Goal: Task Accomplishment & Management: Use online tool/utility

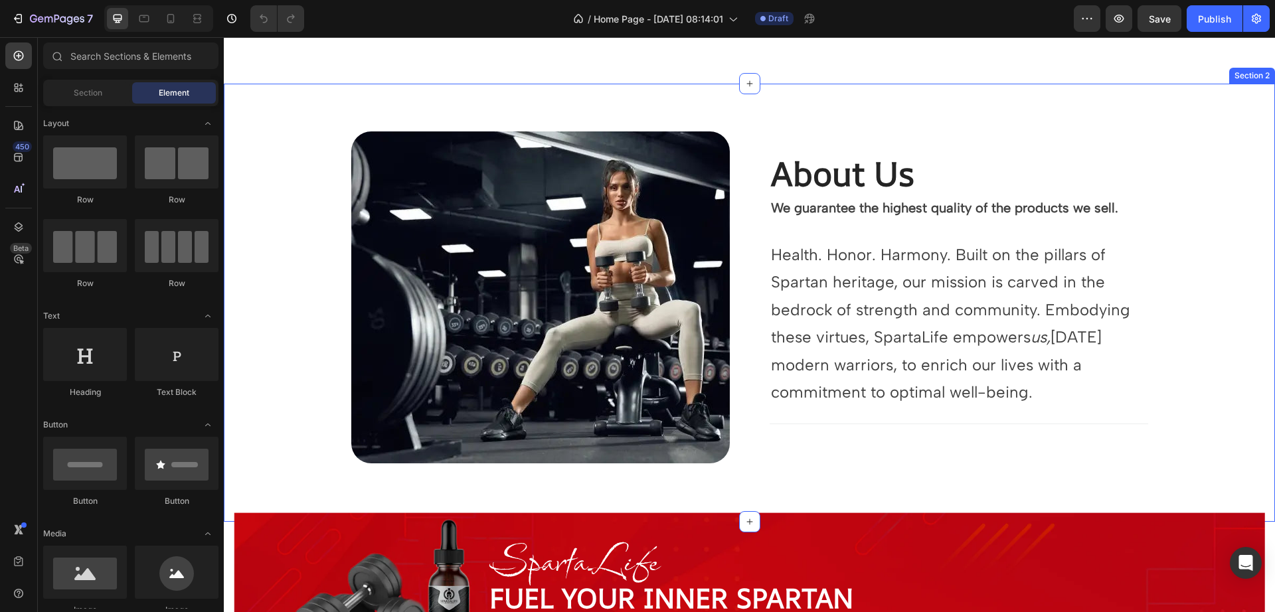
scroll to position [664, 0]
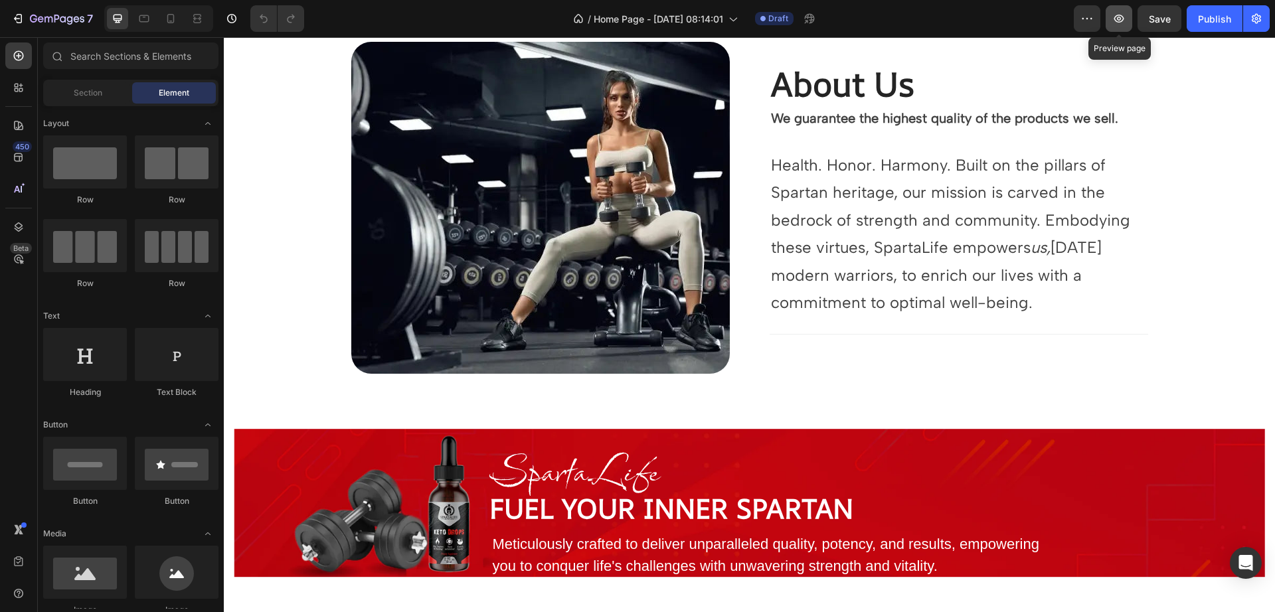
click at [1115, 17] on icon "button" at bounding box center [1119, 19] width 10 height 8
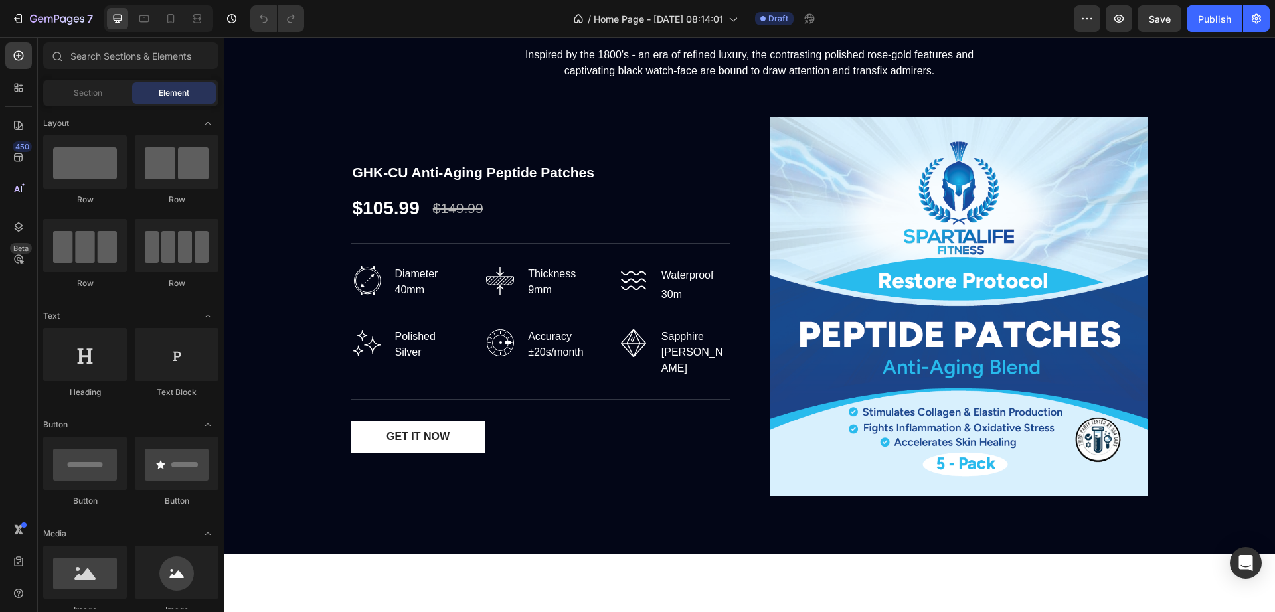
scroll to position [1156, 0]
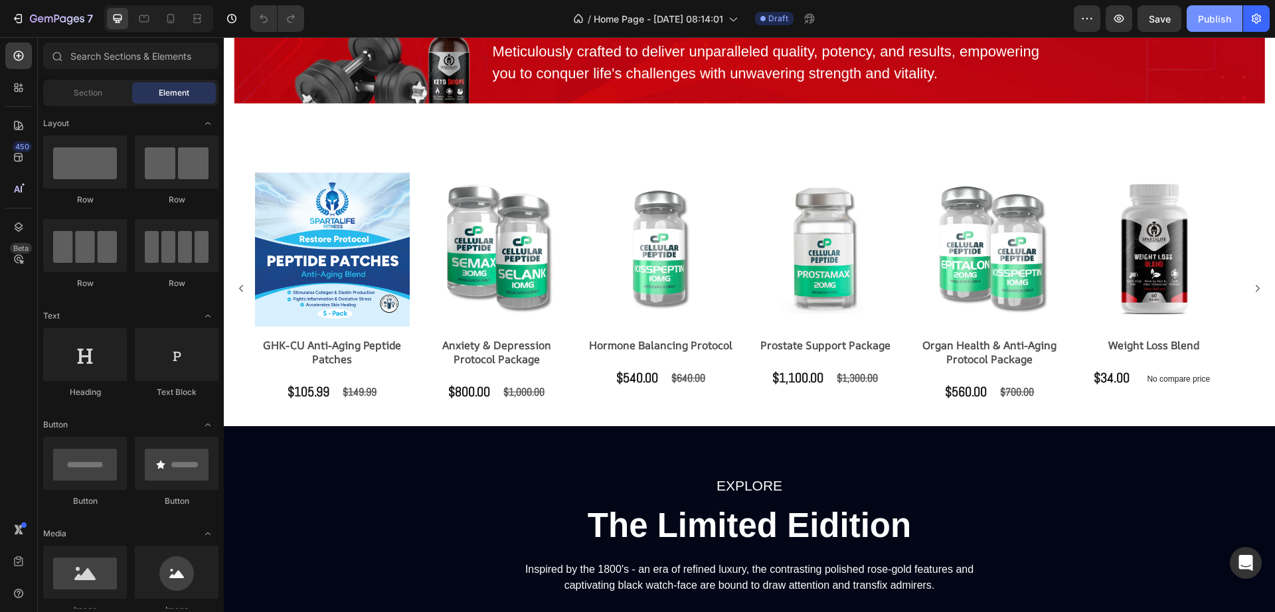
click at [1208, 15] on div "Publish" at bounding box center [1214, 19] width 33 height 14
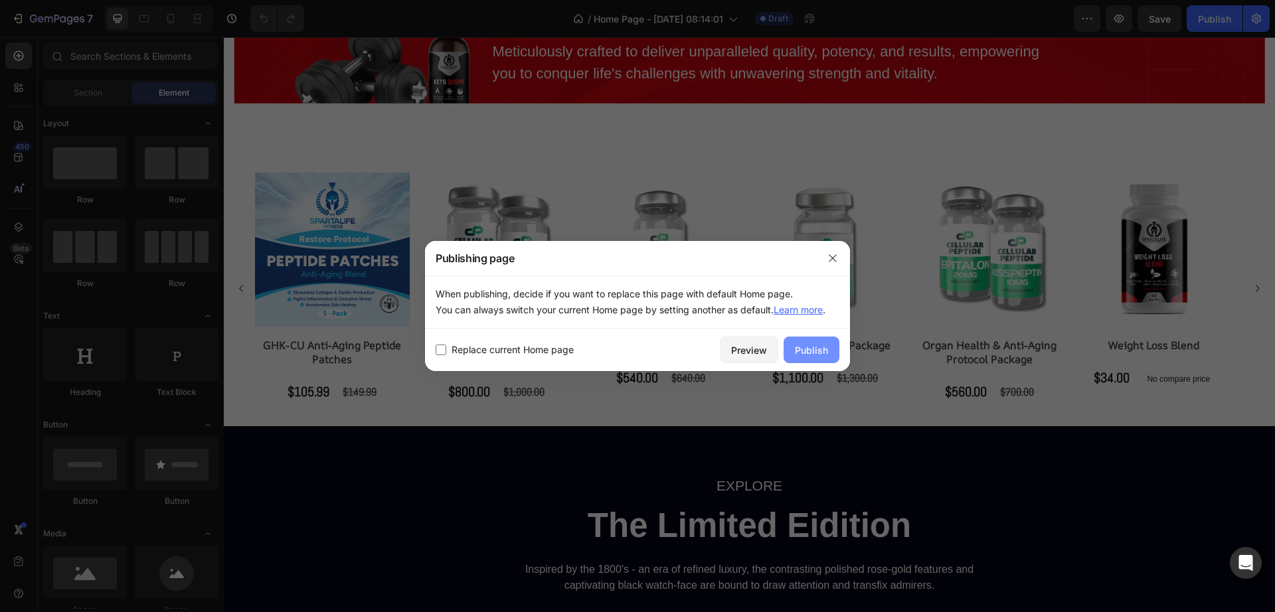
click at [801, 357] on div "Publish" at bounding box center [811, 350] width 33 height 14
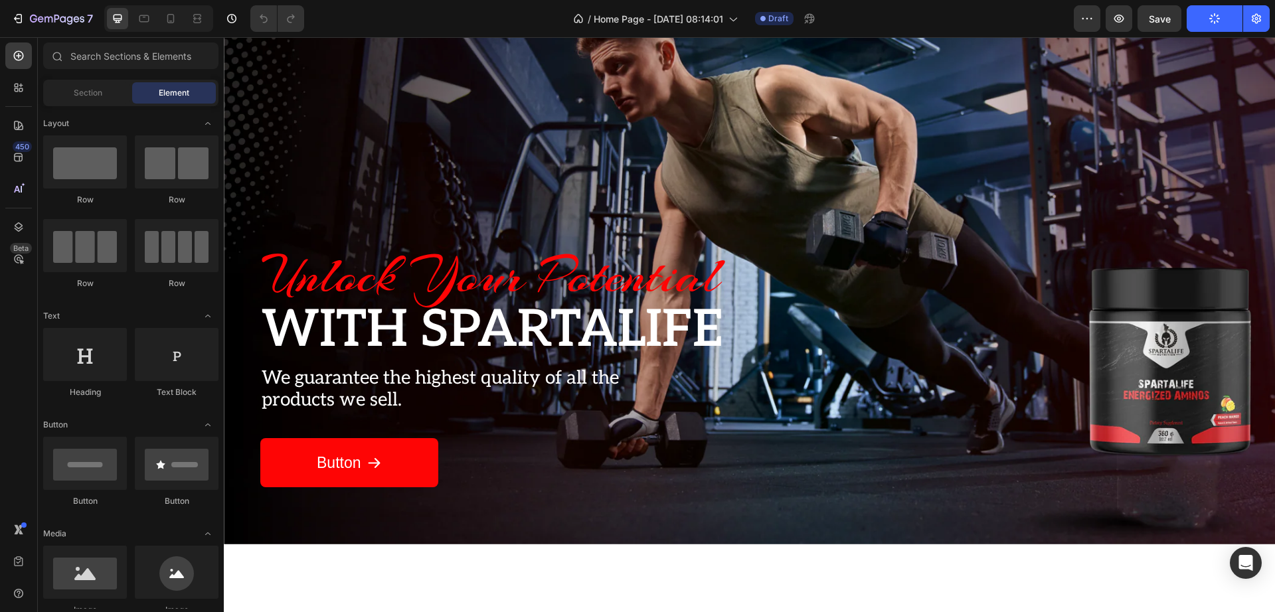
scroll to position [0, 0]
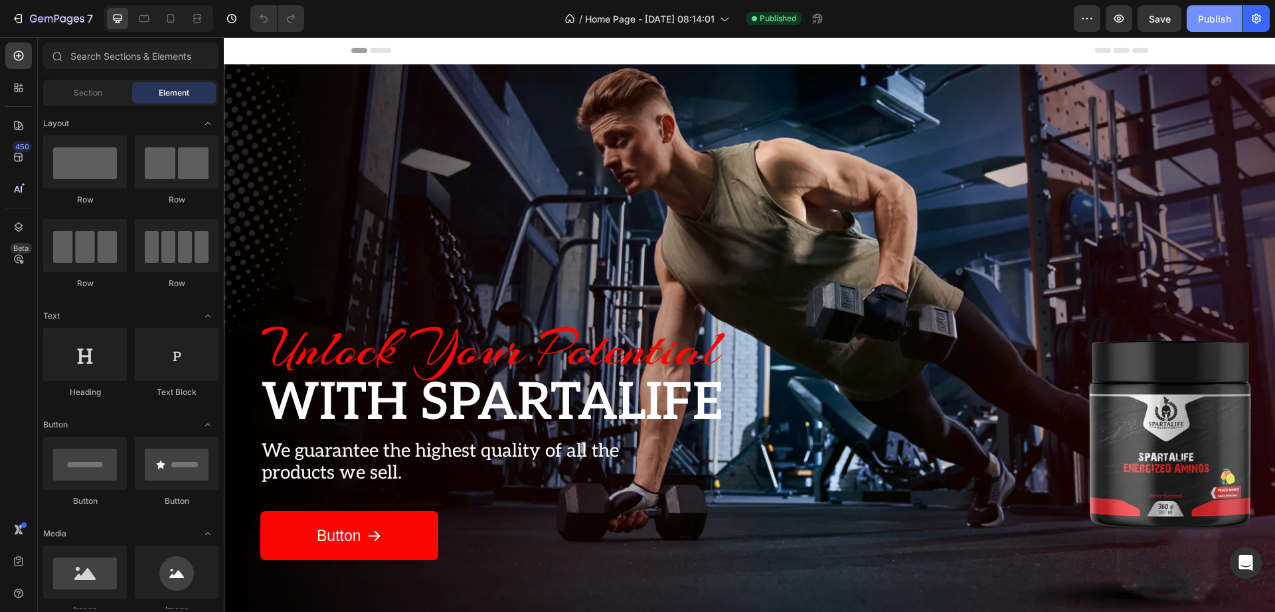
click at [1191, 20] on button "Publish" at bounding box center [1214, 18] width 56 height 27
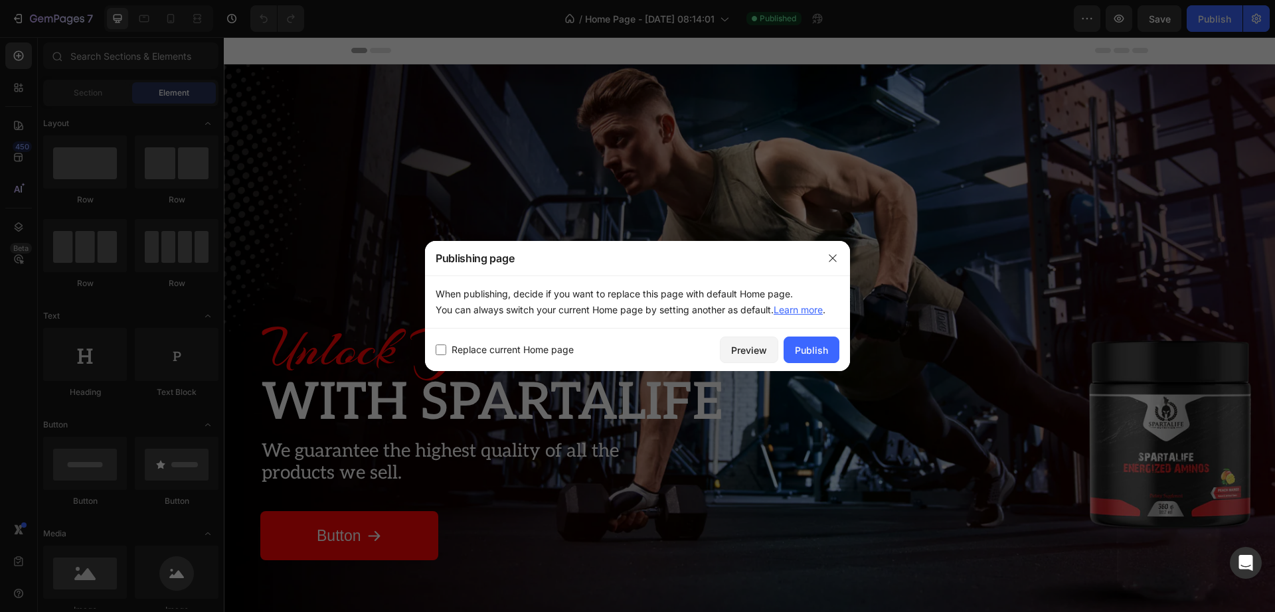
click at [550, 351] on span "Replace current Home page" at bounding box center [512, 350] width 122 height 16
checkbox input "true"
click at [833, 262] on icon "button" at bounding box center [832, 258] width 11 height 11
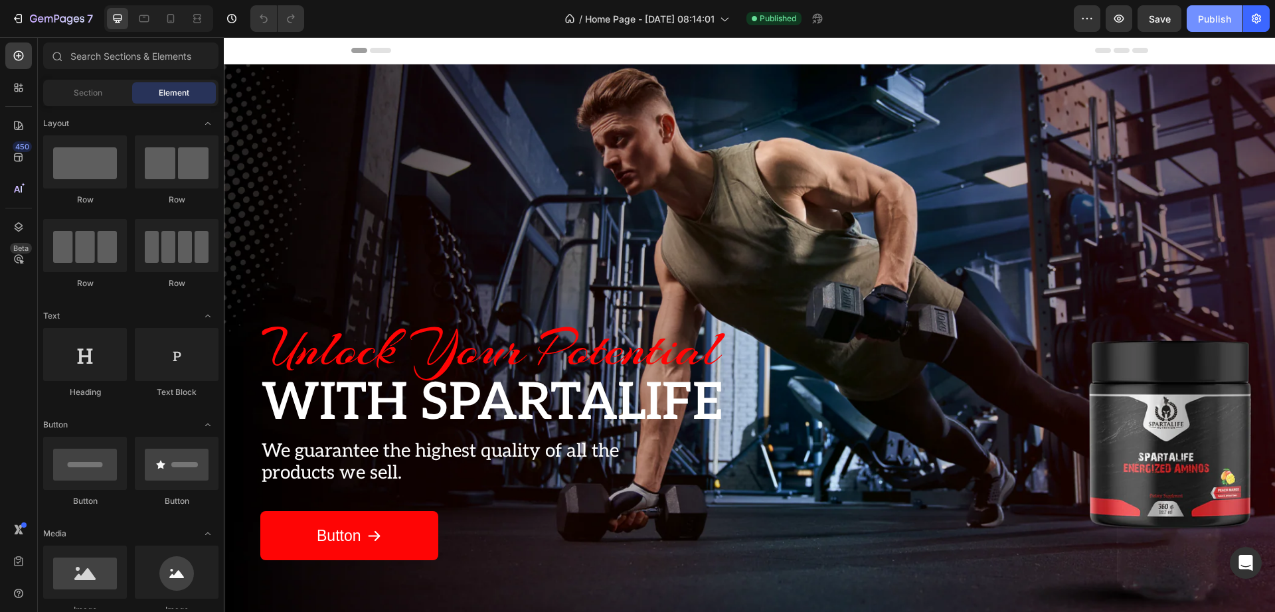
click at [1200, 17] on div "Publish" at bounding box center [1214, 19] width 33 height 14
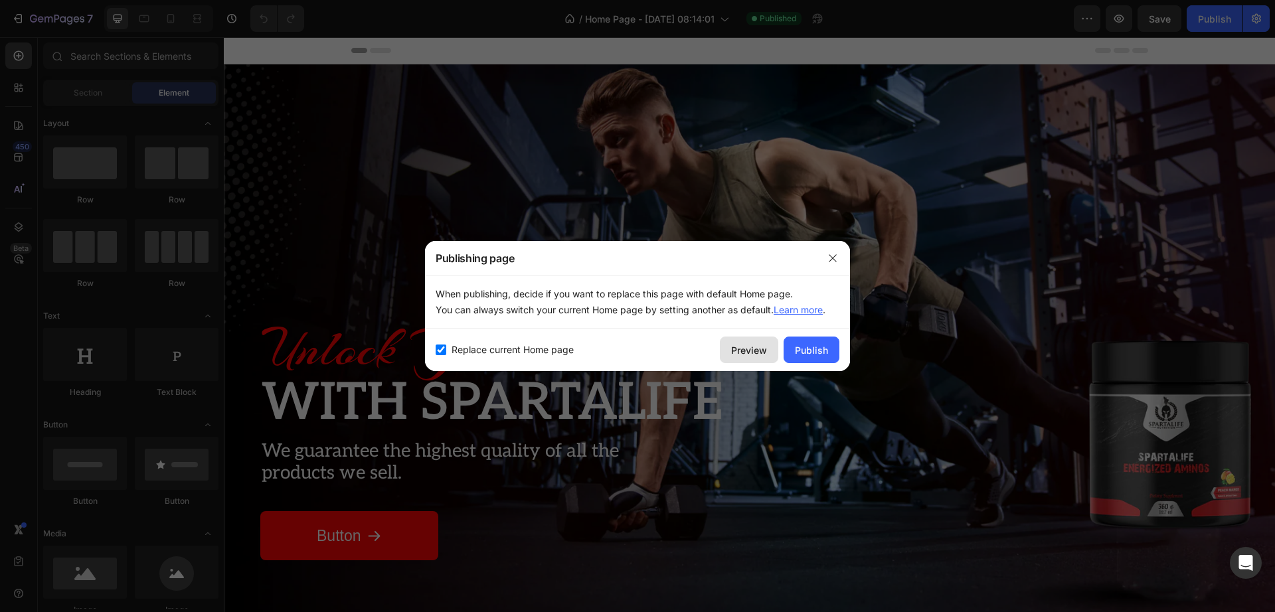
click at [739, 353] on div "Preview" at bounding box center [749, 350] width 36 height 14
click at [832, 260] on icon "button" at bounding box center [832, 258] width 11 height 11
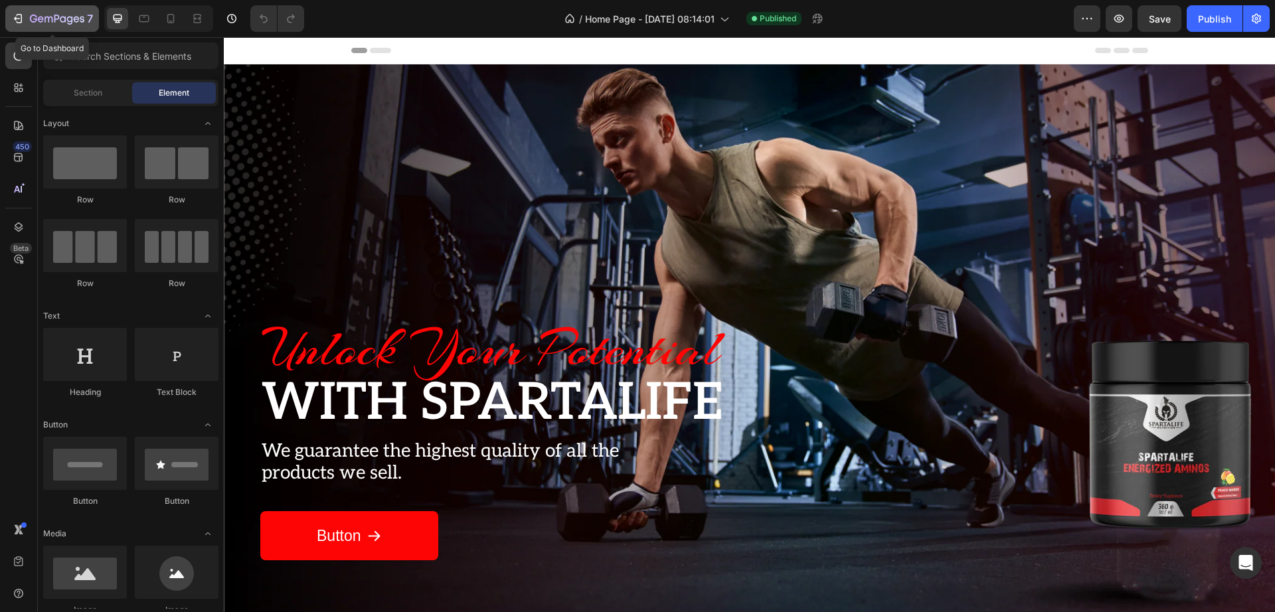
click at [58, 29] on button "7" at bounding box center [52, 18] width 94 height 27
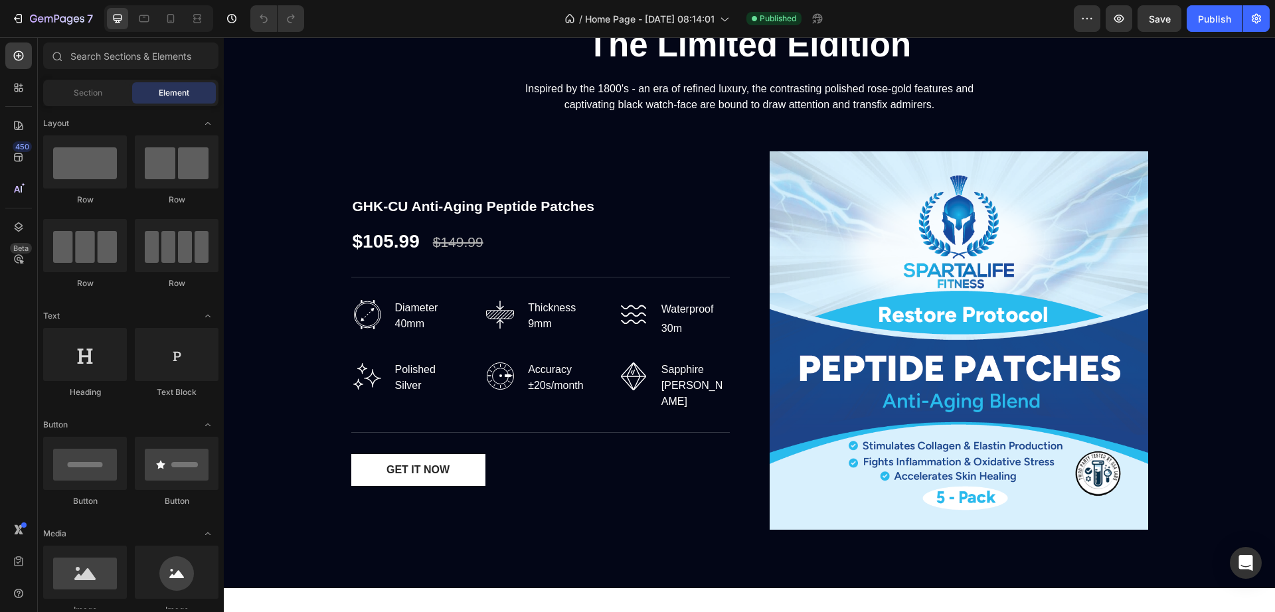
scroll to position [1660, 0]
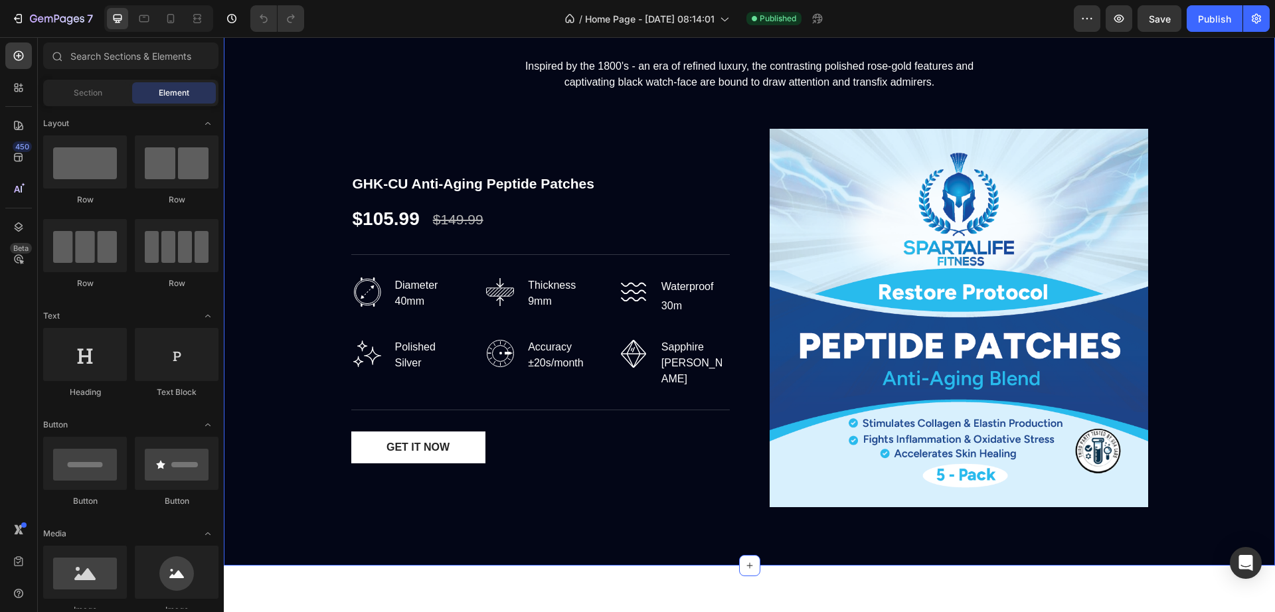
click at [366, 548] on div "EXPLORE Text block The Limited Eidition Heading Inspired by the 1800's - an era…" at bounding box center [749, 244] width 1051 height 643
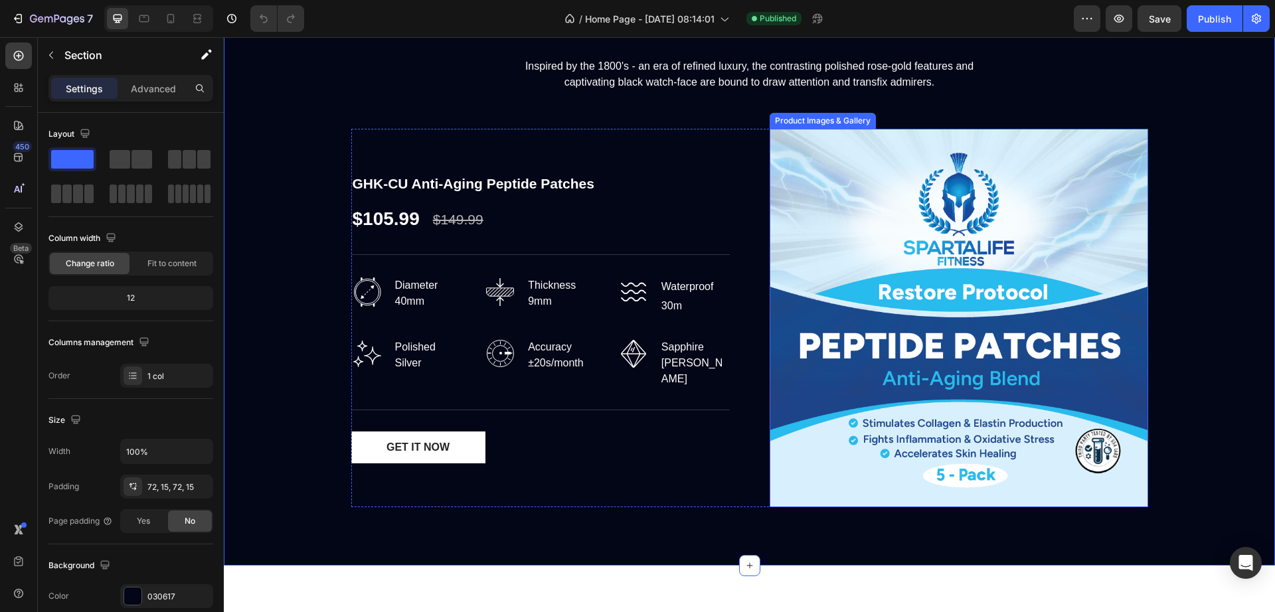
click at [854, 364] on img at bounding box center [958, 318] width 378 height 378
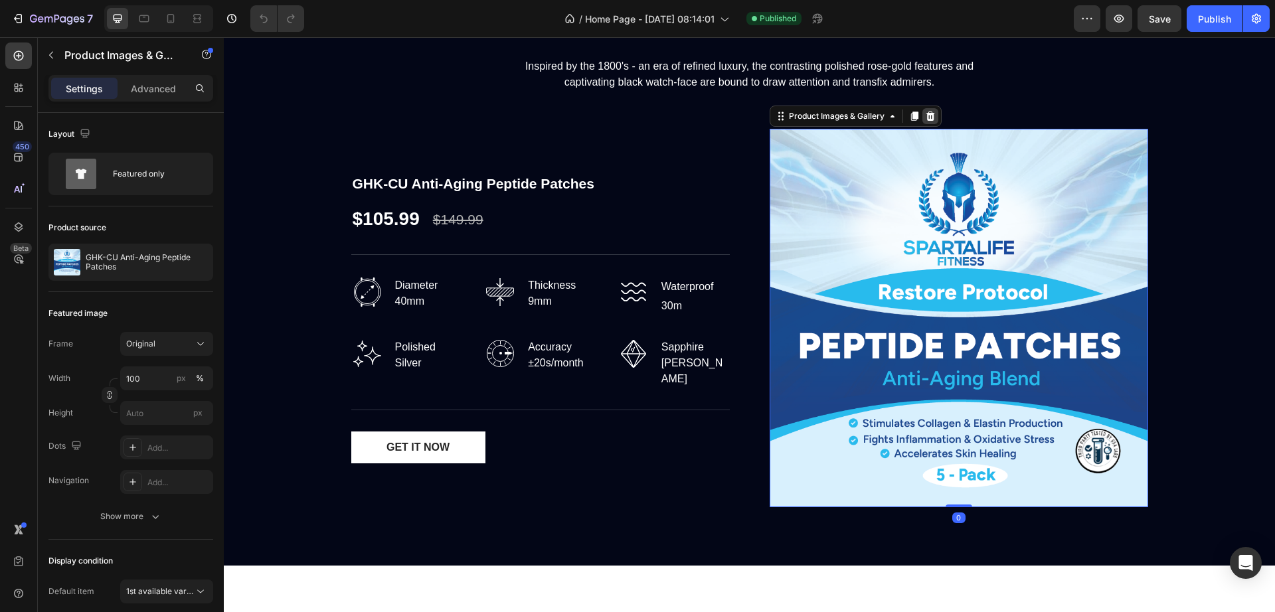
click at [925, 113] on icon at bounding box center [929, 115] width 9 height 9
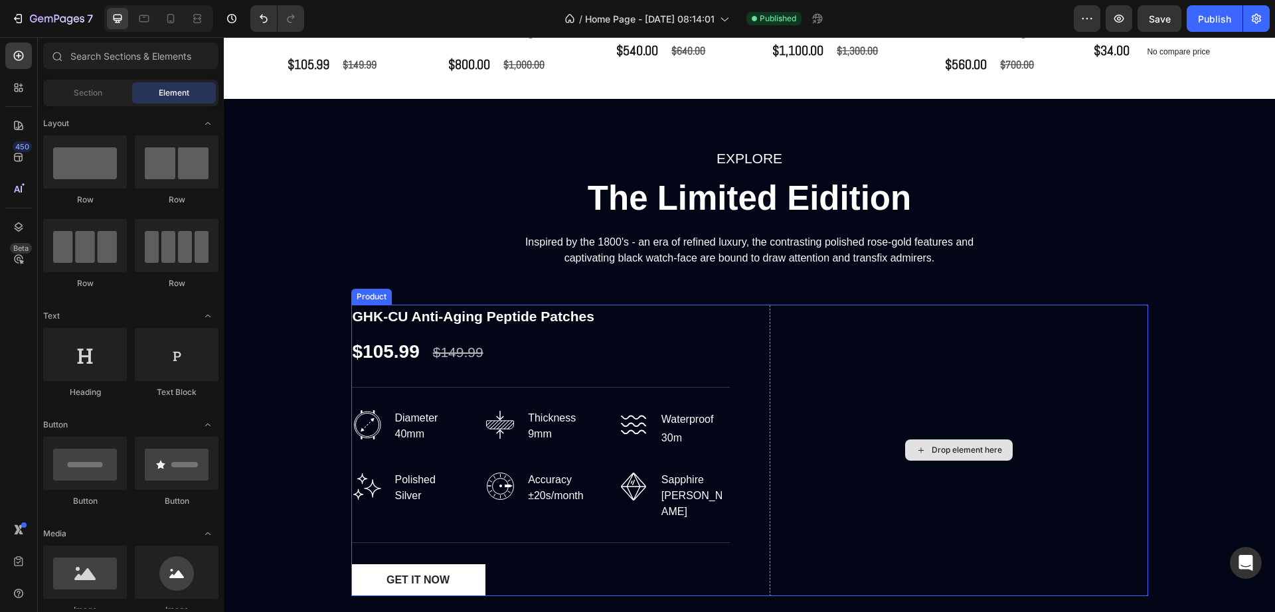
scroll to position [1405, 0]
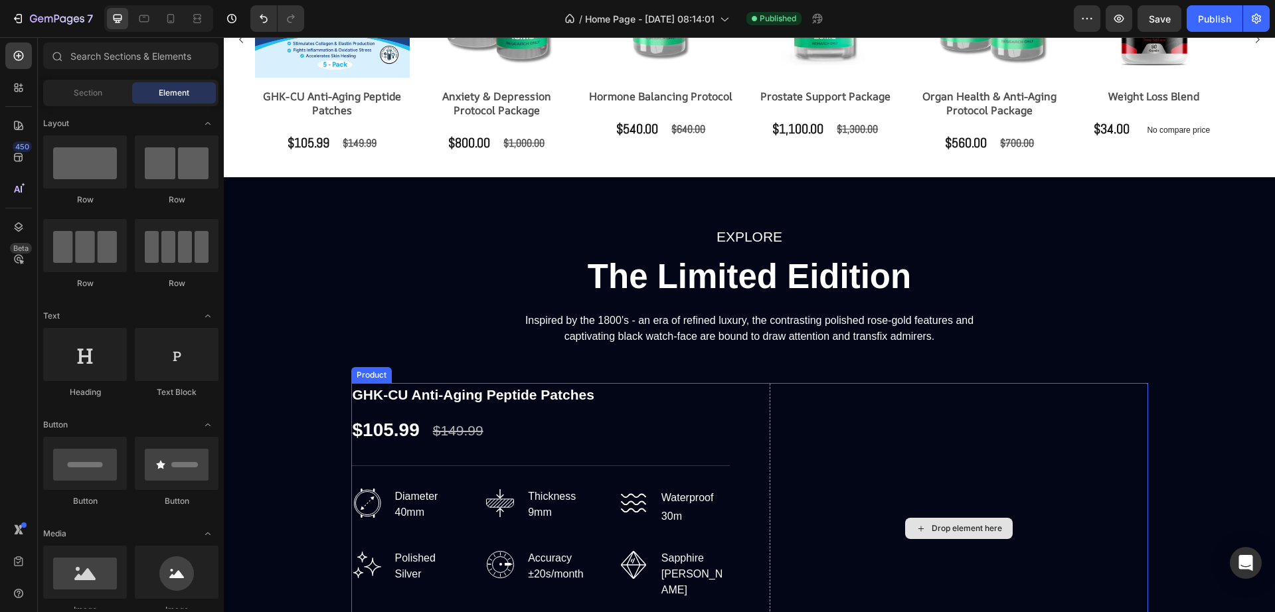
click at [1079, 456] on div "Drop element here" at bounding box center [958, 529] width 378 height 292
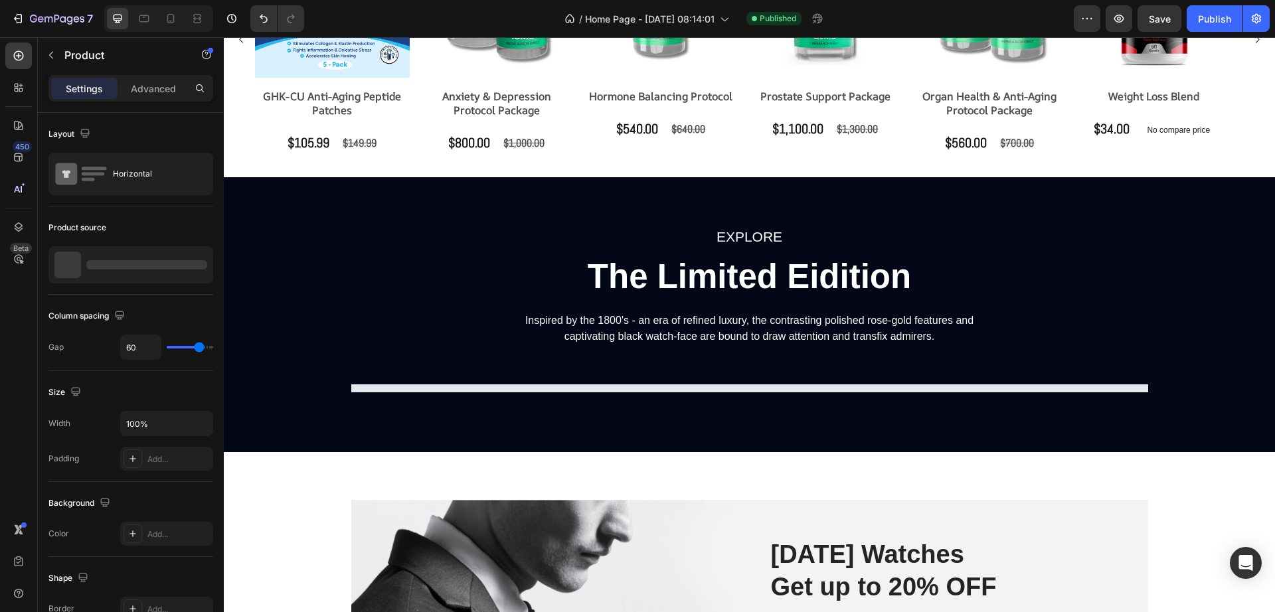
scroll to position [1488, 0]
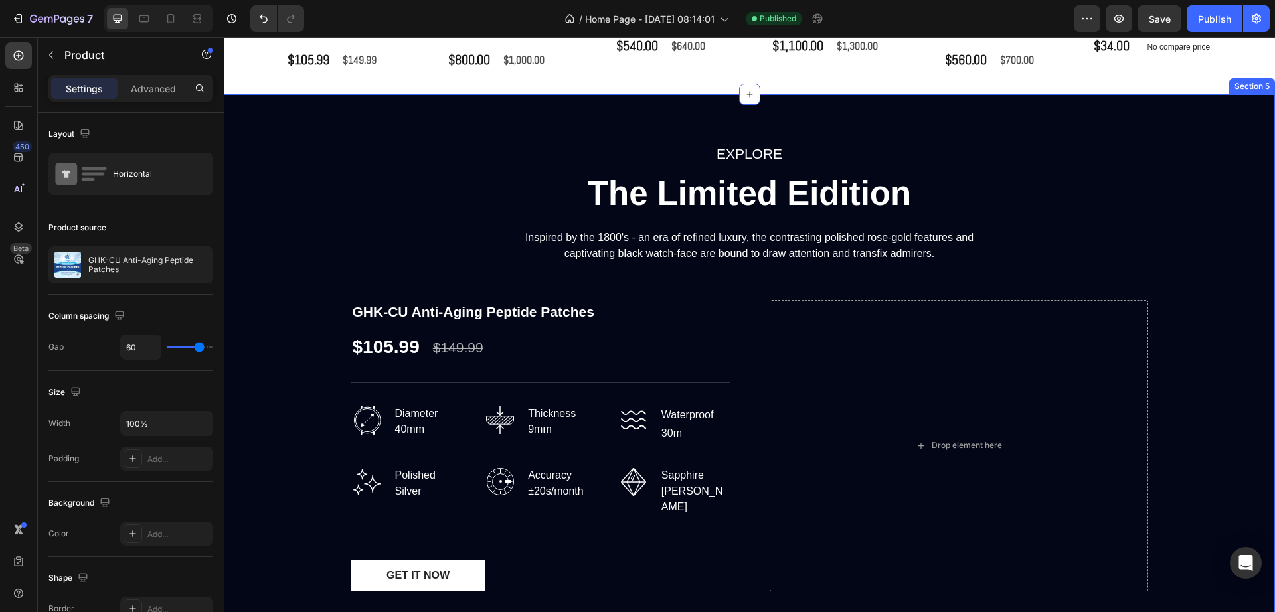
click at [1070, 159] on div "EXPLORE Text block The Limited Eidition Heading Inspired by the 1800's - an era…" at bounding box center [749, 372] width 1031 height 460
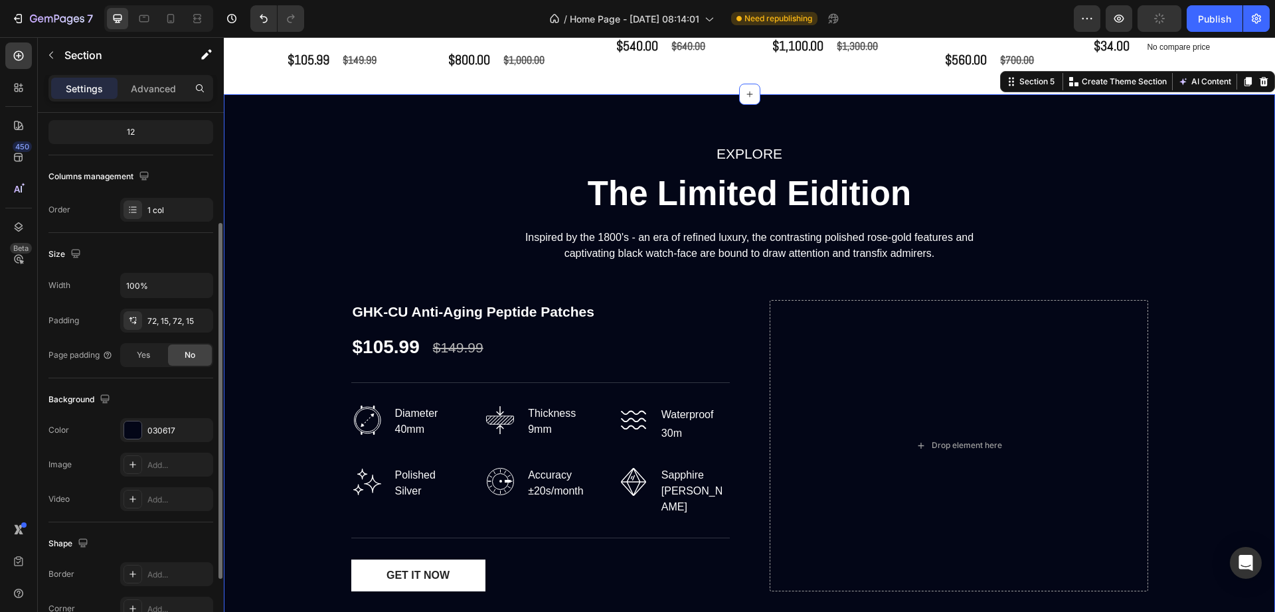
scroll to position [249, 0]
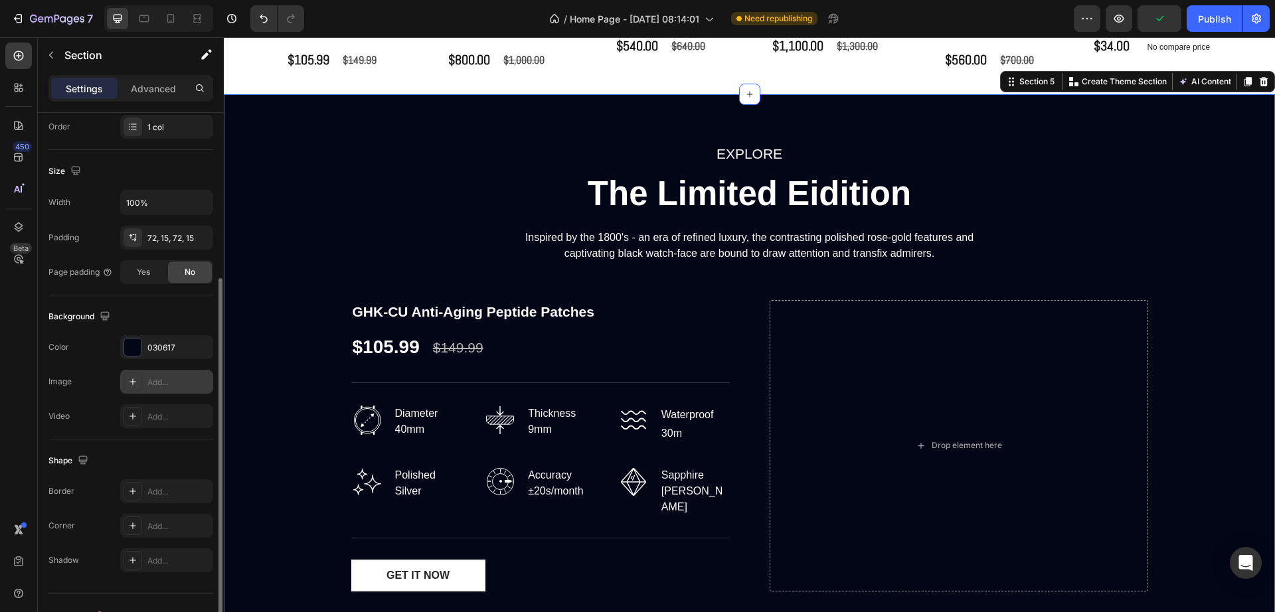
click at [139, 384] on div at bounding box center [132, 381] width 19 height 19
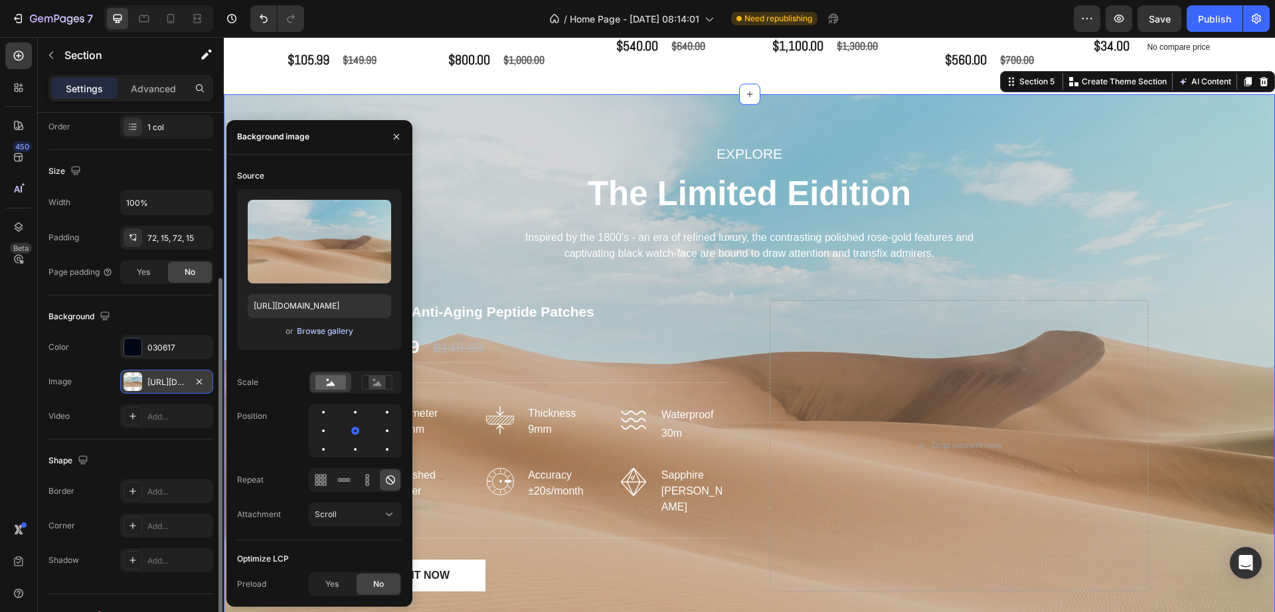
click at [338, 330] on div "Browse gallery" at bounding box center [325, 331] width 56 height 12
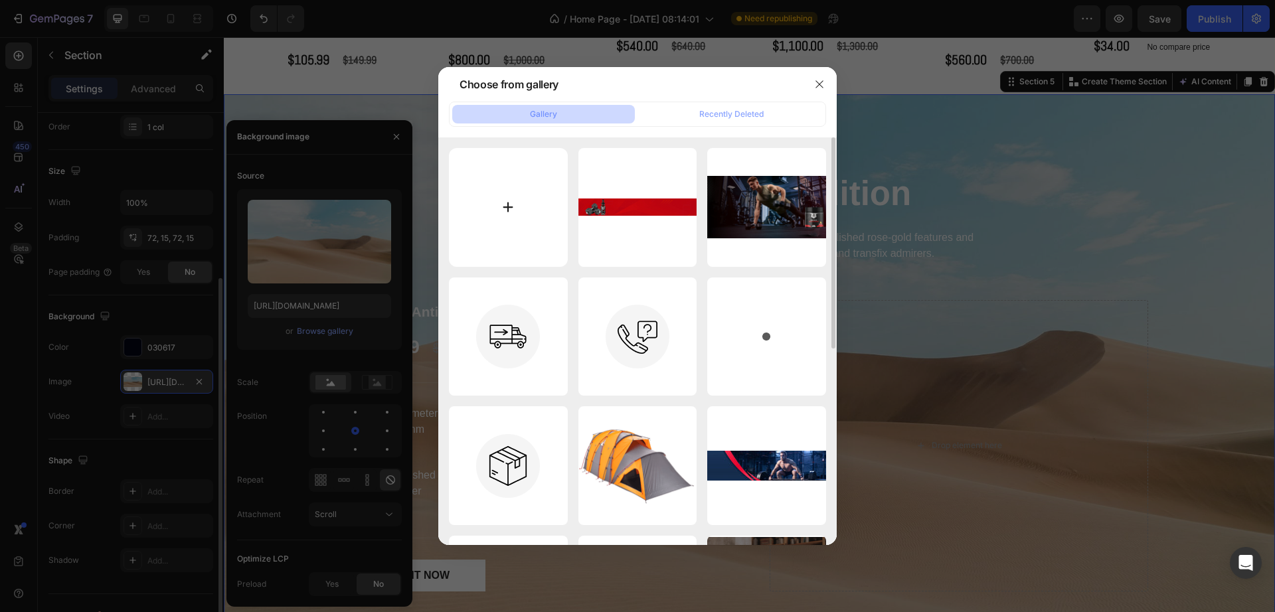
click at [515, 208] on input "file" at bounding box center [508, 207] width 119 height 119
type input "C:\fakepath\New_SpartaLife_Graphic_1_protein_1944x.webp"
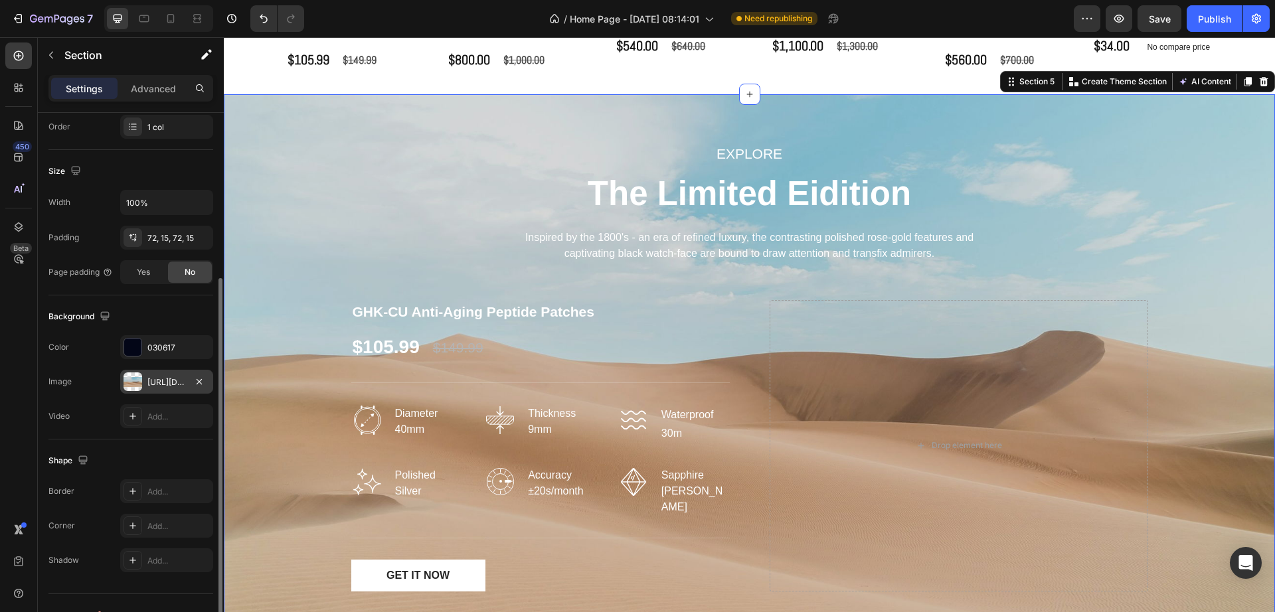
click at [161, 378] on div "https://cdn.shopify.com/s/files/1/2005/9307/files/background_settings.jpg" at bounding box center [166, 382] width 39 height 12
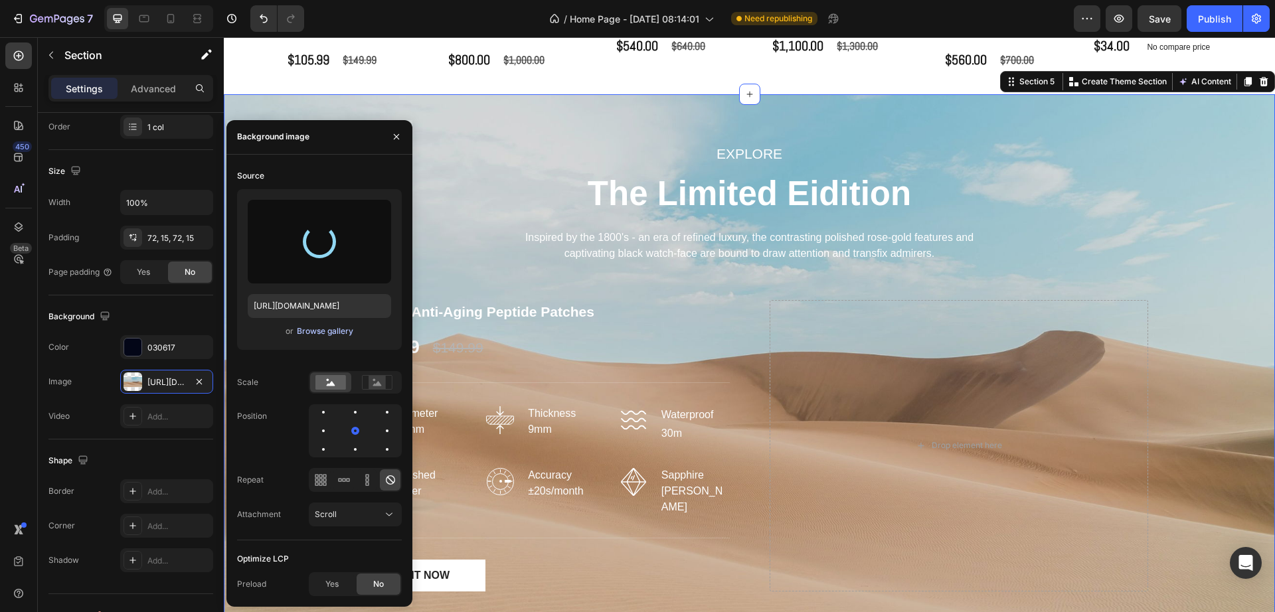
click at [332, 327] on div "Browse gallery" at bounding box center [325, 331] width 56 height 12
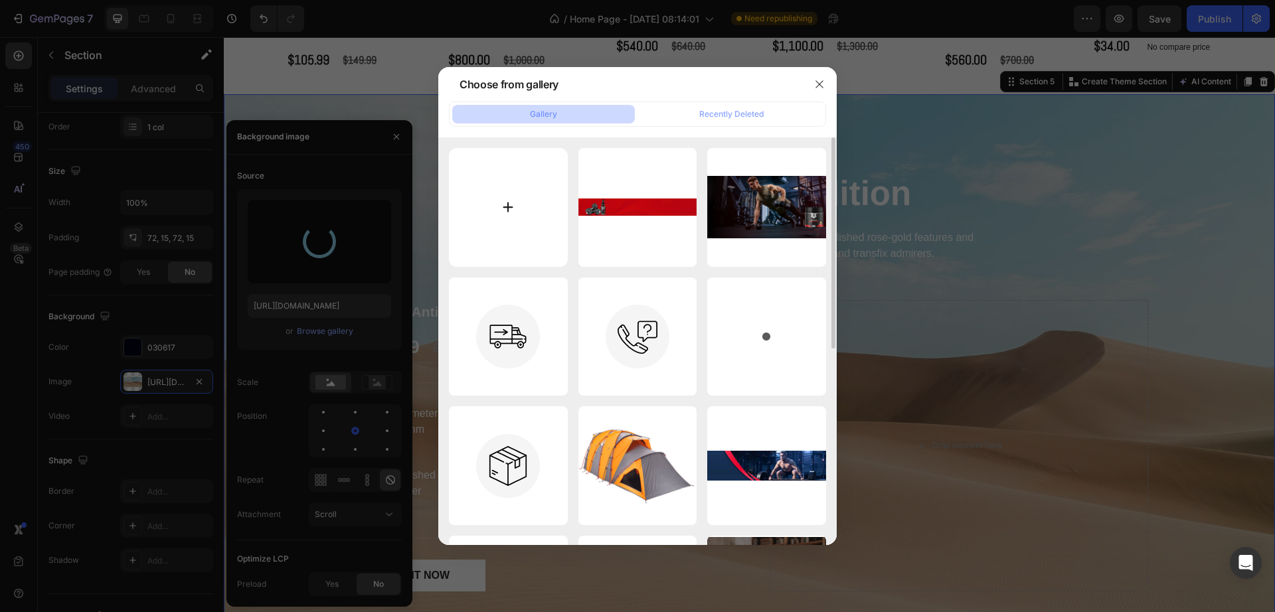
type input "https://cdn.shopify.com/s/files/1/0818/3191/9930/files/gempages_573172560171172…"
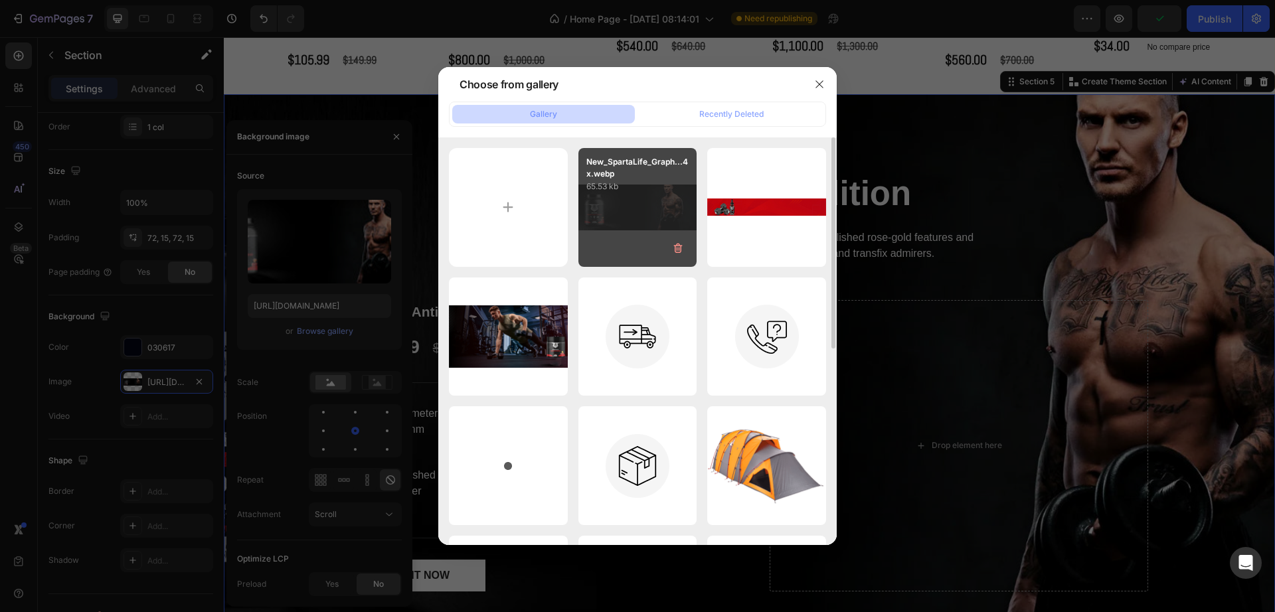
click at [643, 234] on div "New_SpartaLife_Graph...4x.webp 65.53 kb" at bounding box center [637, 207] width 119 height 119
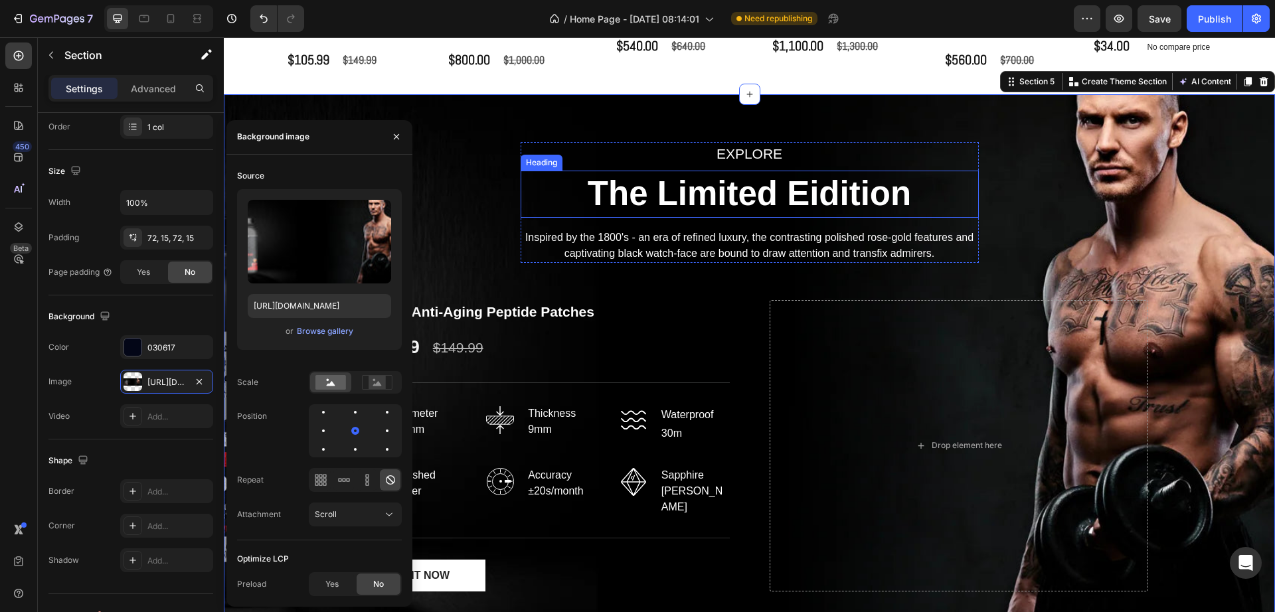
click at [528, 183] on p "The Limited Eidition" at bounding box center [749, 194] width 455 height 44
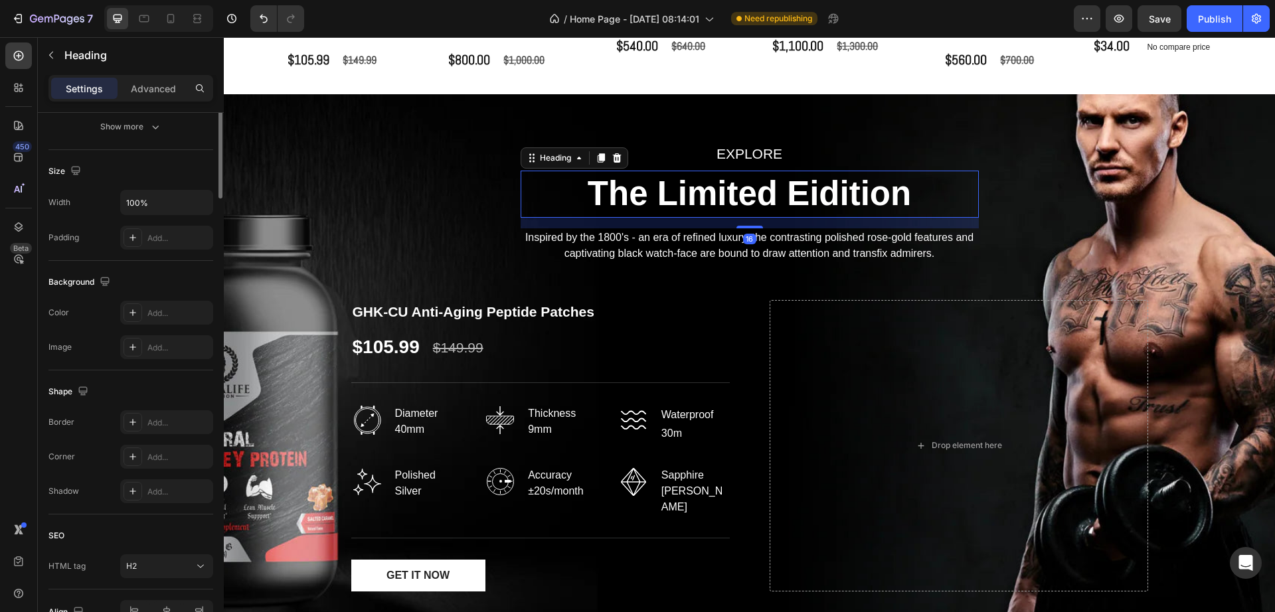
scroll to position [0, 0]
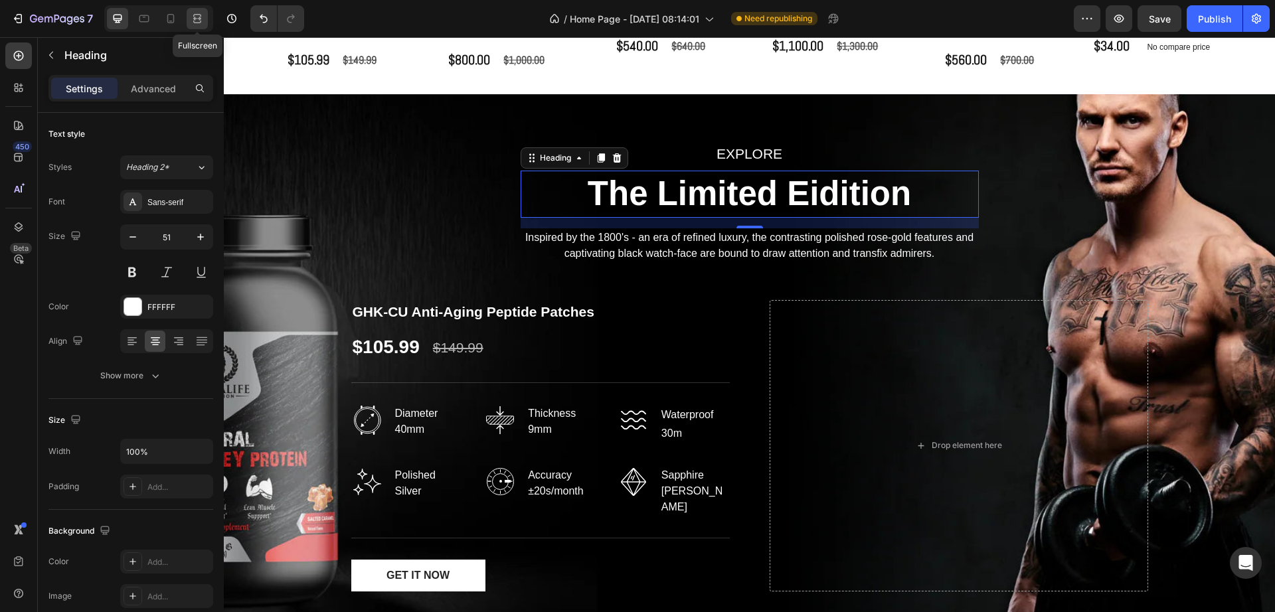
click at [196, 12] on icon at bounding box center [197, 18] width 13 height 13
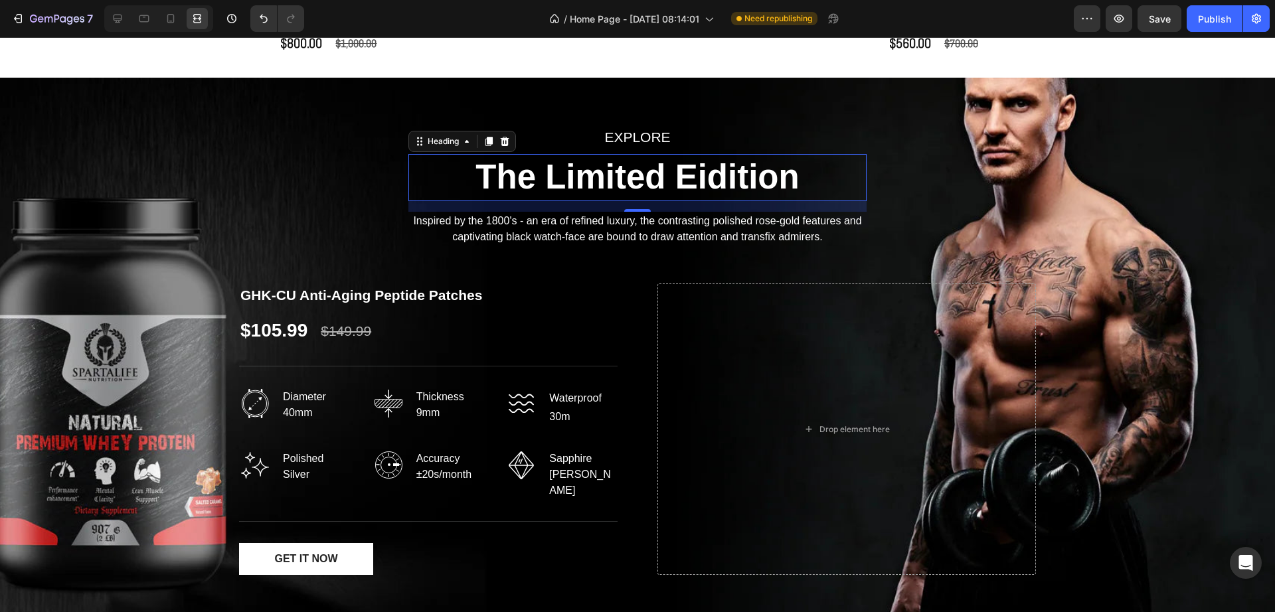
scroll to position [1571, 0]
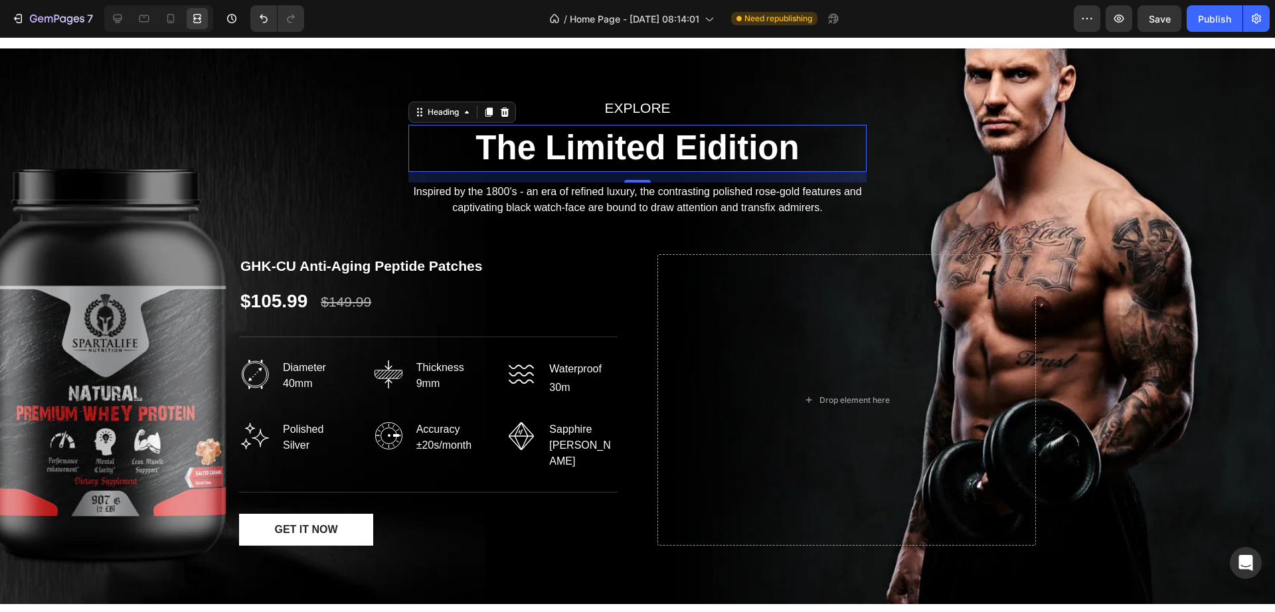
click at [627, 135] on p "The Limited Eidition" at bounding box center [637, 148] width 455 height 44
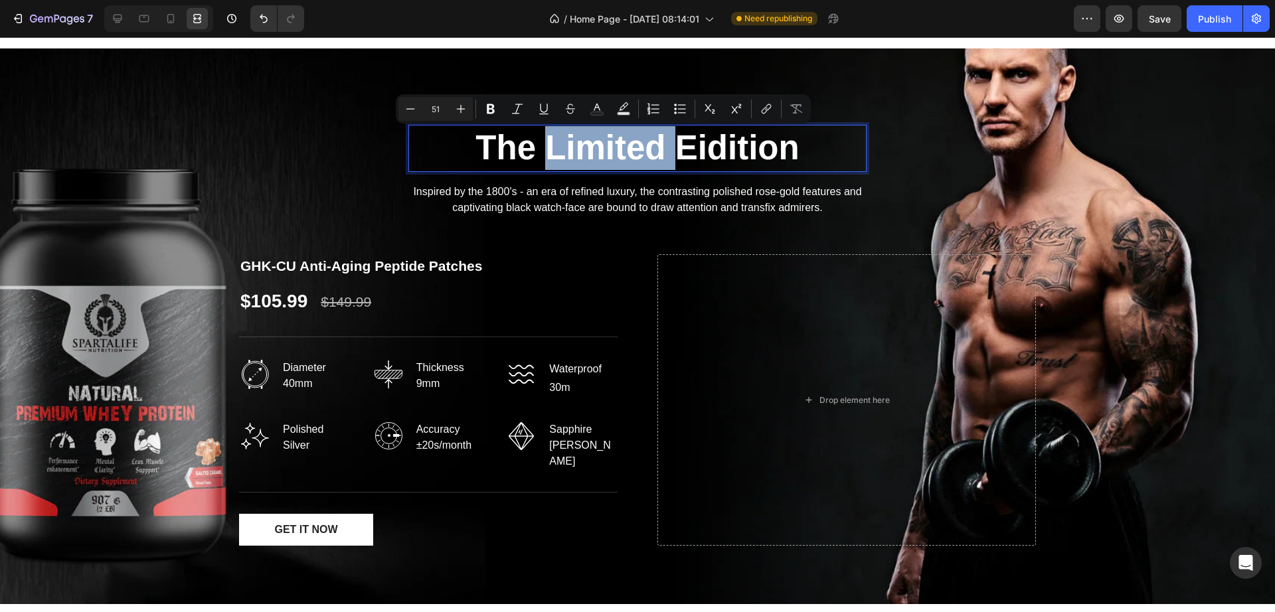
click at [670, 157] on p "The Limited Eidition" at bounding box center [637, 148] width 455 height 44
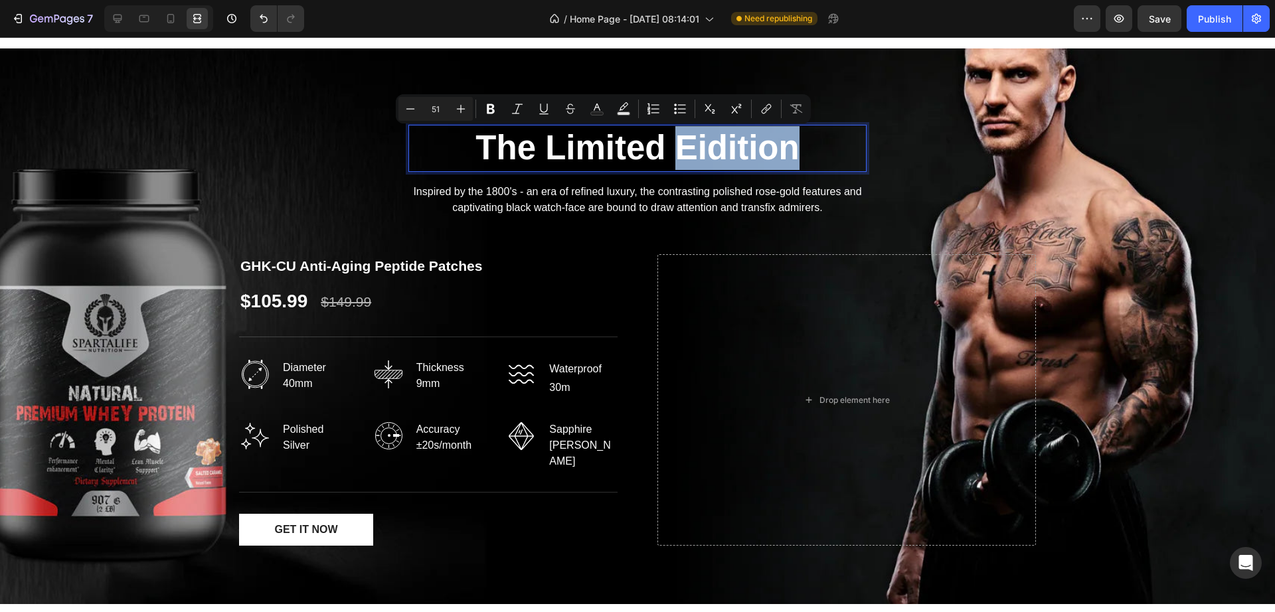
click at [670, 157] on p "The Limited Eidition" at bounding box center [637, 148] width 455 height 44
click at [346, 120] on div "EXPLORE Text block The Limited Eidition Heading 16 Inspired by the 1800's - an …" at bounding box center [637, 326] width 1255 height 460
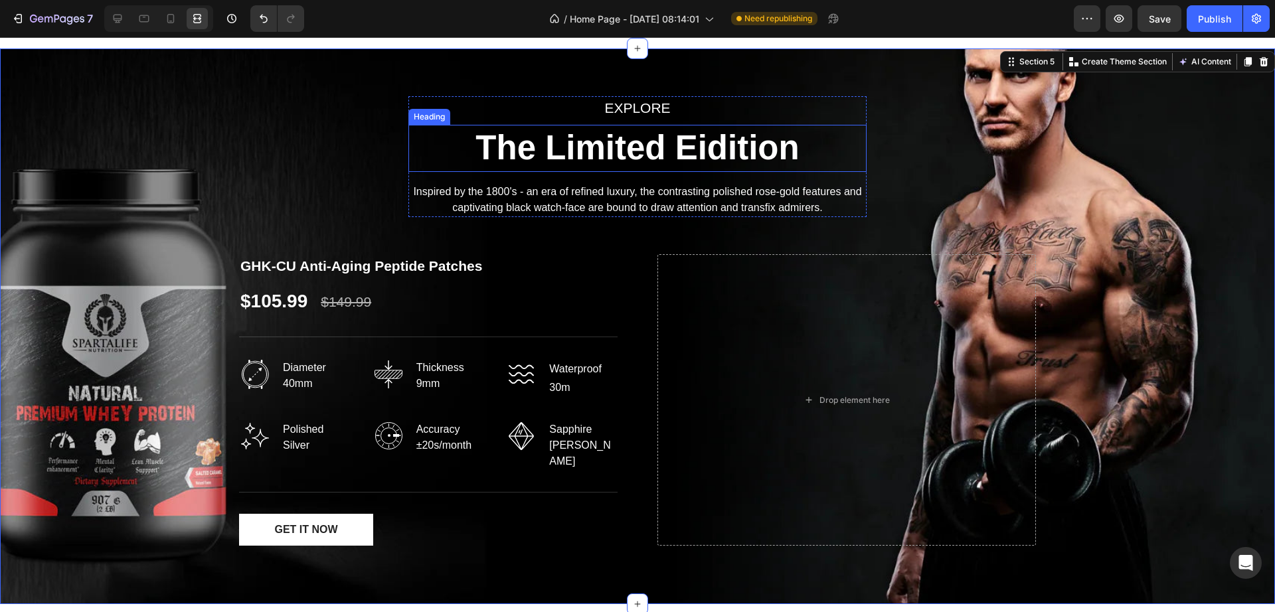
click at [516, 152] on p "The Limited Eidition" at bounding box center [637, 148] width 455 height 44
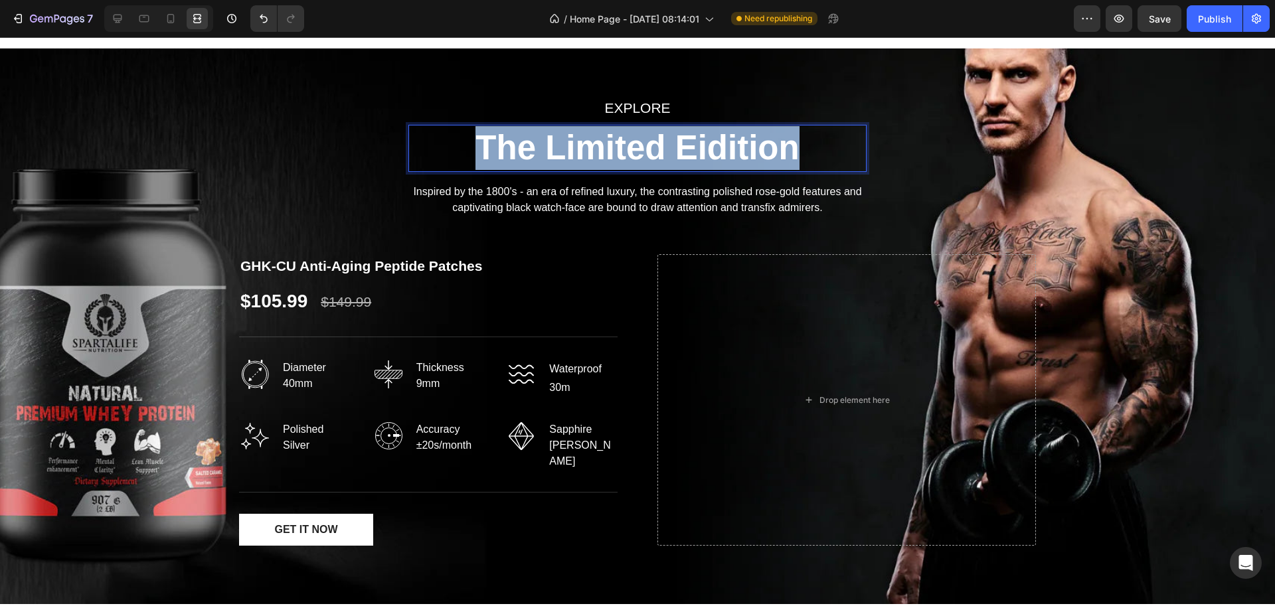
click at [517, 152] on p "The Limited Eidition" at bounding box center [637, 148] width 455 height 44
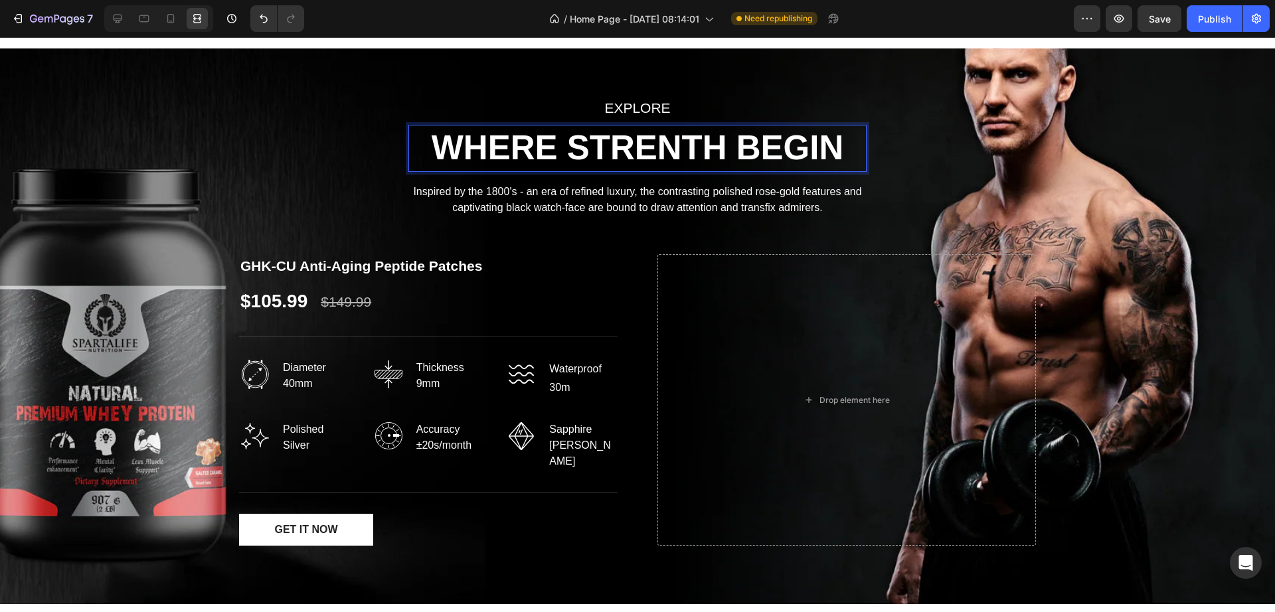
click at [691, 150] on p "WHERE STRENTH BEGIN" at bounding box center [637, 148] width 455 height 44
click at [678, 152] on p "WHERE STRENTH BEGIN" at bounding box center [637, 148] width 455 height 44
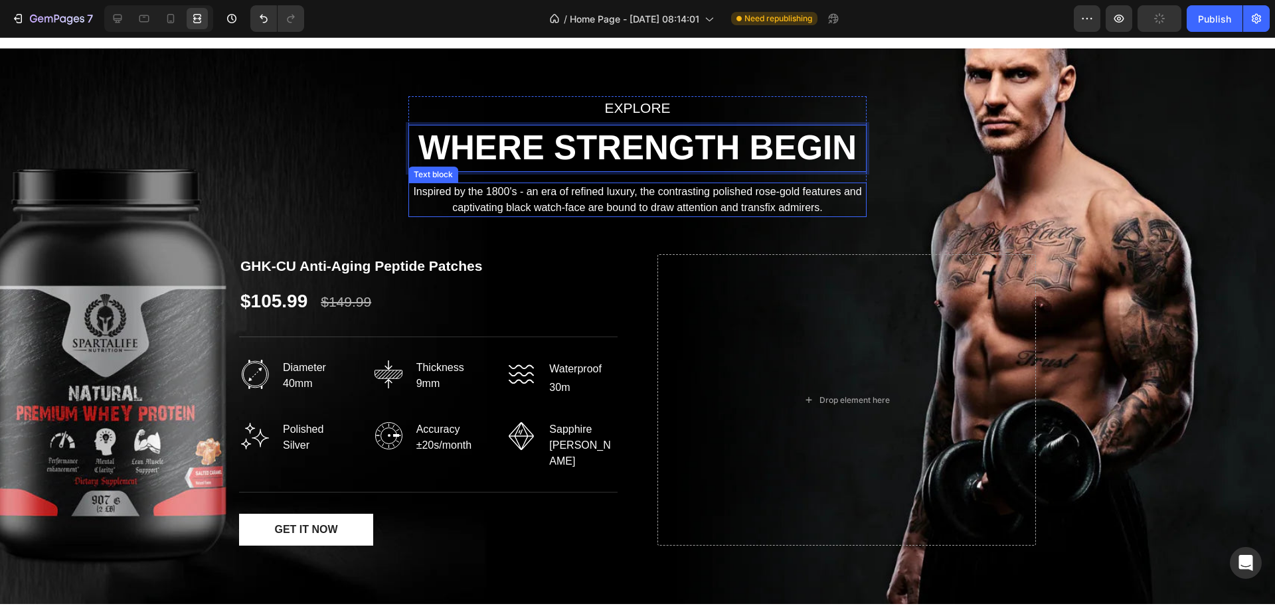
click at [607, 214] on p "Inspired by the 1800's - an era of refined luxury, the contrasting polished ros…" at bounding box center [637, 200] width 455 height 32
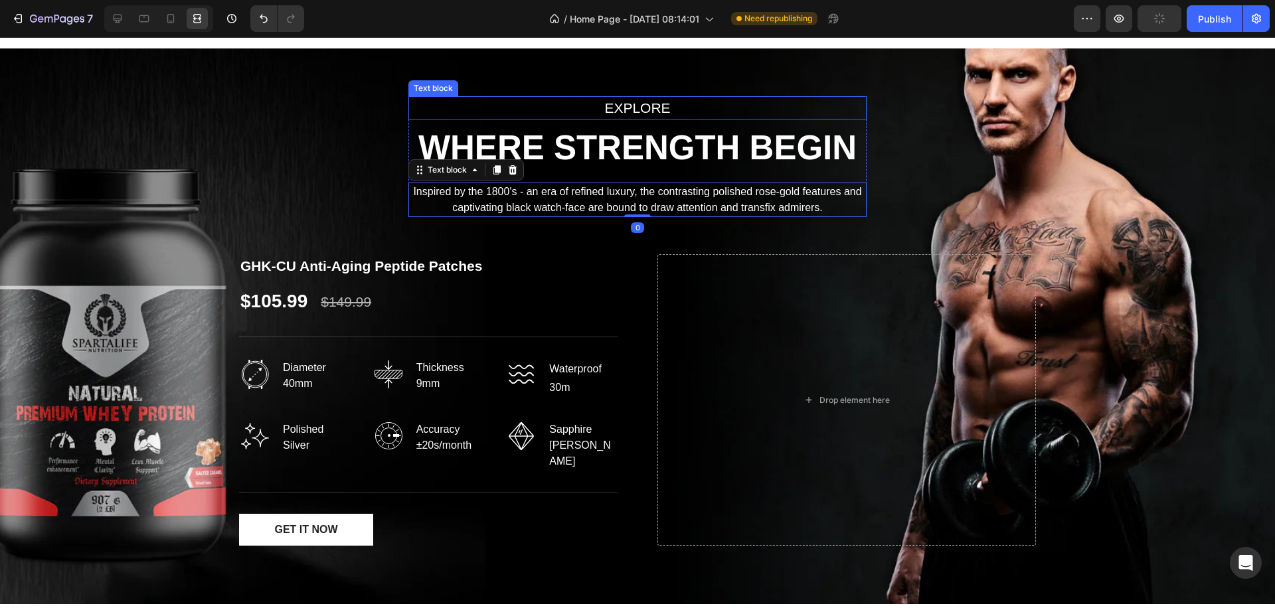
click at [623, 101] on p "EXPLORE" at bounding box center [637, 108] width 455 height 21
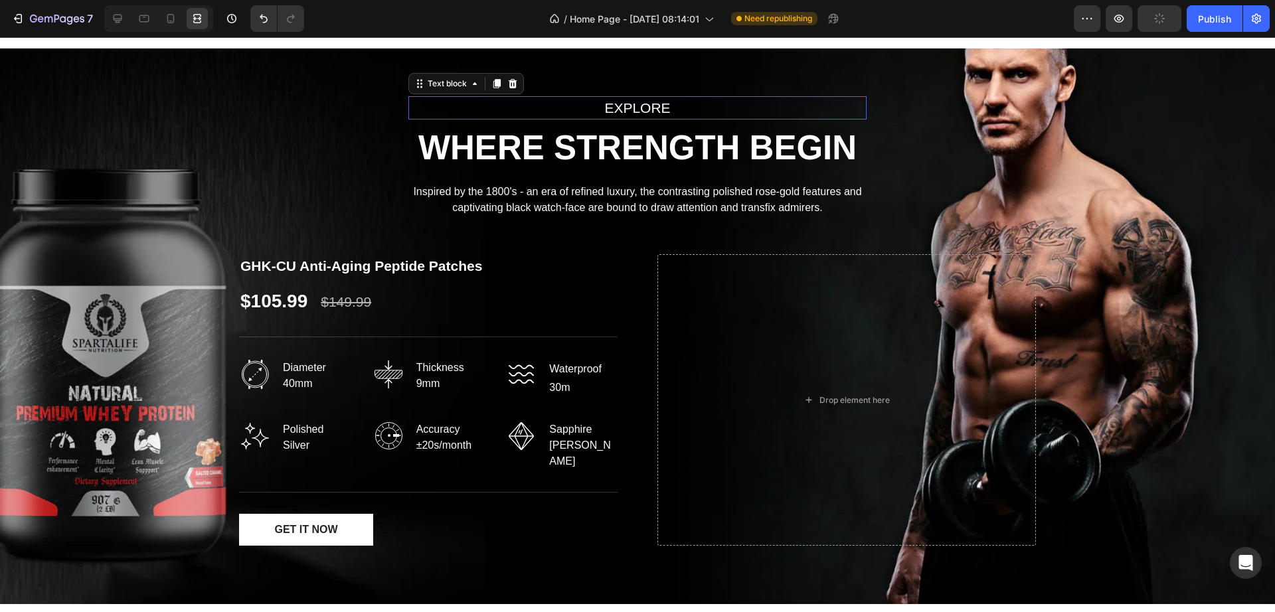
click at [623, 101] on p "EXPLORE" at bounding box center [637, 108] width 455 height 21
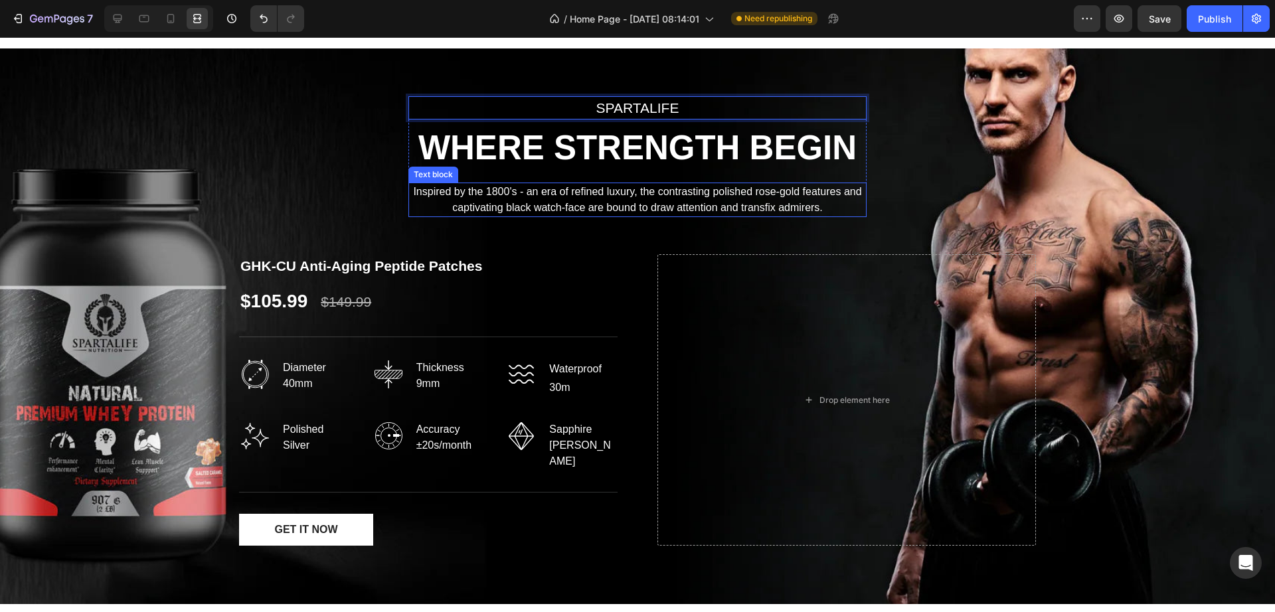
click at [629, 207] on p "Inspired by the 1800's - an era of refined luxury, the contrasting polished ros…" at bounding box center [637, 200] width 455 height 32
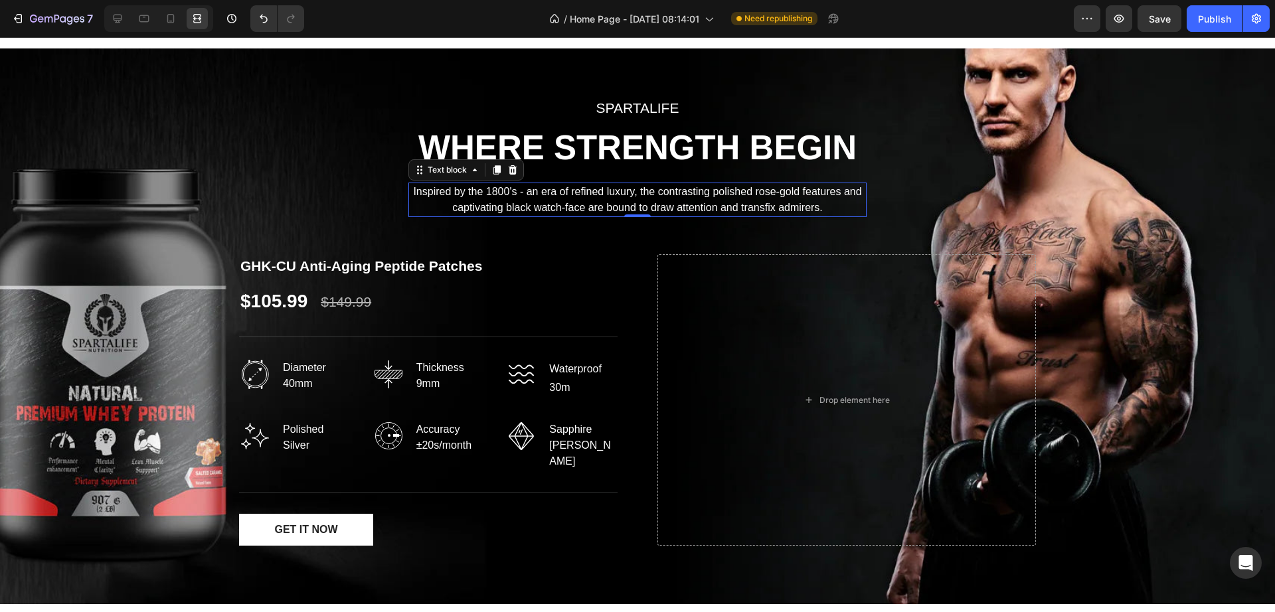
click at [530, 187] on p "Inspired by the 1800's - an era of refined luxury, the contrasting polished ros…" at bounding box center [637, 200] width 455 height 32
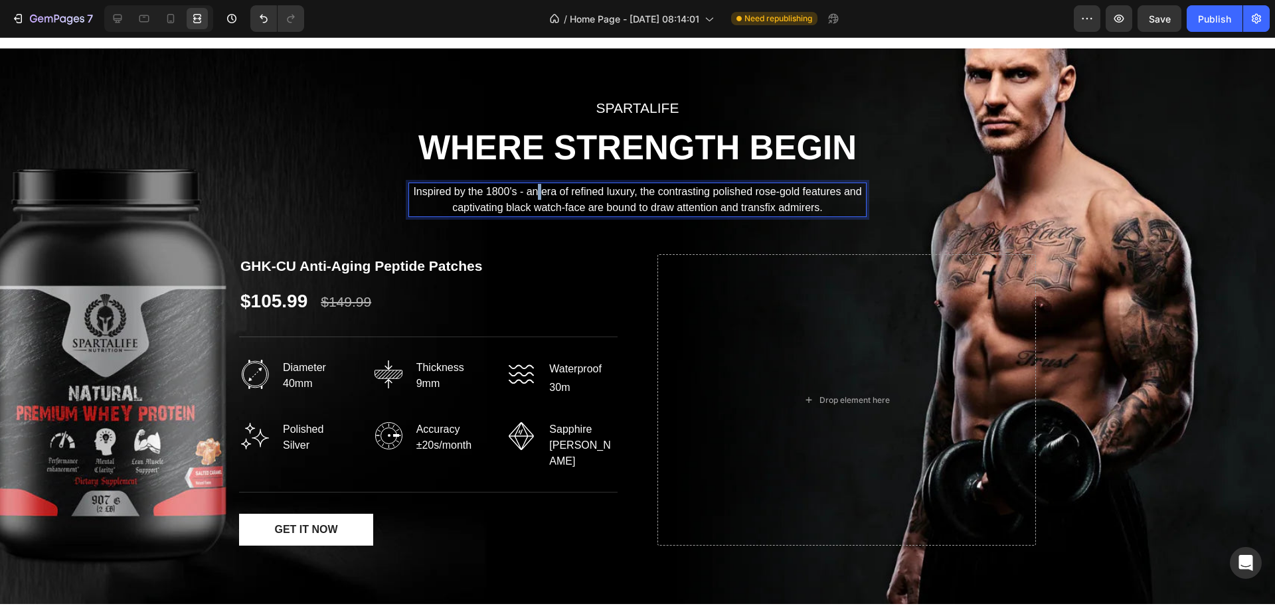
click at [530, 187] on p "Inspired by the 1800's - an era of refined luxury, the contrasting polished ros…" at bounding box center [637, 200] width 455 height 32
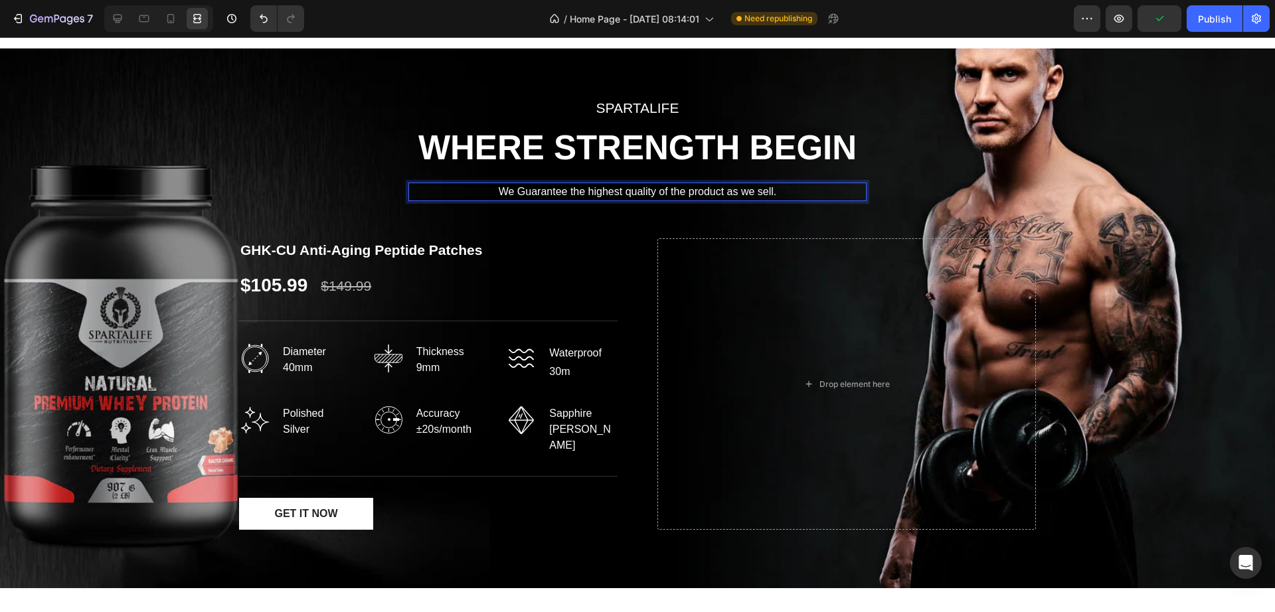
click at [714, 191] on p "We Guarantee the highest quality of the product as we sell." at bounding box center [637, 192] width 455 height 16
click at [717, 191] on p "We Guarantee the highest quality of the product as we sell." at bounding box center [637, 192] width 455 height 16
click at [738, 195] on p "We Guarantee the highest quality of the products as we sell." at bounding box center [637, 192] width 455 height 16
click at [520, 194] on p "We Guarantee the highest quality of the products we sell." at bounding box center [637, 192] width 455 height 16
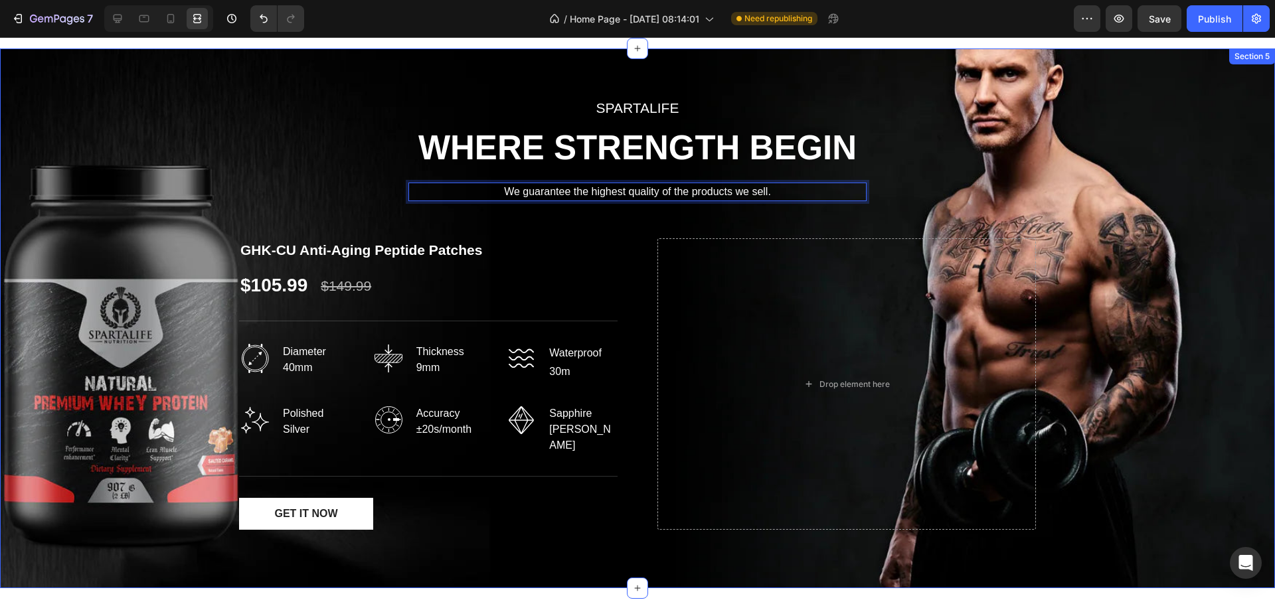
click at [616, 222] on div "spartalife Text block WHERE STRENGTH BEGIN Heading We guarantee the highest qua…" at bounding box center [637, 318] width 1255 height 444
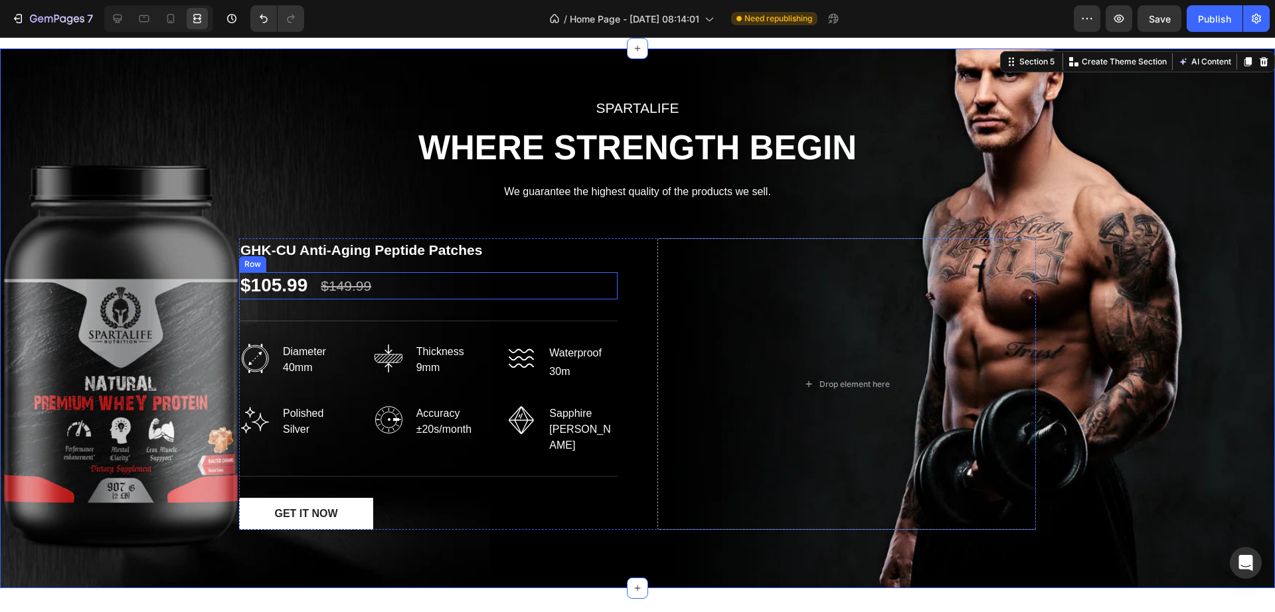
click at [602, 288] on div "$105.99 (P) Price (P) Price $149.99 (P) Price (P) Price Row" at bounding box center [428, 285] width 378 height 27
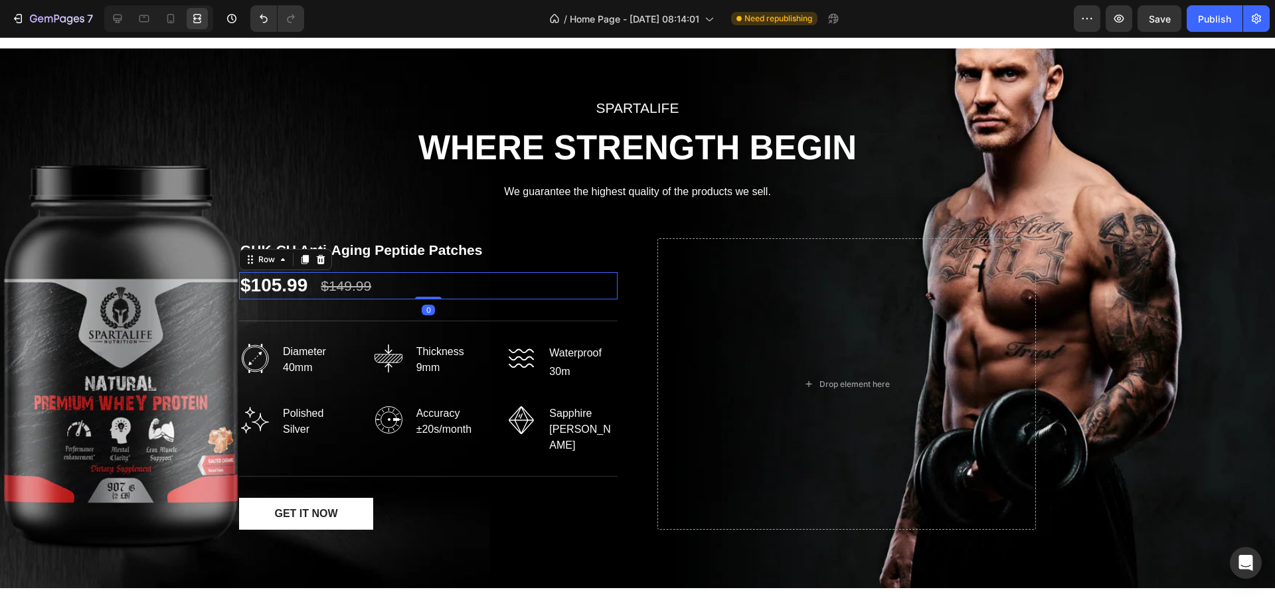
click at [619, 264] on div "GHK-CU Anti-Aging Peptide Patches (P) Title $105.99 (P) Price (P) Price $149.99…" at bounding box center [637, 384] width 797 height 292
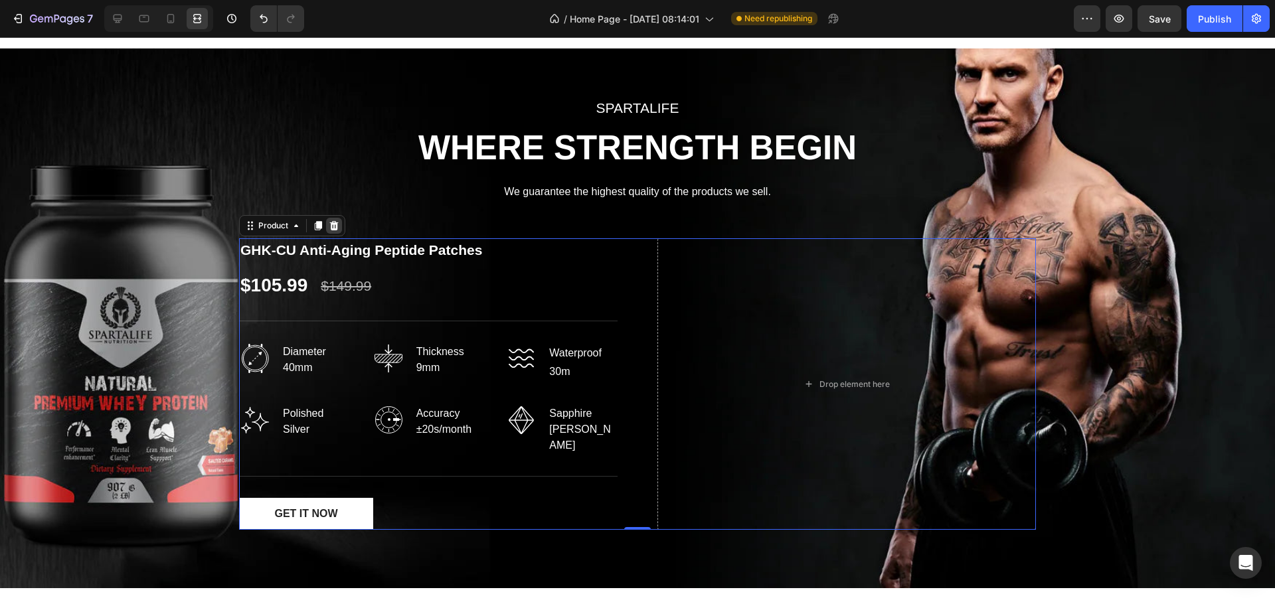
click at [333, 224] on div at bounding box center [334, 226] width 16 height 16
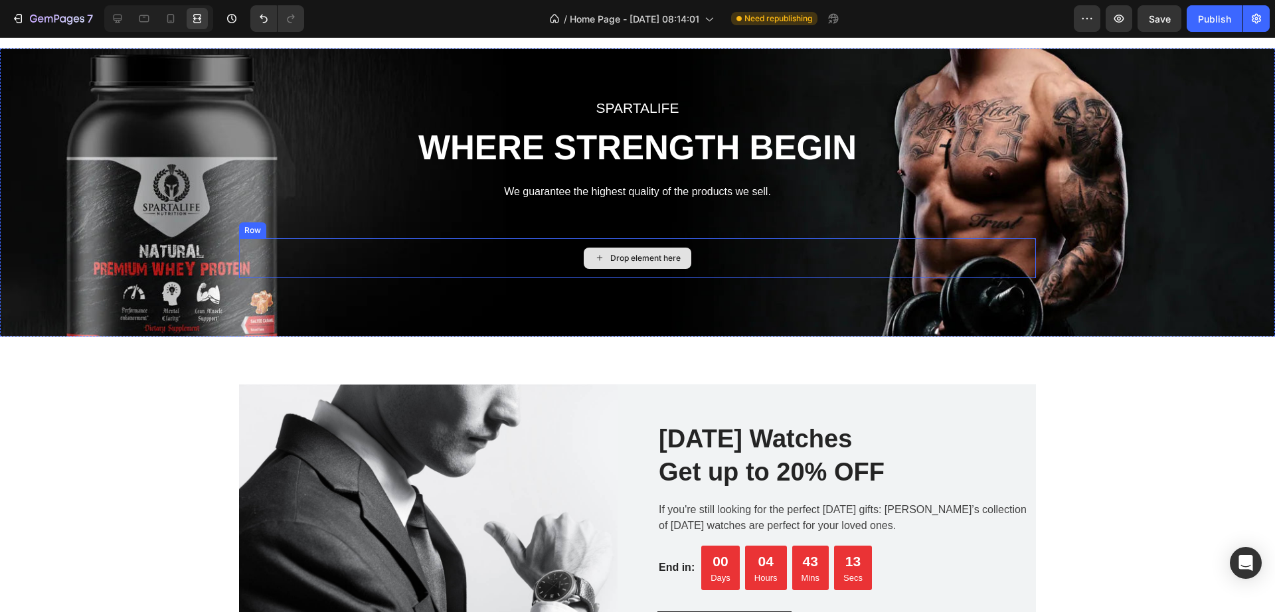
click at [807, 262] on div "Drop element here" at bounding box center [637, 258] width 797 height 40
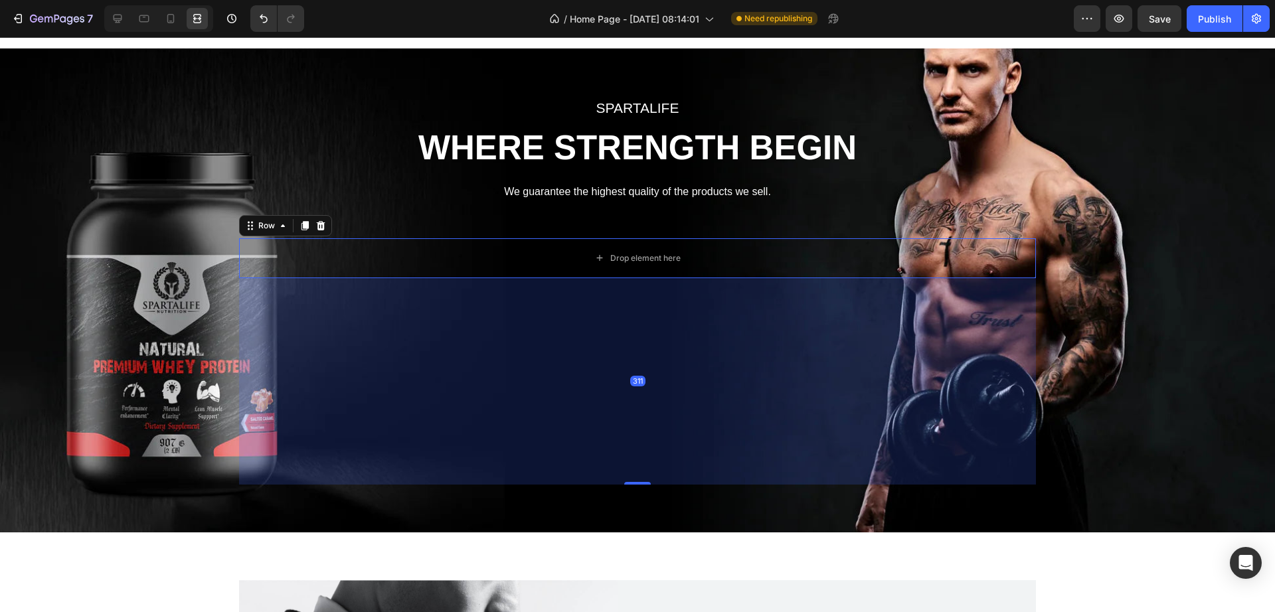
drag, startPoint x: 635, startPoint y: 349, endPoint x: 665, endPoint y: 482, distance: 136.2
click at [665, 278] on div "311" at bounding box center [637, 278] width 797 height 0
click at [1063, 343] on div "spartalife Text block WHERE STRENGTH BEGIN Heading We guarantee the highest qua…" at bounding box center [637, 290] width 1255 height 388
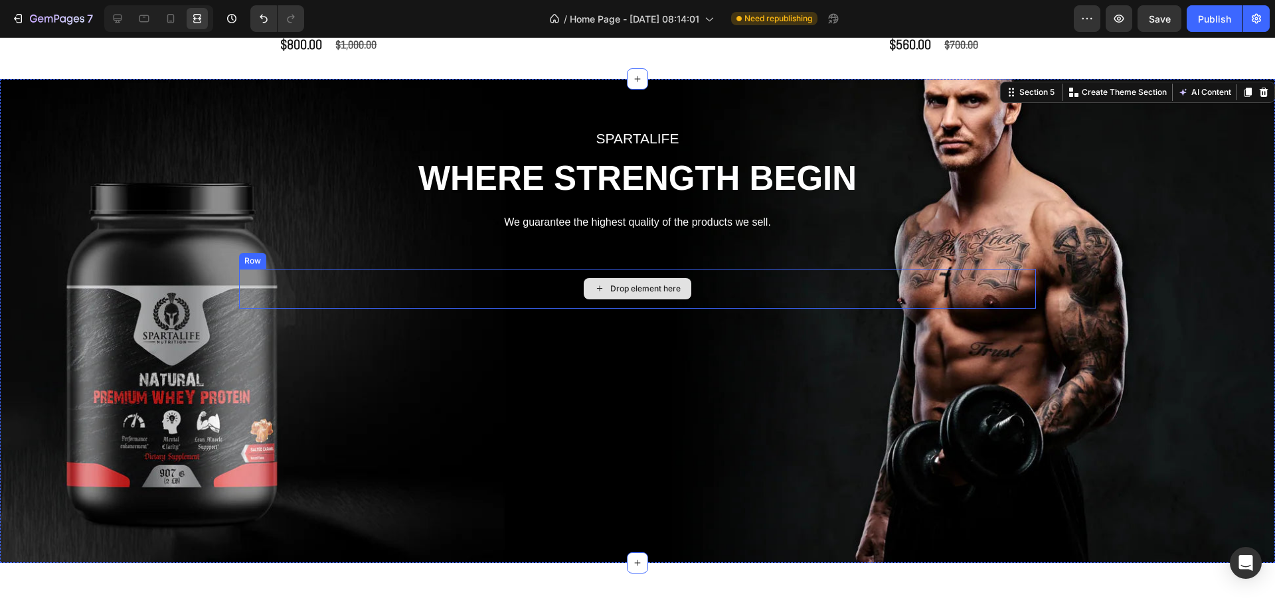
scroll to position [1488, 0]
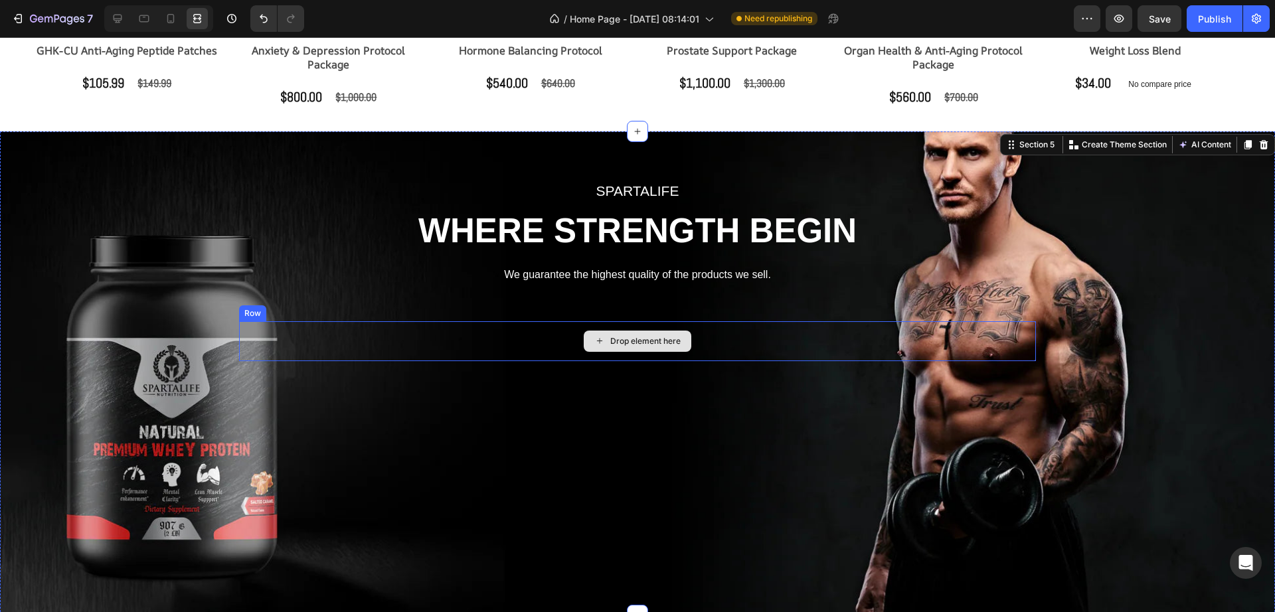
click at [757, 349] on div "Drop element here" at bounding box center [637, 341] width 797 height 40
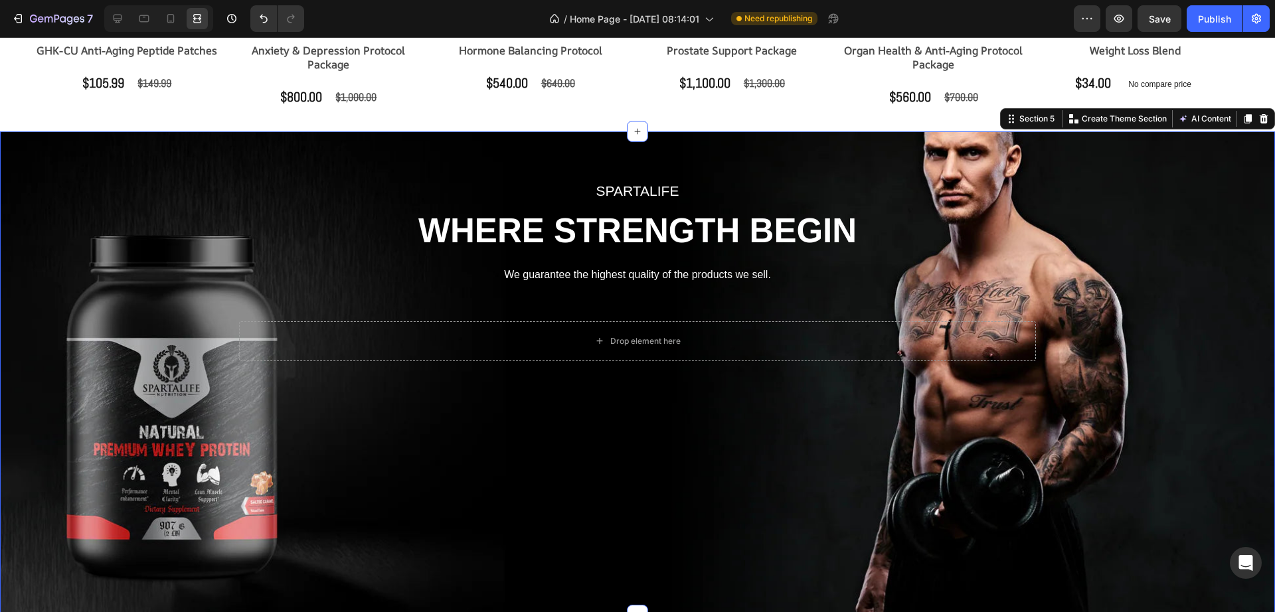
click at [888, 276] on div "spartalife Text block WHERE STRENGTH BEGIN Heading We guarantee the highest qua…" at bounding box center [637, 373] width 1255 height 388
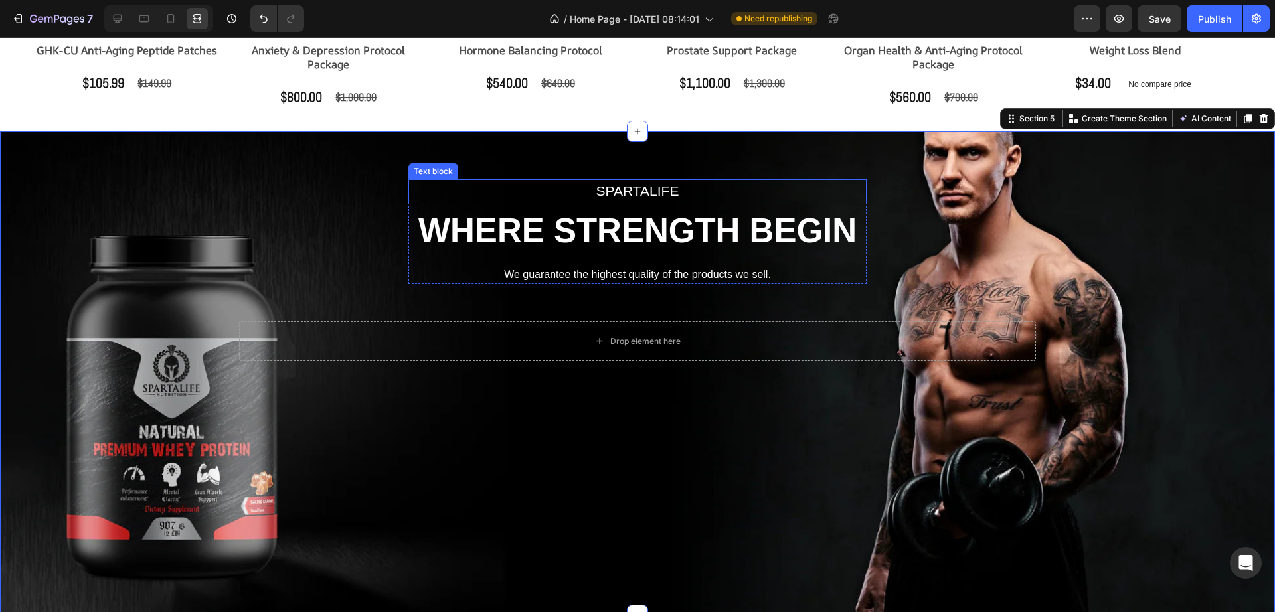
click at [480, 193] on p "spartalife" at bounding box center [637, 191] width 455 height 21
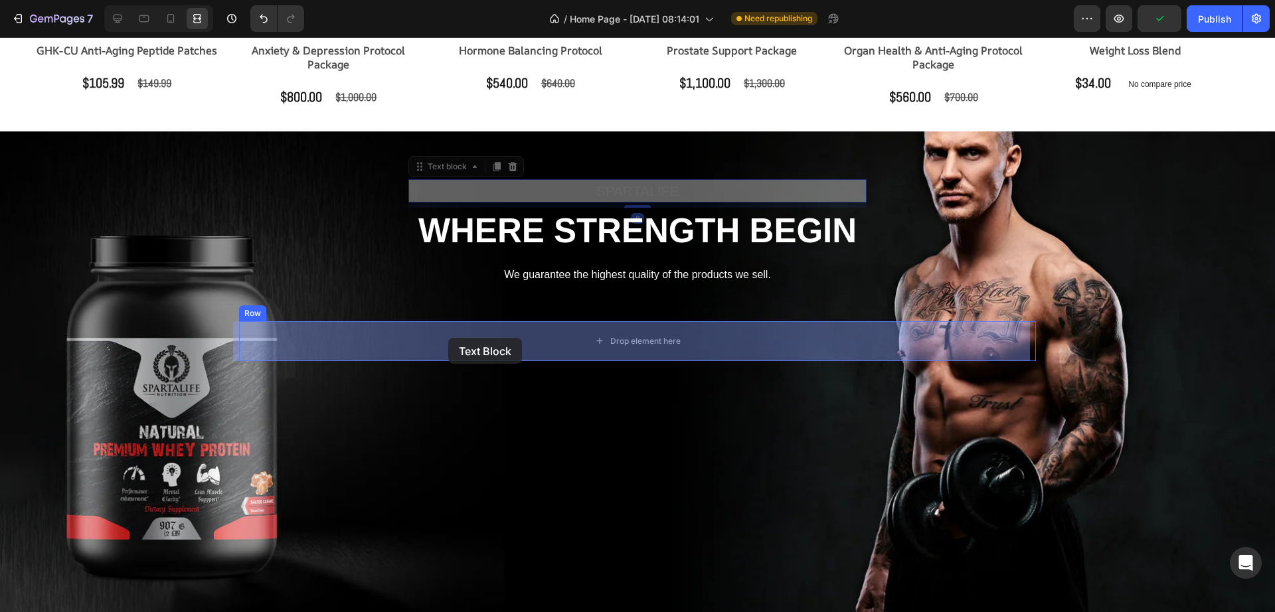
drag, startPoint x: 410, startPoint y: 167, endPoint x: 448, endPoint y: 338, distance: 174.9
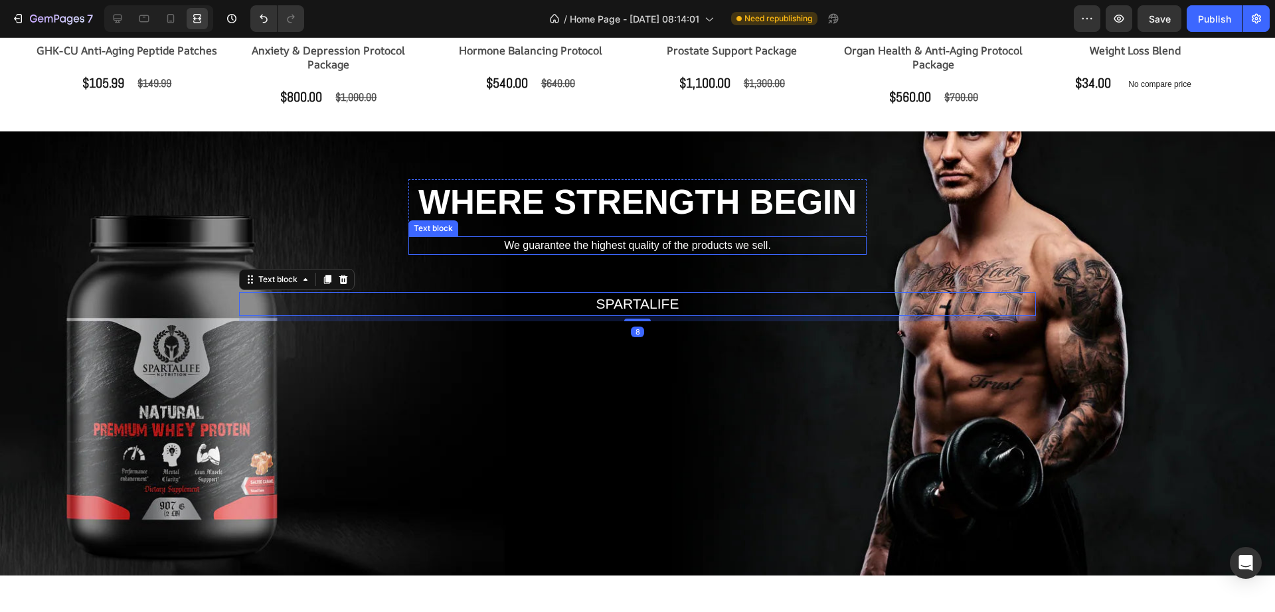
click at [464, 198] on p "WHERE STRENGTH BEGIN" at bounding box center [637, 203] width 455 height 44
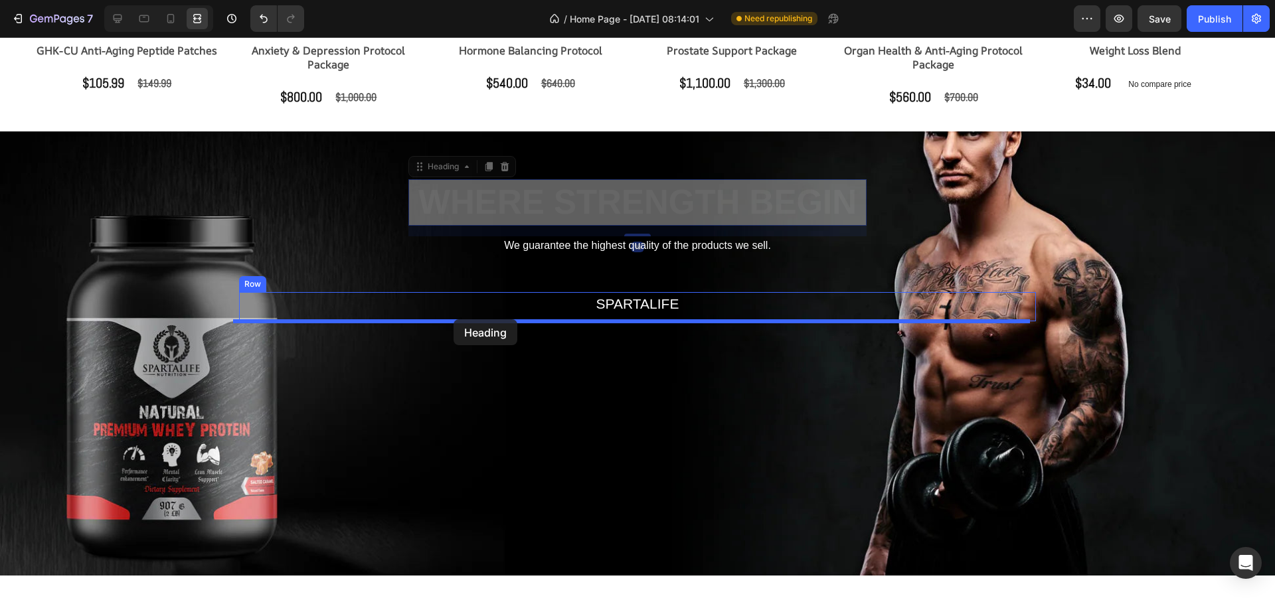
drag, startPoint x: 418, startPoint y: 166, endPoint x: 453, endPoint y: 319, distance: 157.5
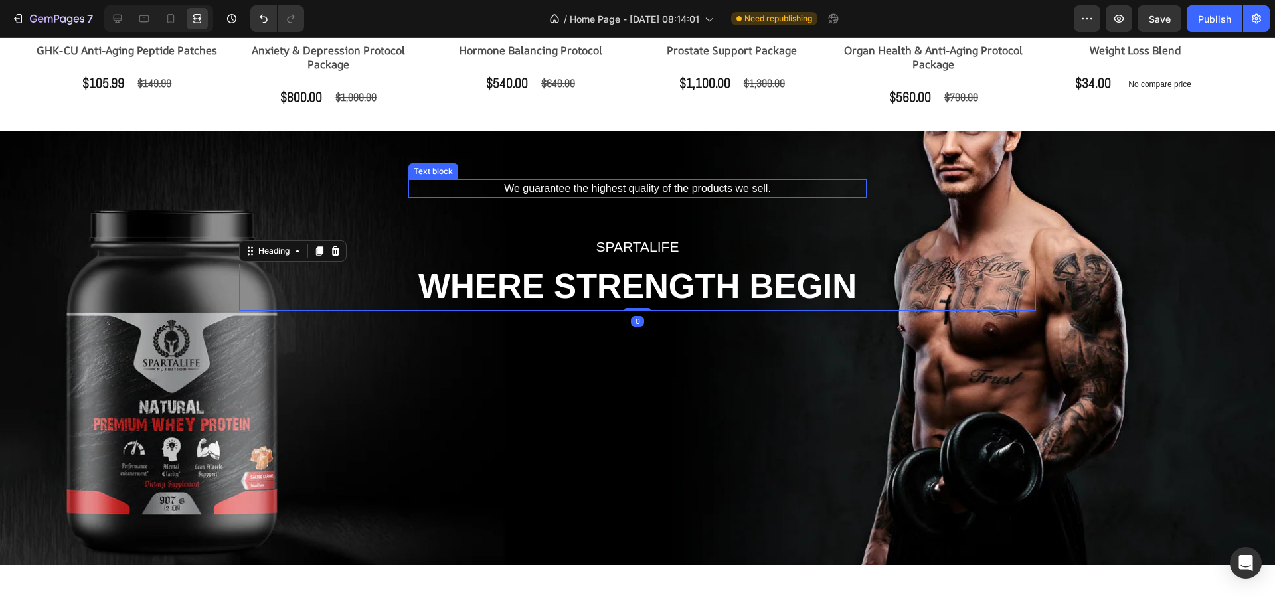
click at [518, 199] on div "We guarantee the highest quality of the products we sell. Text block Row sparta…" at bounding box center [637, 348] width 1255 height 338
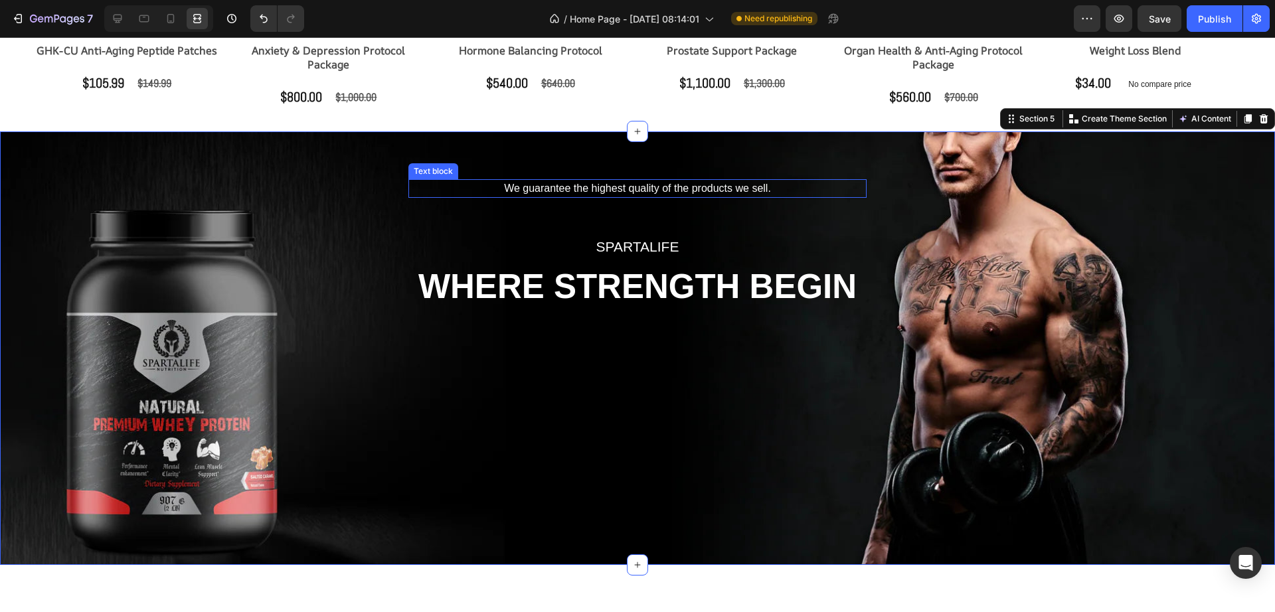
click at [514, 184] on p "We guarantee the highest quality of the products we sell." at bounding box center [637, 189] width 455 height 16
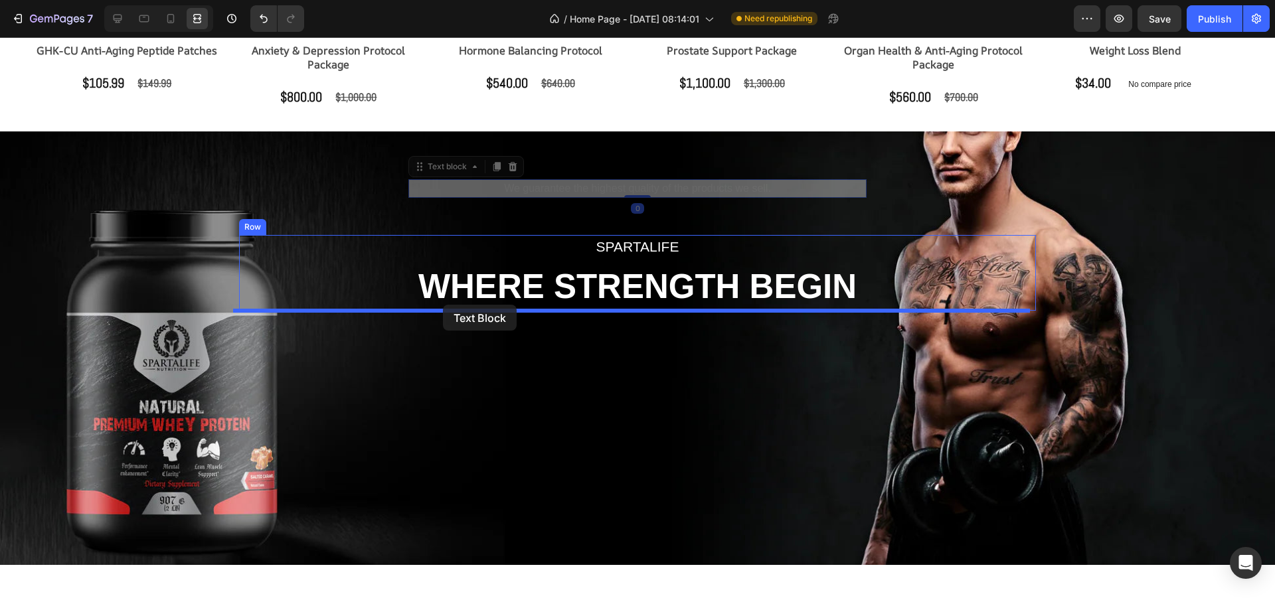
drag, startPoint x: 412, startPoint y: 173, endPoint x: 443, endPoint y: 305, distance: 135.6
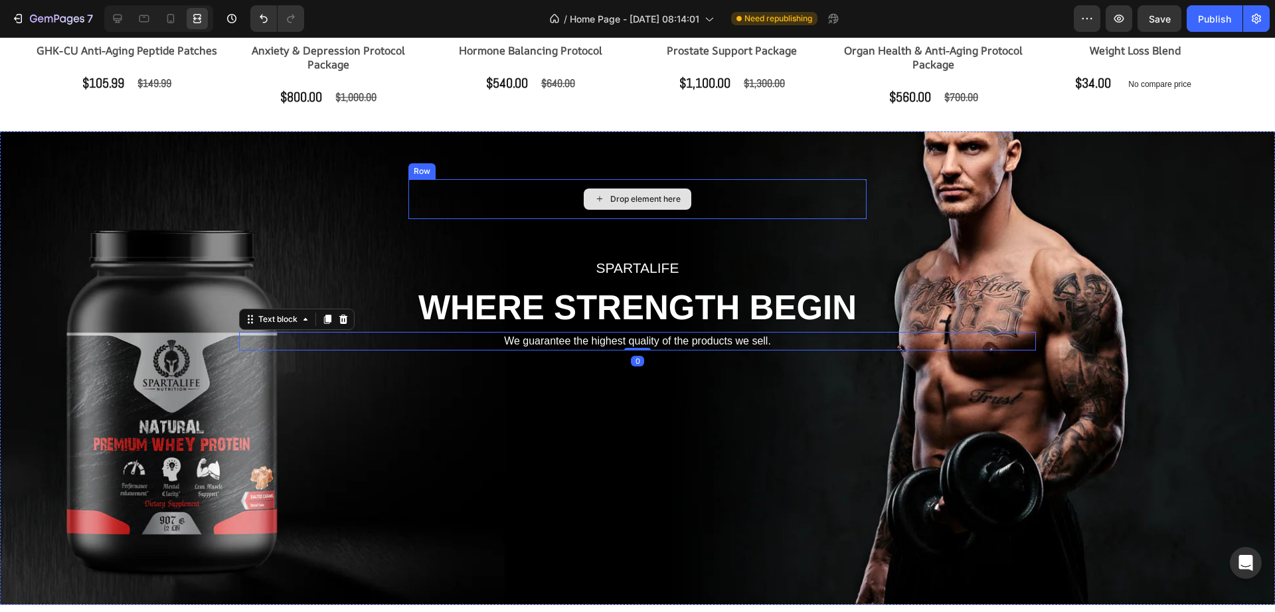
click at [641, 212] on div "Drop element here" at bounding box center [637, 199] width 458 height 40
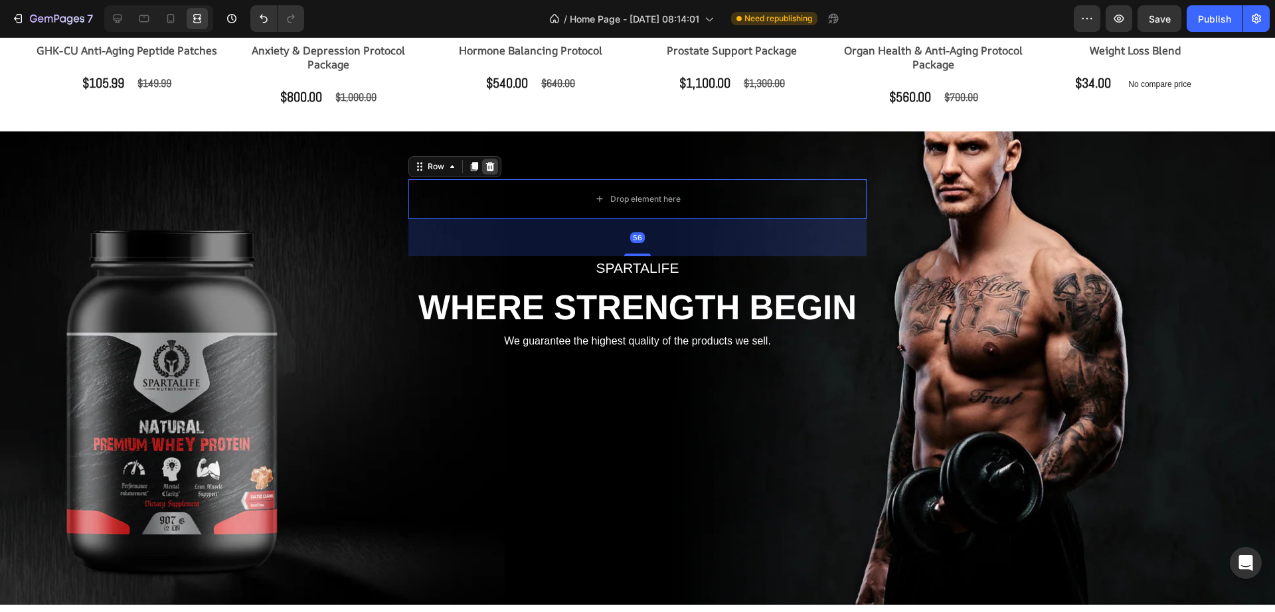
click at [485, 168] on icon at bounding box center [490, 166] width 11 height 11
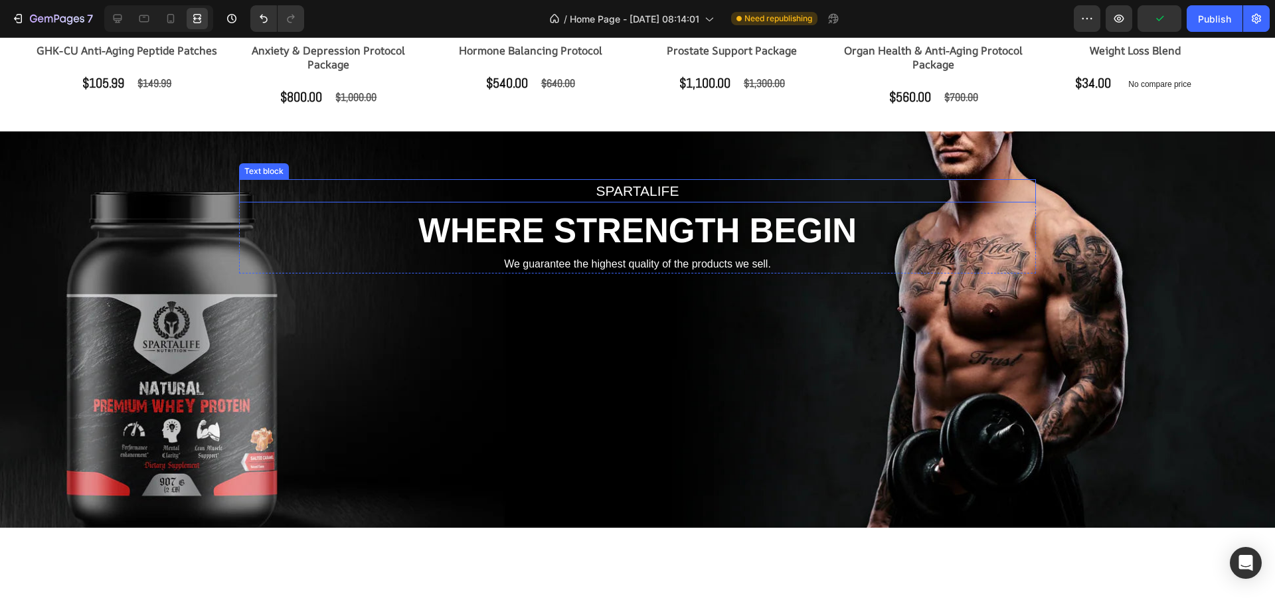
click at [877, 200] on p "spartalife" at bounding box center [637, 191] width 794 height 21
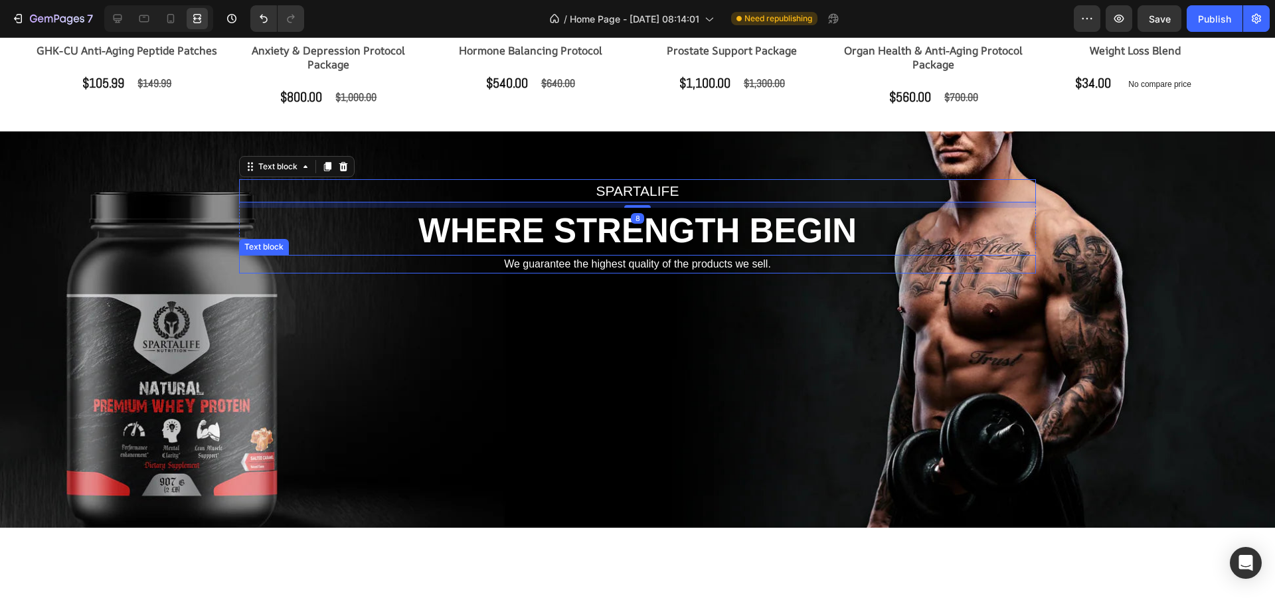
click at [932, 266] on p "We guarantee the highest quality of the products we sell." at bounding box center [637, 264] width 794 height 16
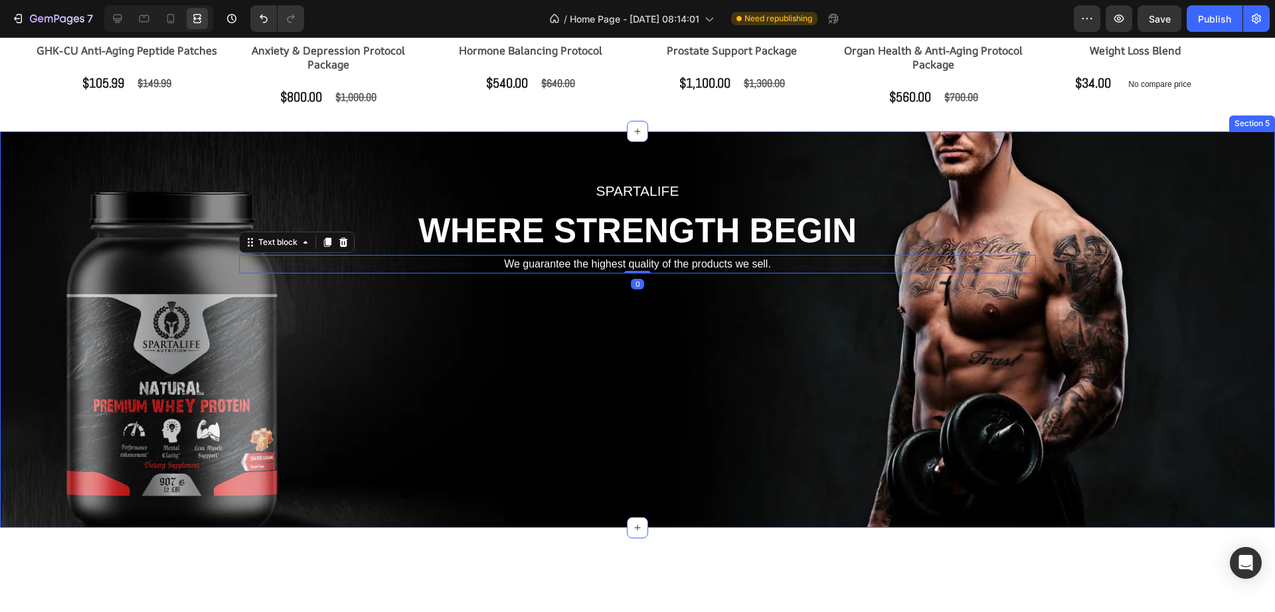
click at [1033, 244] on div "spartalife Text block WHERE STRENGTH BEGIN Heading We guarantee the highest qua…" at bounding box center [637, 329] width 1255 height 301
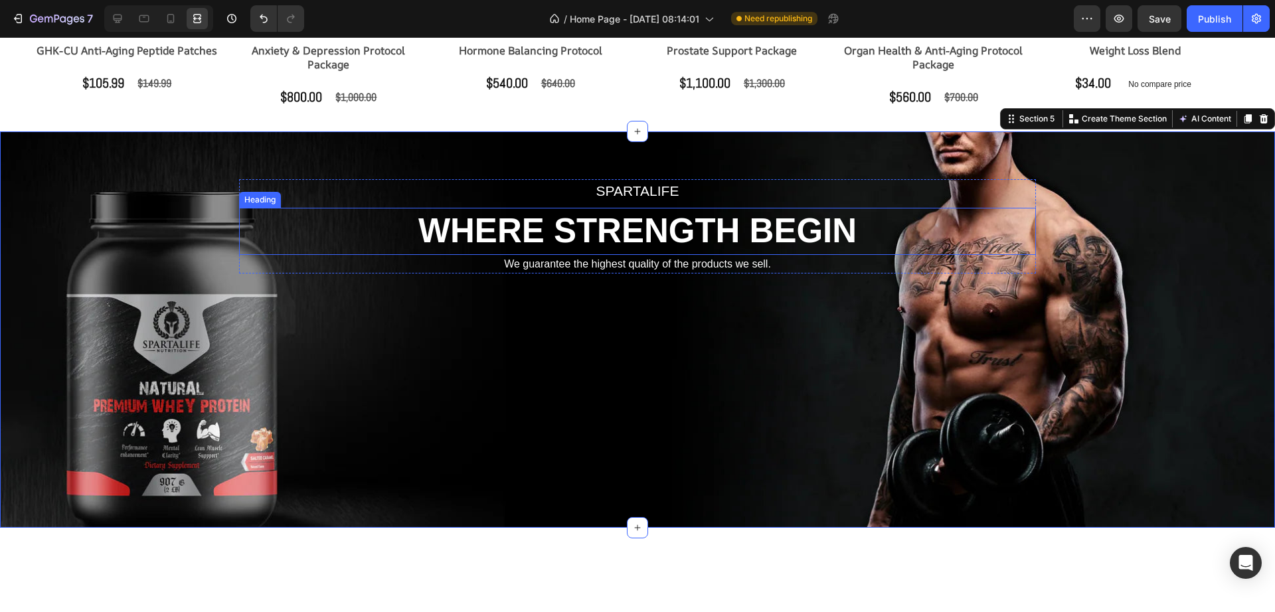
click at [861, 247] on h2 "WHERE STRENGTH BEGIN" at bounding box center [637, 231] width 797 height 46
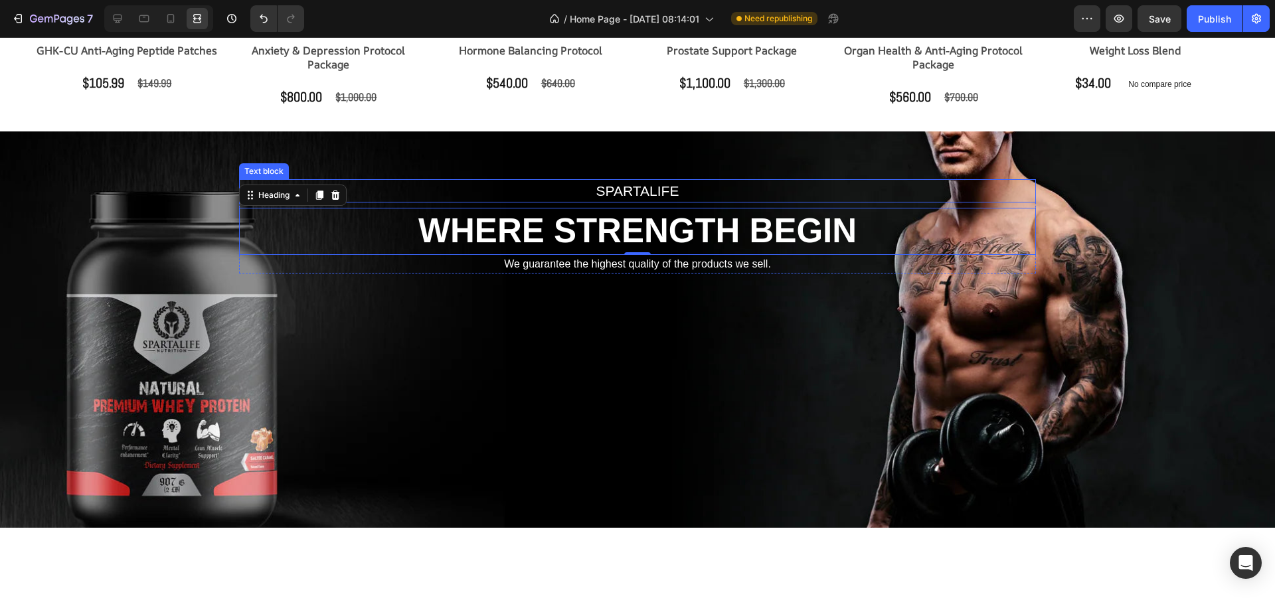
click at [640, 179] on div "spartalife" at bounding box center [637, 191] width 797 height 24
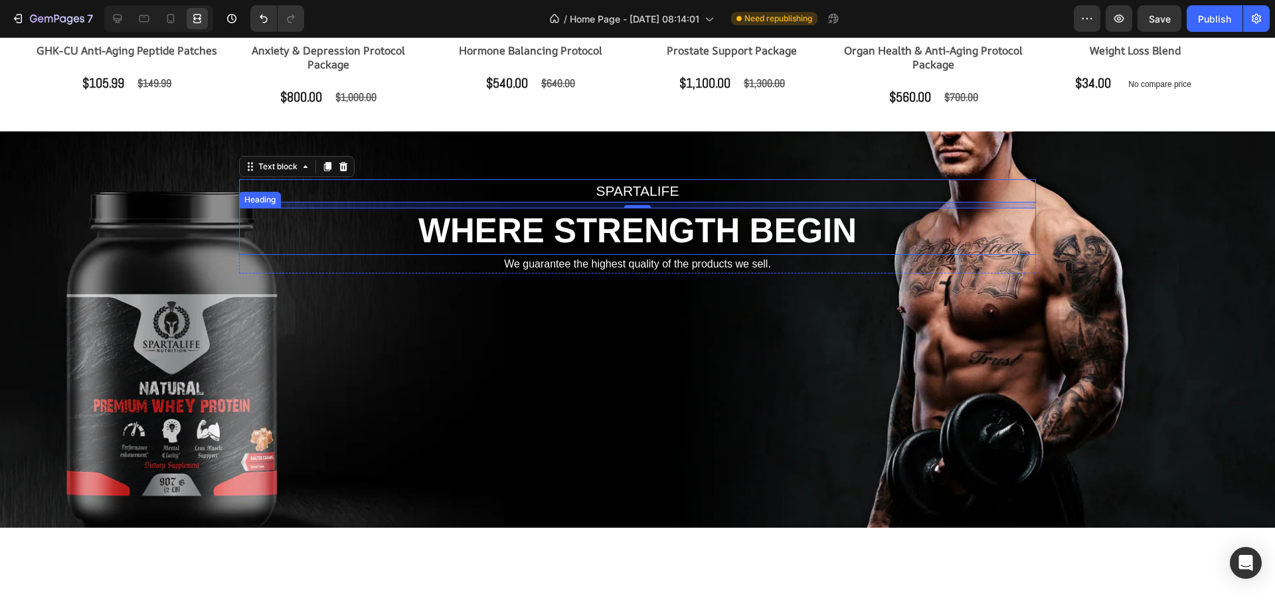
click at [239, 228] on h2 "WHERE STRENGTH BEGIN" at bounding box center [637, 231] width 797 height 46
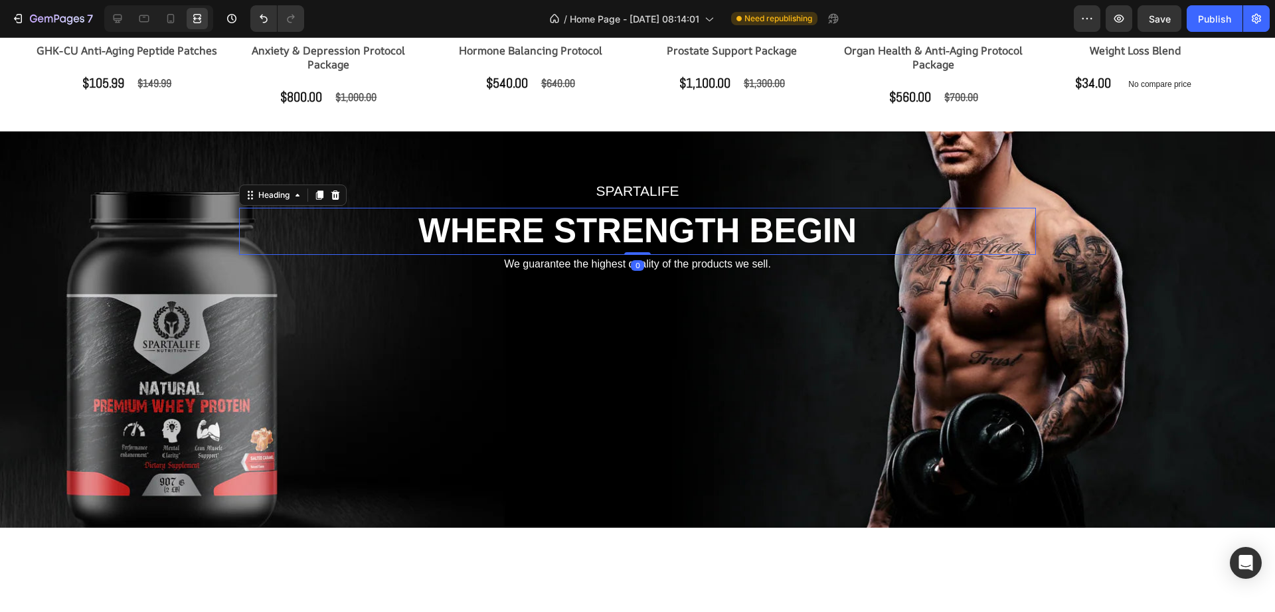
click at [718, 255] on div "We guarantee the highest quality of the products we sell." at bounding box center [637, 264] width 797 height 19
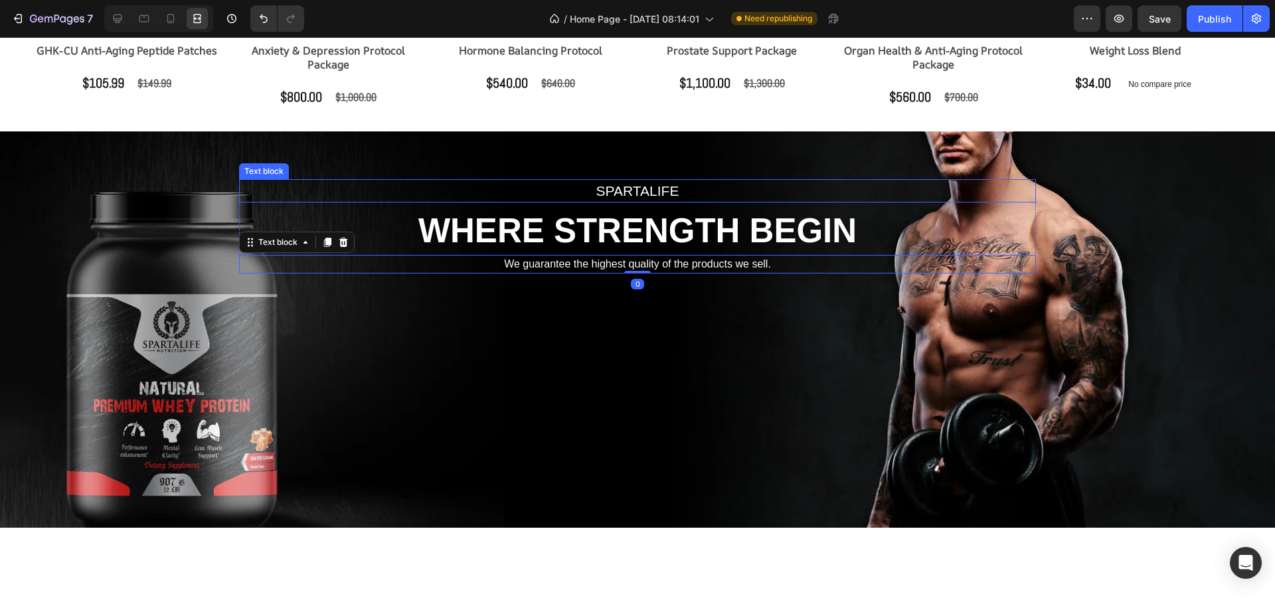
click at [978, 188] on p "spartalife" at bounding box center [637, 191] width 794 height 21
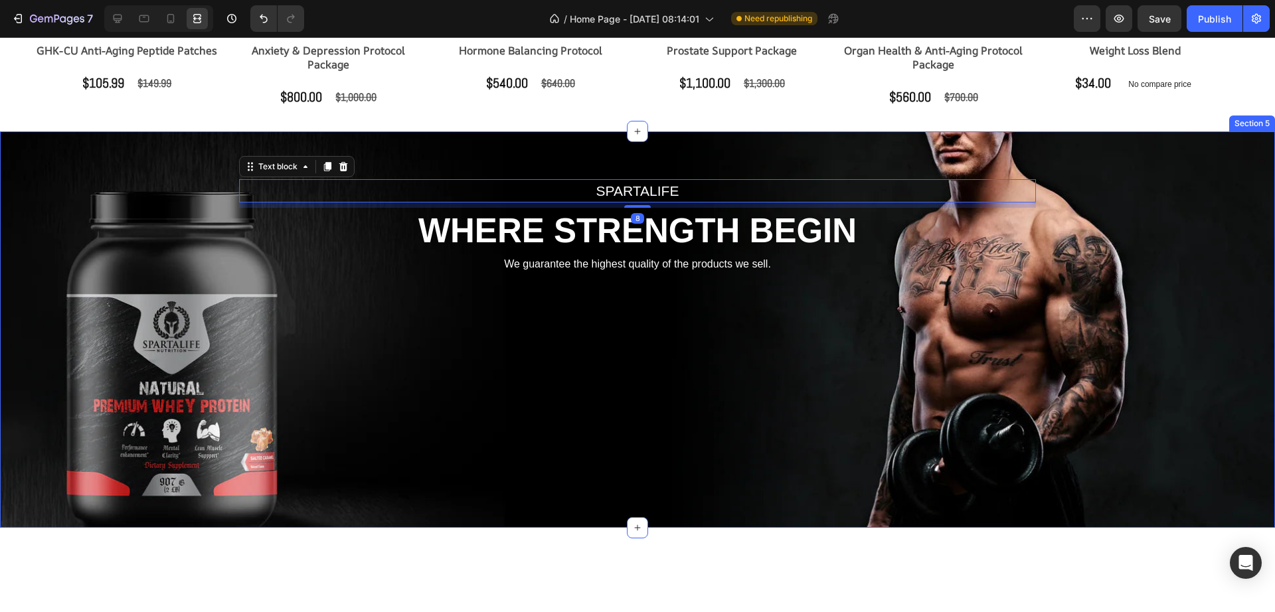
drag, startPoint x: 671, startPoint y: 358, endPoint x: 652, endPoint y: 293, distance: 67.7
click at [669, 357] on div "spartalife Text block 8 WHERE STRENGTH BEGIN Heading We guarantee the highest q…" at bounding box center [637, 329] width 1255 height 301
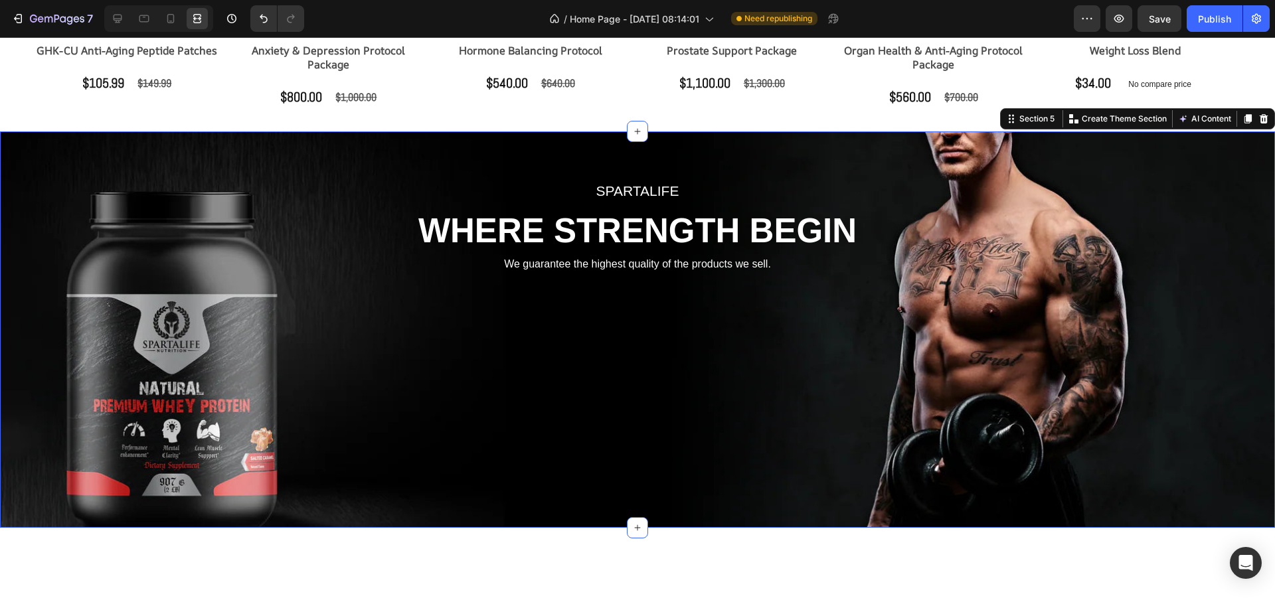
click at [649, 285] on div "spartalife Text block WHERE STRENGTH BEGIN Heading We guarantee the highest qua…" at bounding box center [637, 329] width 1255 height 301
click at [118, 21] on icon at bounding box center [117, 18] width 13 height 13
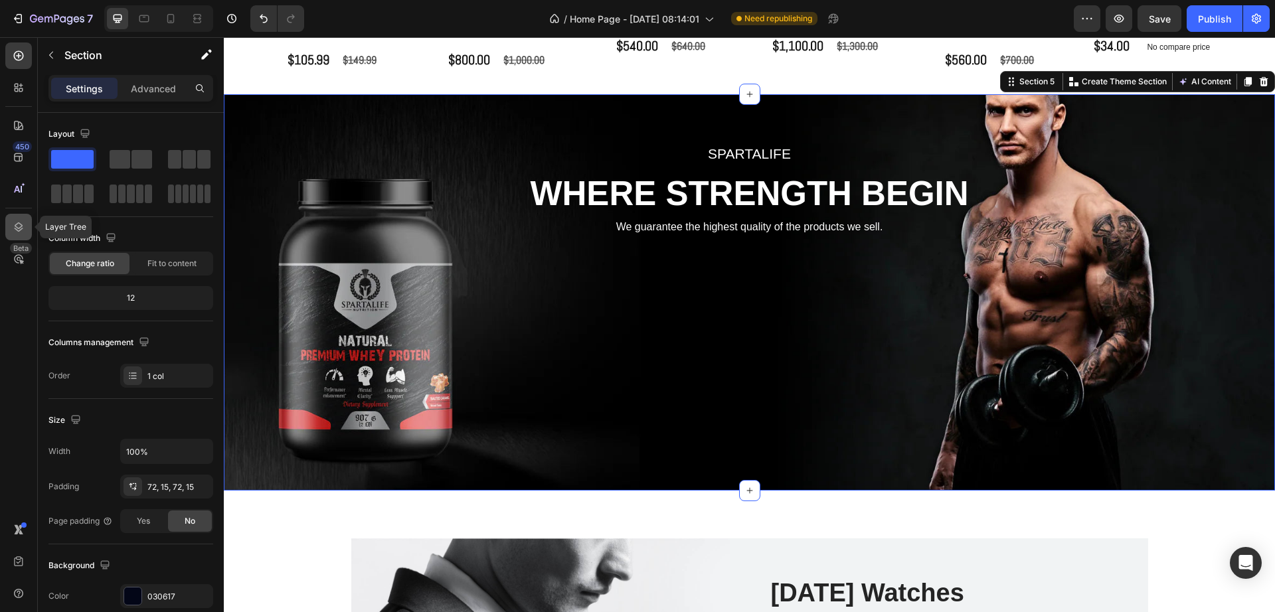
click at [22, 224] on icon at bounding box center [18, 226] width 13 height 13
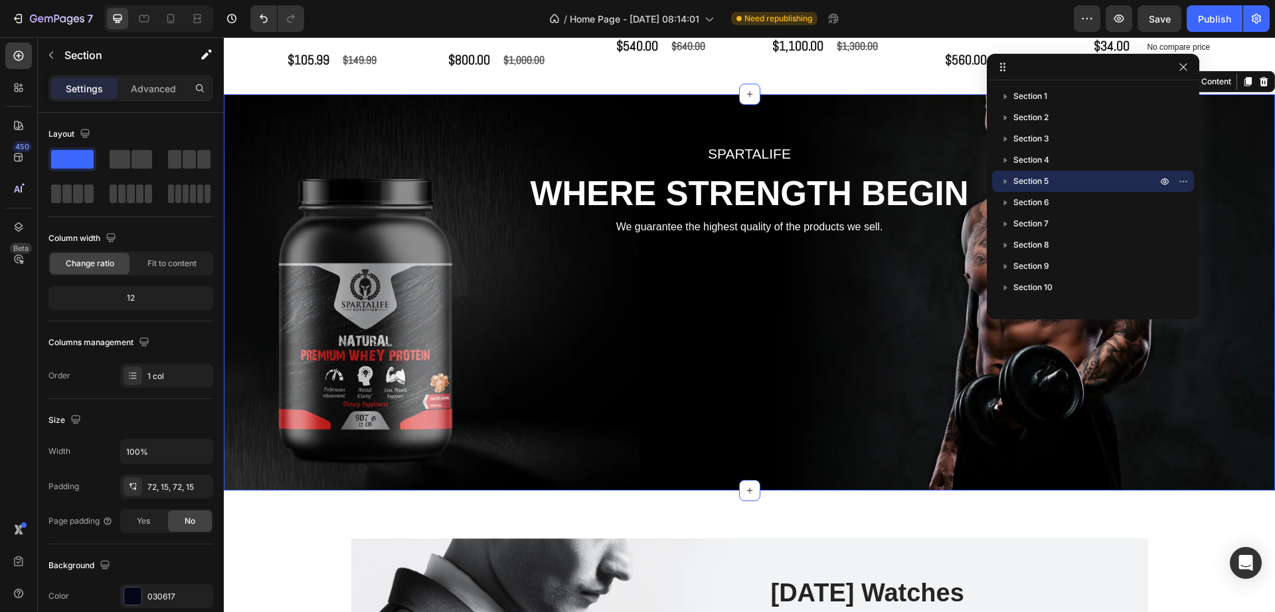
click at [1056, 189] on div "Section 5" at bounding box center [1092, 181] width 191 height 21
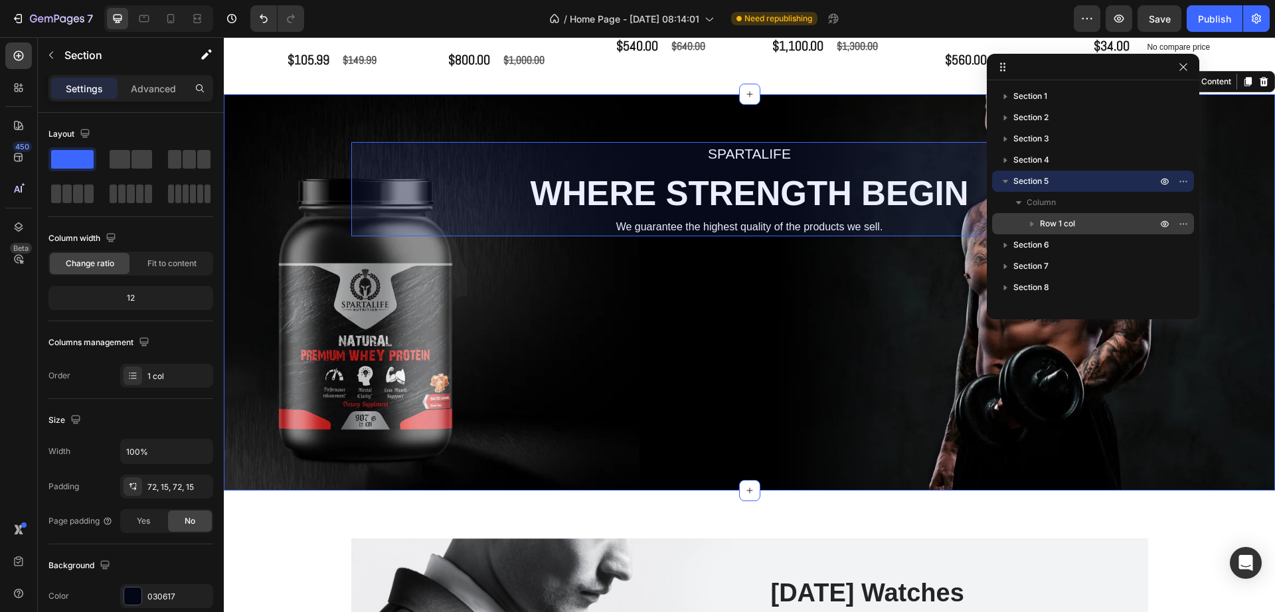
click at [1050, 218] on span "Row 1 col" at bounding box center [1057, 223] width 35 height 13
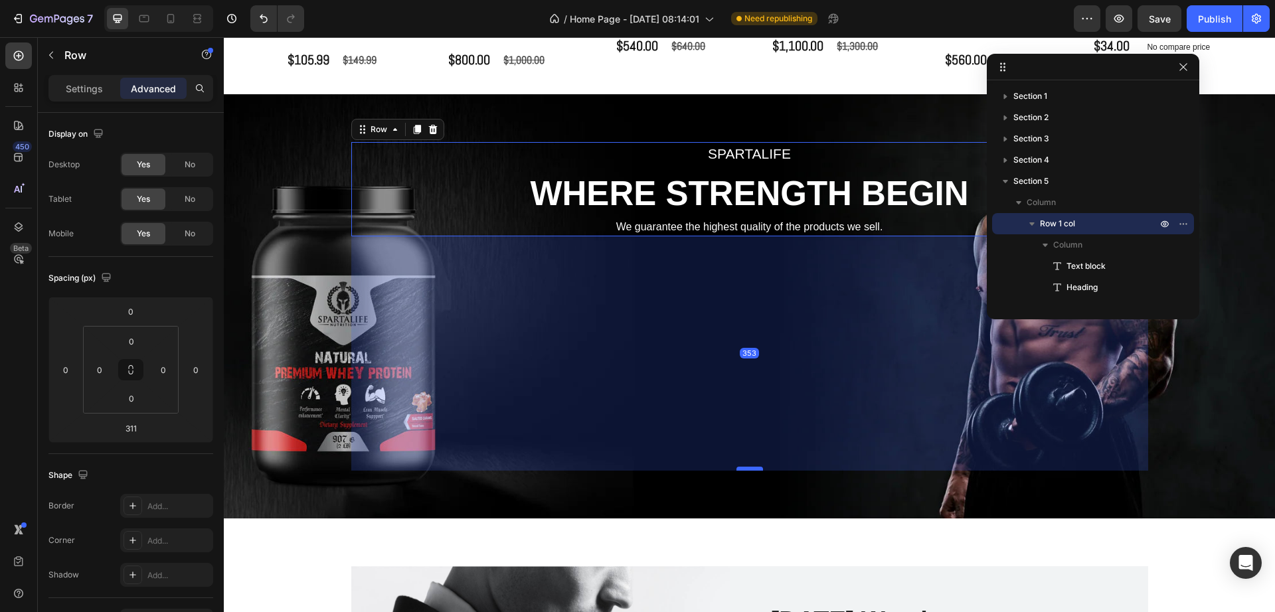
drag, startPoint x: 740, startPoint y: 441, endPoint x: 741, endPoint y: 469, distance: 27.9
click at [741, 469] on div at bounding box center [749, 469] width 27 height 4
click at [203, 15] on icon at bounding box center [197, 18] width 13 height 13
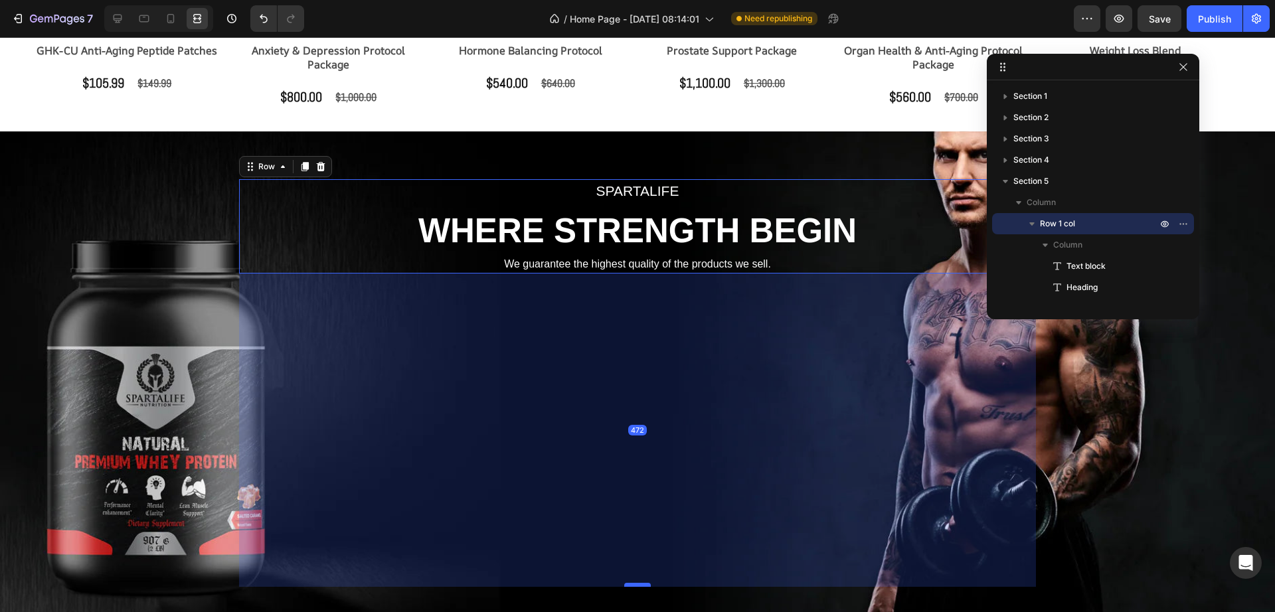
drag, startPoint x: 635, startPoint y: 505, endPoint x: 639, endPoint y: 584, distance: 79.1
click at [639, 584] on div at bounding box center [637, 585] width 27 height 4
type input "472"
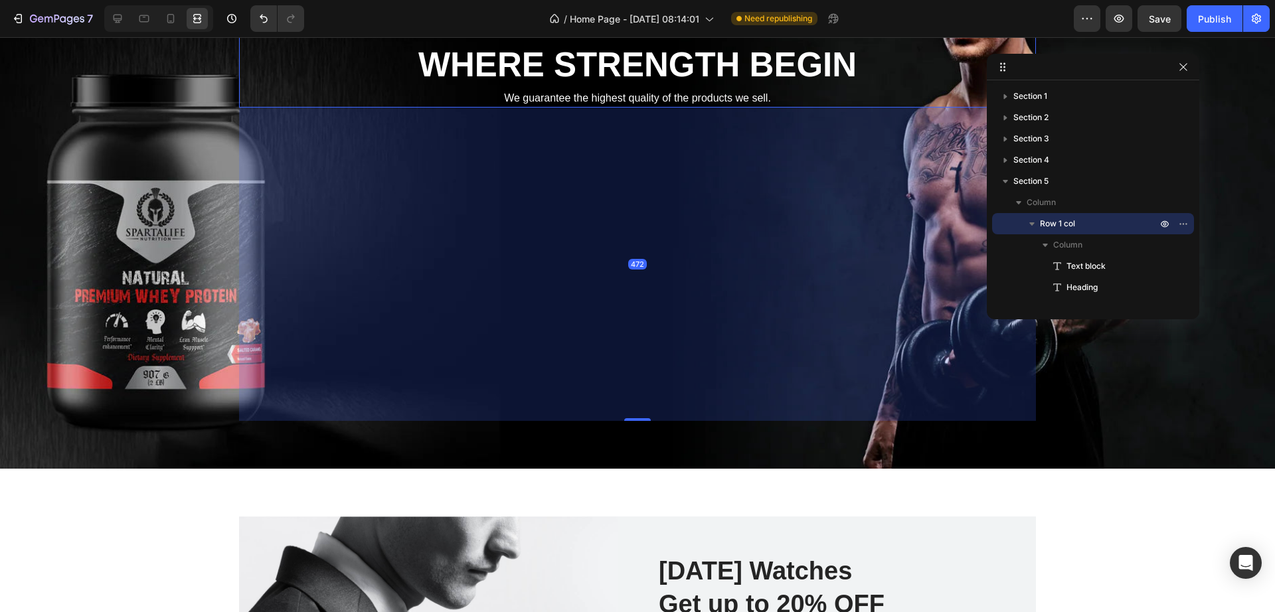
click at [1180, 75] on div at bounding box center [1093, 67] width 212 height 27
click at [1184, 68] on icon "button" at bounding box center [1183, 67] width 11 height 11
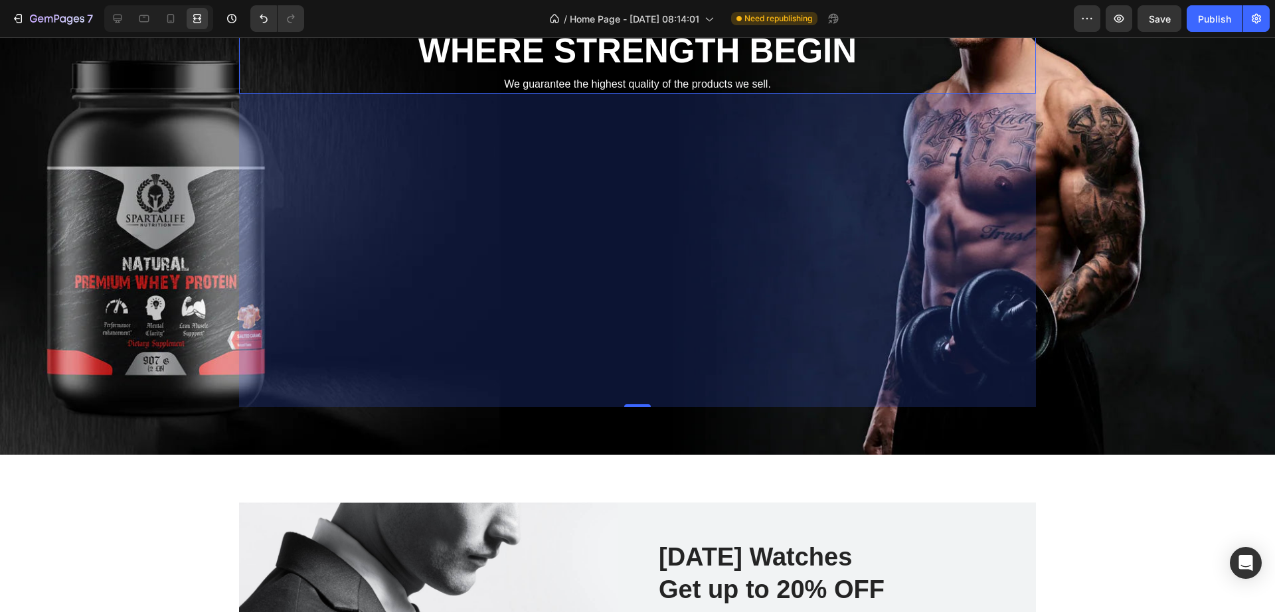
scroll to position [1395, 0]
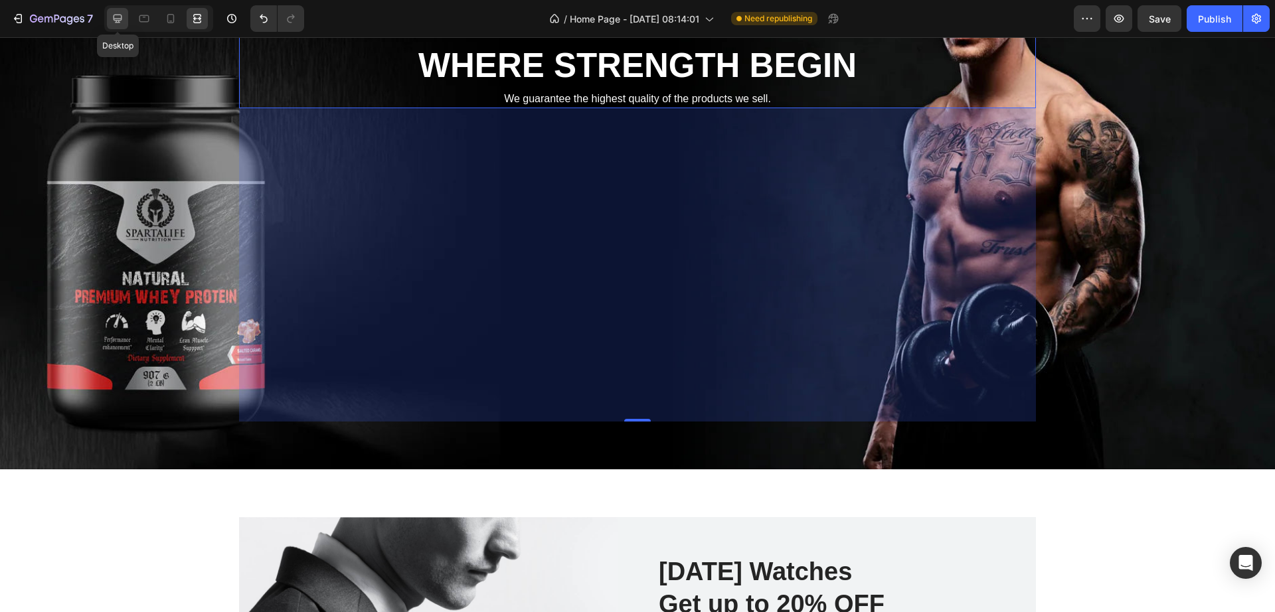
click at [118, 18] on icon at bounding box center [117, 18] width 13 height 13
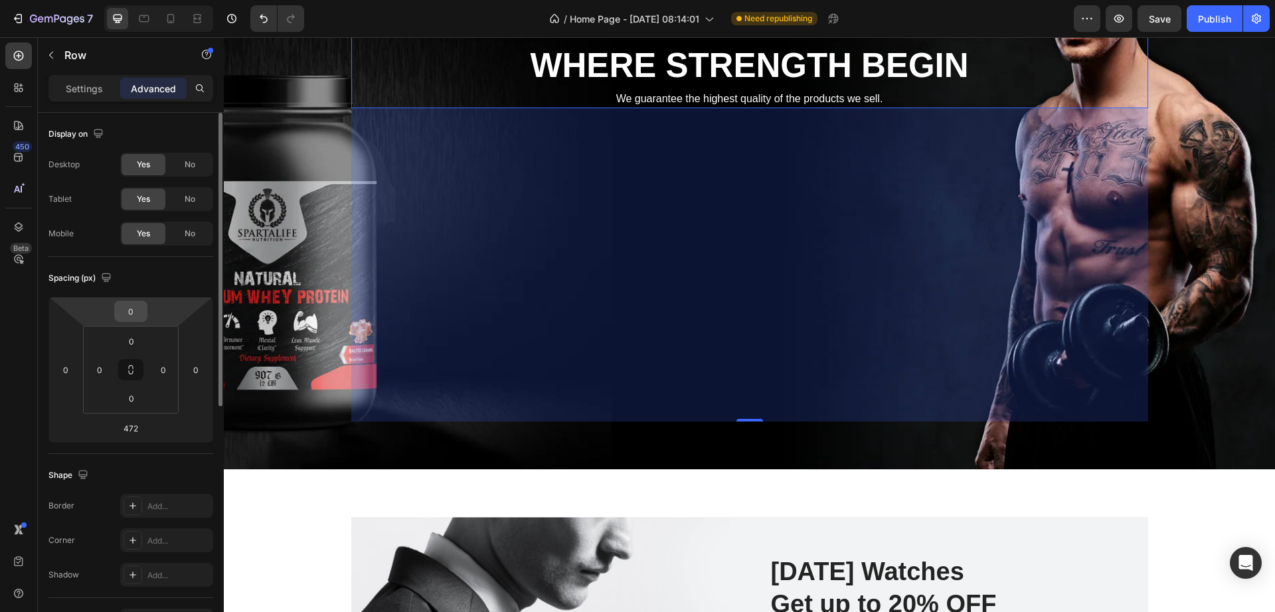
click at [139, 314] on input "0" at bounding box center [131, 311] width 27 height 20
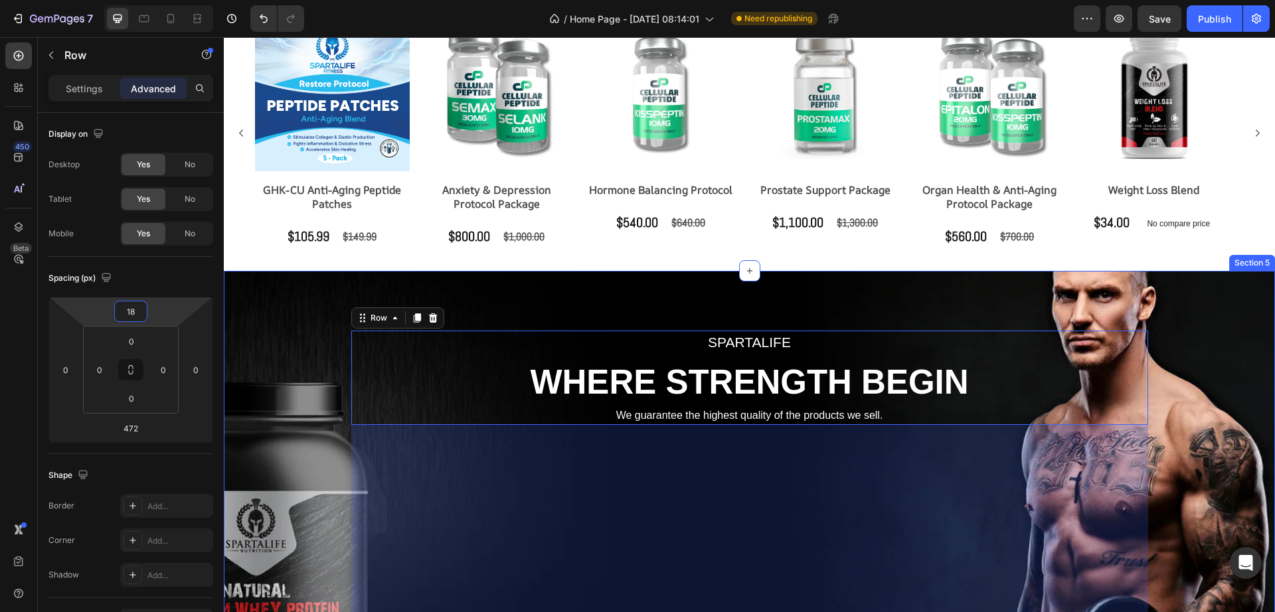
scroll to position [1478, 0]
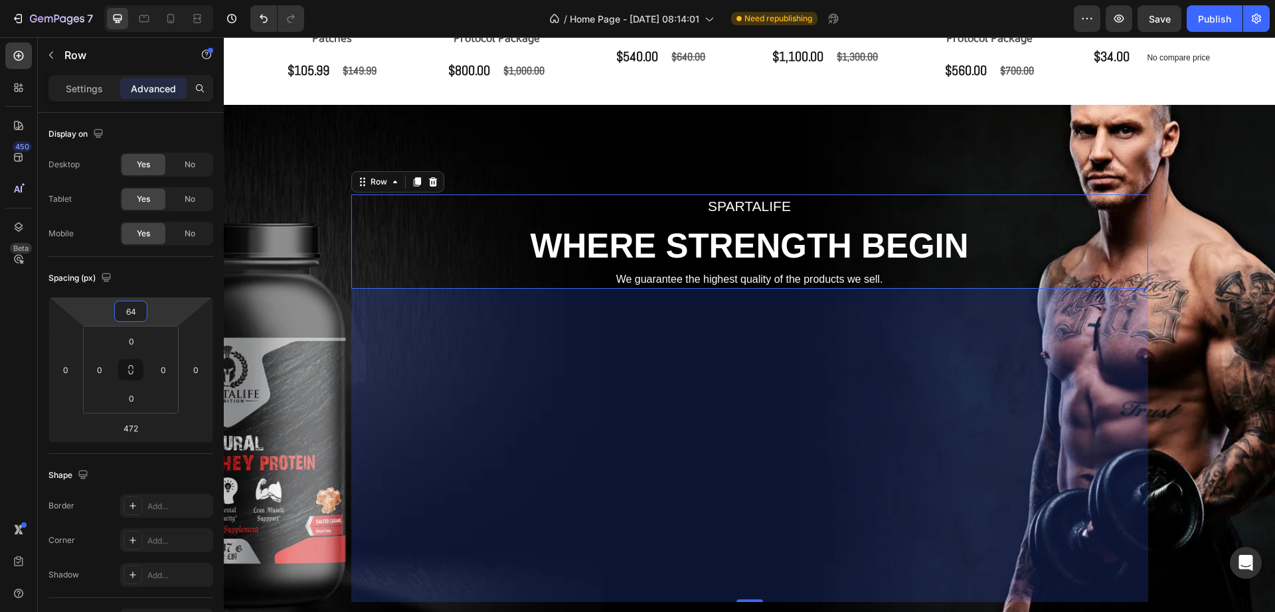
type input "65"
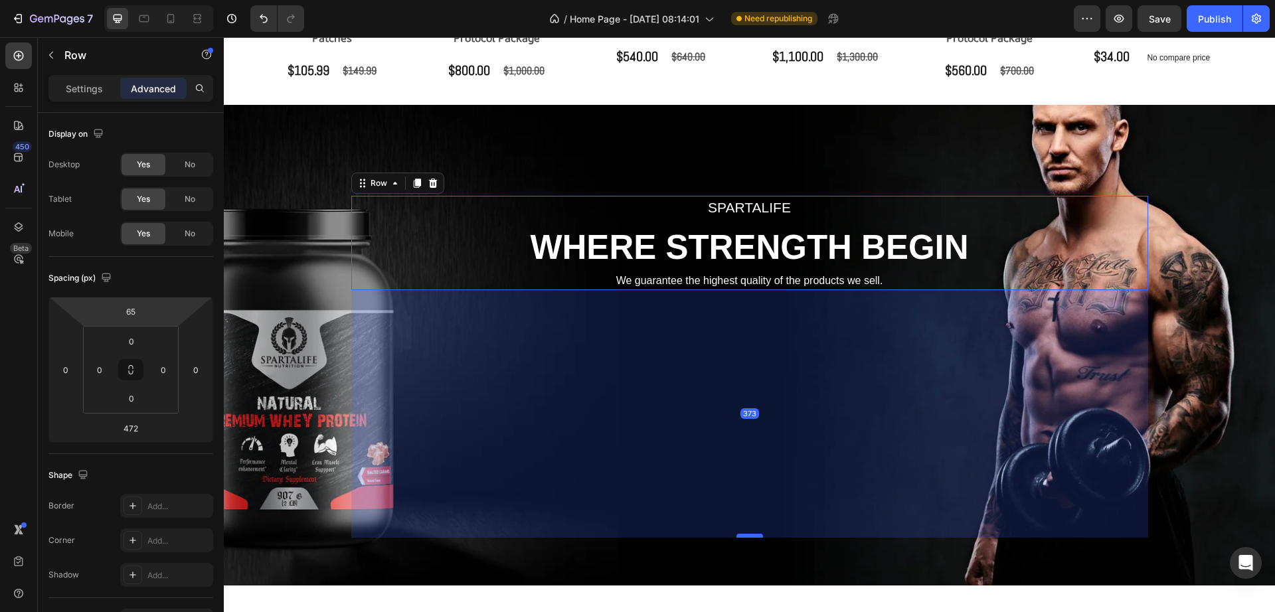
drag, startPoint x: 744, startPoint y: 595, endPoint x: 745, endPoint y: 536, distance: 58.4
click at [745, 536] on div at bounding box center [749, 536] width 27 height 4
type input "373"
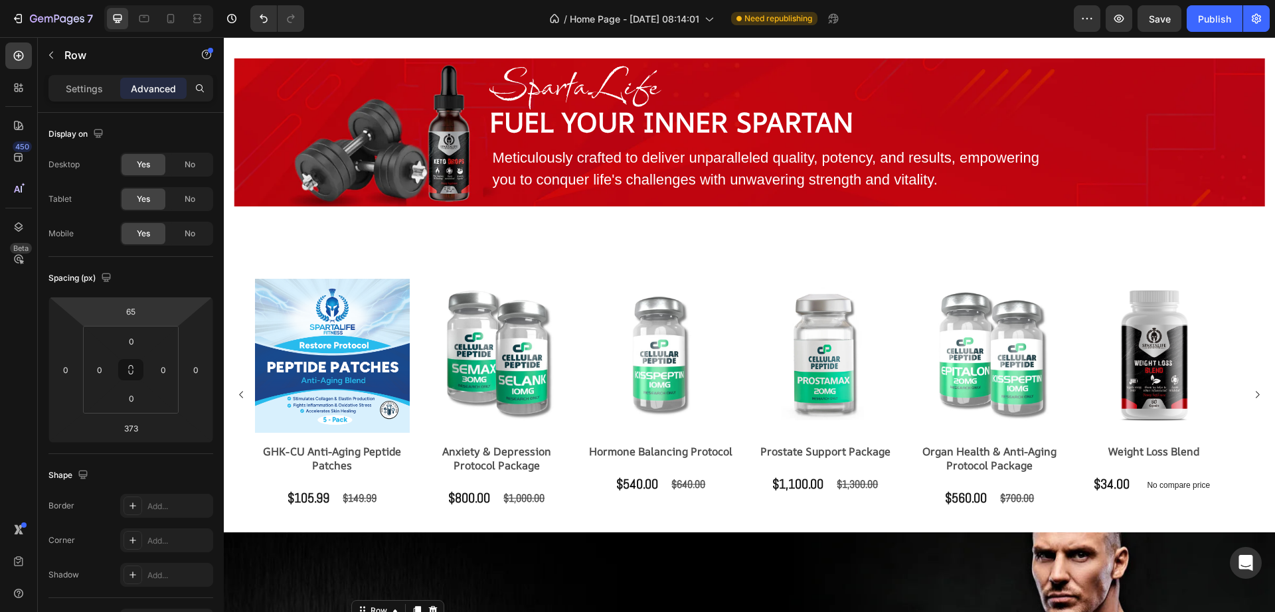
scroll to position [1013, 0]
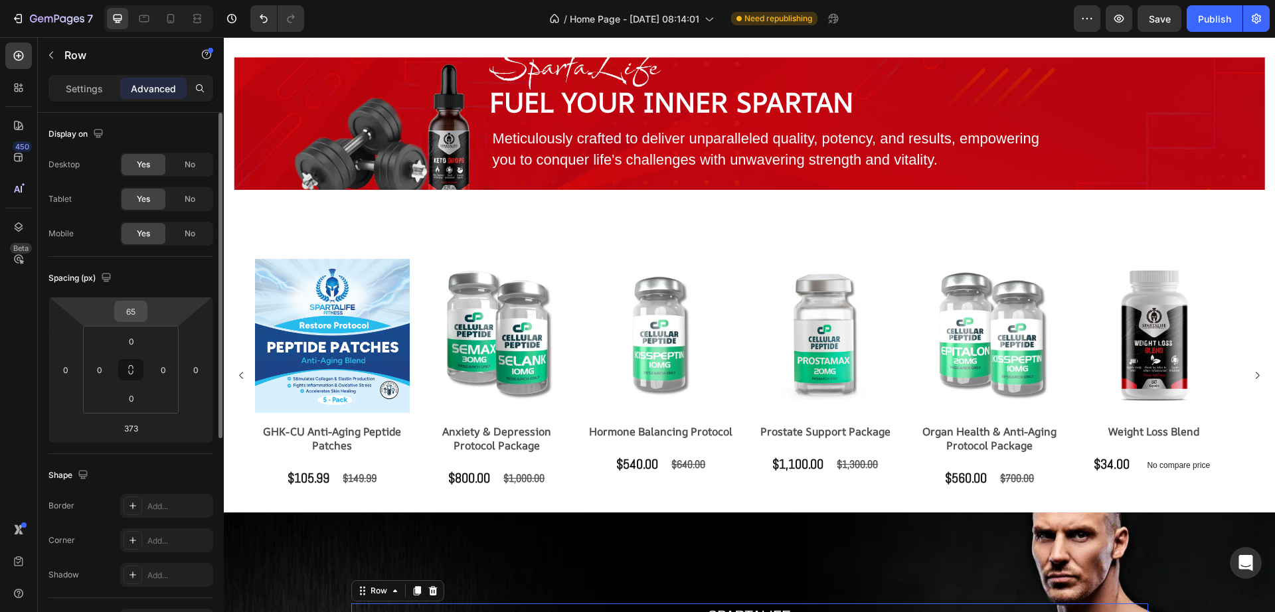
click at [133, 311] on input "65" at bounding box center [131, 311] width 27 height 20
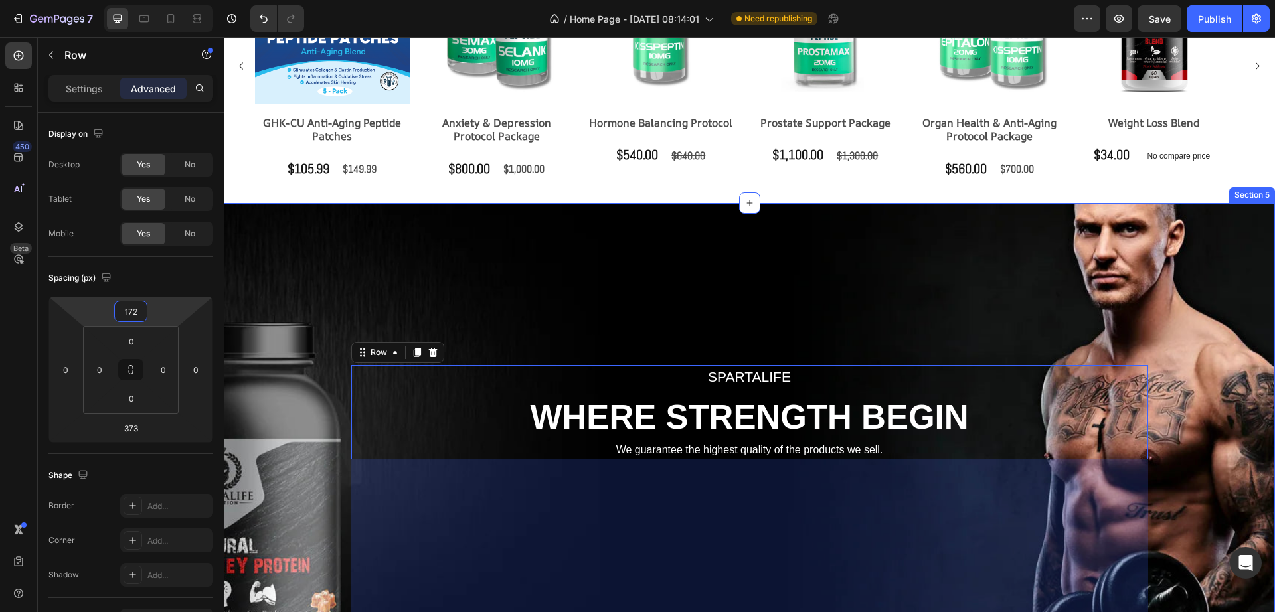
scroll to position [1428, 0]
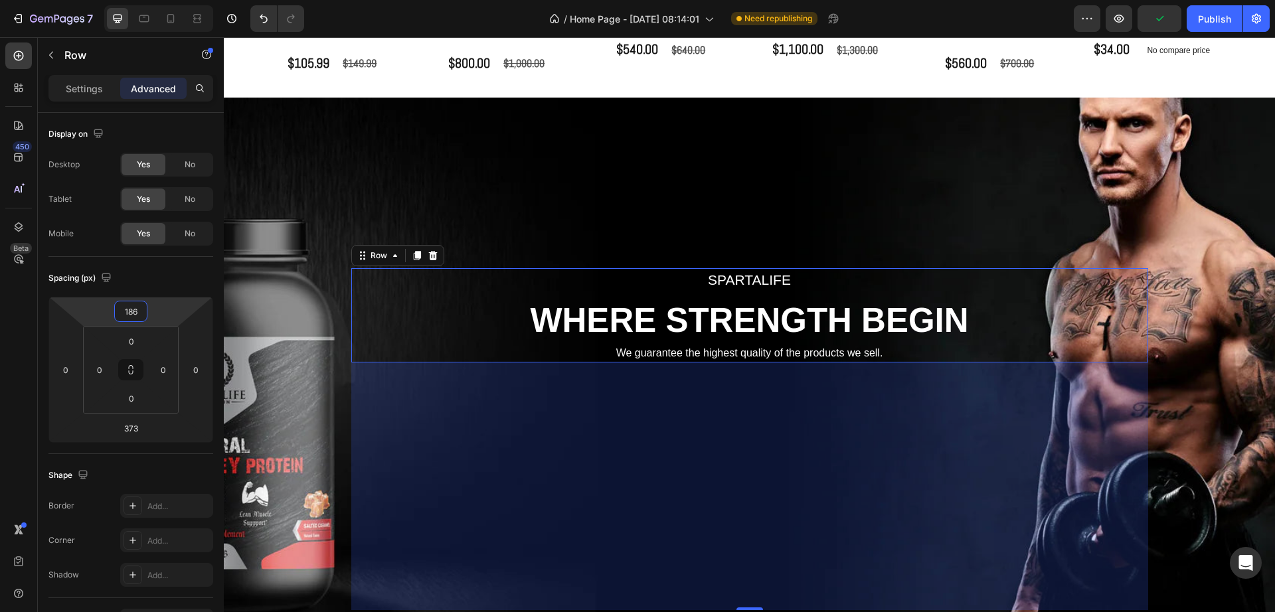
type input "187"
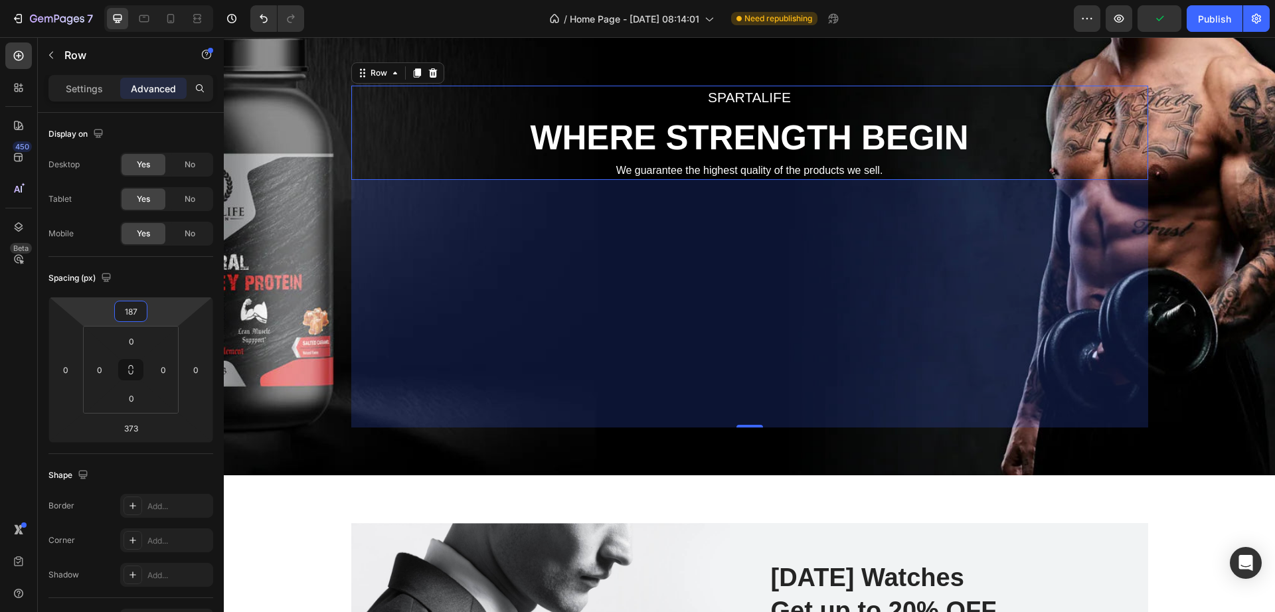
scroll to position [1594, 0]
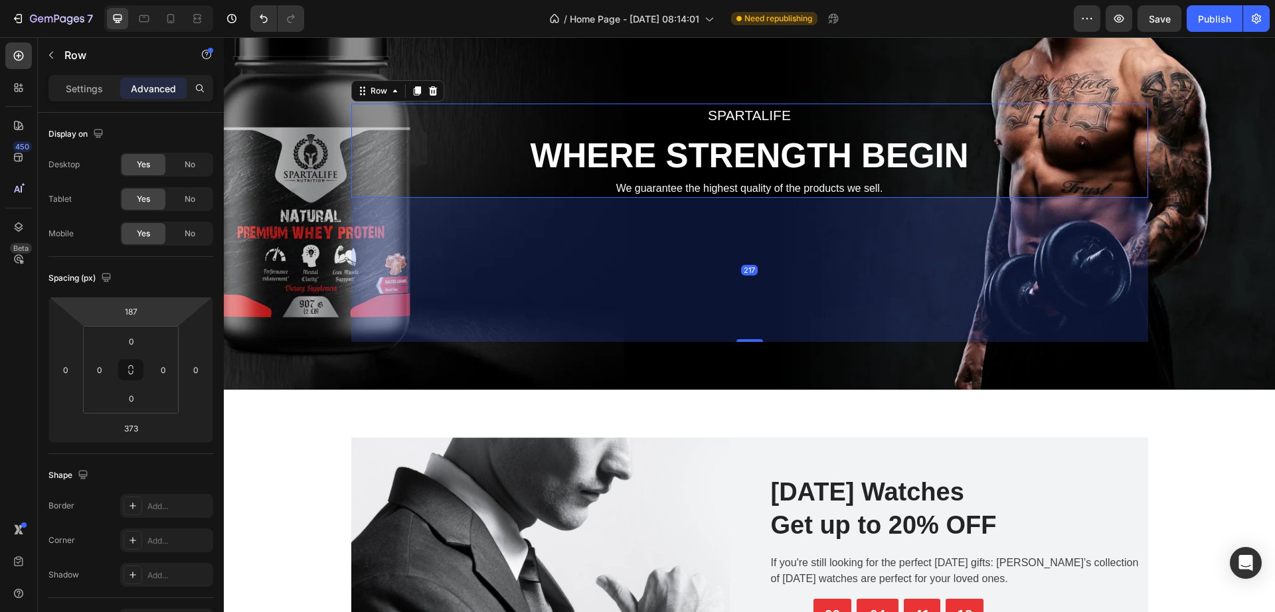
drag, startPoint x: 739, startPoint y: 445, endPoint x: 721, endPoint y: 341, distance: 105.1
click at [721, 198] on div "217" at bounding box center [749, 198] width 797 height 0
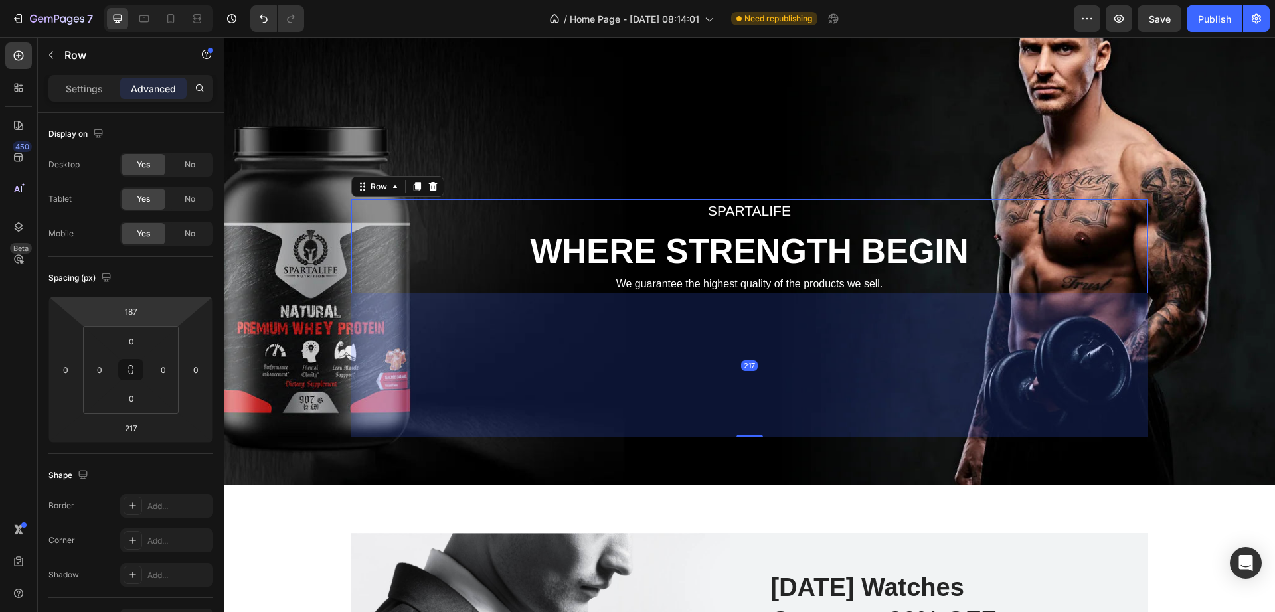
scroll to position [1417, 0]
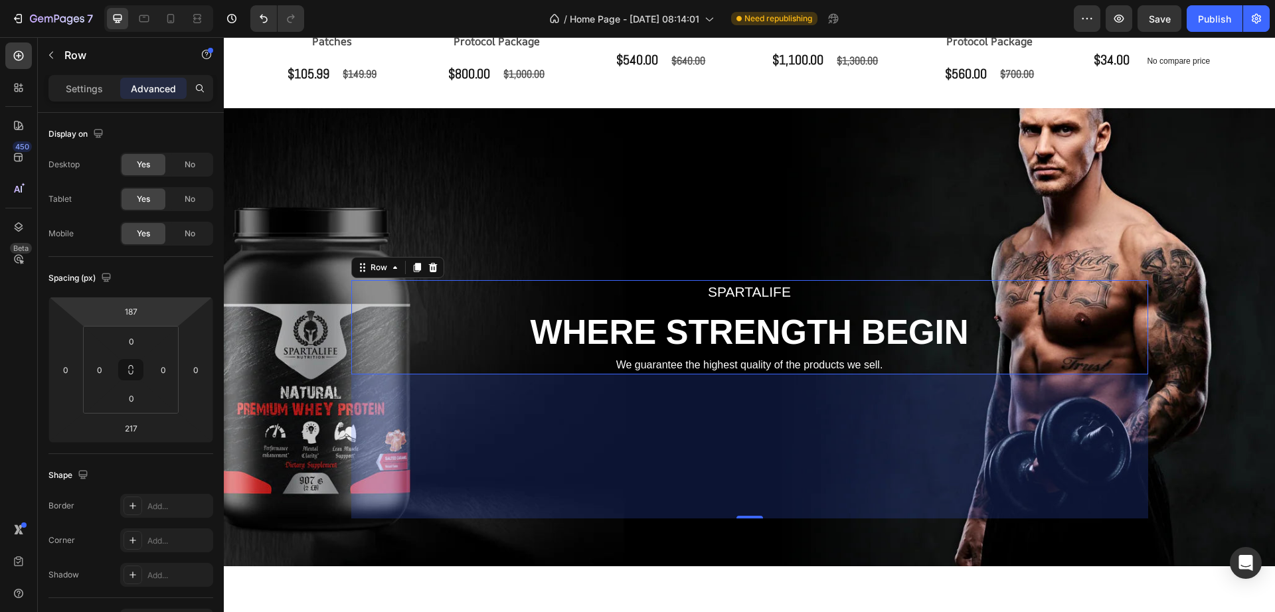
drag, startPoint x: 746, startPoint y: 513, endPoint x: 745, endPoint y: 475, distance: 37.8
click at [745, 475] on div "217" at bounding box center [749, 446] width 797 height 144
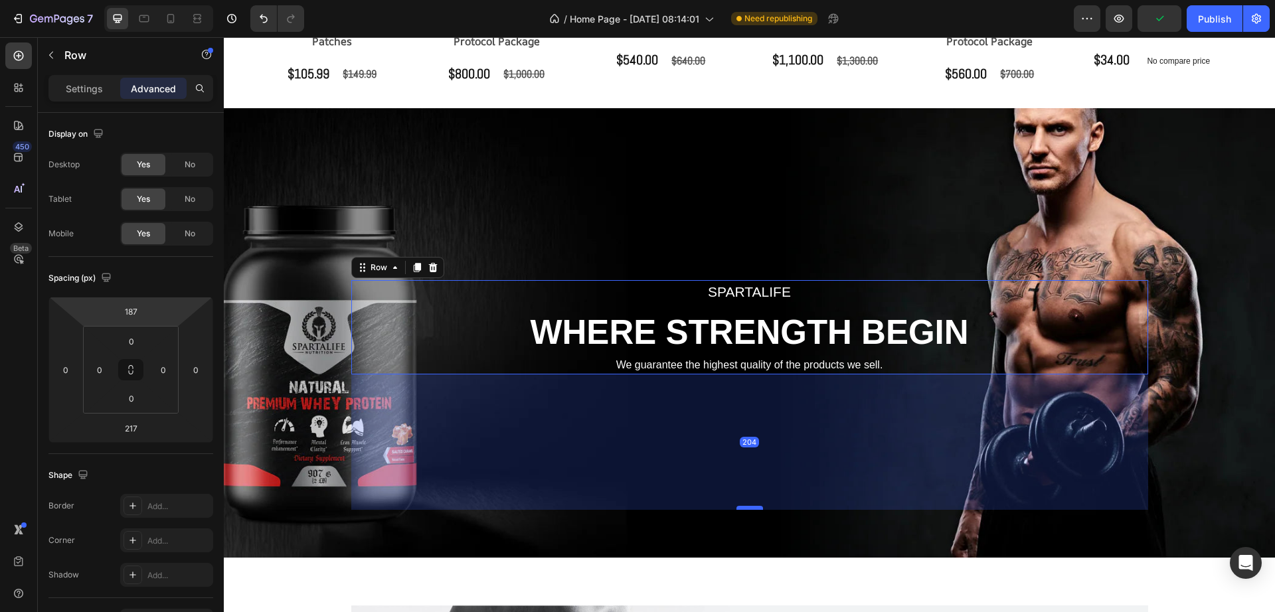
drag, startPoint x: 738, startPoint y: 517, endPoint x: 747, endPoint y: 508, distance: 12.2
click at [747, 508] on div at bounding box center [749, 508] width 27 height 4
click at [193, 27] on div at bounding box center [197, 18] width 21 height 21
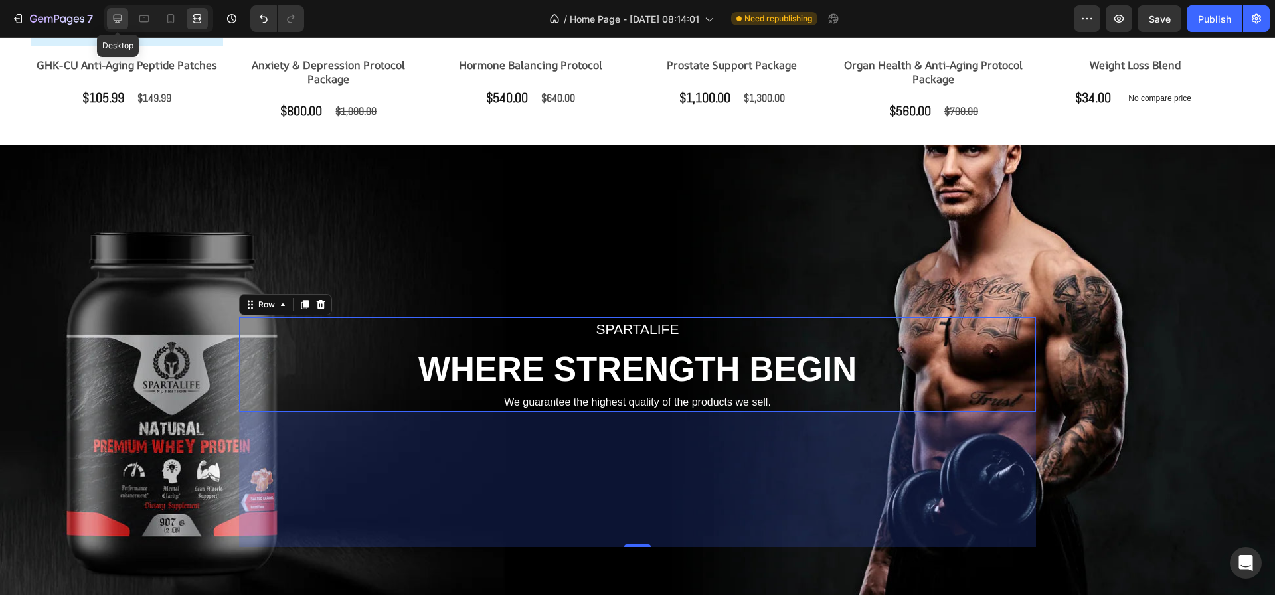
click at [116, 13] on icon at bounding box center [117, 18] width 13 height 13
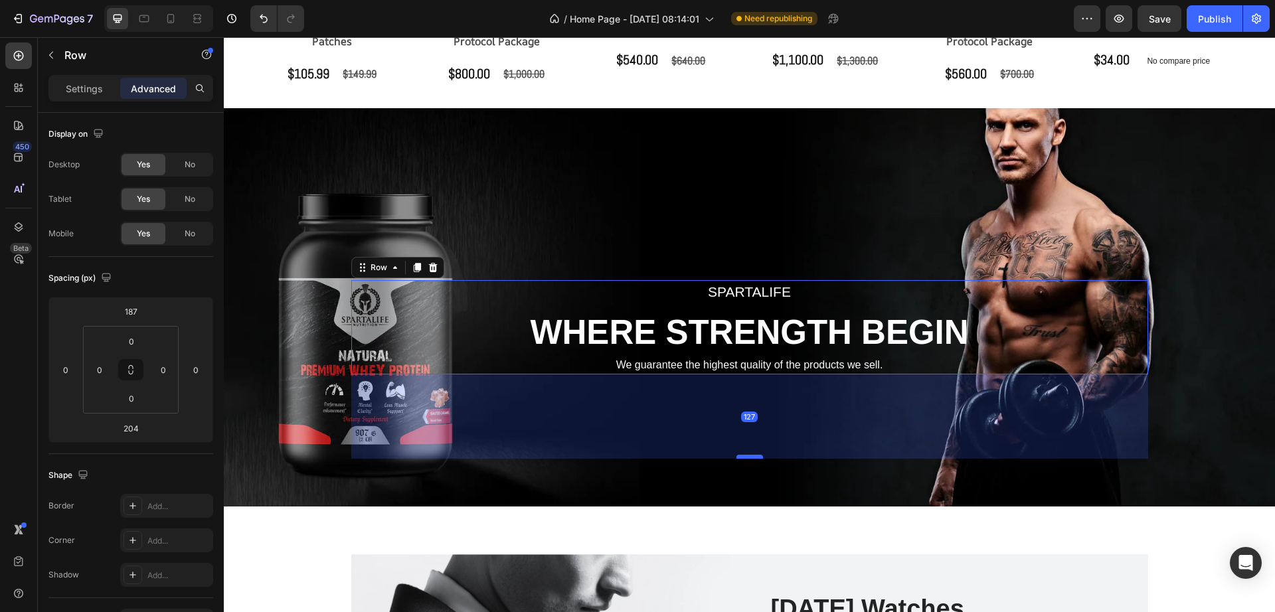
drag, startPoint x: 746, startPoint y: 506, endPoint x: 751, endPoint y: 455, distance: 51.3
click at [751, 455] on div at bounding box center [749, 457] width 27 height 4
type input "127"
click at [752, 457] on div at bounding box center [749, 457] width 27 height 4
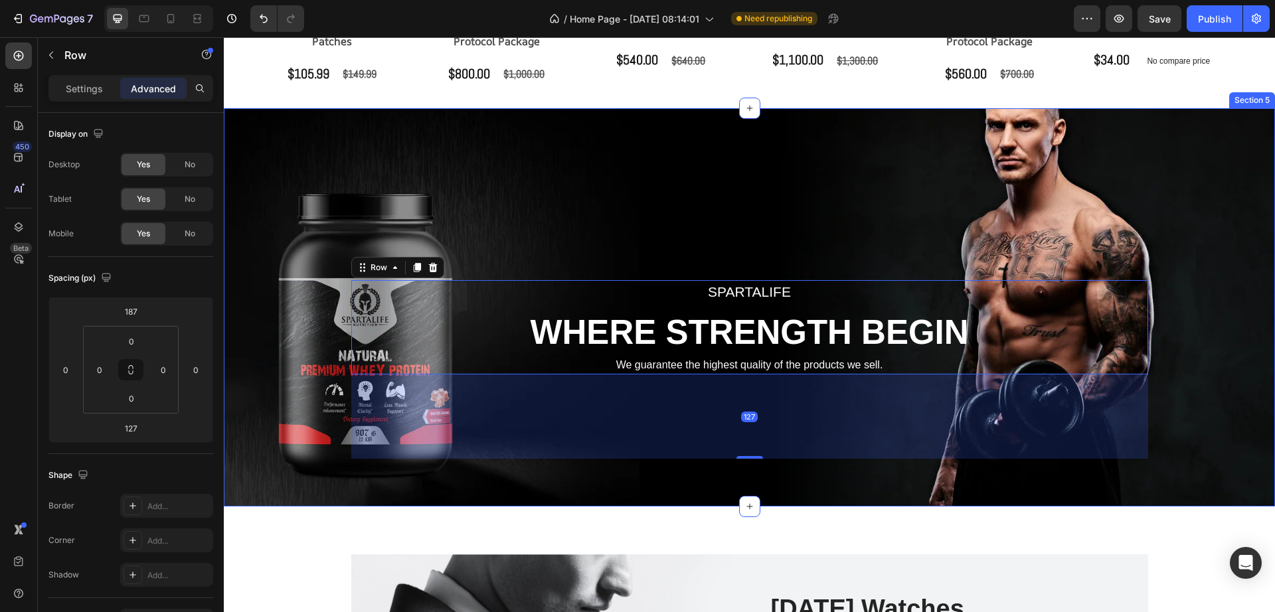
click at [770, 483] on div "spartalife Text block WHERE STRENGTH BEGIN Heading We guarantee the highest qua…" at bounding box center [749, 307] width 1051 height 398
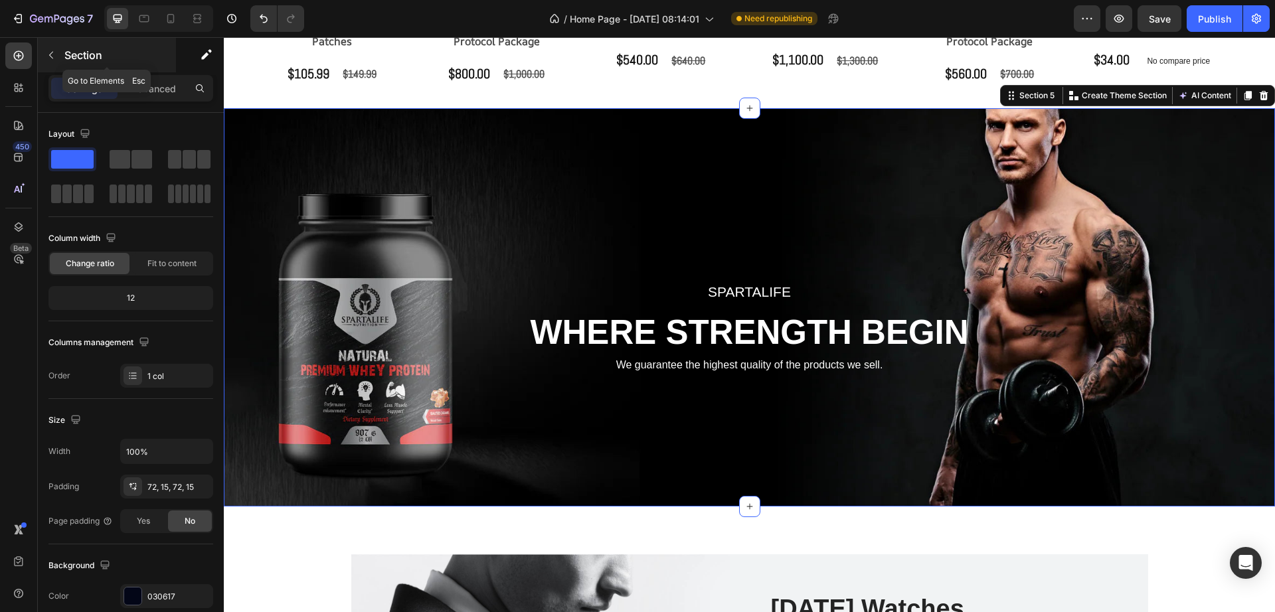
click at [59, 56] on button "button" at bounding box center [50, 54] width 21 height 21
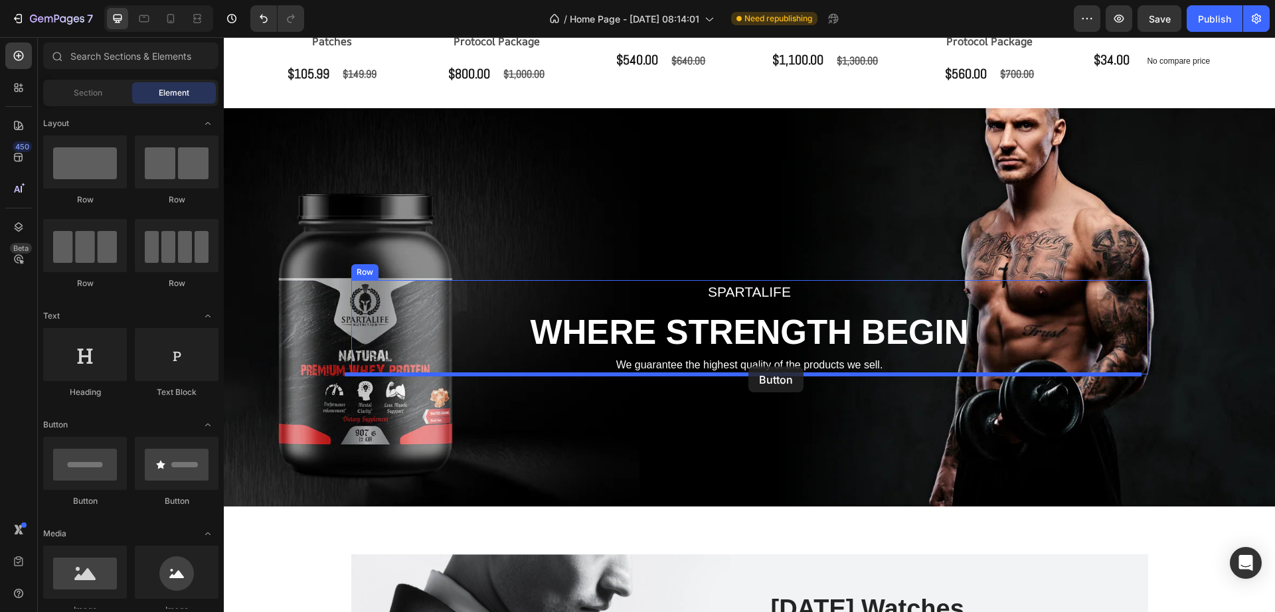
drag, startPoint x: 299, startPoint y: 496, endPoint x: 748, endPoint y: 366, distance: 467.1
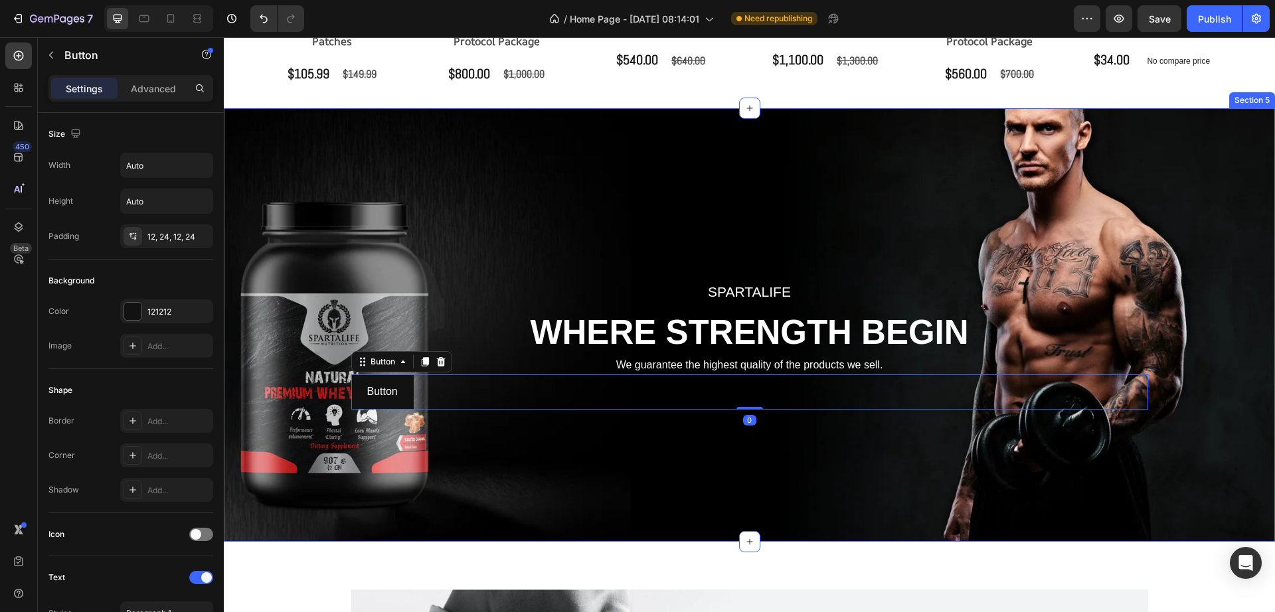
click at [593, 483] on div "spartalife Text block WHERE STRENGTH BEGIN Heading We guarantee the highest qua…" at bounding box center [749, 325] width 1031 height 338
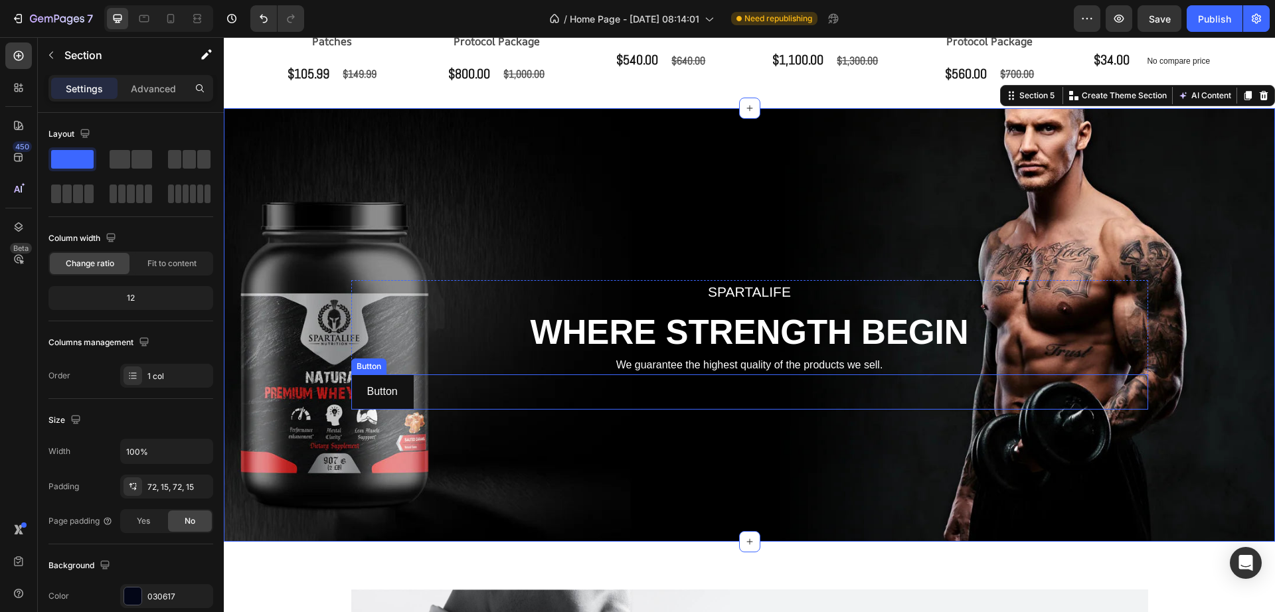
click at [430, 403] on div "Button Button" at bounding box center [749, 391] width 797 height 35
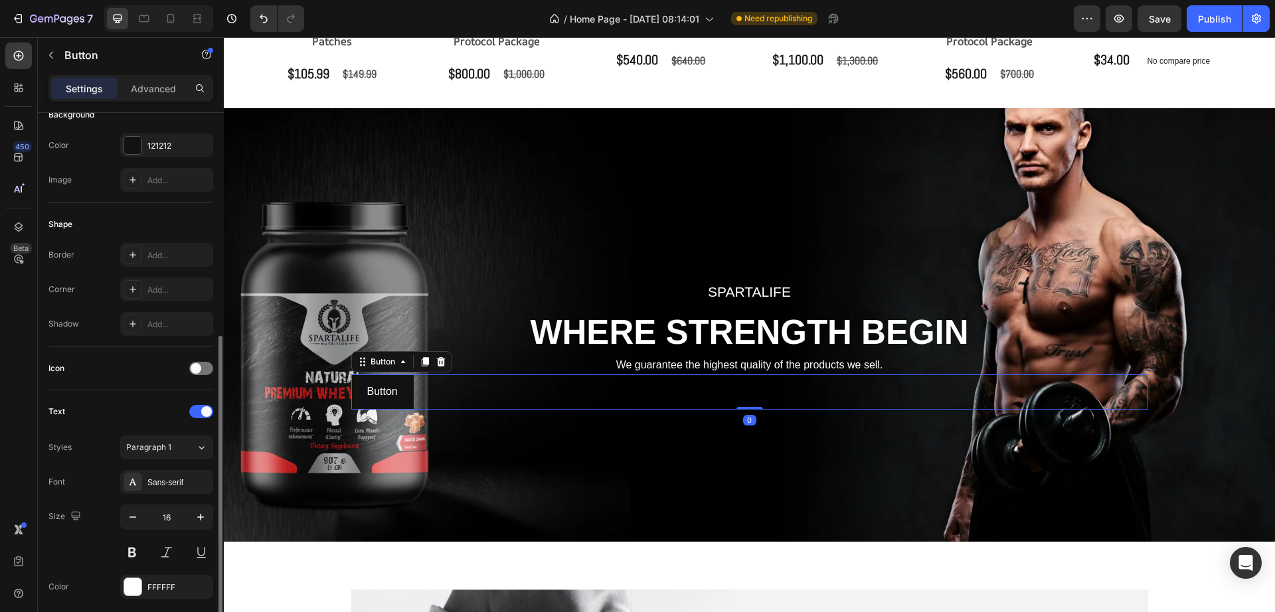
scroll to position [415, 0]
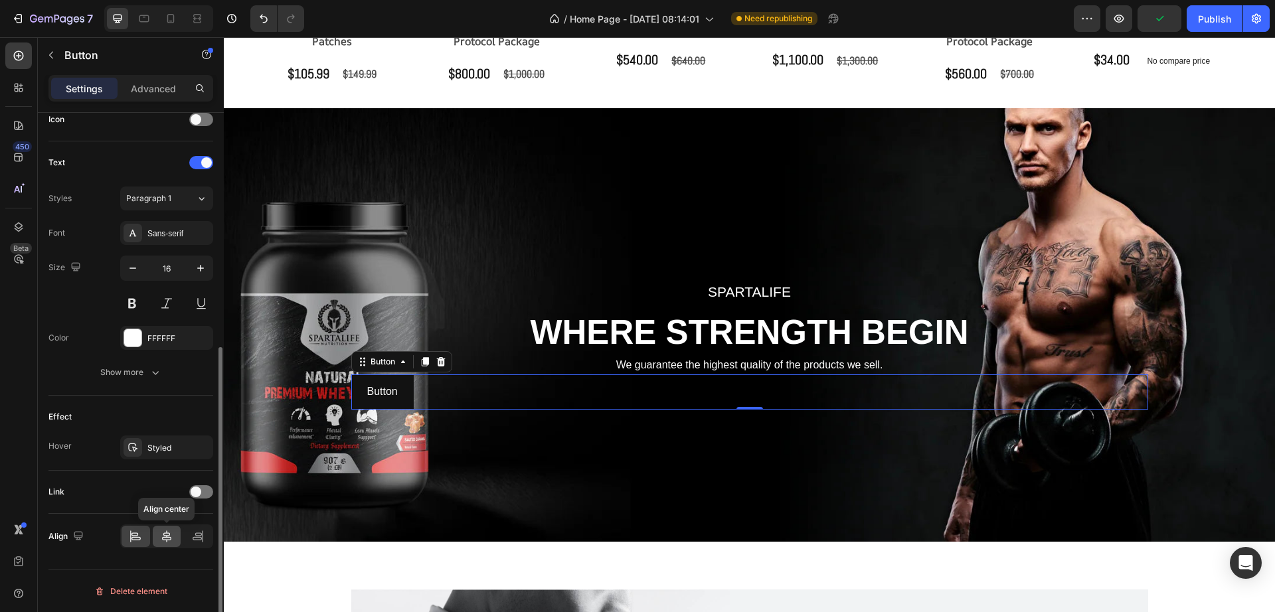
click at [165, 540] on icon at bounding box center [166, 536] width 9 height 12
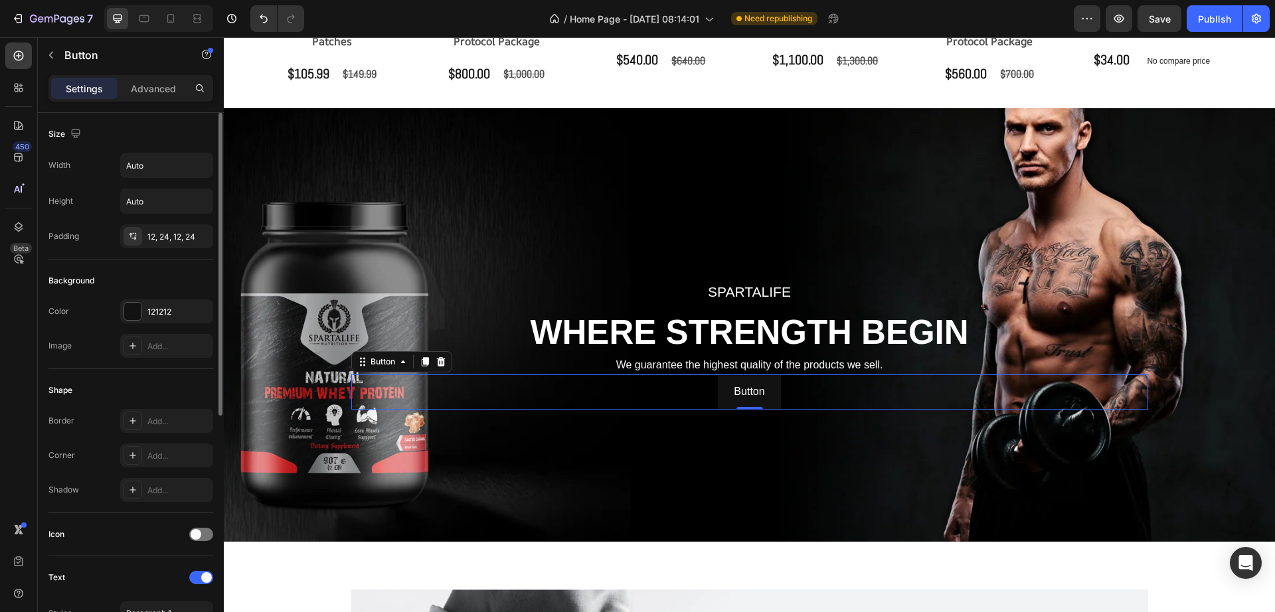
scroll to position [166, 0]
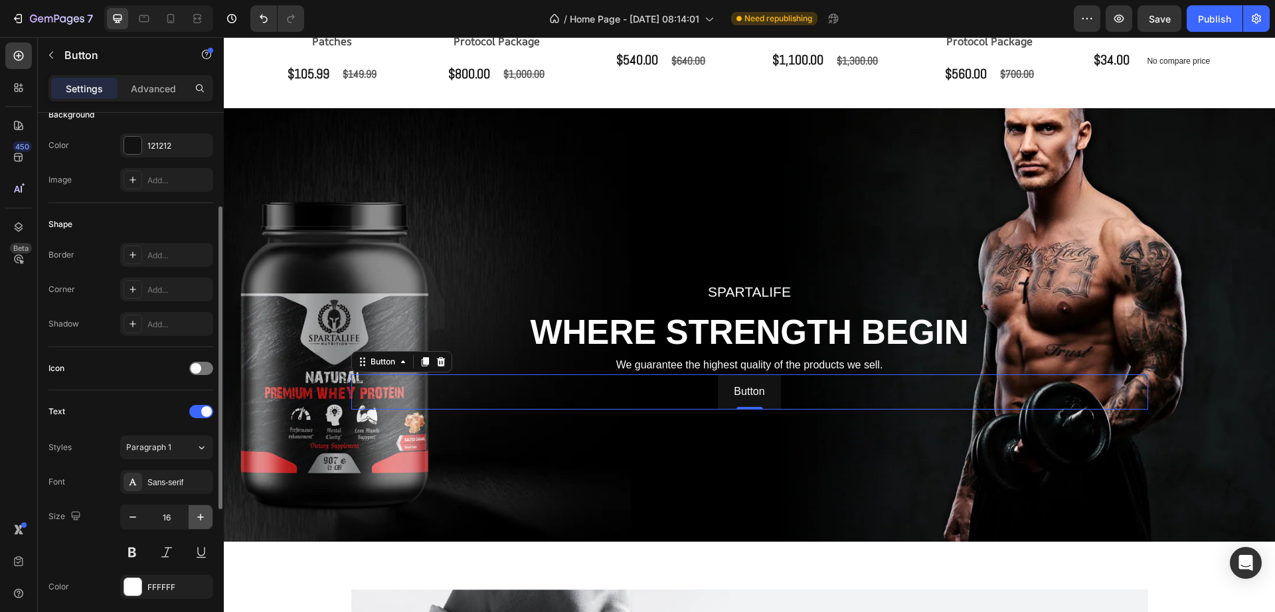
click at [195, 516] on icon "button" at bounding box center [200, 517] width 13 height 13
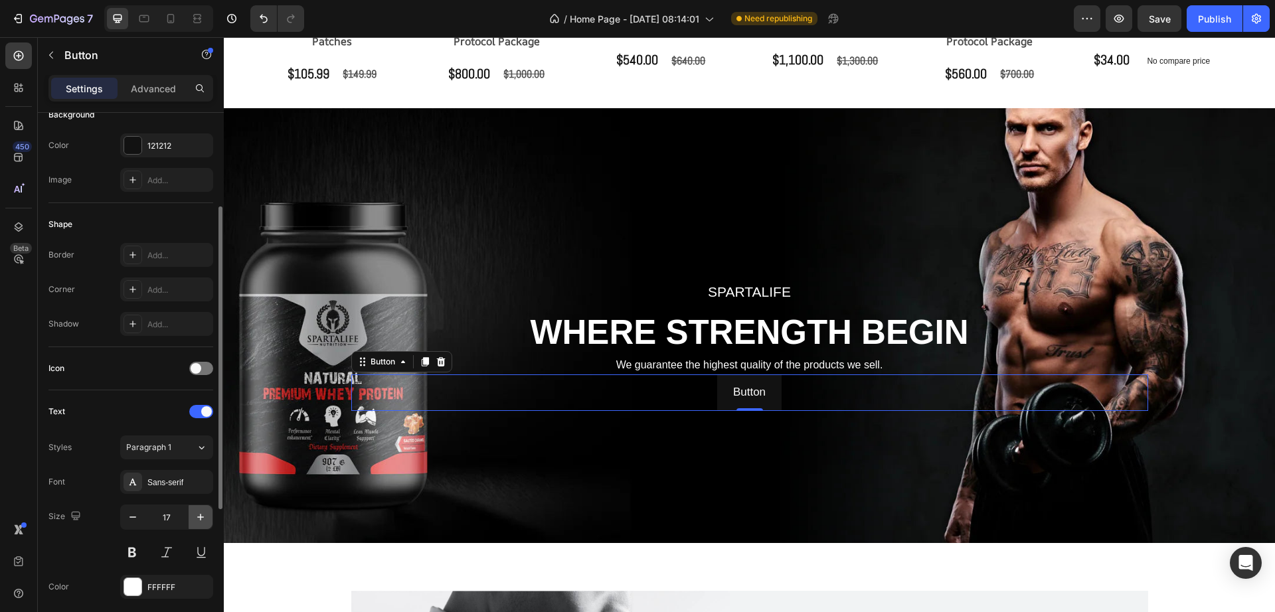
click at [197, 516] on icon "button" at bounding box center [200, 517] width 13 height 13
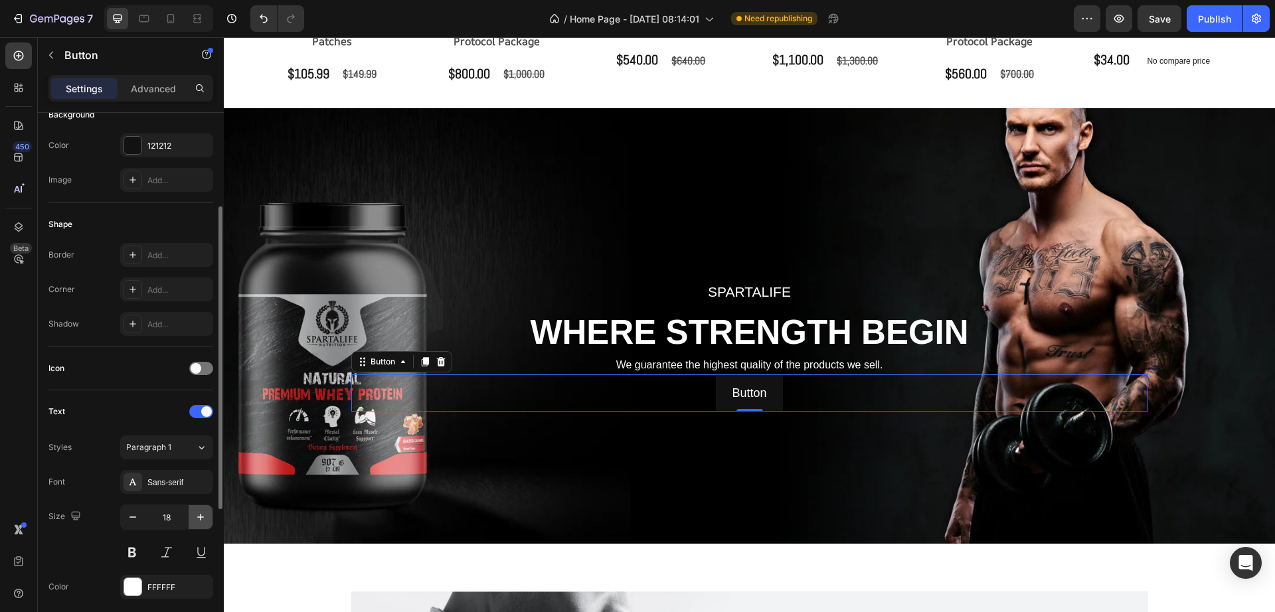
click at [197, 516] on icon "button" at bounding box center [200, 517] width 13 height 13
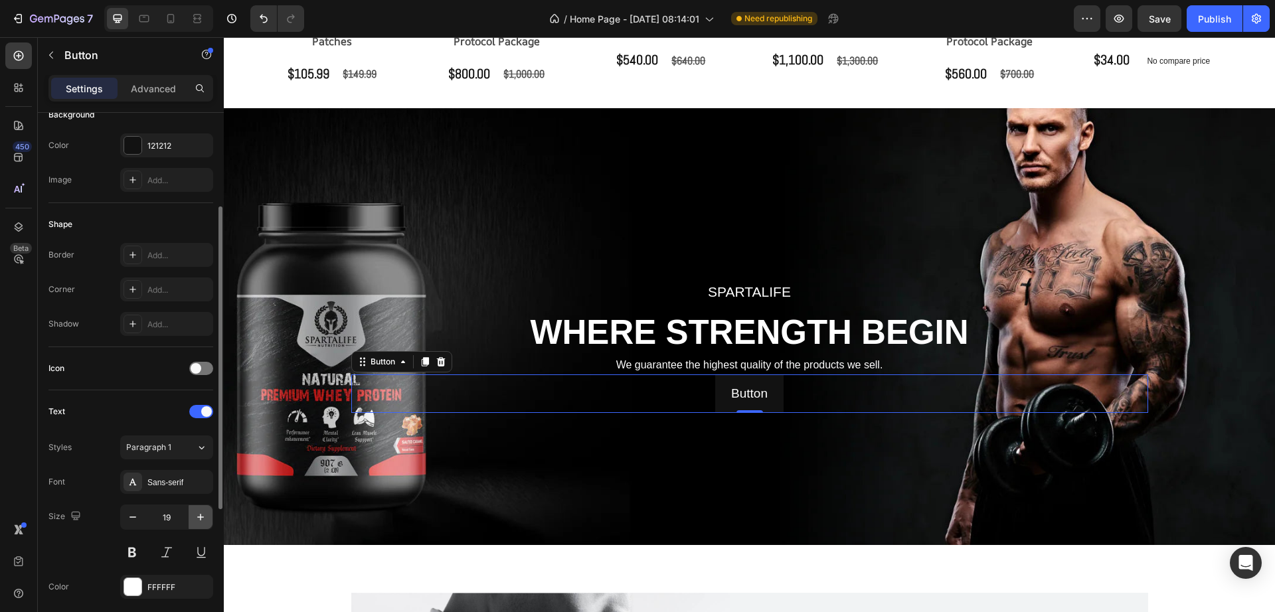
click at [197, 516] on icon "button" at bounding box center [200, 517] width 13 height 13
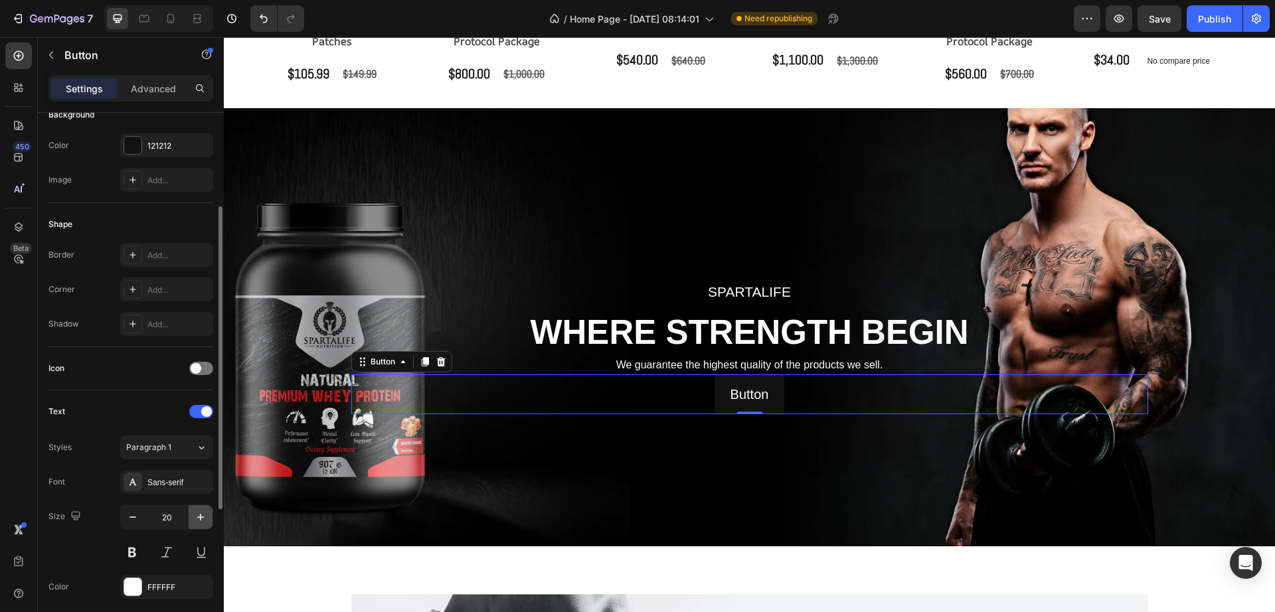
click at [197, 516] on icon "button" at bounding box center [200, 517] width 13 height 13
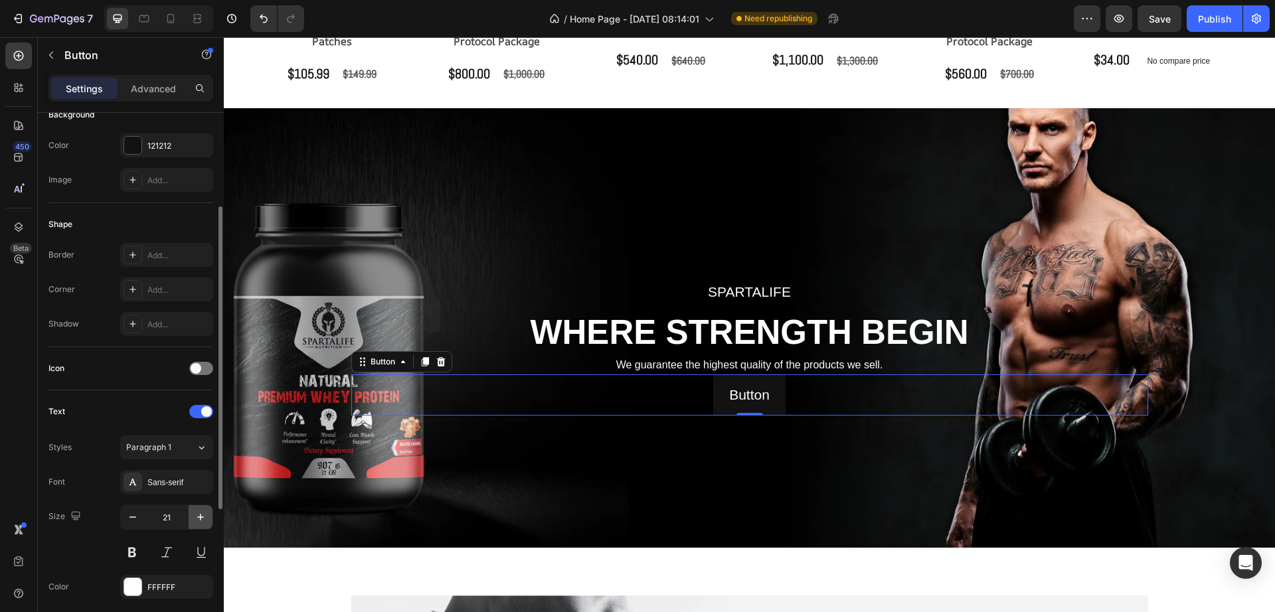
click at [197, 516] on icon "button" at bounding box center [200, 517] width 13 height 13
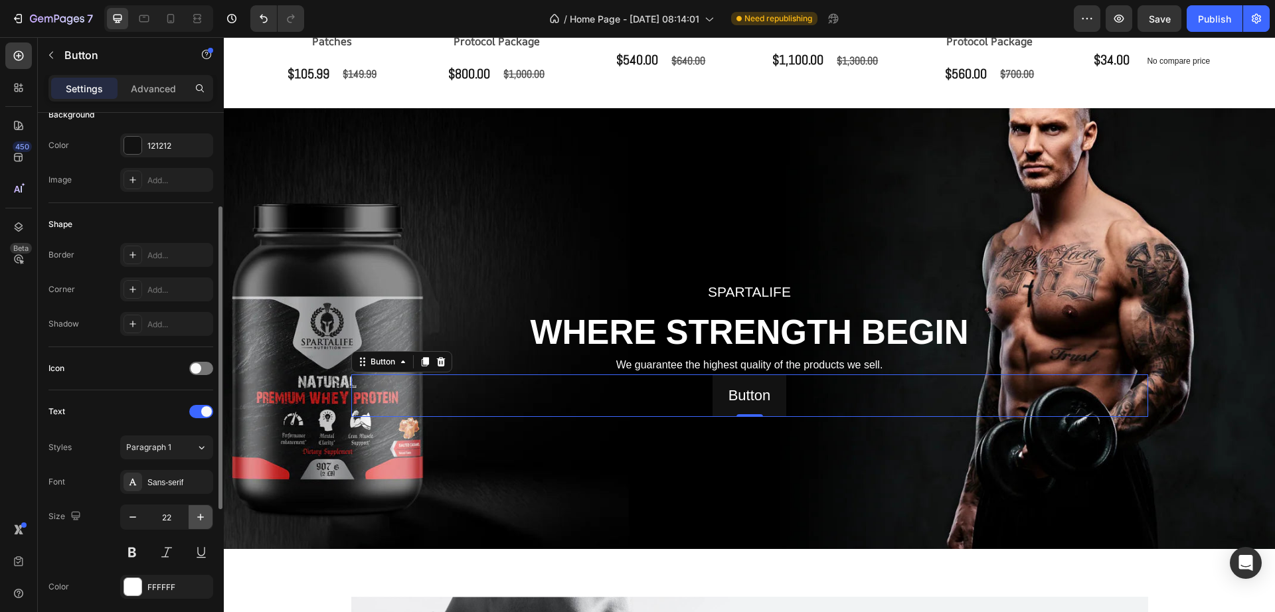
click at [197, 516] on icon "button" at bounding box center [200, 517] width 13 height 13
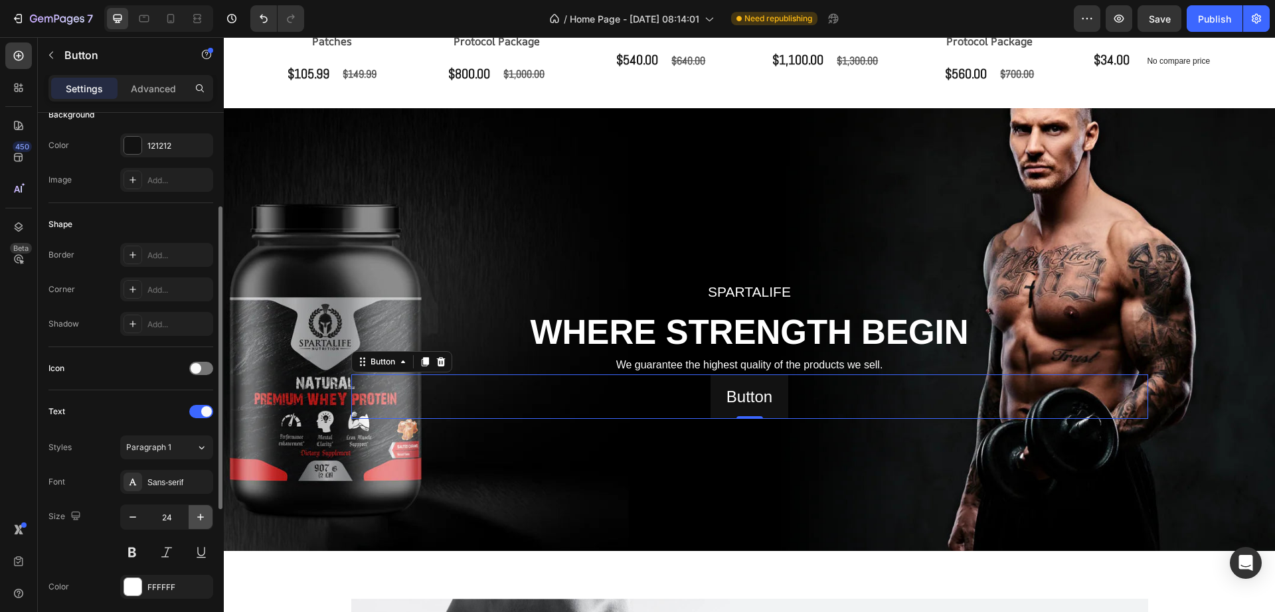
click at [197, 516] on icon "button" at bounding box center [200, 517] width 13 height 13
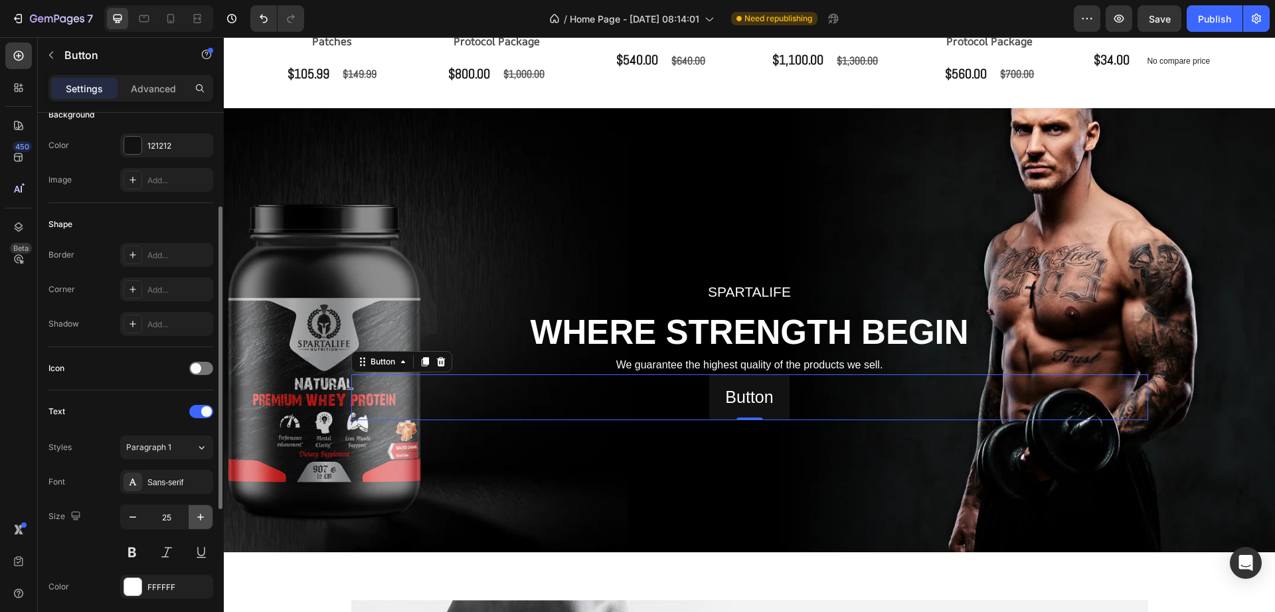
click at [197, 516] on icon "button" at bounding box center [200, 517] width 13 height 13
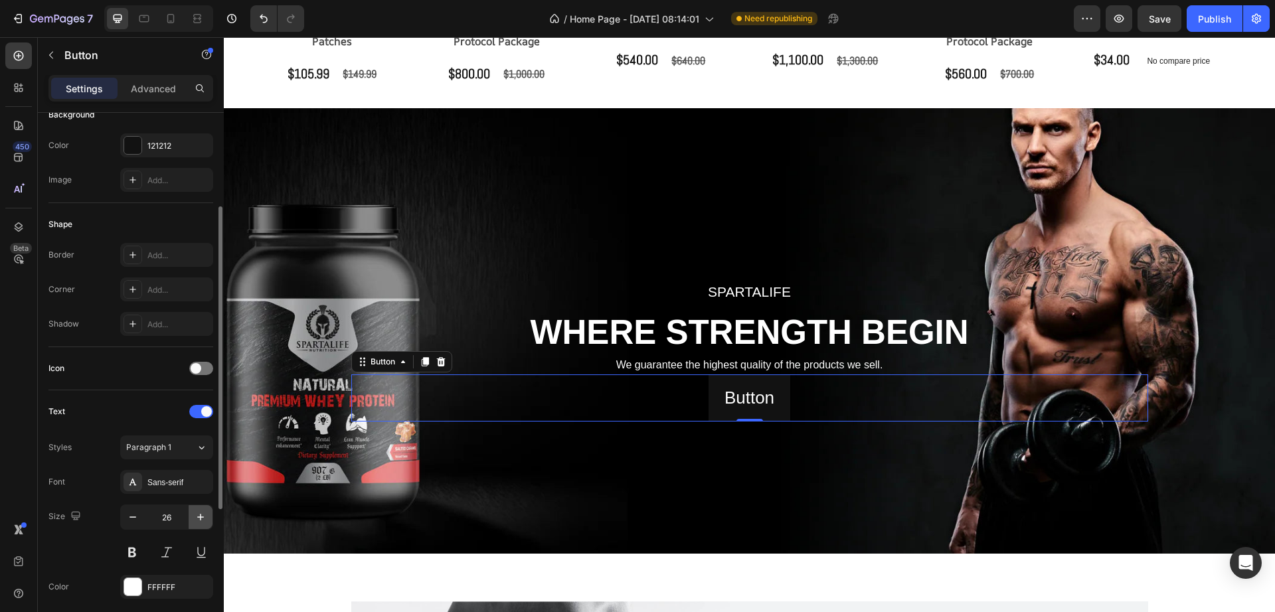
click at [197, 516] on icon "button" at bounding box center [200, 517] width 13 height 13
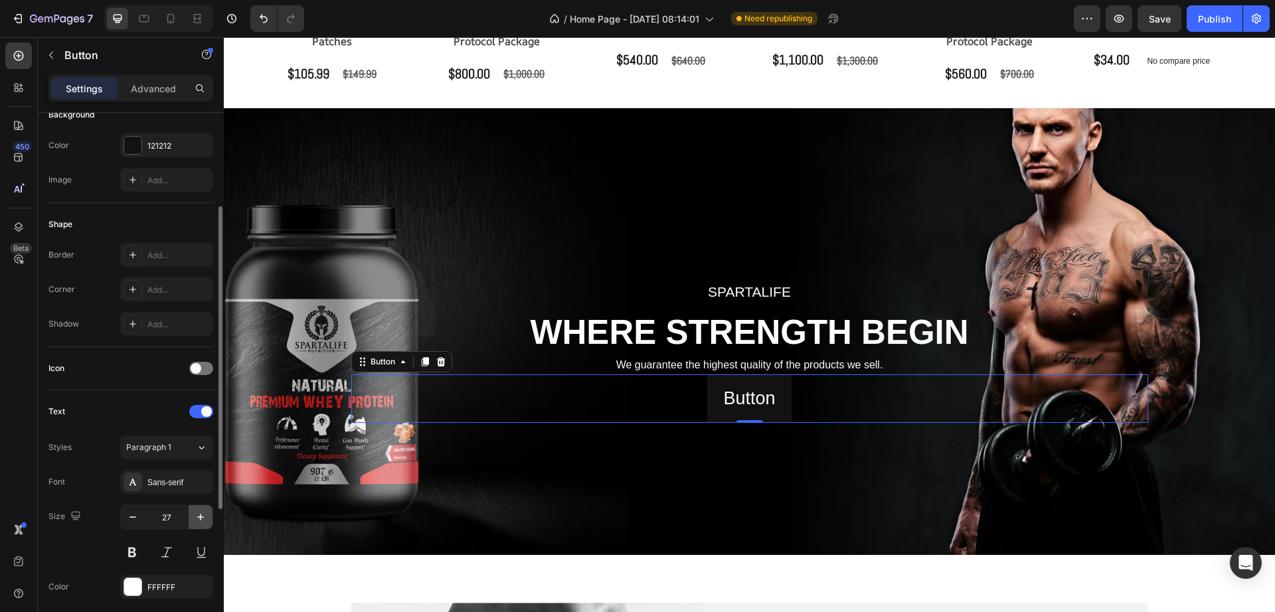
click at [197, 516] on icon "button" at bounding box center [200, 517] width 13 height 13
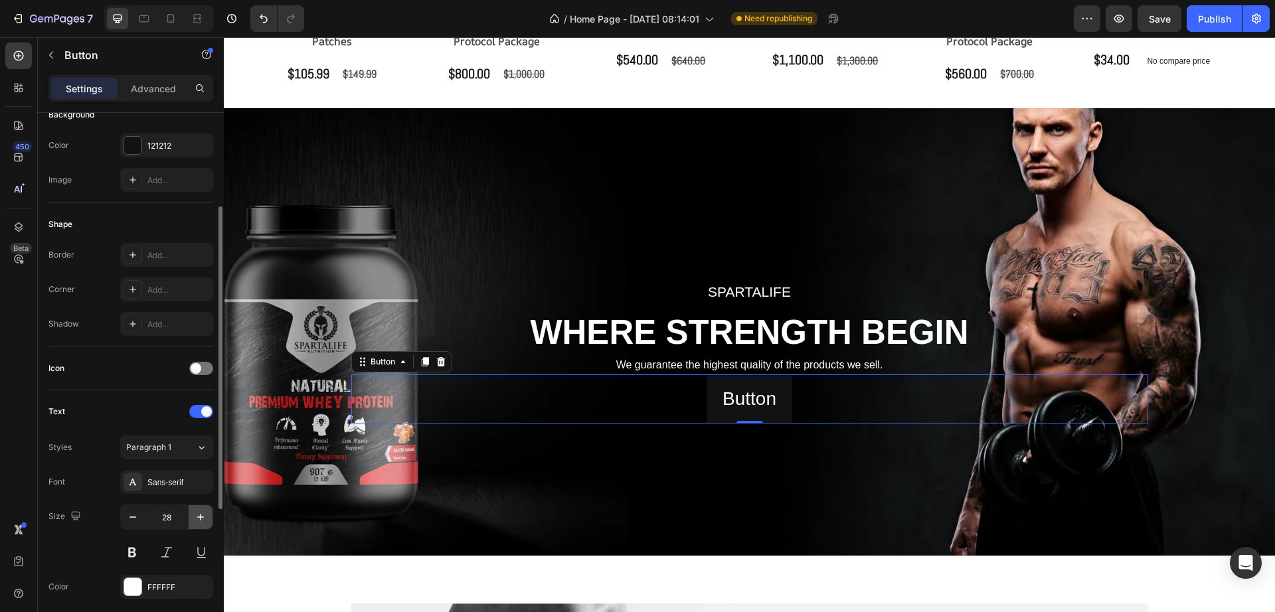
click at [197, 516] on icon "button" at bounding box center [200, 517] width 13 height 13
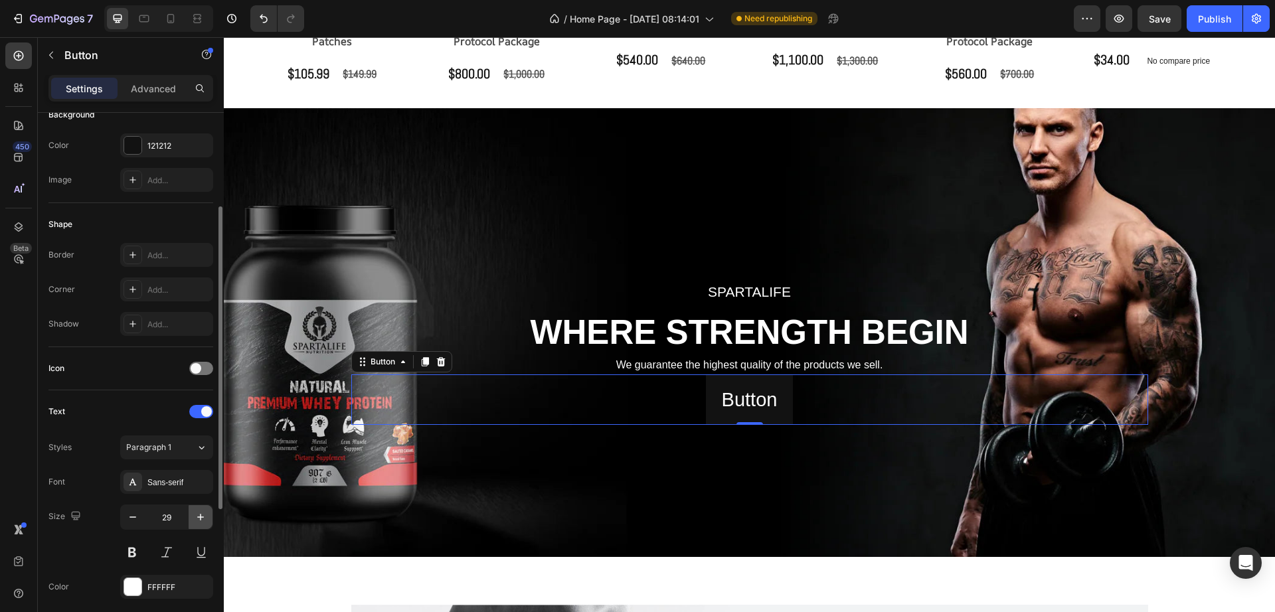
click at [197, 516] on icon "button" at bounding box center [200, 517] width 13 height 13
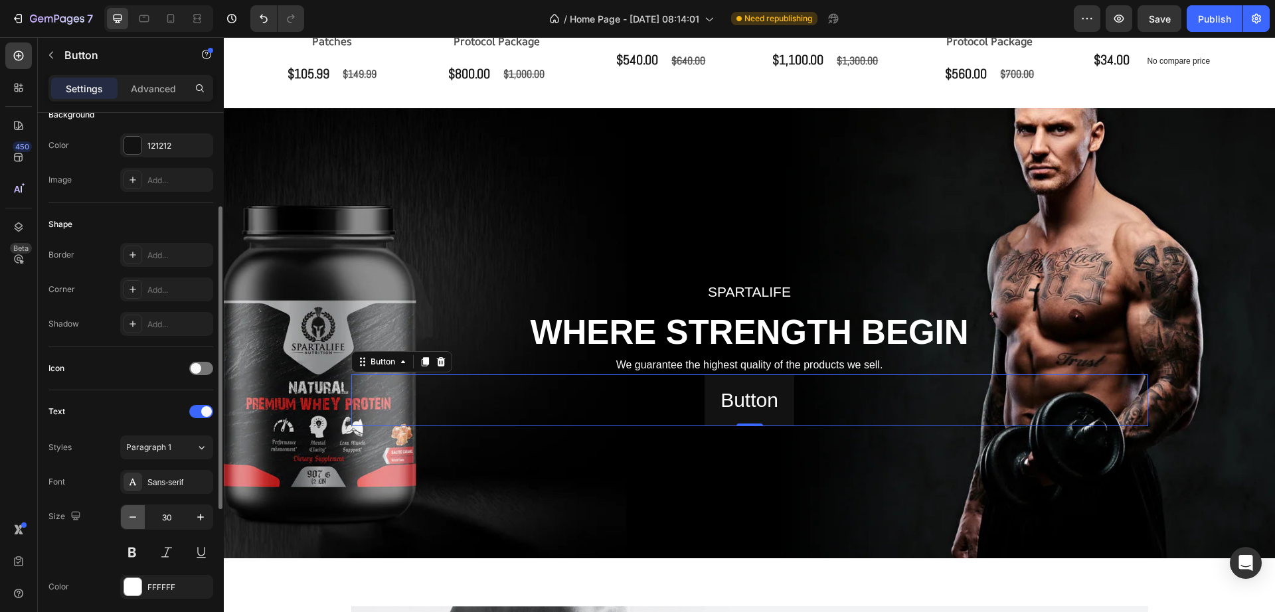
click at [131, 517] on icon "button" at bounding box center [132, 517] width 7 height 1
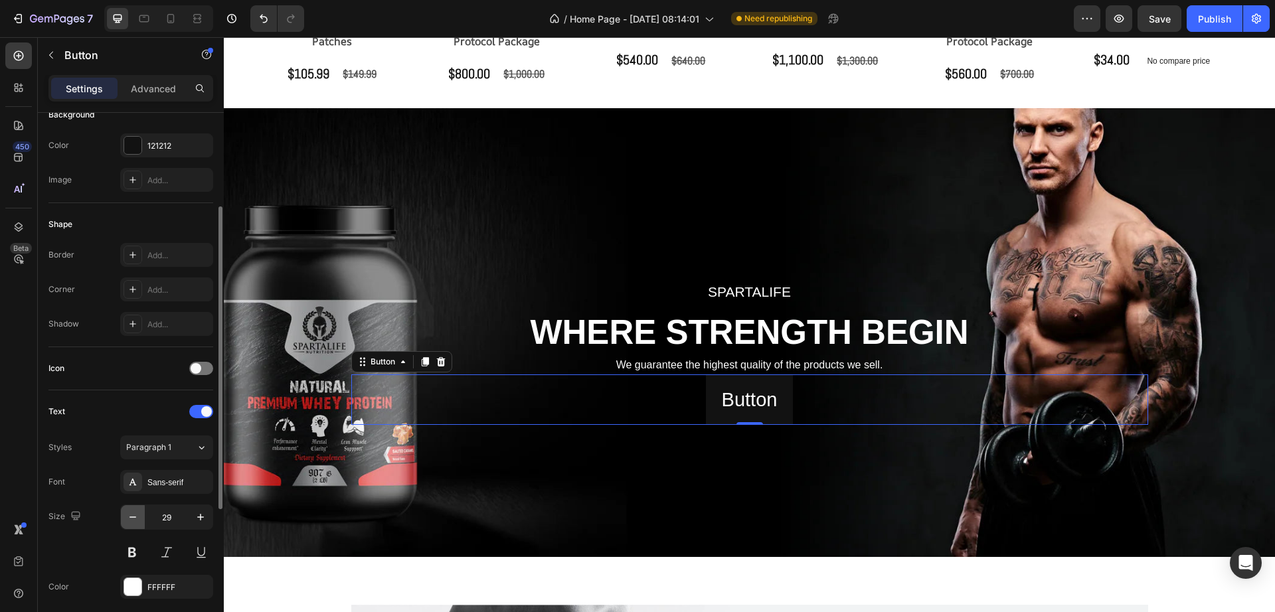
click at [131, 523] on icon "button" at bounding box center [132, 517] width 13 height 13
type input "28"
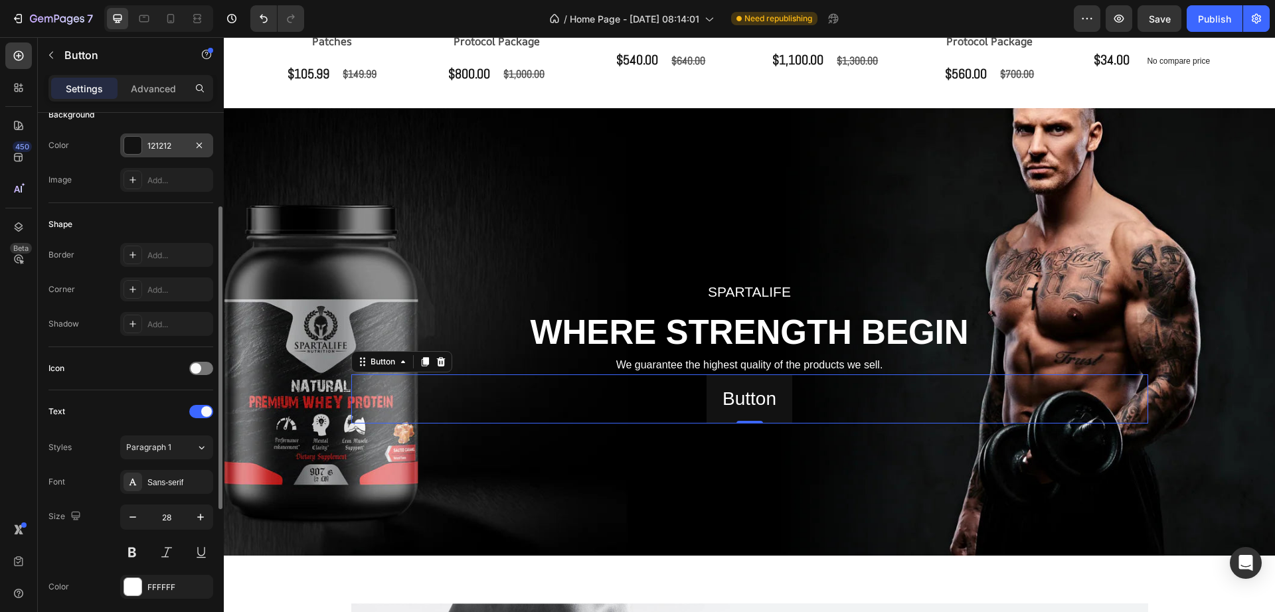
click at [137, 150] on div at bounding box center [132, 145] width 17 height 17
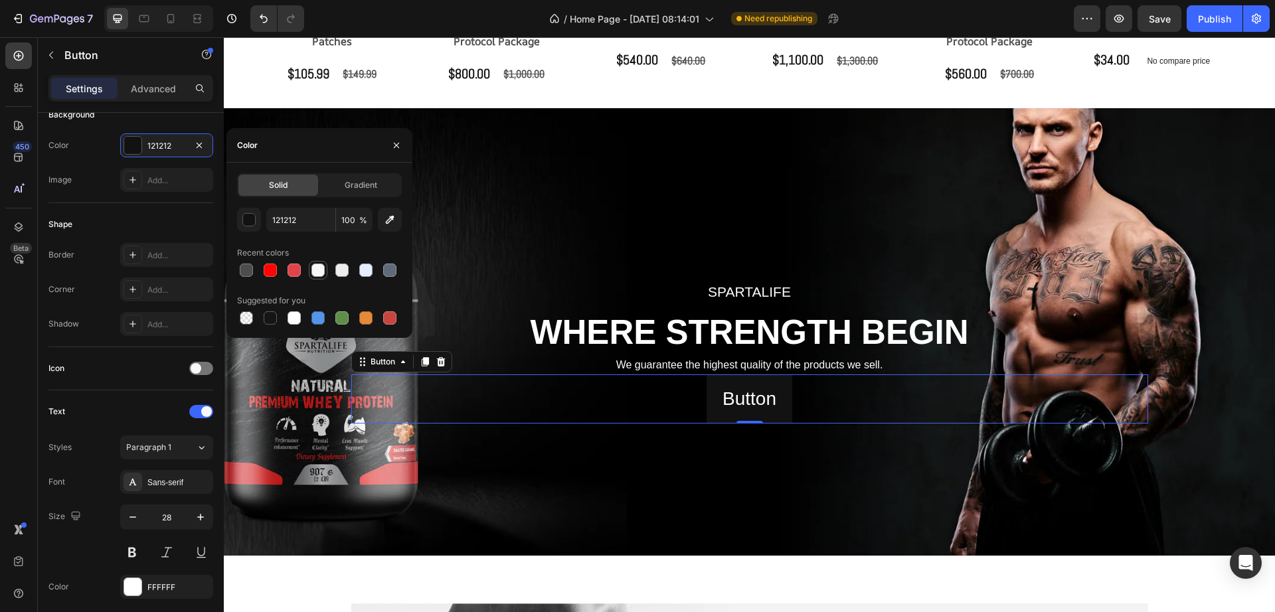
click at [321, 269] on div at bounding box center [317, 270] width 13 height 13
type input "F7F7F7"
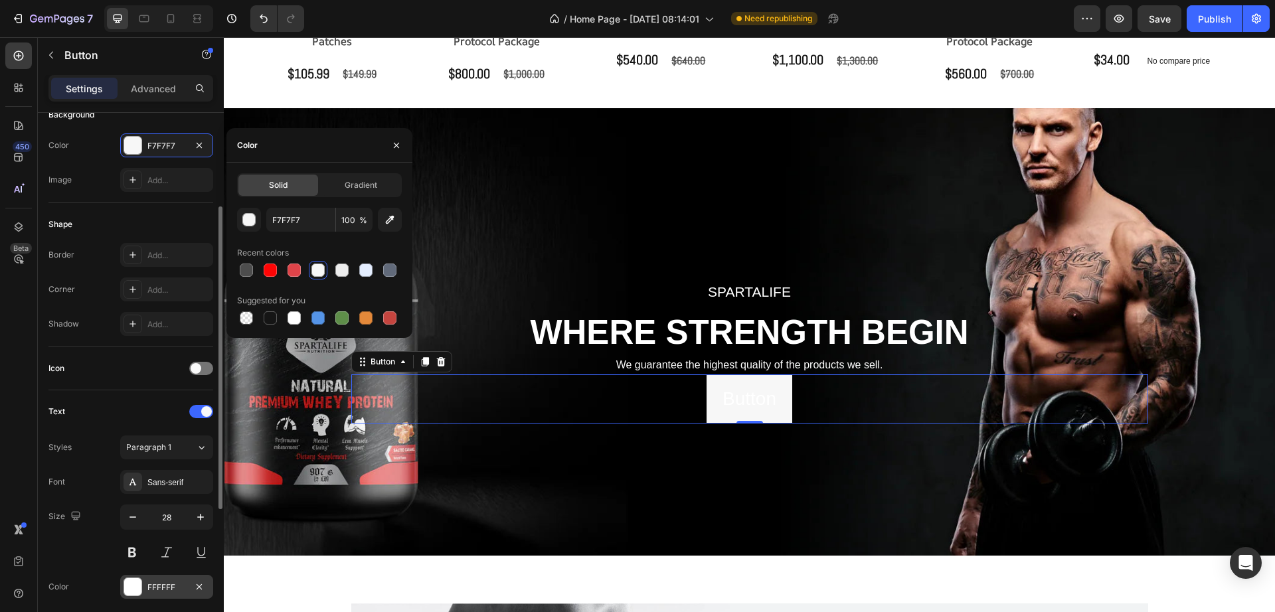
click at [135, 585] on div at bounding box center [132, 586] width 17 height 17
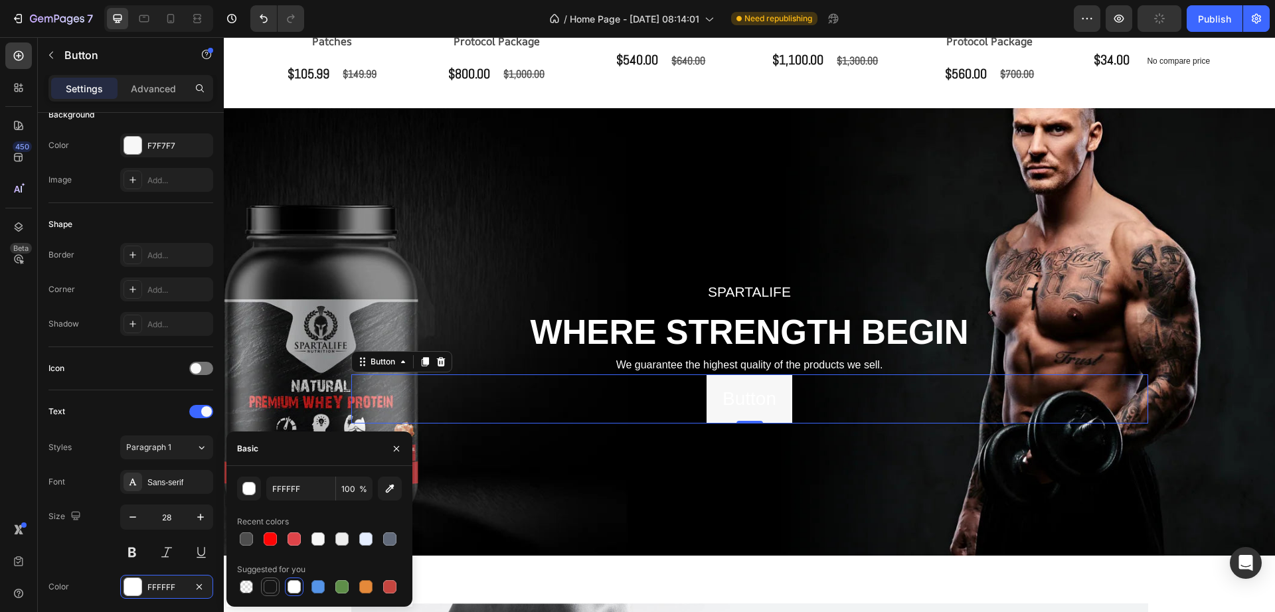
click at [264, 591] on div at bounding box center [270, 586] width 13 height 13
type input "151515"
click at [135, 378] on div "Icon" at bounding box center [130, 368] width 165 height 21
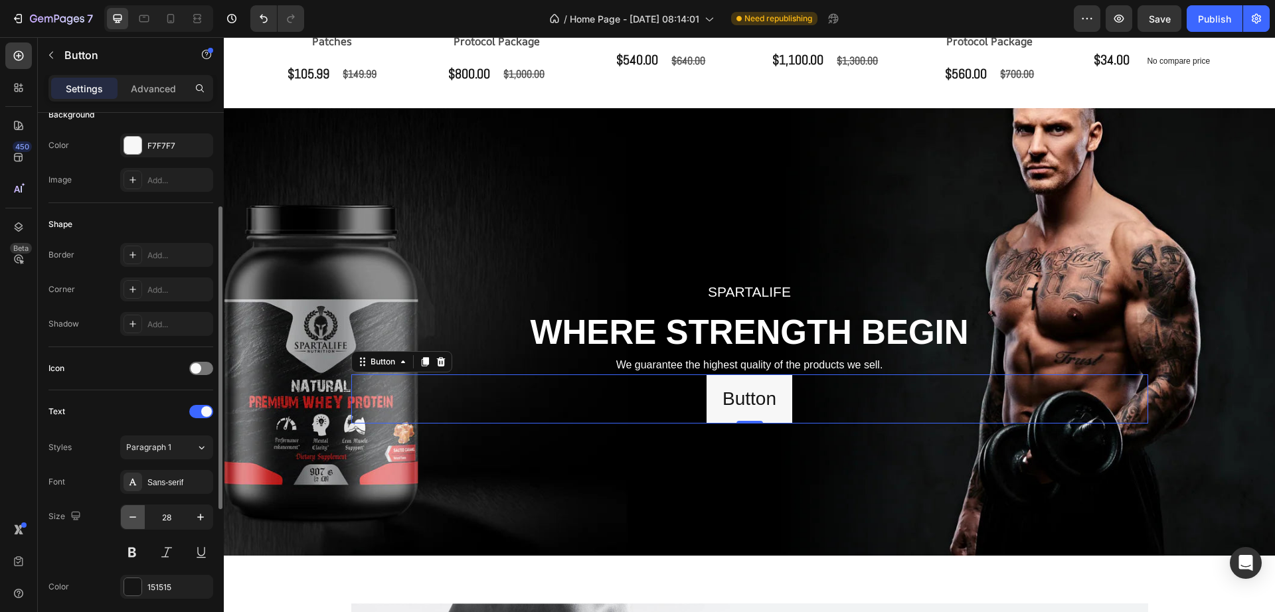
click at [133, 519] on icon "button" at bounding box center [132, 517] width 13 height 13
type input "27"
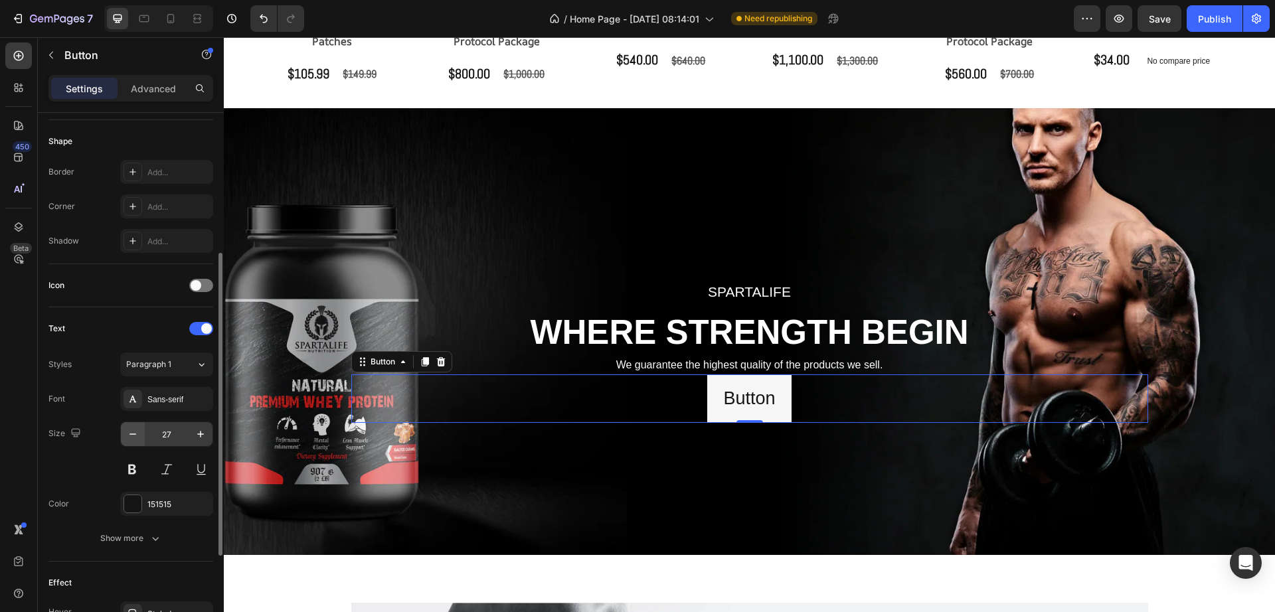
scroll to position [332, 0]
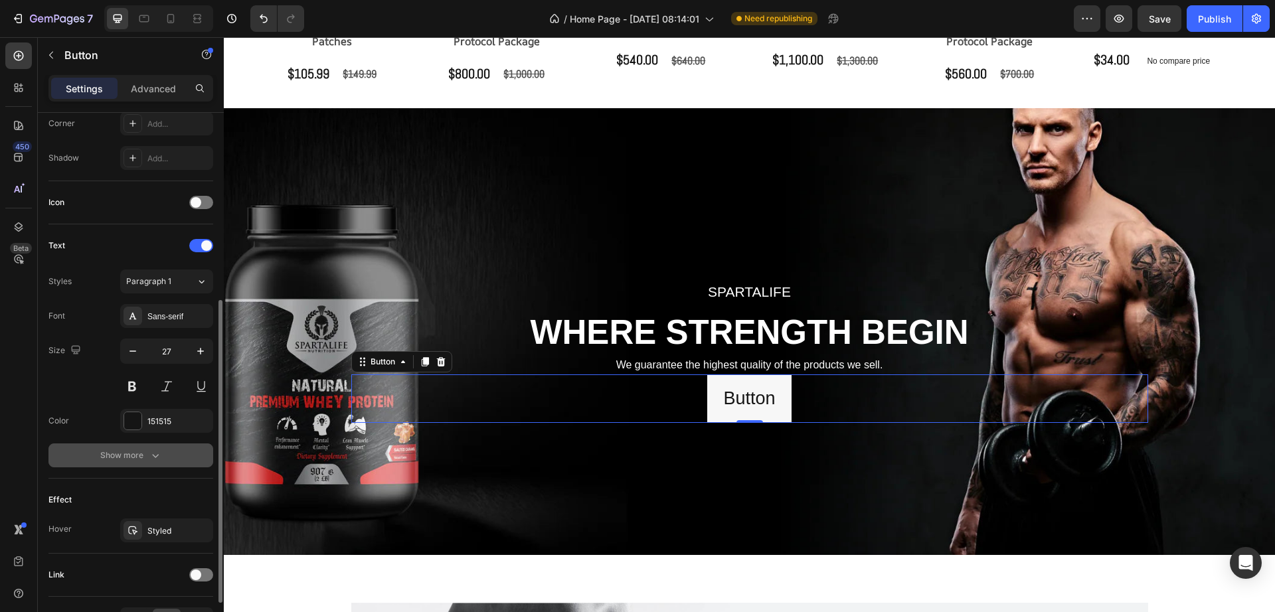
click at [151, 457] on icon "button" at bounding box center [155, 455] width 13 height 13
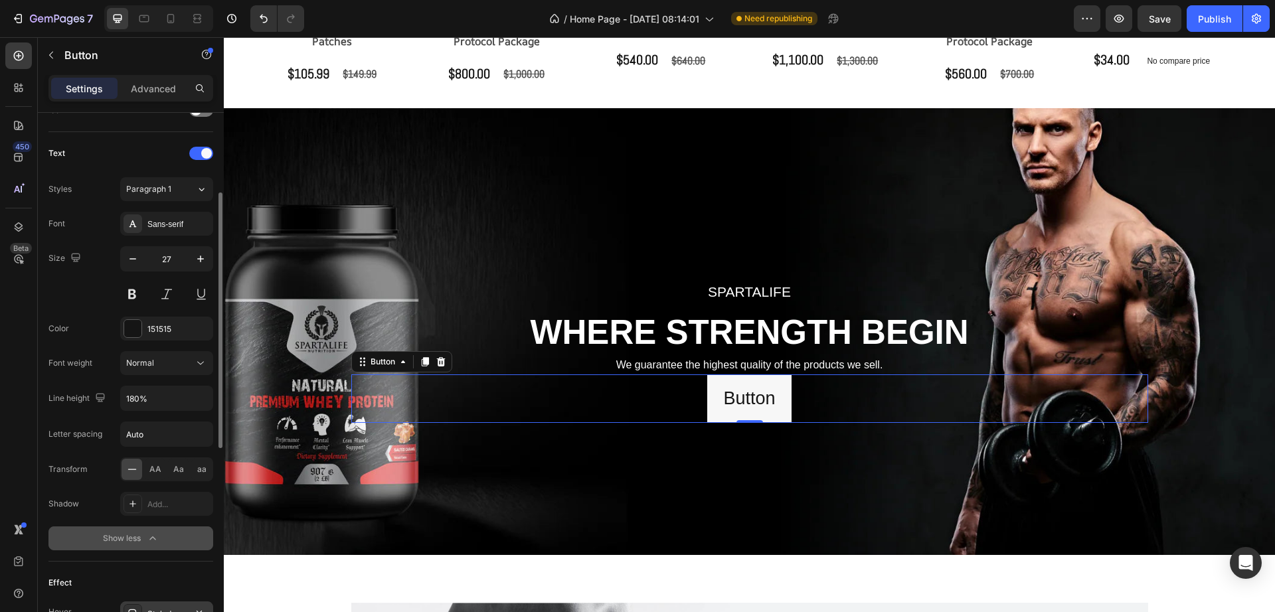
scroll to position [258, 0]
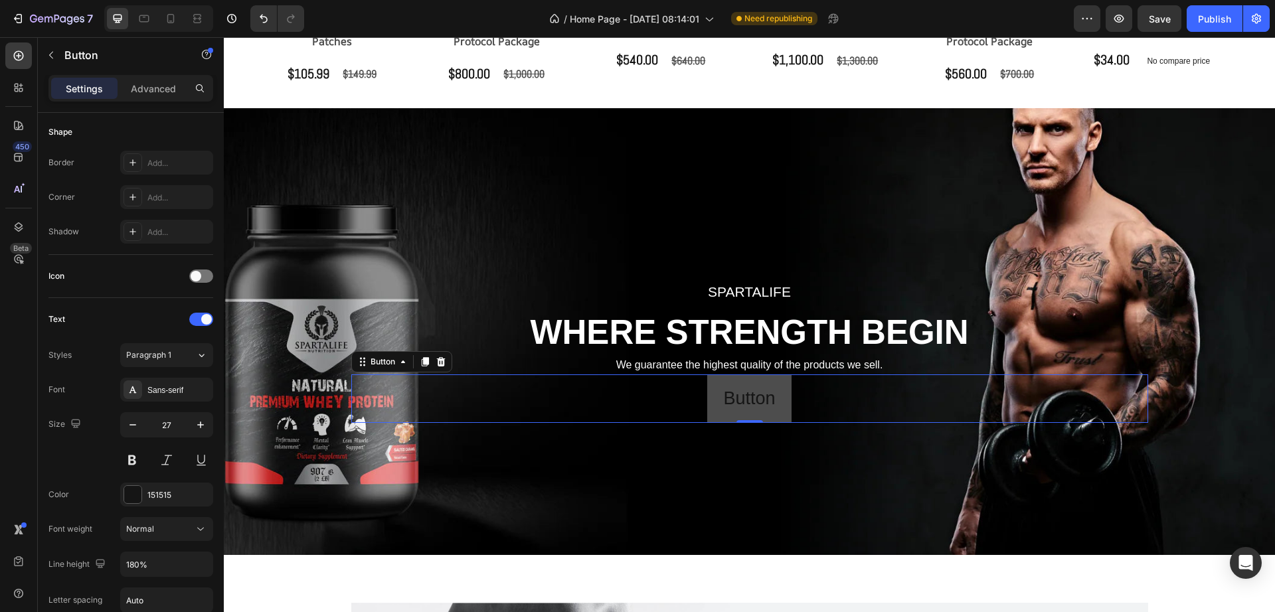
click at [710, 407] on button "Button" at bounding box center [749, 398] width 84 height 48
click at [737, 405] on p "Button" at bounding box center [749, 398] width 52 height 33
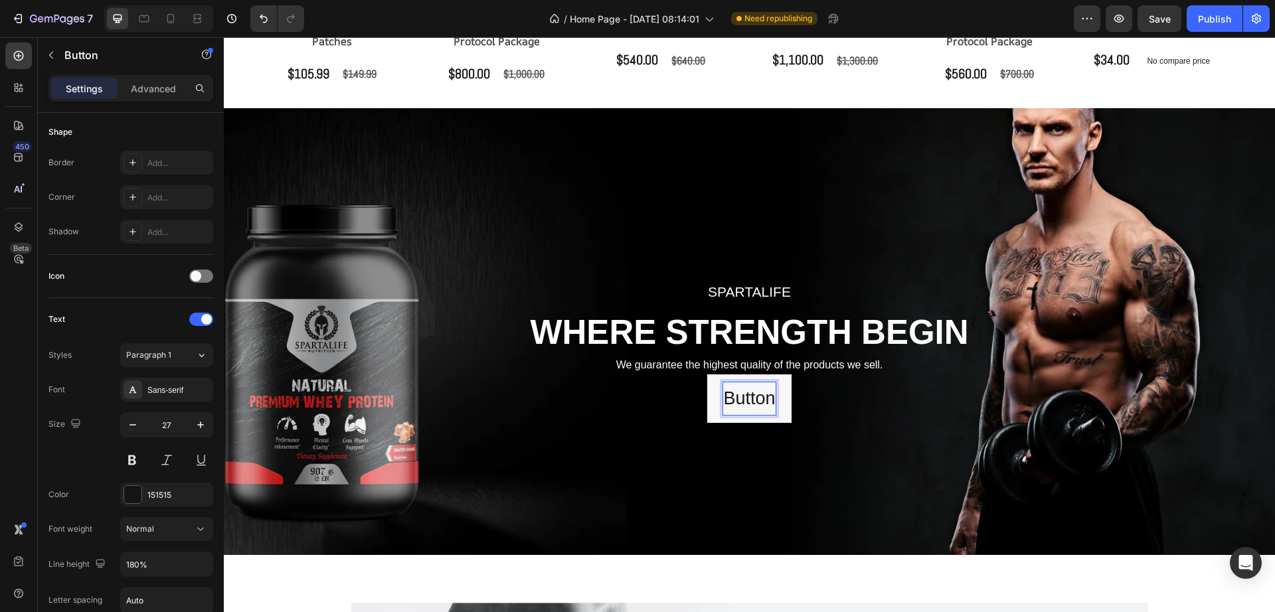
click at [848, 404] on div "Button Button 0" at bounding box center [749, 398] width 797 height 48
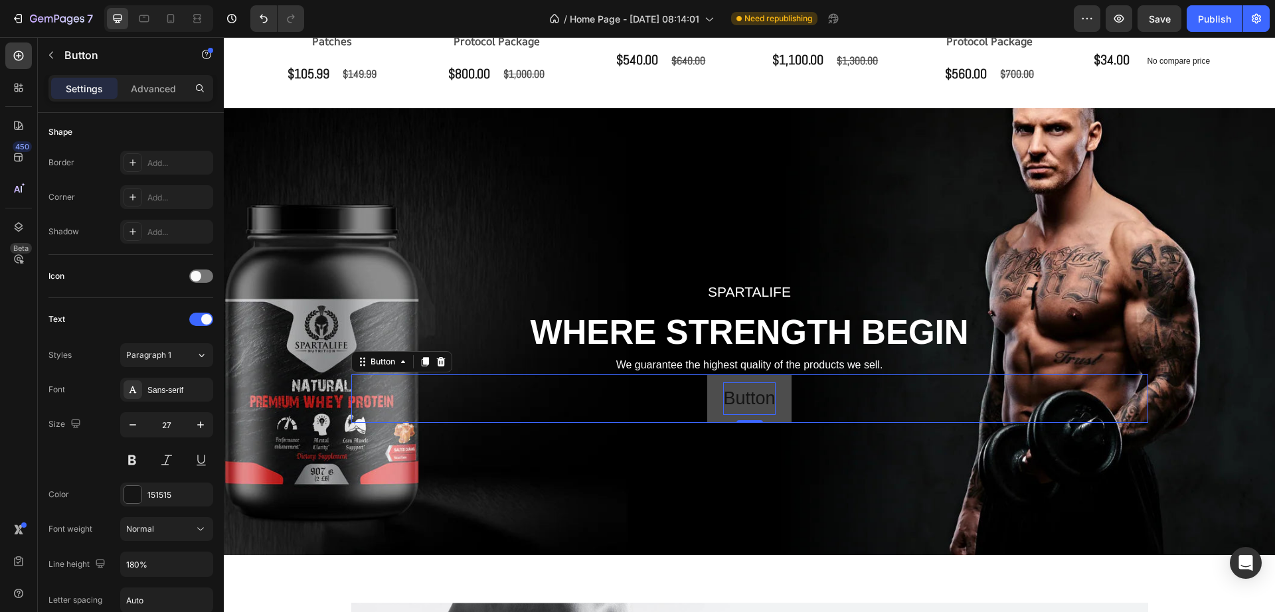
click at [728, 398] on p "Button" at bounding box center [749, 398] width 52 height 33
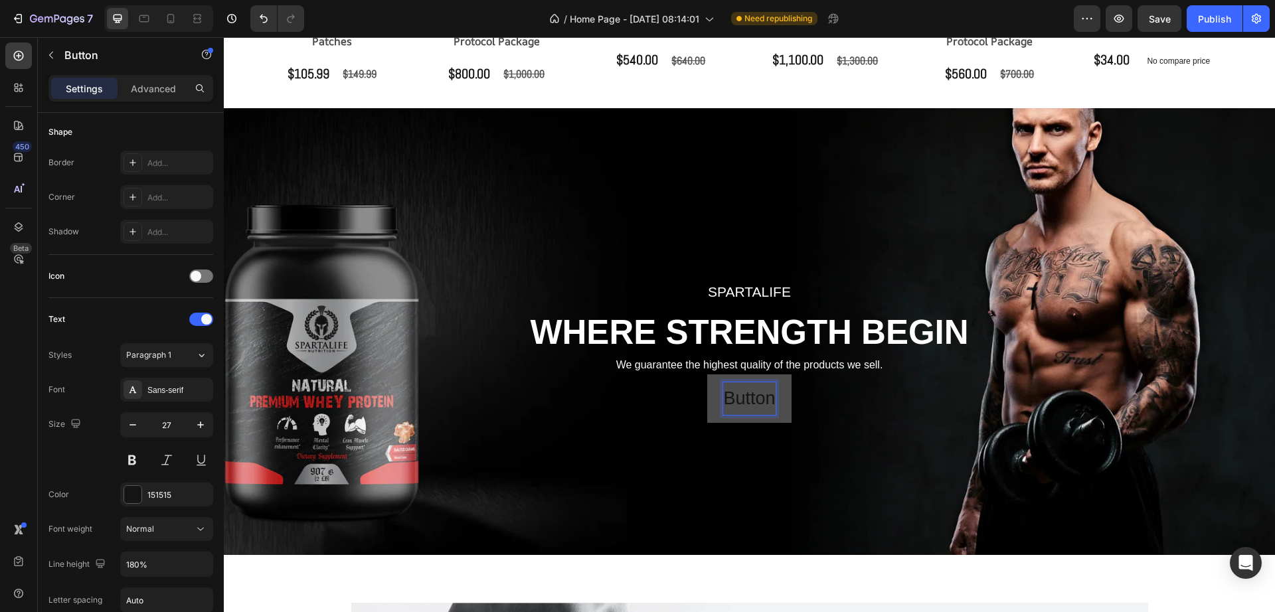
click at [742, 403] on p "Button" at bounding box center [749, 398] width 52 height 33
click at [744, 403] on p "Button" at bounding box center [749, 398] width 52 height 33
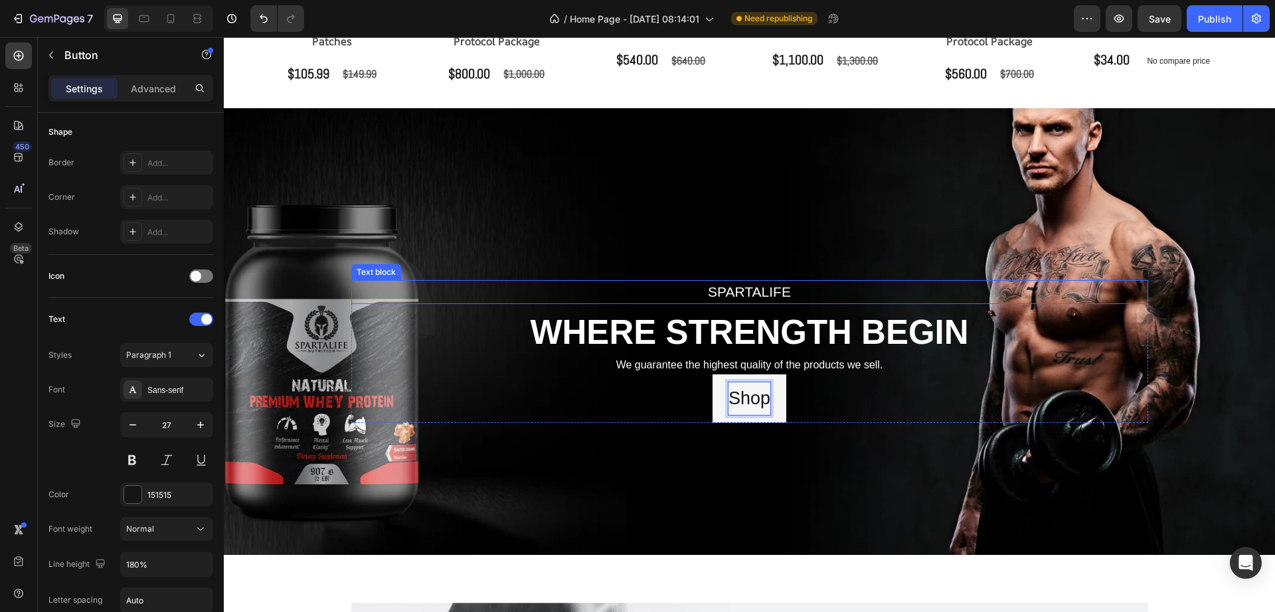
click at [712, 374] on button "Shop" at bounding box center [749, 398] width 74 height 48
click at [692, 374] on button "Shop Now" at bounding box center [749, 398] width 115 height 48
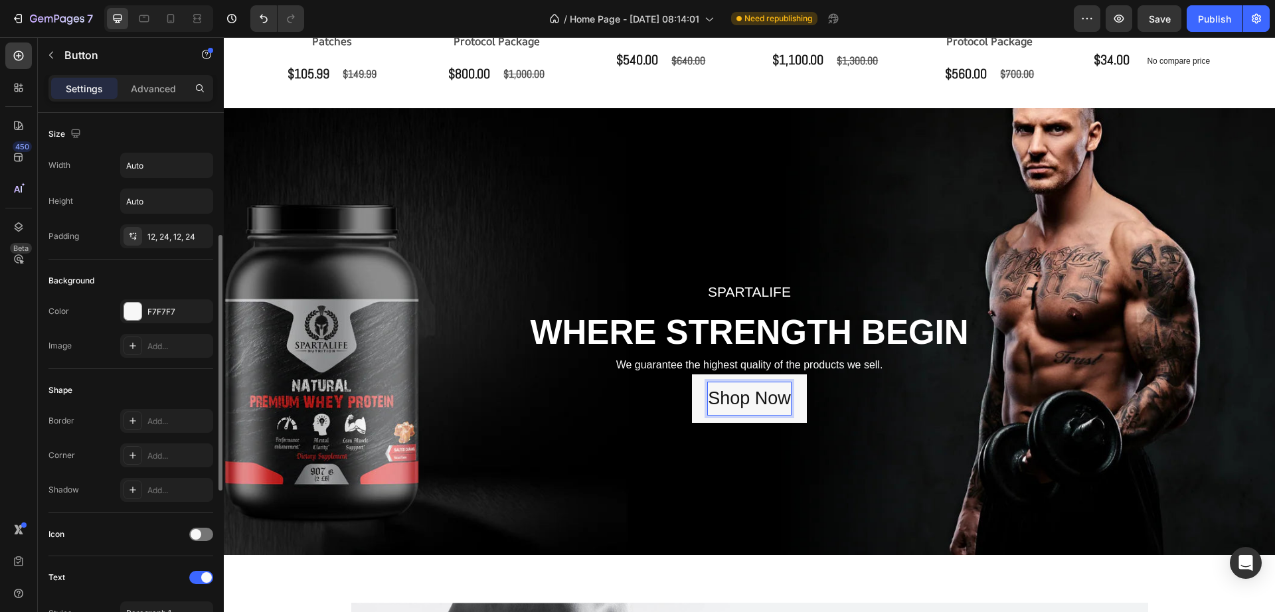
scroll to position [83, 0]
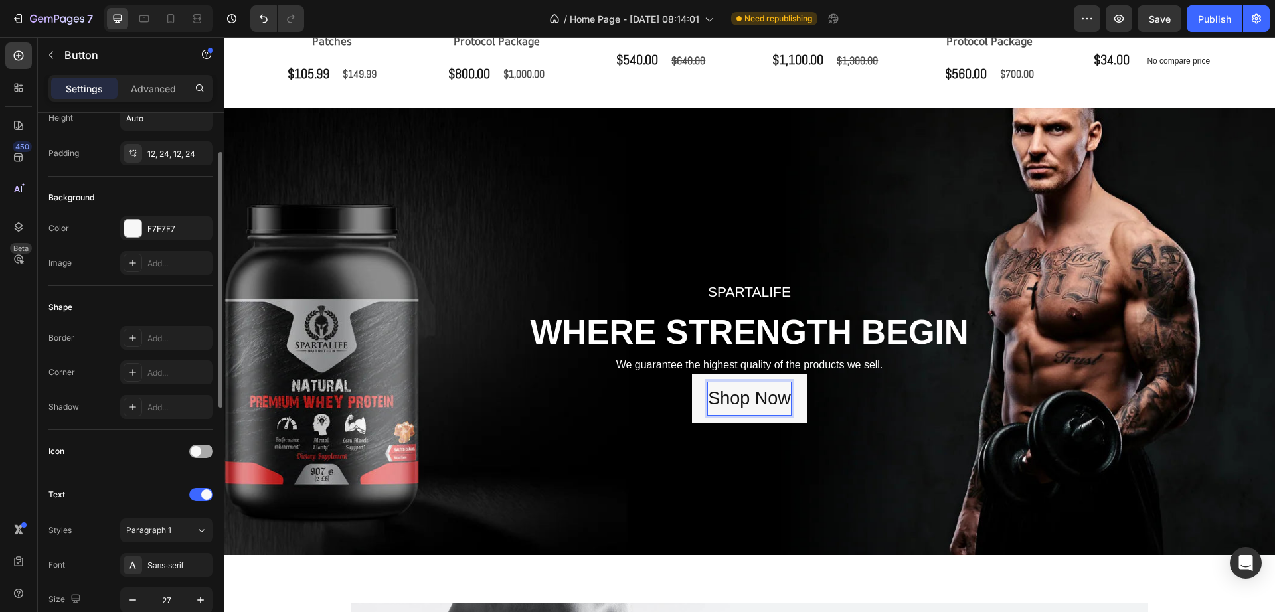
click at [193, 455] on span at bounding box center [196, 451] width 11 height 11
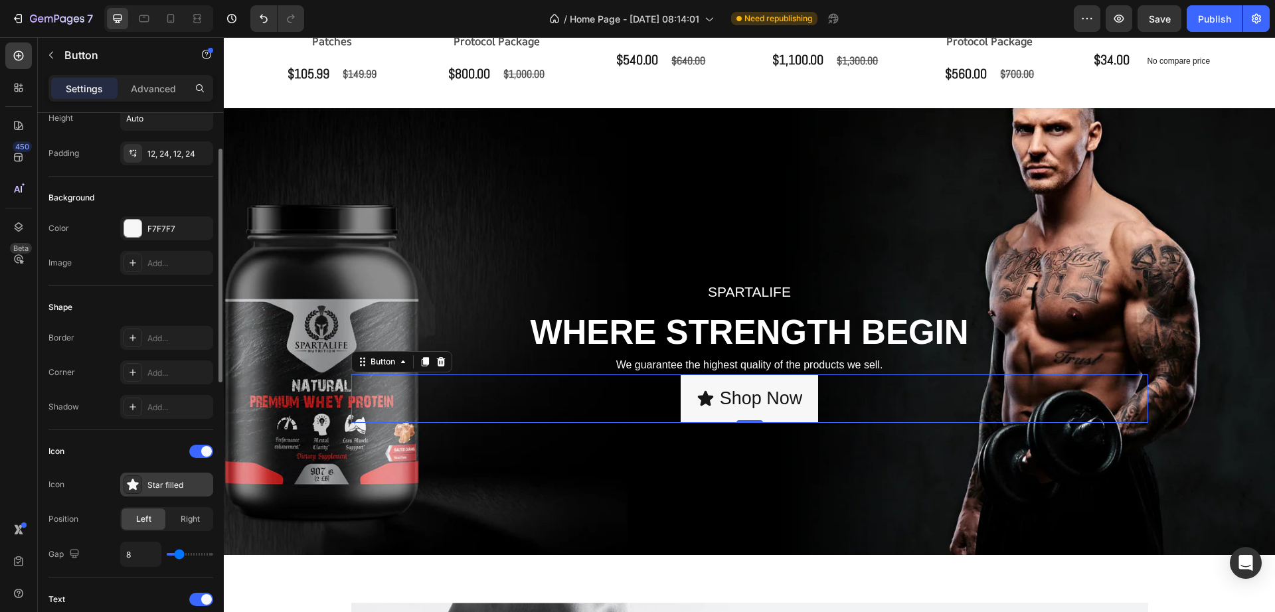
click at [181, 488] on div "Star filled" at bounding box center [178, 485] width 62 height 12
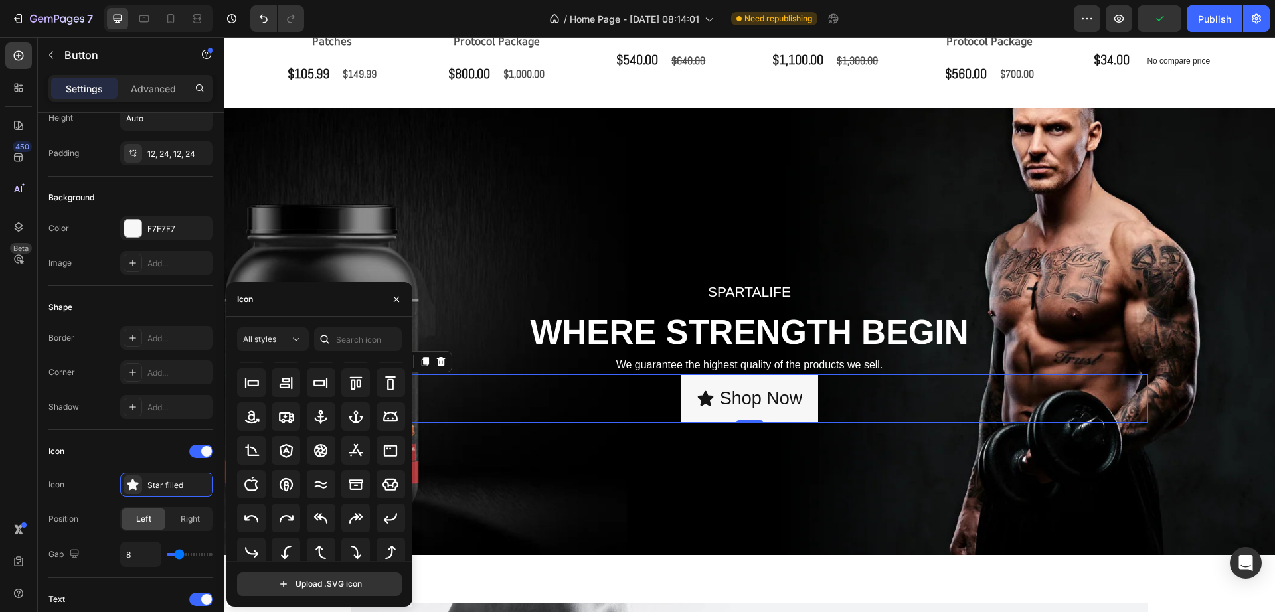
scroll to position [197, 0]
click at [386, 503] on div at bounding box center [390, 517] width 29 height 29
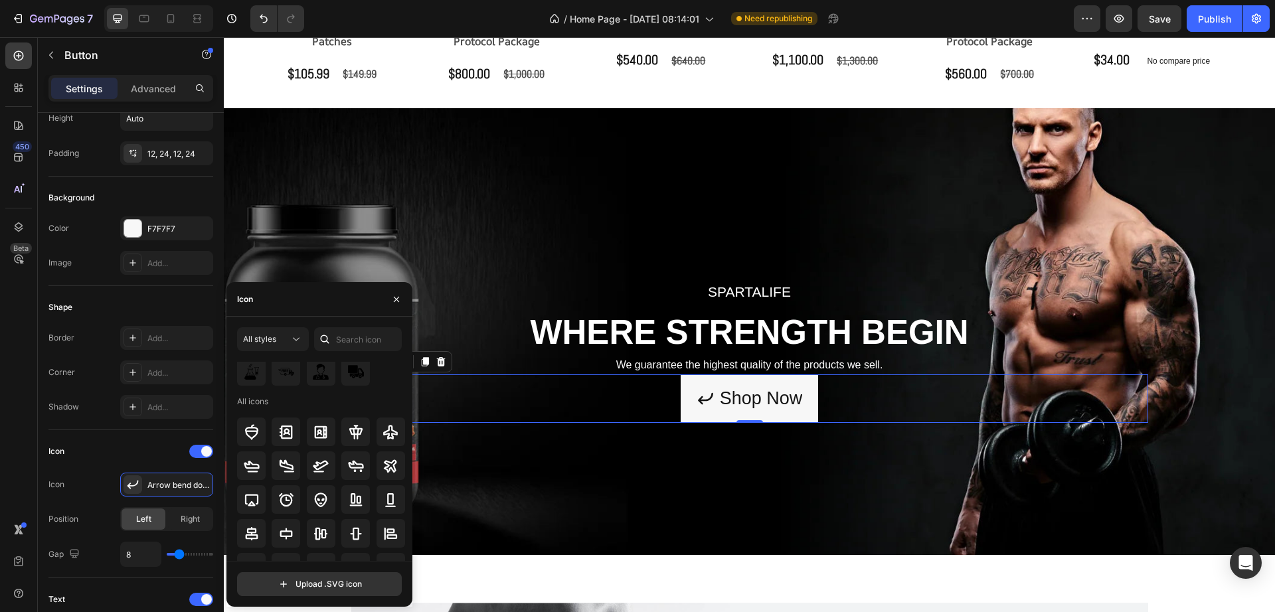
scroll to position [0, 0]
click at [340, 336] on input "text" at bounding box center [358, 339] width 88 height 24
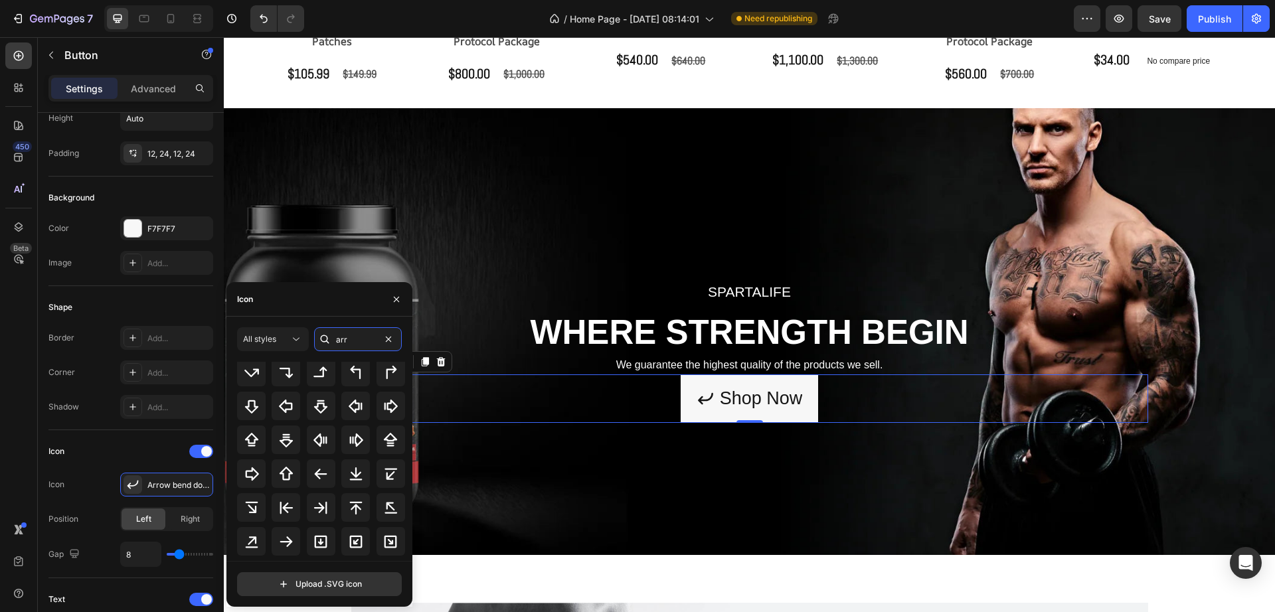
scroll to position [312, 0]
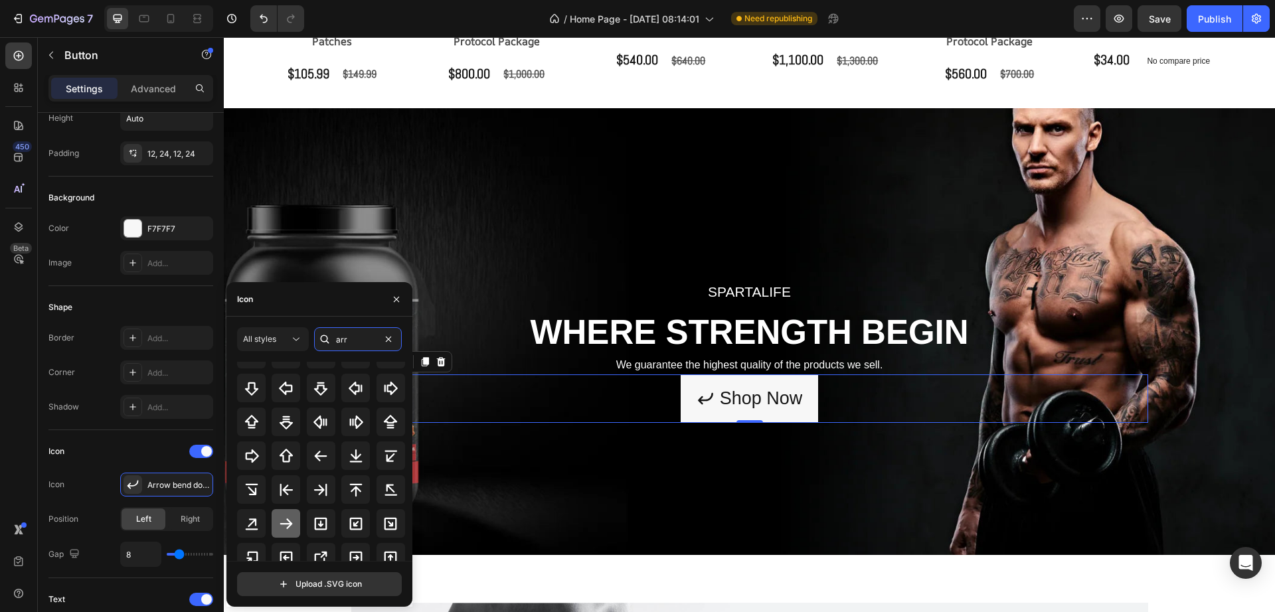
type input "arr"
click at [284, 520] on icon at bounding box center [286, 524] width 16 height 16
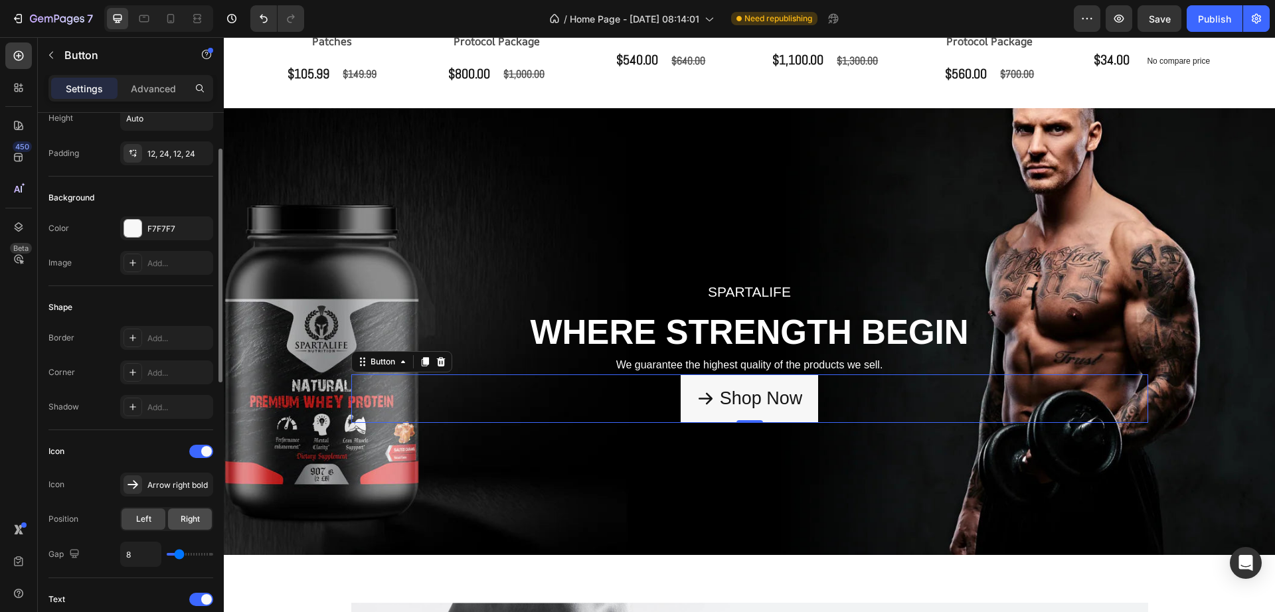
click at [204, 524] on div "Right" at bounding box center [190, 519] width 44 height 21
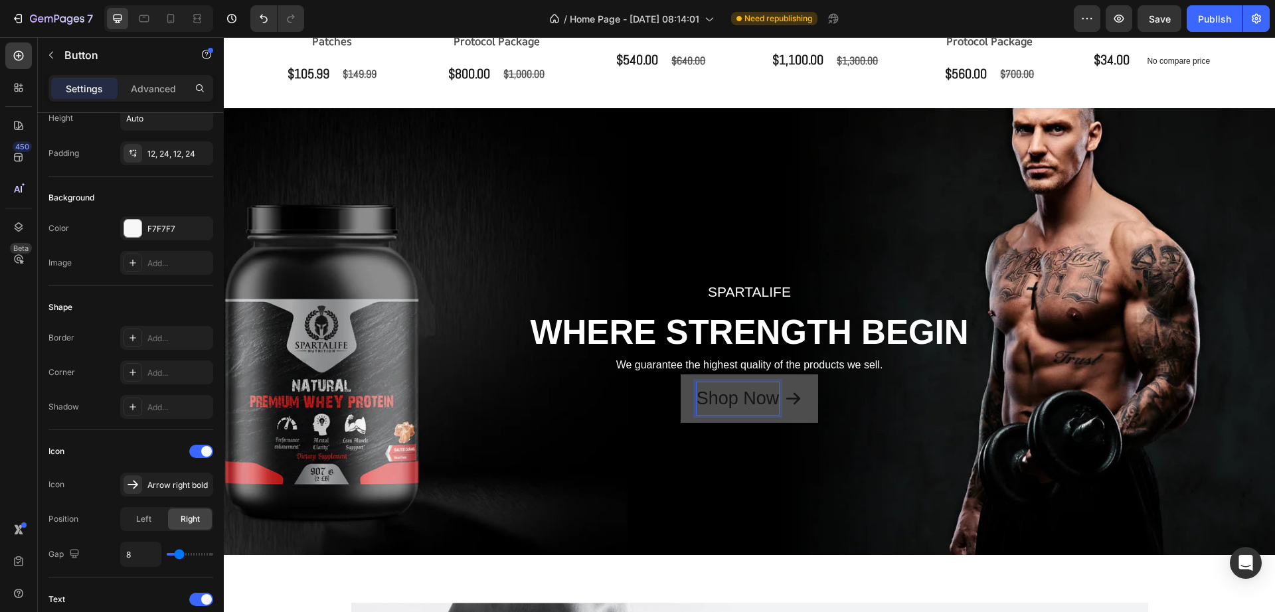
click at [768, 406] on p "Shop Now" at bounding box center [737, 398] width 83 height 33
click at [771, 406] on p "Shop Now" at bounding box center [737, 398] width 83 height 33
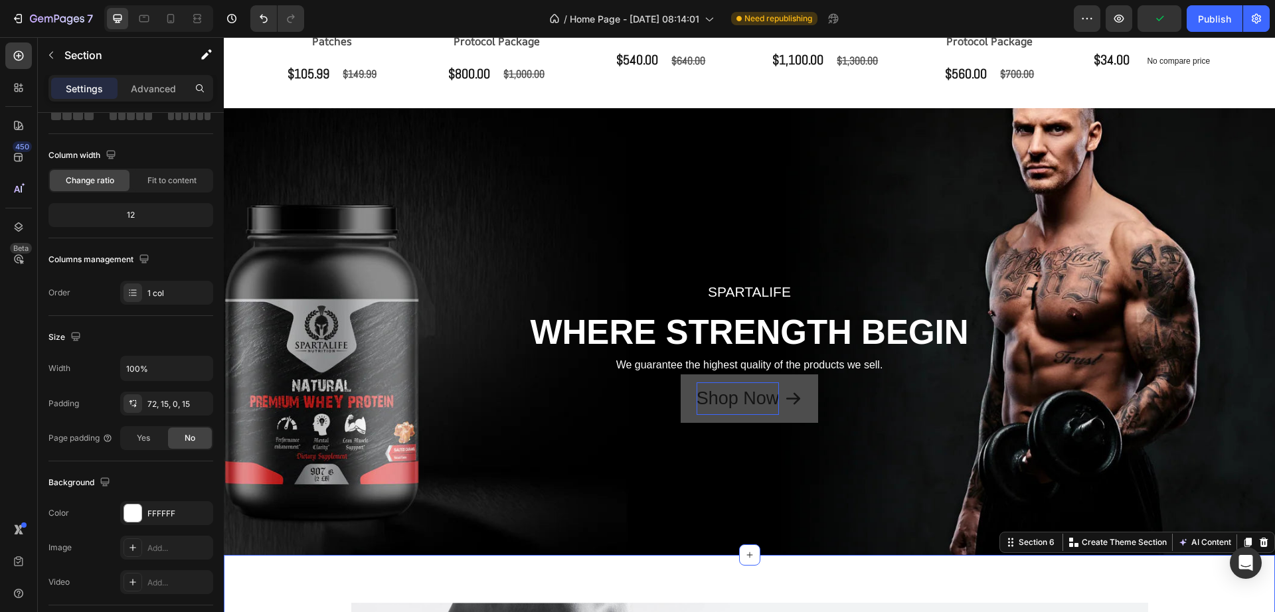
scroll to position [0, 0]
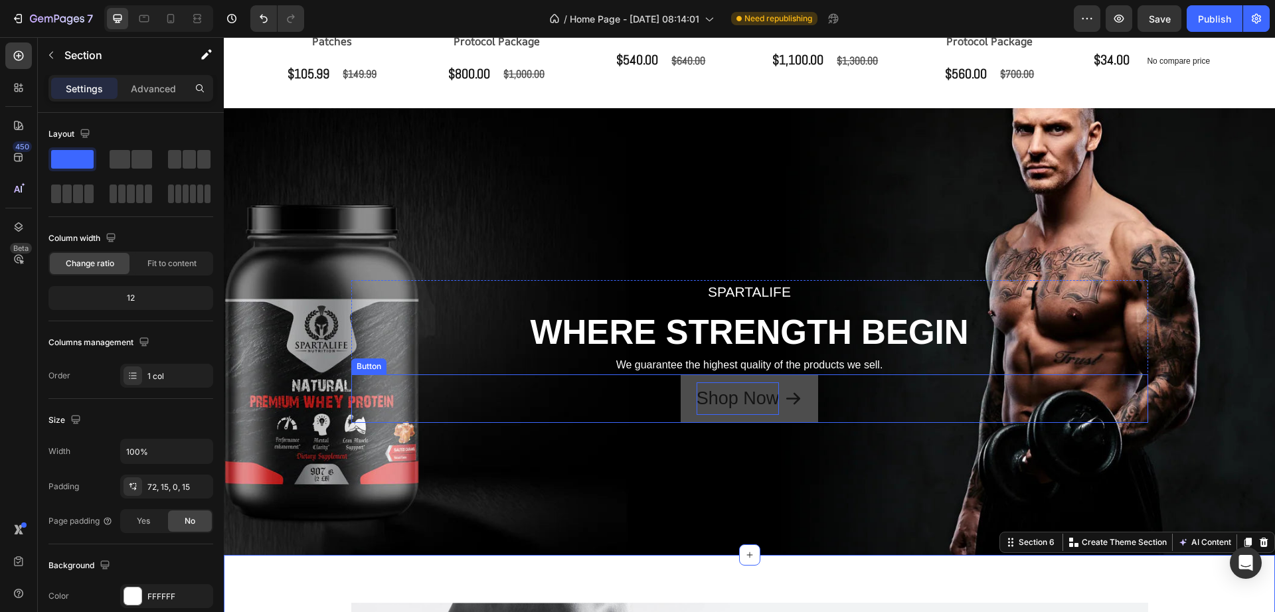
click at [734, 421] on button "Shop Now" at bounding box center [749, 398] width 138 height 48
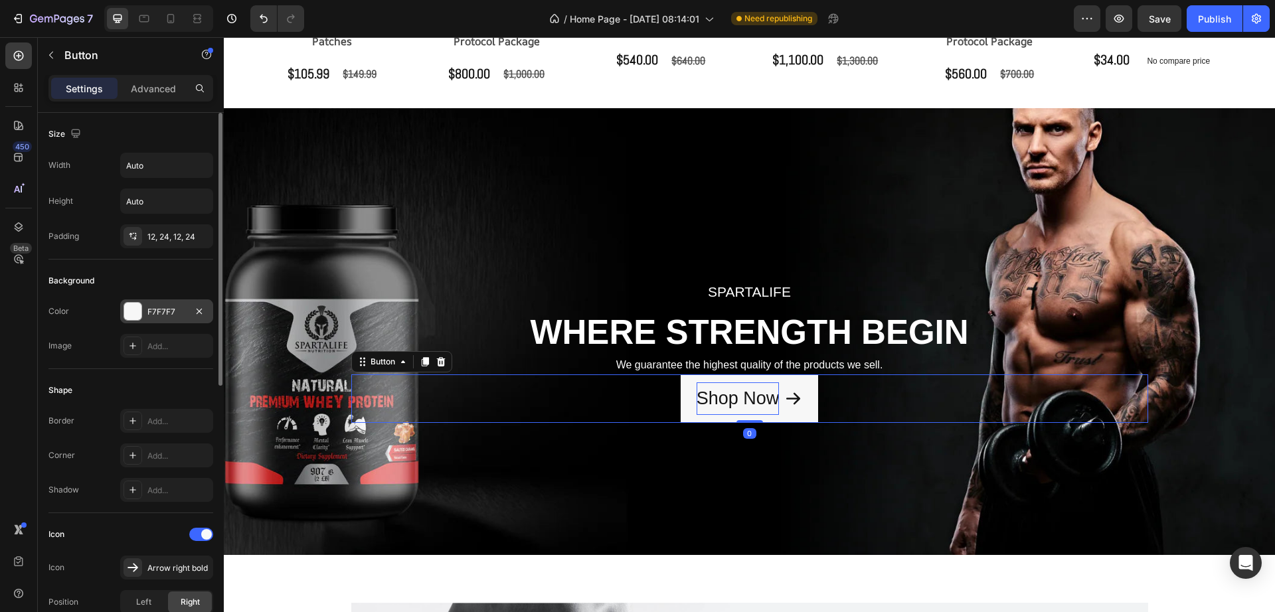
click at [135, 315] on div at bounding box center [132, 311] width 17 height 17
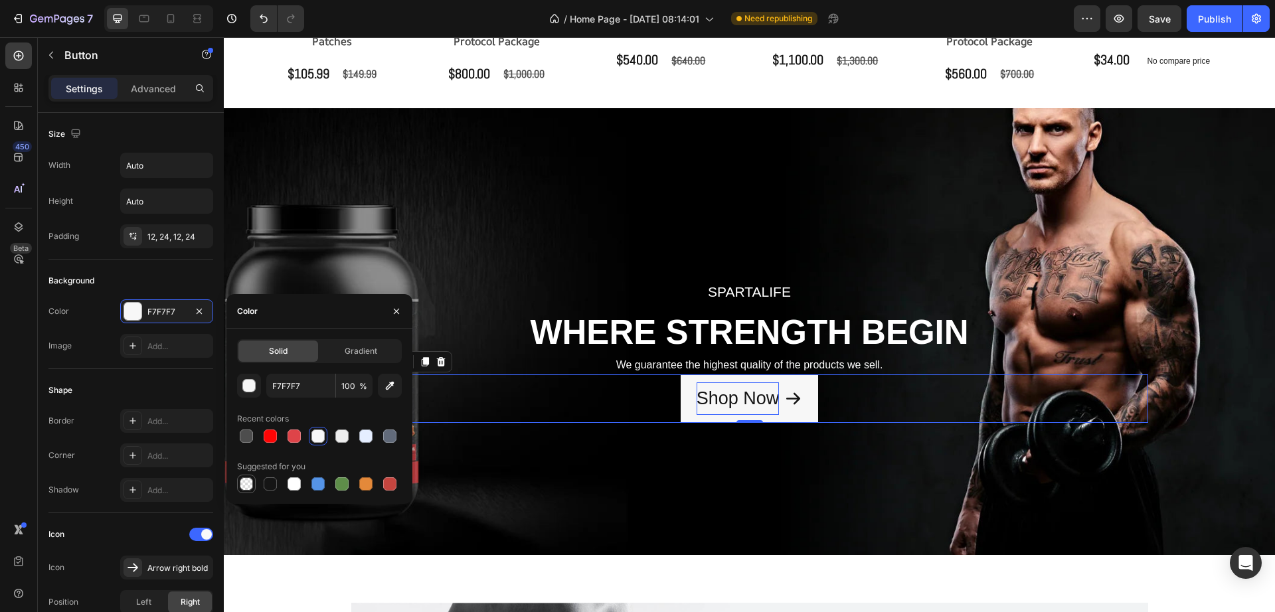
click at [248, 484] on div at bounding box center [246, 483] width 13 height 13
type input "000000"
type input "0"
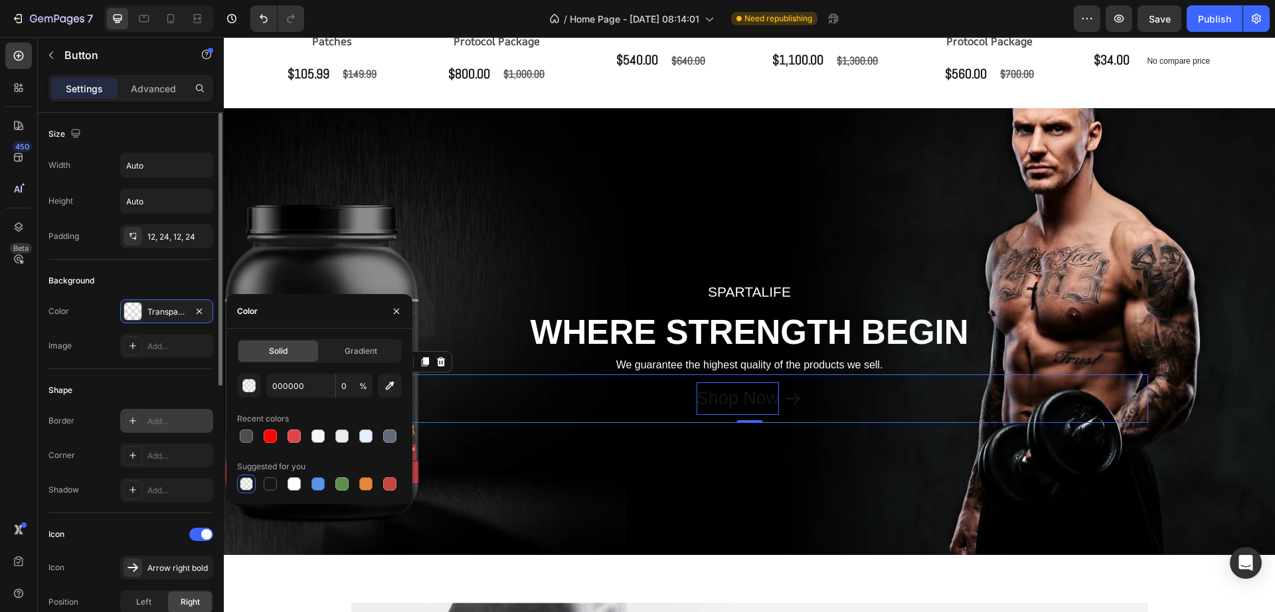
click at [127, 426] on div at bounding box center [132, 421] width 19 height 19
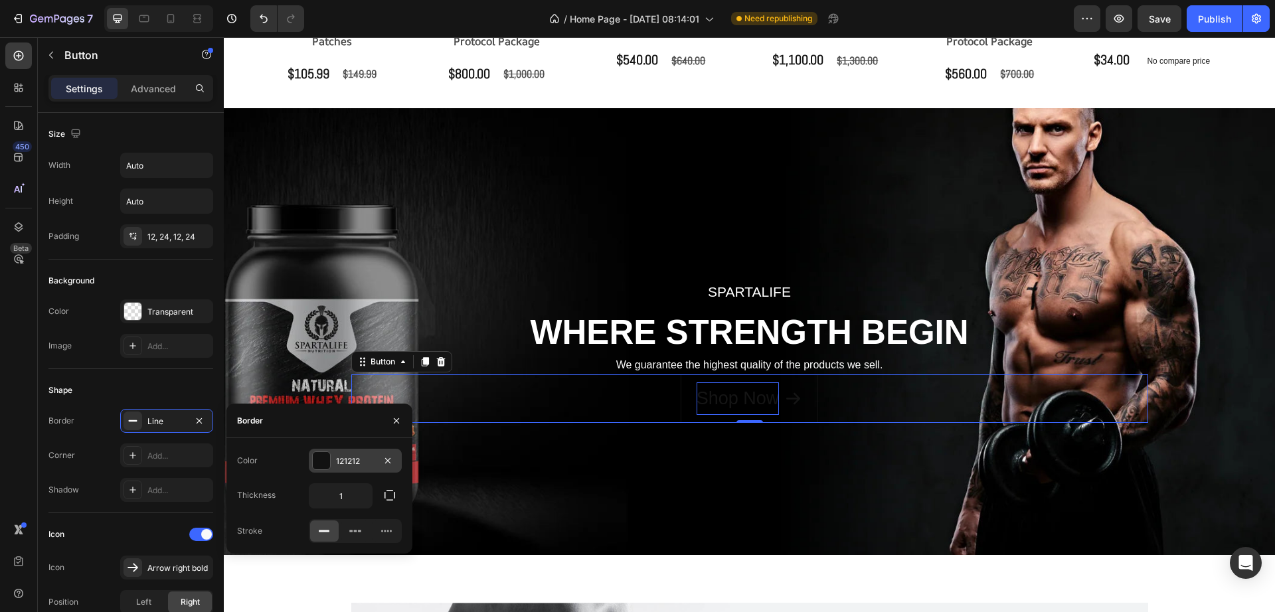
click at [320, 466] on div at bounding box center [321, 460] width 17 height 17
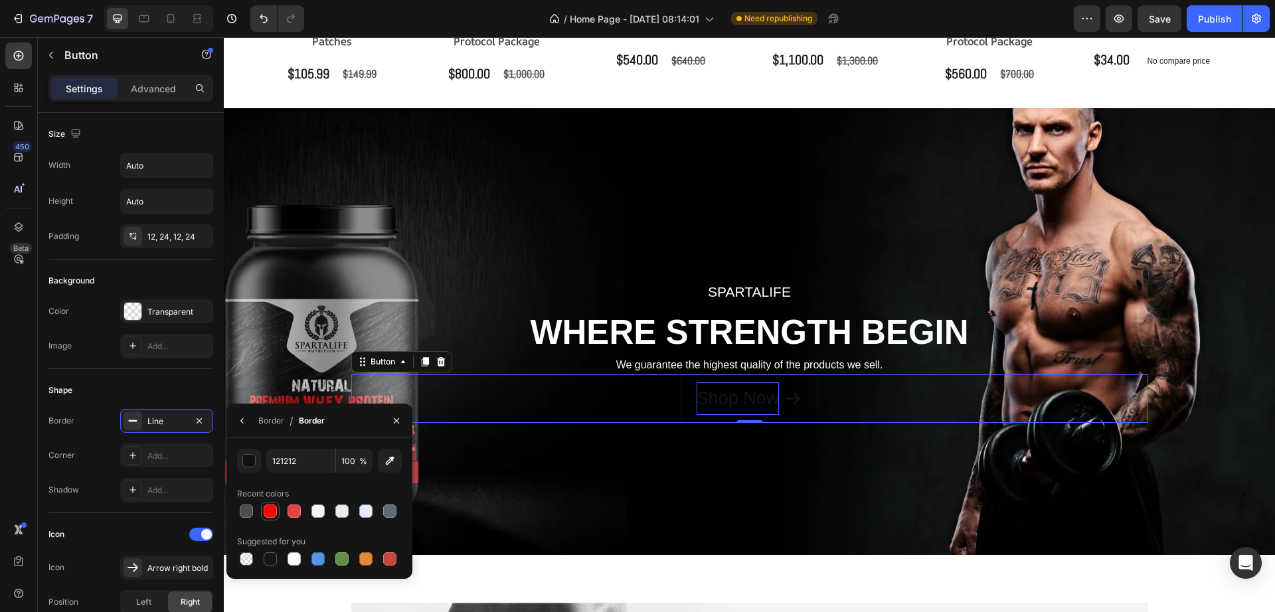
click at [274, 515] on div at bounding box center [270, 511] width 13 height 13
type input "FE0505"
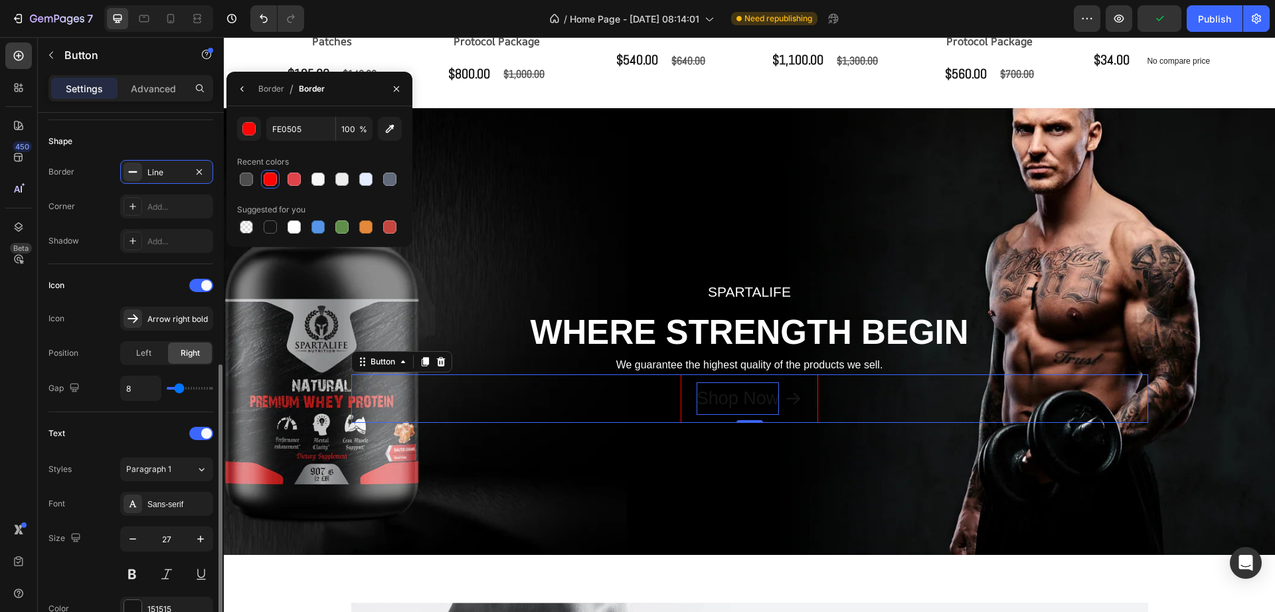
scroll to position [415, 0]
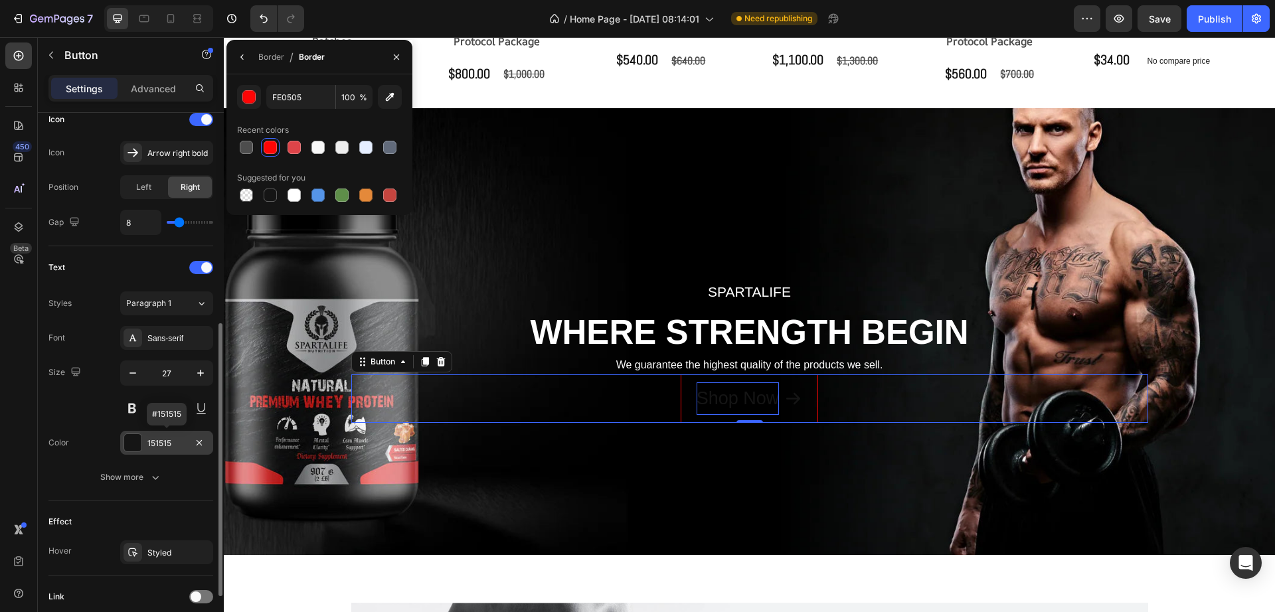
click at [139, 447] on div at bounding box center [132, 442] width 17 height 17
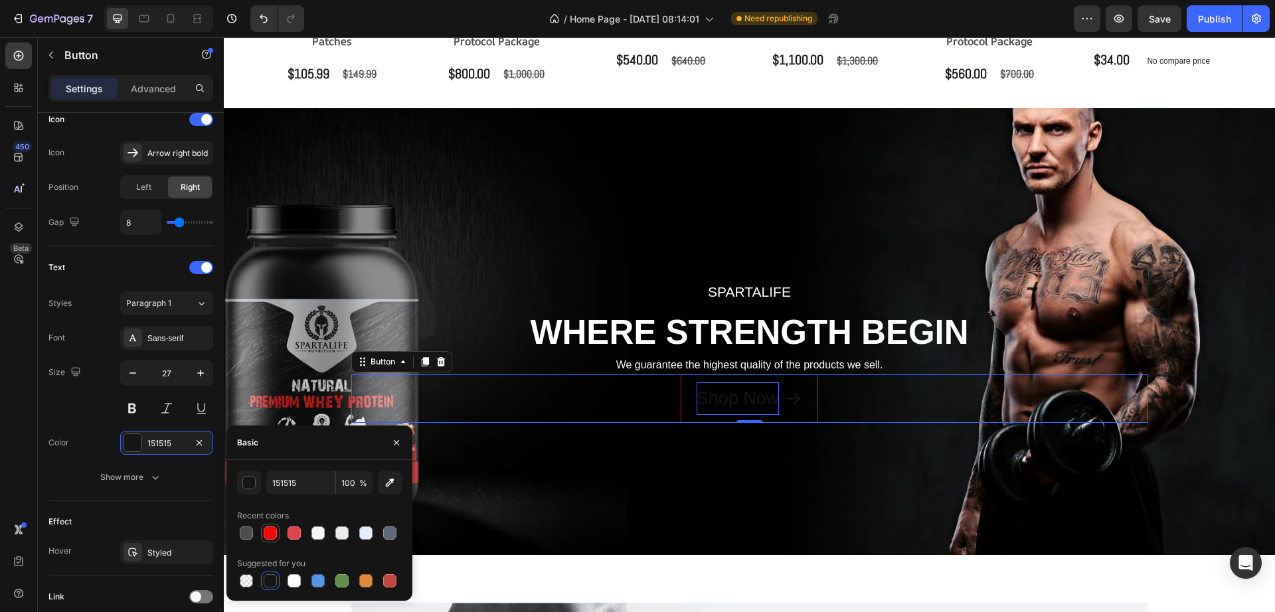
click at [265, 529] on div at bounding box center [270, 532] width 13 height 13
type input "FE0505"
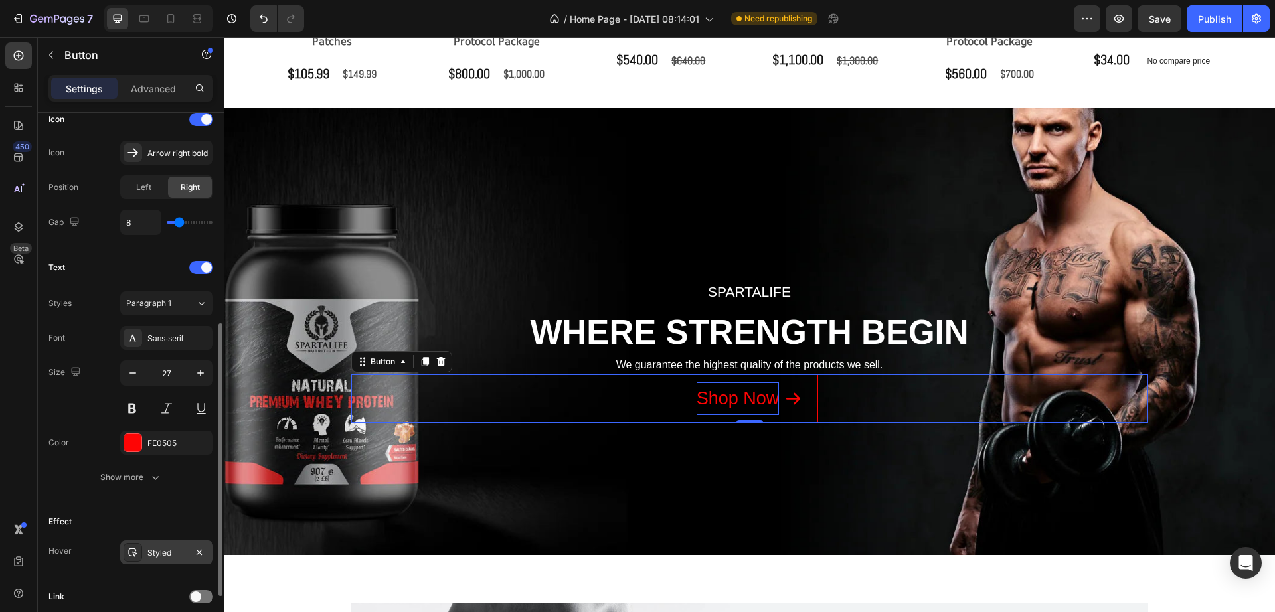
click at [153, 556] on div "Styled" at bounding box center [166, 553] width 39 height 12
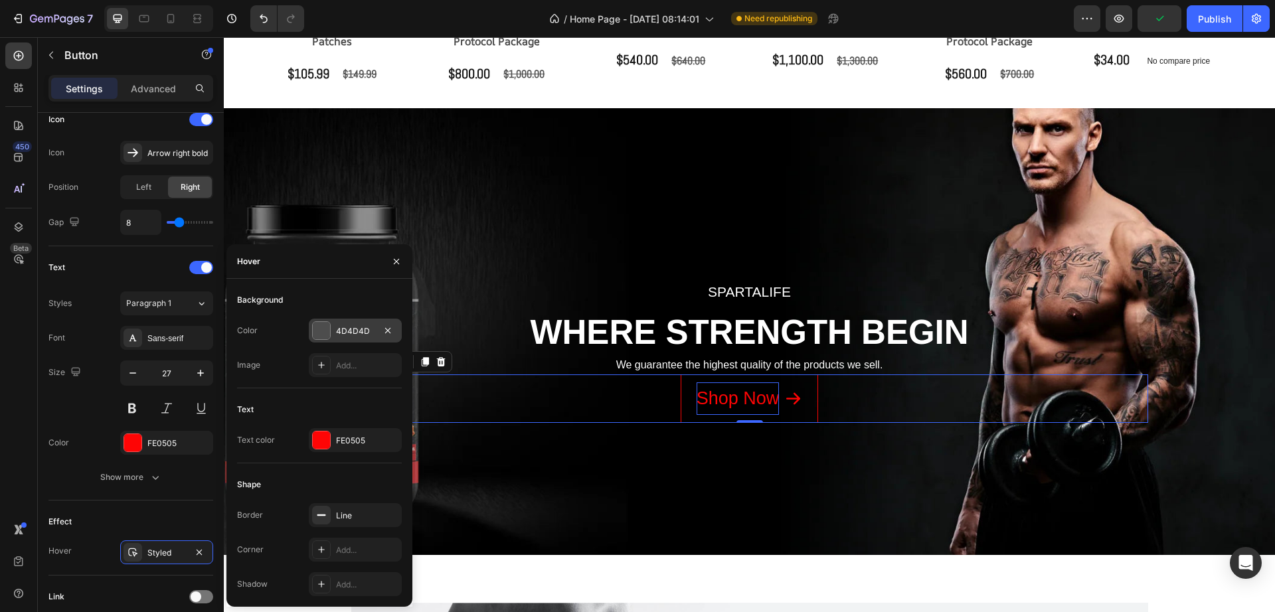
click at [323, 333] on div at bounding box center [321, 330] width 17 height 17
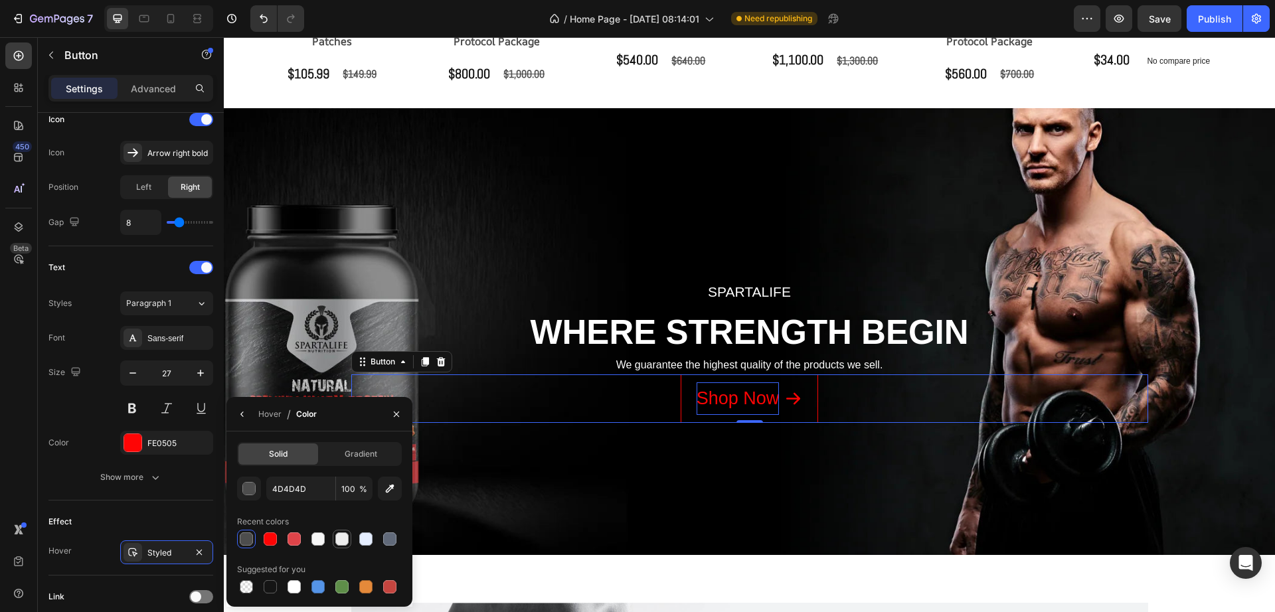
click at [339, 544] on div at bounding box center [341, 538] width 13 height 13
click at [299, 539] on div at bounding box center [293, 538] width 13 height 13
click at [269, 539] on div at bounding box center [270, 538] width 13 height 13
type input "FE0505"
click at [275, 418] on div "Hover" at bounding box center [269, 414] width 23 height 12
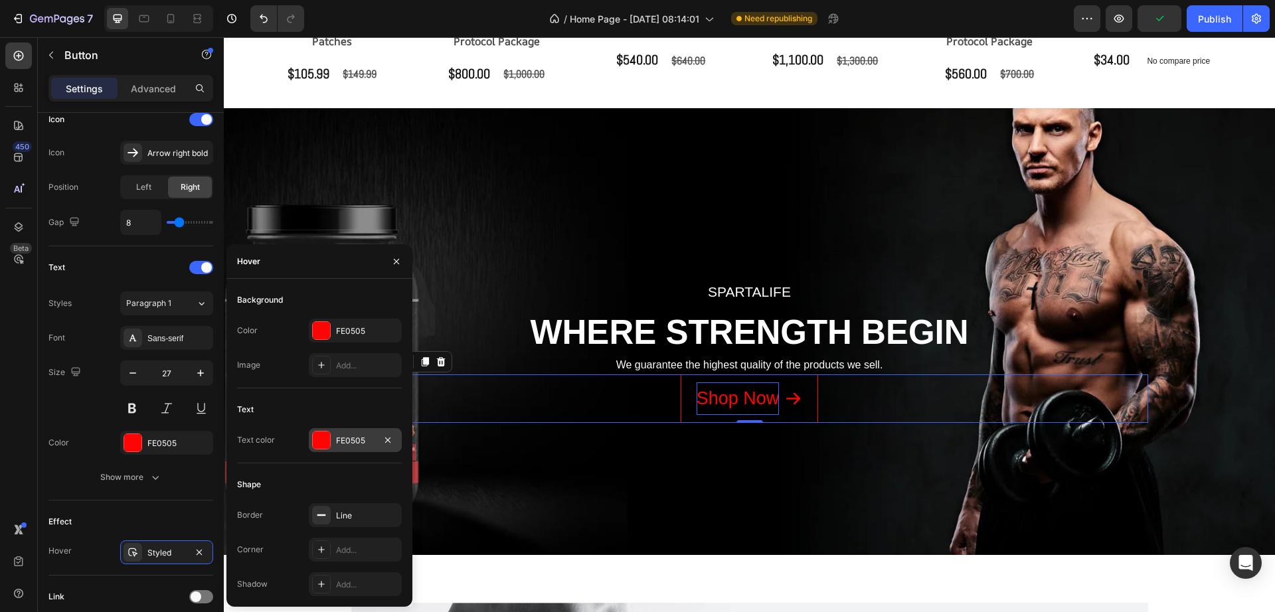
click at [327, 438] on div at bounding box center [321, 440] width 17 height 17
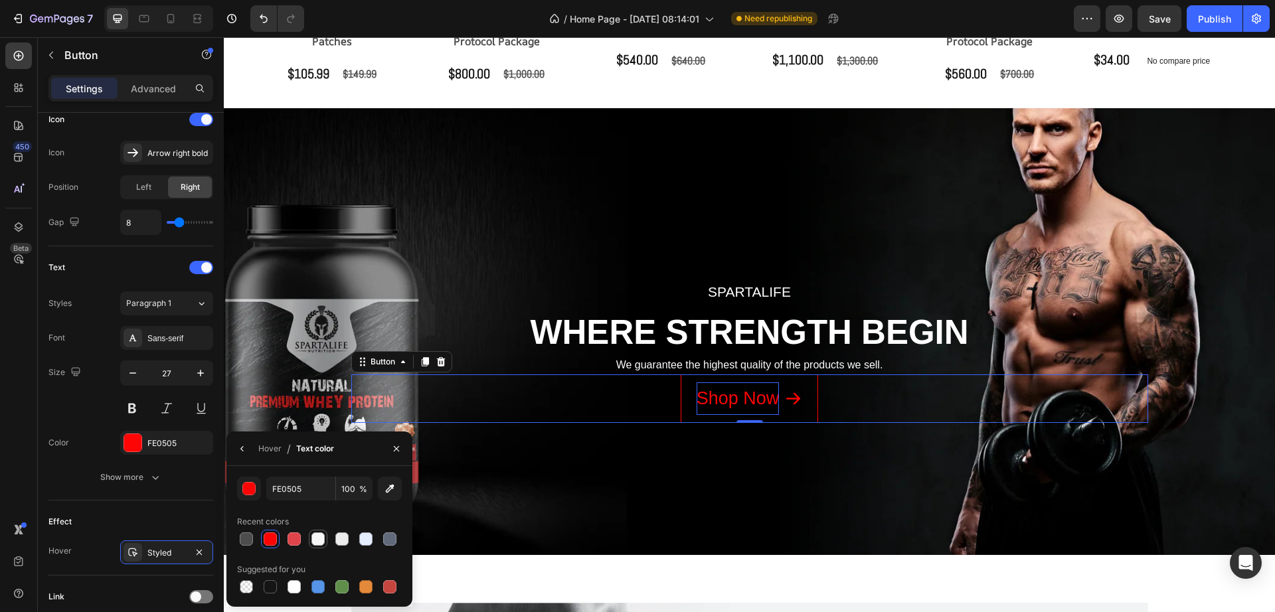
click at [319, 540] on div at bounding box center [317, 538] width 13 height 13
click at [291, 586] on div at bounding box center [293, 586] width 13 height 13
type input "FFFFFF"
click at [281, 447] on div "Hover / Text color" at bounding box center [282, 449] width 113 height 34
click at [266, 449] on div "Hover" at bounding box center [269, 449] width 23 height 12
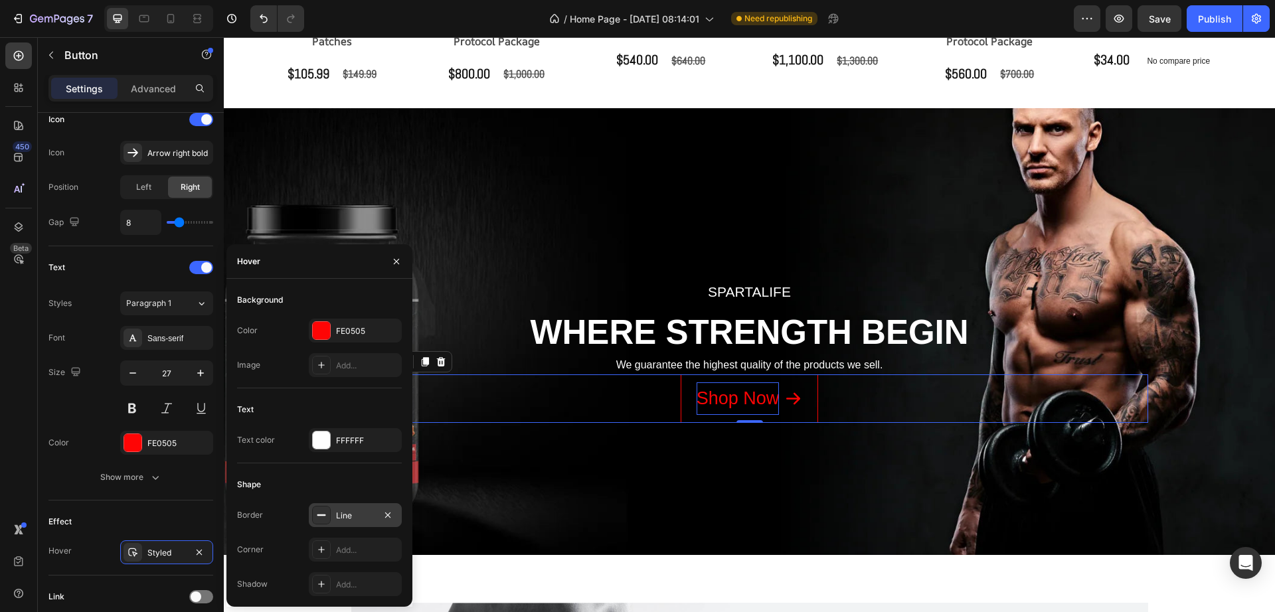
click at [325, 510] on icon at bounding box center [321, 515] width 11 height 11
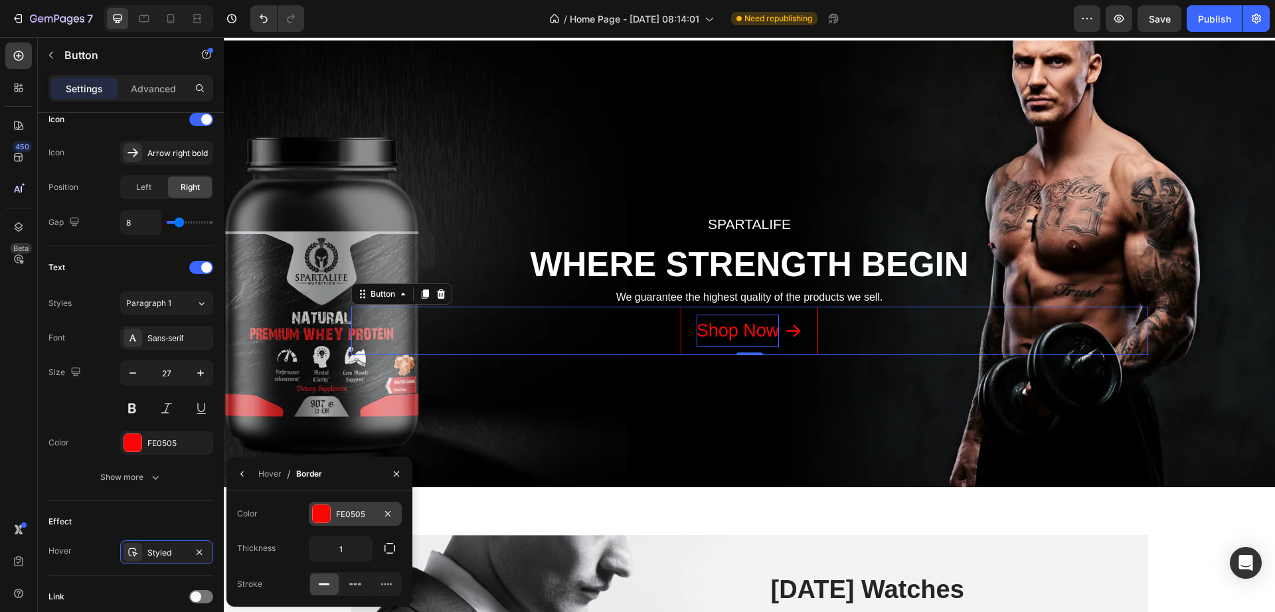
scroll to position [1500, 0]
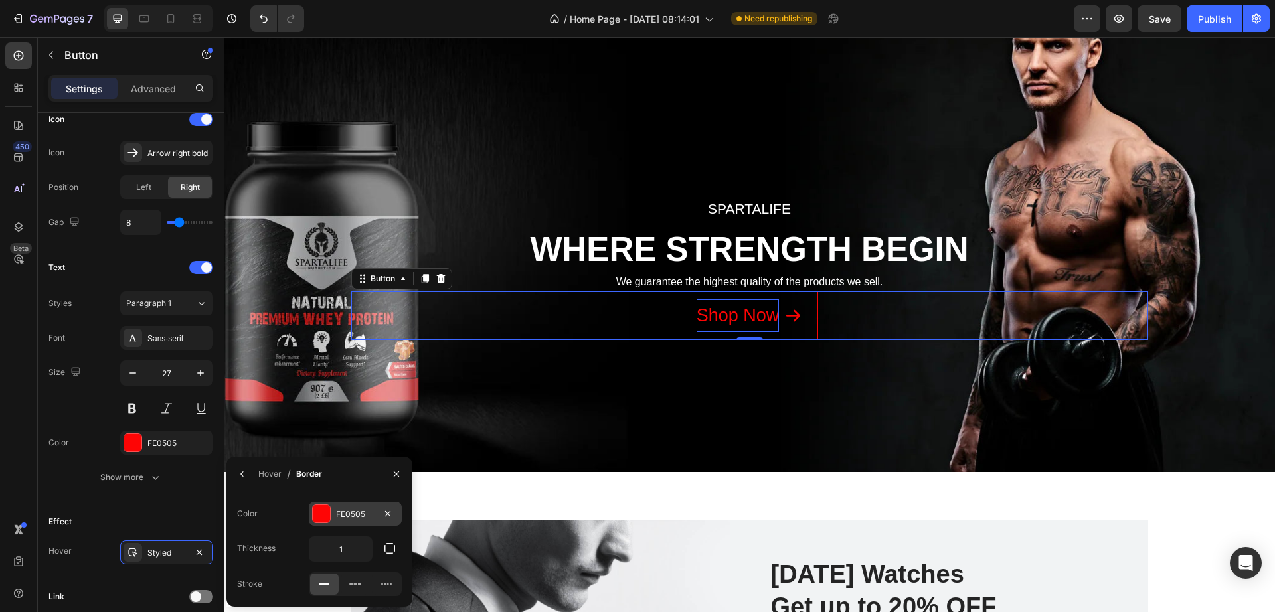
click at [325, 511] on div at bounding box center [321, 513] width 17 height 17
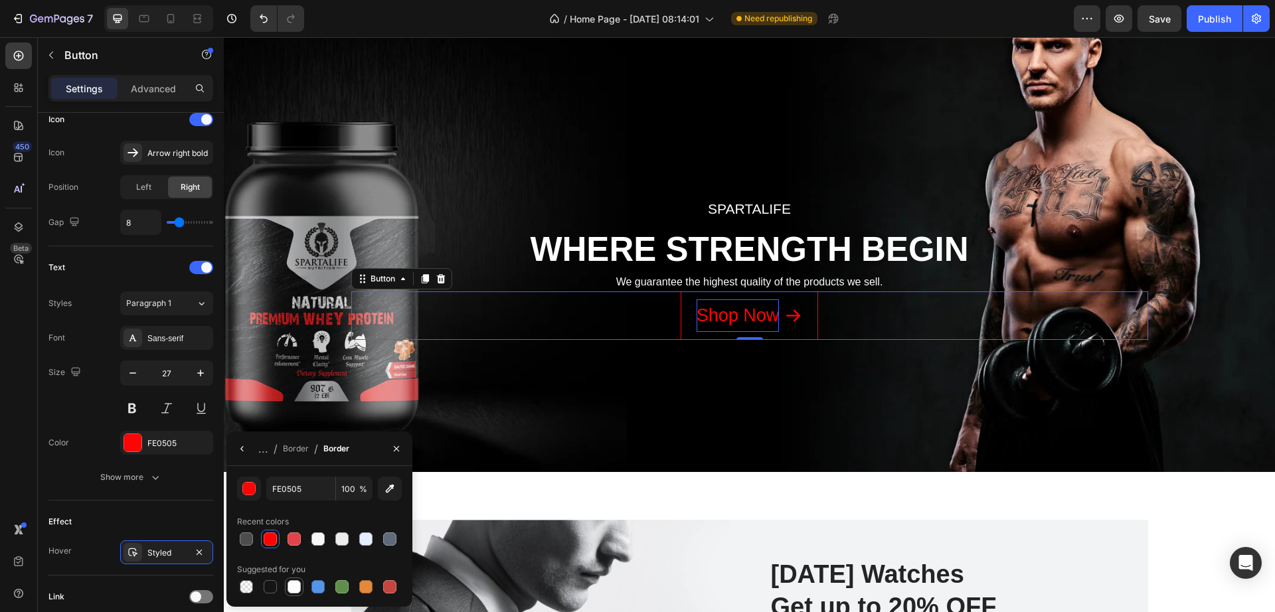
click at [295, 587] on div at bounding box center [293, 586] width 13 height 13
type input "FFFFFF"
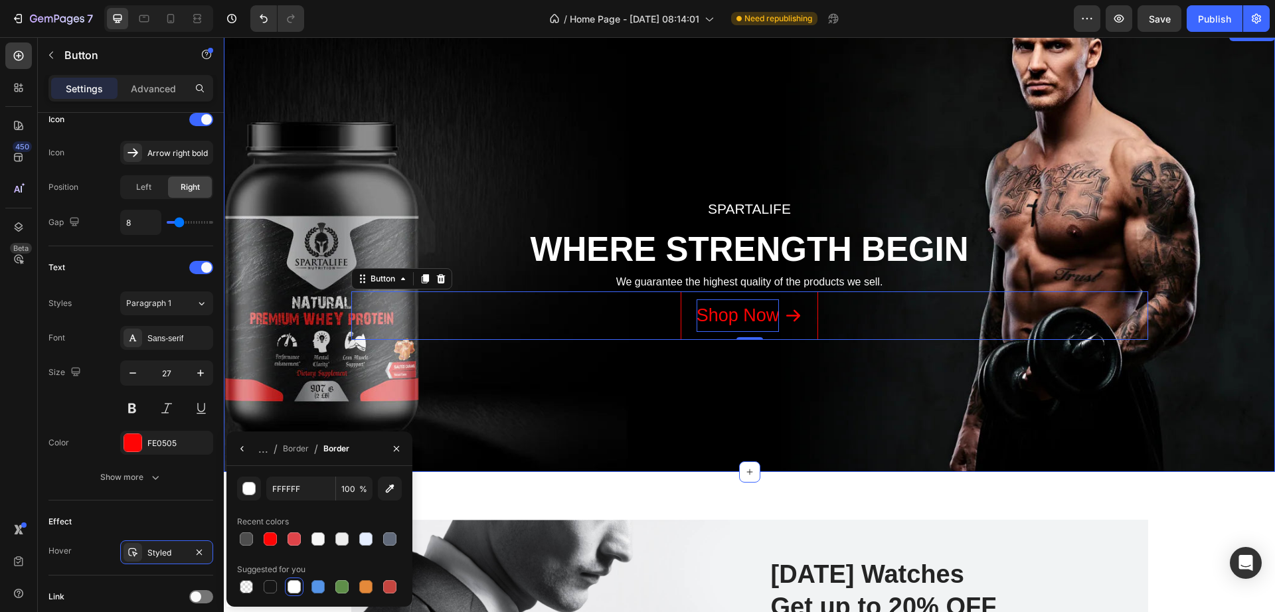
click at [797, 394] on div "spartalife Text block WHERE STRENGTH BEGIN Heading We guarantee the highest qua…" at bounding box center [749, 248] width 1031 height 351
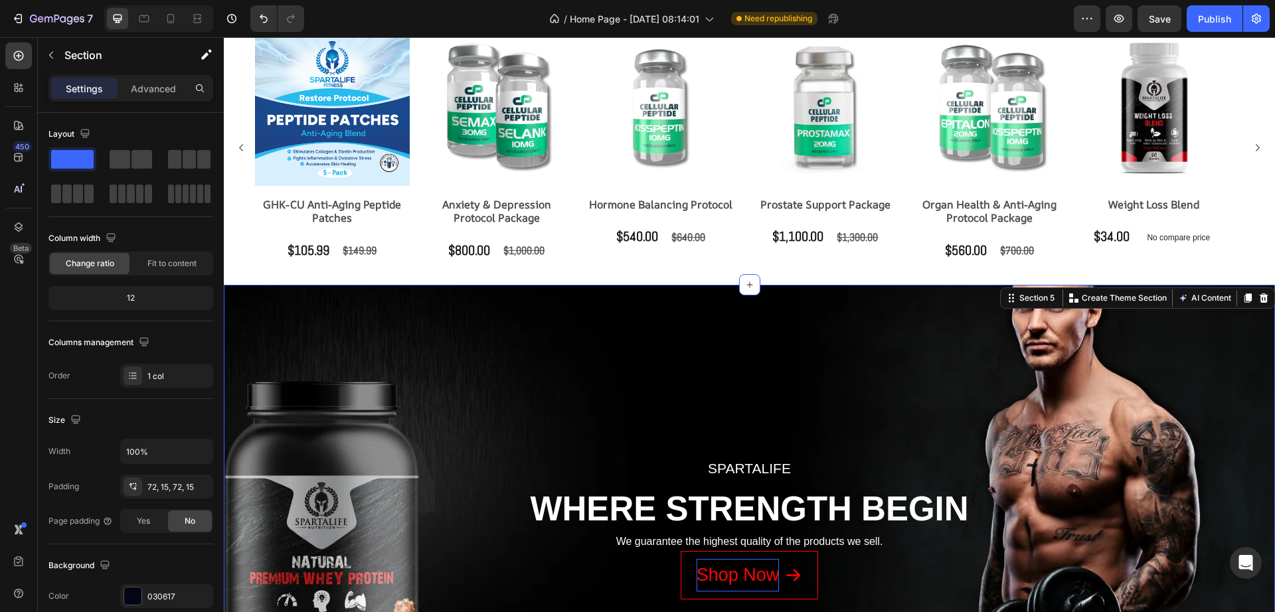
scroll to position [1324, 0]
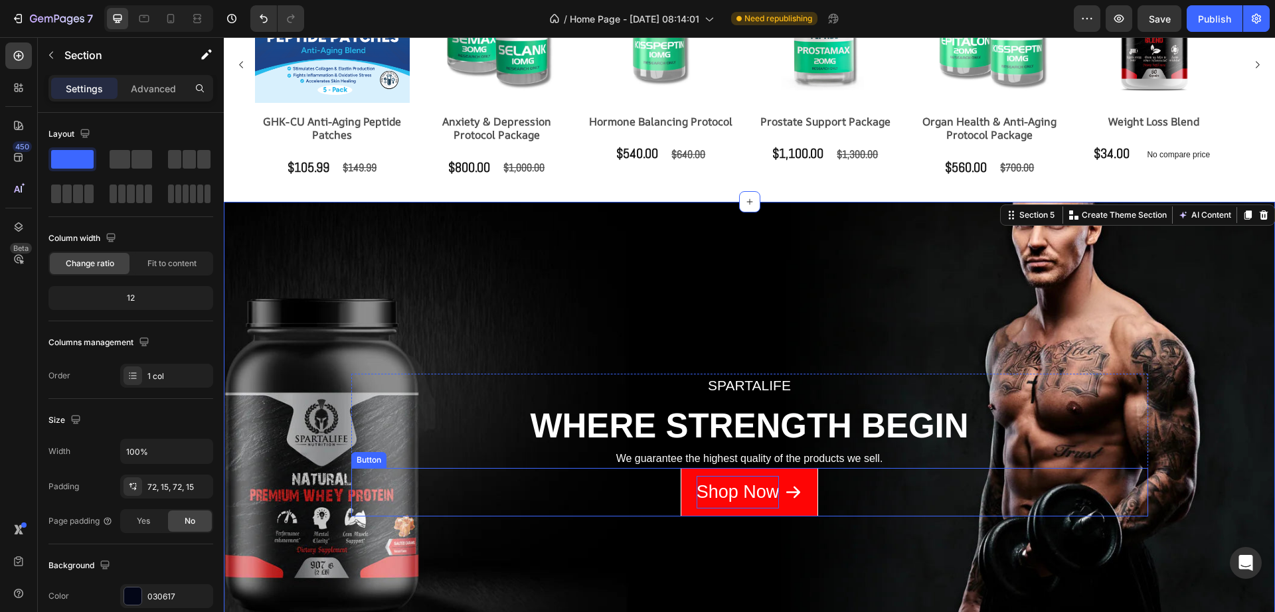
click at [756, 474] on button "Shop Now" at bounding box center [749, 492] width 138 height 48
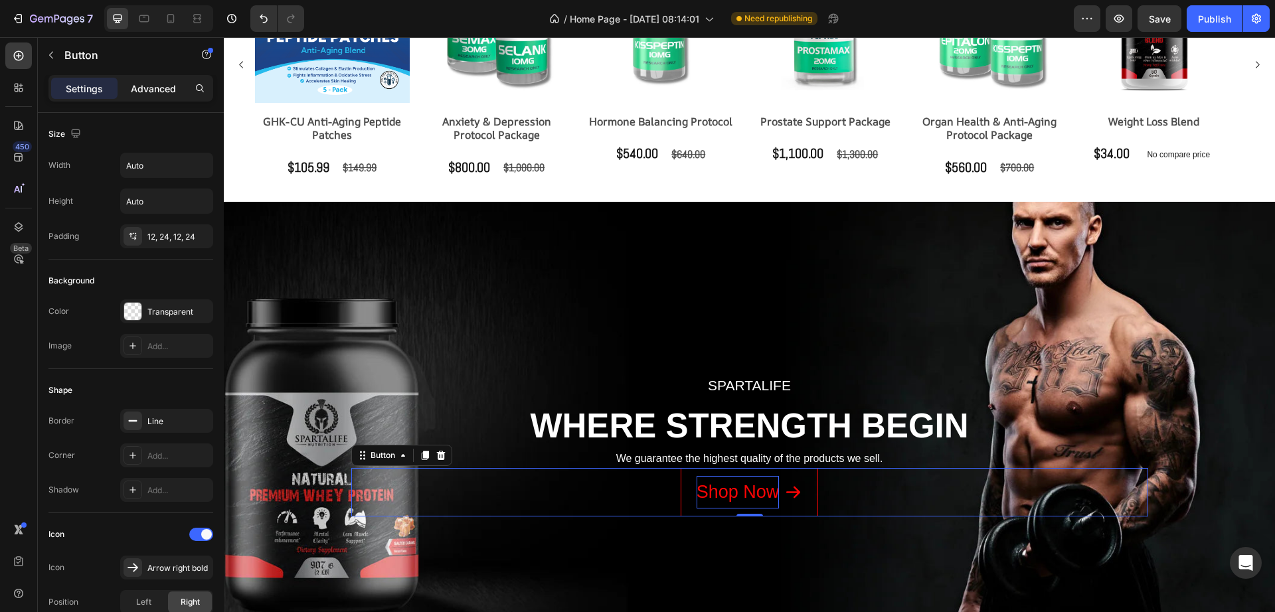
click at [152, 98] on div "Advanced" at bounding box center [153, 88] width 66 height 21
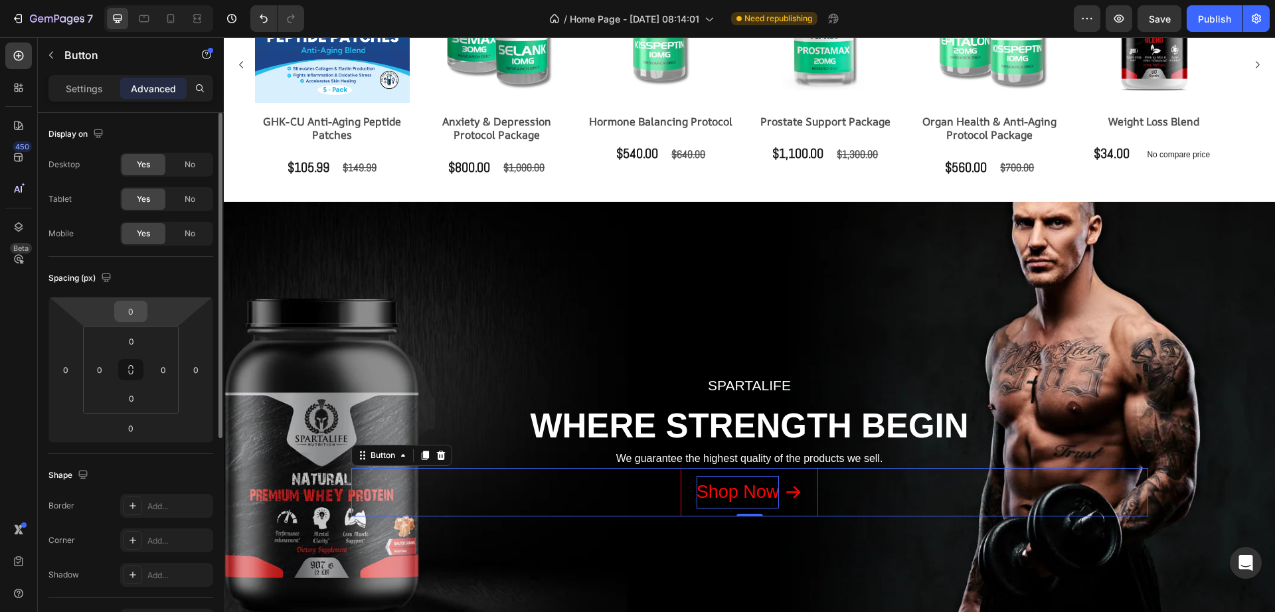
click at [135, 302] on input "0" at bounding box center [131, 311] width 27 height 20
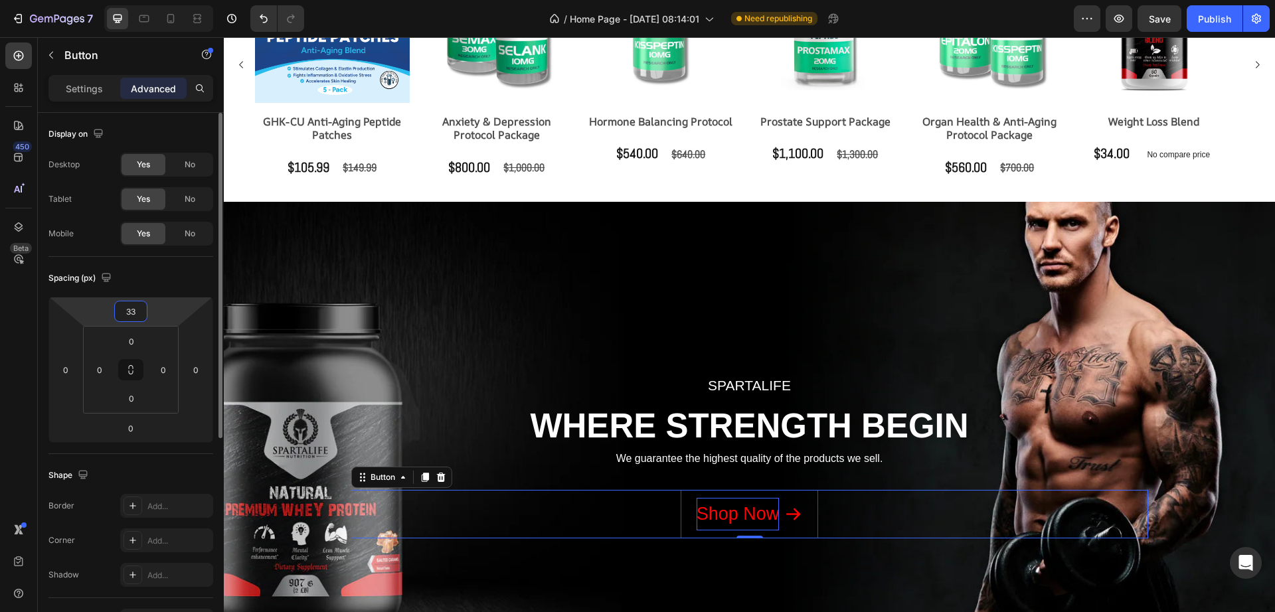
type input "32"
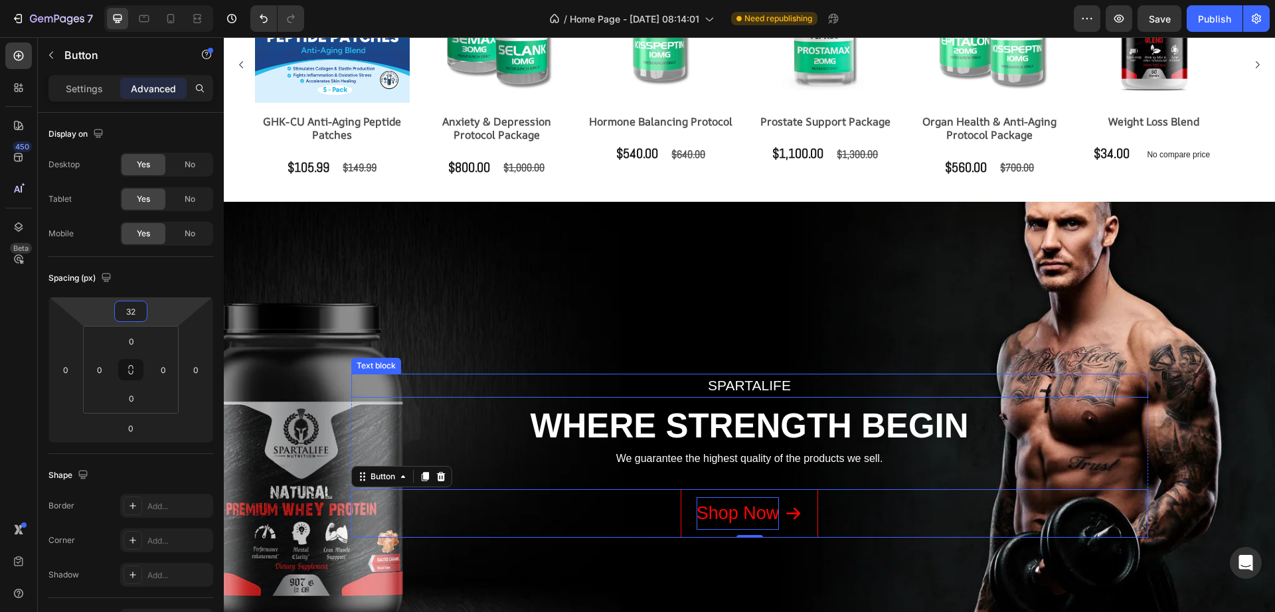
click at [744, 393] on p "spartalife" at bounding box center [750, 385] width 794 height 21
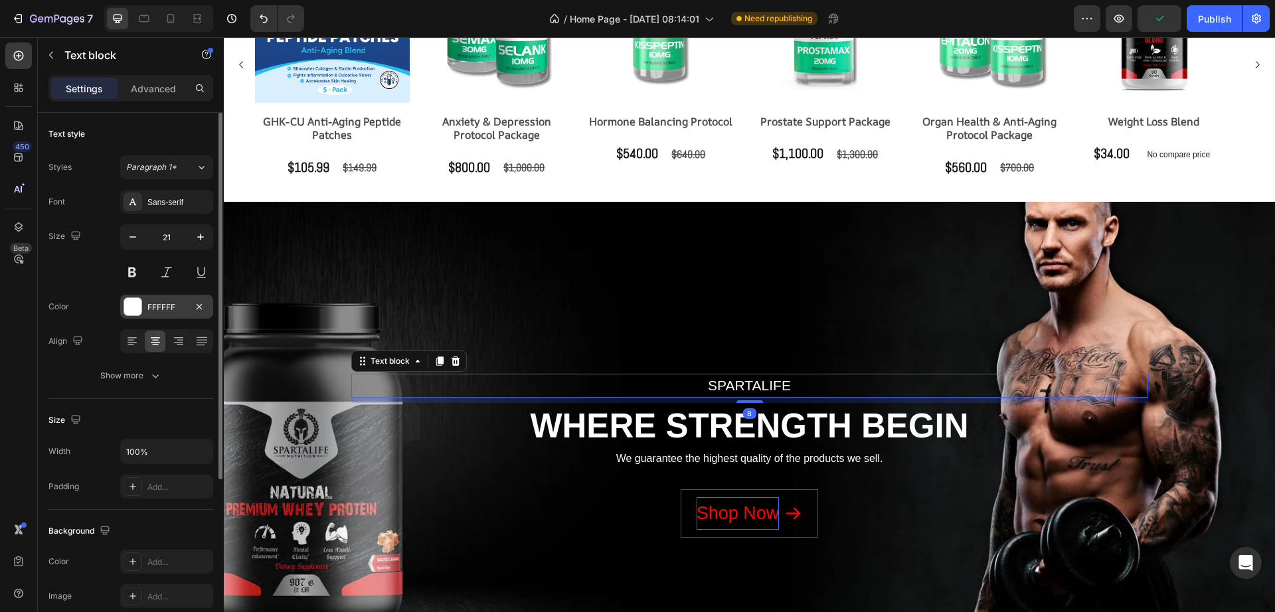
click at [123, 309] on div at bounding box center [132, 306] width 19 height 19
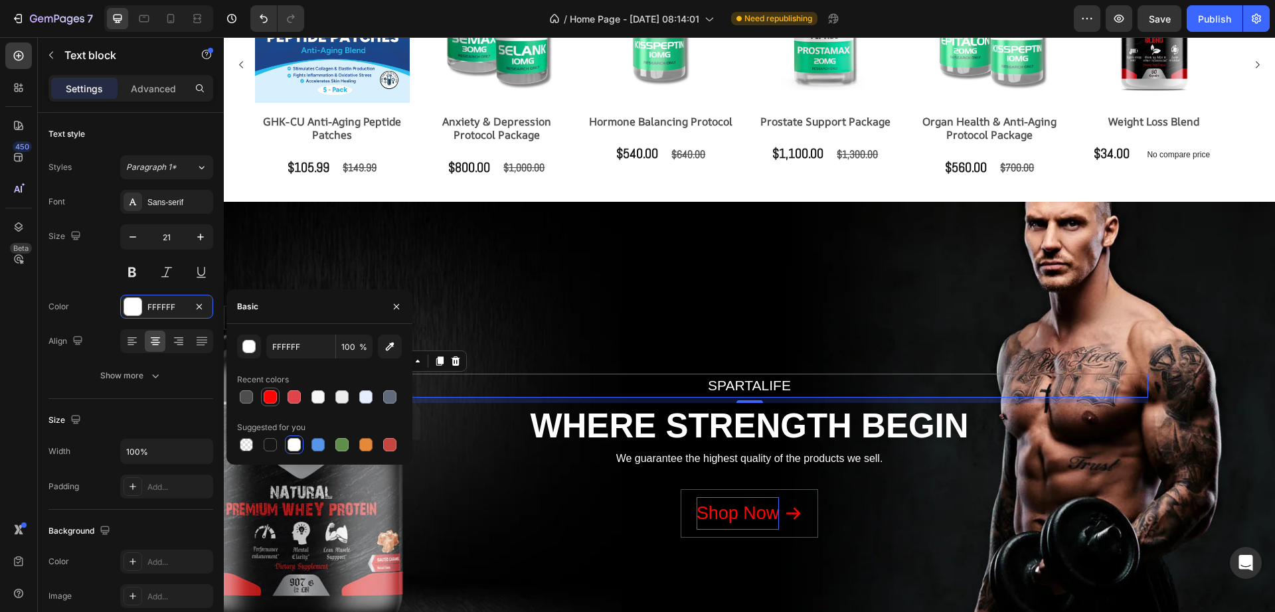
click at [269, 402] on div at bounding box center [270, 396] width 13 height 13
type input "FE0505"
click at [157, 202] on div "Sans-serif" at bounding box center [178, 203] width 62 height 12
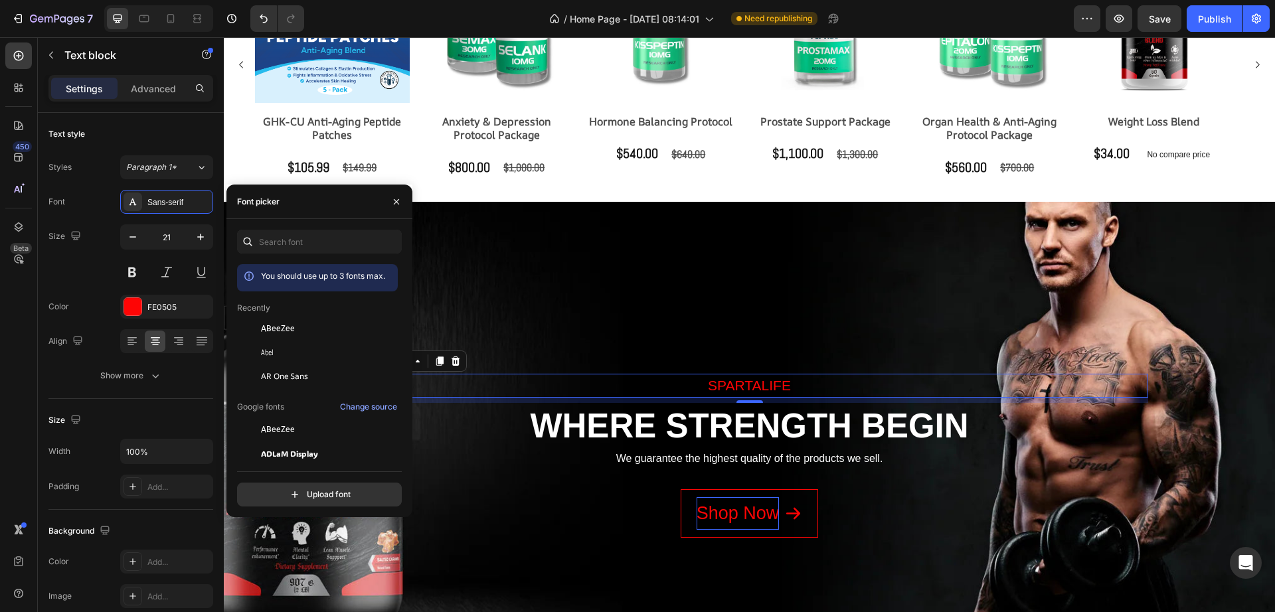
scroll to position [166, 0]
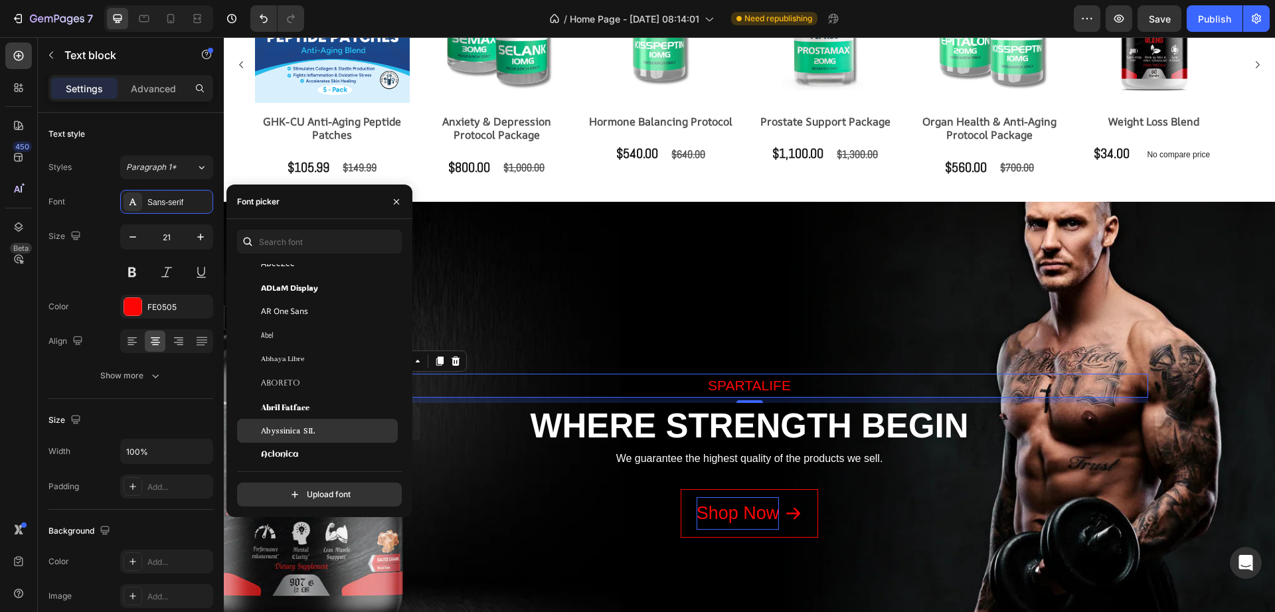
click at [325, 429] on div "Abyssinica SIL" at bounding box center [328, 431] width 134 height 12
click at [314, 353] on div "Abhaya Libre" at bounding box center [328, 359] width 134 height 12
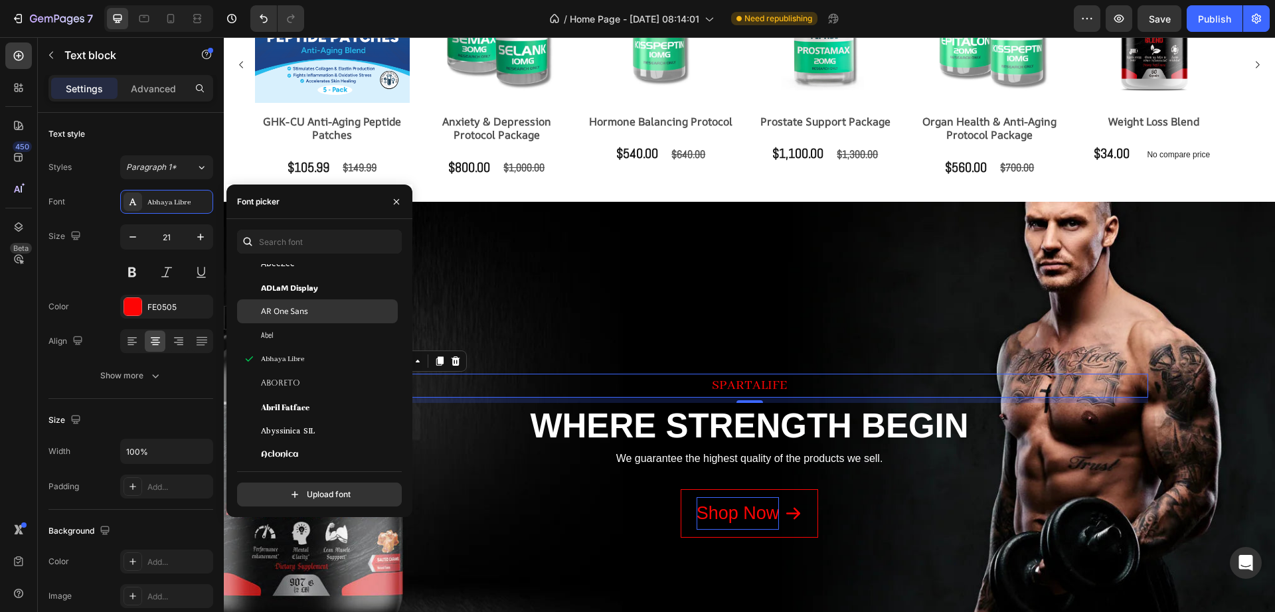
click at [313, 281] on span "ADLaM Display" at bounding box center [289, 287] width 57 height 12
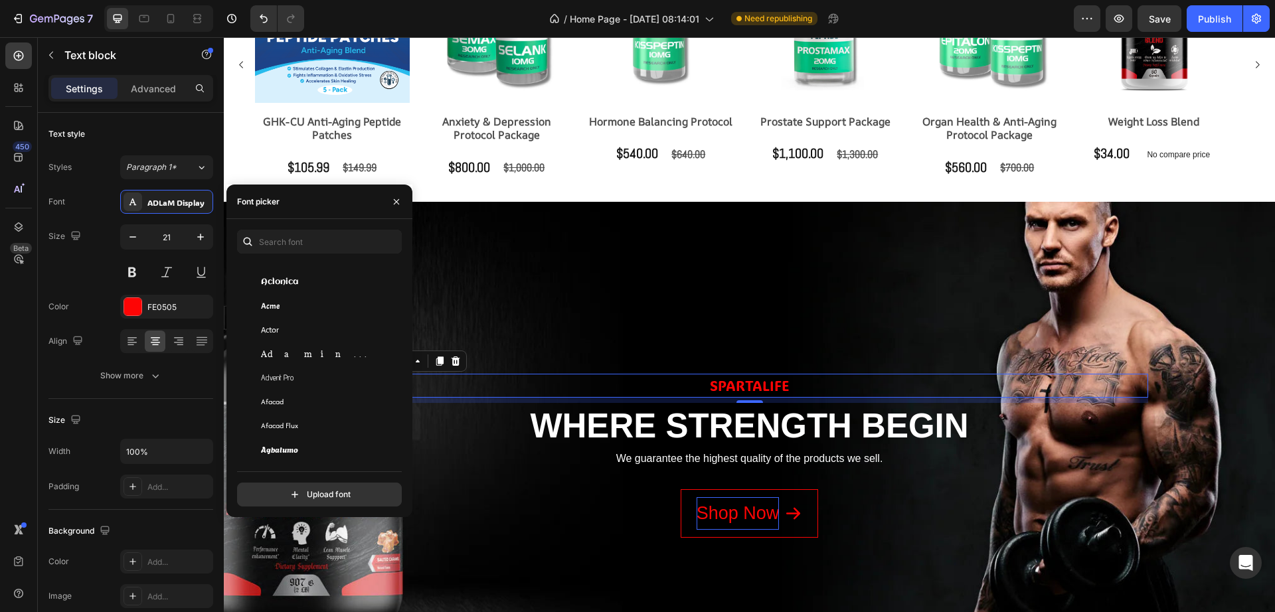
scroll to position [415, 0]
click at [295, 440] on span "Aguafina Script" at bounding box center [278, 438] width 35 height 12
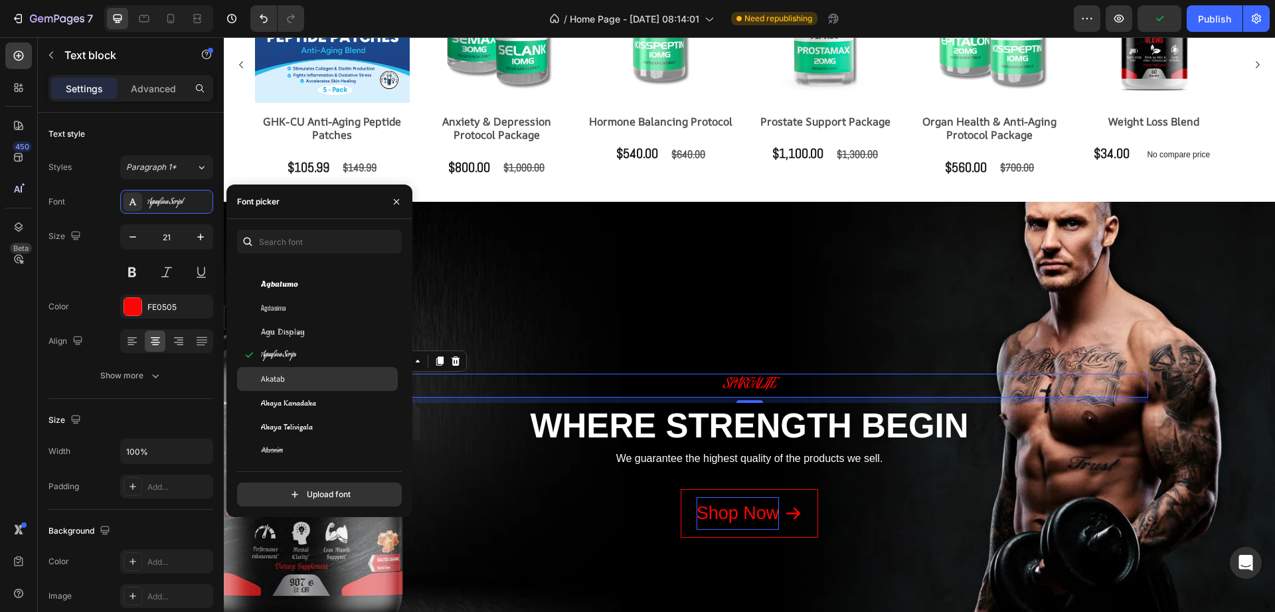
click at [307, 373] on div "Akatab" at bounding box center [328, 379] width 134 height 12
click at [313, 406] on span "Akaya Kanadaka" at bounding box center [288, 403] width 55 height 12
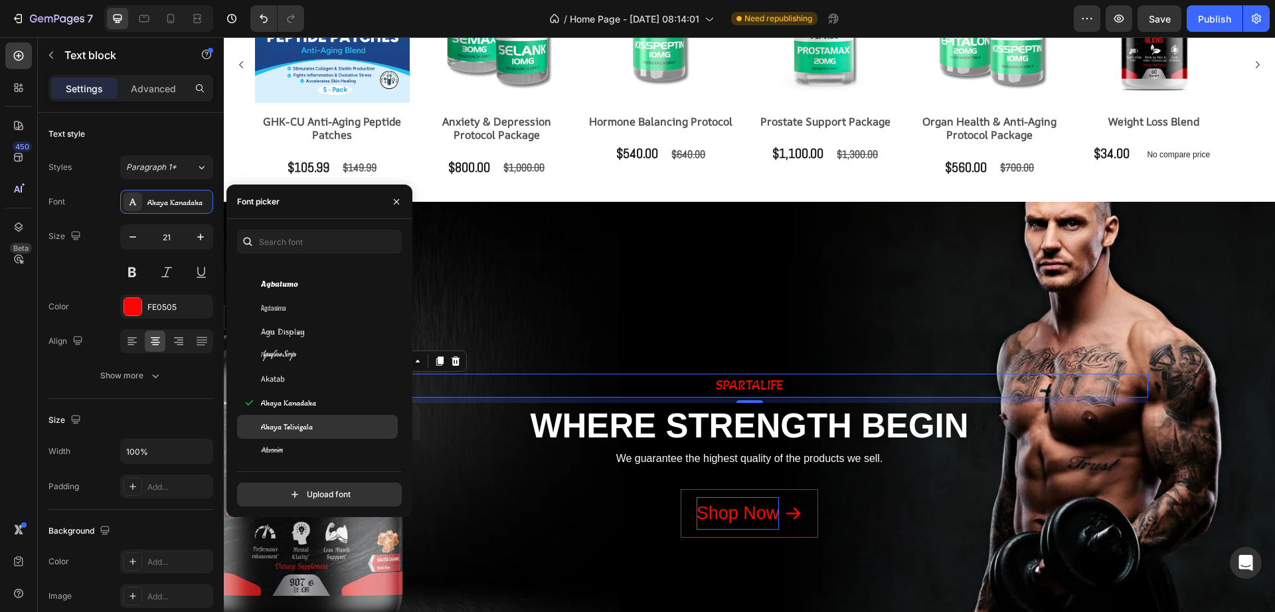
click at [313, 421] on div "Akaya Telivigala" at bounding box center [328, 427] width 134 height 12
click at [315, 400] on span "Akaya Kanadaka" at bounding box center [288, 403] width 55 height 12
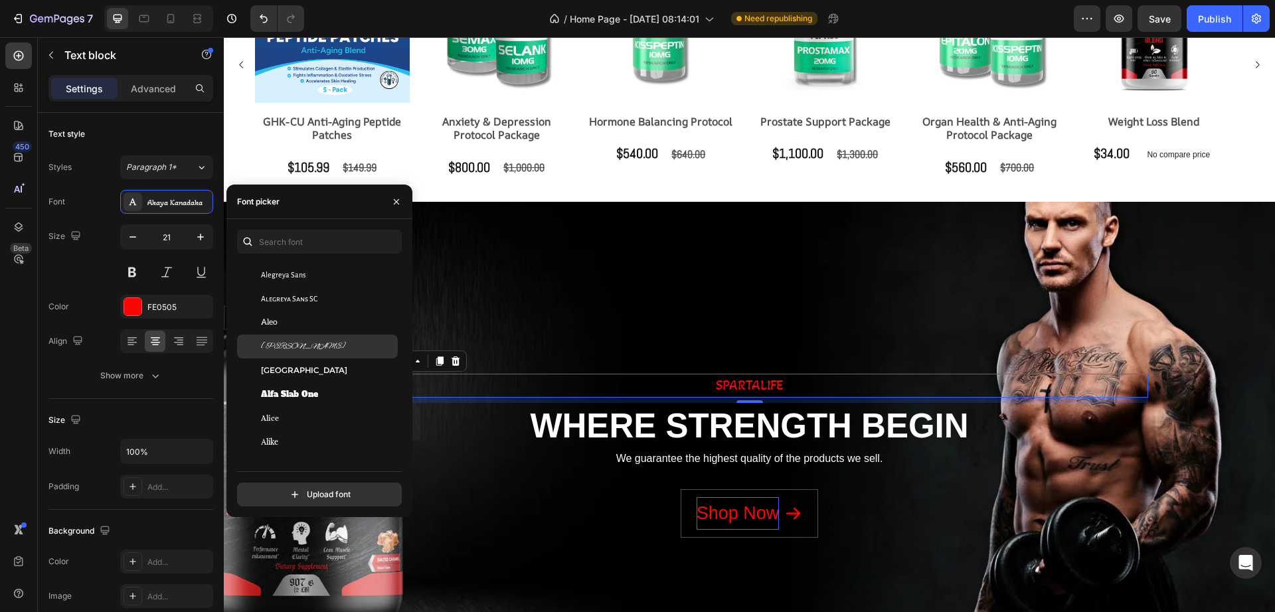
click at [297, 347] on span "Alex Brush" at bounding box center [303, 347] width 85 height 12
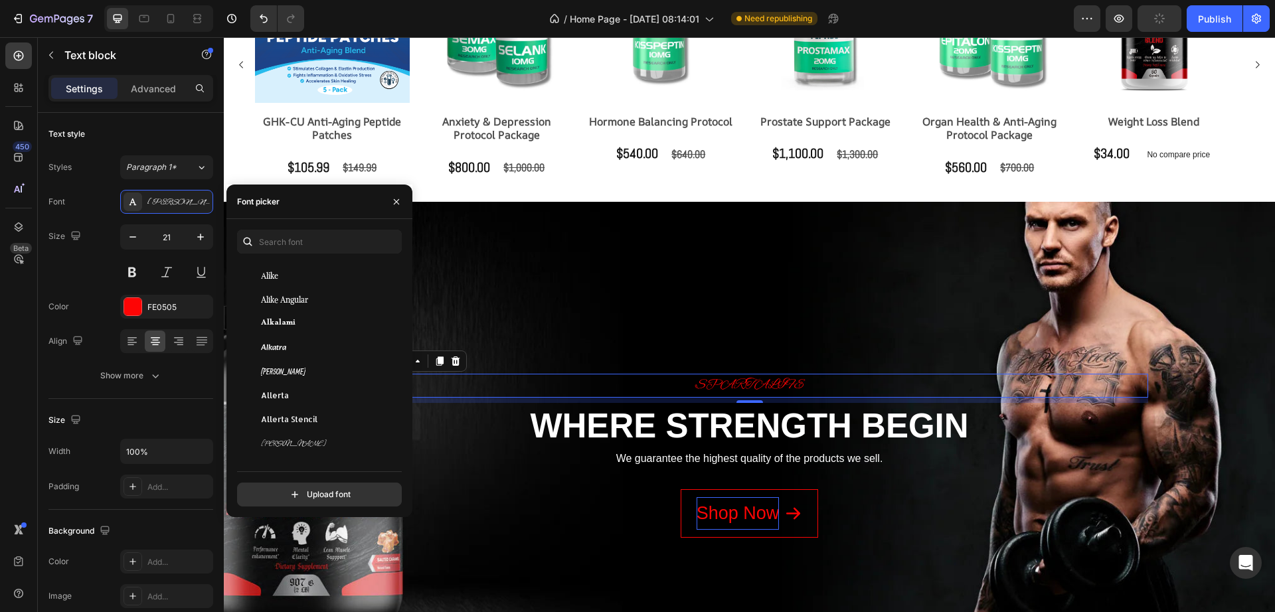
scroll to position [1162, 0]
click at [282, 362] on div "Allison" at bounding box center [328, 361] width 134 height 12
click at [282, 389] on div "Allura" at bounding box center [328, 384] width 134 height 12
click at [295, 450] on span "Almendra Display" at bounding box center [291, 456] width 61 height 12
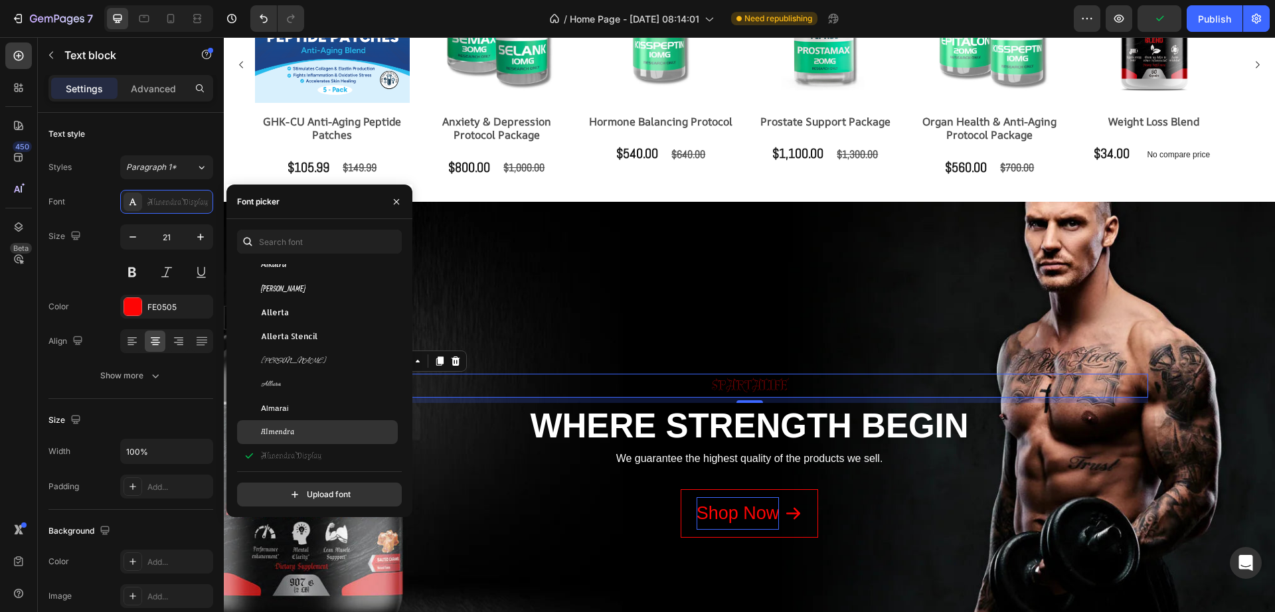
click at [295, 426] on div "Almendra" at bounding box center [328, 432] width 134 height 12
click at [295, 415] on div "Almarai" at bounding box center [317, 408] width 161 height 24
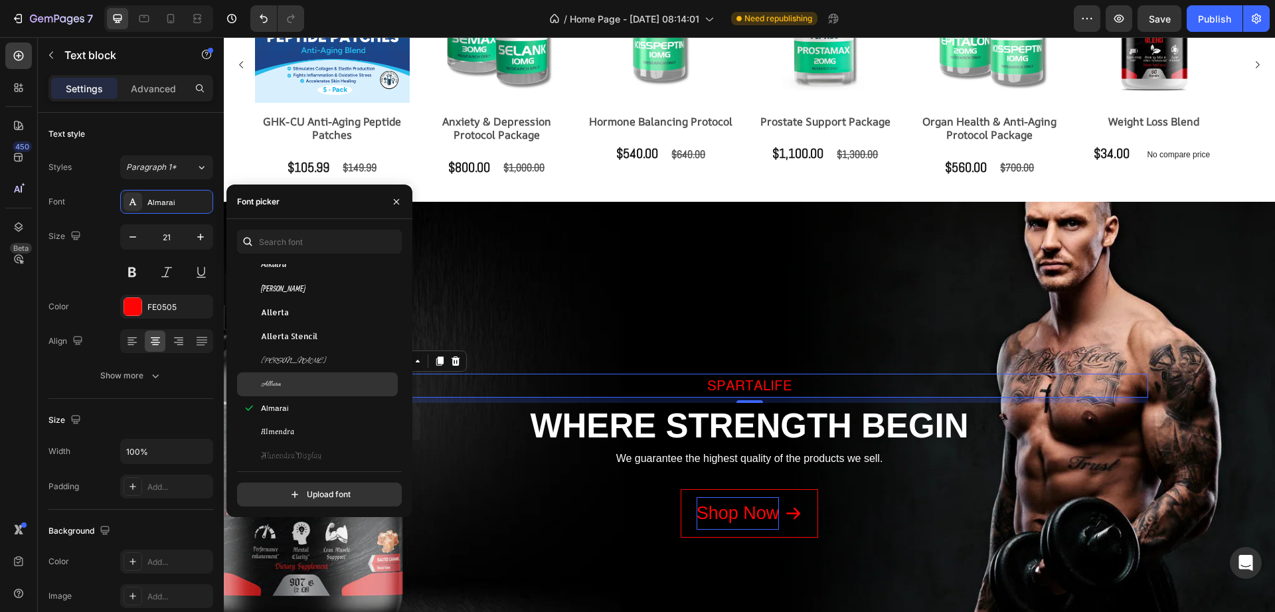
click at [293, 377] on div "Allura" at bounding box center [317, 384] width 161 height 24
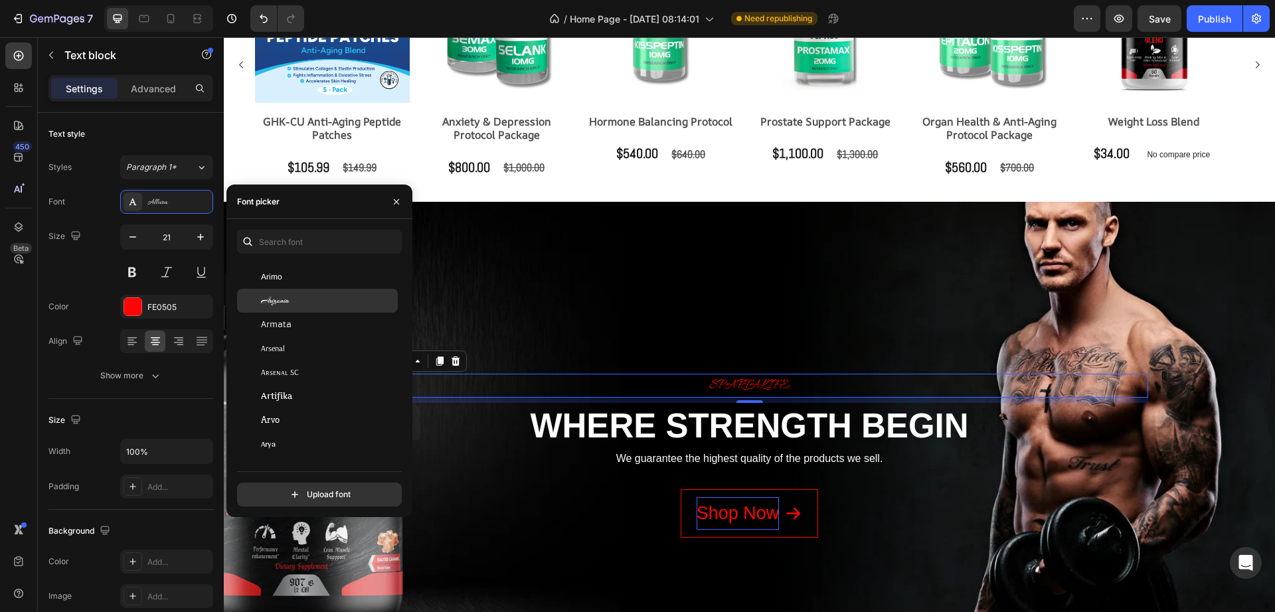
click at [307, 293] on div "Babylonica" at bounding box center [328, 296] width 134 height 12
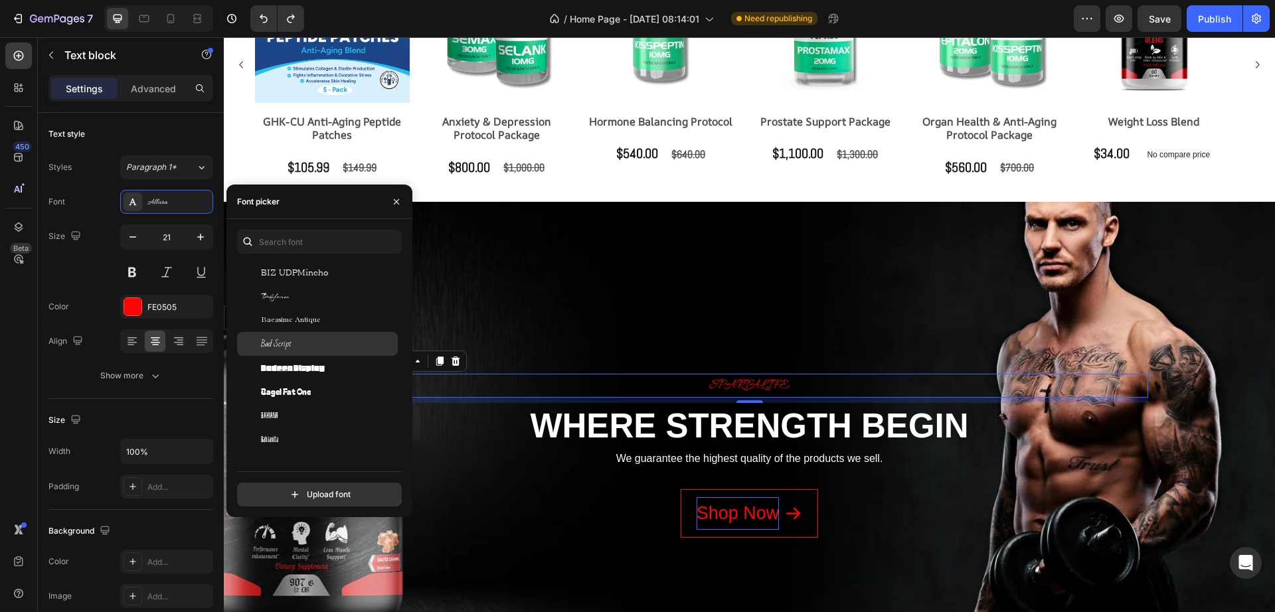
click at [295, 349] on div "Bad Script" at bounding box center [328, 344] width 134 height 12
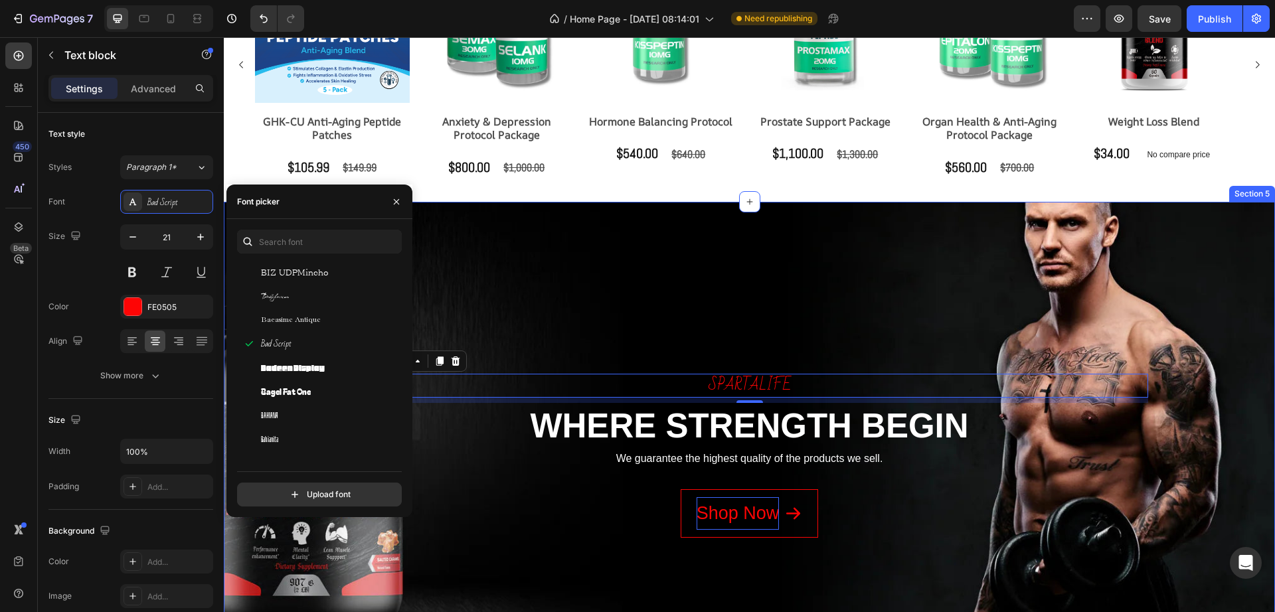
click at [527, 303] on div "spartalife Text block 8 WHERE STRENGTH BEGIN Heading We guarantee the highest q…" at bounding box center [749, 436] width 1031 height 372
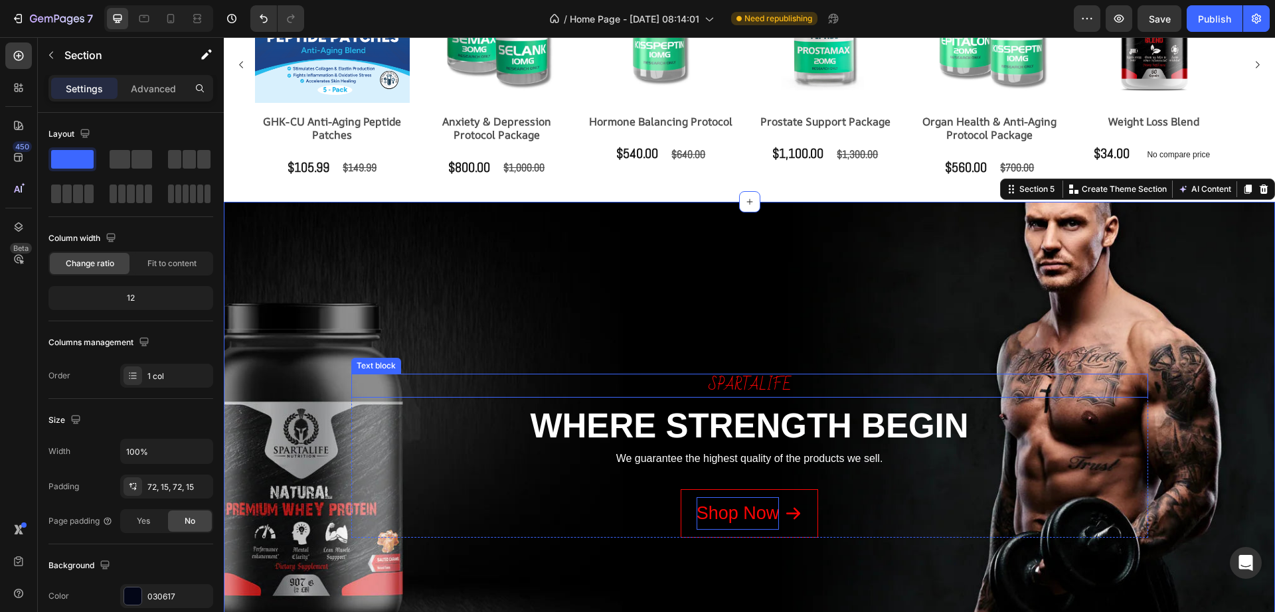
click at [759, 385] on p "spartalife" at bounding box center [750, 385] width 794 height 21
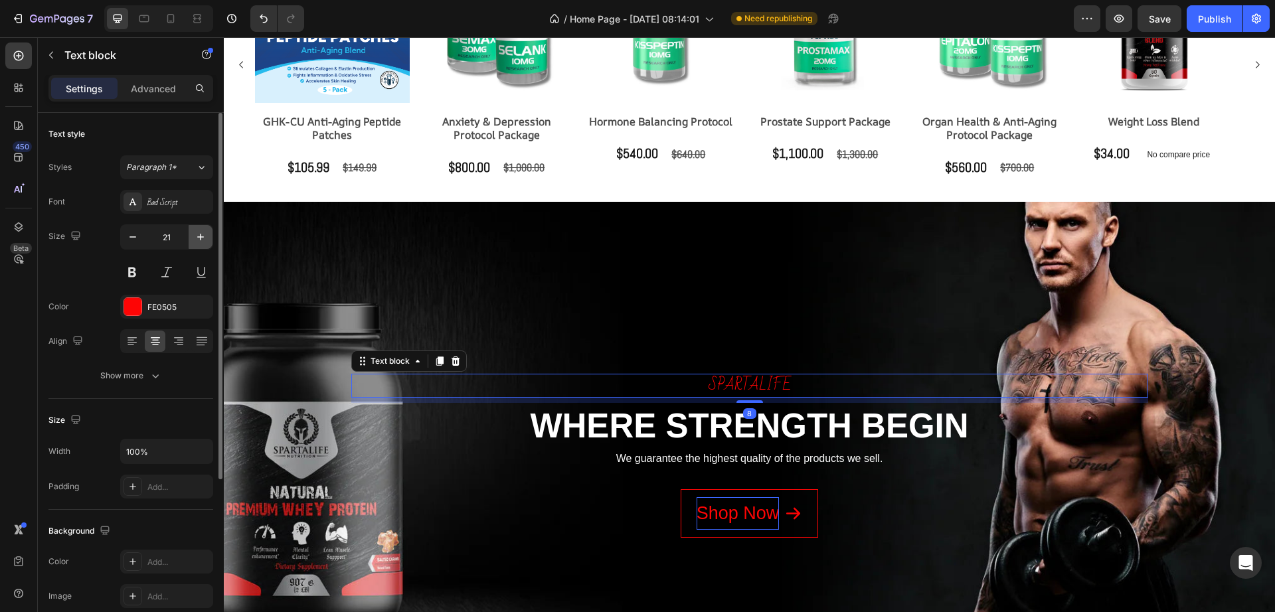
click at [200, 232] on icon "button" at bounding box center [200, 236] width 13 height 13
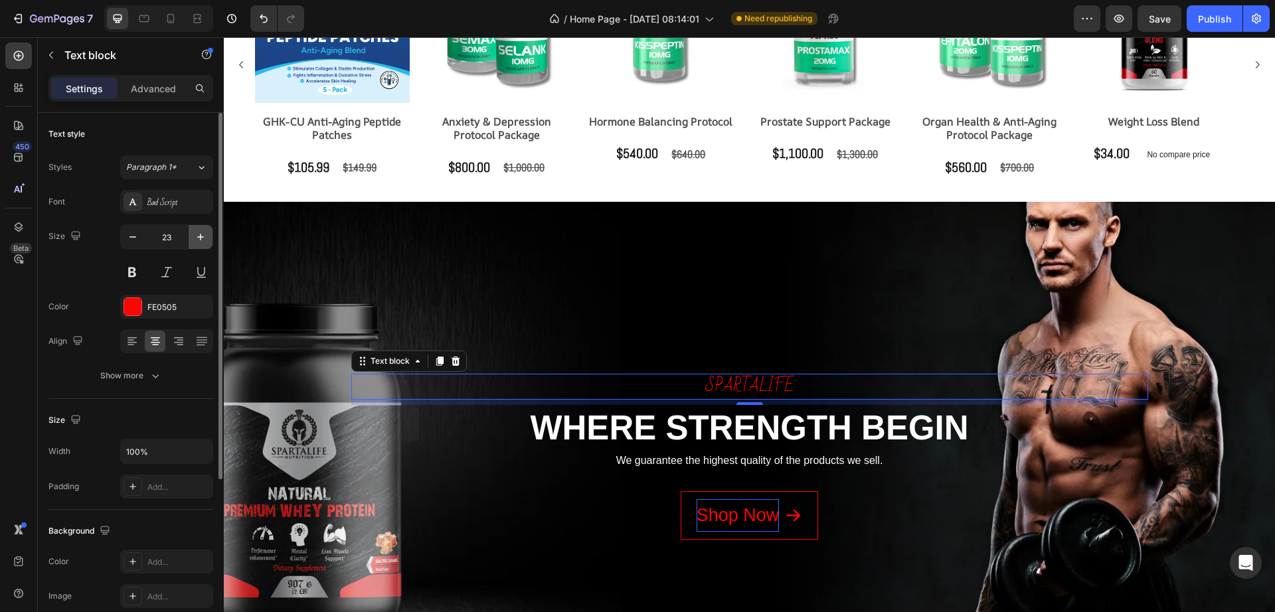
click at [200, 232] on icon "button" at bounding box center [200, 236] width 13 height 13
type input "25"
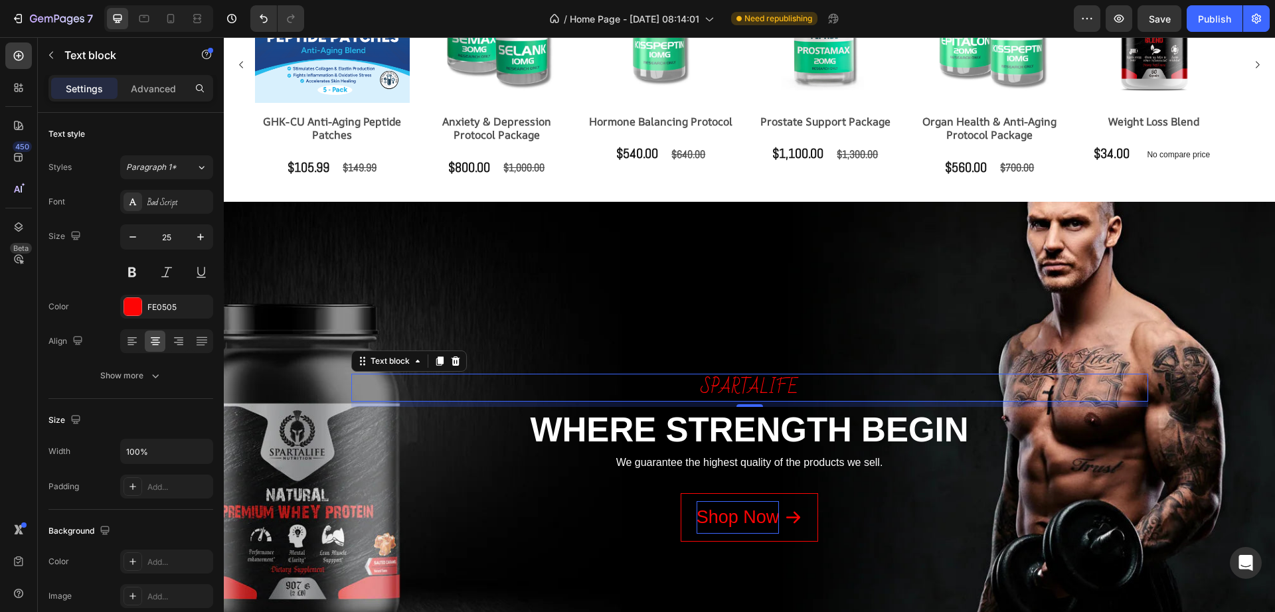
click at [756, 393] on p "spartalife" at bounding box center [750, 387] width 794 height 25
click at [756, 390] on p "spartalife" at bounding box center [750, 387] width 794 height 25
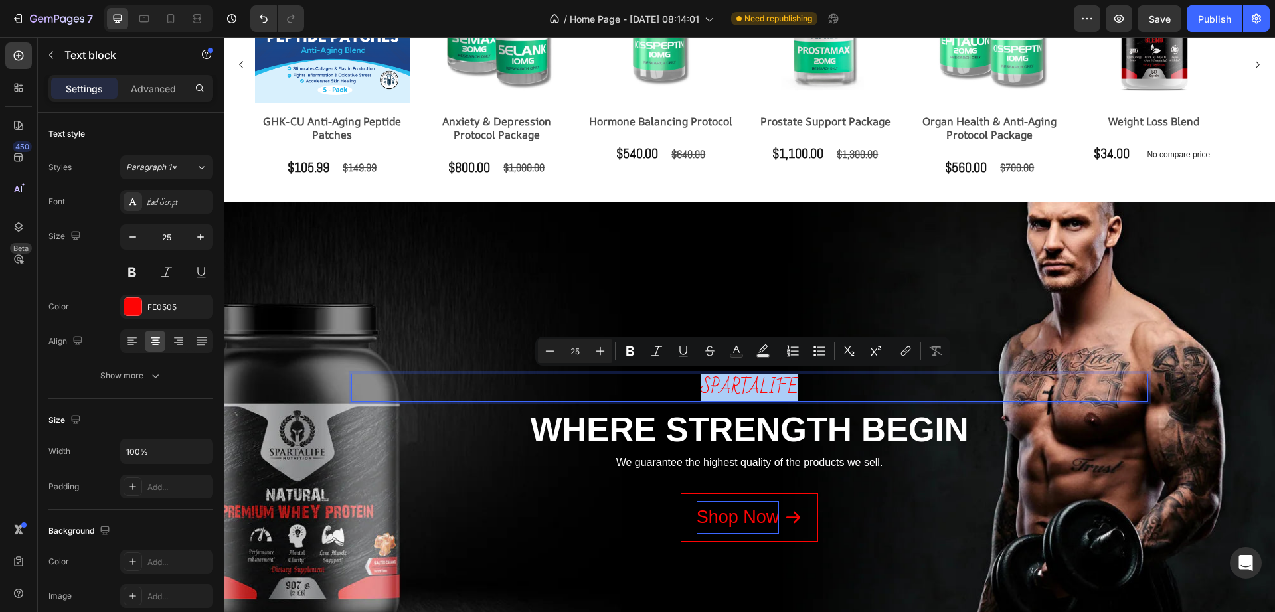
click at [615, 352] on span "Editor contextual toolbar" at bounding box center [615, 351] width 1 height 19
click at [610, 352] on button "Plus" at bounding box center [600, 351] width 24 height 24
click at [604, 352] on icon "Editor contextual toolbar" at bounding box center [600, 351] width 13 height 13
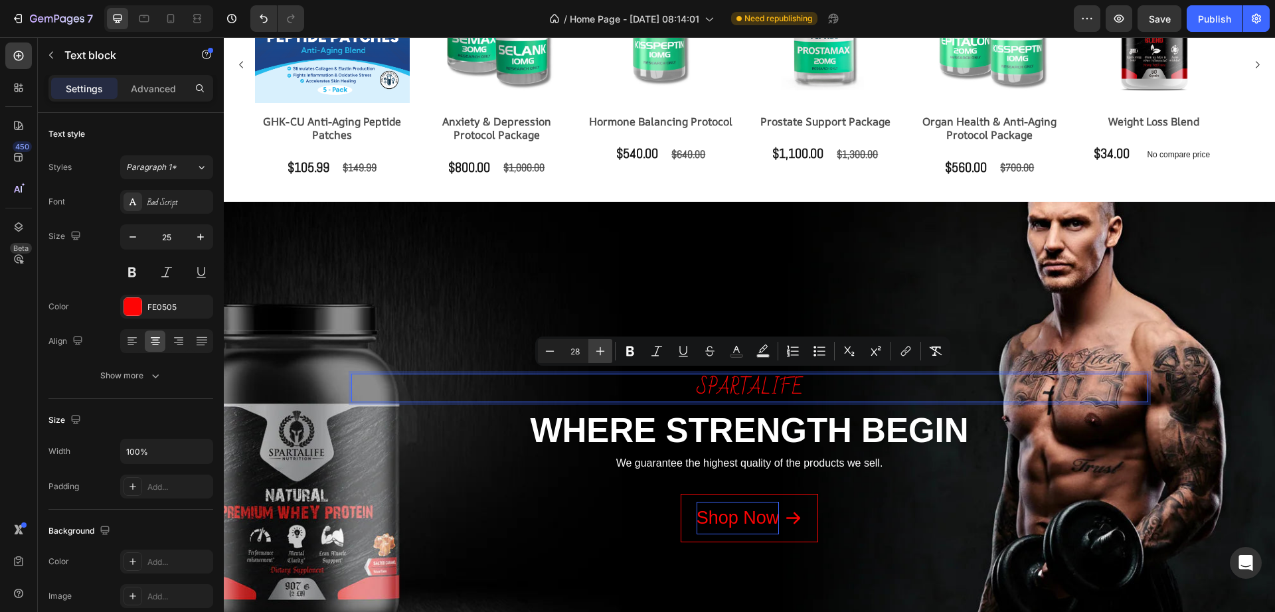
click at [604, 352] on icon "Editor contextual toolbar" at bounding box center [600, 351] width 13 height 13
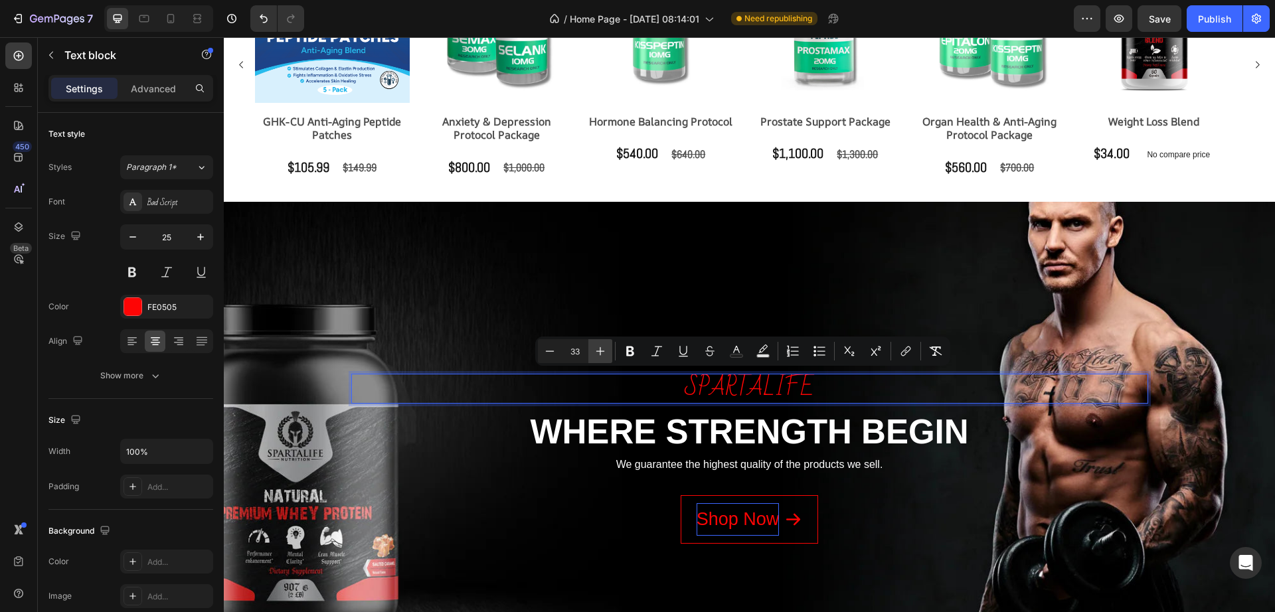
click at [604, 352] on icon "Editor contextual toolbar" at bounding box center [600, 351] width 13 height 13
click at [603, 352] on icon "Editor contextual toolbar" at bounding box center [600, 351] width 13 height 13
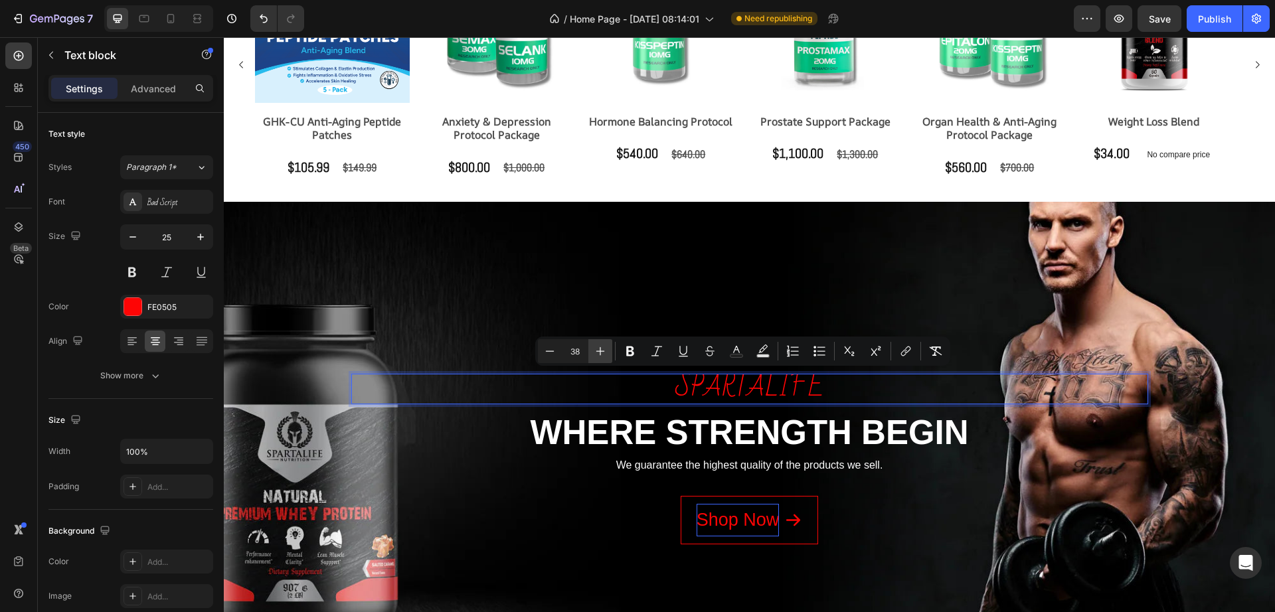
click at [603, 352] on icon "Editor contextual toolbar" at bounding box center [600, 351] width 13 height 13
type input "39"
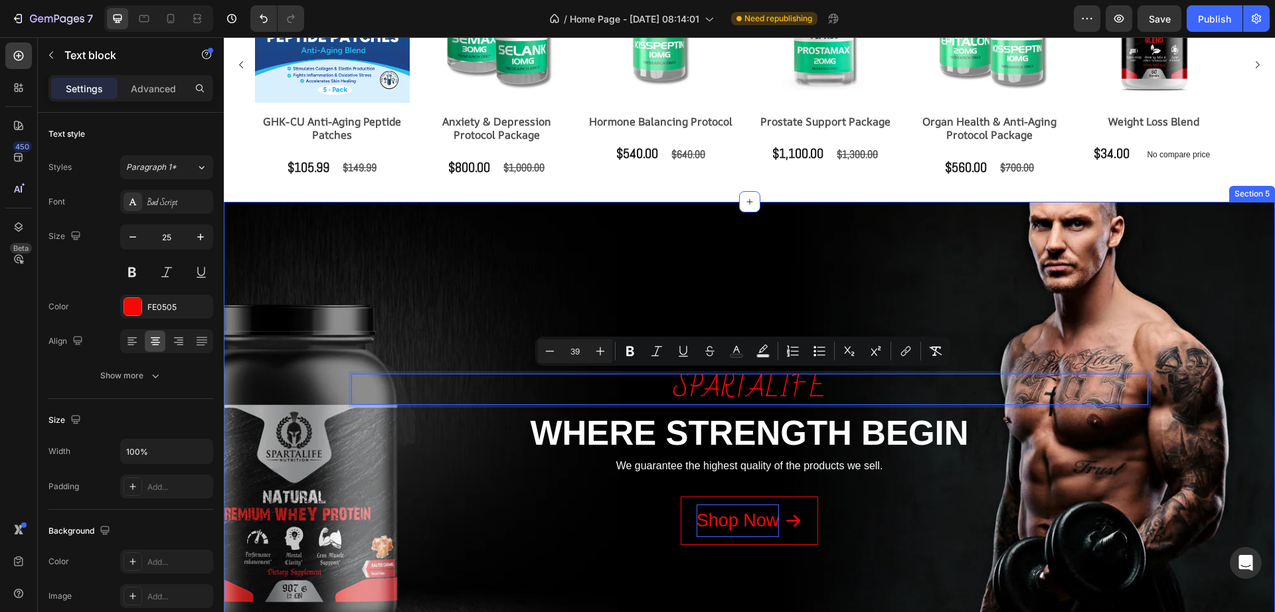
click at [720, 280] on div "spartalife Text block 8 WHERE STRENGTH BEGIN Heading We guarantee the highest q…" at bounding box center [749, 439] width 1031 height 379
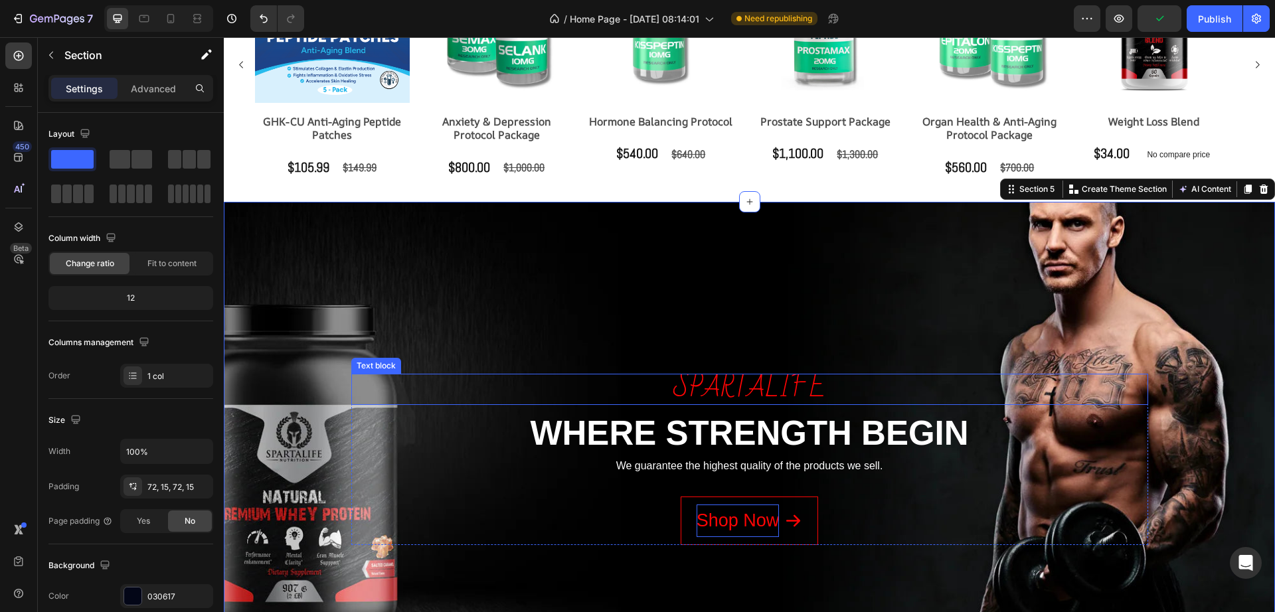
click at [725, 391] on span "spartalife" at bounding box center [749, 387] width 152 height 51
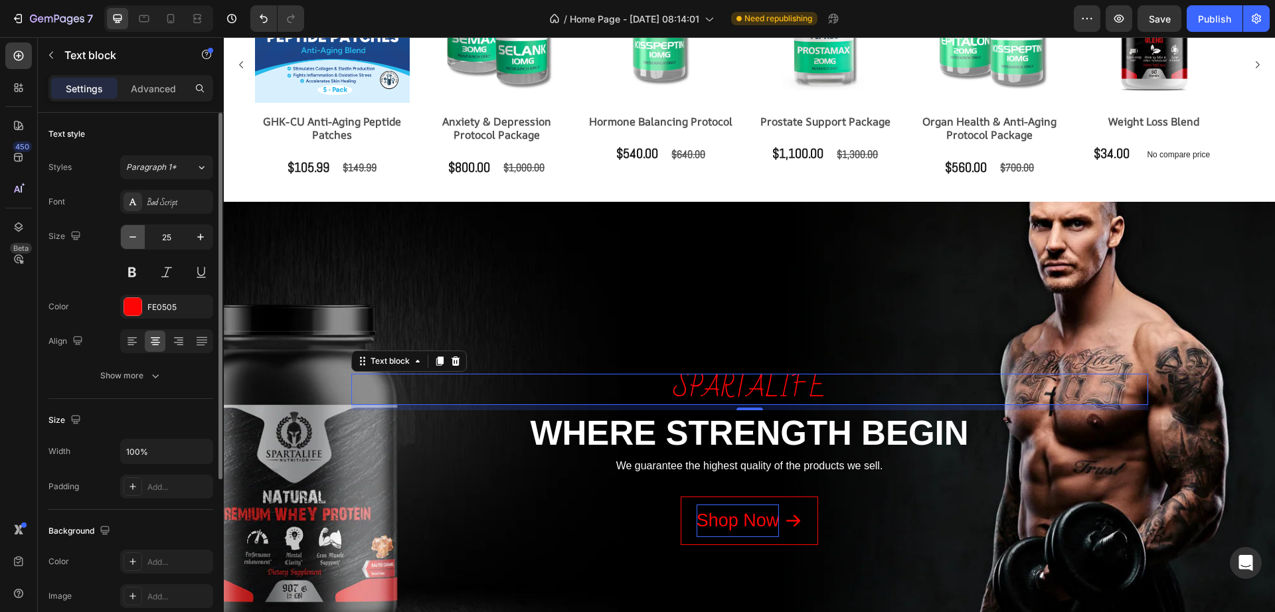
click at [138, 242] on icon "button" at bounding box center [132, 236] width 13 height 13
type input "24"
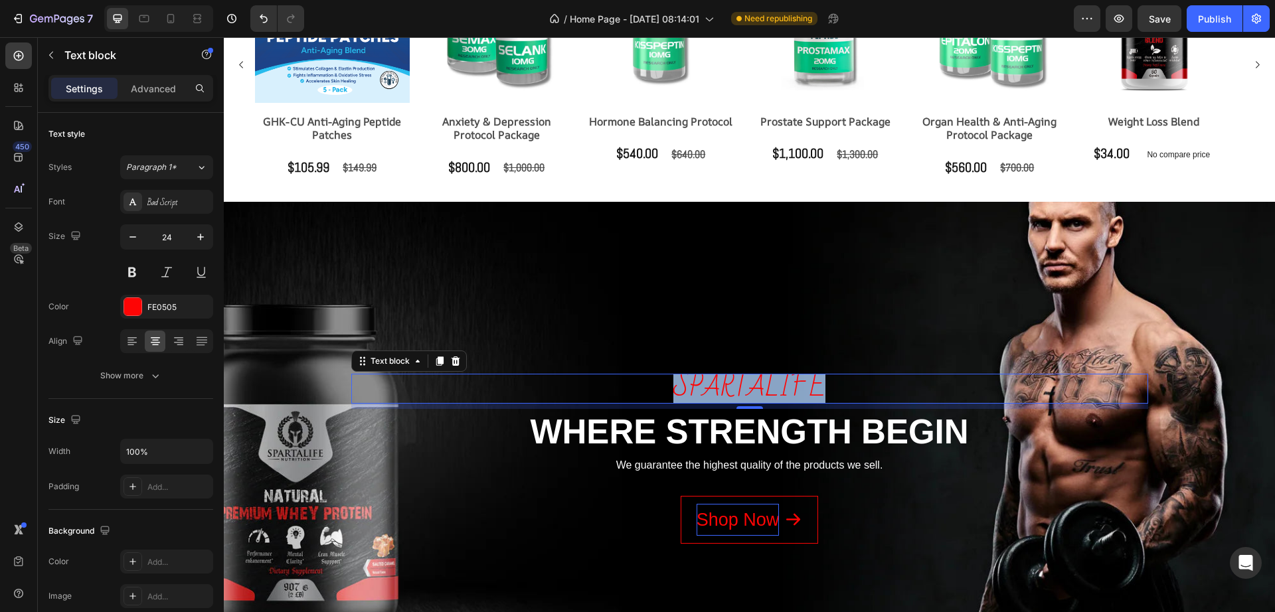
click at [769, 378] on span "spartalife" at bounding box center [749, 386] width 152 height 51
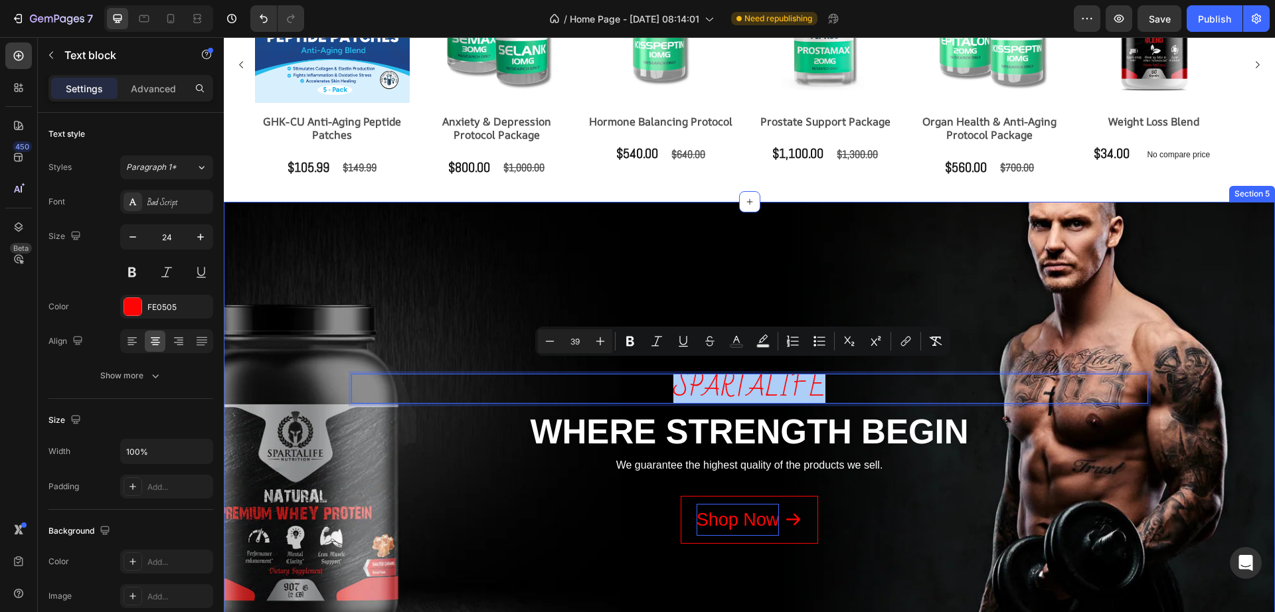
click at [523, 337] on div "spartalife Text block 8 WHERE STRENGTH BEGIN Heading We guarantee the highest q…" at bounding box center [749, 439] width 1031 height 378
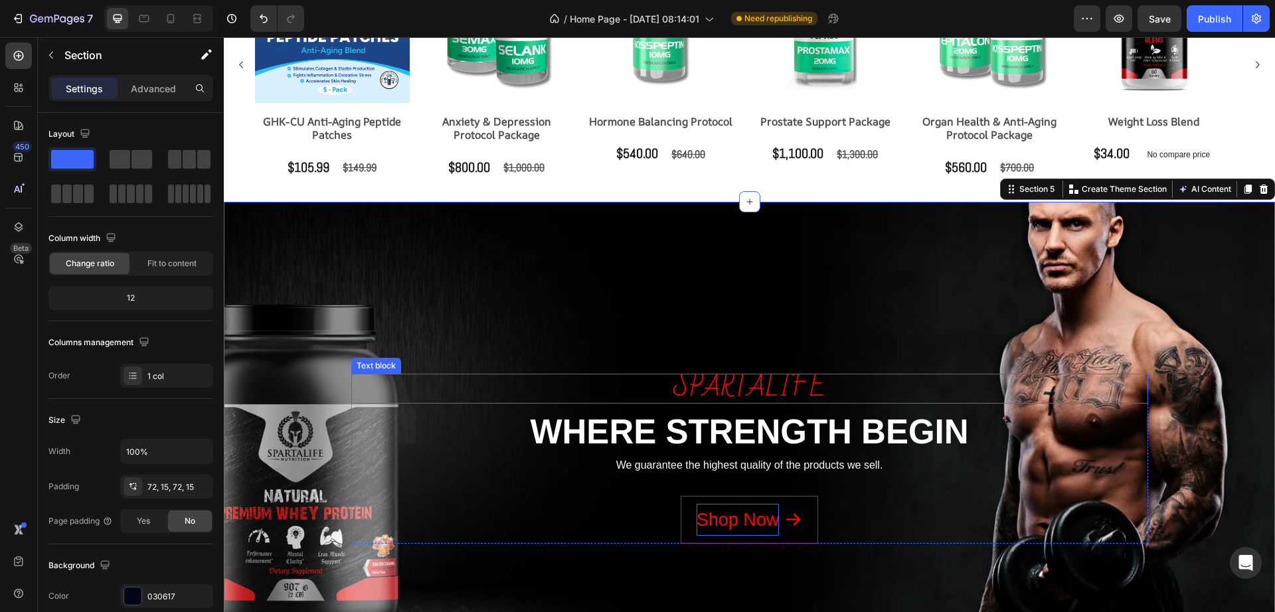
click at [710, 382] on span "spartalife" at bounding box center [749, 386] width 152 height 51
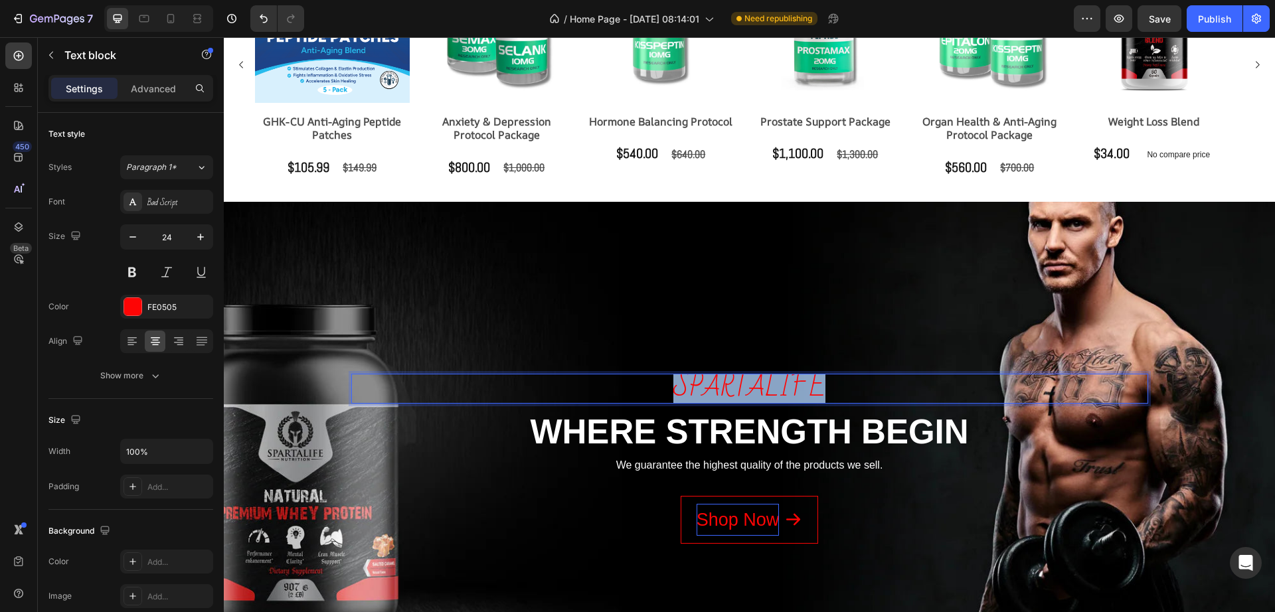
click at [710, 382] on span "spartalife" at bounding box center [749, 386] width 152 height 51
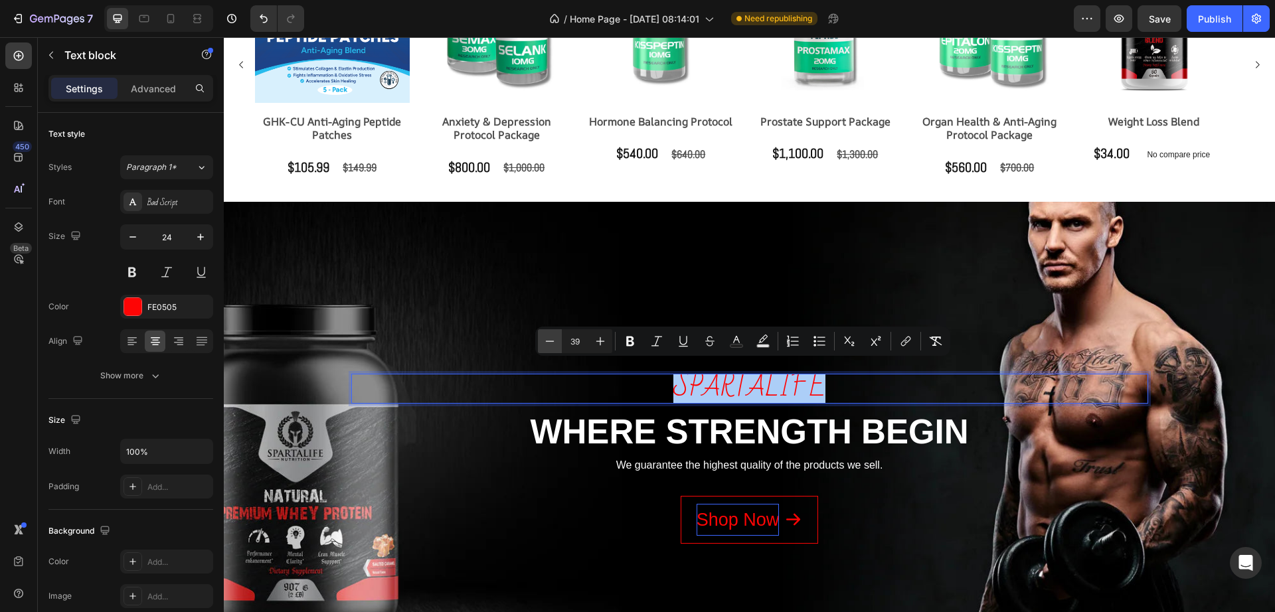
click at [550, 339] on icon "Editor contextual toolbar" at bounding box center [549, 341] width 13 height 13
click at [552, 339] on icon "Editor contextual toolbar" at bounding box center [549, 341] width 13 height 13
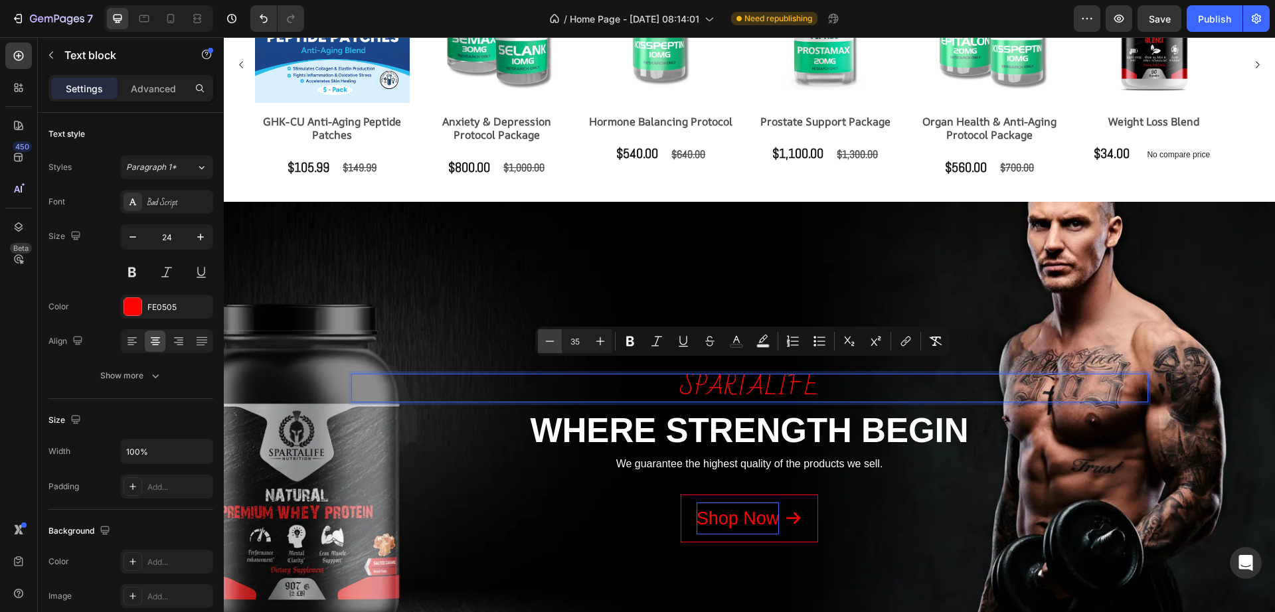
click at [552, 339] on icon "Editor contextual toolbar" at bounding box center [549, 341] width 13 height 13
type input "32"
click at [158, 92] on p "Advanced" at bounding box center [153, 89] width 45 height 14
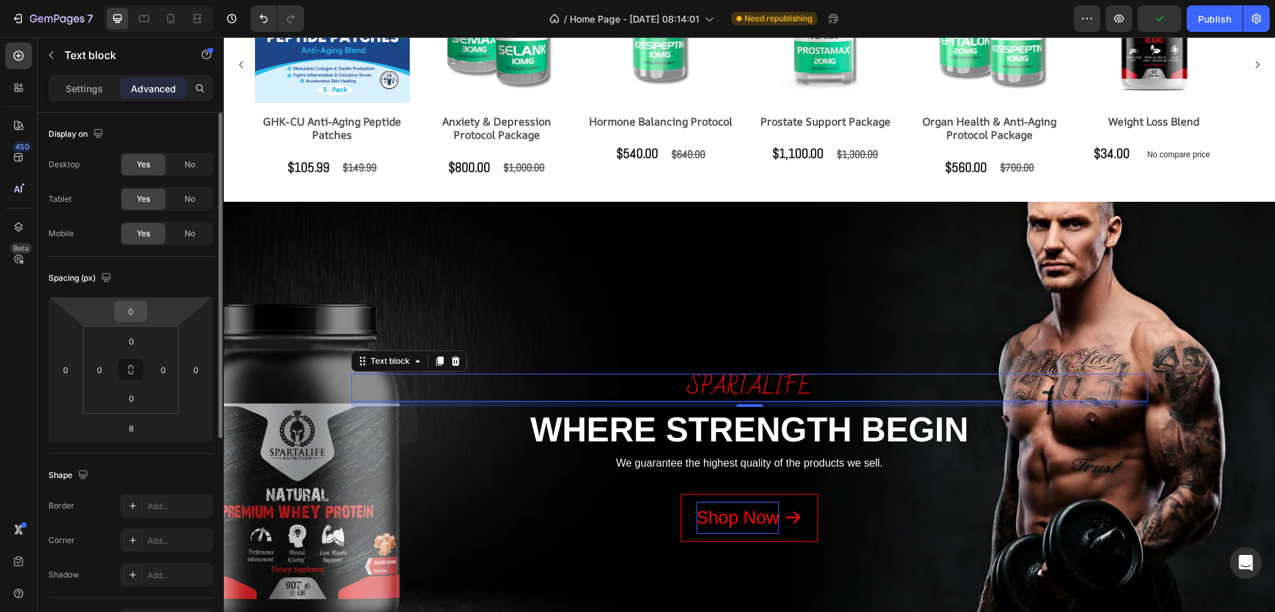
click at [139, 305] on input "0" at bounding box center [131, 311] width 27 height 20
type input "0"
click at [106, 93] on div "Settings" at bounding box center [84, 88] width 66 height 21
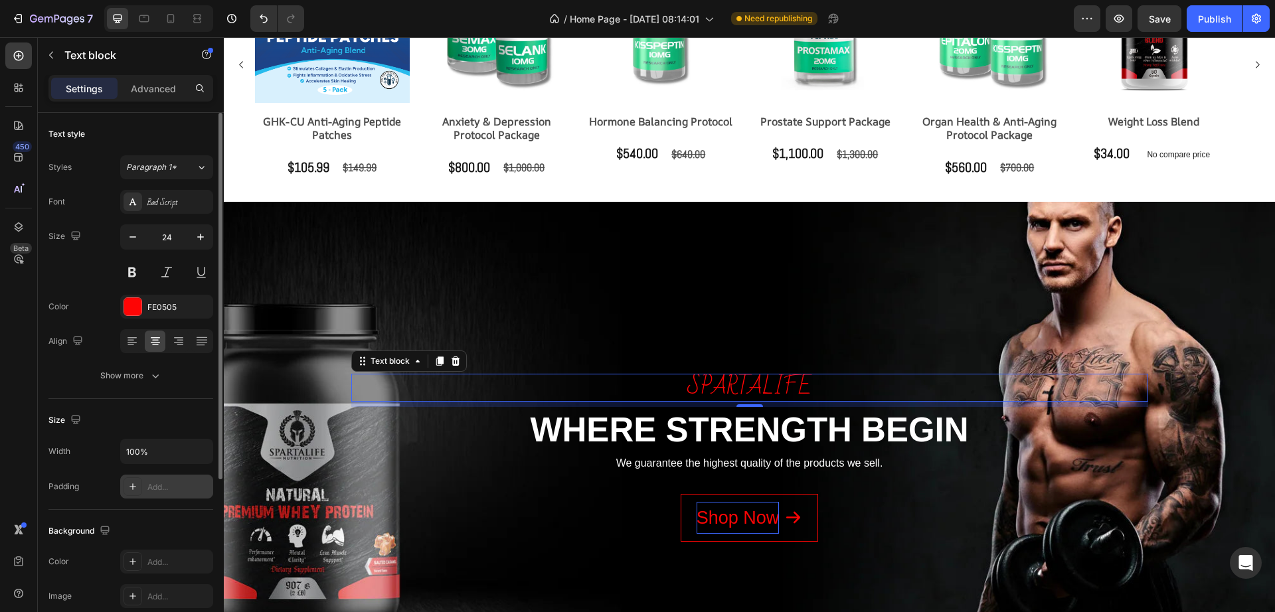
click at [168, 483] on div "Add..." at bounding box center [178, 487] width 62 height 12
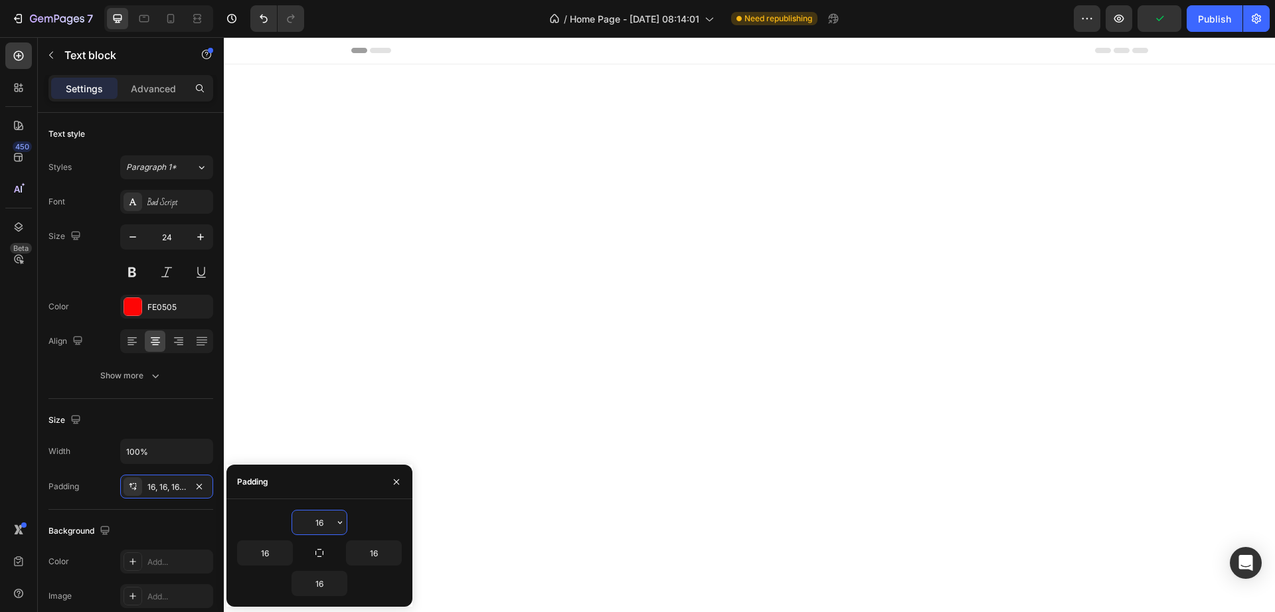
scroll to position [1324, 0]
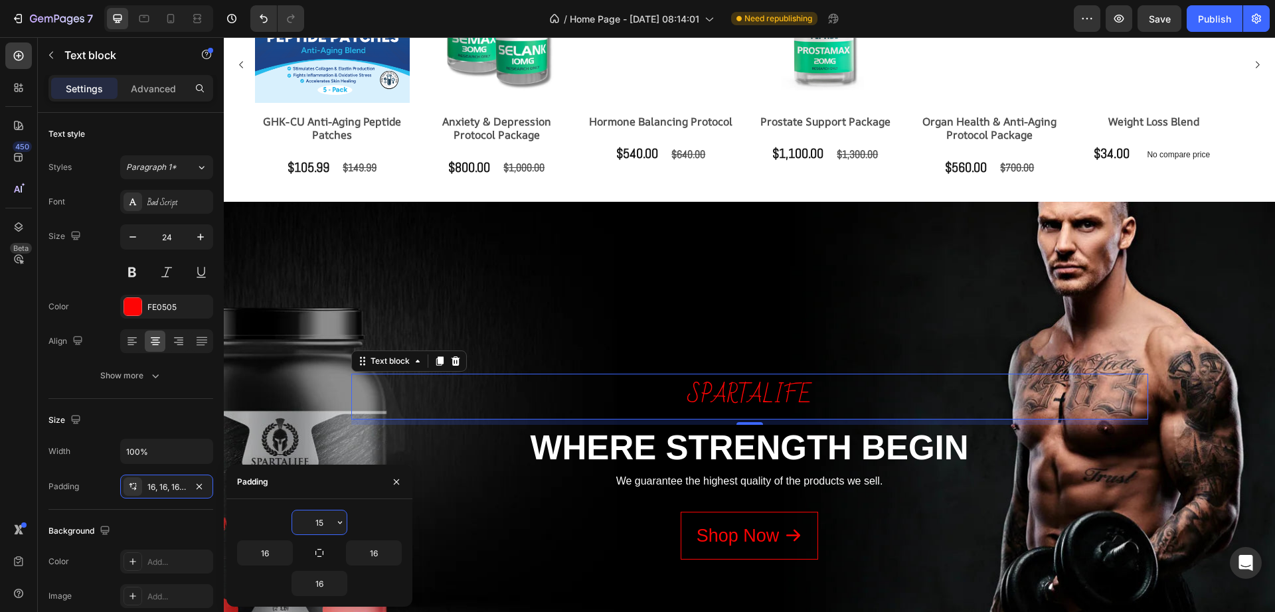
type input "16"
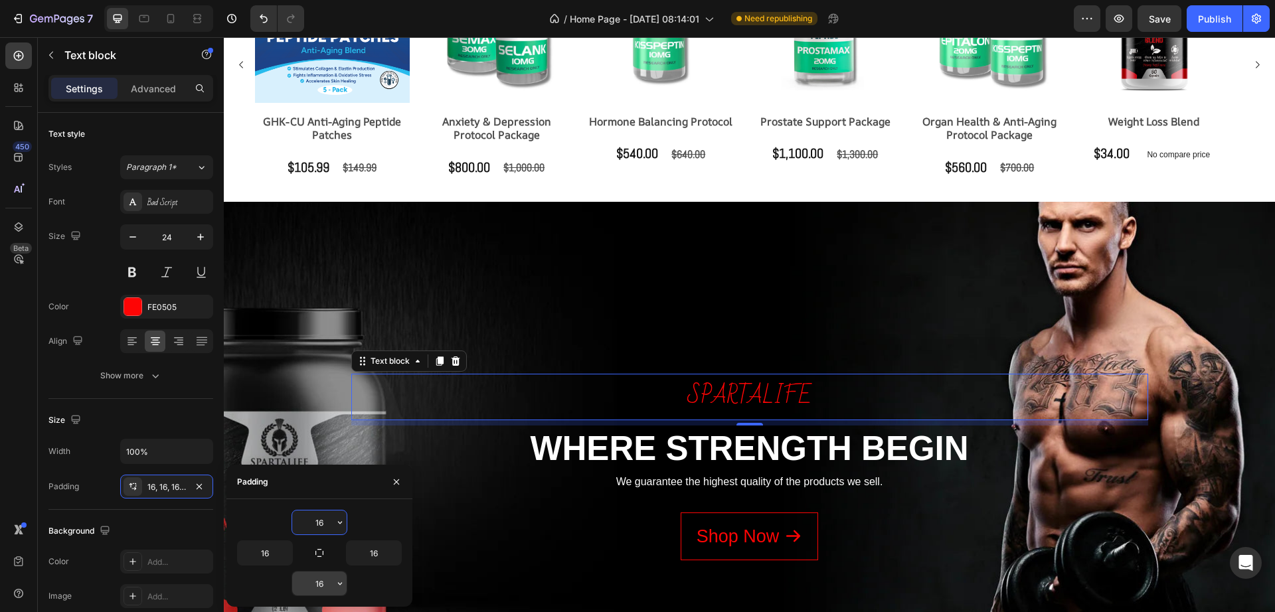
click at [331, 576] on input "16" at bounding box center [319, 584] width 54 height 24
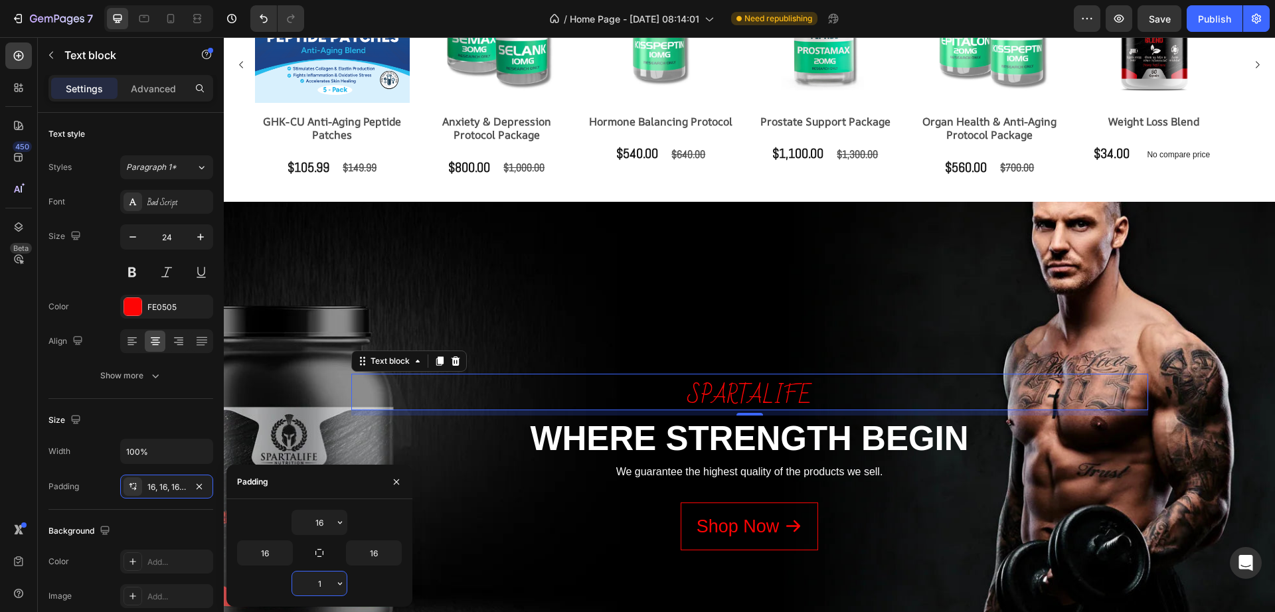
type input "0"
click at [383, 556] on input "16" at bounding box center [374, 553] width 54 height 24
click at [385, 556] on input "16" at bounding box center [374, 553] width 54 height 24
click at [375, 555] on input "3" at bounding box center [374, 553] width 54 height 24
type input "0"
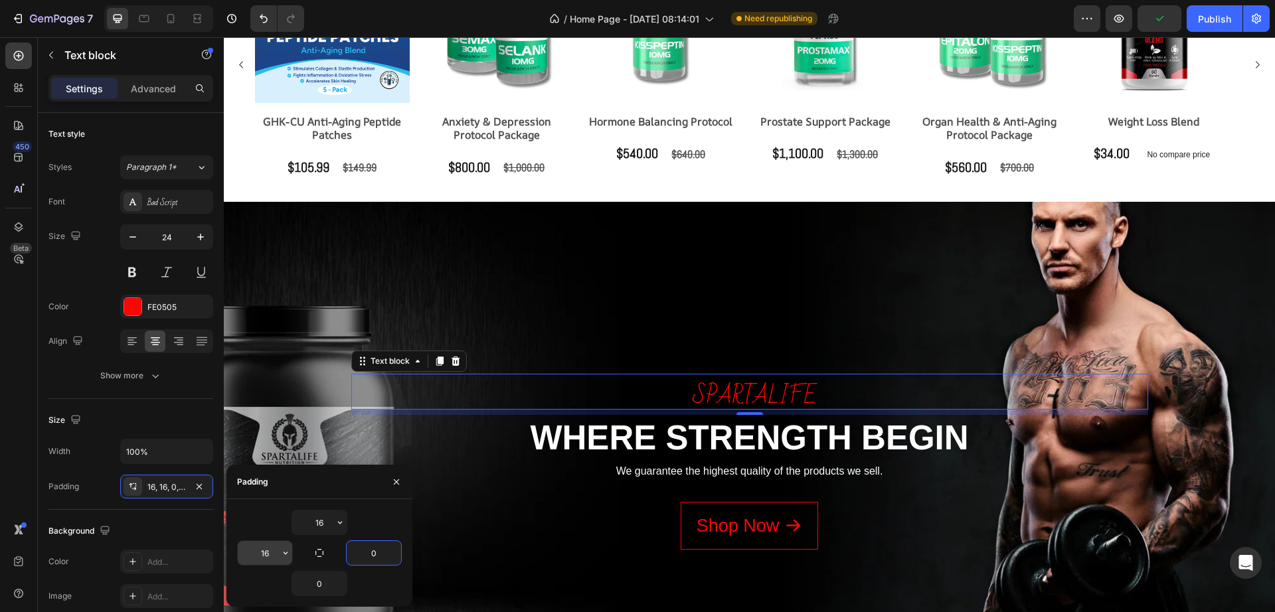
click at [266, 548] on input "16" at bounding box center [265, 553] width 54 height 24
type input "0"
click at [331, 527] on input "16" at bounding box center [319, 523] width 54 height 24
type input "15"
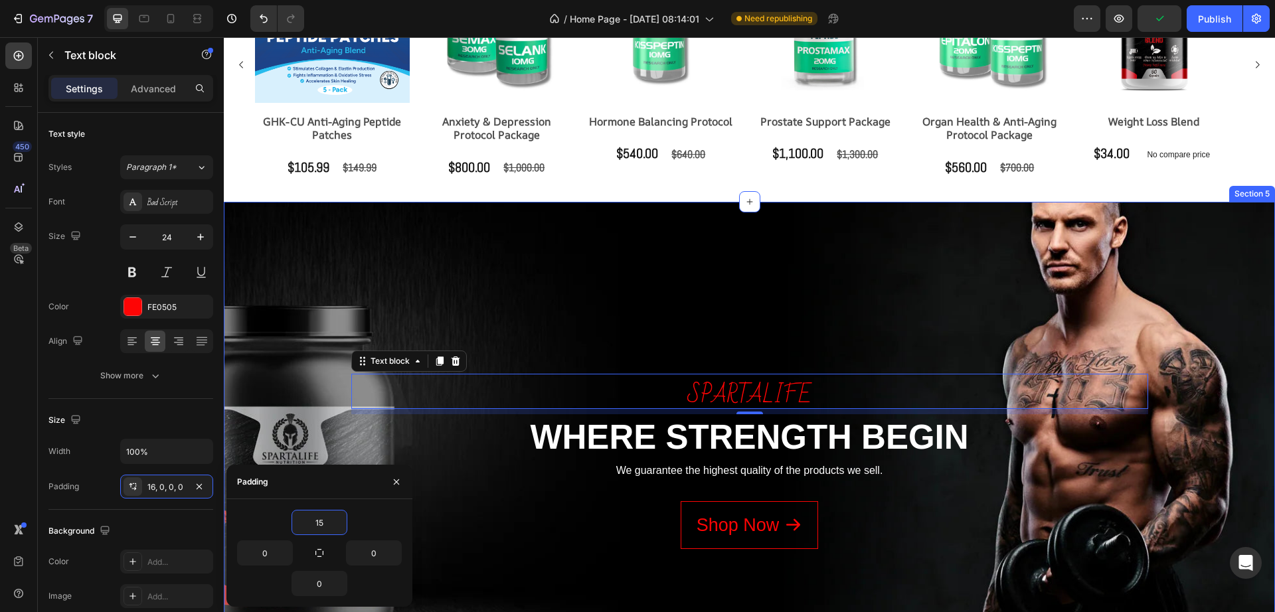
drag, startPoint x: 801, startPoint y: 228, endPoint x: 799, endPoint y: 242, distance: 14.1
click at [801, 228] on div "spartalife Text block 8 WHERE STRENGTH BEGIN Heading We guarantee the highest q…" at bounding box center [749, 441] width 1051 height 479
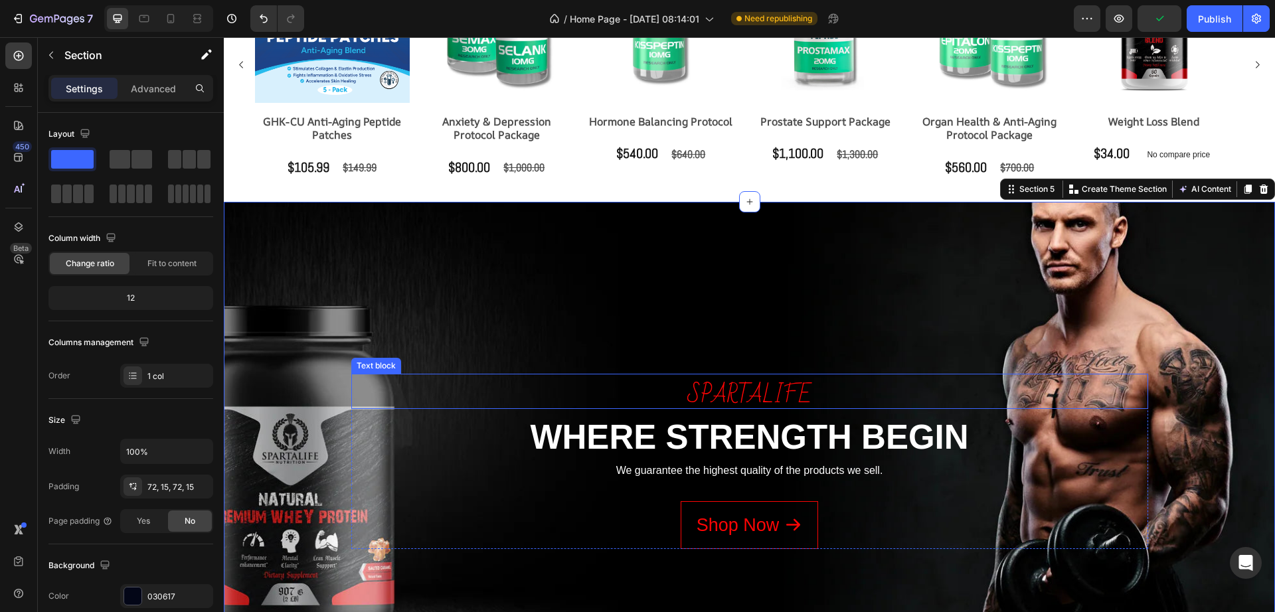
click at [760, 386] on span "spartalife" at bounding box center [749, 395] width 124 height 42
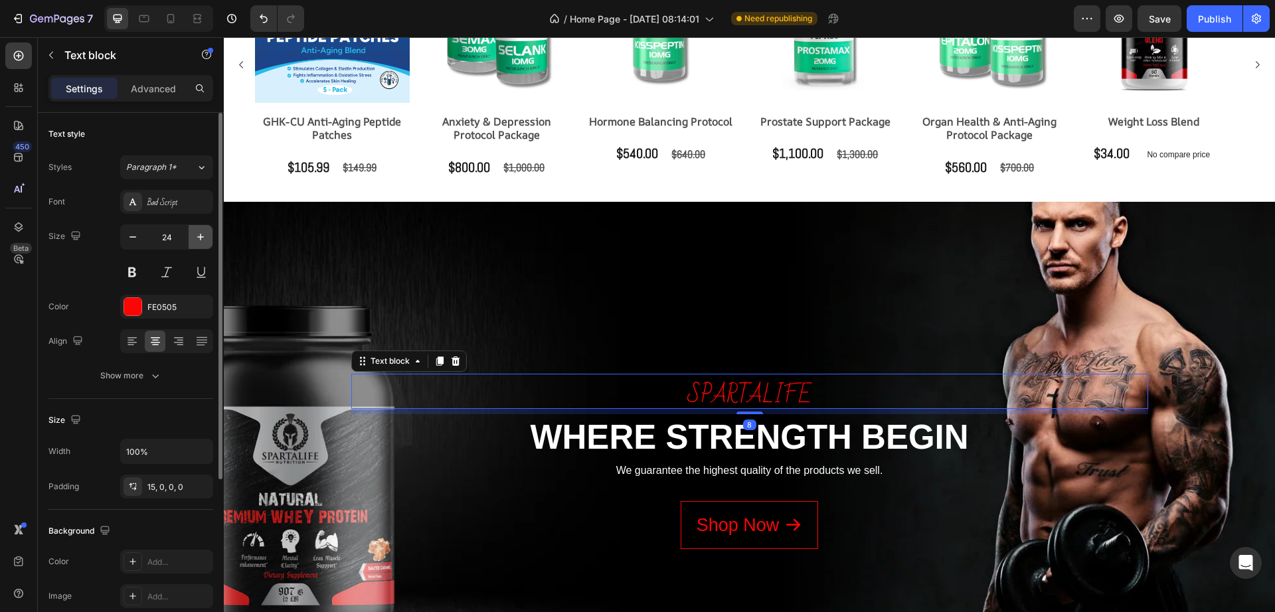
click at [202, 239] on icon "button" at bounding box center [200, 236] width 13 height 13
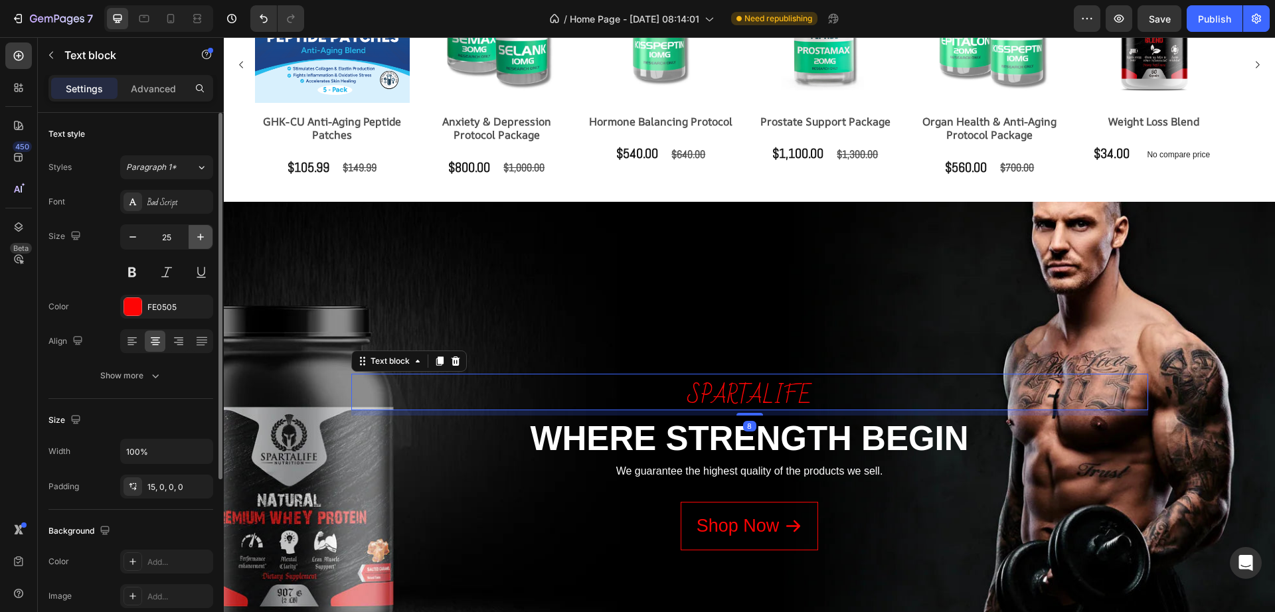
click at [202, 239] on icon "button" at bounding box center [200, 236] width 13 height 13
type input "27"
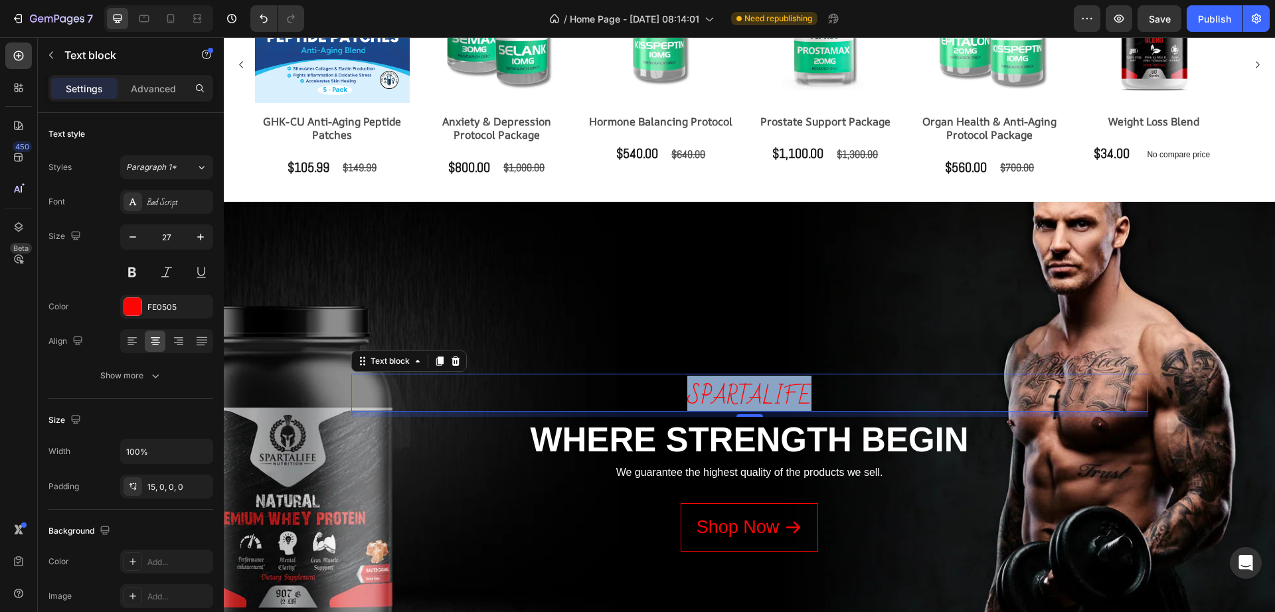
scroll to position [2, 0]
click at [691, 396] on span "spartalife" at bounding box center [749, 395] width 124 height 42
click at [691, 394] on span "spartalife" at bounding box center [749, 395] width 124 height 42
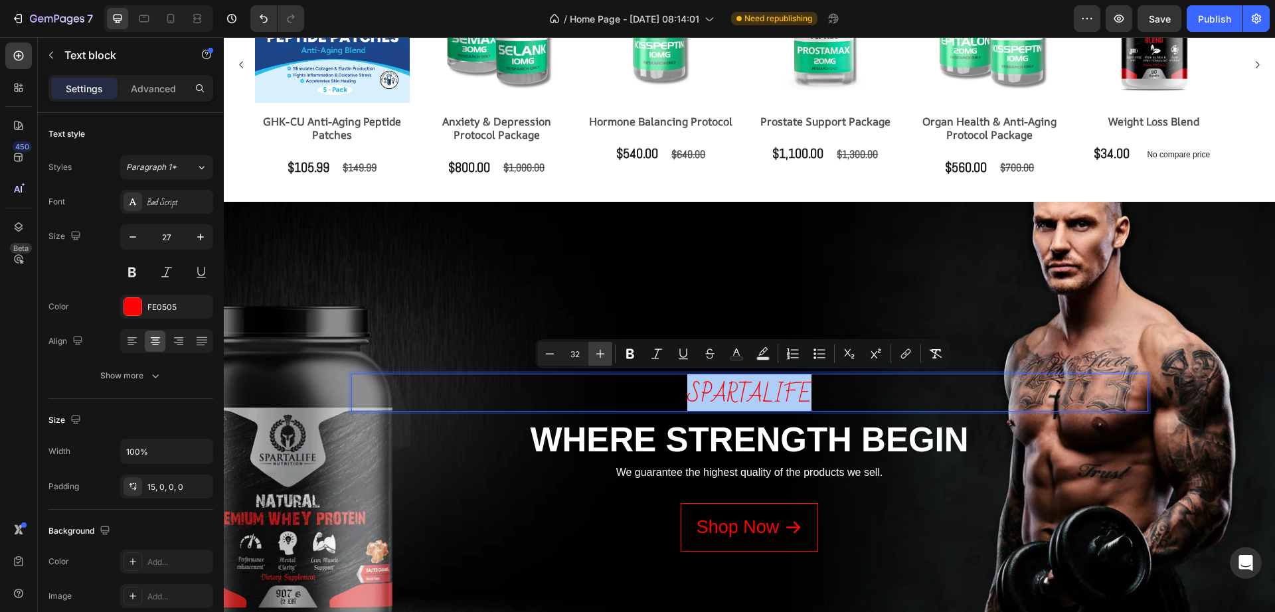
click at [605, 355] on icon "Editor contextual toolbar" at bounding box center [600, 353] width 13 height 13
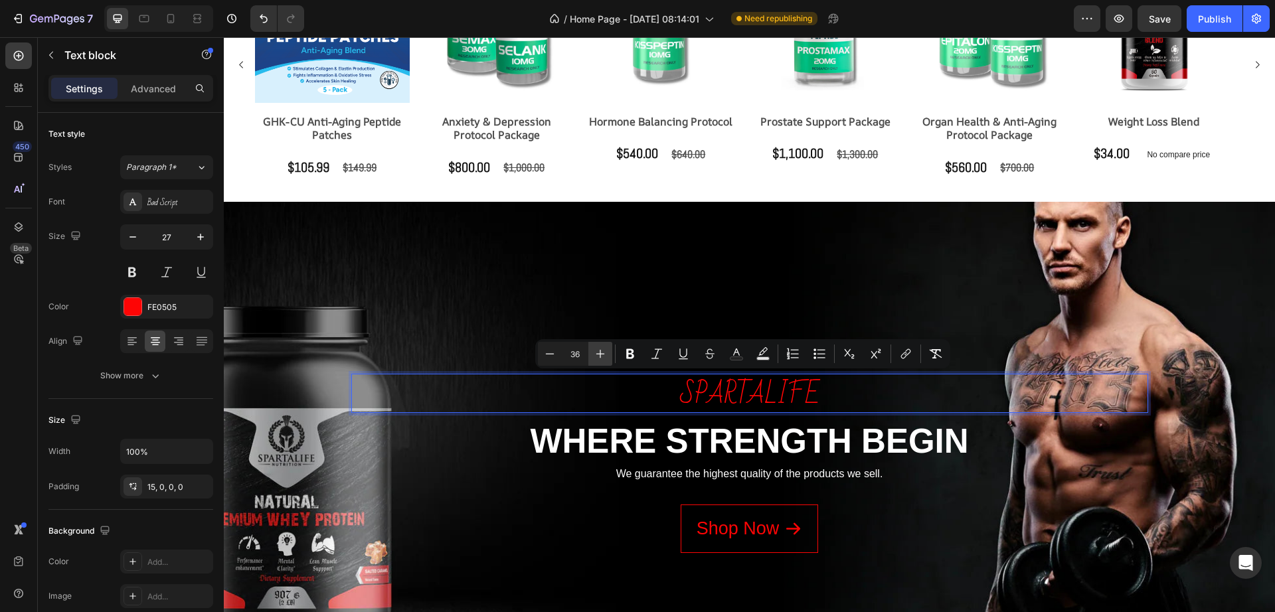
click at [603, 355] on icon "Editor contextual toolbar" at bounding box center [600, 353] width 13 height 13
type input "38"
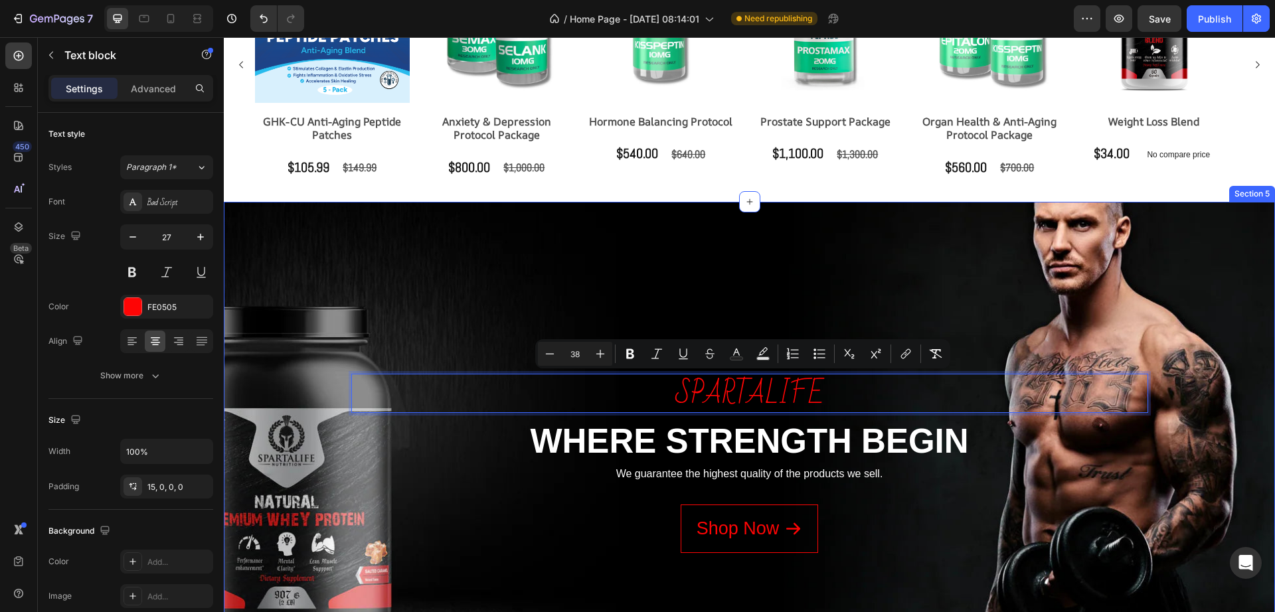
drag, startPoint x: 716, startPoint y: 306, endPoint x: 722, endPoint y: 301, distance: 7.6
click at [722, 301] on div "spartalife Text block 8 WHERE STRENGTH BEGIN Heading We guarantee the highest q…" at bounding box center [749, 443] width 1031 height 387
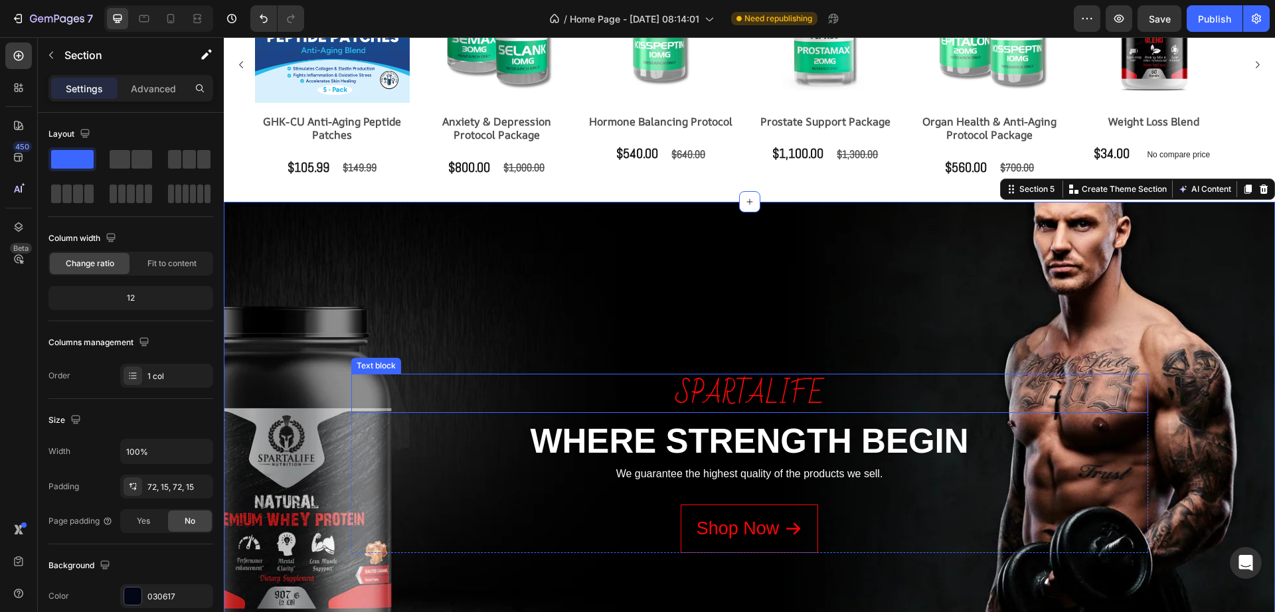
click at [749, 388] on span "spartalife" at bounding box center [749, 395] width 149 height 50
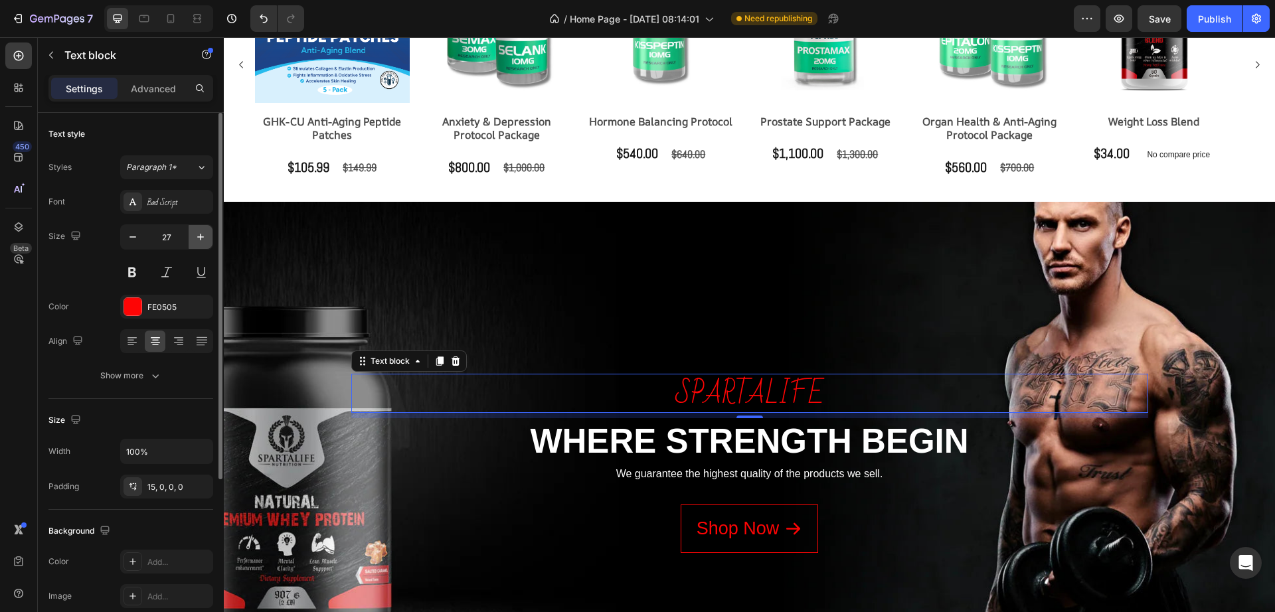
click at [201, 240] on icon "button" at bounding box center [200, 236] width 13 height 13
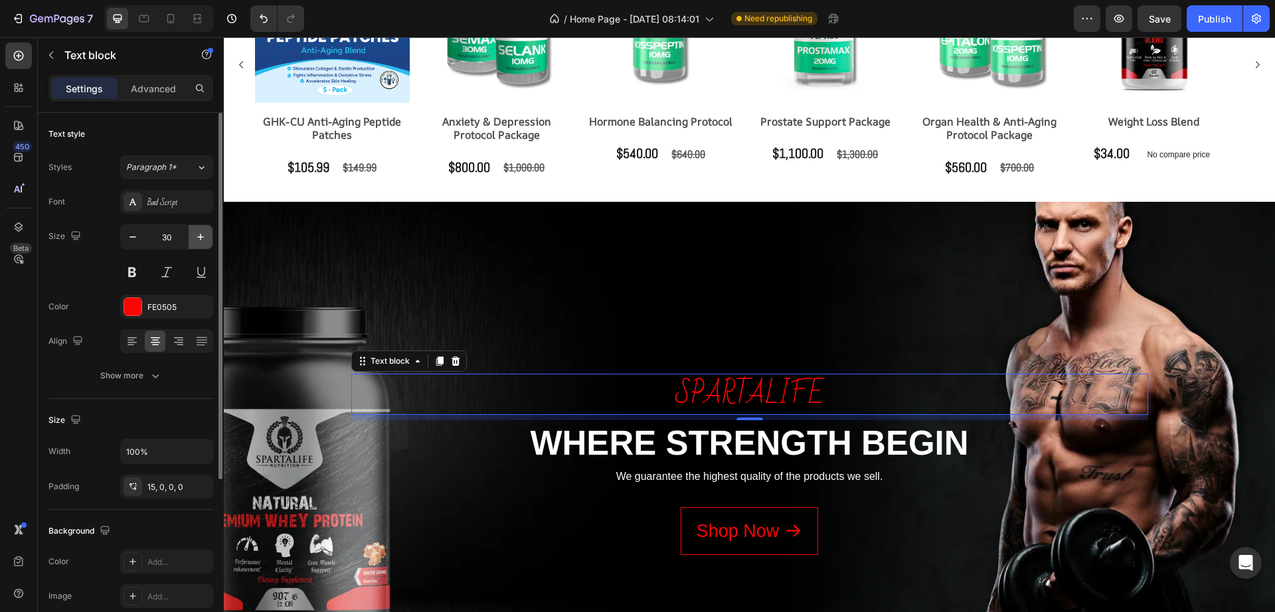
click at [201, 240] on icon "button" at bounding box center [200, 236] width 13 height 13
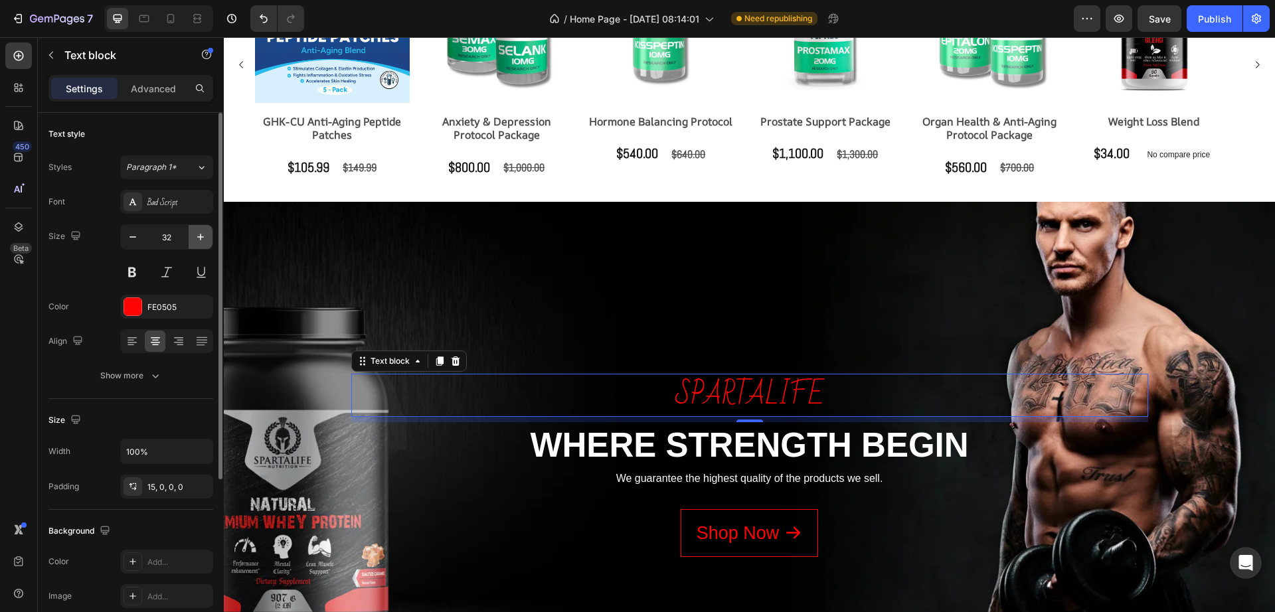
click at [201, 240] on icon "button" at bounding box center [200, 236] width 13 height 13
click at [133, 236] on icon "button" at bounding box center [132, 236] width 13 height 13
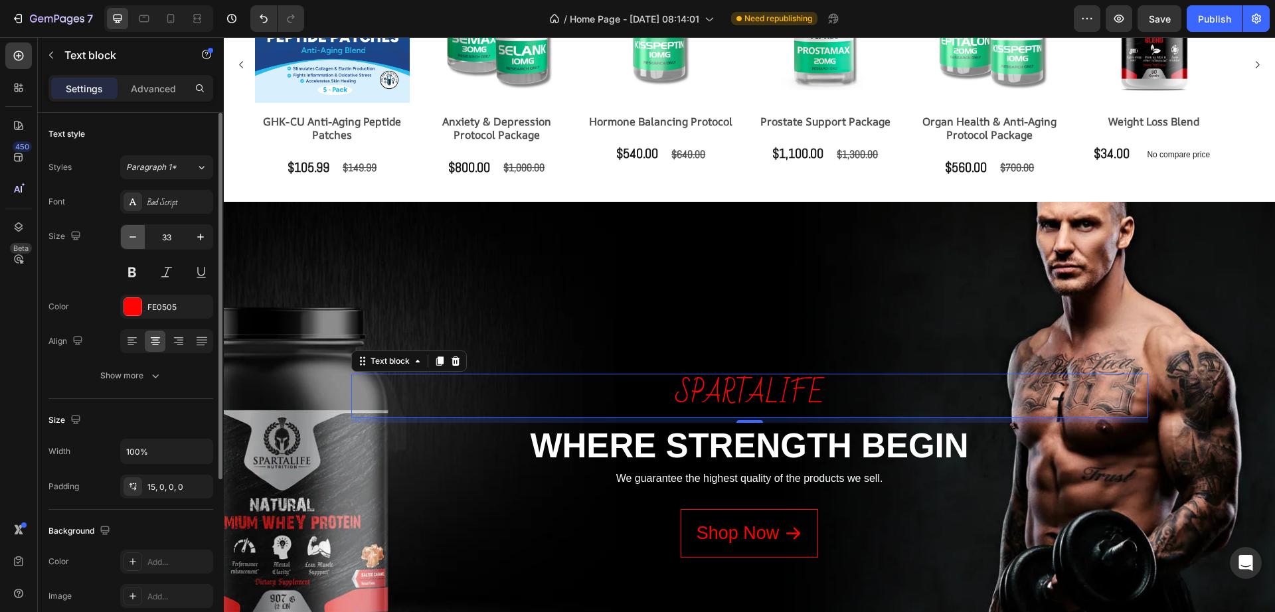
click at [133, 236] on icon "button" at bounding box center [132, 236] width 13 height 13
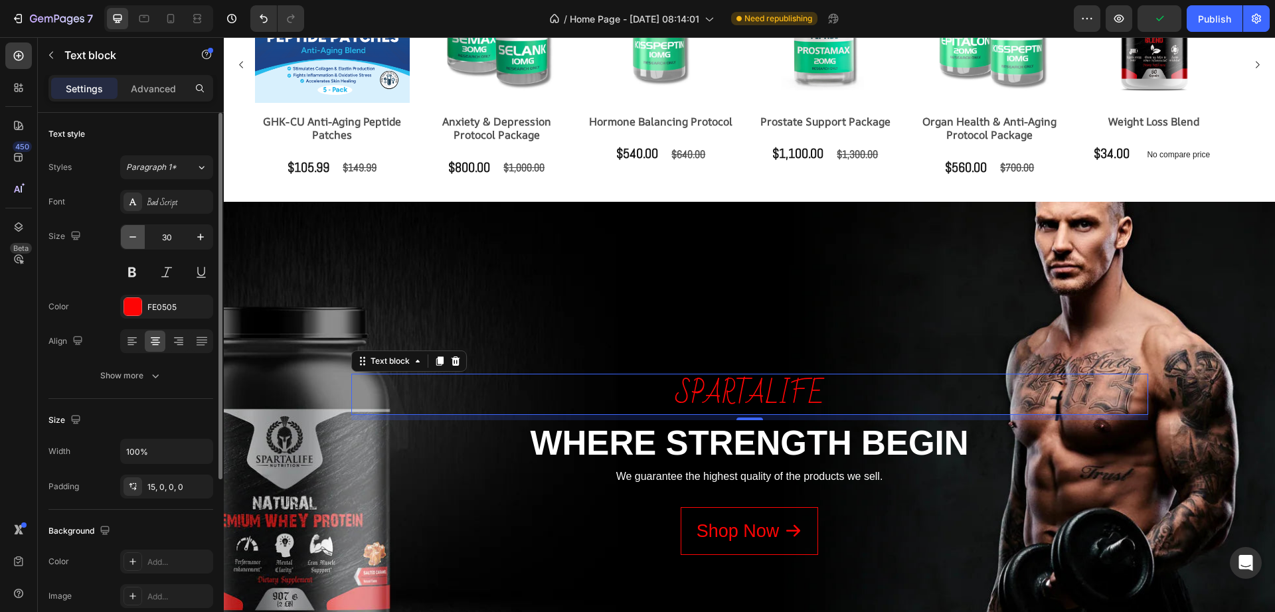
click at [133, 236] on icon "button" at bounding box center [132, 236] width 13 height 13
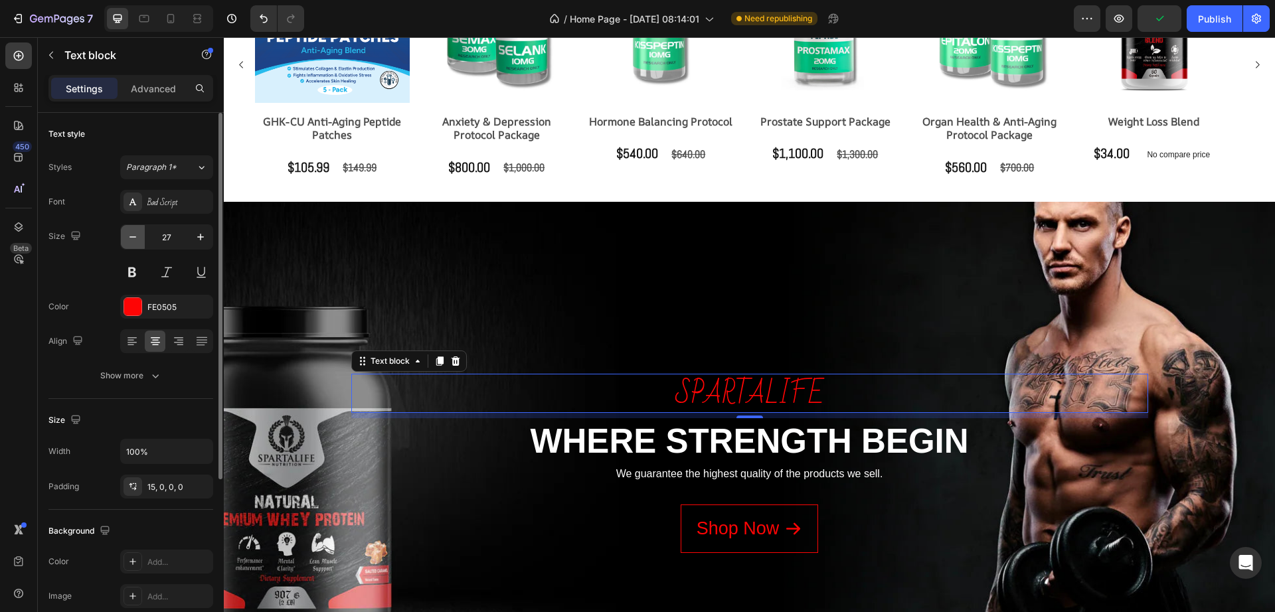
click at [133, 236] on icon "button" at bounding box center [132, 236] width 13 height 13
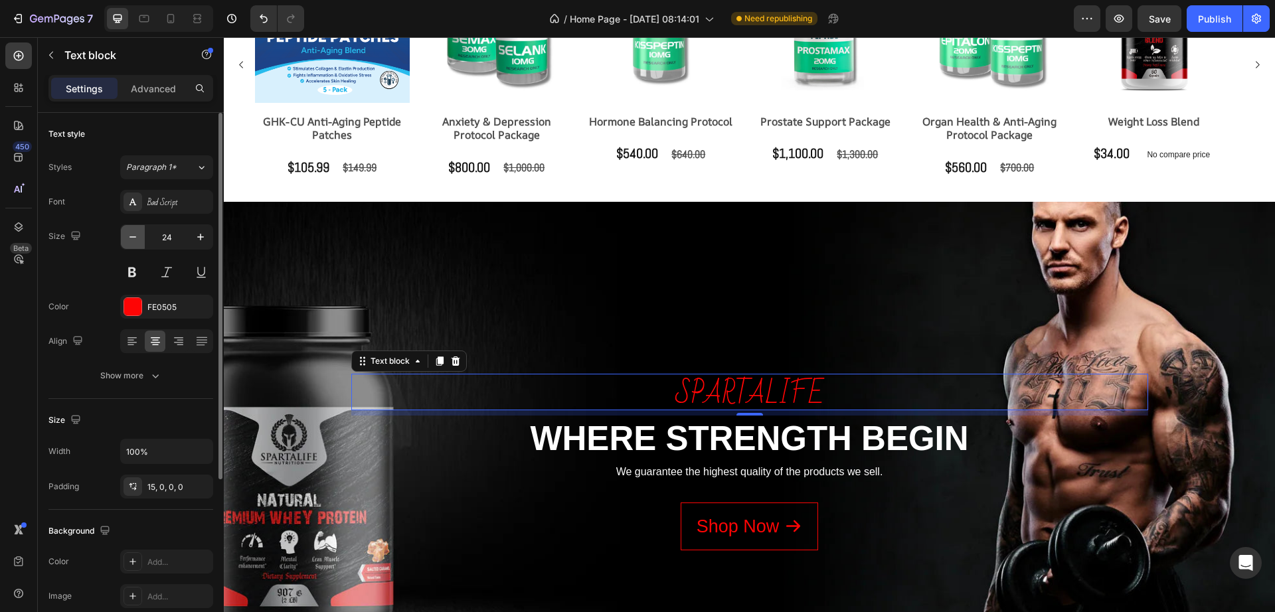
click at [133, 236] on icon "button" at bounding box center [132, 236] width 13 height 13
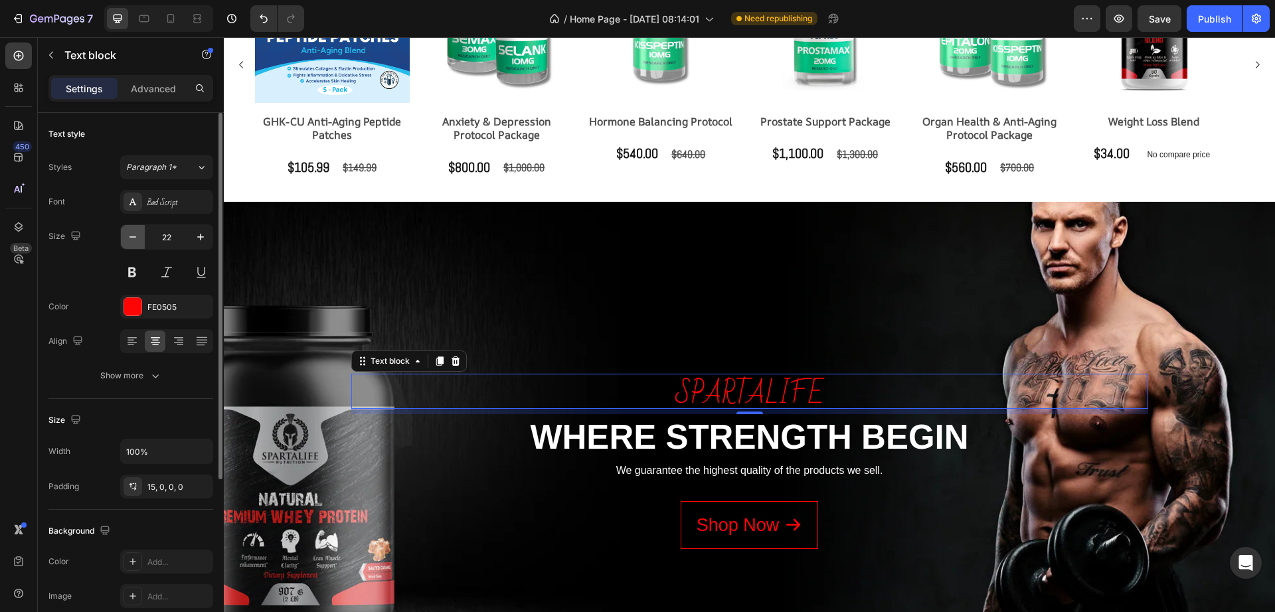
click at [133, 236] on icon "button" at bounding box center [132, 236] width 13 height 13
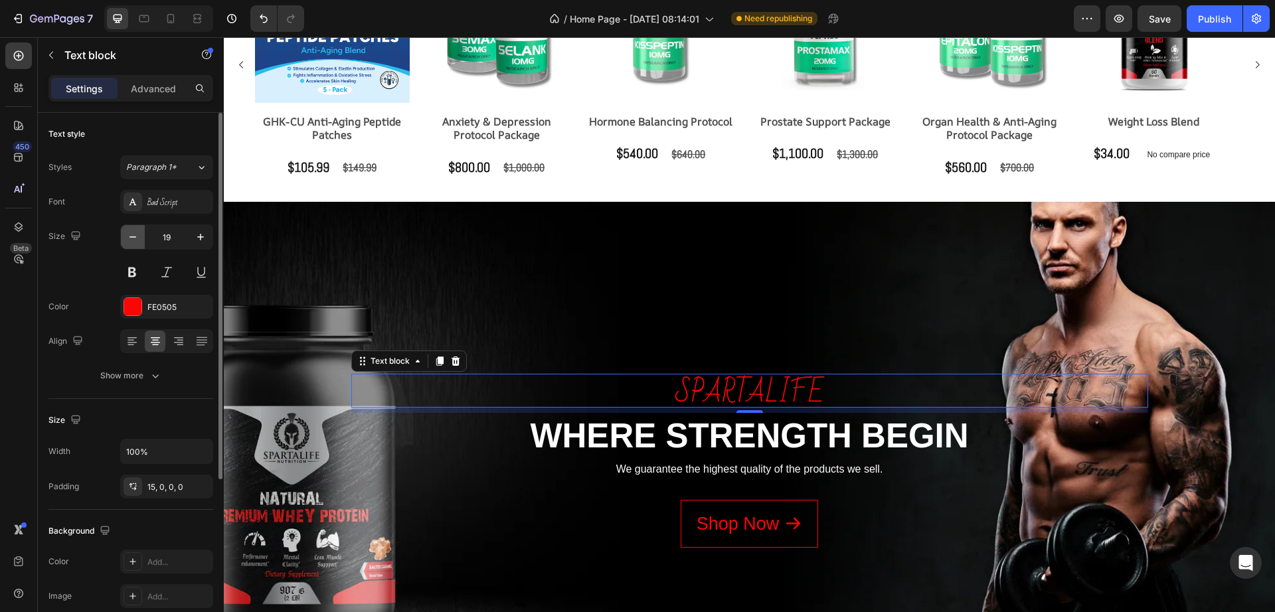
click at [133, 236] on icon "button" at bounding box center [132, 236] width 13 height 13
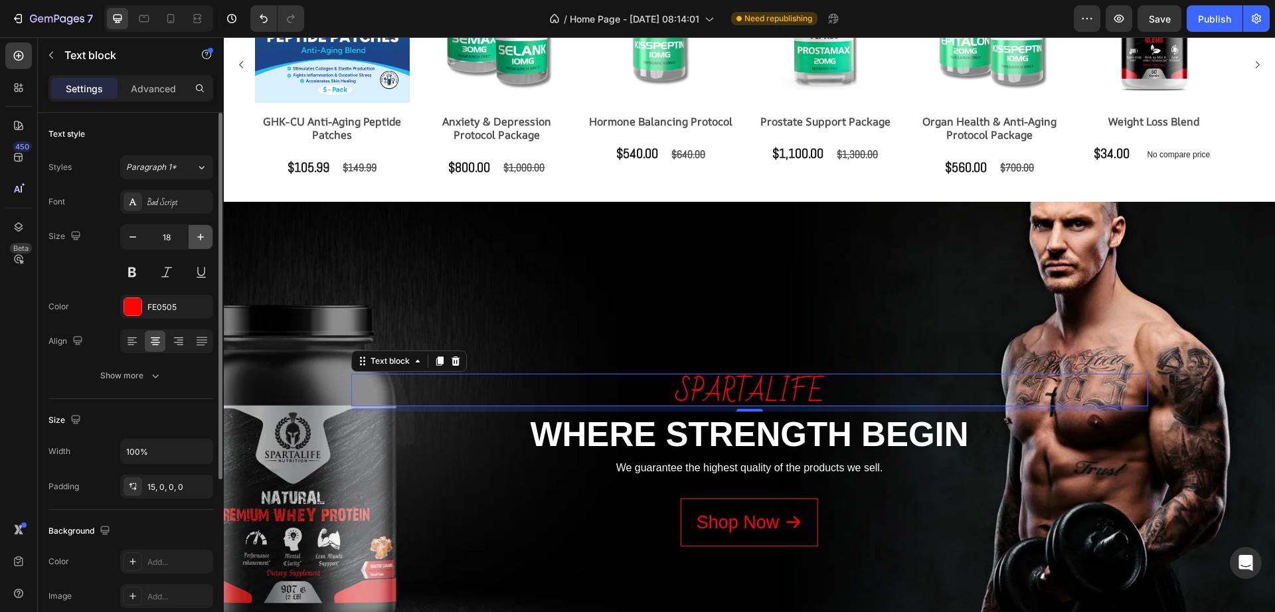
click at [196, 238] on icon "button" at bounding box center [200, 236] width 13 height 13
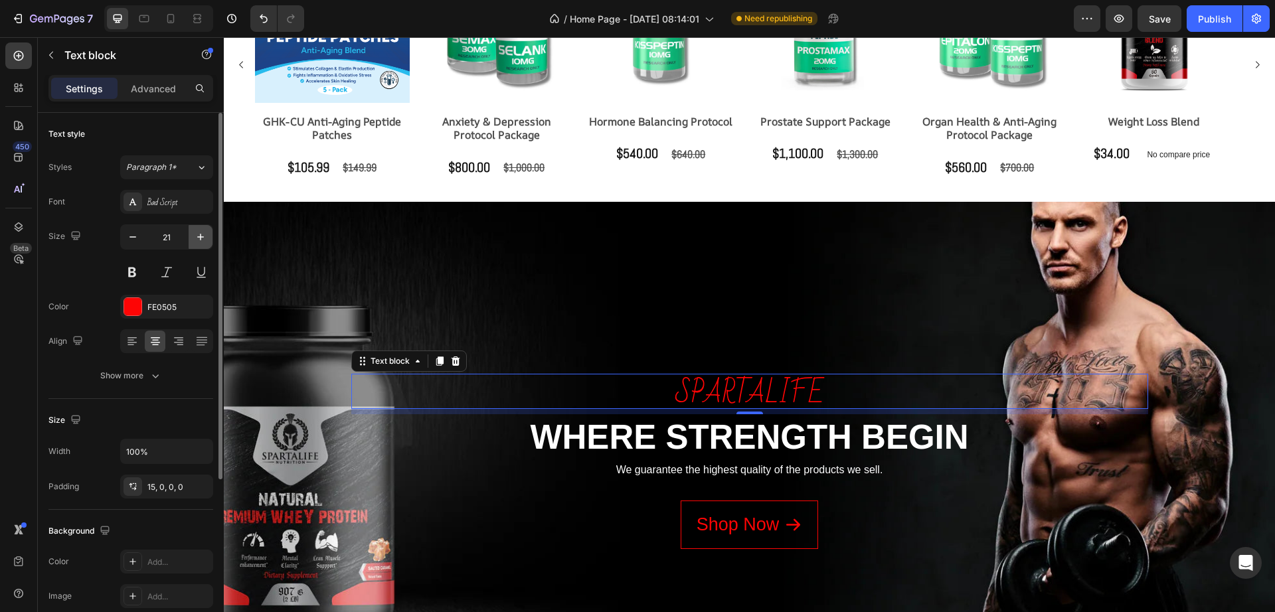
click at [196, 238] on icon "button" at bounding box center [200, 236] width 13 height 13
type input "23"
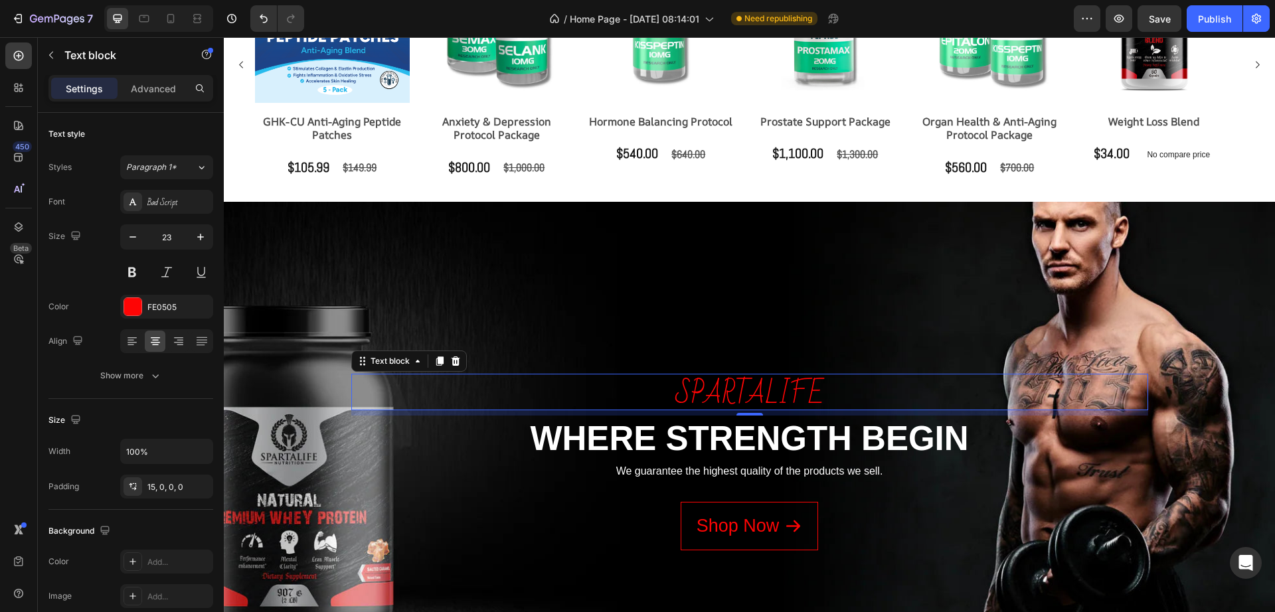
click at [790, 285] on div "spartalife Text block 8 WHERE STRENGTH BEGIN Heading We guarantee the highest q…" at bounding box center [749, 442] width 1031 height 384
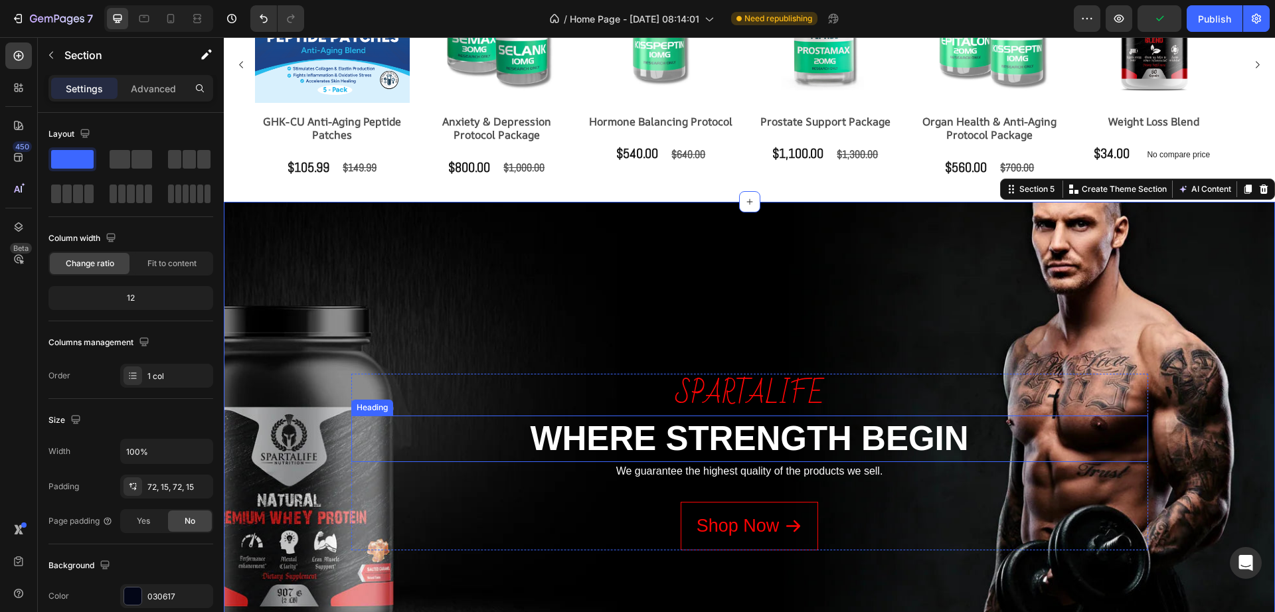
click at [742, 425] on h2 "WHERE STRENGTH BEGIN" at bounding box center [749, 439] width 797 height 46
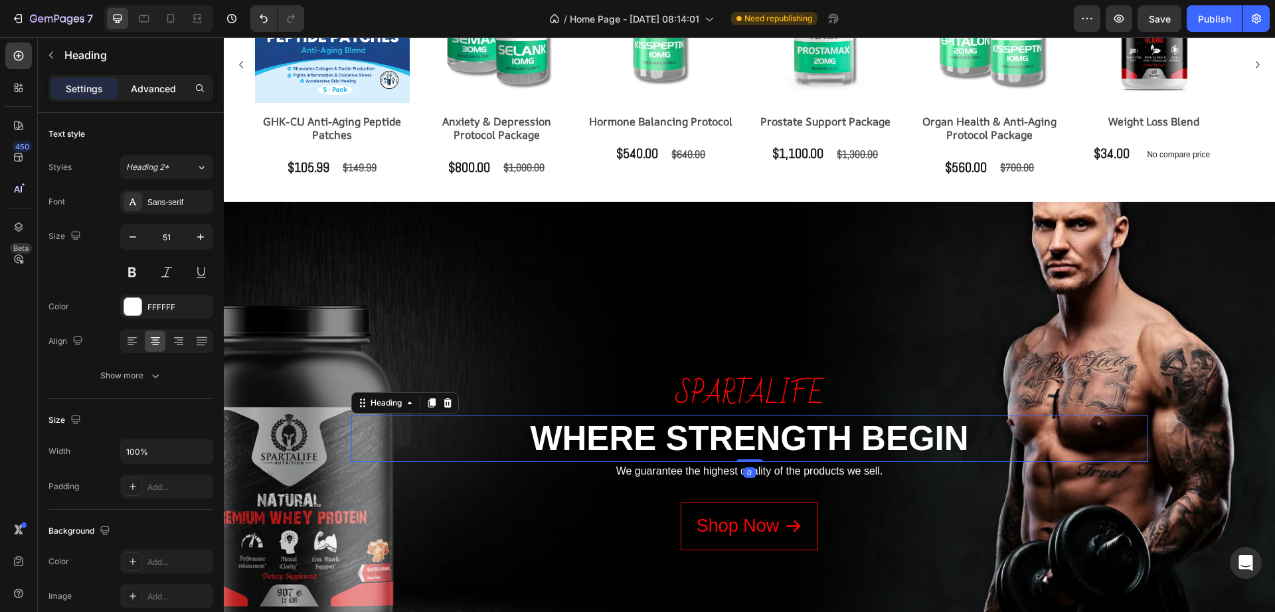
click at [162, 82] on p "Advanced" at bounding box center [153, 89] width 45 height 14
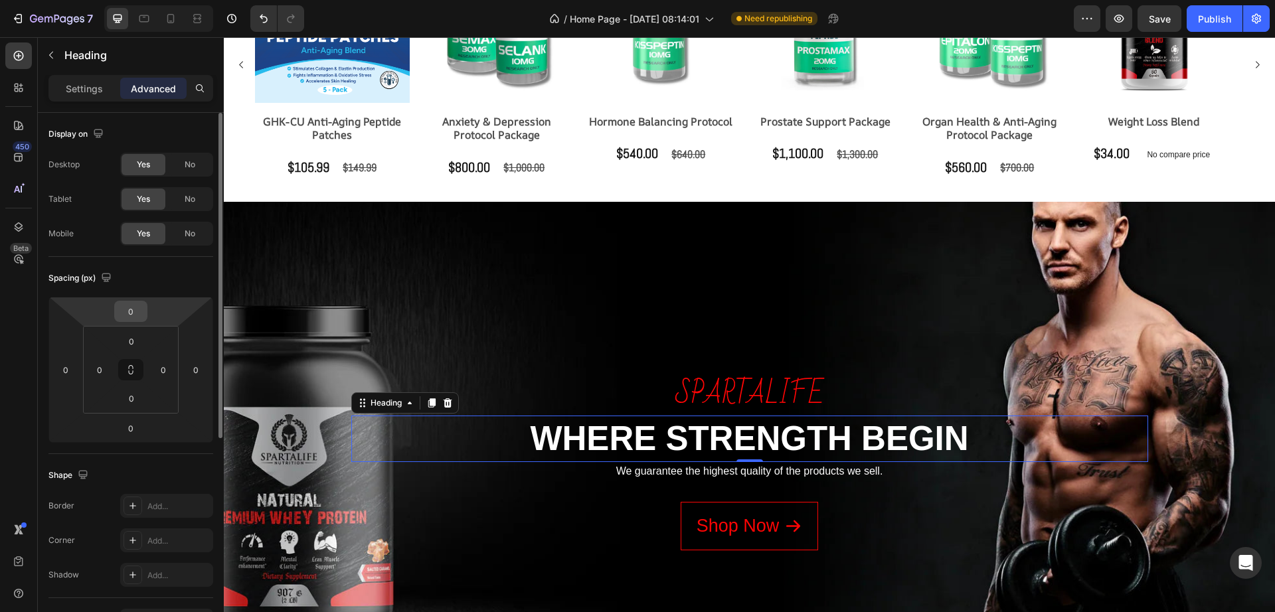
click at [143, 318] on input "0" at bounding box center [131, 311] width 27 height 20
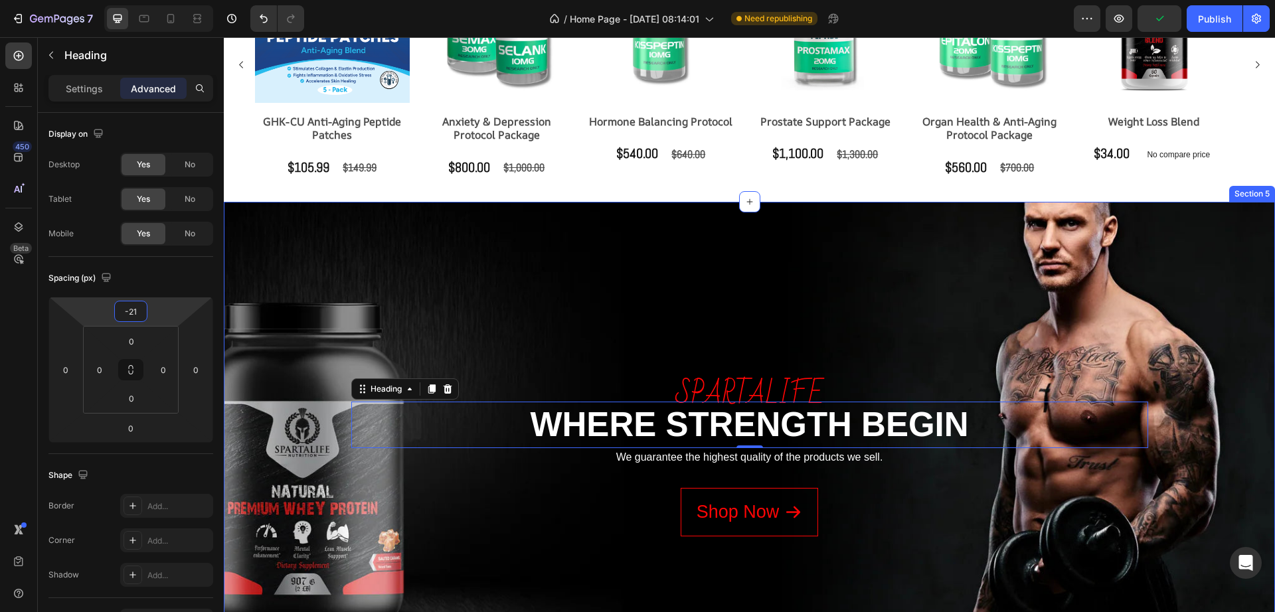
type input "-20"
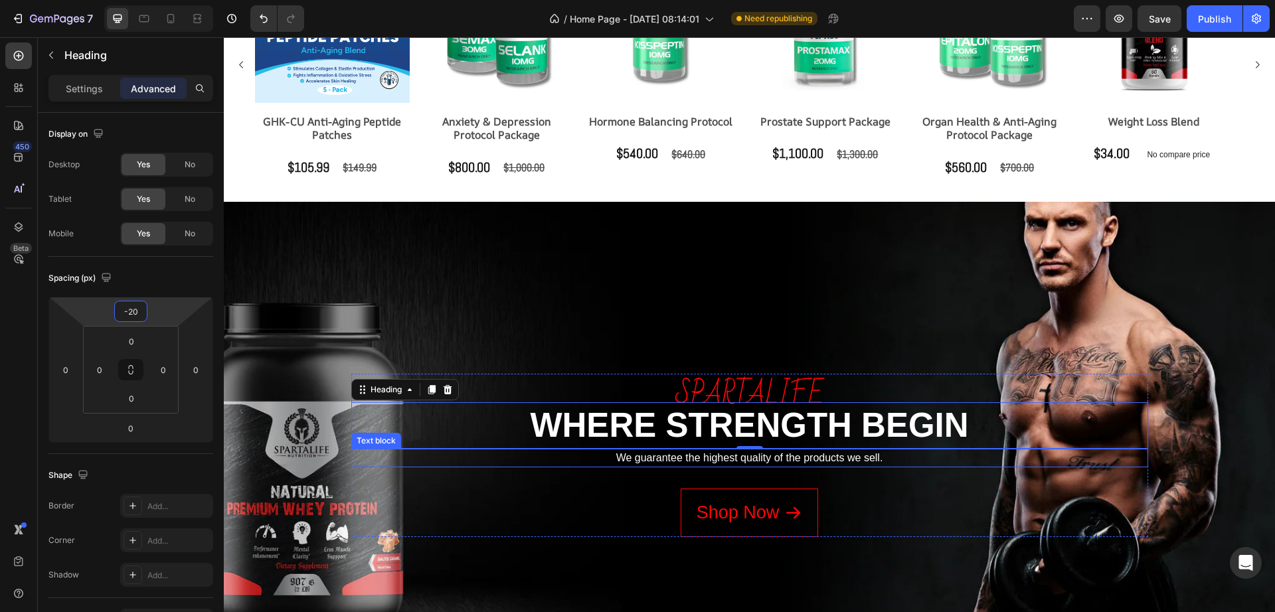
click at [824, 454] on p "We guarantee the highest quality of the products we sell." at bounding box center [750, 458] width 794 height 16
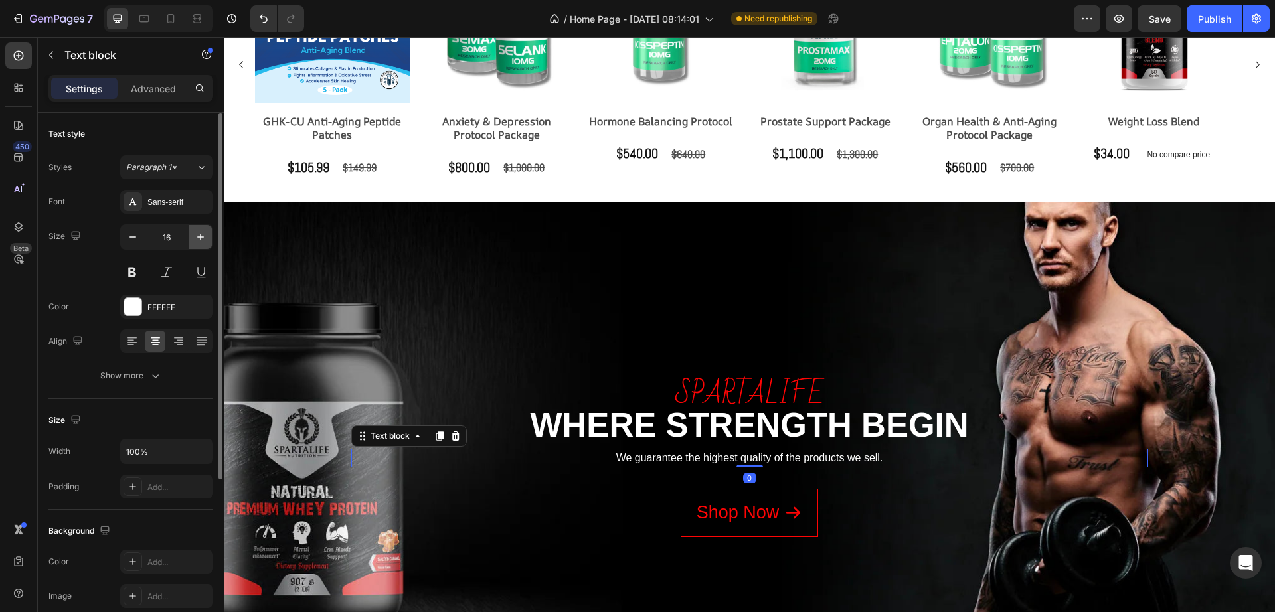
click at [201, 238] on icon "button" at bounding box center [200, 236] width 13 height 13
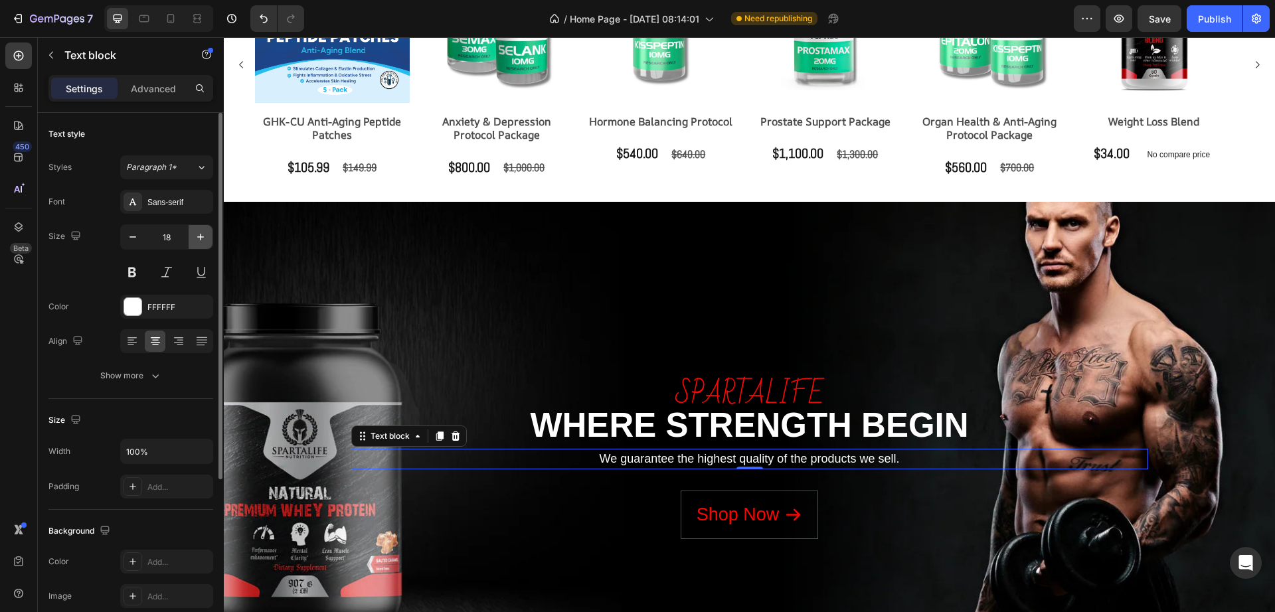
click at [201, 238] on icon "button" at bounding box center [200, 236] width 13 height 13
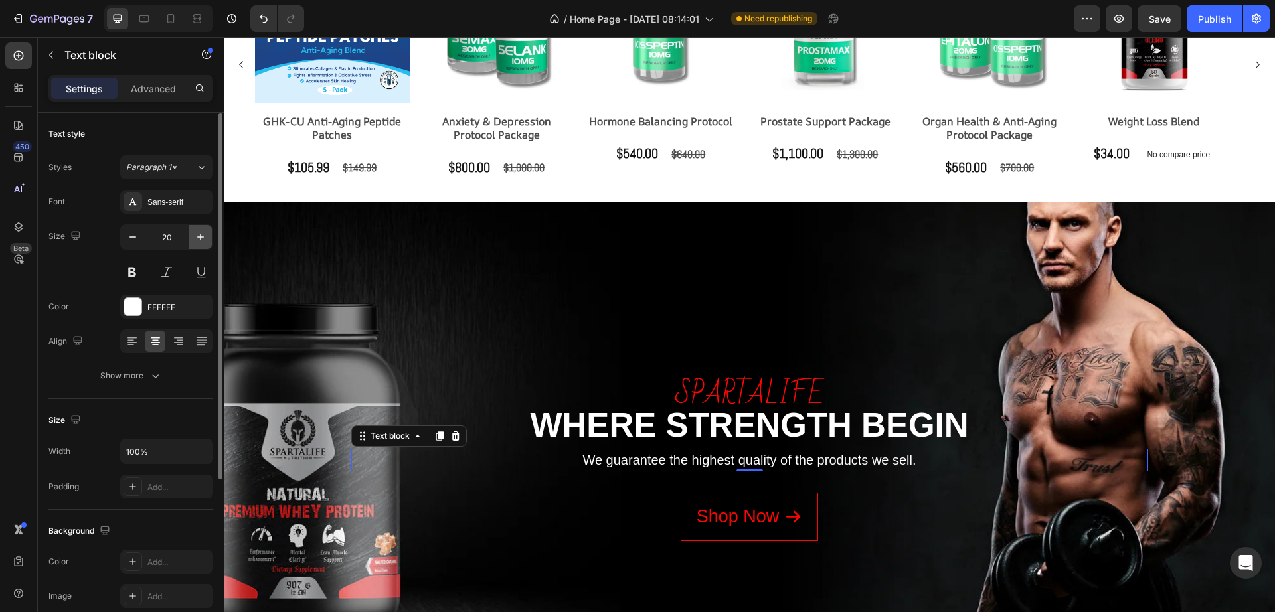
click at [201, 238] on icon "button" at bounding box center [200, 236] width 13 height 13
click at [201, 236] on icon "button" at bounding box center [200, 237] width 7 height 7
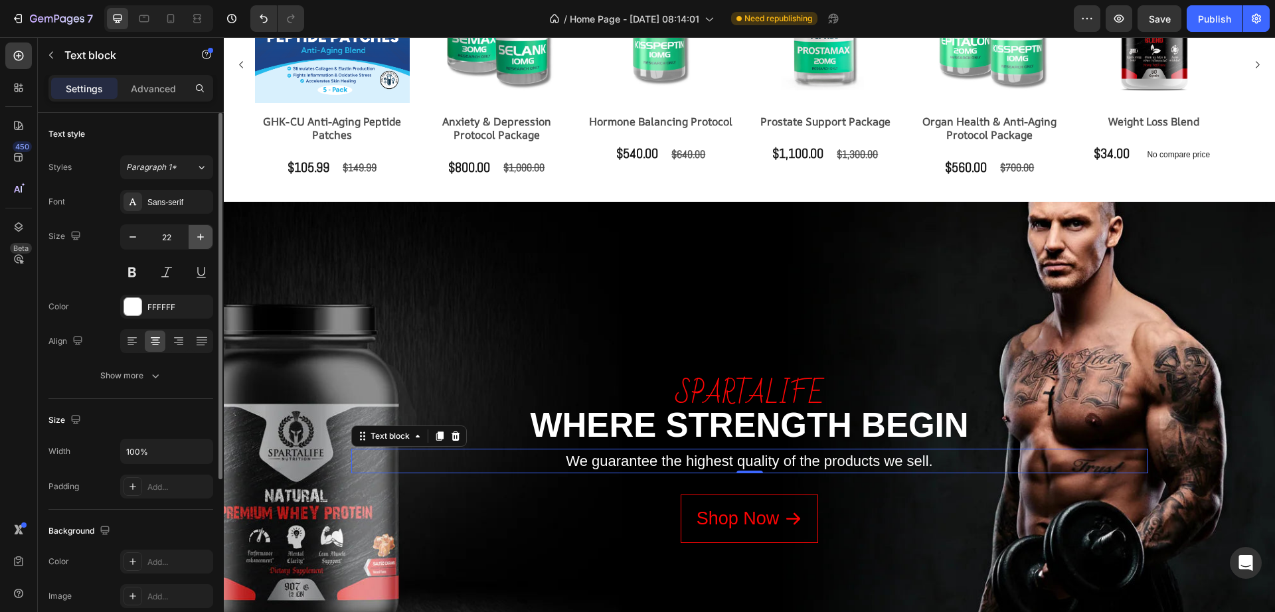
click at [201, 236] on icon "button" at bounding box center [200, 237] width 7 height 7
type input "23"
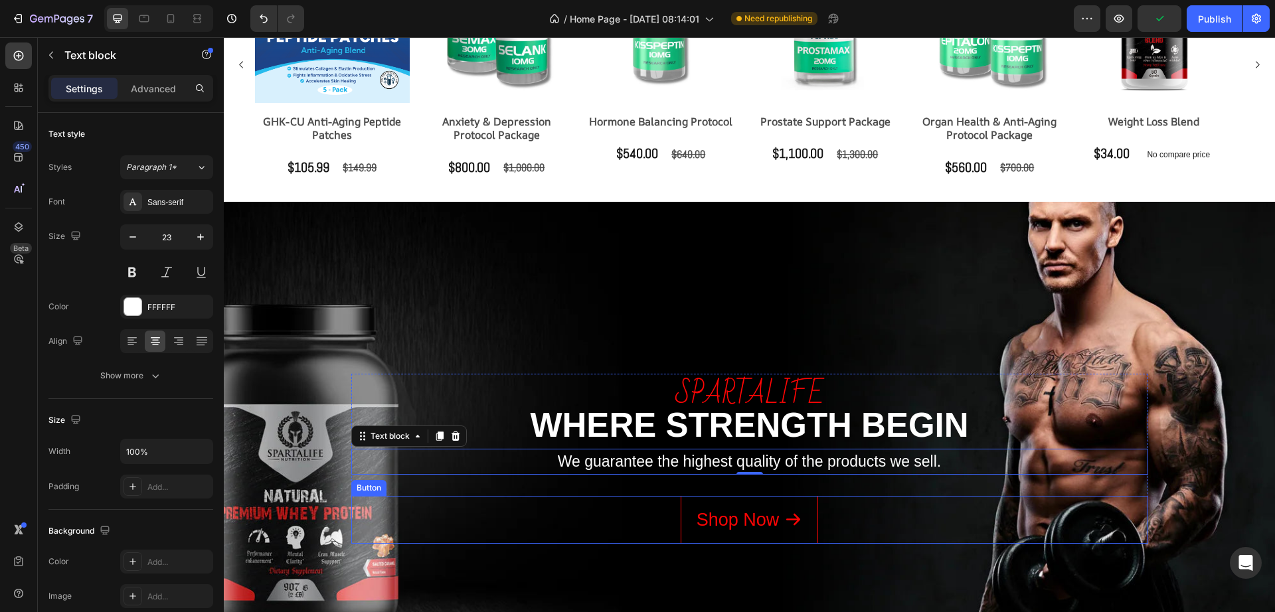
click at [627, 522] on div "Shop Now Button" at bounding box center [749, 520] width 797 height 48
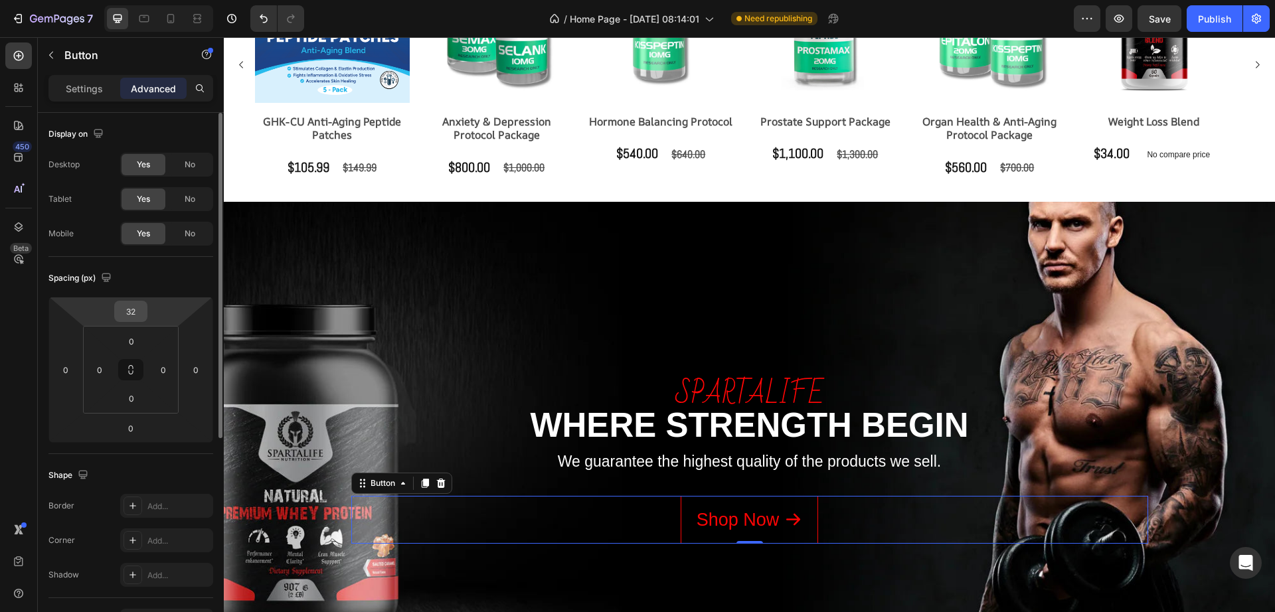
drag, startPoint x: 131, startPoint y: 322, endPoint x: 133, endPoint y: 315, distance: 7.4
click at [133, 0] on html "7 Version history / Home Page - Aug 20, 08:14:01 Need republishing Preview Save…" at bounding box center [637, 0] width 1275 height 0
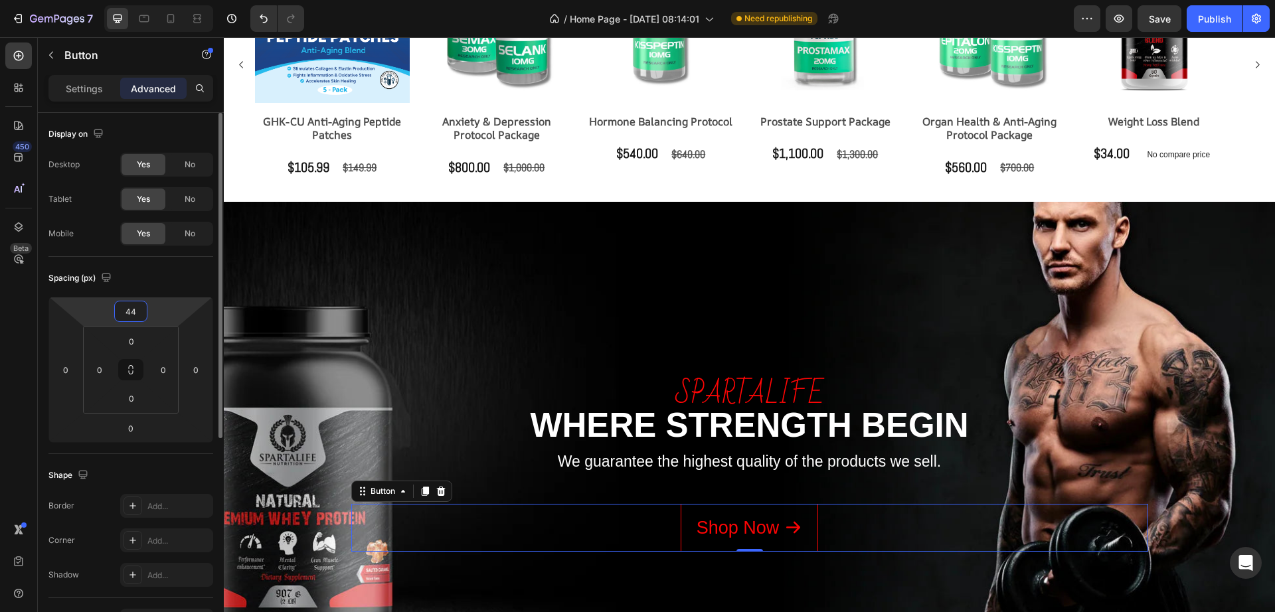
click at [135, 313] on input "44" at bounding box center [131, 311] width 27 height 20
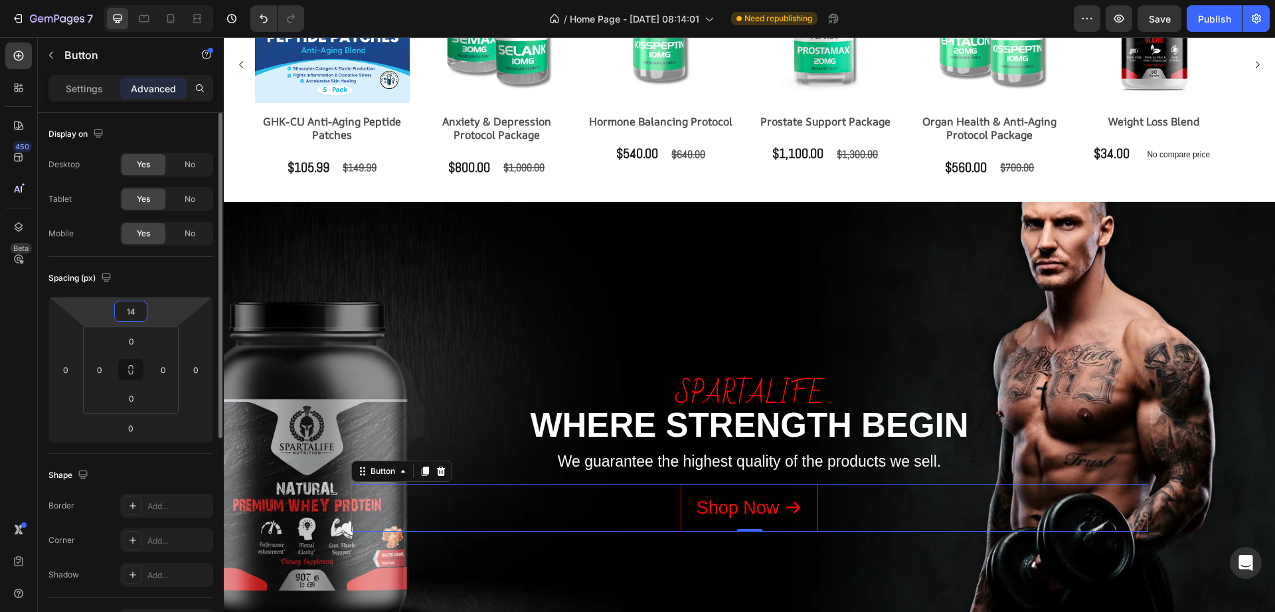
type input "15"
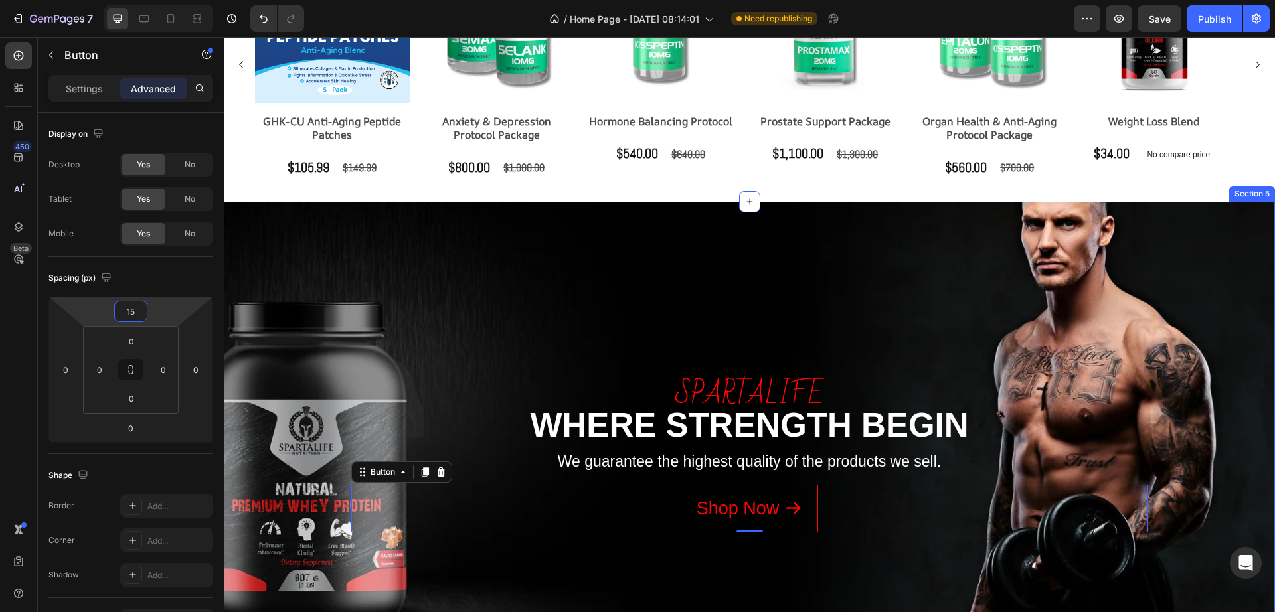
click at [749, 297] on div "spartalife Text block WHERE STRENGTH BEGIN Heading We guarantee the highest qua…" at bounding box center [749, 433] width 1031 height 367
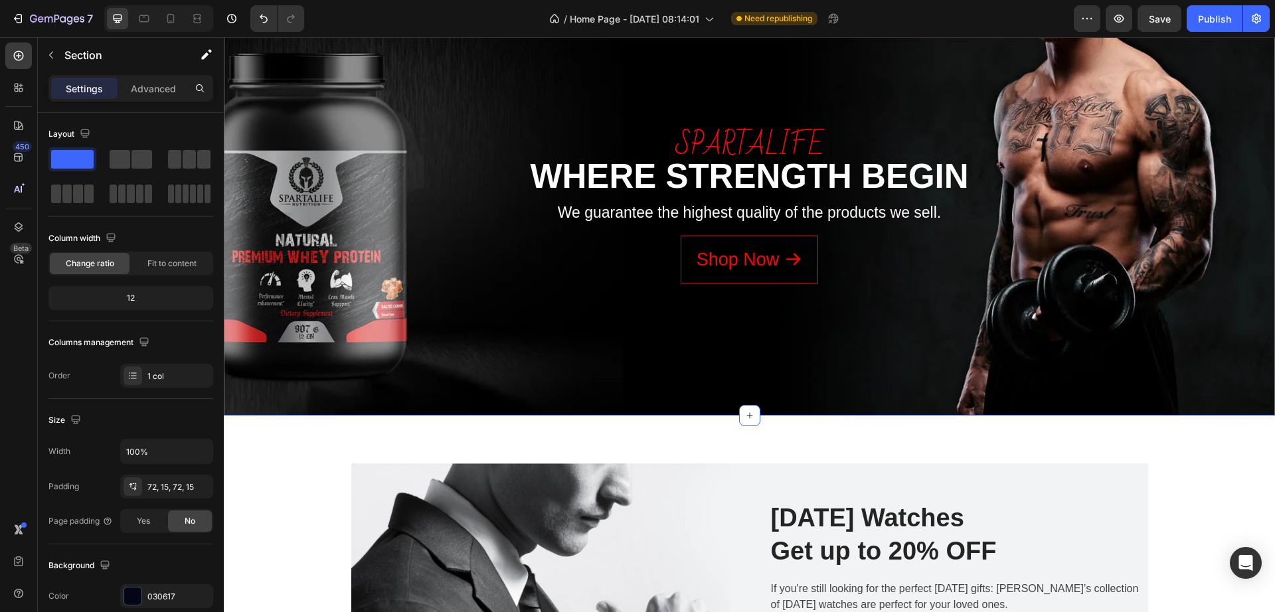
scroll to position [1490, 0]
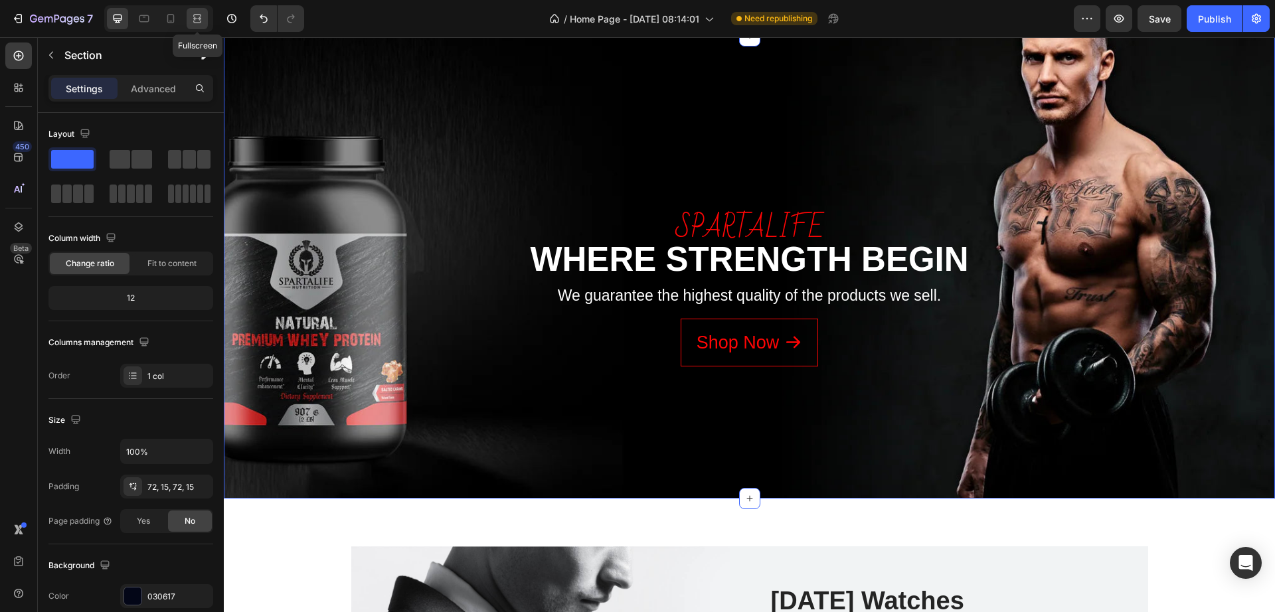
click at [199, 23] on icon at bounding box center [197, 18] width 13 height 13
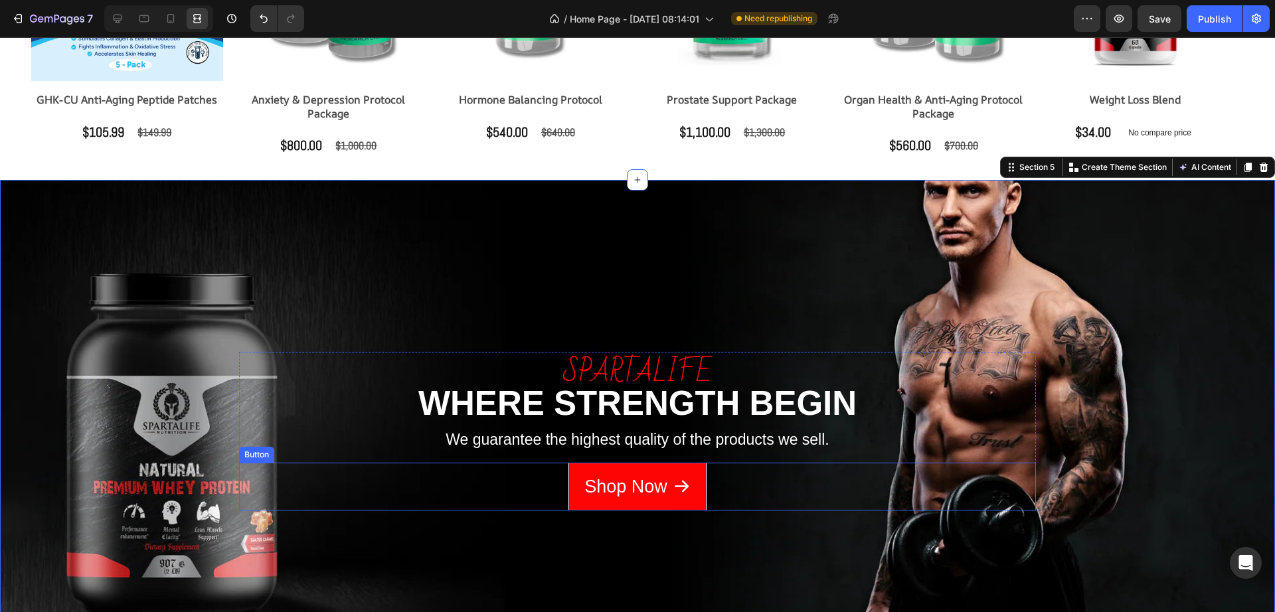
scroll to position [1397, 0]
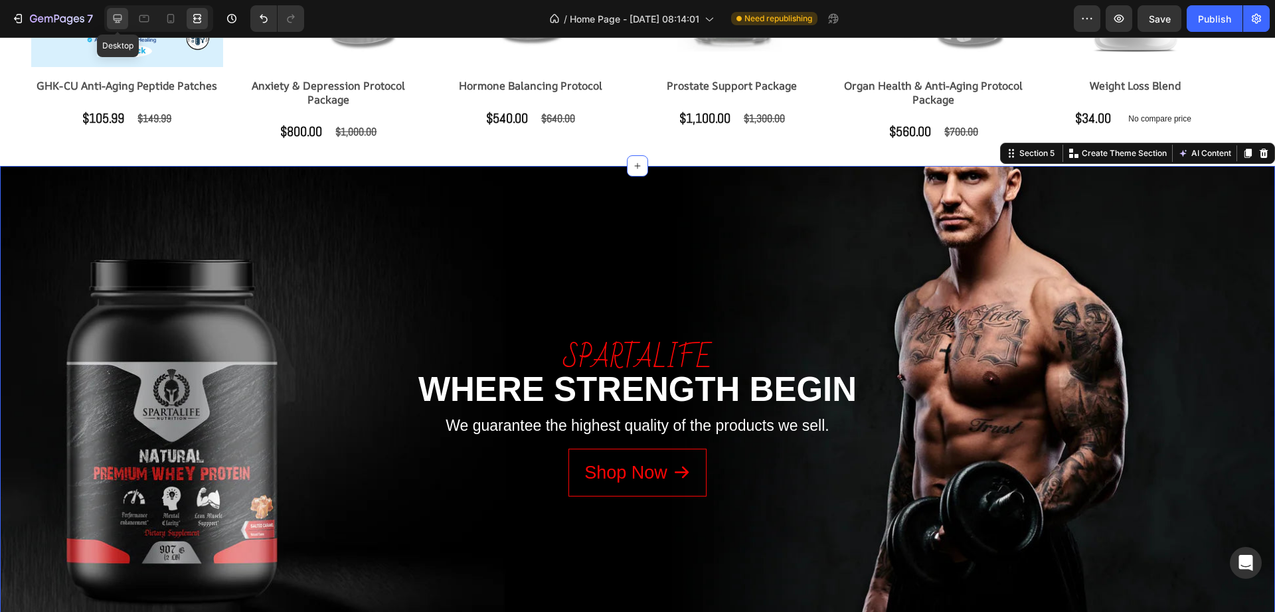
click at [123, 18] on icon at bounding box center [117, 18] width 13 height 13
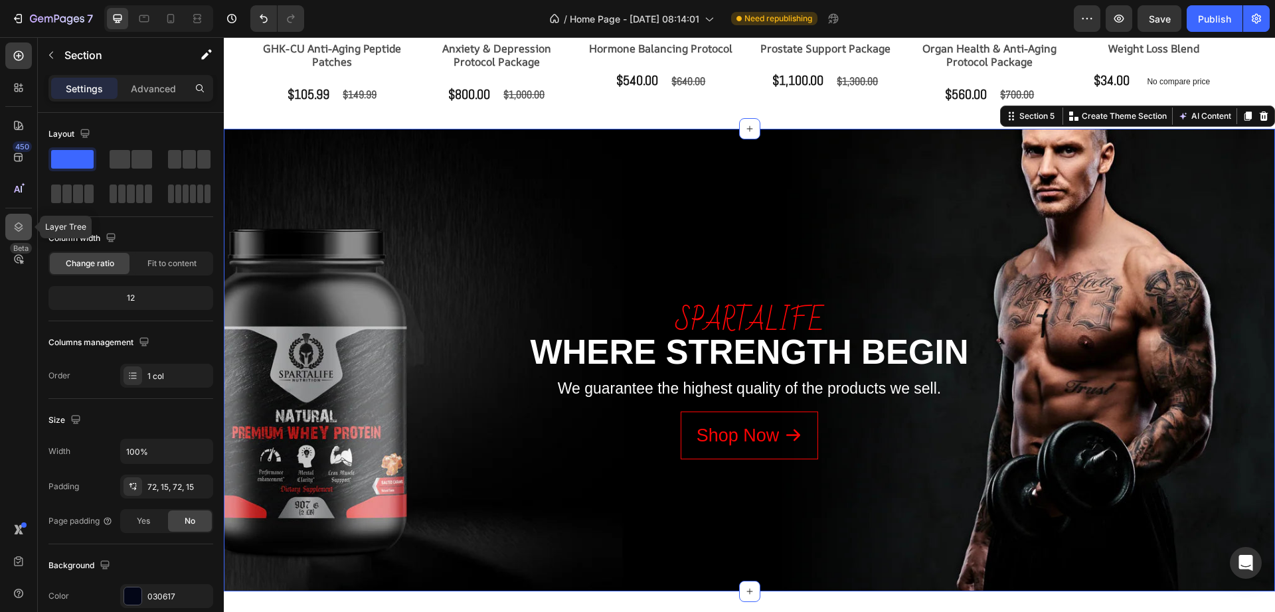
click at [13, 224] on icon at bounding box center [18, 226] width 13 height 13
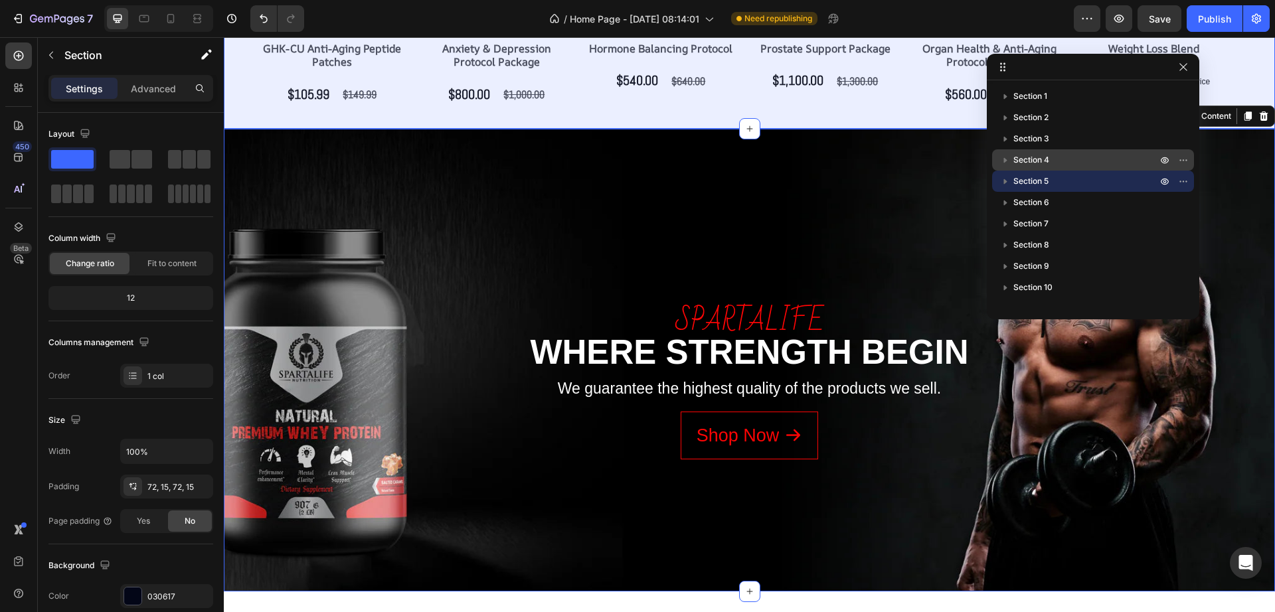
click at [1078, 160] on p "Section 4" at bounding box center [1086, 159] width 146 height 13
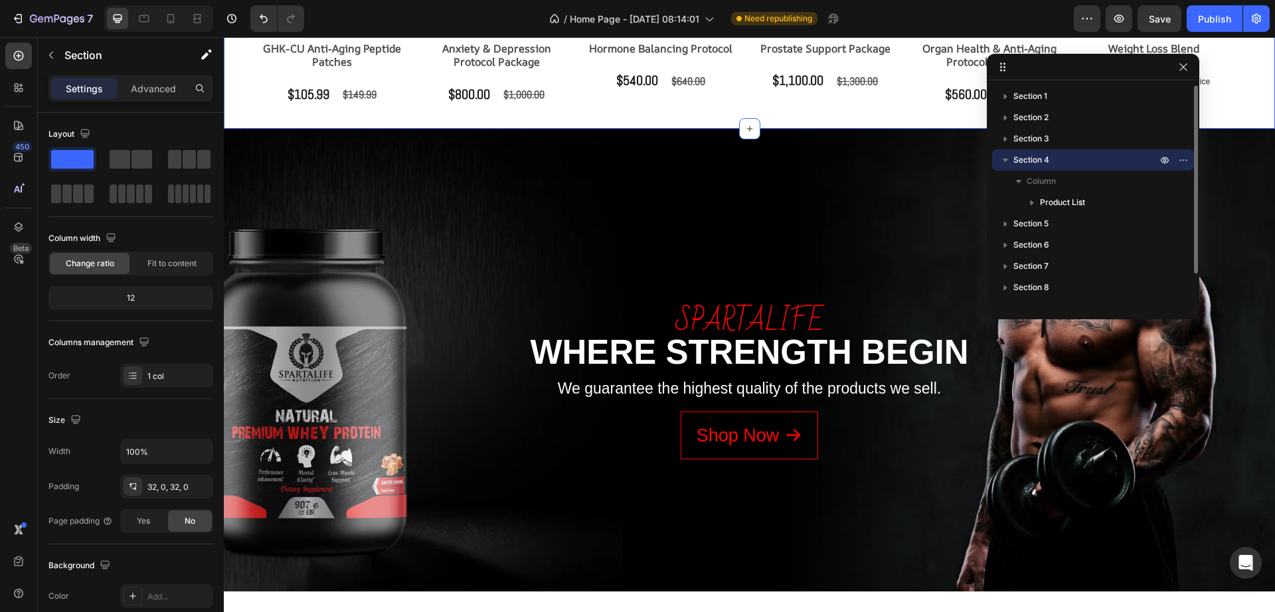
scroll to position [1167, 0]
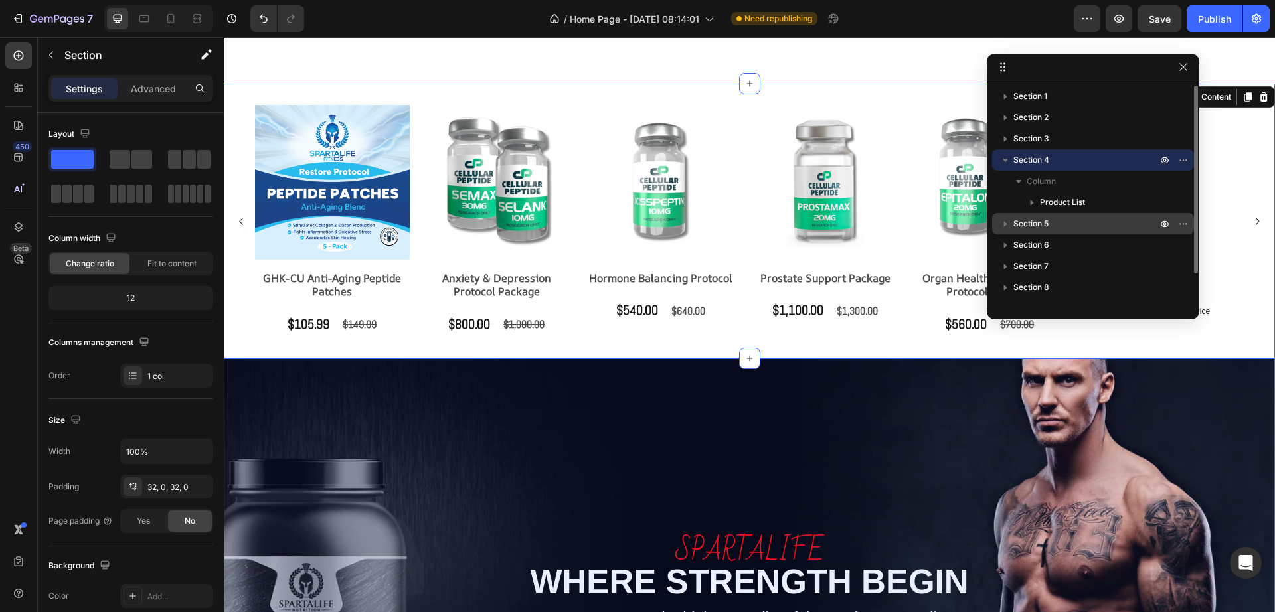
click at [1065, 223] on p "Section 5" at bounding box center [1086, 223] width 146 height 13
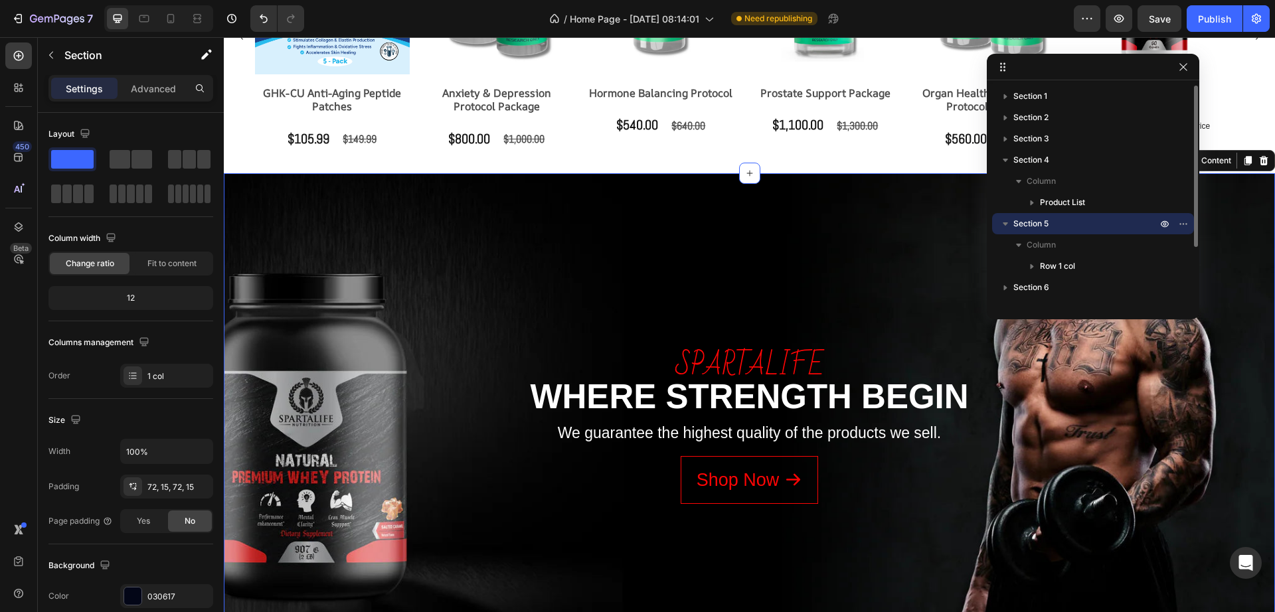
scroll to position [1442, 0]
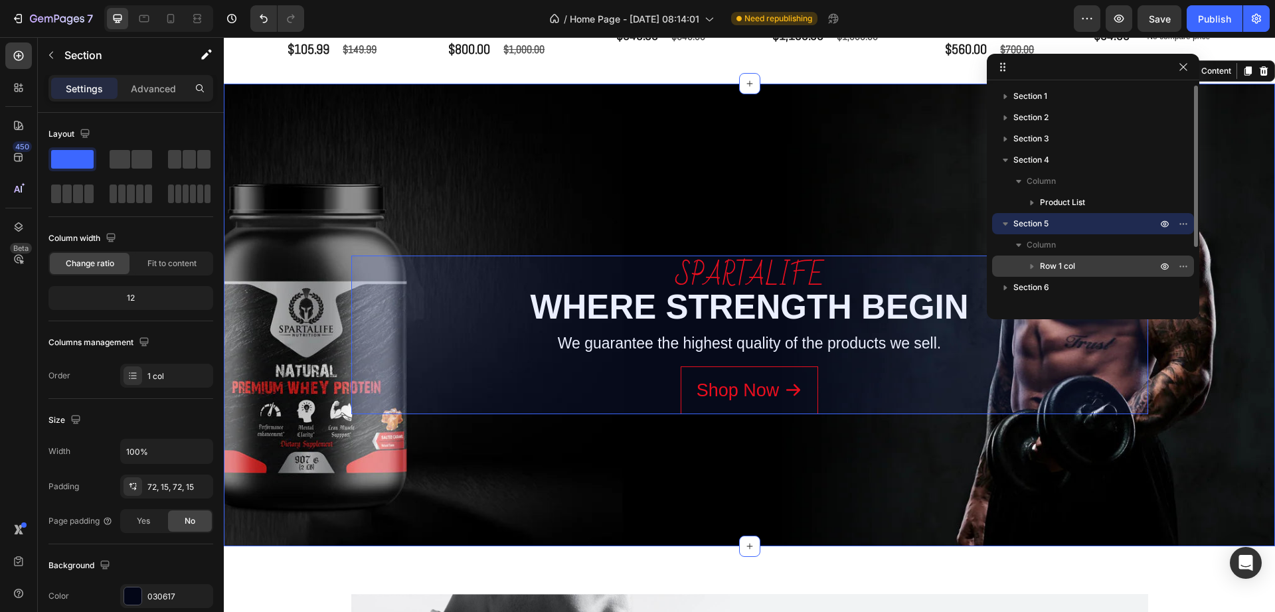
click at [1058, 264] on span "Row 1 col" at bounding box center [1057, 266] width 35 height 13
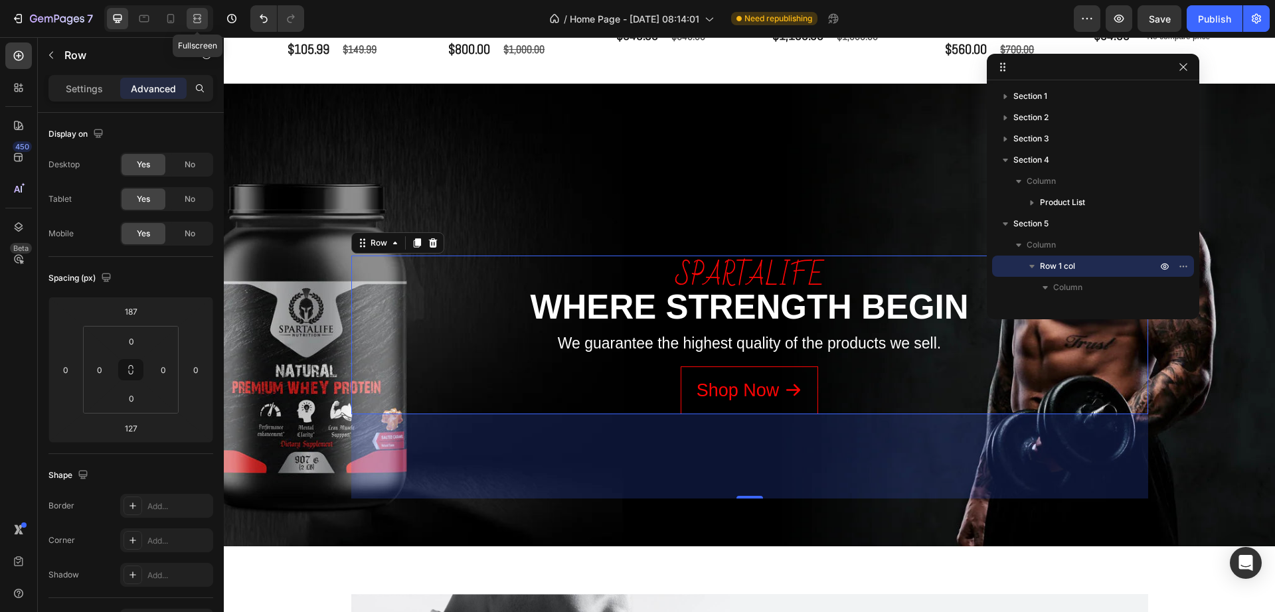
click at [199, 18] on icon at bounding box center [199, 18] width 4 height 3
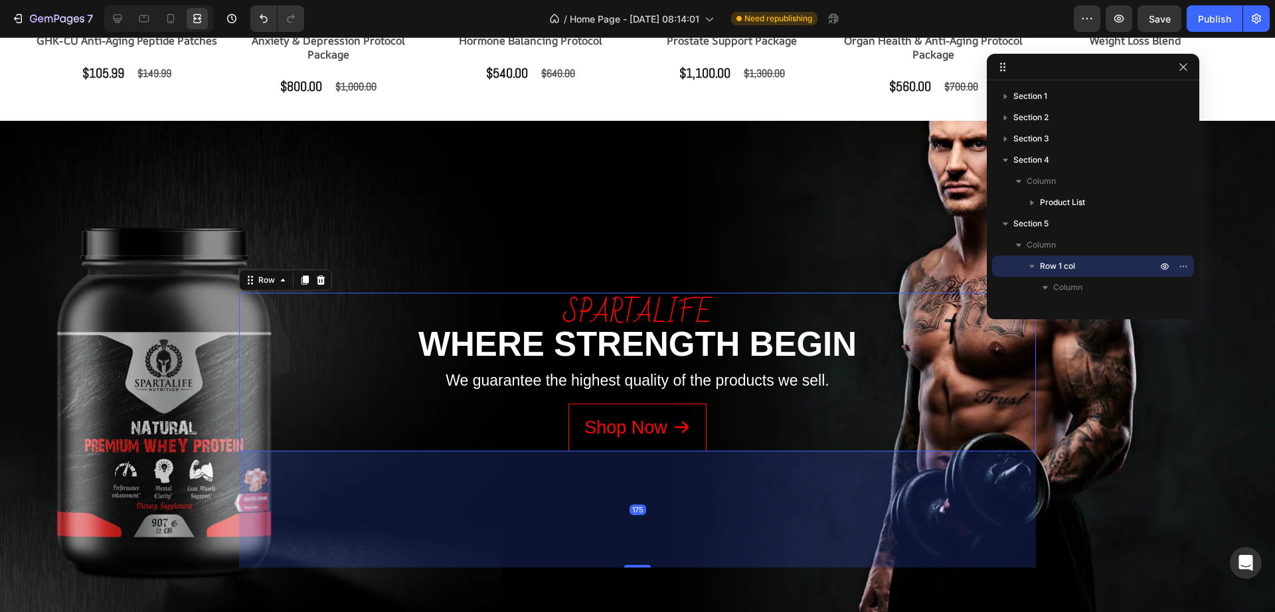
drag, startPoint x: 631, startPoint y: 555, endPoint x: 631, endPoint y: 566, distance: 11.3
click at [631, 566] on div at bounding box center [637, 566] width 27 height 3
type input "175"
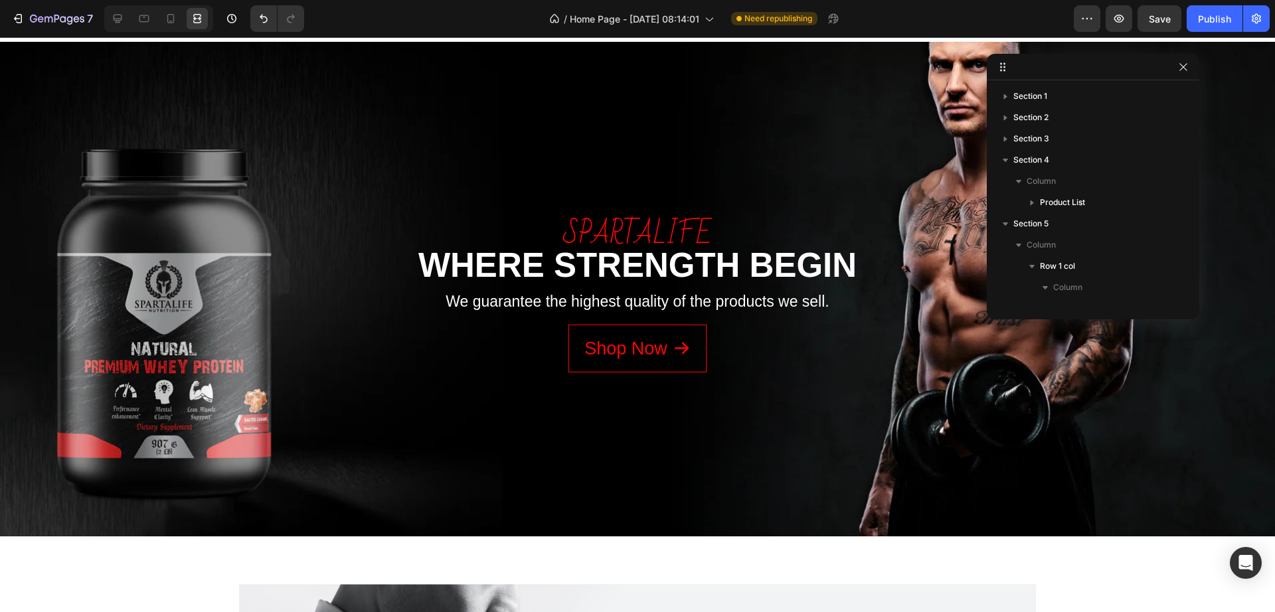
scroll to position [1427, 0]
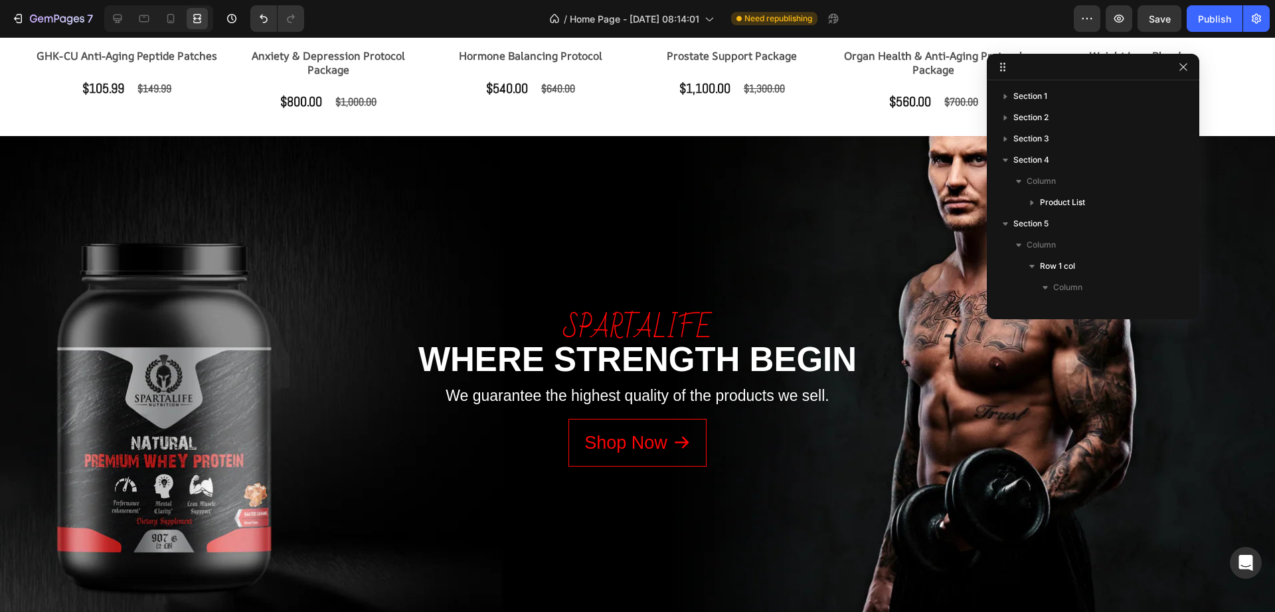
drag, startPoint x: 1269, startPoint y: 272, endPoint x: 1181, endPoint y: 332, distance: 106.6
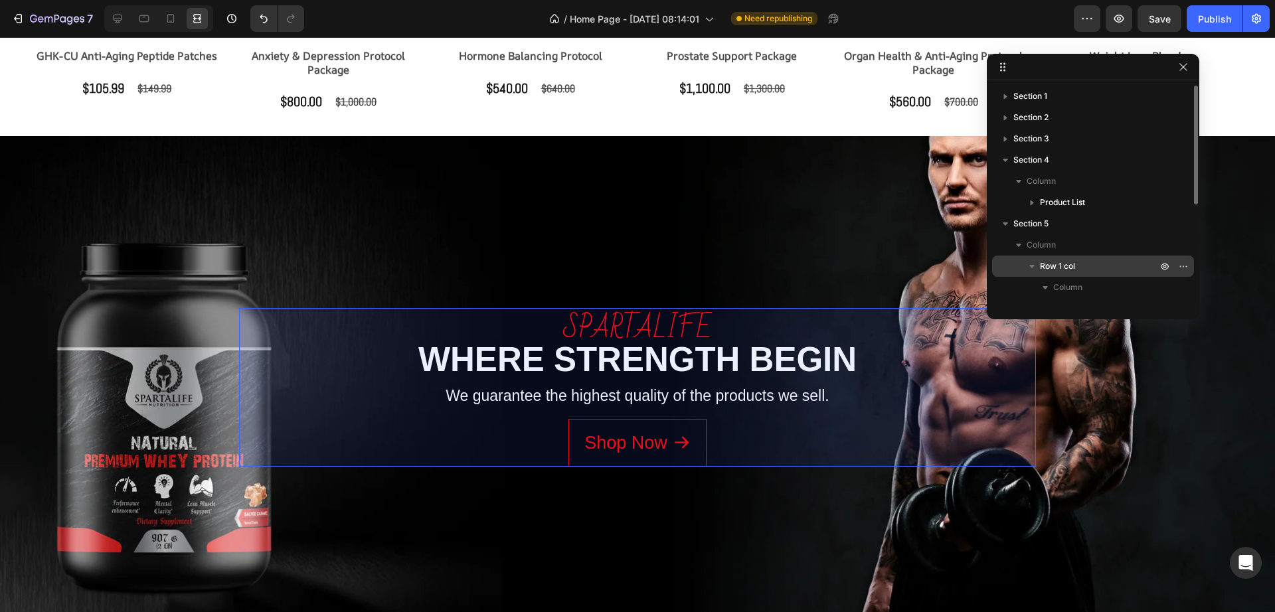
click at [1076, 268] on p "Row 1 col" at bounding box center [1099, 266] width 119 height 13
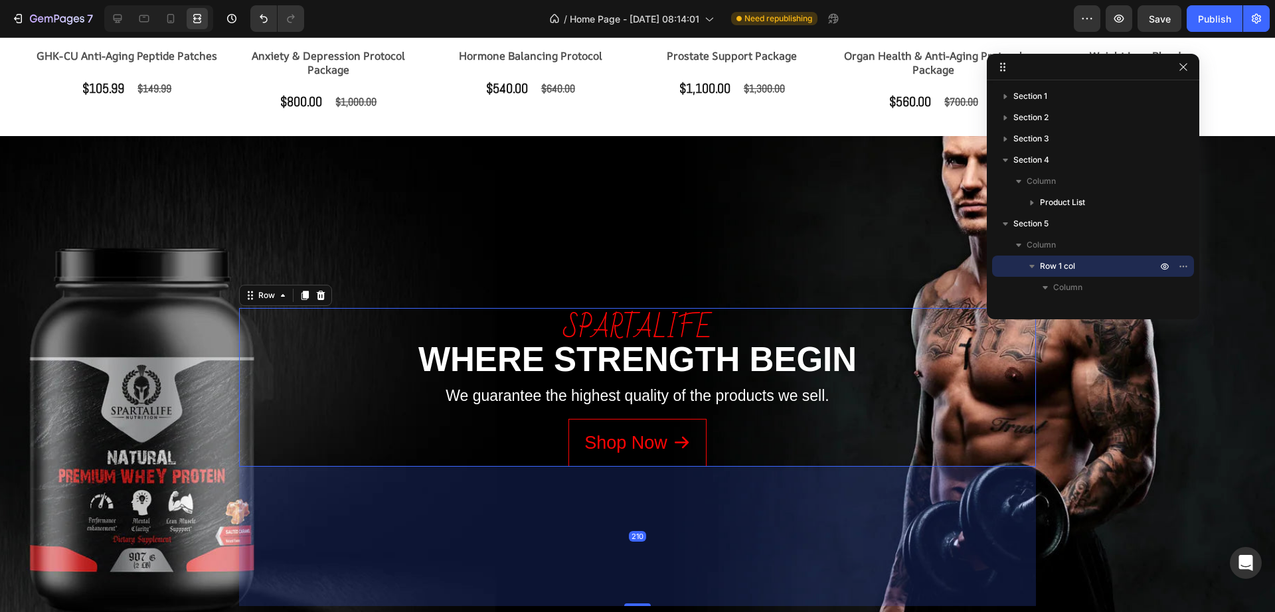
drag, startPoint x: 633, startPoint y: 587, endPoint x: 632, endPoint y: 606, distance: 19.3
click at [632, 606] on div at bounding box center [637, 604] width 27 height 3
type input "210"
click at [1180, 70] on icon "button" at bounding box center [1183, 67] width 11 height 11
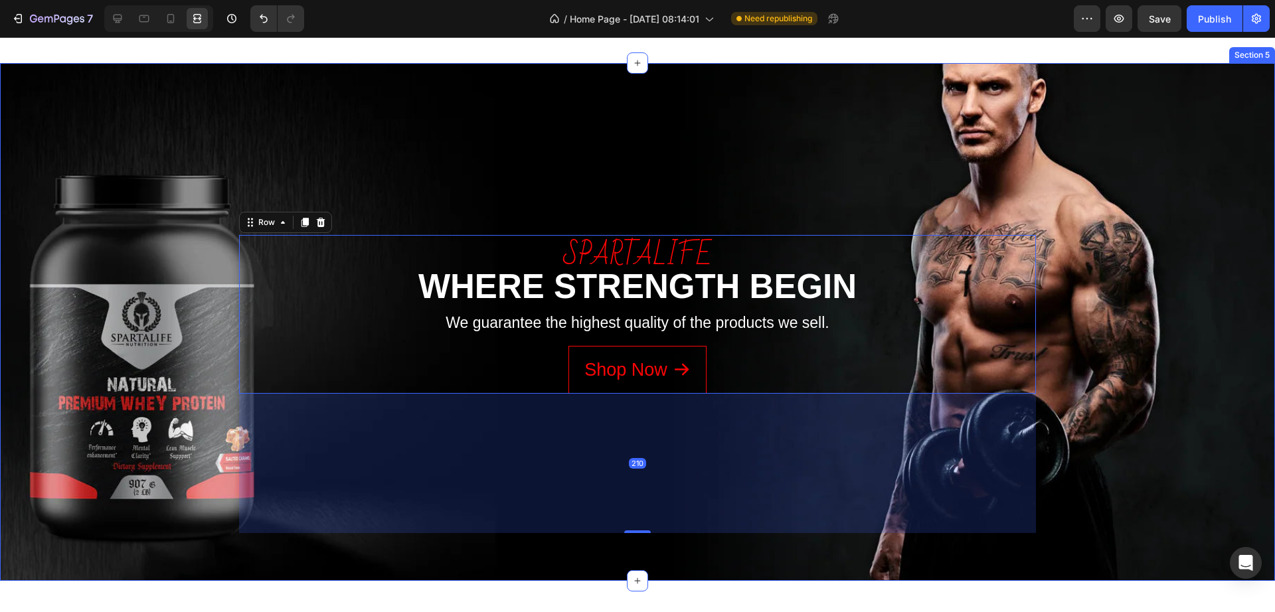
scroll to position [1510, 0]
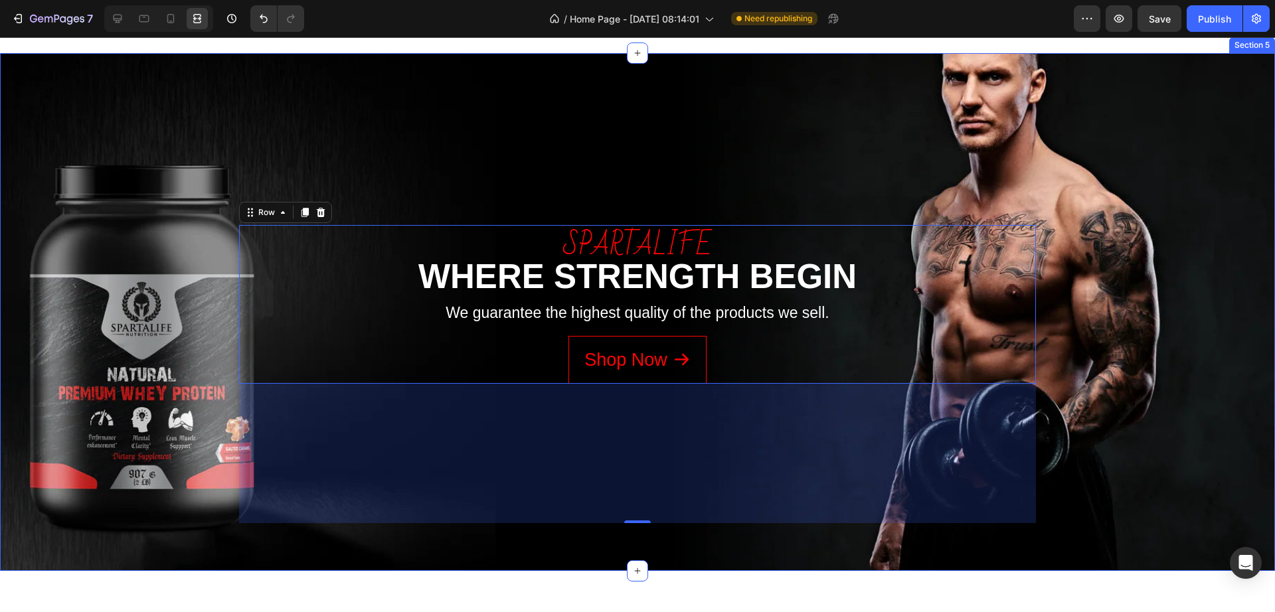
click at [1115, 227] on div "spartalife Text block WHERE STRENGTH BEGIN Heading We guarantee the highest qua…" at bounding box center [637, 312] width 1255 height 422
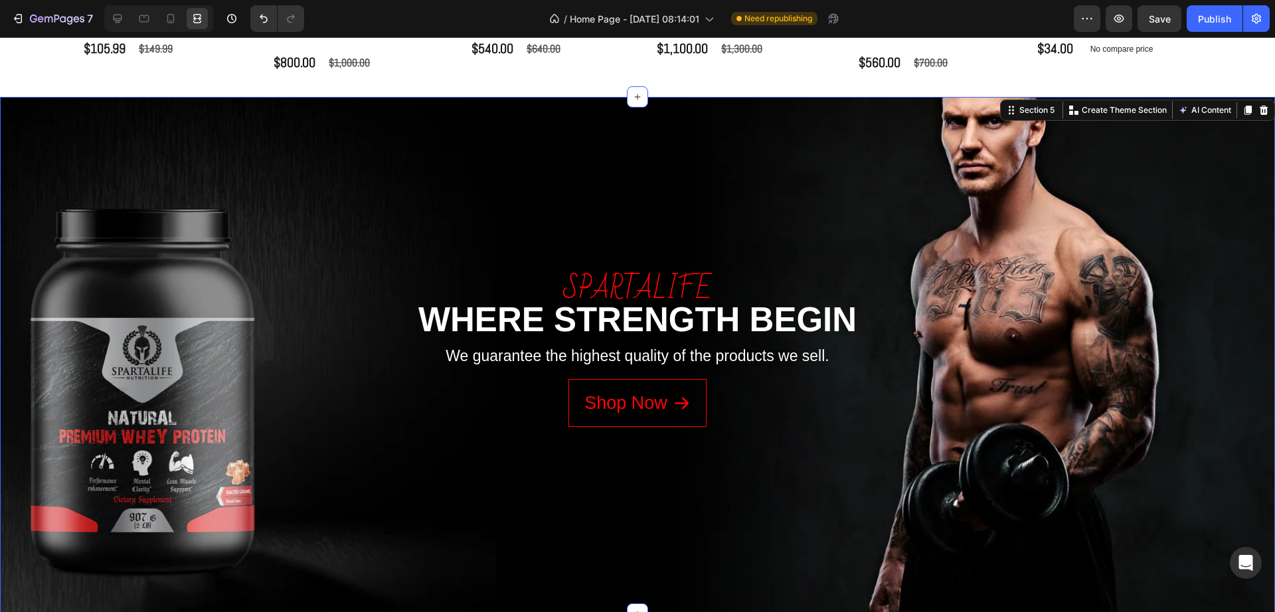
scroll to position [1427, 0]
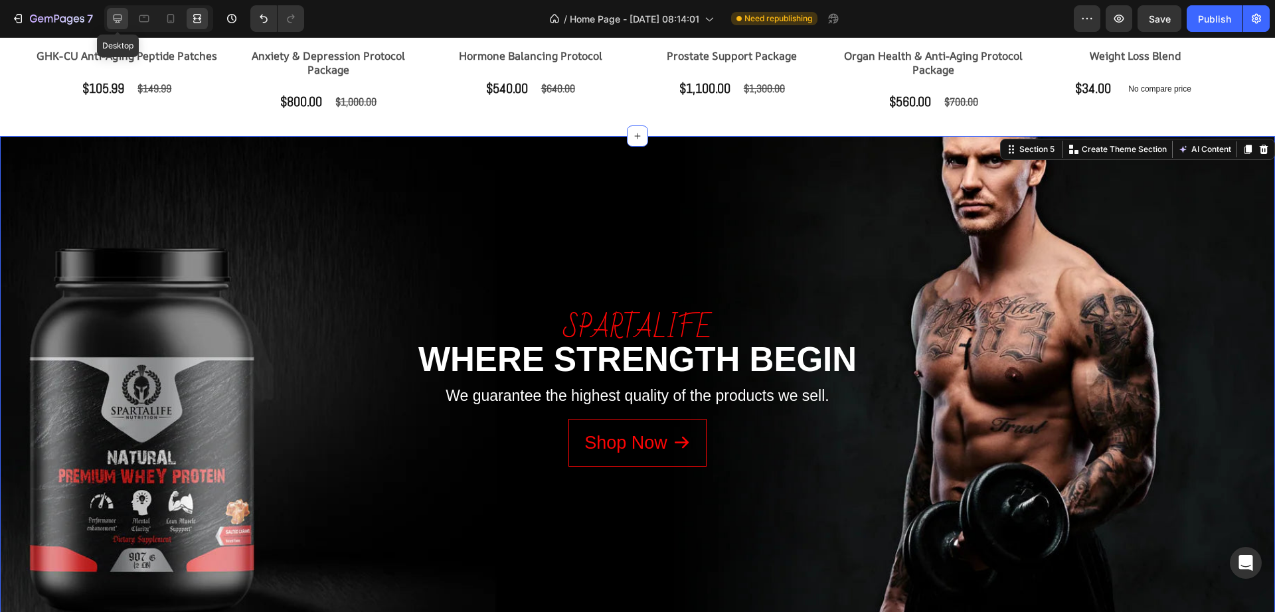
click at [123, 18] on icon at bounding box center [117, 18] width 13 height 13
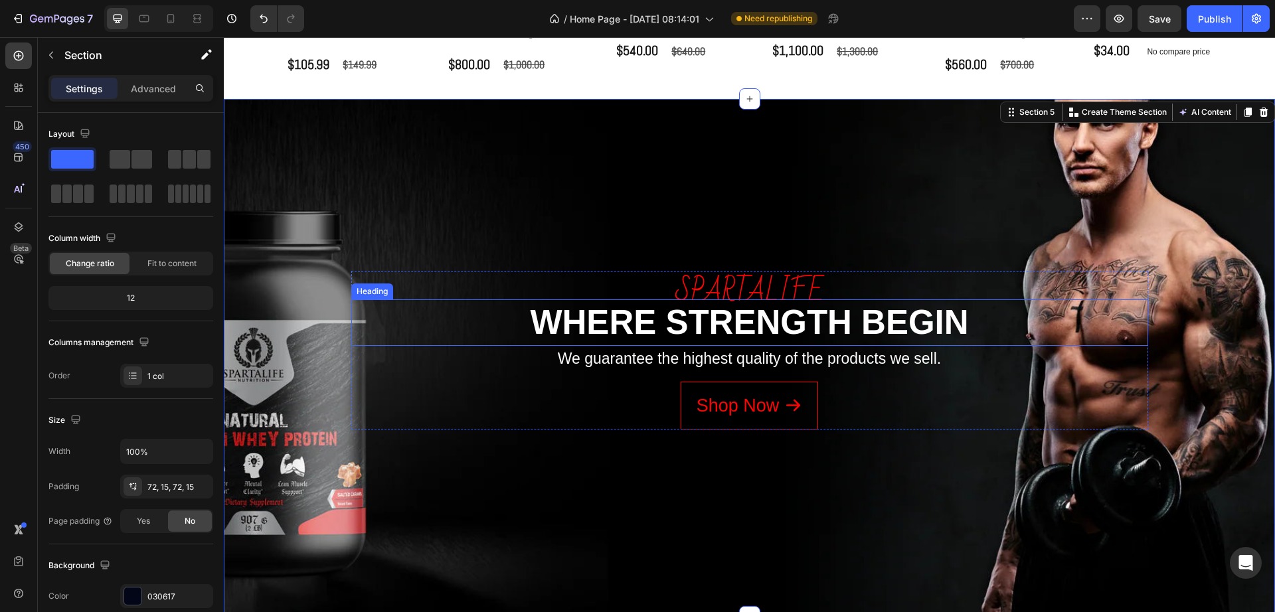
scroll to position [1510, 0]
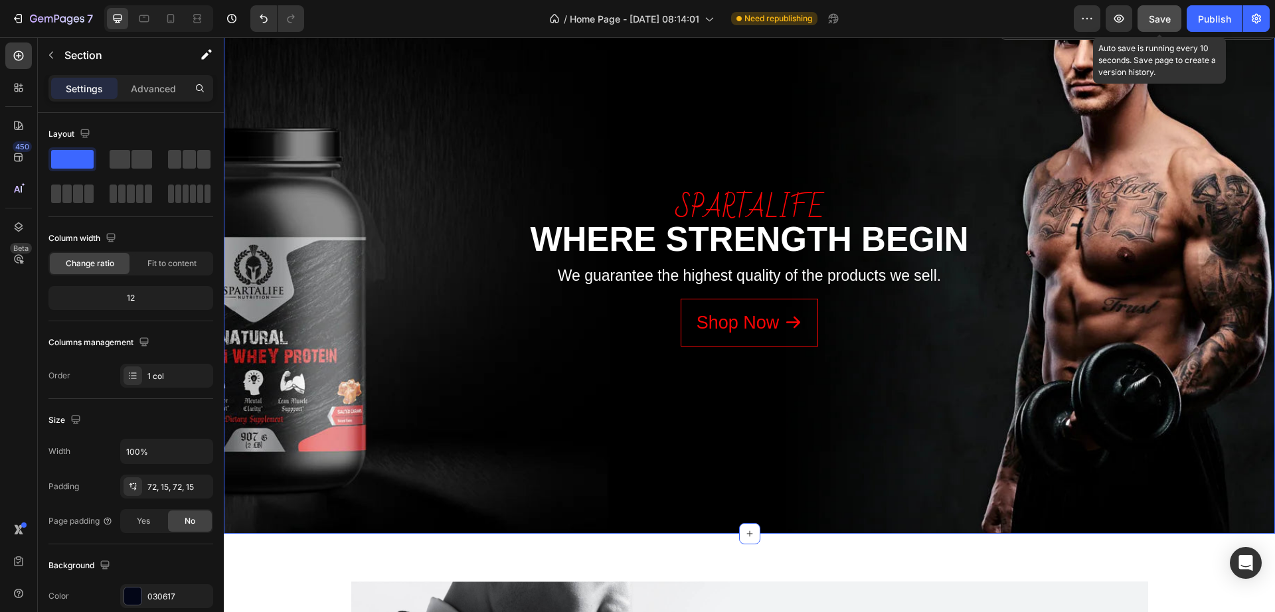
click at [1158, 23] on span "Save" at bounding box center [1160, 18] width 22 height 11
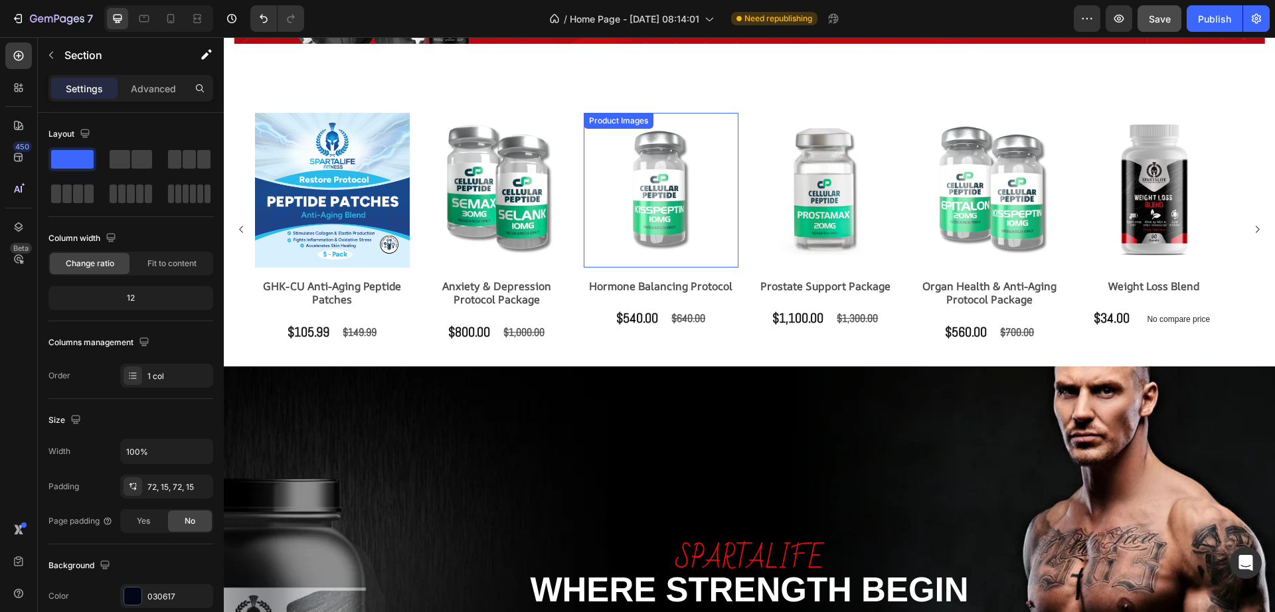
scroll to position [587, 0]
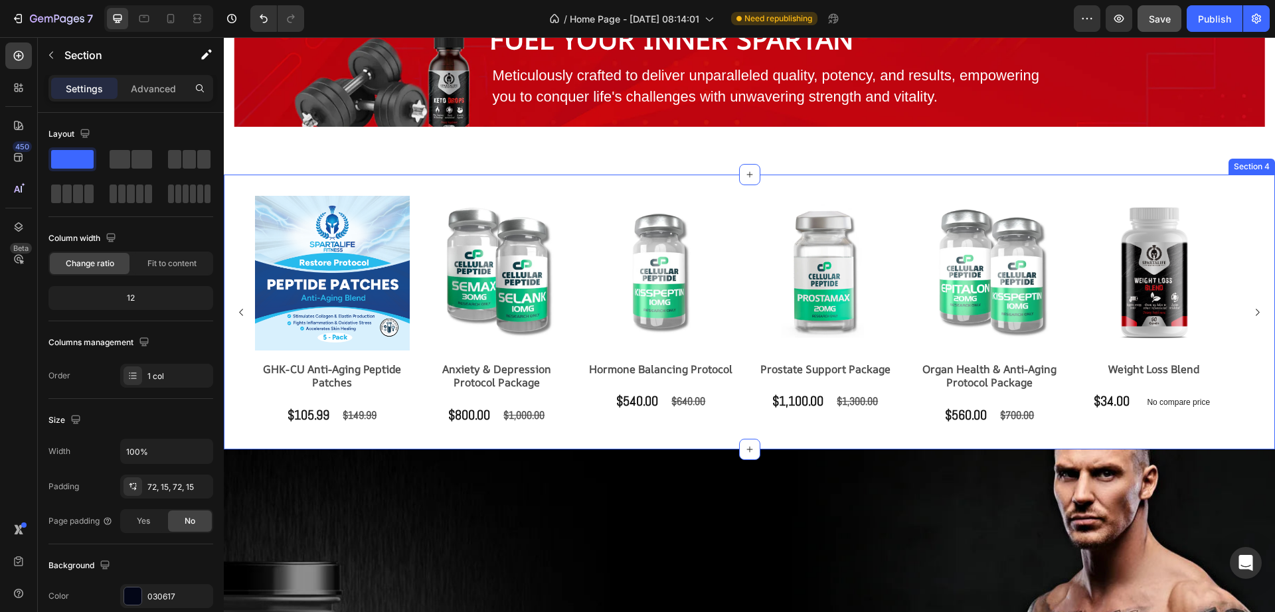
click at [836, 185] on div "Product Images GHK-CU Anti-Aging Peptide Patches Product Title $105.99 Product …" at bounding box center [749, 312] width 1051 height 275
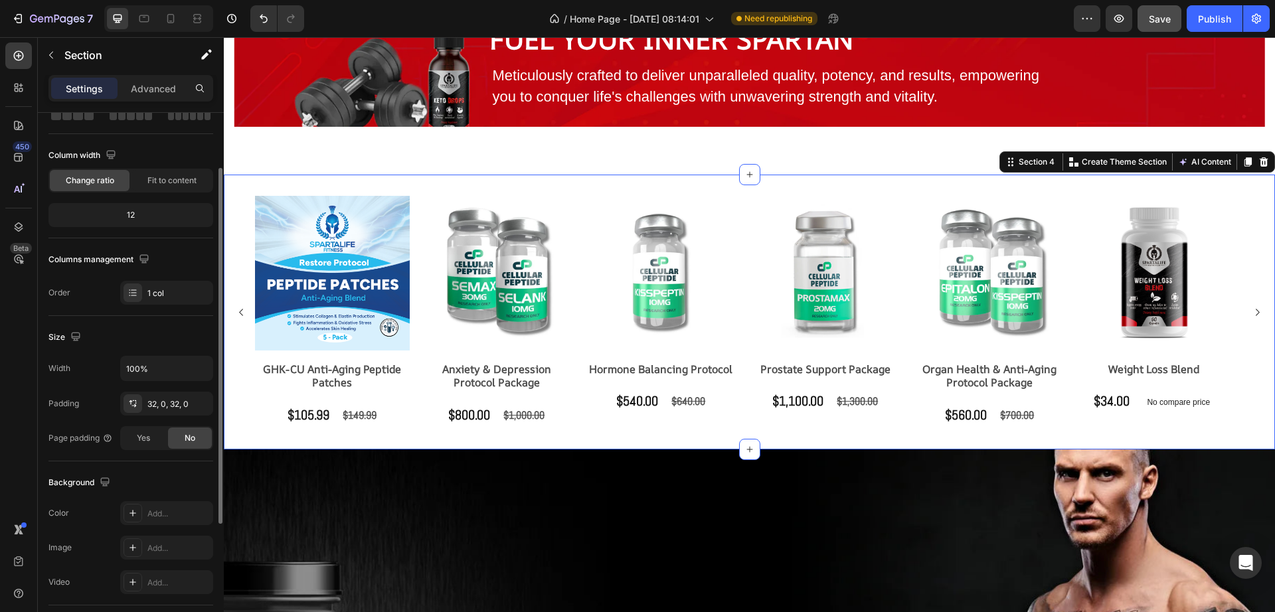
scroll to position [0, 0]
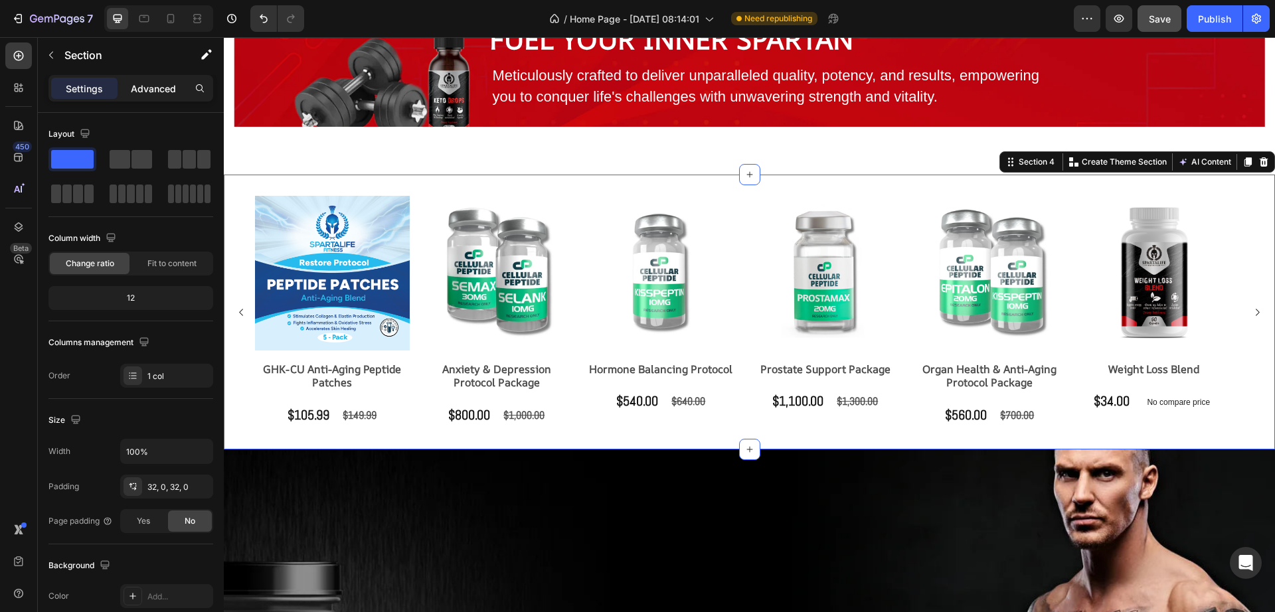
click at [135, 94] on p "Advanced" at bounding box center [153, 89] width 45 height 14
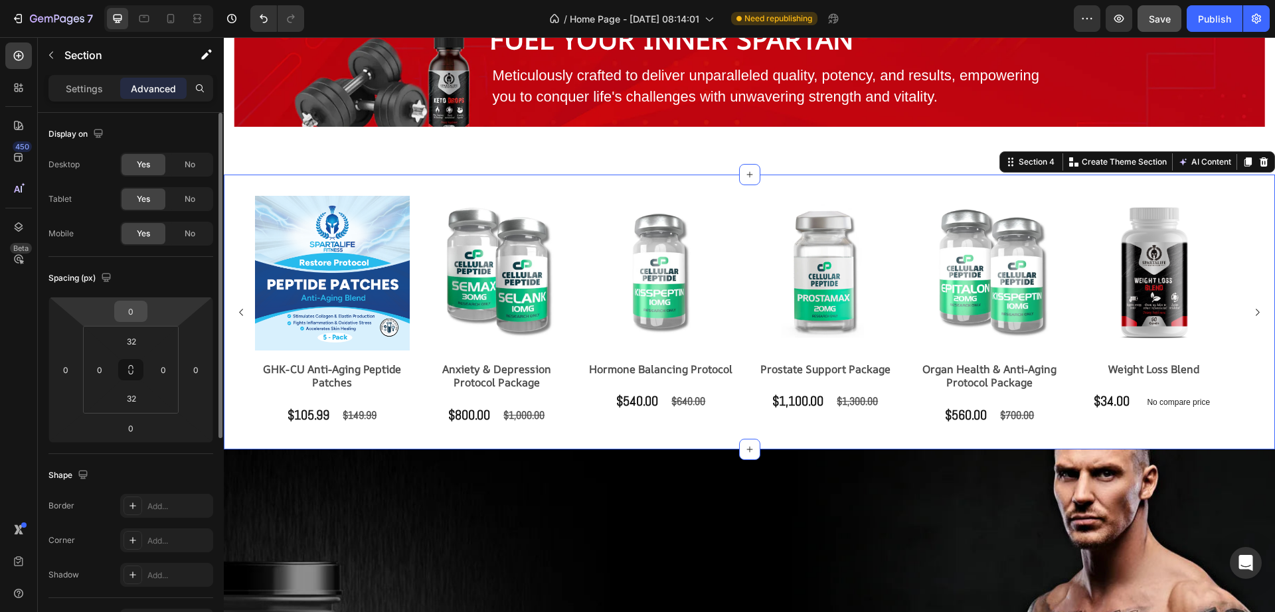
click at [131, 313] on input "0" at bounding box center [131, 311] width 27 height 20
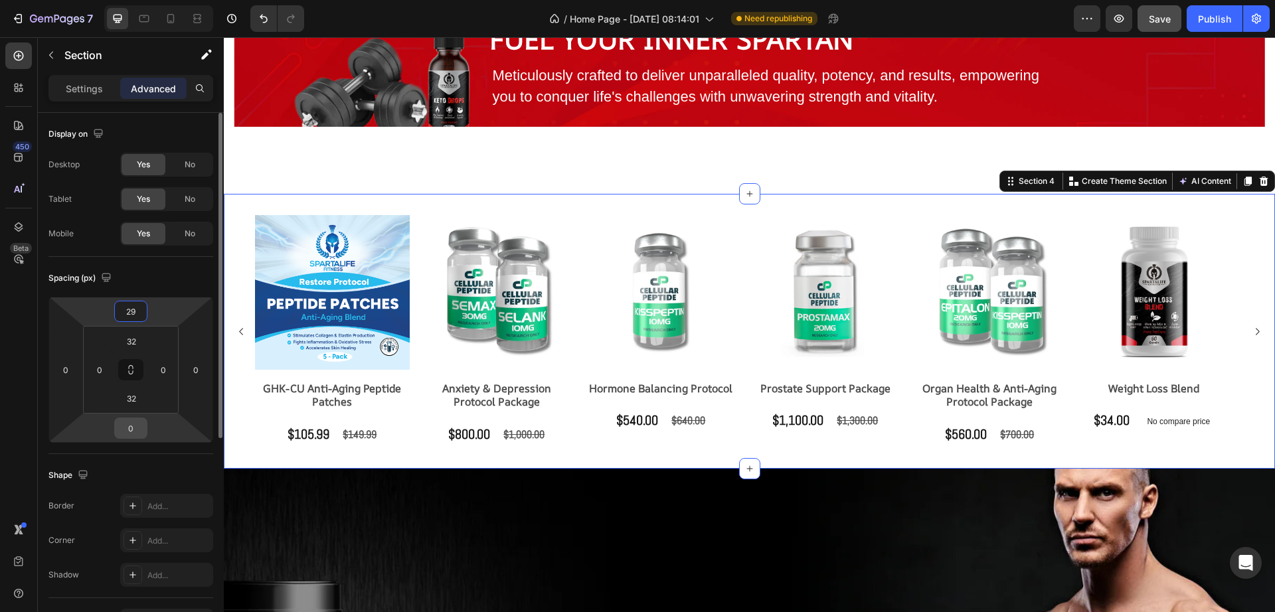
type input "30"
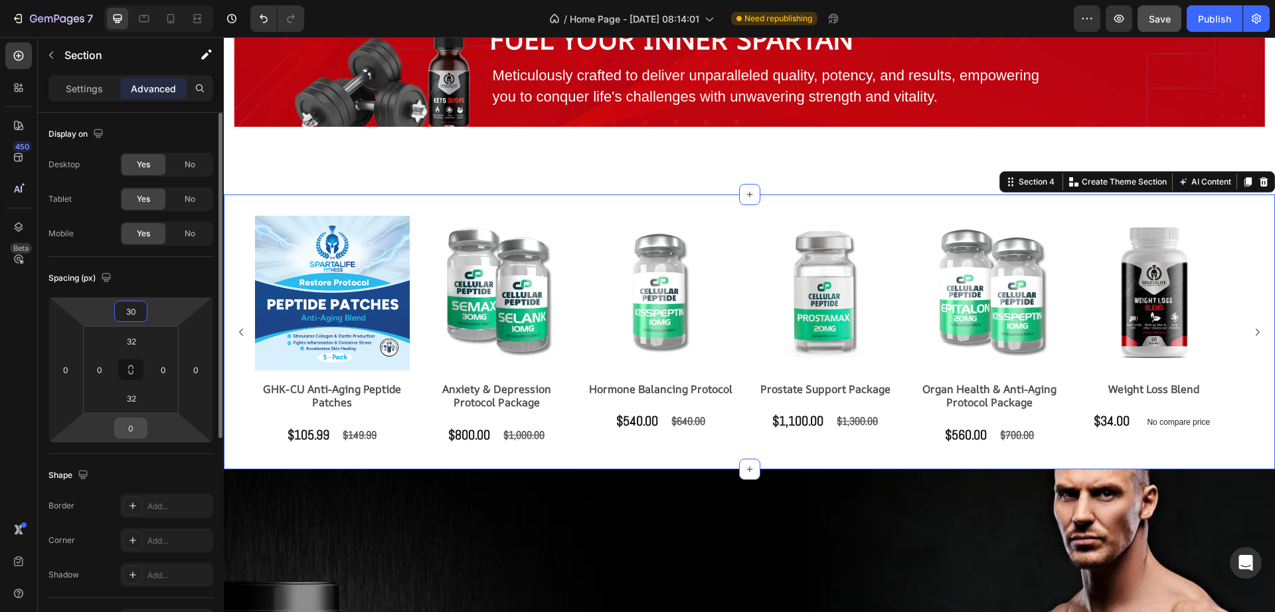
click at [131, 428] on input "0" at bounding box center [131, 428] width 27 height 20
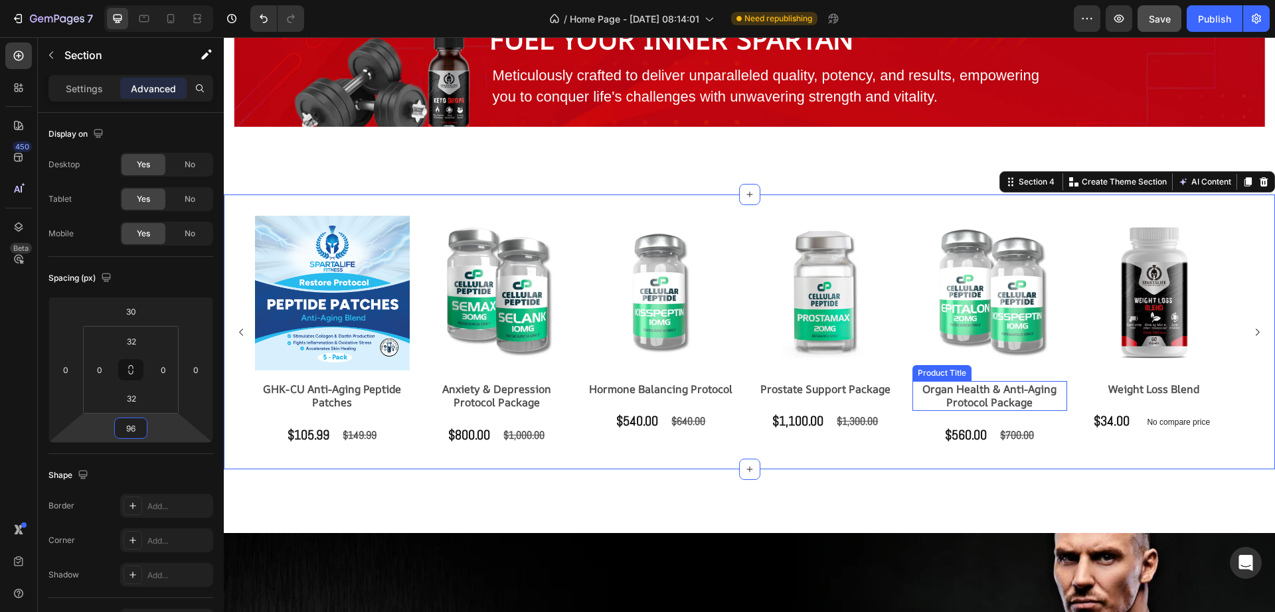
type input "95"
click at [1078, 139] on div "SpartaLife Heading Fuel your Inner Spartan Text Block Meticulously crafted to d…" at bounding box center [749, 69] width 1051 height 212
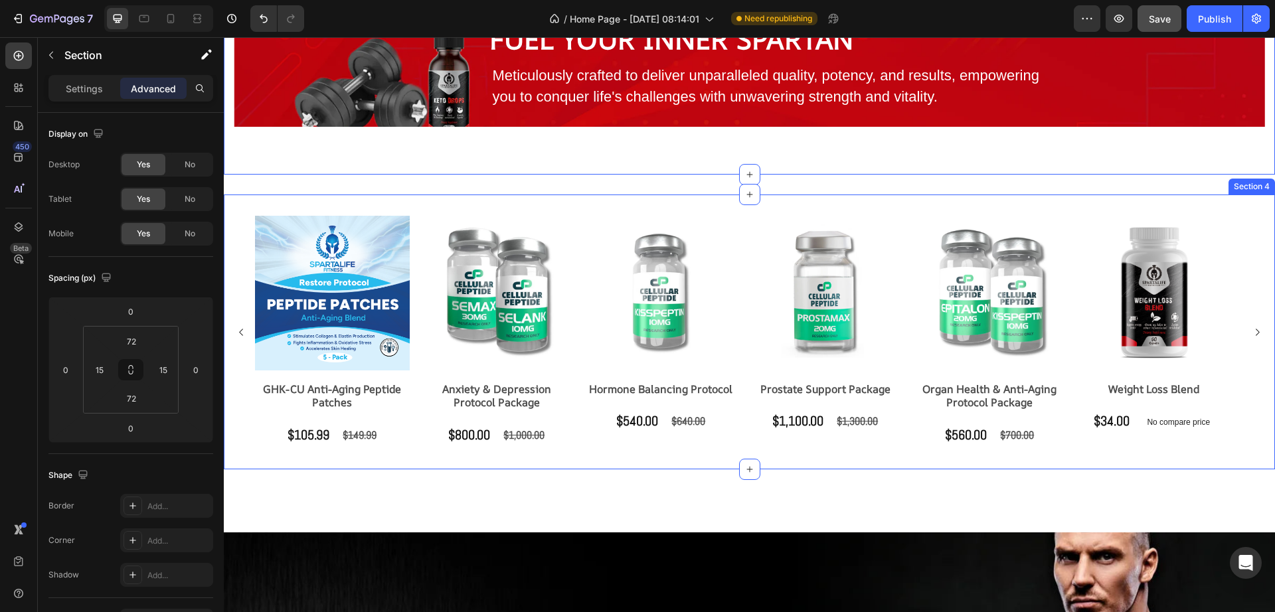
click at [916, 463] on div "Product Images GHK-CU Anti-Aging Peptide Patches Product Title $105.99 Product …" at bounding box center [749, 332] width 1051 height 275
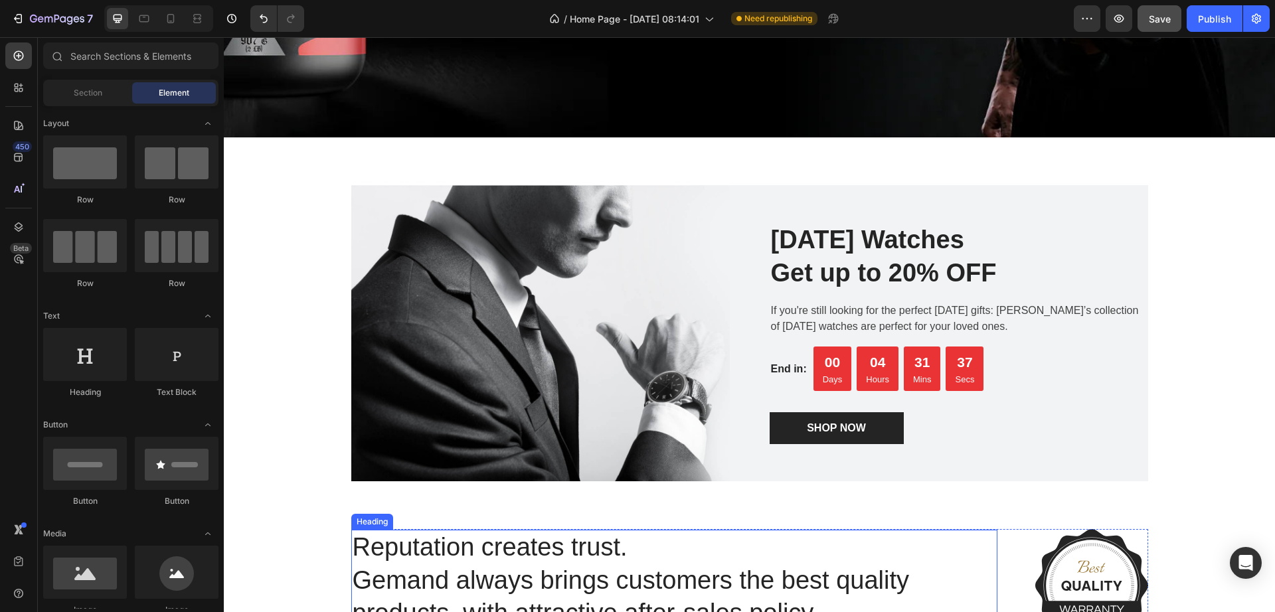
scroll to position [1583, 0]
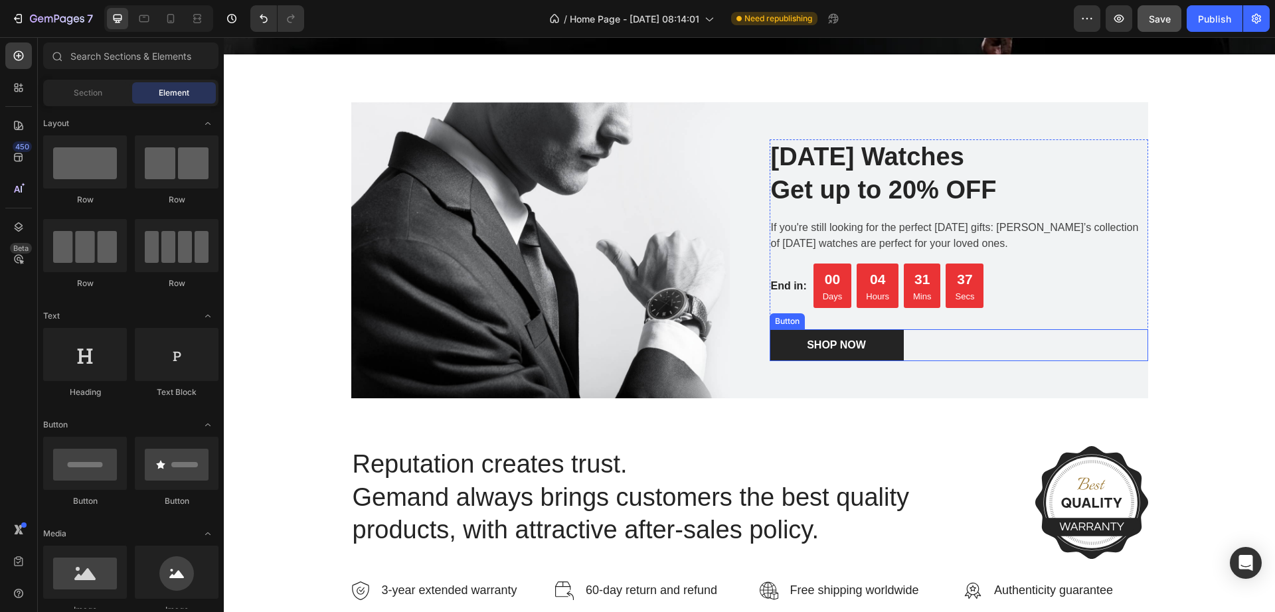
click at [990, 347] on div "SHOP NOW Button" at bounding box center [958, 345] width 378 height 32
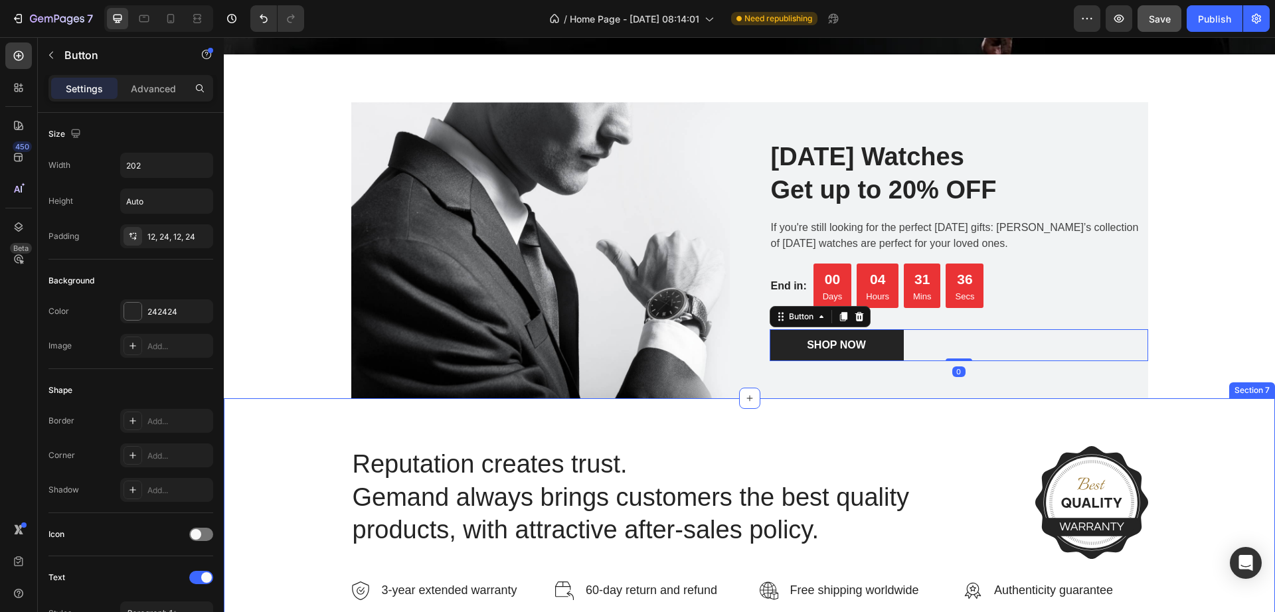
click at [1022, 400] on div "Reputation creates trust. Gemand always brings customers the best quality produ…" at bounding box center [749, 523] width 1051 height 250
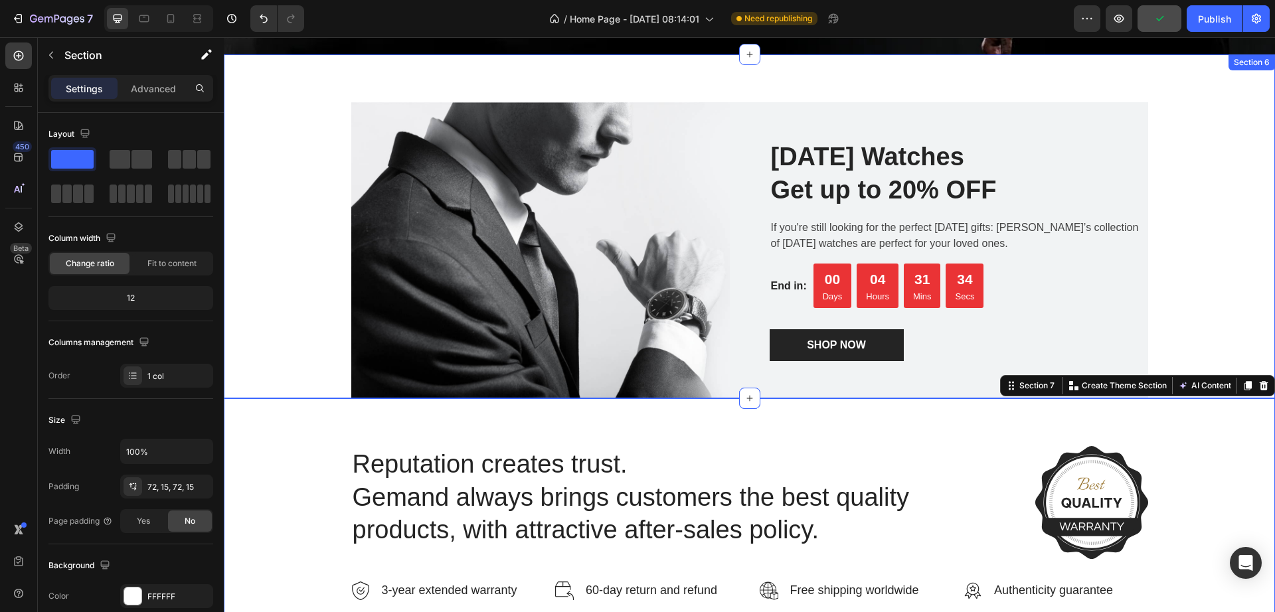
click at [1259, 227] on div "Image Father's Day Watches Get up to 20% OFF Heading If you're still looking fo…" at bounding box center [749, 226] width 1051 height 345
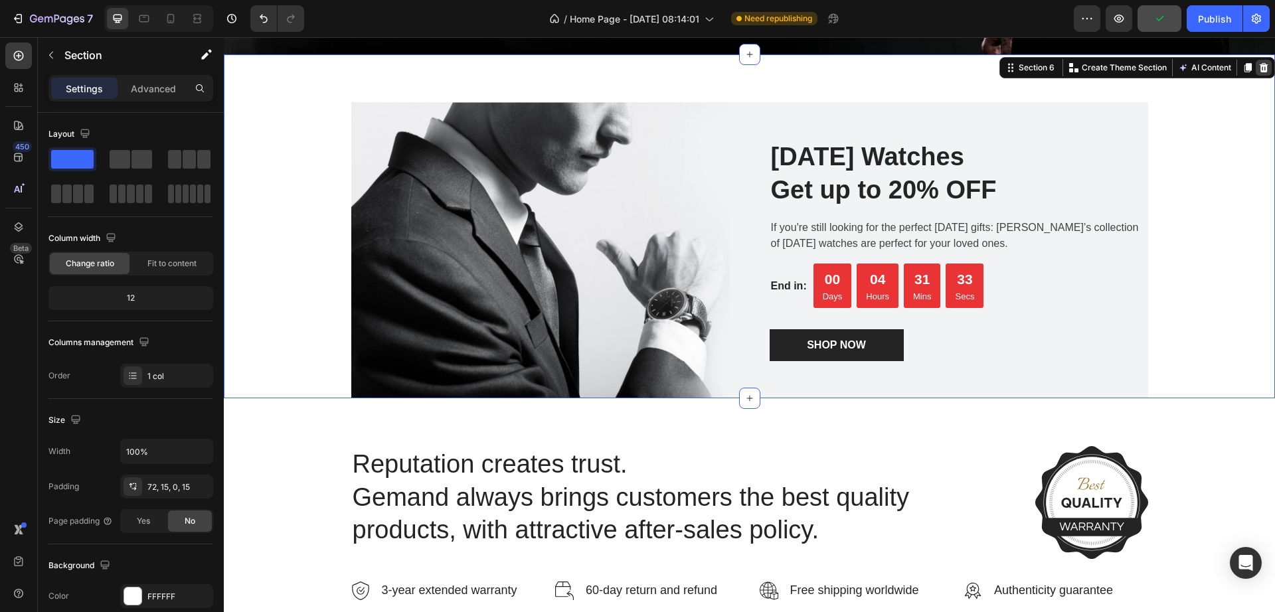
click at [1255, 61] on div at bounding box center [1263, 68] width 16 height 16
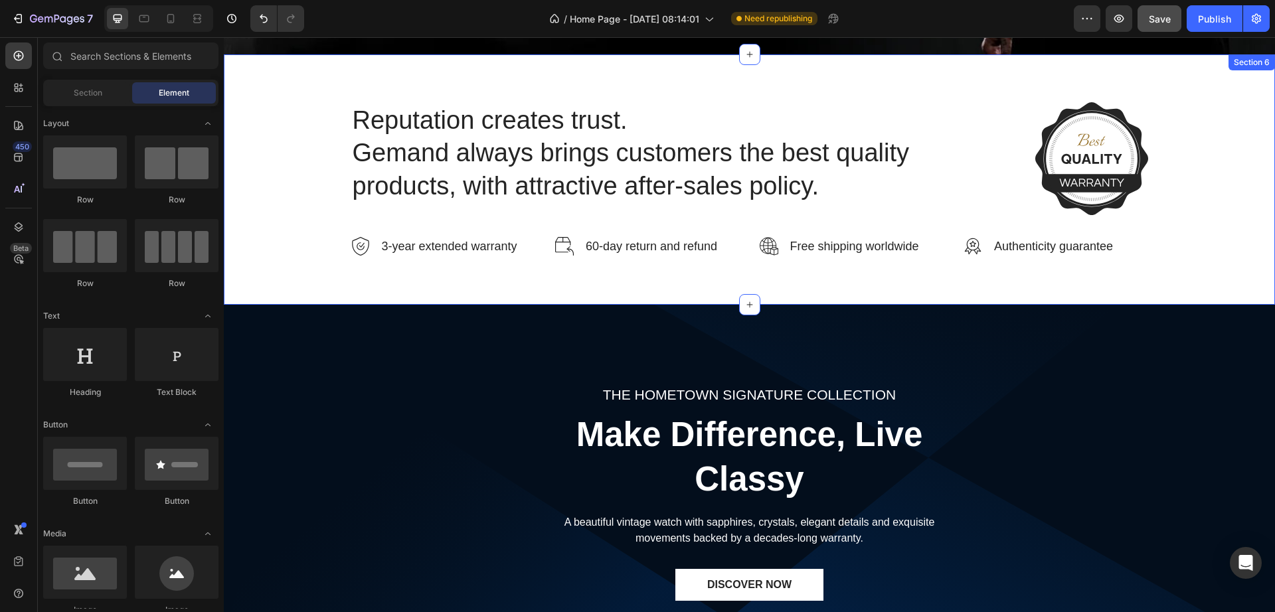
scroll to position [1417, 0]
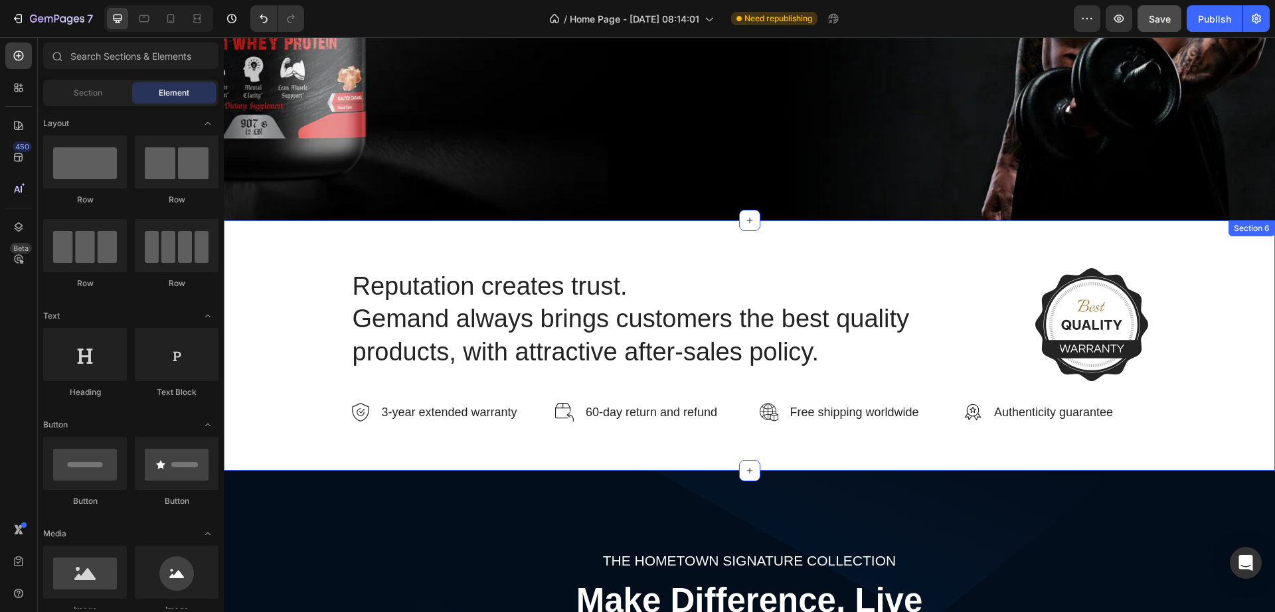
click at [1243, 357] on div "Reputation creates trust. Gemand always brings customers the best quality produ…" at bounding box center [749, 345] width 1031 height 155
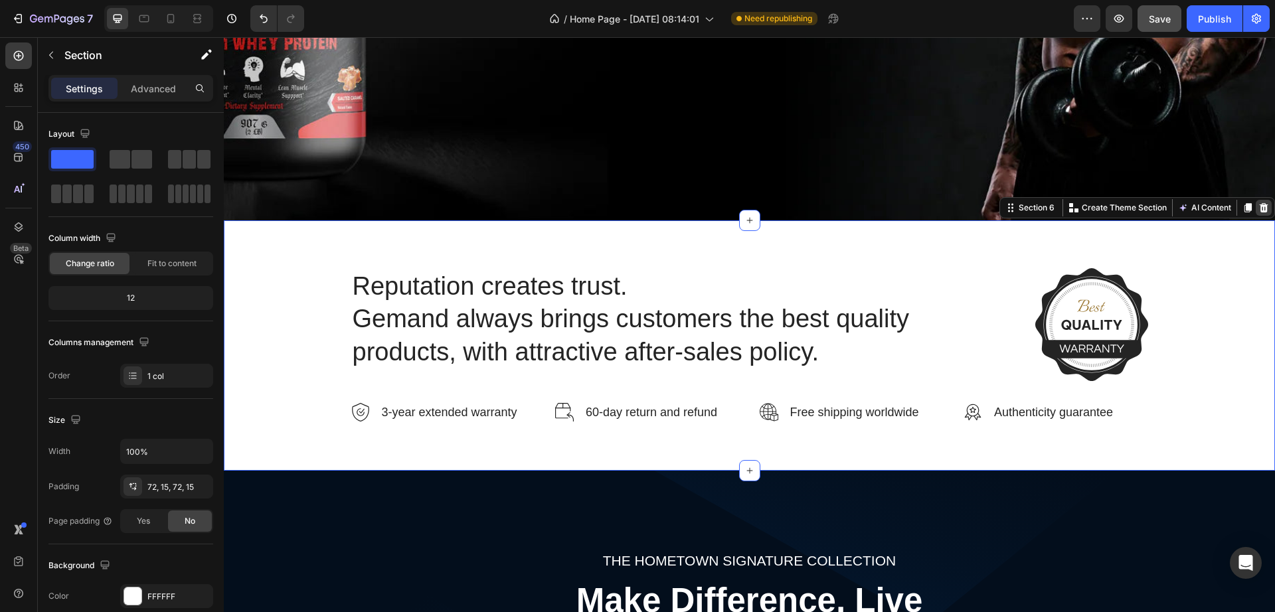
click at [1259, 207] on icon at bounding box center [1263, 207] width 9 height 9
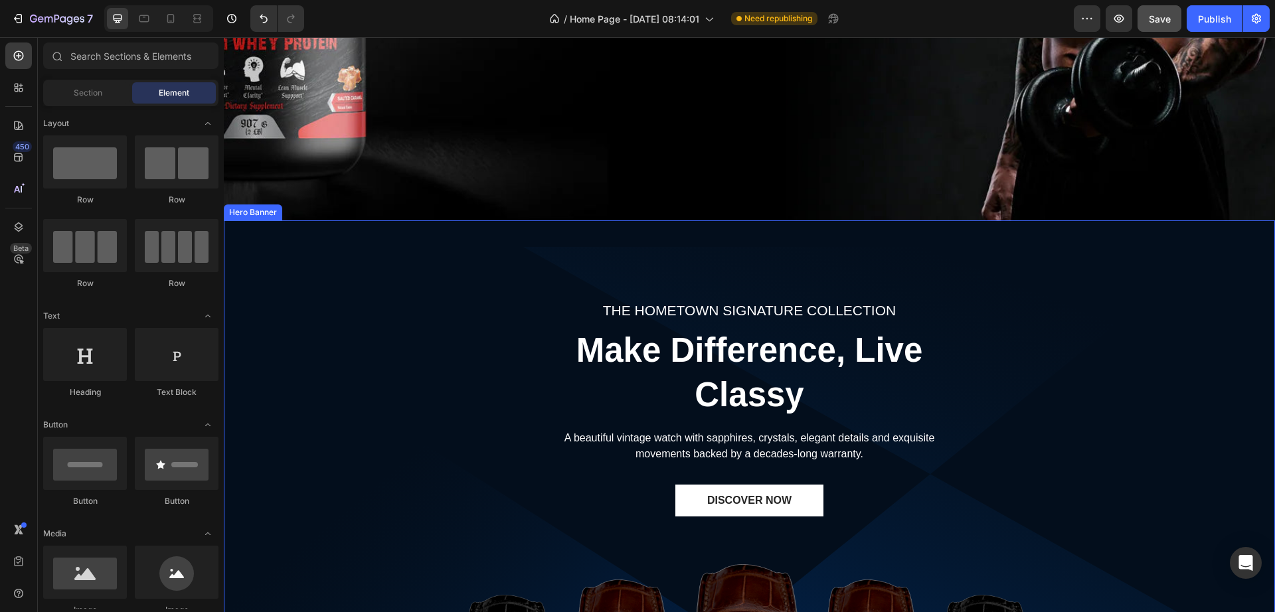
click at [1195, 323] on div "THE HOMETOWN SIGNATURE COLLECTION Text block Make Difference, Live Classy Headi…" at bounding box center [749, 493] width 1051 height 546
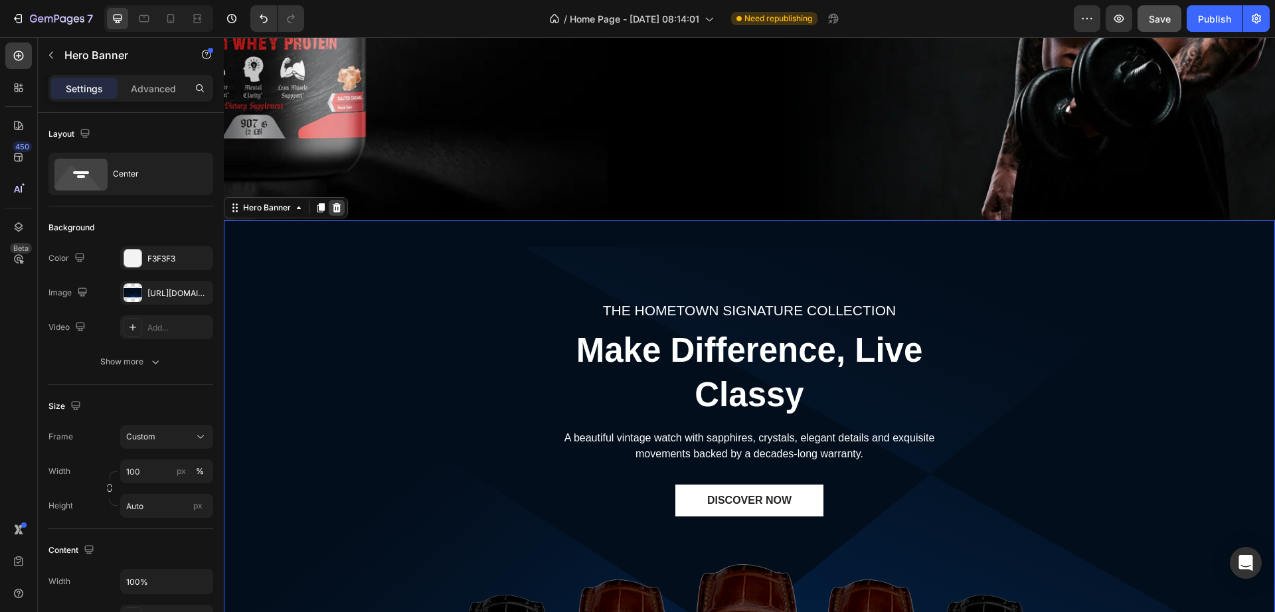
click at [336, 209] on icon at bounding box center [337, 207] width 9 height 9
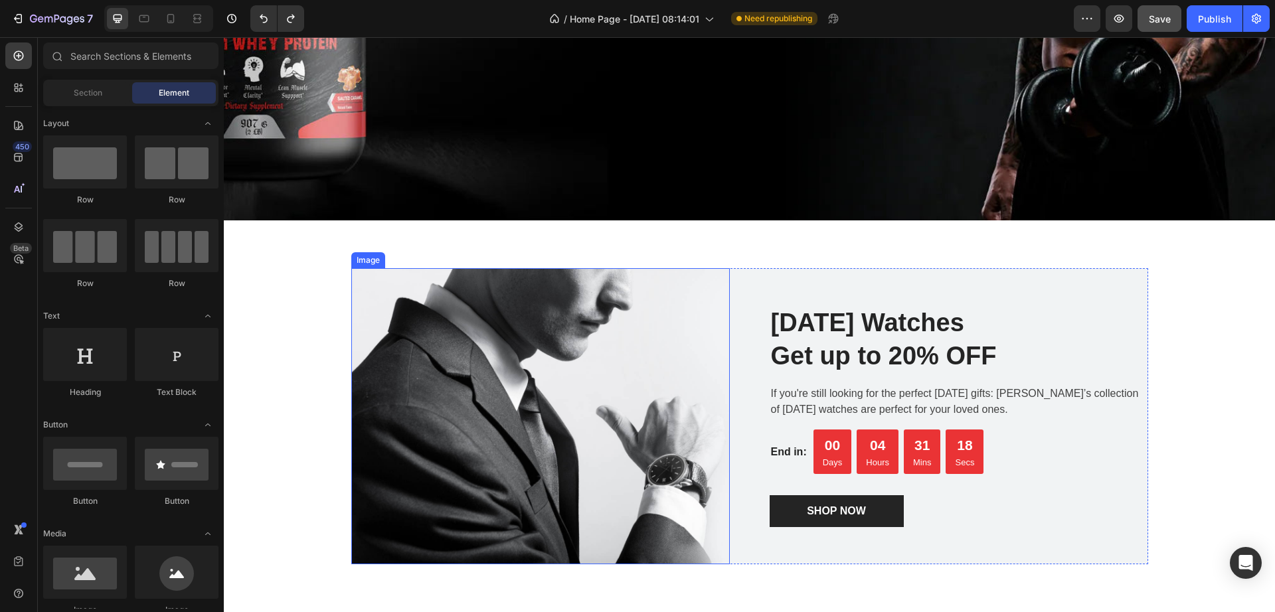
click at [619, 455] on img at bounding box center [540, 416] width 378 height 297
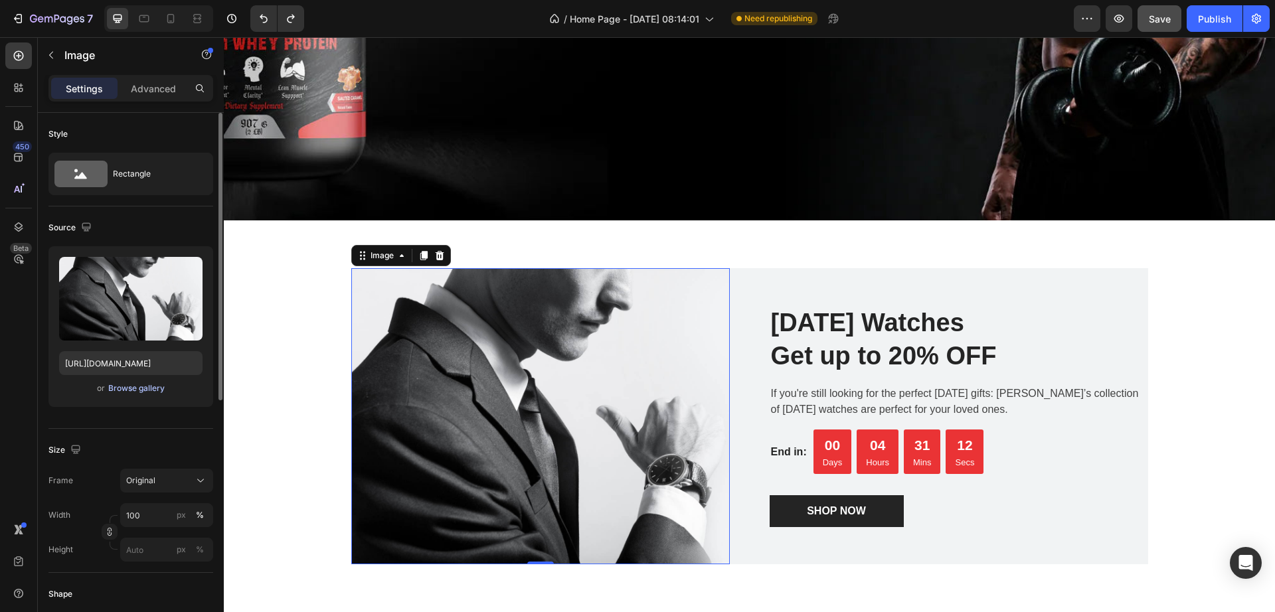
click at [133, 392] on div "Browse gallery" at bounding box center [136, 388] width 56 height 12
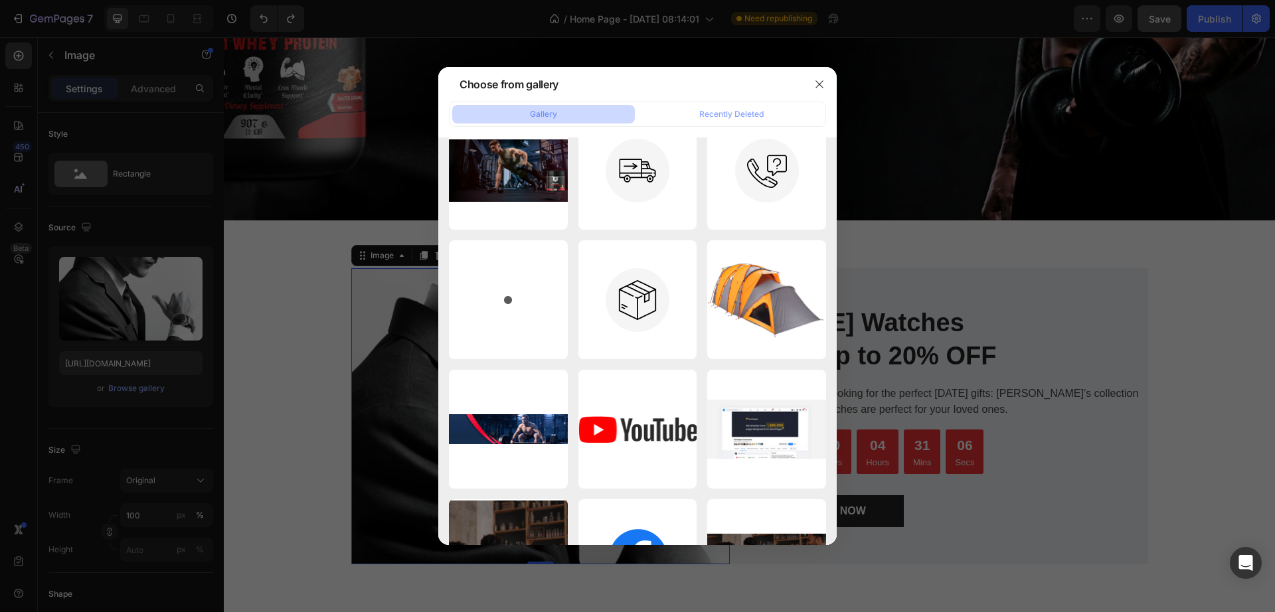
scroll to position [0, 0]
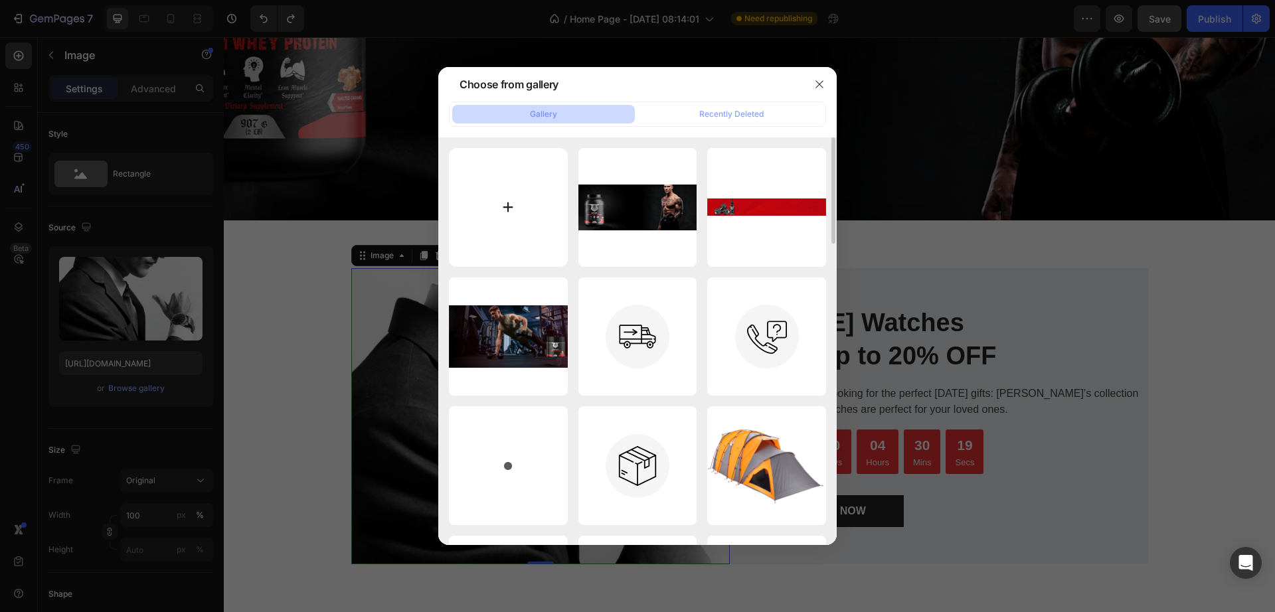
click at [510, 218] on input "file" at bounding box center [508, 207] width 119 height 119
type input "C:\fakepath\Rectangle_129_726b91f8-be92-4f03-b5c0-3f165f4fb7aa_500x (1).webp"
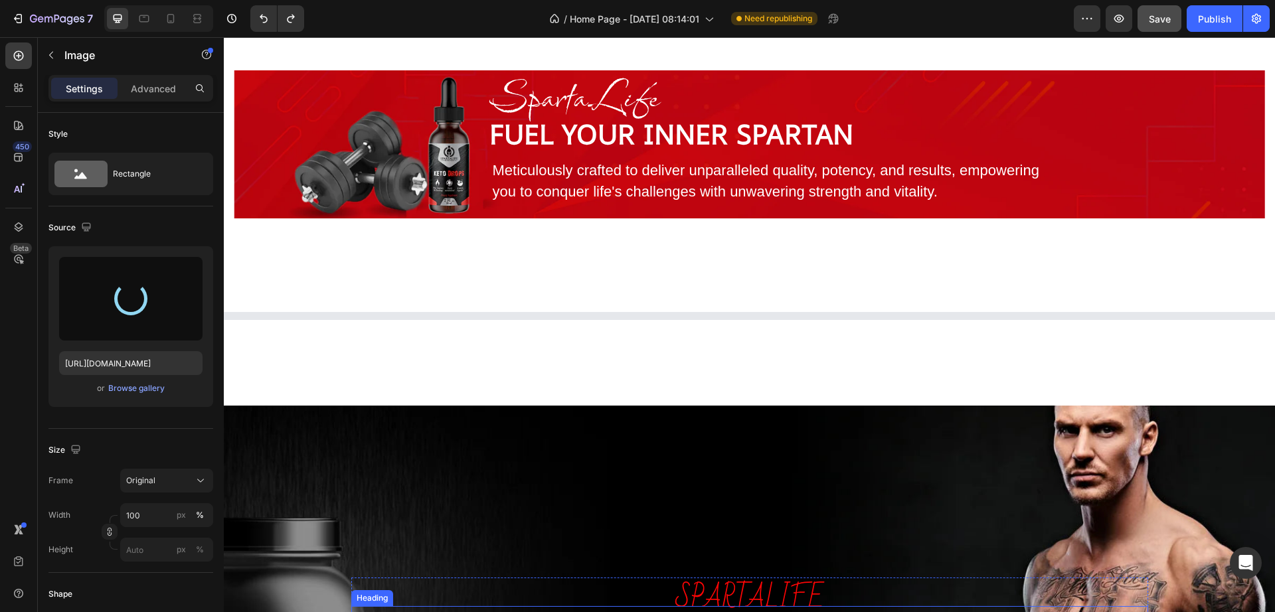
type input "https://cdn.shopify.com/s/files/1/0818/3191/9930/files/gempages_573172560171172…"
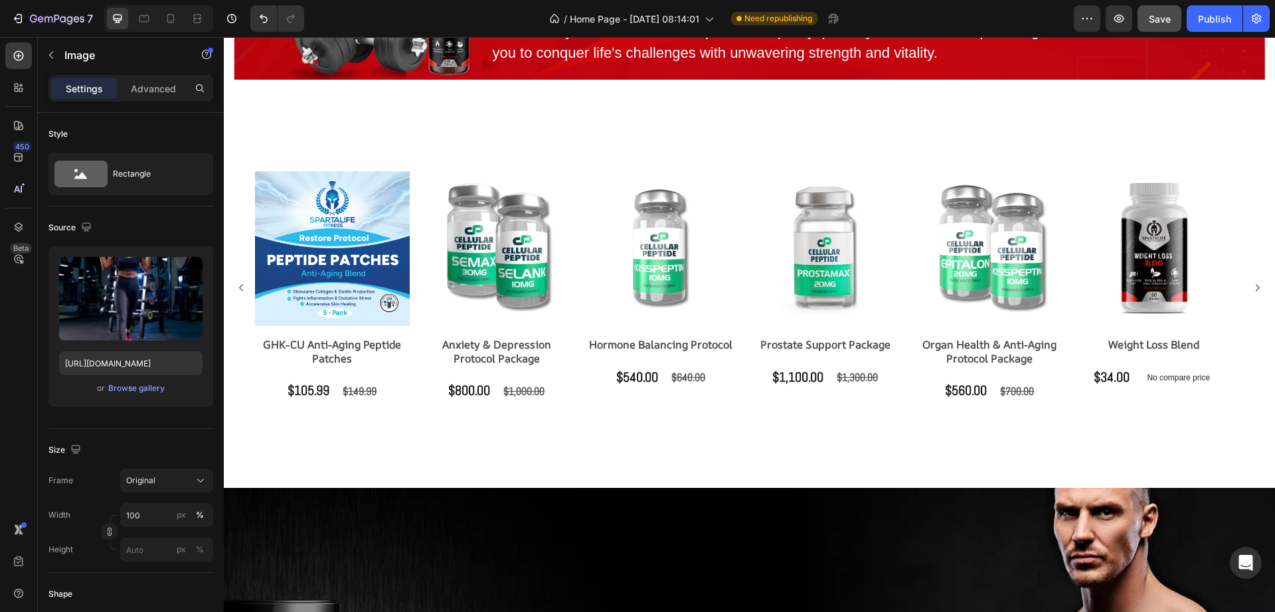
scroll to position [559, 0]
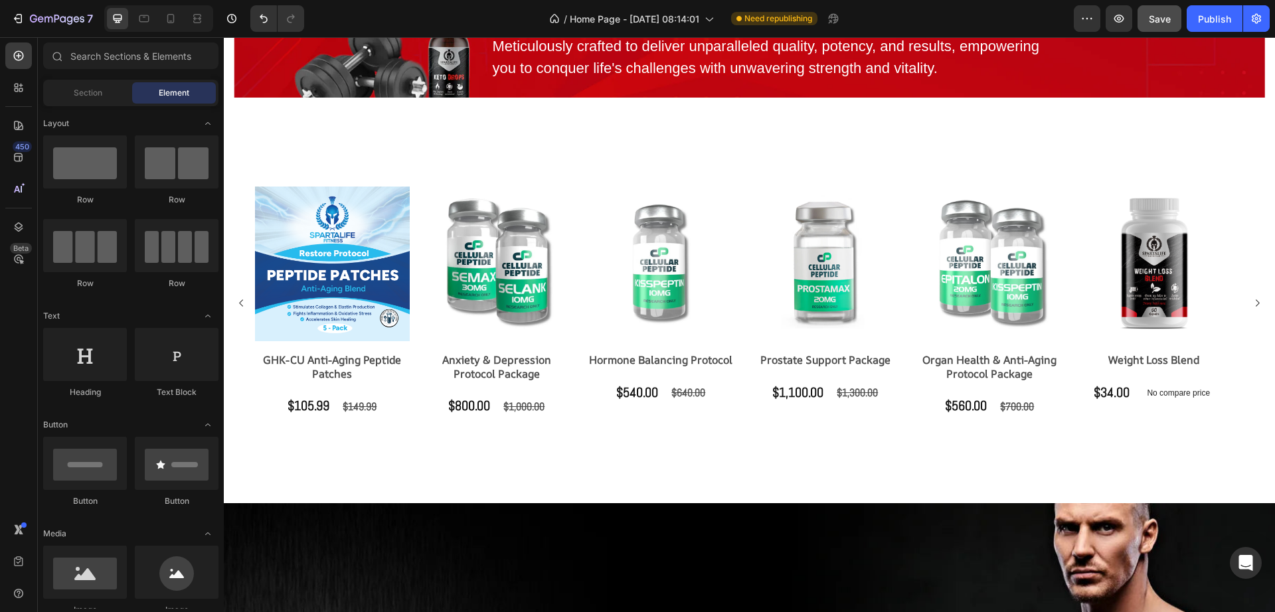
click at [609, 168] on div "Product Images GHK-CU Anti-Aging Peptide Patches Product Title $105.99 Product …" at bounding box center [749, 302] width 1051 height 275
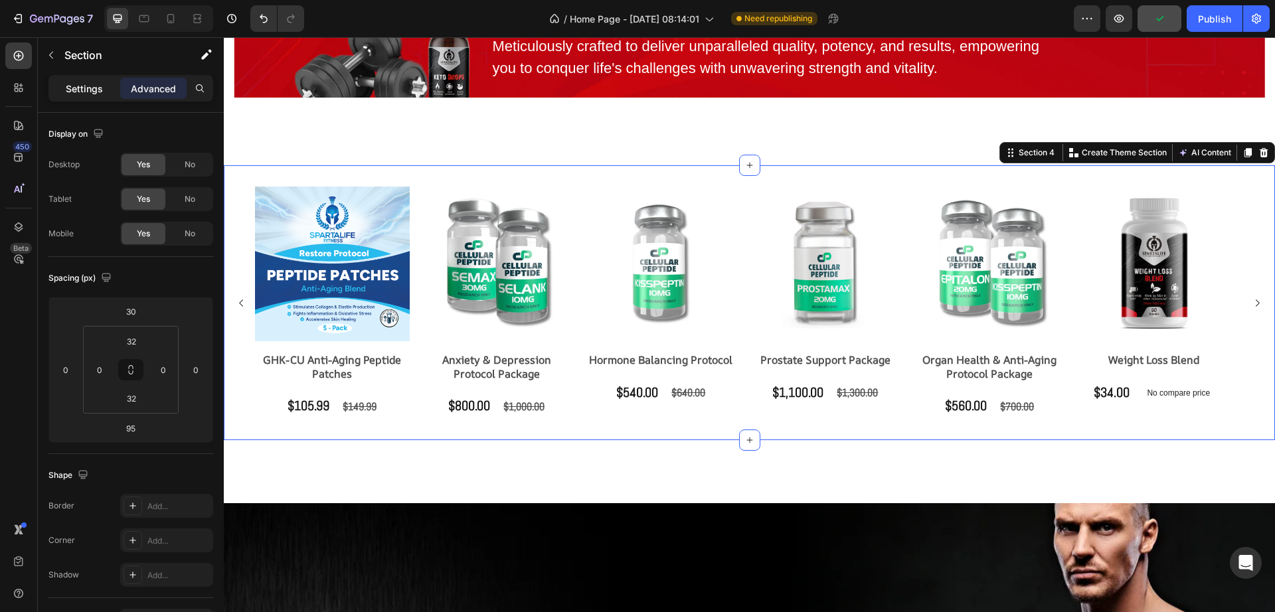
click at [95, 92] on p "Settings" at bounding box center [84, 89] width 37 height 14
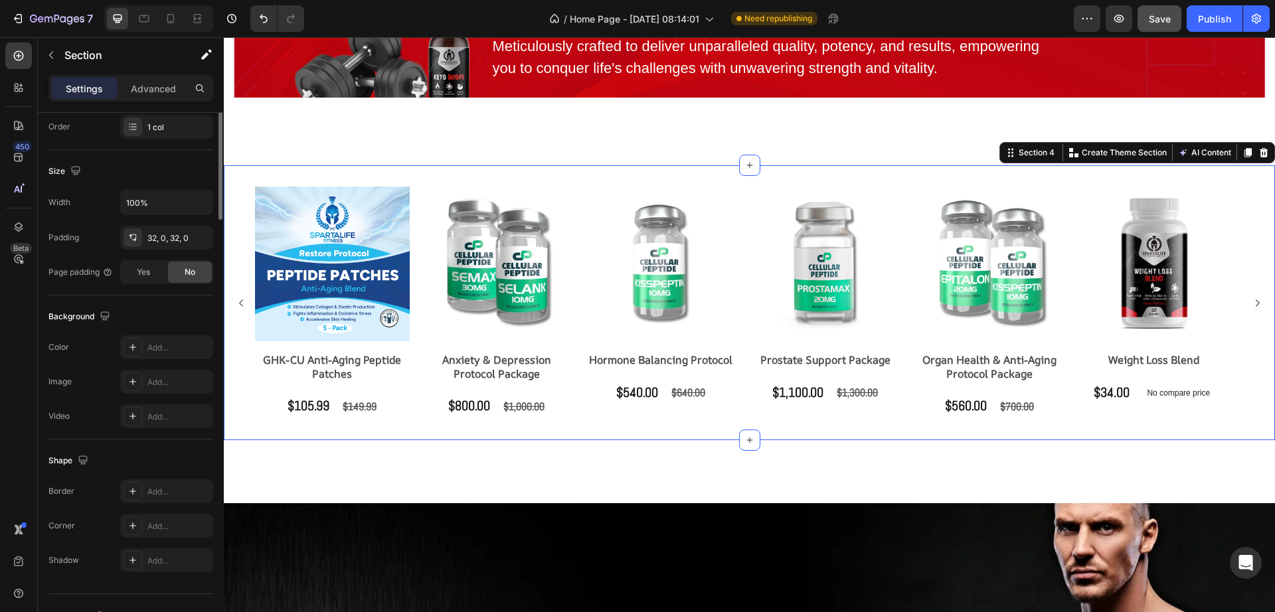
scroll to position [0, 0]
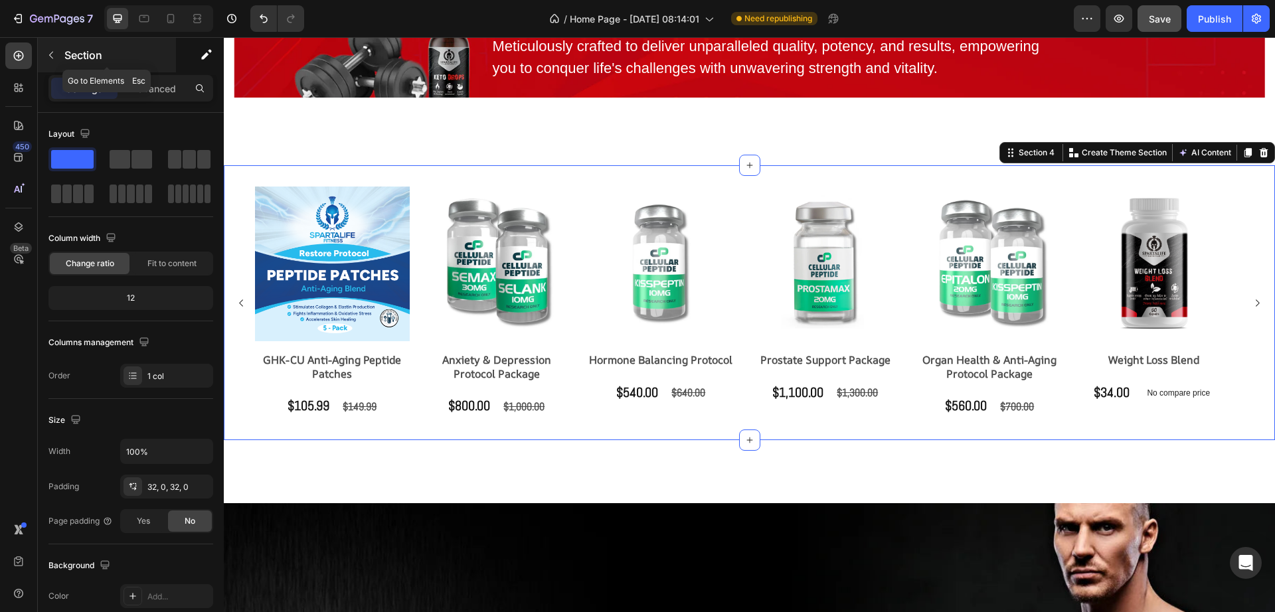
click at [48, 47] on button "button" at bounding box center [50, 54] width 21 height 21
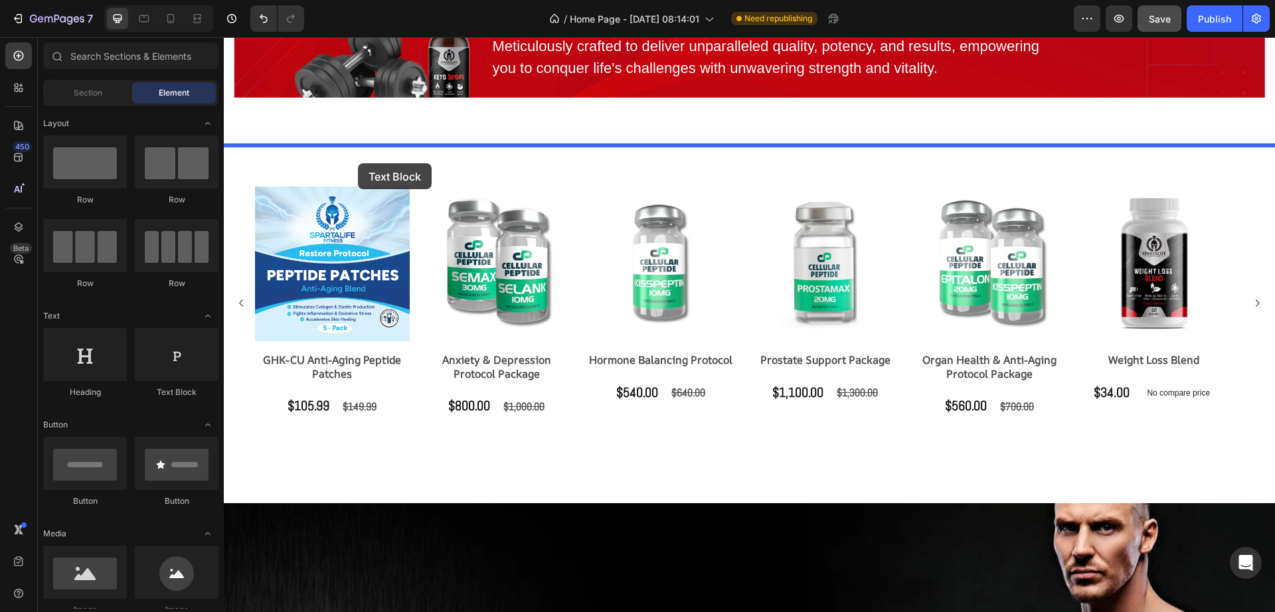
drag, startPoint x: 374, startPoint y: 396, endPoint x: 358, endPoint y: 163, distance: 232.9
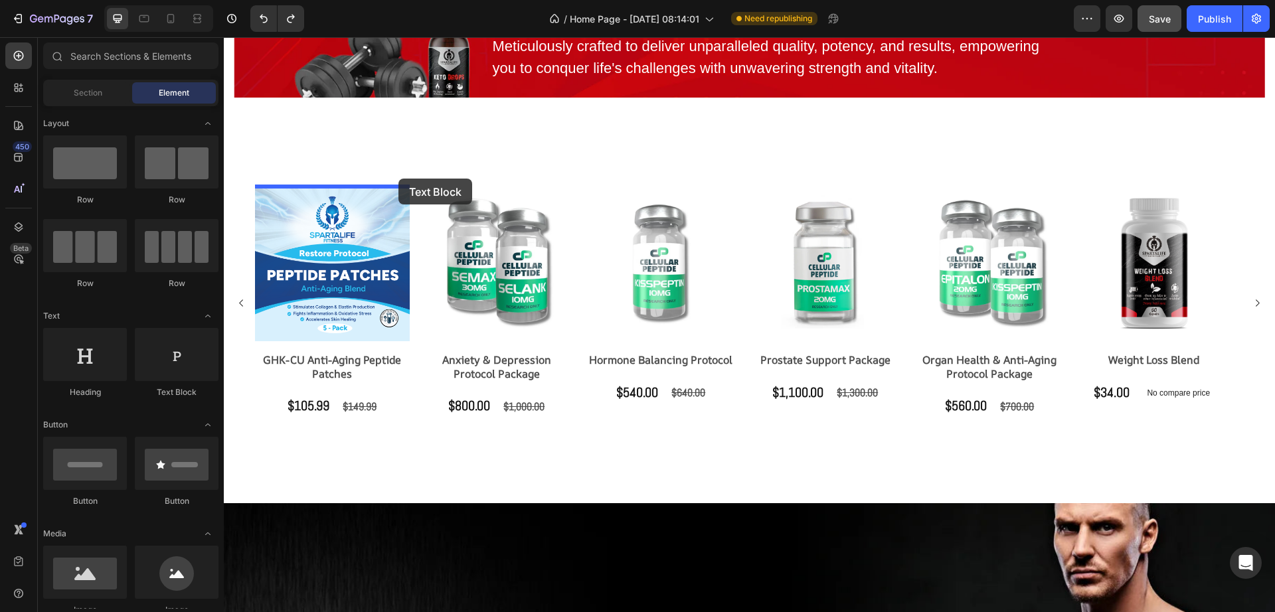
drag, startPoint x: 392, startPoint y: 391, endPoint x: 398, endPoint y: 179, distance: 212.5
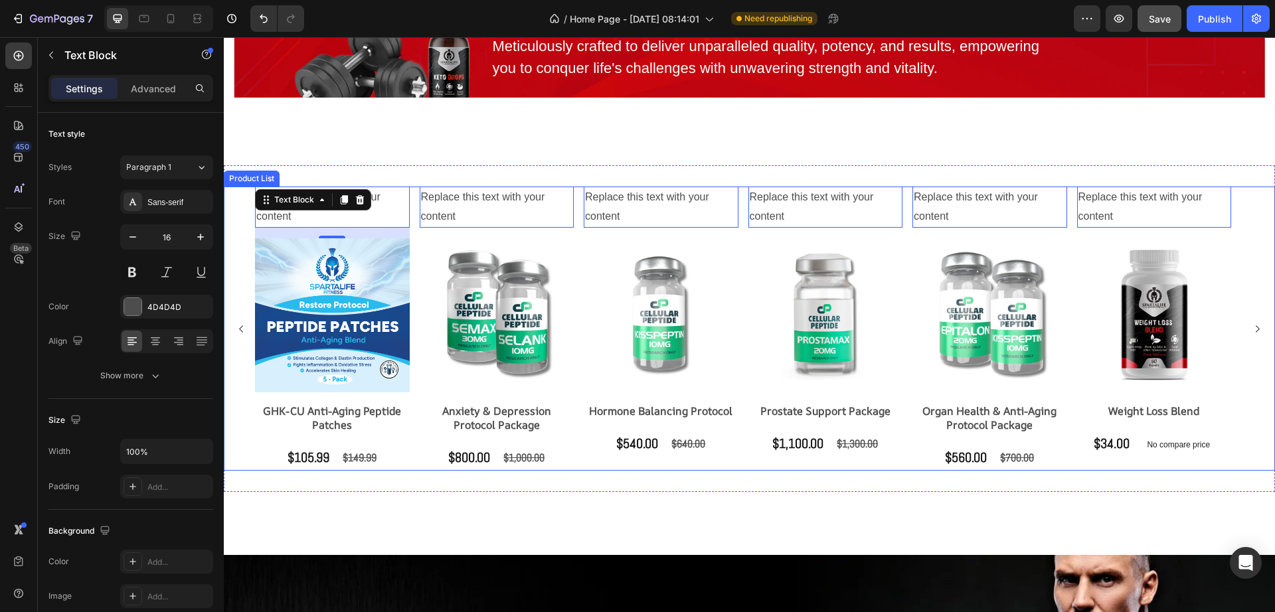
click at [414, 208] on div "Replace this text with your content Text Block 16 Product Images GHK-CU Anti-Ag…" at bounding box center [749, 329] width 989 height 284
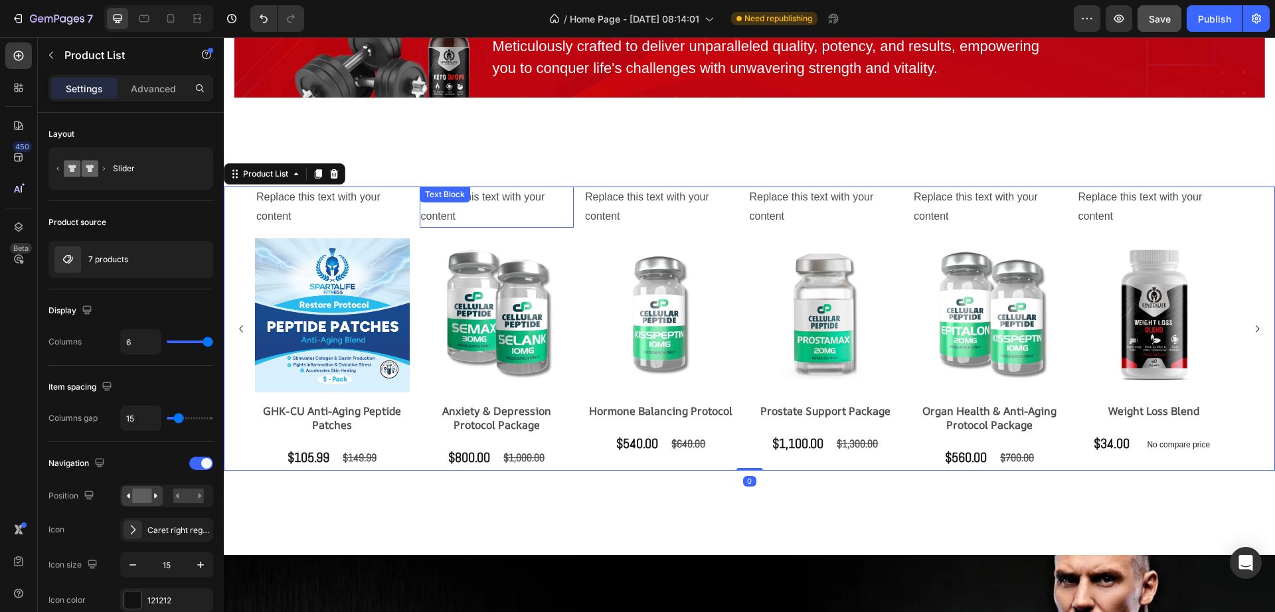
click at [307, 187] on div "Text Block" at bounding box center [281, 179] width 52 height 16
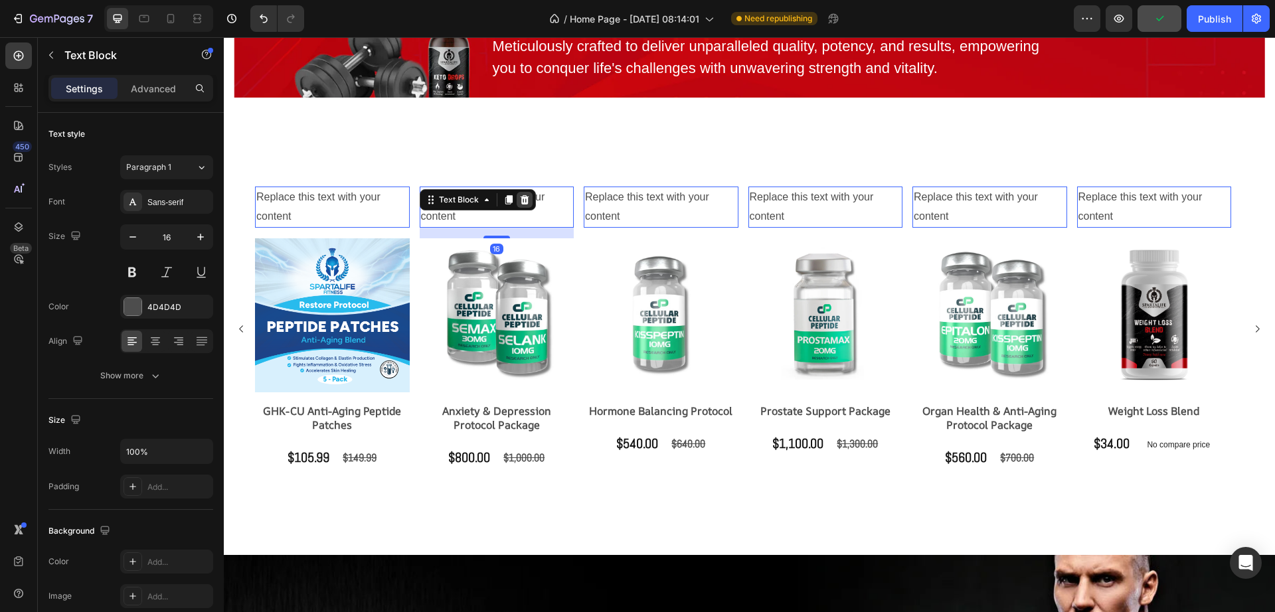
click at [224, 37] on icon at bounding box center [224, 37] width 0 height 0
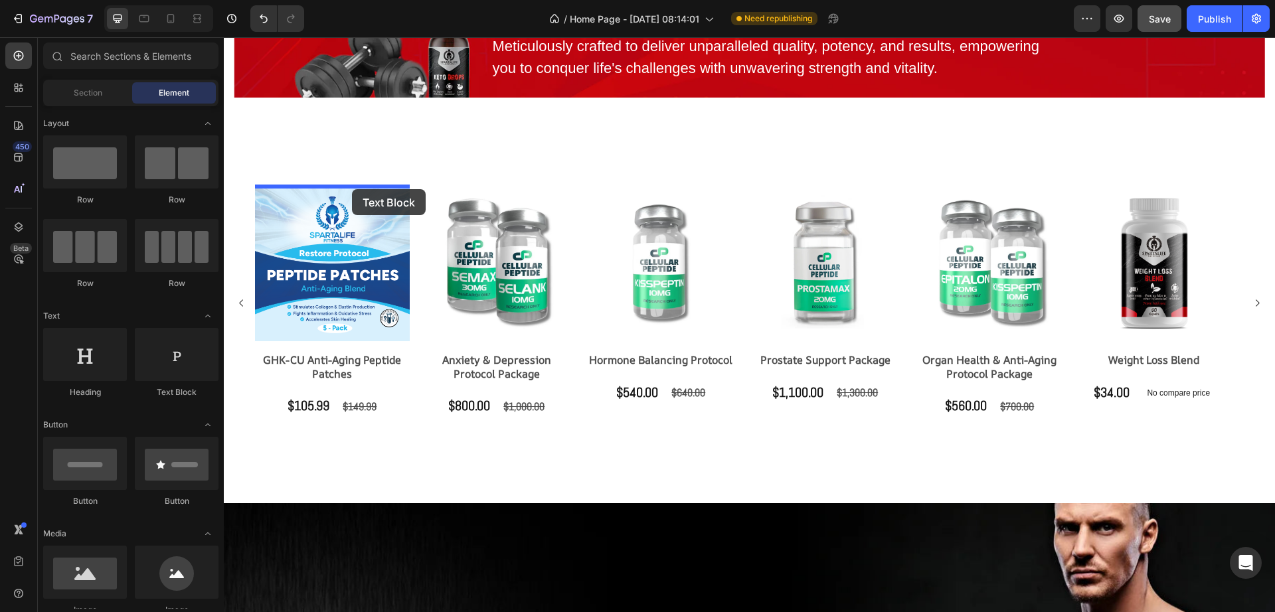
drag, startPoint x: 422, startPoint y: 367, endPoint x: 354, endPoint y: 188, distance: 191.8
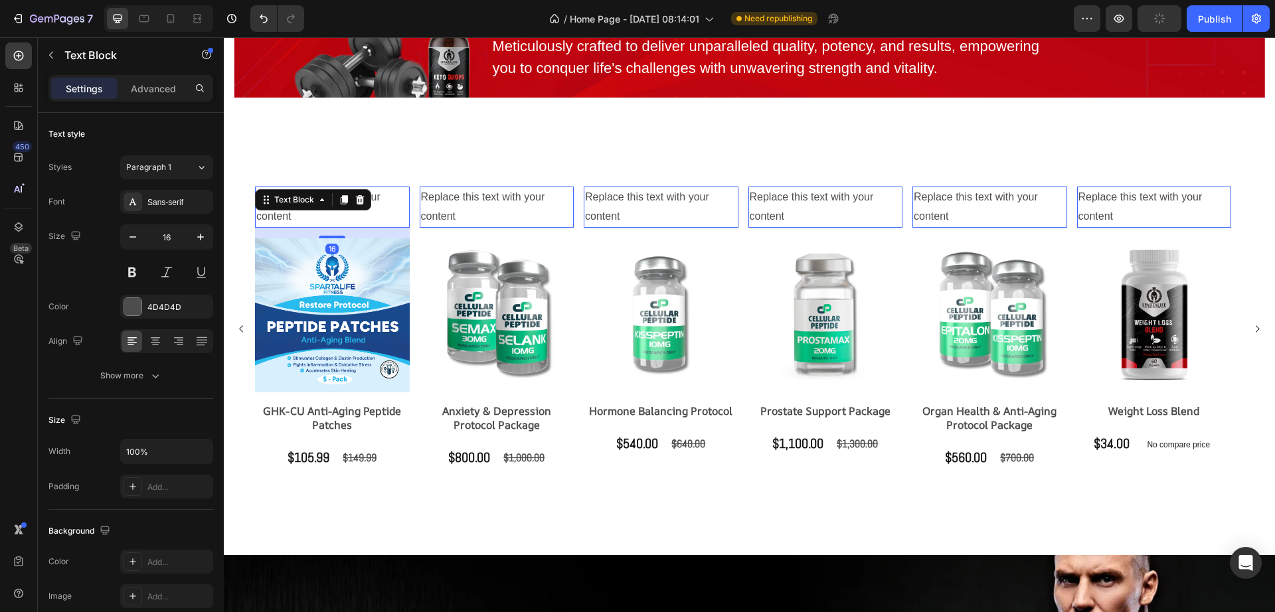
click at [388, 213] on div "Replace this text with your content" at bounding box center [332, 207] width 155 height 41
click at [388, 213] on p "Replace this text with your content" at bounding box center [332, 207] width 152 height 39
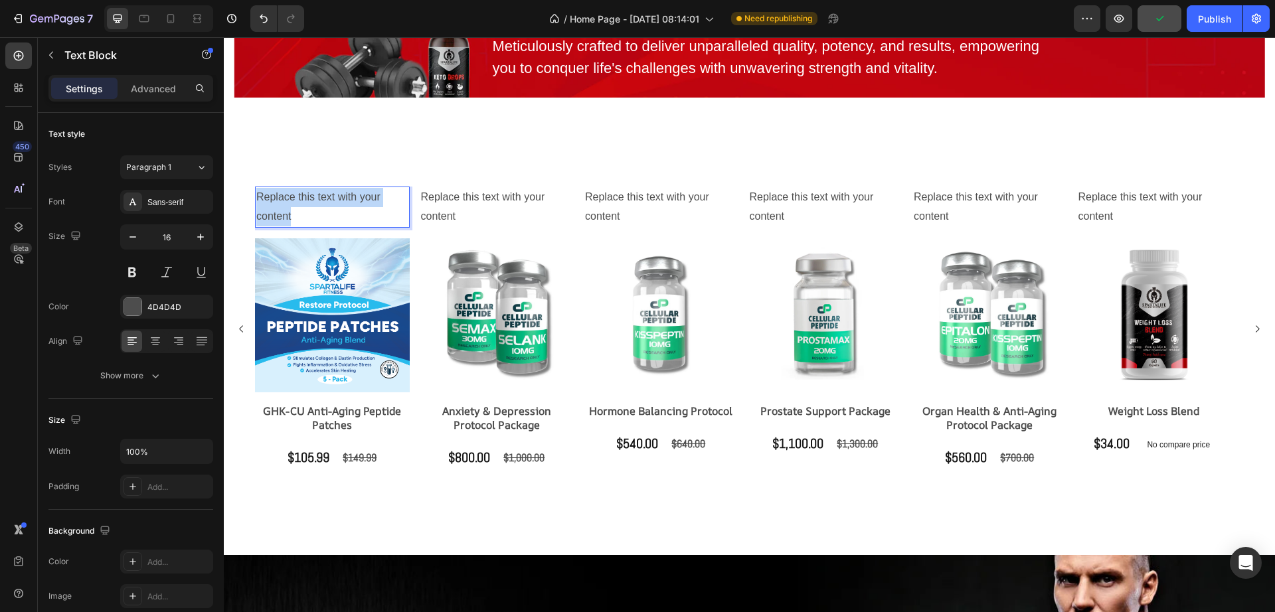
click at [388, 213] on p "Replace this text with your content" at bounding box center [332, 207] width 152 height 39
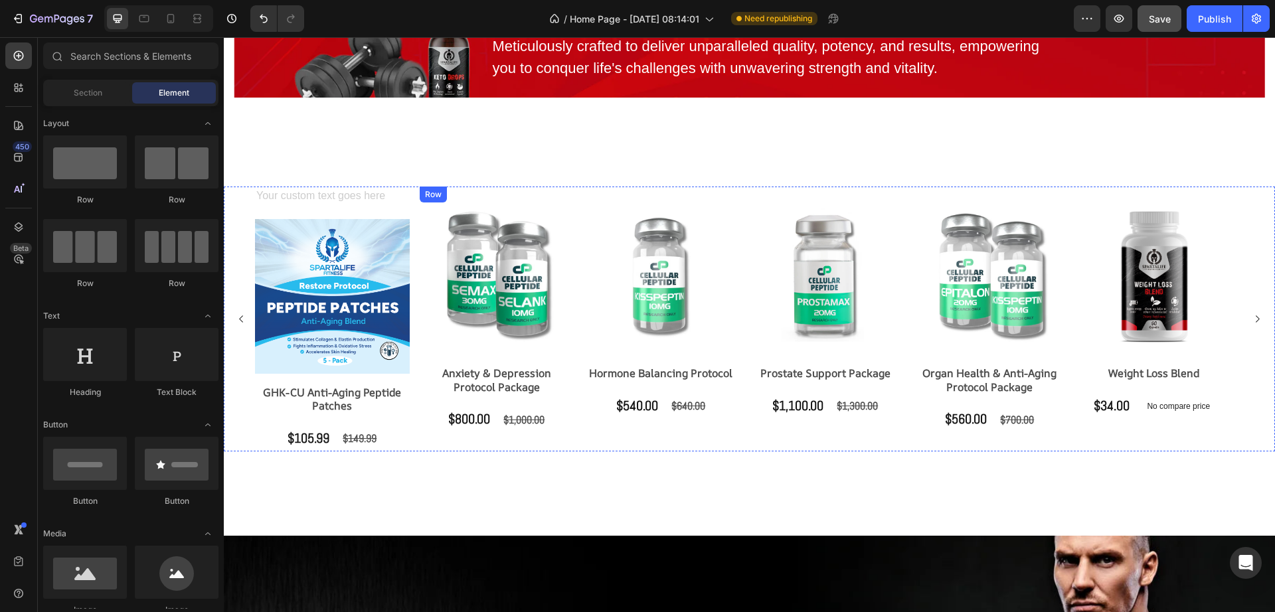
click at [280, 185] on div "Row" at bounding box center [269, 179] width 22 height 12
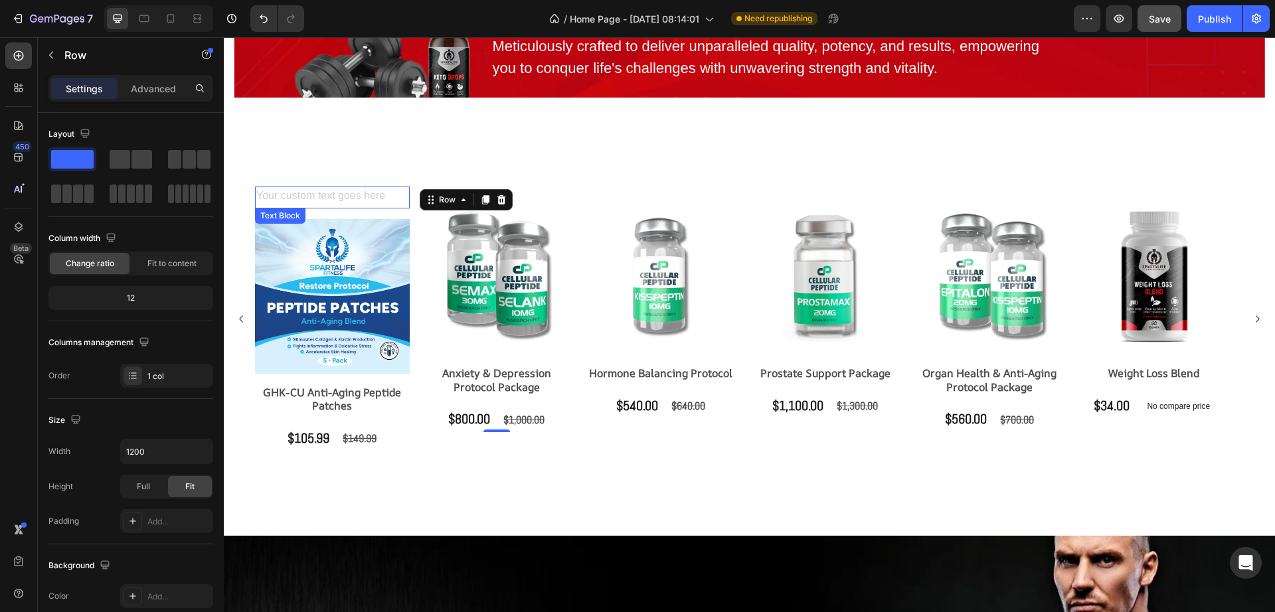
click at [395, 200] on div "Rich Text Editor. Editing area: main" at bounding box center [332, 198] width 155 height 22
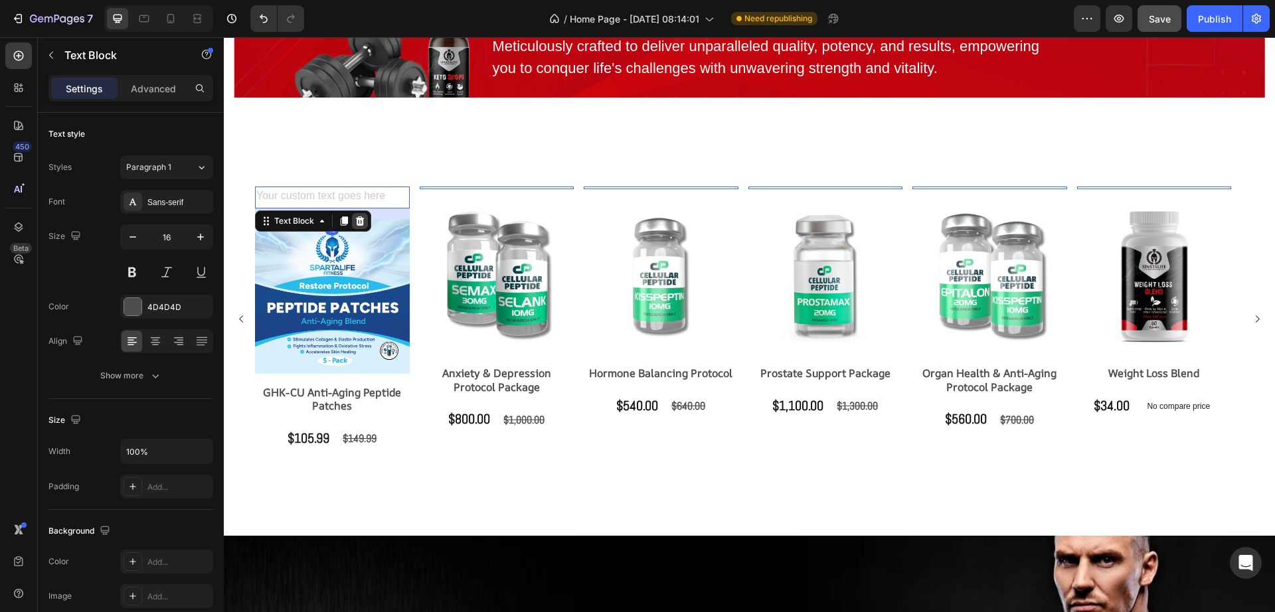
click at [362, 223] on icon at bounding box center [360, 220] width 9 height 9
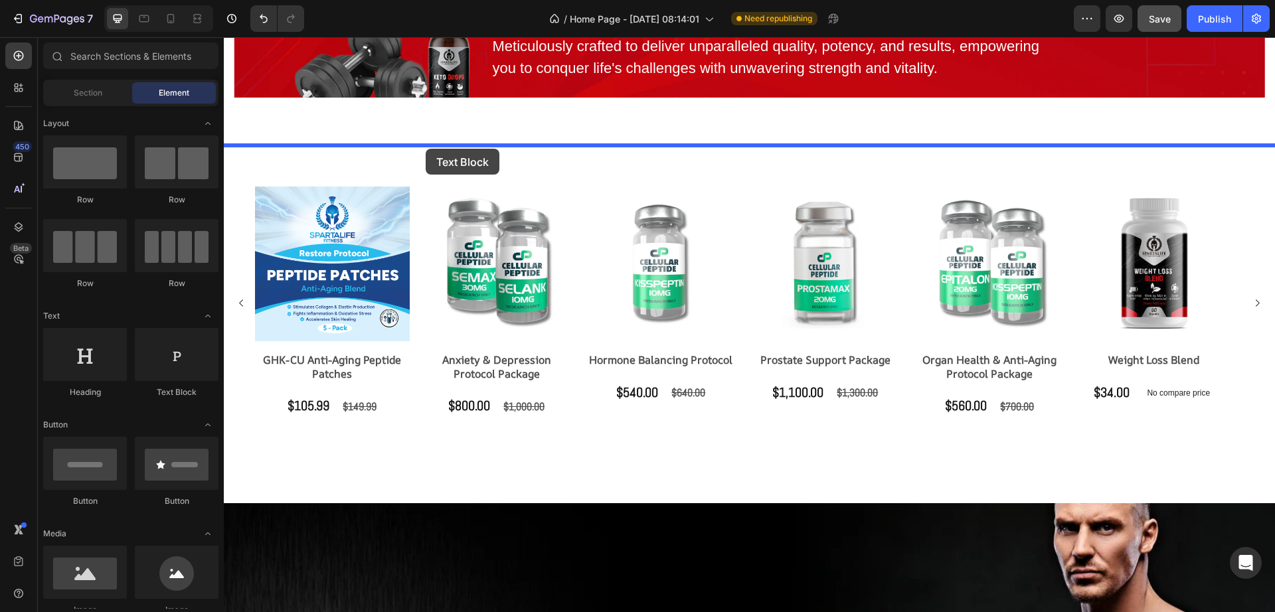
drag, startPoint x: 407, startPoint y: 403, endPoint x: 426, endPoint y: 149, distance: 255.0
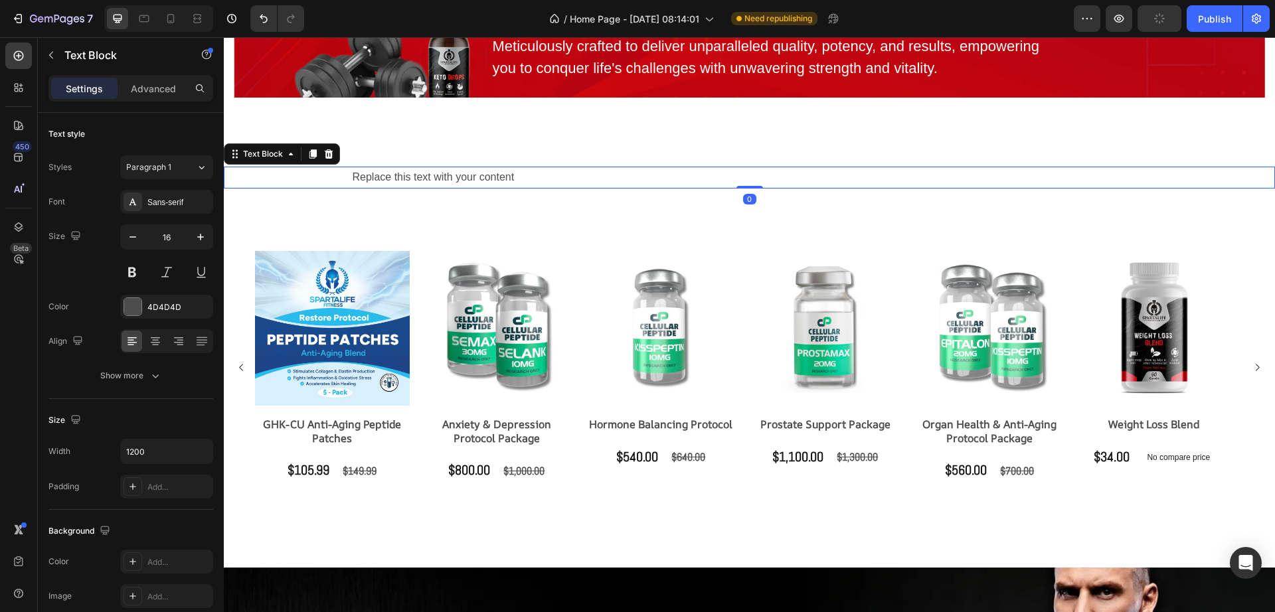
click at [441, 175] on div "Replace this text with your content" at bounding box center [749, 178] width 797 height 22
click at [441, 175] on p "Replace this text with your content" at bounding box center [750, 177] width 794 height 19
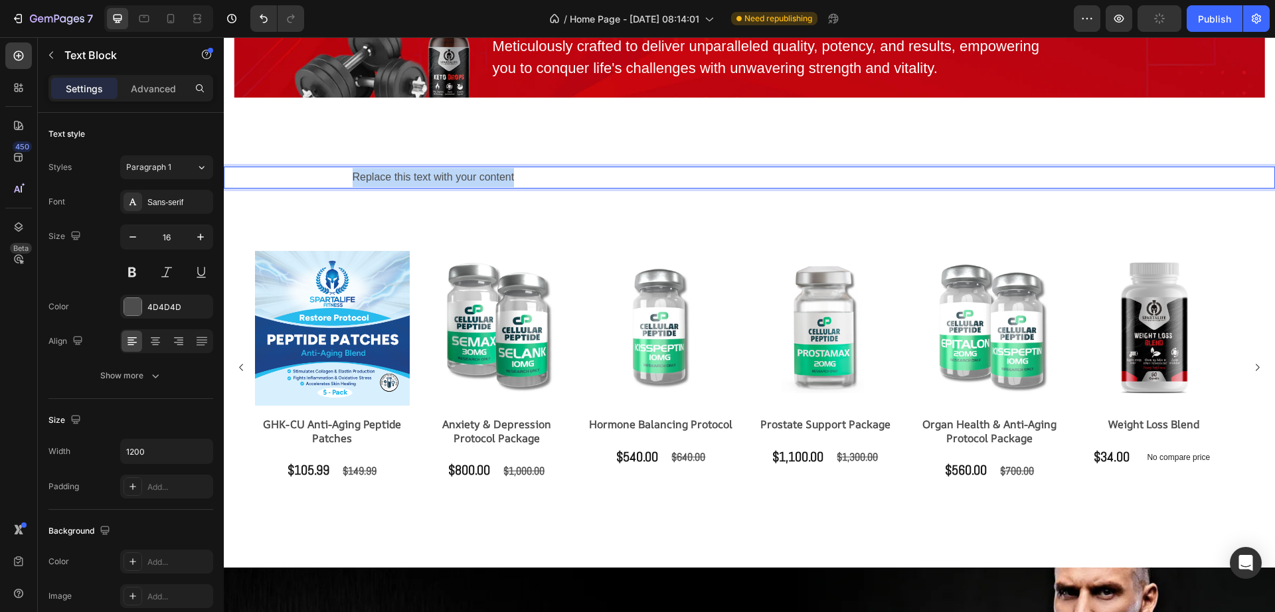
click at [441, 175] on p "Replace this text with your content" at bounding box center [750, 177] width 794 height 19
click at [380, 183] on p "Weight Loss Support" at bounding box center [750, 177] width 794 height 19
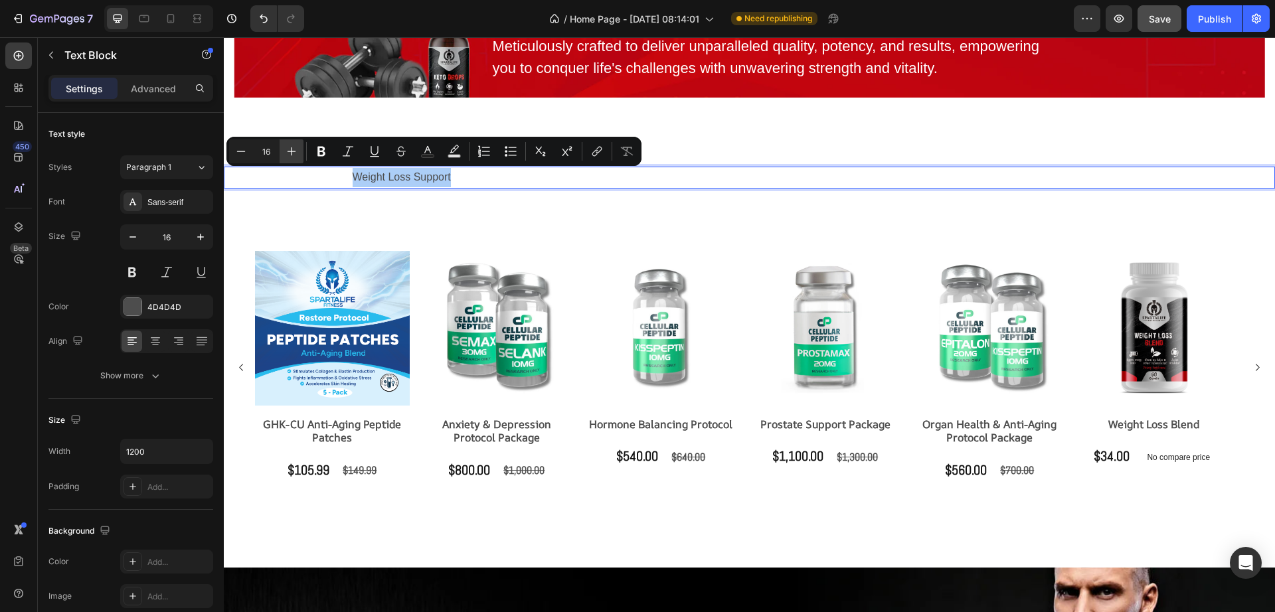
click at [295, 153] on icon "Editor contextual toolbar" at bounding box center [291, 151] width 13 height 13
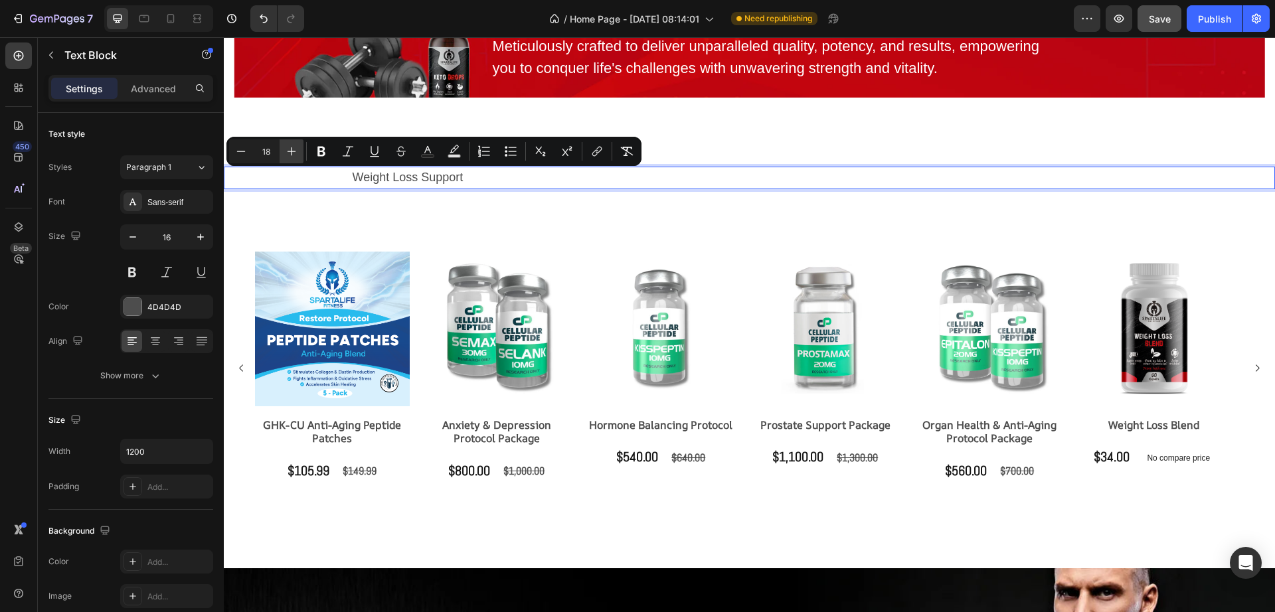
click at [295, 153] on icon "Editor contextual toolbar" at bounding box center [291, 151] width 13 height 13
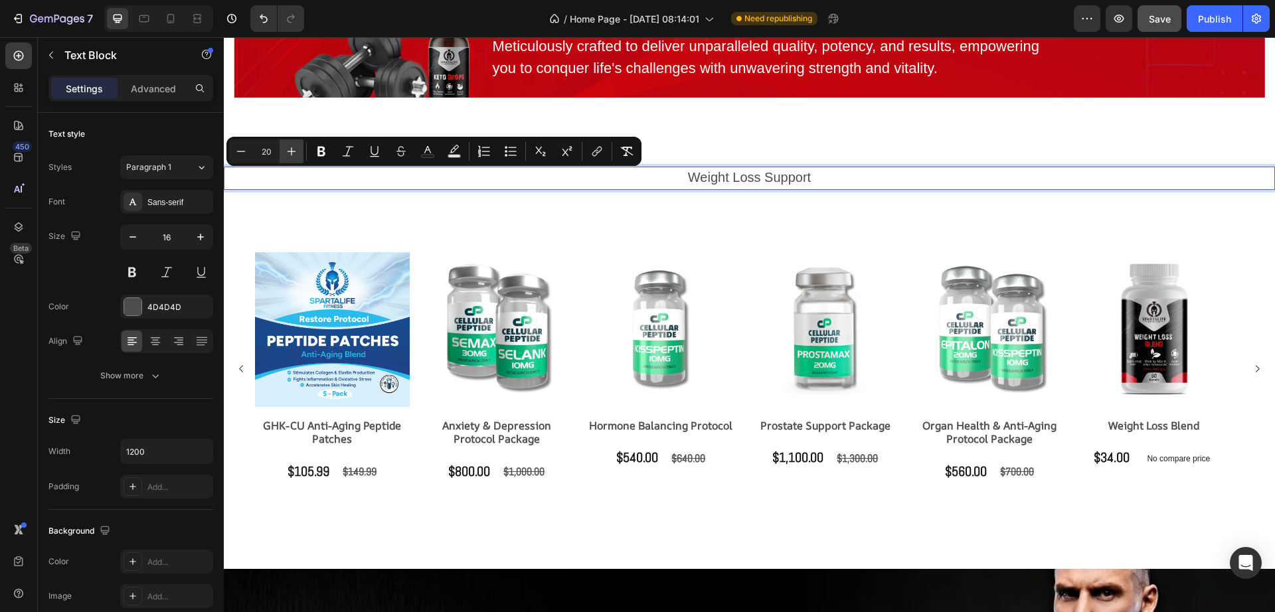
click at [295, 153] on icon "Editor contextual toolbar" at bounding box center [291, 151] width 13 height 13
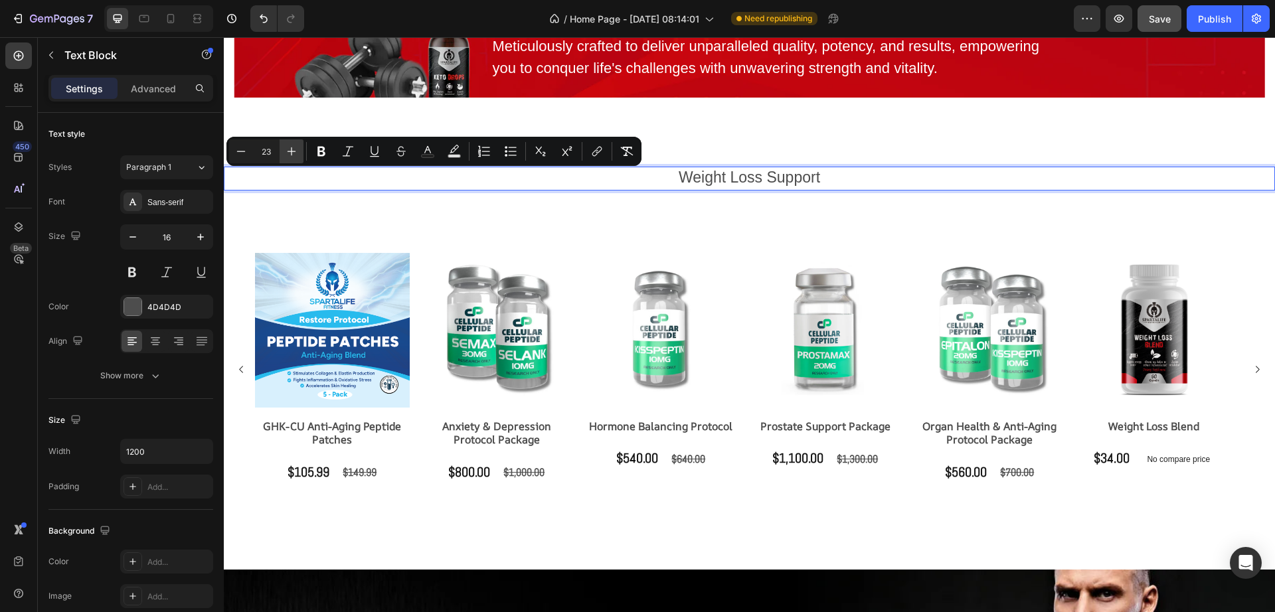
click at [295, 153] on icon "Editor contextual toolbar" at bounding box center [291, 151] width 13 height 13
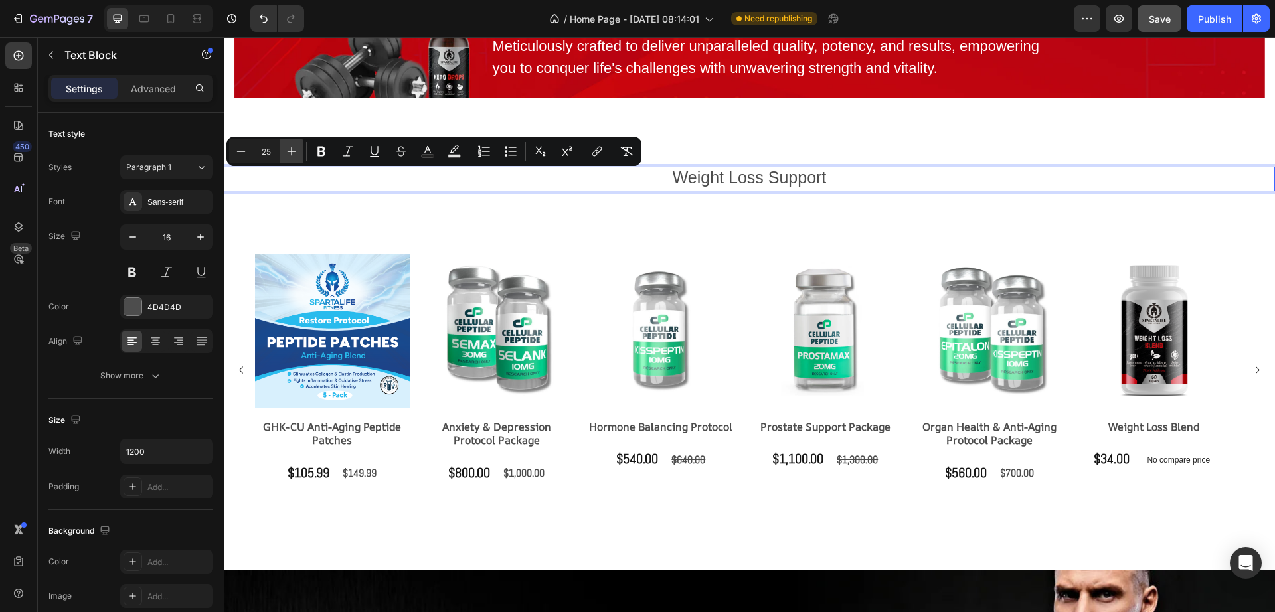
click at [295, 153] on icon "Editor contextual toolbar" at bounding box center [291, 151] width 13 height 13
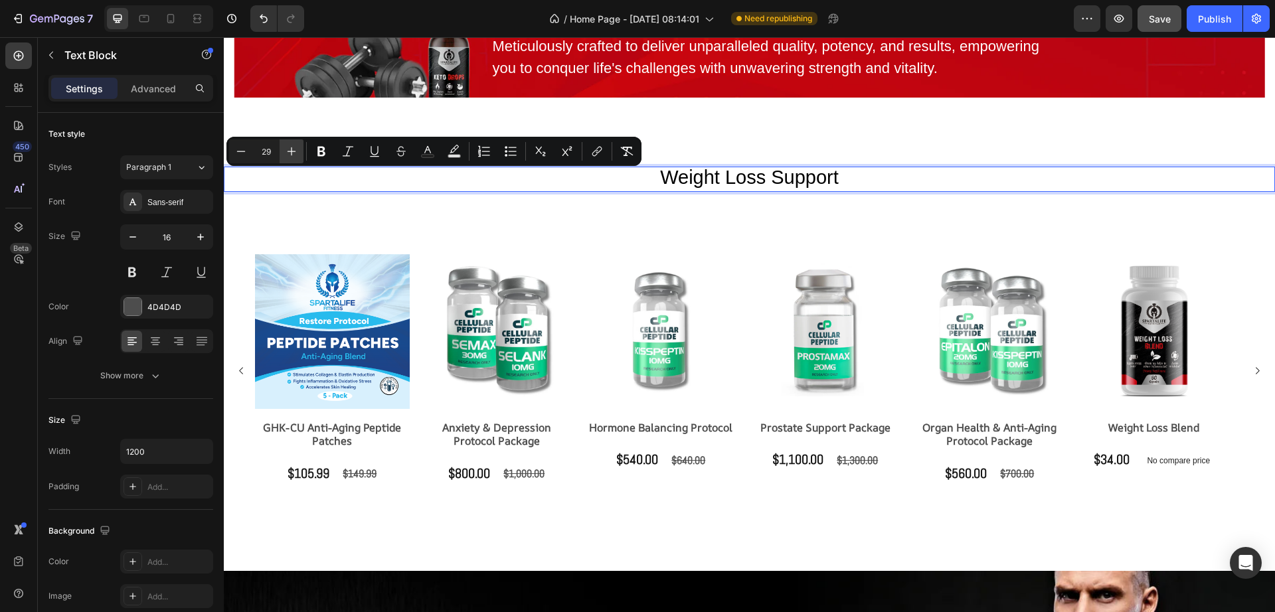
click at [295, 153] on icon "Editor contextual toolbar" at bounding box center [291, 151] width 13 height 13
type input "33"
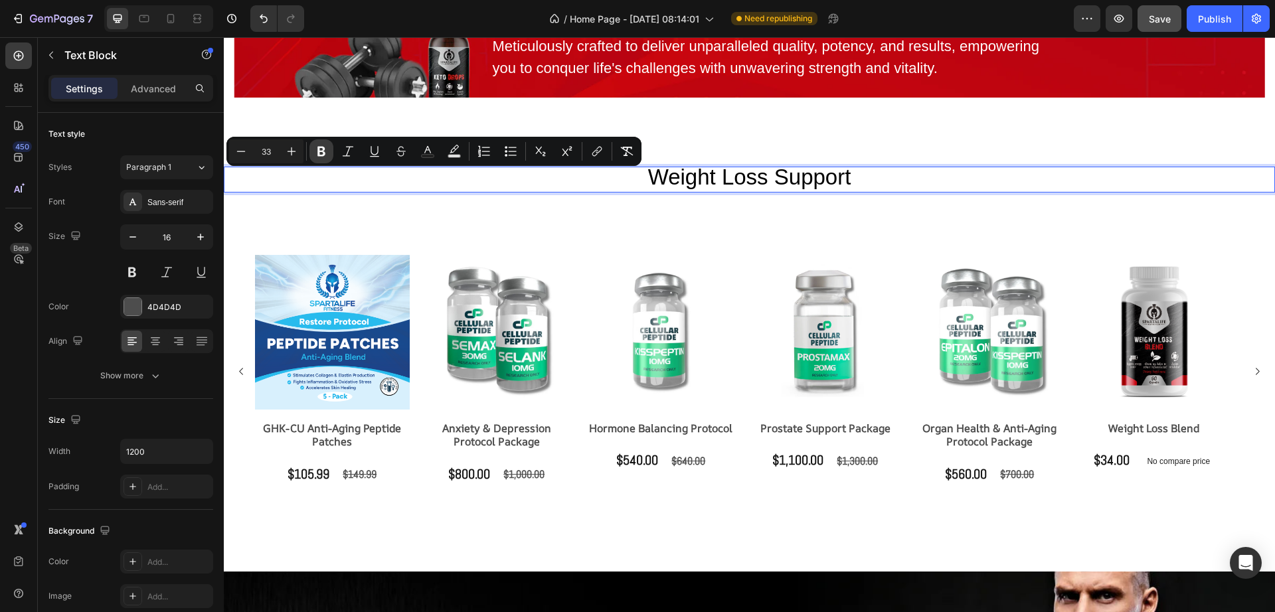
click at [313, 157] on button "Bold" at bounding box center [321, 151] width 24 height 24
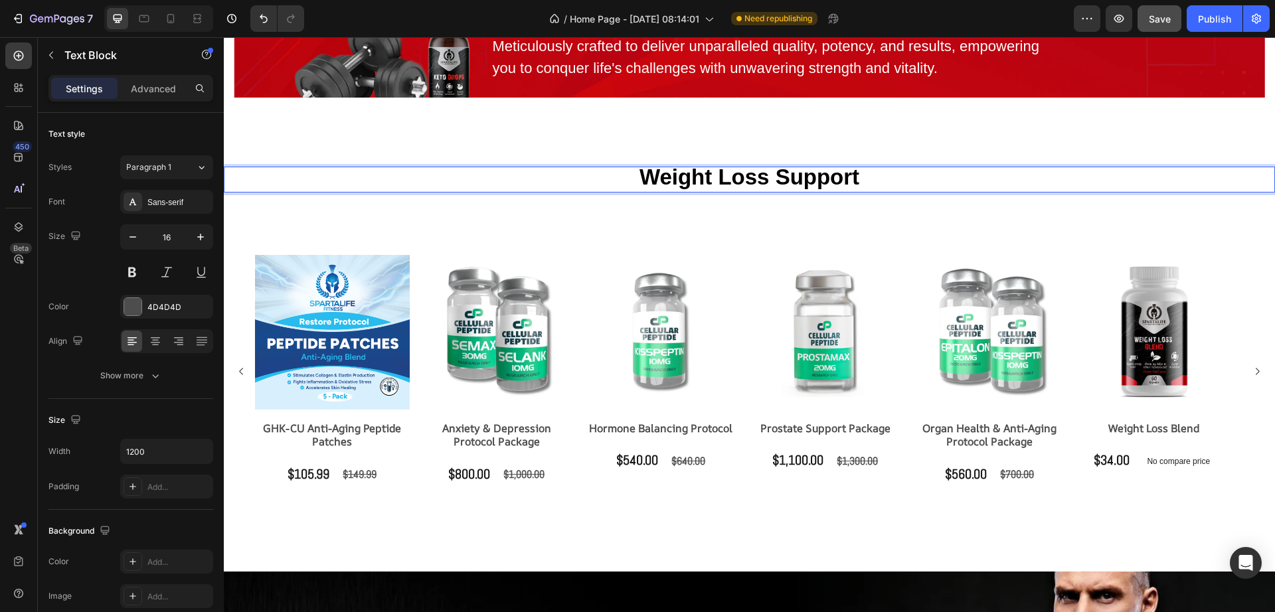
click at [667, 171] on strong "Weight Loss Support" at bounding box center [749, 177] width 220 height 25
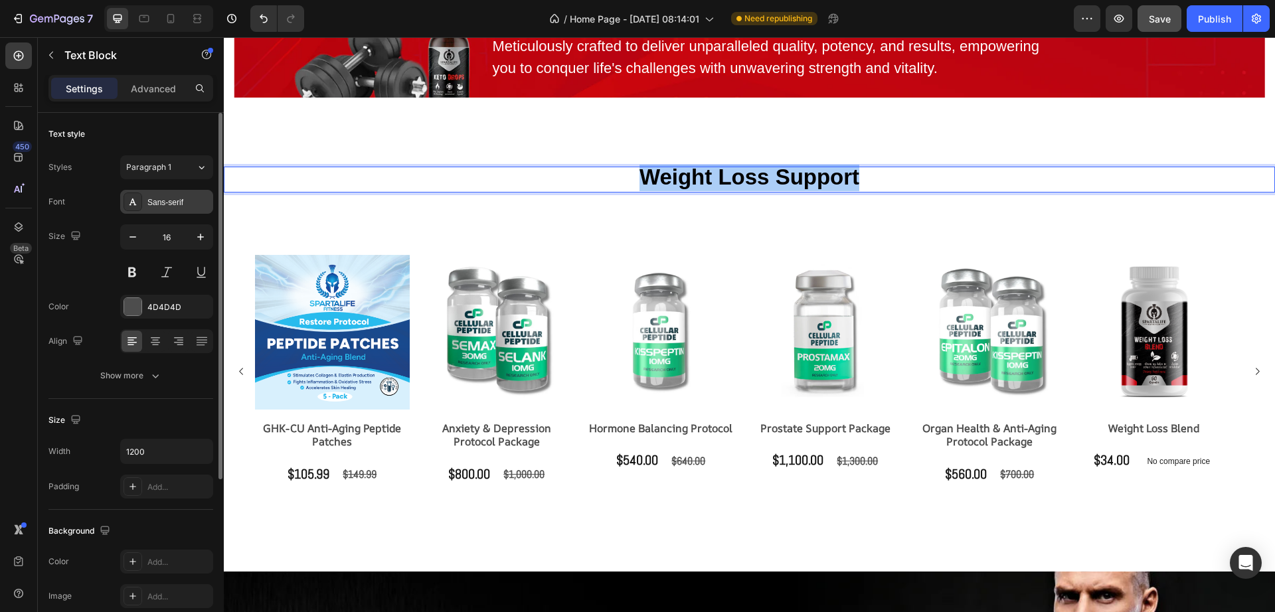
click at [169, 204] on div "Sans-serif" at bounding box center [178, 203] width 62 height 12
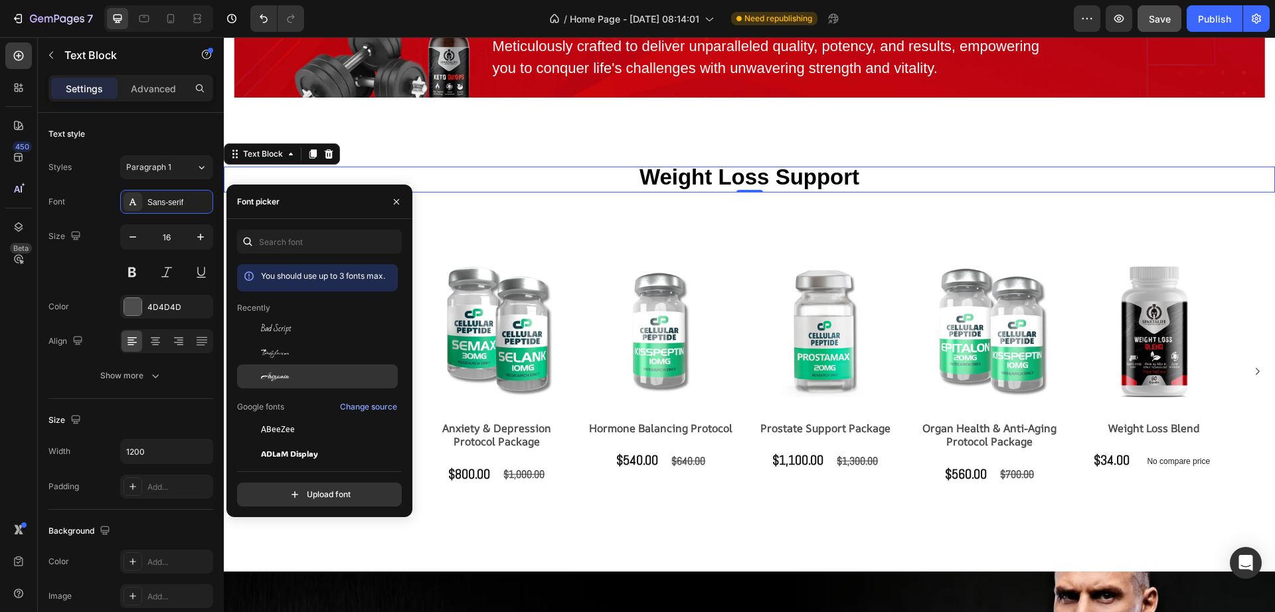
click at [299, 376] on div "Arizonia" at bounding box center [328, 376] width 134 height 12
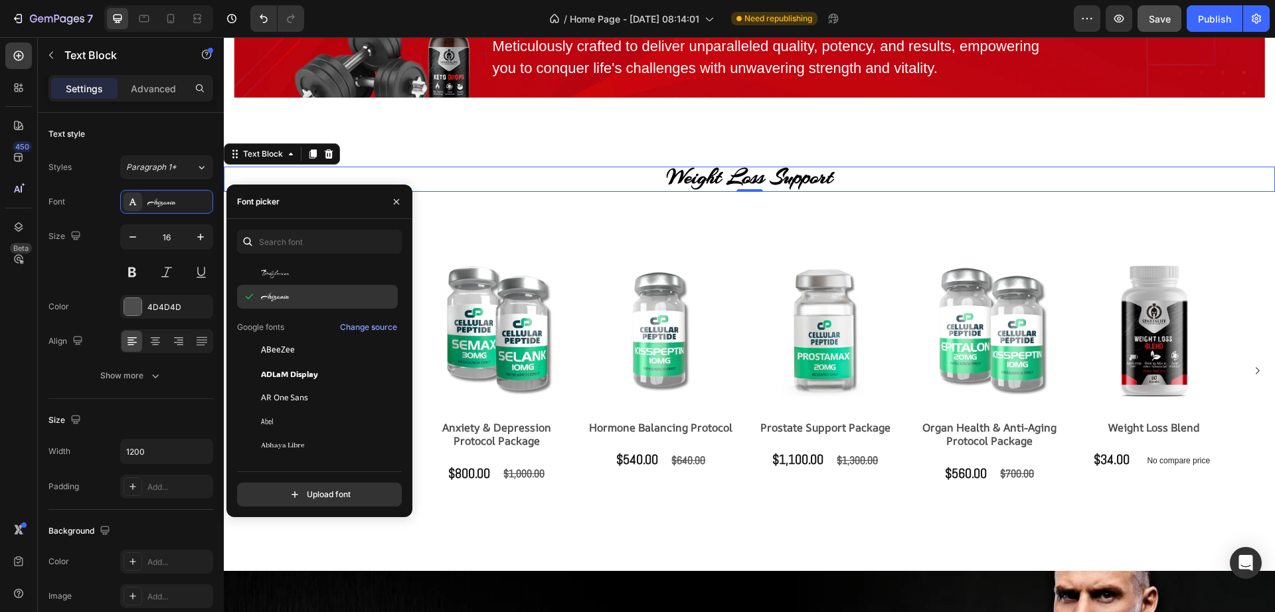
scroll to position [83, 0]
click at [309, 331] on div "Google fonts Change source" at bounding box center [317, 324] width 161 height 16
click at [311, 371] on span "ADLaM Display" at bounding box center [289, 370] width 57 height 12
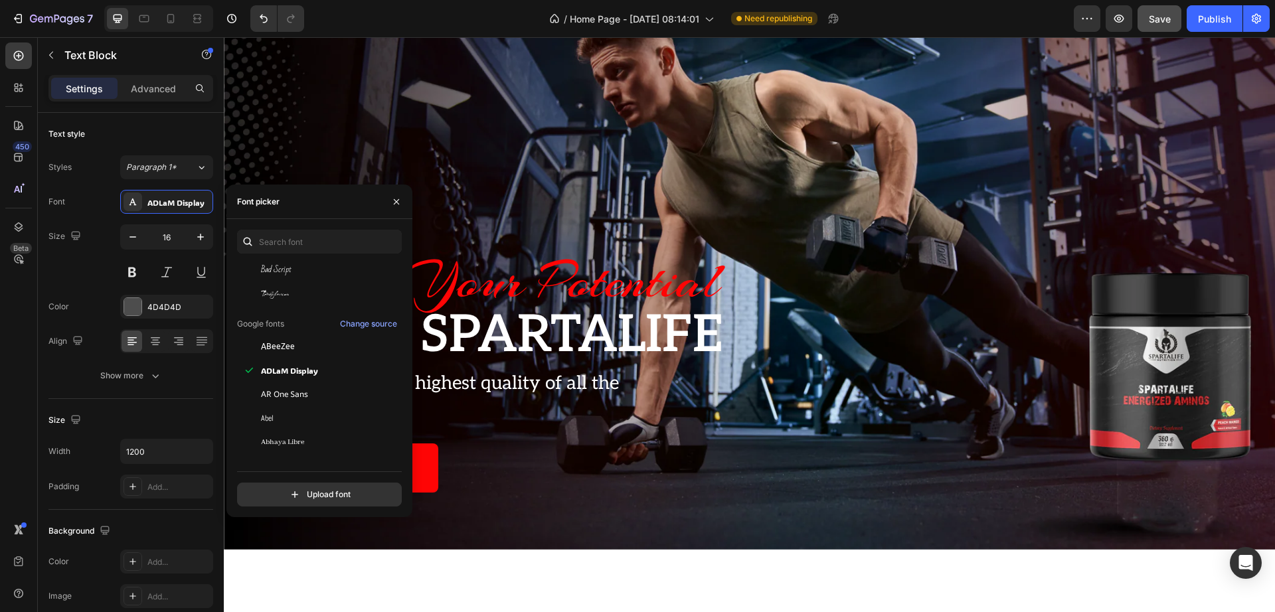
scroll to position [249, 0]
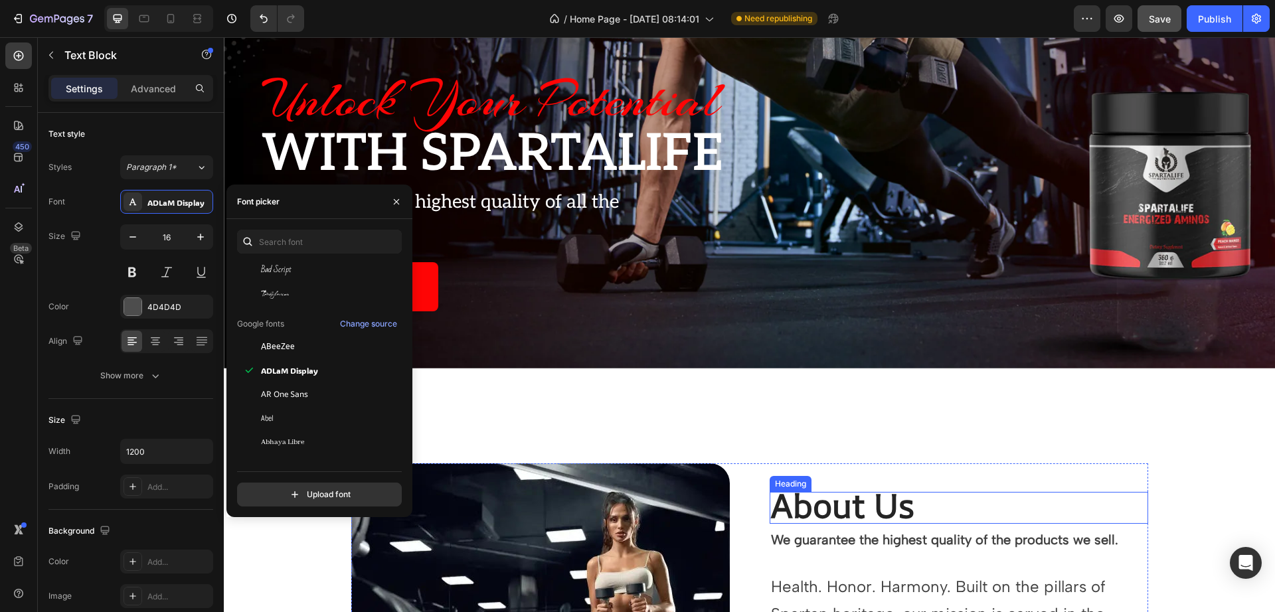
click at [829, 499] on strong "About Us" at bounding box center [842, 505] width 143 height 45
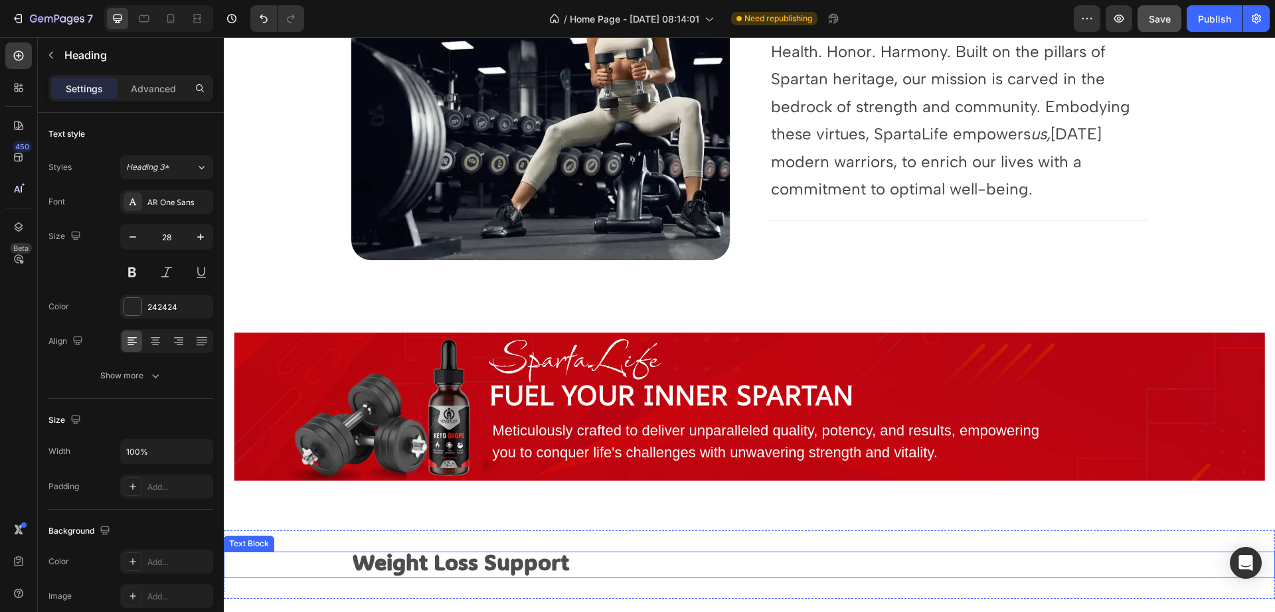
scroll to position [913, 0]
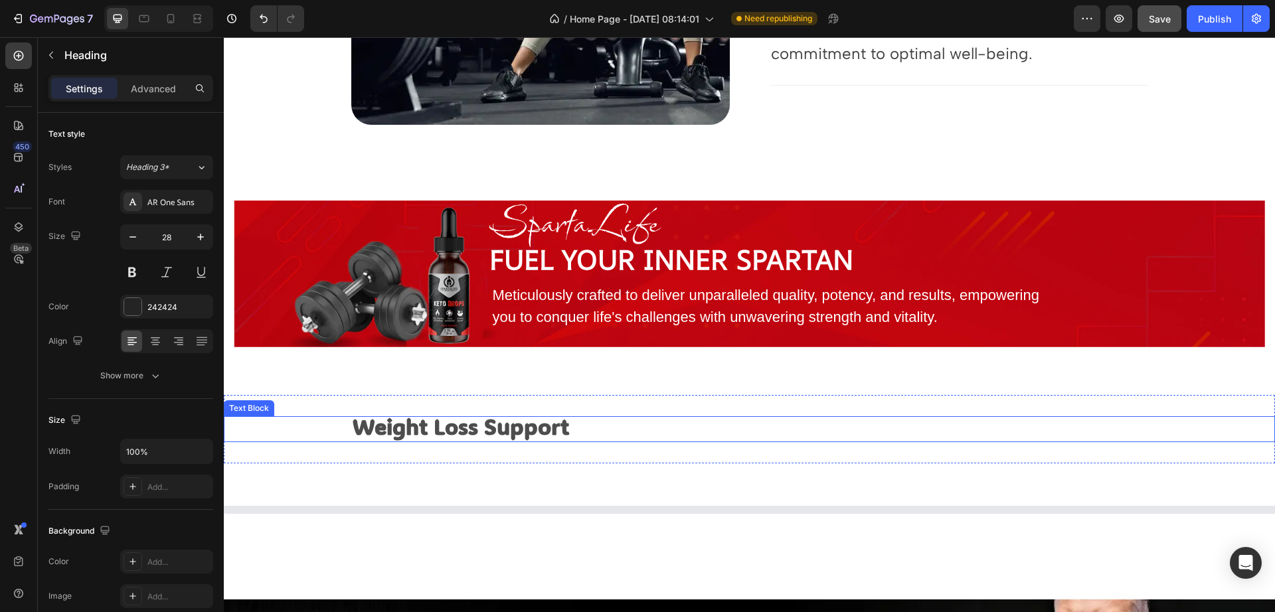
click at [412, 432] on strong "Weight Loss Support" at bounding box center [461, 426] width 216 height 29
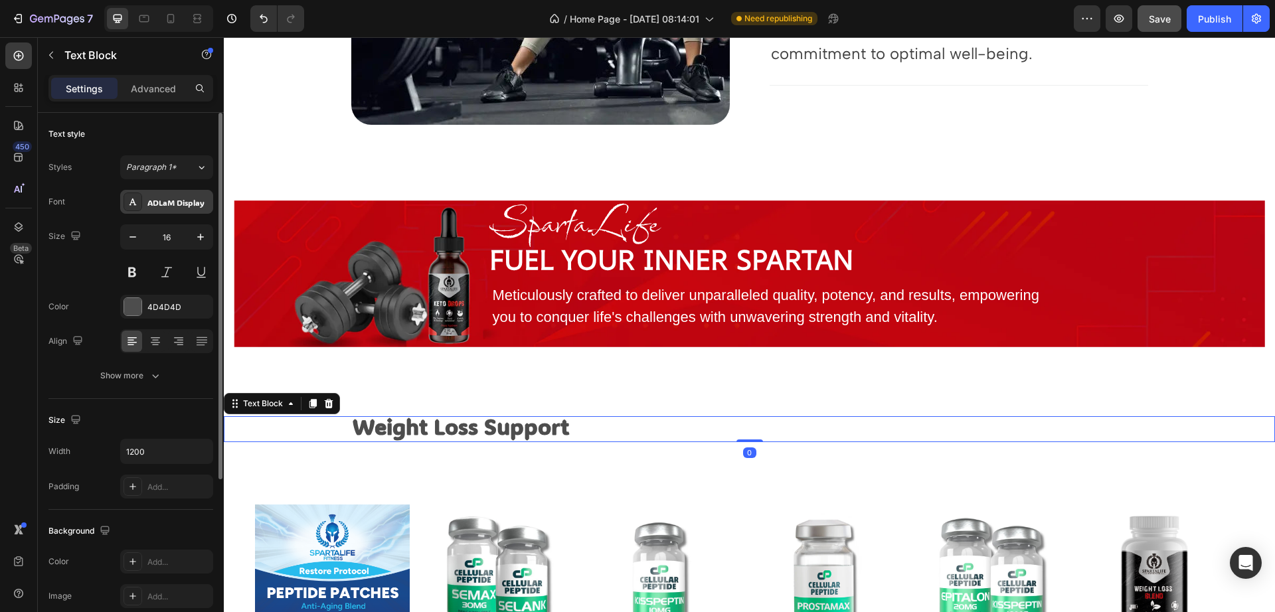
click at [184, 206] on div "ADLaM Display" at bounding box center [178, 203] width 62 height 12
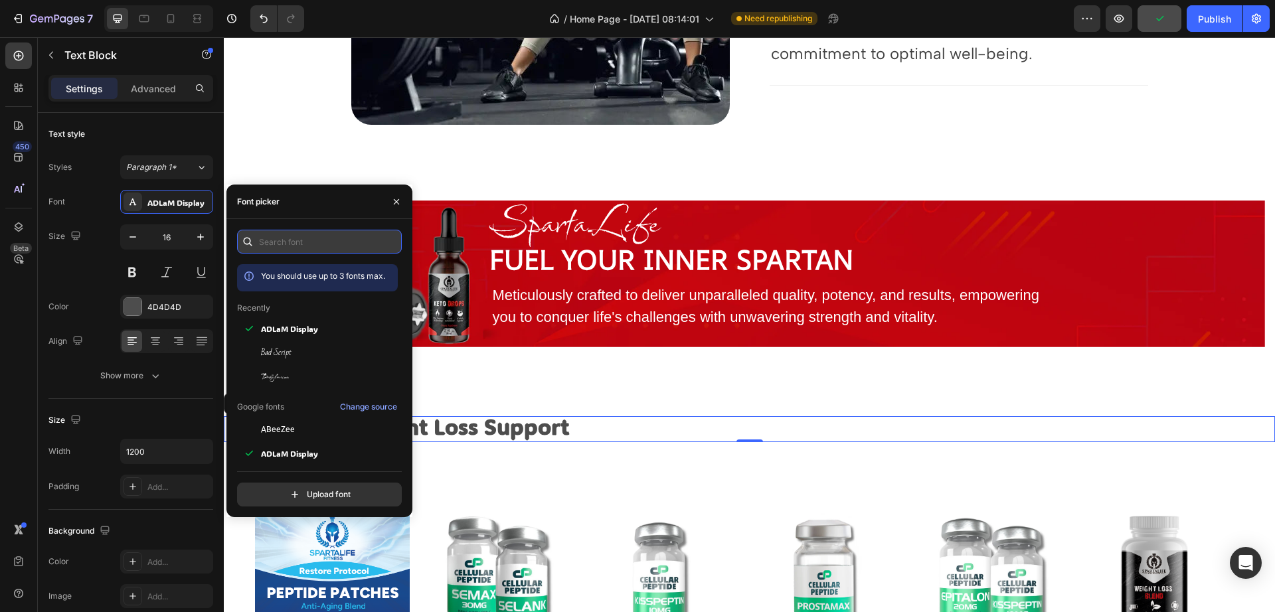
click at [331, 236] on input "text" at bounding box center [319, 242] width 165 height 24
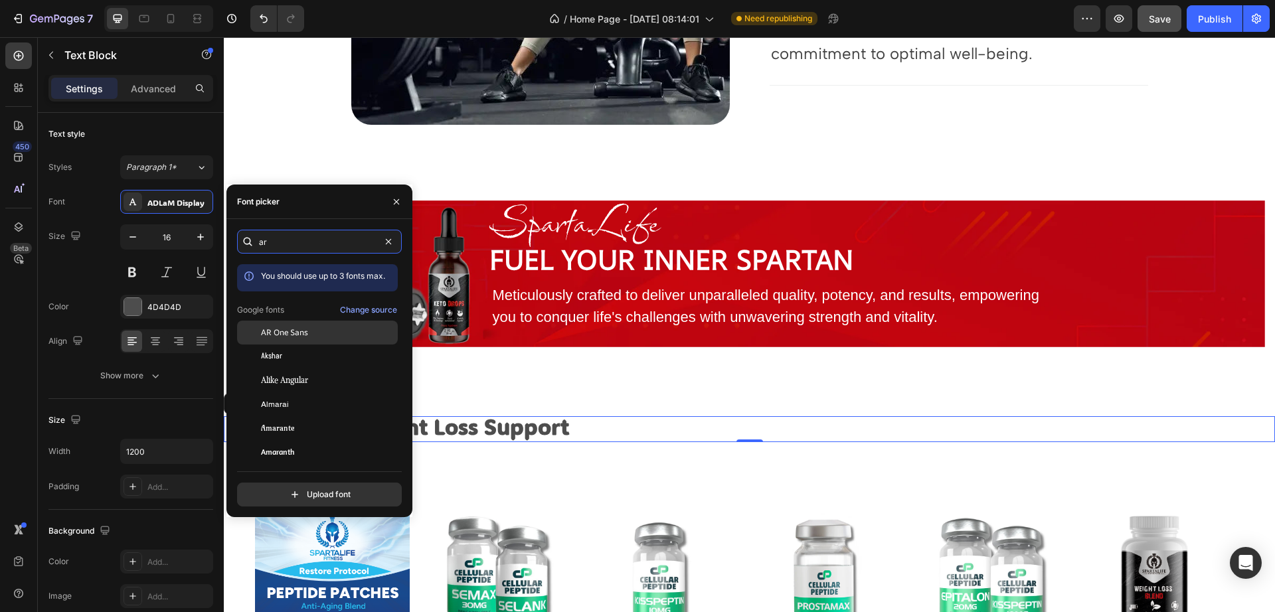
type input "ar"
click at [299, 416] on div "AR One Sans" at bounding box center [317, 428] width 161 height 24
click at [572, 390] on div "SpartaLife Heading Fuel your Inner Spartan Text Block Meticulously crafted to d…" at bounding box center [749, 289] width 1051 height 212
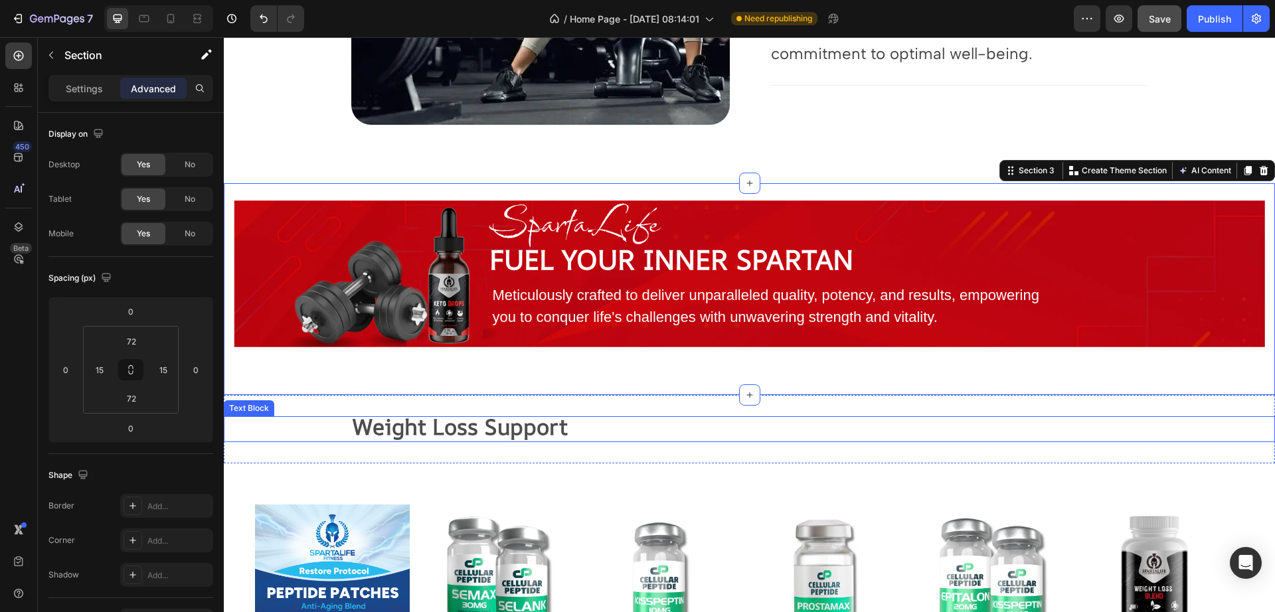
click at [561, 438] on p "Weight Loss Support" at bounding box center [750, 429] width 794 height 23
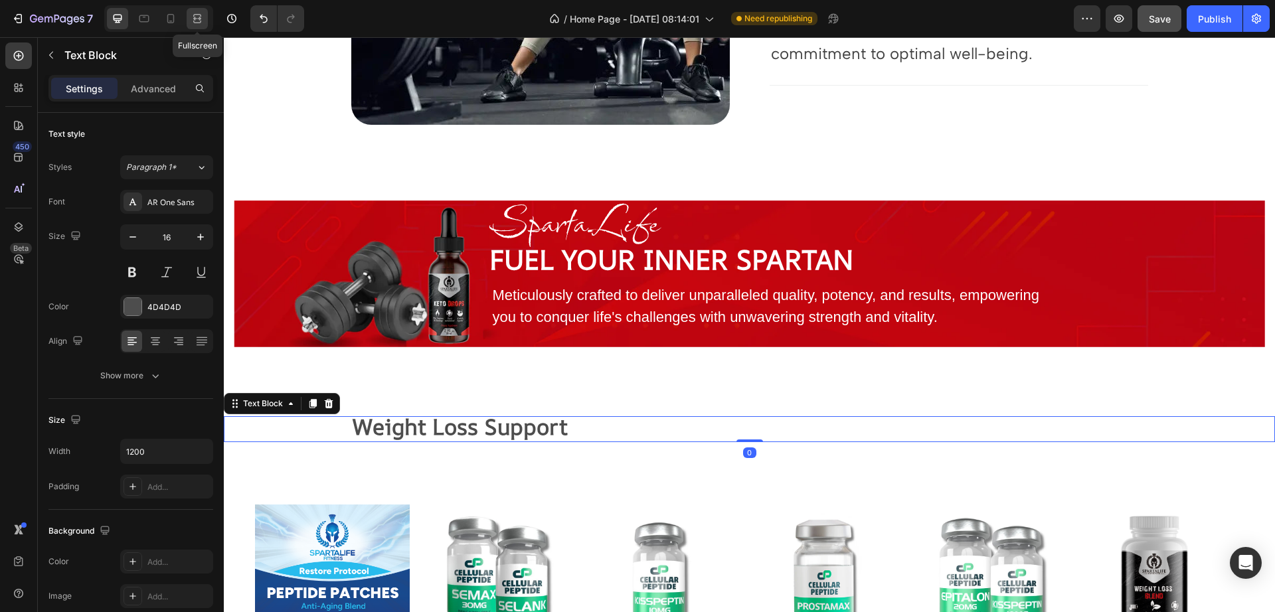
click at [191, 17] on icon at bounding box center [197, 18] width 13 height 13
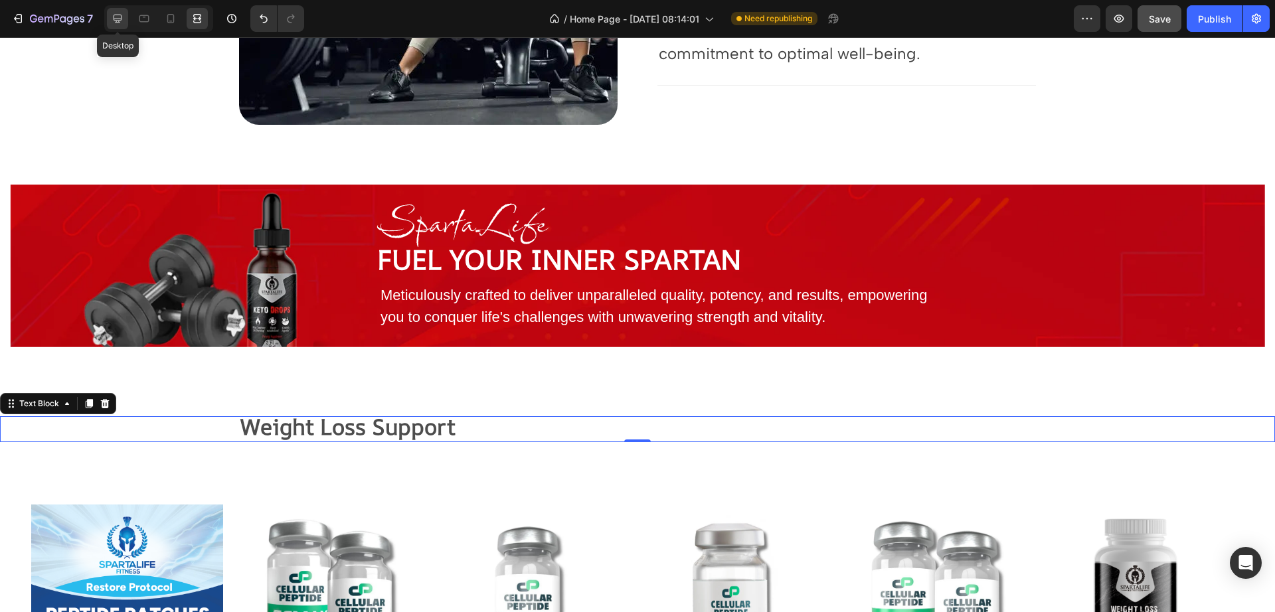
click at [114, 21] on icon at bounding box center [117, 18] width 13 height 13
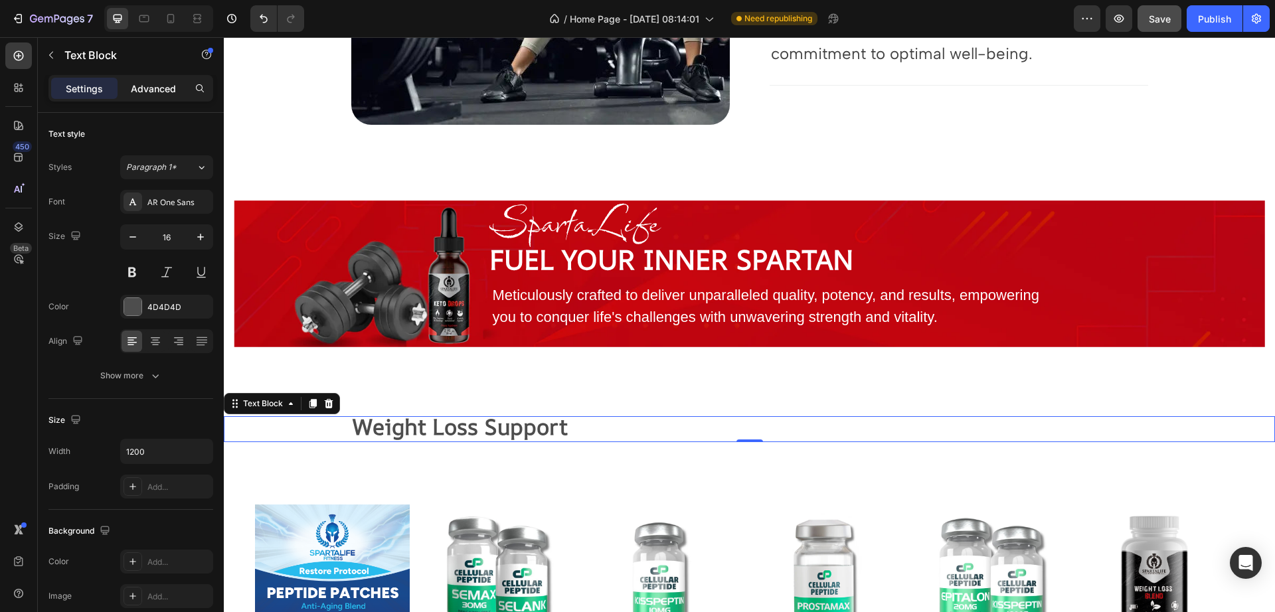
click at [157, 98] on div "Advanced" at bounding box center [153, 88] width 66 height 21
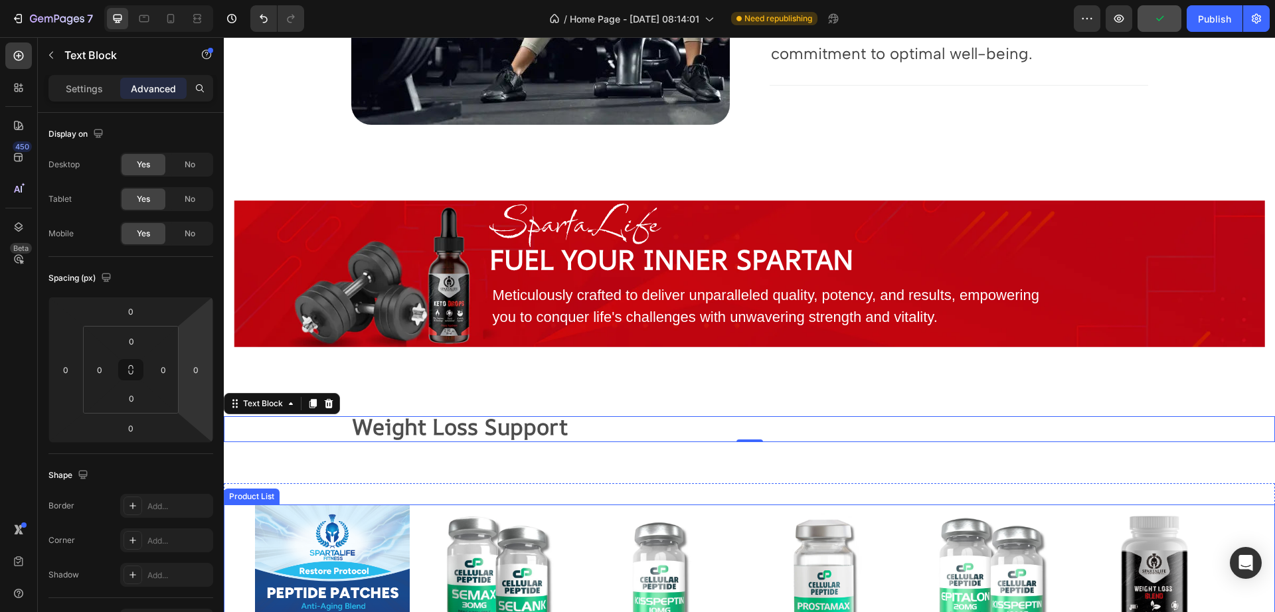
click at [422, 540] on img at bounding box center [497, 582] width 155 height 155
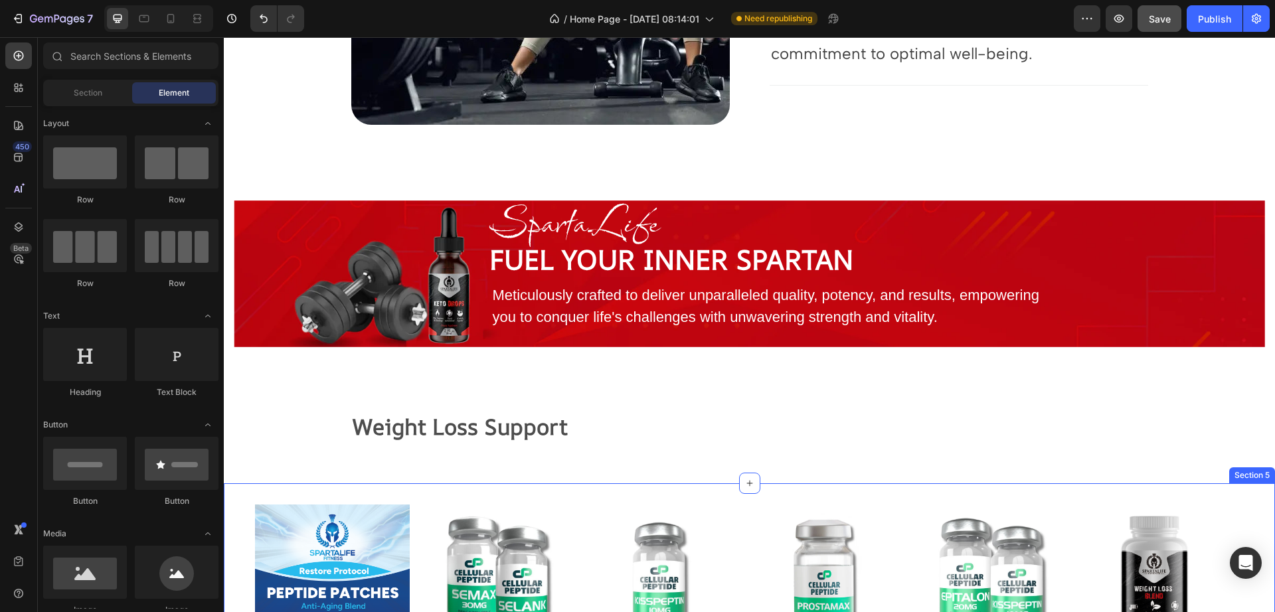
click at [530, 489] on div "Product Images GHK-CU Anti-Aging Peptide Patches Product Title $105.99 Product …" at bounding box center [749, 620] width 1051 height 275
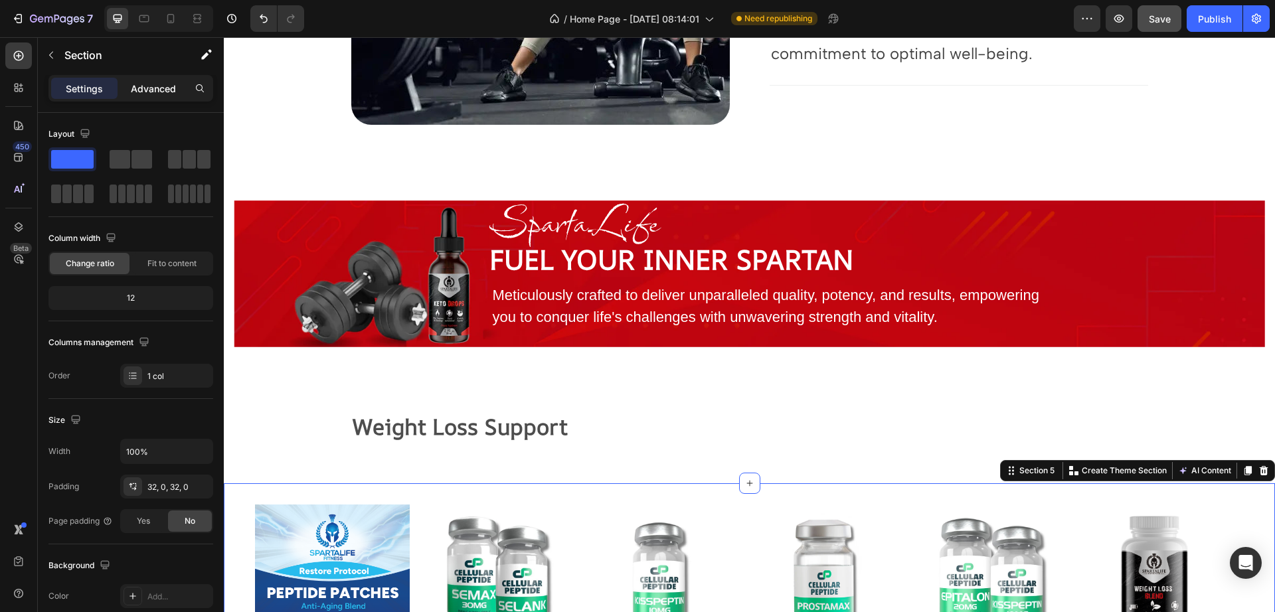
click at [153, 82] on p "Advanced" at bounding box center [153, 89] width 45 height 14
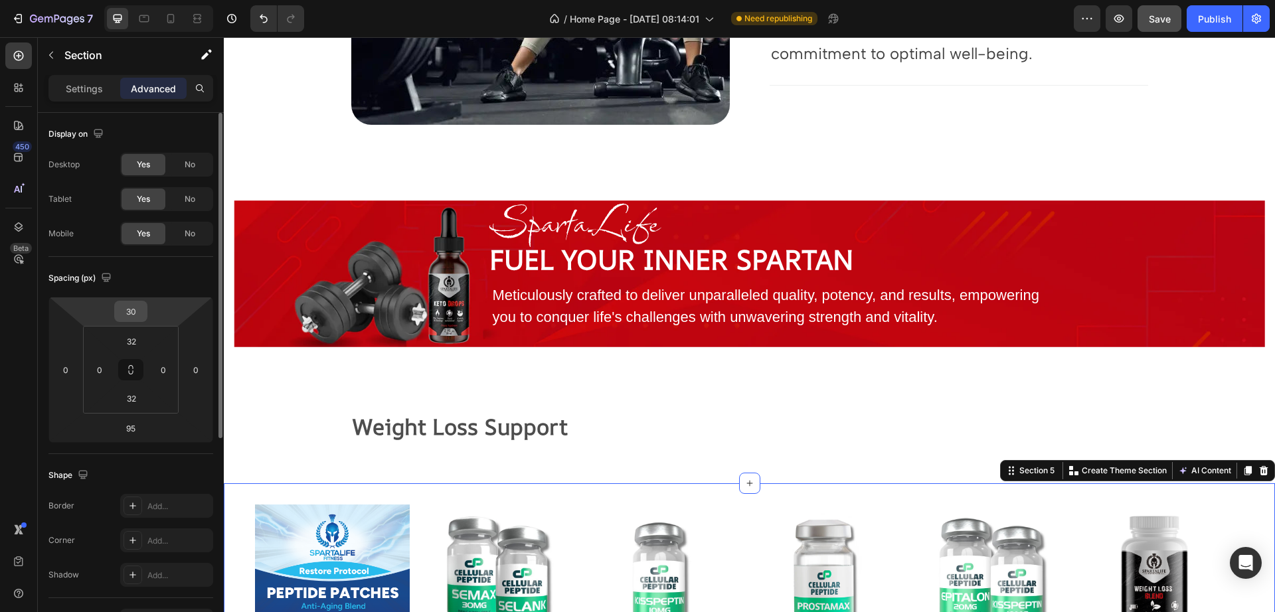
click at [134, 306] on input "30" at bounding box center [131, 311] width 27 height 20
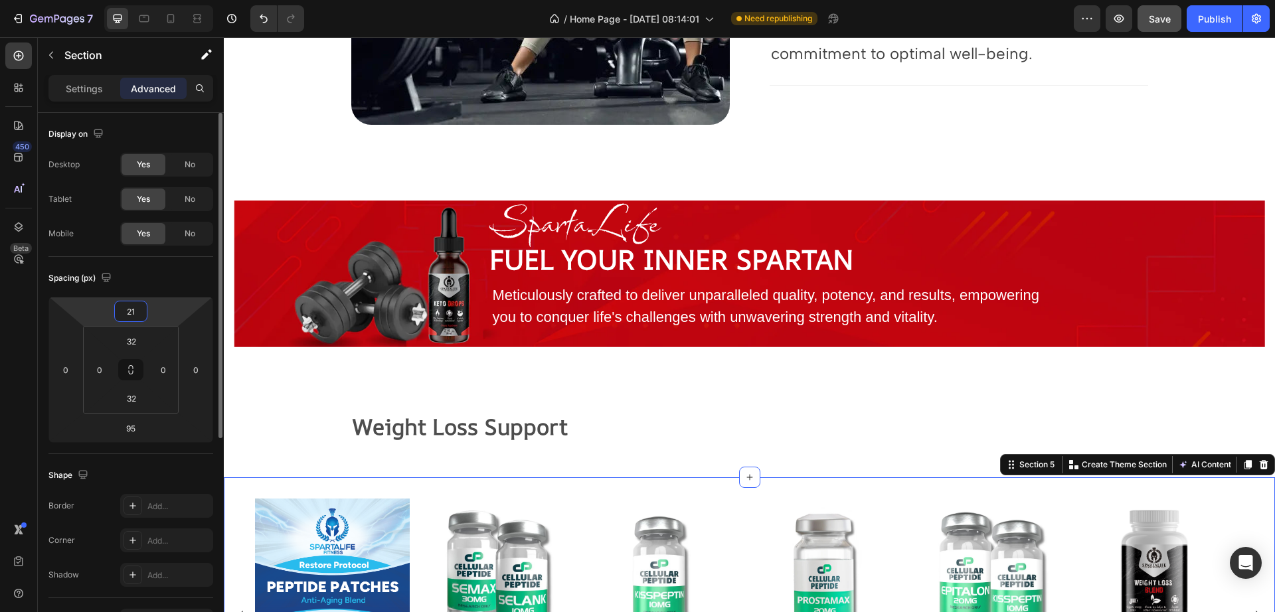
type input "20"
click at [445, 448] on div "Weight Loss Support Text Block Section 4" at bounding box center [749, 429] width 1051 height 68
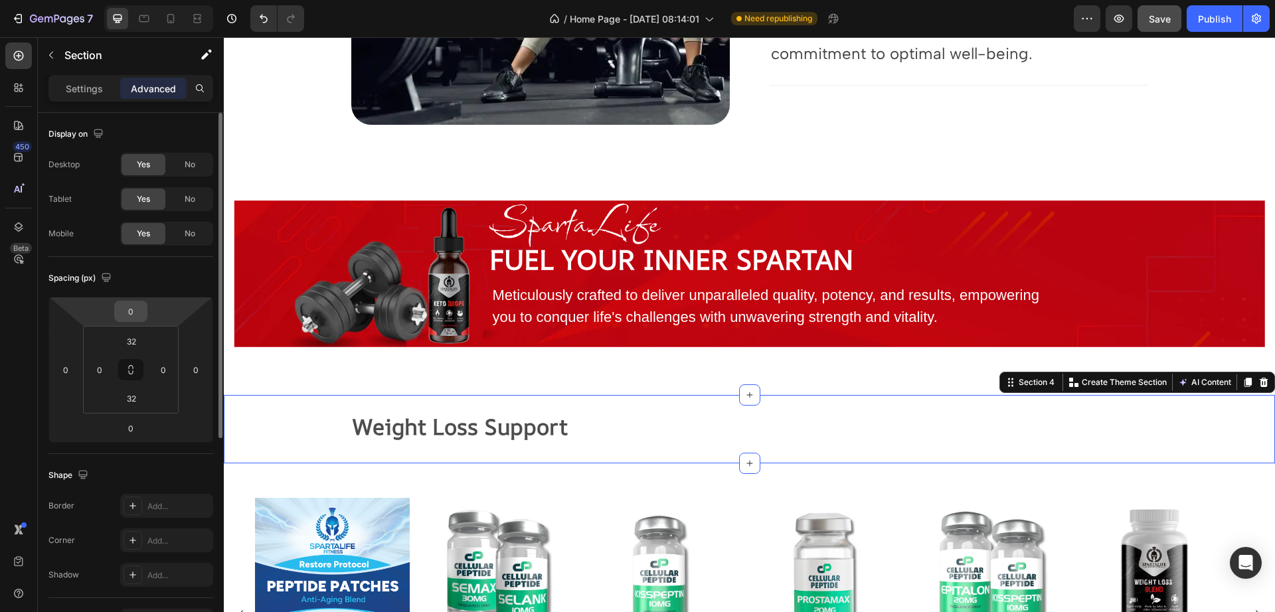
click at [131, 305] on input "0" at bounding box center [131, 311] width 27 height 20
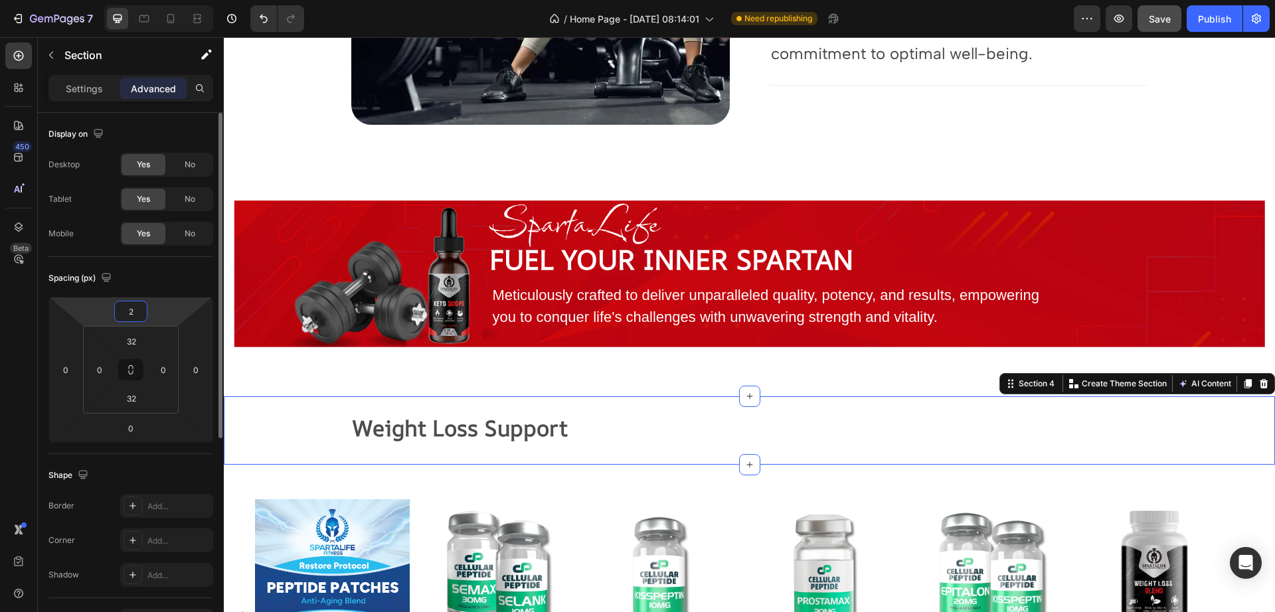
click at [130, 318] on input "2" at bounding box center [131, 311] width 27 height 20
type input "0"
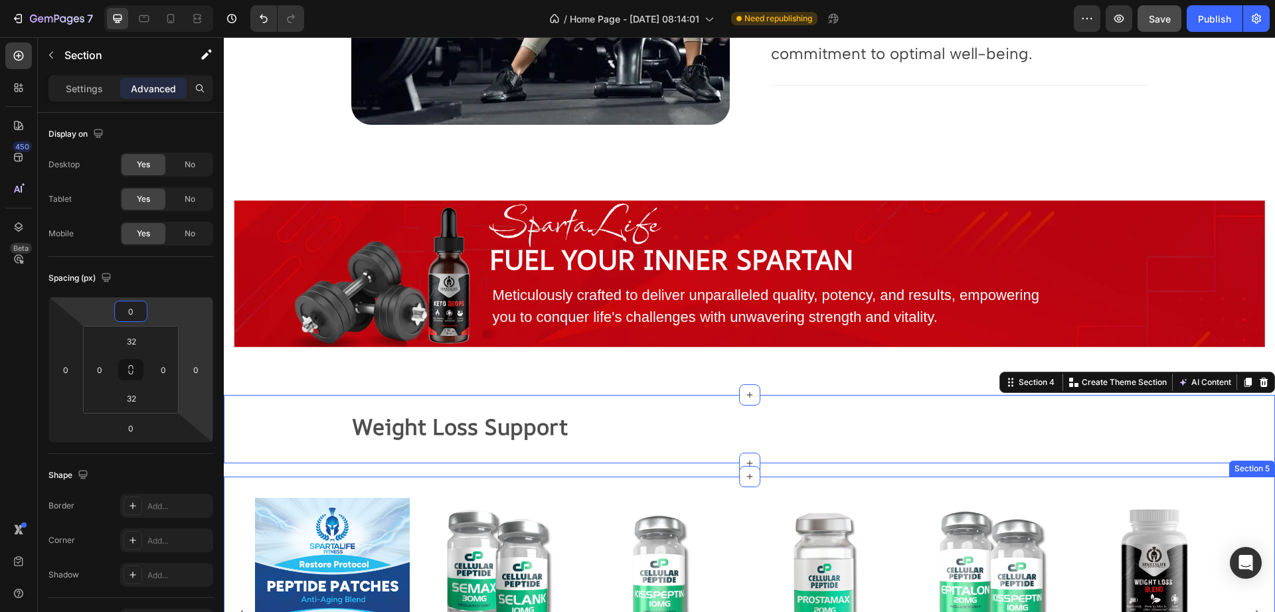
click at [475, 481] on div "Product Images GHK-CU Anti-Aging Peptide Patches Product Title $105.99 Product …" at bounding box center [749, 614] width 1051 height 275
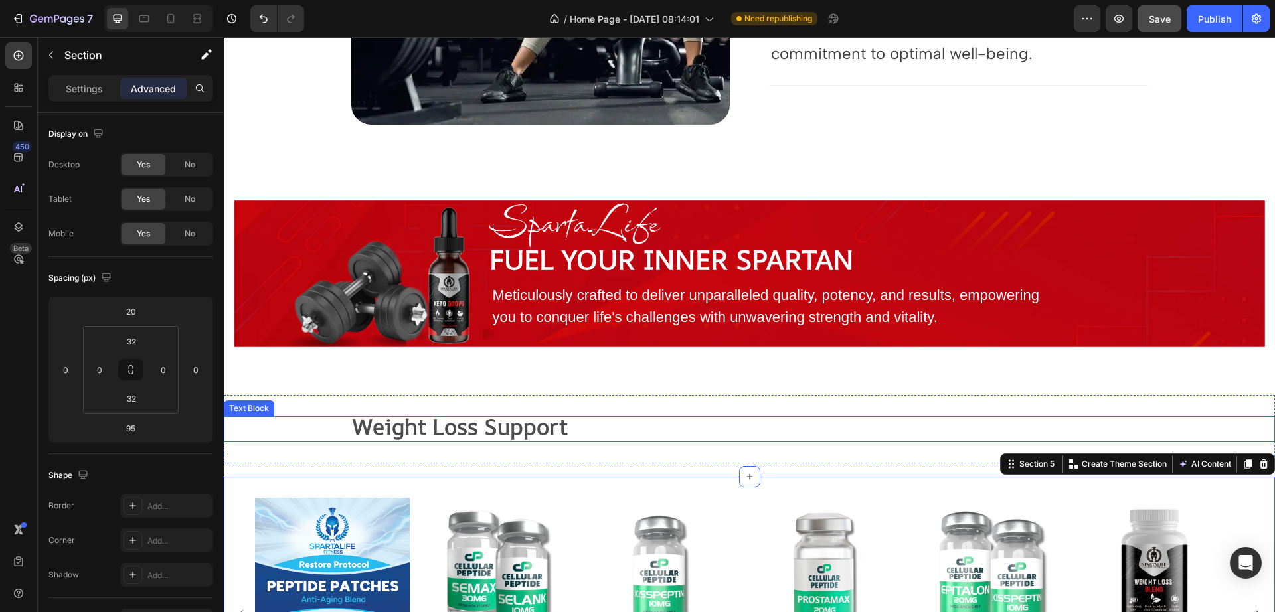
click at [476, 434] on strong "Weight Loss Support" at bounding box center [460, 427] width 215 height 30
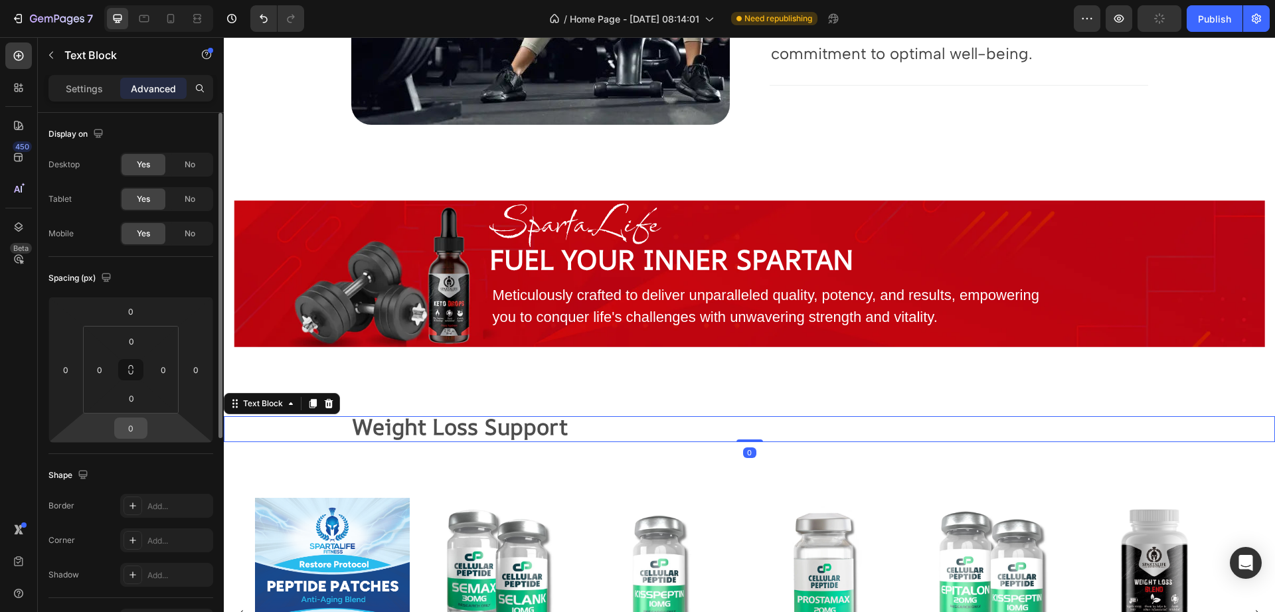
click at [135, 435] on input "0" at bounding box center [131, 428] width 27 height 20
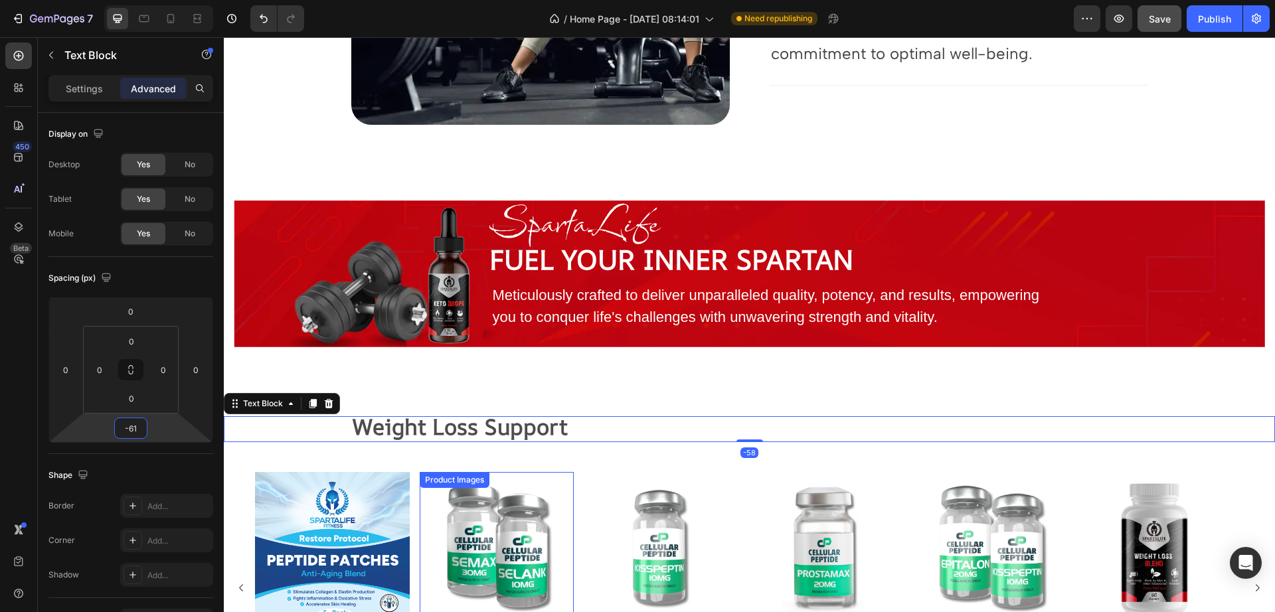
type input "-62"
click at [573, 454] on div "Product Images GHK-CU Anti-Aging Peptide Patches Product Title $105.99 Product …" at bounding box center [749, 588] width 1051 height 275
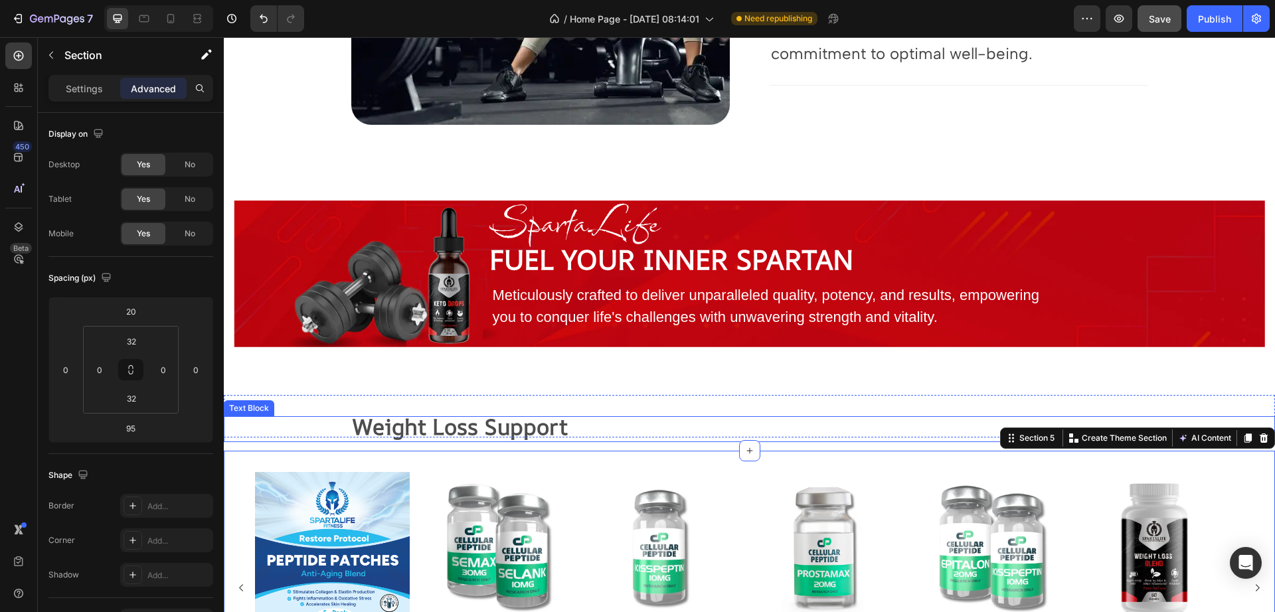
click at [582, 438] on p "Weight Loss Support" at bounding box center [750, 429] width 794 height 23
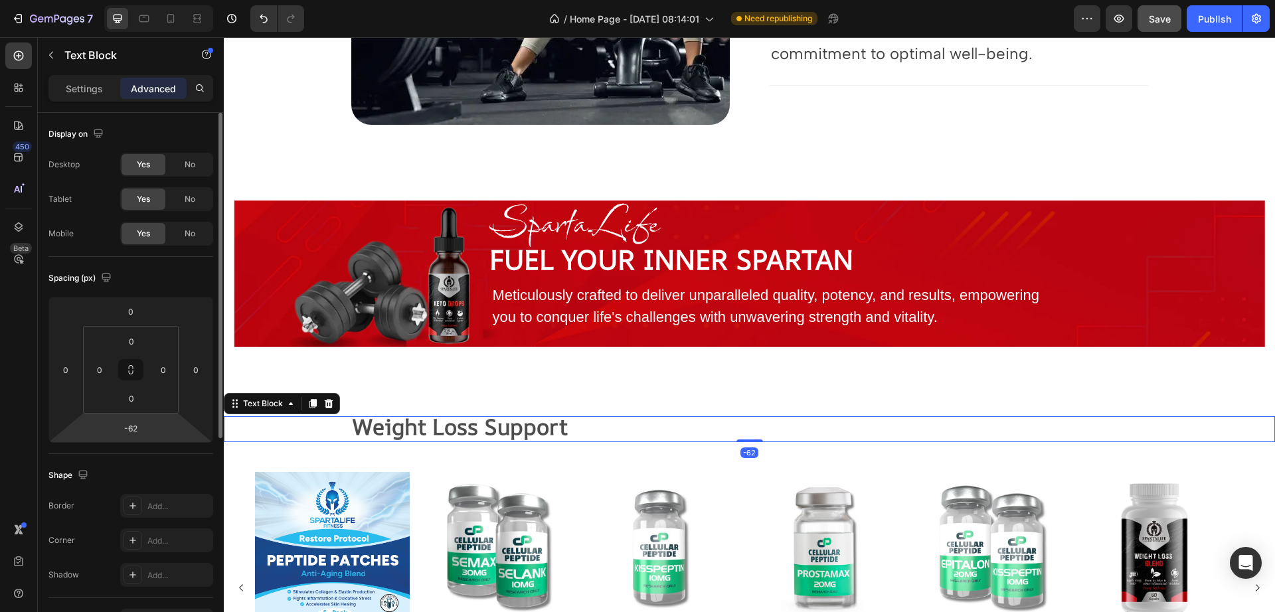
click at [153, 0] on html "7 Version history / Home Page - Aug 20, 08:14:01 Need republishing Preview Save…" at bounding box center [637, 0] width 1275 height 0
click at [128, 430] on input "-62" at bounding box center [131, 428] width 27 height 20
type input "-40"
click at [426, 433] on strong "Weight Loss Support" at bounding box center [460, 427] width 215 height 30
click at [647, 473] on div "Product Images GHK-CU Anti-Aging Peptide Patches Product Title $105.99 Product …" at bounding box center [749, 588] width 1051 height 275
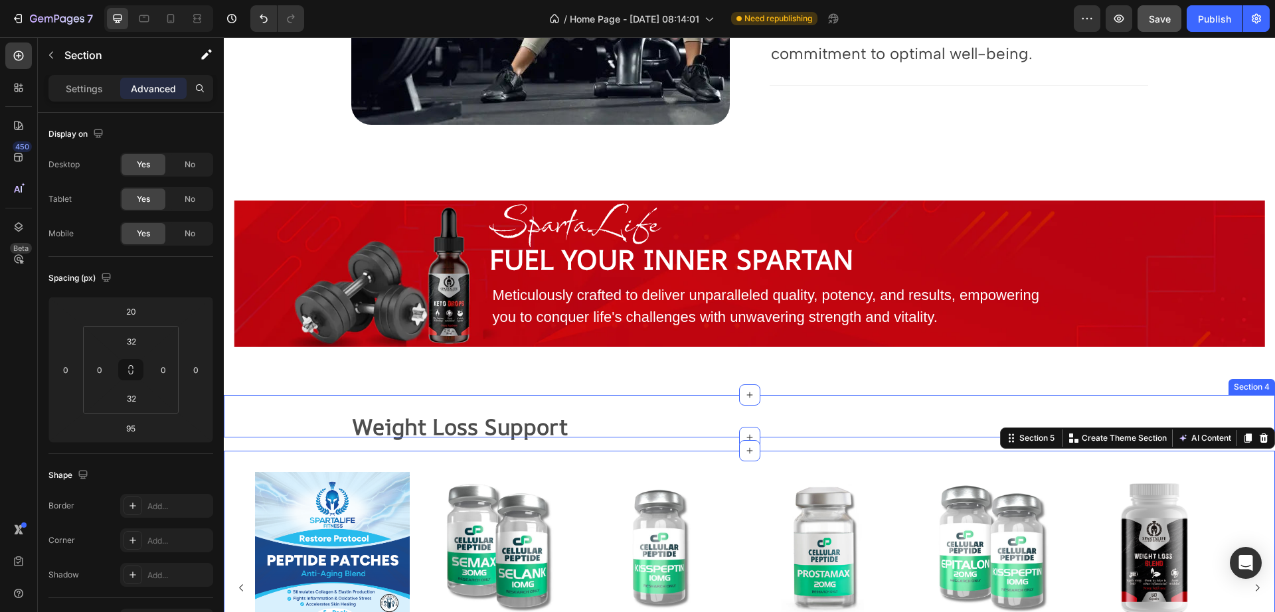
click at [710, 376] on div "SpartaLife Heading Fuel your Inner Spartan Text Block Meticulously crafted to d…" at bounding box center [749, 289] width 1051 height 212
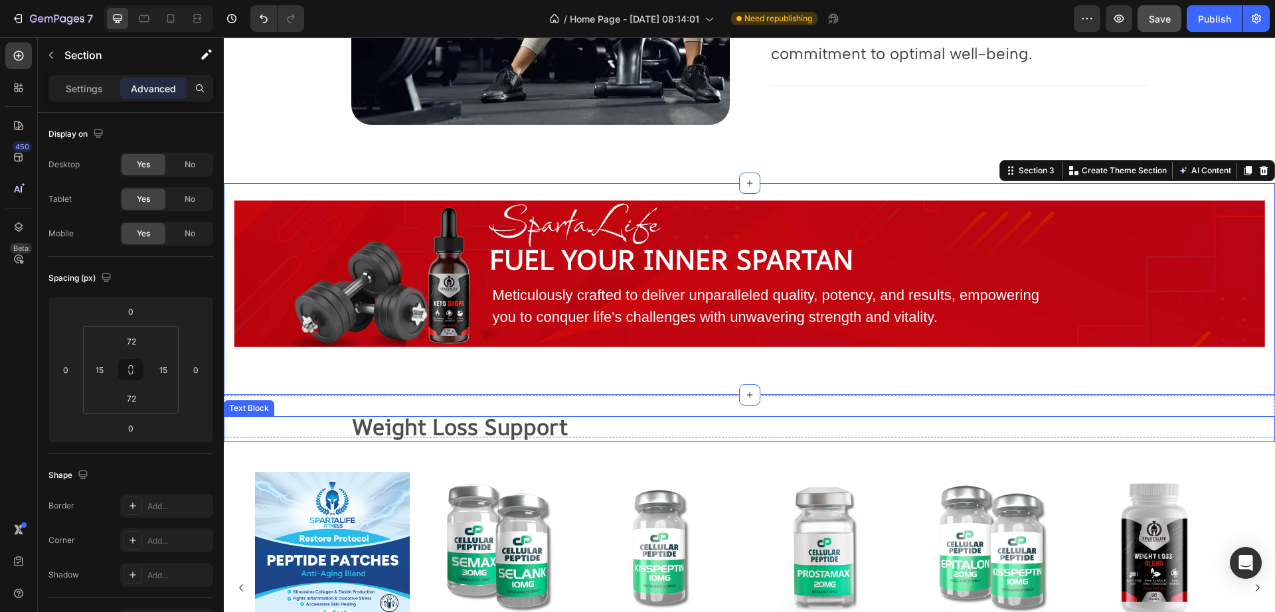
click at [673, 425] on p "Weight Loss Support" at bounding box center [750, 429] width 794 height 23
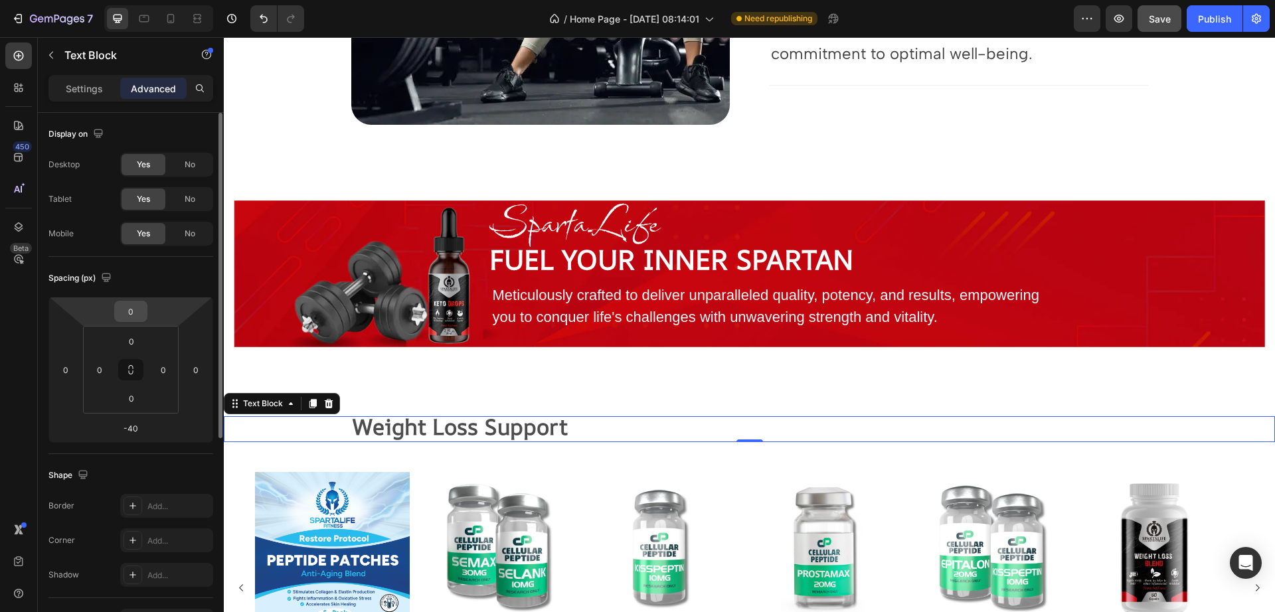
click at [122, 319] on input "0" at bounding box center [131, 311] width 27 height 20
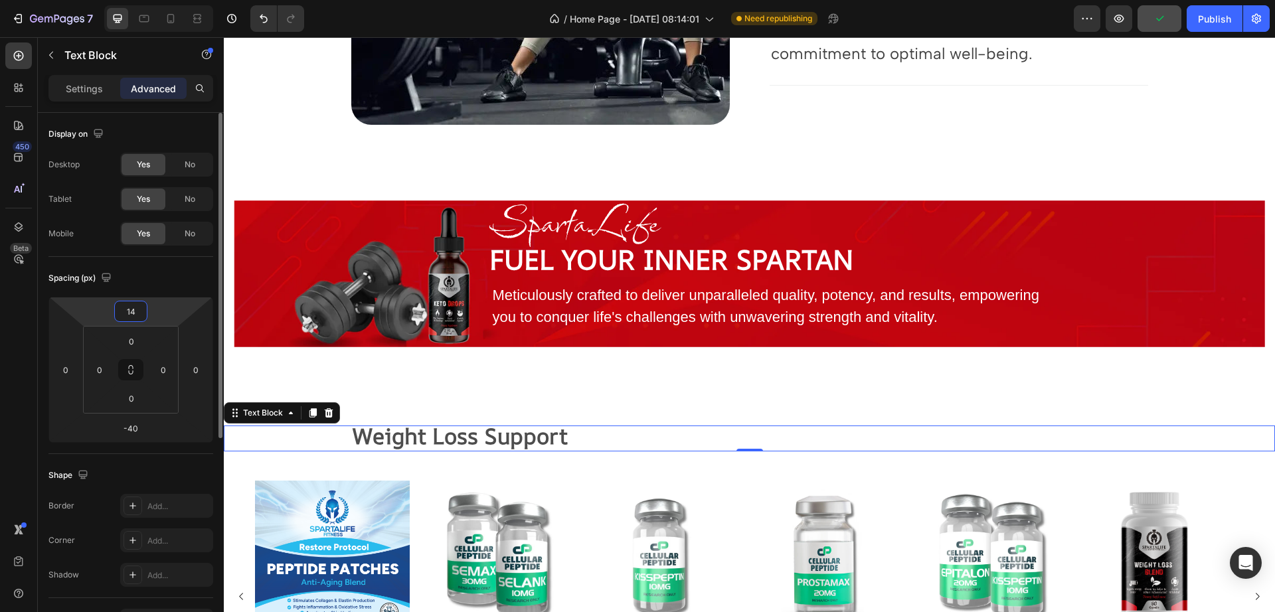
type input "15"
click at [72, 371] on input "0" at bounding box center [66, 370] width 20 height 20
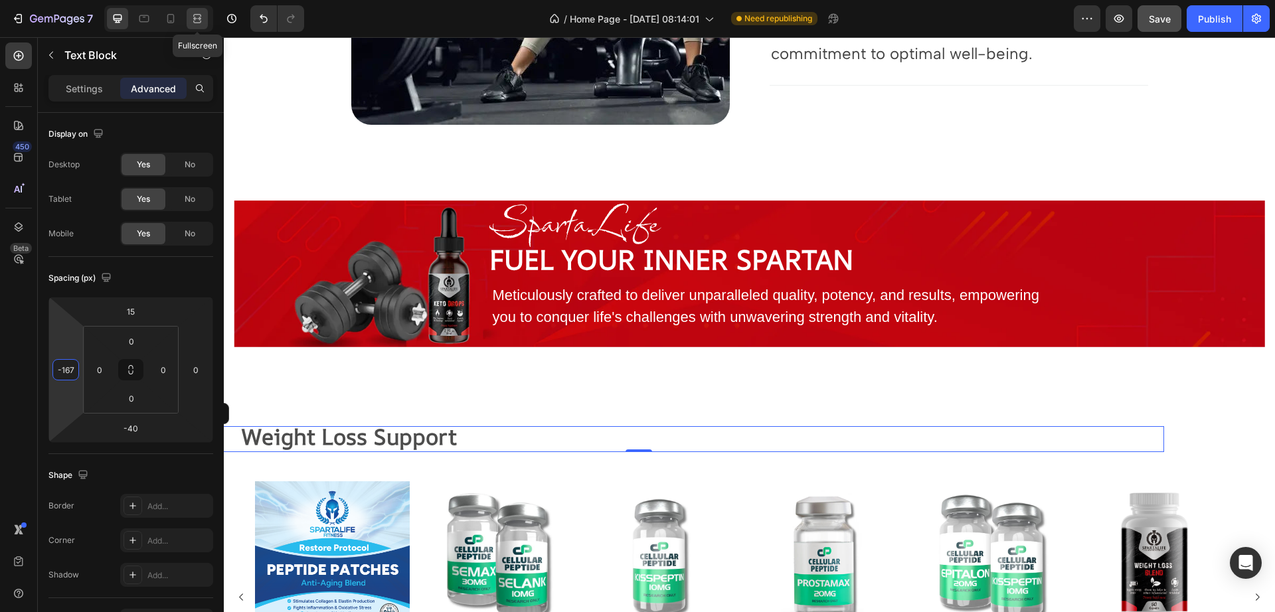
click at [202, 24] on icon at bounding box center [197, 18] width 13 height 13
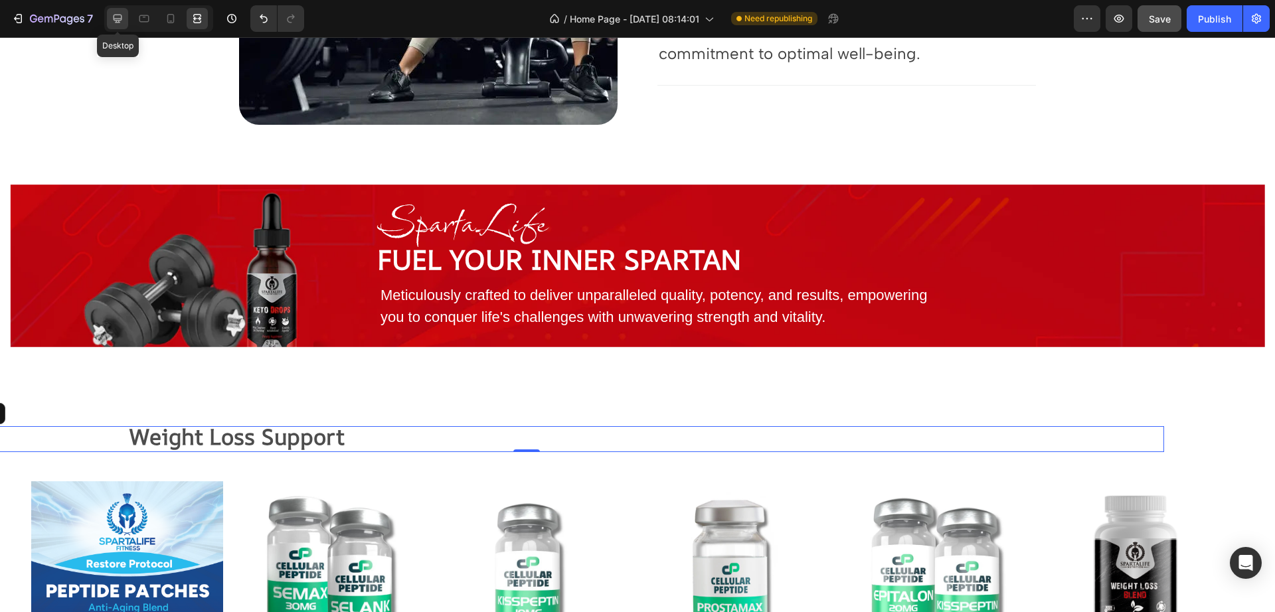
click at [118, 21] on icon at bounding box center [117, 18] width 13 height 13
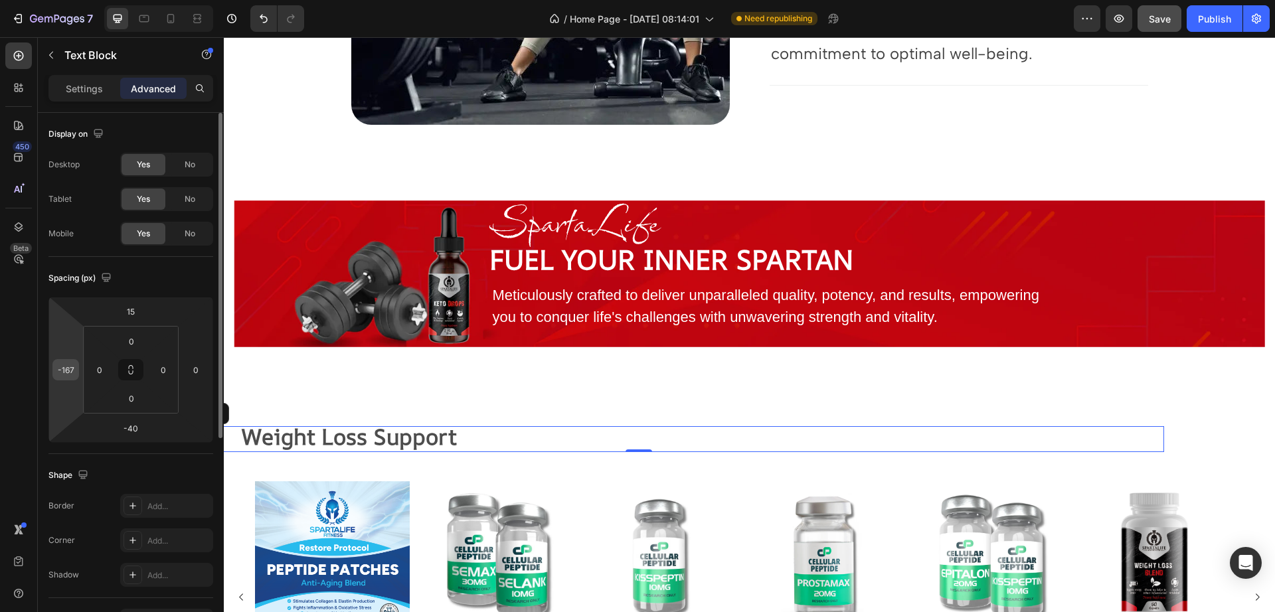
click at [62, 363] on input "-167" at bounding box center [66, 370] width 20 height 20
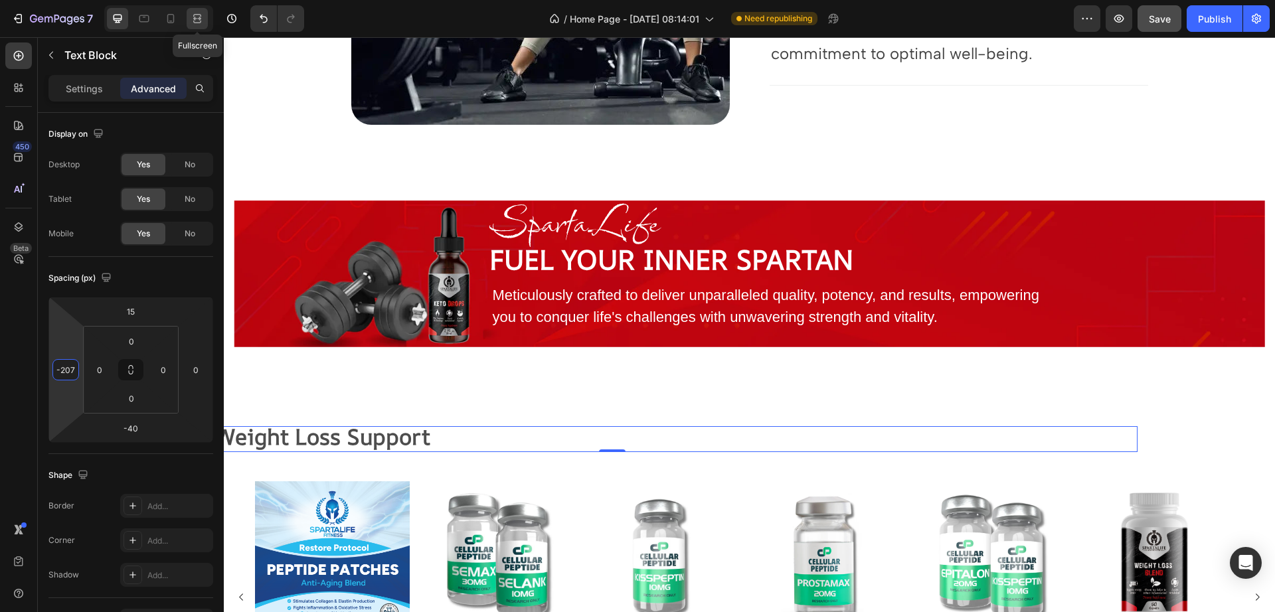
click at [191, 20] on icon at bounding box center [197, 18] width 13 height 13
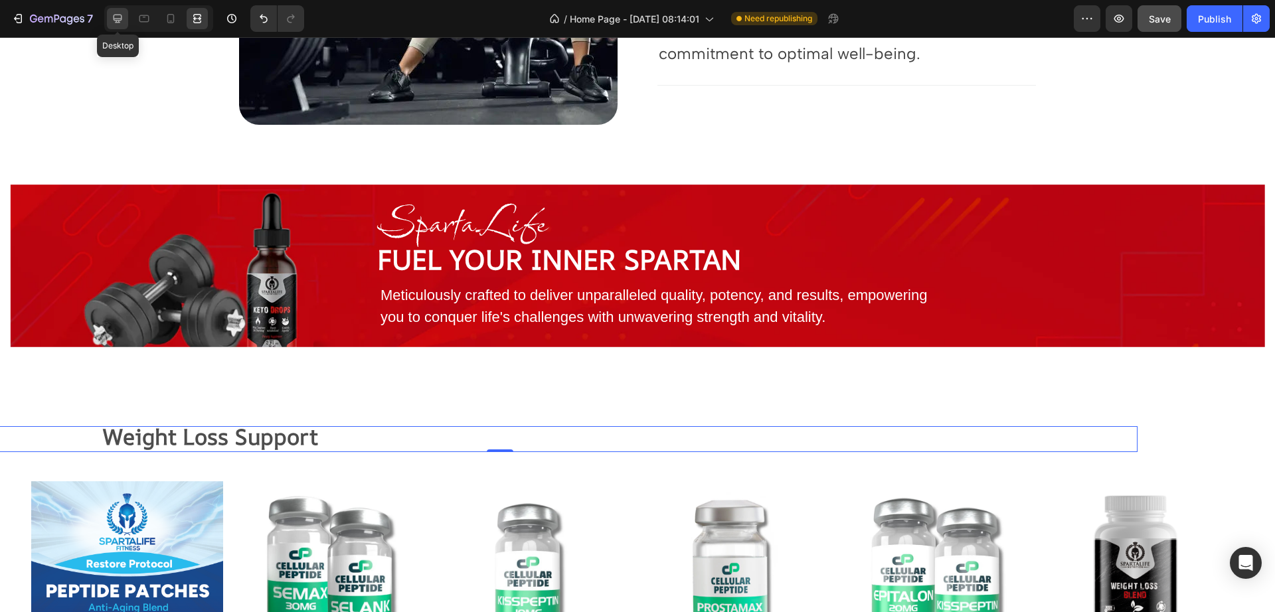
click at [111, 21] on icon at bounding box center [117, 18] width 13 height 13
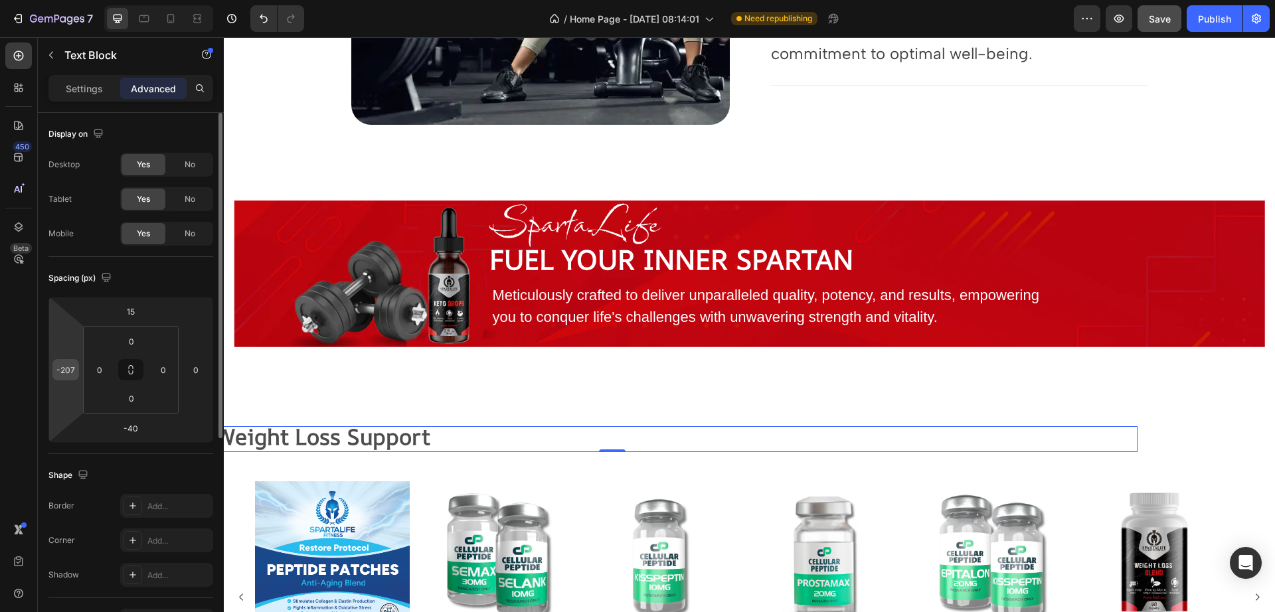
click at [68, 366] on input "-207" at bounding box center [66, 370] width 20 height 20
click at [188, 19] on div at bounding box center [197, 18] width 21 height 21
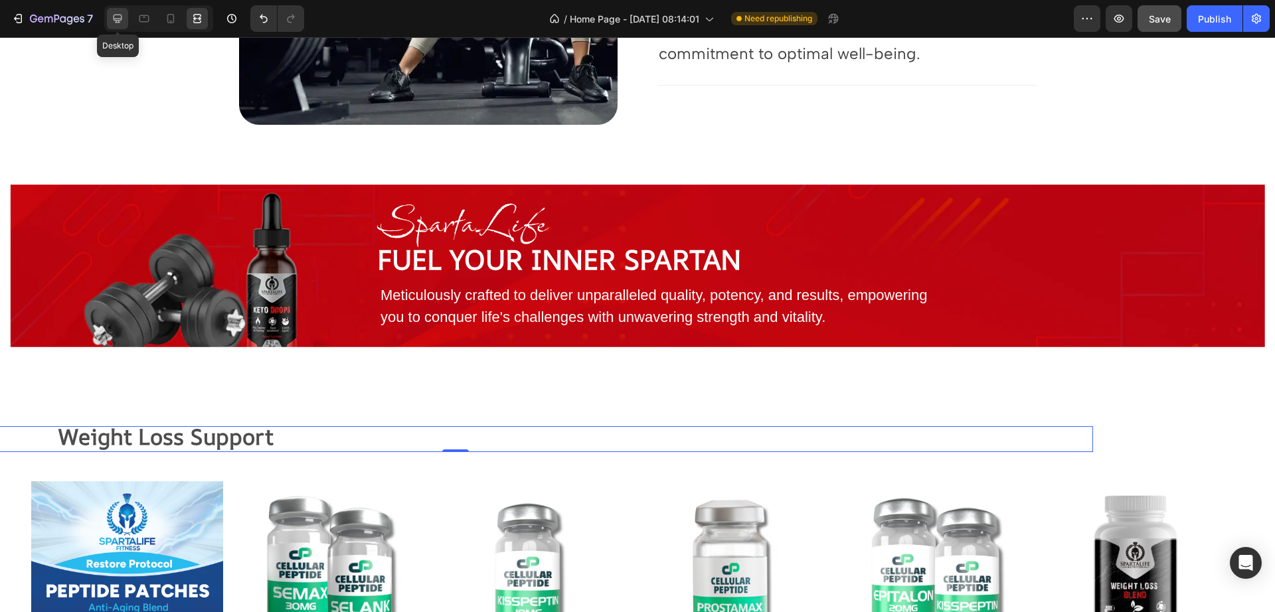
click at [121, 12] on icon at bounding box center [117, 18] width 13 height 13
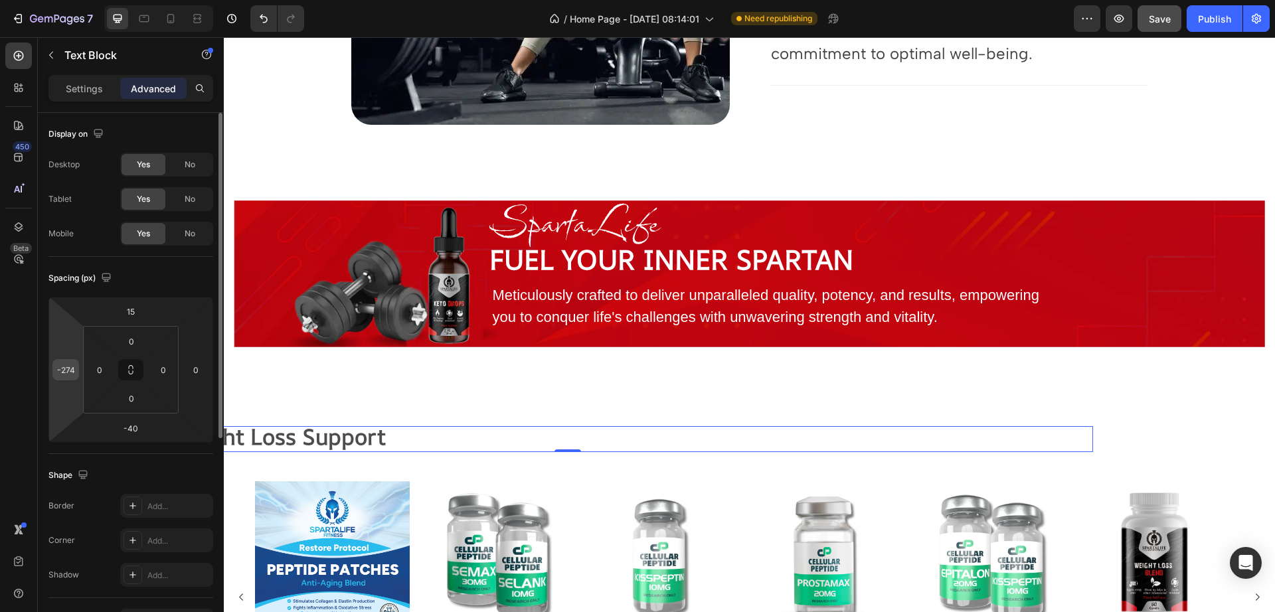
click at [77, 366] on div "-274" at bounding box center [65, 369] width 27 height 21
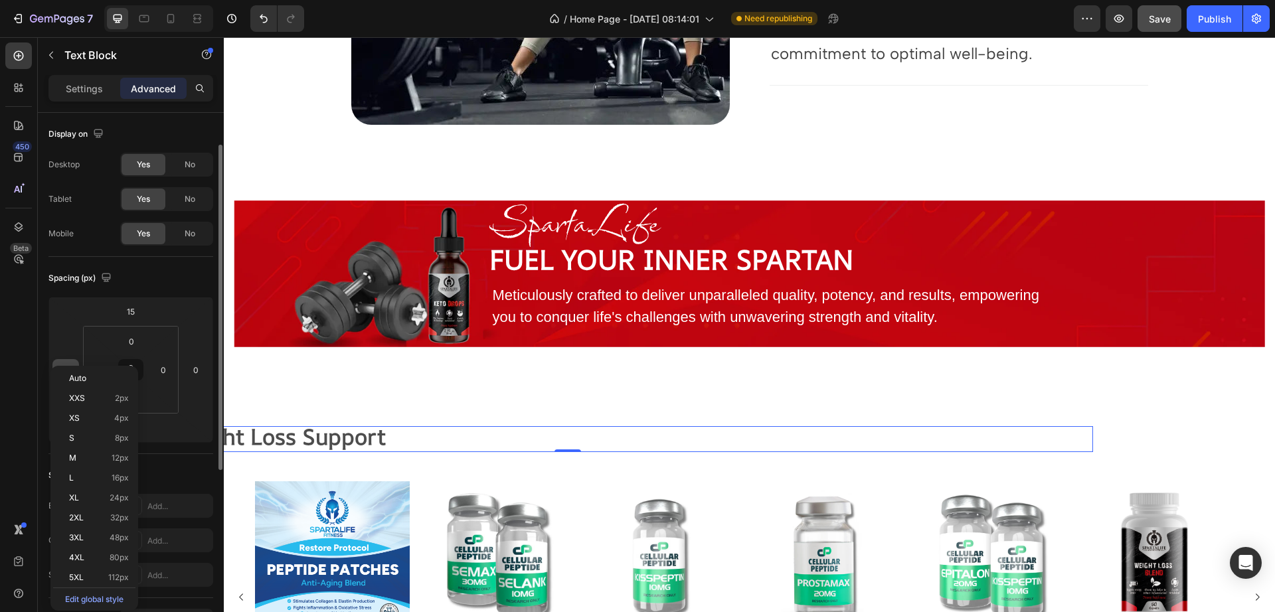
scroll to position [20, 0]
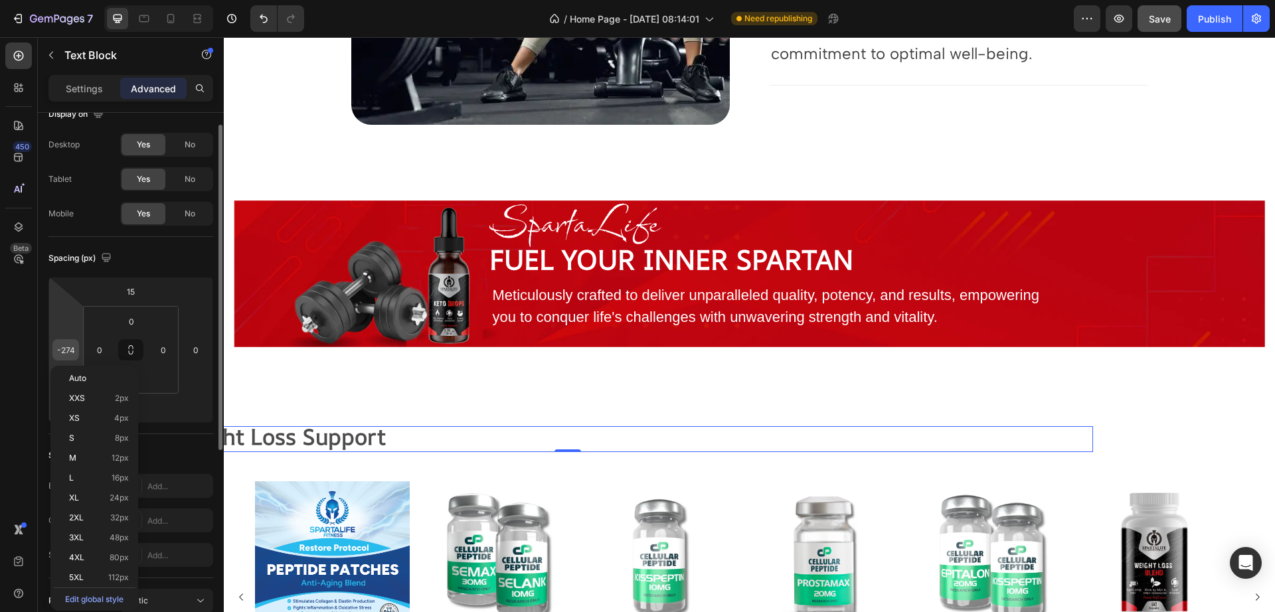
click at [68, 353] on input "-274" at bounding box center [66, 350] width 20 height 20
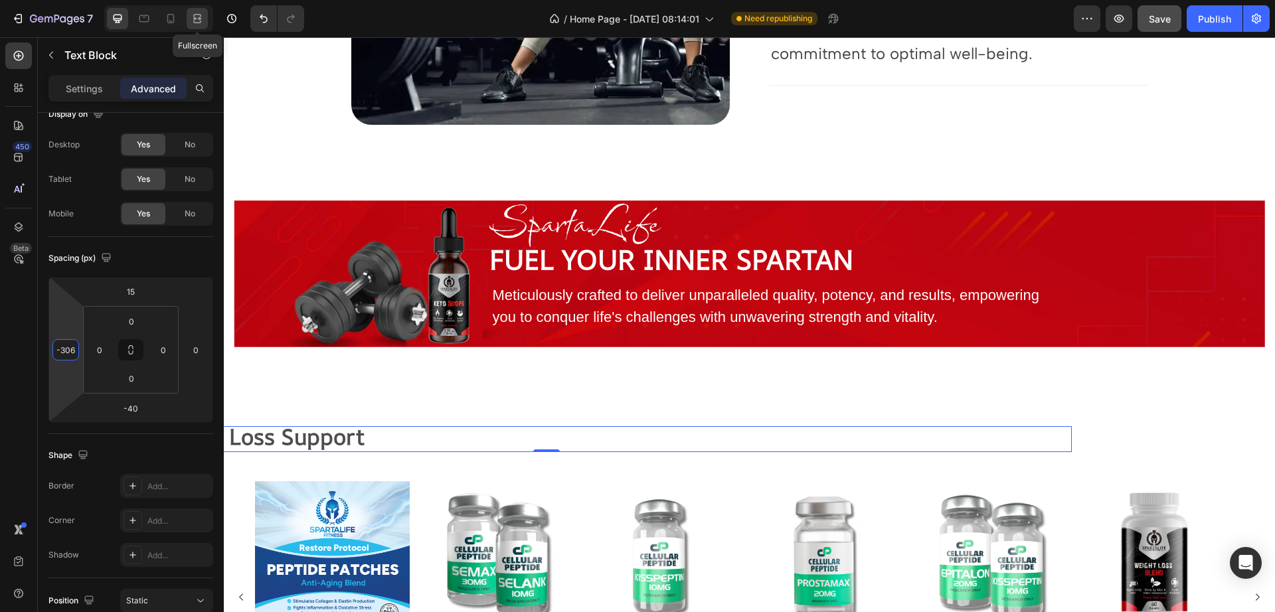
click at [202, 19] on icon at bounding box center [197, 18] width 13 height 13
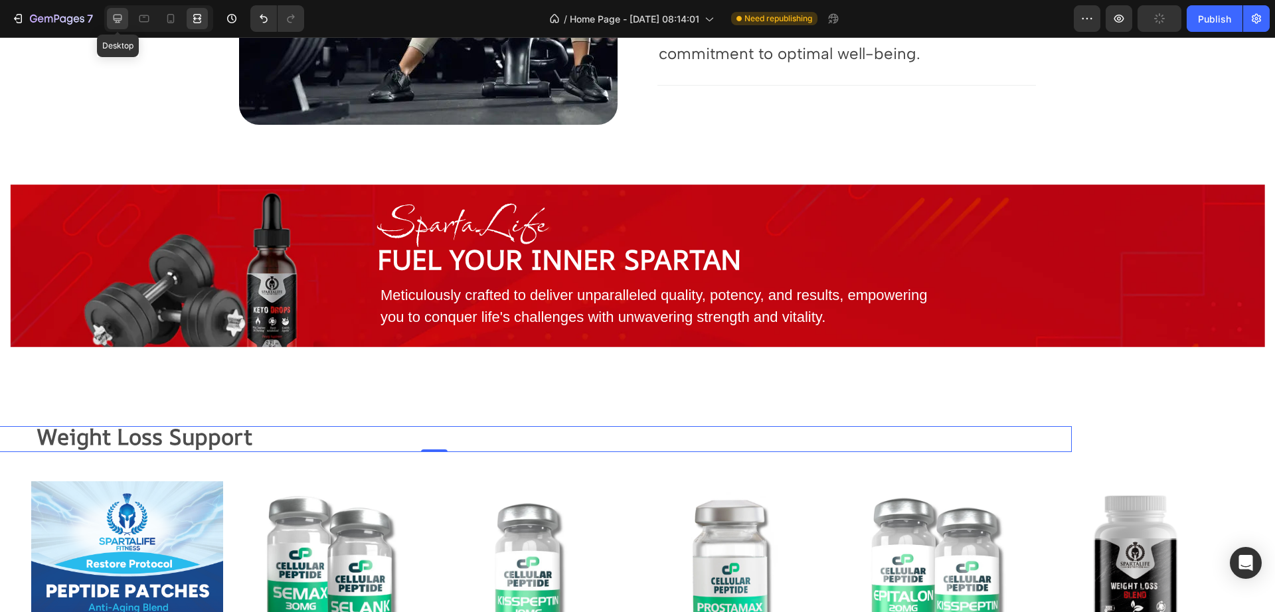
click at [119, 22] on icon at bounding box center [118, 19] width 9 height 9
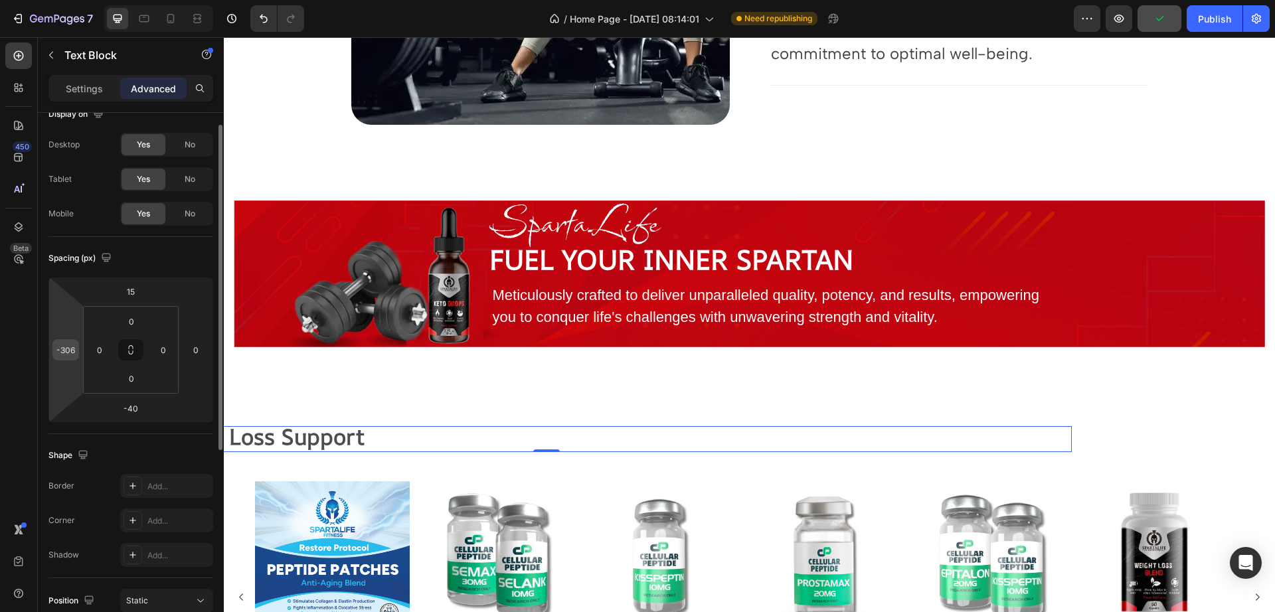
click at [74, 353] on input "-306" at bounding box center [66, 350] width 20 height 20
type input "-310"
click at [191, 21] on icon at bounding box center [197, 18] width 13 height 13
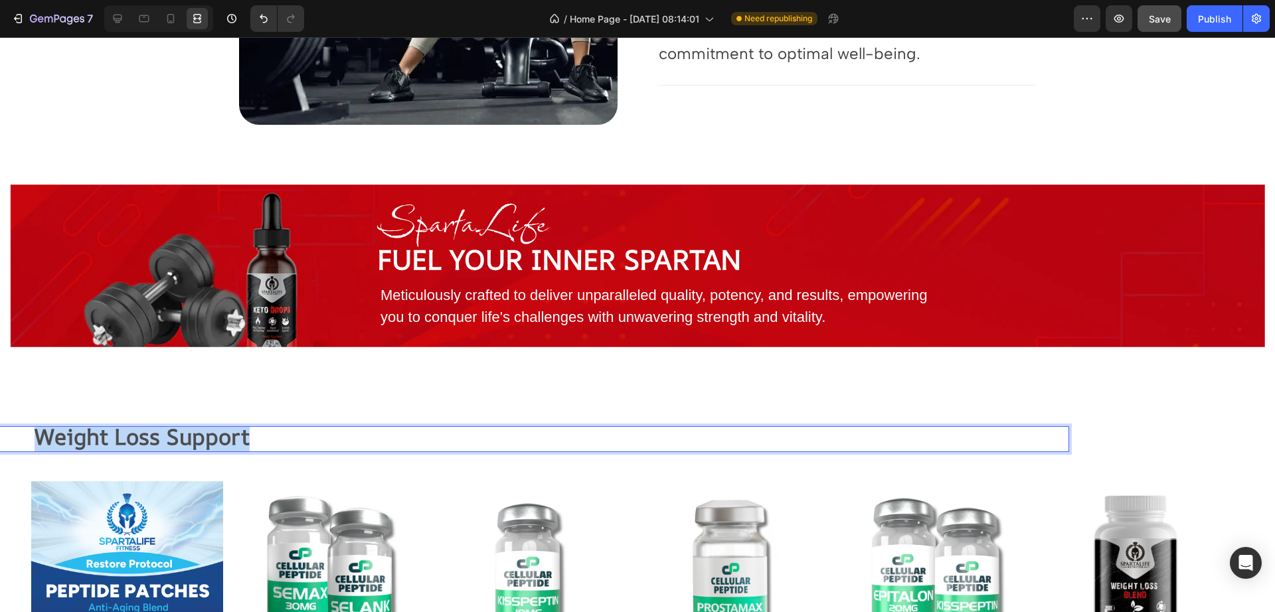
click at [210, 441] on strong "Weight Loss Support" at bounding box center [142, 437] width 215 height 30
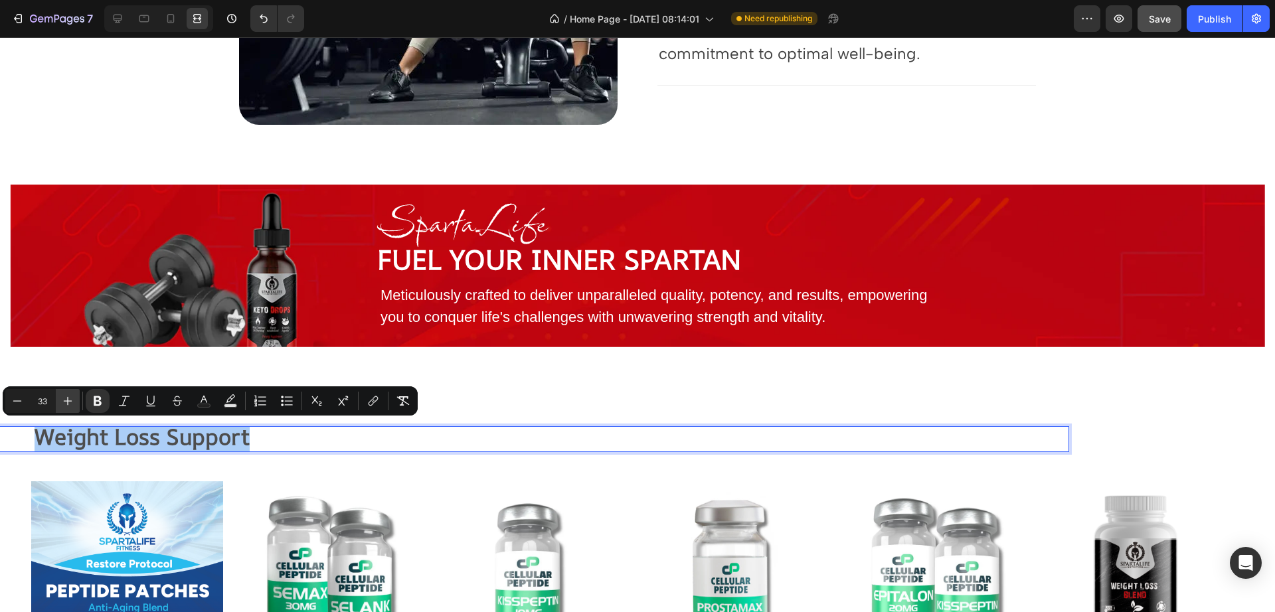
click at [69, 400] on icon "Editor contextual toolbar" at bounding box center [67, 400] width 13 height 13
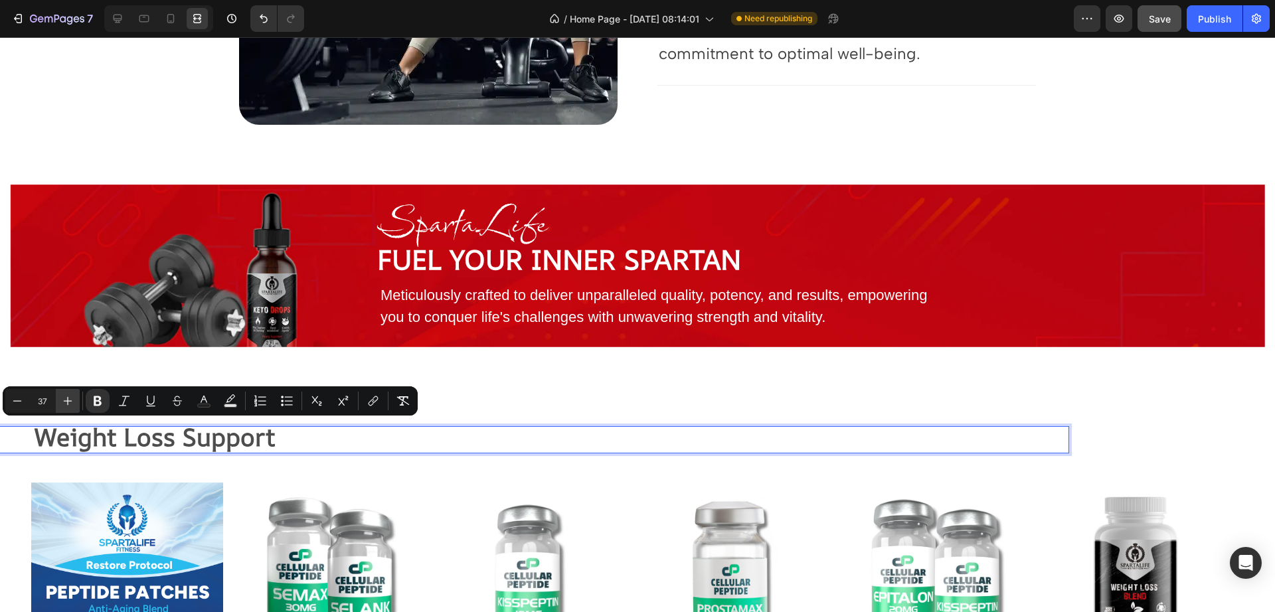
click at [69, 400] on icon "Editor contextual toolbar" at bounding box center [67, 400] width 13 height 13
type input "40"
click at [98, 404] on icon "Editor contextual toolbar" at bounding box center [98, 401] width 8 height 10
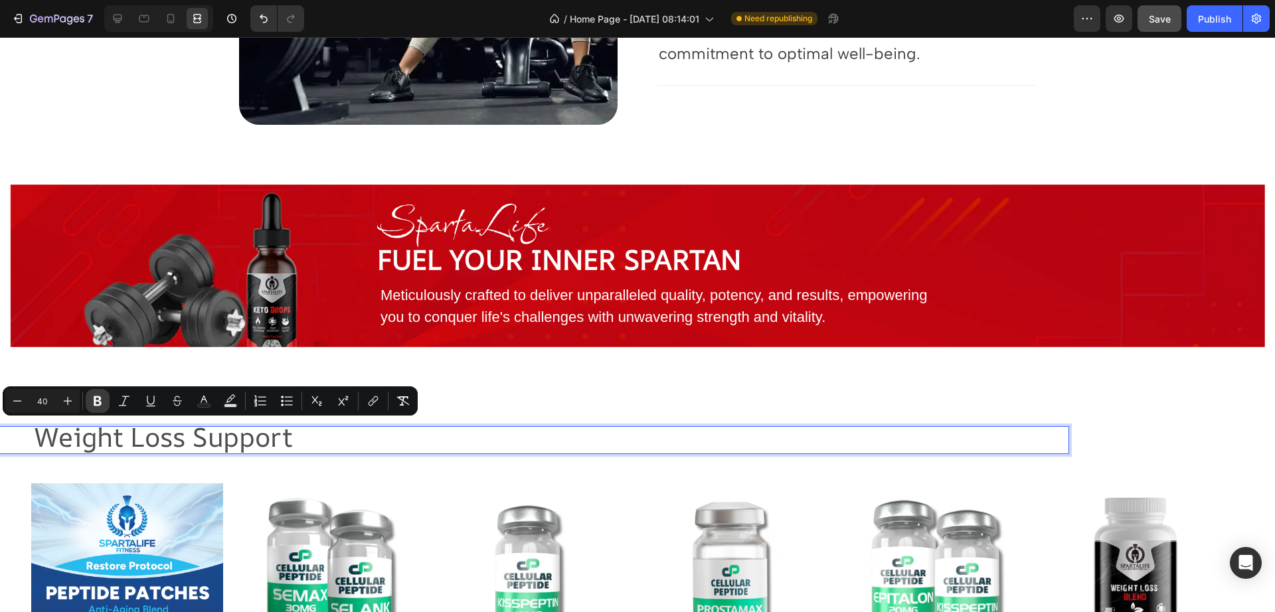
click at [98, 404] on icon "Editor contextual toolbar" at bounding box center [98, 401] width 8 height 10
click at [355, 449] on p "Weight Loss Support" at bounding box center [432, 440] width 794 height 25
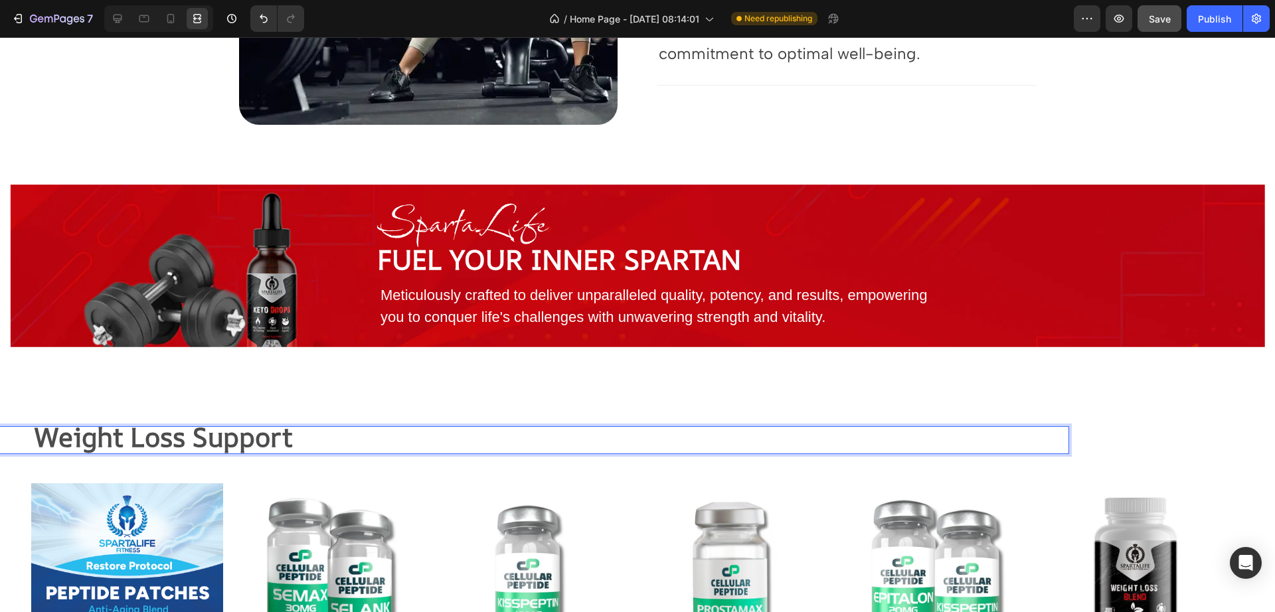
click at [576, 411] on div "Weight Loss Support Text Block -40 Section 4" at bounding box center [637, 422] width 1275 height 54
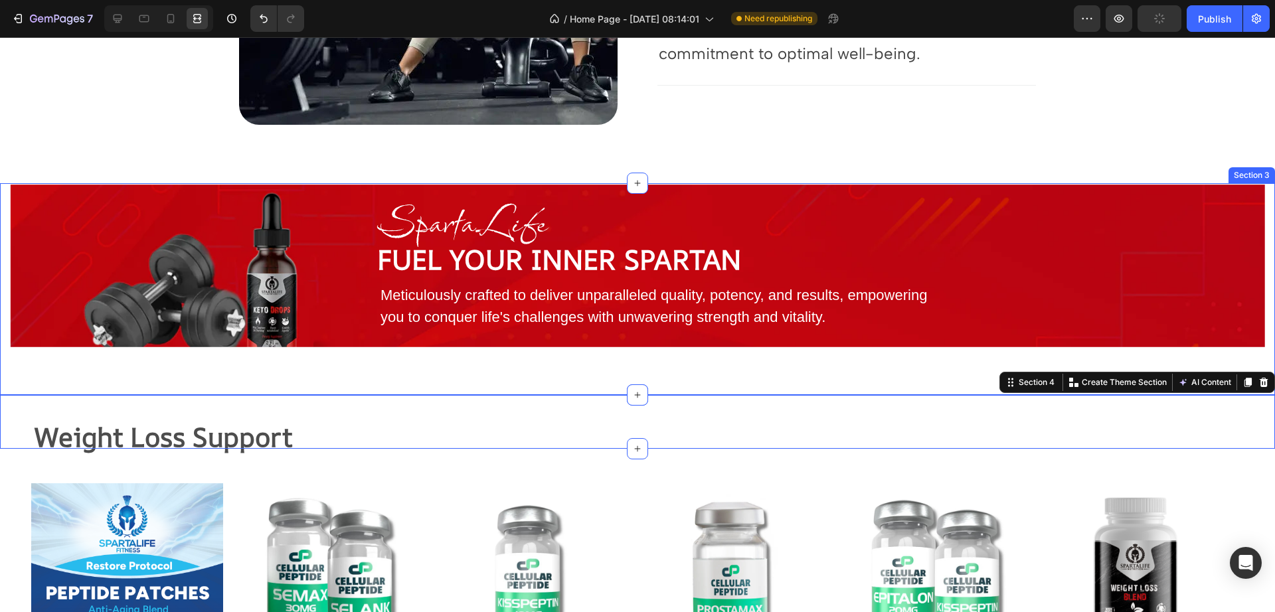
click at [662, 356] on div "SpartaLife Heading Fuel your Inner Spartan Text Block Meticulously crafted to d…" at bounding box center [637, 289] width 1275 height 212
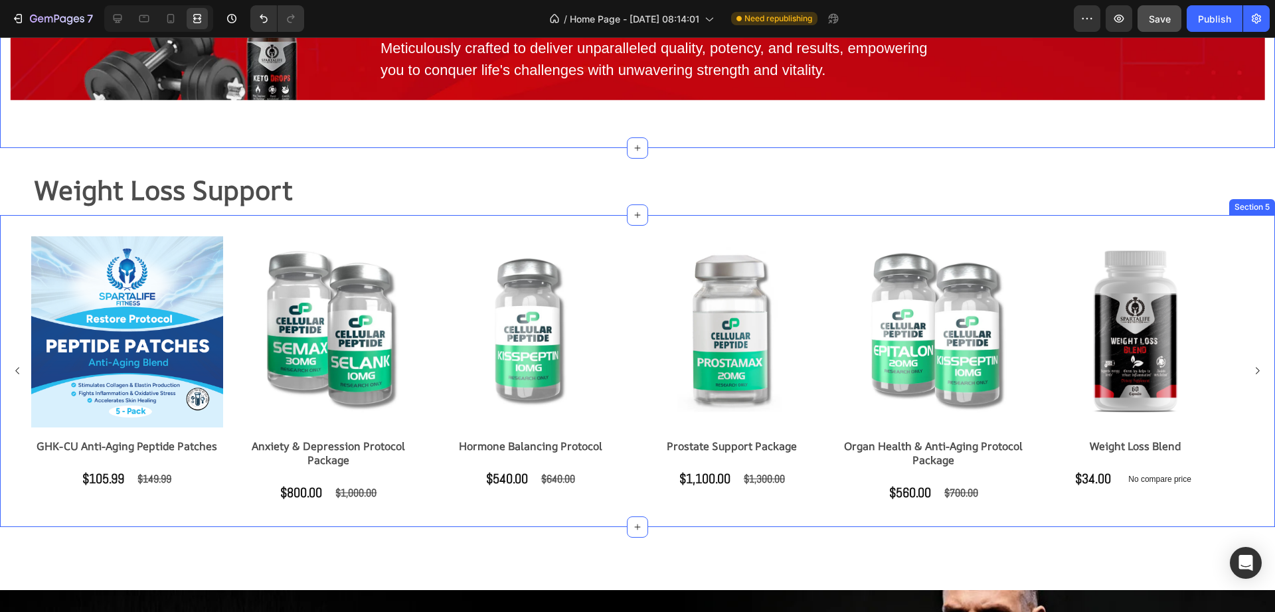
scroll to position [1162, 0]
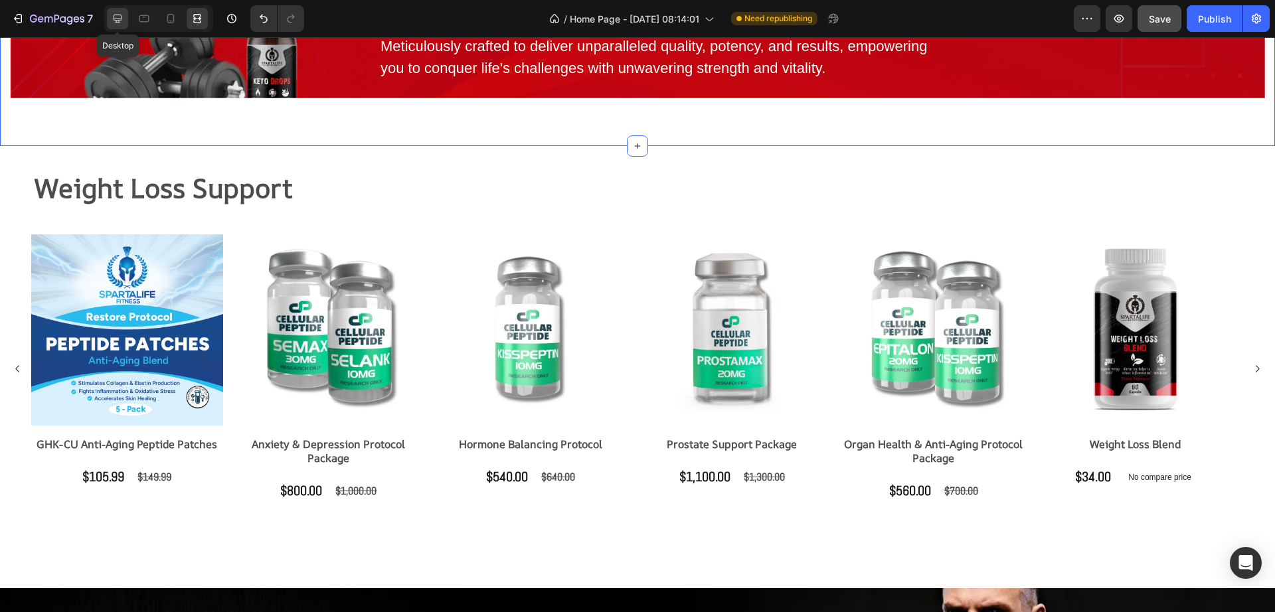
click at [126, 19] on div at bounding box center [117, 18] width 21 height 21
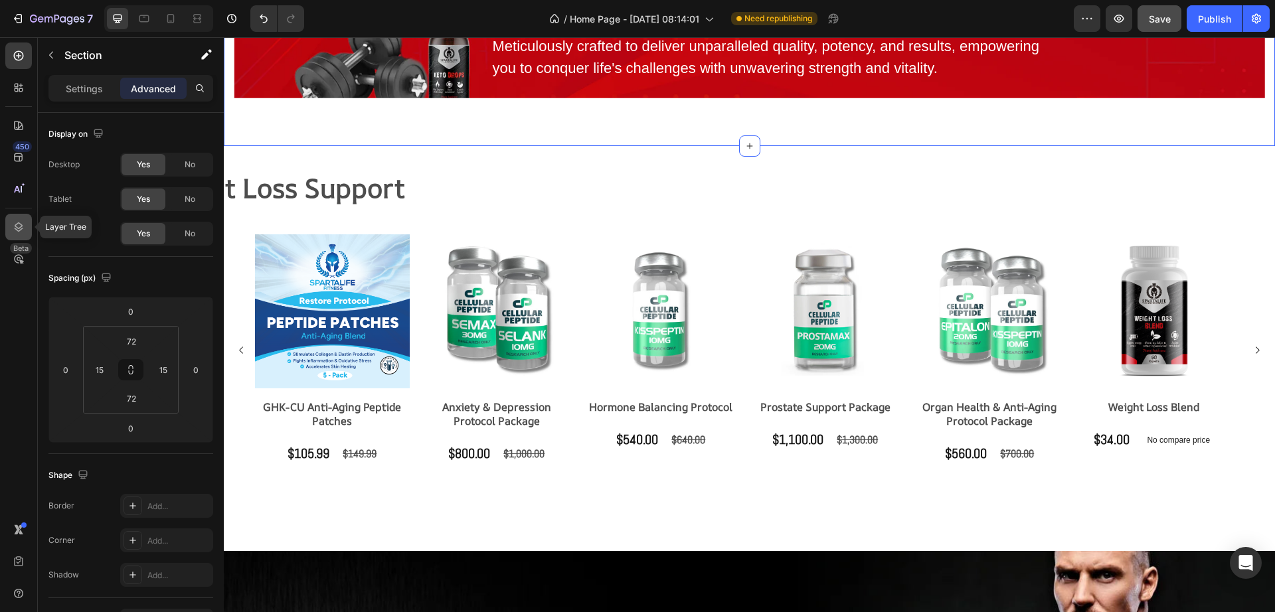
click at [15, 224] on icon at bounding box center [18, 226] width 13 height 13
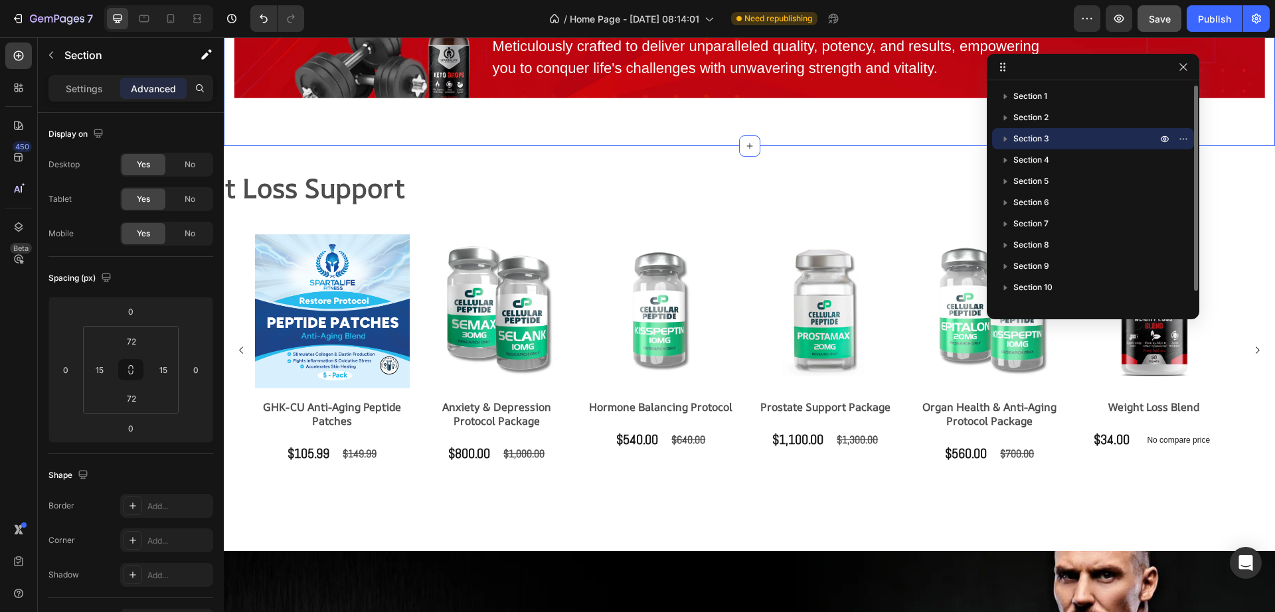
click at [1024, 139] on span "Section 3" at bounding box center [1031, 138] width 36 height 13
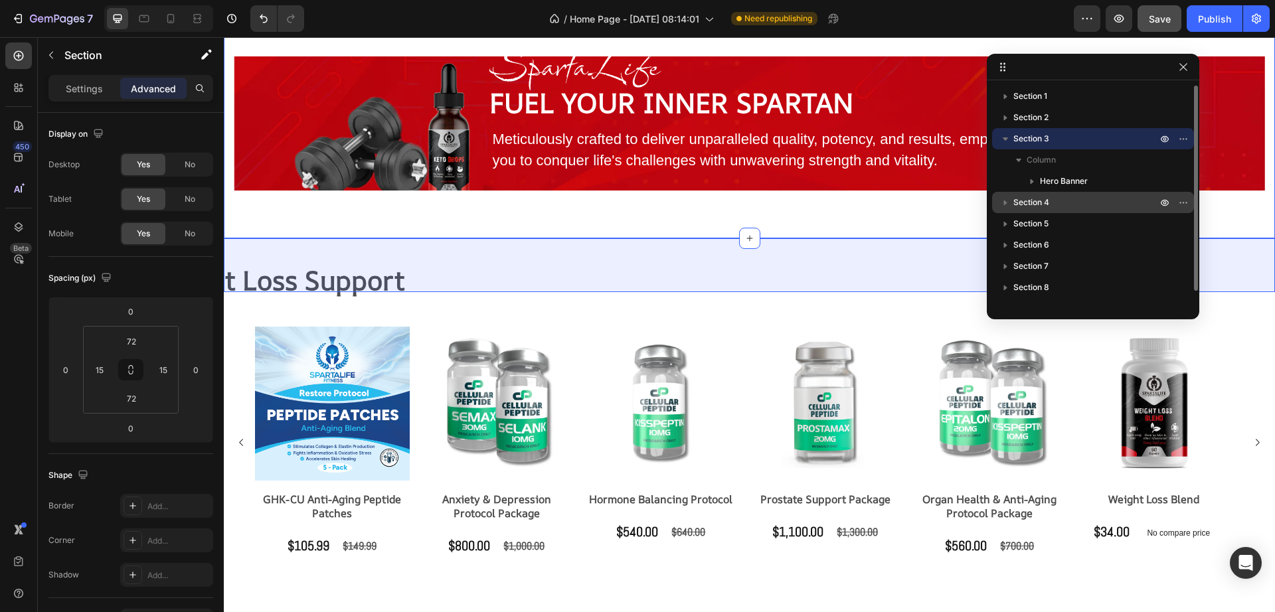
click at [1026, 201] on span "Section 4" at bounding box center [1031, 202] width 36 height 13
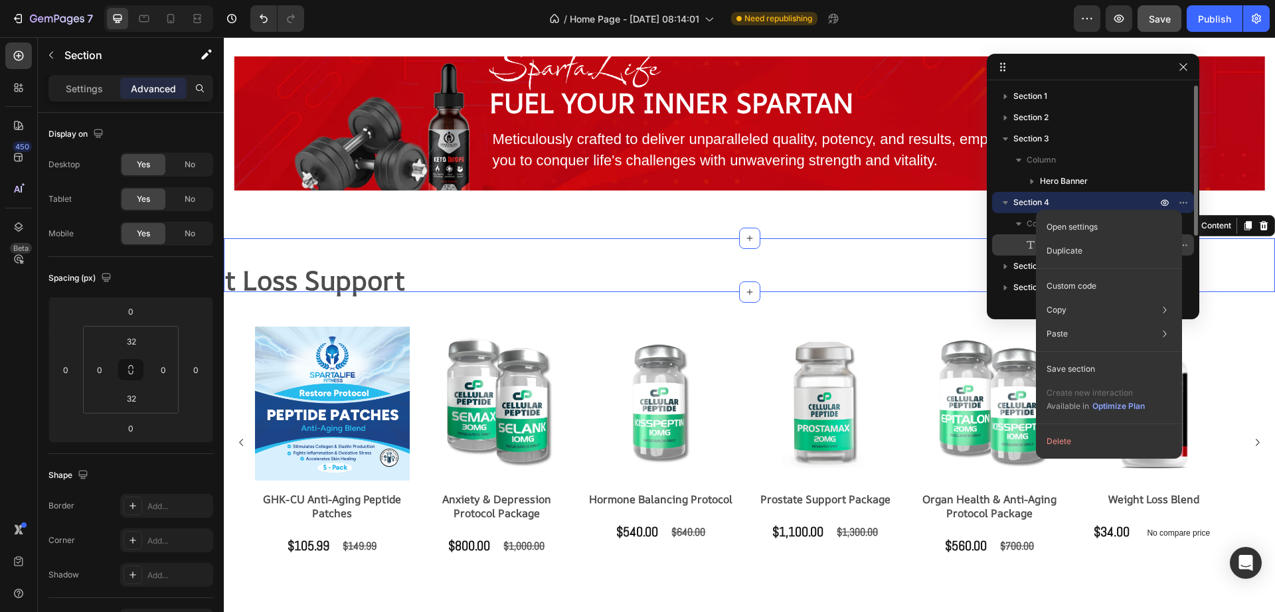
click at [1061, 250] on p "Duplicate" at bounding box center [1064, 251] width 36 height 12
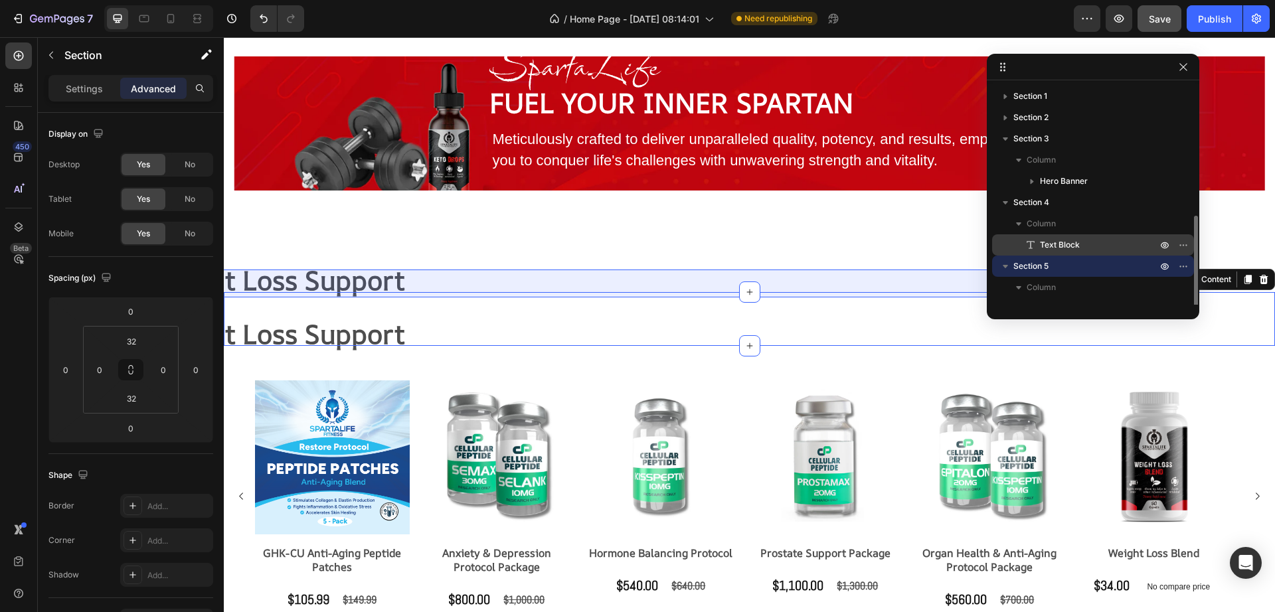
scroll to position [83, 0]
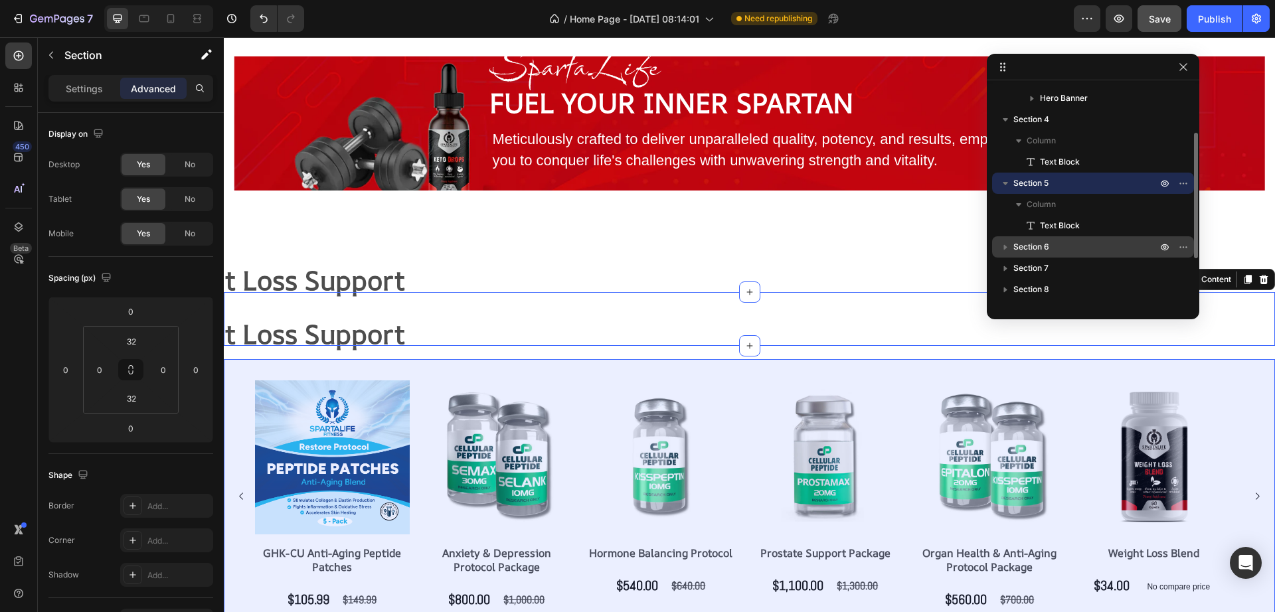
drag, startPoint x: 1035, startPoint y: 181, endPoint x: 1026, endPoint y: 239, distance: 59.2
click at [1026, 239] on div "Section 1 Section 2 Section 3 Column Hero Banner Section 4 Column Text Block Se…" at bounding box center [1093, 195] width 212 height 219
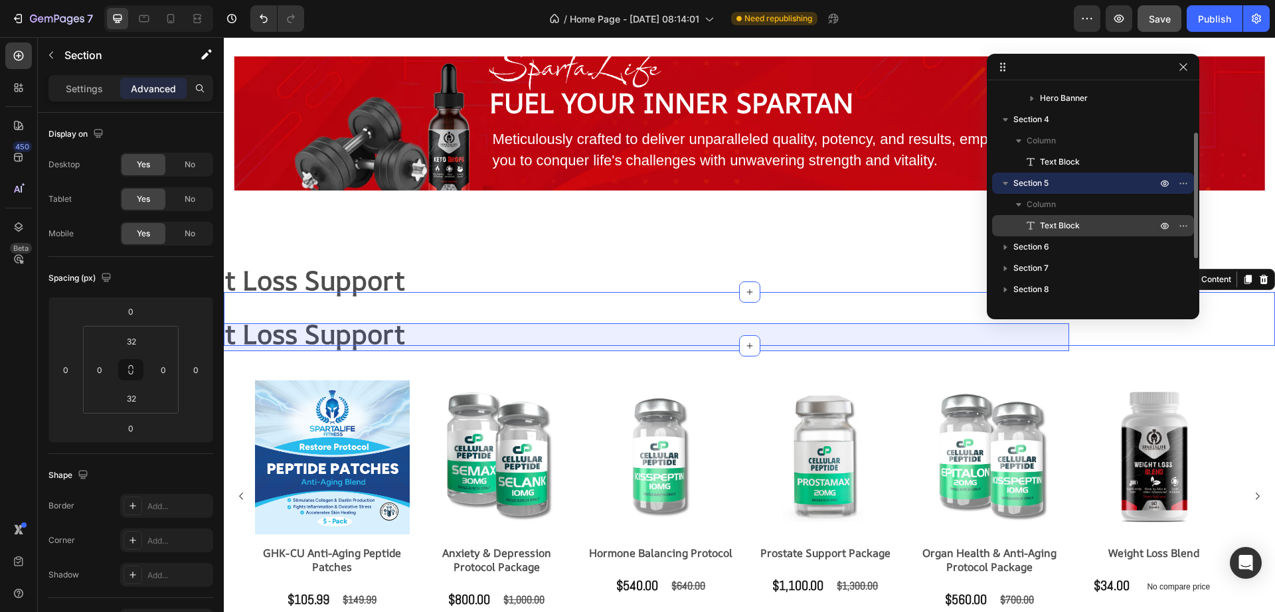
drag, startPoint x: 999, startPoint y: 183, endPoint x: 1001, endPoint y: 223, distance: 39.9
click at [1001, 223] on div "Section 5 Column Text Block" at bounding box center [1093, 205] width 202 height 64
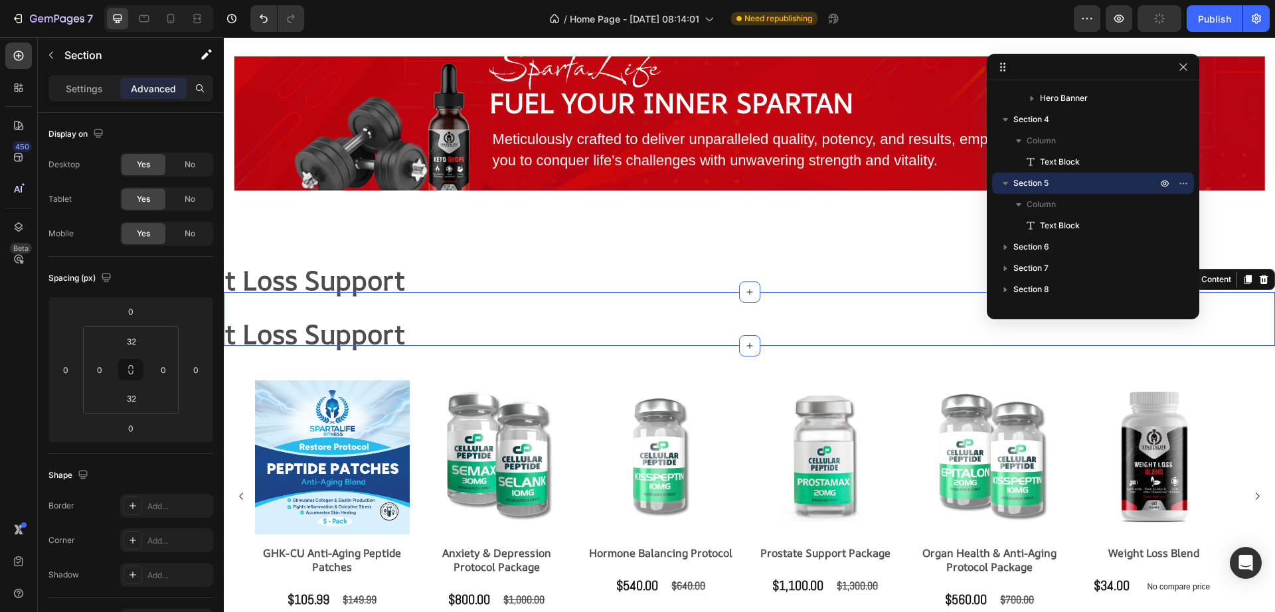
click at [1000, 65] on icon at bounding box center [1002, 67] width 11 height 11
click at [1182, 187] on icon "button" at bounding box center [1183, 183] width 11 height 11
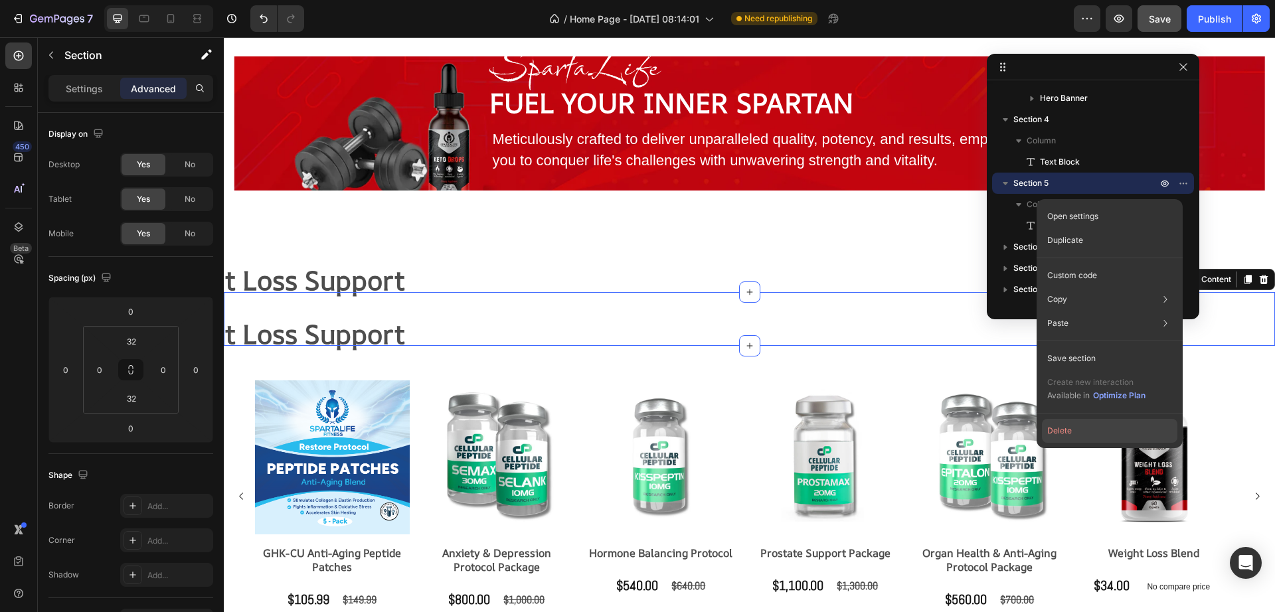
click at [1080, 435] on button "Delete" at bounding box center [1109, 431] width 135 height 24
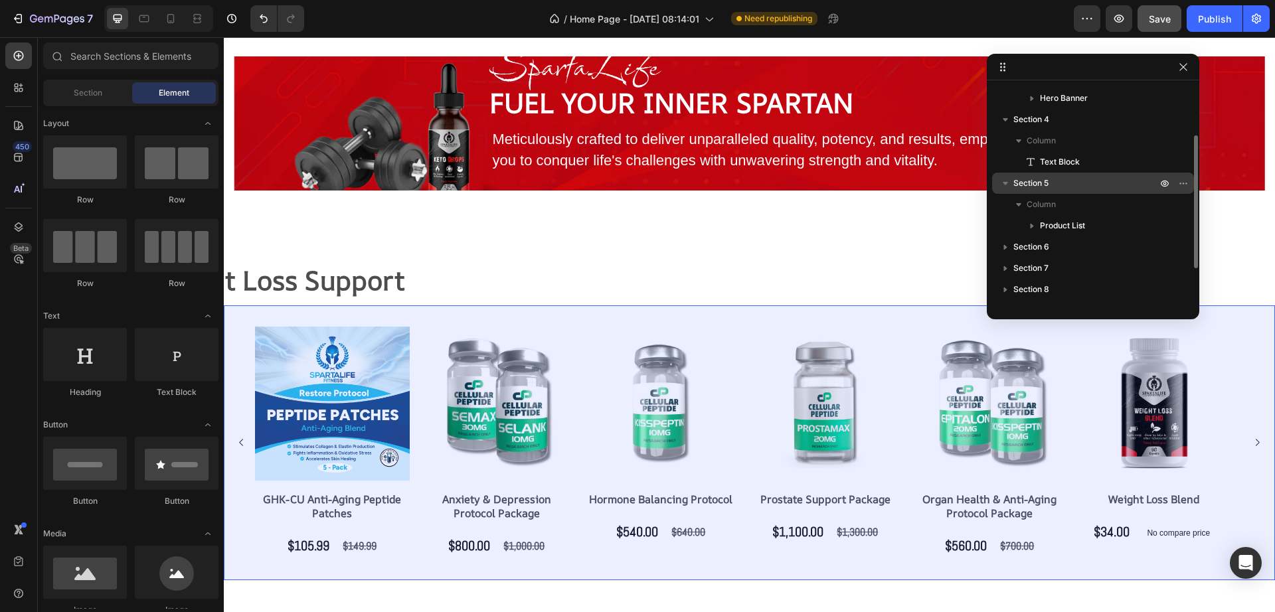
click at [1006, 181] on icon "button" at bounding box center [1004, 183] width 13 height 13
click at [1181, 186] on icon "button" at bounding box center [1183, 183] width 11 height 11
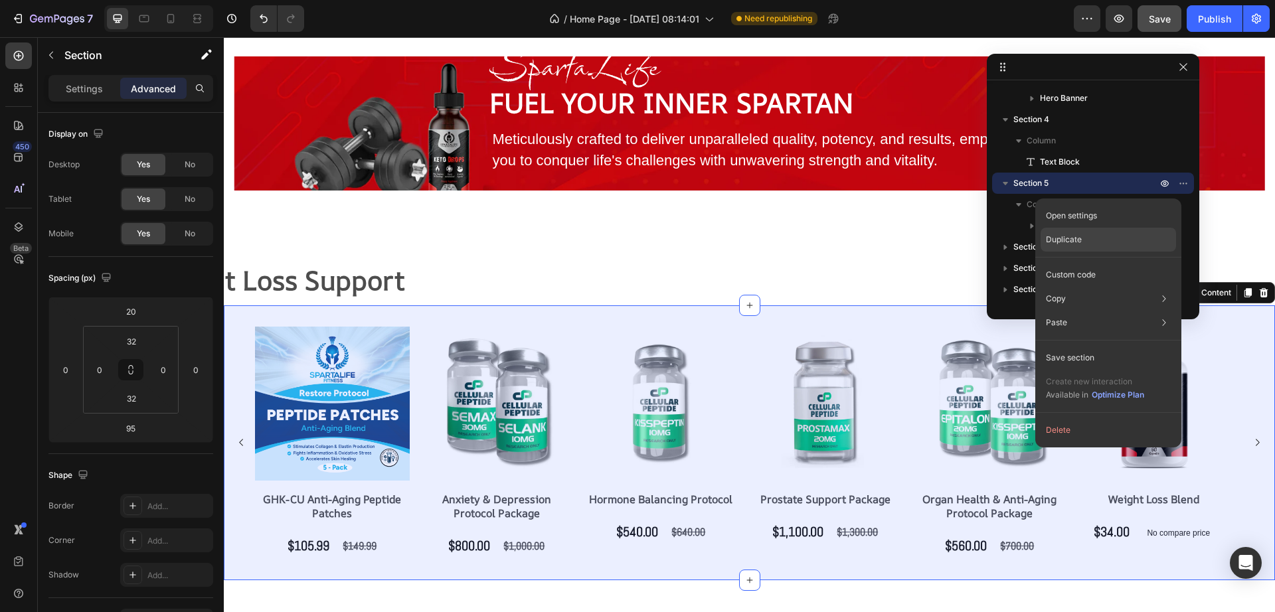
click at [1068, 263] on div "Duplicate" at bounding box center [1107, 275] width 135 height 24
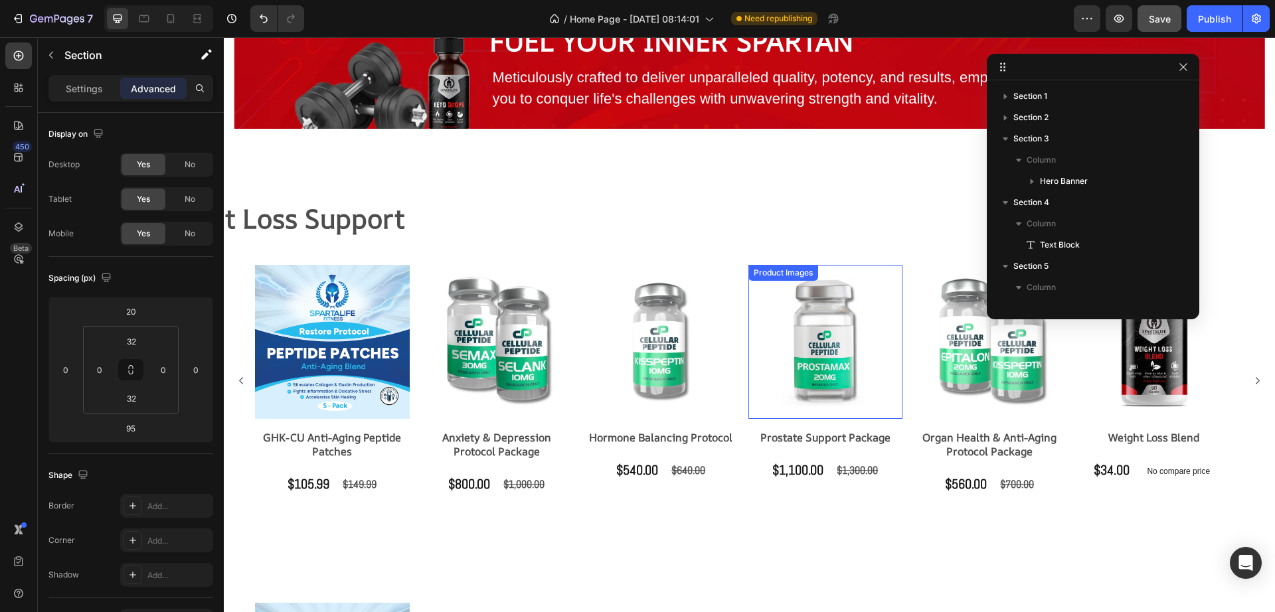
scroll to position [1157, 0]
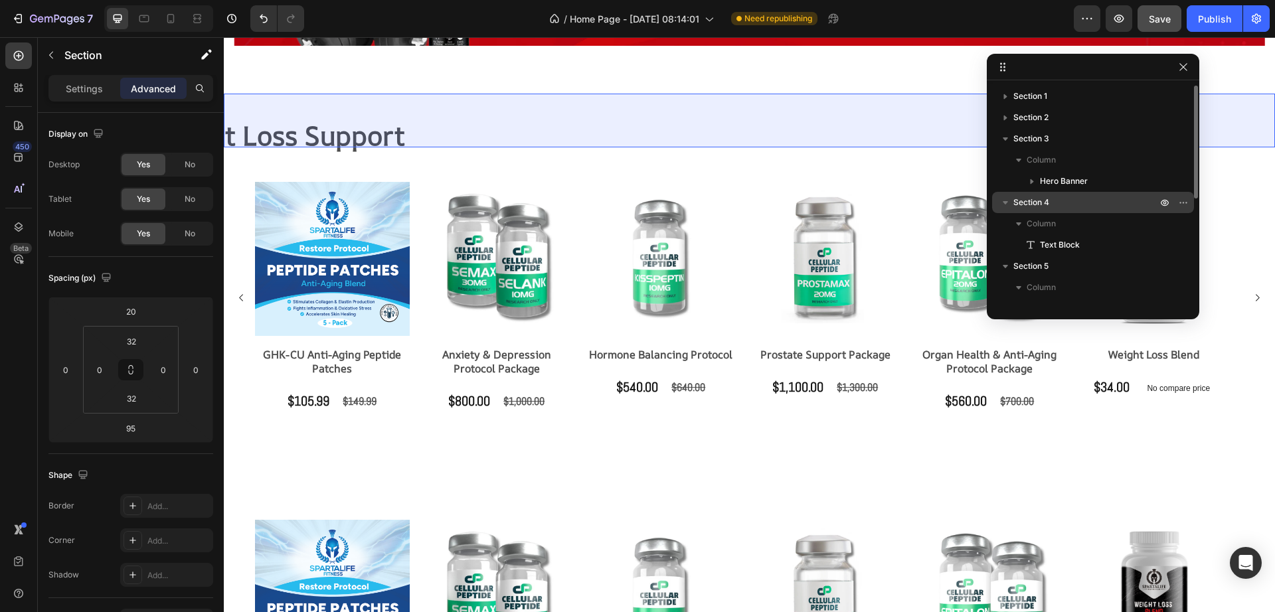
click at [1060, 197] on p "Section 4" at bounding box center [1086, 202] width 146 height 13
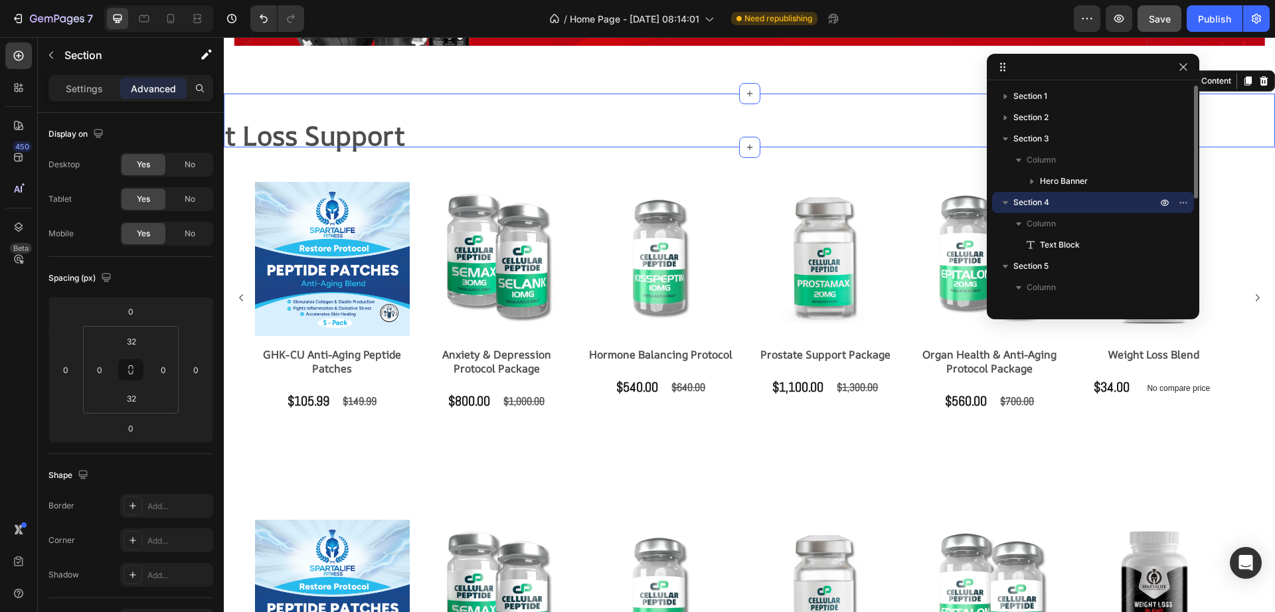
click at [1002, 202] on icon "button" at bounding box center [1004, 202] width 13 height 13
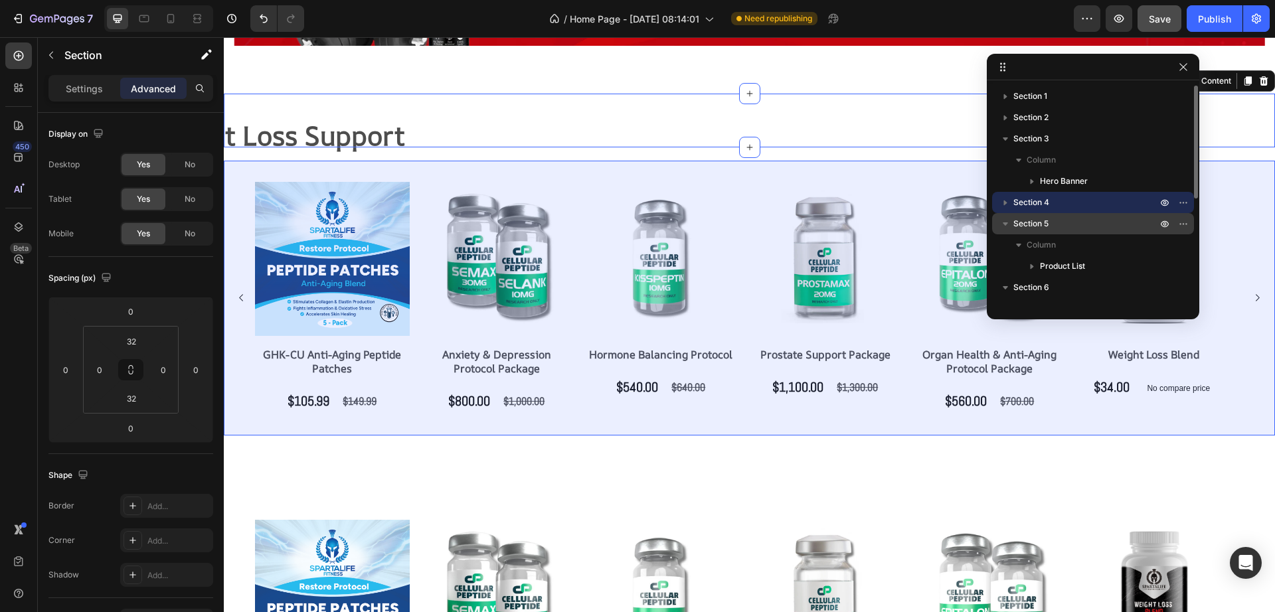
click at [1001, 221] on icon "button" at bounding box center [1004, 223] width 13 height 13
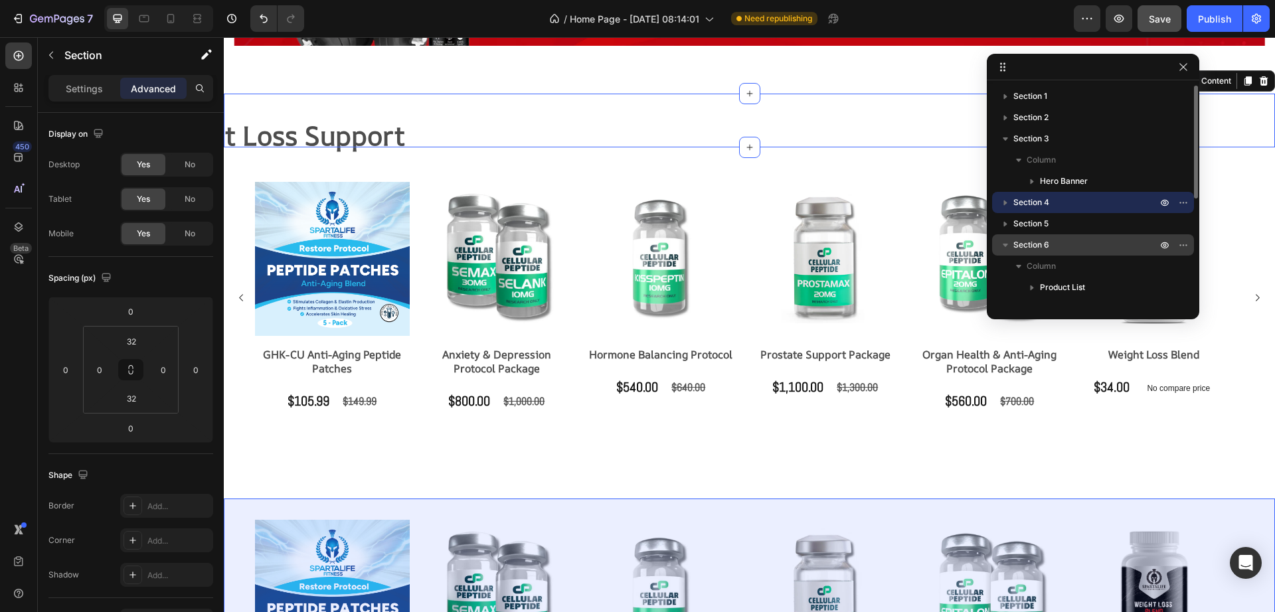
click at [1002, 246] on icon "button" at bounding box center [1004, 244] width 13 height 13
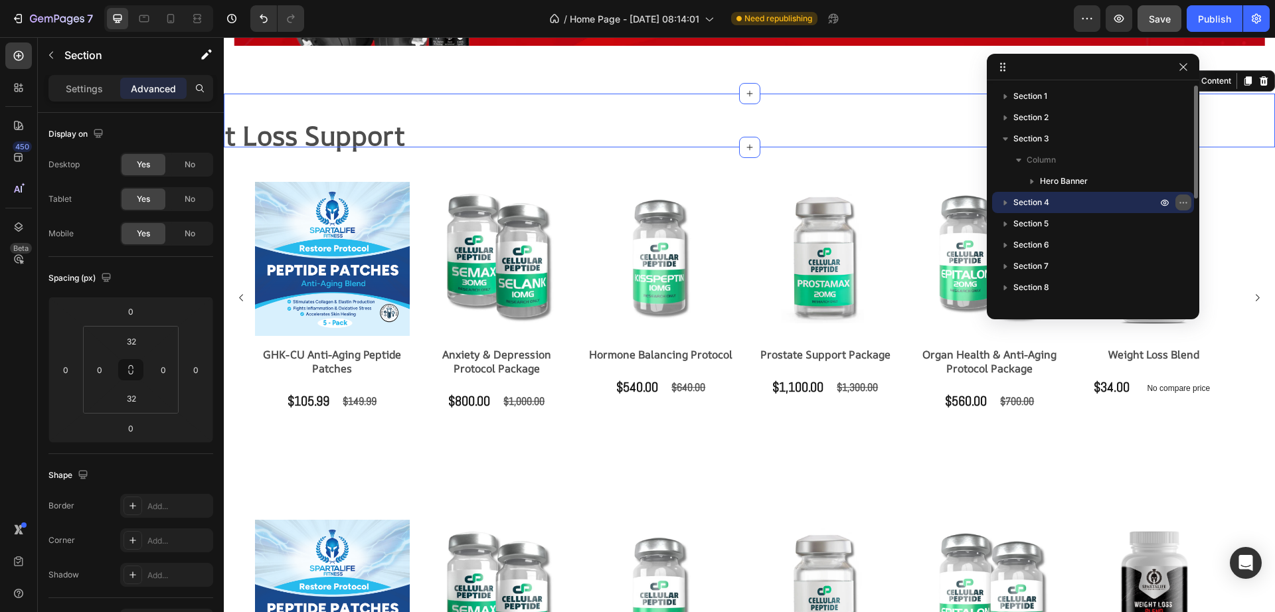
click at [1180, 201] on icon "button" at bounding box center [1183, 202] width 11 height 11
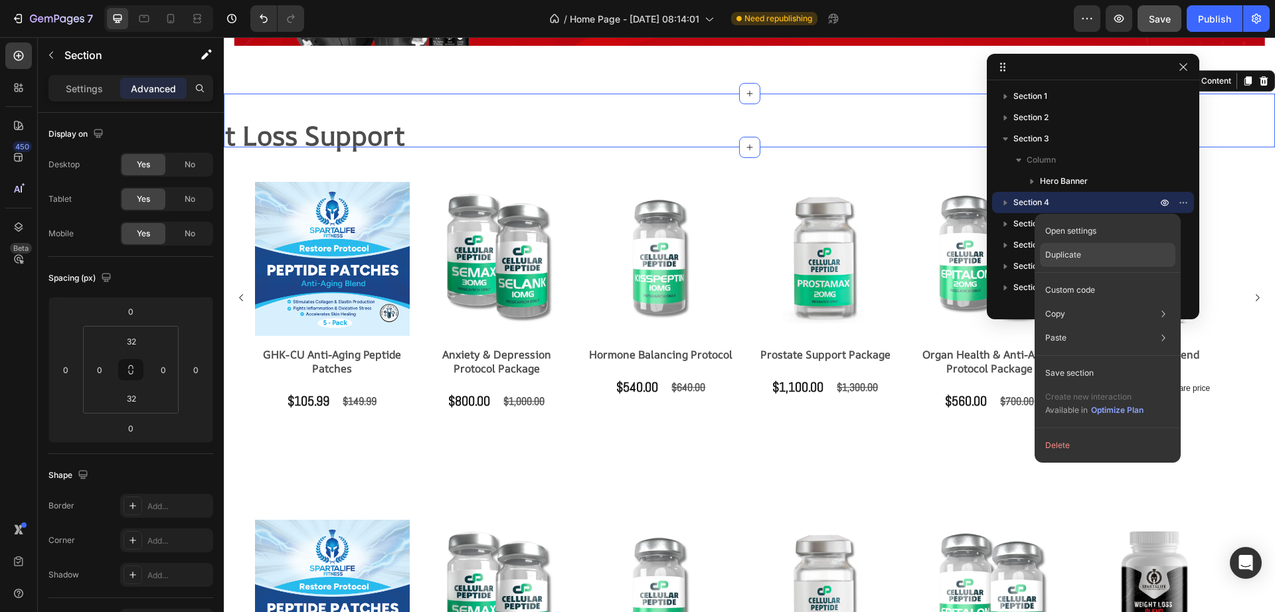
click at [1084, 278] on div "Duplicate" at bounding box center [1107, 290] width 135 height 24
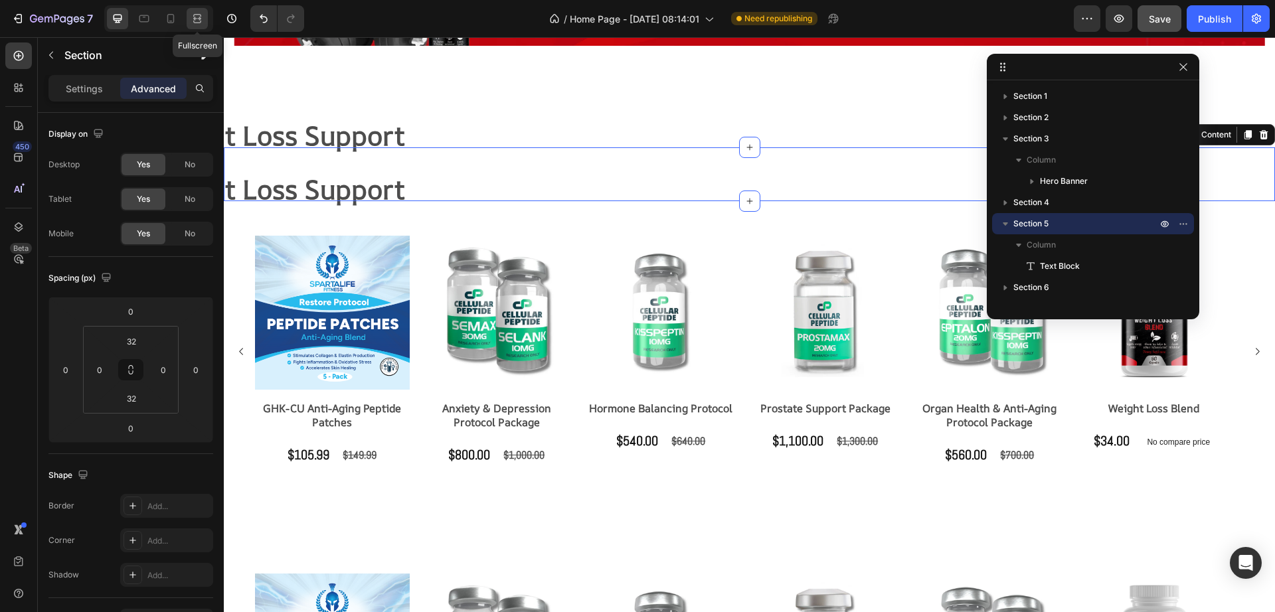
click at [203, 26] on div at bounding box center [197, 18] width 21 height 21
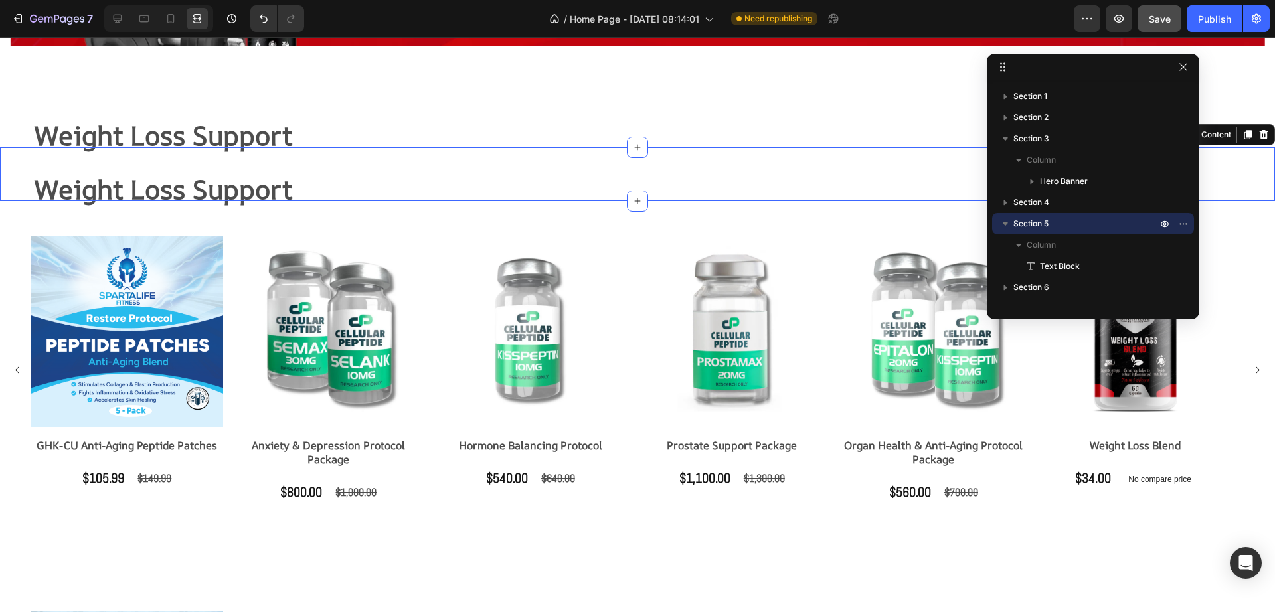
click at [115, 171] on div "Weight Loss Support Text Block" at bounding box center [637, 174] width 1275 height 11
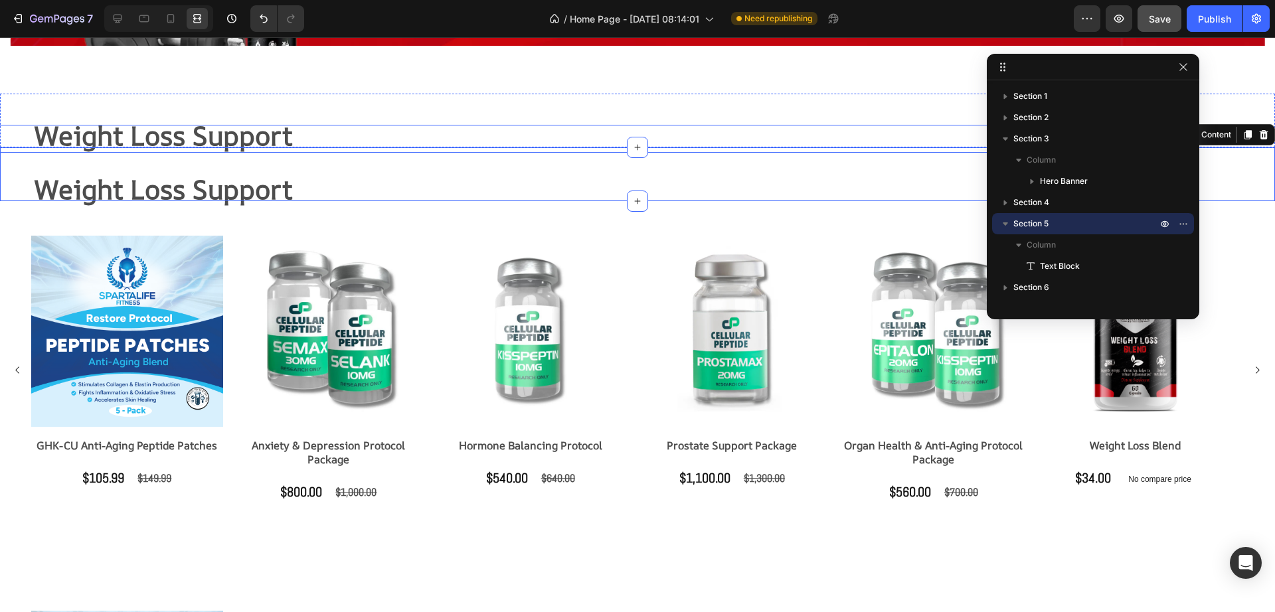
click at [121, 135] on strong "Weight Loss Support" at bounding box center [164, 136] width 258 height 36
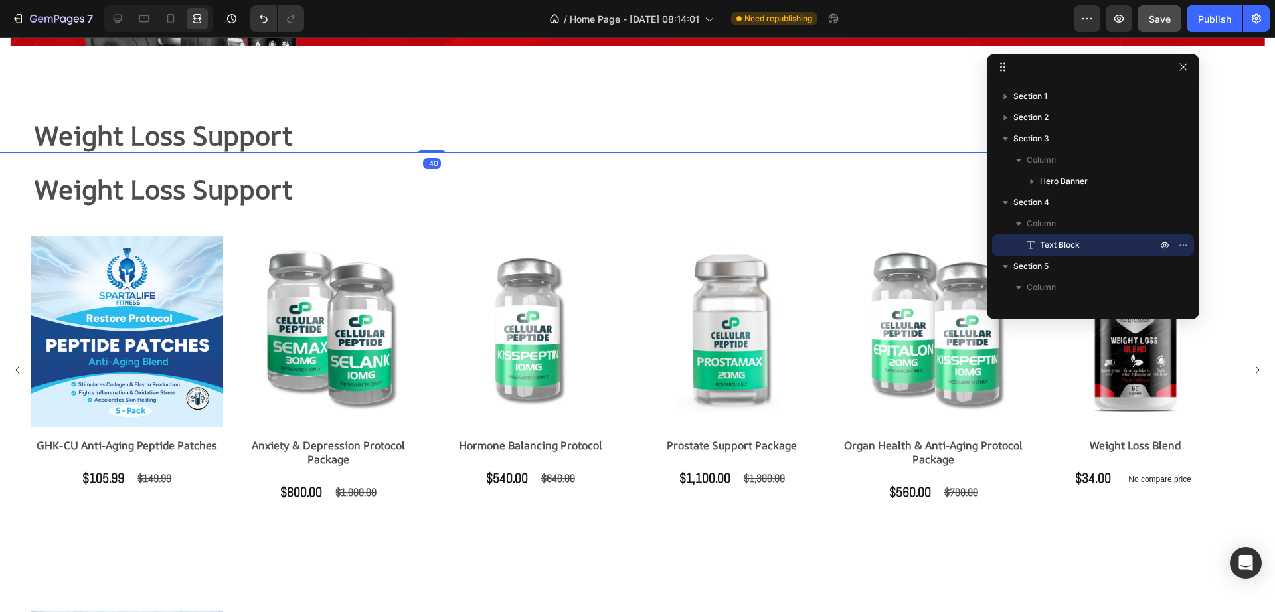
click at [108, 181] on strong "Weight Loss Support" at bounding box center [164, 189] width 258 height 36
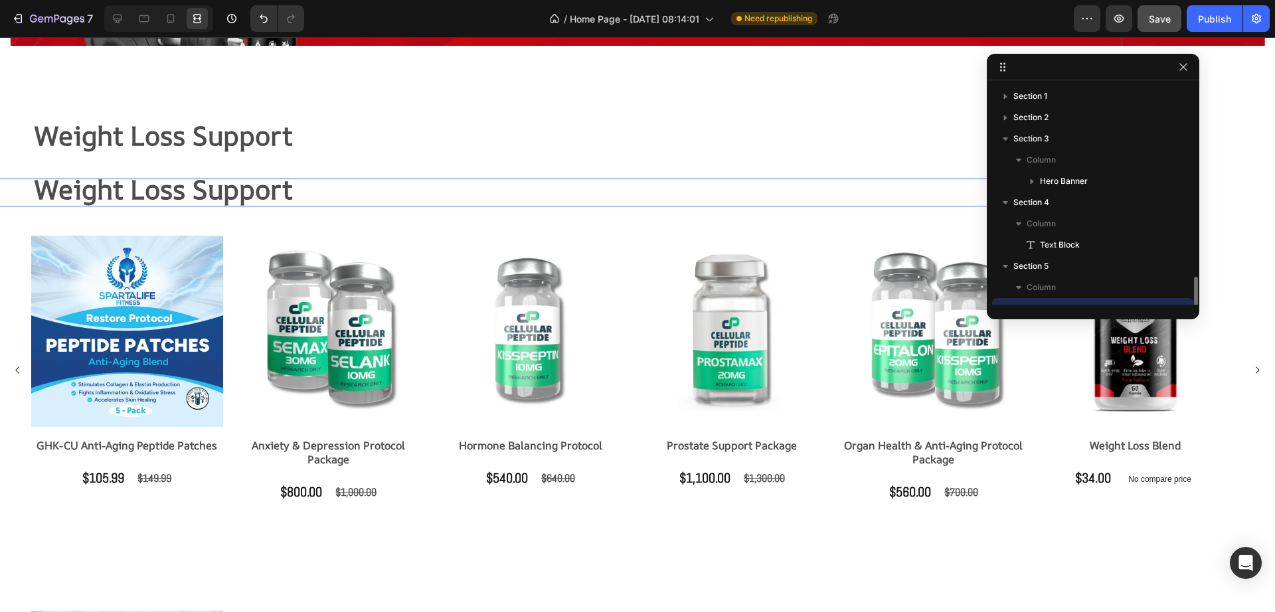
scroll to position [124, 0]
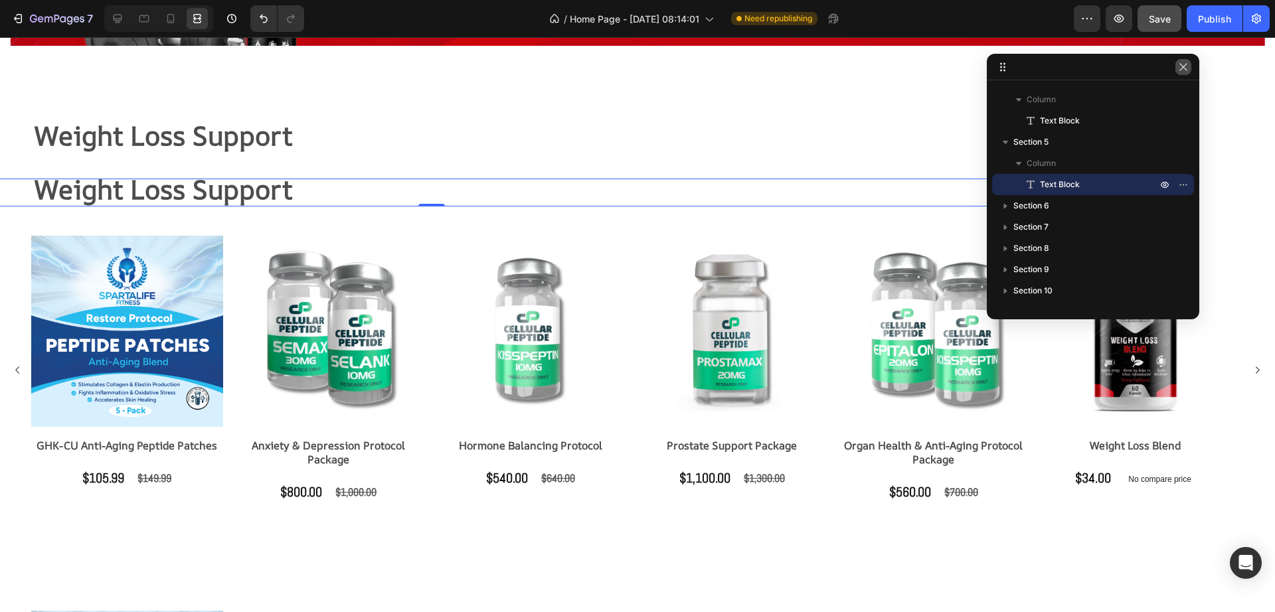
click at [1188, 66] on icon "button" at bounding box center [1183, 67] width 11 height 11
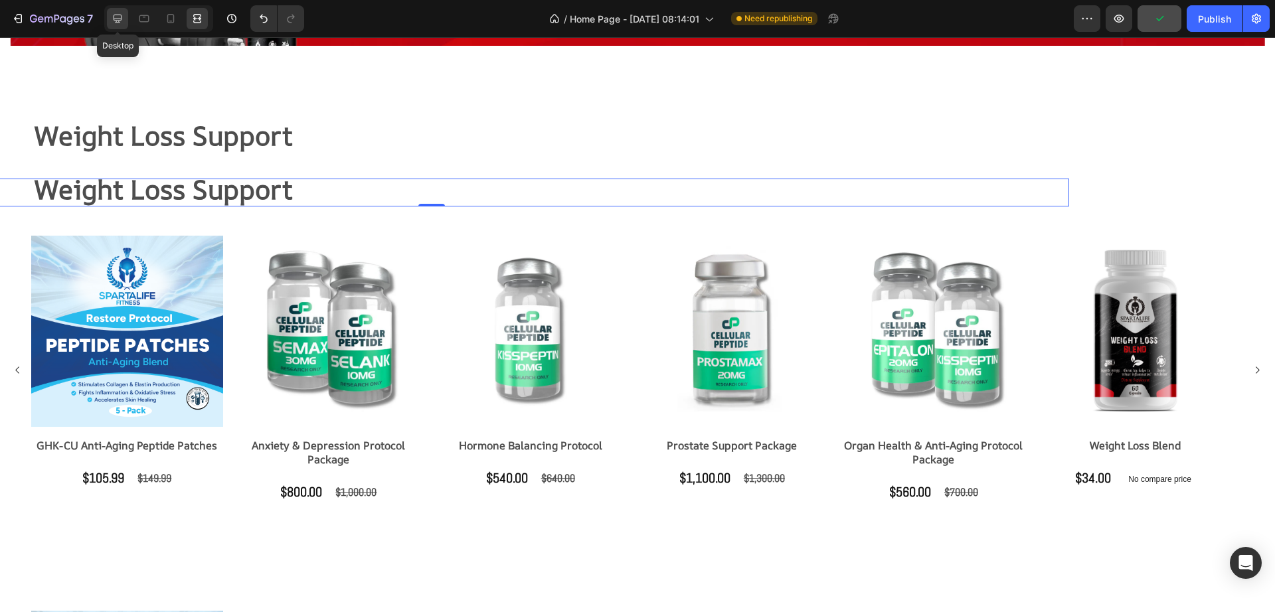
drag, startPoint x: 114, startPoint y: 17, endPoint x: 116, endPoint y: 29, distance: 12.1
click at [116, 17] on icon at bounding box center [117, 18] width 13 height 13
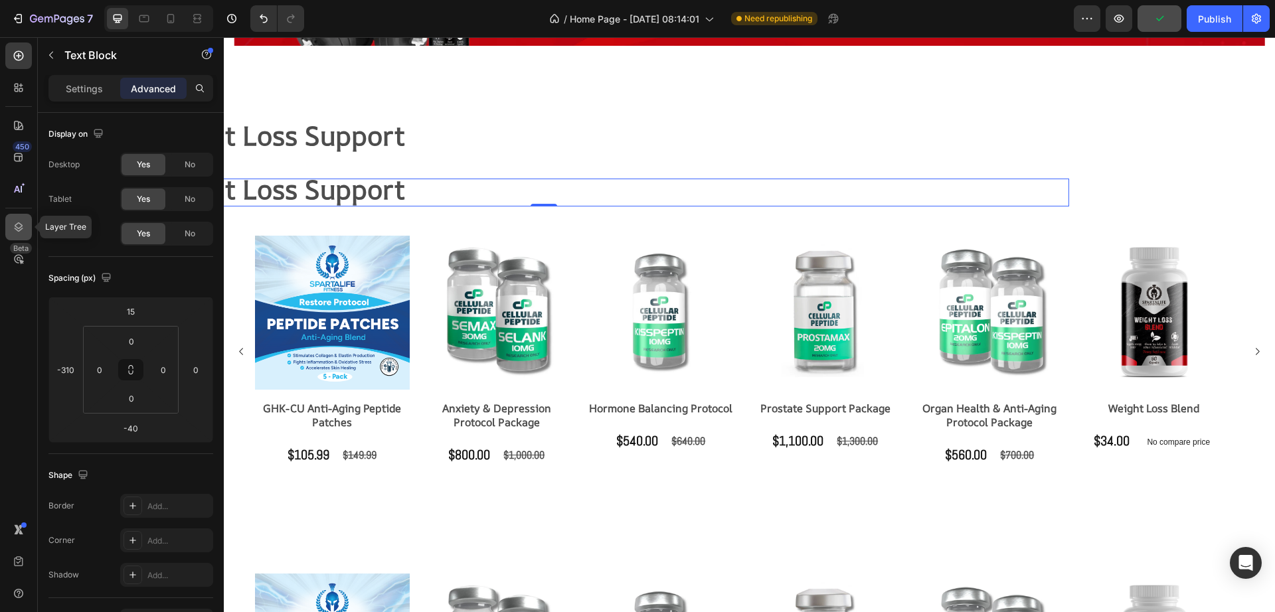
click at [19, 221] on icon at bounding box center [18, 226] width 13 height 13
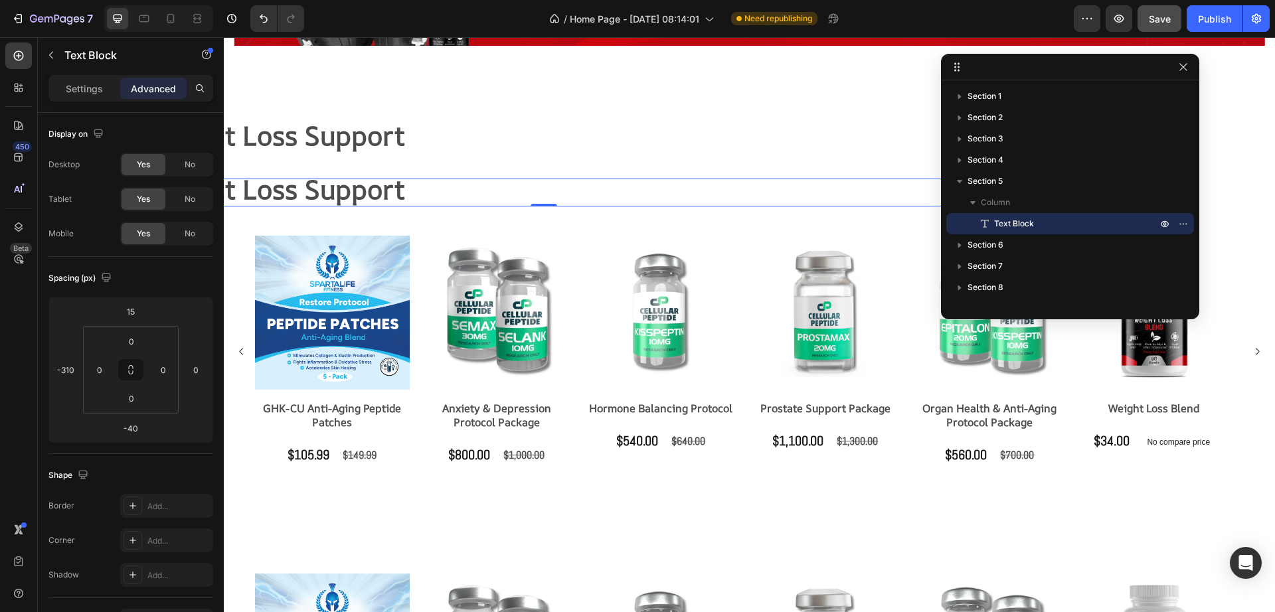
drag, startPoint x: 989, startPoint y: 180, endPoint x: 889, endPoint y: 200, distance: 101.6
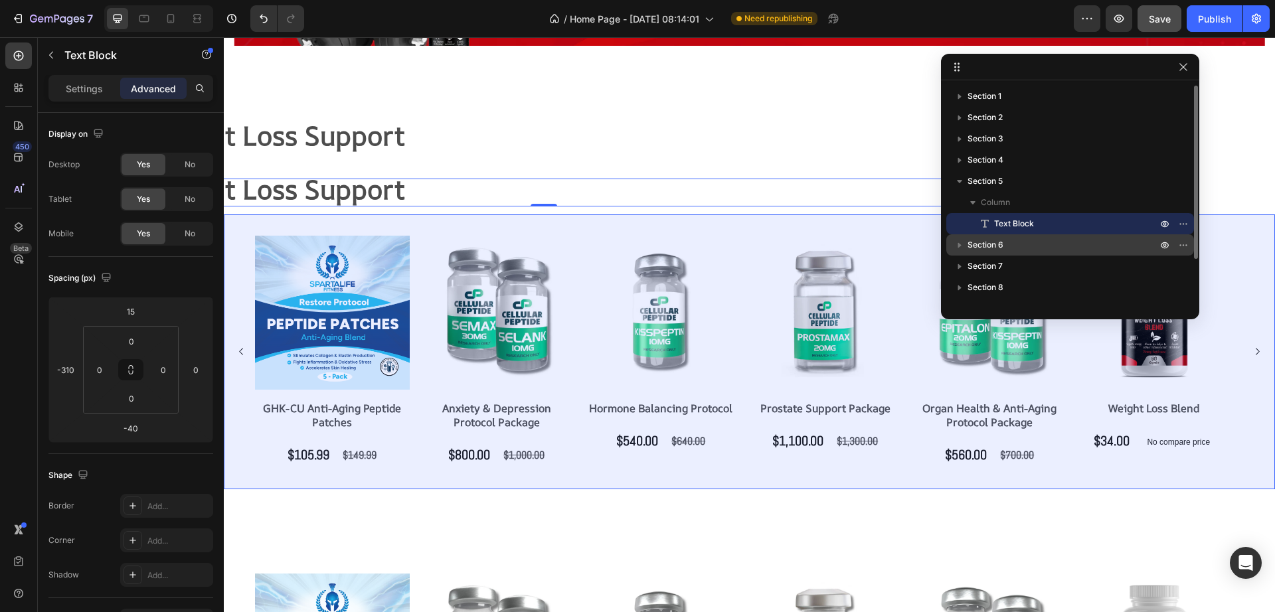
drag, startPoint x: 959, startPoint y: 183, endPoint x: 967, endPoint y: 248, distance: 65.0
click at [967, 248] on div "Section 1 Section 2 Section 3 Section 4 Section 5 Column Text Block Section 6 S…" at bounding box center [1070, 195] width 258 height 219
drag, startPoint x: 1004, startPoint y: 222, endPoint x: 1051, endPoint y: 234, distance: 48.5
click at [1005, 256] on div "Section 1 Section 2 Section 3 Section 4 Section 5 Column Text Block Section 6 S…" at bounding box center [1070, 195] width 258 height 219
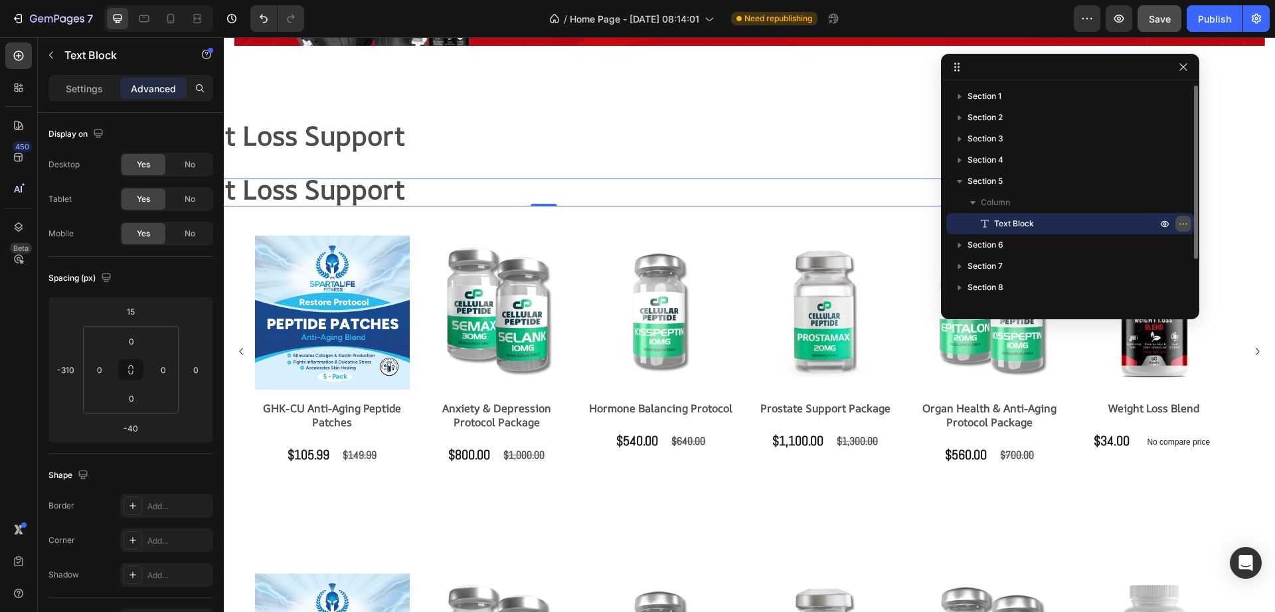
click at [1183, 225] on icon "button" at bounding box center [1183, 223] width 11 height 11
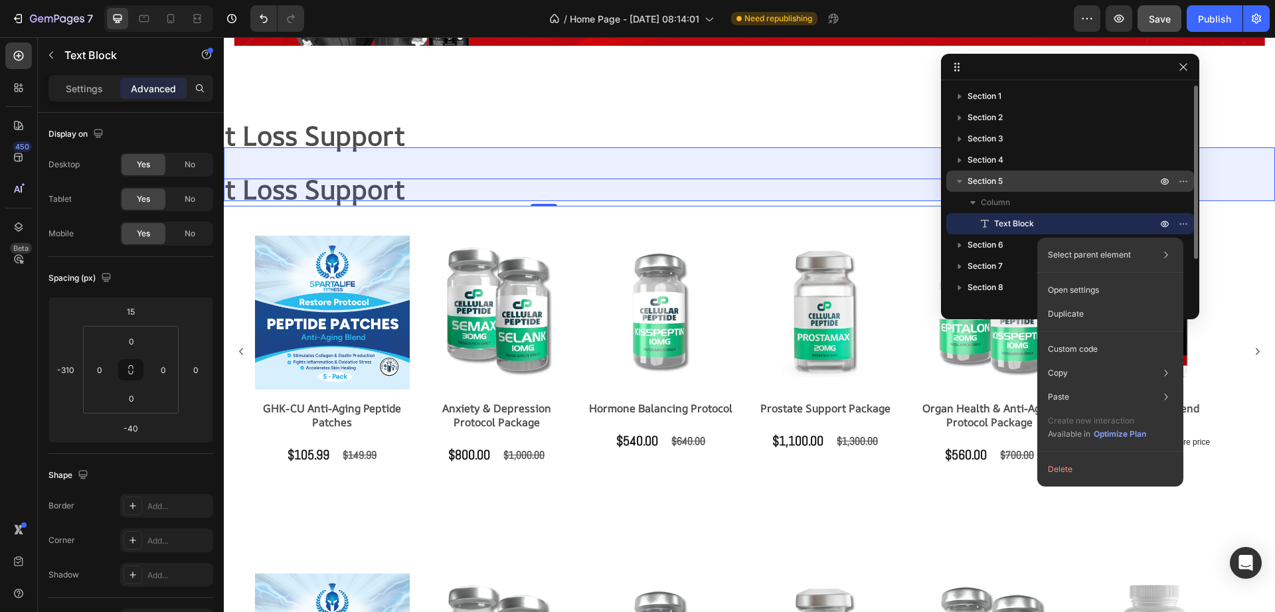
click at [983, 185] on span "Section 5" at bounding box center [984, 181] width 35 height 13
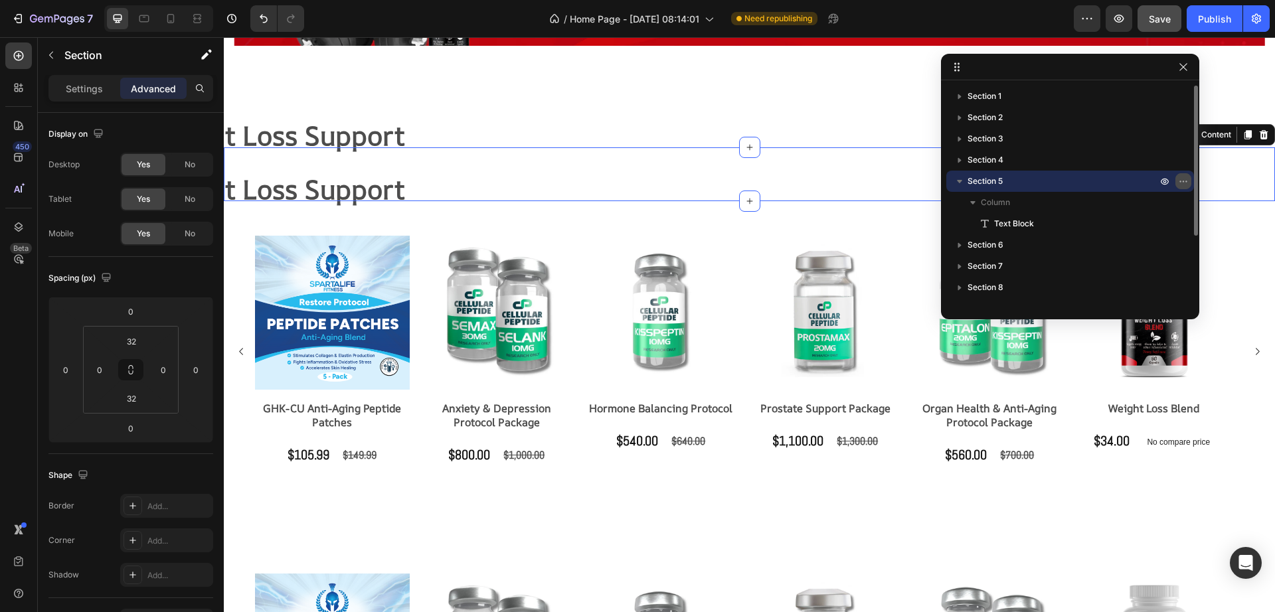
click at [1185, 182] on icon "button" at bounding box center [1183, 181] width 11 height 11
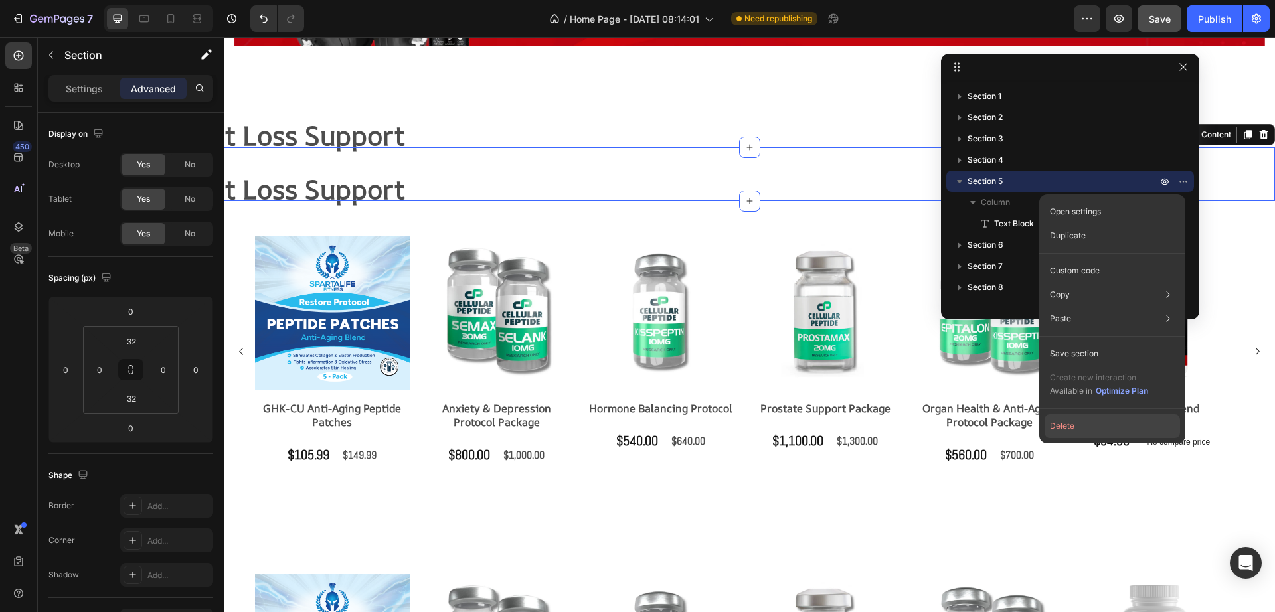
click at [1084, 422] on button "Delete" at bounding box center [1111, 426] width 135 height 24
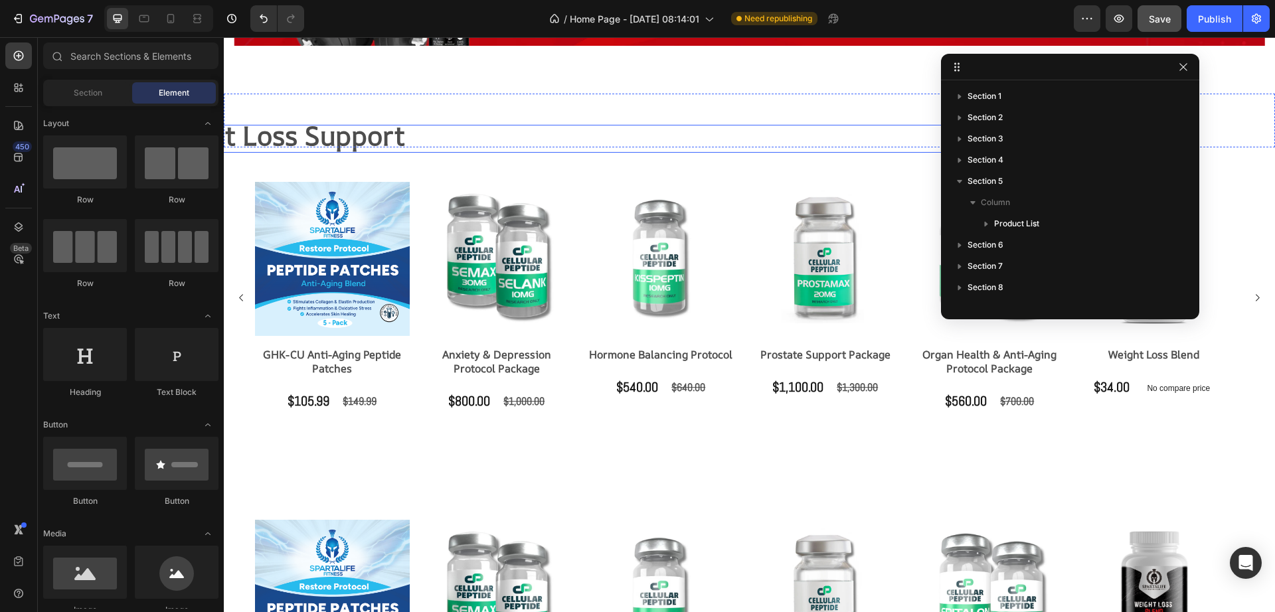
click at [500, 143] on p "Weight Loss Support" at bounding box center [544, 138] width 794 height 25
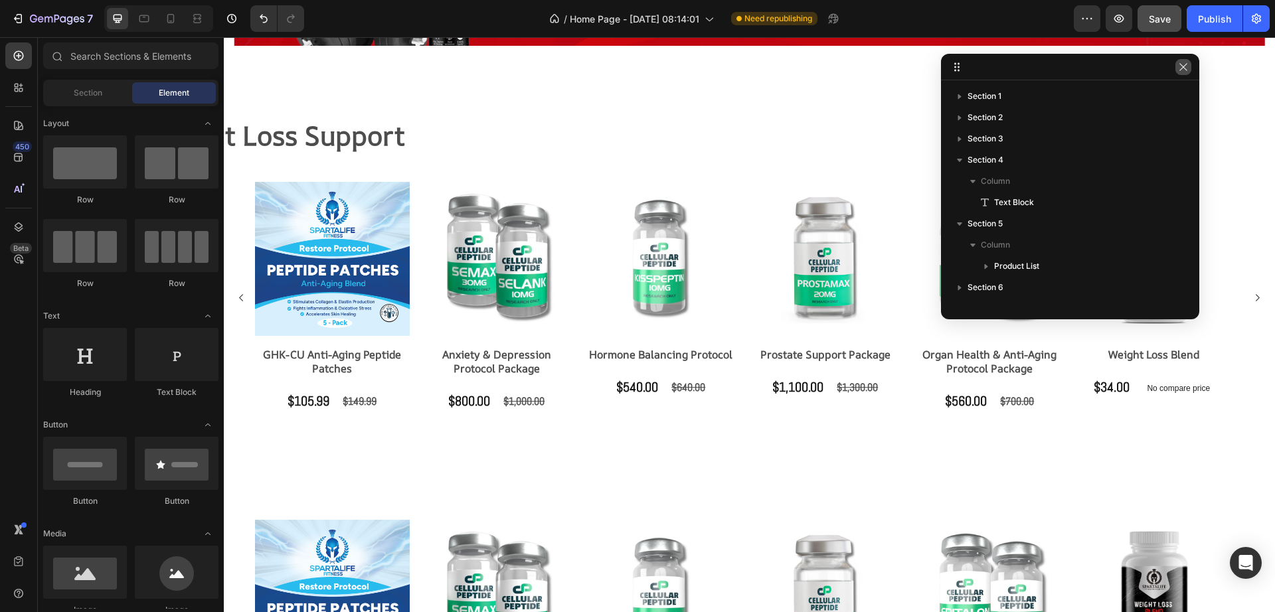
click at [1184, 72] on button "button" at bounding box center [1183, 67] width 16 height 16
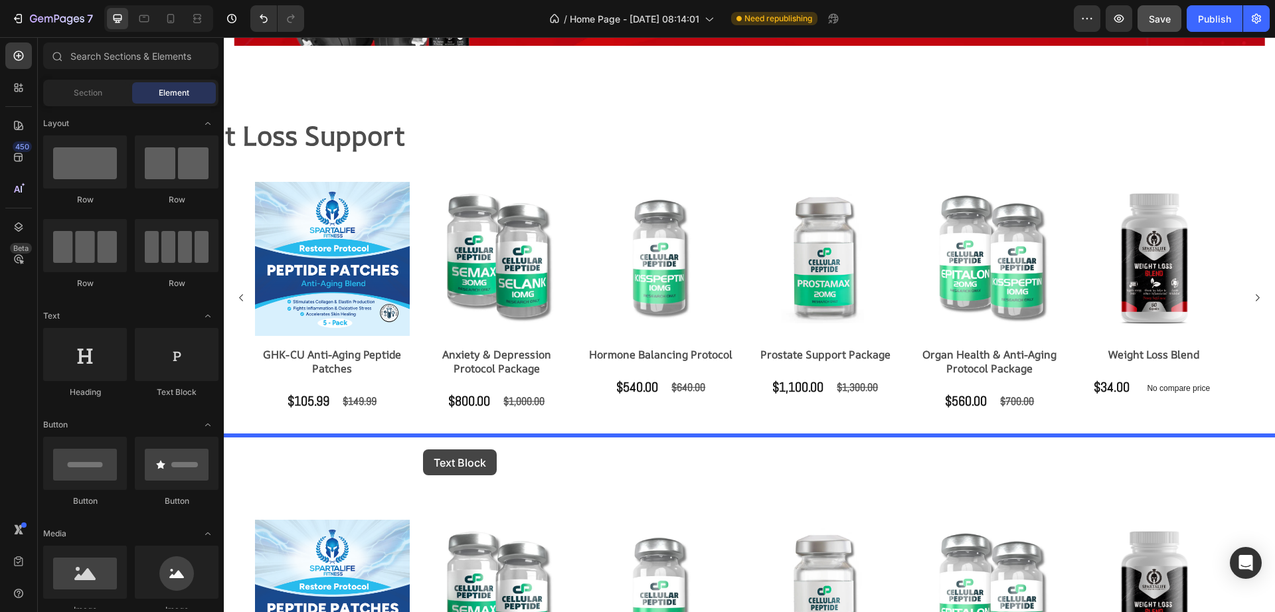
drag, startPoint x: 383, startPoint y: 404, endPoint x: 419, endPoint y: 449, distance: 58.2
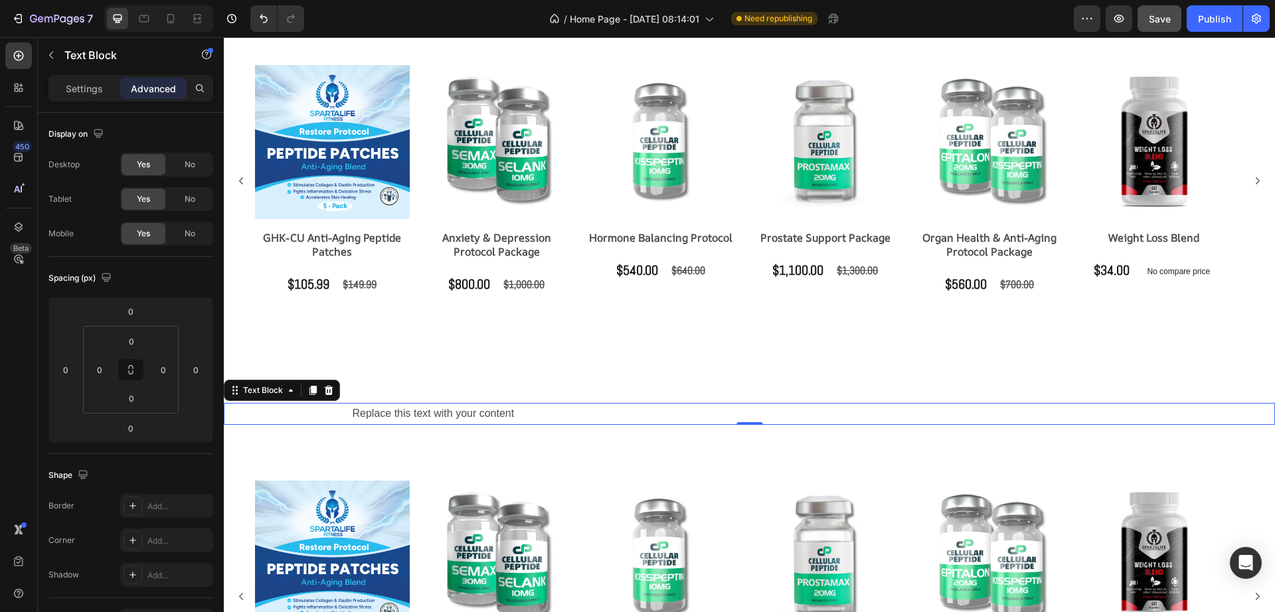
scroll to position [1157, 0]
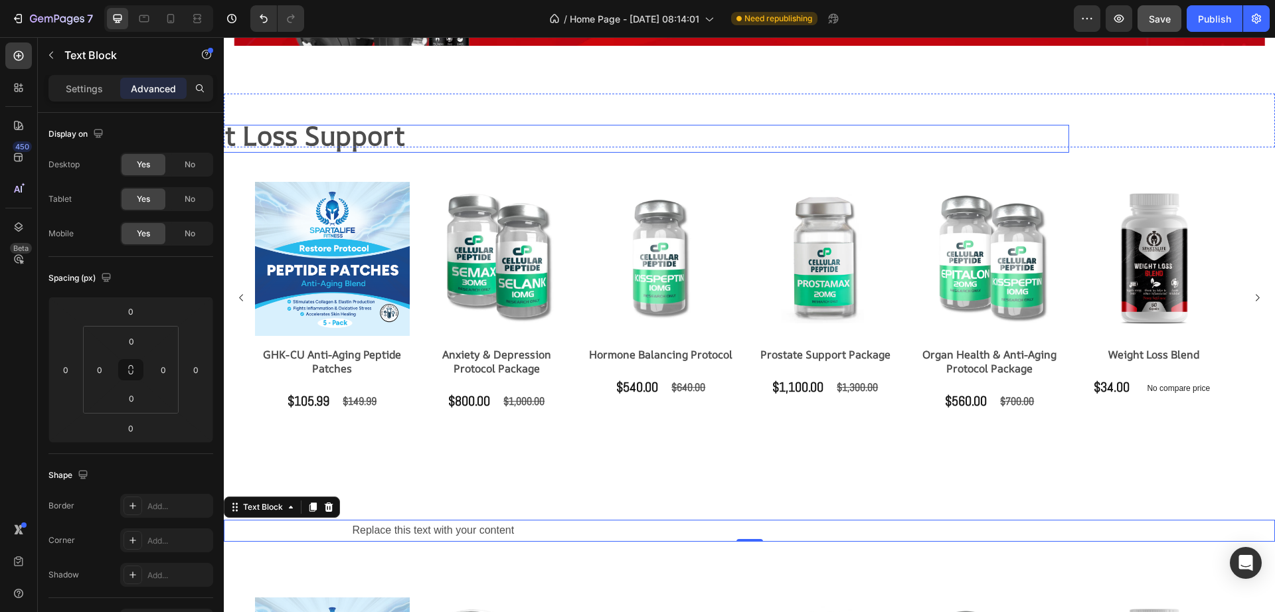
click at [353, 140] on strong "Weight Loss Support" at bounding box center [276, 136] width 258 height 36
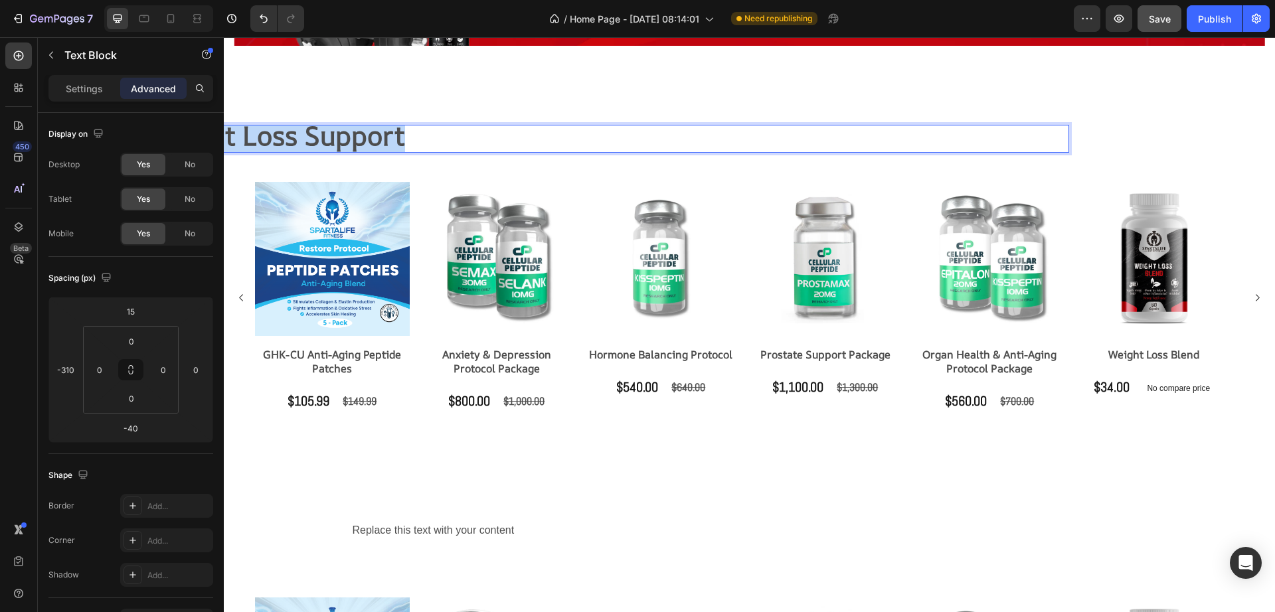
click at [353, 140] on strong "Weight Loss Support" at bounding box center [276, 136] width 258 height 36
click at [440, 534] on div "Replace this text with your content" at bounding box center [749, 531] width 797 height 22
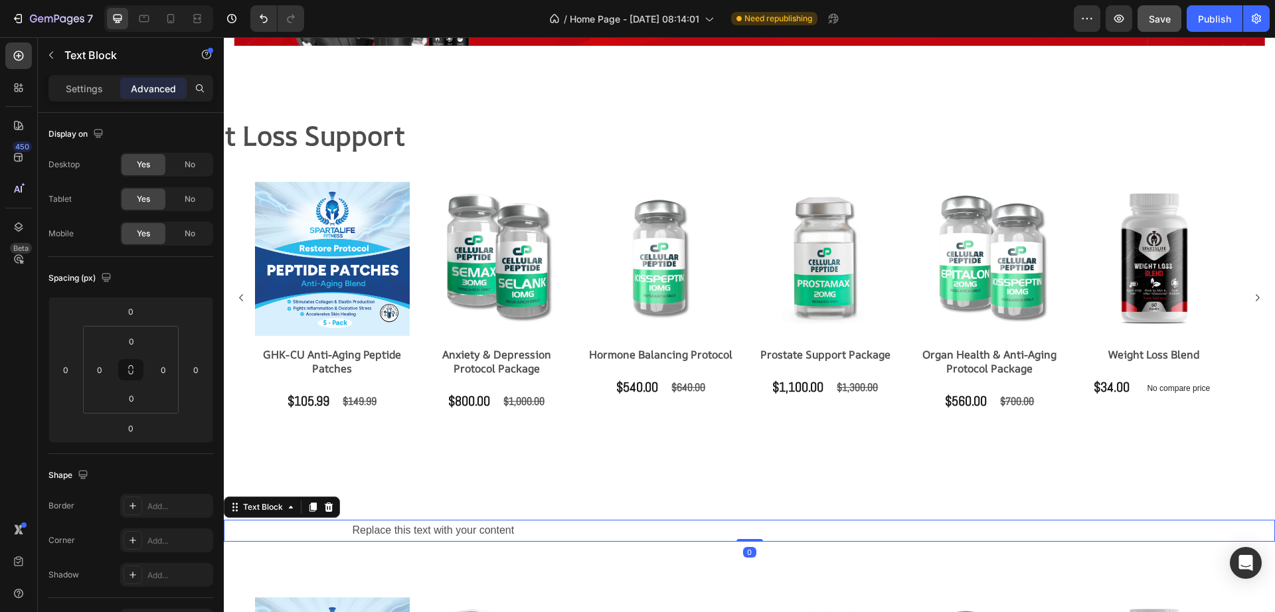
click at [440, 534] on div "Replace this text with your content" at bounding box center [749, 531] width 797 height 22
click at [440, 534] on p "Replace this text with your content" at bounding box center [750, 530] width 794 height 19
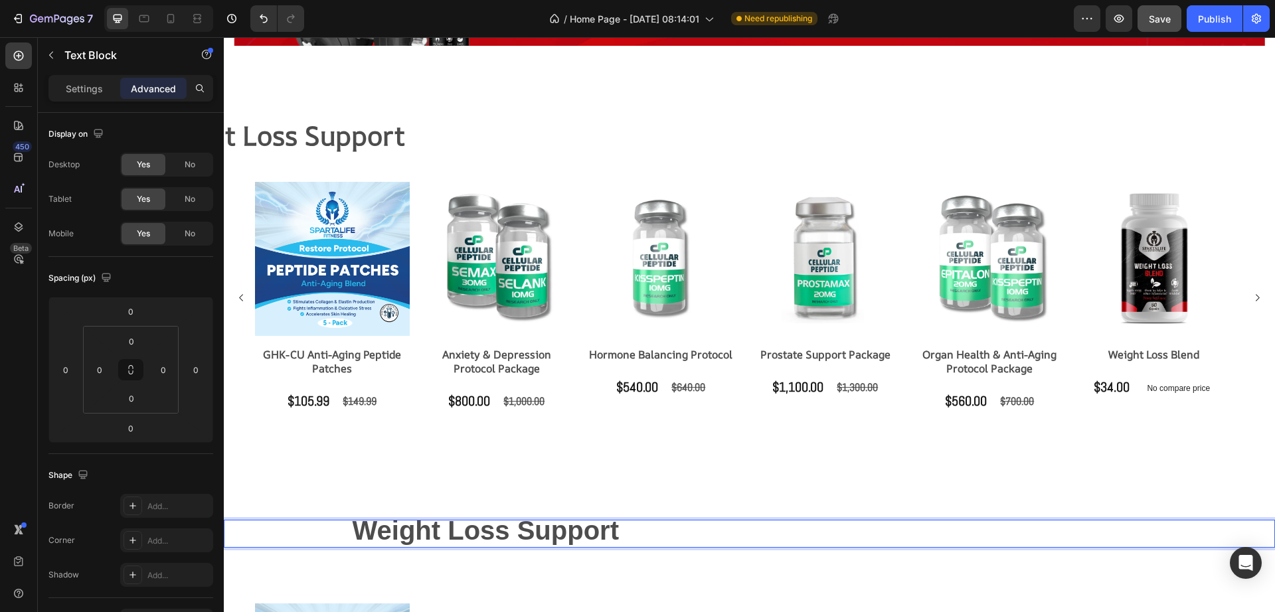
click at [475, 546] on div "Weight Loss Support" at bounding box center [749, 534] width 797 height 28
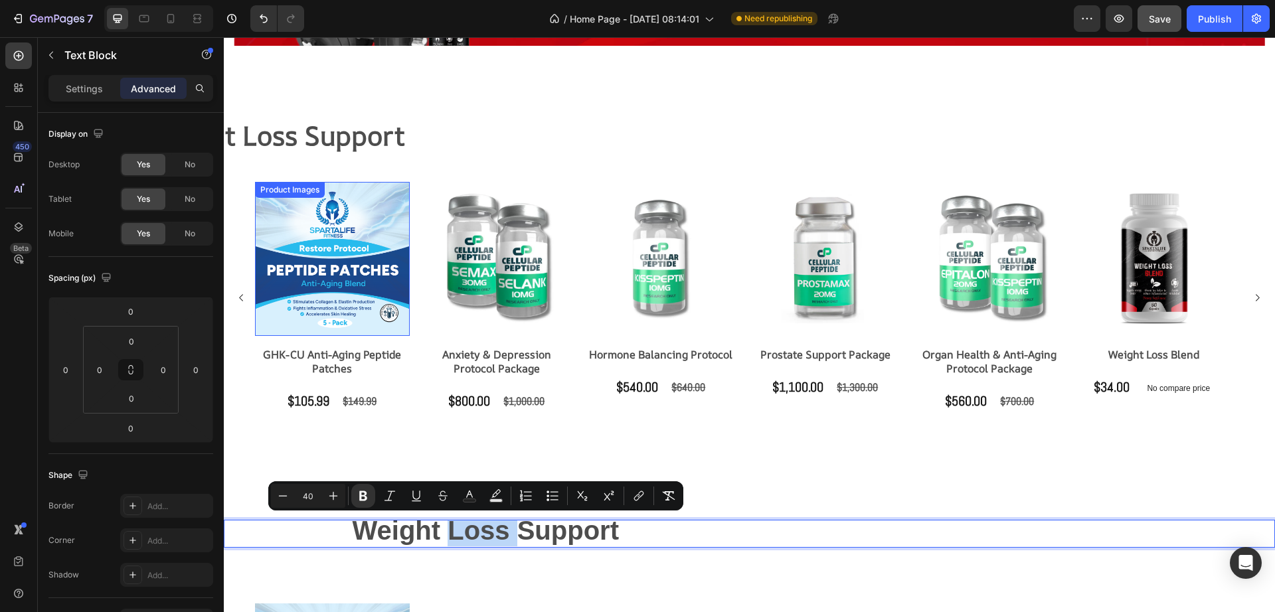
click at [323, 136] on strong "Weight Loss Support" at bounding box center [276, 136] width 258 height 36
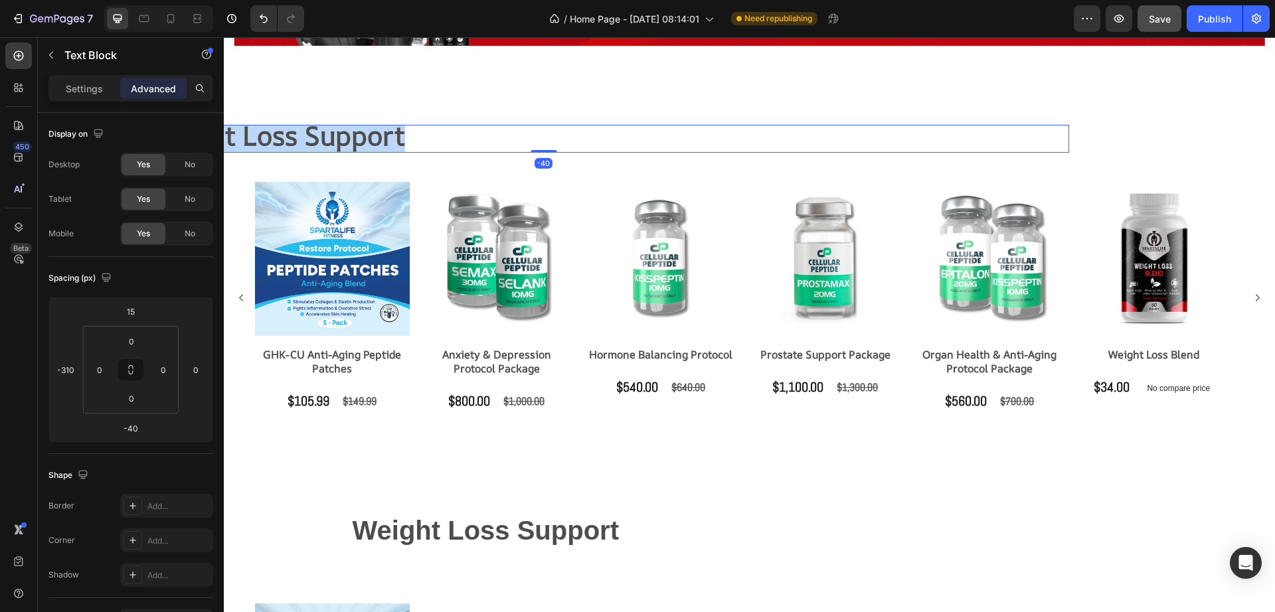
click at [323, 136] on strong "Weight Loss Support" at bounding box center [276, 136] width 258 height 36
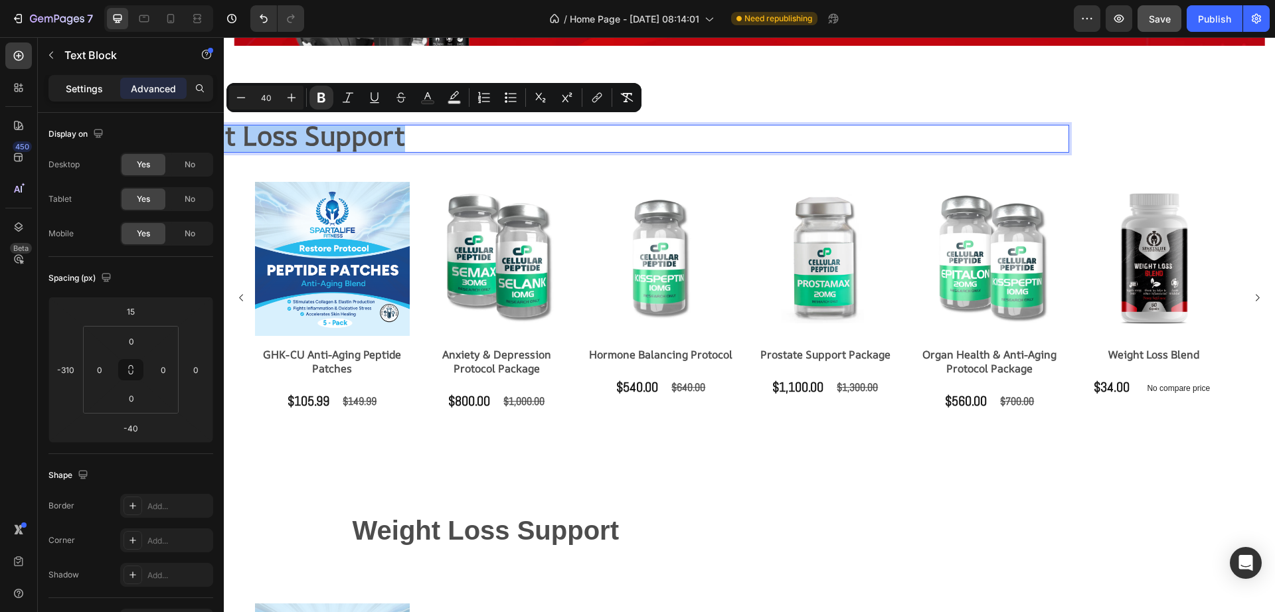
click at [92, 82] on p "Settings" at bounding box center [84, 89] width 37 height 14
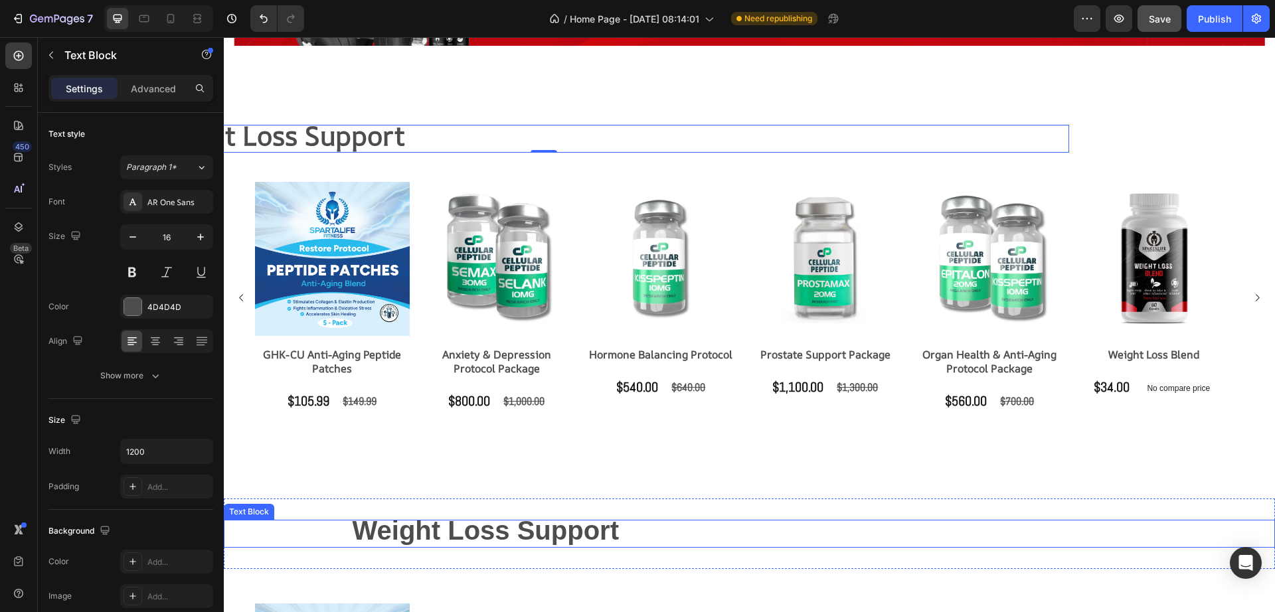
click at [532, 526] on strong "Weight Loss Support" at bounding box center [486, 530] width 266 height 29
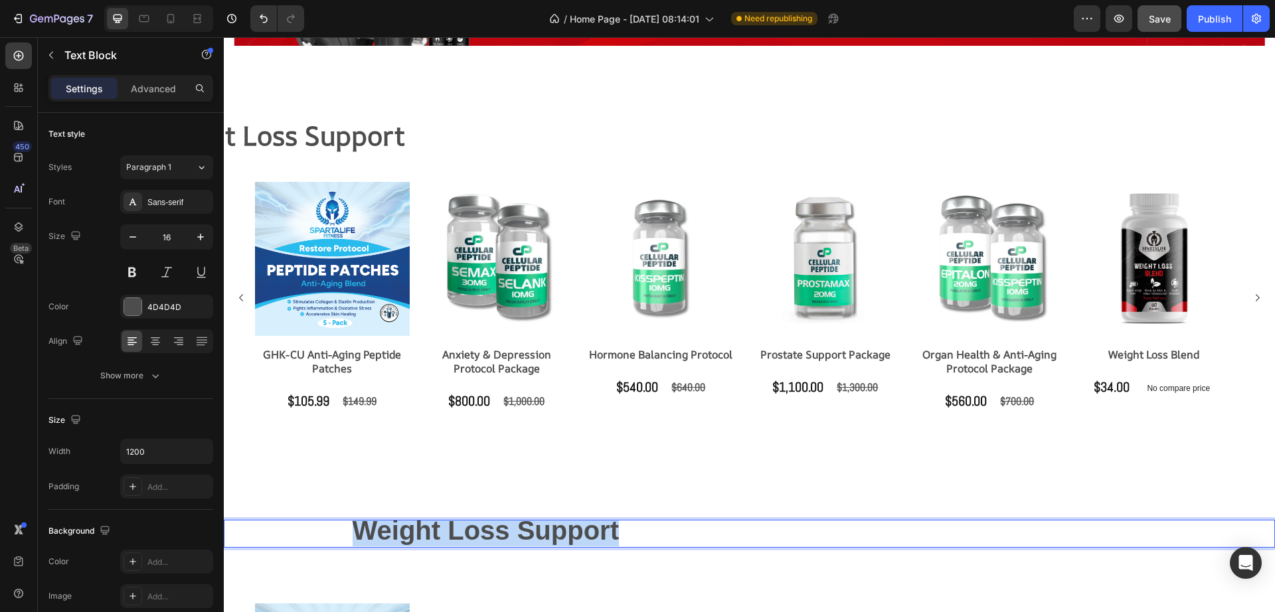
click at [532, 526] on strong "Weight Loss Support" at bounding box center [486, 530] width 266 height 29
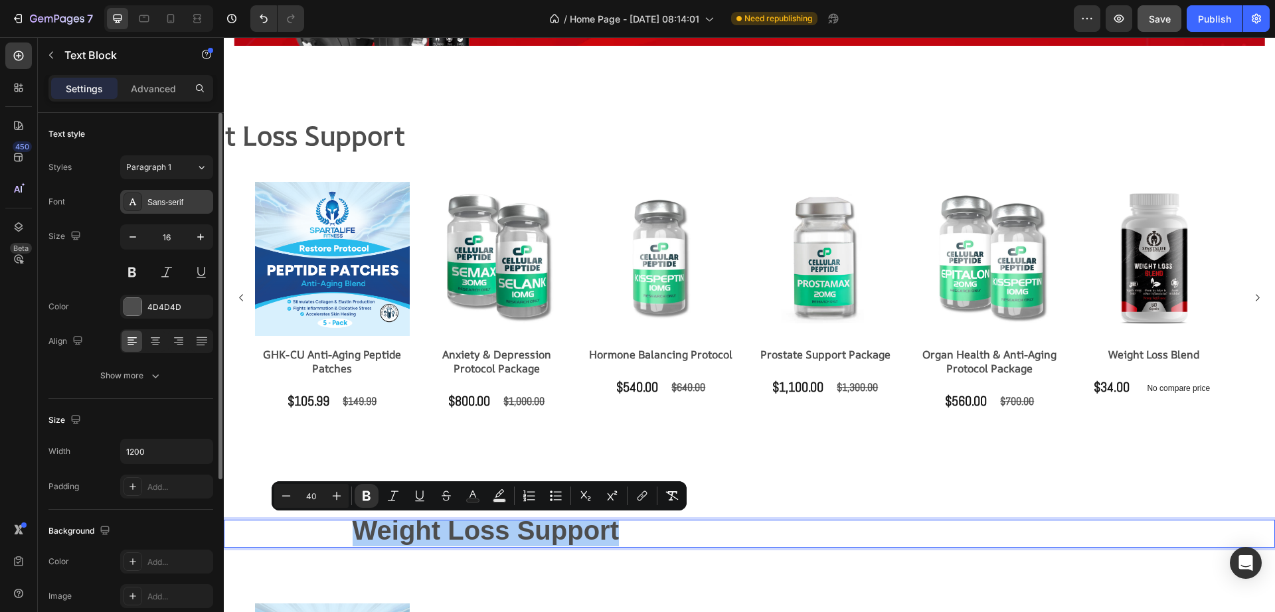
click at [184, 210] on div "Sans-serif" at bounding box center [166, 202] width 93 height 24
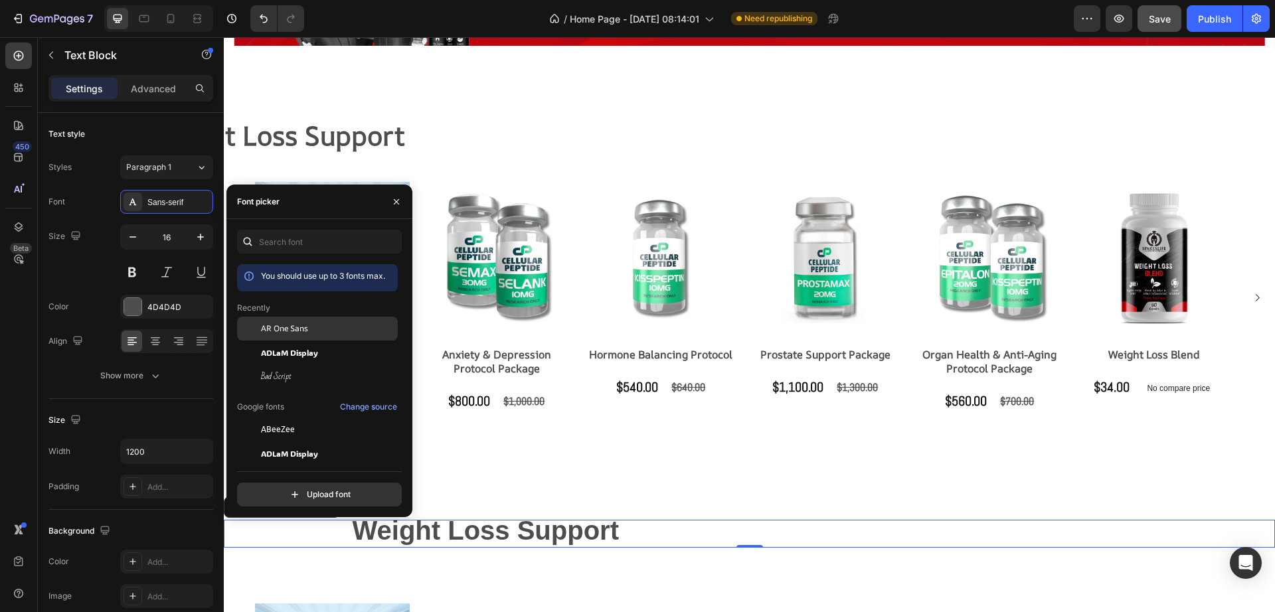
click at [347, 323] on div "AR One Sans" at bounding box center [328, 329] width 134 height 12
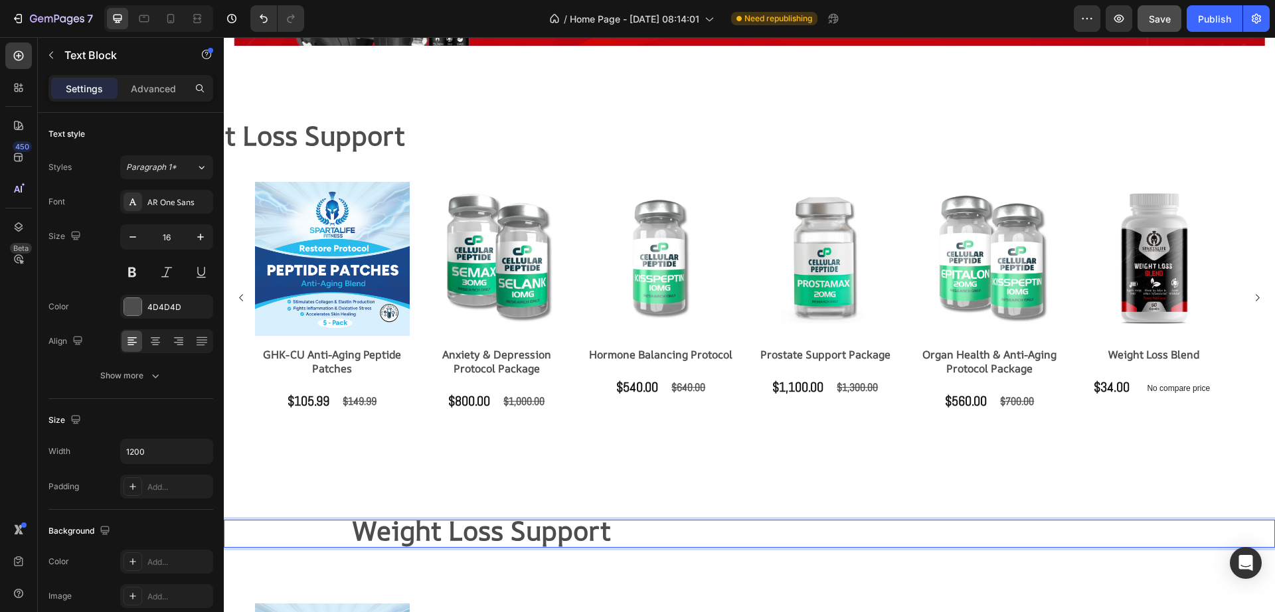
click at [348, 141] on strong "Weight Loss Support" at bounding box center [276, 136] width 258 height 36
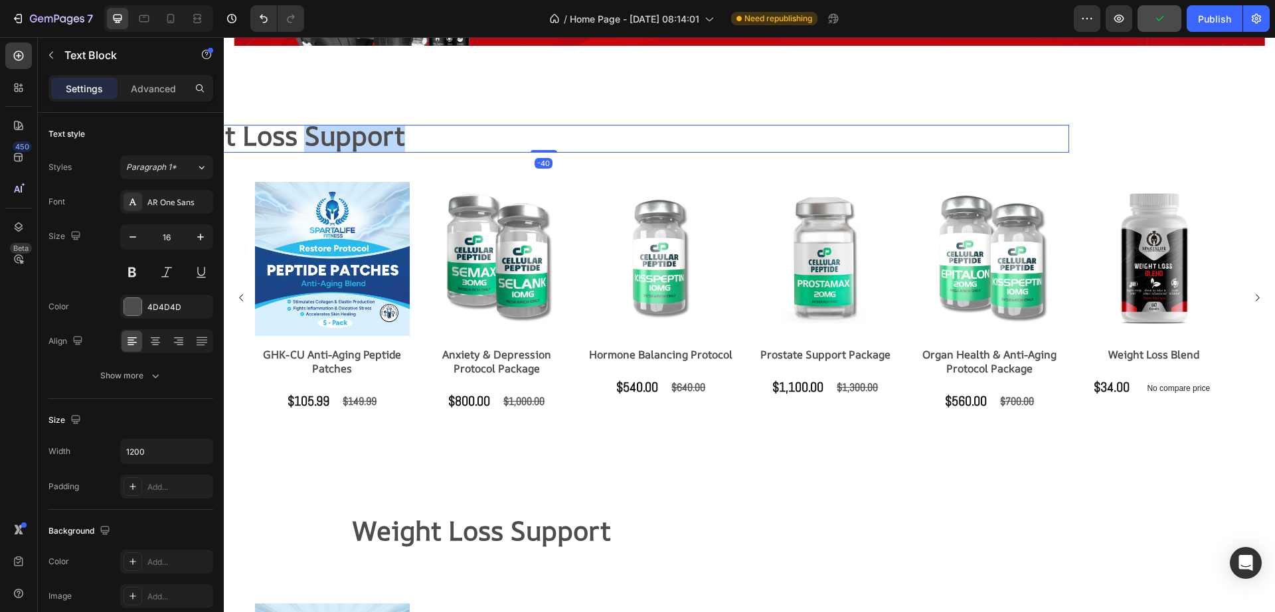
click at [348, 141] on strong "Weight Loss Support" at bounding box center [276, 136] width 258 height 36
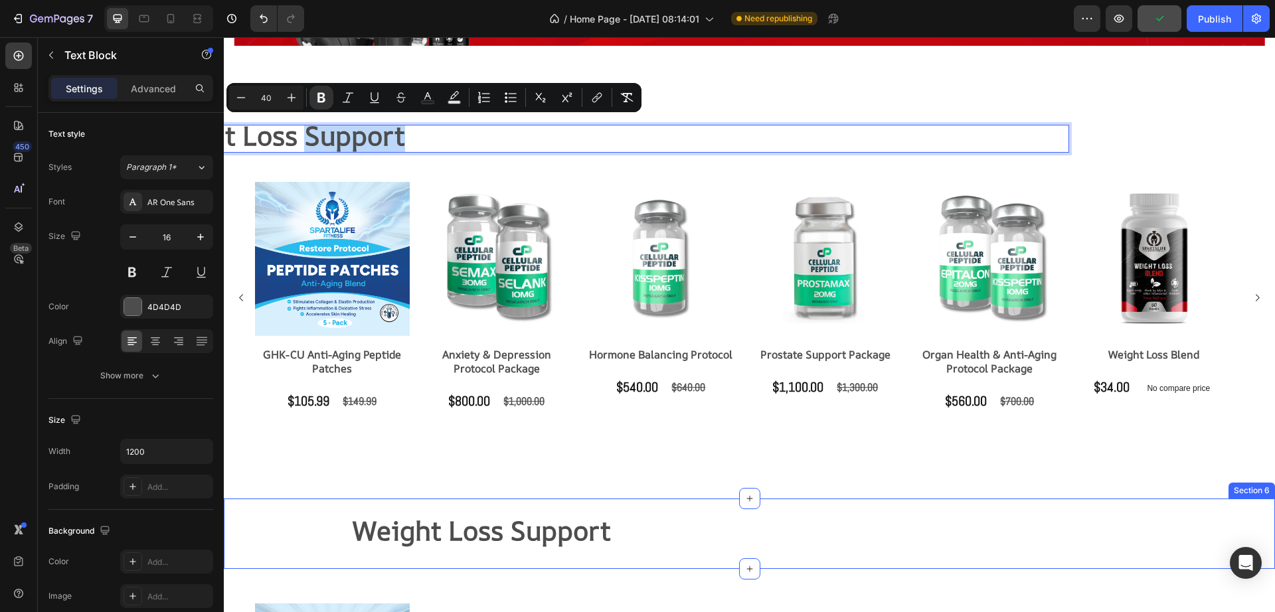
click at [450, 526] on strong "Weight Loss Support" at bounding box center [482, 531] width 258 height 36
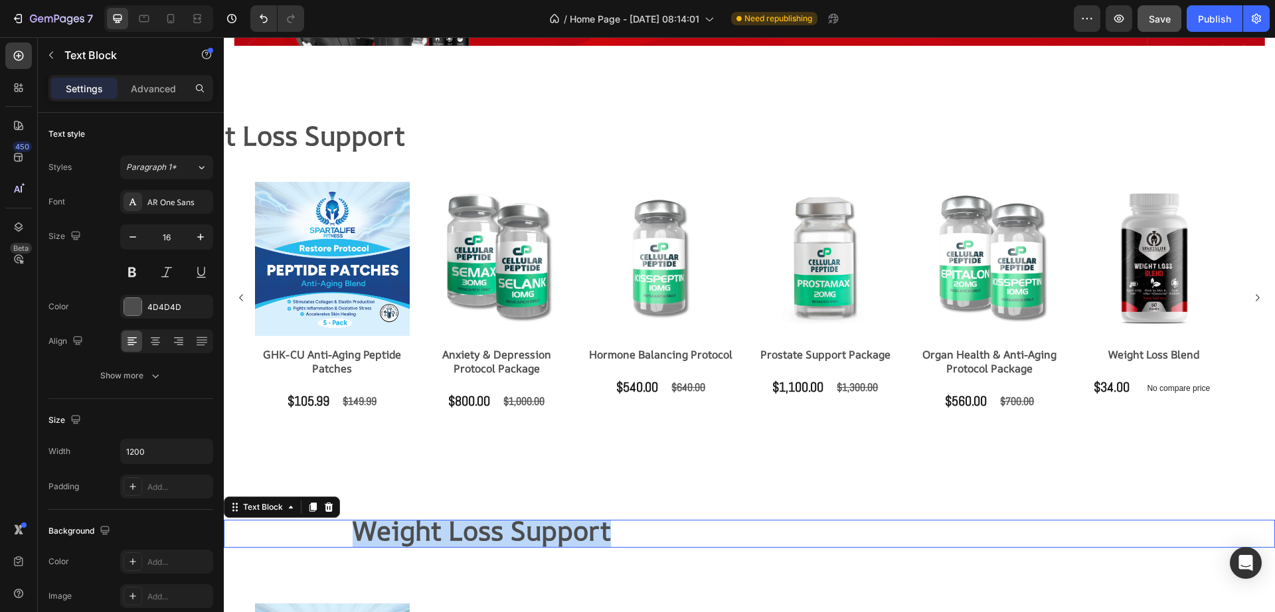
click at [450, 526] on strong "Weight Loss Support" at bounding box center [482, 531] width 258 height 36
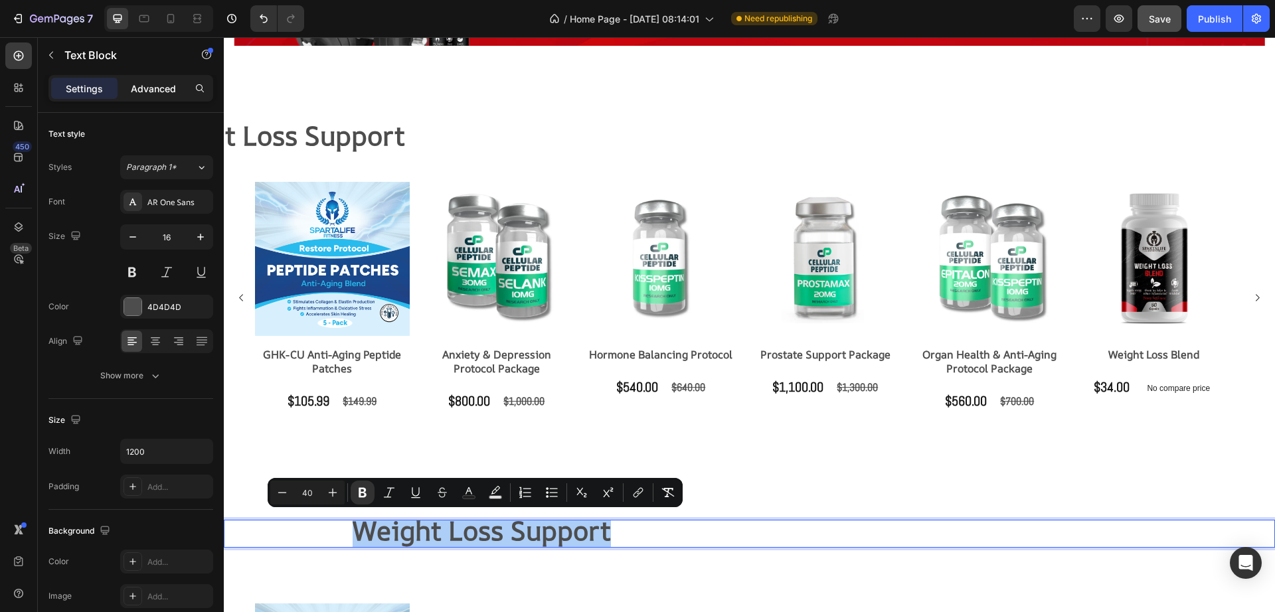
click at [150, 88] on p "Advanced" at bounding box center [153, 89] width 45 height 14
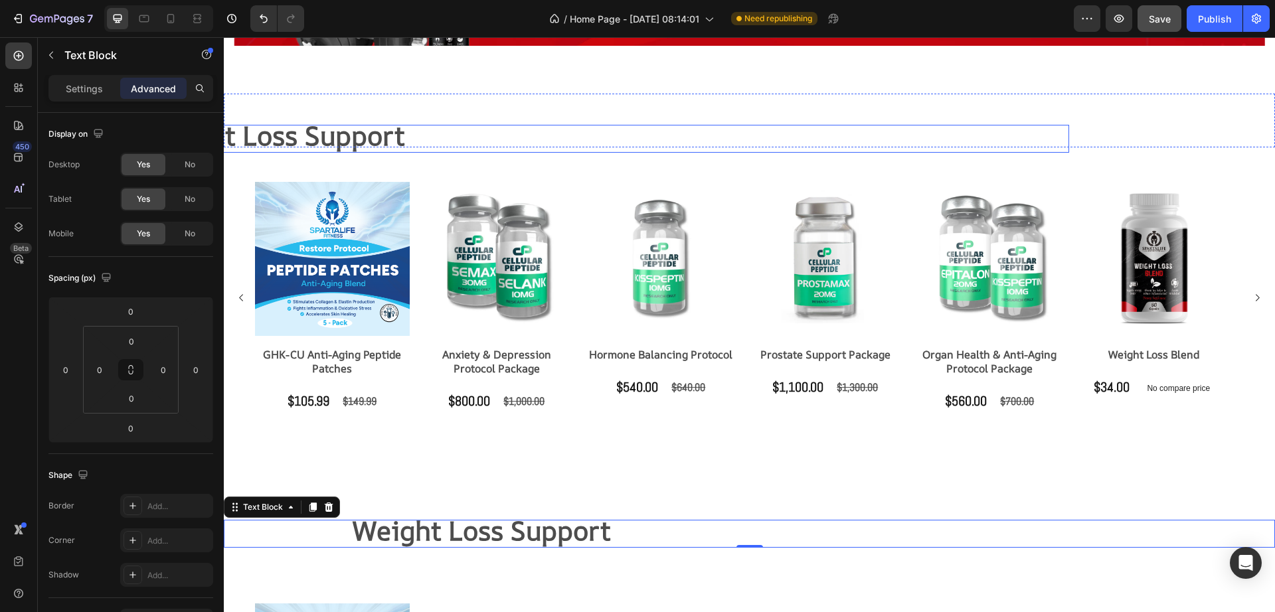
click at [311, 125] on strong "Weight Loss Support" at bounding box center [276, 136] width 258 height 36
click at [312, 127] on strong "Weight Loss Support" at bounding box center [276, 136] width 258 height 36
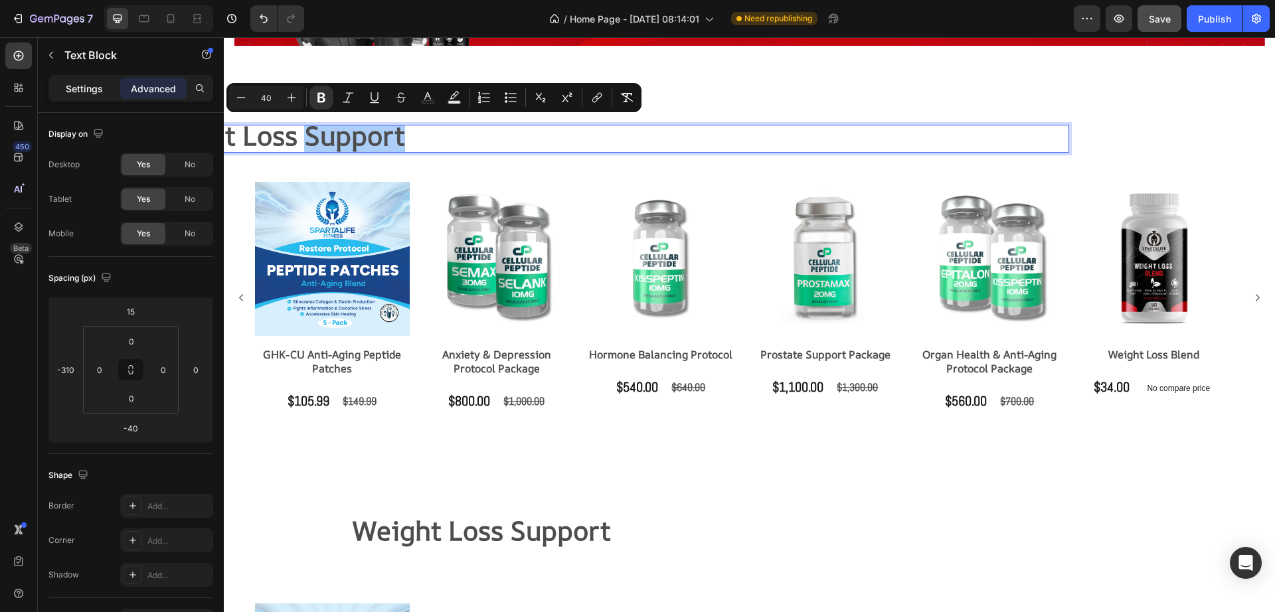
click at [83, 91] on p "Settings" at bounding box center [84, 89] width 37 height 14
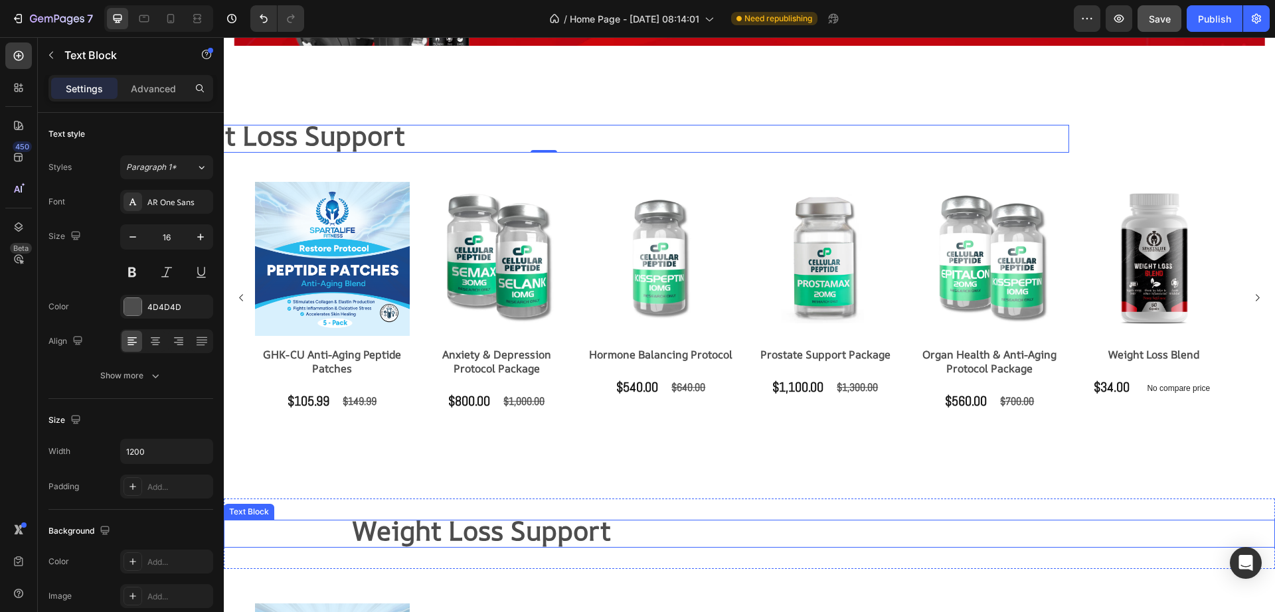
click at [433, 521] on strong "Weight Loss Support" at bounding box center [482, 531] width 258 height 36
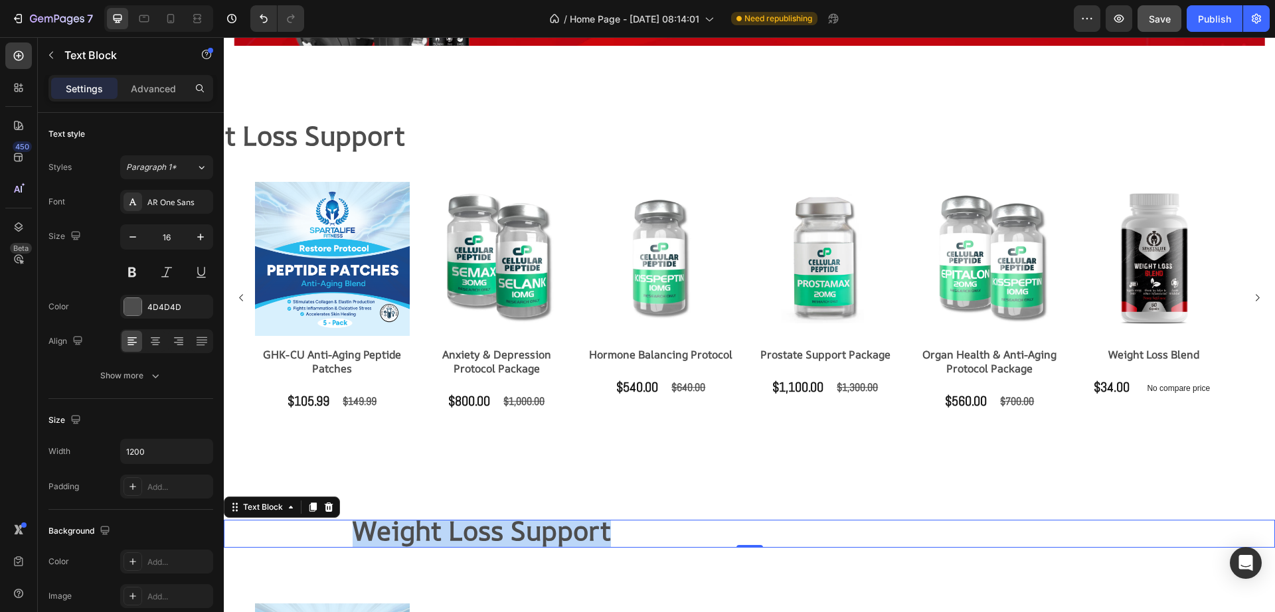
click at [433, 521] on strong "Weight Loss Support" at bounding box center [482, 531] width 258 height 36
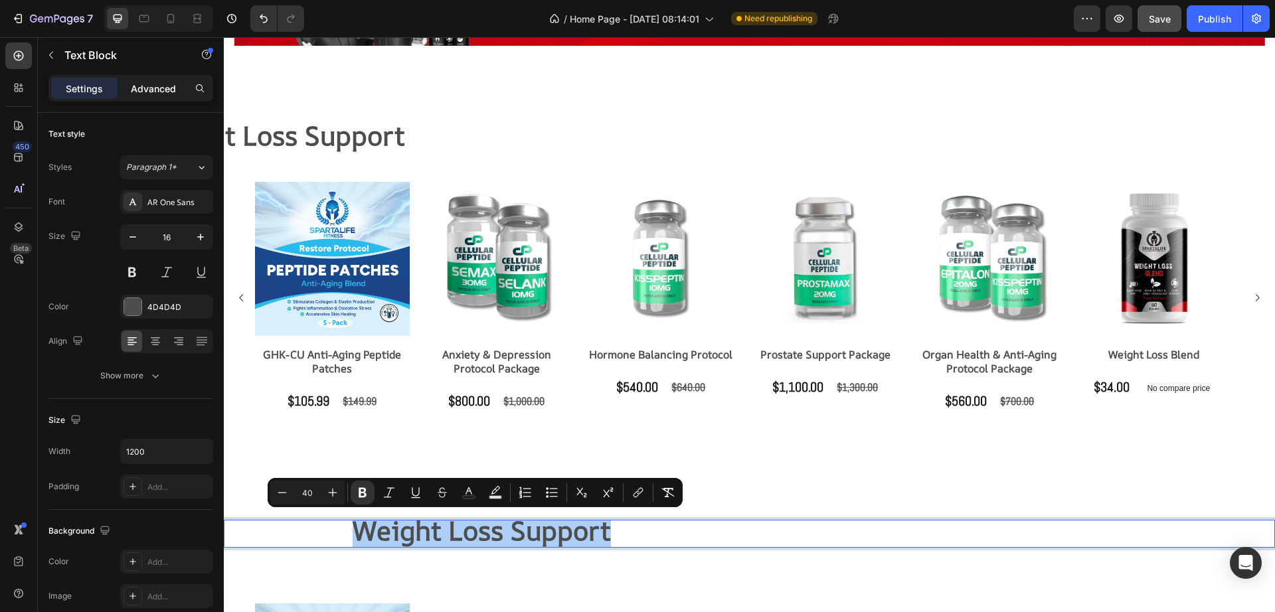
click at [163, 86] on p "Advanced" at bounding box center [153, 89] width 45 height 14
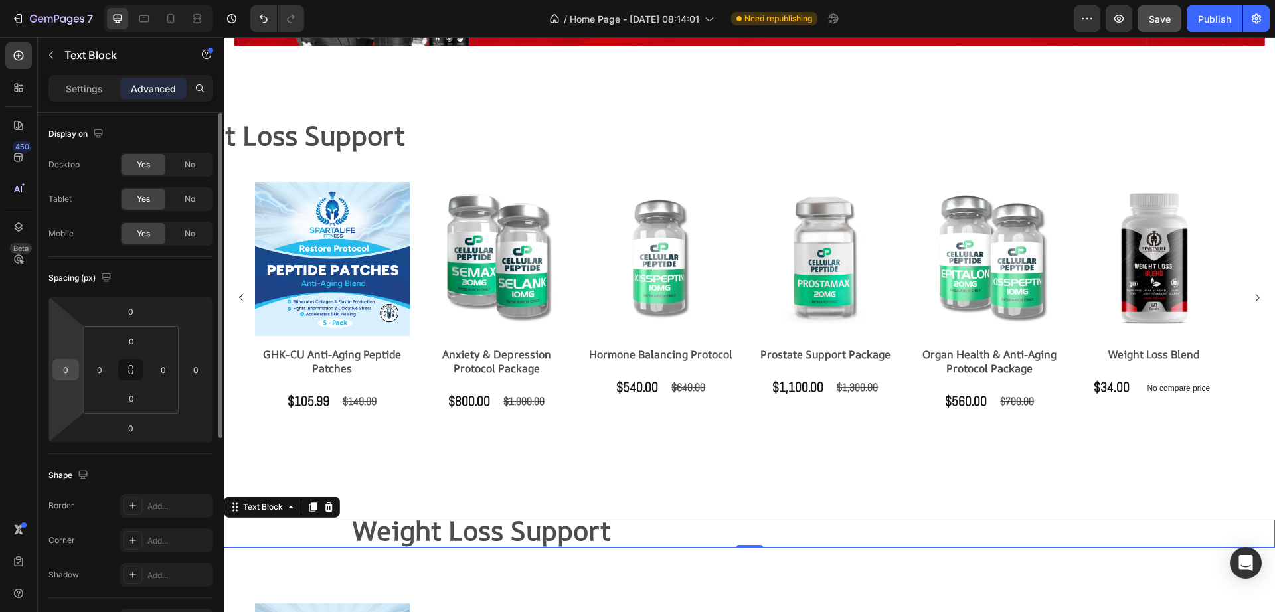
click at [64, 366] on input "0" at bounding box center [66, 370] width 20 height 20
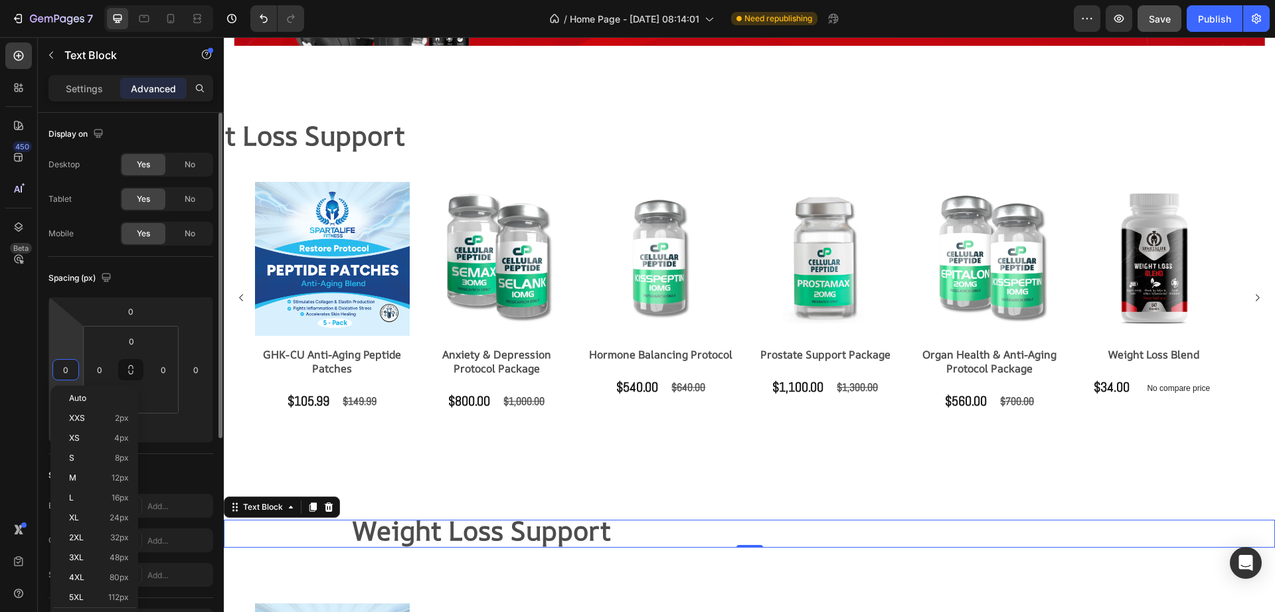
click at [64, 366] on input "0" at bounding box center [66, 370] width 20 height 20
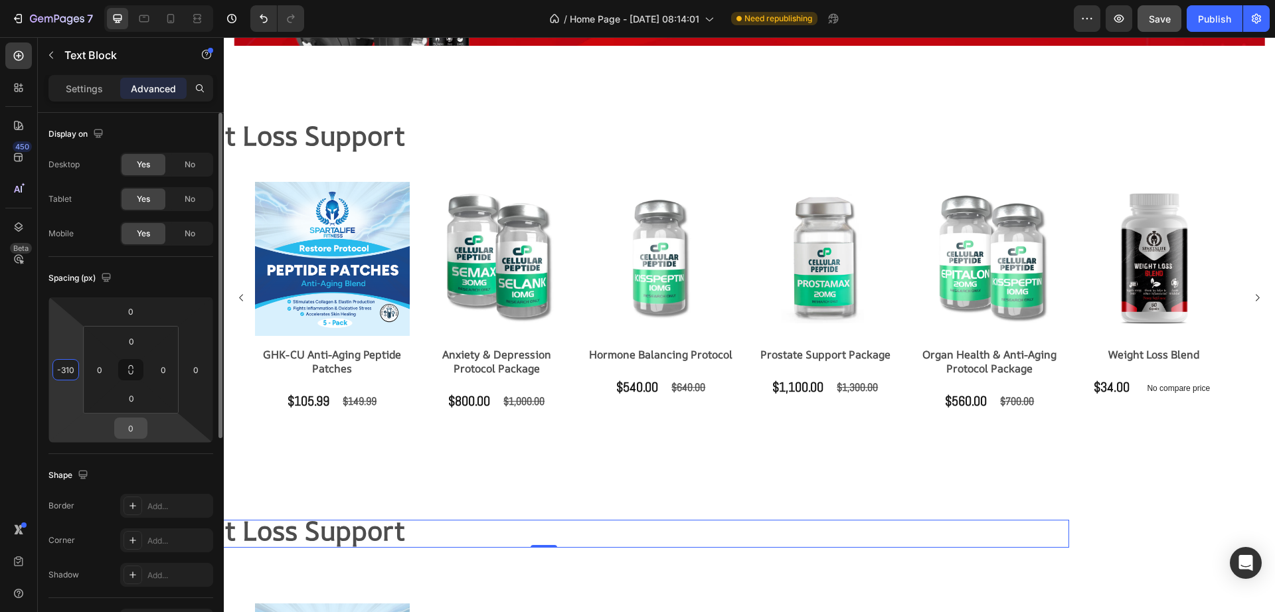
type input "-310"
click at [119, 431] on input "0" at bounding box center [131, 428] width 27 height 20
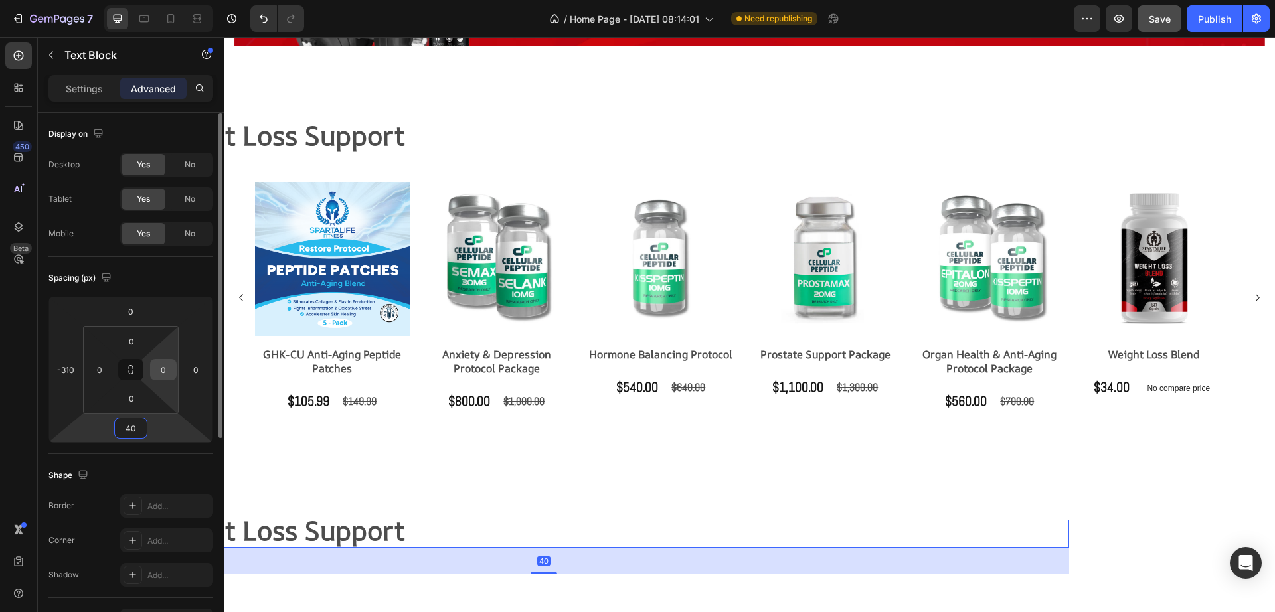
type input "40"
click at [165, 366] on input "0" at bounding box center [163, 370] width 20 height 20
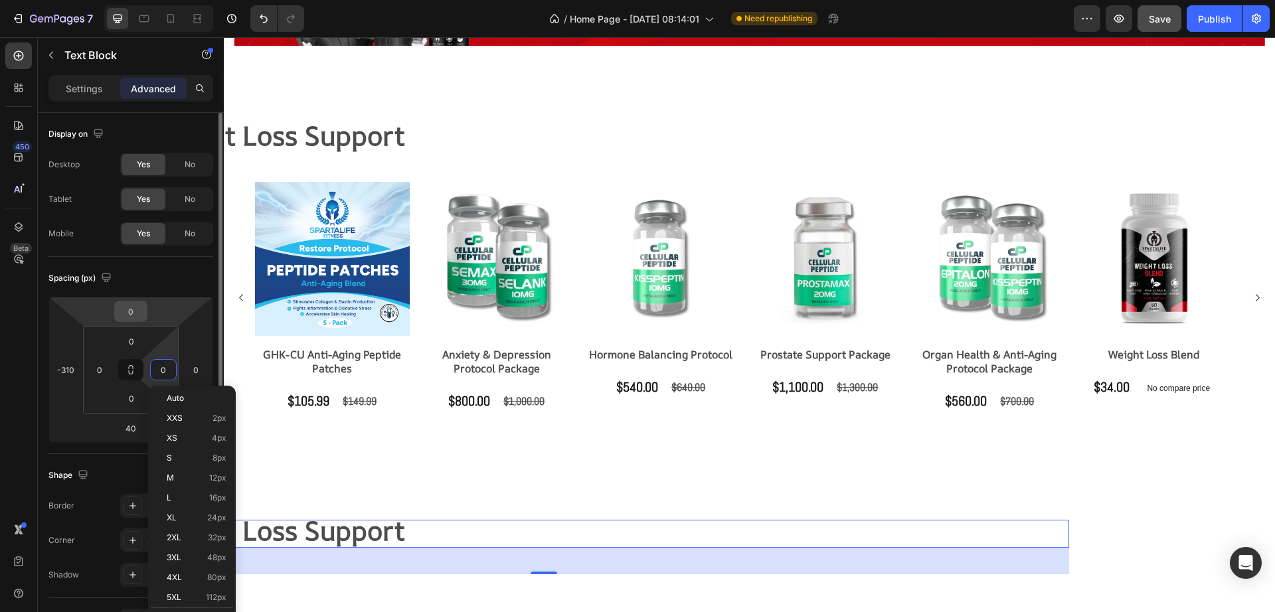
click at [131, 313] on input "0" at bounding box center [131, 311] width 27 height 20
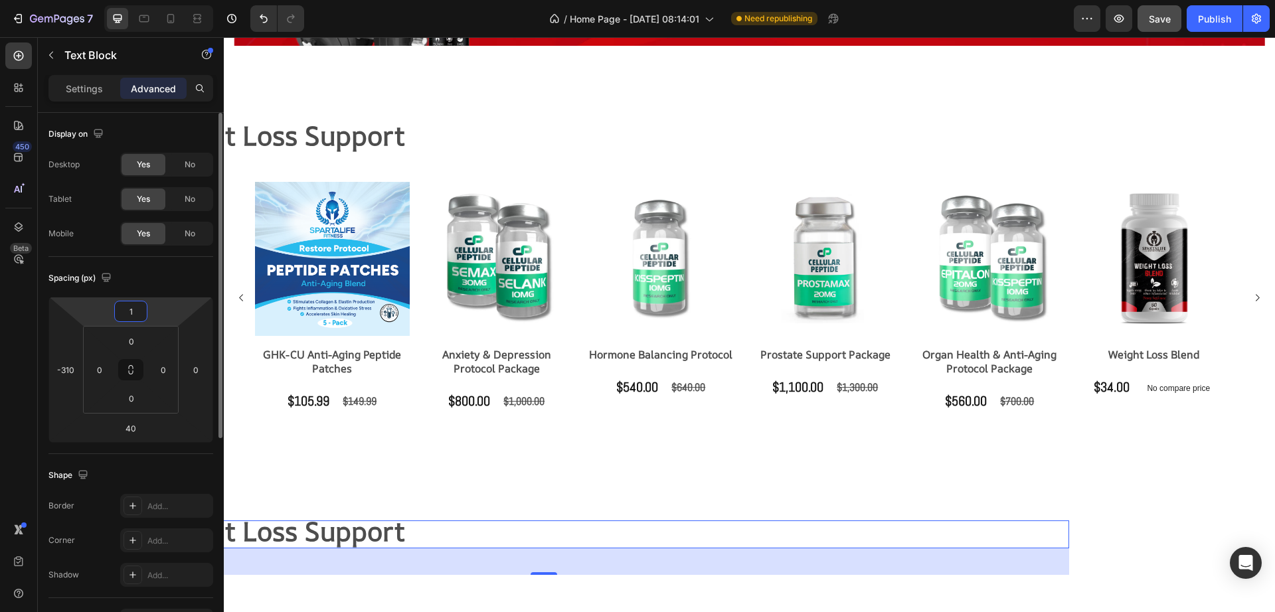
type input "15"
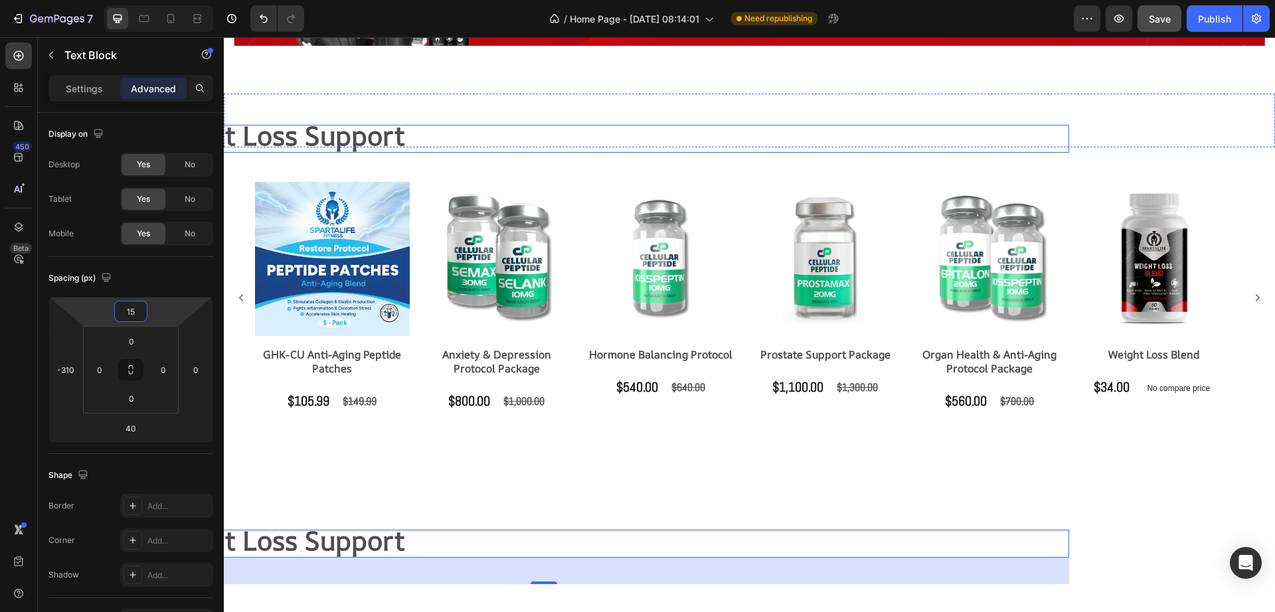
click at [337, 139] on strong "Weight Loss Support" at bounding box center [276, 136] width 258 height 36
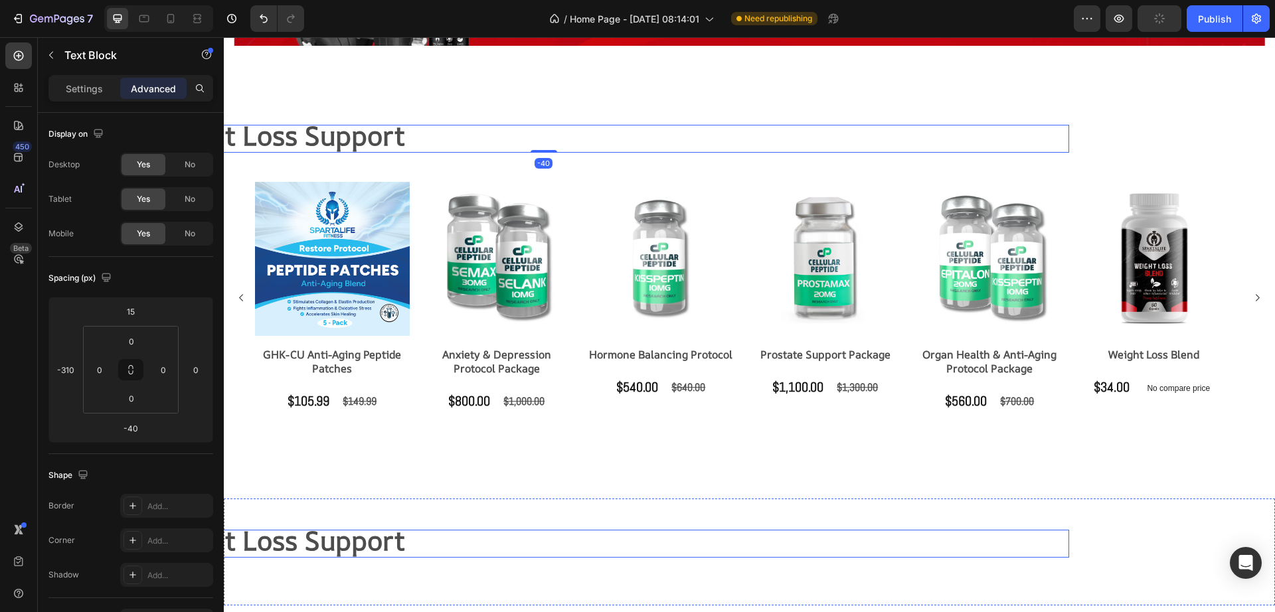
click at [341, 540] on strong "Weight Loss Support" at bounding box center [276, 540] width 258 height 36
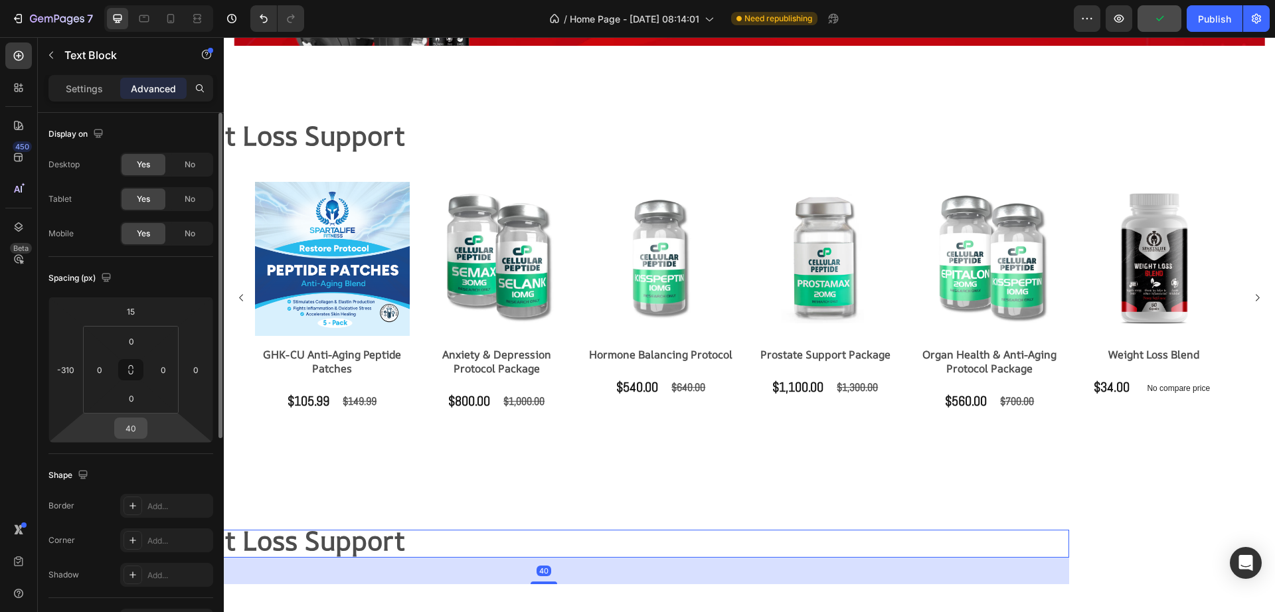
click at [130, 432] on input "40" at bounding box center [131, 428] width 27 height 20
click at [126, 432] on input "40" at bounding box center [131, 428] width 27 height 20
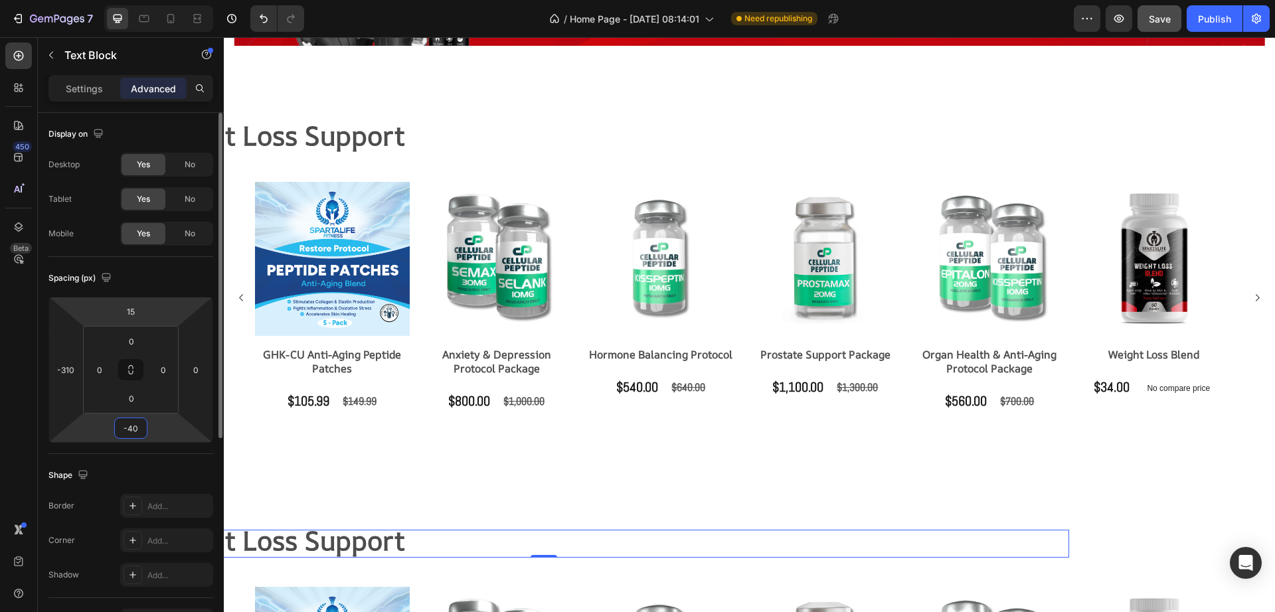
type input "-40"
click at [126, 0] on html "7 Version history / Home Page - Aug 20, 08:14:01 Need republishing Preview Save…" at bounding box center [637, 0] width 1275 height 0
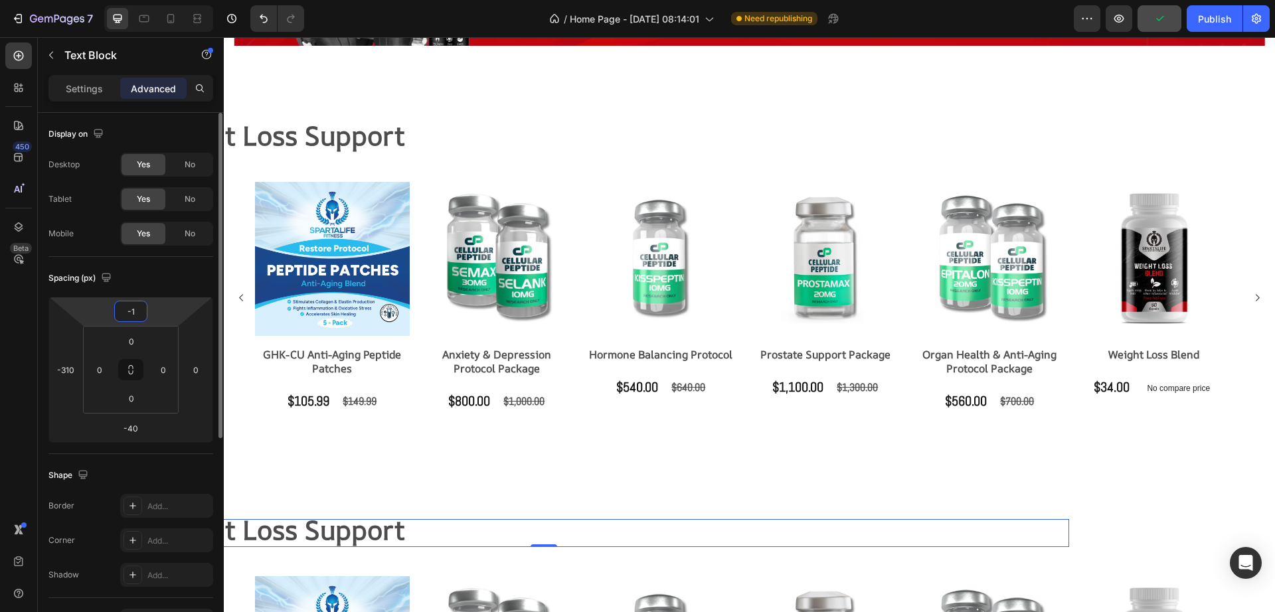
type input "0"
click at [197, 15] on icon at bounding box center [197, 18] width 13 height 13
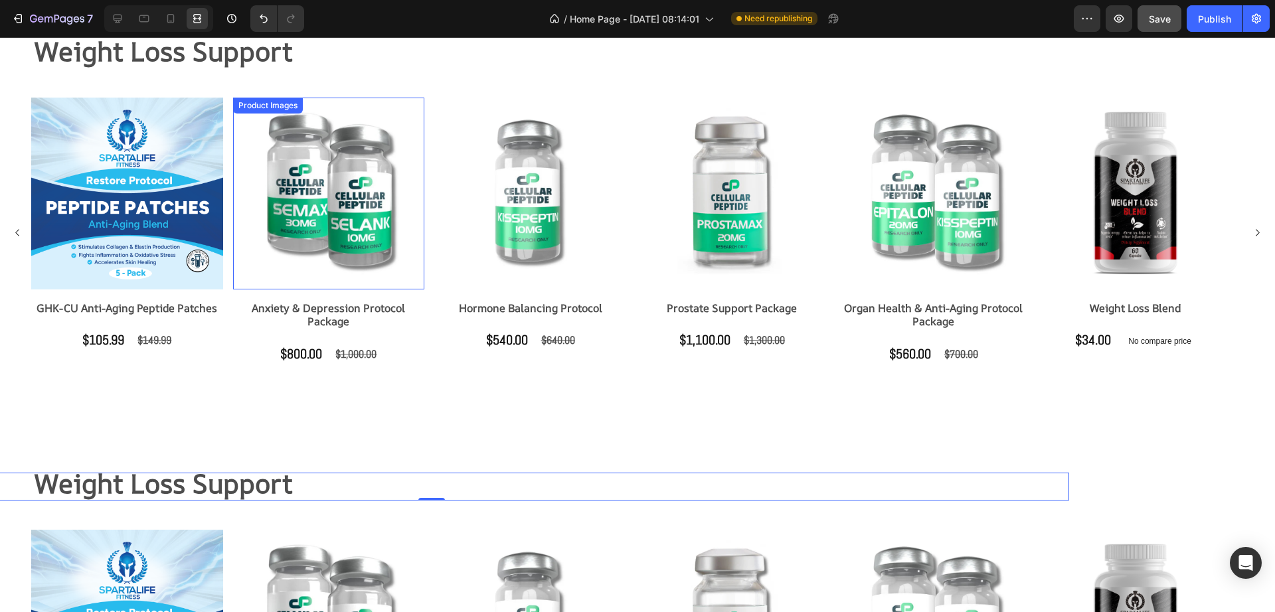
scroll to position [1323, 0]
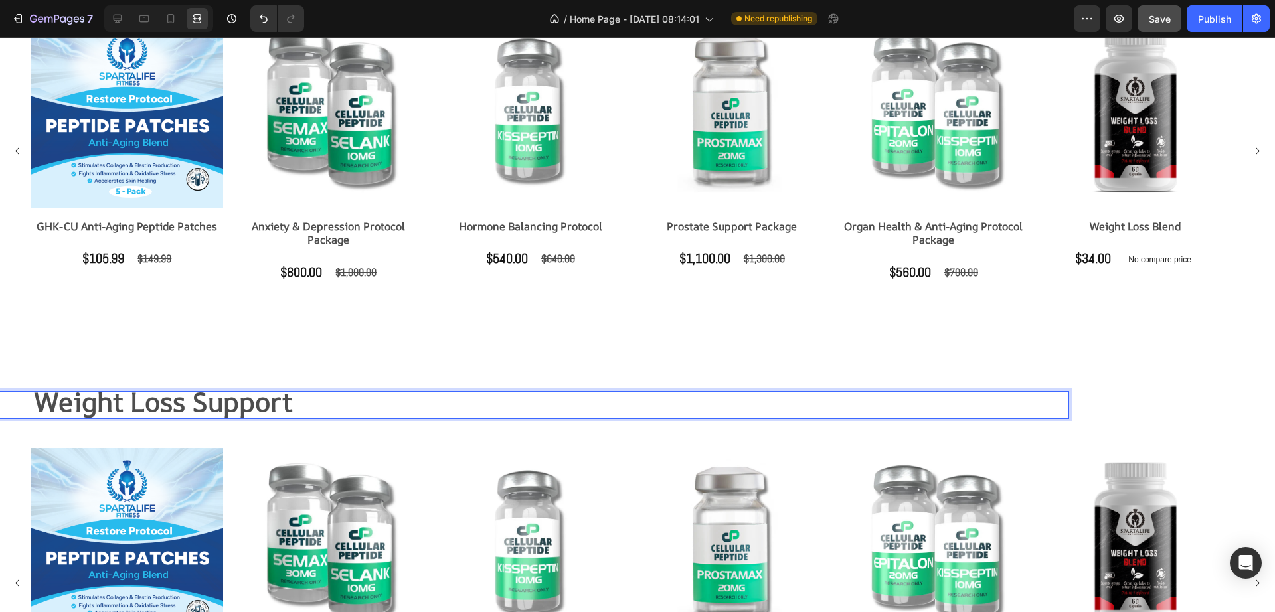
click at [250, 404] on strong "Weight Loss Support" at bounding box center [164, 402] width 258 height 36
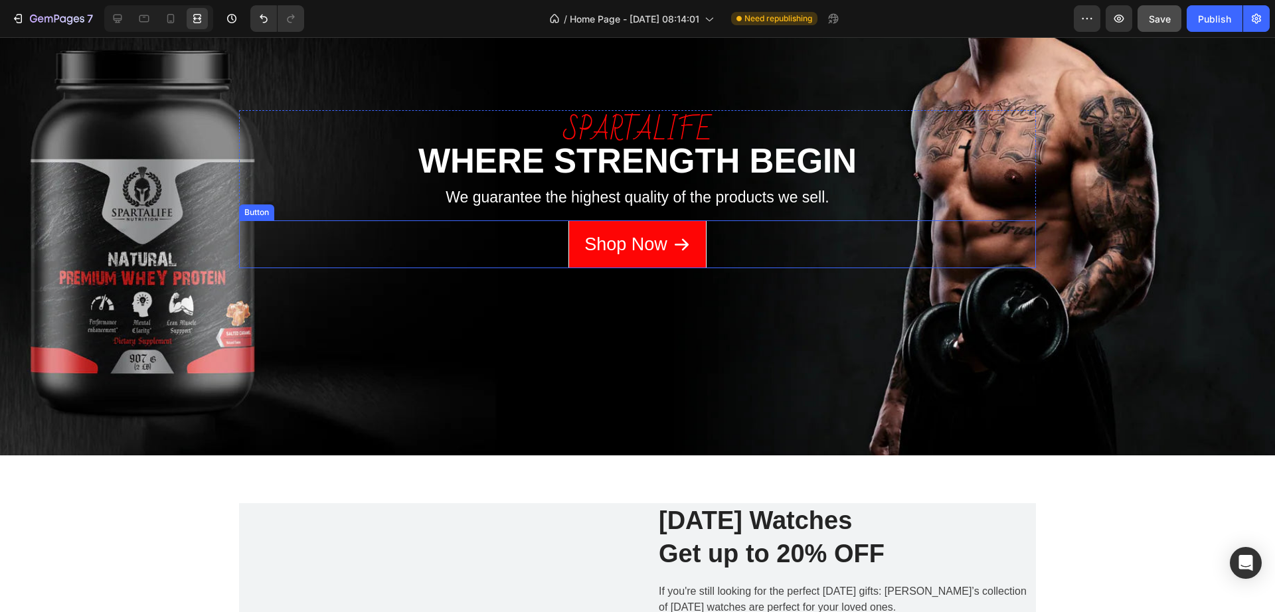
scroll to position [1429, 0]
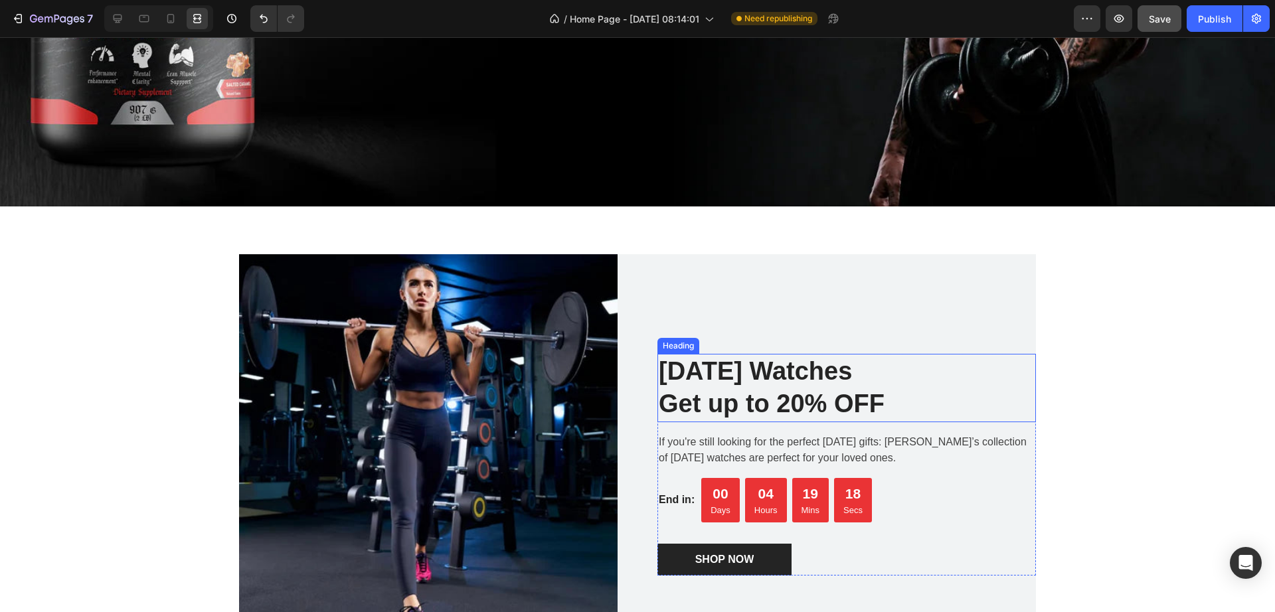
click at [795, 380] on p "Father's Day Watches Get up to 20% OFF" at bounding box center [847, 388] width 376 height 66
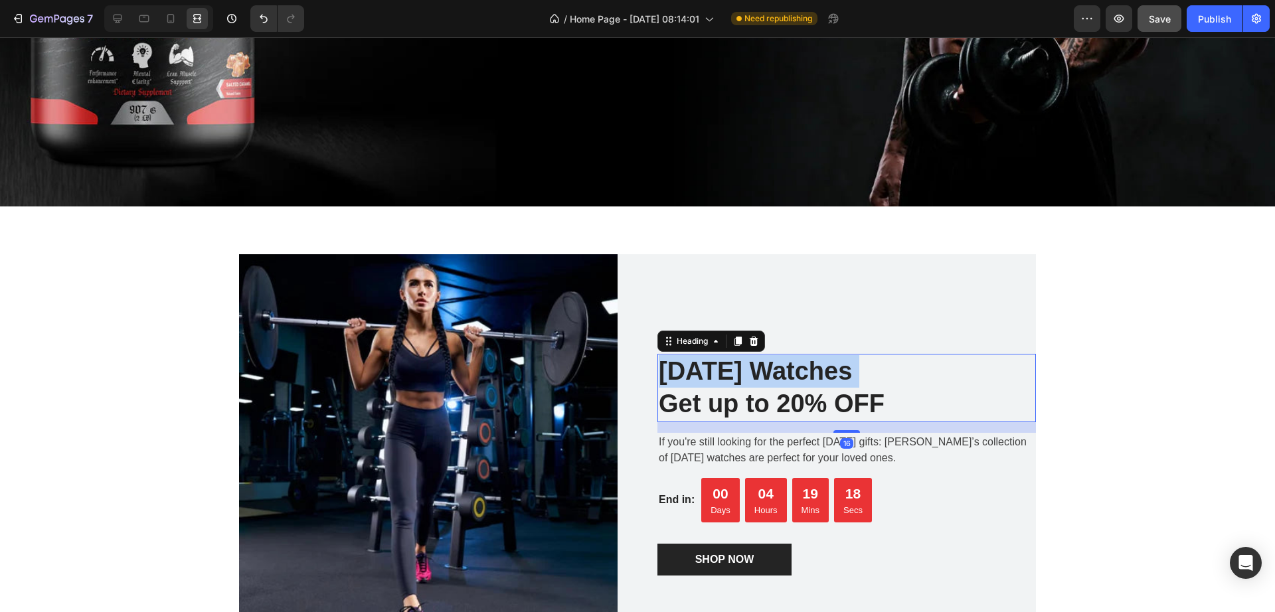
click at [795, 380] on p "Father's Day Watches Get up to 20% OFF" at bounding box center [847, 388] width 376 height 66
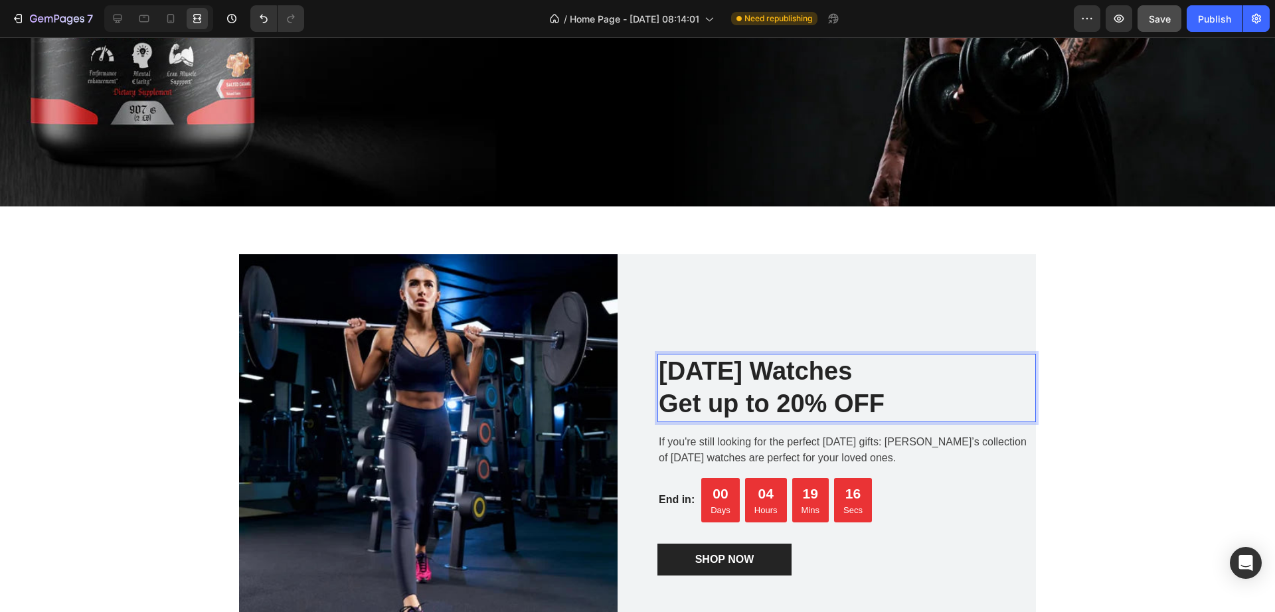
scroll to position [1445, 0]
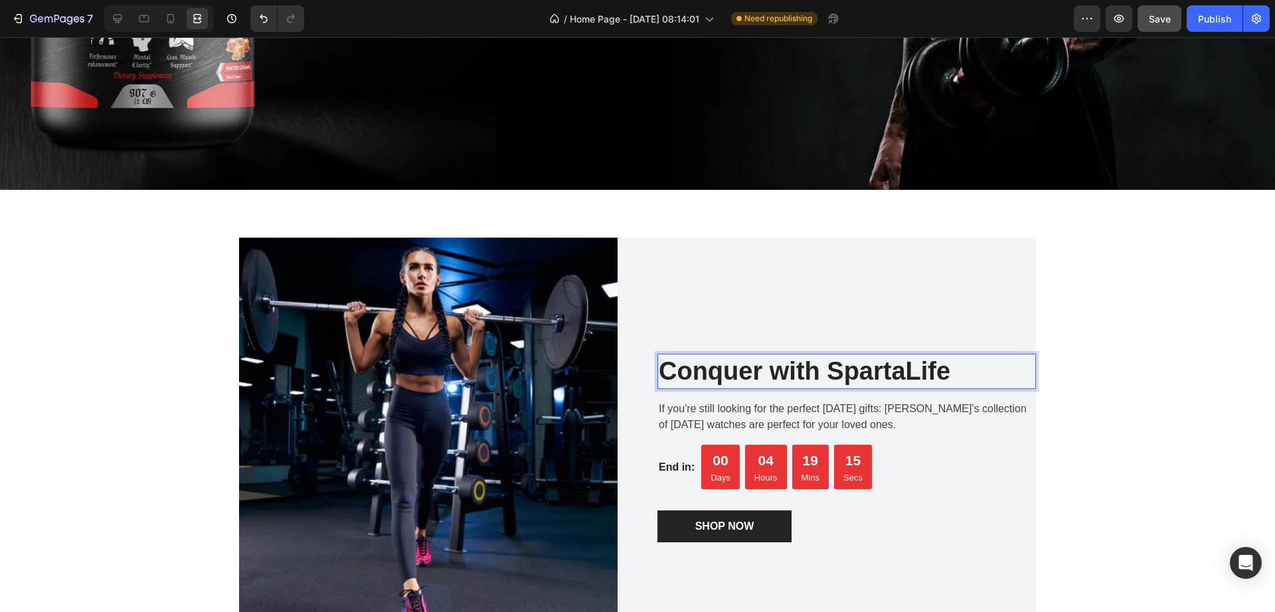
click at [856, 378] on p "Conquer with SpartaLife" at bounding box center [847, 371] width 376 height 33
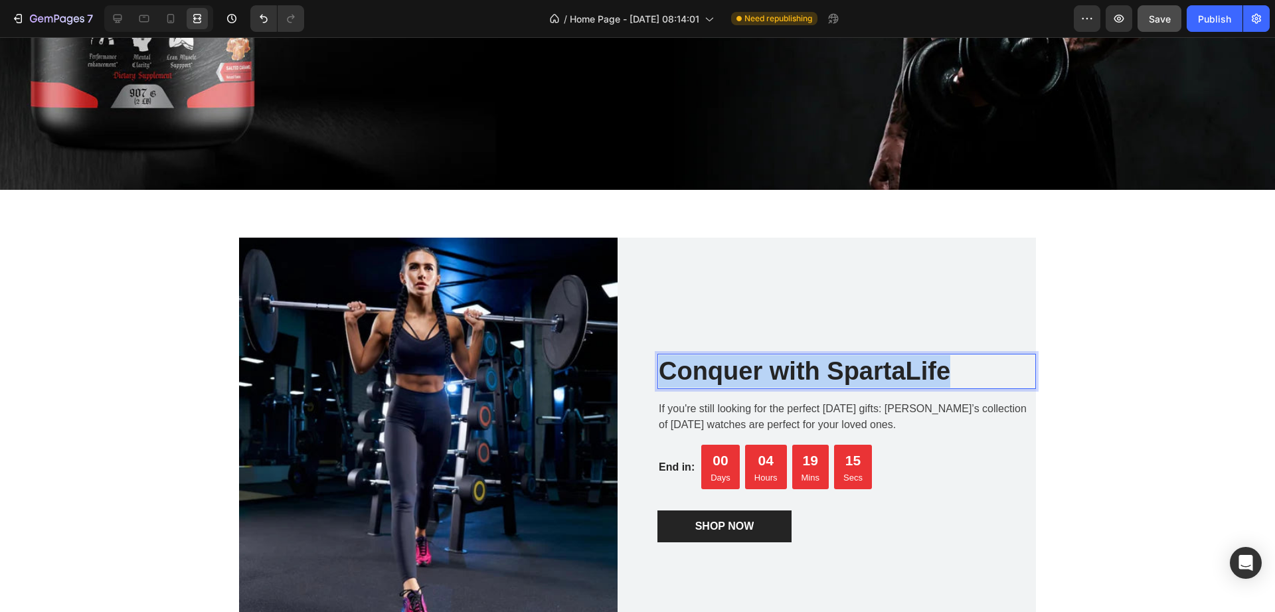
click at [856, 378] on p "Conquer with SpartaLife" at bounding box center [847, 371] width 376 height 33
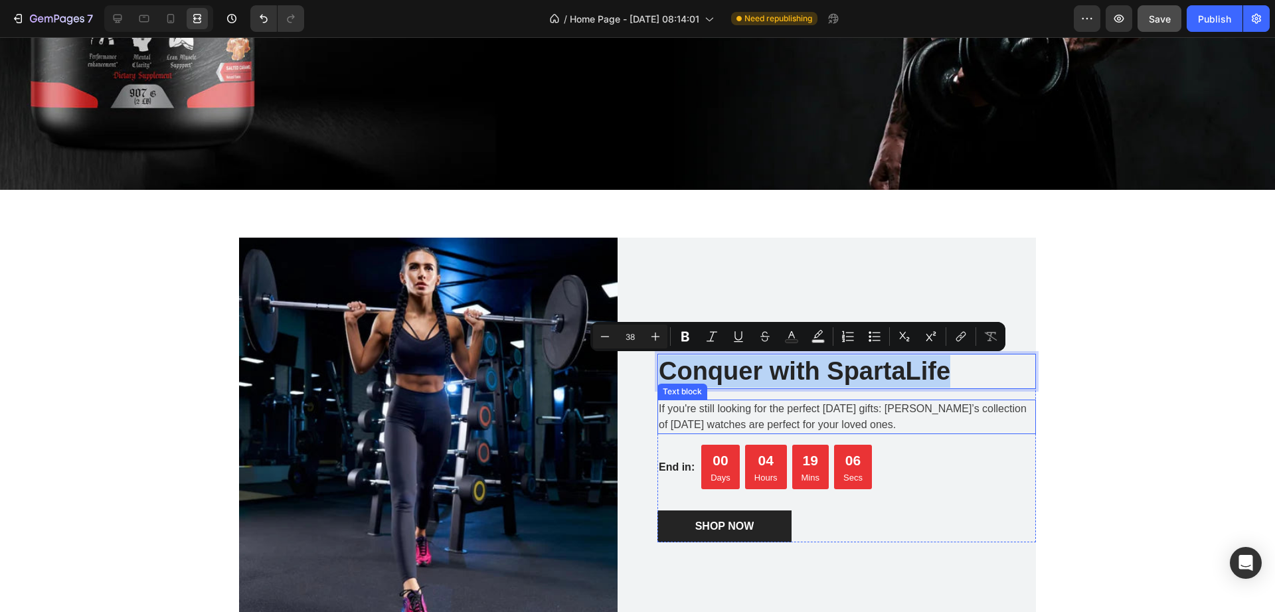
click at [677, 412] on p "If you're still looking for the perfect Father's Day 2022 gifts: Gemand’s colle…" at bounding box center [847, 417] width 376 height 32
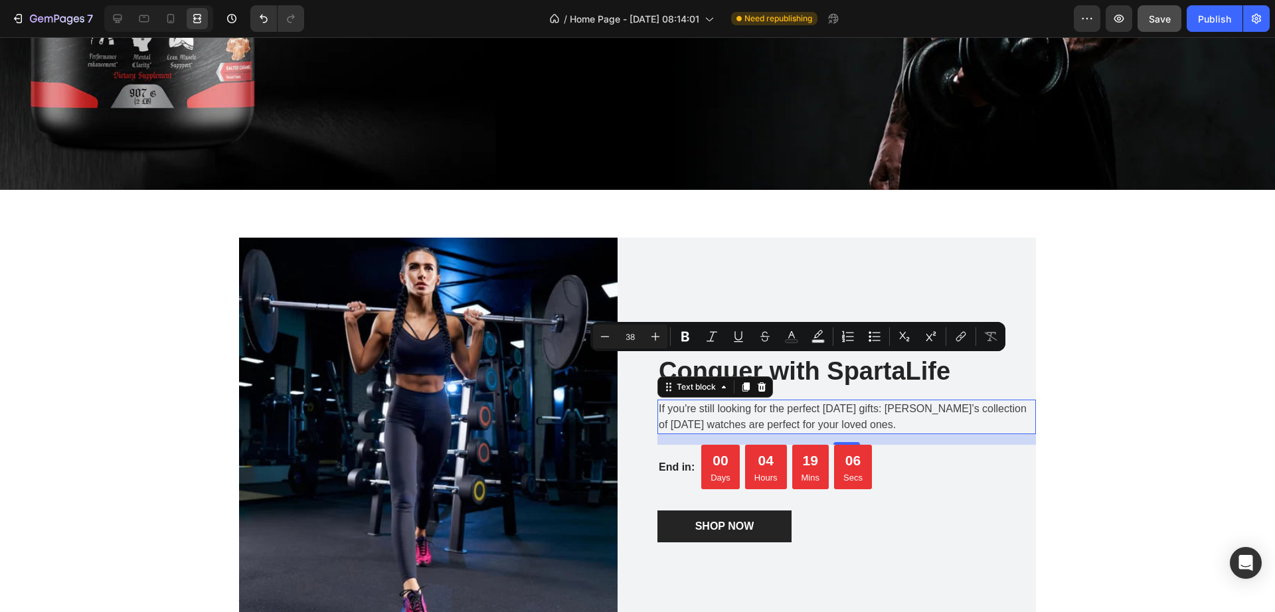
click at [677, 412] on p "If you're still looking for the perfect Father's Day 2022 gifts: Gemand’s colle…" at bounding box center [847, 417] width 376 height 32
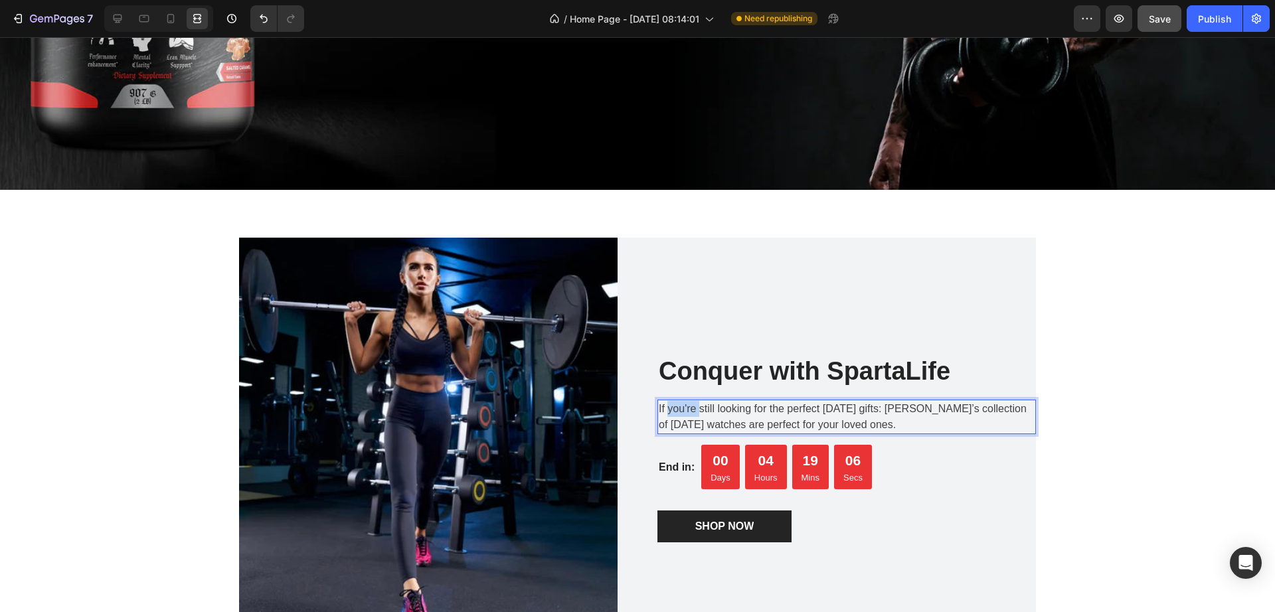
click at [677, 412] on p "If you're still looking for the perfect Father's Day 2022 gifts: Gemand’s colle…" at bounding box center [847, 417] width 376 height 32
click at [891, 408] on p "Harness elite potency and premium ingredients—your journey to peak performance …" at bounding box center [847, 417] width 376 height 32
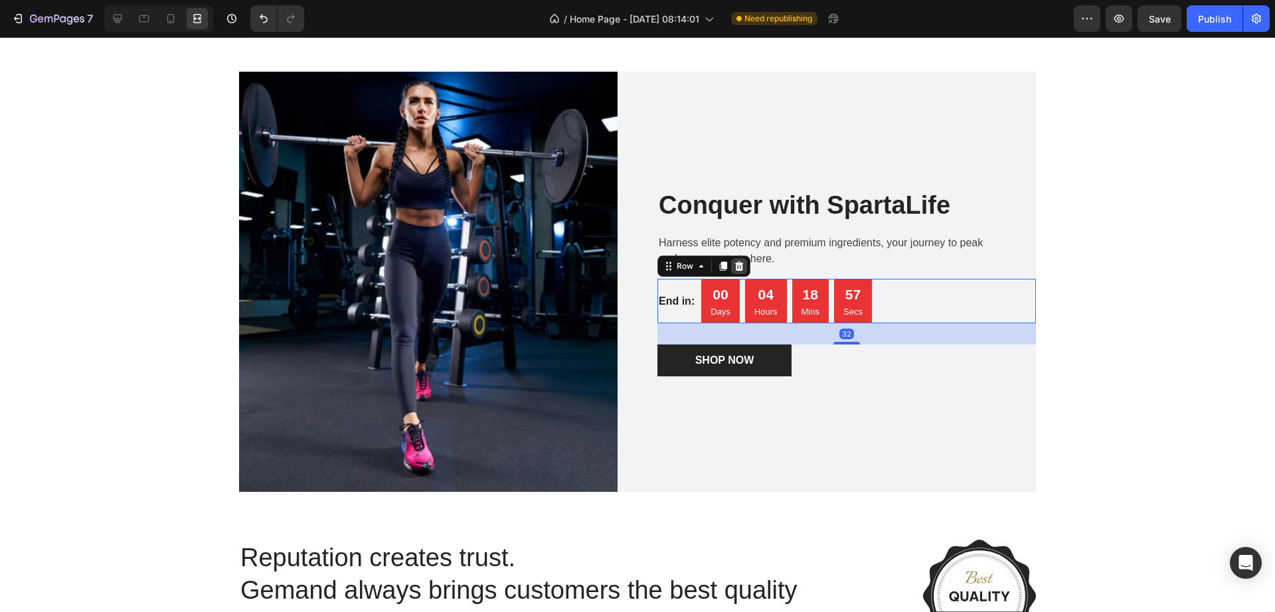
click at [735, 268] on icon at bounding box center [739, 266] width 9 height 9
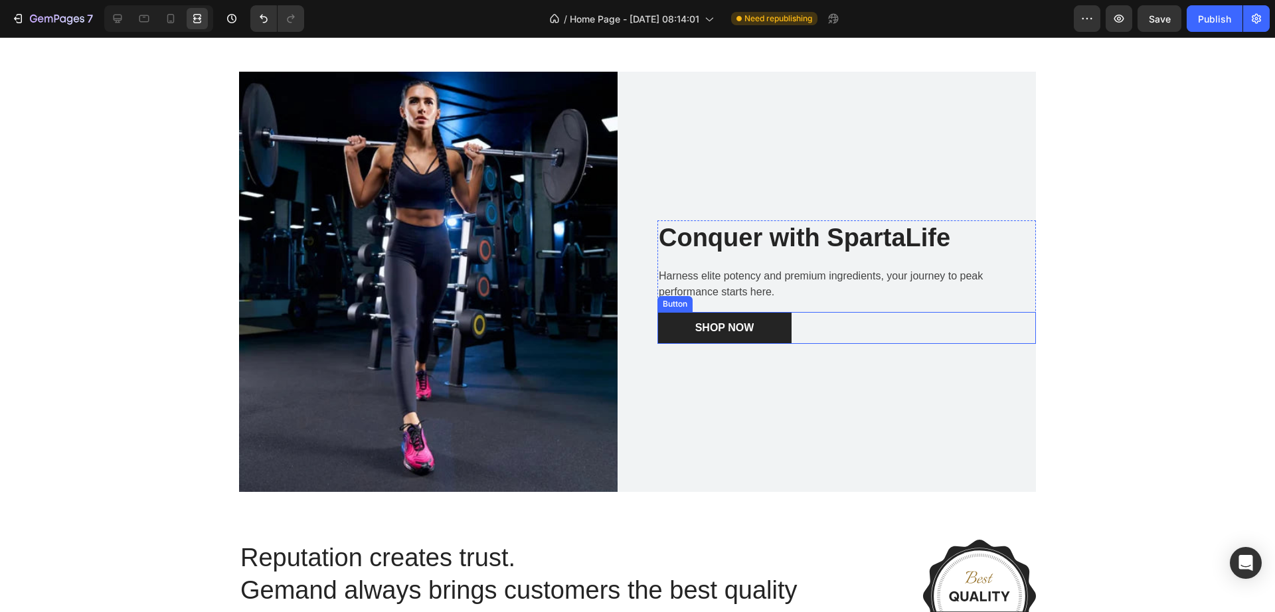
click at [864, 332] on div "SHOP NOW Button" at bounding box center [846, 328] width 378 height 32
click at [727, 323] on div "SHOP NOW" at bounding box center [724, 328] width 59 height 16
click at [727, 323] on p "SHOP NOW" at bounding box center [724, 328] width 59 height 16
click at [858, 339] on div "Explore Products Button 0" at bounding box center [846, 328] width 378 height 32
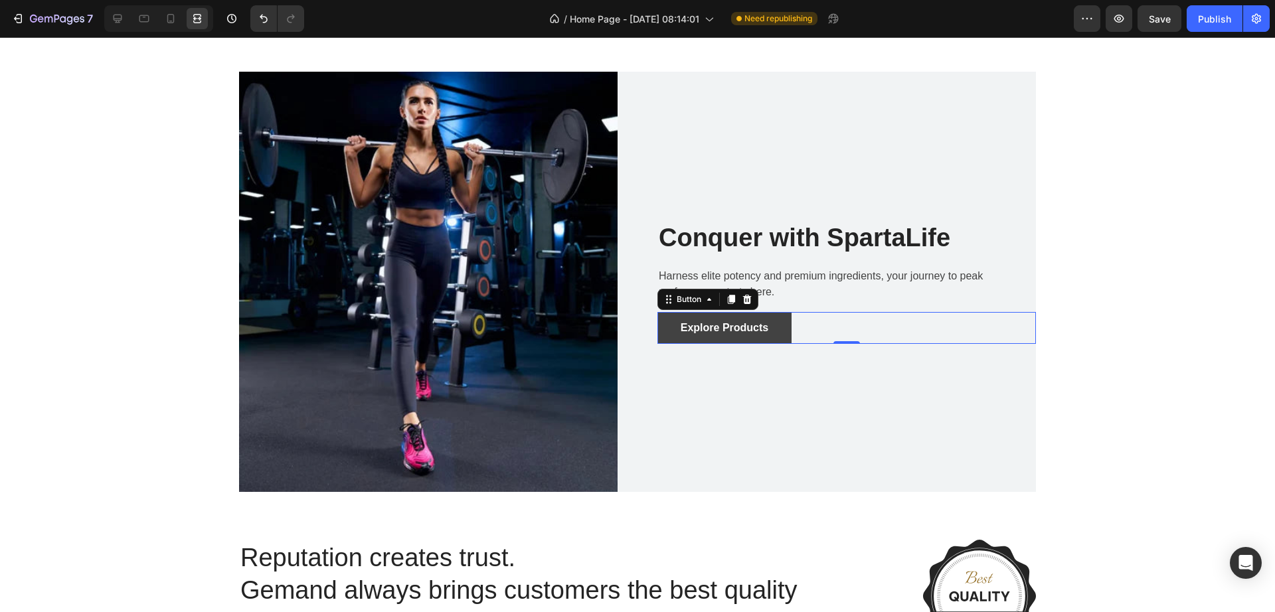
click at [763, 336] on button "Explore Products" at bounding box center [724, 328] width 134 height 32
click at [793, 393] on div "Conquer with SpartaLife Heading Harness elite potency and premium ingredients, …" at bounding box center [846, 282] width 378 height 420
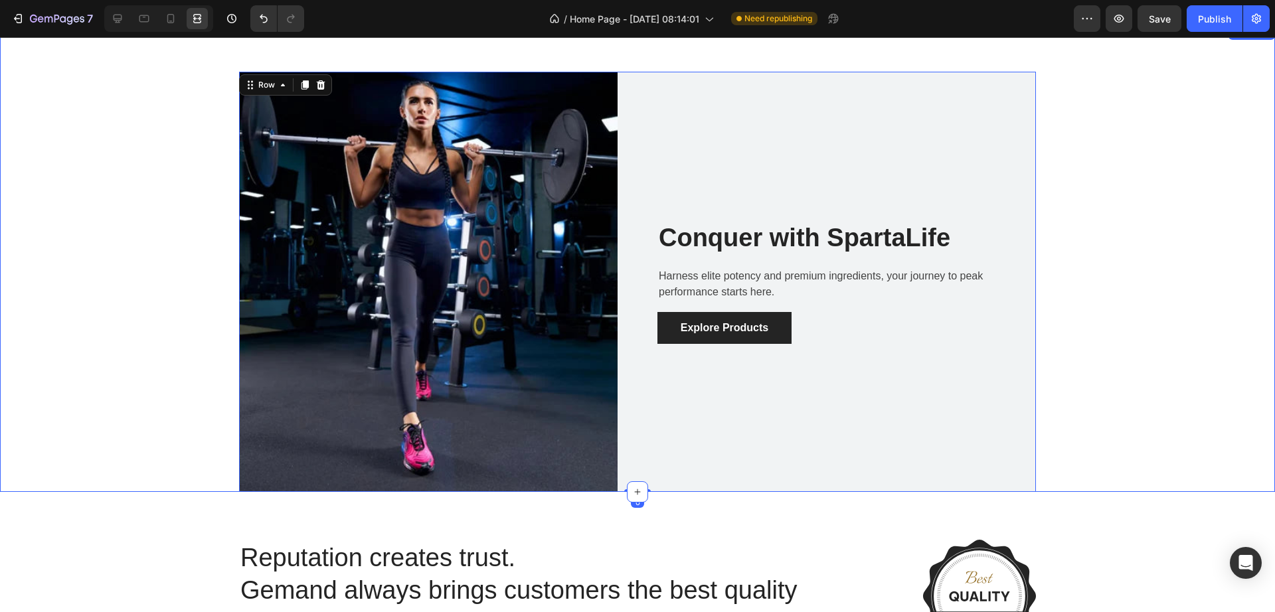
click at [1134, 199] on div "Image Conquer with SpartaLife Heading Harness elite potency and premium ingredi…" at bounding box center [637, 282] width 1255 height 420
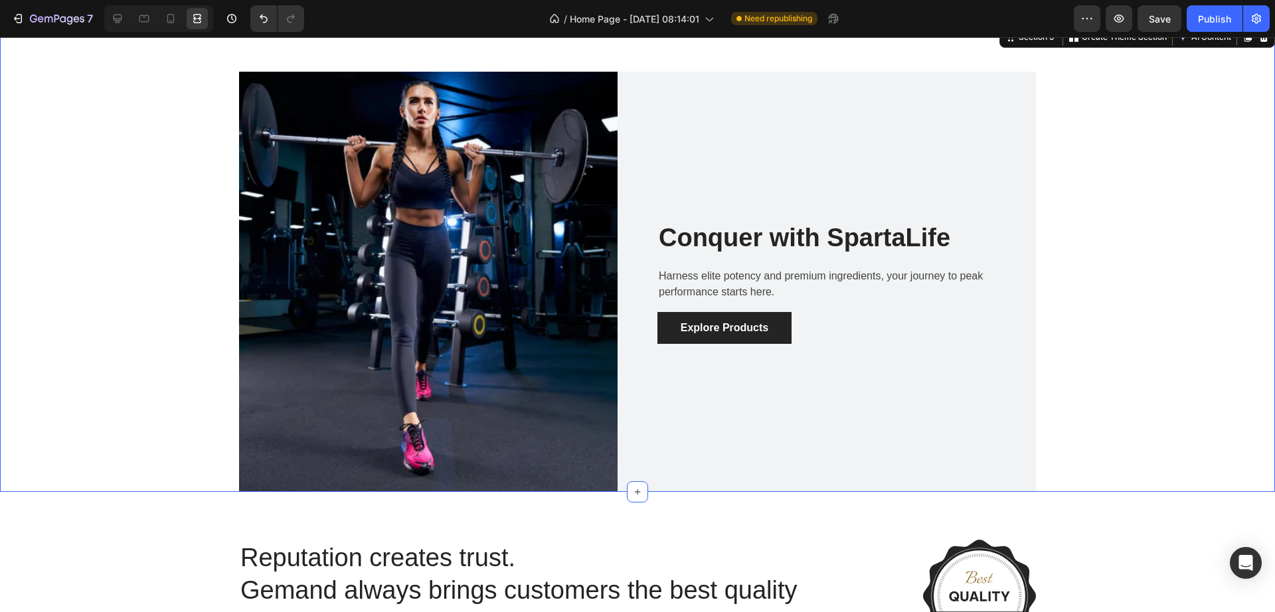
click at [1139, 199] on div "Image Conquer with SpartaLife Heading Harness elite potency and premium ingredi…" at bounding box center [637, 282] width 1255 height 420
click at [735, 240] on p "Conquer with SpartaLife" at bounding box center [847, 238] width 376 height 33
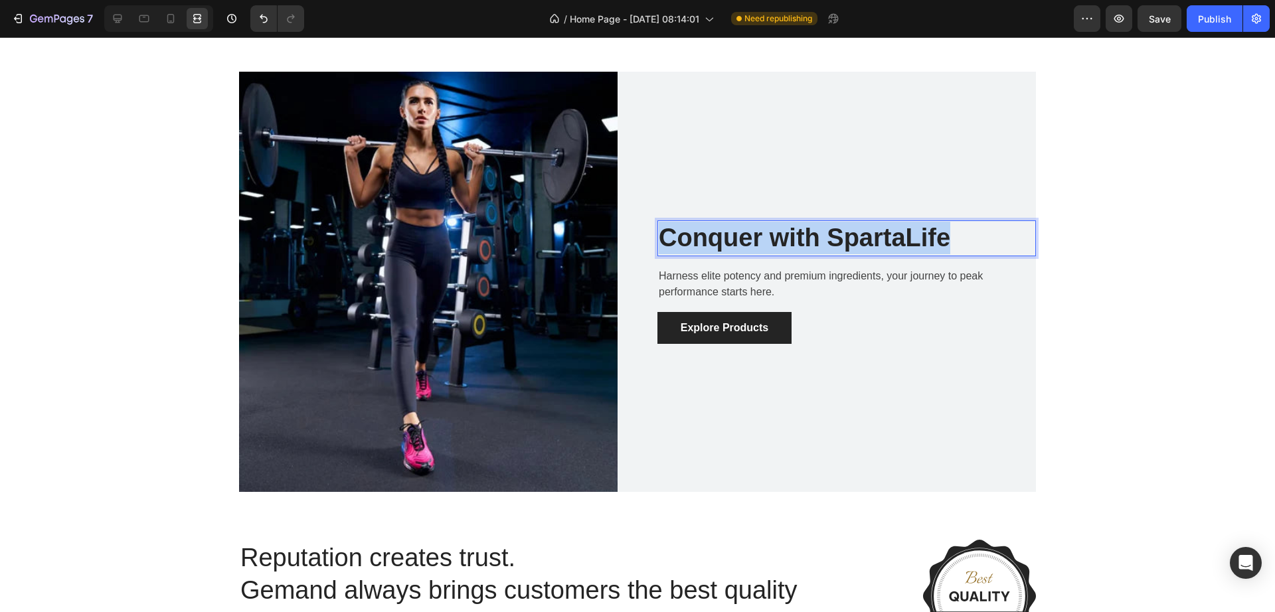
click at [735, 240] on p "Conquer with SpartaLife" at bounding box center [847, 238] width 376 height 33
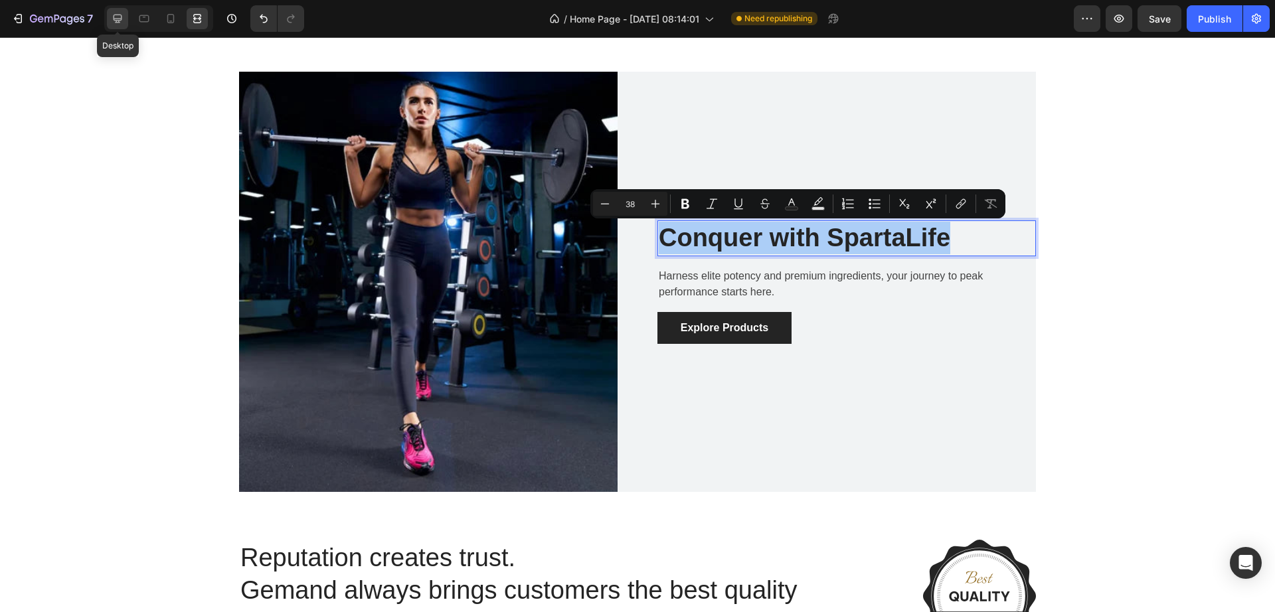
click at [116, 23] on icon at bounding box center [117, 18] width 13 height 13
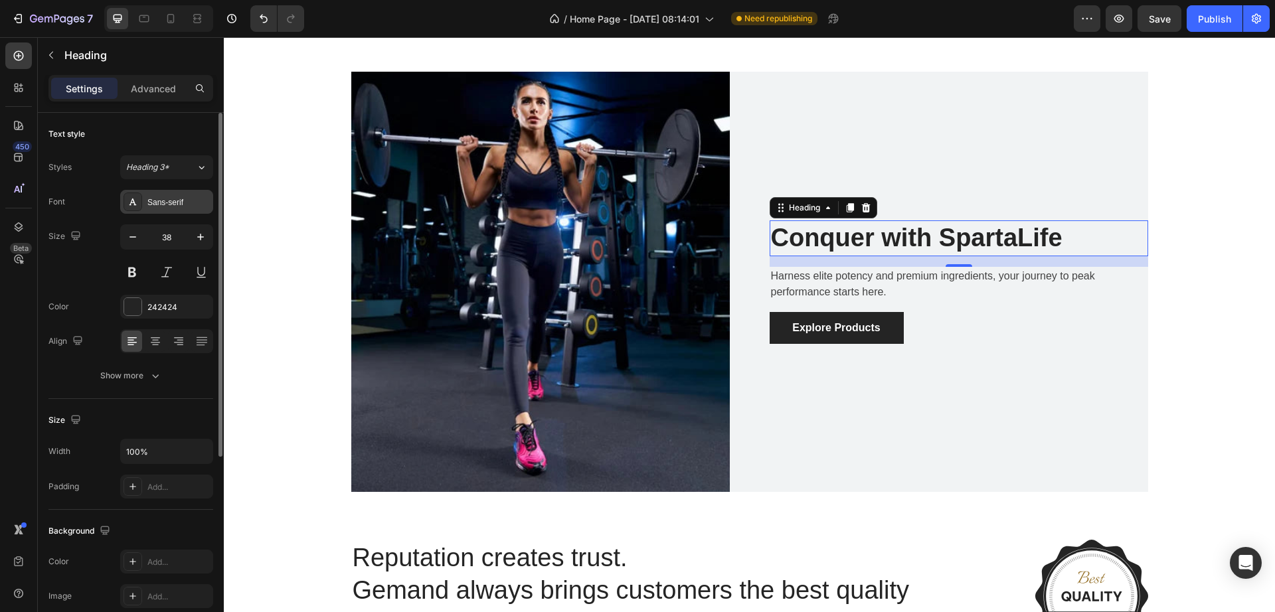
click at [171, 204] on div "Sans-serif" at bounding box center [178, 203] width 62 height 12
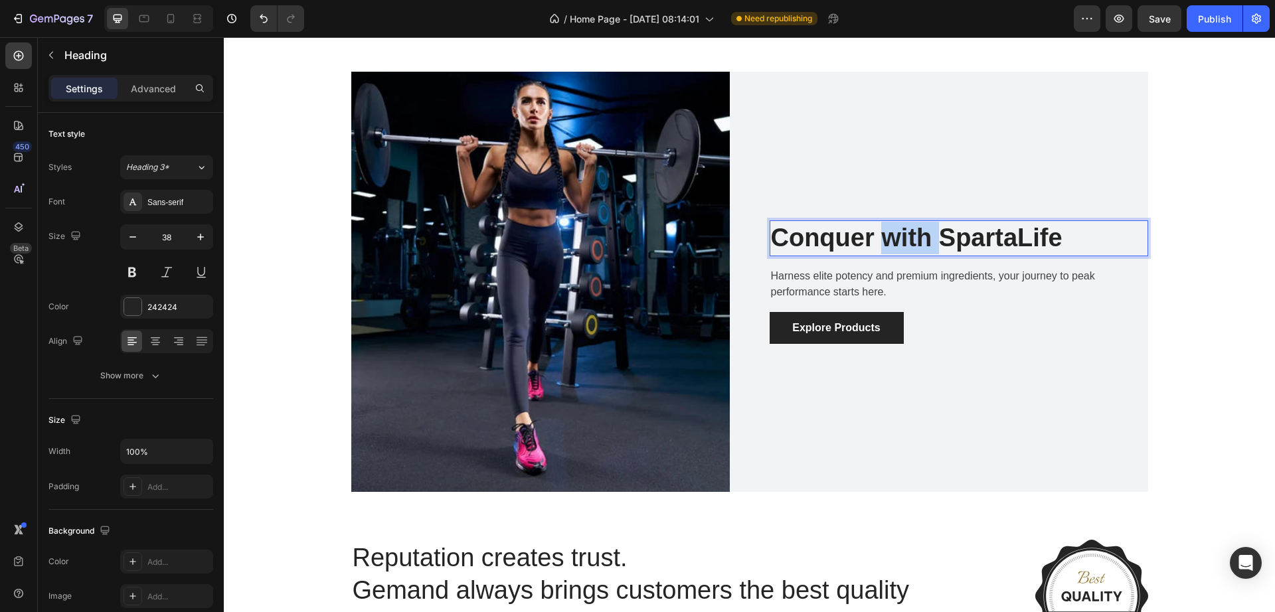
click at [898, 246] on p "Conquer with SpartaLife" at bounding box center [959, 238] width 376 height 33
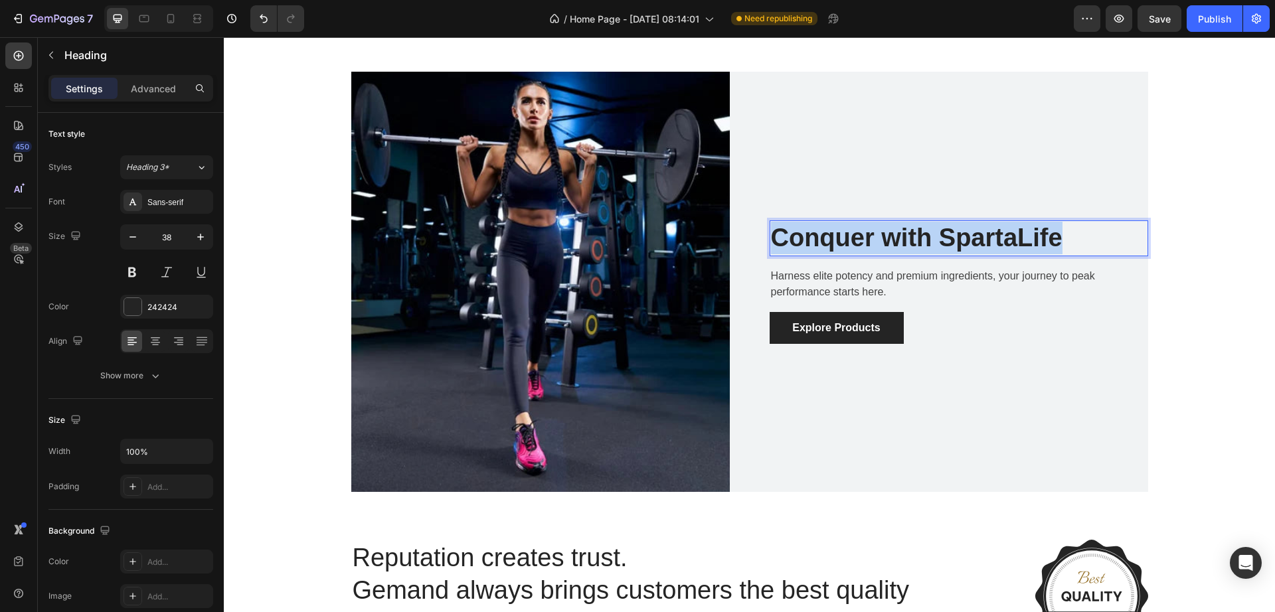
click at [898, 246] on p "Conquer with SpartaLife" at bounding box center [959, 238] width 376 height 33
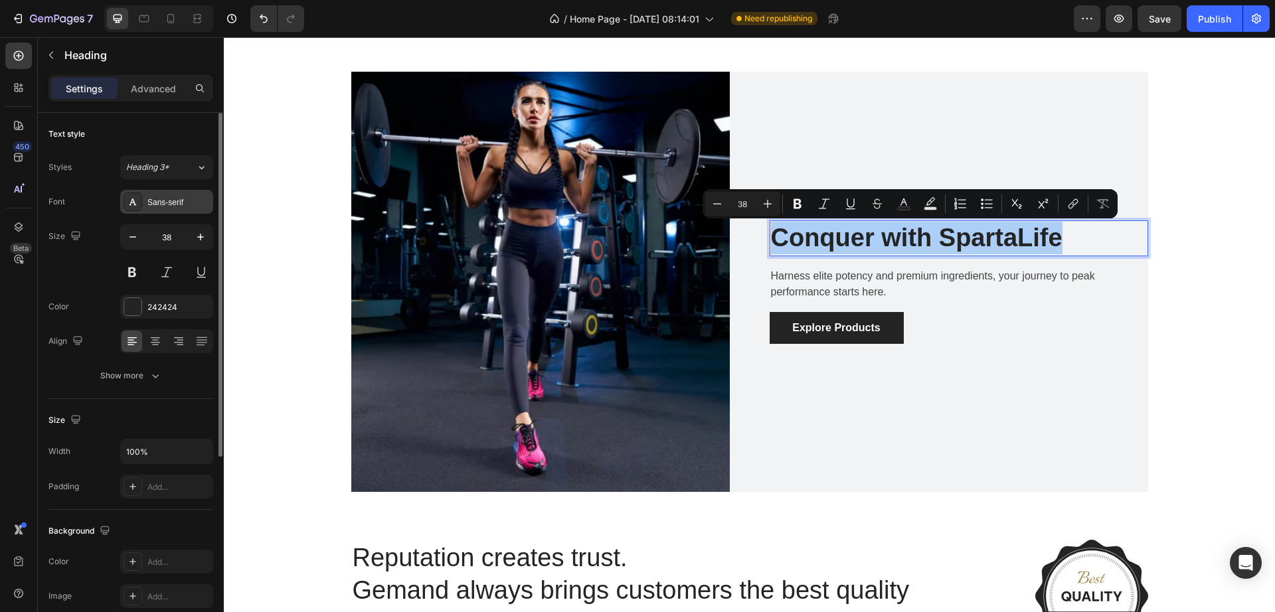
click at [165, 208] on div "Sans-serif" at bounding box center [178, 203] width 62 height 12
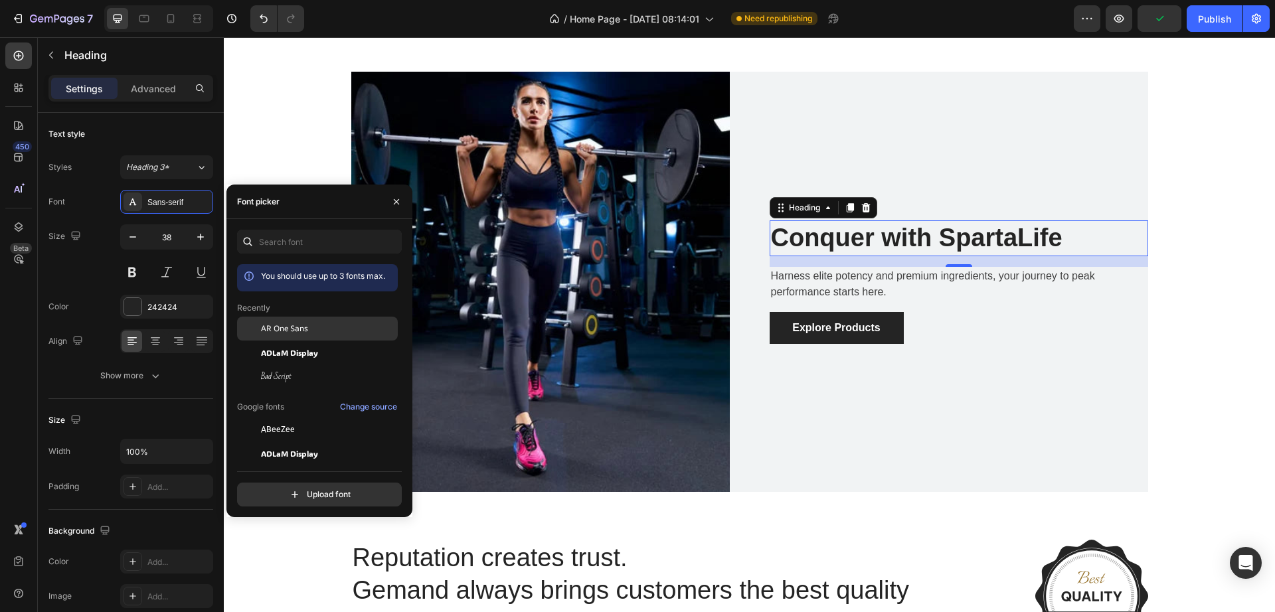
click at [315, 331] on div "AR One Sans" at bounding box center [328, 329] width 134 height 12
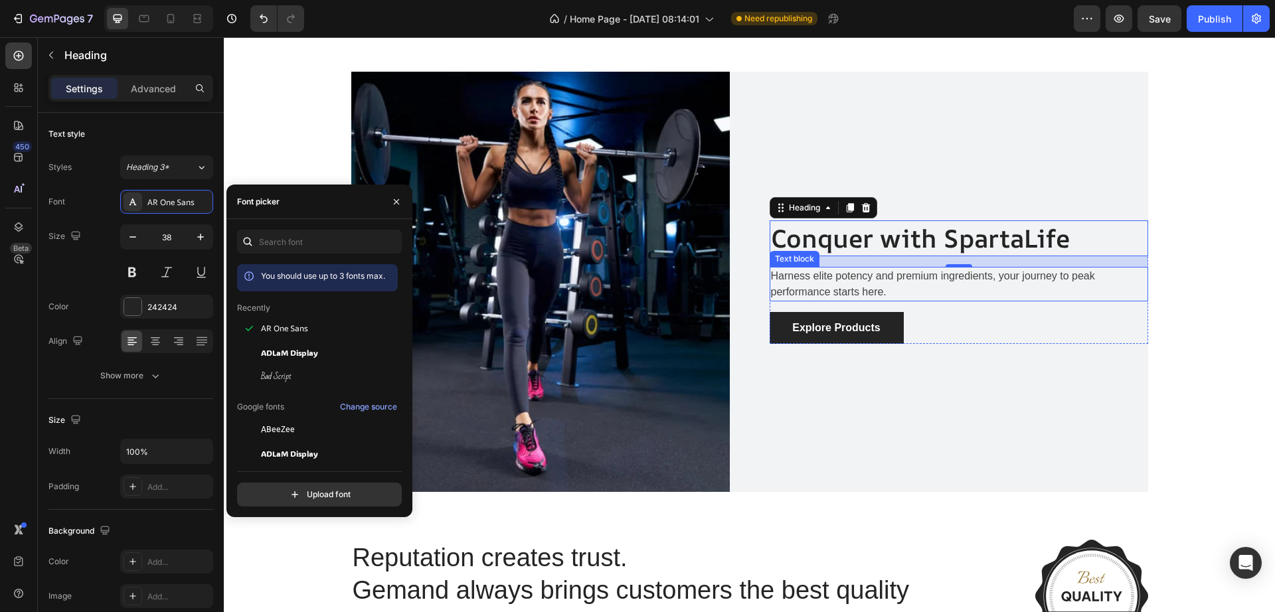
click at [833, 279] on p "Harness elite potency and premium ingredients, your journey to peak performance…" at bounding box center [959, 284] width 376 height 32
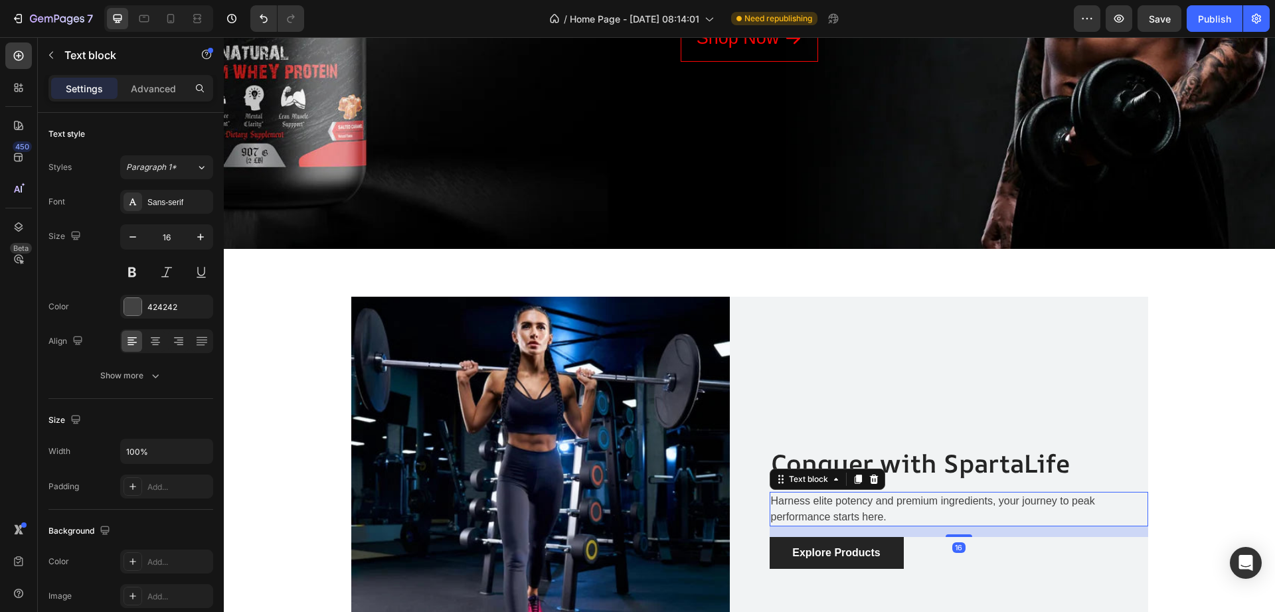
scroll to position [1279, 0]
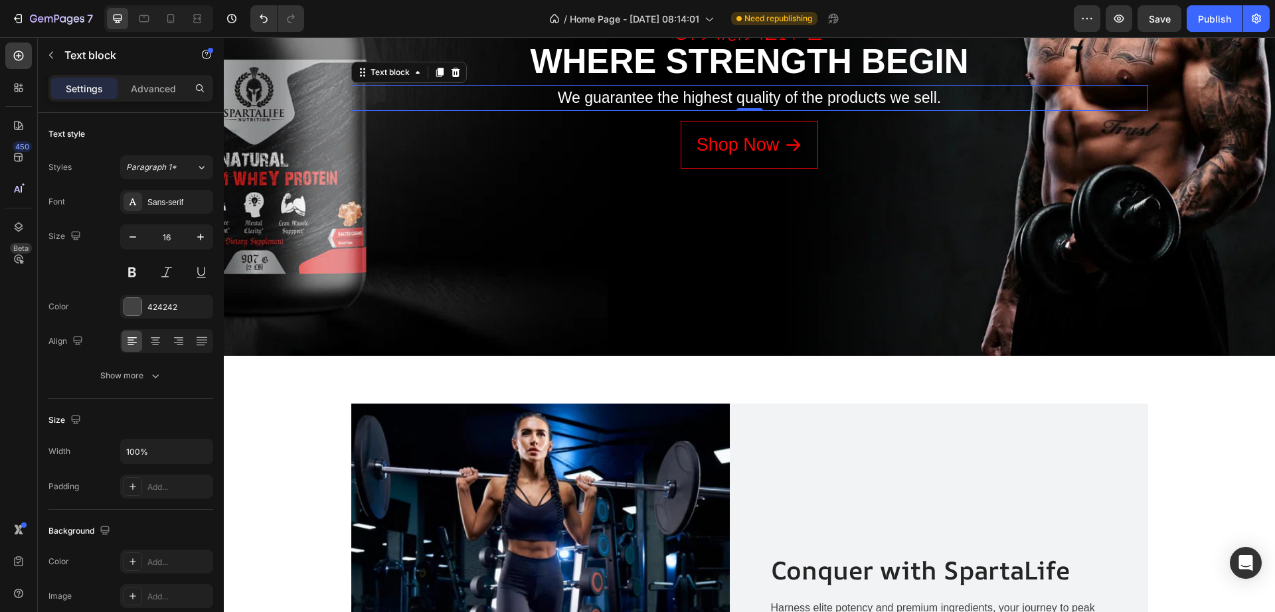
click at [671, 102] on p "We guarantee the highest quality of the products we sell." at bounding box center [750, 97] width 794 height 23
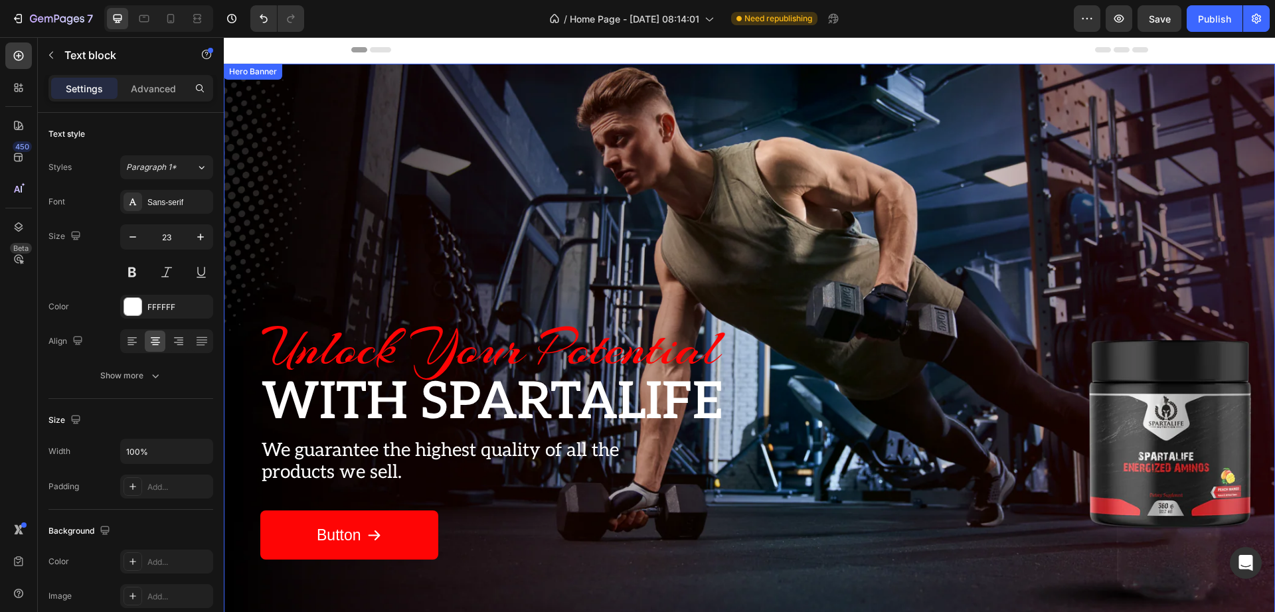
scroll to position [0, 0]
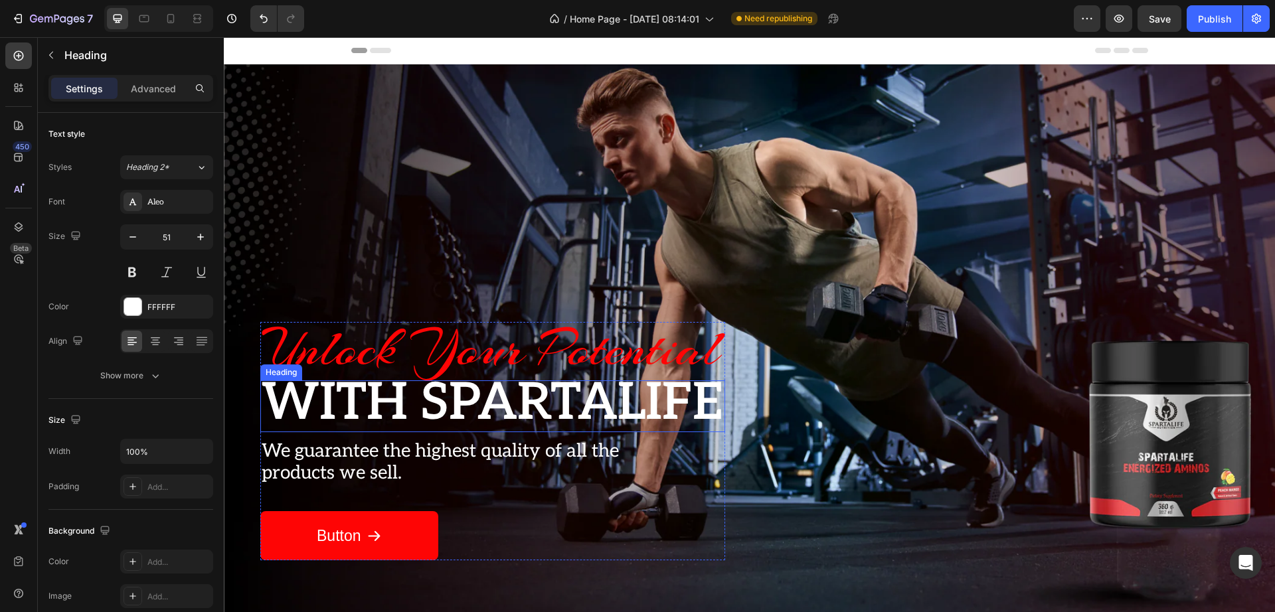
click at [620, 401] on span "With Spartalife" at bounding box center [492, 403] width 461 height 62
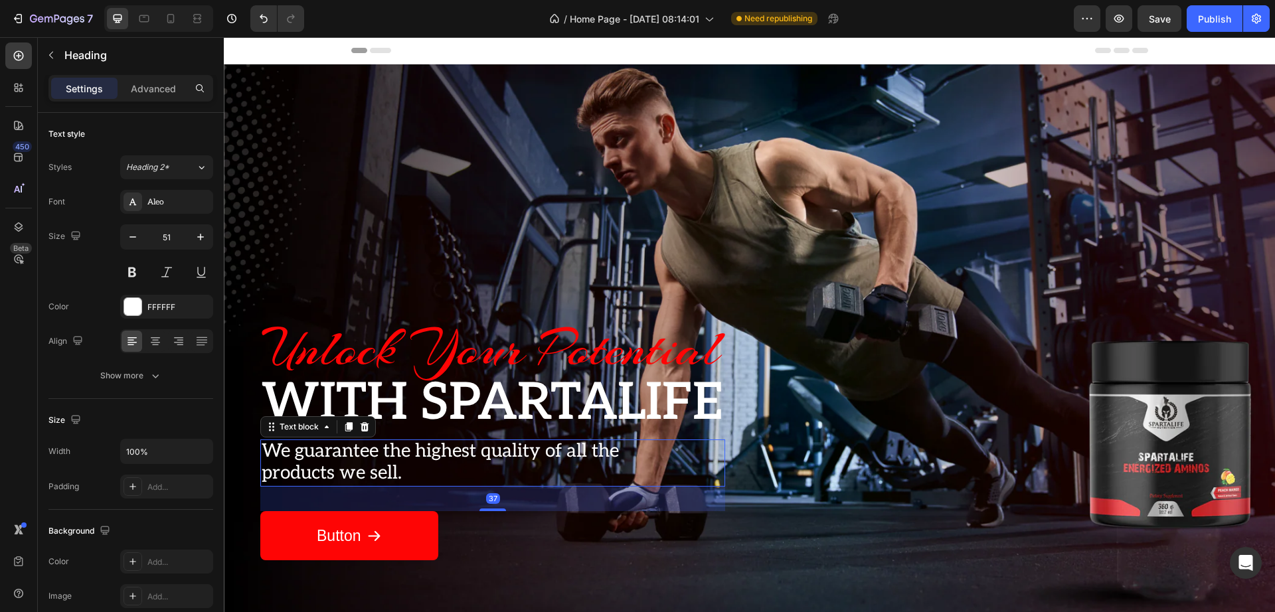
click at [392, 457] on span "We guarantee the highest quality of all the" at bounding box center [440, 451] width 357 height 22
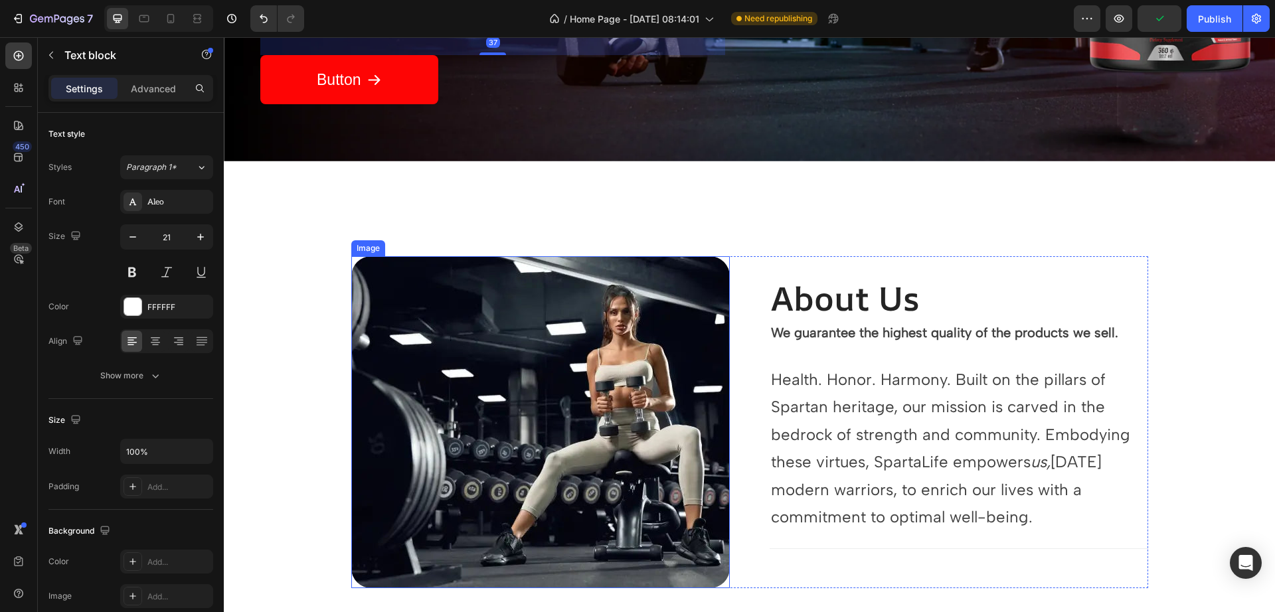
scroll to position [581, 0]
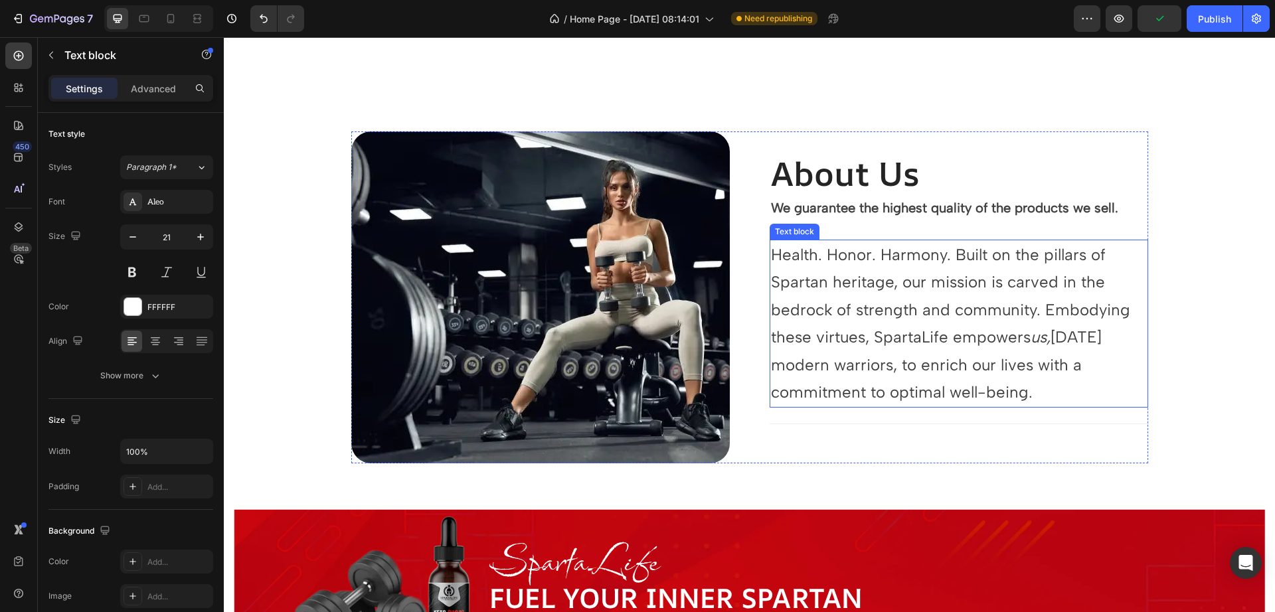
click at [874, 311] on span "Health. Honor. Harmony. Built on the pillars of Spartan heritage, our mission i…" at bounding box center [950, 323] width 359 height 157
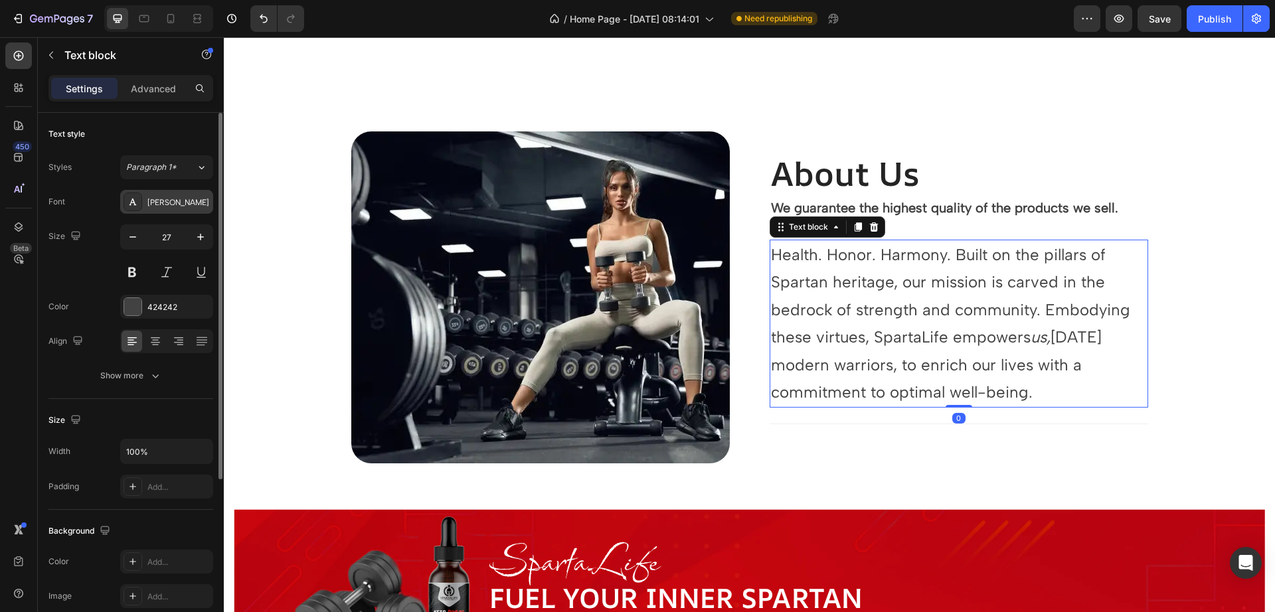
click at [196, 199] on div "[PERSON_NAME]" at bounding box center [178, 203] width 62 height 12
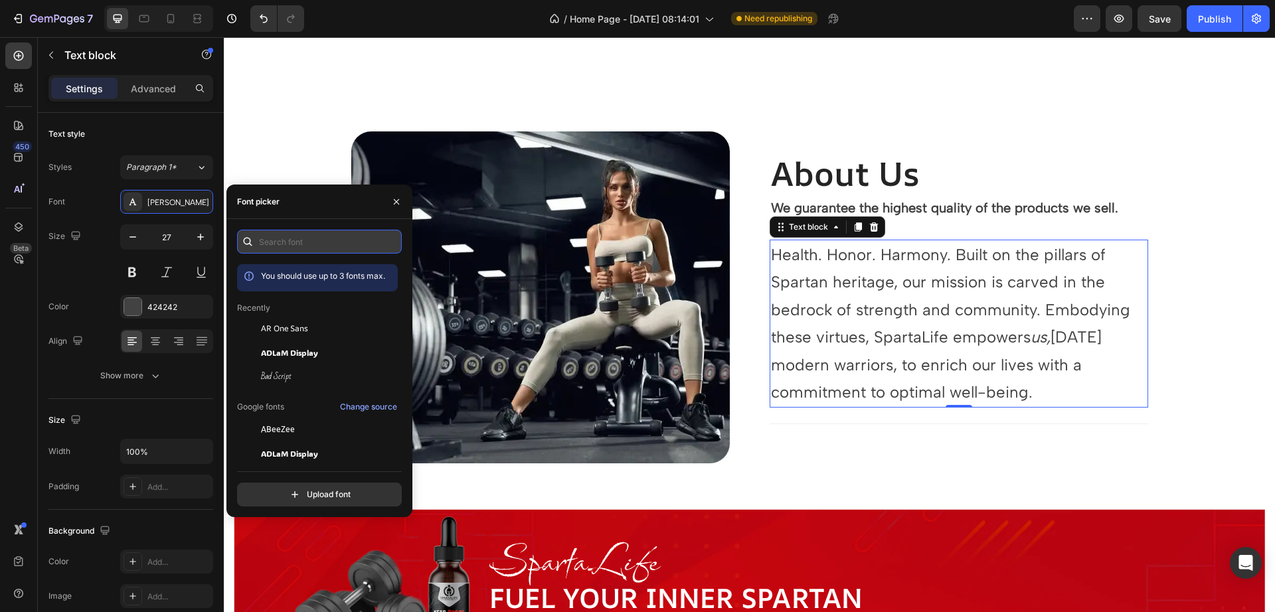
click at [303, 244] on input "text" at bounding box center [319, 242] width 165 height 24
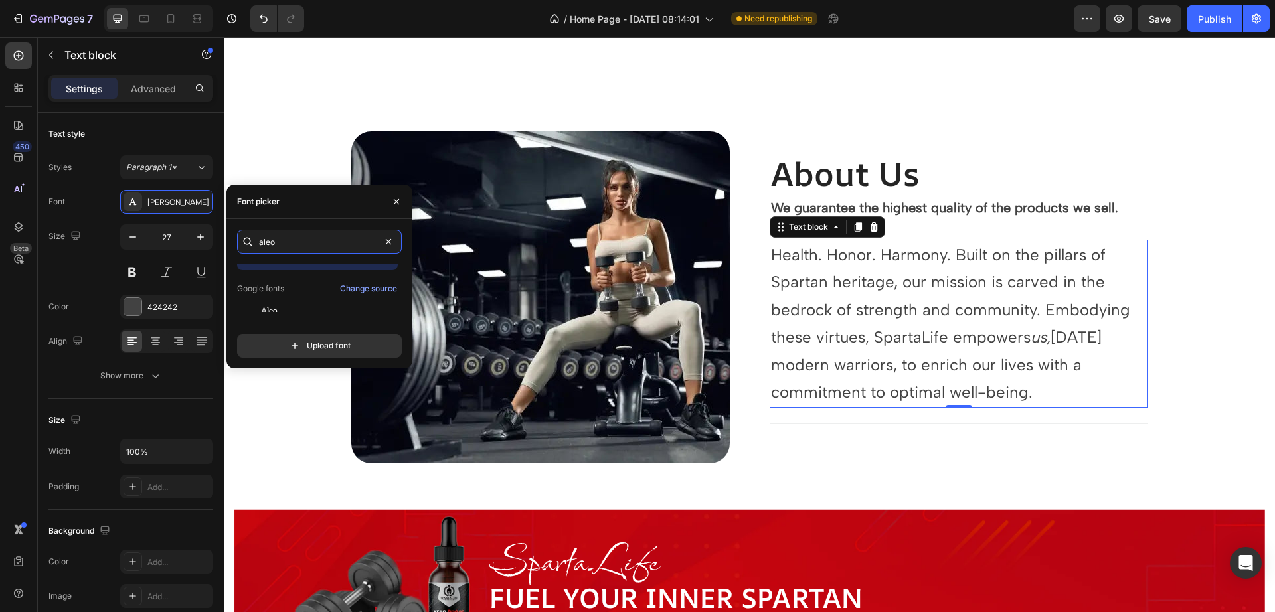
scroll to position [33, 0]
click at [289, 297] on div "Aleo" at bounding box center [328, 300] width 134 height 12
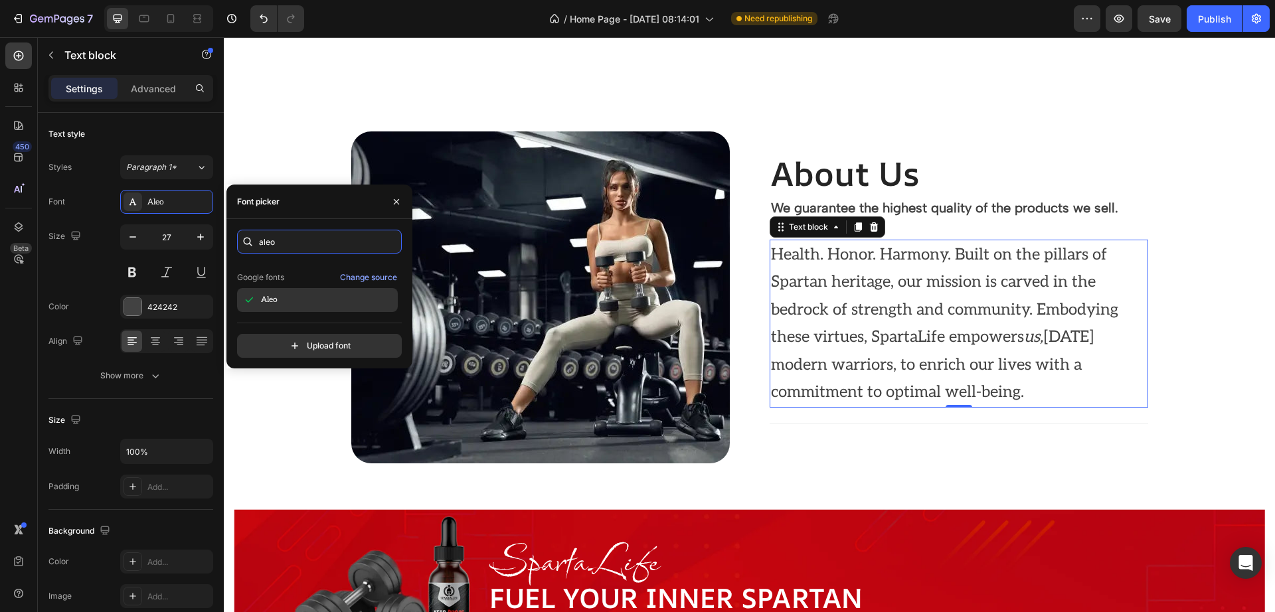
type input "ale"
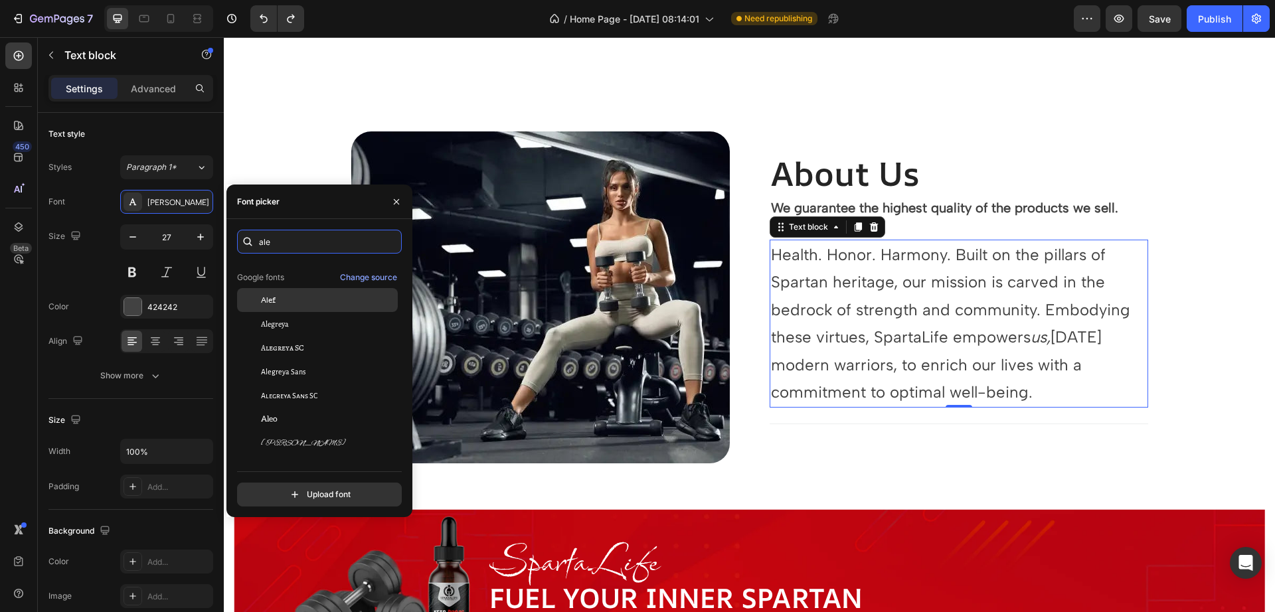
scroll to position [0, 0]
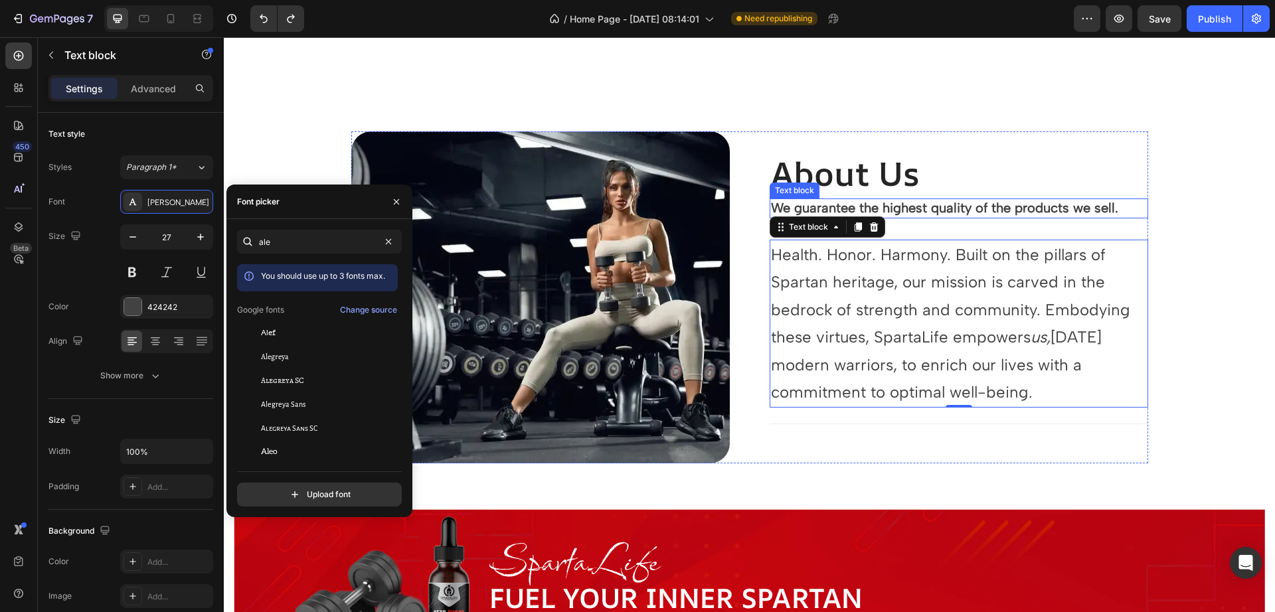
click at [928, 202] on strong "We guarantee the highest quality of the products we sell." at bounding box center [944, 208] width 347 height 16
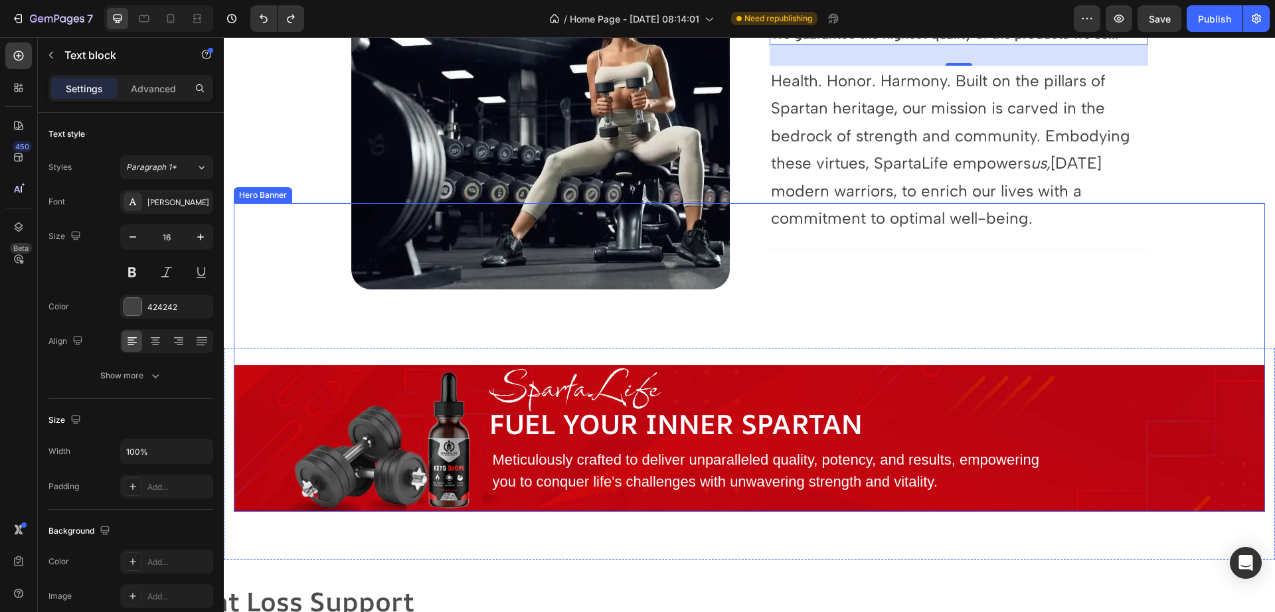
scroll to position [1079, 0]
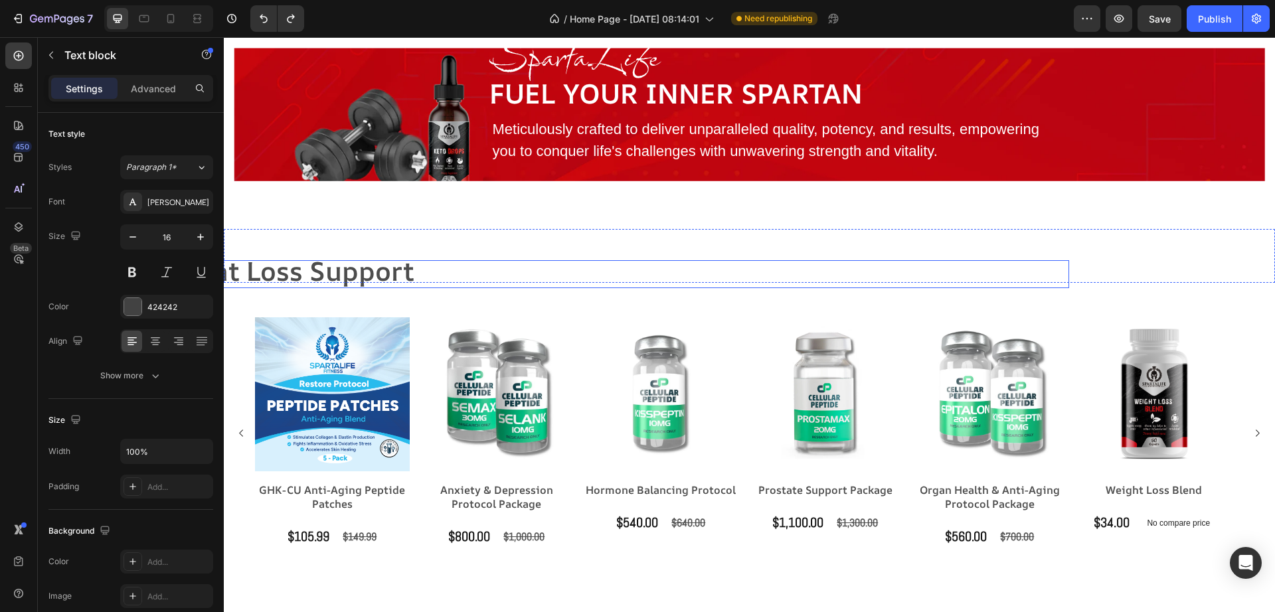
click at [347, 268] on strong "Weight Loss Support" at bounding box center [281, 271] width 268 height 36
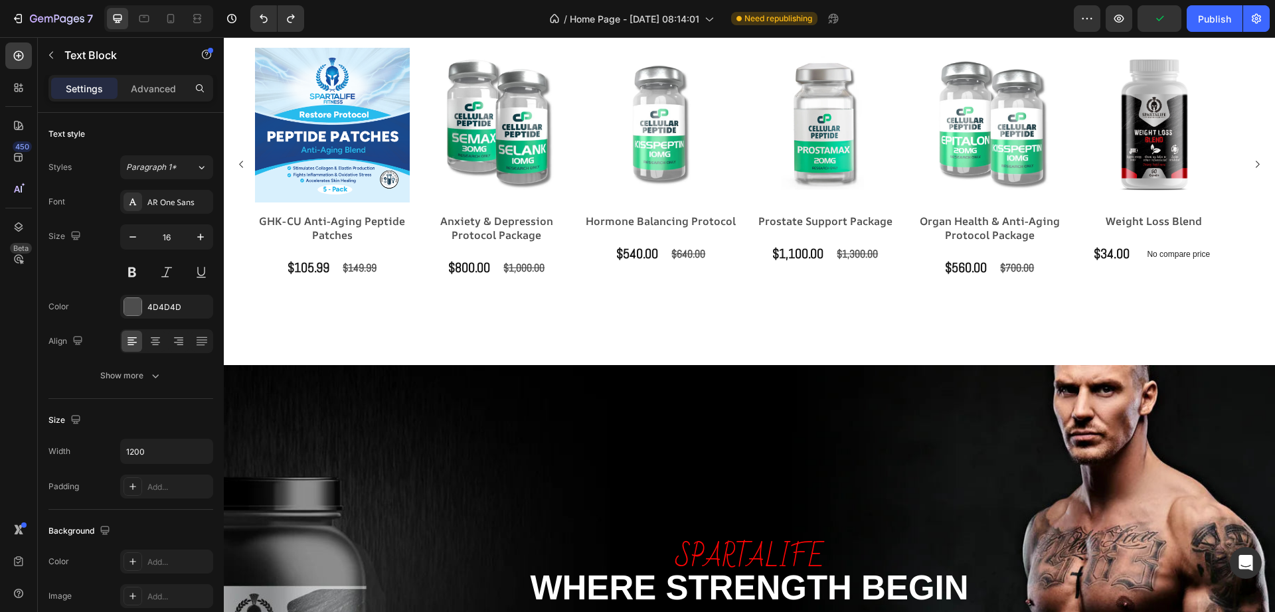
scroll to position [1992, 0]
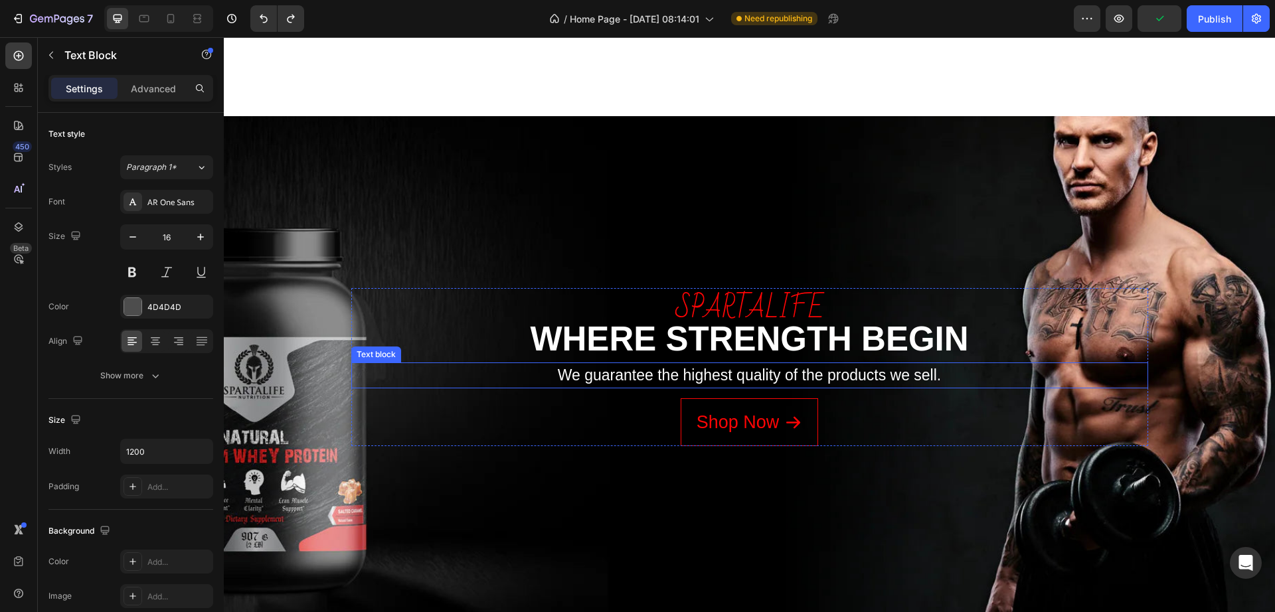
click at [706, 374] on p "We guarantee the highest quality of the products we sell." at bounding box center [750, 375] width 794 height 23
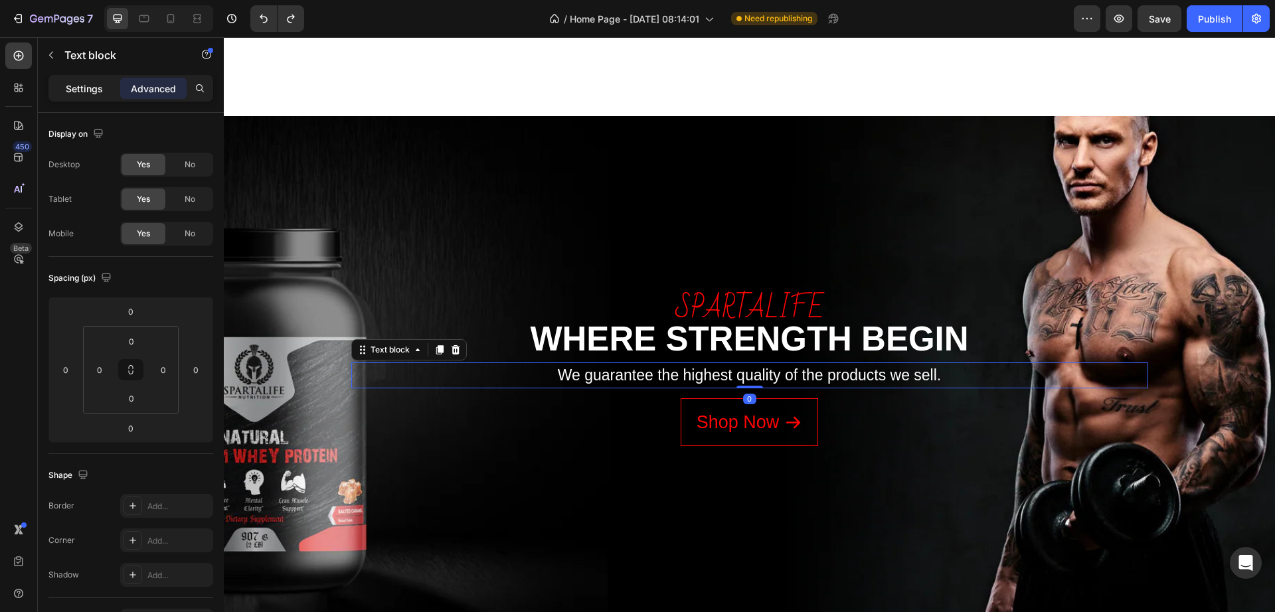
click at [95, 88] on p "Settings" at bounding box center [84, 89] width 37 height 14
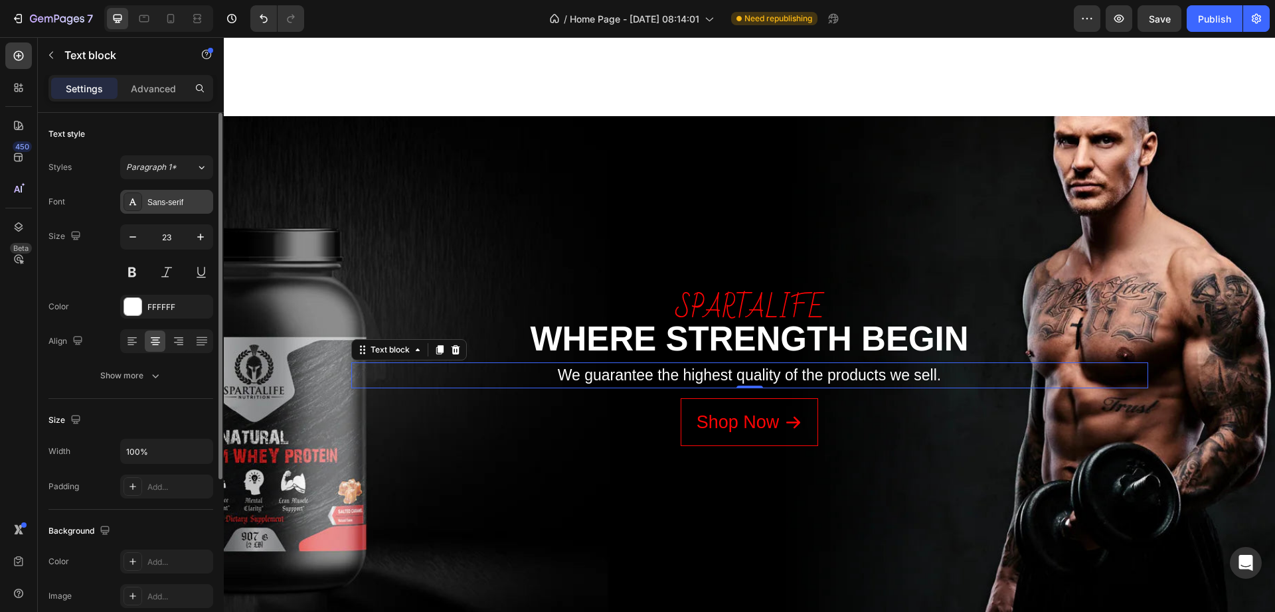
click at [176, 199] on div "Sans-serif" at bounding box center [178, 203] width 62 height 12
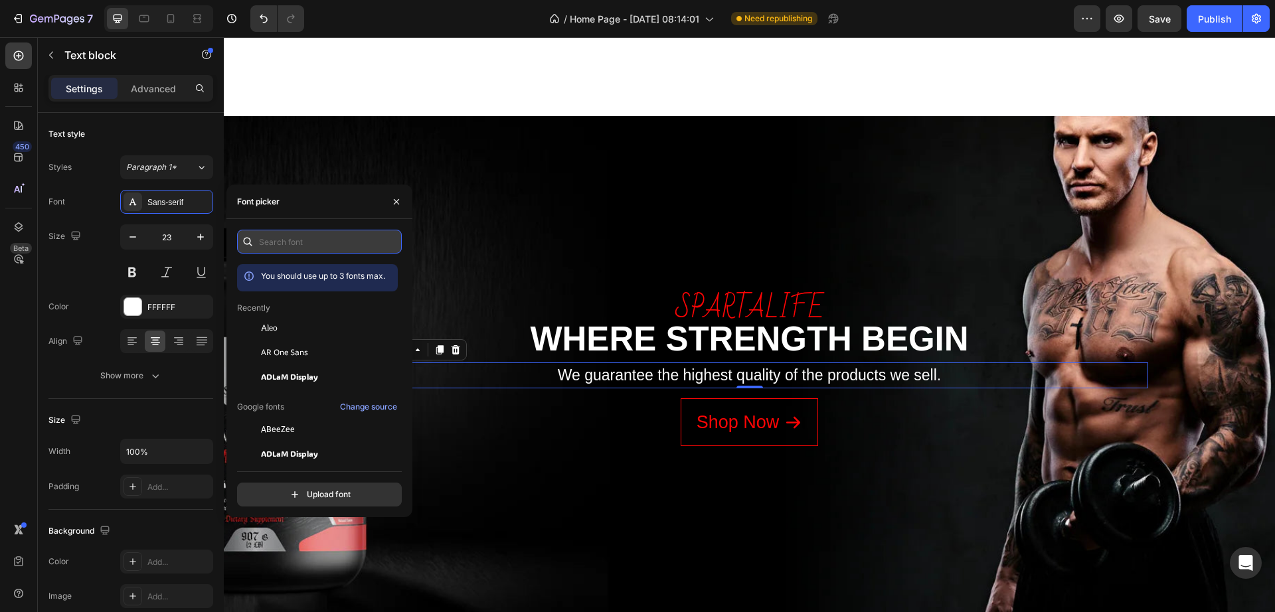
click at [336, 242] on input "text" at bounding box center [319, 242] width 165 height 24
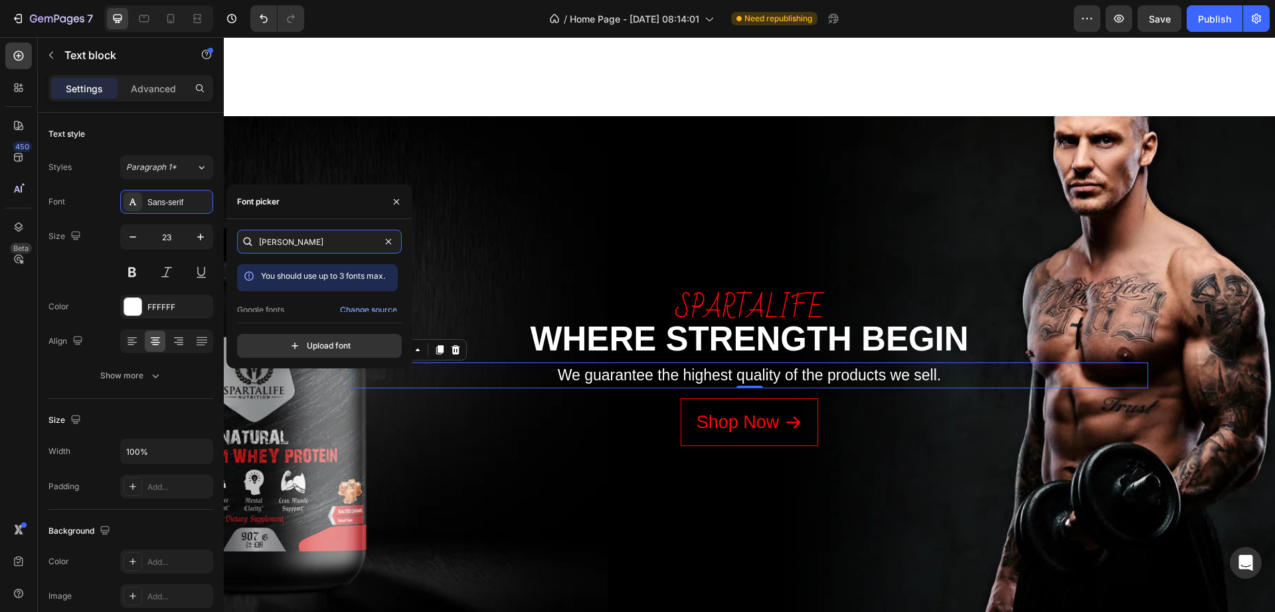
scroll to position [33, 0]
type input "alber"
click at [317, 300] on div "[PERSON_NAME]" at bounding box center [328, 300] width 134 height 12
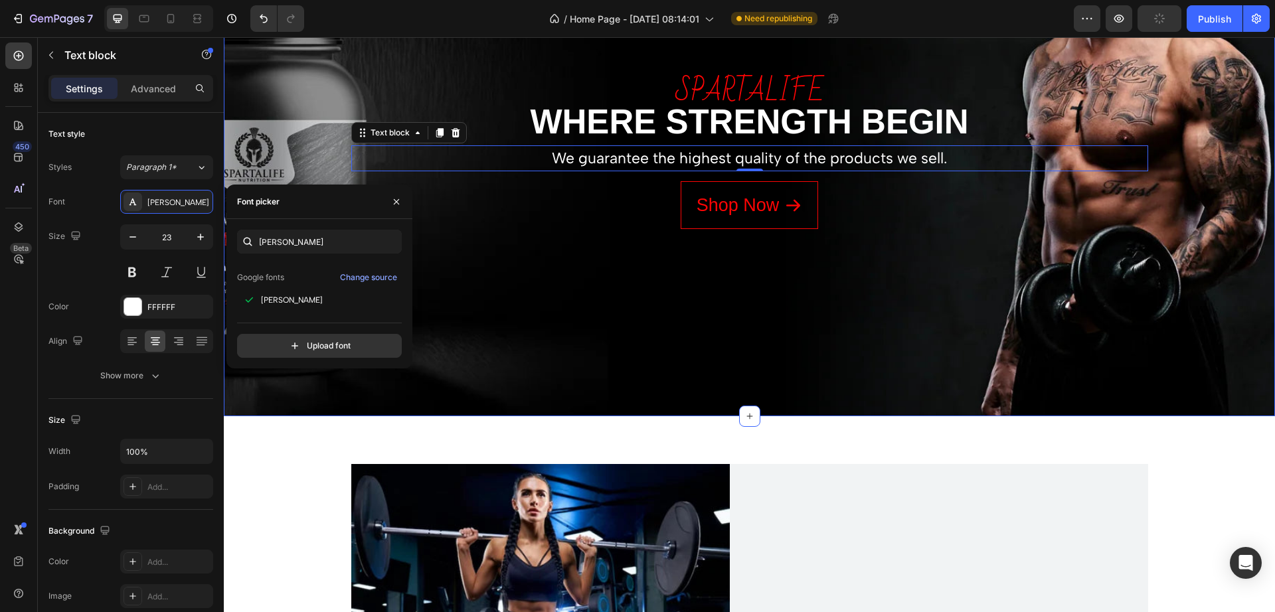
scroll to position [2241, 0]
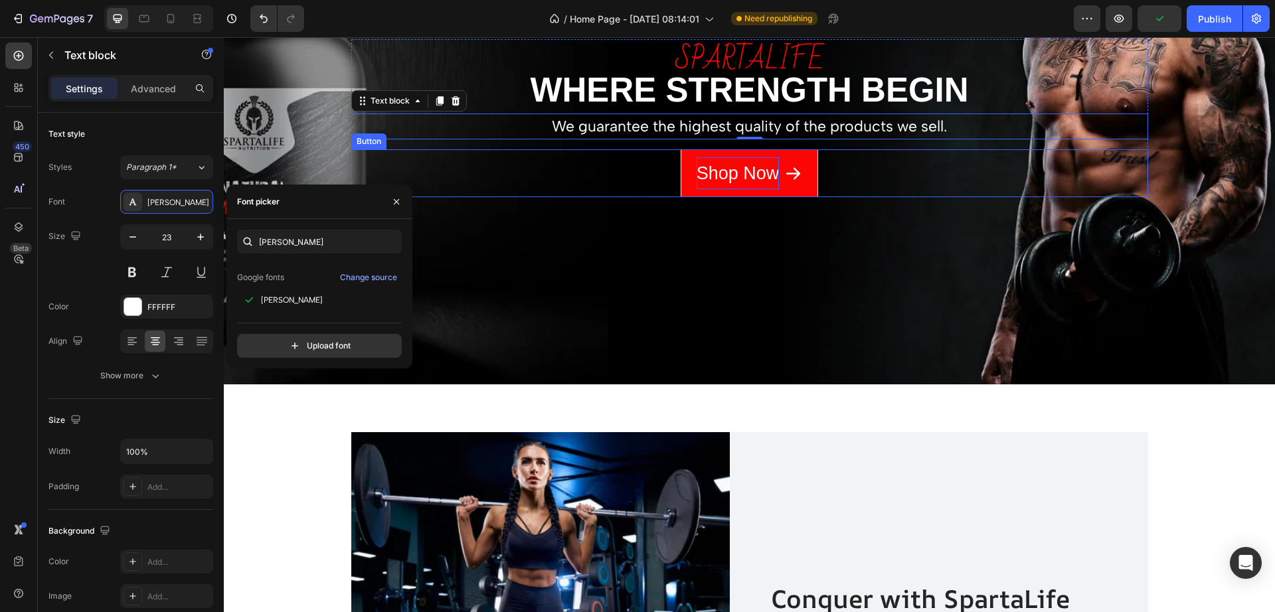
click at [738, 172] on p "Shop Now" at bounding box center [737, 173] width 83 height 33
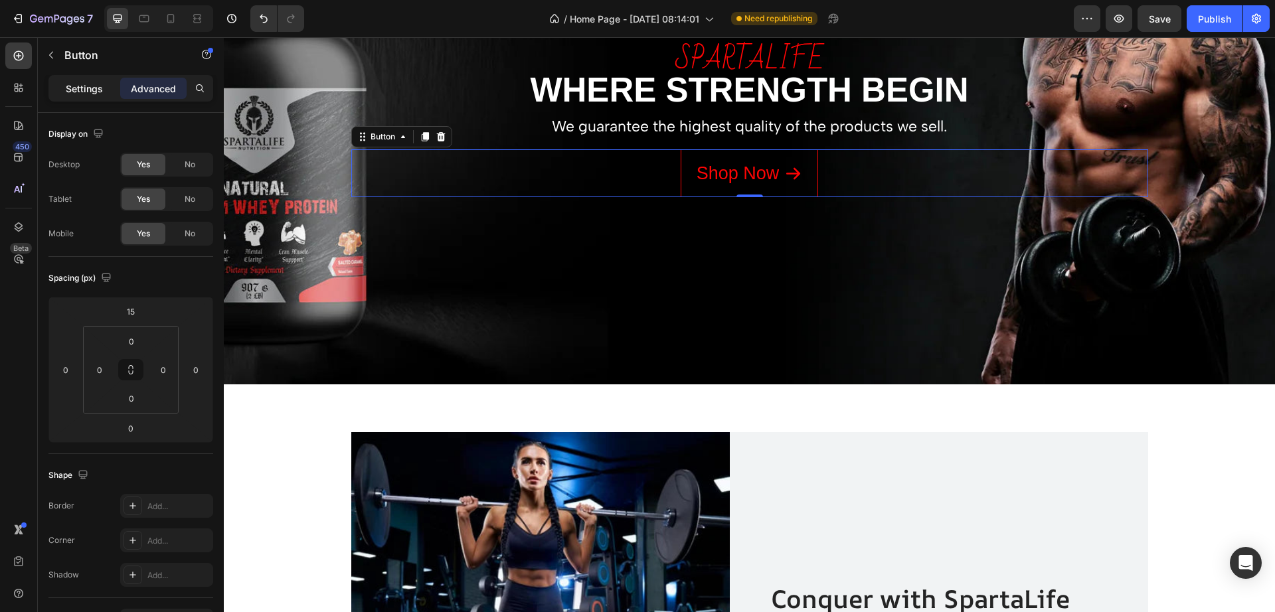
click at [69, 82] on p "Settings" at bounding box center [84, 89] width 37 height 14
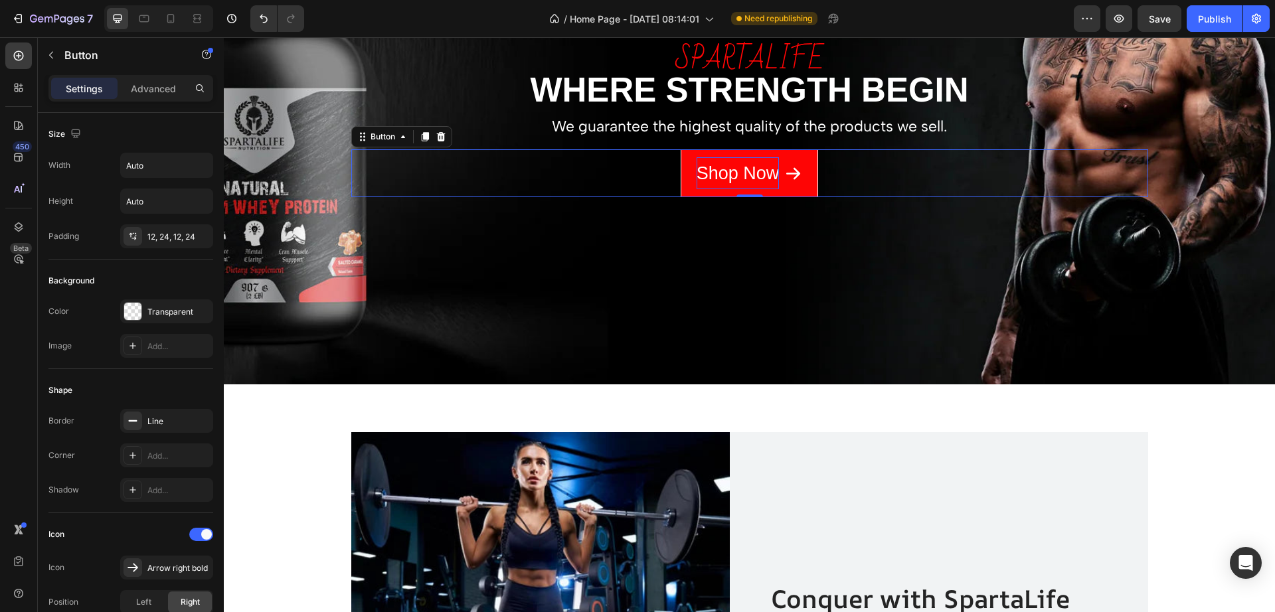
click at [738, 174] on p "Shop Now" at bounding box center [737, 173] width 83 height 33
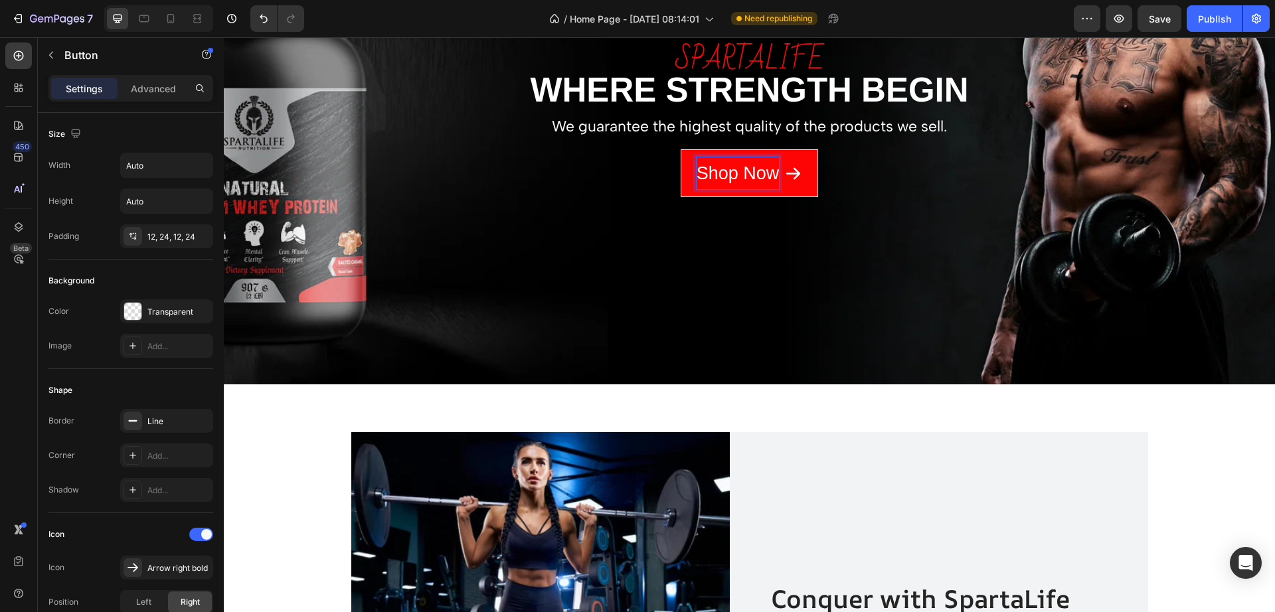
click at [738, 174] on p "Shop Now" at bounding box center [737, 173] width 83 height 33
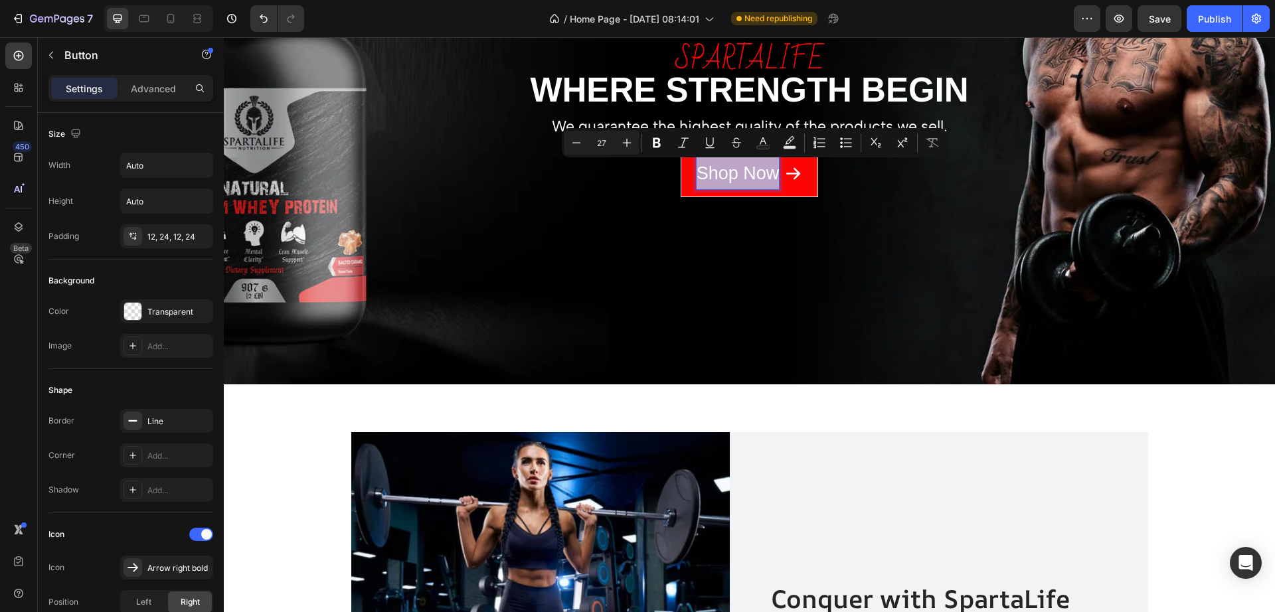
click at [738, 174] on p "Shop Now" at bounding box center [737, 173] width 83 height 33
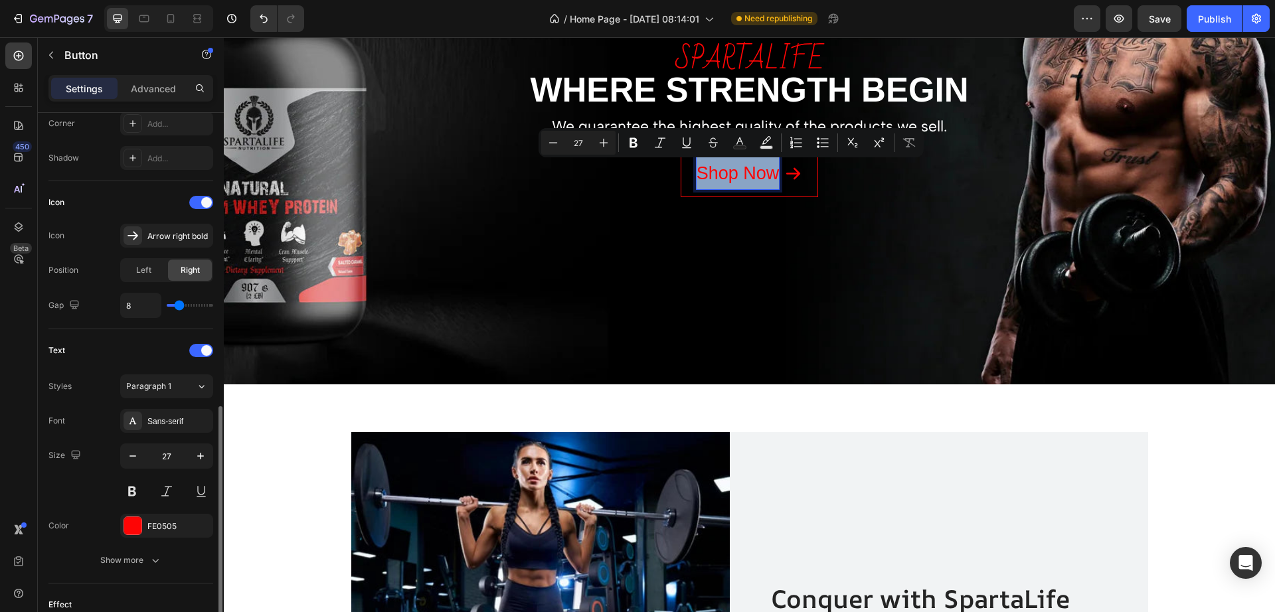
scroll to position [415, 0]
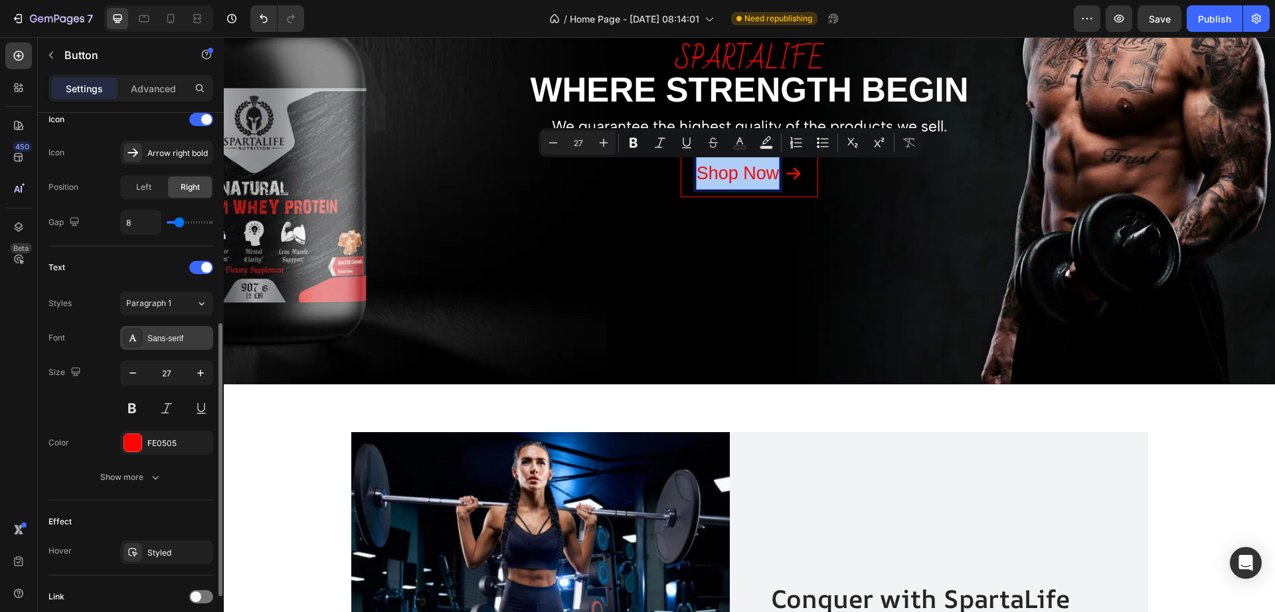
click at [173, 334] on div "Sans-serif" at bounding box center [178, 339] width 62 height 12
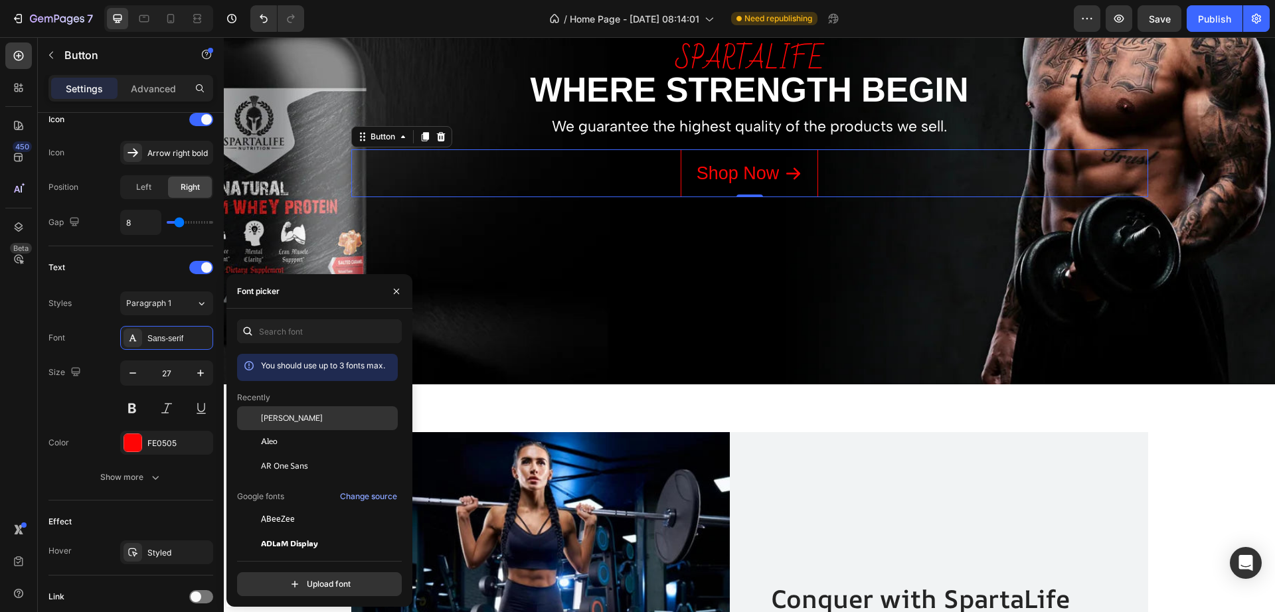
click at [321, 414] on div "[PERSON_NAME]" at bounding box center [328, 418] width 134 height 12
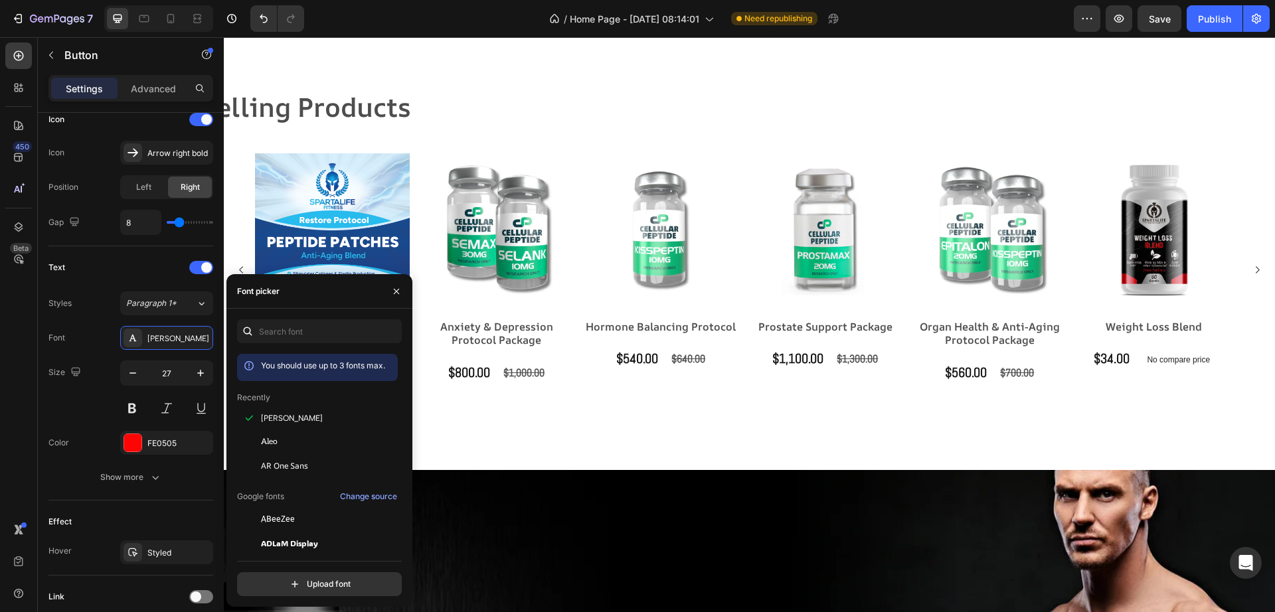
scroll to position [1395, 0]
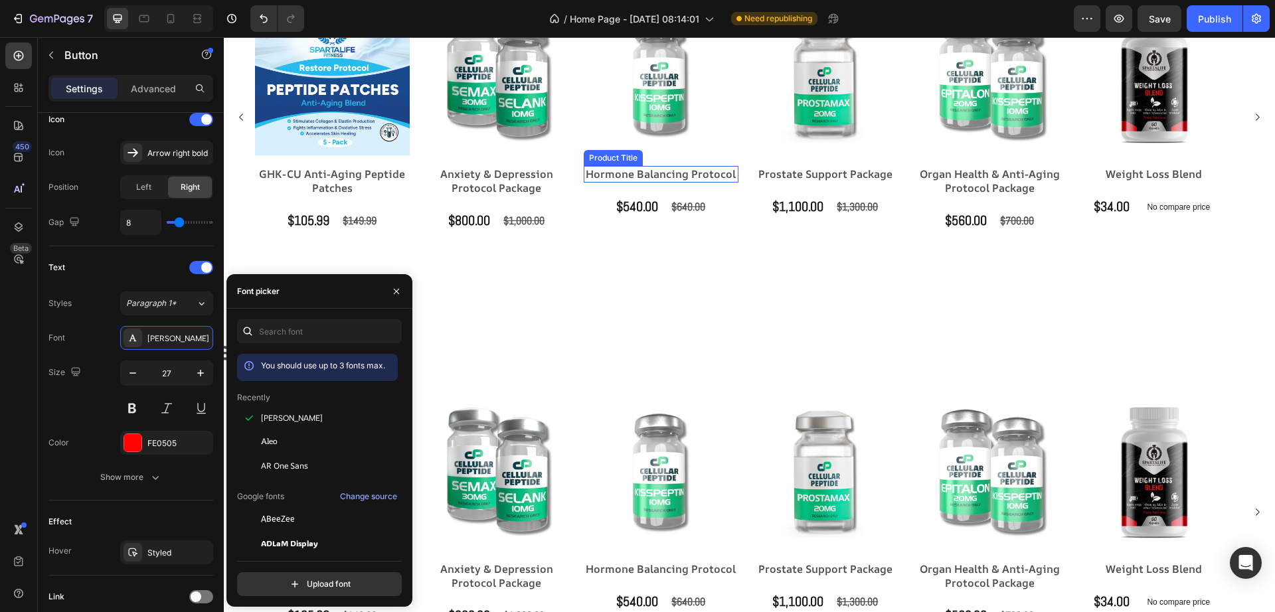
click at [410, 175] on h2 "Hormone Balancing Protocol" at bounding box center [332, 181] width 155 height 31
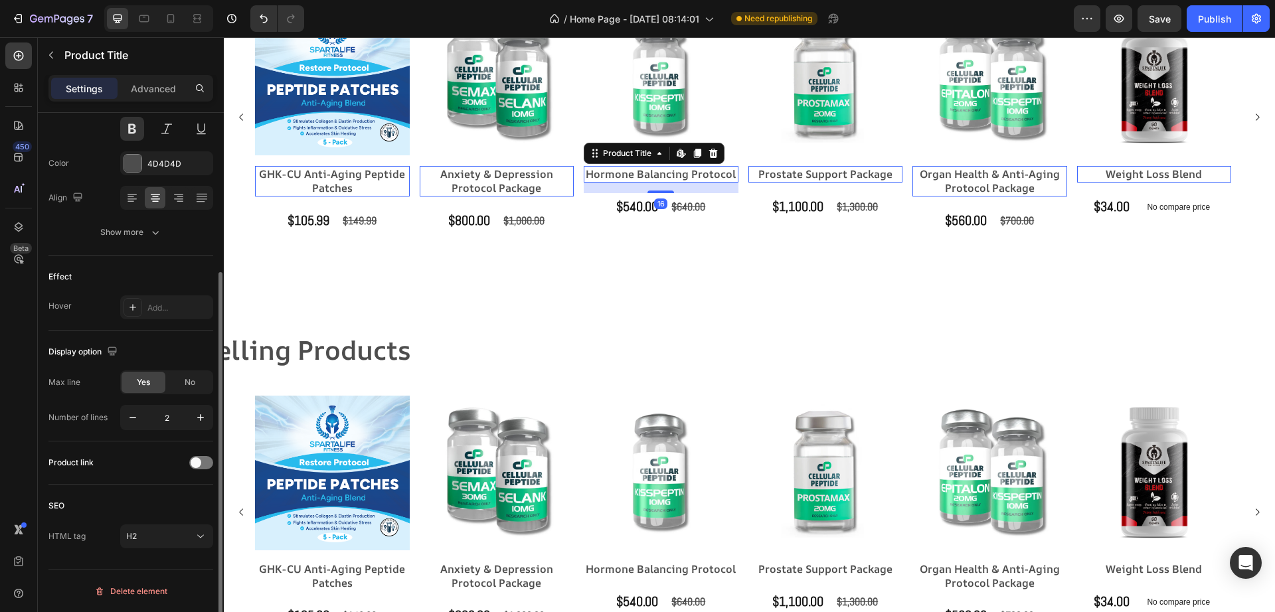
click at [410, 175] on h2 "Hormone Balancing Protocol" at bounding box center [332, 181] width 155 height 31
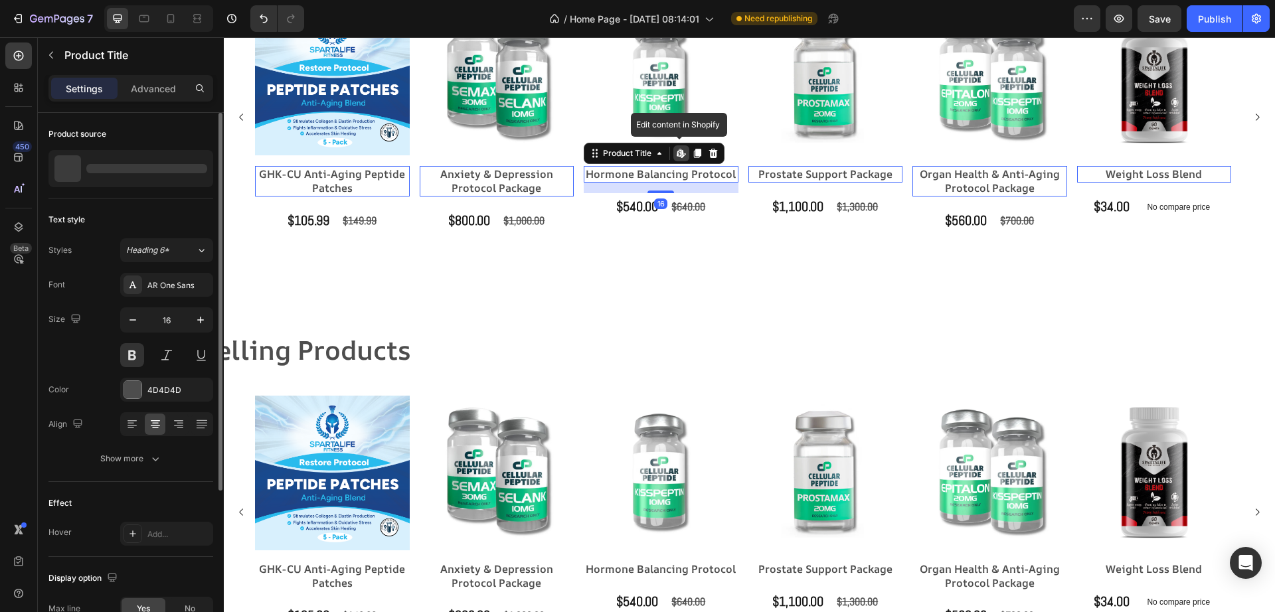
click at [410, 175] on h2 "Hormone Balancing Protocol" at bounding box center [332, 181] width 155 height 31
click at [169, 287] on div "AR One Sans" at bounding box center [178, 285] width 62 height 12
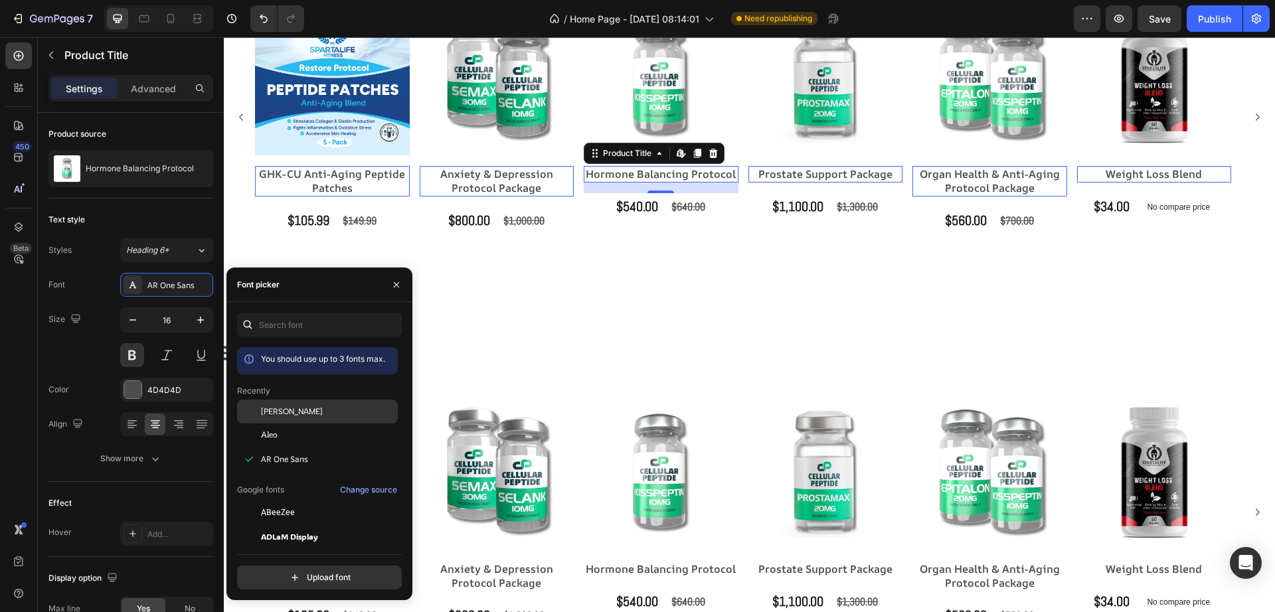
click at [309, 406] on div "[PERSON_NAME]" at bounding box center [328, 412] width 134 height 12
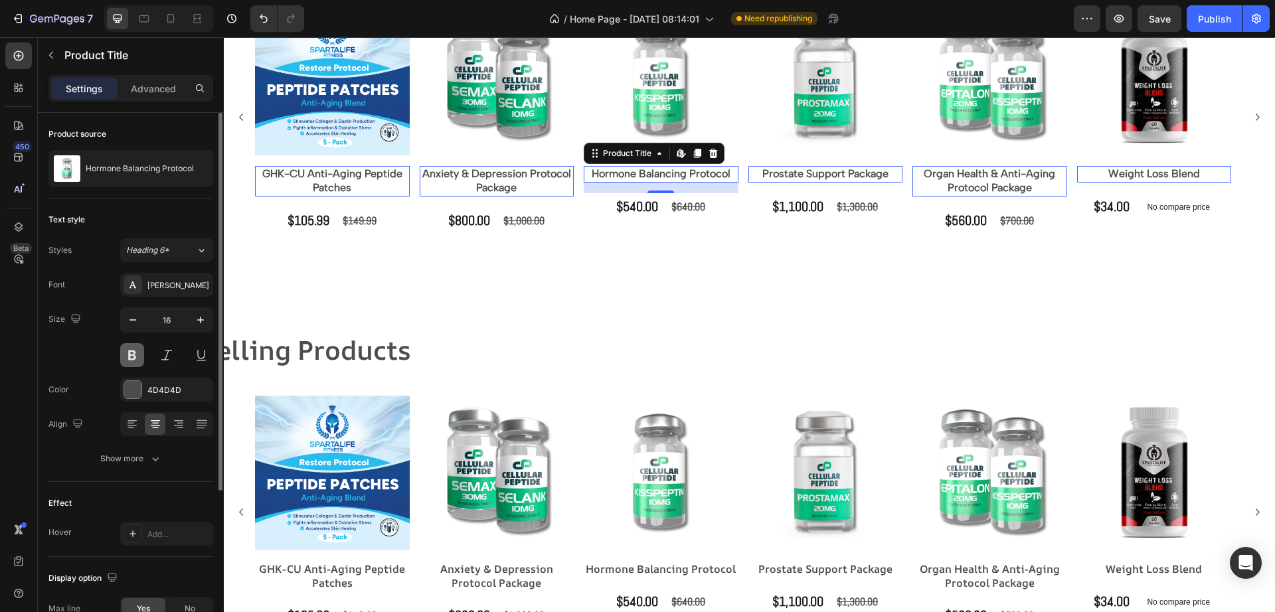
click at [125, 357] on button at bounding box center [132, 355] width 24 height 24
click at [125, 356] on button at bounding box center [132, 355] width 24 height 24
click at [125, 355] on button at bounding box center [132, 355] width 24 height 24
click at [129, 357] on button at bounding box center [132, 355] width 24 height 24
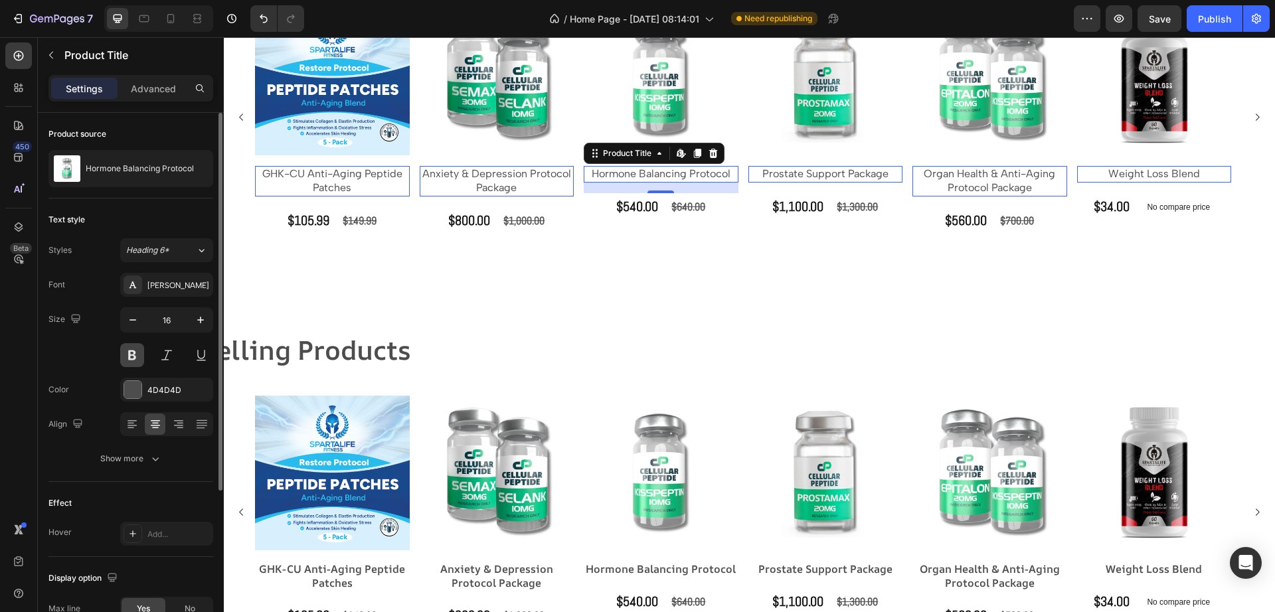
click at [129, 357] on button at bounding box center [132, 355] width 24 height 24
click at [136, 350] on button at bounding box center [132, 355] width 24 height 24
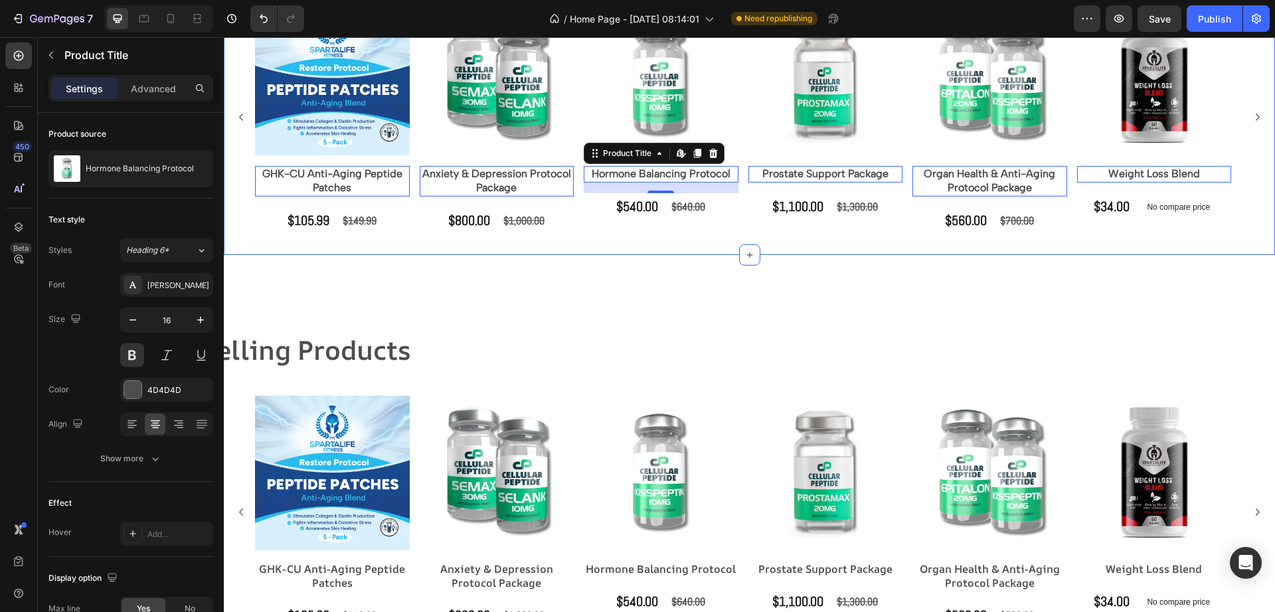
click at [317, 210] on div "$105.99" at bounding box center [308, 220] width 44 height 27
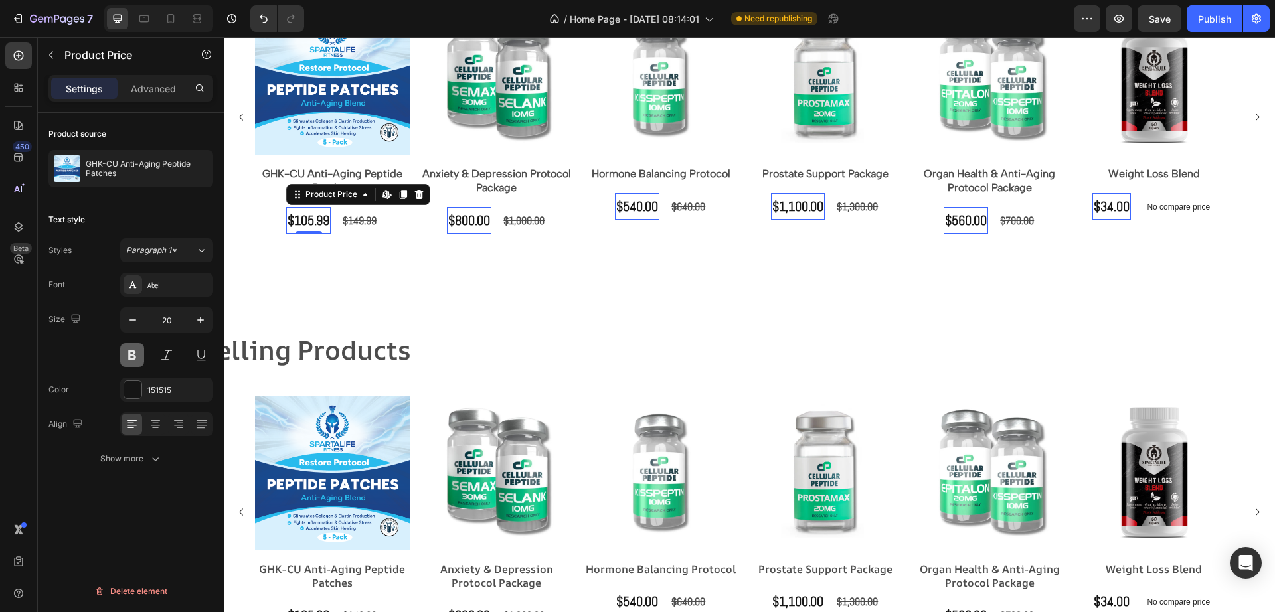
click at [130, 356] on button at bounding box center [132, 355] width 24 height 24
click at [370, 225] on div "$149.99" at bounding box center [359, 221] width 37 height 22
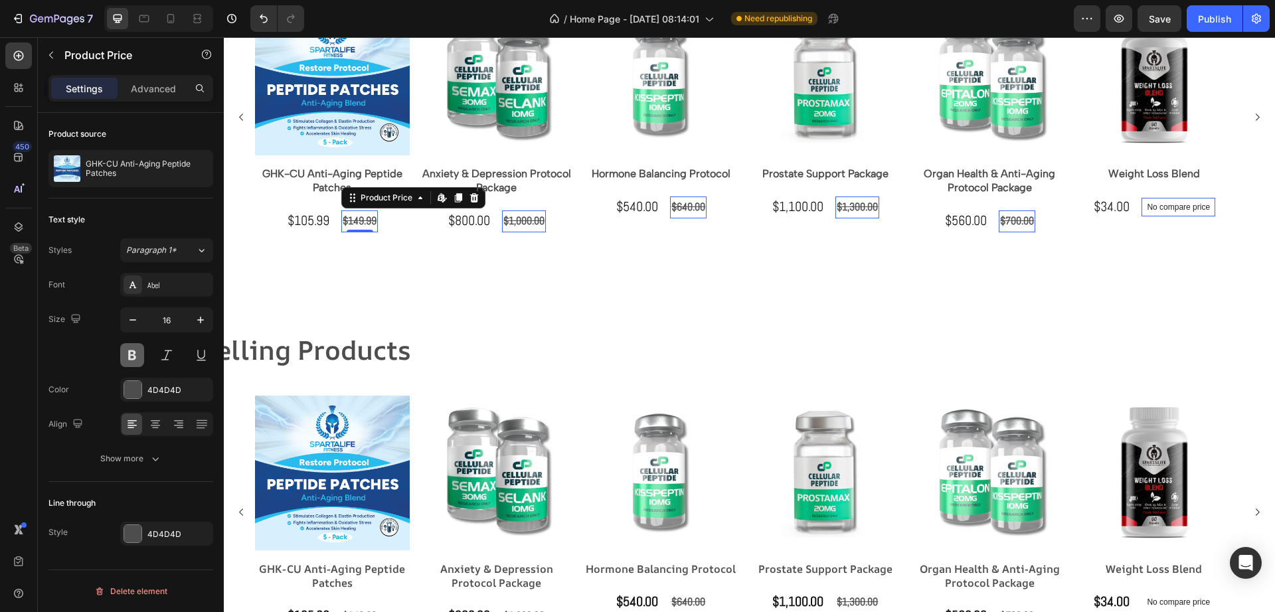
click at [131, 357] on button at bounding box center [132, 355] width 24 height 24
click at [167, 284] on div "Abel" at bounding box center [178, 285] width 62 height 12
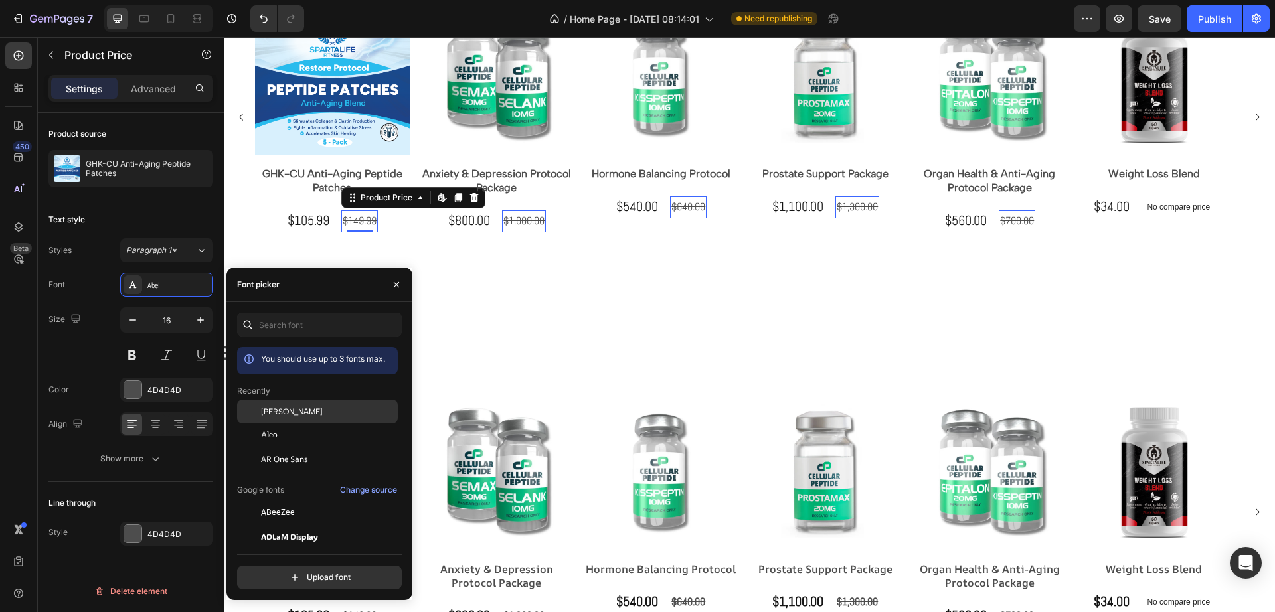
click at [281, 501] on div "[PERSON_NAME]" at bounding box center [317, 513] width 161 height 24
click at [318, 225] on div "$105.99" at bounding box center [306, 220] width 44 height 27
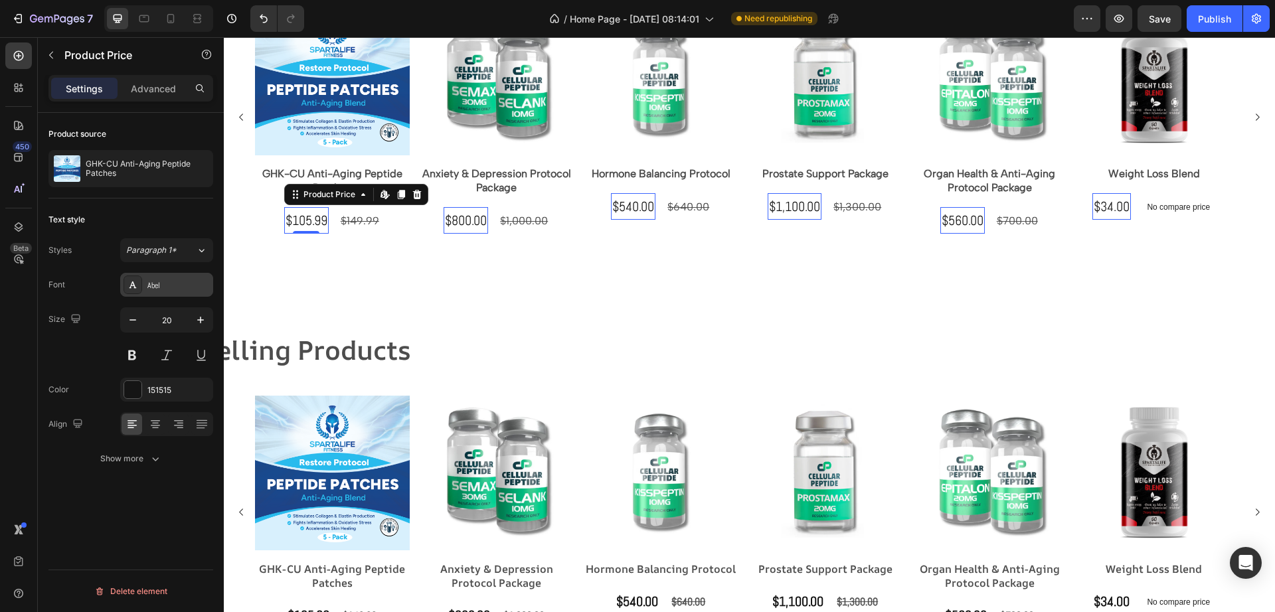
click at [177, 288] on div "Abel" at bounding box center [178, 285] width 62 height 12
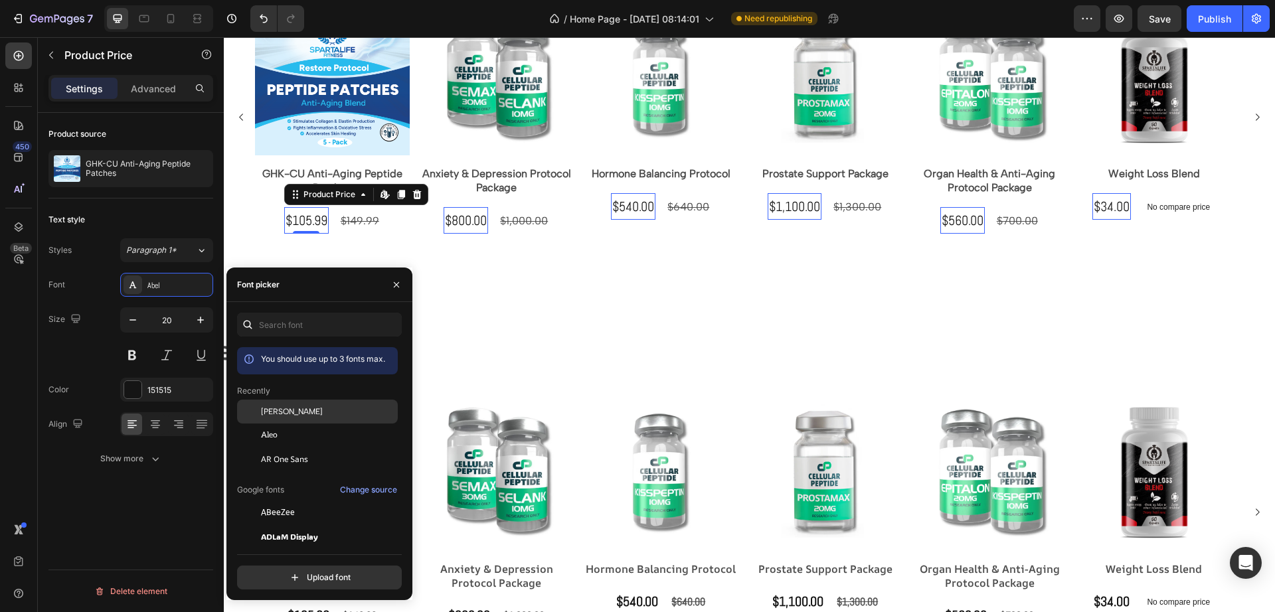
click at [323, 409] on div "[PERSON_NAME]" at bounding box center [328, 412] width 134 height 12
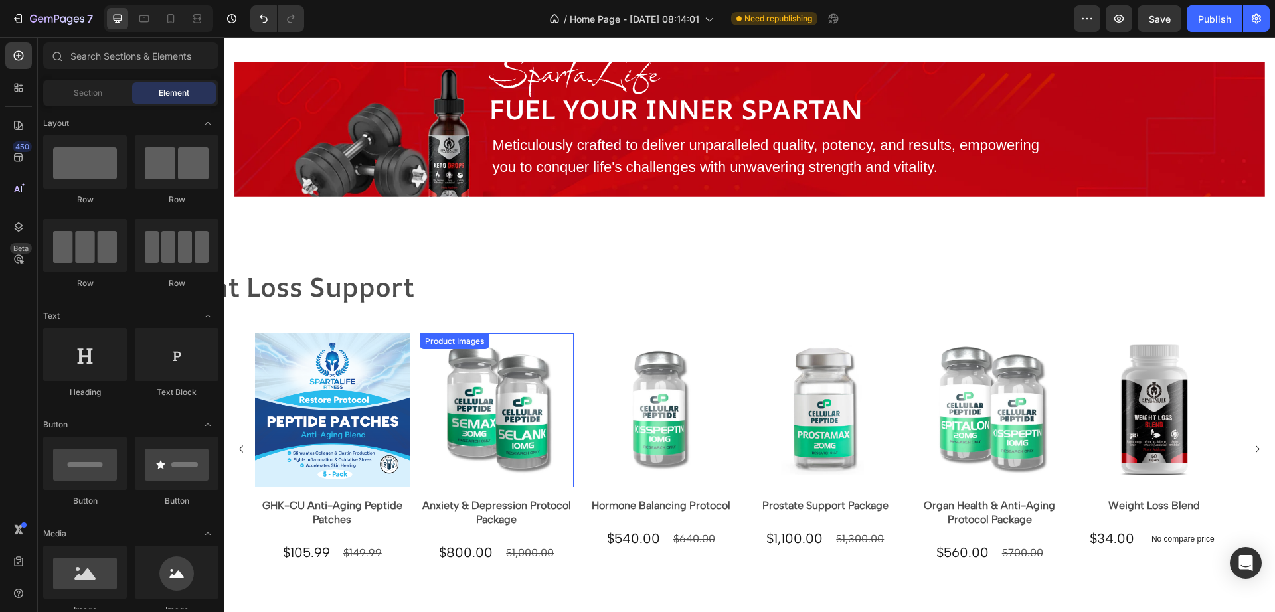
scroll to position [980, 0]
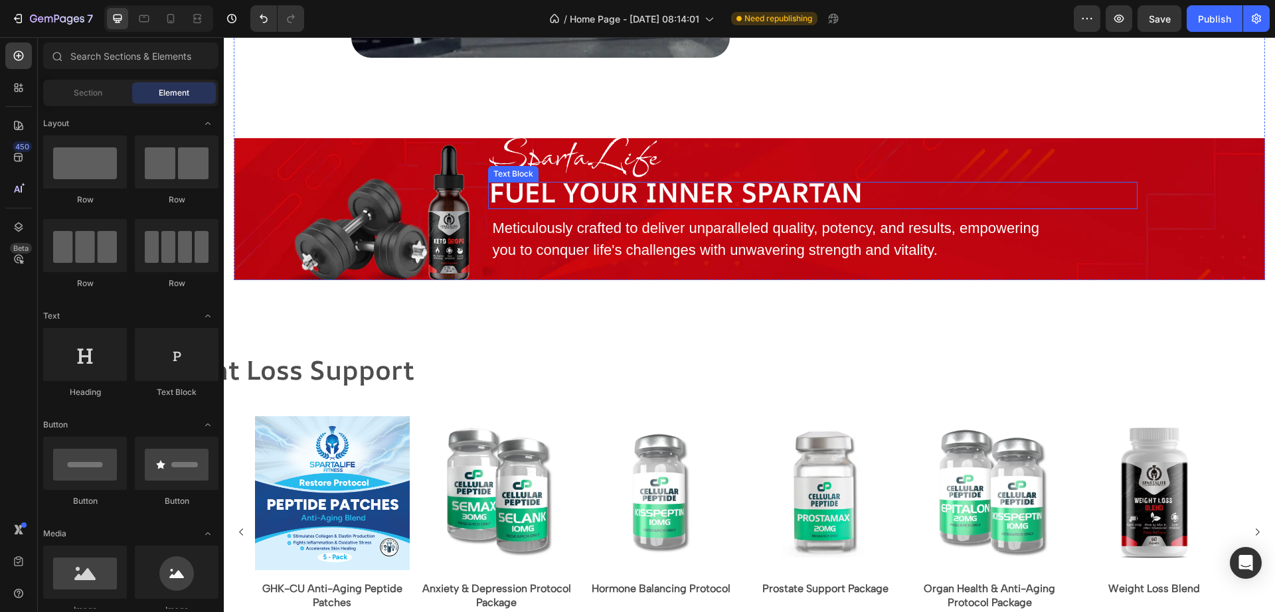
click at [627, 193] on strong "Fuel your Inner Spartan" at bounding box center [675, 192] width 373 height 37
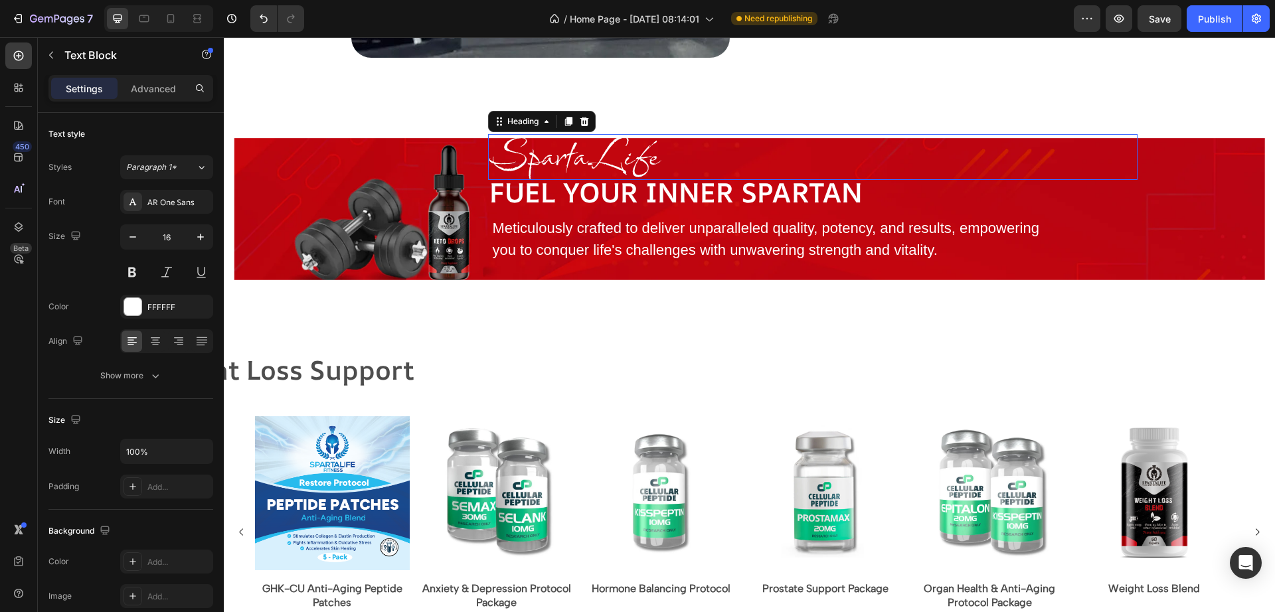
click at [627, 161] on span "SpartaLife" at bounding box center [574, 154] width 170 height 62
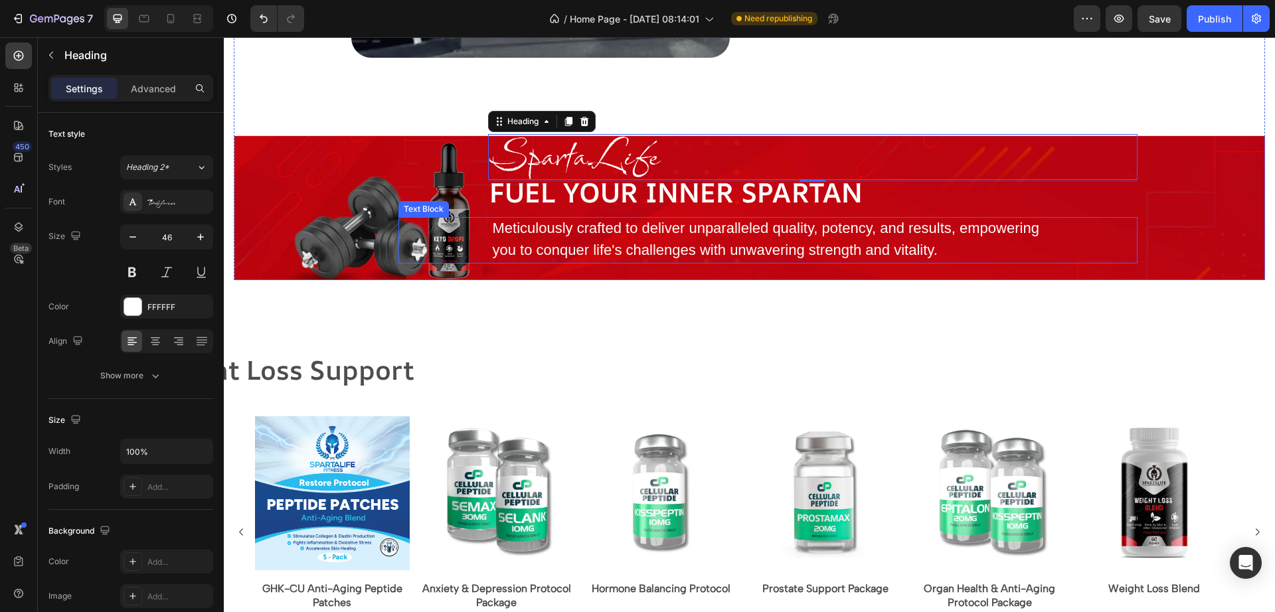
scroll to position [814, 0]
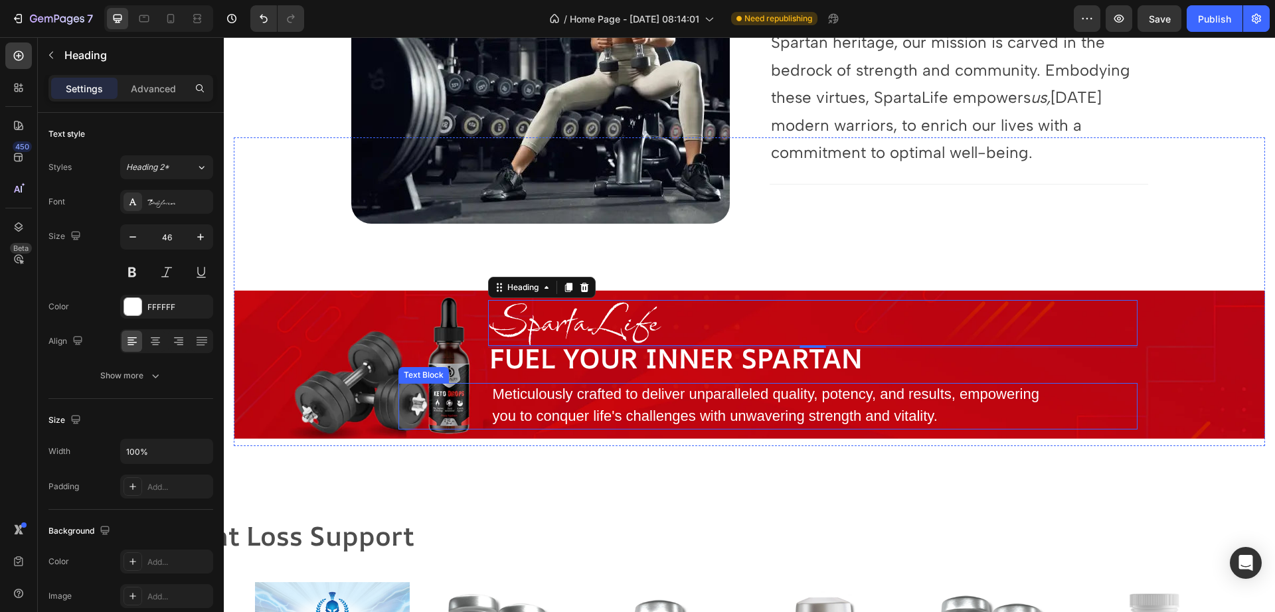
click at [665, 422] on span "Meticulously crafted to deliver unparalleled quality, potency, and results, emp…" at bounding box center [766, 405] width 546 height 39
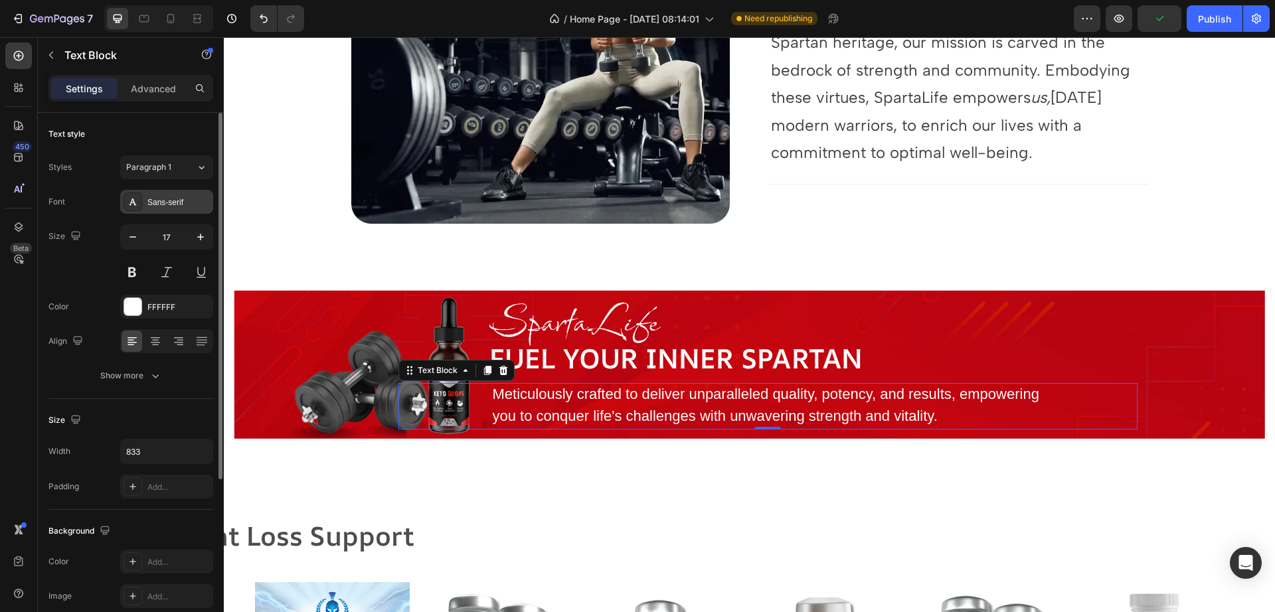
click at [161, 201] on div "Sans-serif" at bounding box center [178, 203] width 62 height 12
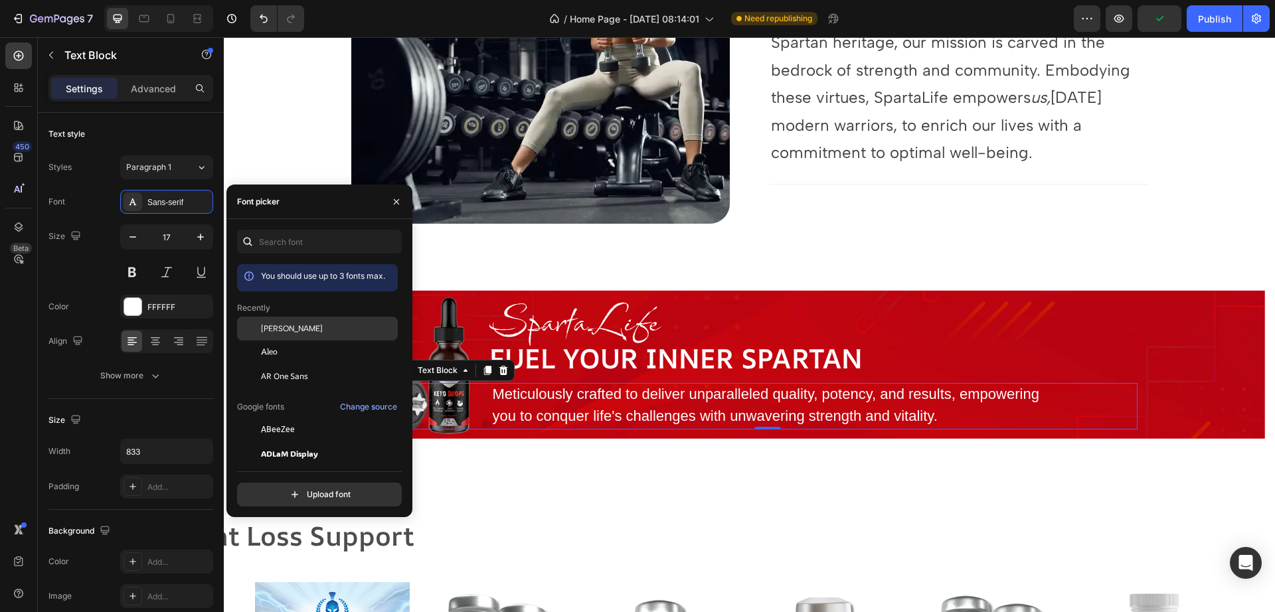
click at [296, 418] on div "[PERSON_NAME]" at bounding box center [317, 430] width 161 height 24
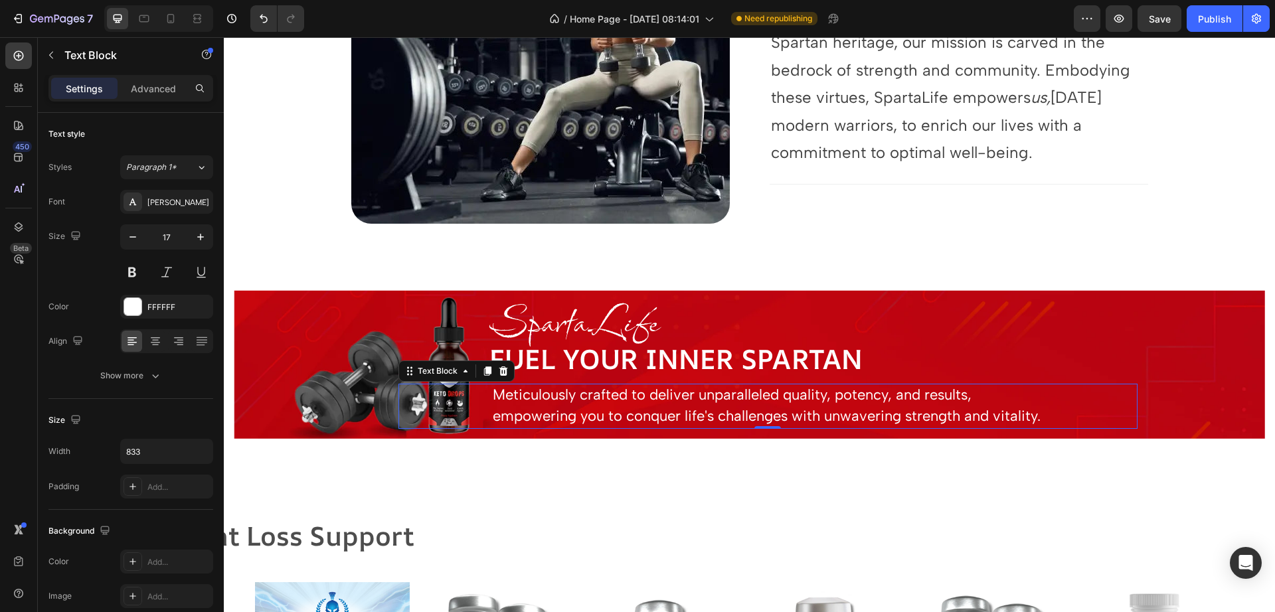
click at [1086, 418] on div "Meticulously crafted to deliver unparalleled quality, potency, and results, emp…" at bounding box center [767, 406] width 739 height 44
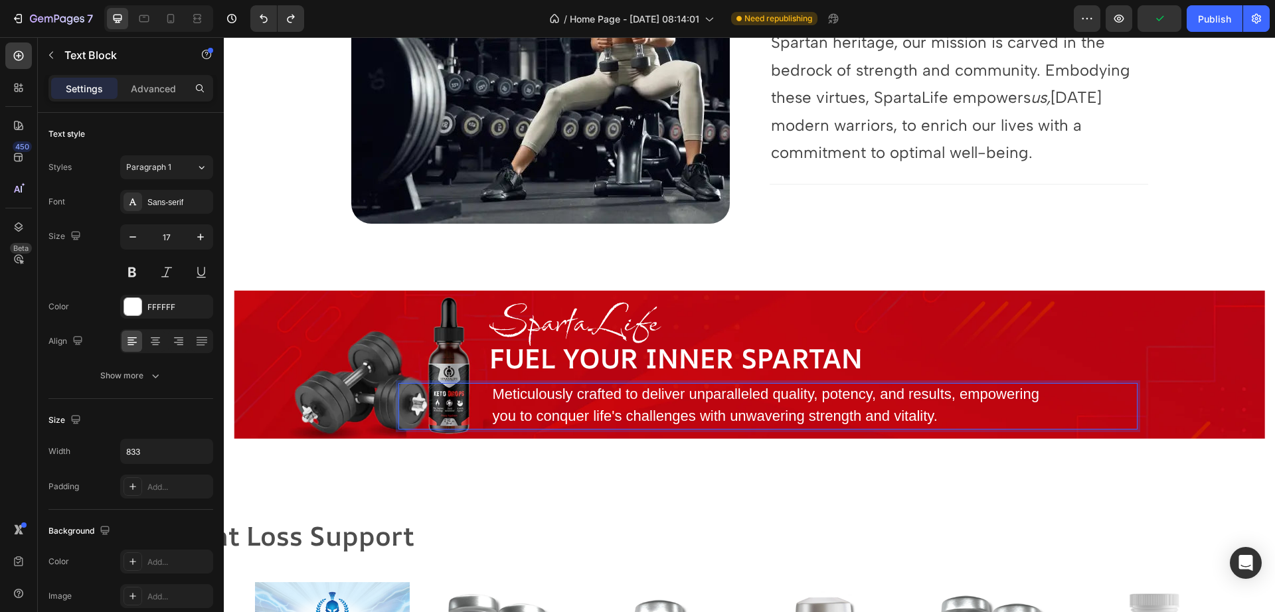
click at [682, 410] on span "Meticulously crafted to deliver unparalleled quality, potency, and results, emp…" at bounding box center [766, 405] width 546 height 39
click at [171, 203] on div "Sans-serif" at bounding box center [178, 203] width 62 height 12
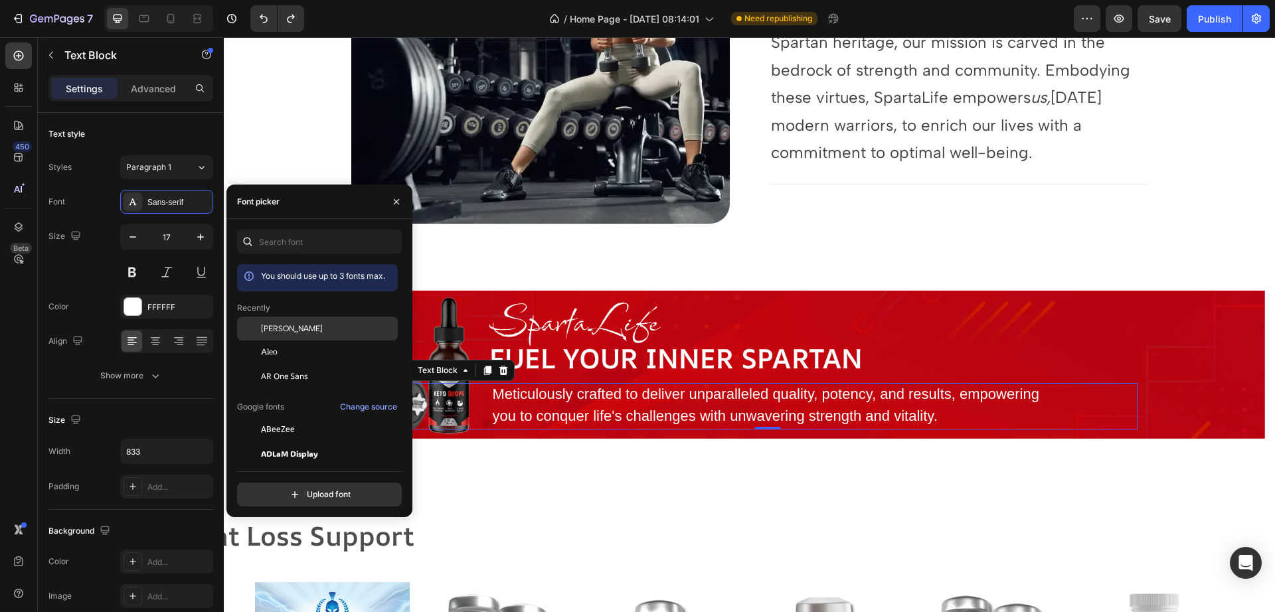
click at [284, 329] on span "[PERSON_NAME]" at bounding box center [292, 329] width 62 height 12
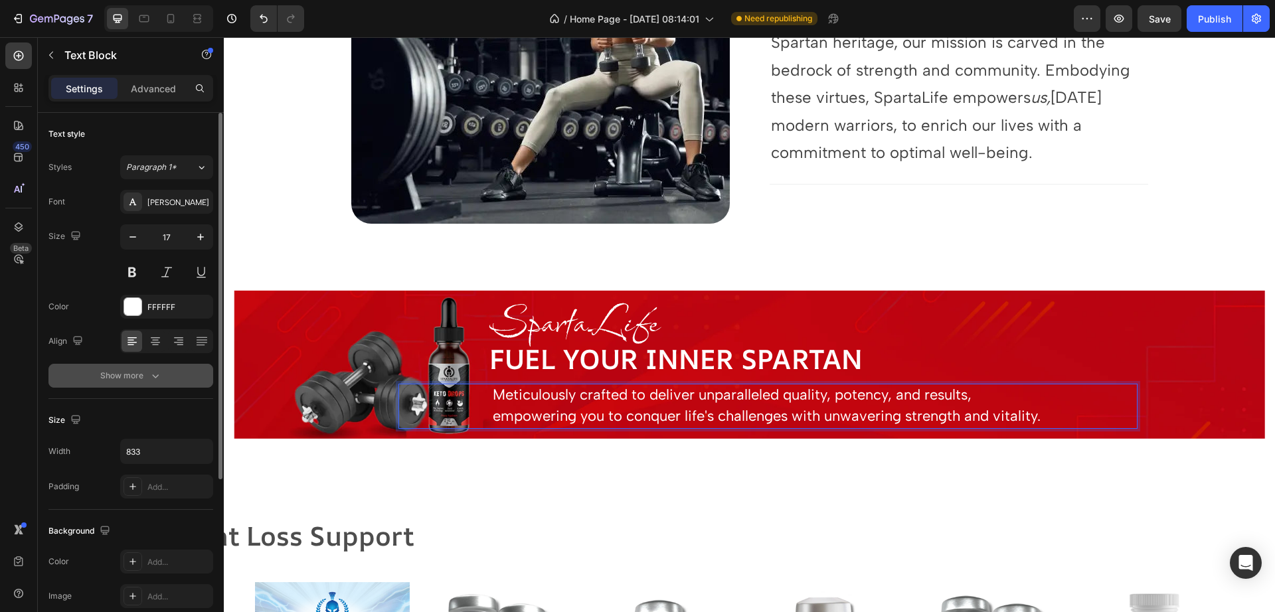
click at [162, 369] on button "Show more" at bounding box center [130, 376] width 165 height 24
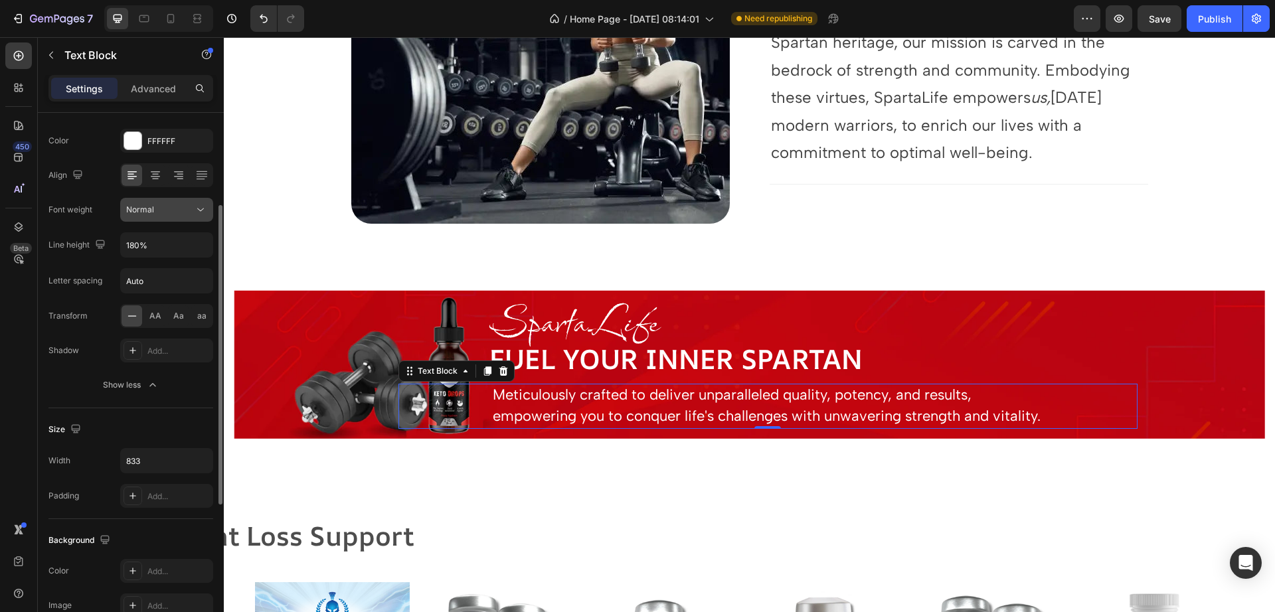
scroll to position [249, 0]
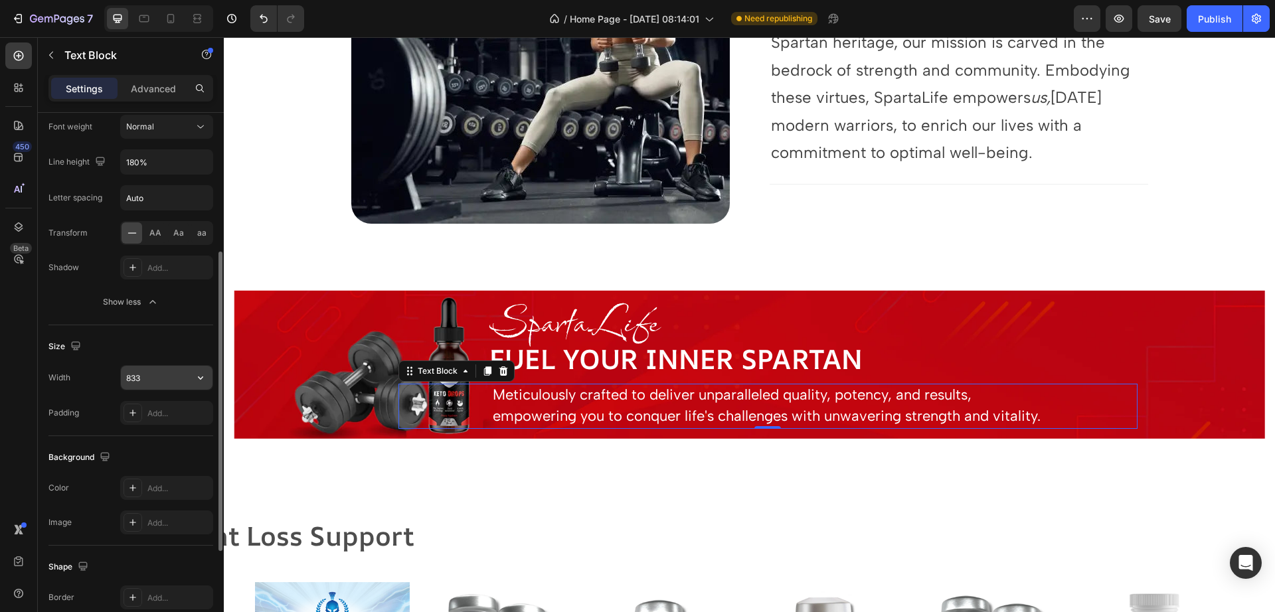
click at [175, 388] on input "833" at bounding box center [167, 378] width 92 height 24
type input "836"
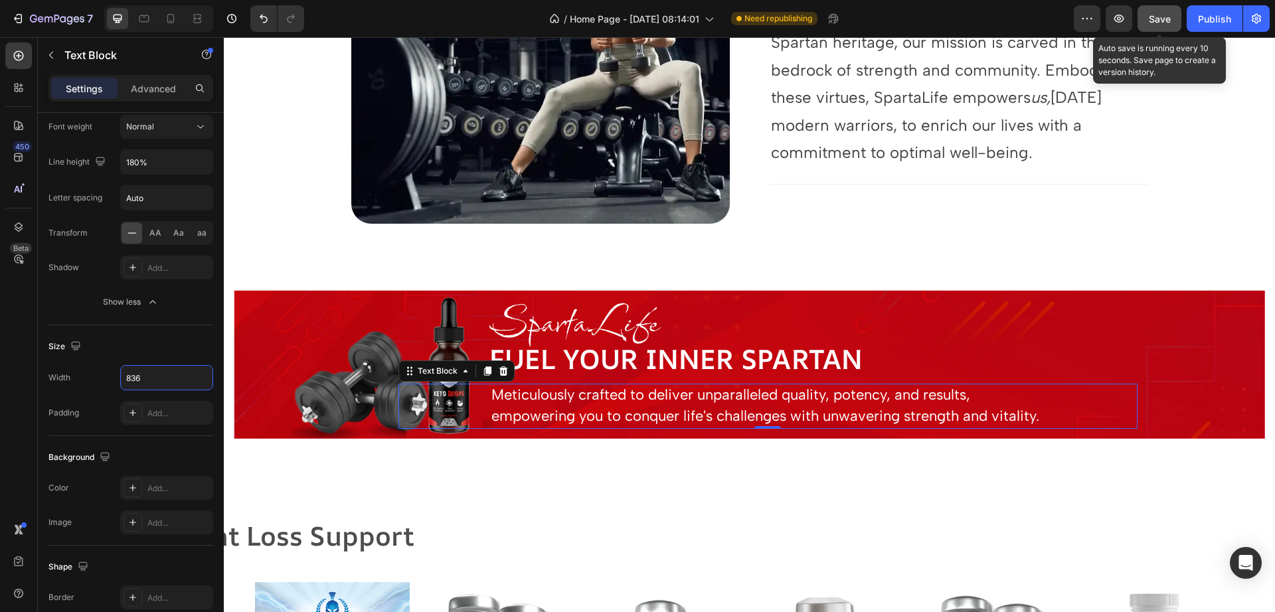
click at [1168, 15] on span "Save" at bounding box center [1160, 18] width 22 height 11
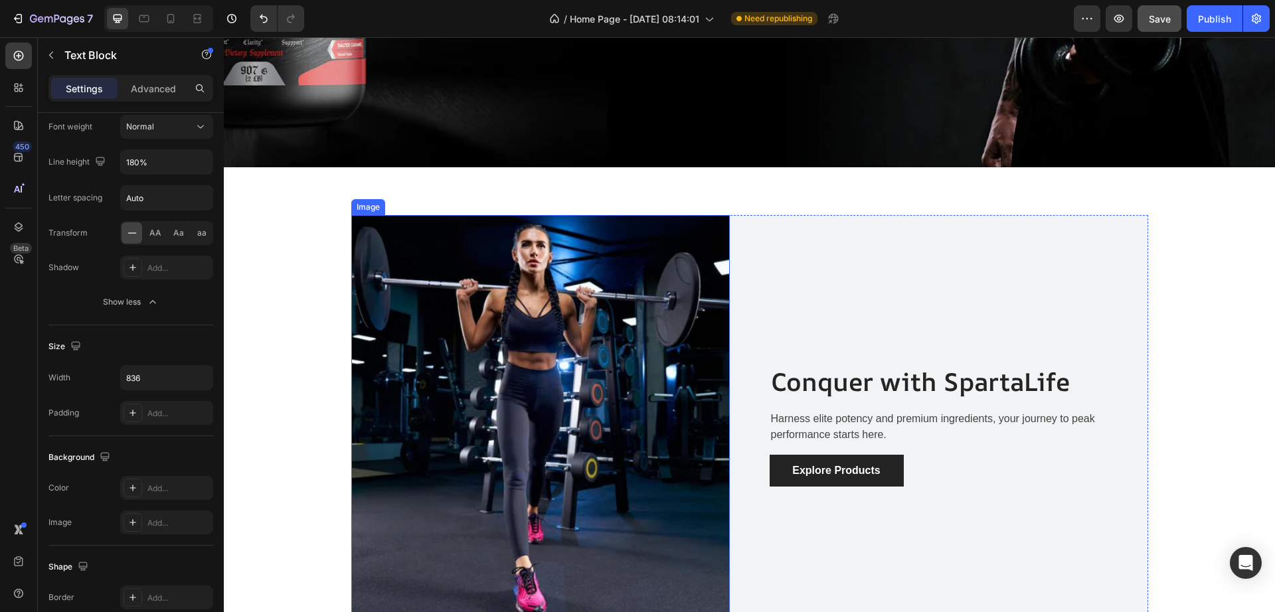
scroll to position [2391, 0]
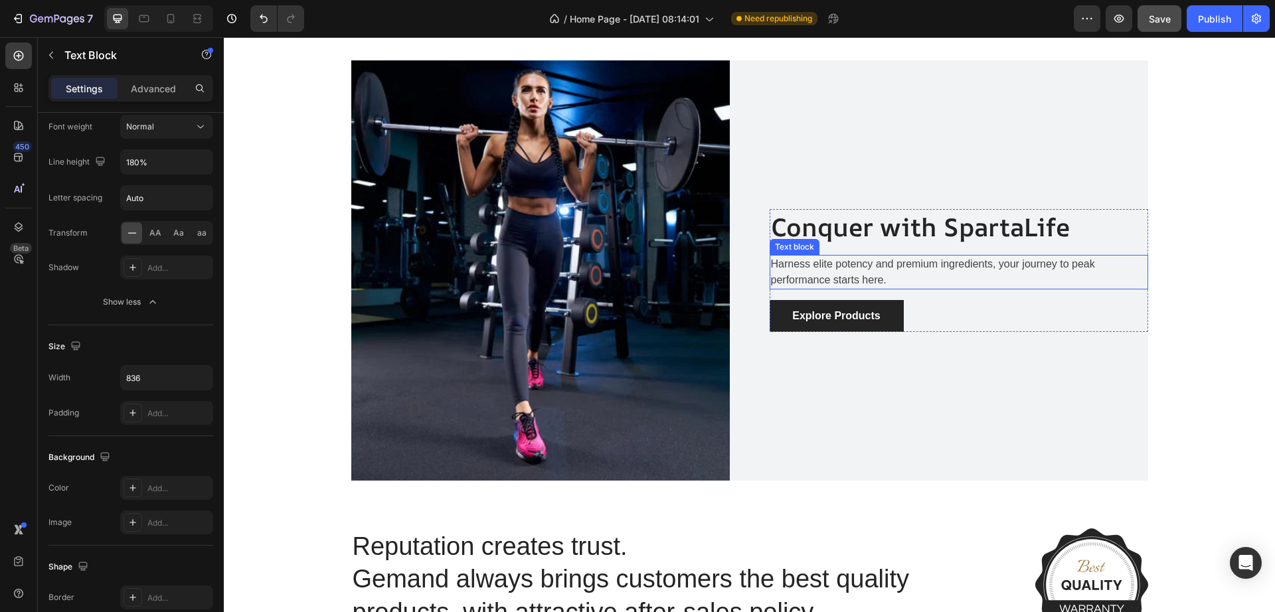
click at [875, 288] on p "Harness elite potency and premium ingredients, your journey to peak performance…" at bounding box center [959, 272] width 376 height 32
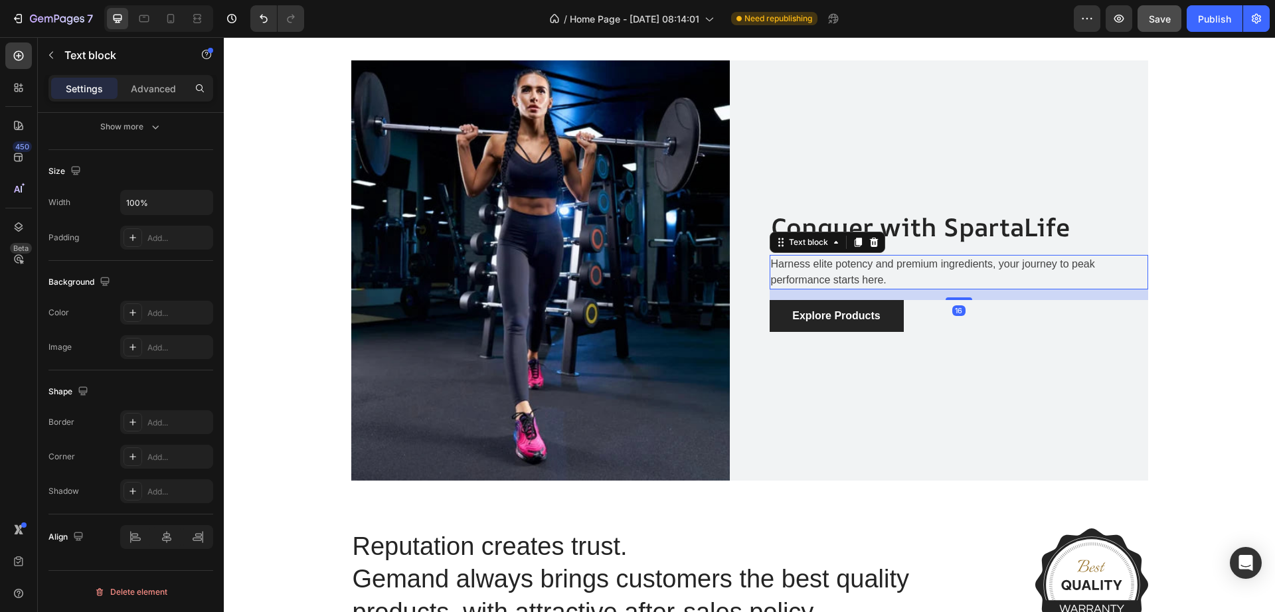
click at [980, 270] on p "Harness elite potency and premium ingredients, your journey to peak performance…" at bounding box center [959, 272] width 376 height 32
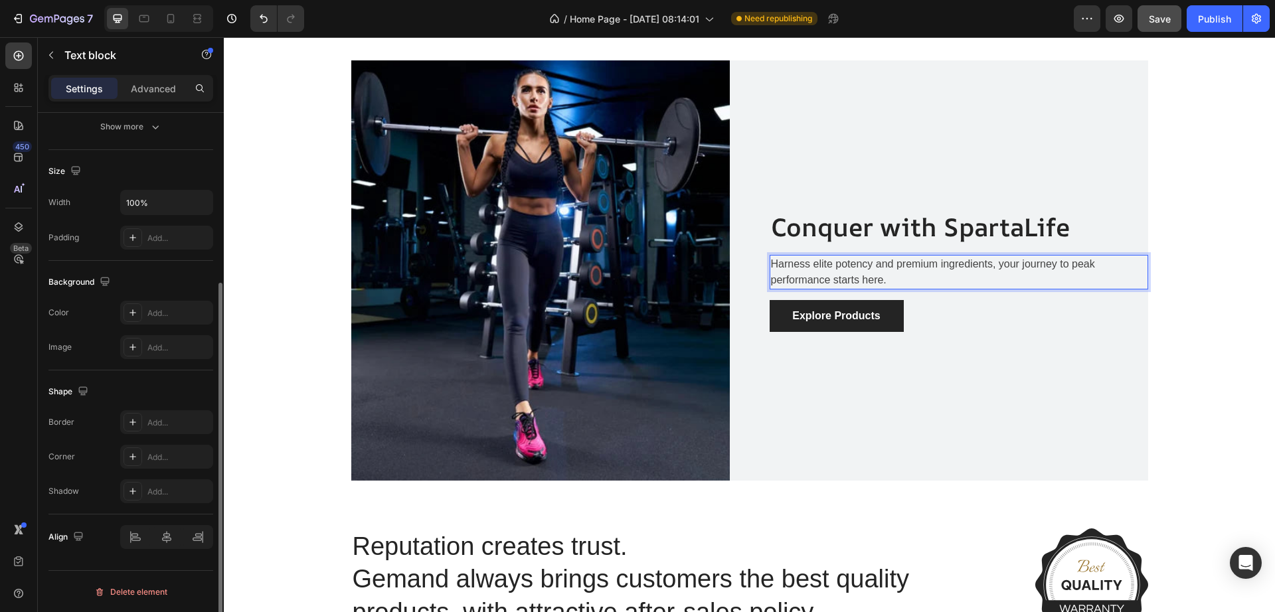
scroll to position [0, 0]
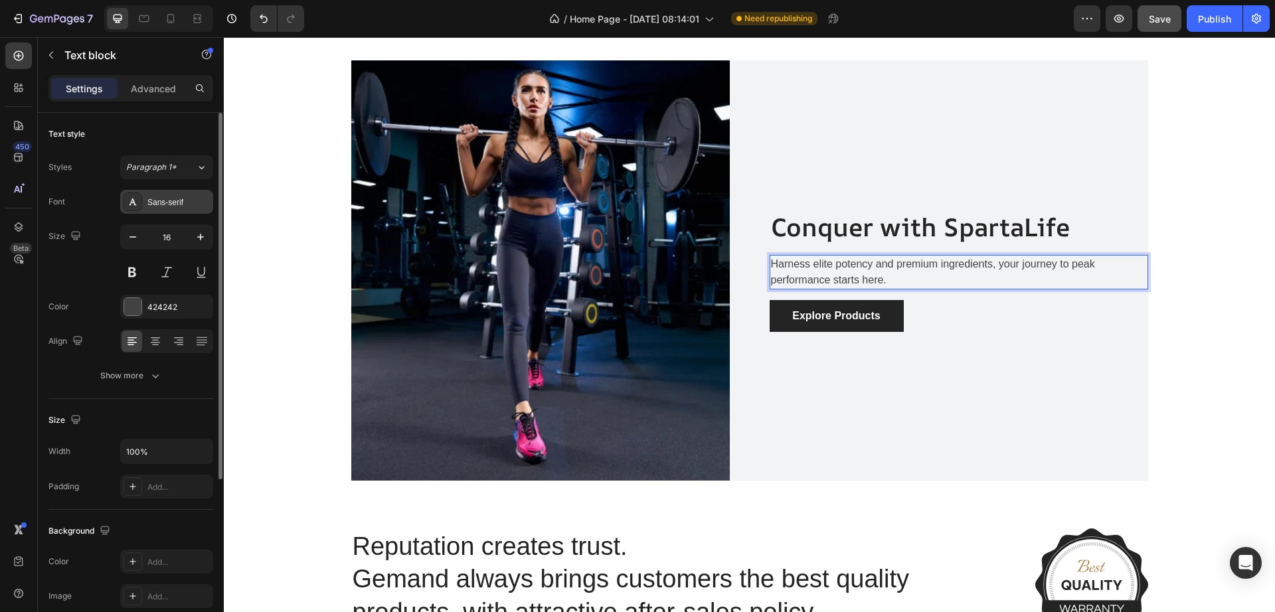
click at [163, 205] on div "Sans-serif" at bounding box center [178, 203] width 62 height 12
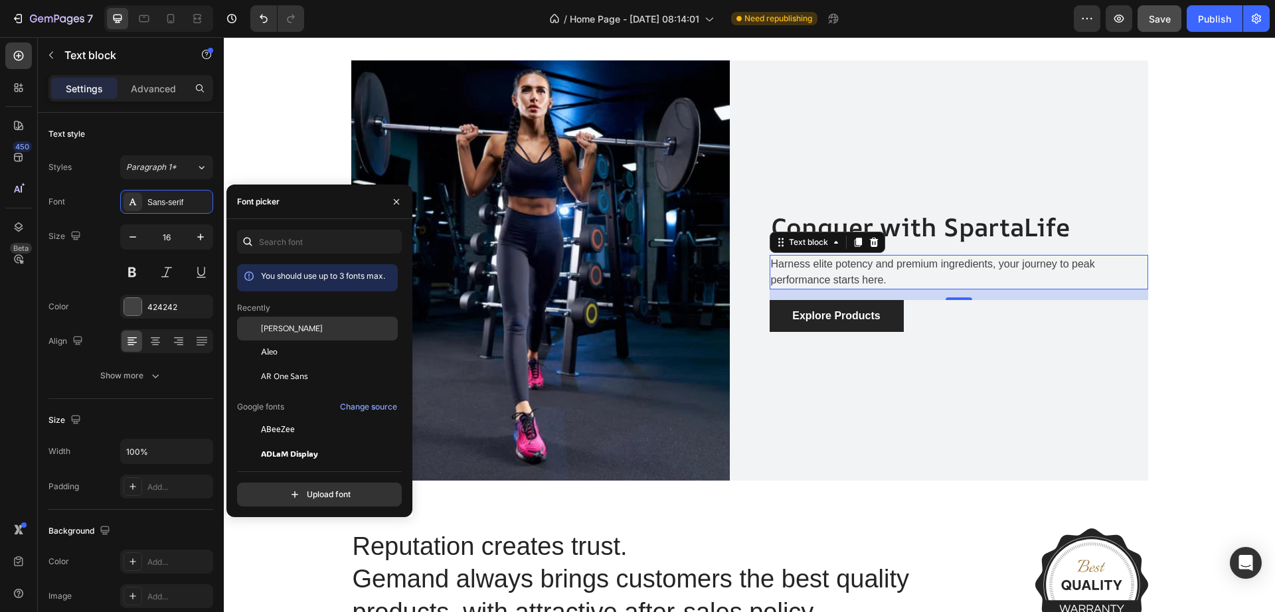
click at [317, 328] on div "[PERSON_NAME]" at bounding box center [328, 329] width 134 height 12
click at [838, 315] on p "Explore Products" at bounding box center [836, 316] width 88 height 16
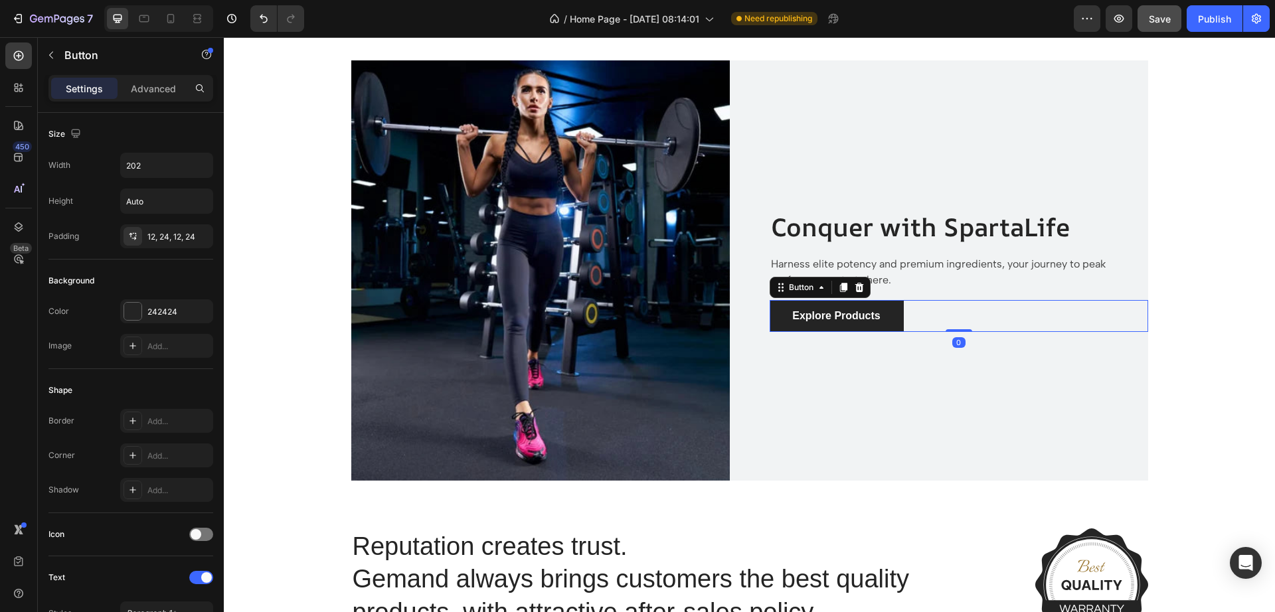
click at [110, 91] on div "Settings" at bounding box center [84, 88] width 66 height 21
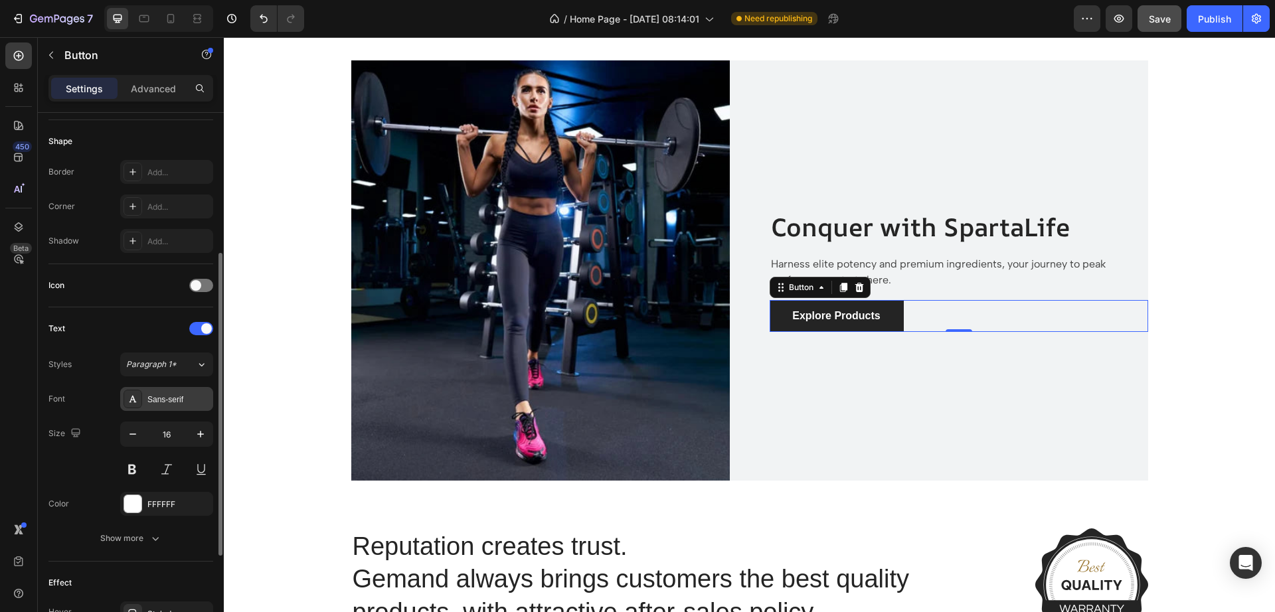
click at [171, 398] on div "Sans-serif" at bounding box center [178, 400] width 62 height 12
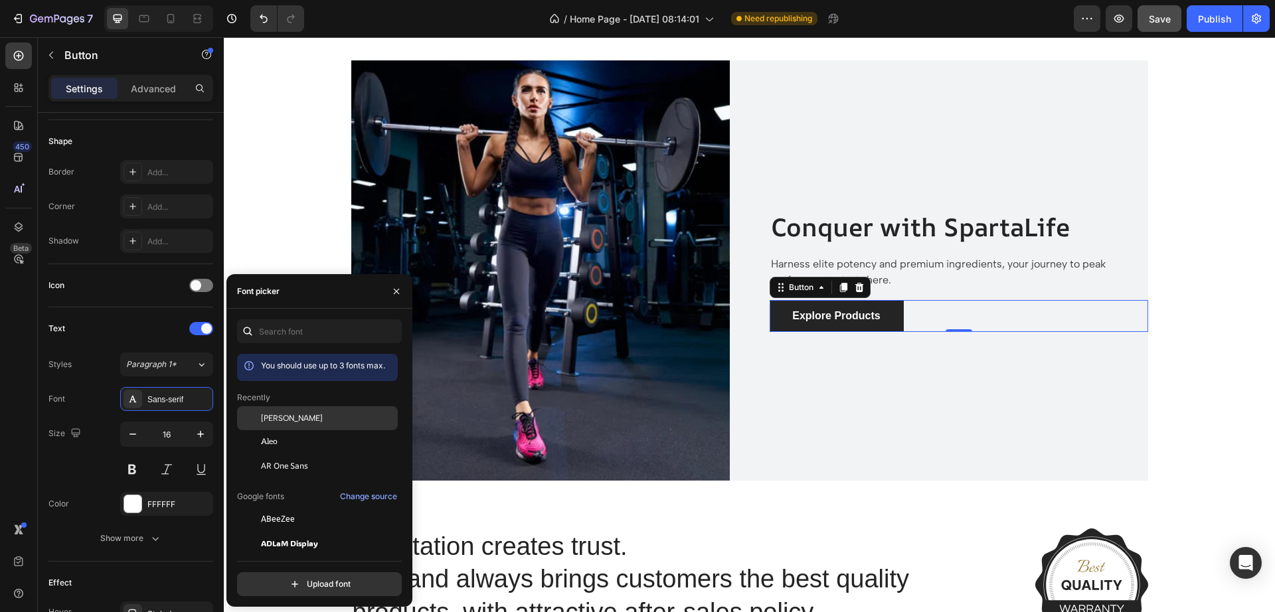
click at [295, 422] on span "[PERSON_NAME]" at bounding box center [292, 418] width 62 height 12
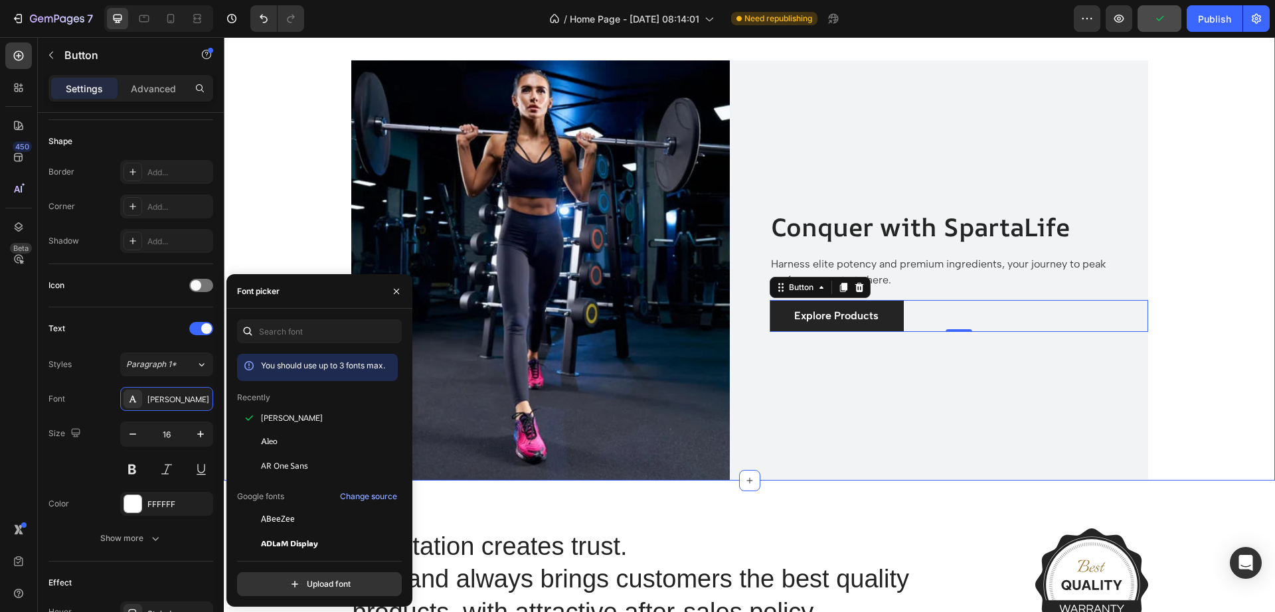
click at [1200, 271] on div "Image Conquer with SpartaLife Heading Harness elite potency and premium ingredi…" at bounding box center [749, 270] width 1031 height 420
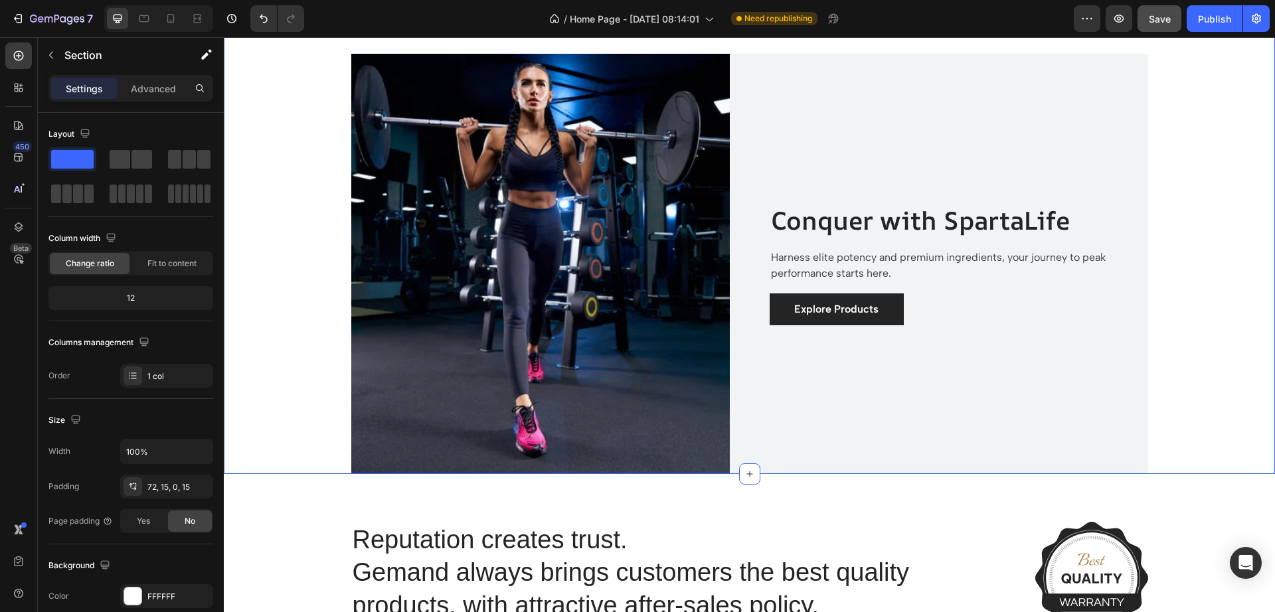
scroll to position [2308, 0]
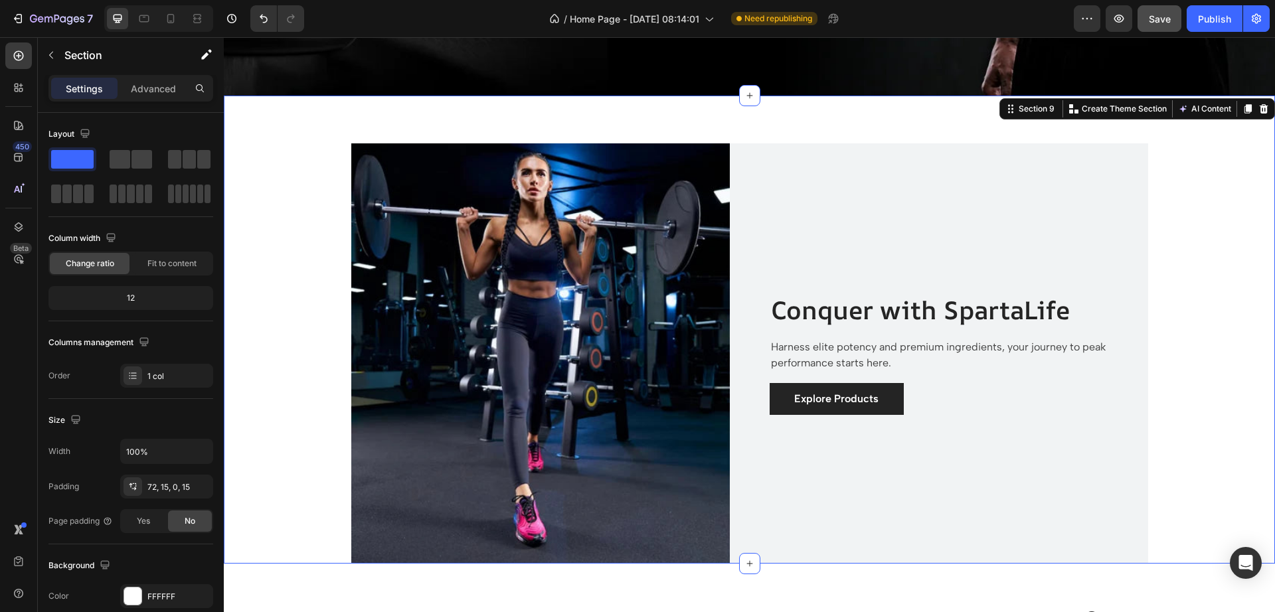
click at [1164, 246] on div "Image Conquer with SpartaLife Heading Harness elite potency and premium ingredi…" at bounding box center [749, 353] width 1031 height 420
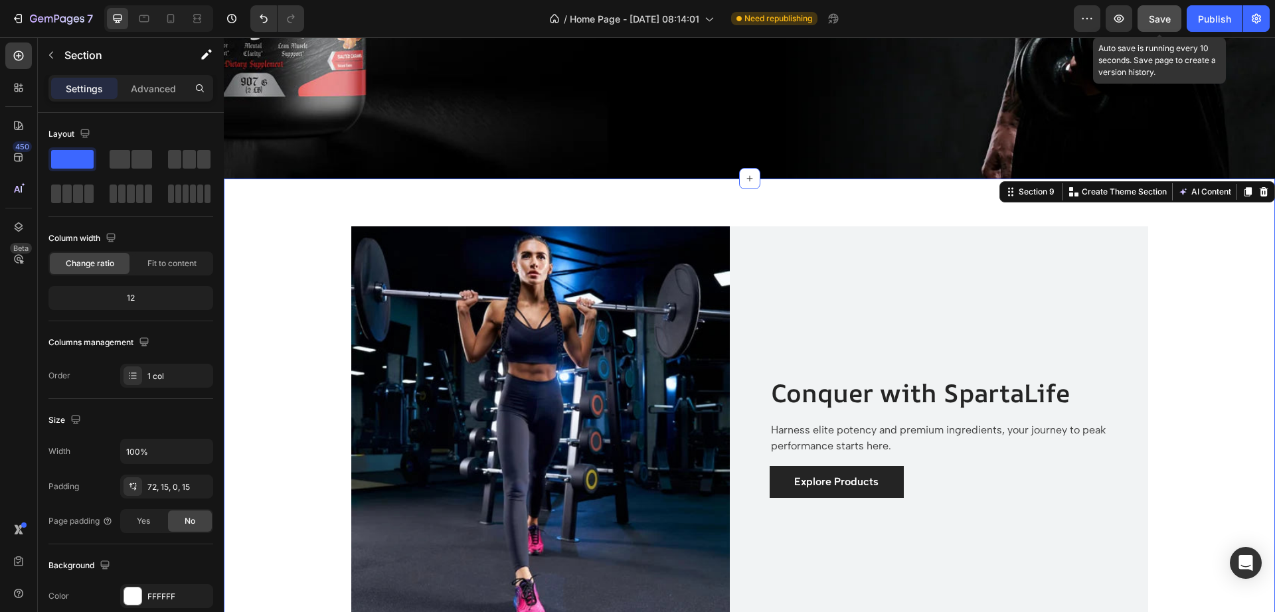
click at [1165, 21] on span "Save" at bounding box center [1160, 18] width 22 height 11
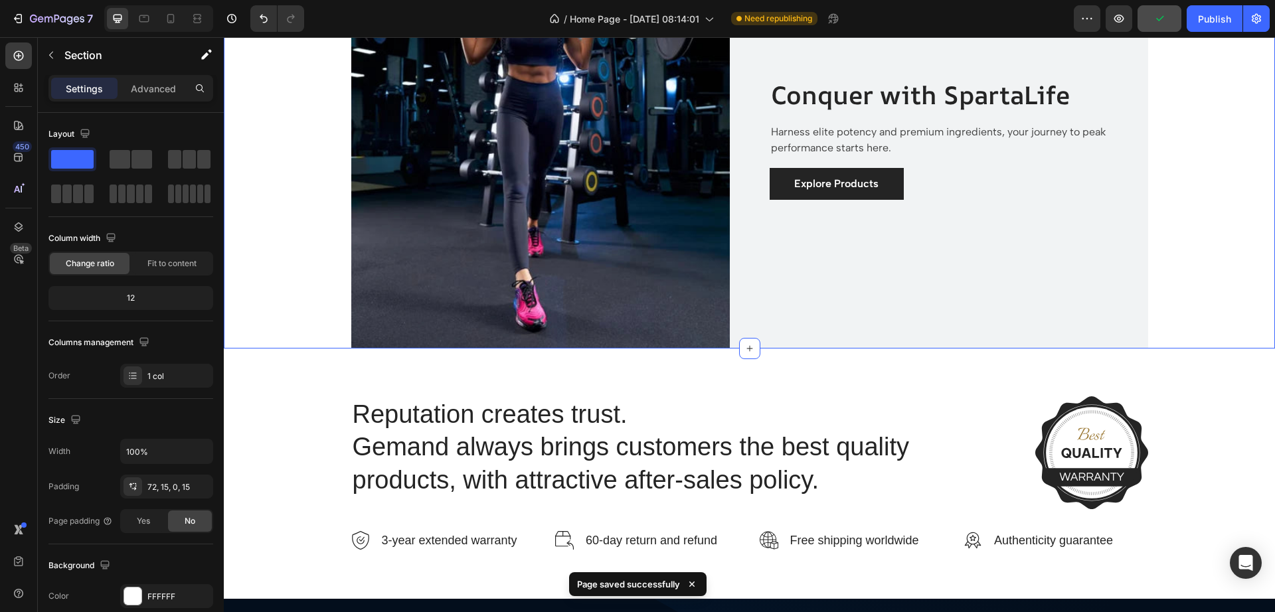
scroll to position [2557, 0]
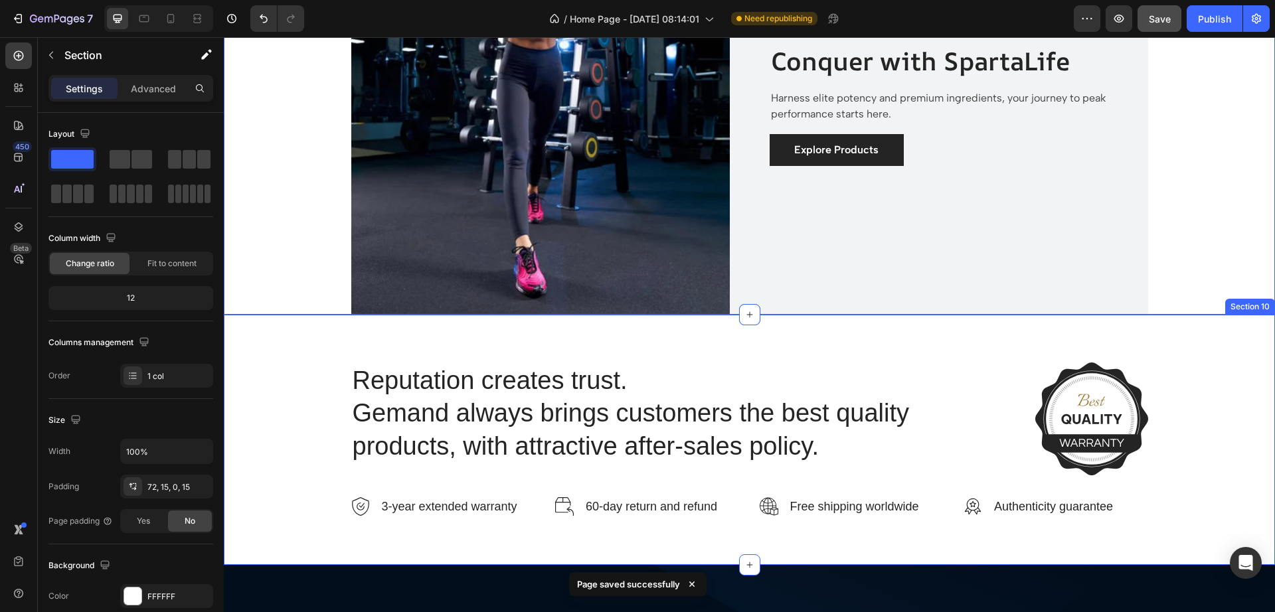
click at [1225, 432] on div "Reputation creates trust. Gemand always brings customers the best quality produ…" at bounding box center [749, 439] width 1031 height 155
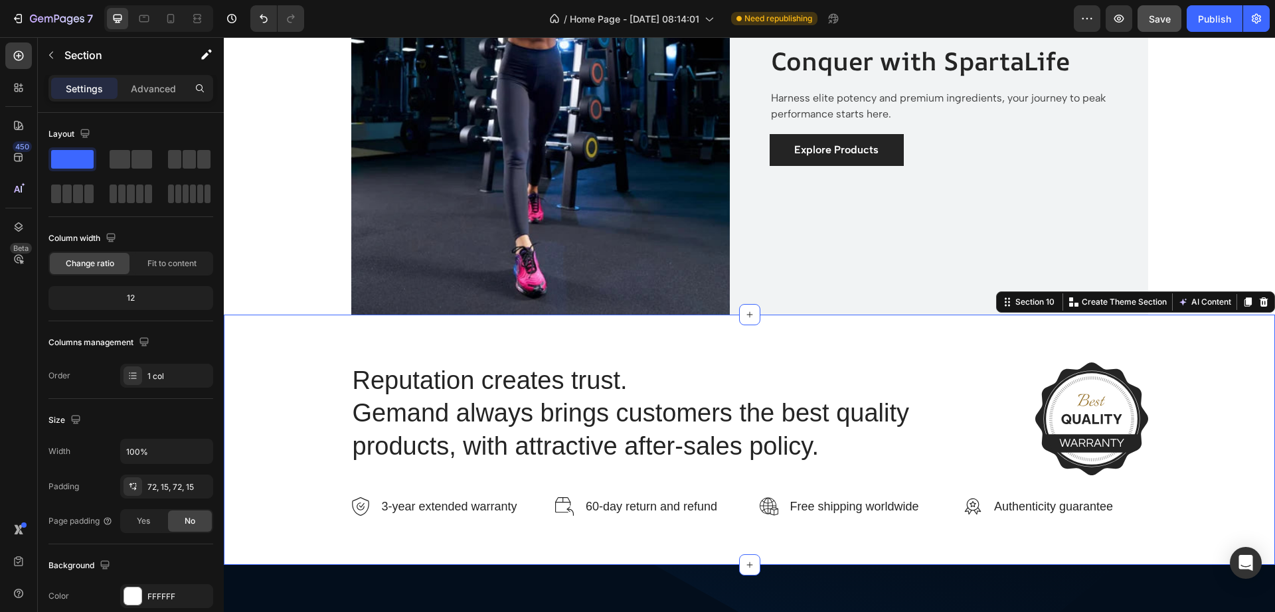
click at [1259, 304] on icon at bounding box center [1263, 301] width 9 height 9
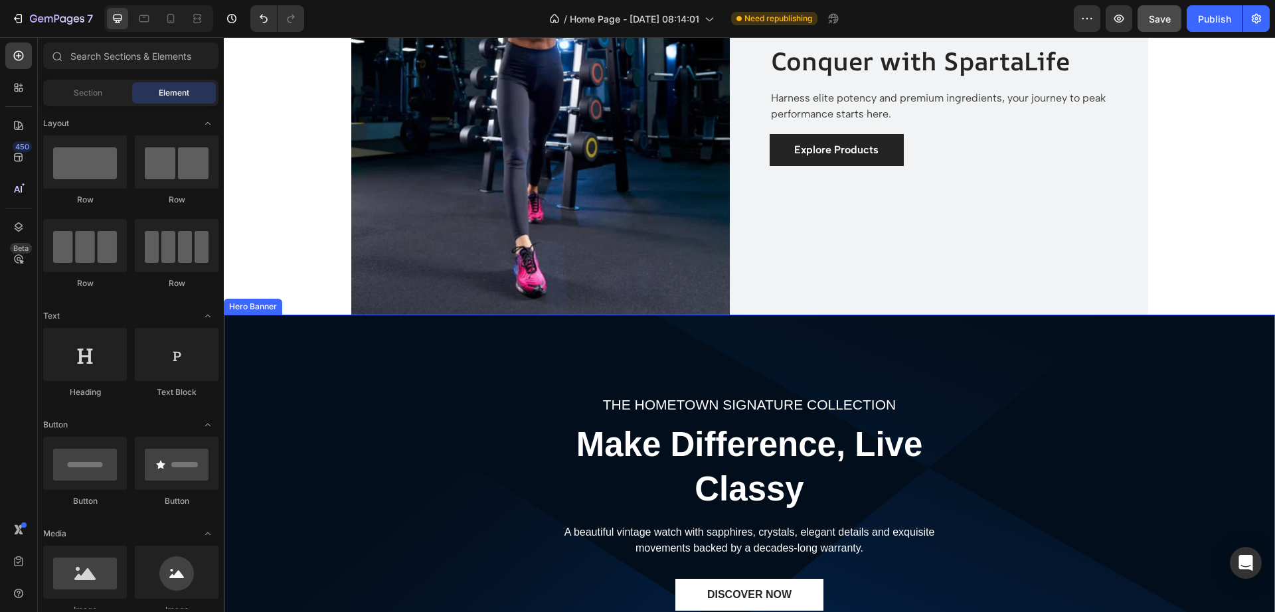
click at [1163, 395] on div "THE HOMETOWN SIGNATURE COLLECTION Text block Make Difference, Live Classy Headi…" at bounding box center [749, 487] width 1051 height 344
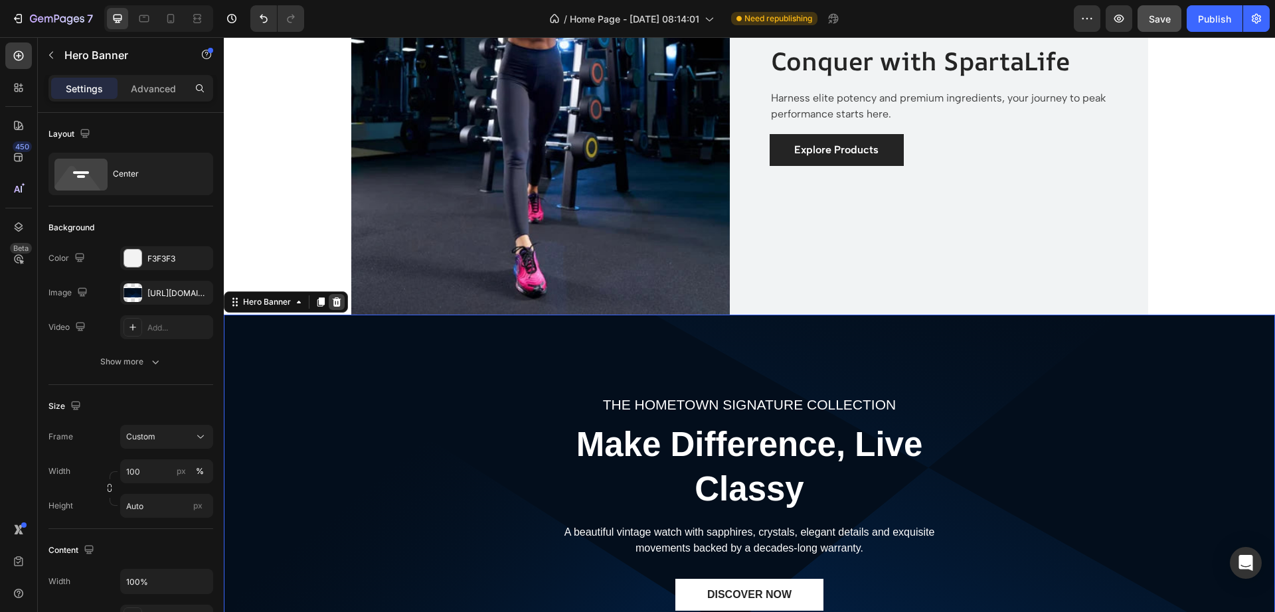
click at [339, 303] on icon at bounding box center [337, 301] width 9 height 9
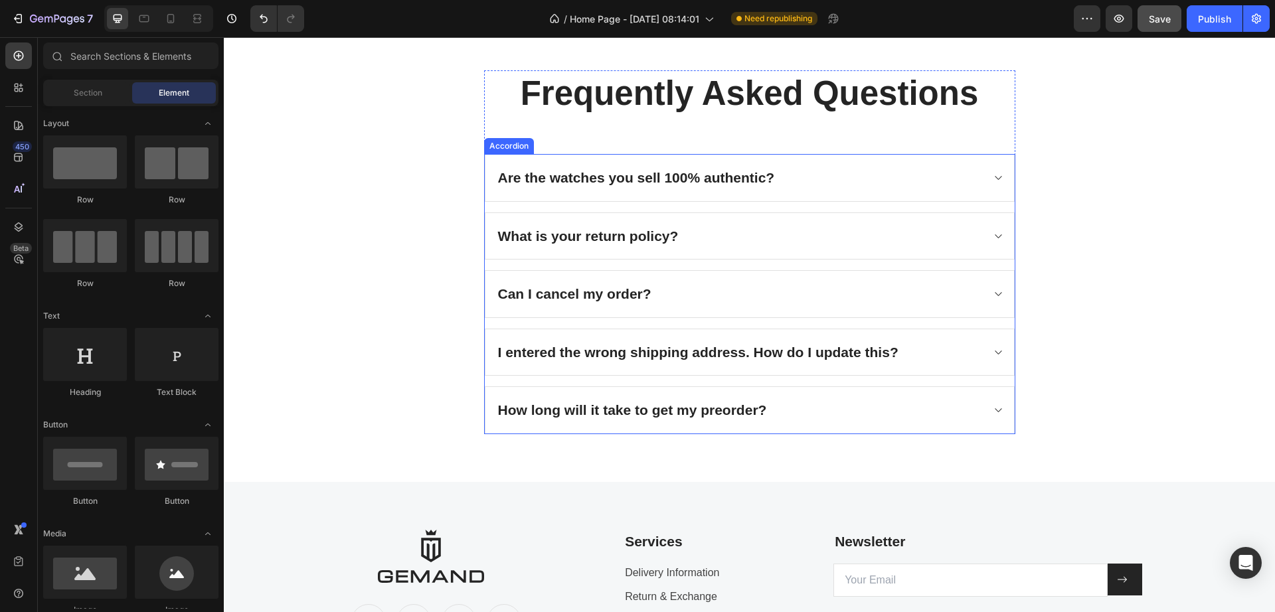
scroll to position [3055, 0]
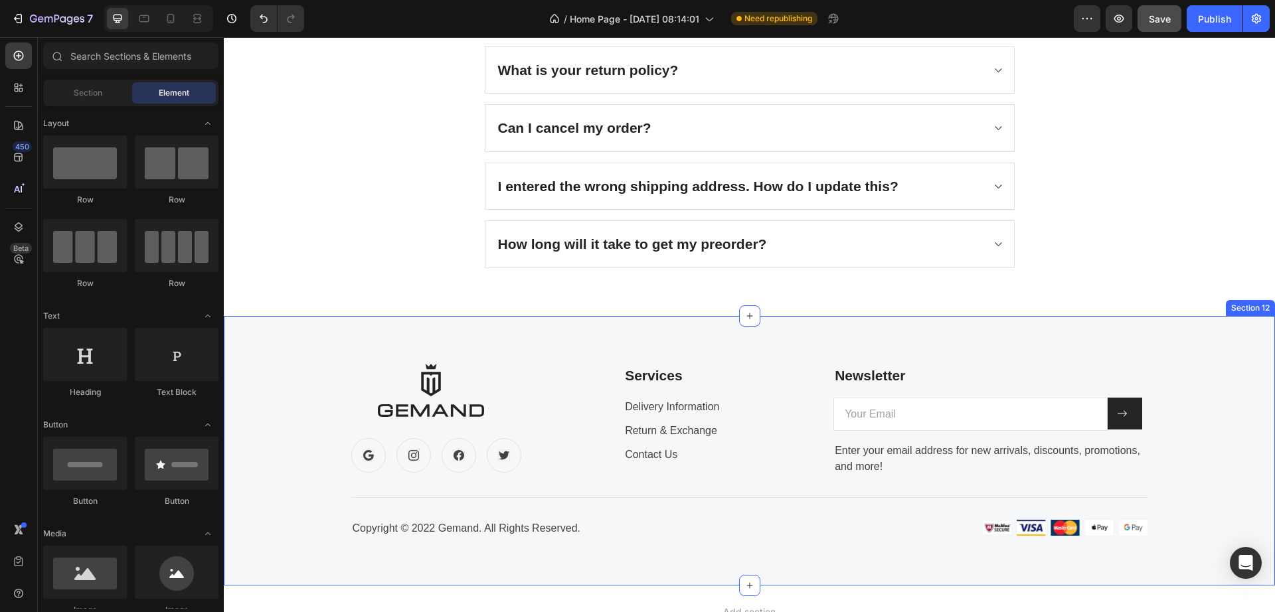
click at [1157, 362] on div "Image Icon Icon Icon Icon Row Services Text block Delivery Information Text blo…" at bounding box center [749, 451] width 1051 height 270
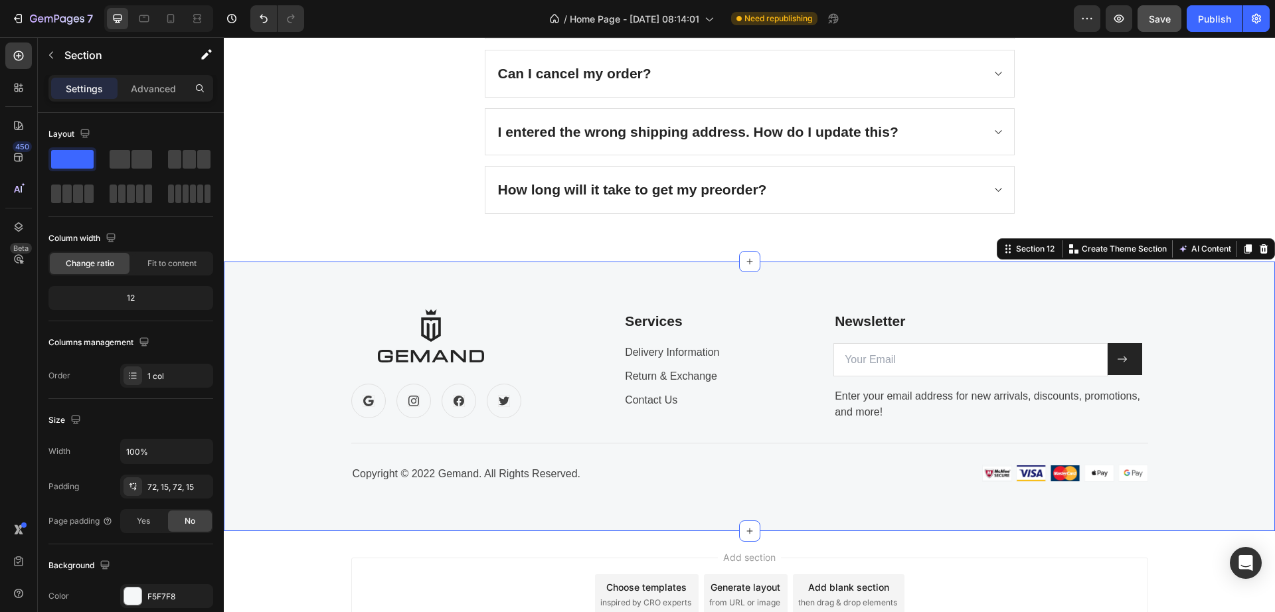
scroll to position [3219, 0]
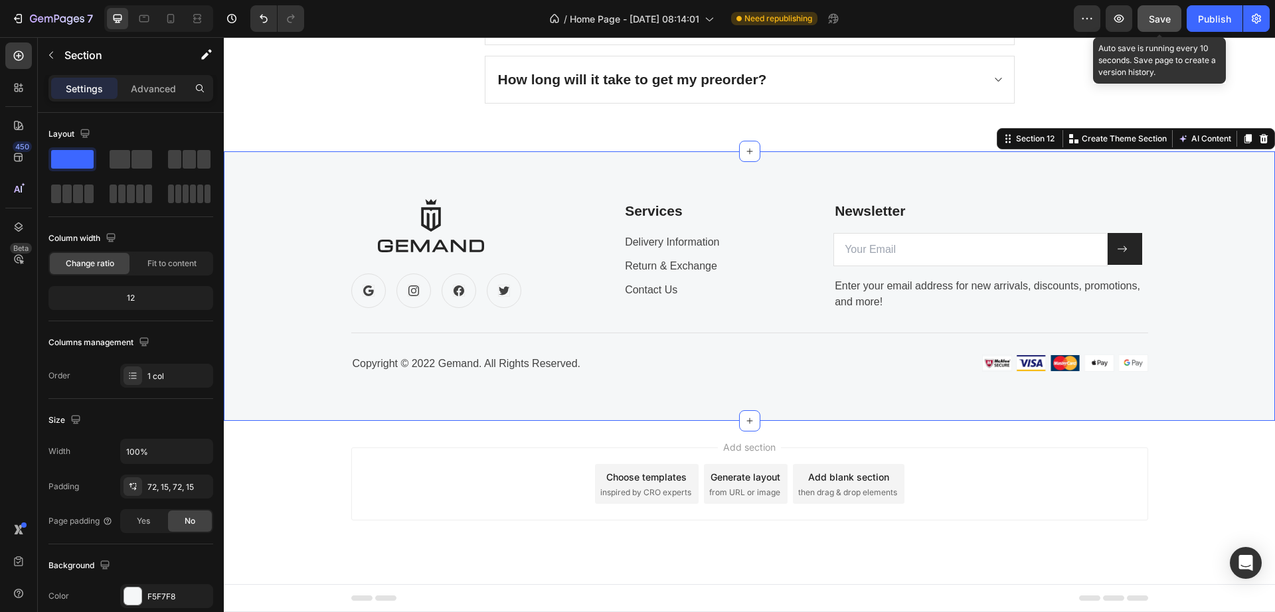
click at [1156, 15] on span "Save" at bounding box center [1160, 18] width 22 height 11
click at [1259, 142] on icon at bounding box center [1263, 138] width 9 height 9
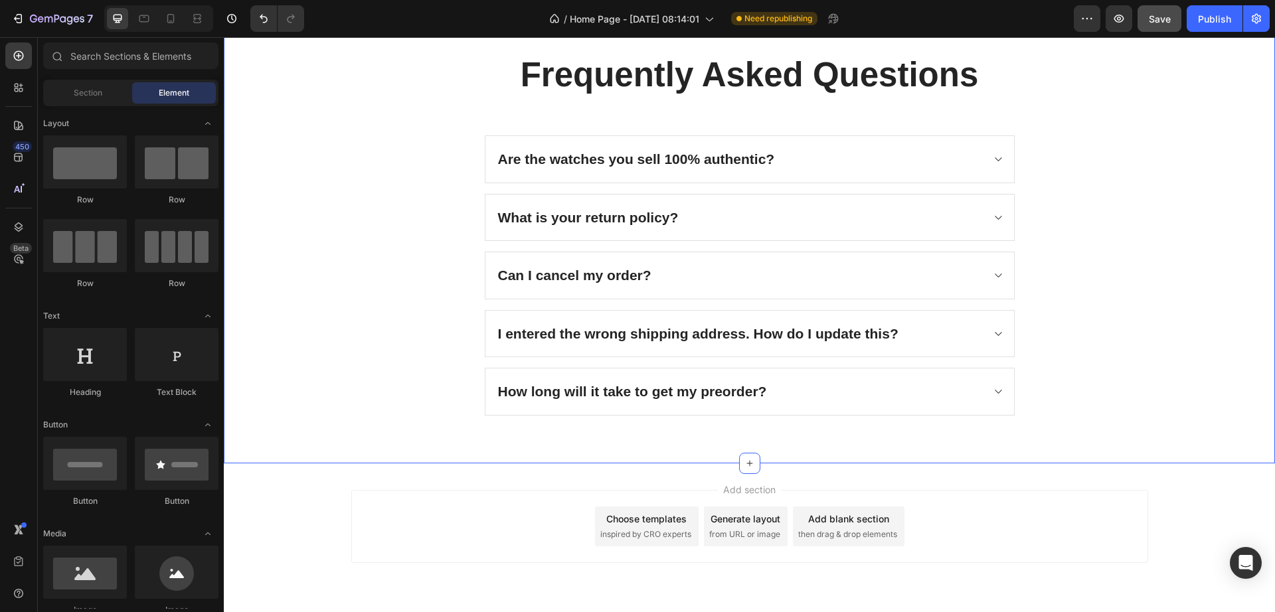
scroll to position [2867, 0]
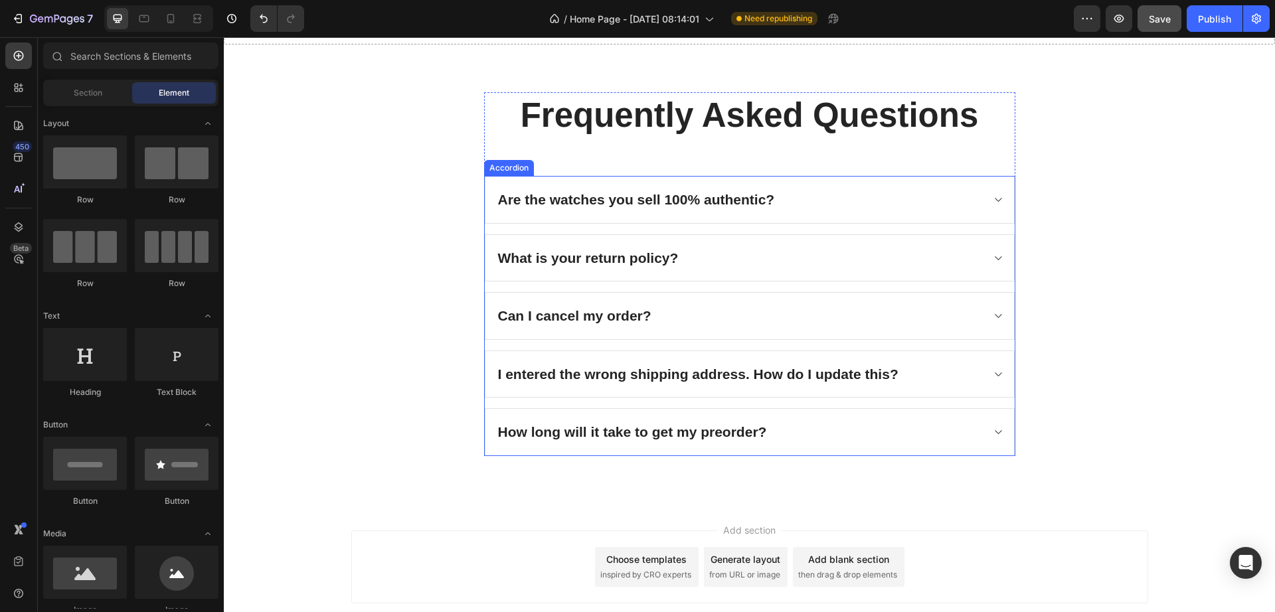
click at [643, 188] on div "Are the watches you sell 100% authentic?" at bounding box center [636, 199] width 281 height 25
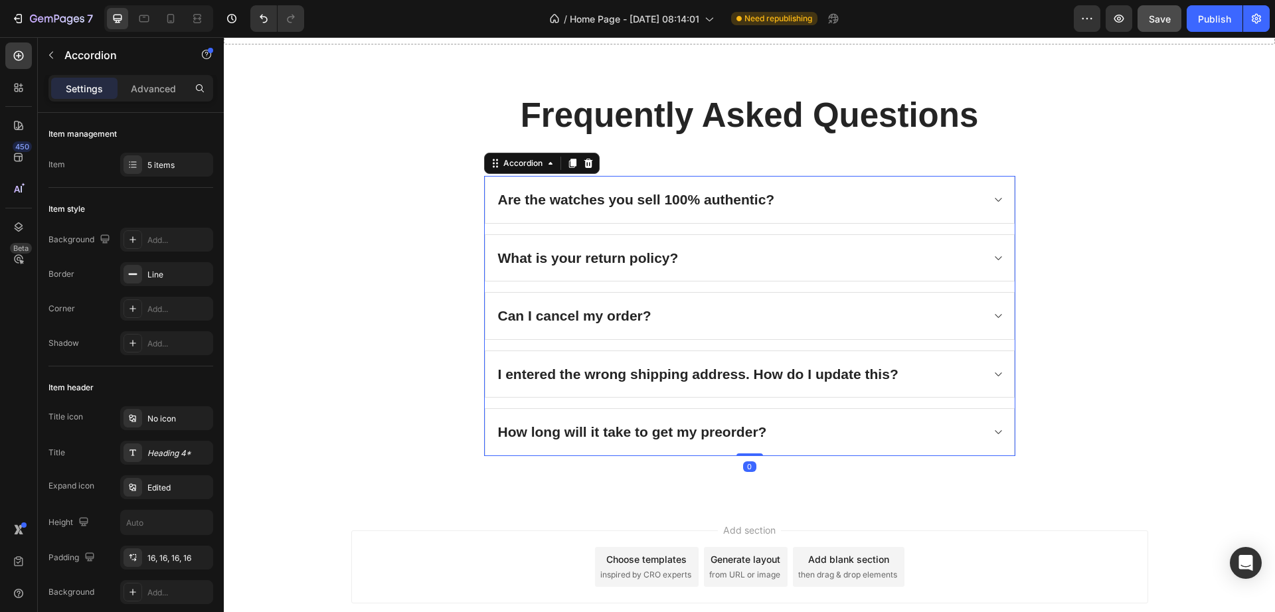
click at [635, 208] on div "Are the watches you sell 100% authentic?" at bounding box center [636, 199] width 281 height 25
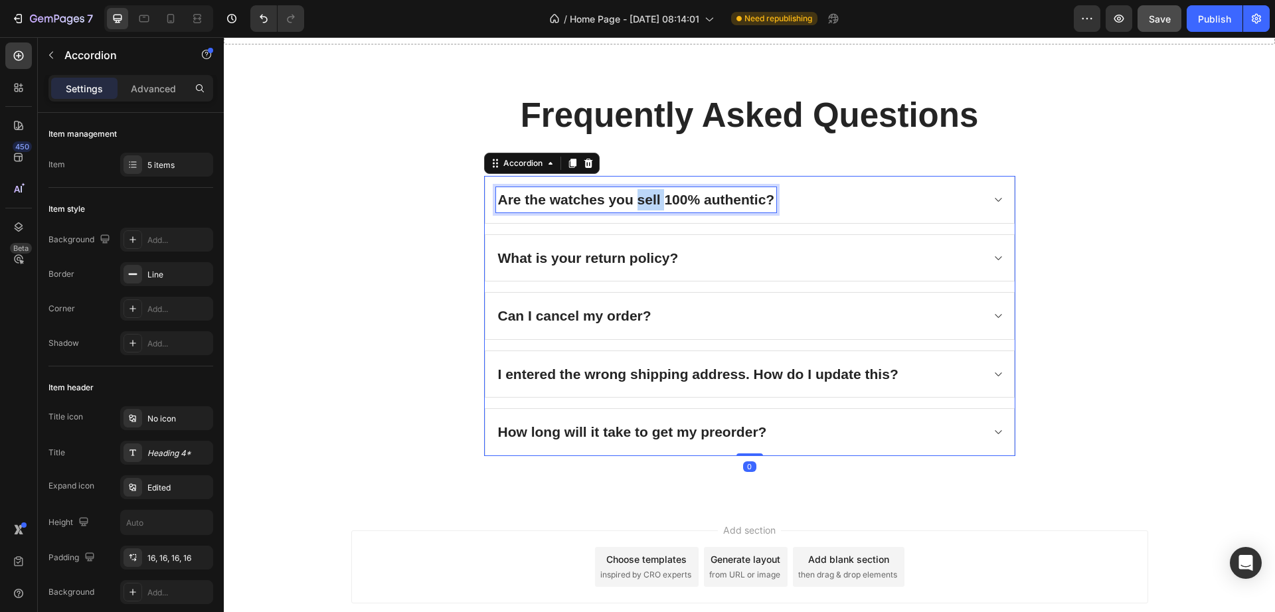
click at [635, 208] on p "Are the watches you sell 100% authentic?" at bounding box center [636, 199] width 277 height 21
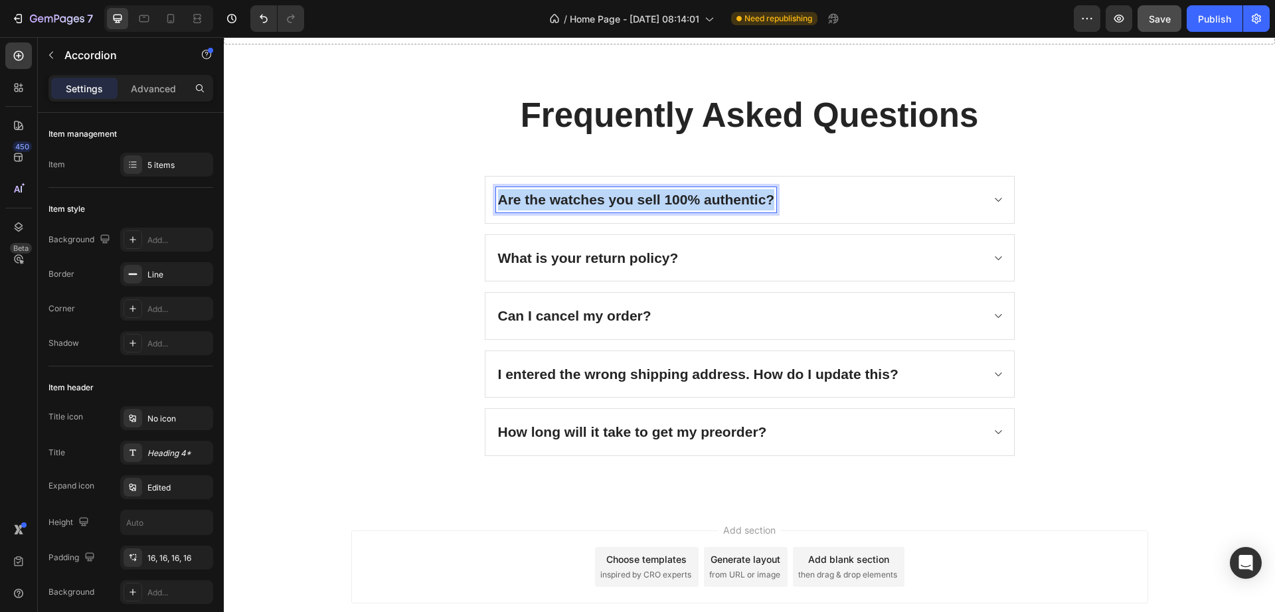
click at [635, 208] on p "Are the watches you sell 100% authentic?" at bounding box center [636, 199] width 277 height 21
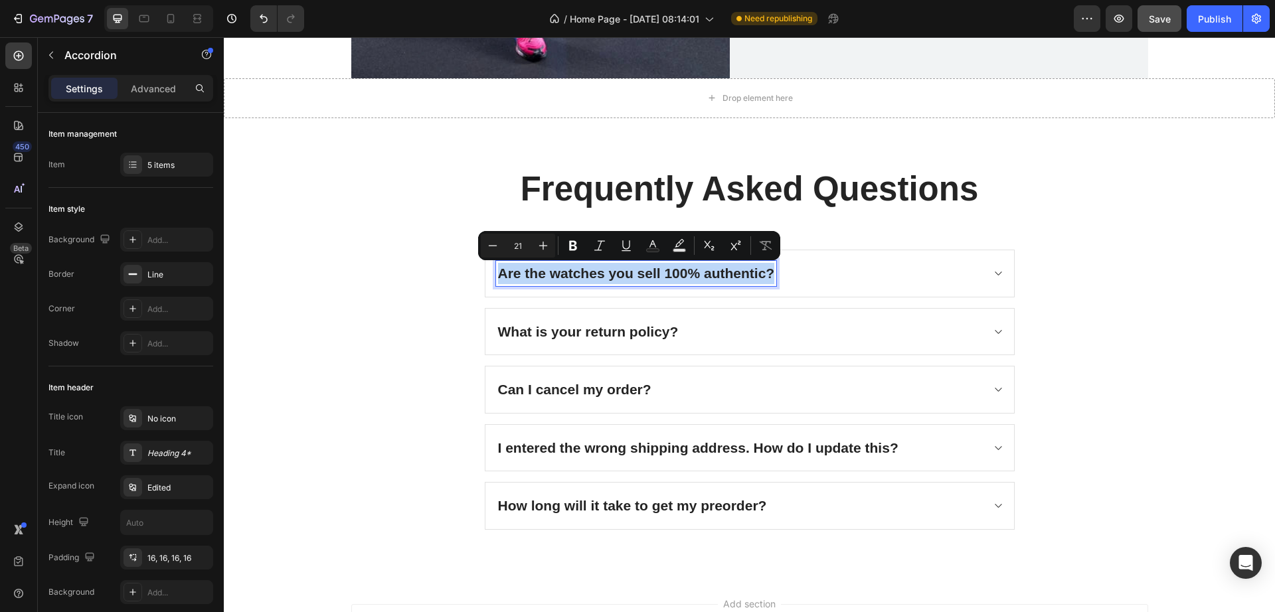
scroll to position [2784, 0]
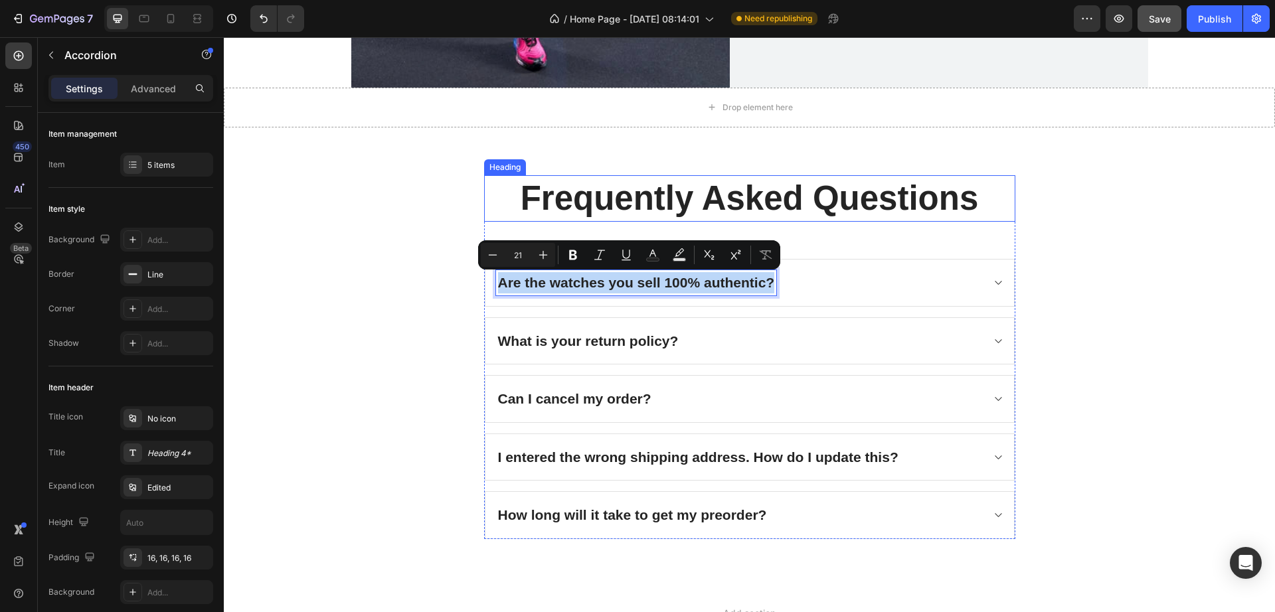
click at [648, 195] on p "Frequently Asked Questions" at bounding box center [749, 199] width 528 height 44
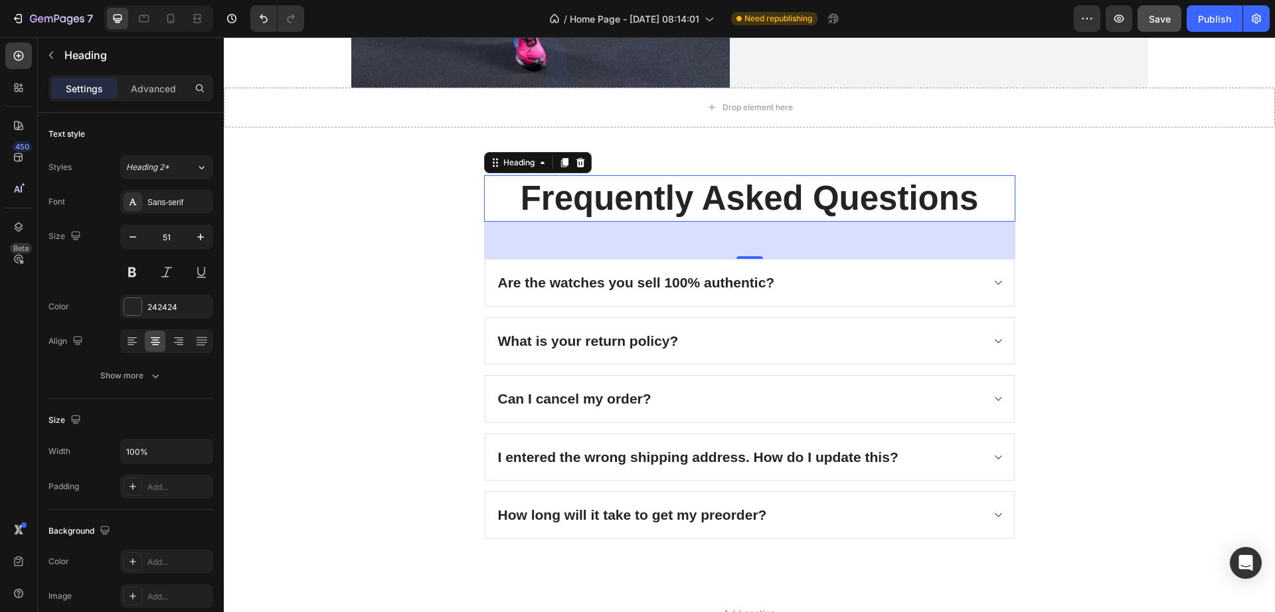
click at [648, 195] on p "Frequently Asked Questions" at bounding box center [749, 199] width 528 height 44
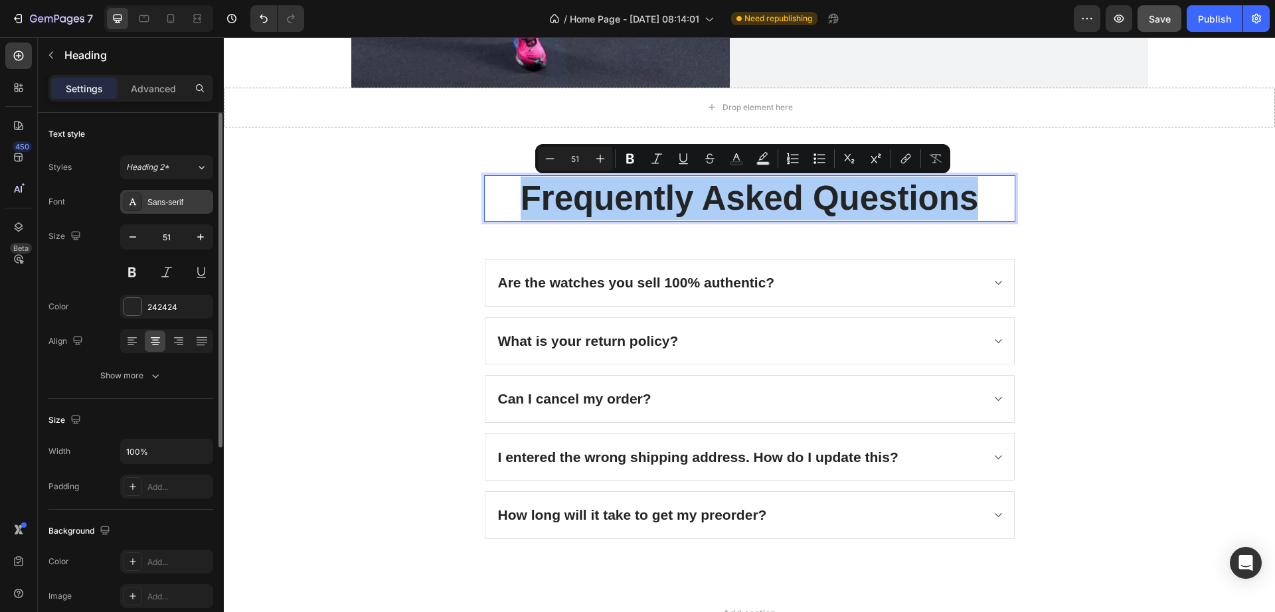
click at [152, 209] on div "Sans-serif" at bounding box center [166, 202] width 93 height 24
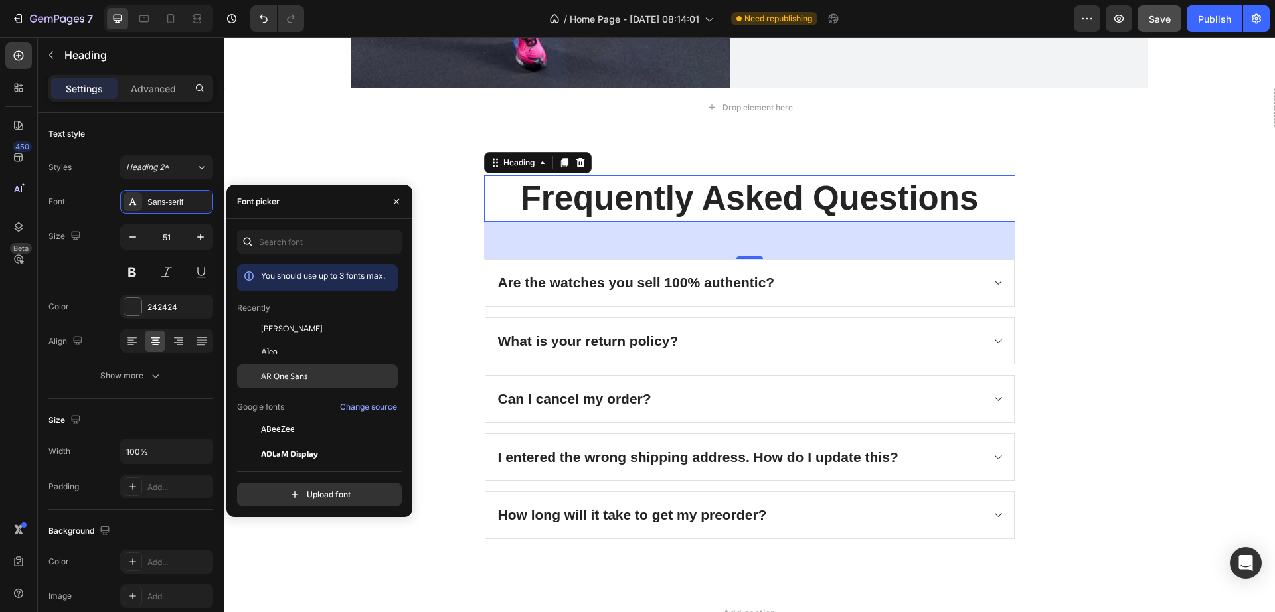
click at [299, 373] on span "AR One Sans" at bounding box center [284, 376] width 47 height 12
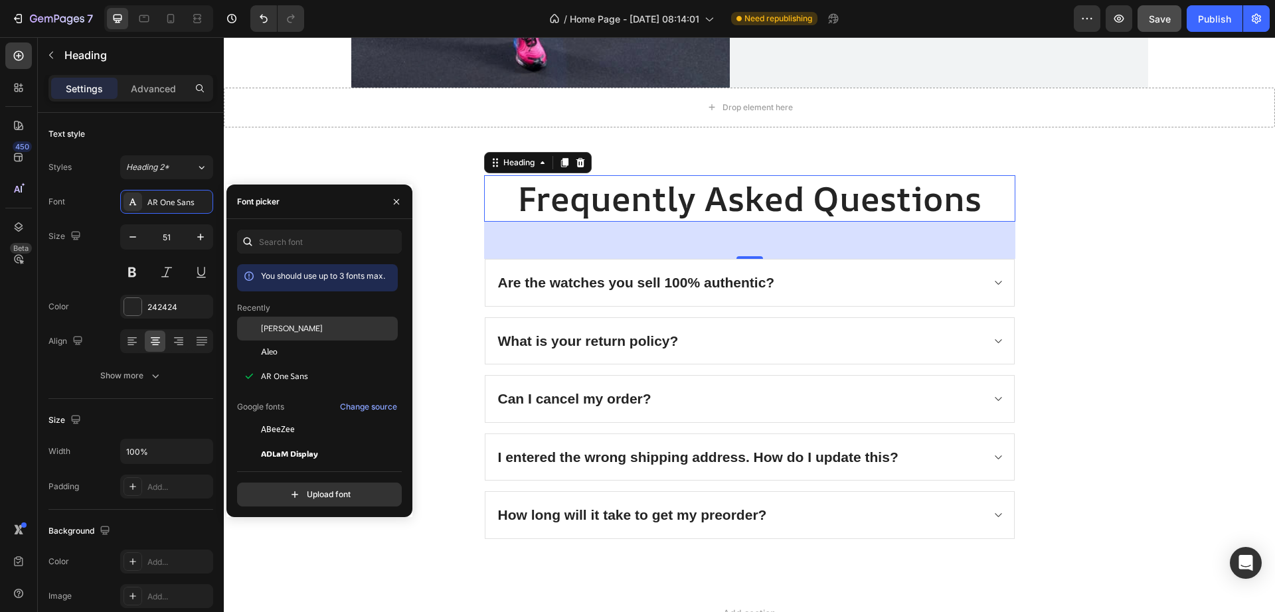
click at [299, 323] on span "[PERSON_NAME]" at bounding box center [292, 329] width 62 height 12
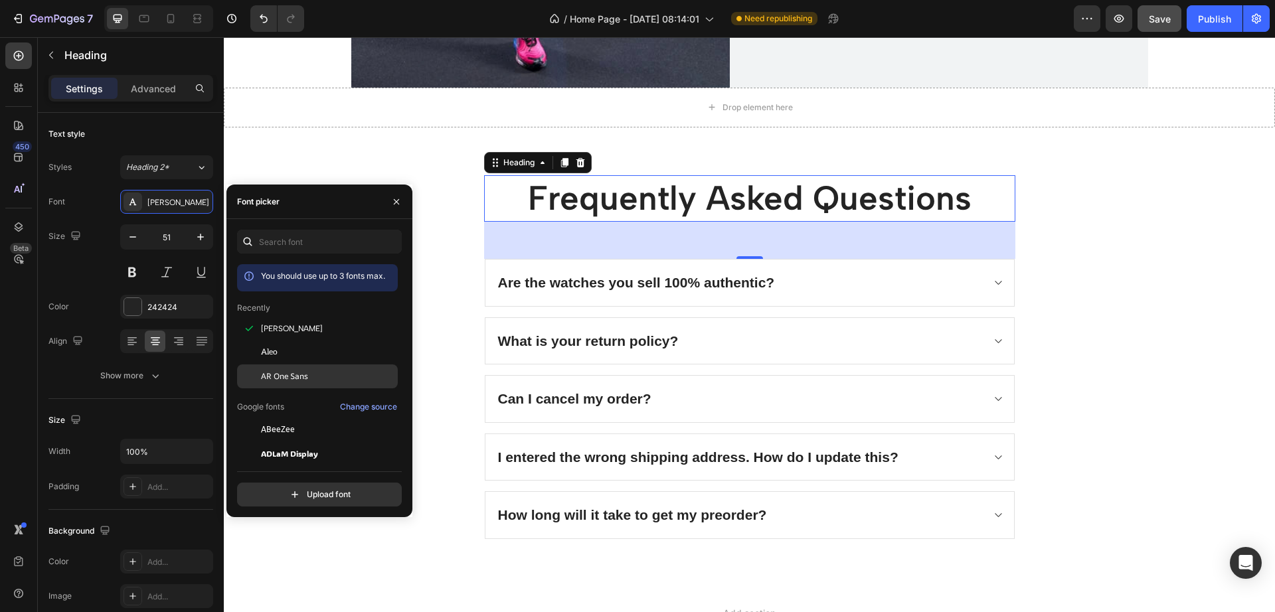
click at [299, 561] on div "AR One Sans" at bounding box center [317, 573] width 161 height 24
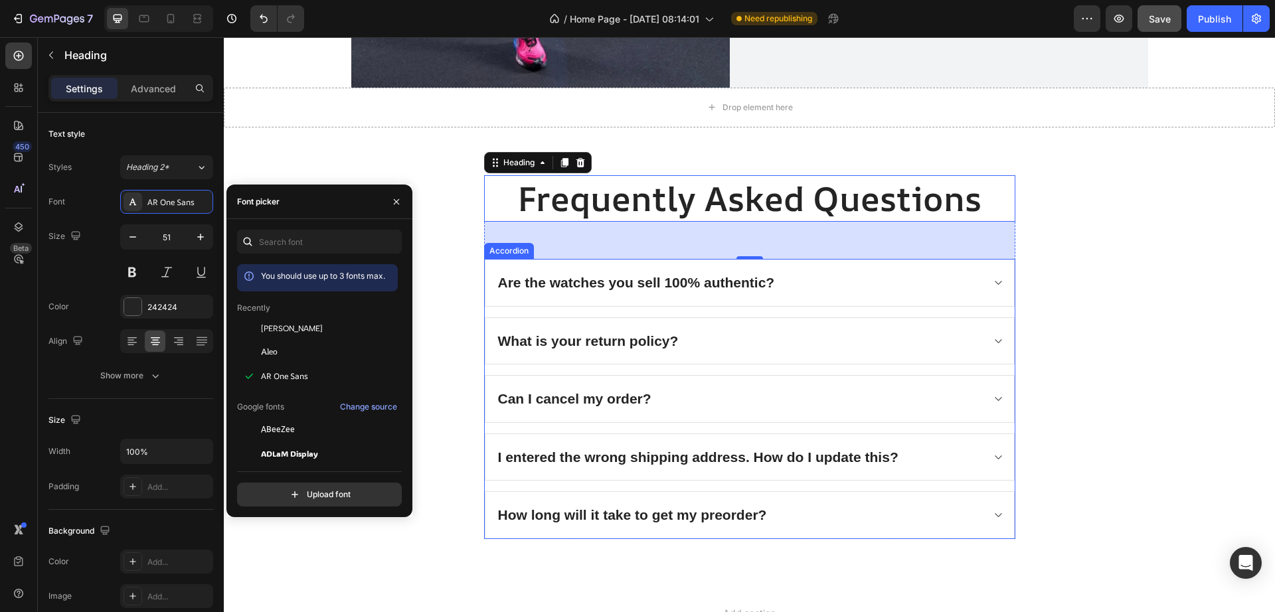
click at [566, 284] on p "Are the watches you sell 100% authentic?" at bounding box center [636, 282] width 277 height 21
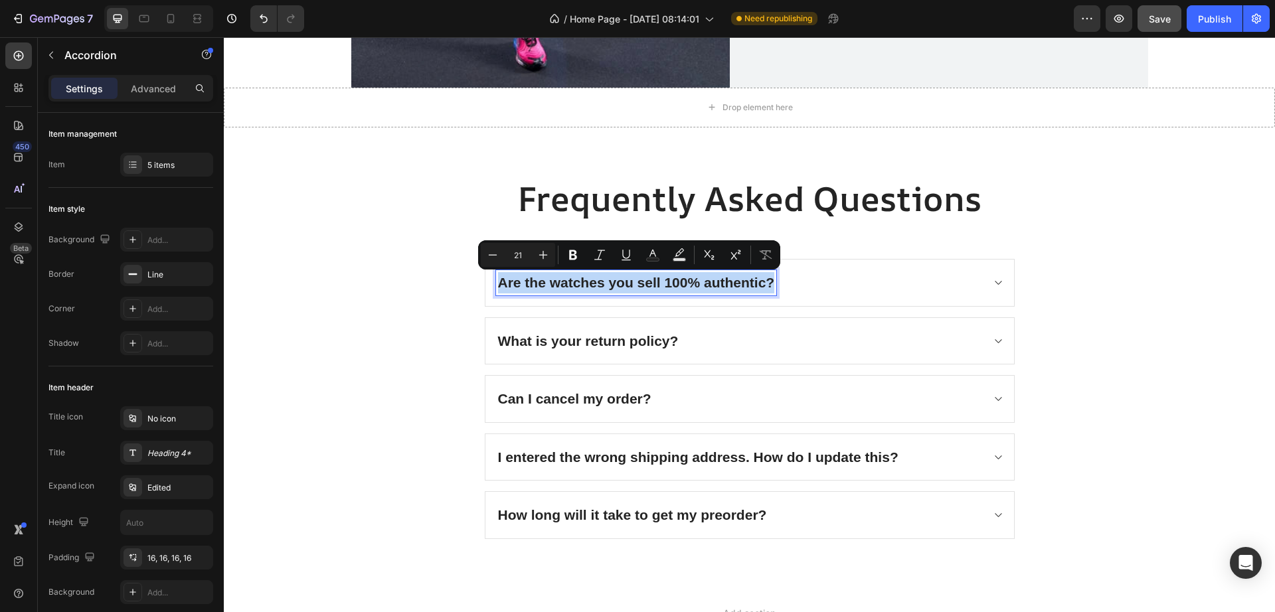
type input "14"
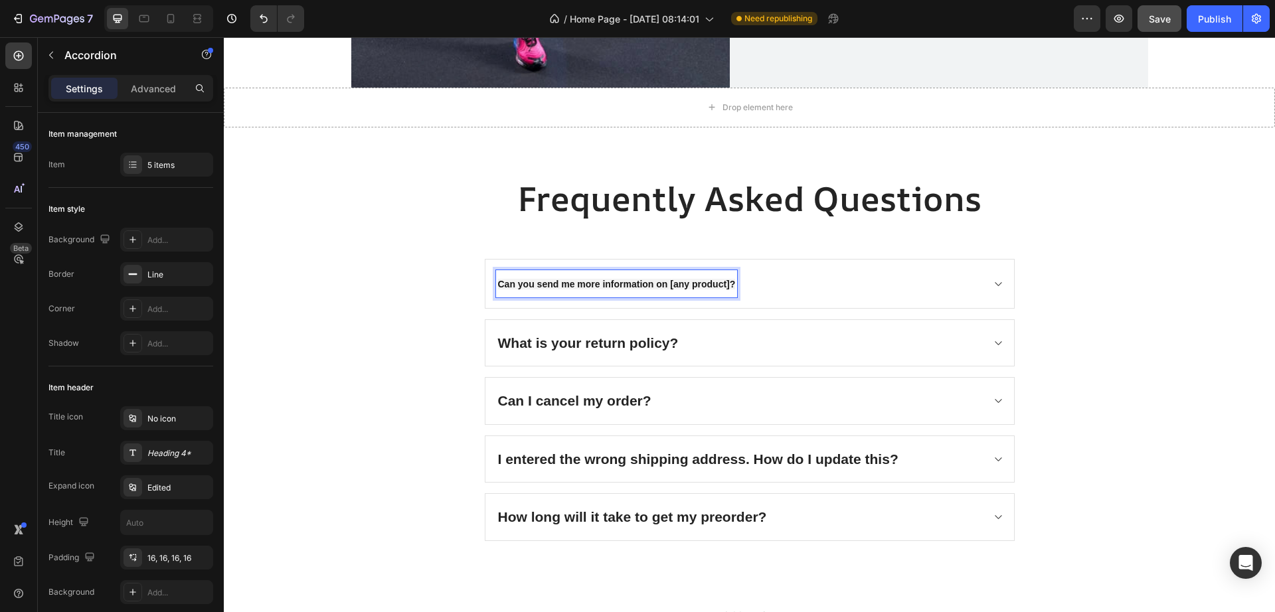
click at [585, 285] on strong "Can you send me more information on [any product]?" at bounding box center [617, 284] width 238 height 11
click at [586, 285] on strong "Can you send me more information on [any product]?" at bounding box center [617, 284] width 238 height 11
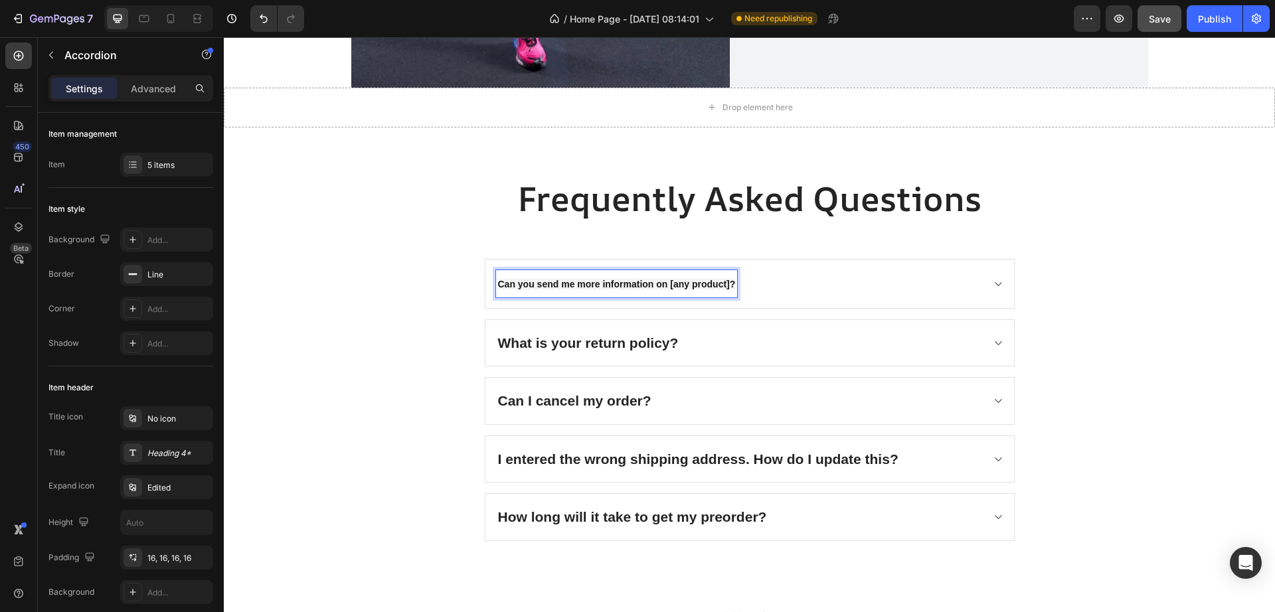
click at [661, 283] on strong "Can you send me more information on [any product]?" at bounding box center [617, 284] width 238 height 11
click at [696, 279] on strong "Can you send me more information on [any product]?" at bounding box center [617, 284] width 238 height 11
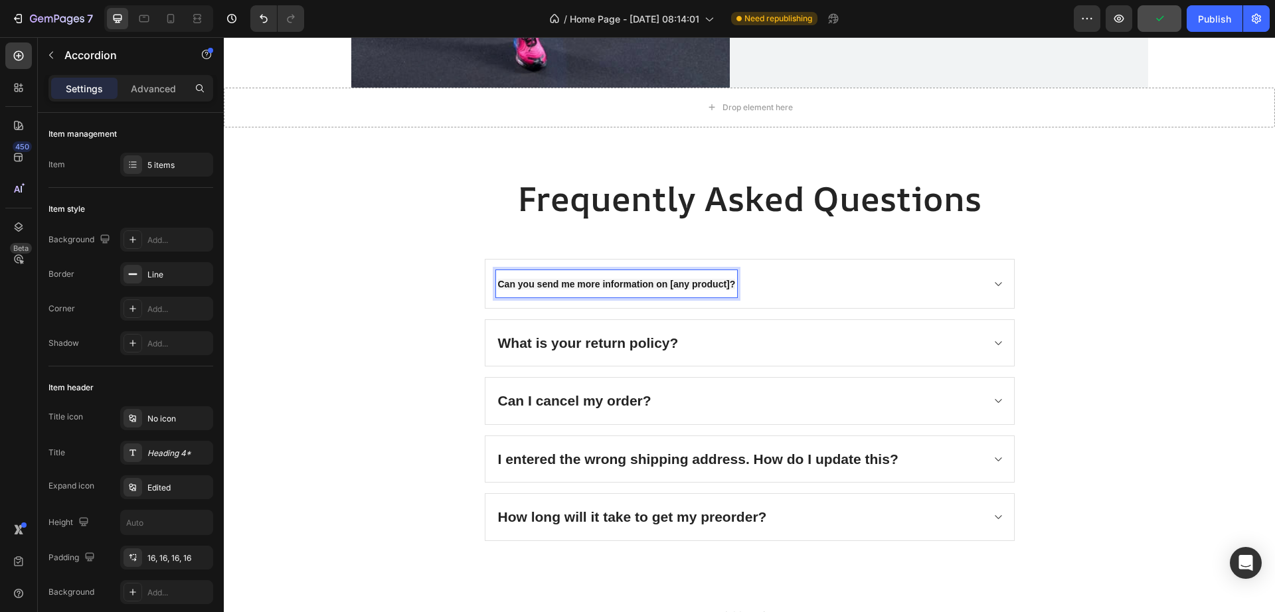
click at [696, 279] on strong "Can you send me more information on [any product]?" at bounding box center [617, 284] width 238 height 11
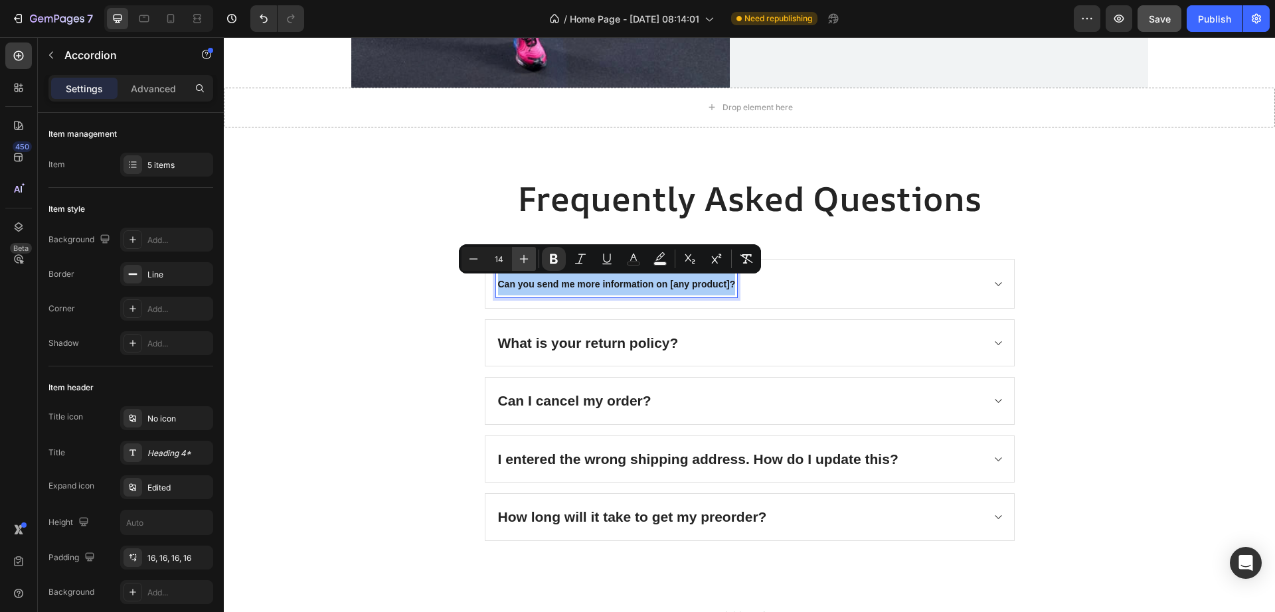
click at [515, 260] on button "Plus" at bounding box center [524, 259] width 24 height 24
click at [517, 260] on button "Plus" at bounding box center [524, 259] width 24 height 24
click at [522, 260] on icon "Editor contextual toolbar" at bounding box center [523, 258] width 13 height 13
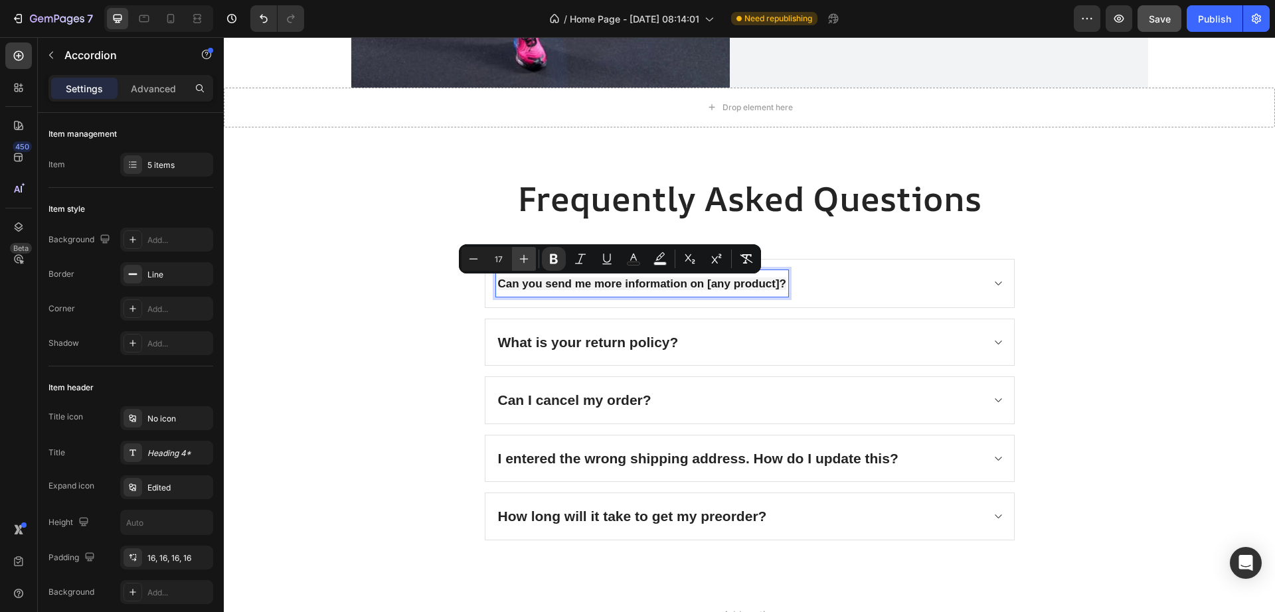
click at [522, 260] on icon "Editor contextual toolbar" at bounding box center [523, 258] width 13 height 13
click at [475, 259] on icon "Editor contextual toolbar" at bounding box center [473, 258] width 9 height 1
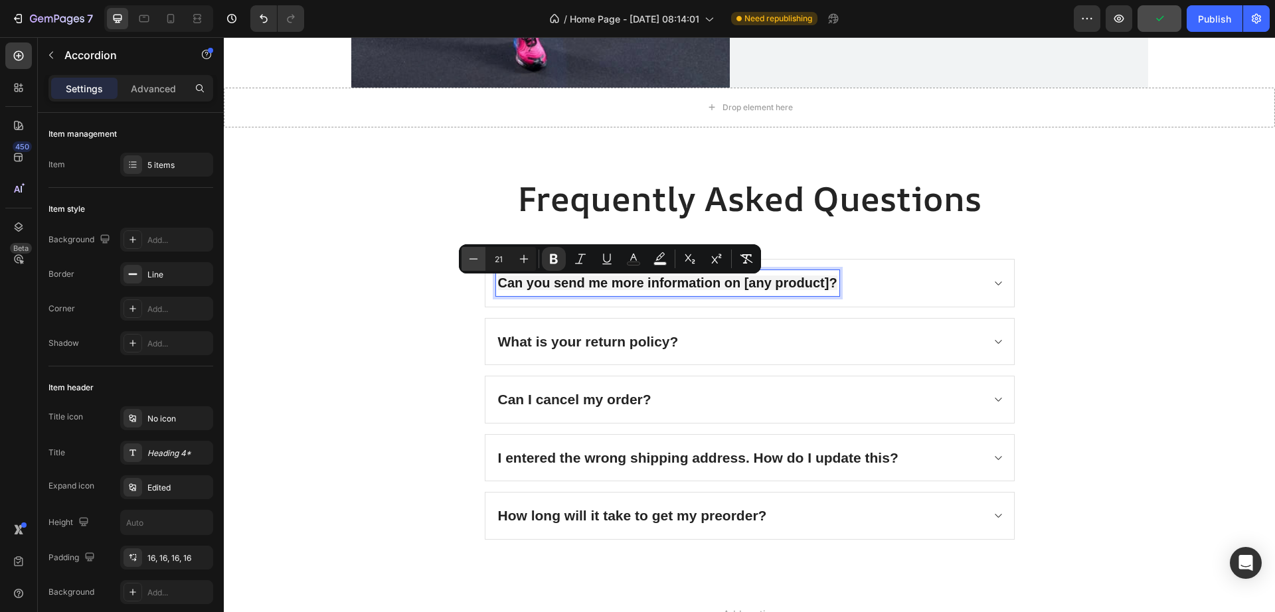
type input "20"
click at [1133, 301] on div "Frequently Asked Questions Heading Can you send me more information on [any pro…" at bounding box center [749, 357] width 1031 height 364
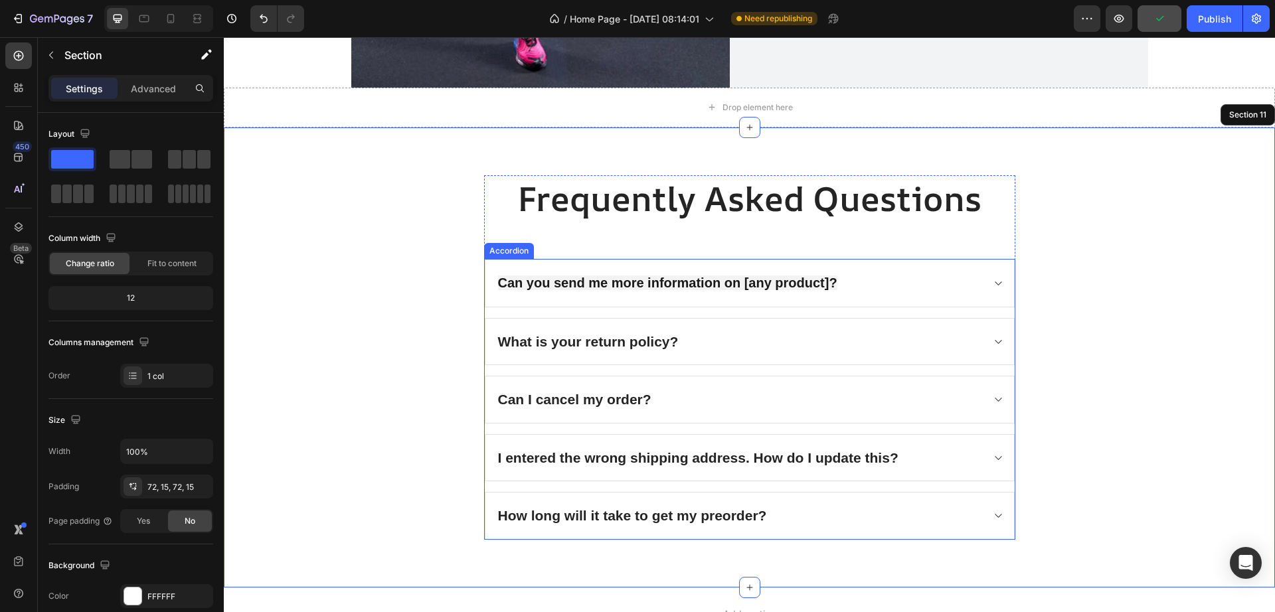
click at [979, 294] on div "Can you send me more information on [any product]?" at bounding box center [749, 283] width 528 height 47
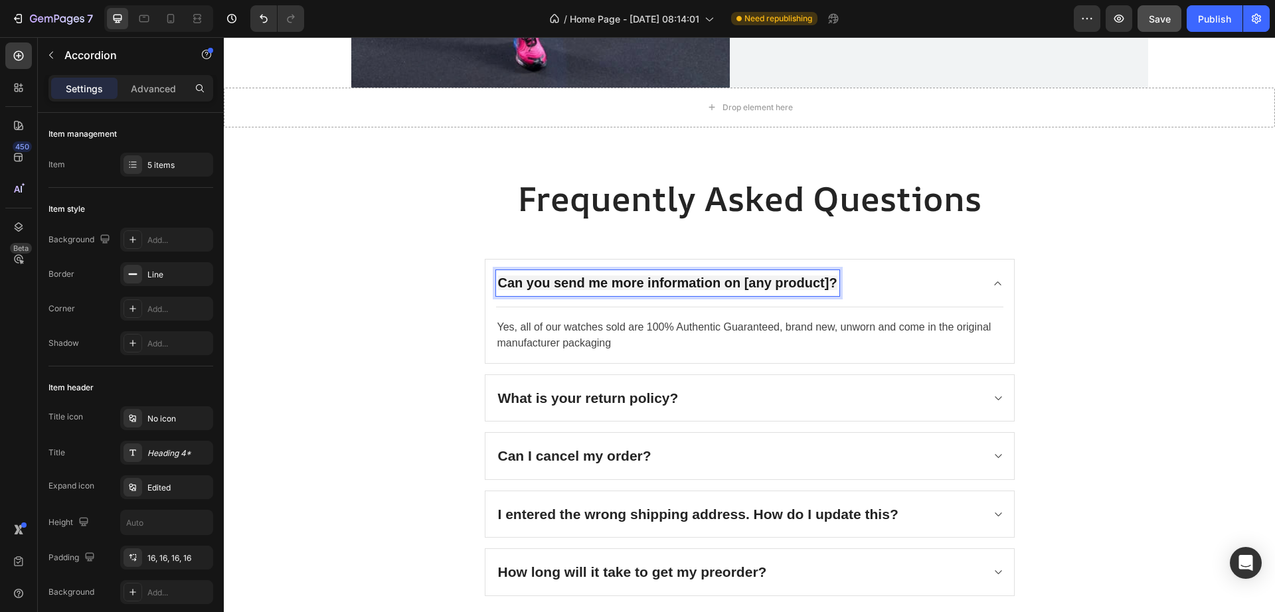
click at [572, 281] on strong "Can you send me more information on [any product]?" at bounding box center [667, 283] width 339 height 15
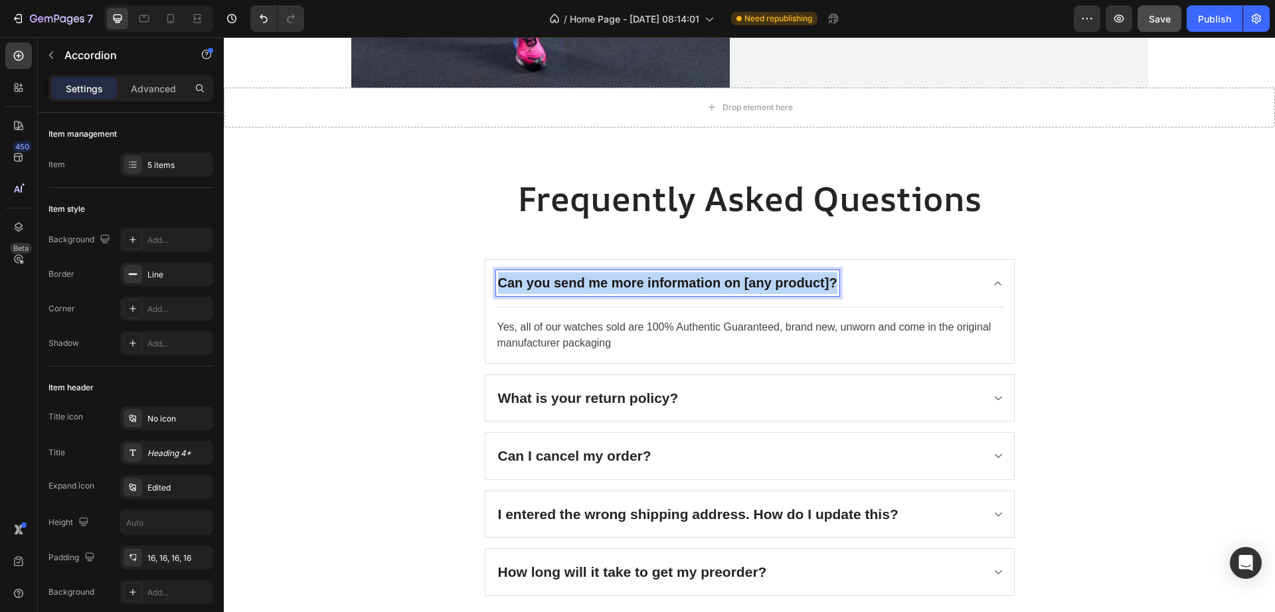
click at [572, 281] on strong "Can you send me more information on [any product]?" at bounding box center [667, 283] width 339 height 15
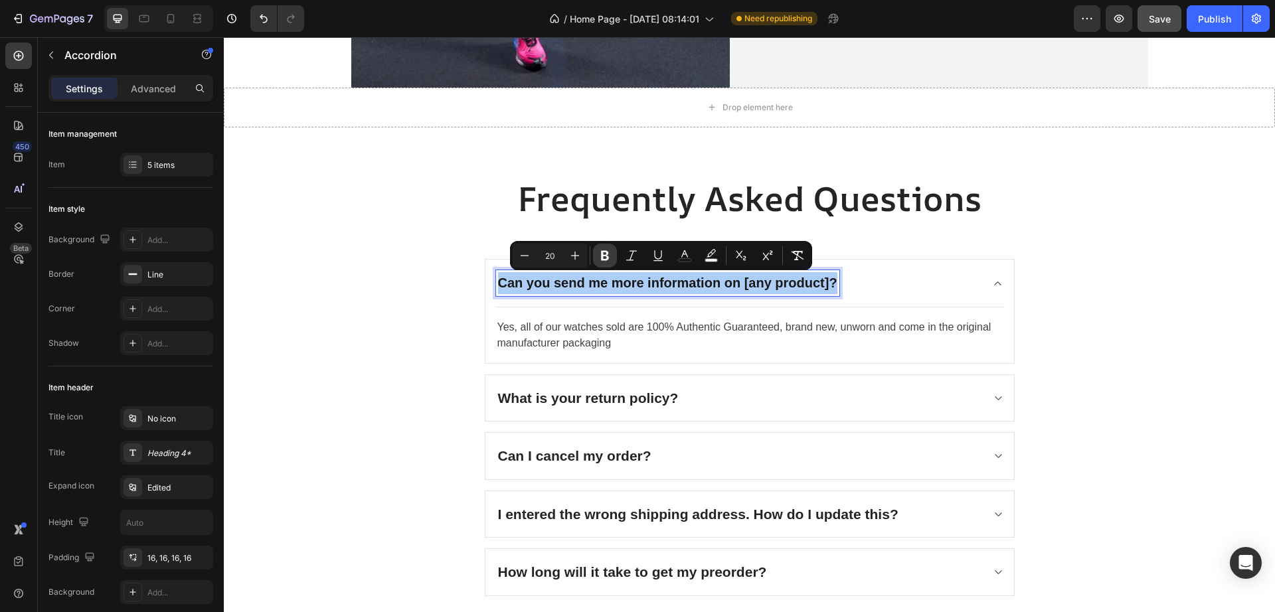
click at [611, 254] on icon "Editor contextual toolbar" at bounding box center [604, 255] width 13 height 13
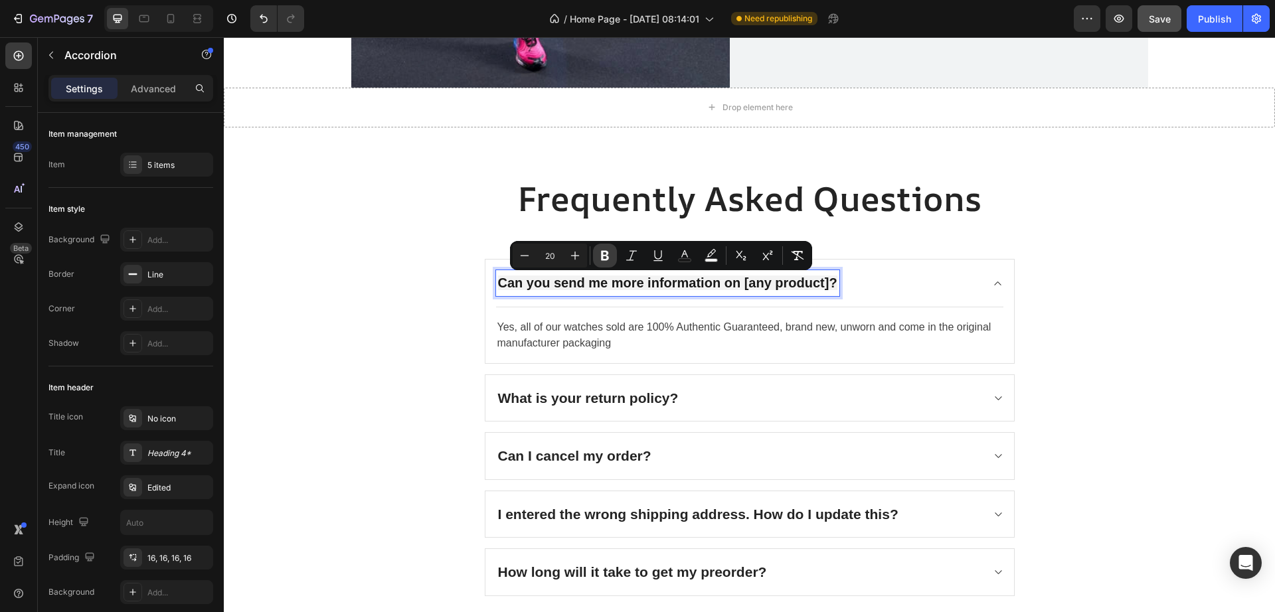
click at [609, 257] on icon "Editor contextual toolbar" at bounding box center [604, 255] width 13 height 13
click at [606, 260] on icon "Editor contextual toolbar" at bounding box center [605, 256] width 8 height 10
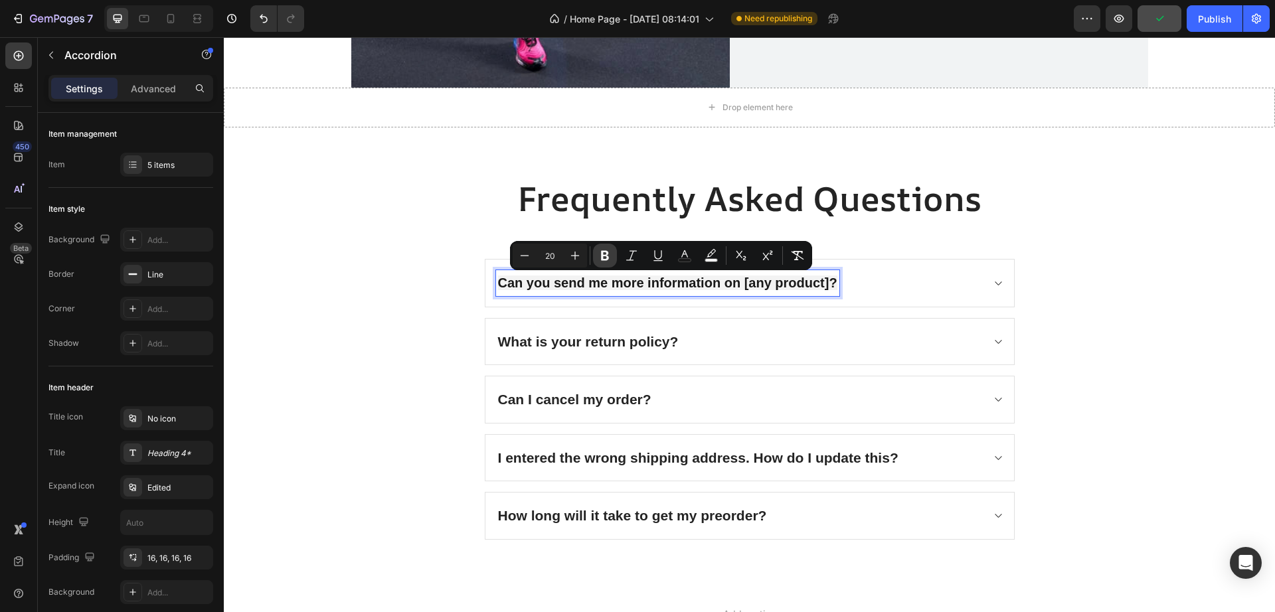
click at [606, 260] on icon "Editor contextual toolbar" at bounding box center [605, 256] width 8 height 10
click at [998, 282] on div "Can you send me more information on [any product]?" at bounding box center [749, 283] width 528 height 47
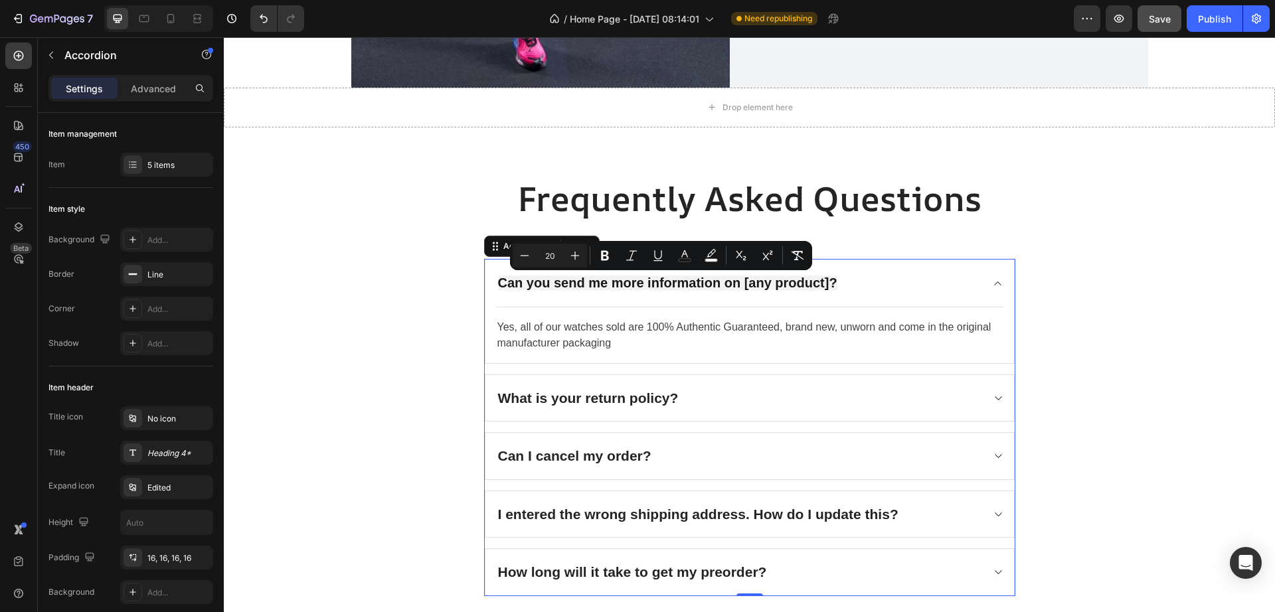
click at [1110, 261] on div "Frequently Asked Questions Heading Can you send me more information on [any pro…" at bounding box center [749, 385] width 1031 height 421
click at [1113, 260] on div "Frequently Asked Questions Heading Can you send me more information on [any pro…" at bounding box center [749, 385] width 1031 height 421
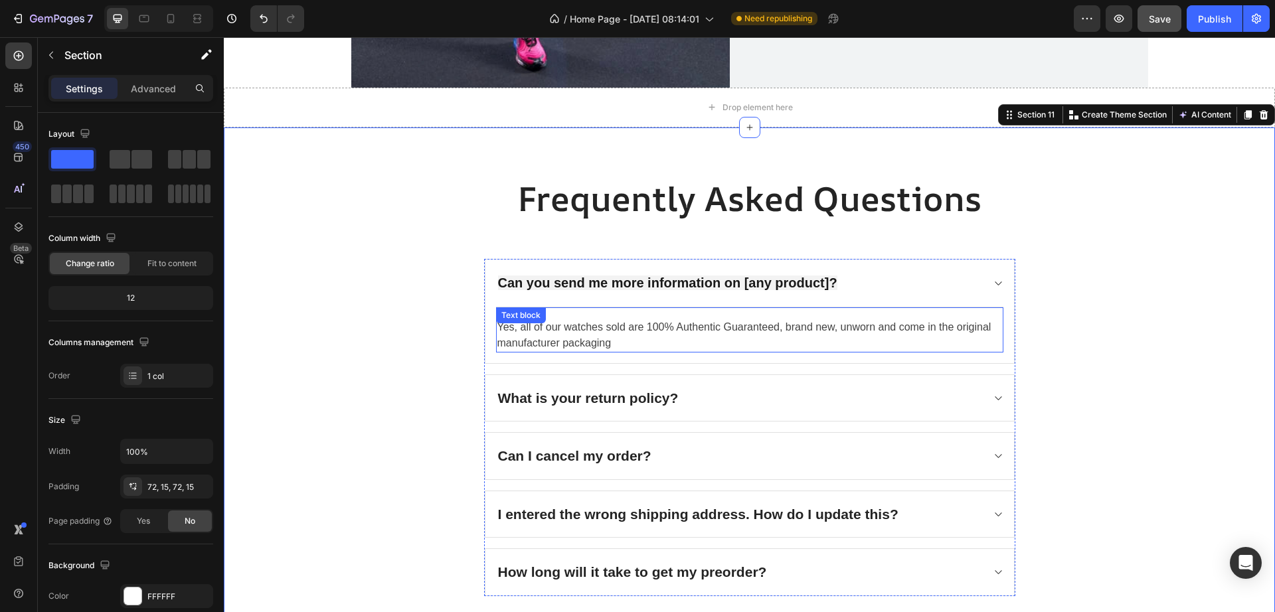
click at [693, 329] on div "Can you send me more information on [any product]? Yes, all of our watches sold…" at bounding box center [750, 311] width 530 height 105
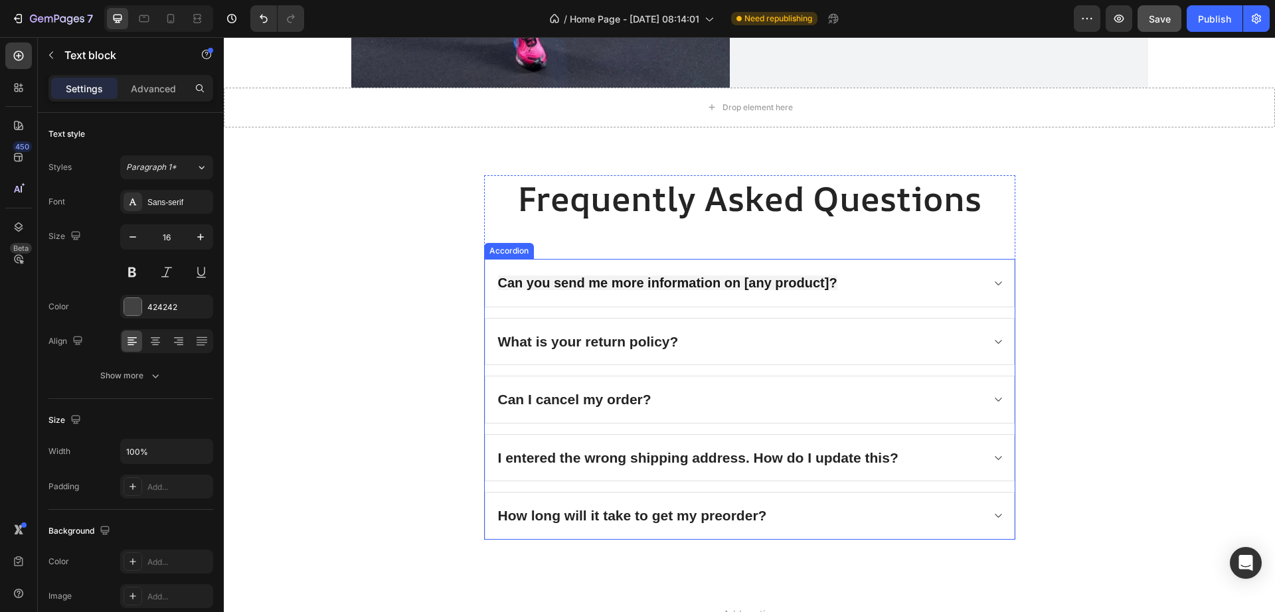
click at [937, 278] on div "Can you send me more information on [any product]?" at bounding box center [739, 283] width 486 height 26
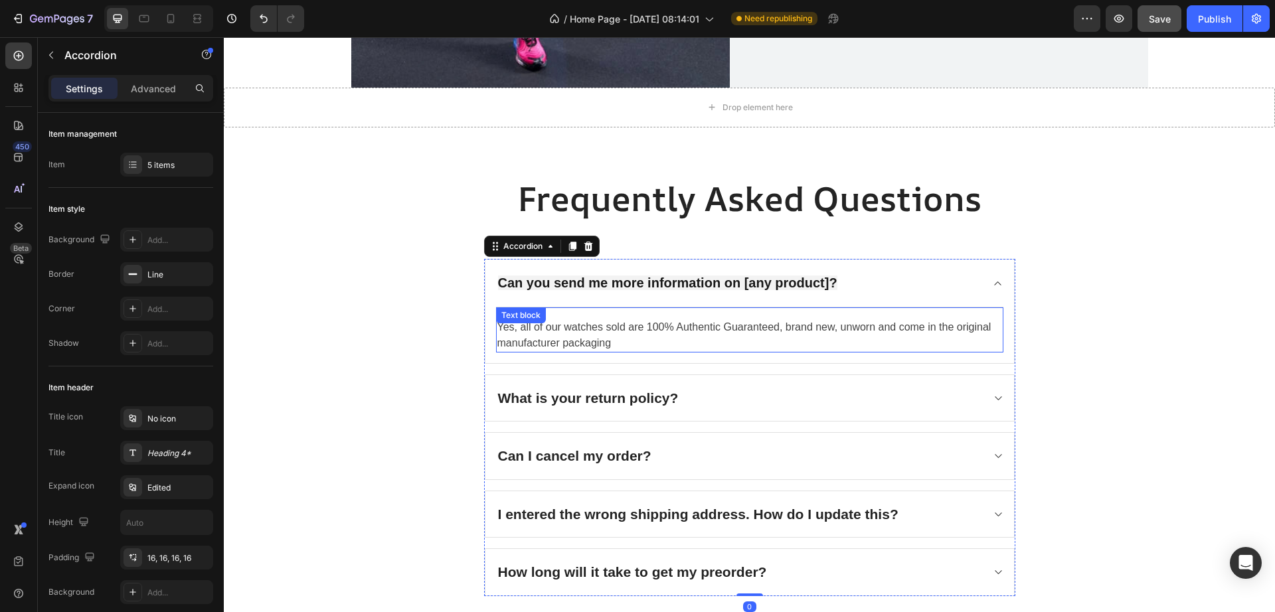
click at [898, 329] on p "Yes, all of our watches sold are 100% Authentic Guaranteed, brand new, unworn a…" at bounding box center [749, 335] width 505 height 32
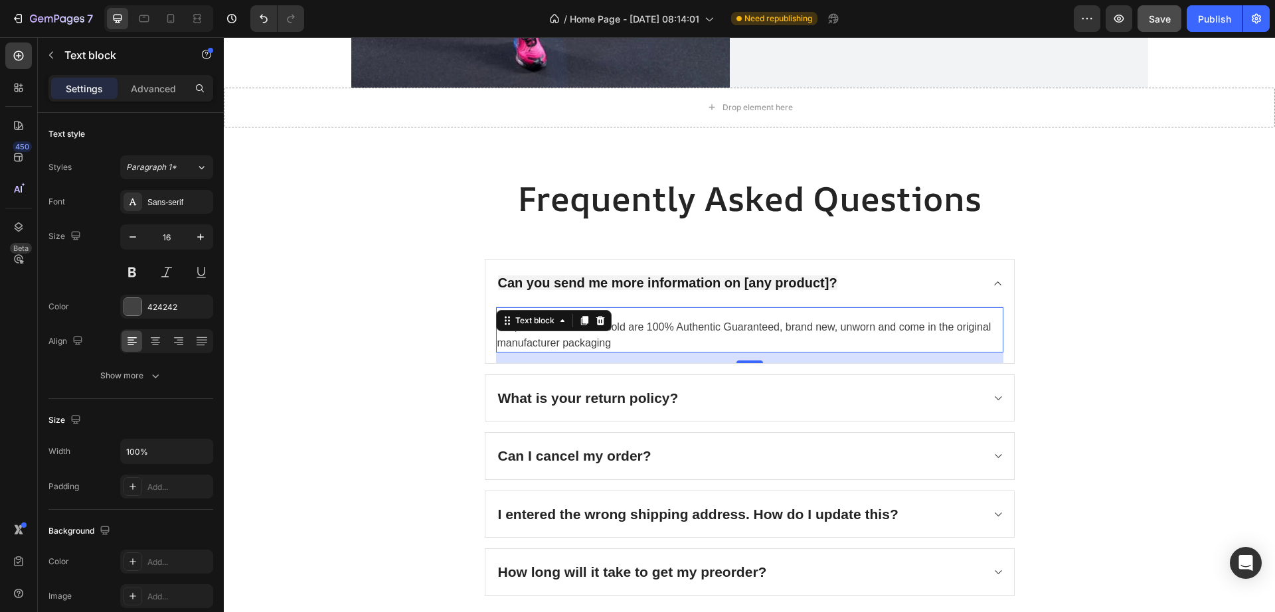
click at [675, 335] on p "Yes, all of our watches sold are 100% Authentic Guaranteed, brand new, unworn a…" at bounding box center [749, 335] width 505 height 32
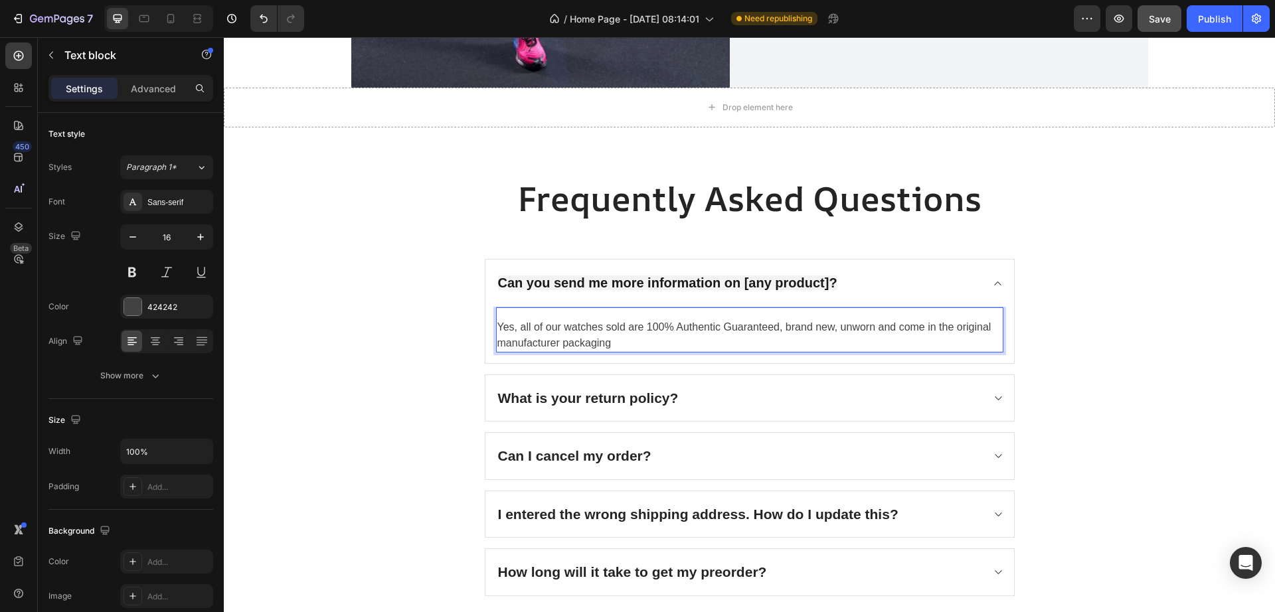
click at [675, 335] on p "Yes, all of our watches sold are 100% Authentic Guaranteed, brand new, unworn a…" at bounding box center [749, 335] width 505 height 32
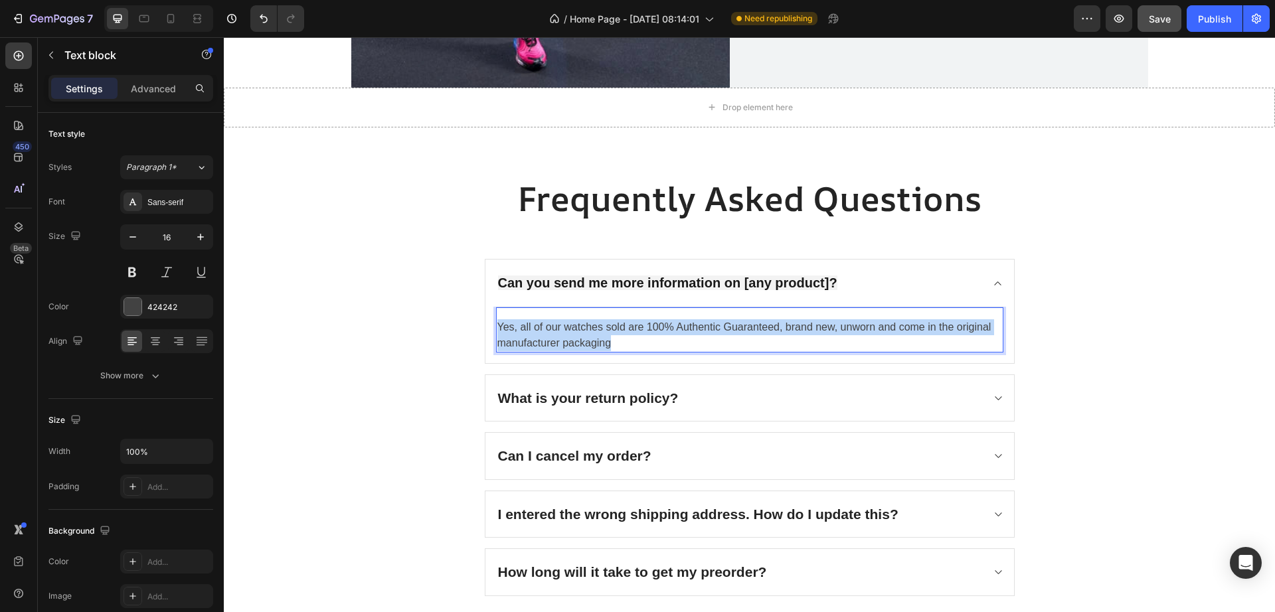
click at [675, 335] on p "Yes, all of our watches sold are 100% Authentic Guaranteed, brand new, unworn a…" at bounding box center [749, 335] width 505 height 32
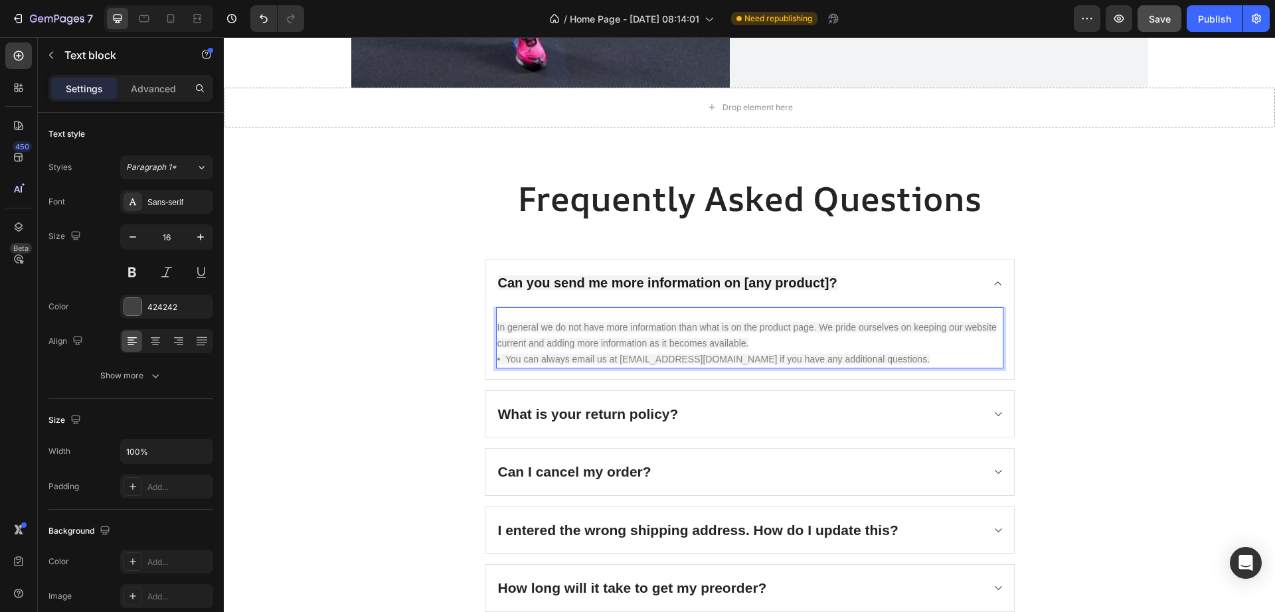
click at [533, 328] on span "In general we do not have more information than what is on the product page. We…" at bounding box center [746, 335] width 499 height 27
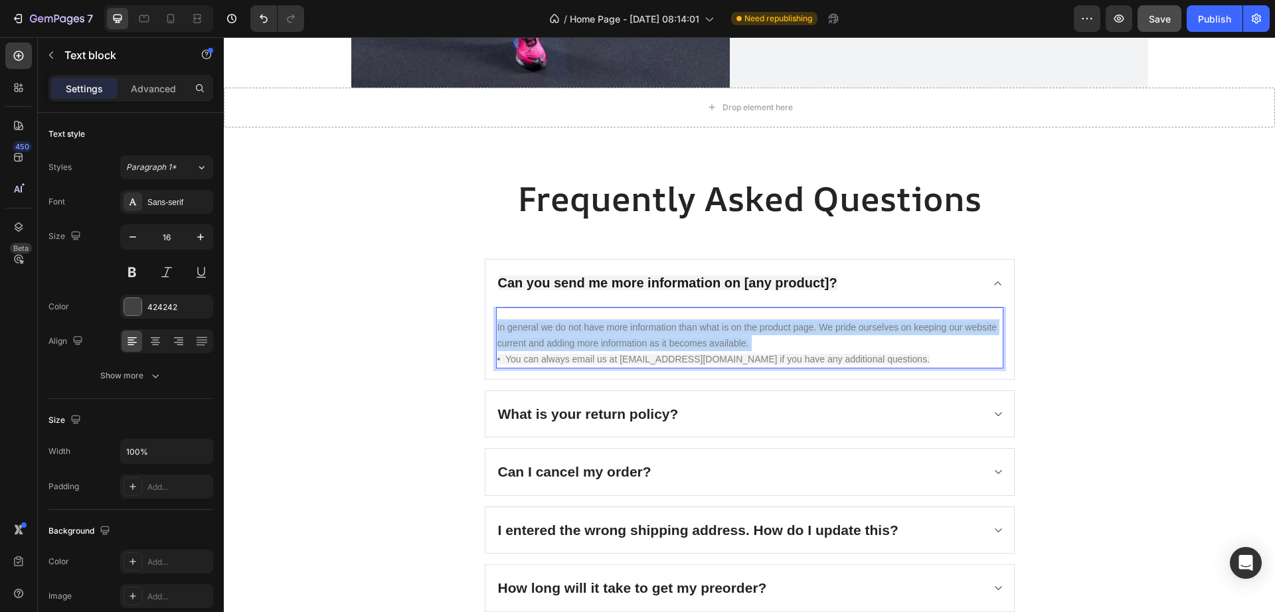
click at [533, 328] on span "In general we do not have more information than what is on the product page. We…" at bounding box center [746, 335] width 499 height 27
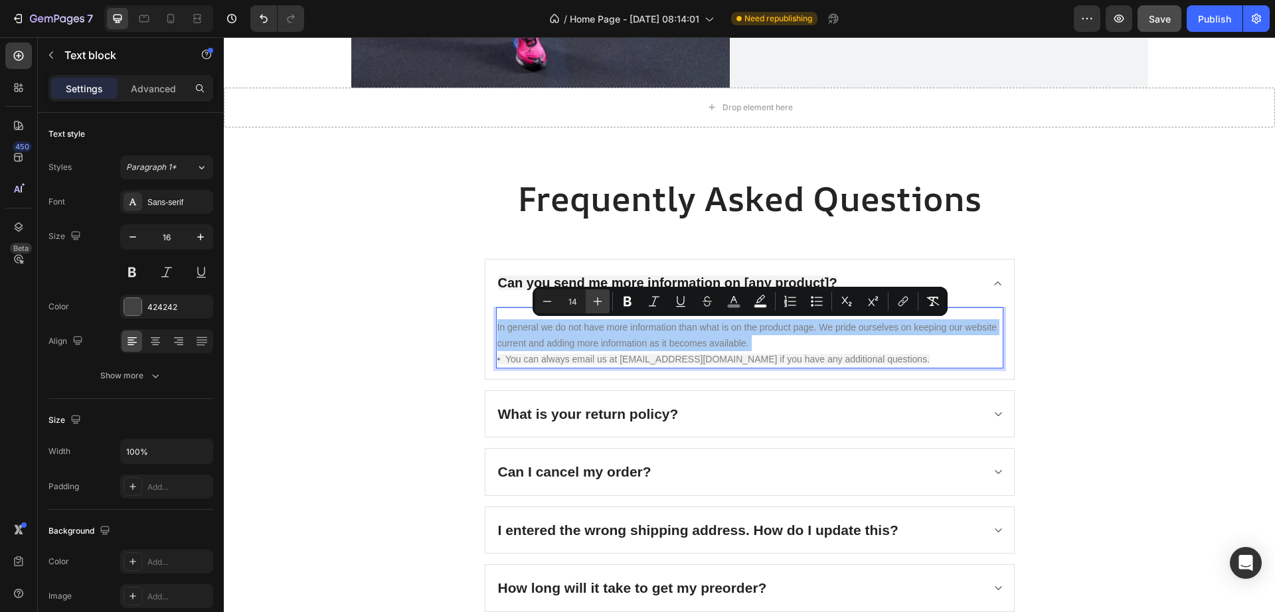
click at [599, 299] on icon "Editor contextual toolbar" at bounding box center [597, 301] width 13 height 13
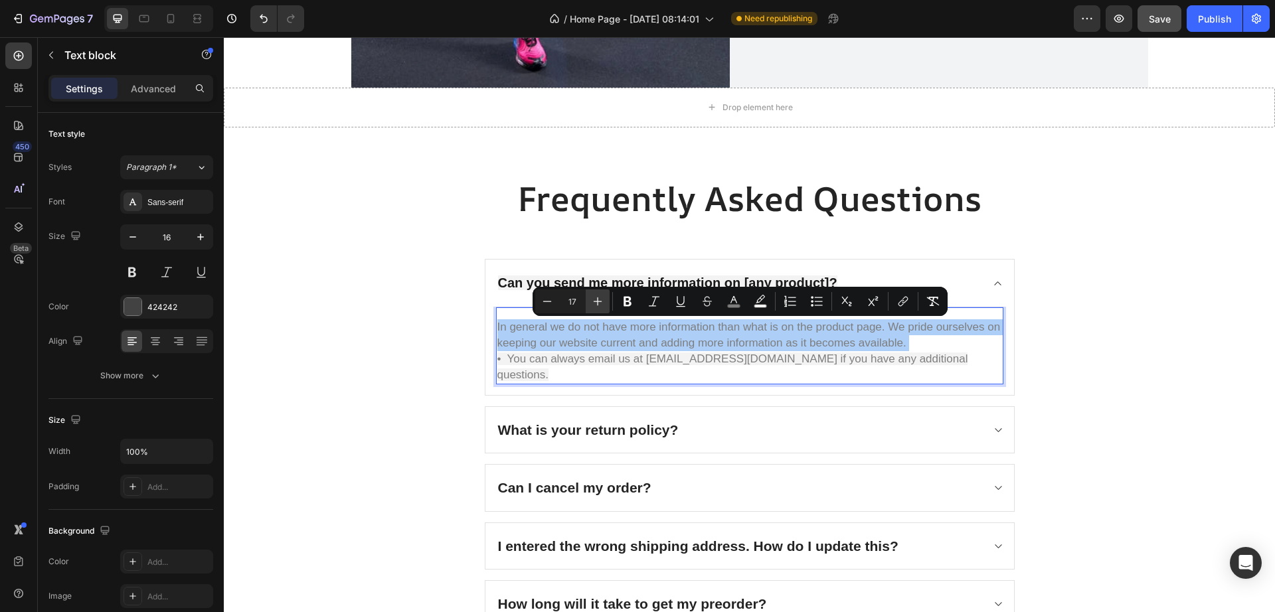
click at [601, 299] on icon "Editor contextual toolbar" at bounding box center [597, 301] width 13 height 13
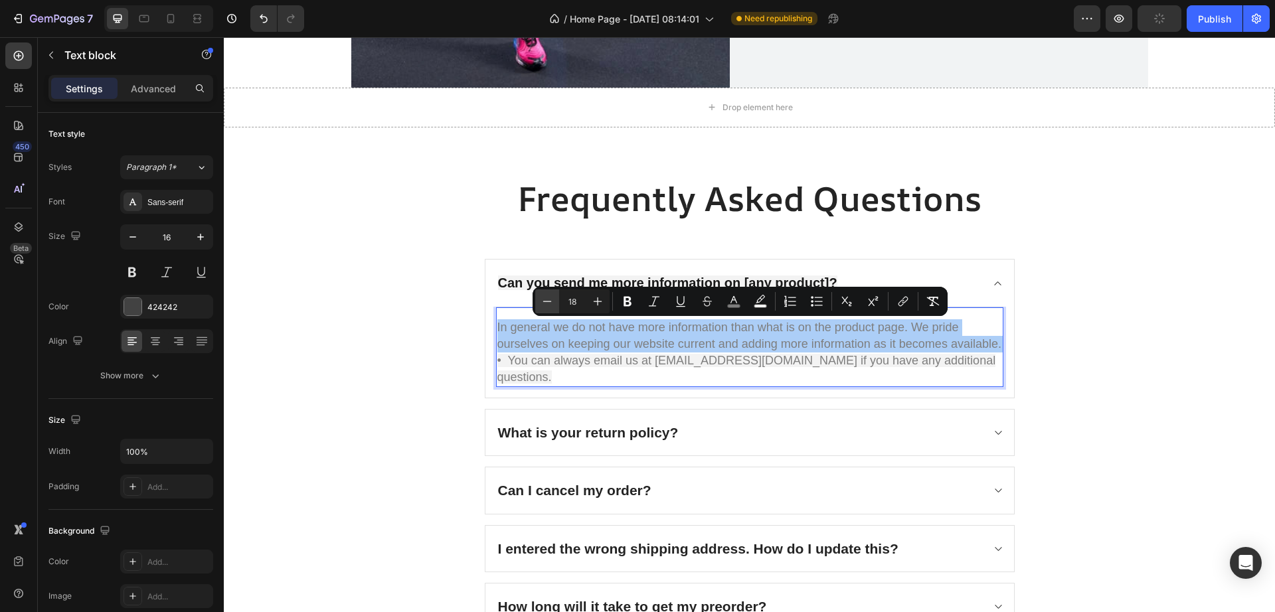
click at [536, 308] on button "Minus" at bounding box center [547, 301] width 24 height 24
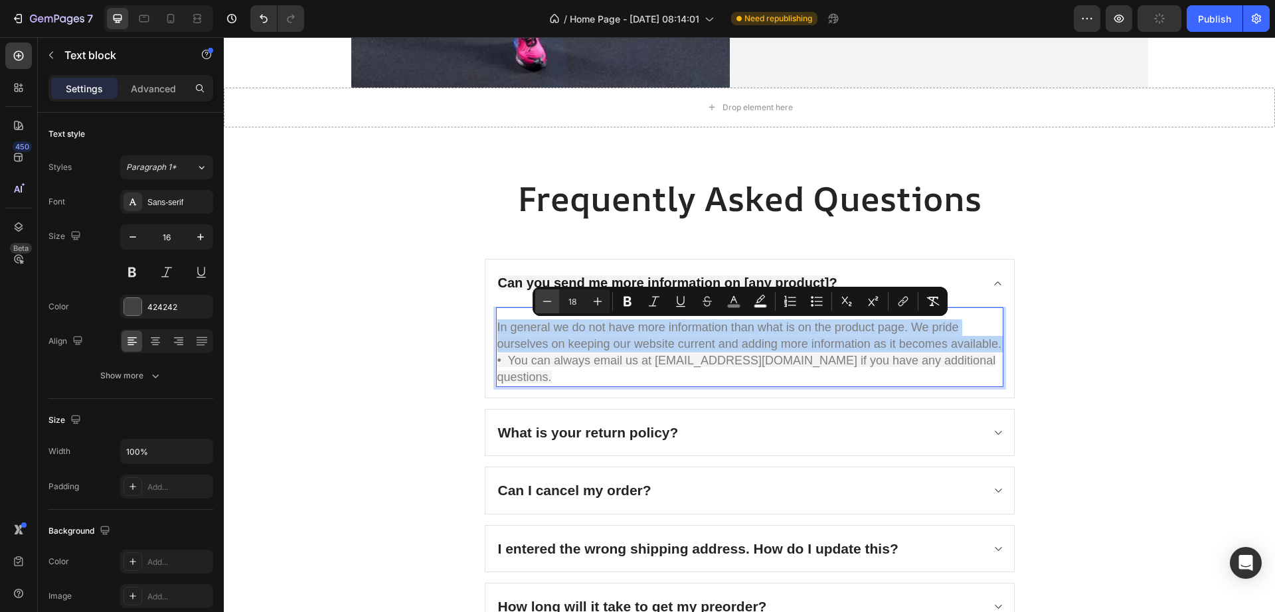
type input "17"
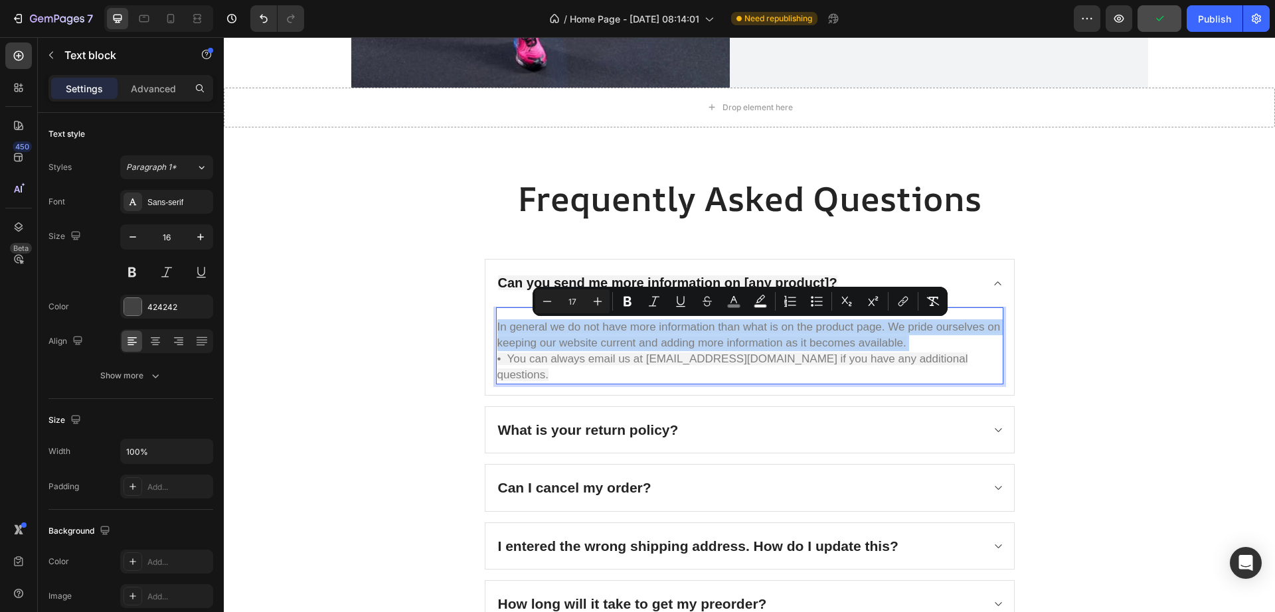
click at [533, 305] on div "Minus 17 Plus Bold Italic Underline Strikethrough color color Numbered List Bul…" at bounding box center [739, 301] width 415 height 29
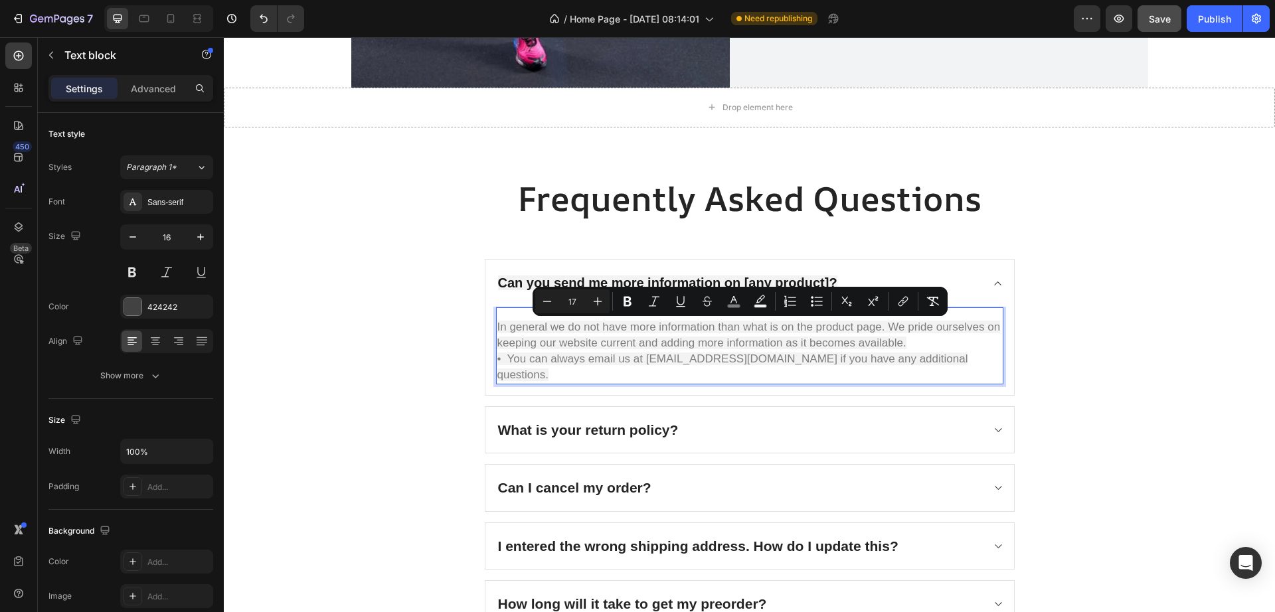
click at [710, 347] on span "In general we do not have more information than what is on the product page. We…" at bounding box center [748, 335] width 503 height 29
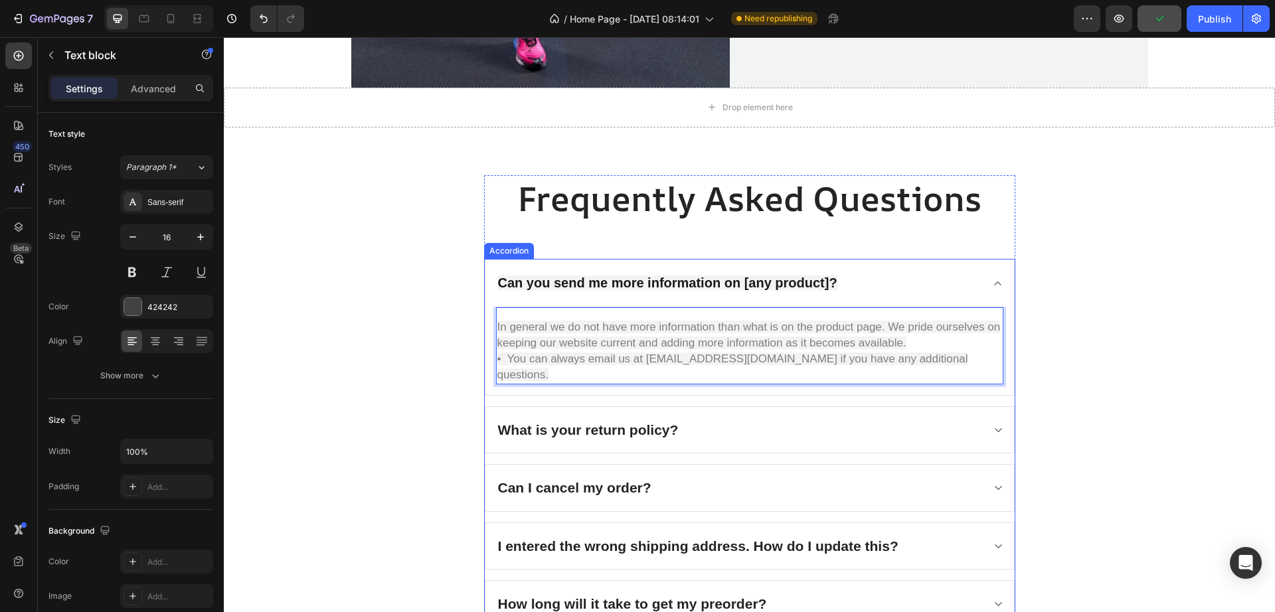
click at [604, 420] on p "What is your return policy?" at bounding box center [588, 430] width 181 height 21
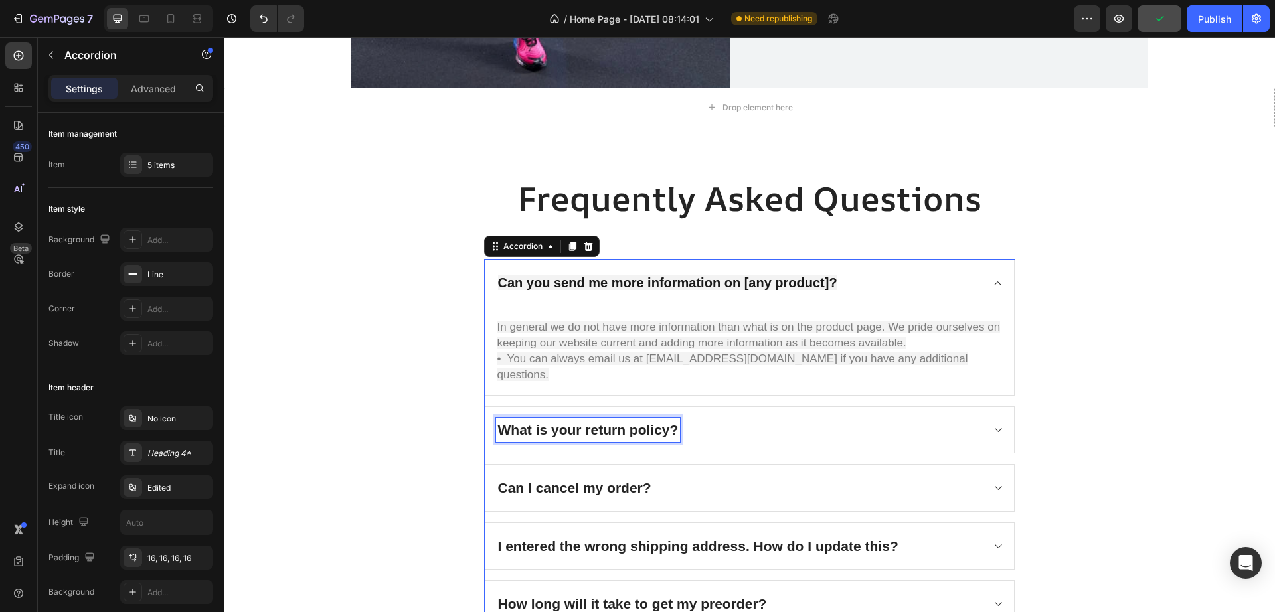
click at [604, 420] on p "What is your return policy?" at bounding box center [588, 430] width 181 height 21
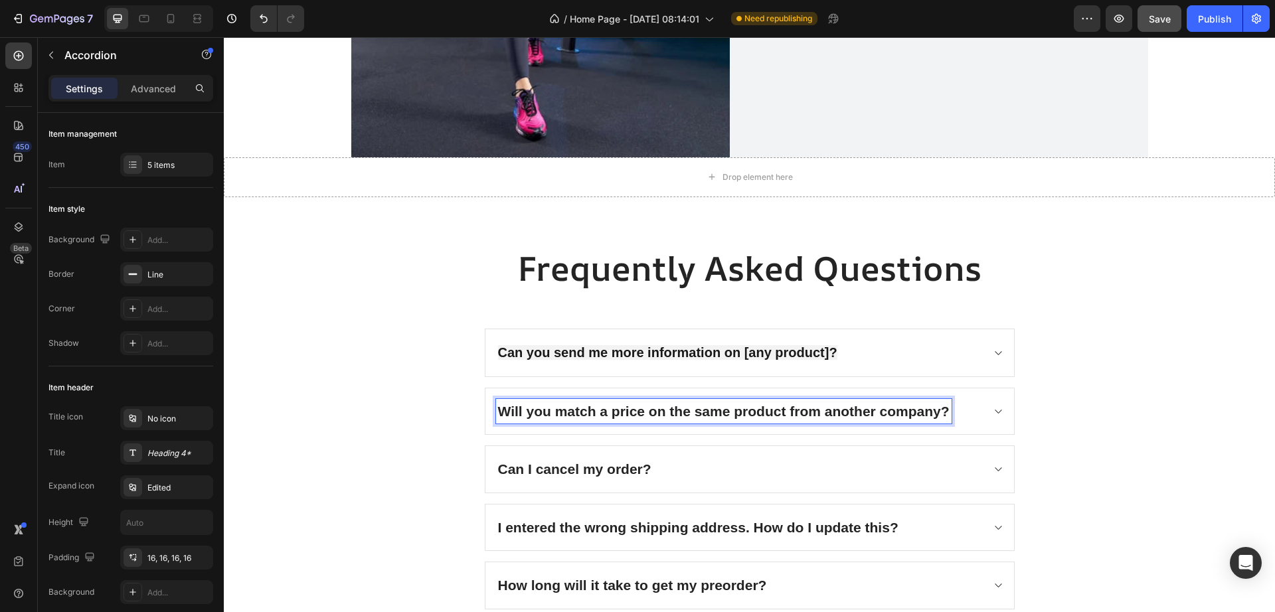
scroll to position [2711, 0]
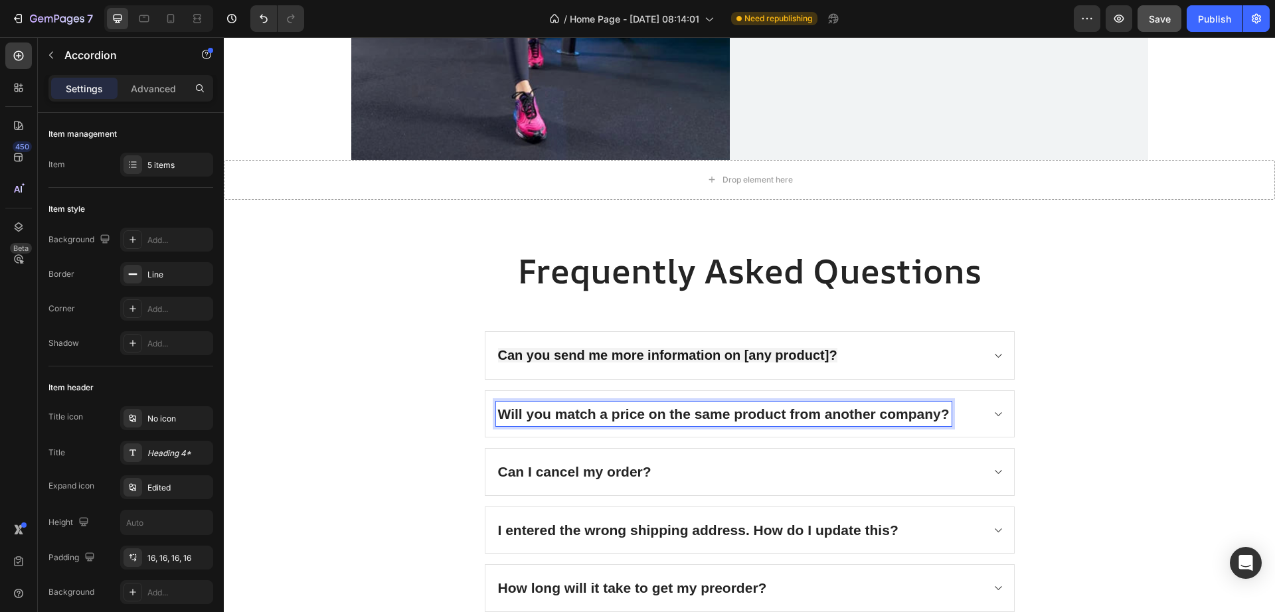
click at [969, 412] on div "Will you match a price on the same product from another company?" at bounding box center [739, 414] width 486 height 25
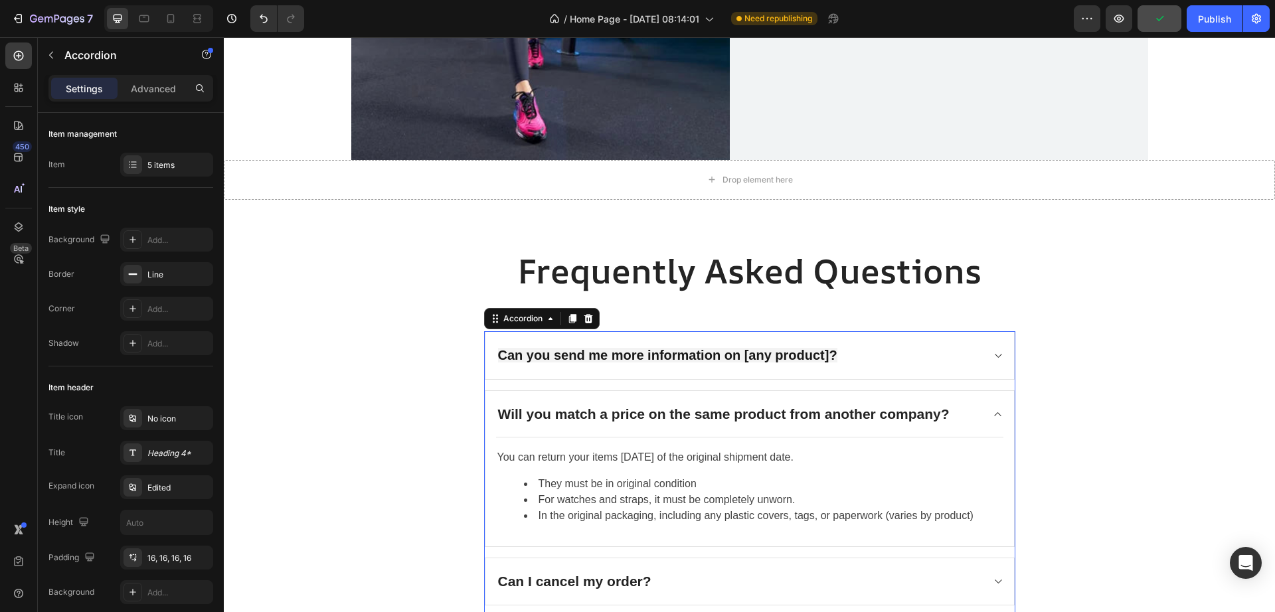
click at [706, 499] on li "For watches and straps, it must be completely unworn." at bounding box center [763, 500] width 478 height 16
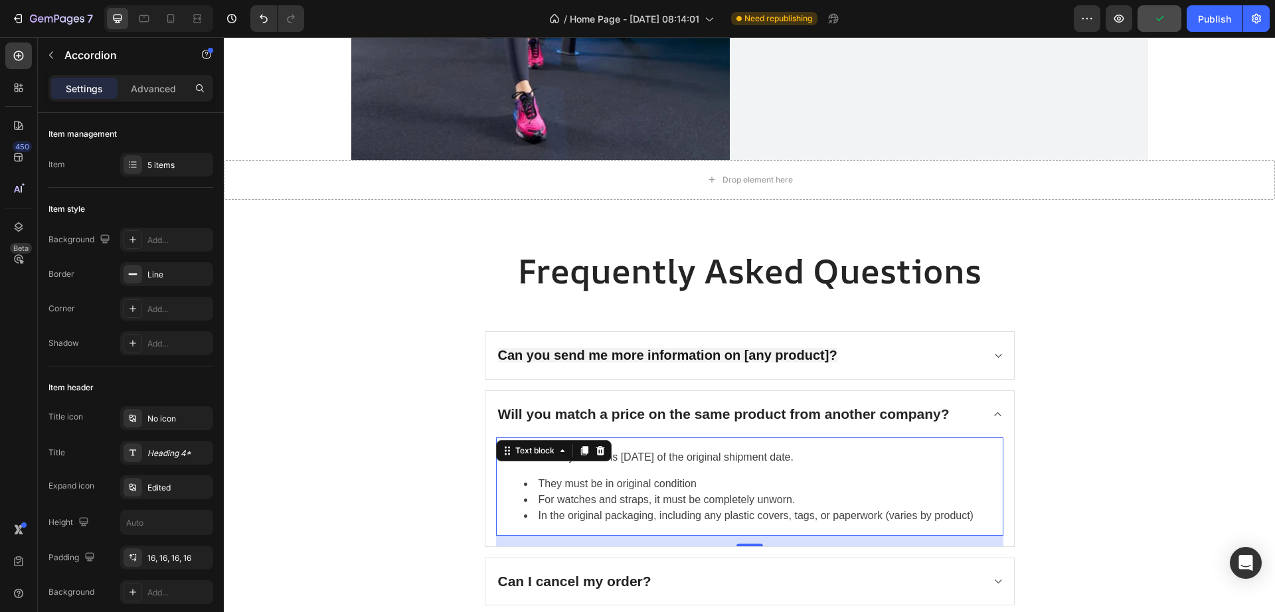
click at [706, 499] on li "For watches and straps, it must be completely unworn." at bounding box center [763, 500] width 478 height 16
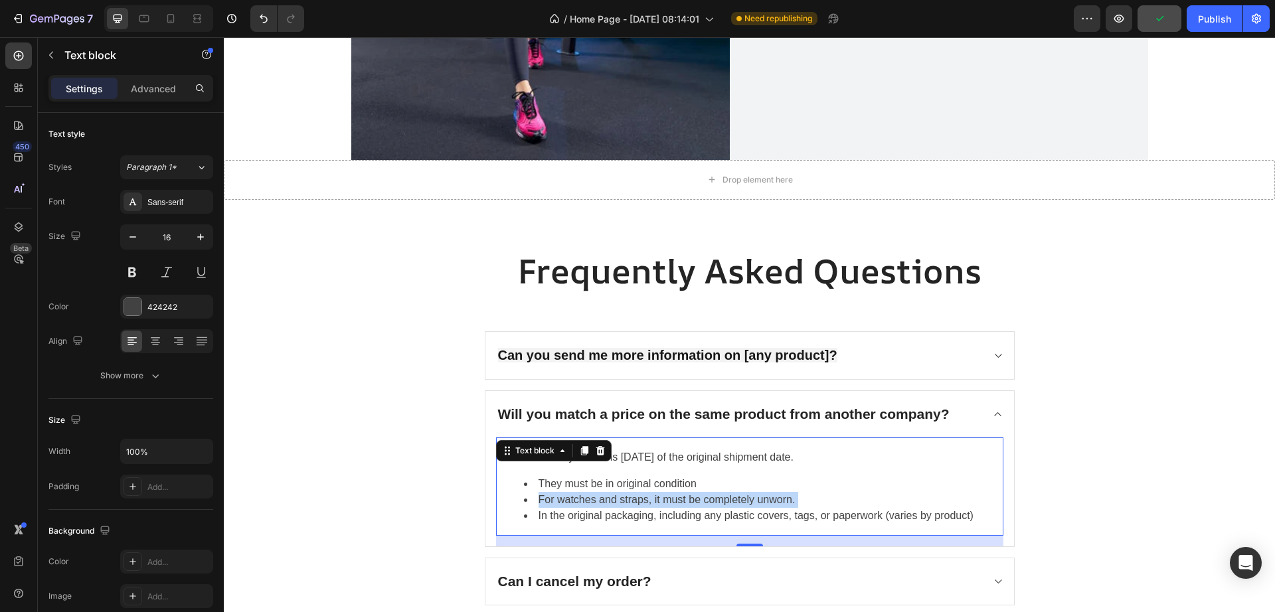
click at [706, 499] on li "For watches and straps, it must be completely unworn." at bounding box center [763, 500] width 478 height 16
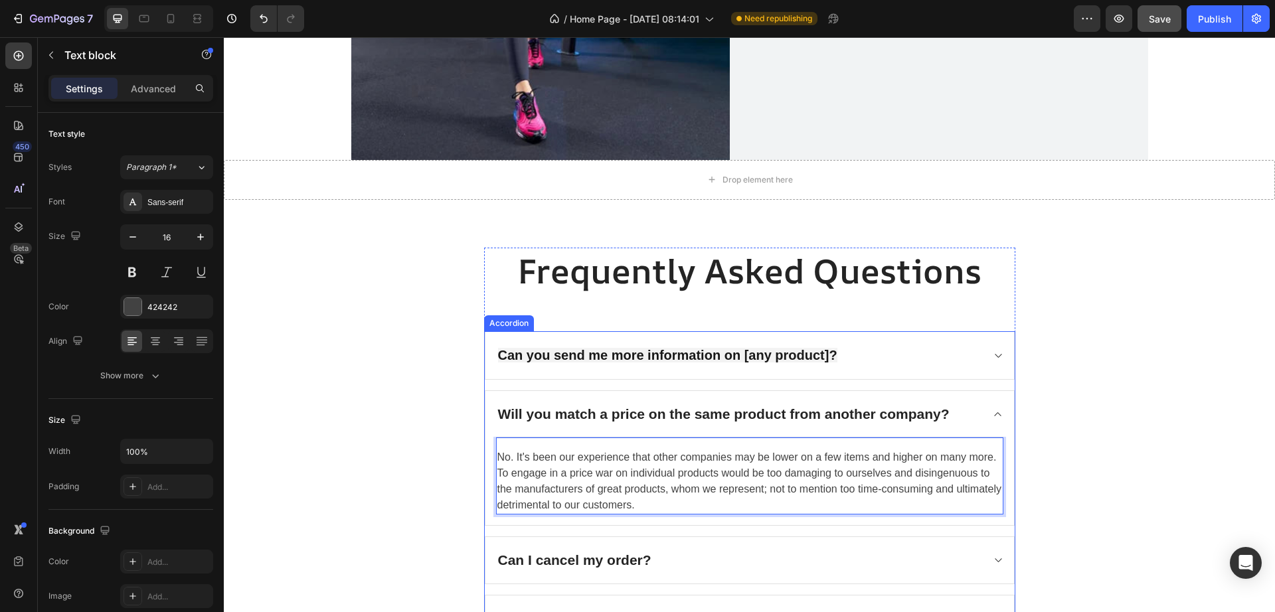
click at [977, 358] on div "Can you send me more information on [any product]?" at bounding box center [749, 355] width 528 height 47
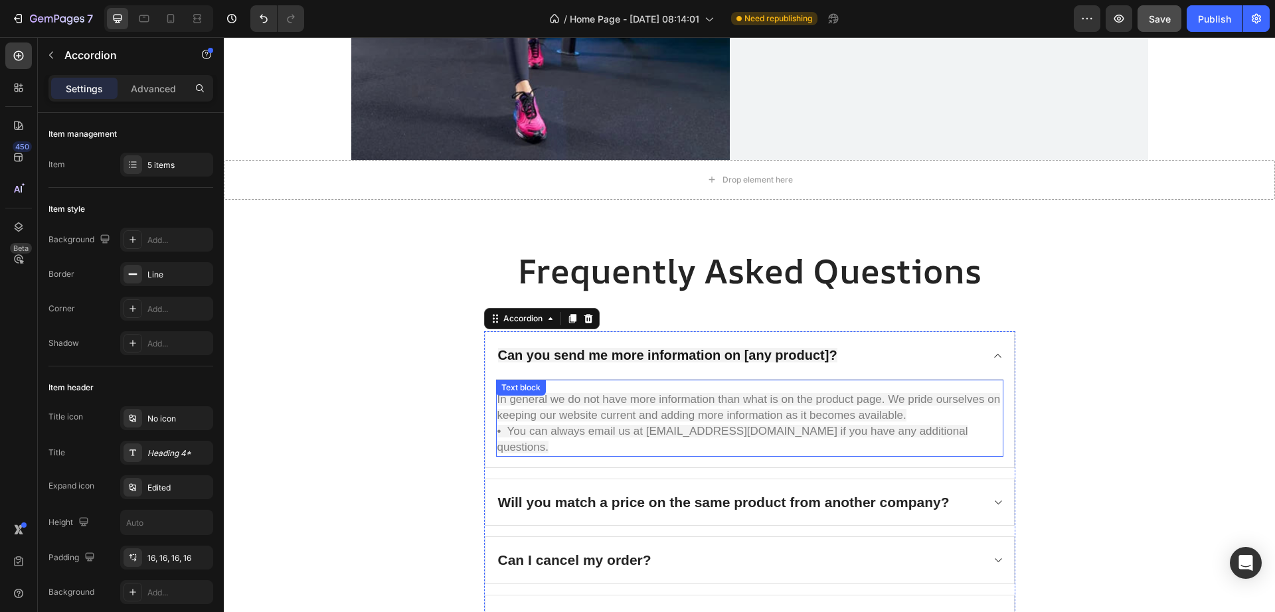
click at [778, 418] on span "In general we do not have more information than what is on the product page. We…" at bounding box center [748, 407] width 503 height 29
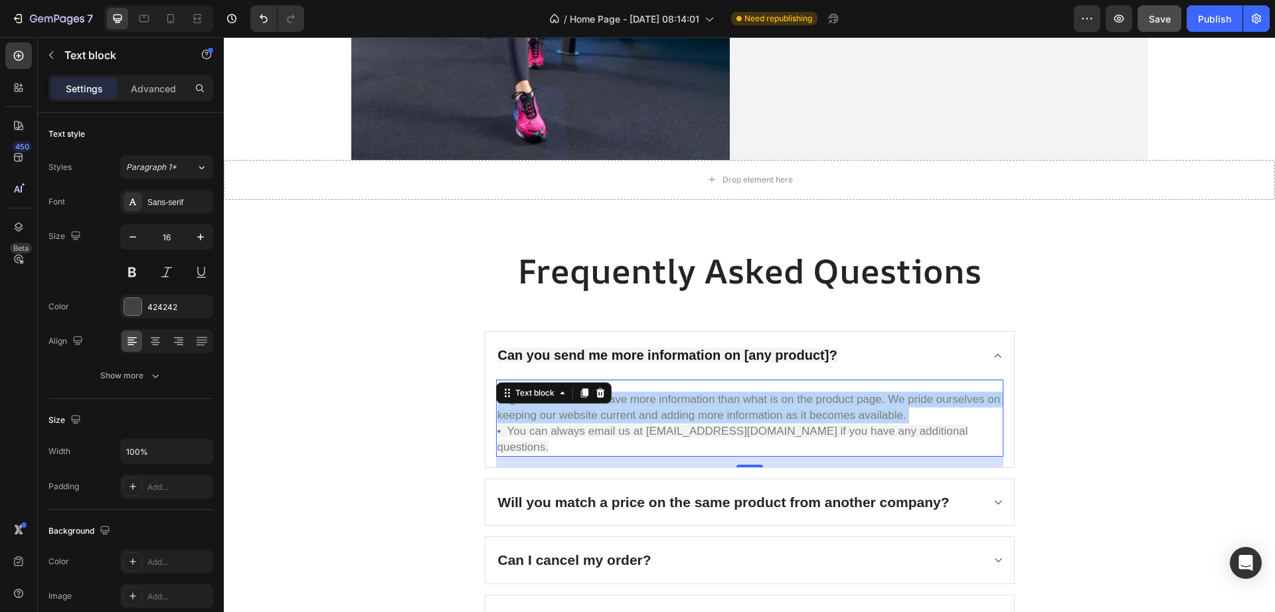
click at [778, 418] on span "In general we do not have more information than what is on the product page. We…" at bounding box center [748, 407] width 503 height 29
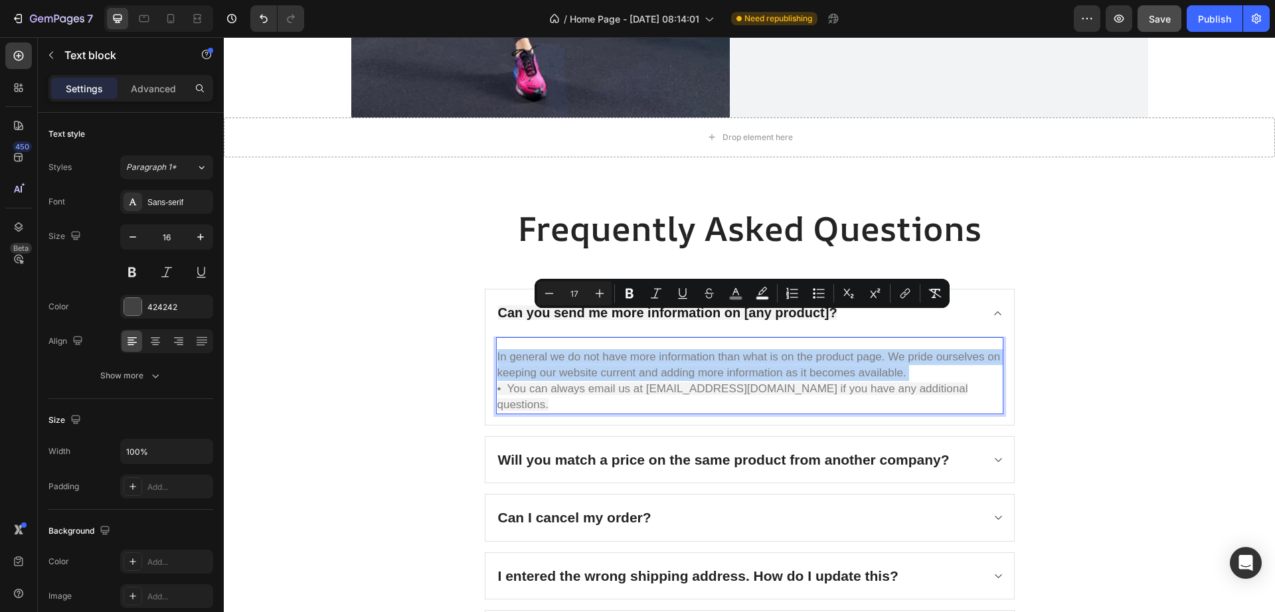
scroll to position [2794, 0]
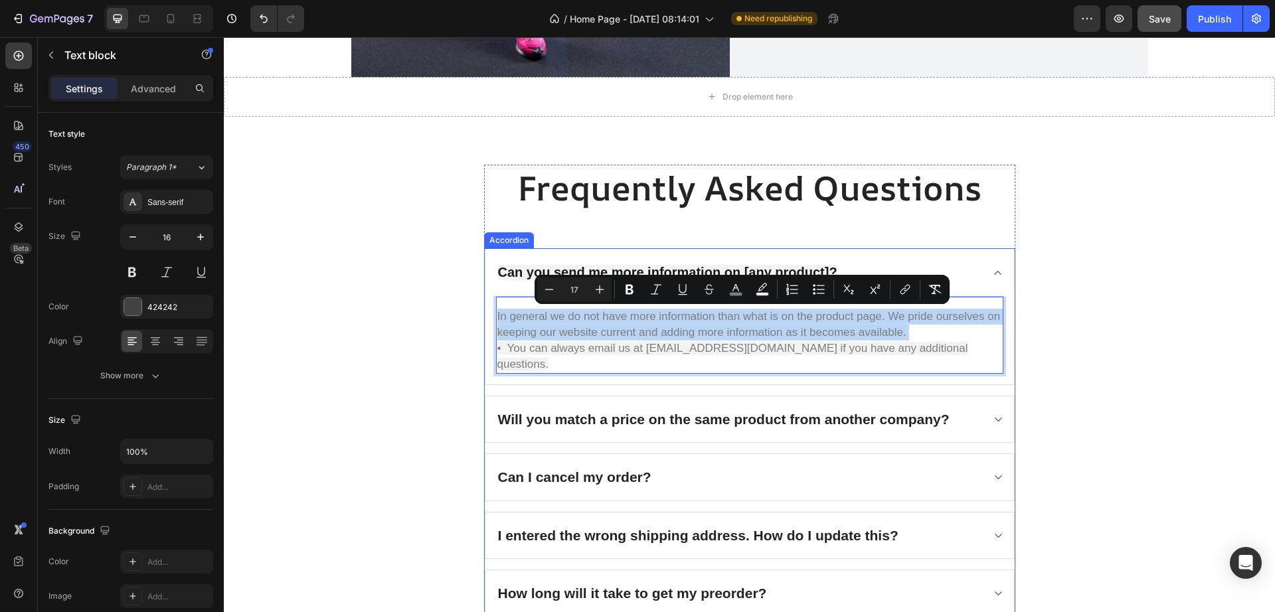
click at [961, 407] on div "Will you match a price on the same product from another company?" at bounding box center [739, 419] width 486 height 25
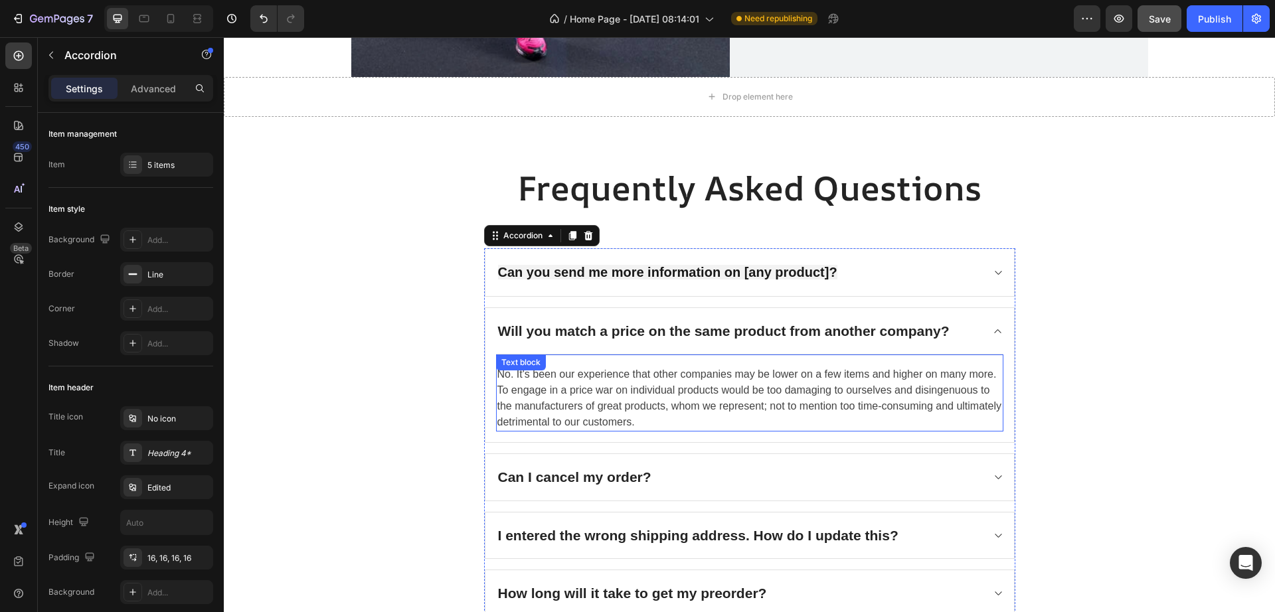
click at [736, 405] on p "No. It's been our experience that other companies may be lower on a few items a…" at bounding box center [749, 398] width 505 height 64
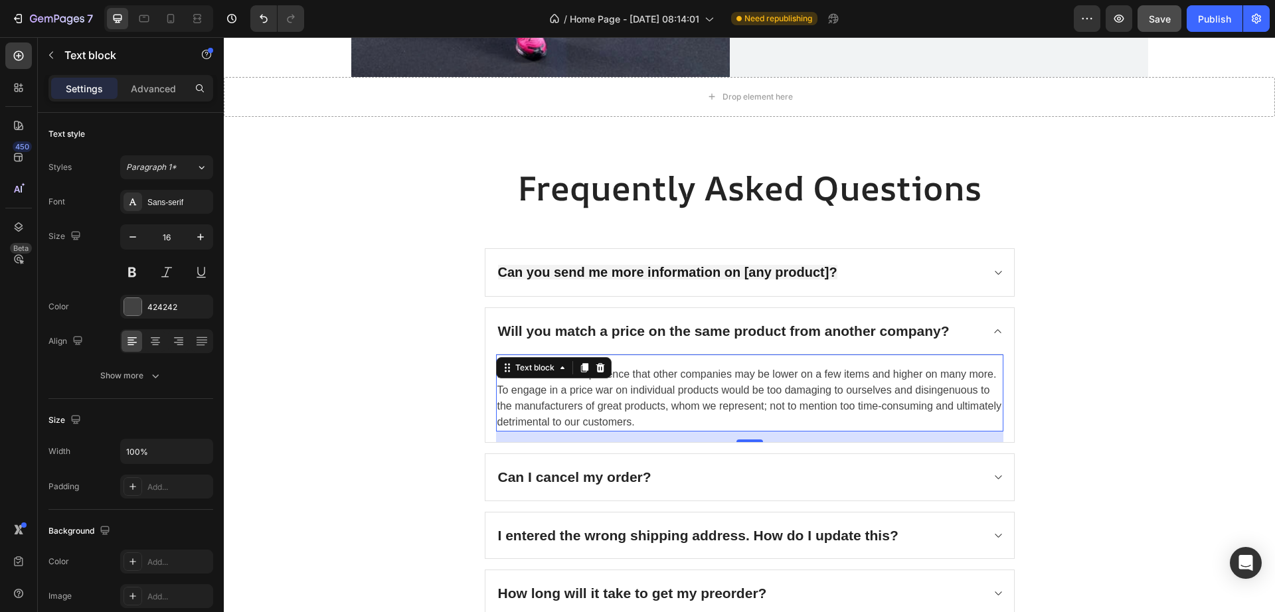
click at [736, 405] on p "No. It's been our experience that other companies may be lower on a few items a…" at bounding box center [749, 398] width 505 height 64
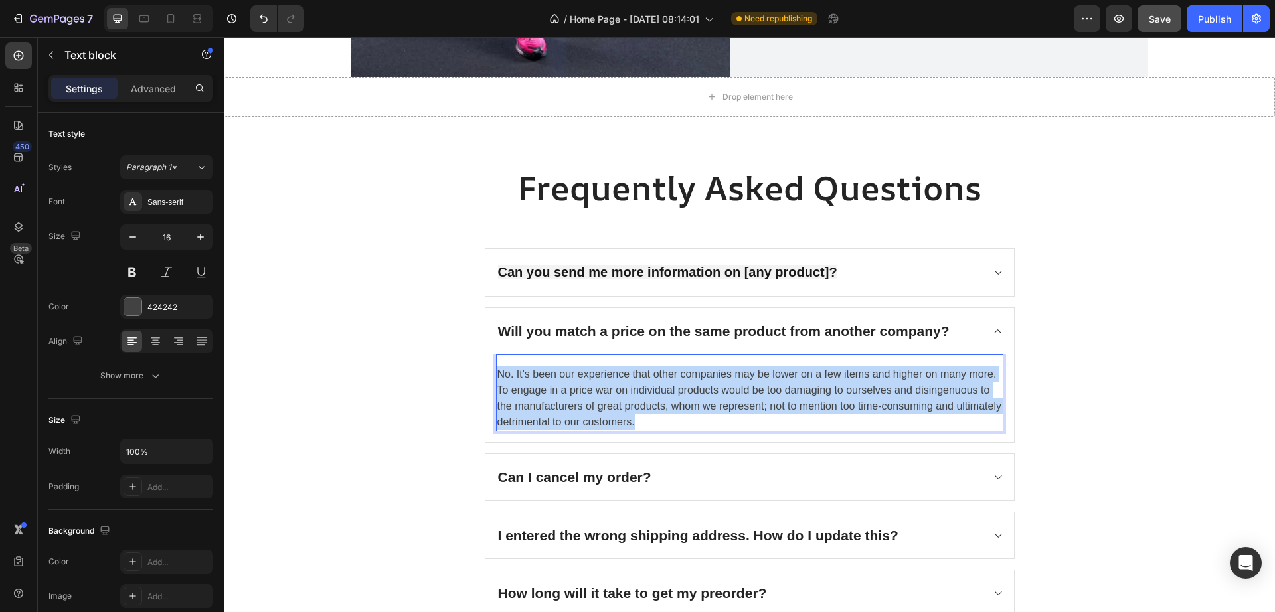
click at [736, 405] on p "No. It's been our experience that other companies may be lower on a few items a…" at bounding box center [749, 398] width 505 height 64
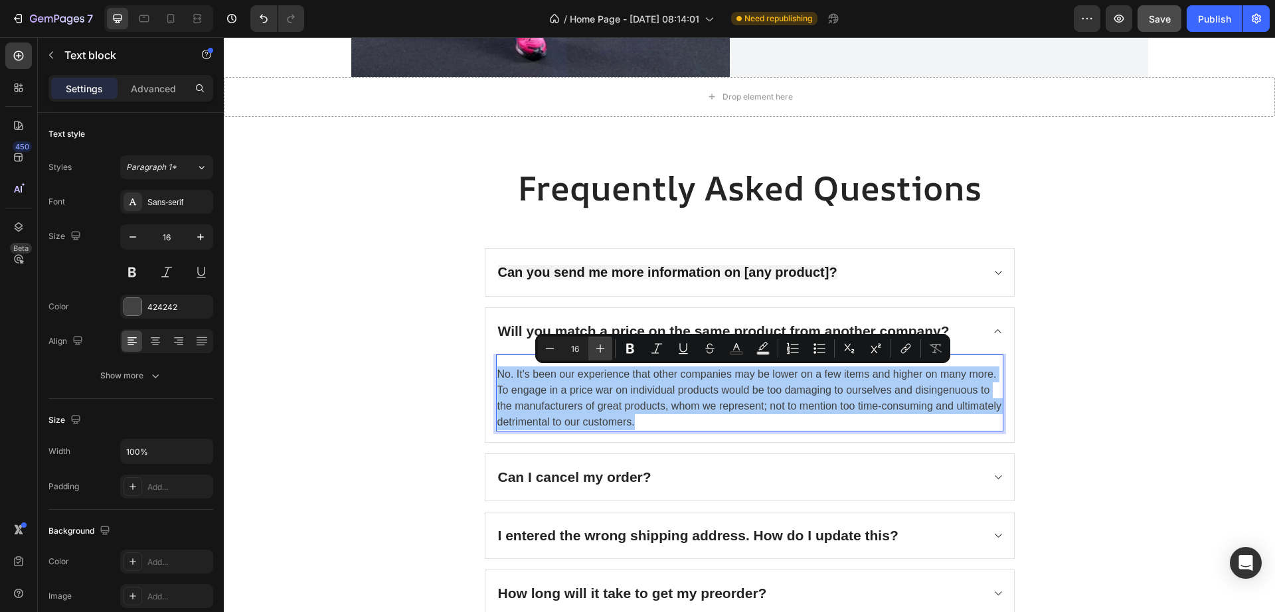
click at [598, 343] on icon "Editor contextual toolbar" at bounding box center [600, 348] width 13 height 13
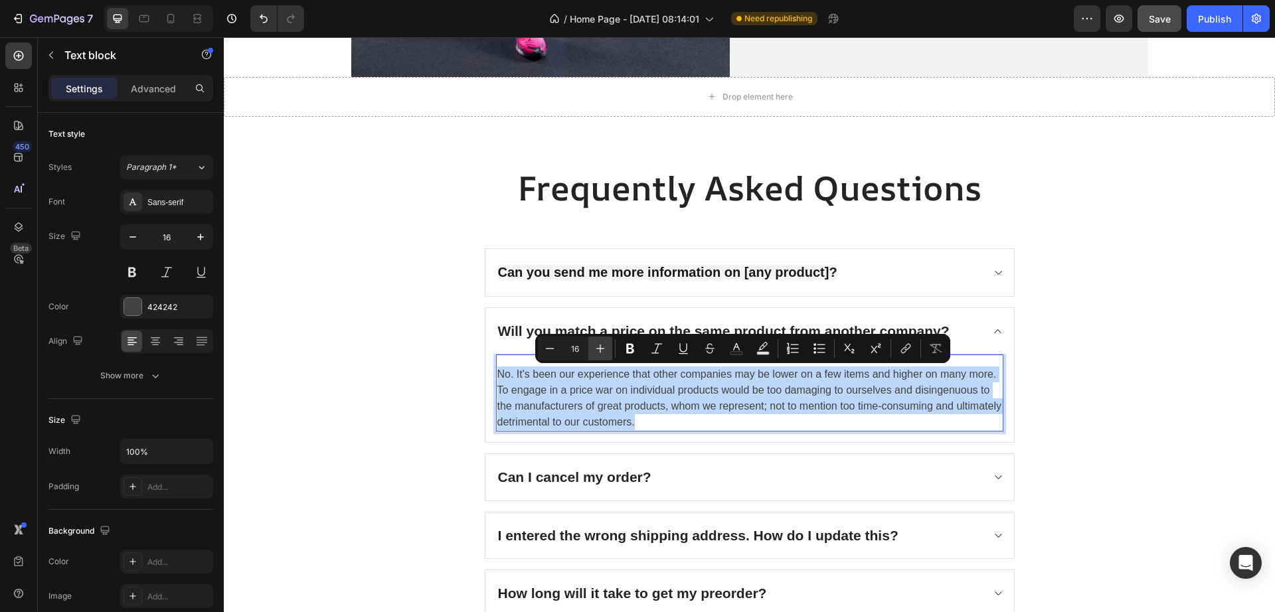
type input "17"
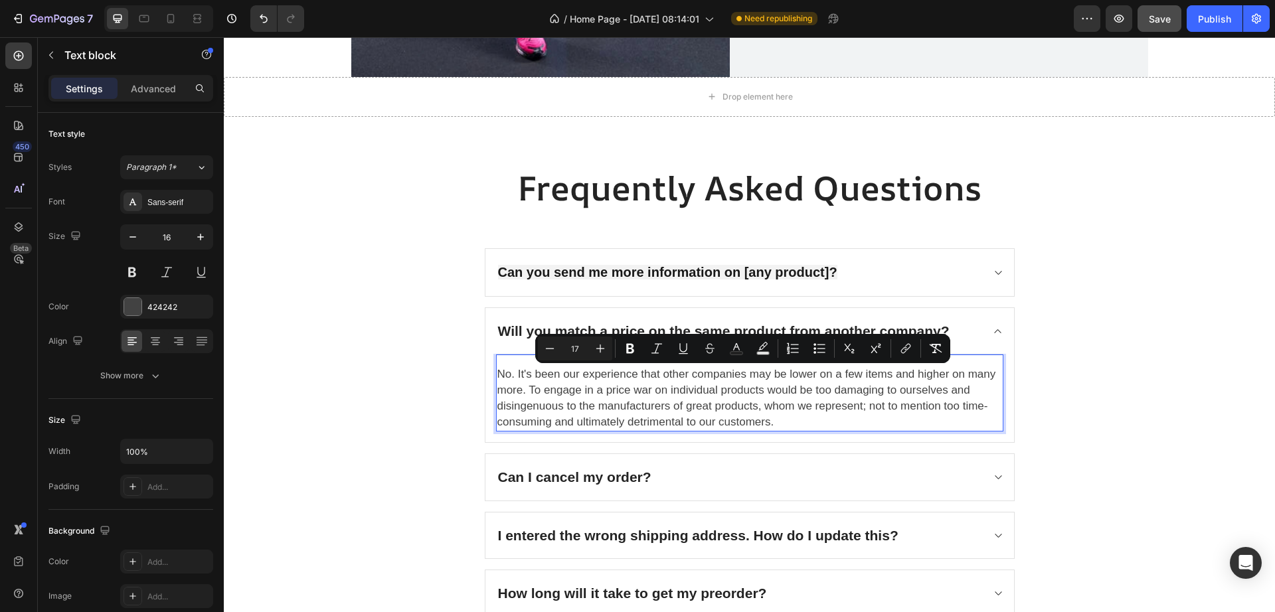
click at [714, 410] on span "No. It's been our experience that other companies may be lower on a few items a…" at bounding box center [746, 398] width 499 height 60
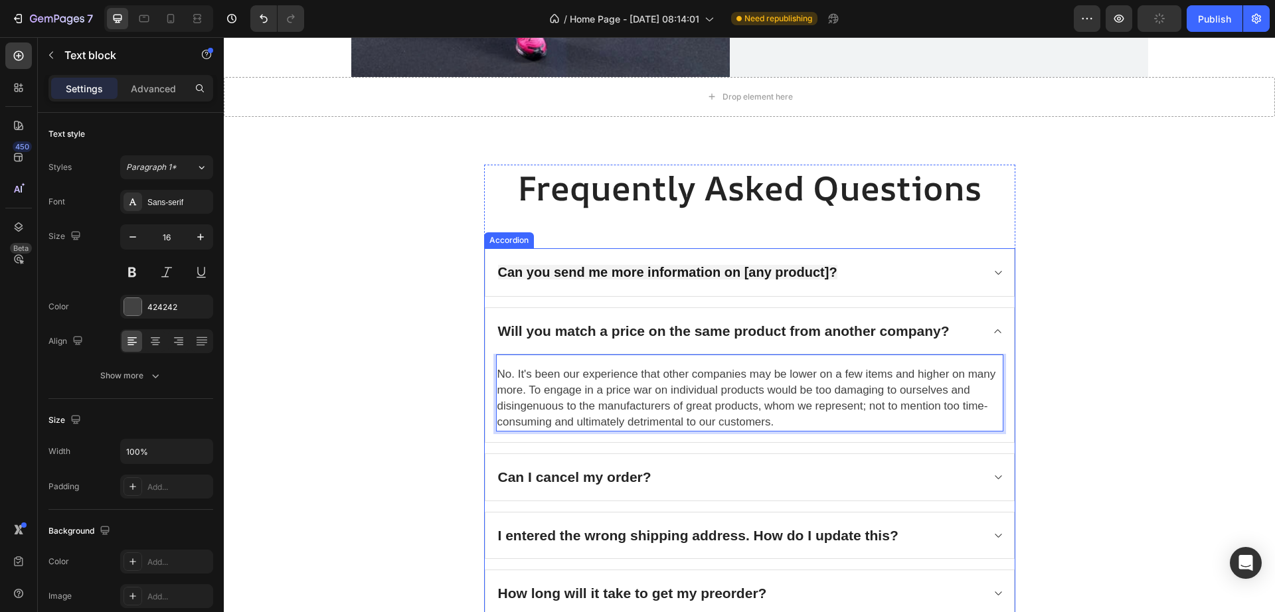
click at [848, 329] on p "Will you match a price on the same product from another company?" at bounding box center [723, 331] width 451 height 21
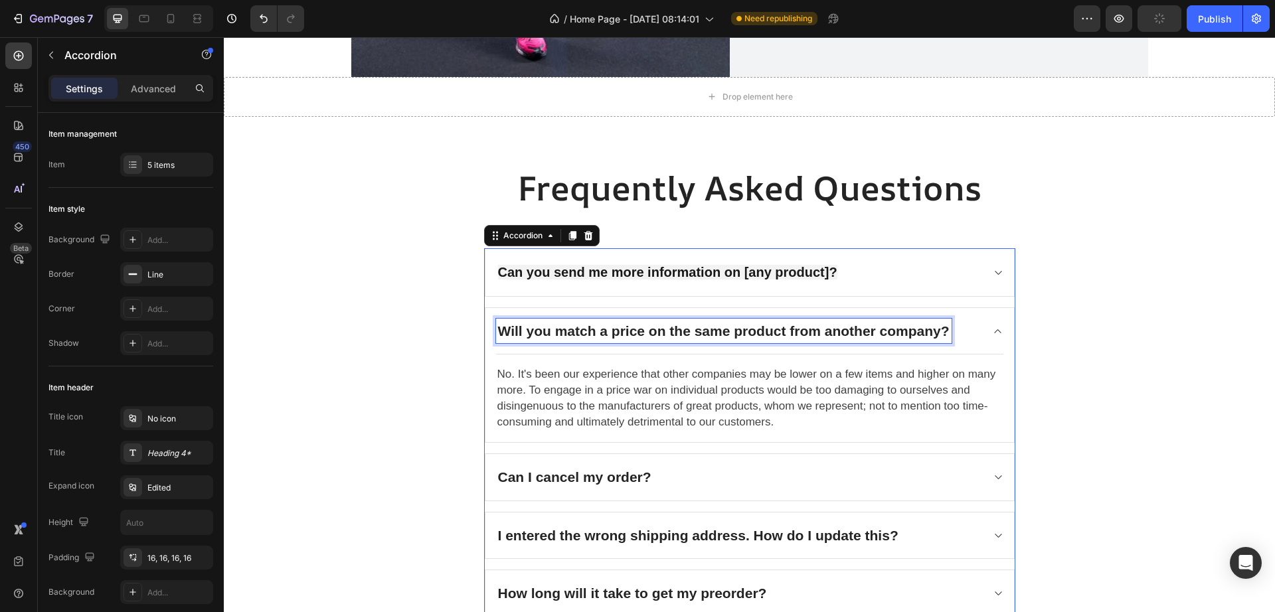
click at [848, 329] on p "Will you match a price on the same product from another company?" at bounding box center [723, 331] width 451 height 21
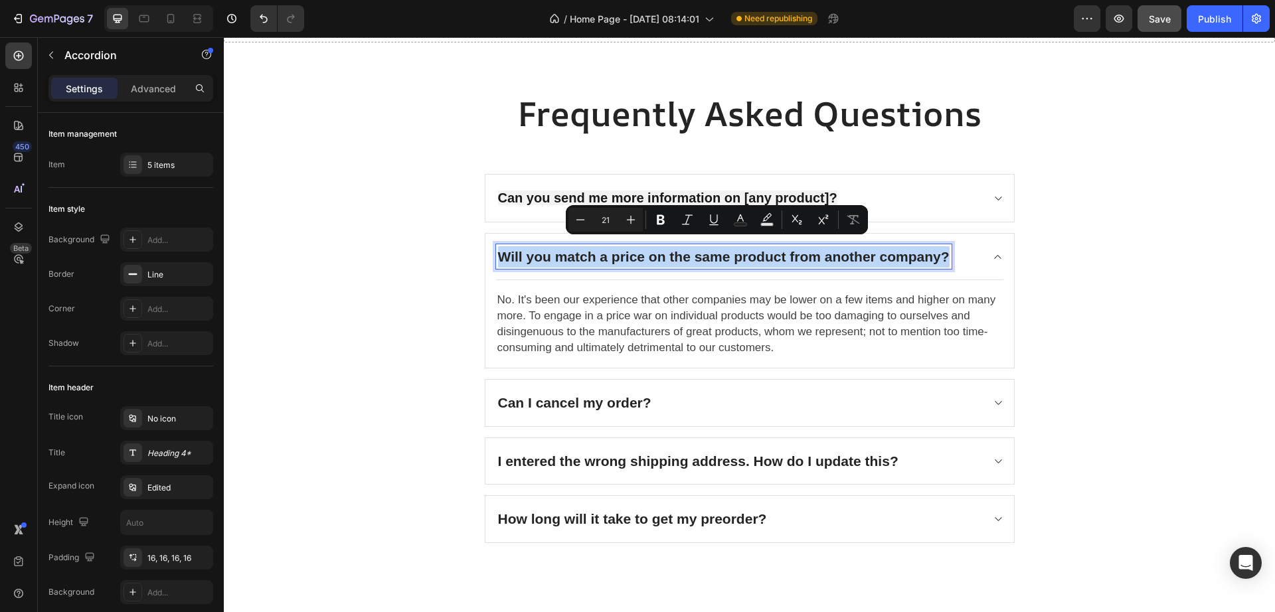
scroll to position [2877, 0]
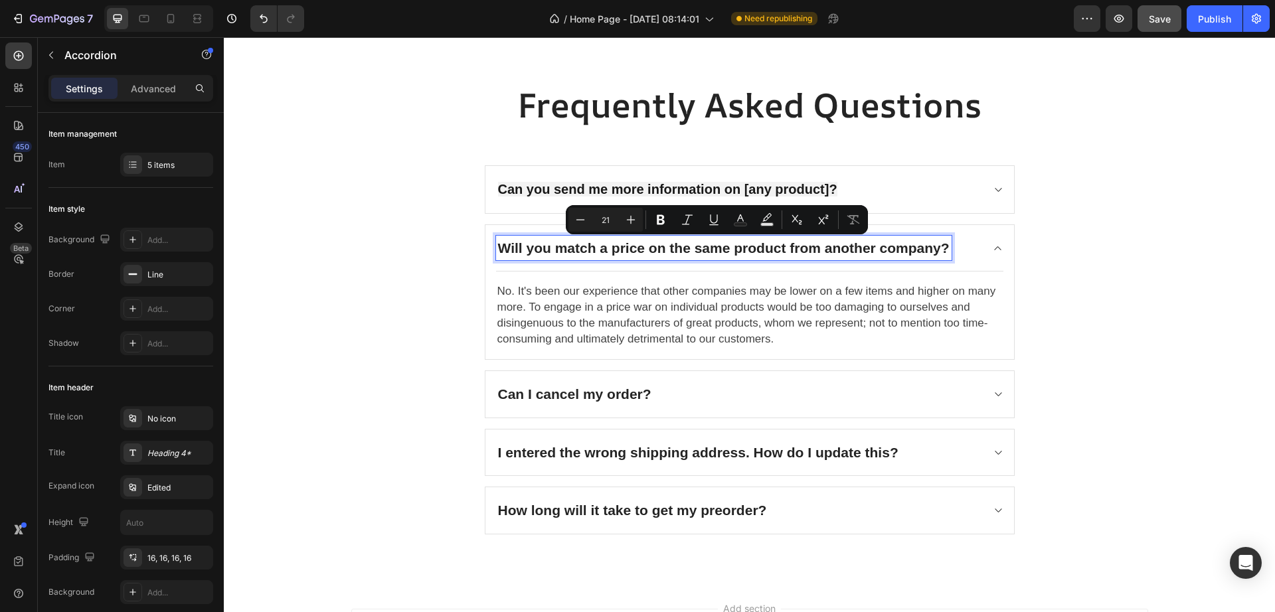
click at [619, 398] on p "Can I cancel my order?" at bounding box center [574, 394] width 153 height 21
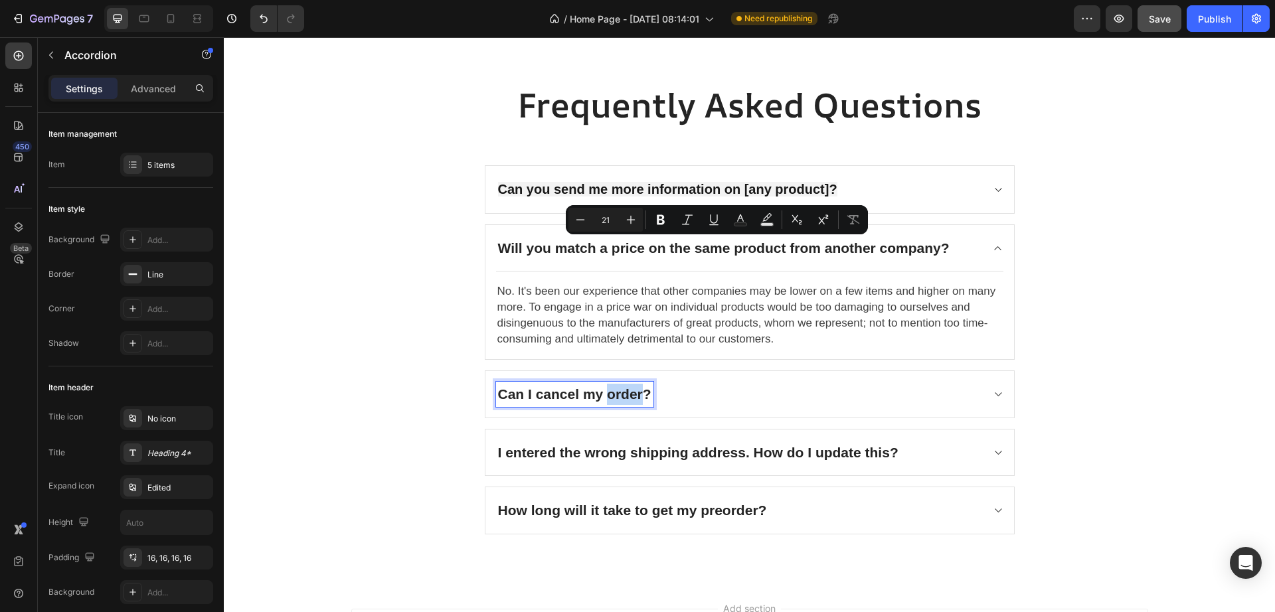
click at [619, 398] on p "Can I cancel my order?" at bounding box center [574, 394] width 153 height 21
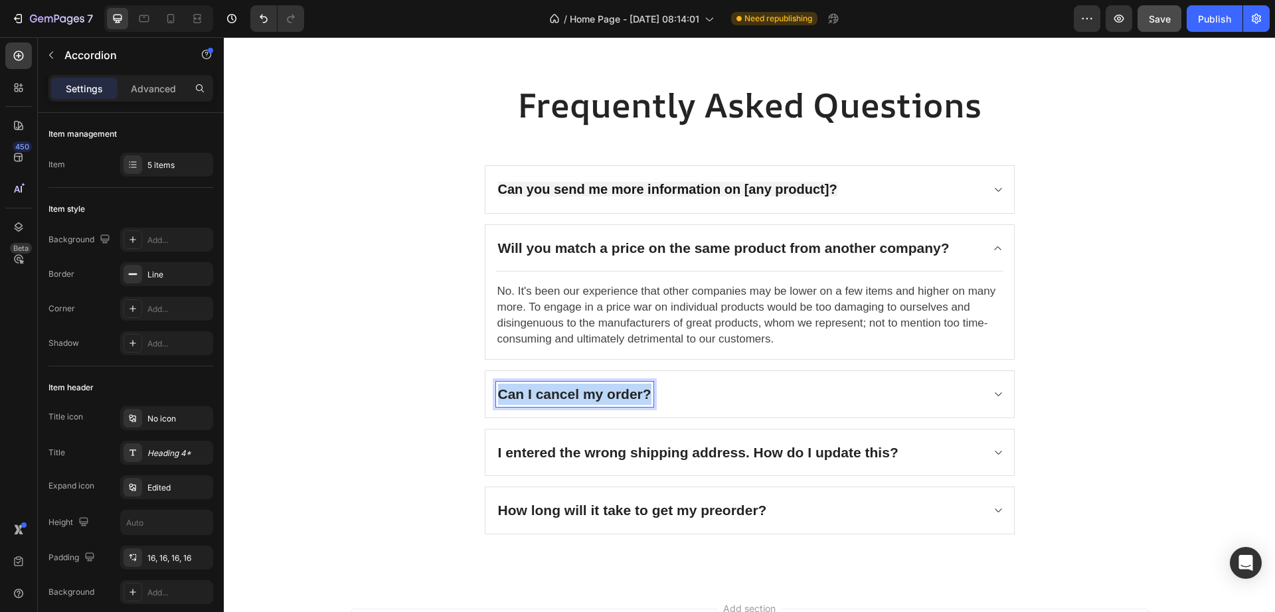
click at [619, 398] on p "Can I cancel my order?" at bounding box center [574, 394] width 153 height 21
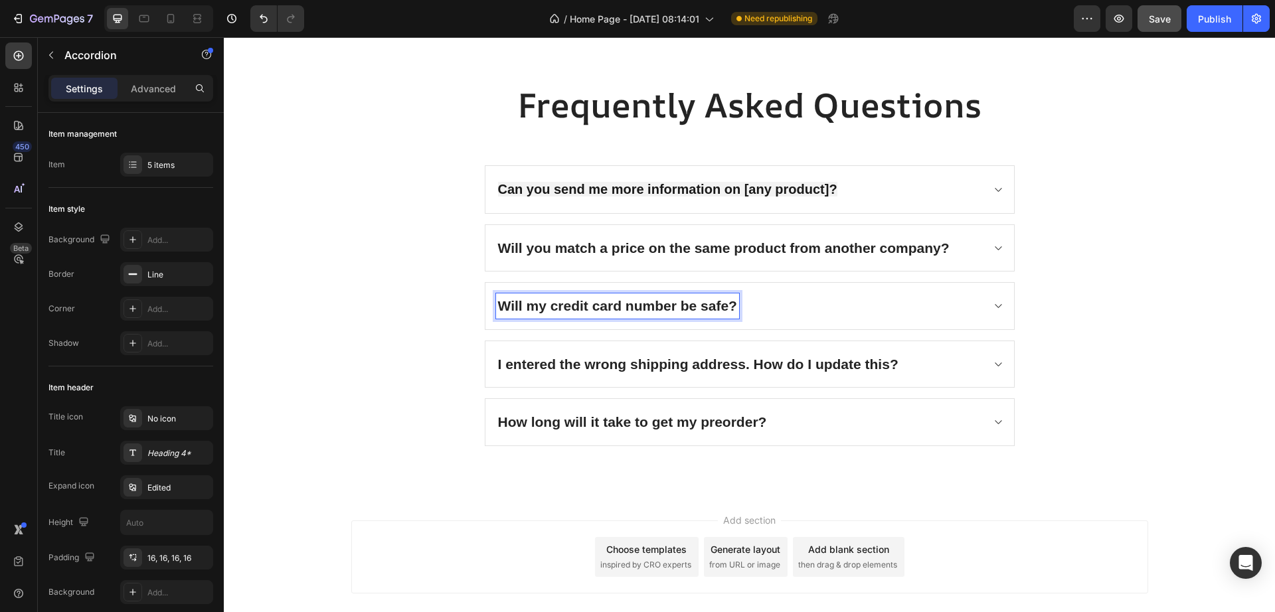
scroll to position [2789, 0]
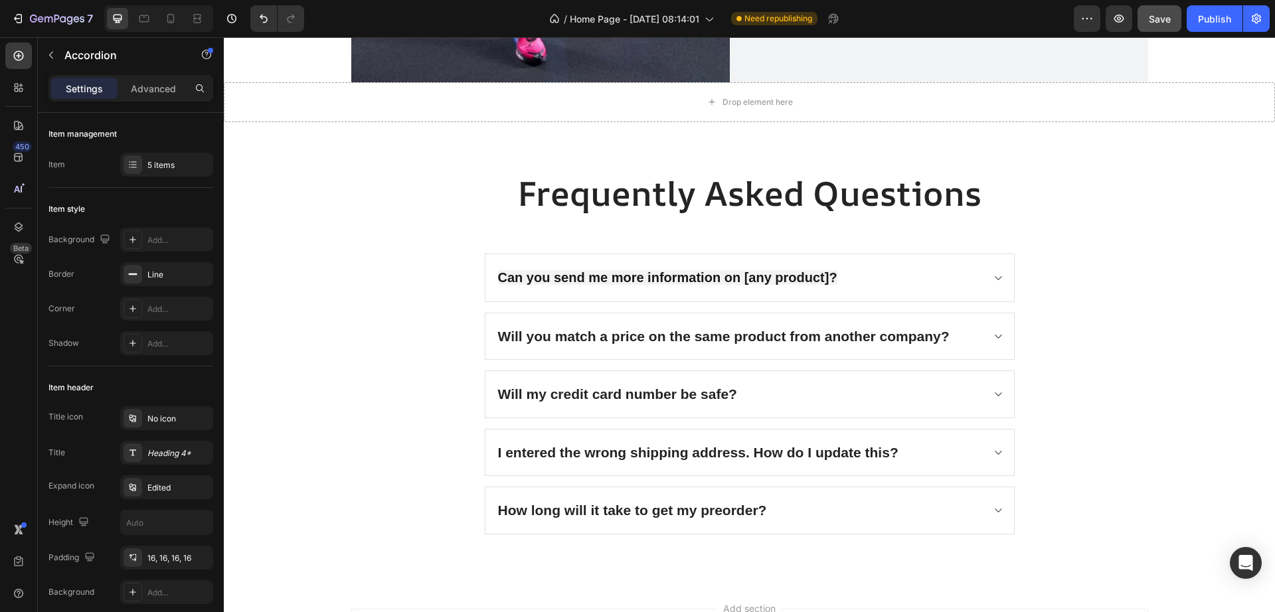
click at [867, 382] on div "Will my credit card number be safe?" at bounding box center [739, 394] width 486 height 25
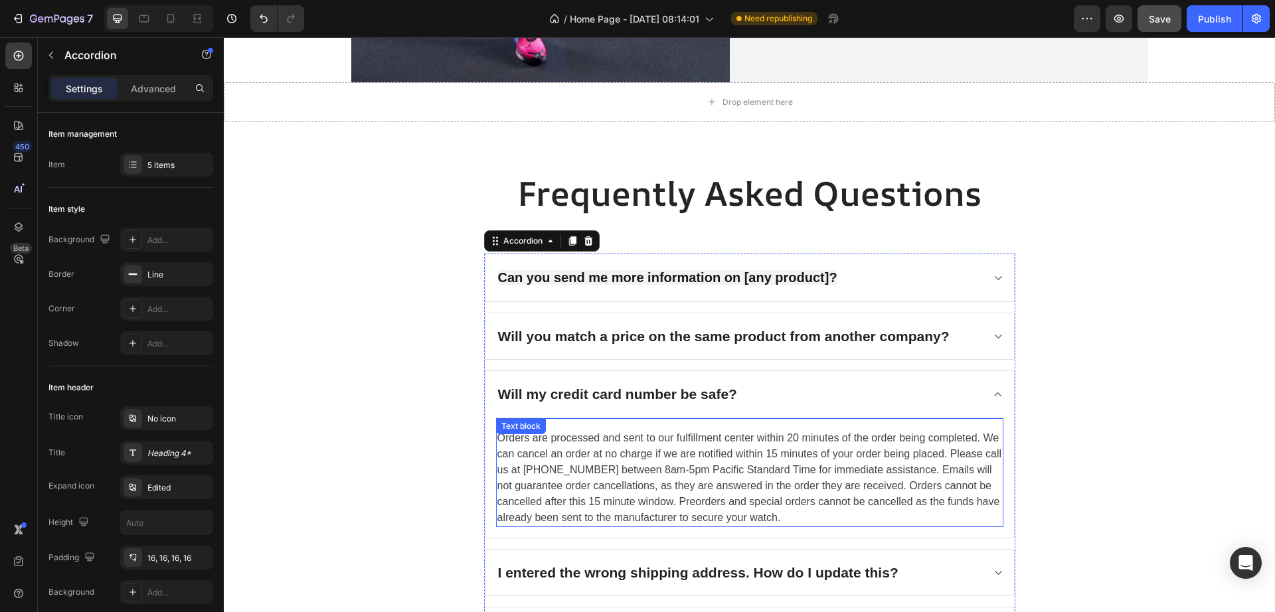
click at [743, 465] on p "Orders are processed and sent to our fulfillment center within 20 minutes of th…" at bounding box center [749, 478] width 505 height 96
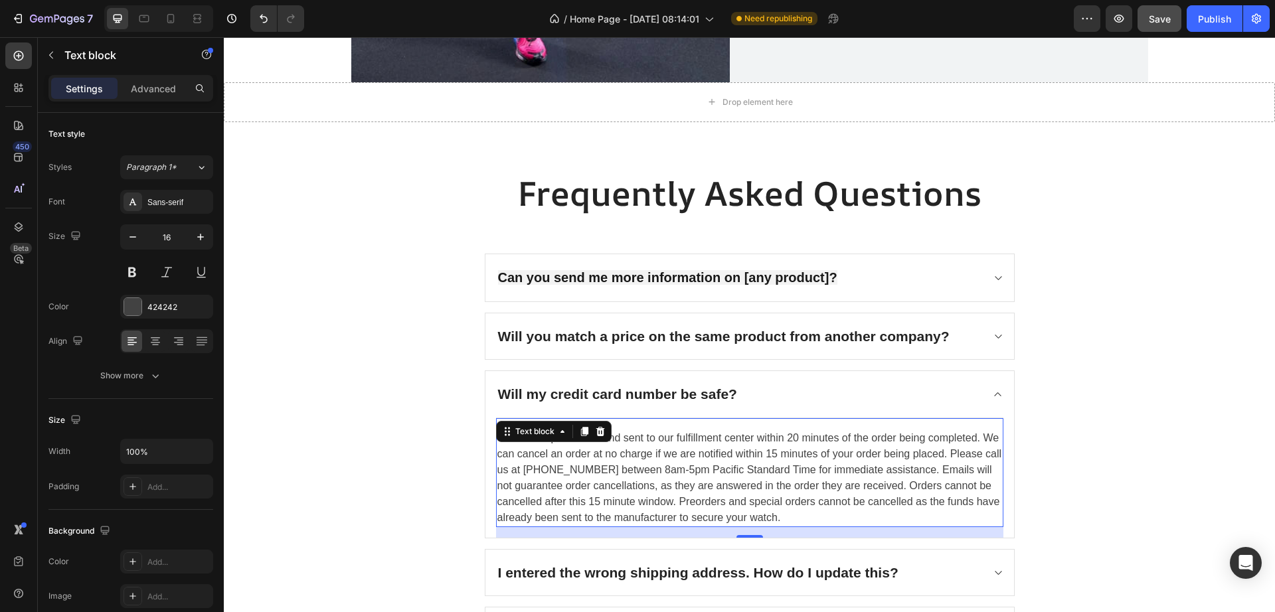
click at [743, 467] on p "Orders are processed and sent to our fulfillment center within 20 minutes of th…" at bounding box center [749, 478] width 505 height 96
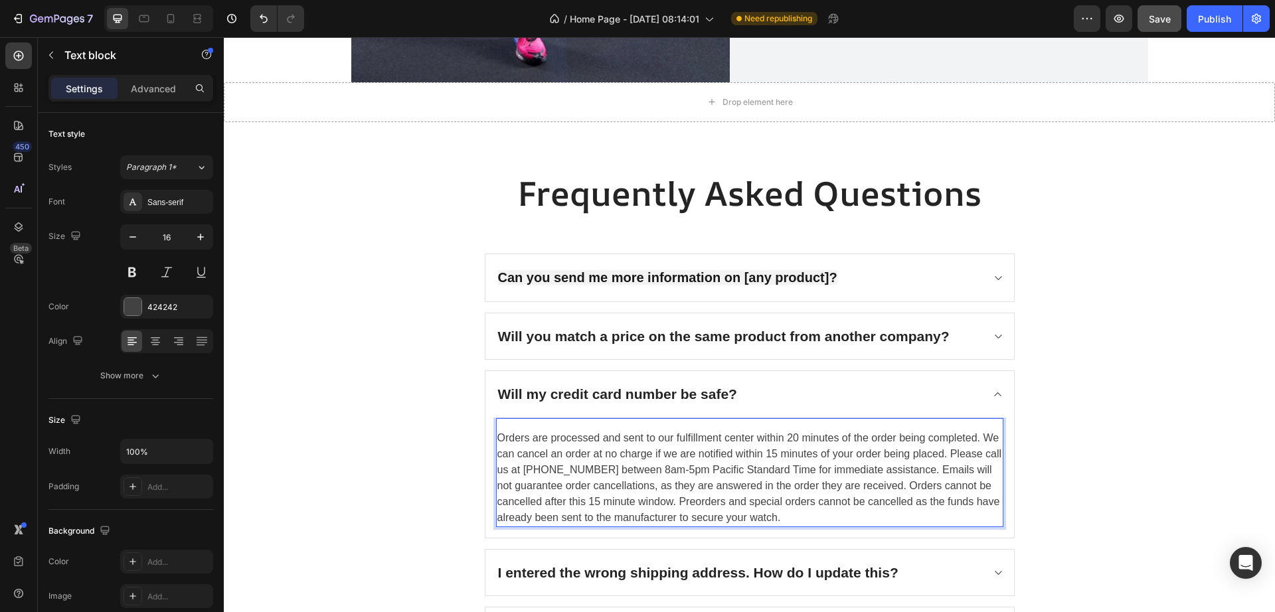
click at [743, 467] on p "Orders are processed and sent to our fulfillment center within 20 minutes of th…" at bounding box center [749, 478] width 505 height 96
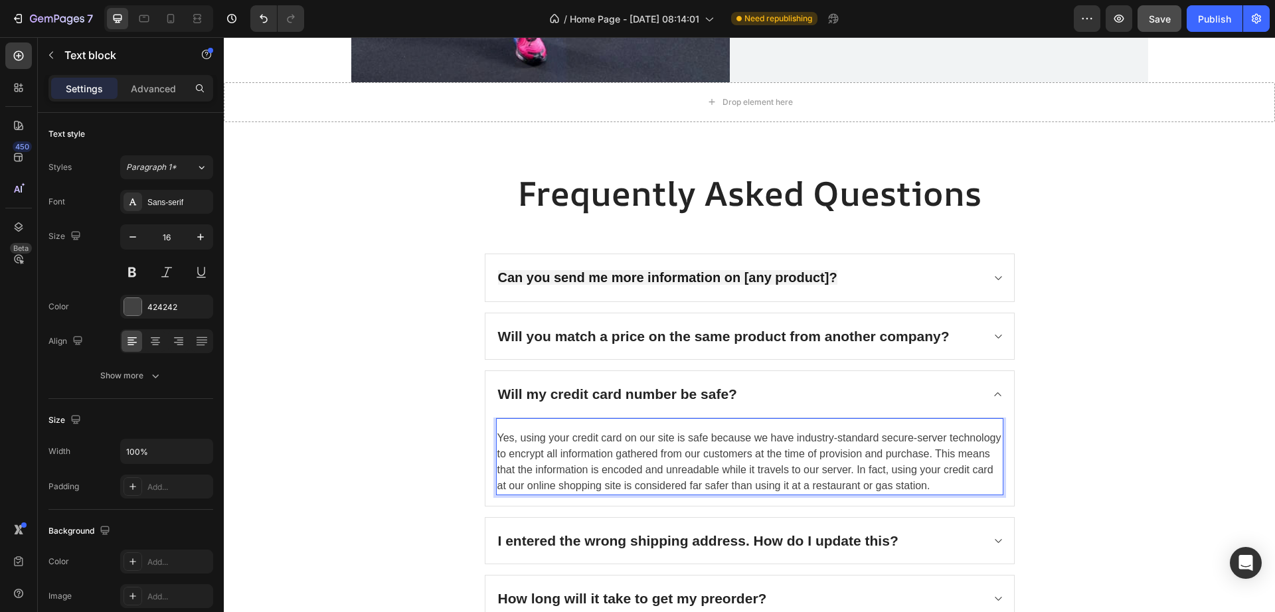
click at [647, 469] on p "Yes, using your credit card on our site is safe because we have industry-standa…" at bounding box center [749, 462] width 505 height 64
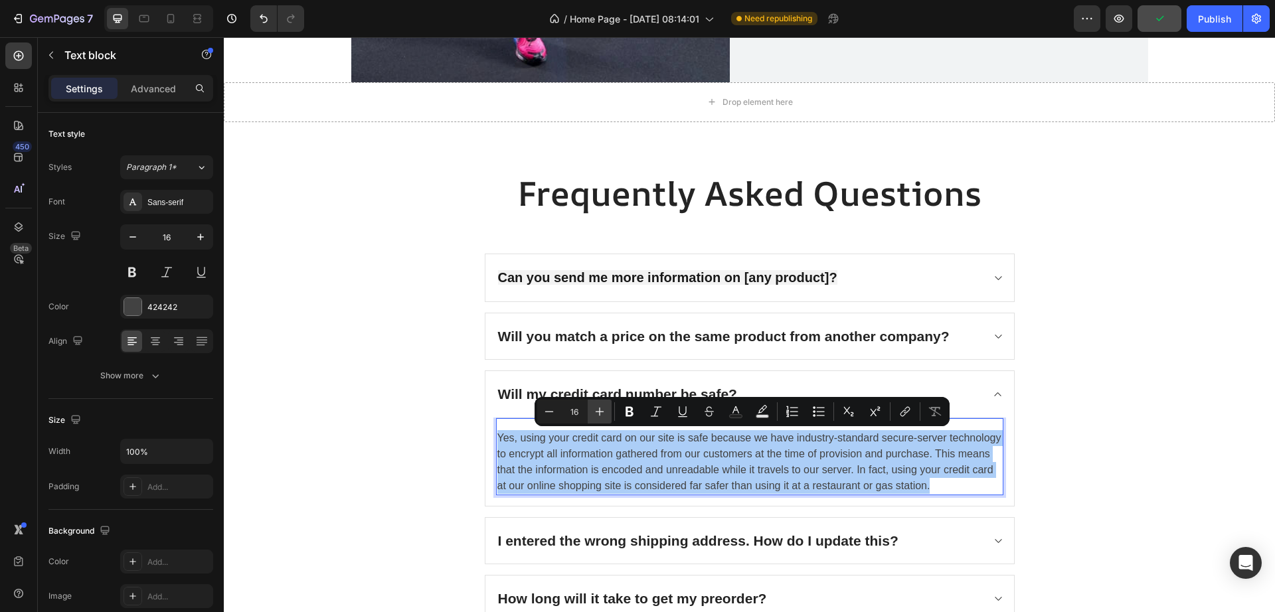
click at [598, 413] on icon "Editor contextual toolbar" at bounding box center [599, 411] width 13 height 13
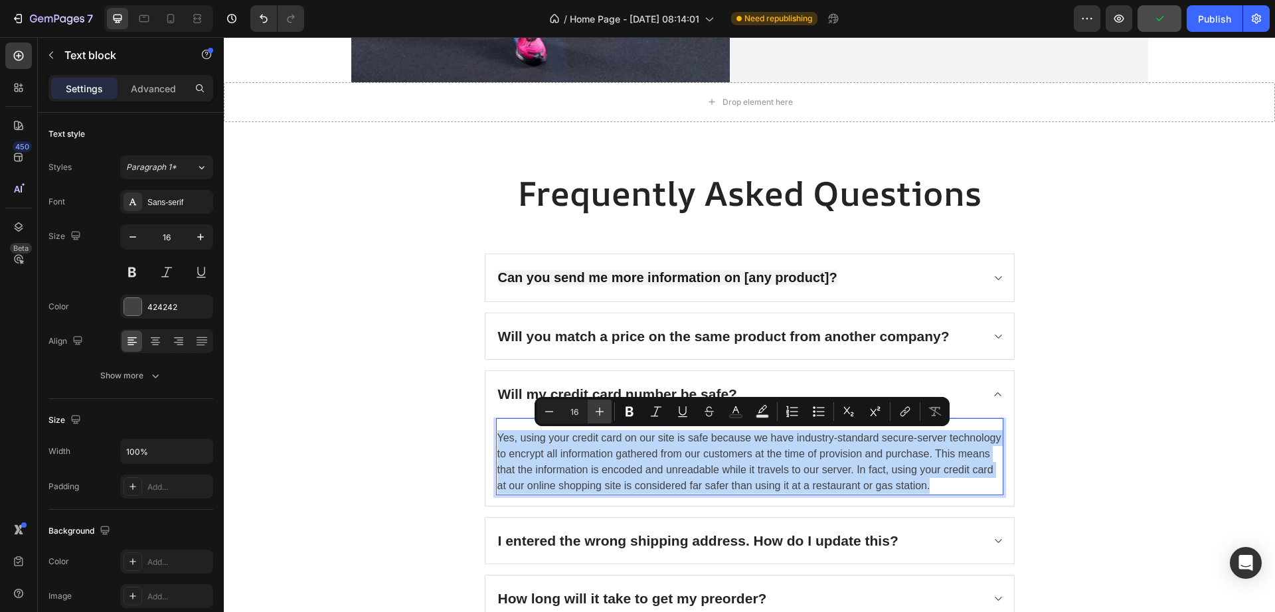
type input "17"
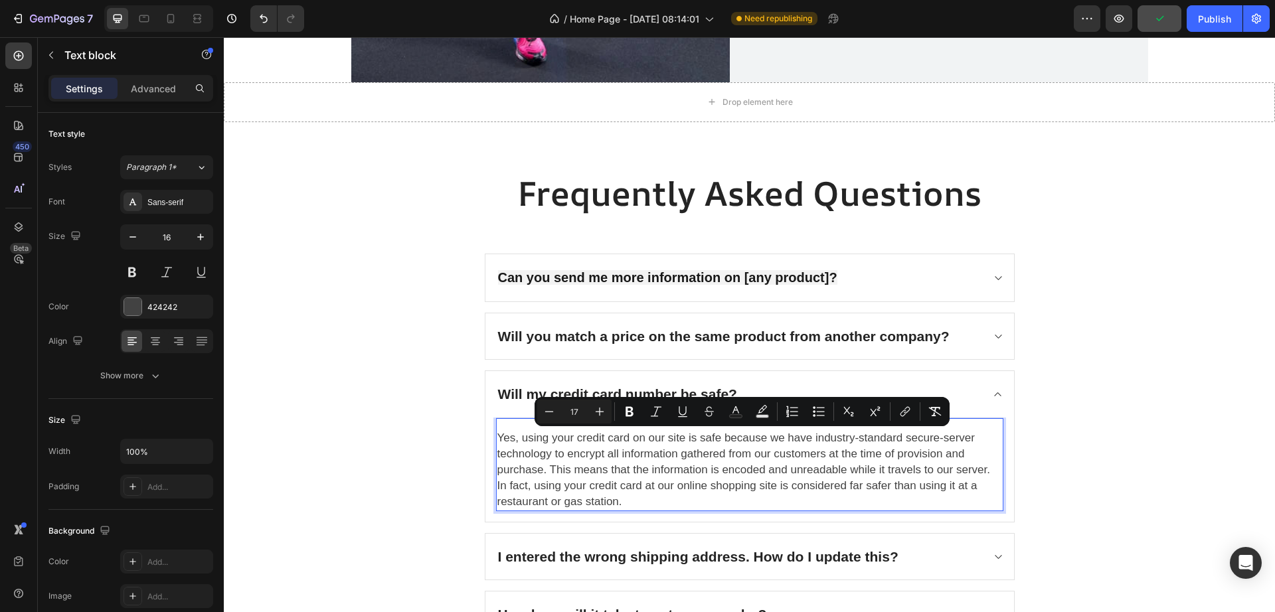
click at [622, 490] on span "Yes, using your credit card on our site is safe because we have industry-standa…" at bounding box center [743, 470] width 493 height 76
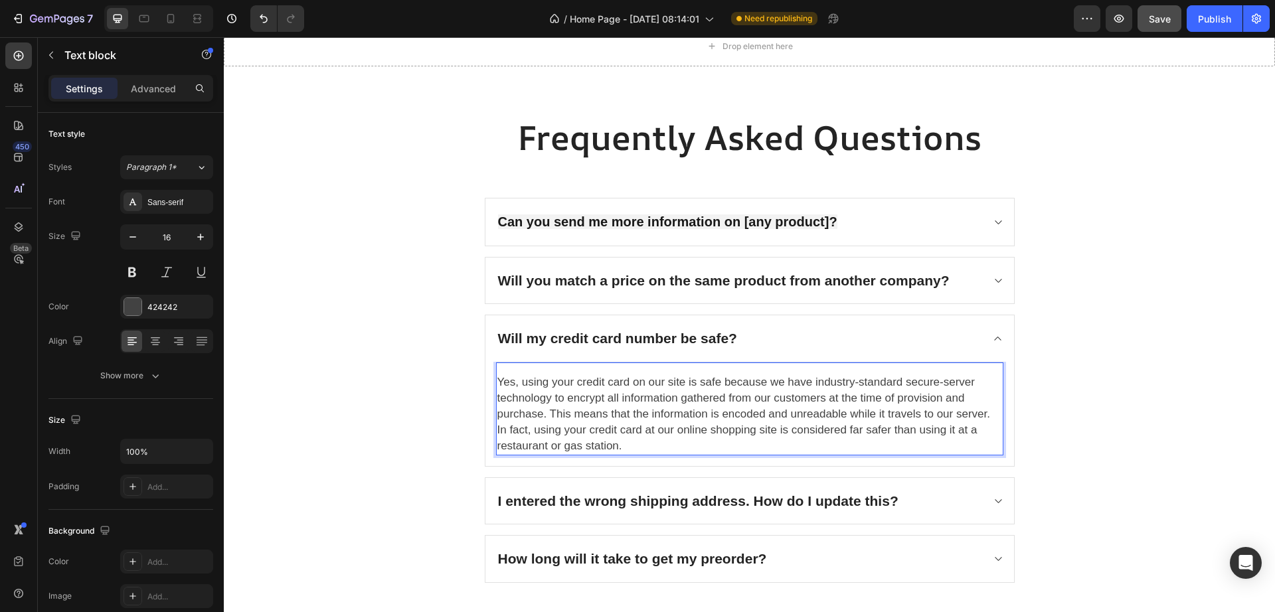
scroll to position [2872, 0]
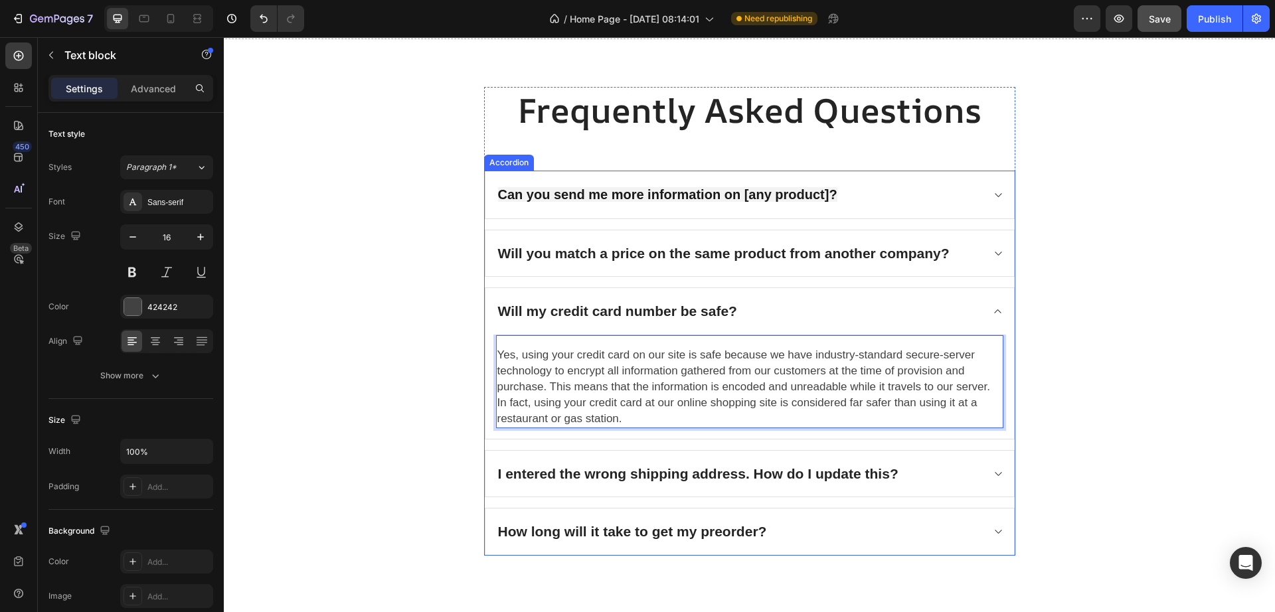
click at [647, 473] on p "I entered the wrong shipping address. How do I update this?" at bounding box center [698, 473] width 400 height 21
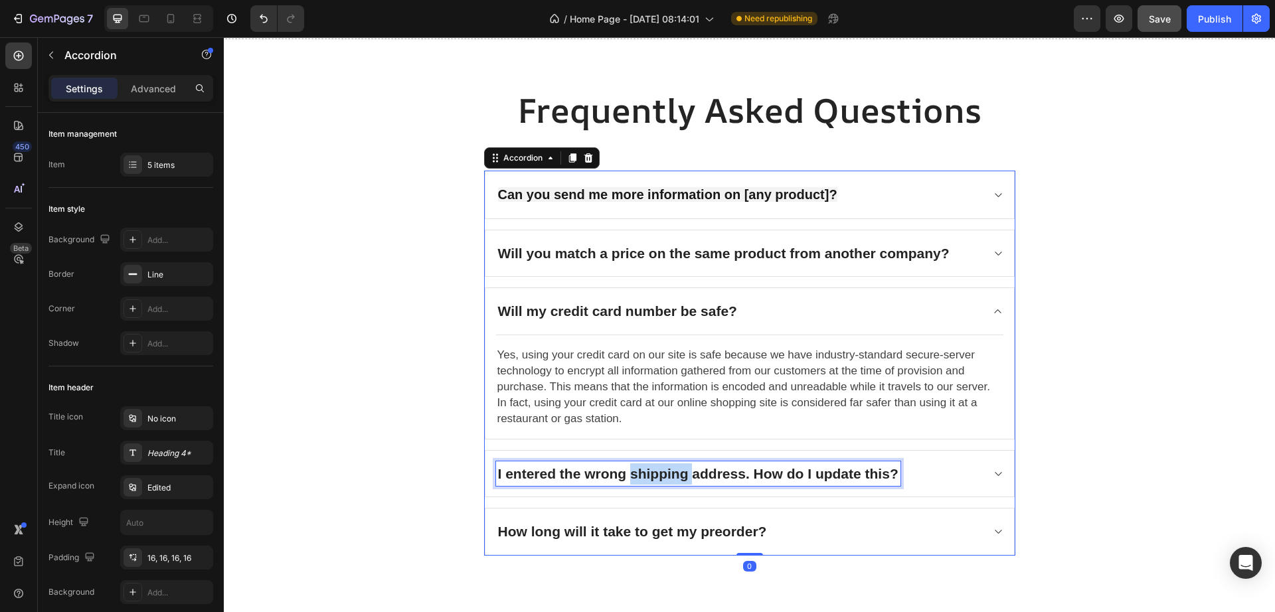
click at [647, 473] on p "I entered the wrong shipping address. How do I update this?" at bounding box center [698, 473] width 400 height 21
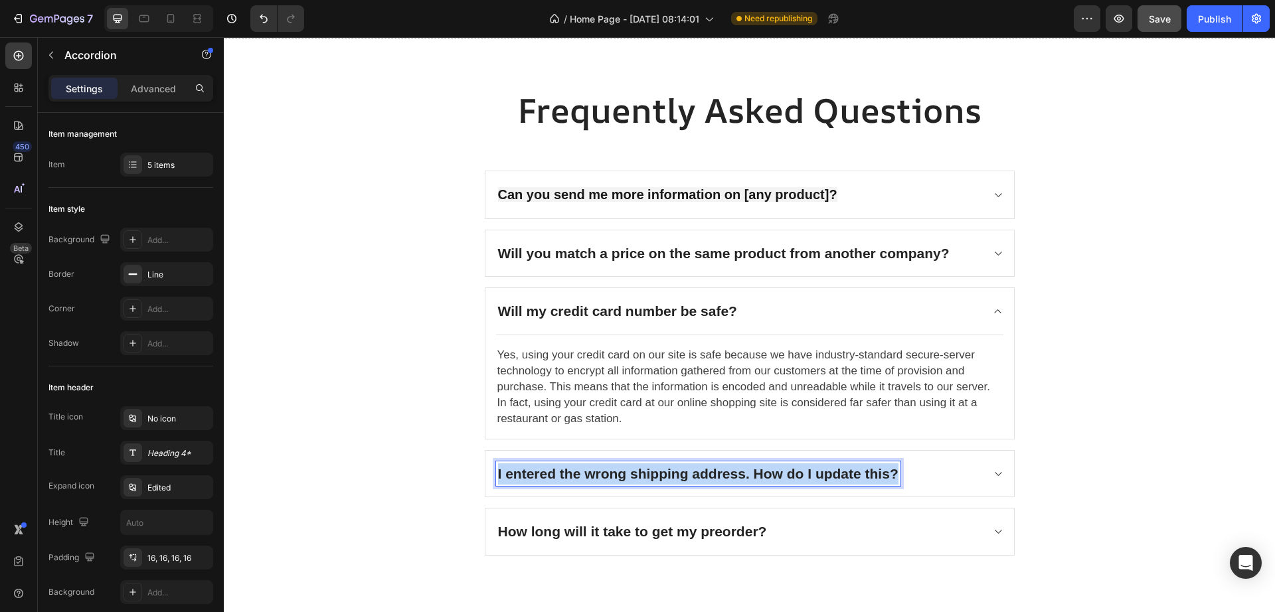
click at [647, 473] on p "I entered the wrong shipping address. How do I update this?" at bounding box center [698, 473] width 400 height 21
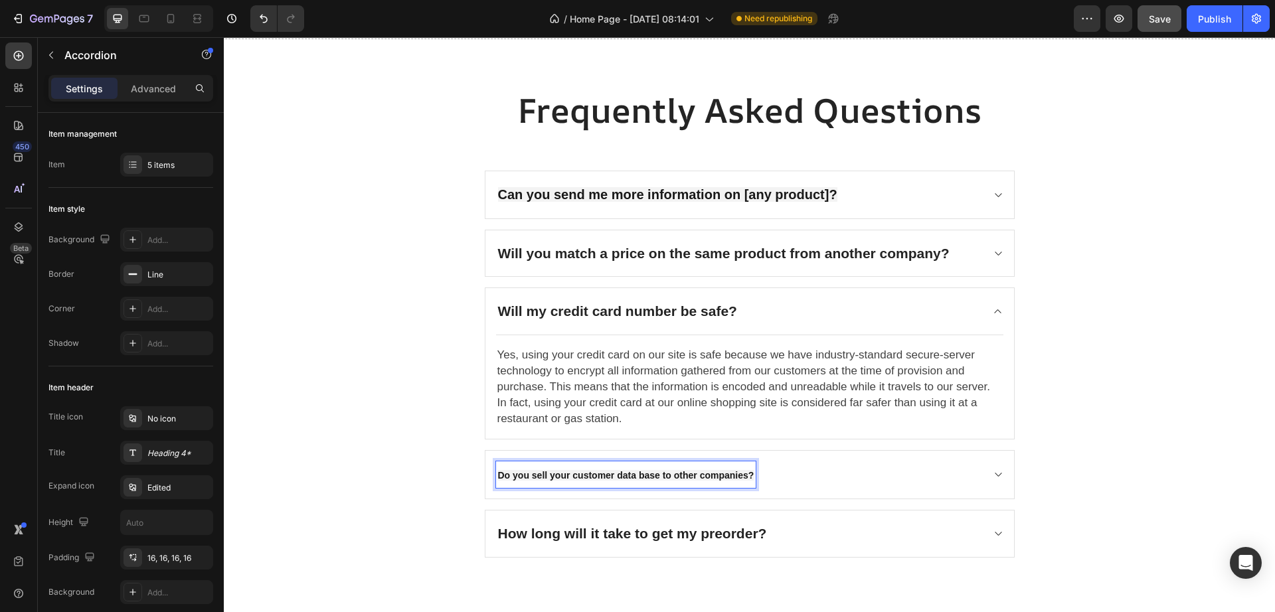
click at [647, 473] on strong "Do you sell your customer data base to other companies?" at bounding box center [626, 475] width 256 height 11
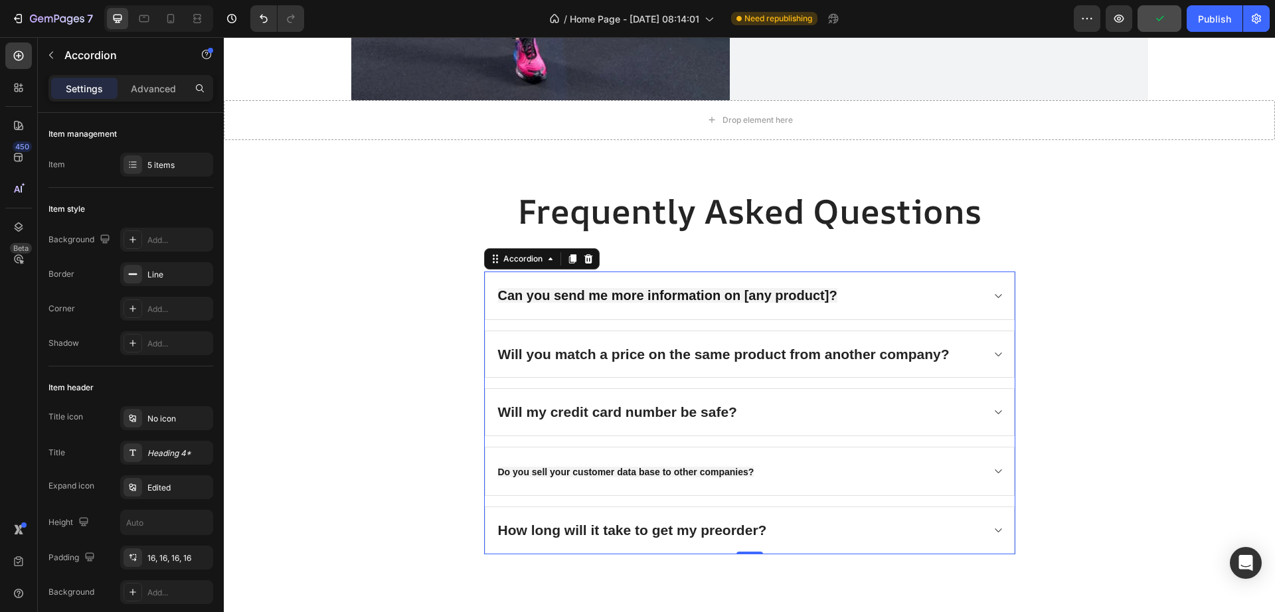
scroll to position [2768, 0]
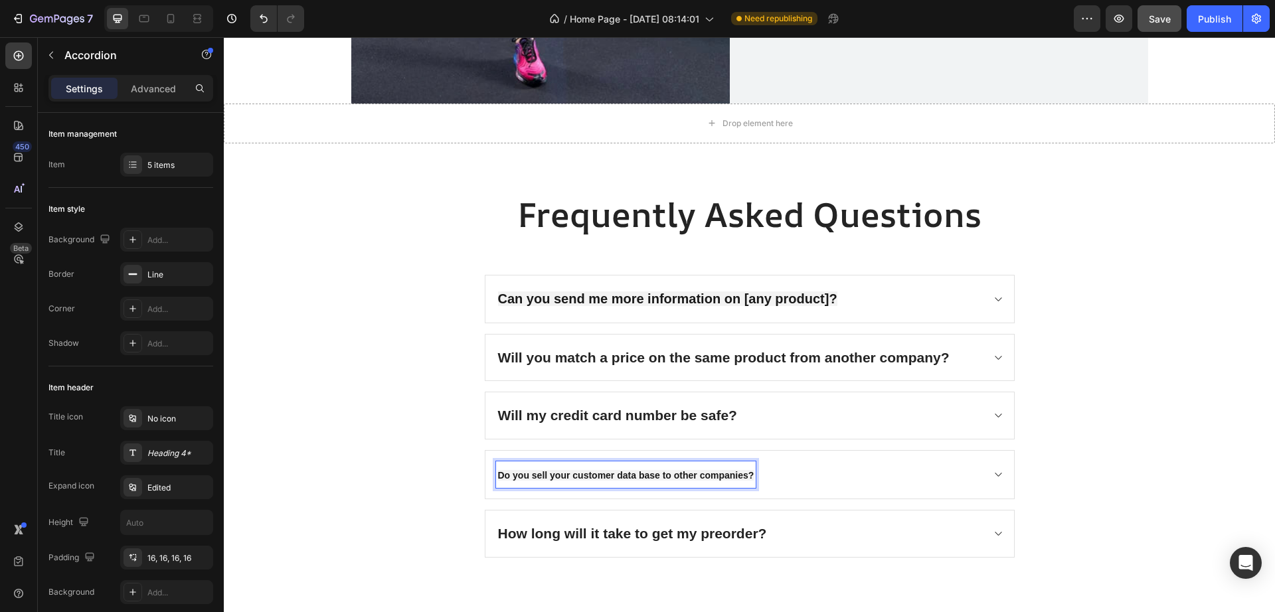
click at [682, 473] on strong "Do you sell your customer data base to other companies?" at bounding box center [626, 475] width 256 height 11
click at [675, 525] on p "How long will it take to get my preorder?" at bounding box center [632, 533] width 269 height 21
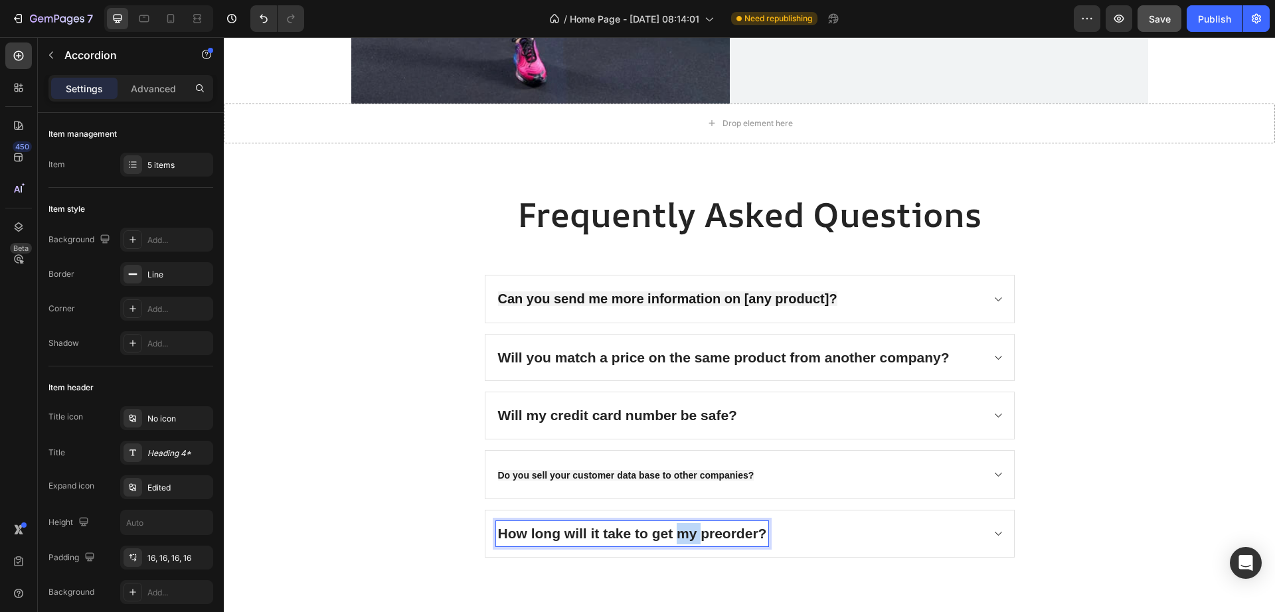
click at [675, 525] on p "How long will it take to get my preorder?" at bounding box center [632, 533] width 269 height 21
click at [955, 534] on div "Do you sell your customer data base to other companies?" at bounding box center [739, 533] width 486 height 25
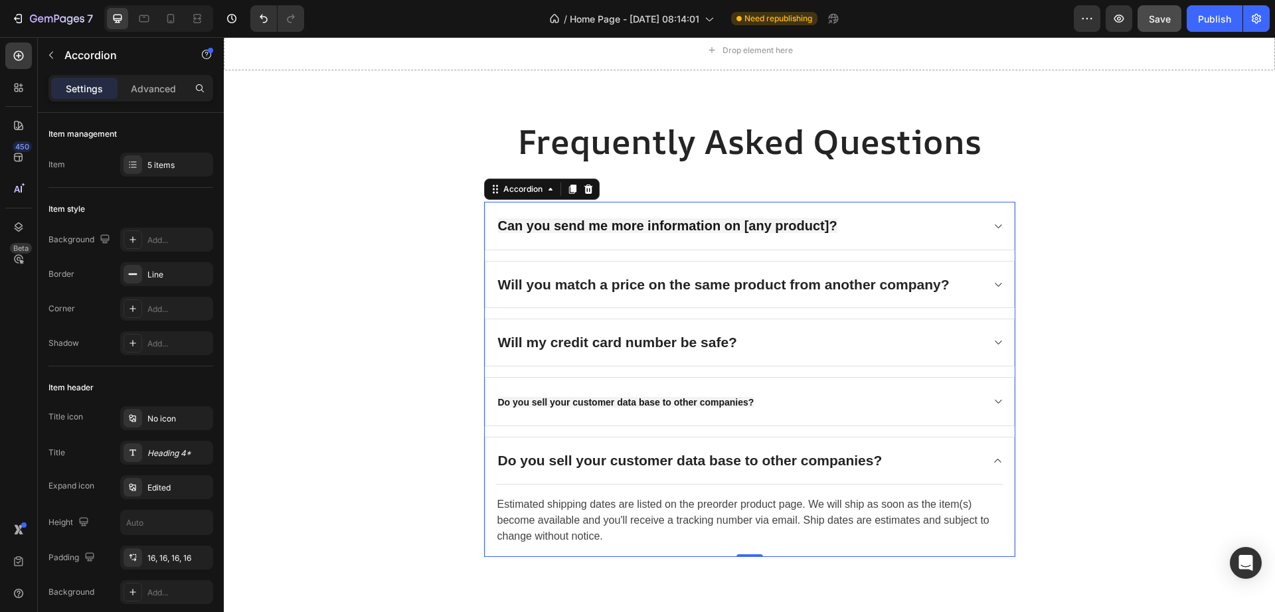
scroll to position [2851, 0]
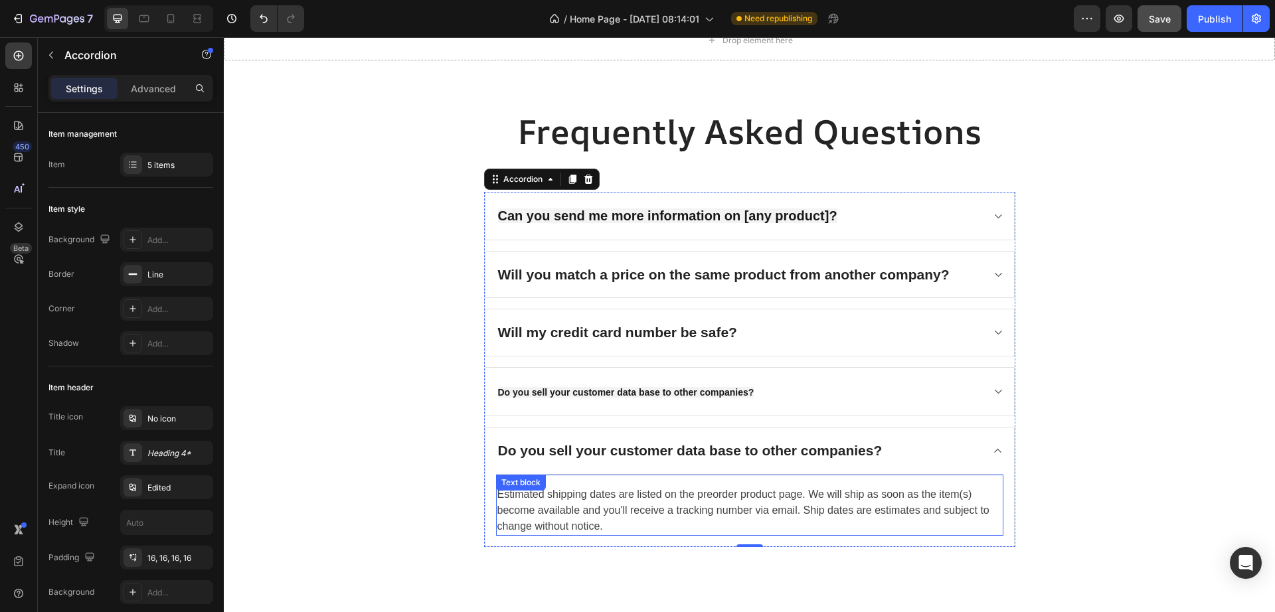
click at [724, 503] on p "Estimated shipping dates are listed on the preorder product page. We will ship …" at bounding box center [749, 511] width 505 height 48
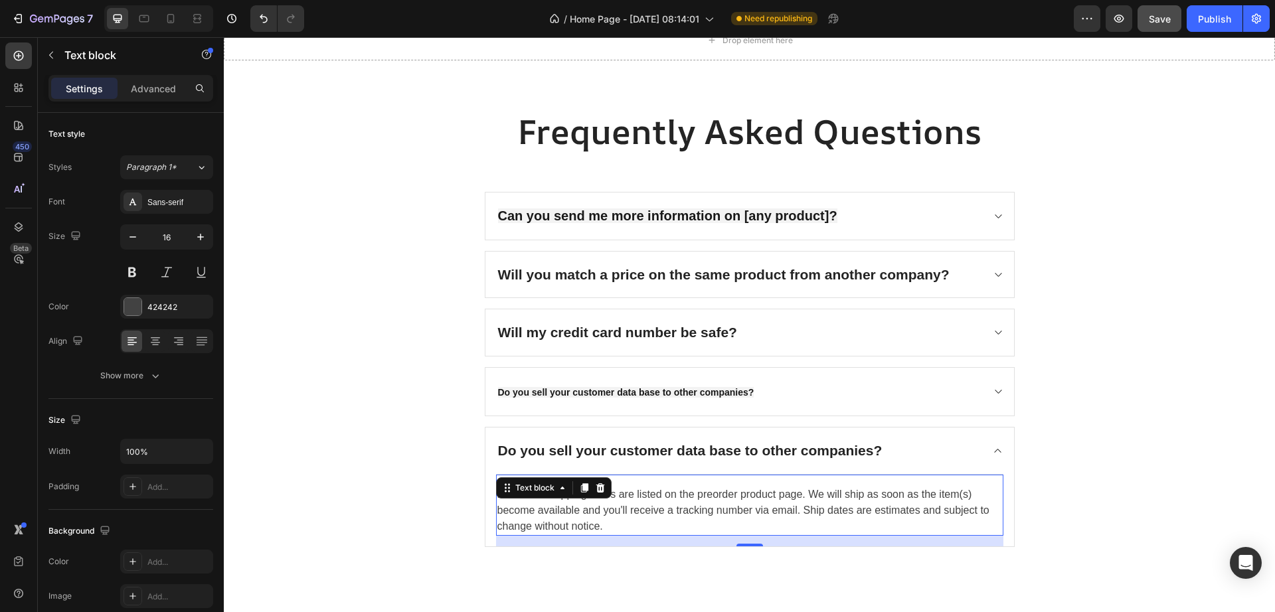
click at [724, 503] on p "Estimated shipping dates are listed on the preorder product page. We will ship …" at bounding box center [749, 511] width 505 height 48
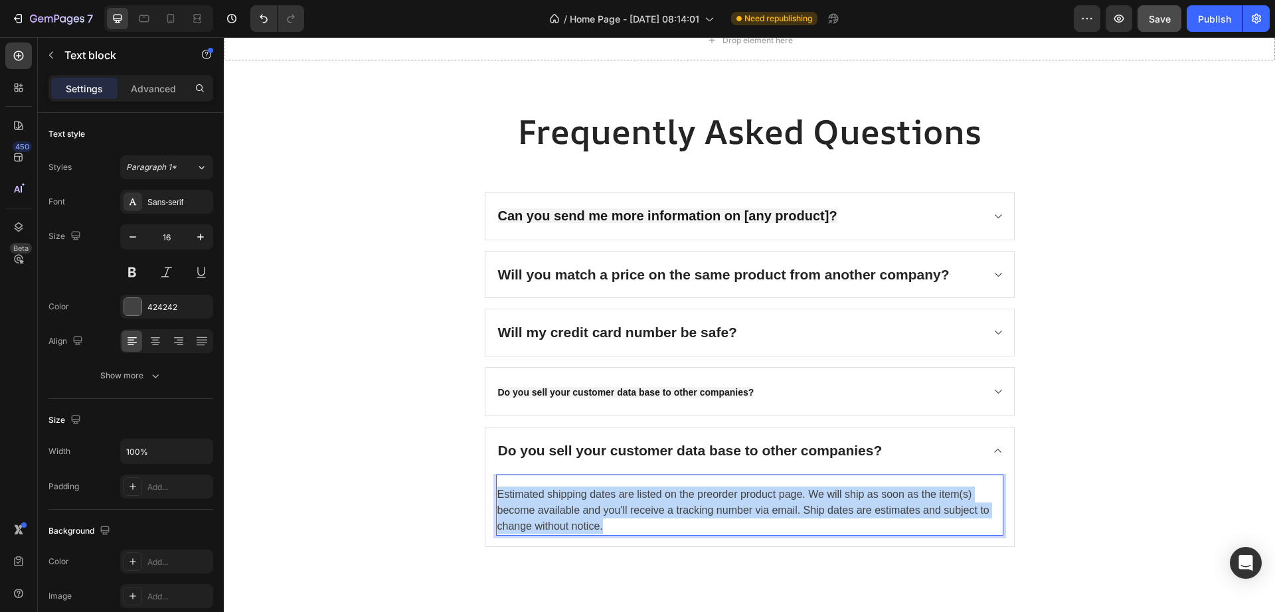
click at [724, 503] on p "Estimated shipping dates are listed on the preorder product page. We will ship …" at bounding box center [749, 511] width 505 height 48
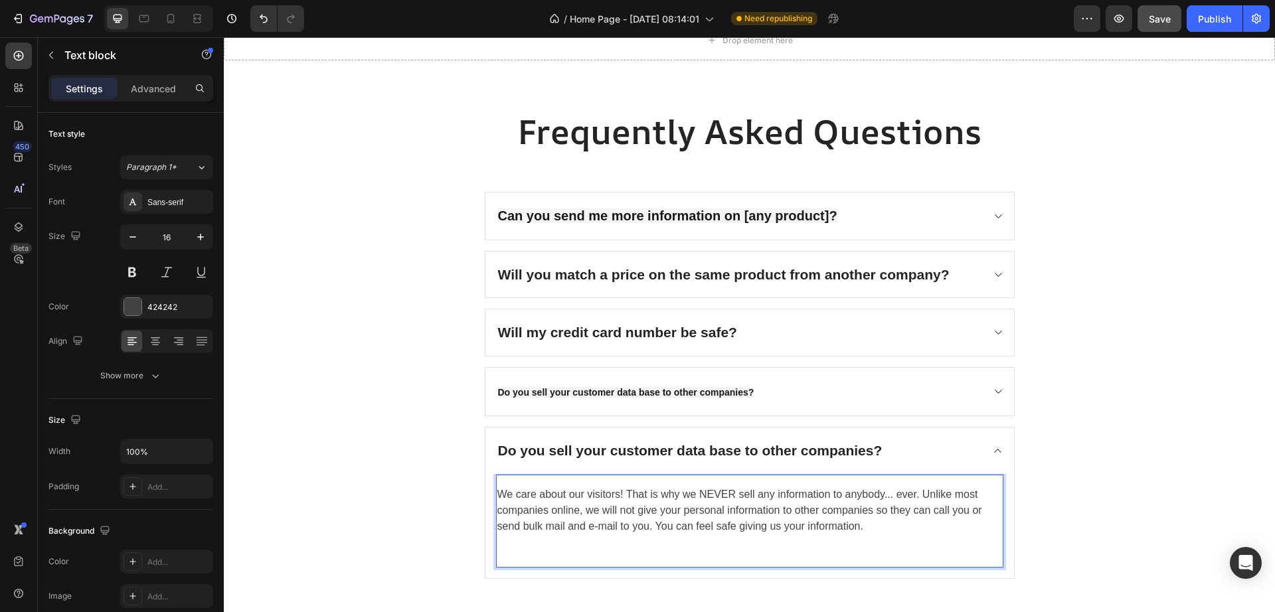
click at [724, 503] on p "We care about our visitors! That is why we NEVER sell any information to anybod…" at bounding box center [749, 511] width 505 height 48
click at [633, 571] on div "We care about our visitors! That is why we NEVER sell any information to anybod…" at bounding box center [749, 526] width 507 height 104
click at [627, 550] on p "Rich Text Editor. Editing area: main" at bounding box center [749, 550] width 505 height 32
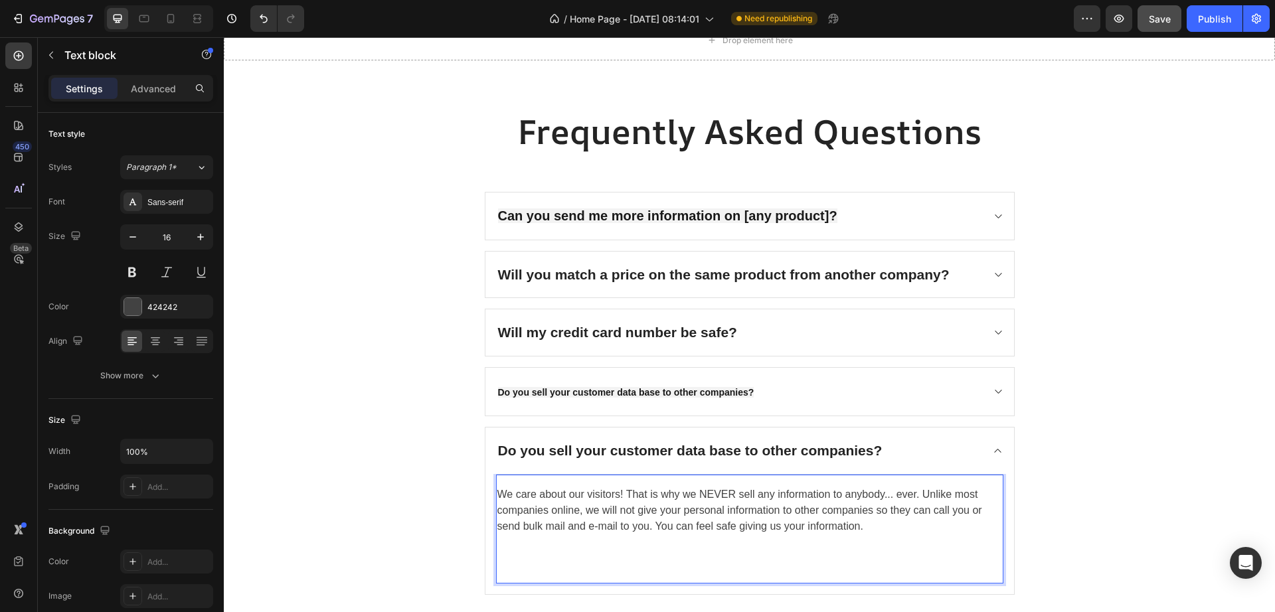
click at [552, 542] on p "Rich Text Editor. Editing area: main" at bounding box center [749, 558] width 505 height 48
click at [528, 567] on p "⁠⁠⁠⁠⁠⁠⁠" at bounding box center [749, 558] width 505 height 48
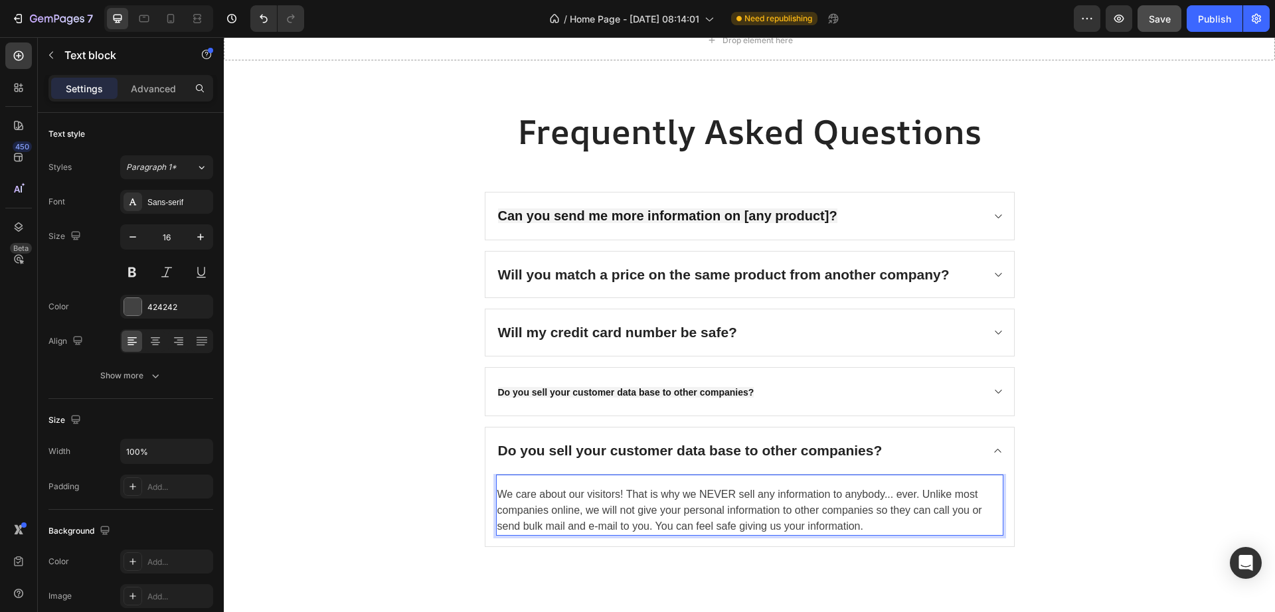
click at [584, 524] on p "We care about our visitors! That is why we NEVER sell any information to anybod…" at bounding box center [749, 511] width 505 height 48
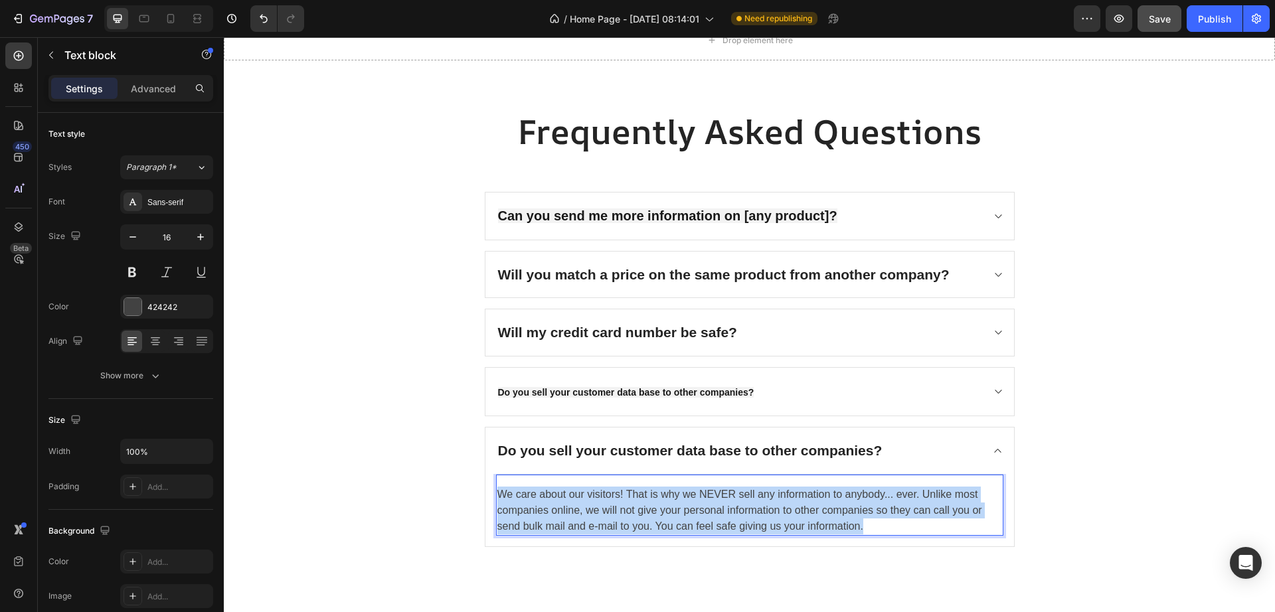
click at [584, 524] on p "We care about our visitors! That is why we NEVER sell any information to anybod…" at bounding box center [749, 511] width 505 height 48
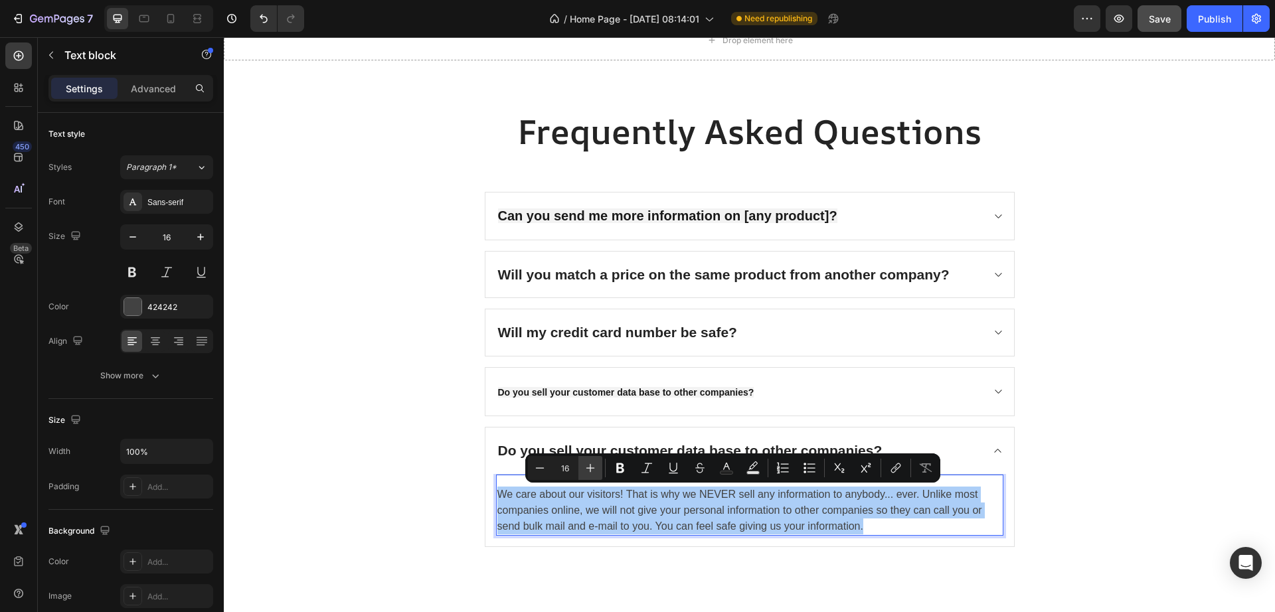
click at [598, 474] on button "Plus" at bounding box center [590, 468] width 24 height 24
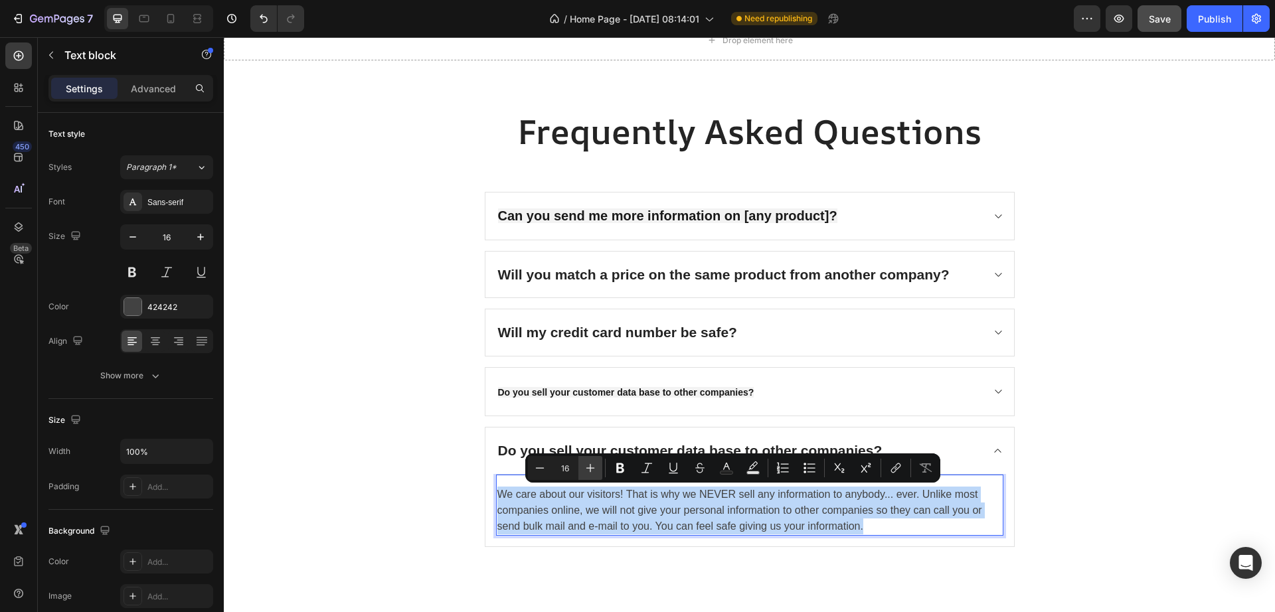
type input "17"
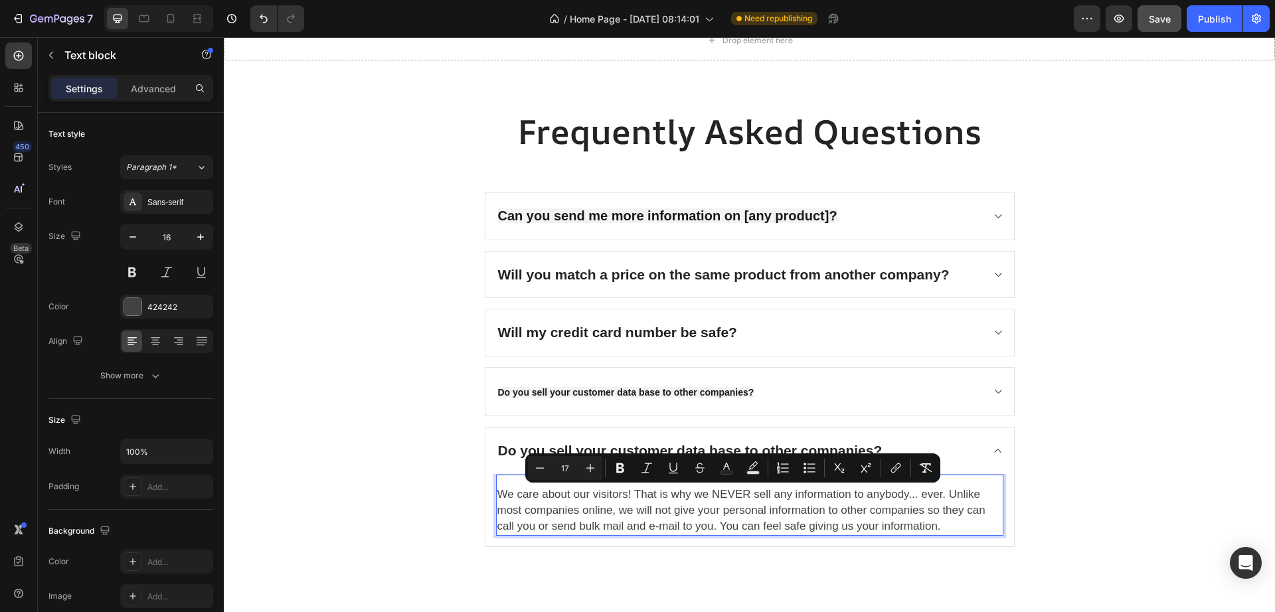
click at [568, 522] on span "We care about our visitors! That is why we NEVER sell any information to anybod…" at bounding box center [741, 510] width 488 height 44
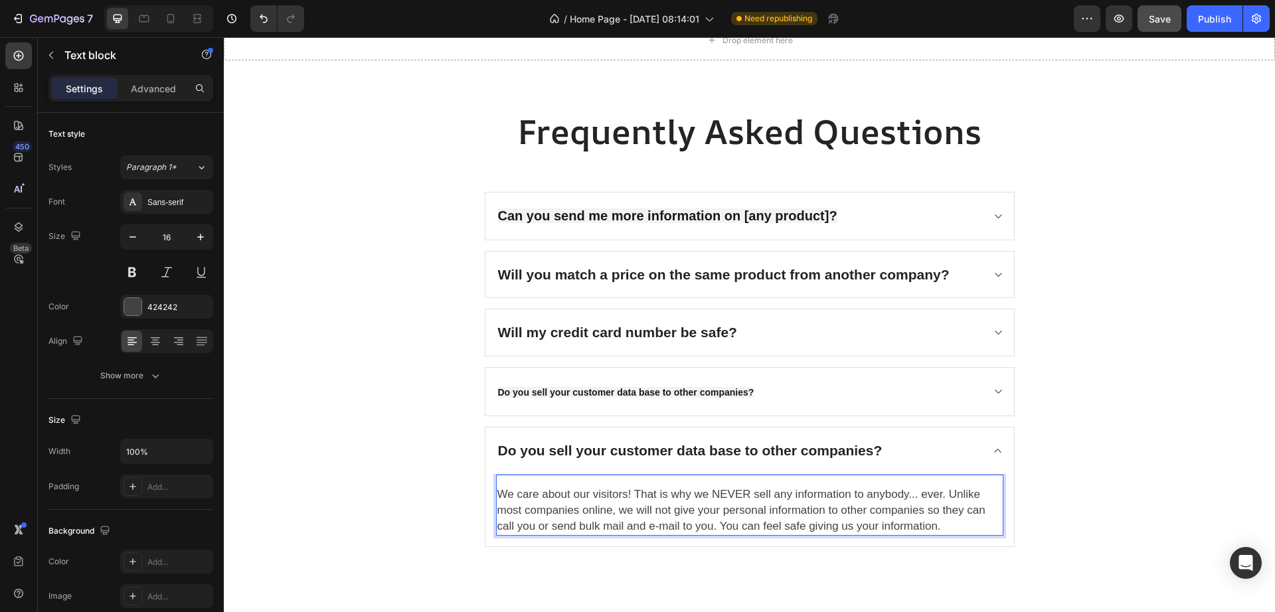
click at [505, 485] on div "We care about our visitors! That is why we NEVER sell any information to anybod…" at bounding box center [749, 510] width 507 height 50
click at [496, 482] on div "We care about our visitors! That is why we NEVER sell any information to anybod…" at bounding box center [749, 505] width 507 height 62
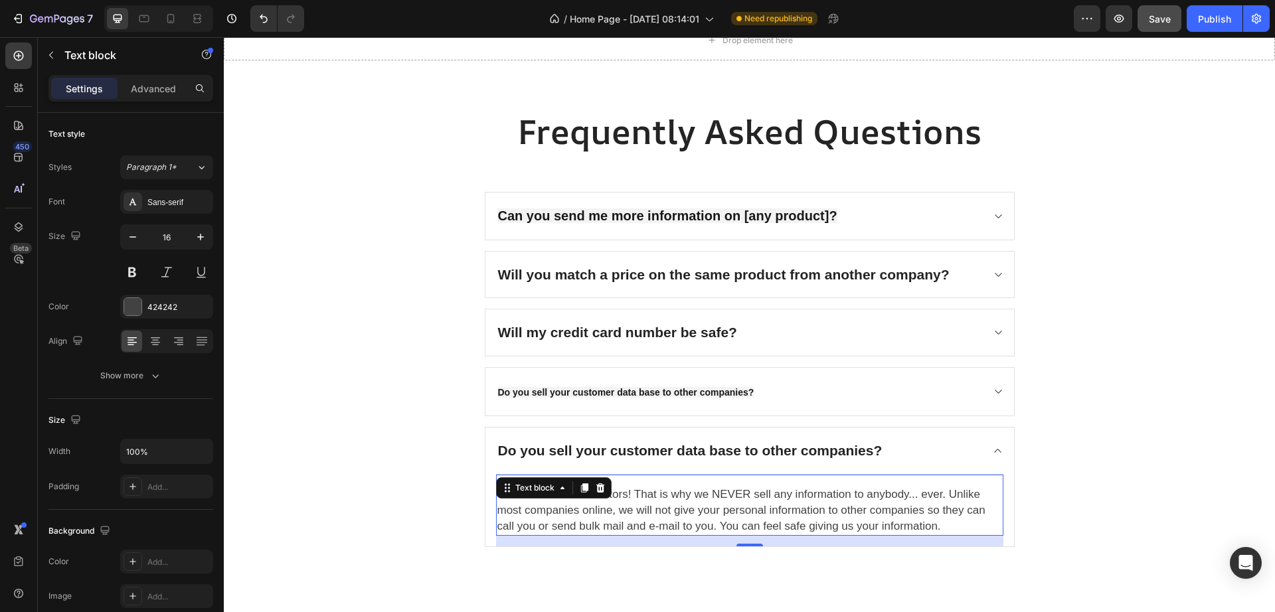
click at [507, 510] on span "We care about our visitors! That is why we NEVER sell any information to anybod…" at bounding box center [741, 510] width 488 height 44
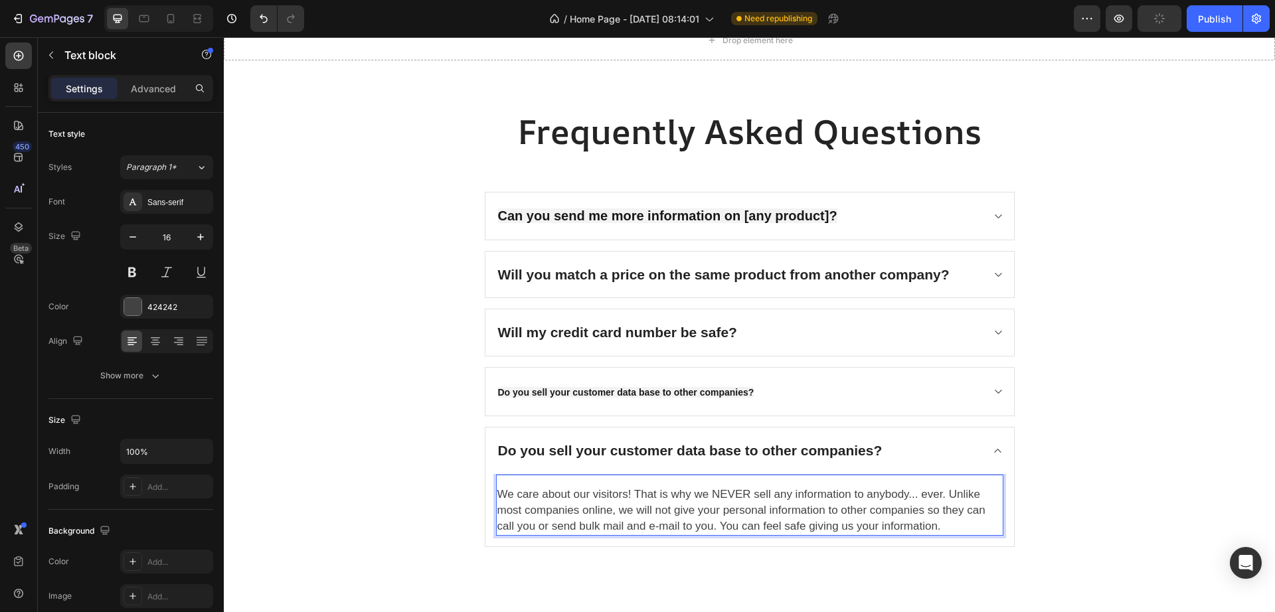
click at [571, 443] on p "Do you sell your customer data base to other companies?" at bounding box center [690, 450] width 384 height 21
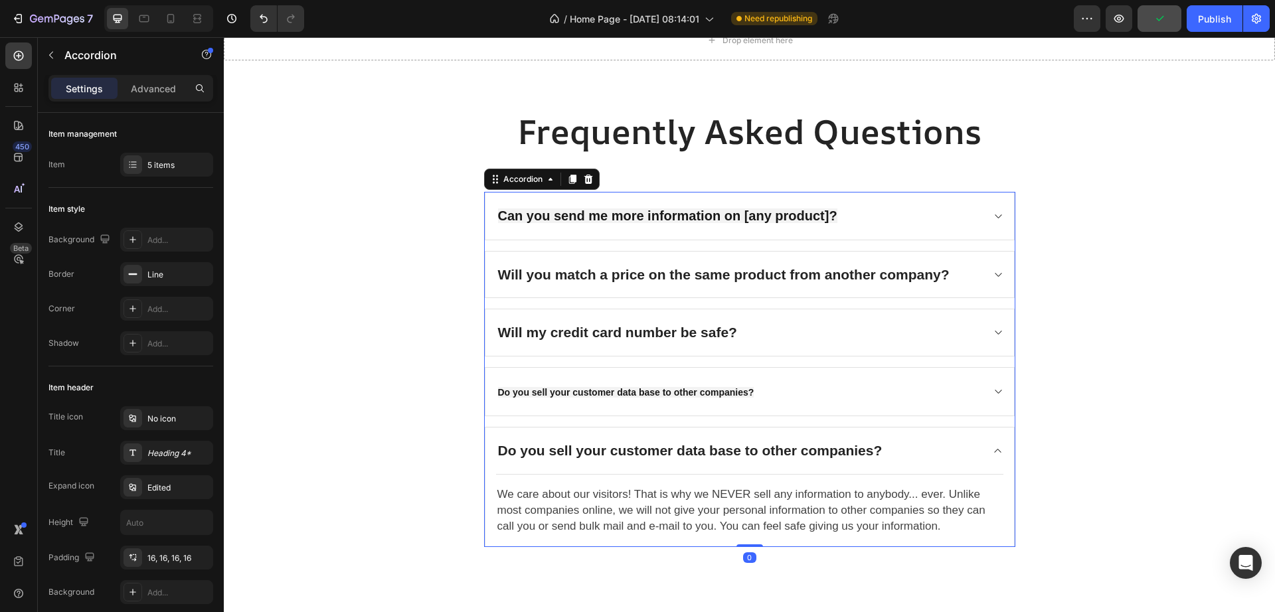
click at [863, 399] on div "Do you sell your customer data base to other companies?" at bounding box center [739, 391] width 486 height 27
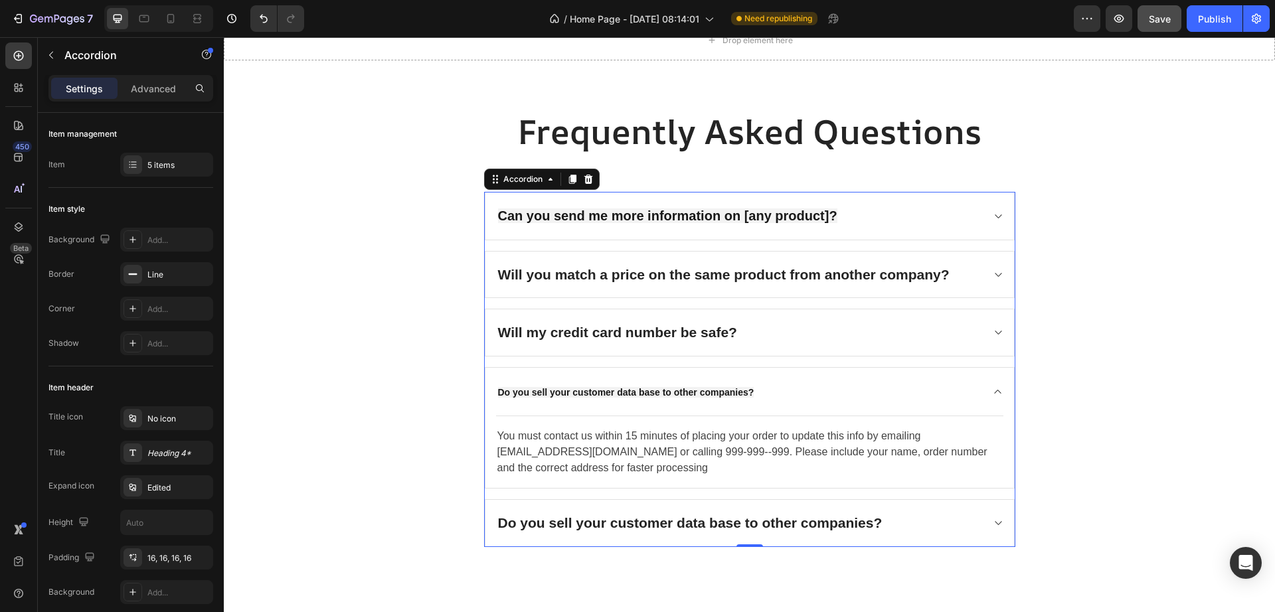
click at [864, 399] on div "Do you sell your customer data base to other companies?" at bounding box center [739, 391] width 486 height 27
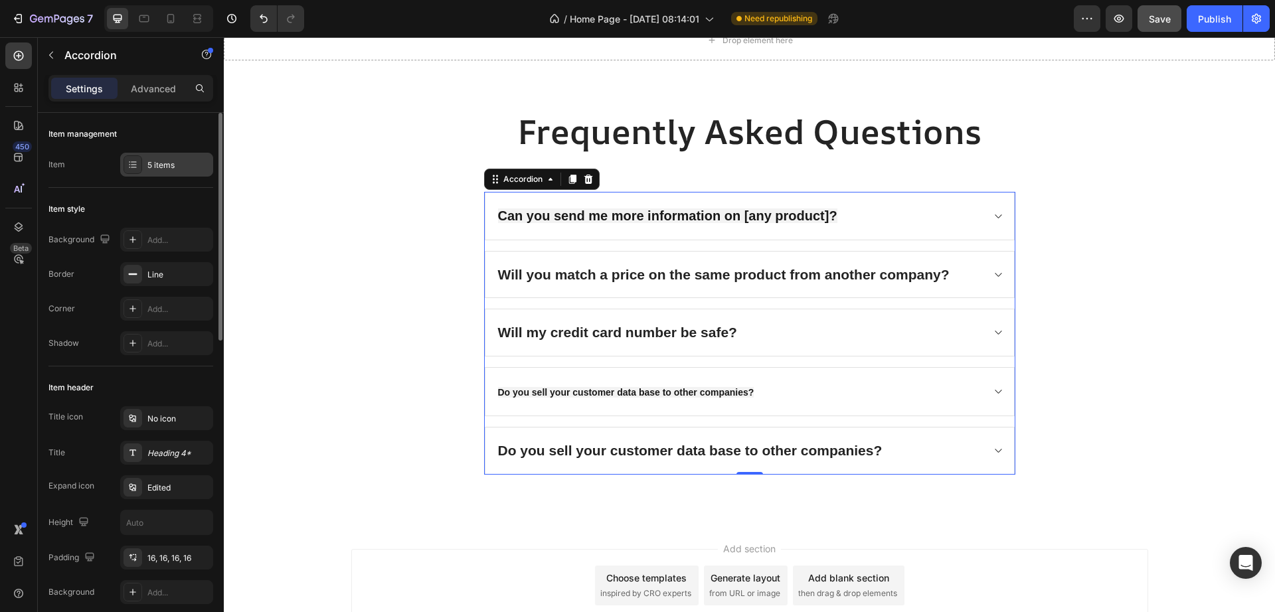
click at [170, 158] on div "5 items" at bounding box center [166, 165] width 93 height 24
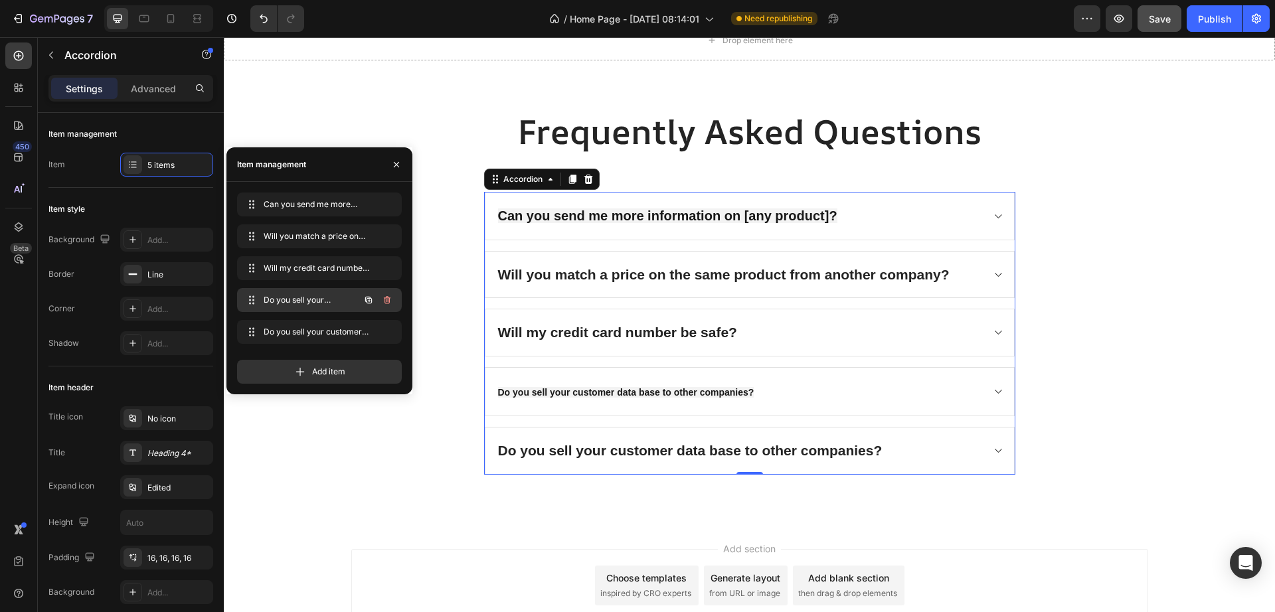
click at [386, 301] on icon "button" at bounding box center [386, 300] width 1 height 3
click at [386, 301] on div "Delete" at bounding box center [378, 300] width 25 height 12
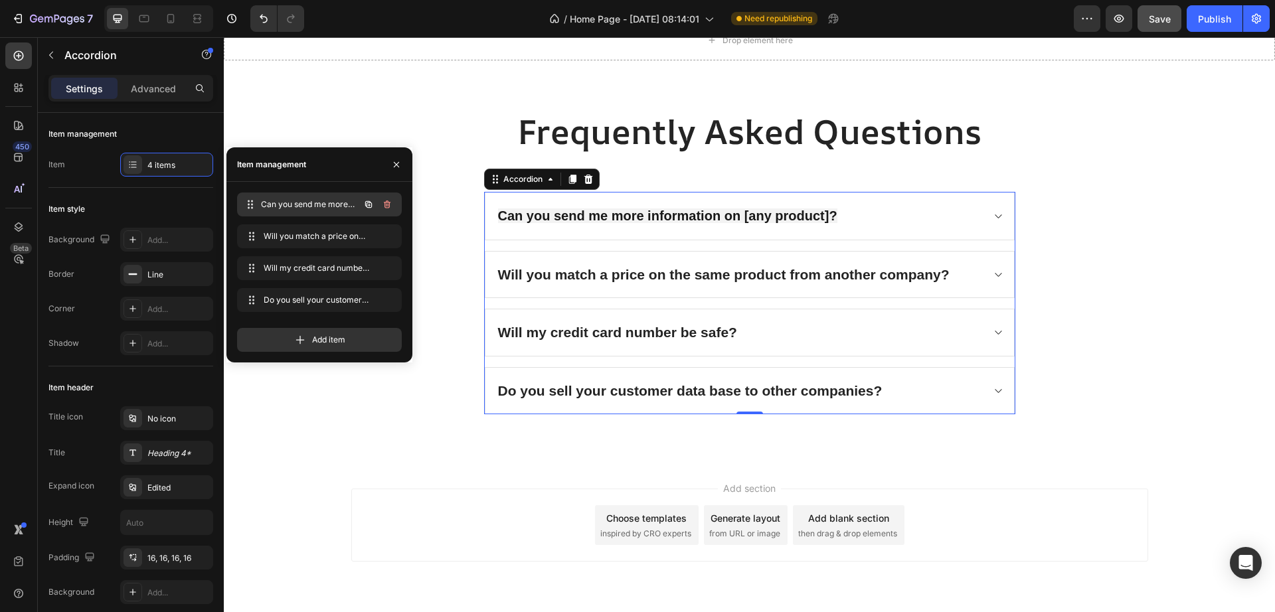
click at [315, 205] on span "Can you send me more information on [any product]?" at bounding box center [310, 205] width 98 height 12
click at [382, 202] on icon "button" at bounding box center [387, 204] width 11 height 11
click at [391, 197] on button "Delete" at bounding box center [378, 204] width 37 height 19
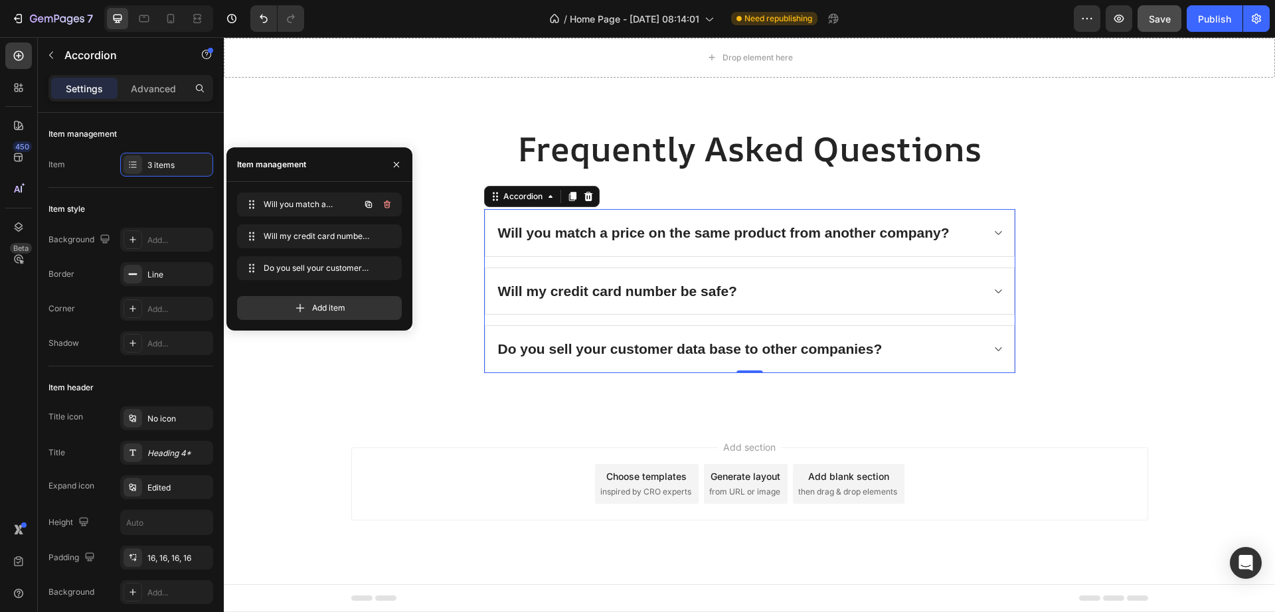
scroll to position [2833, 0]
click at [368, 204] on icon "button" at bounding box center [368, 204] width 11 height 11
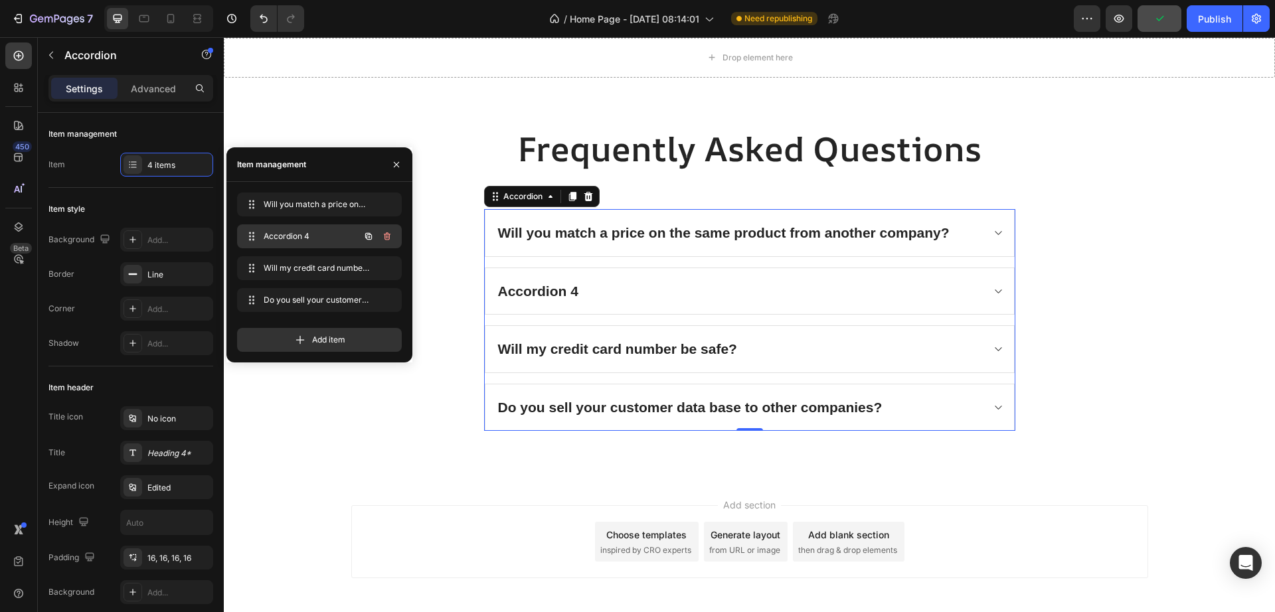
scroll to position [2851, 0]
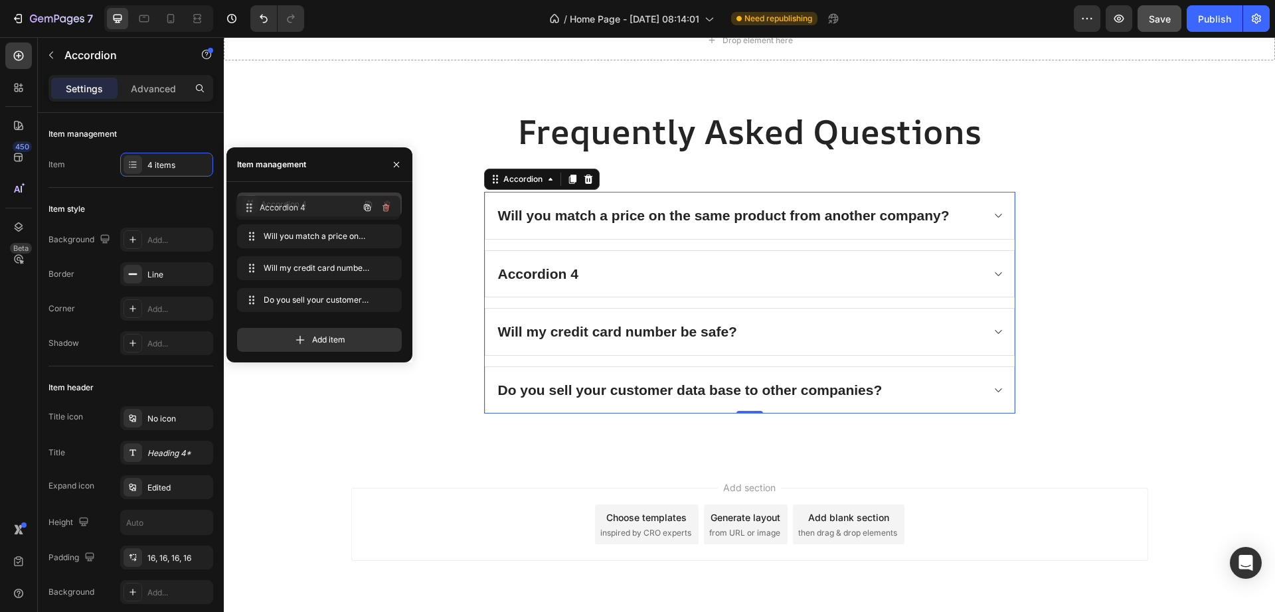
drag, startPoint x: 253, startPoint y: 238, endPoint x: 252, endPoint y: 210, distance: 28.6
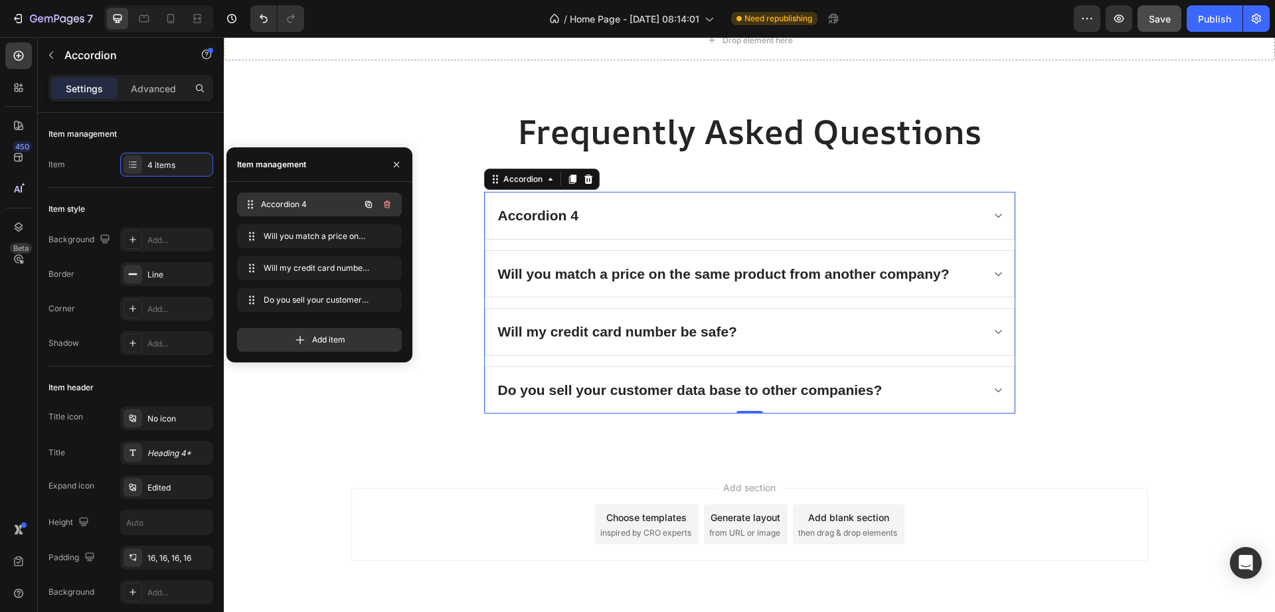
click at [297, 206] on span "Accordion 4" at bounding box center [310, 205] width 98 height 12
click at [560, 215] on div "Accordion 4" at bounding box center [538, 215] width 84 height 25
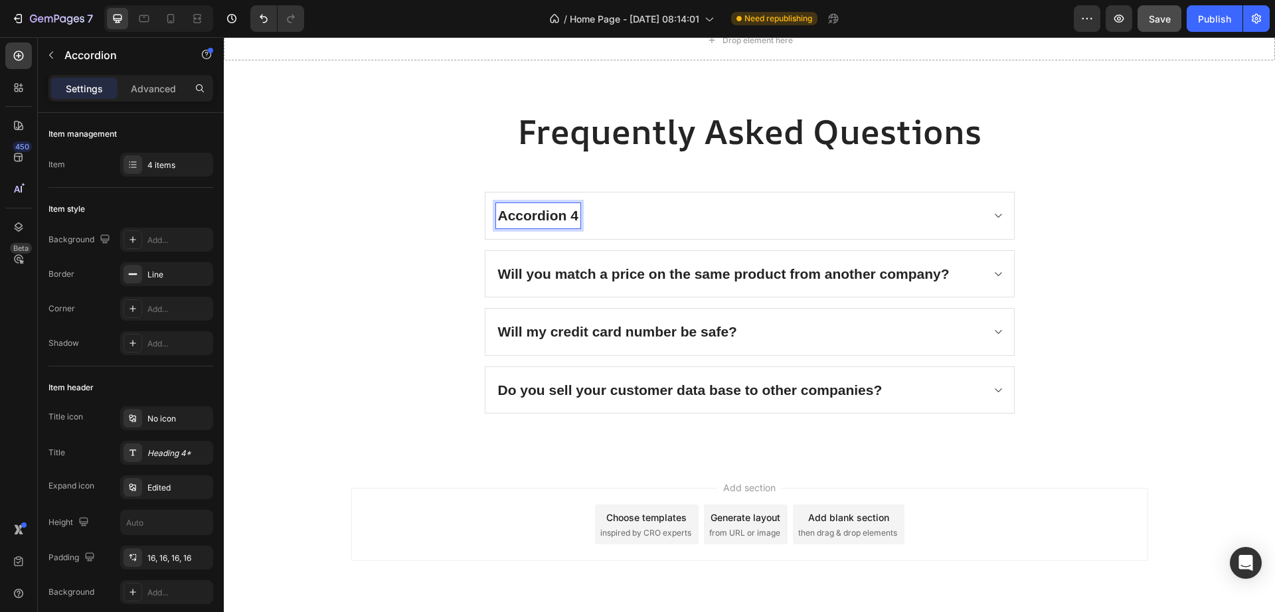
click at [521, 216] on p "Accordion 4" at bounding box center [538, 215] width 80 height 21
click at [874, 220] on div "Can you send me more information on [any product]?" at bounding box center [739, 215] width 486 height 25
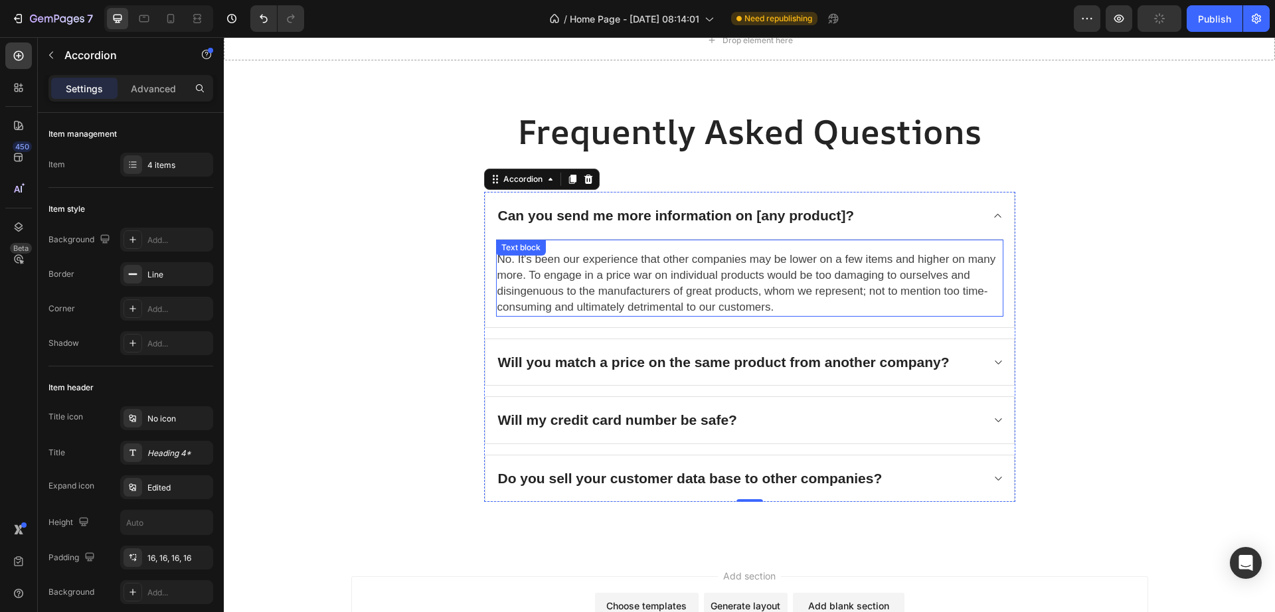
click at [553, 293] on span "No. It's been our experience that other companies may be lower on a few items a…" at bounding box center [746, 283] width 499 height 60
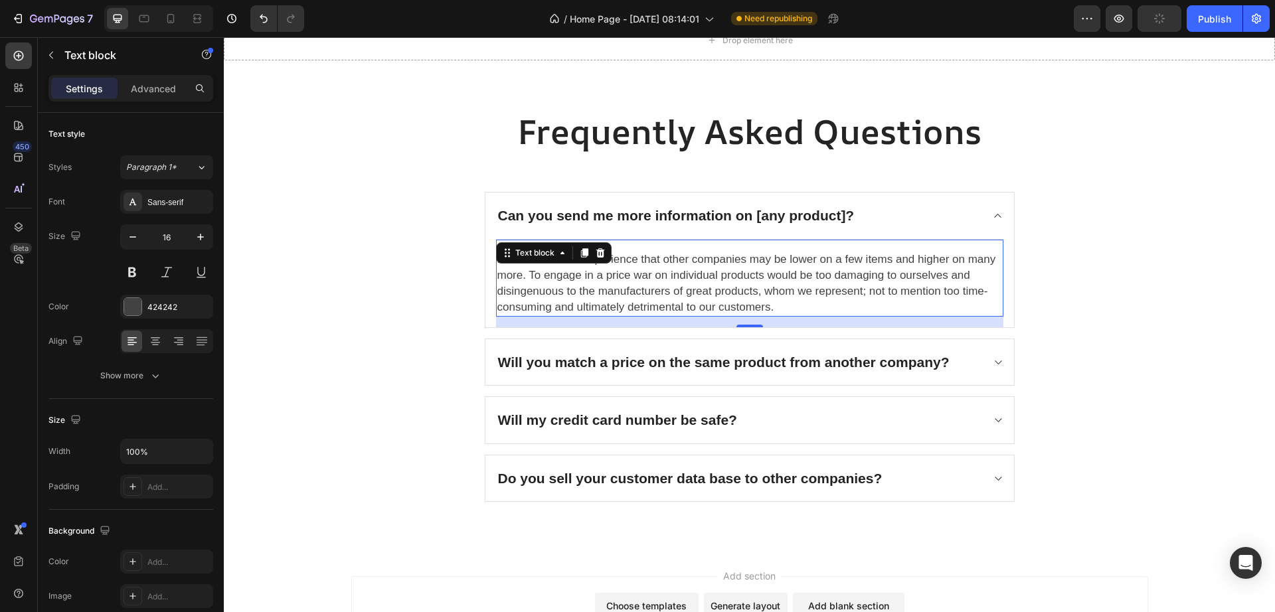
click at [553, 293] on span "No. It's been our experience that other companies may be lower on a few items a…" at bounding box center [746, 283] width 499 height 60
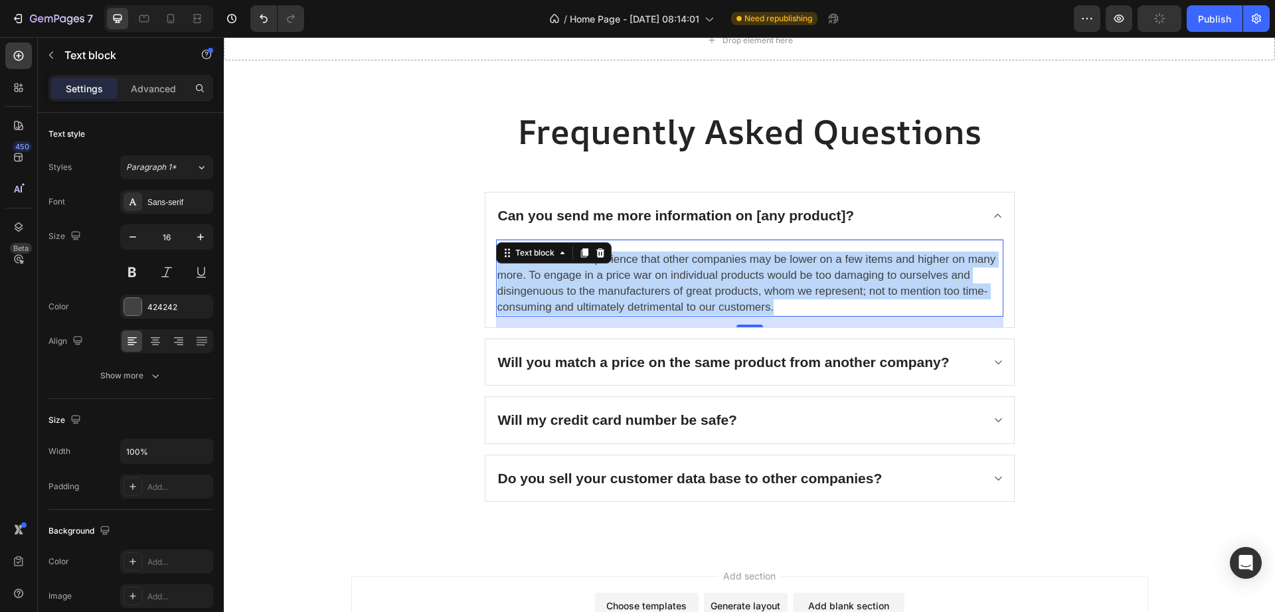
click at [553, 293] on span "No. It's been our experience that other companies may be lower on a few items a…" at bounding box center [746, 283] width 499 height 60
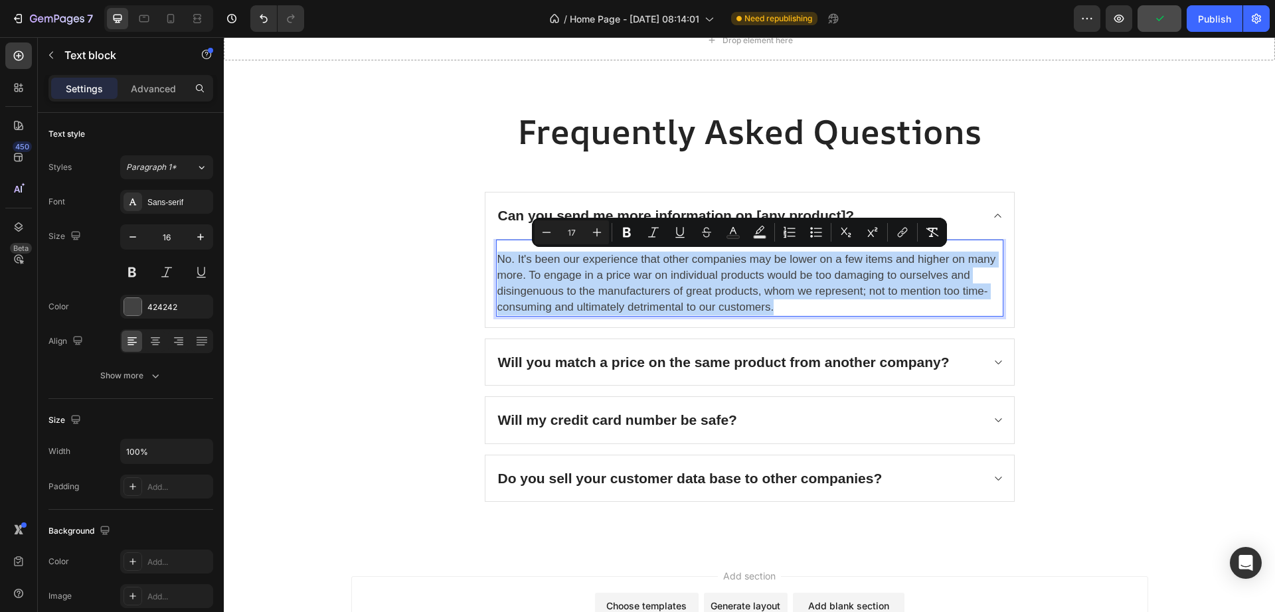
type input "14"
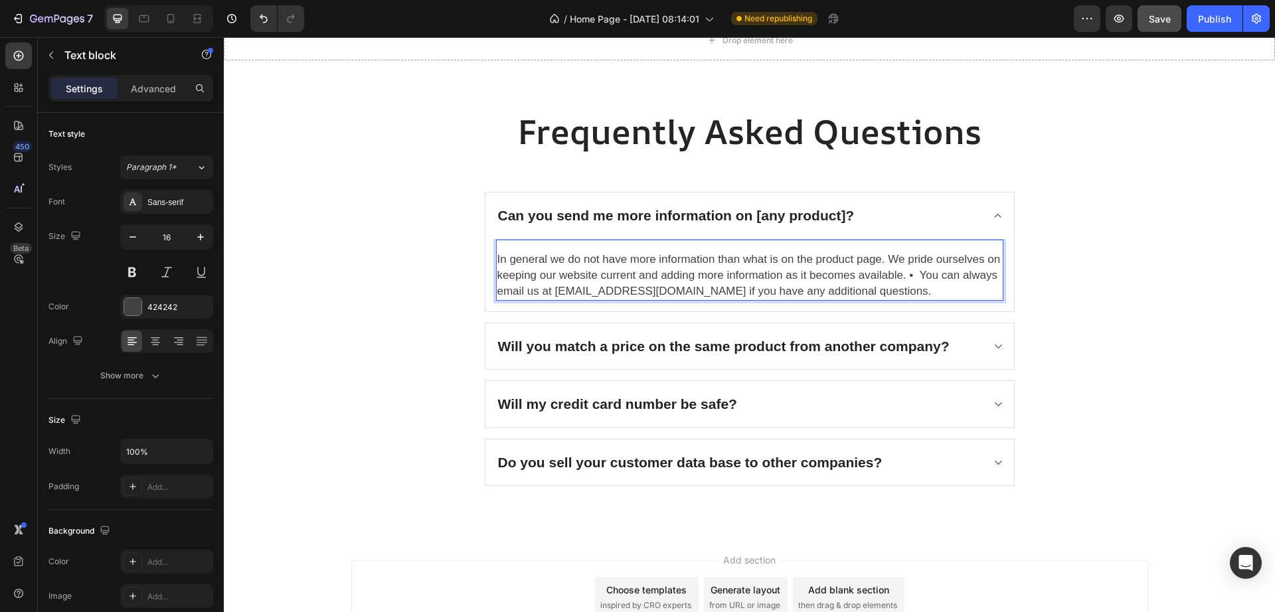
click at [898, 278] on span "In general we do not have more information than what is on the product page. We…" at bounding box center [748, 275] width 503 height 44
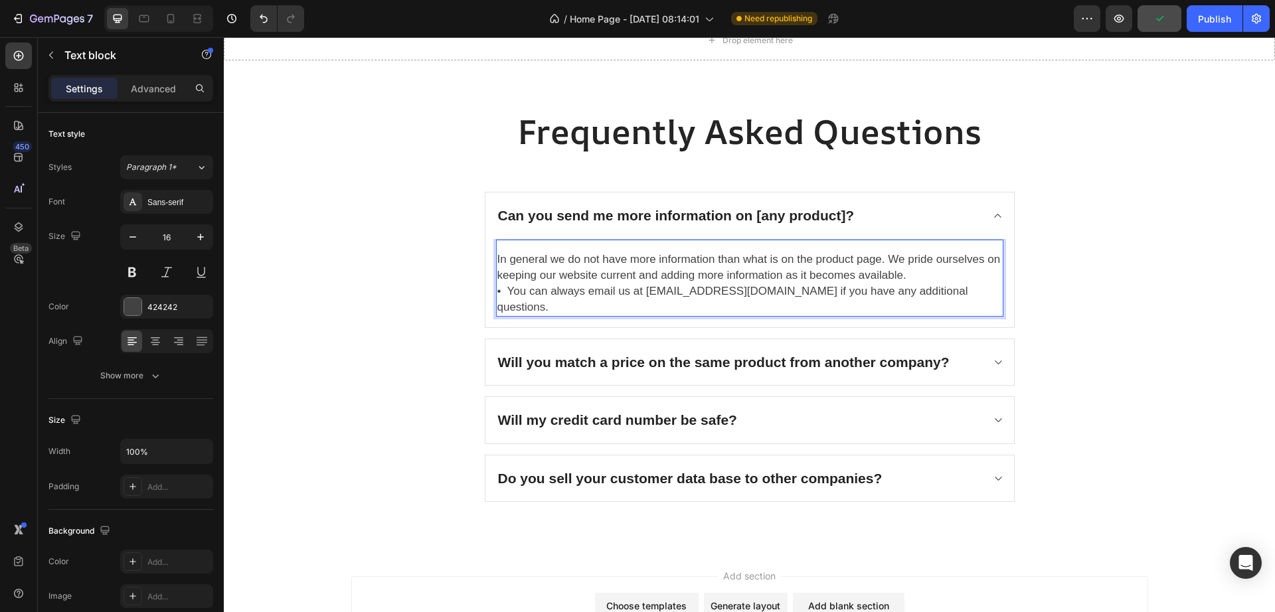
click at [947, 276] on p "In general we do not have more information than what is on the product page. We…" at bounding box center [749, 284] width 505 height 64
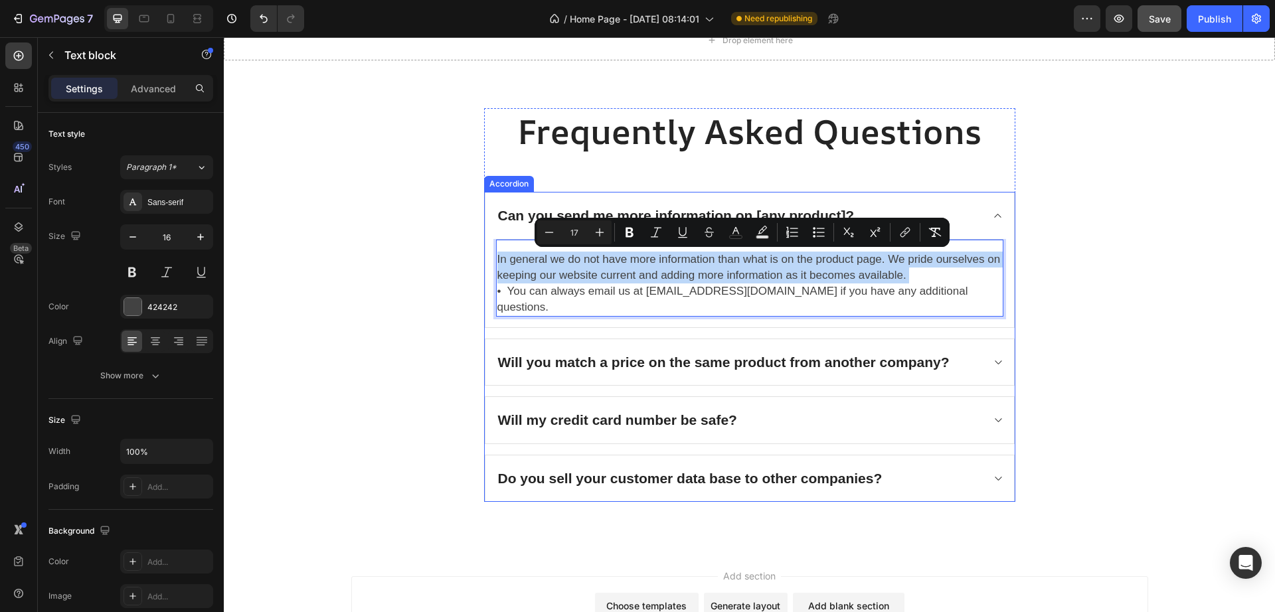
click at [599, 352] on p "Will you match a price on the same product from another company?" at bounding box center [723, 362] width 451 height 21
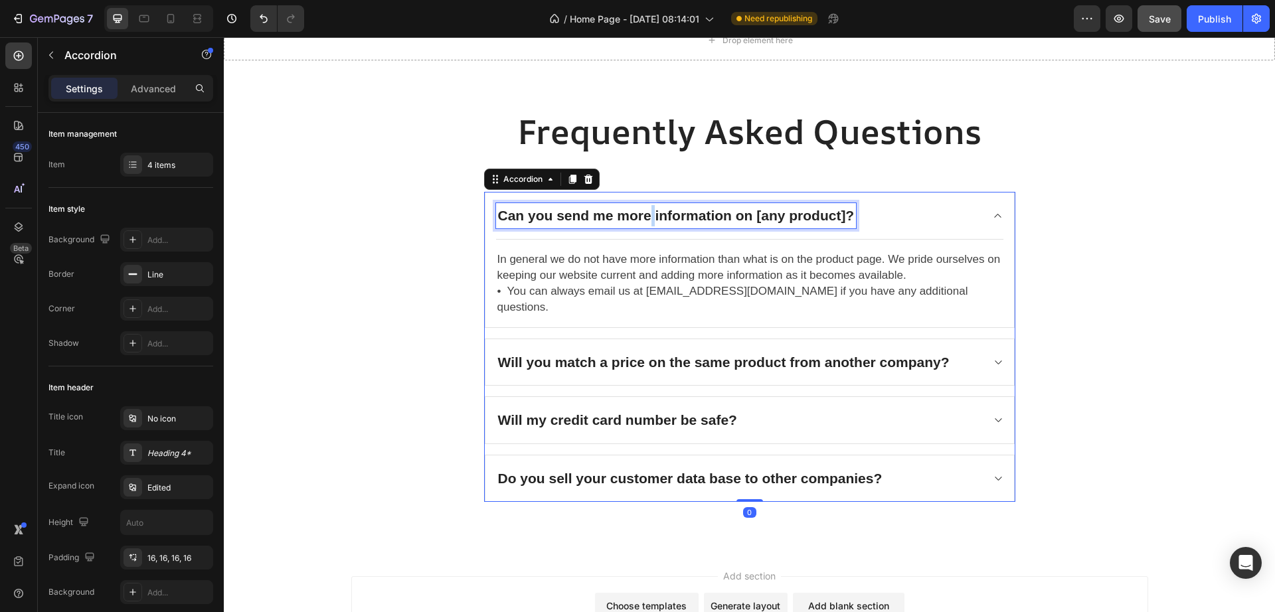
click at [644, 224] on p "Can you send me more information on [any product]?" at bounding box center [676, 215] width 357 height 21
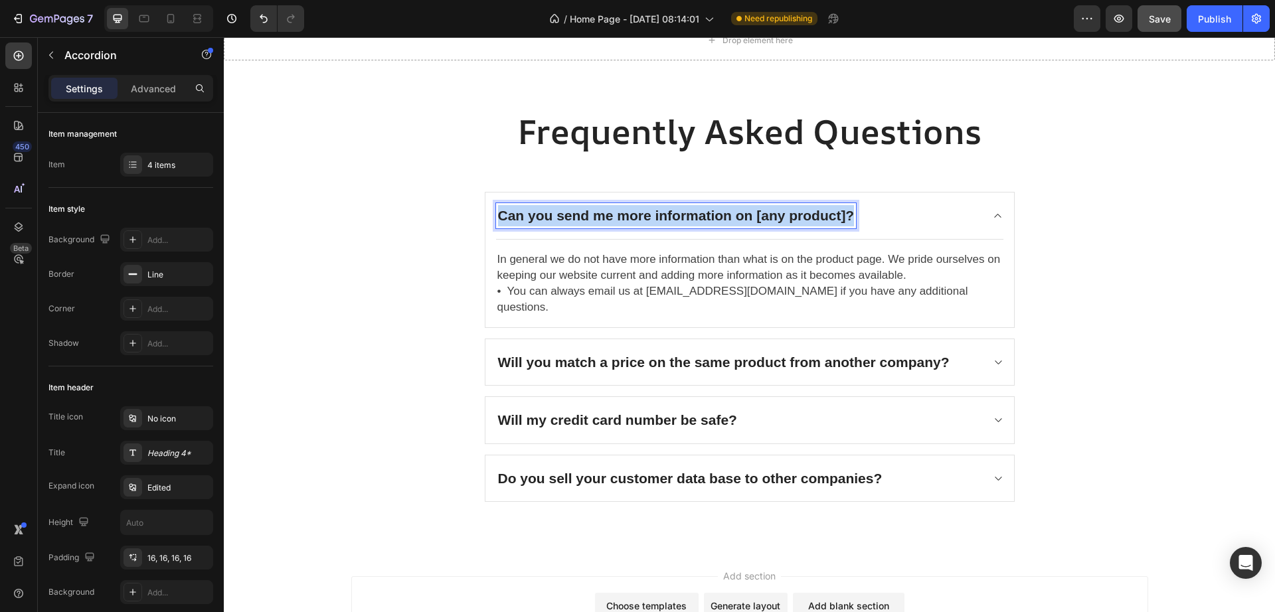
click at [644, 224] on p "Can you send me more information on [any product]?" at bounding box center [676, 215] width 357 height 21
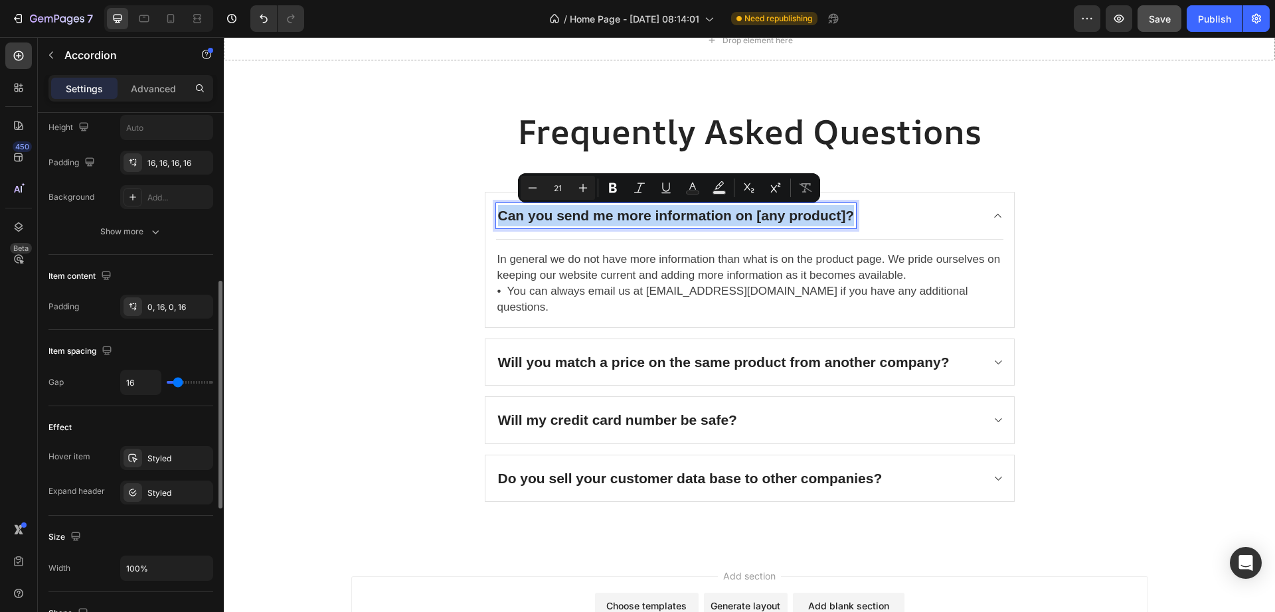
scroll to position [312, 0]
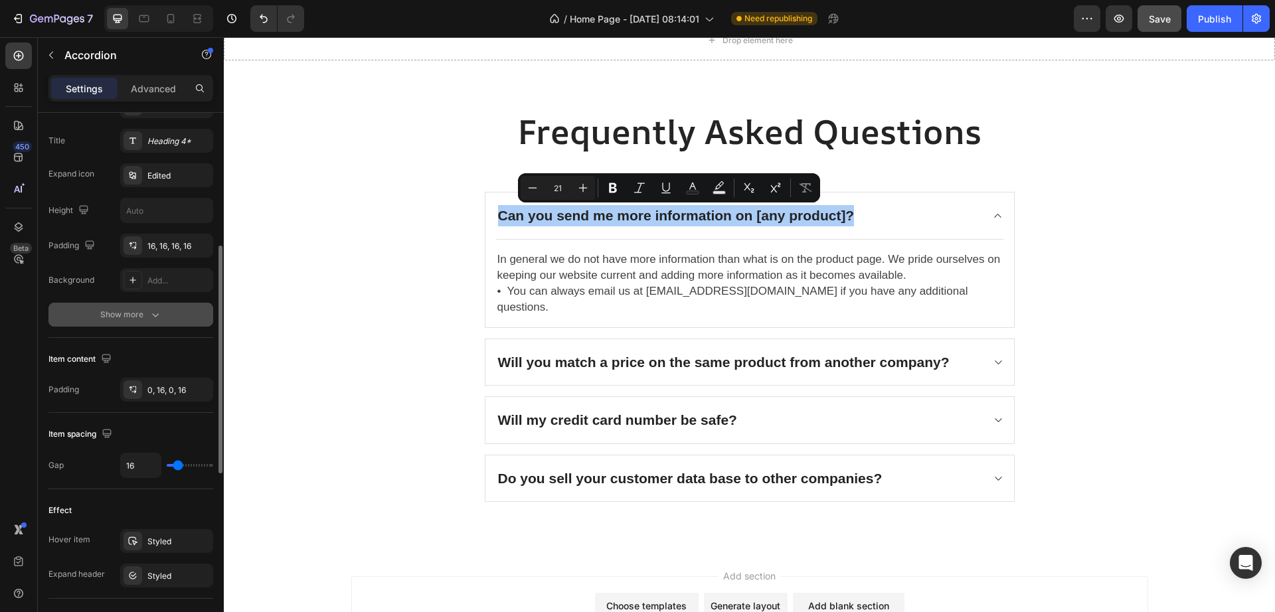
click at [153, 321] on icon "button" at bounding box center [155, 314] width 13 height 13
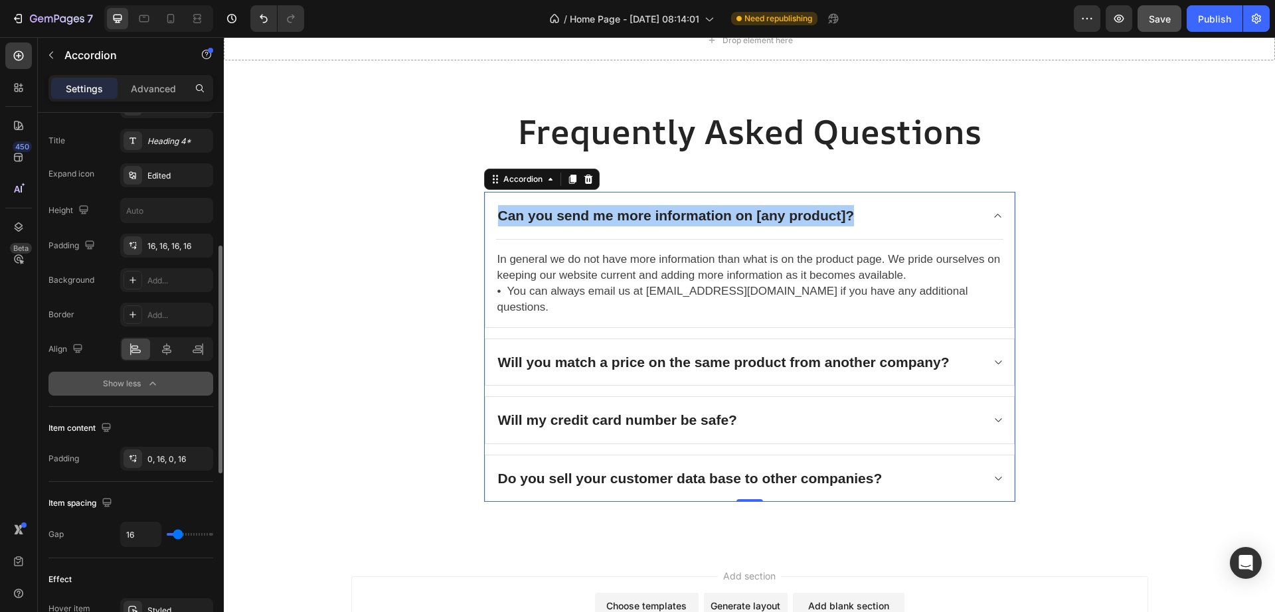
scroll to position [229, 0]
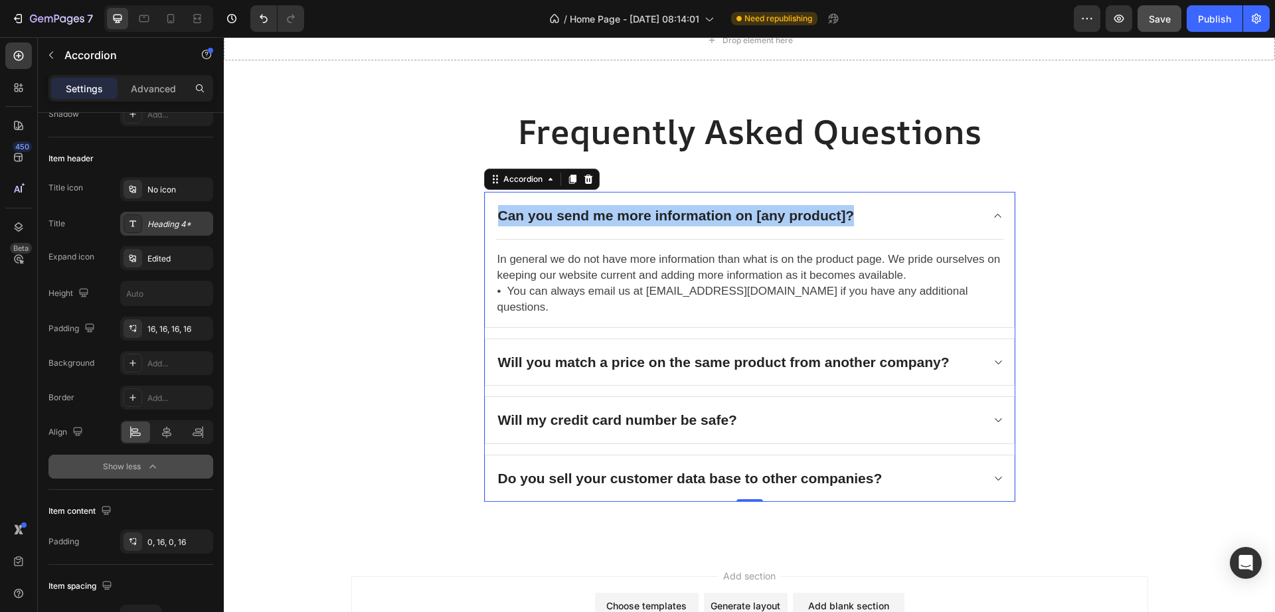
click at [165, 224] on div "Heading 4*" at bounding box center [178, 224] width 62 height 12
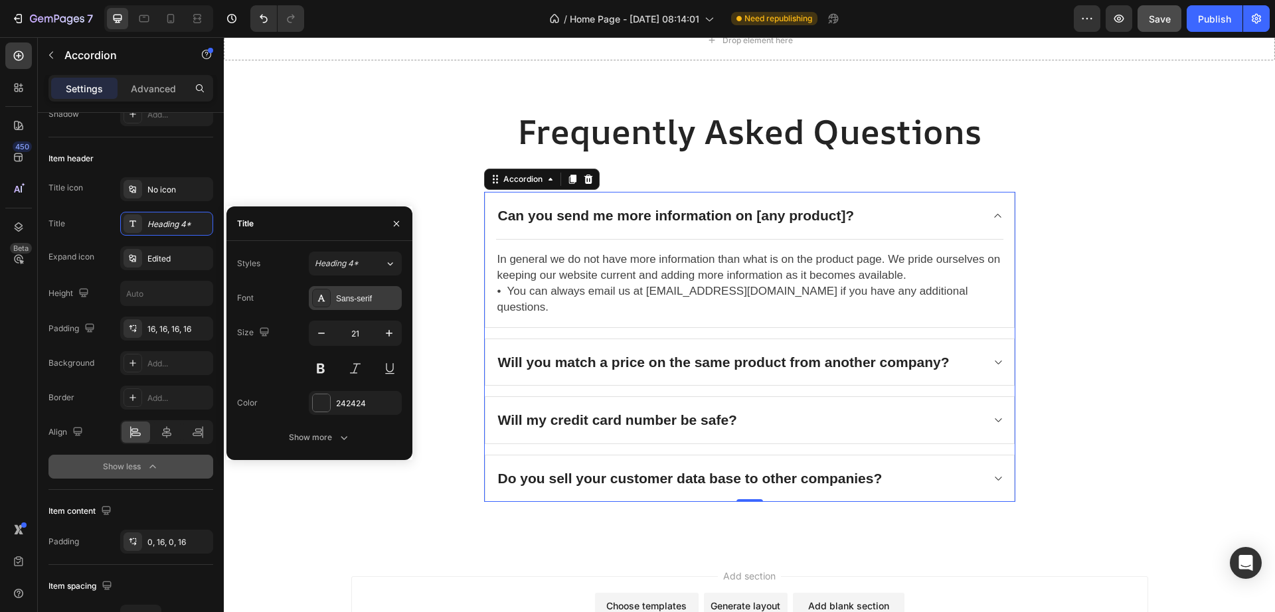
click at [355, 303] on div "Sans-serif" at bounding box center [367, 299] width 62 height 12
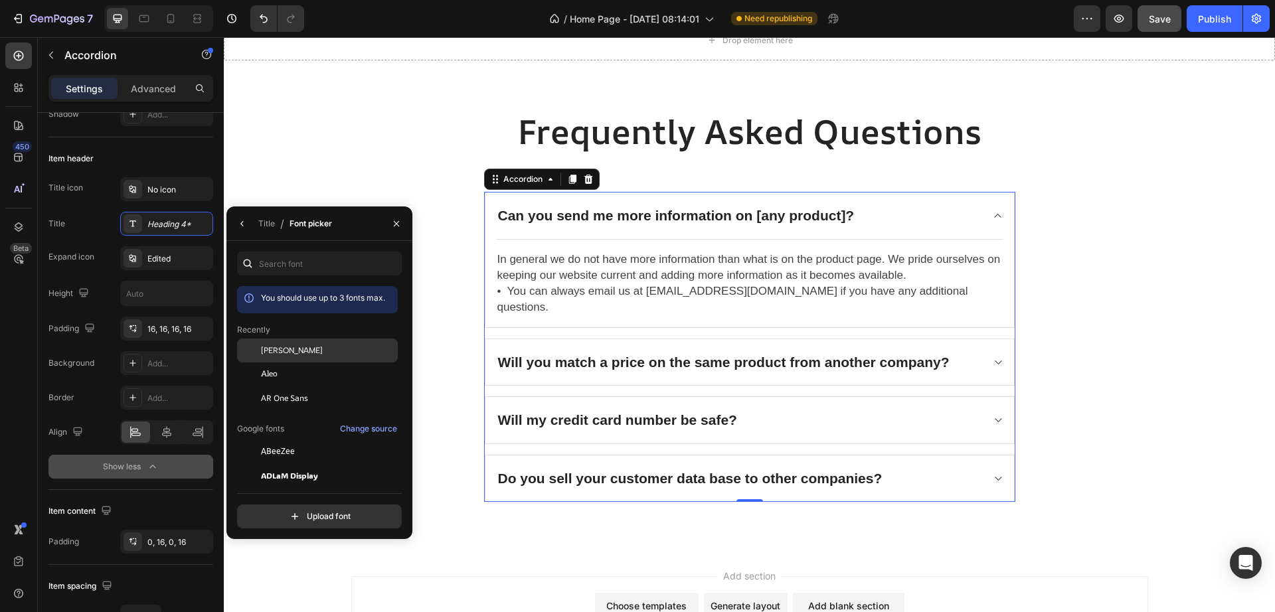
click at [306, 356] on div "[PERSON_NAME]" at bounding box center [328, 351] width 134 height 12
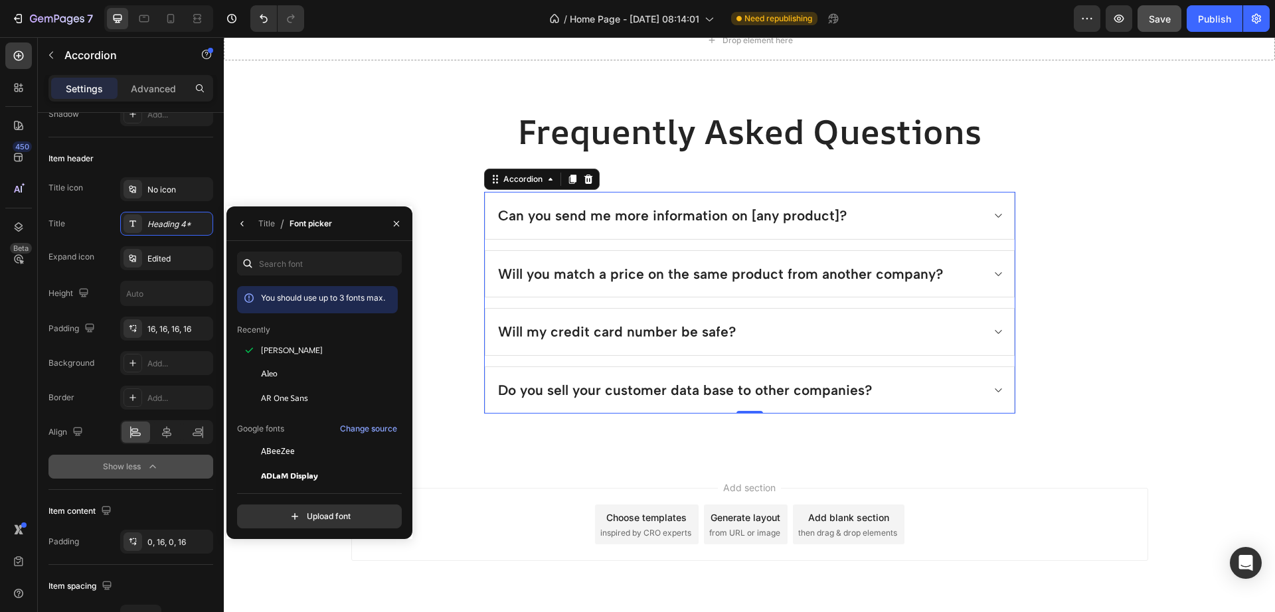
click at [961, 213] on div "Can you send me more information on [any product]?" at bounding box center [739, 215] width 486 height 25
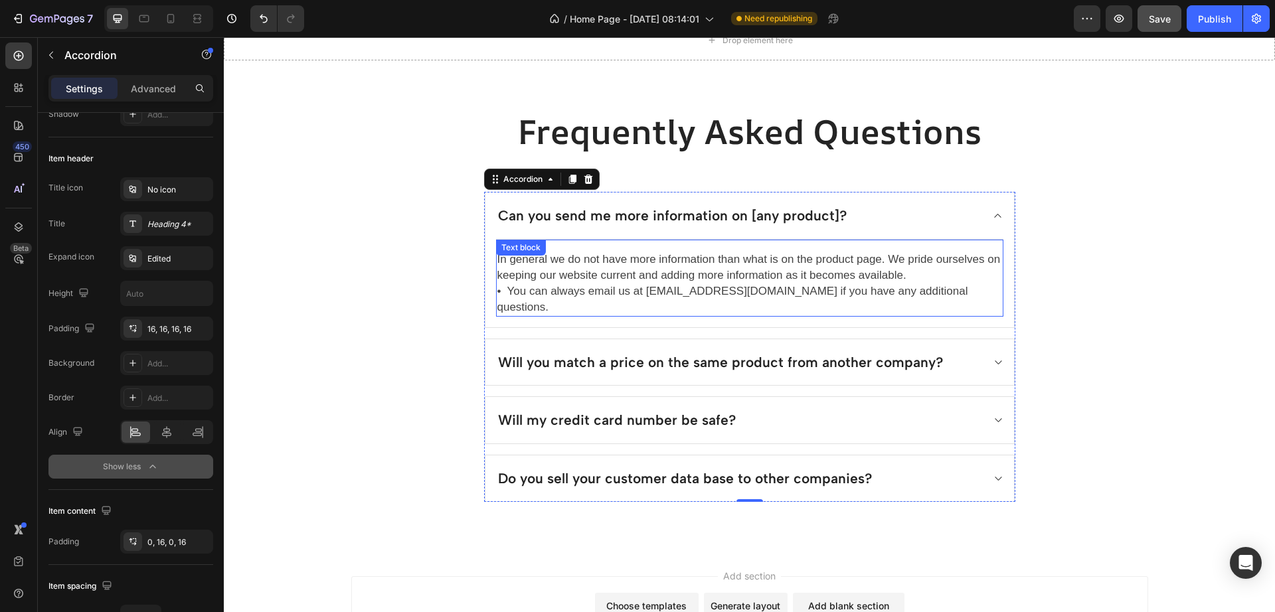
click at [655, 283] on p "In general we do not have more information than what is on the product page. We…" at bounding box center [749, 284] width 505 height 64
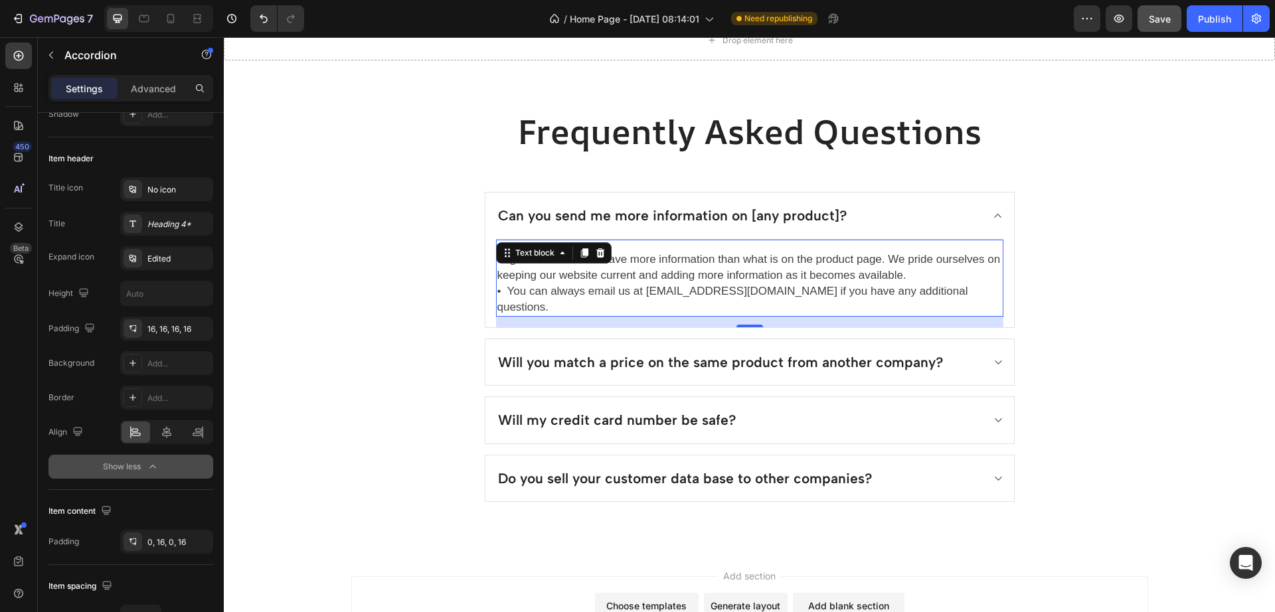
click at [655, 283] on p "In general we do not have more information than what is on the product page. We…" at bounding box center [749, 284] width 505 height 64
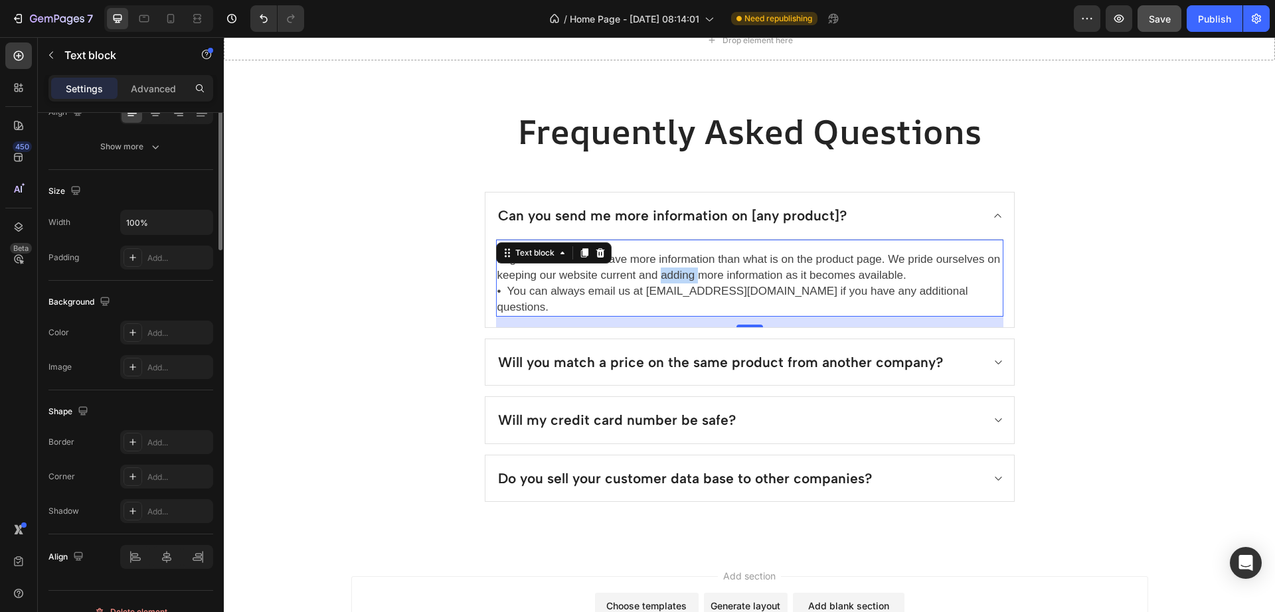
scroll to position [0, 0]
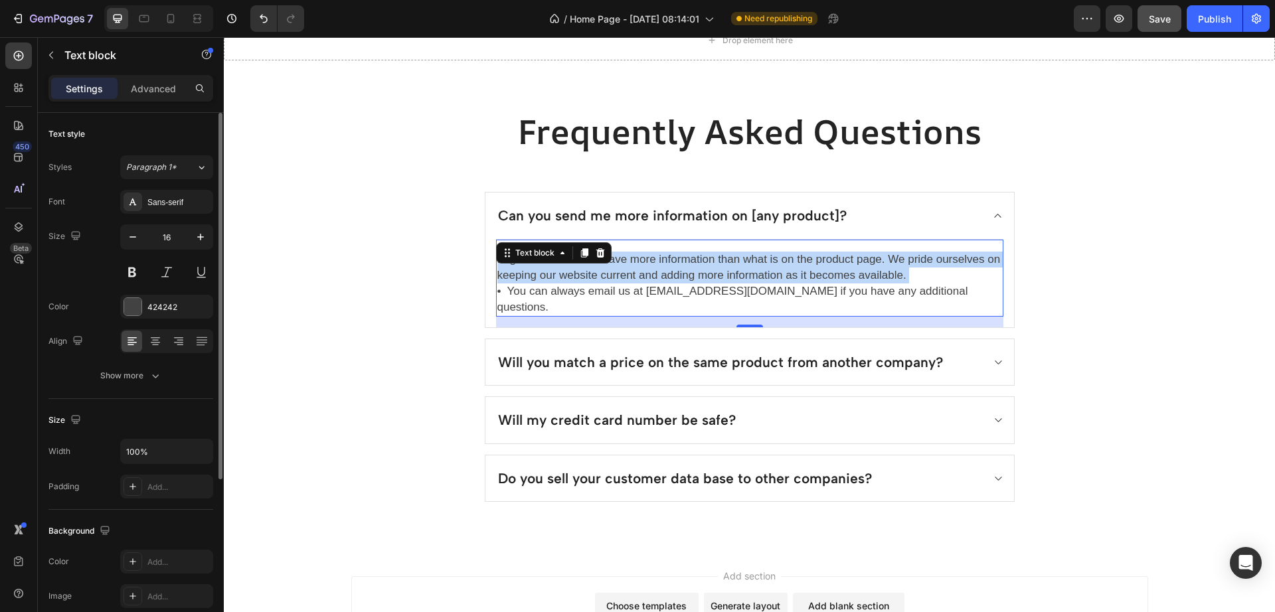
click at [655, 283] on p "In general we do not have more information than what is on the product page. We…" at bounding box center [749, 284] width 505 height 64
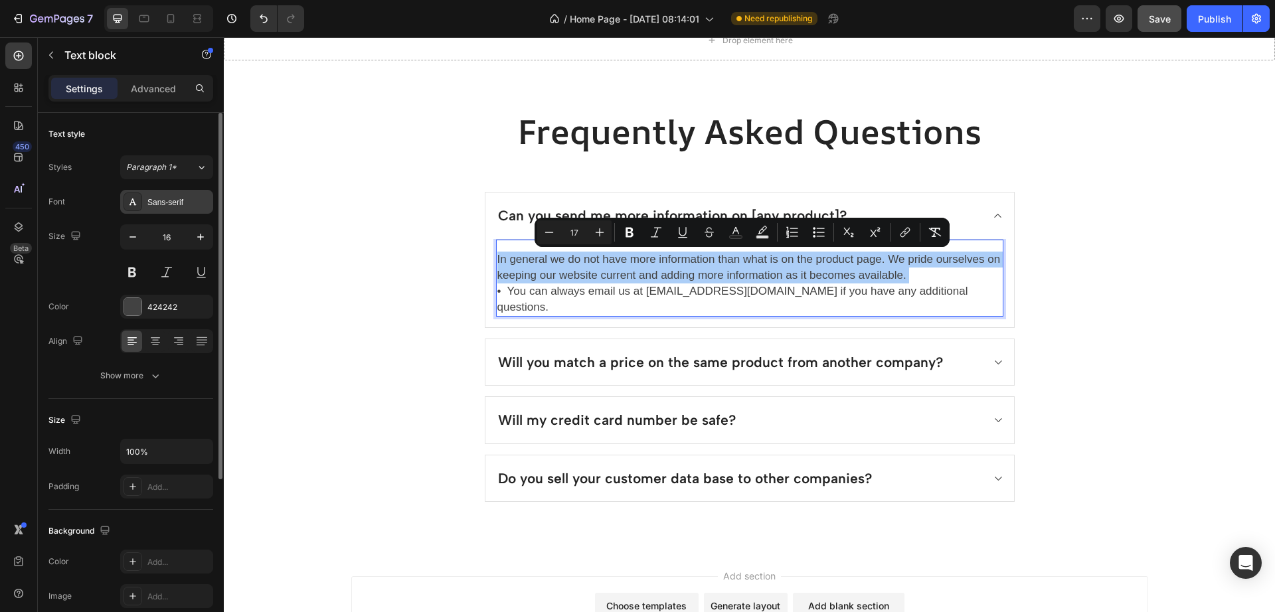
click at [194, 197] on div "Sans-serif" at bounding box center [178, 203] width 62 height 12
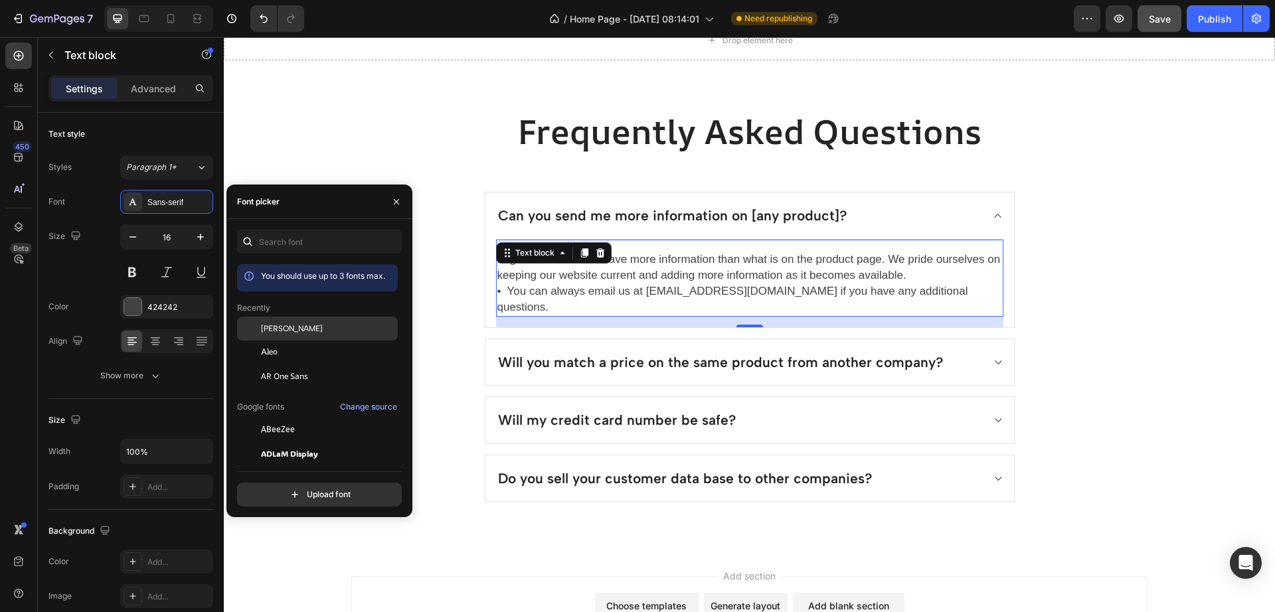
click at [270, 331] on span "[PERSON_NAME]" at bounding box center [292, 329] width 62 height 12
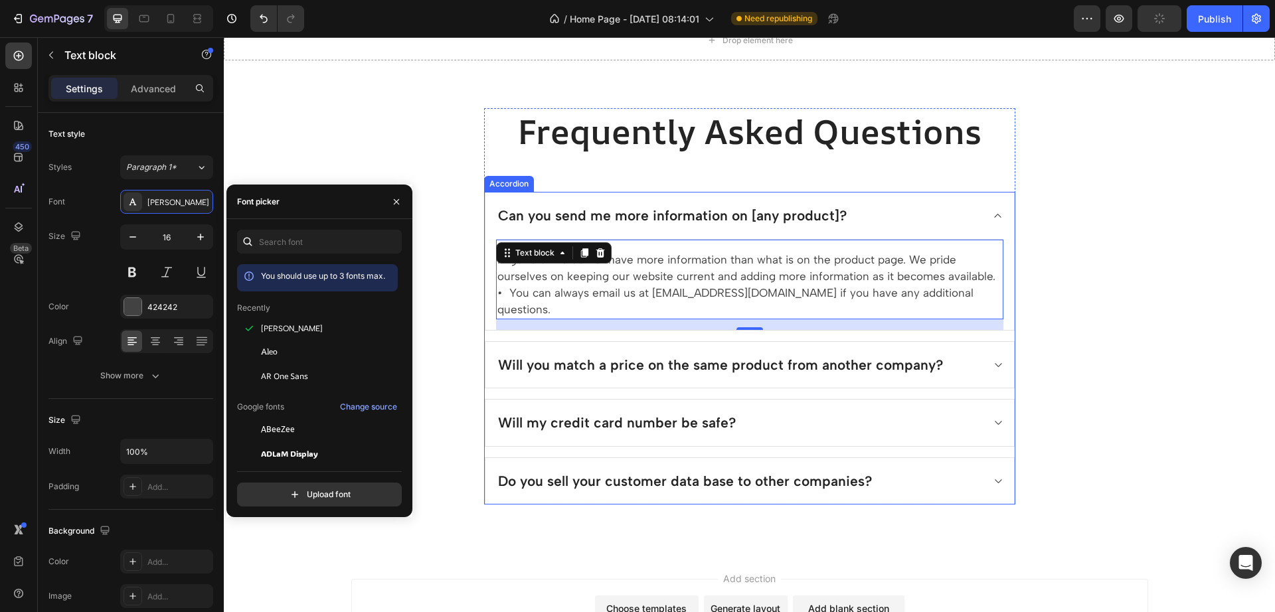
click at [965, 353] on div "Will you match a price on the same product from another company?" at bounding box center [739, 365] width 486 height 25
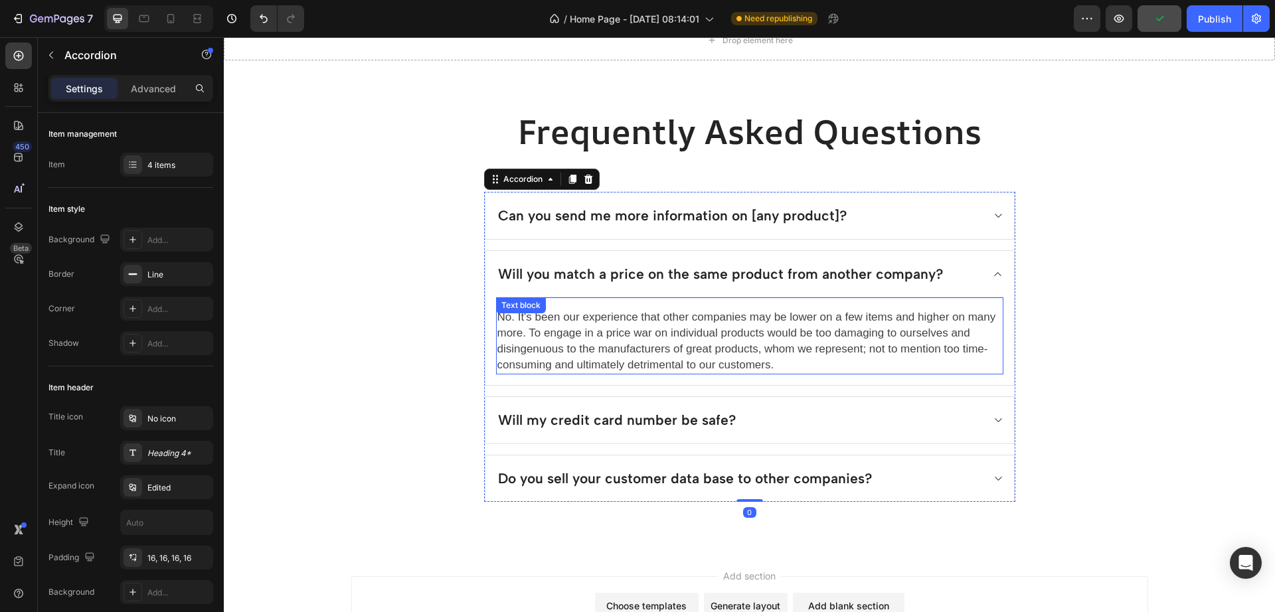
click at [786, 337] on span "No. It's been our experience that other companies may be lower on a few items a…" at bounding box center [746, 341] width 499 height 60
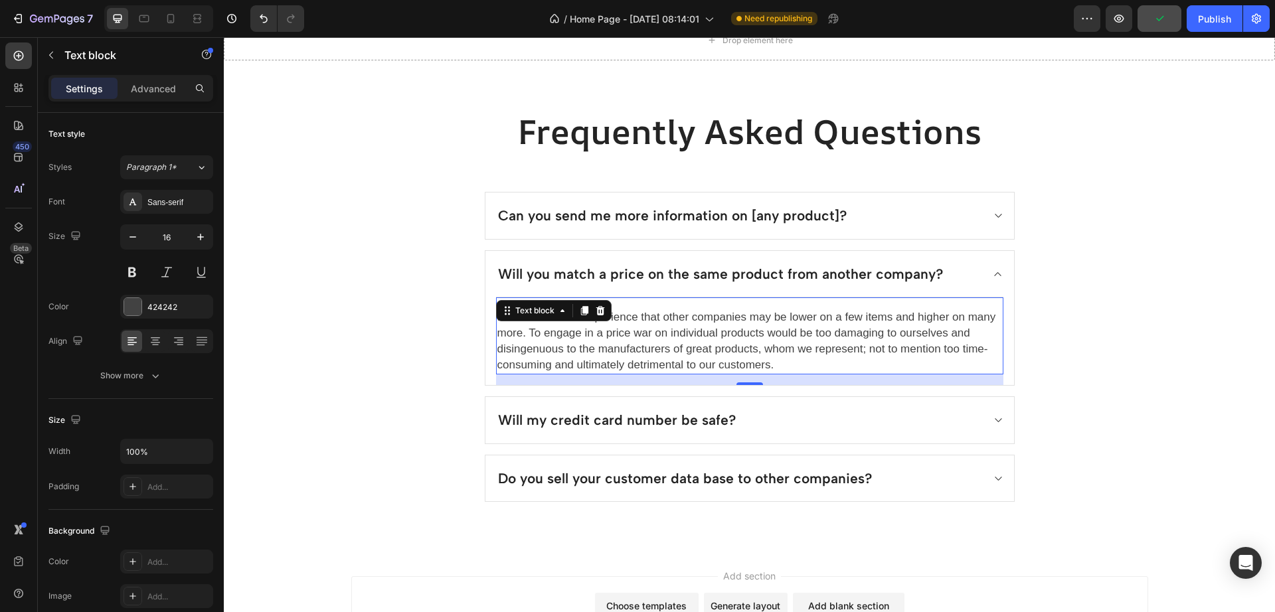
click at [786, 337] on span "No. It's been our experience that other companies may be lower on a few items a…" at bounding box center [746, 341] width 499 height 60
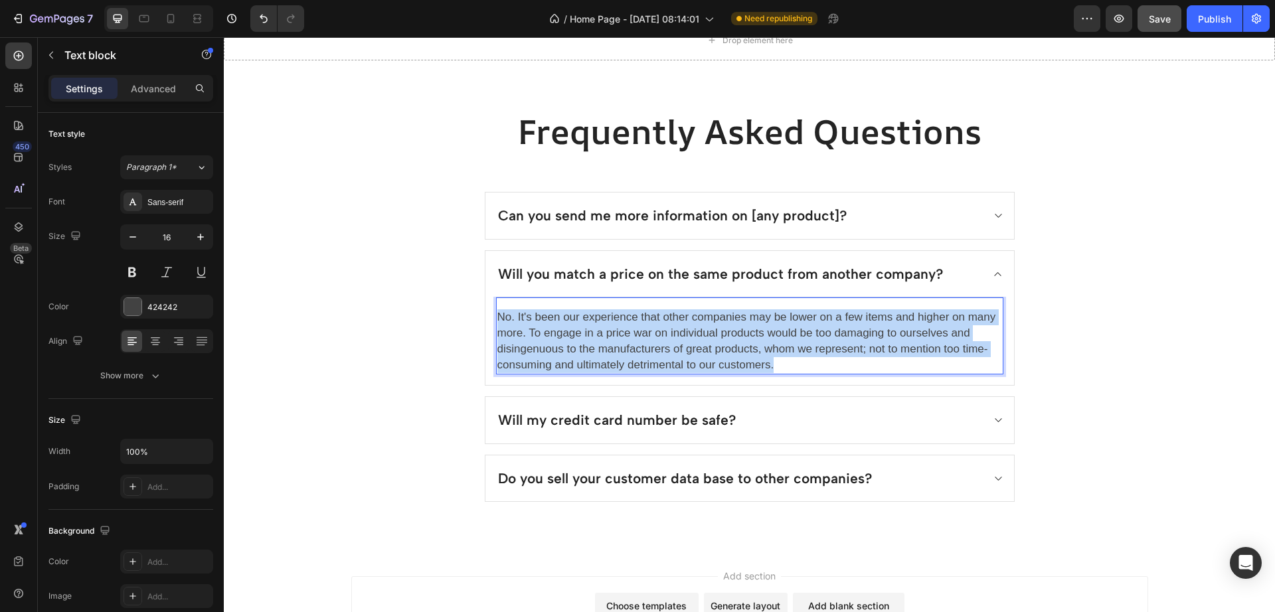
click at [784, 337] on span "No. It's been our experience that other companies may be lower on a few items a…" at bounding box center [746, 341] width 499 height 60
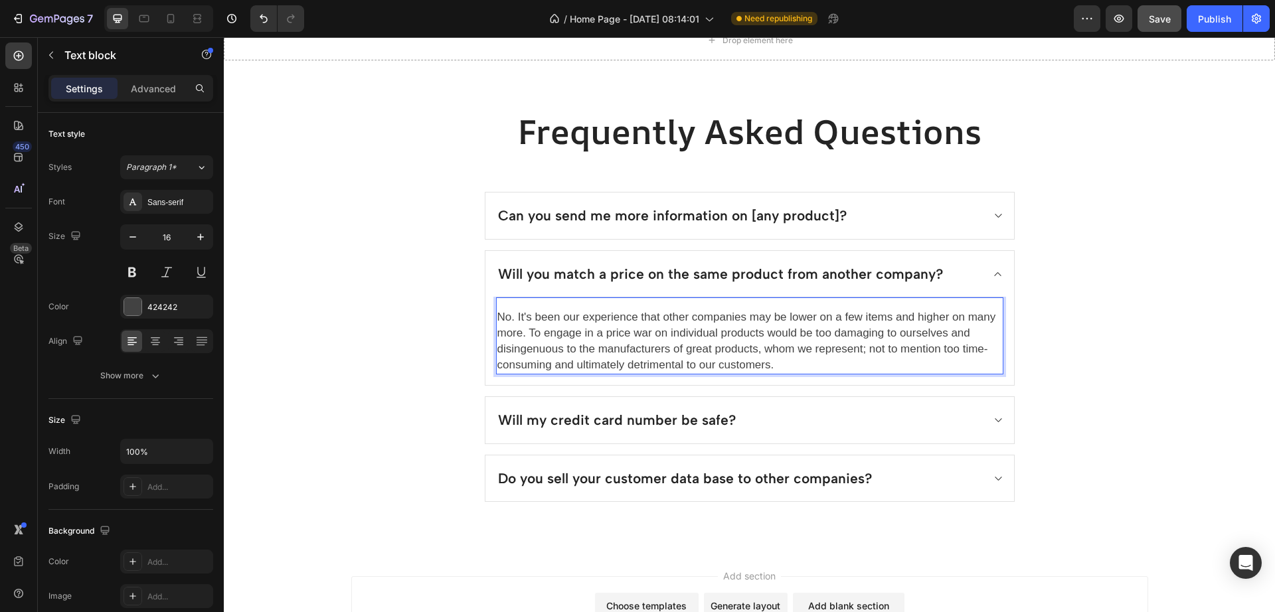
click at [783, 337] on span "No. It's been our experience that other companies may be lower on a few items a…" at bounding box center [746, 341] width 499 height 60
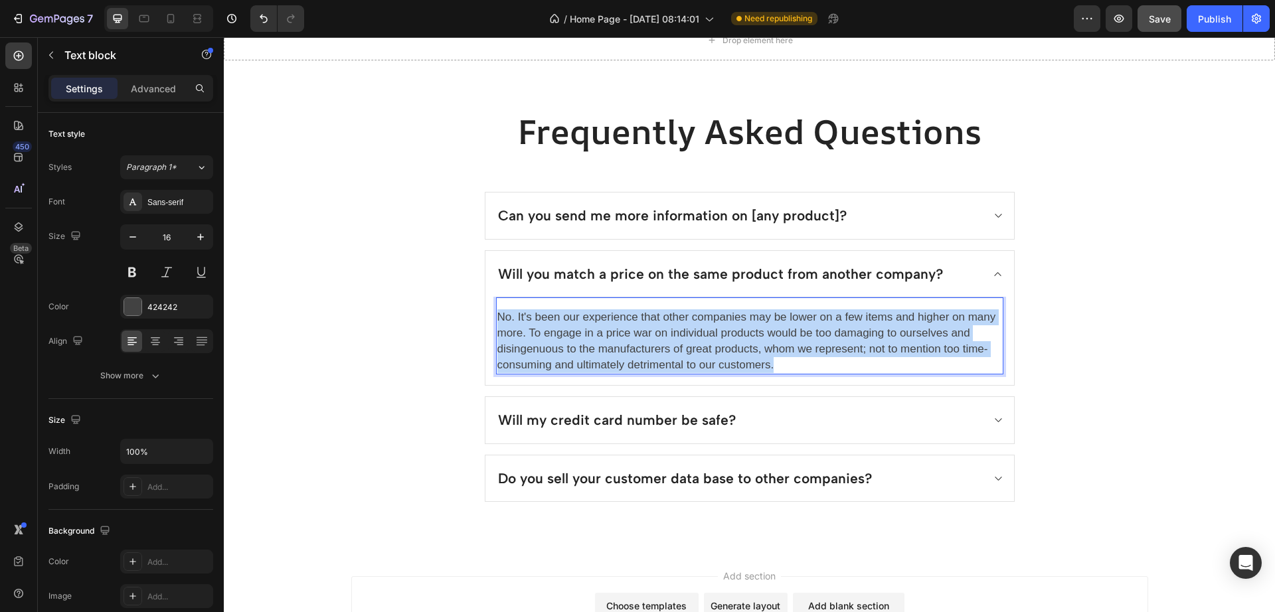
click at [783, 337] on span "No. It's been our experience that other companies may be lower on a few items a…" at bounding box center [746, 341] width 499 height 60
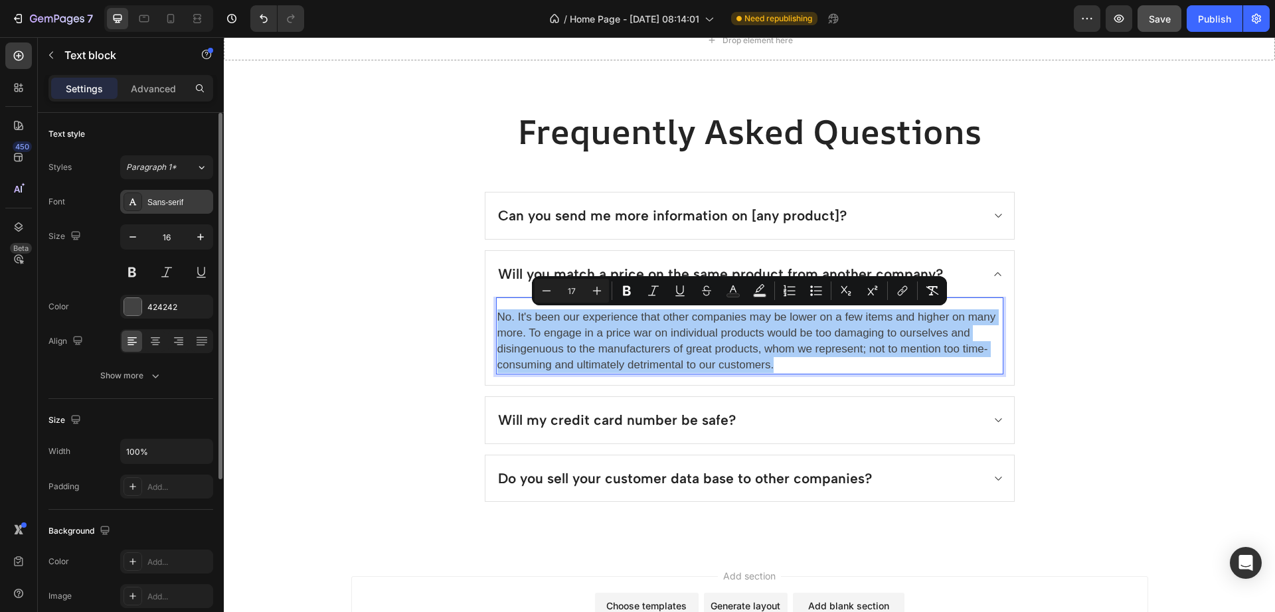
click at [173, 191] on div "Sans-serif" at bounding box center [166, 202] width 93 height 24
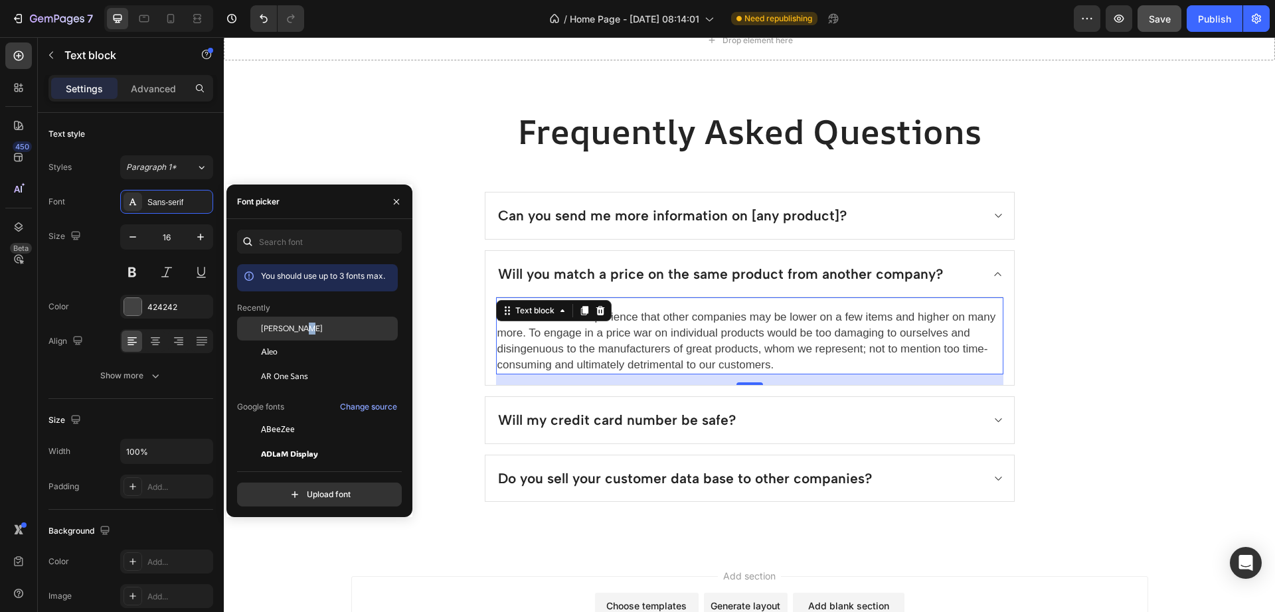
click at [301, 325] on span "[PERSON_NAME]" at bounding box center [292, 329] width 62 height 12
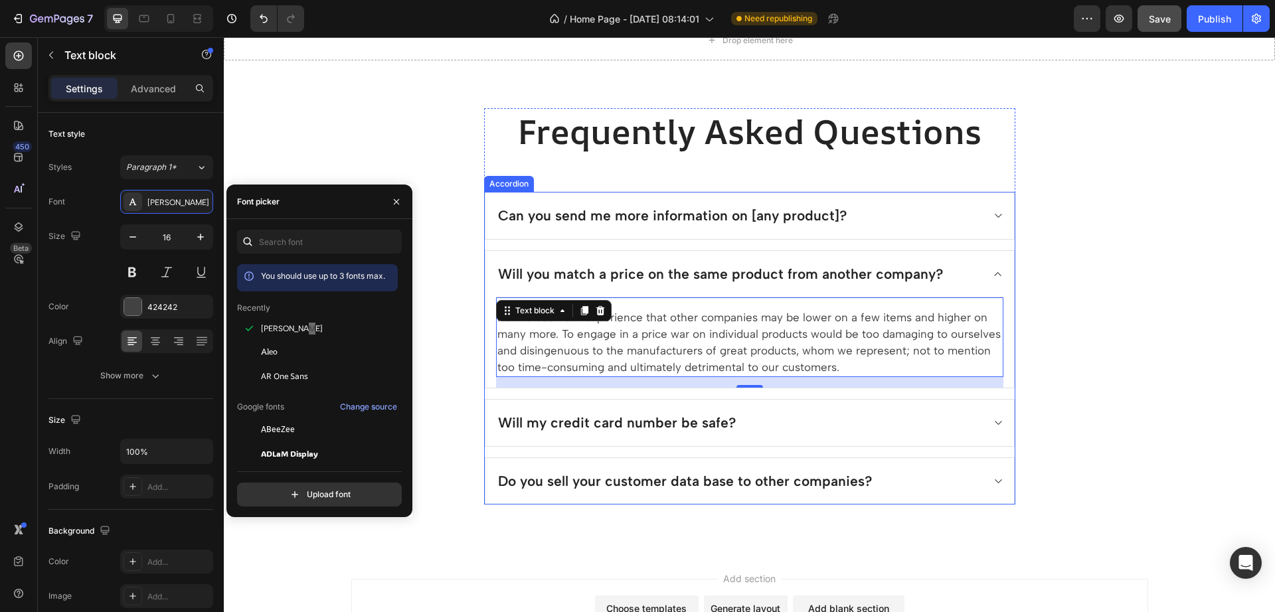
click at [864, 418] on div "Will my credit card number be safe?" at bounding box center [739, 422] width 486 height 25
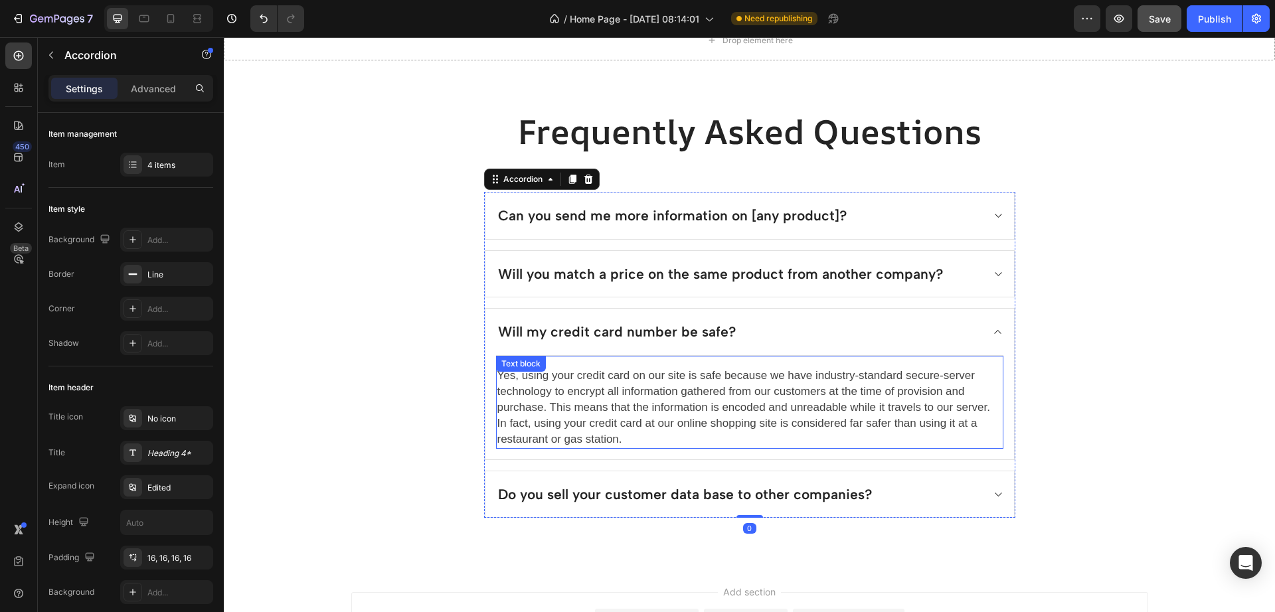
click at [652, 413] on span "Yes, using your credit card on our site is safe because we have industry-standa…" at bounding box center [743, 407] width 493 height 76
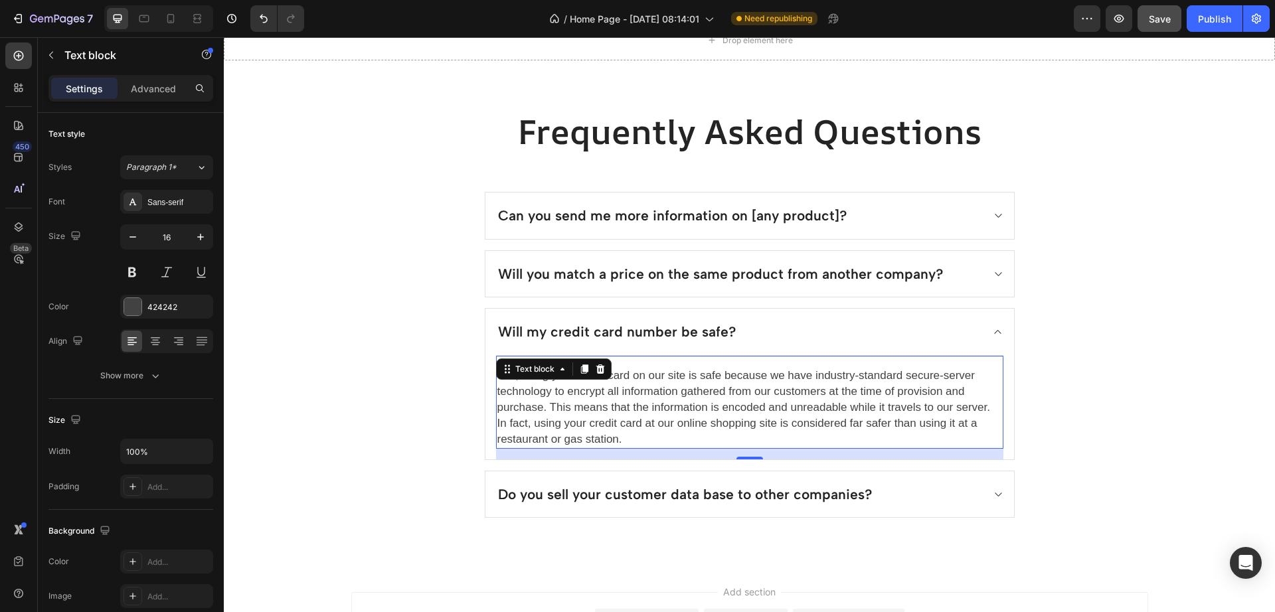
click at [651, 413] on span "Yes, using your credit card on our site is safe because we have industry-standa…" at bounding box center [743, 407] width 493 height 76
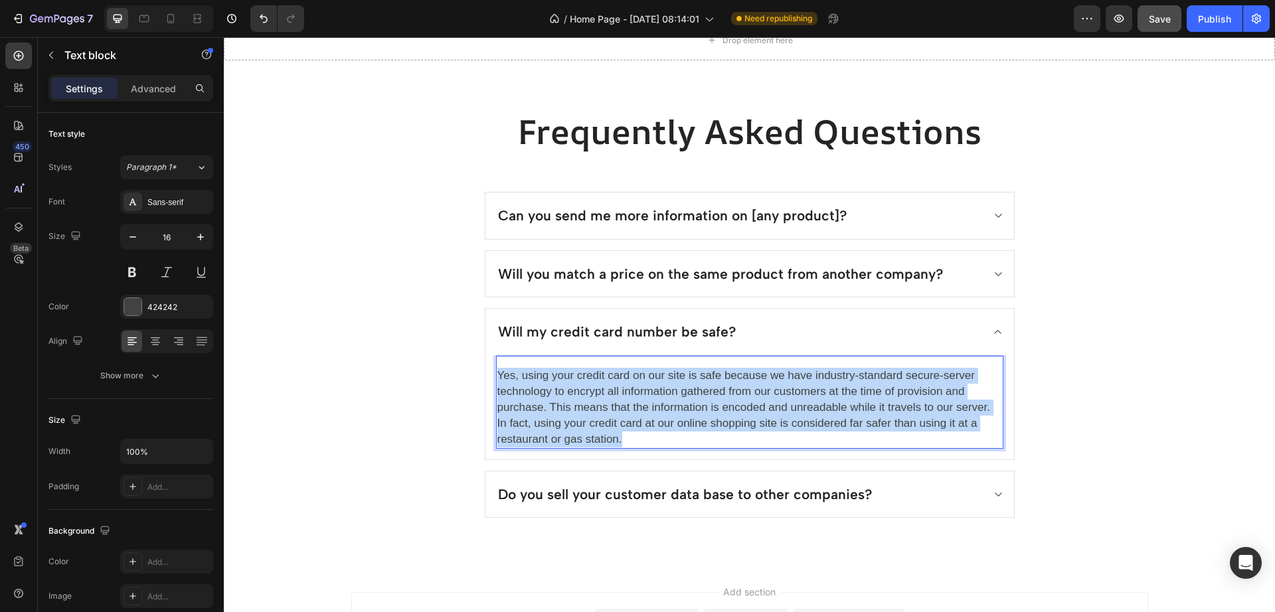
click at [651, 413] on span "Yes, using your credit card on our site is safe because we have industry-standa…" at bounding box center [743, 407] width 493 height 76
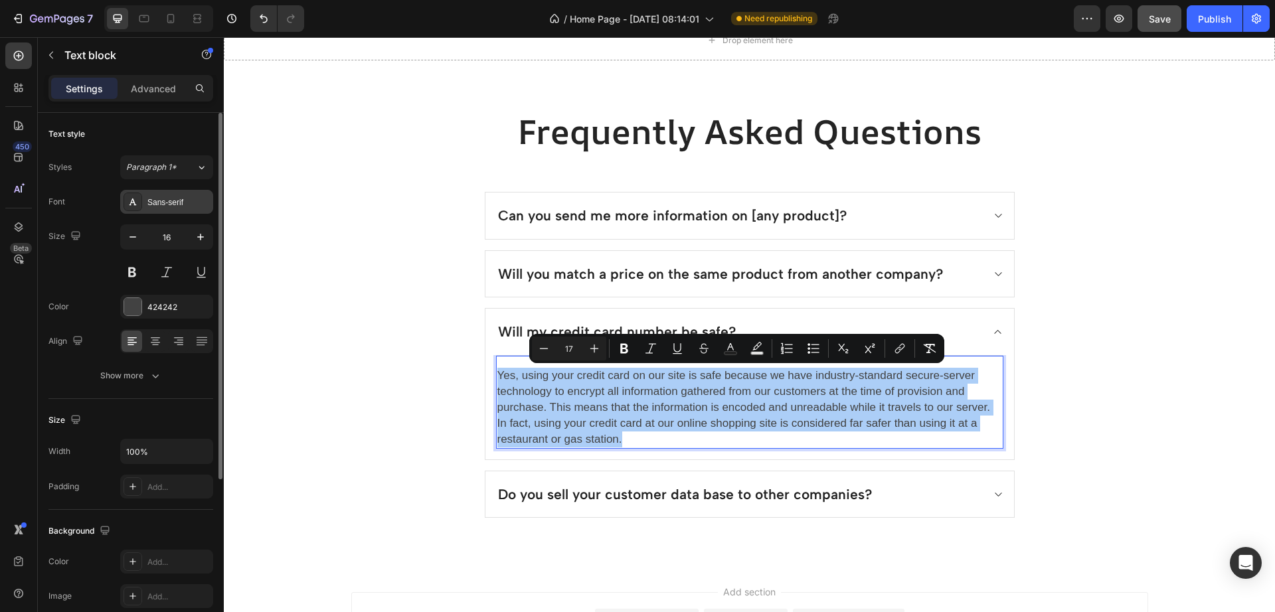
click at [157, 206] on div "Sans-serif" at bounding box center [178, 203] width 62 height 12
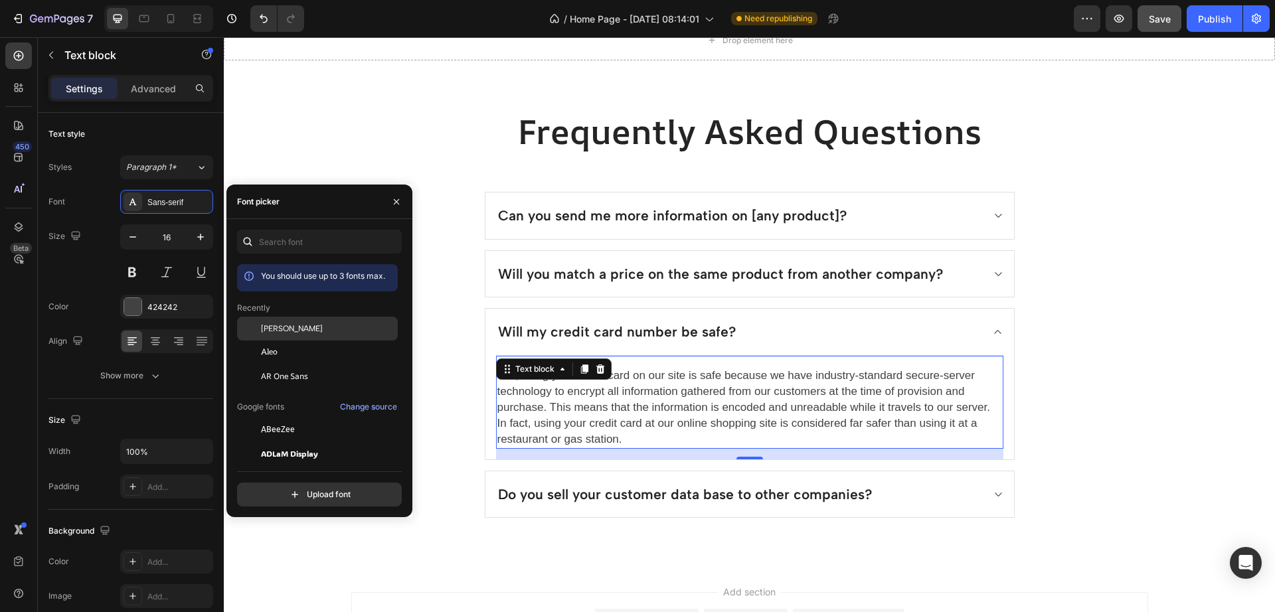
click at [283, 418] on div "[PERSON_NAME]" at bounding box center [317, 430] width 161 height 24
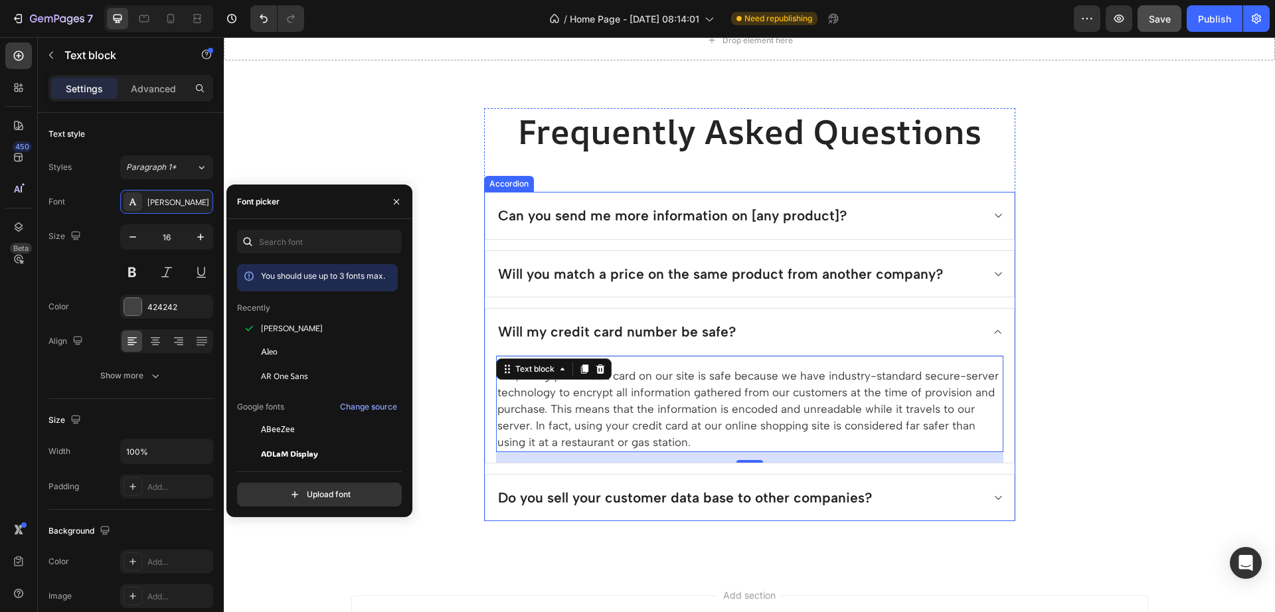
click at [792, 507] on p "Do you sell your customer data base to other companies?" at bounding box center [685, 497] width 374 height 21
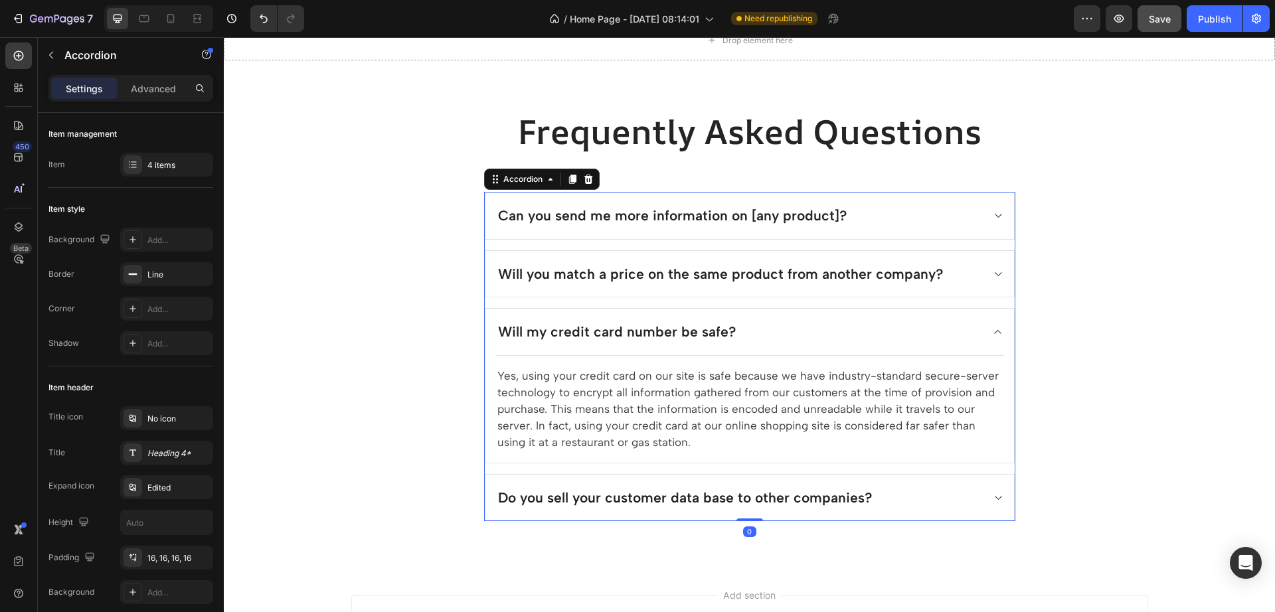
click at [961, 505] on div "Do you sell your customer data base to other companies?" at bounding box center [739, 497] width 486 height 25
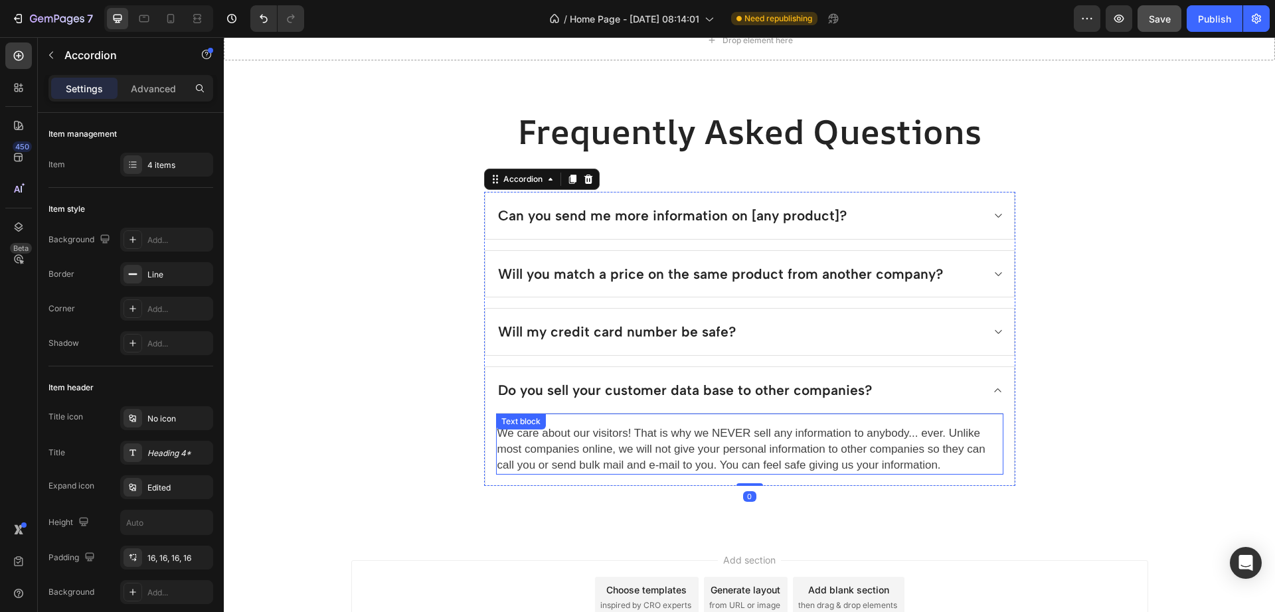
click at [767, 450] on span "We care about our visitors! That is why we NEVER sell any information to anybod…" at bounding box center [741, 449] width 488 height 44
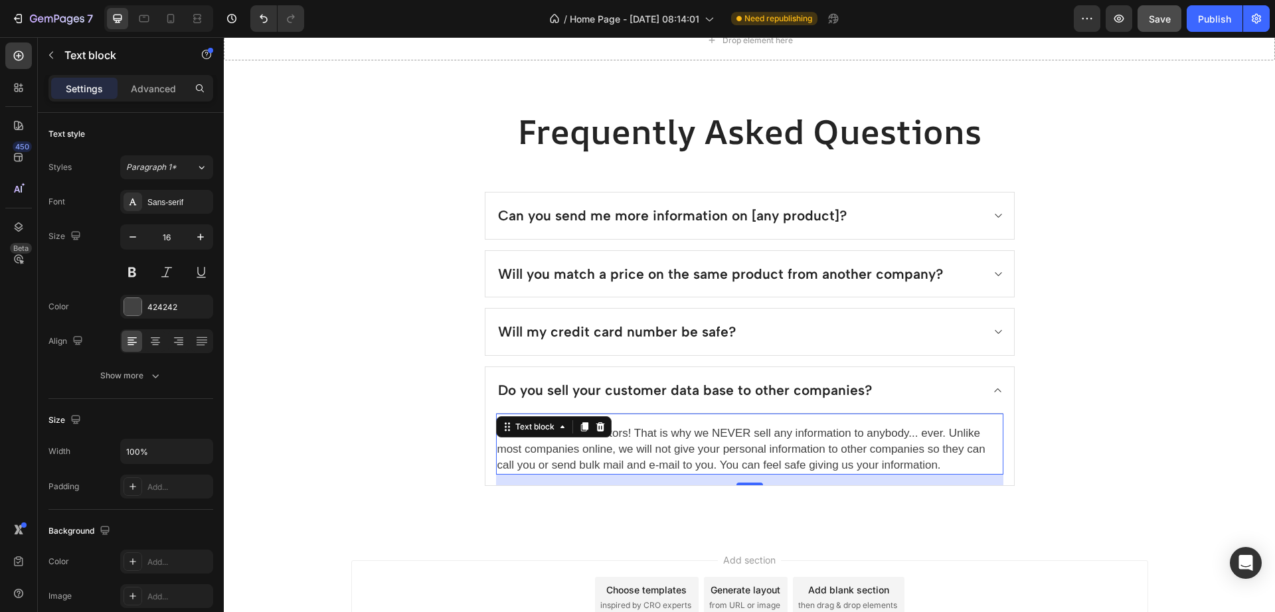
click at [767, 450] on span "We care about our visitors! That is why we NEVER sell any information to anybod…" at bounding box center [741, 449] width 488 height 44
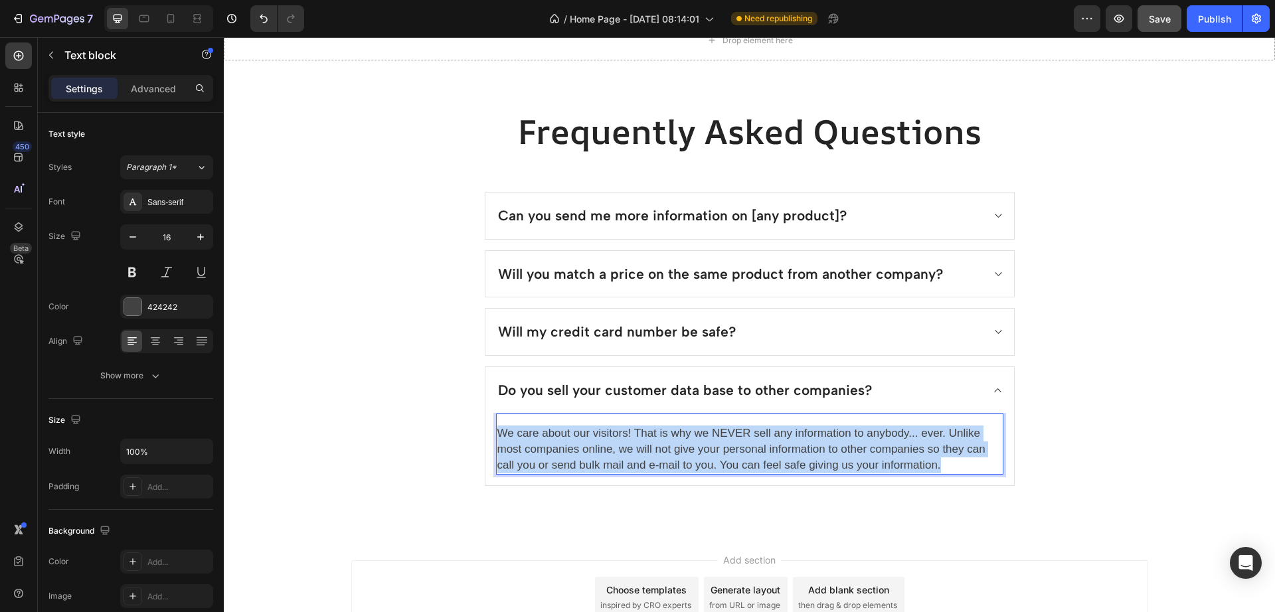
click at [767, 450] on span "We care about our visitors! That is why we NEVER sell any information to anybod…" at bounding box center [741, 449] width 488 height 44
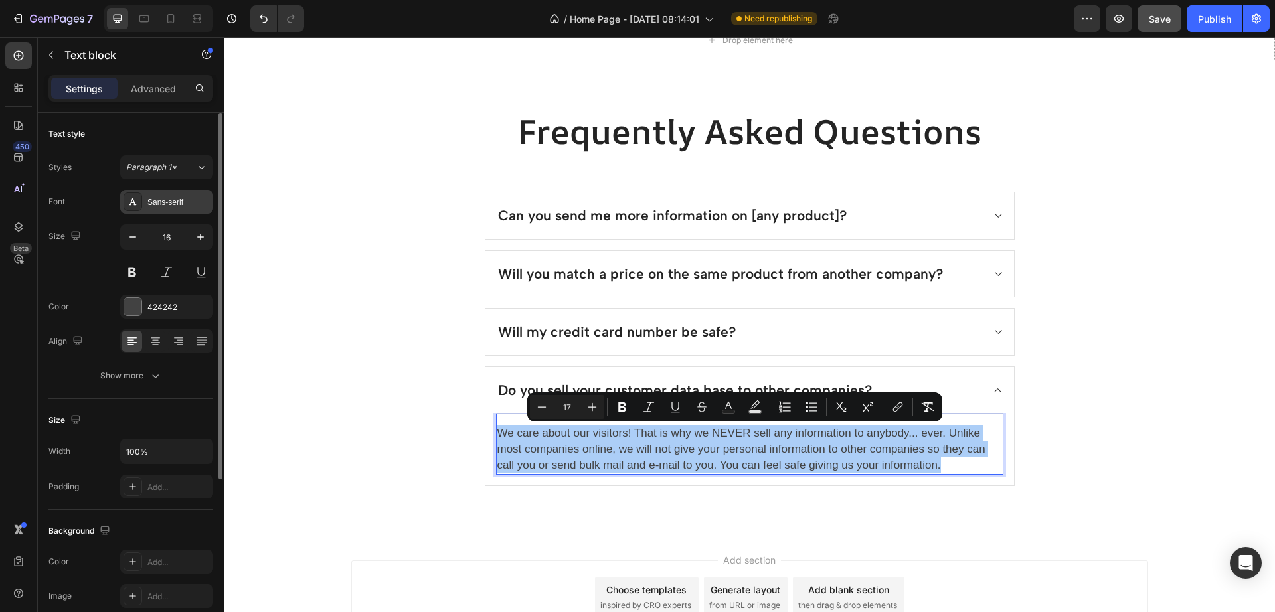
click at [185, 210] on div "Sans-serif" at bounding box center [166, 202] width 93 height 24
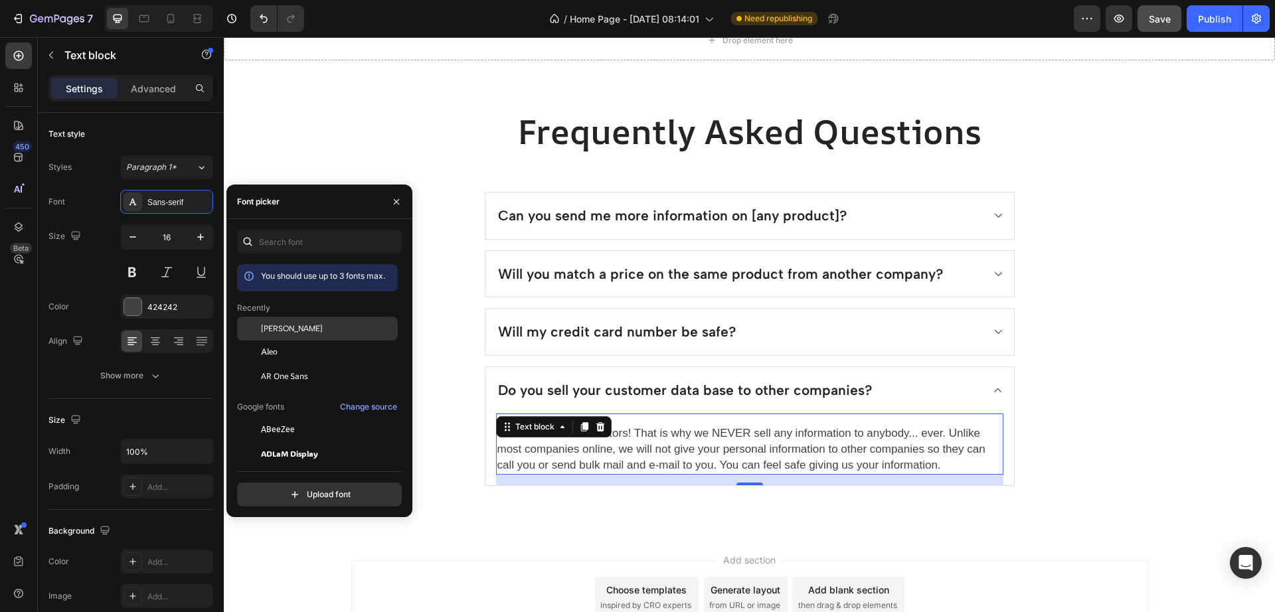
click at [289, 418] on div "[PERSON_NAME]" at bounding box center [317, 430] width 161 height 24
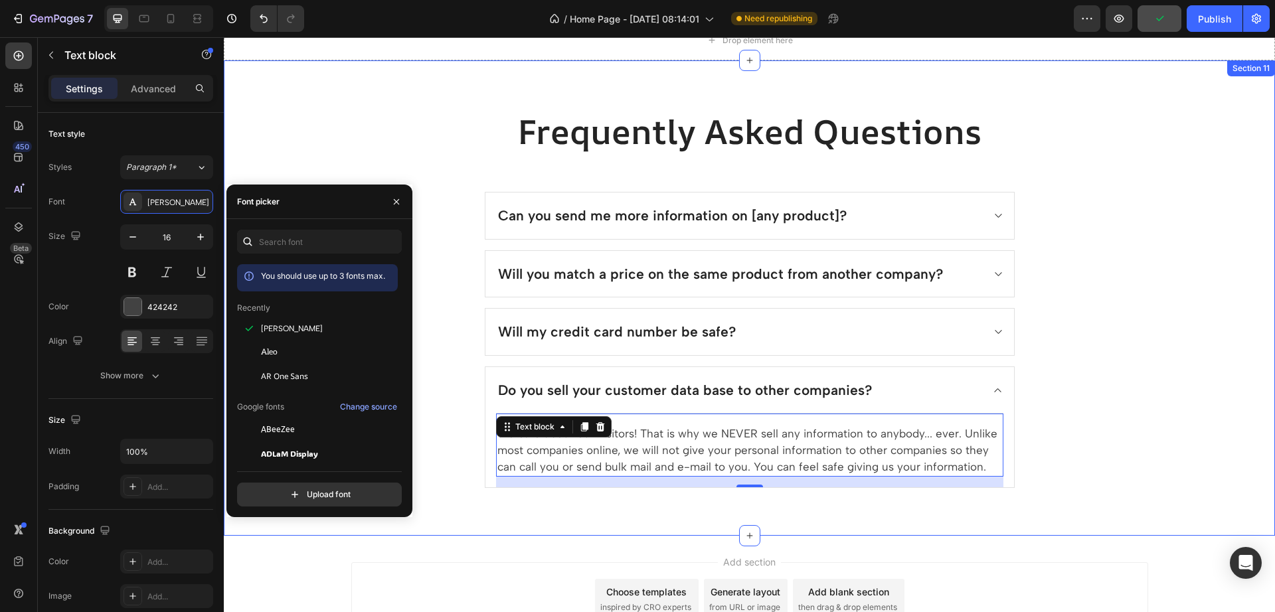
click at [1056, 337] on div "Frequently Asked Questions Heading Can you send me more information on [any pro…" at bounding box center [749, 298] width 1031 height 380
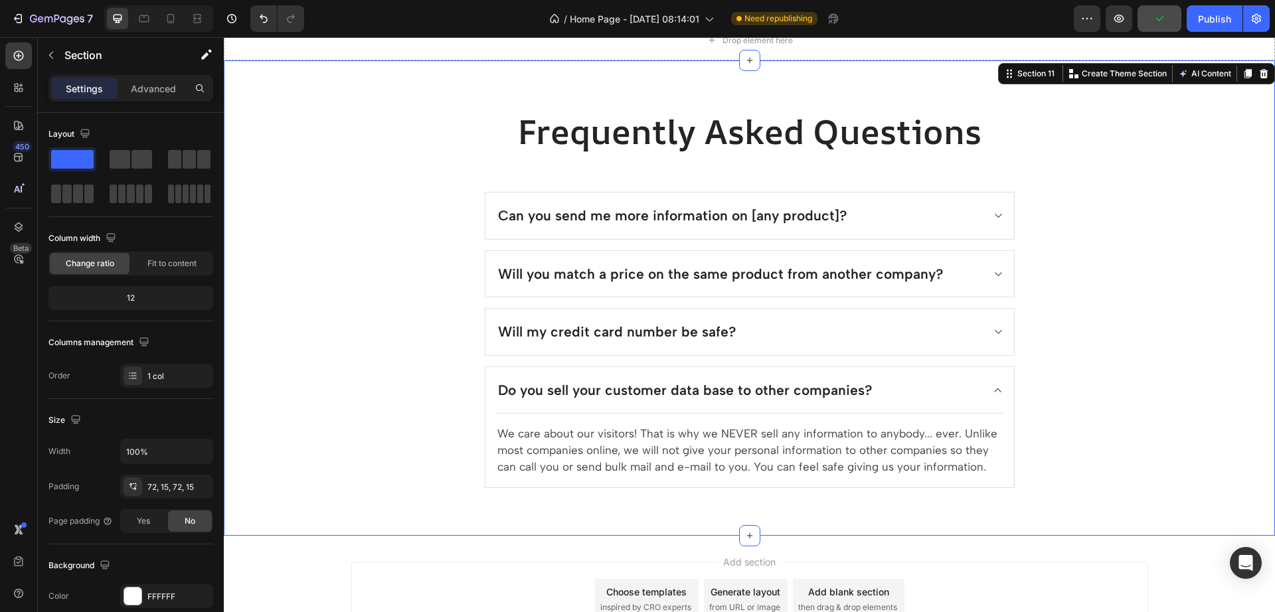
click at [1058, 337] on div "Frequently Asked Questions Heading Can you send me more information on [any pro…" at bounding box center [749, 298] width 1031 height 380
click at [985, 384] on div "Do you sell your customer data base to other companies?" at bounding box center [749, 390] width 528 height 46
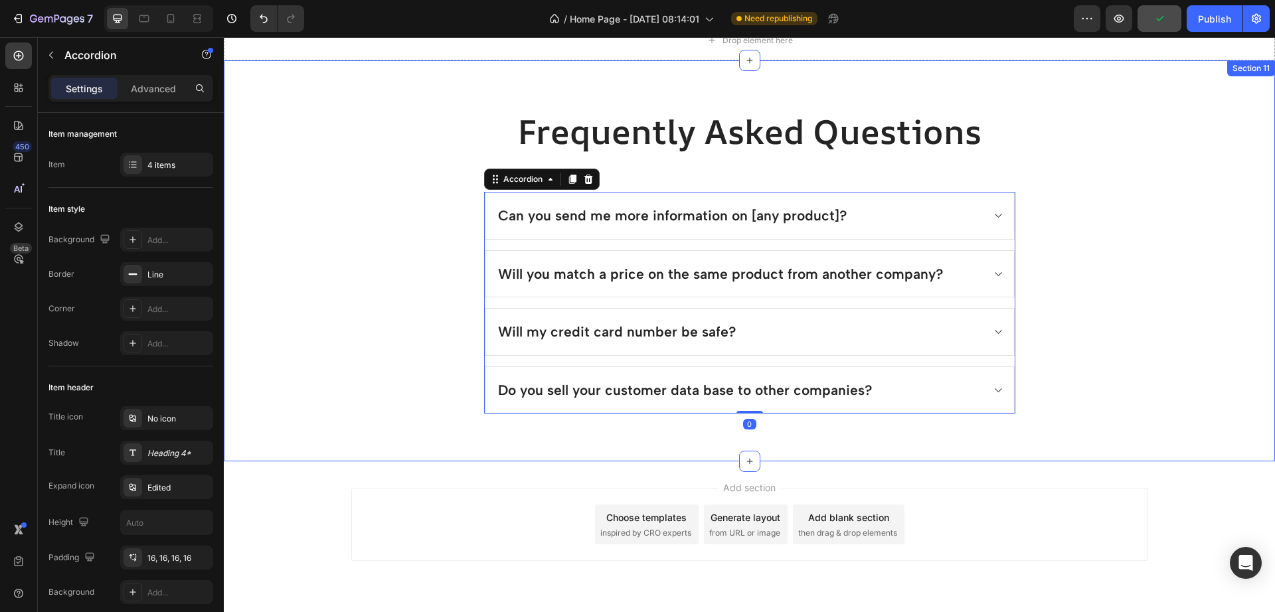
click at [1074, 364] on div "Frequently Asked Questions Heading Can you send me more information on [any pro…" at bounding box center [749, 260] width 1031 height 305
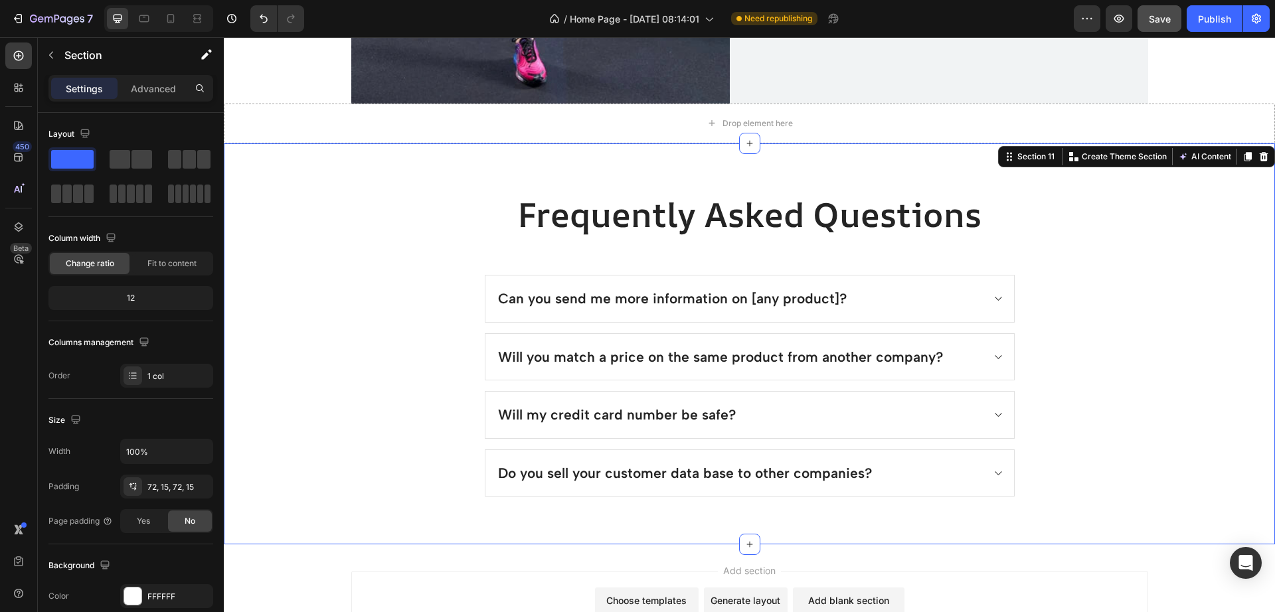
scroll to position [2685, 0]
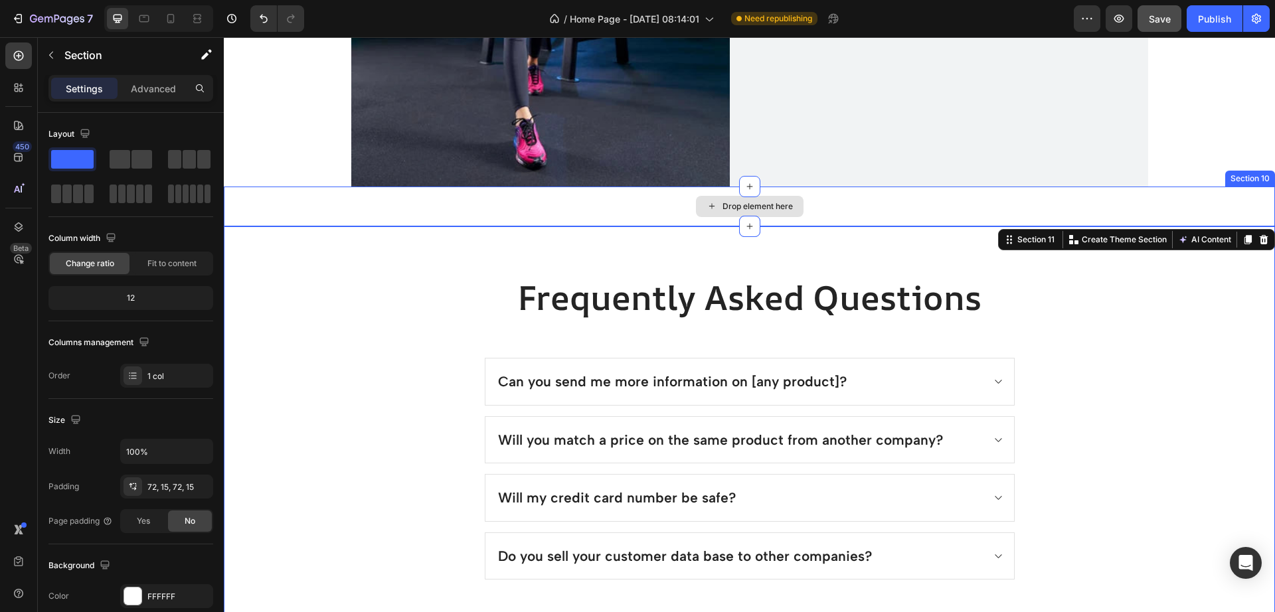
click at [843, 196] on div "Drop element here" at bounding box center [749, 207] width 1051 height 40
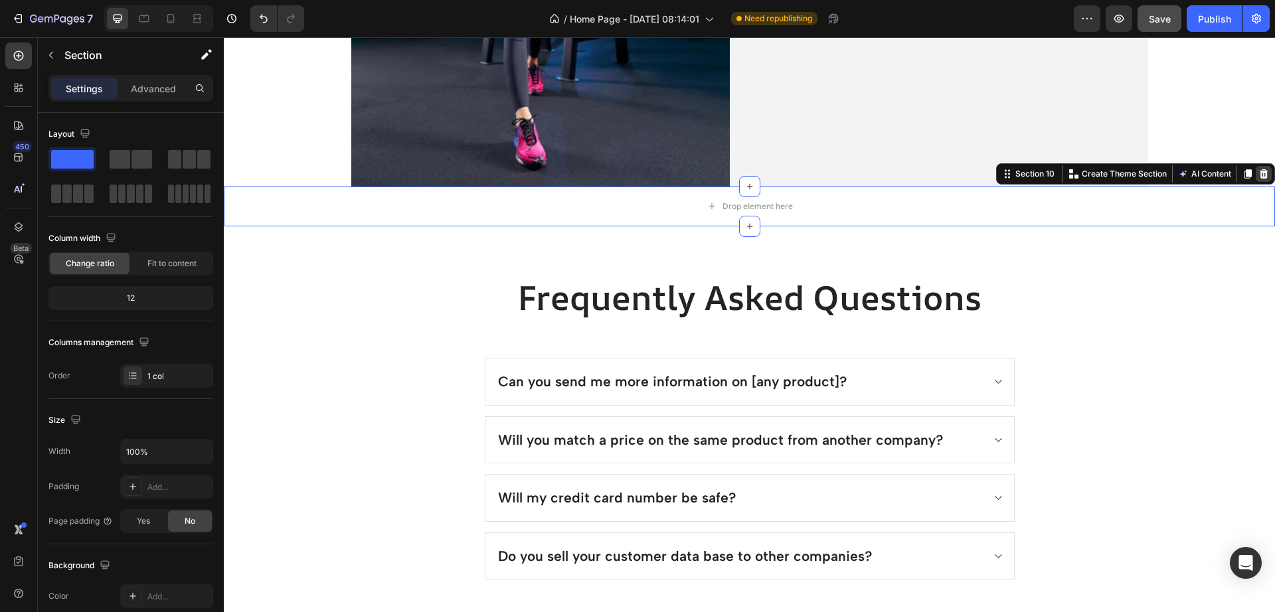
click at [1259, 173] on icon at bounding box center [1263, 173] width 9 height 9
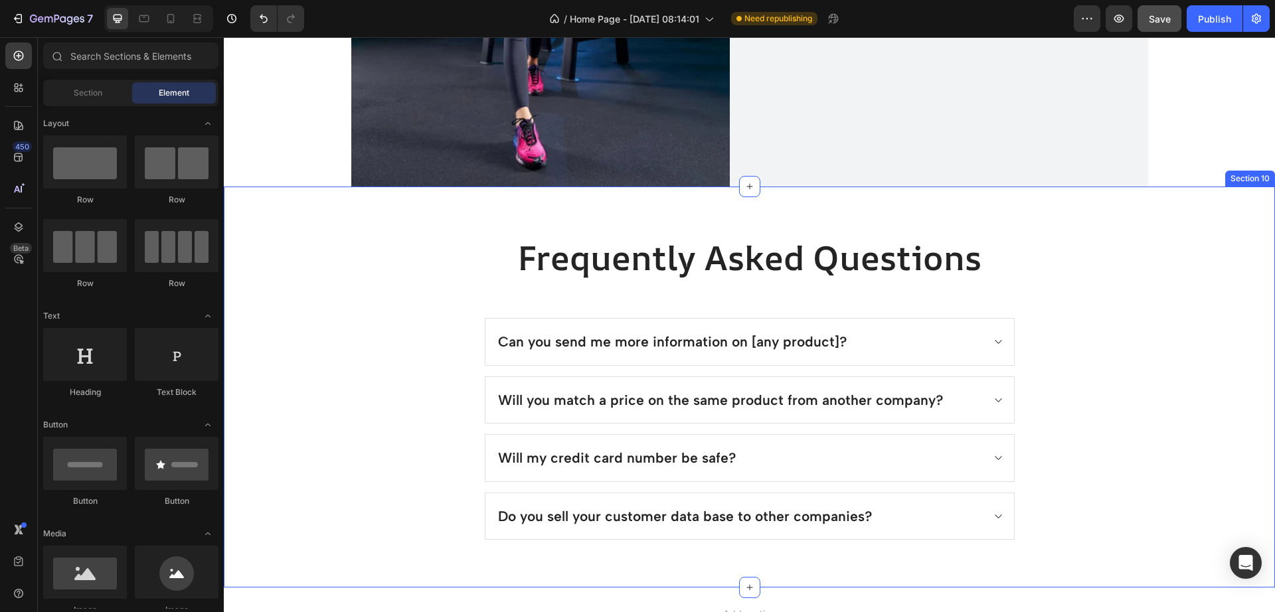
scroll to position [2602, 0]
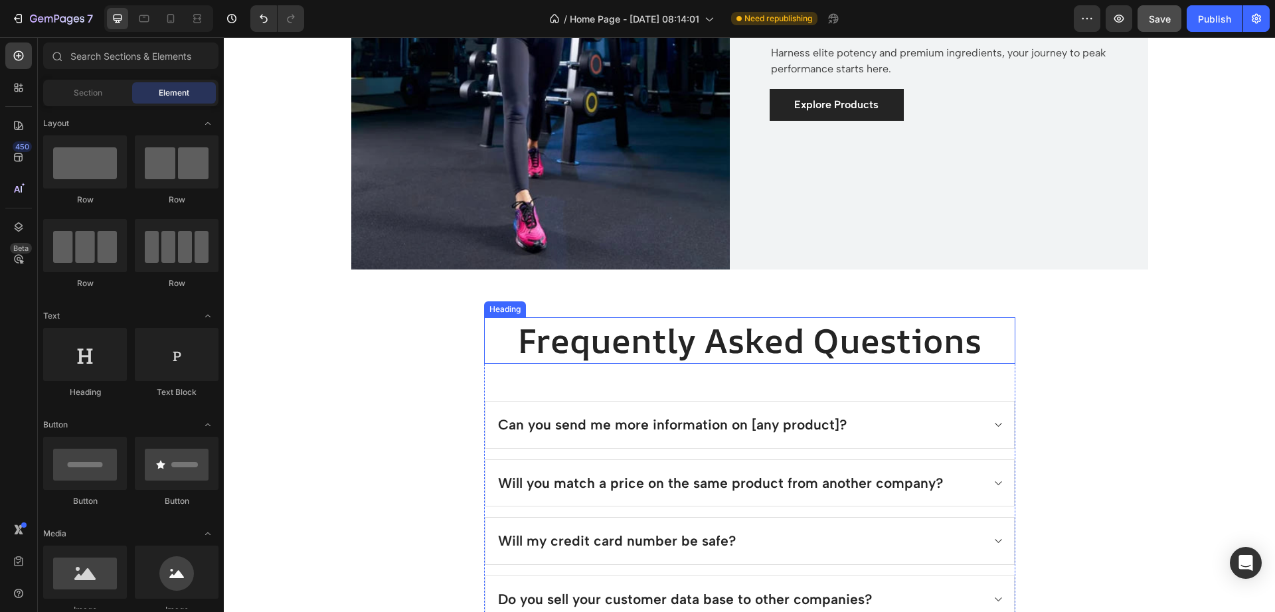
click at [894, 345] on h2 "Frequently Asked Questions" at bounding box center [749, 340] width 531 height 46
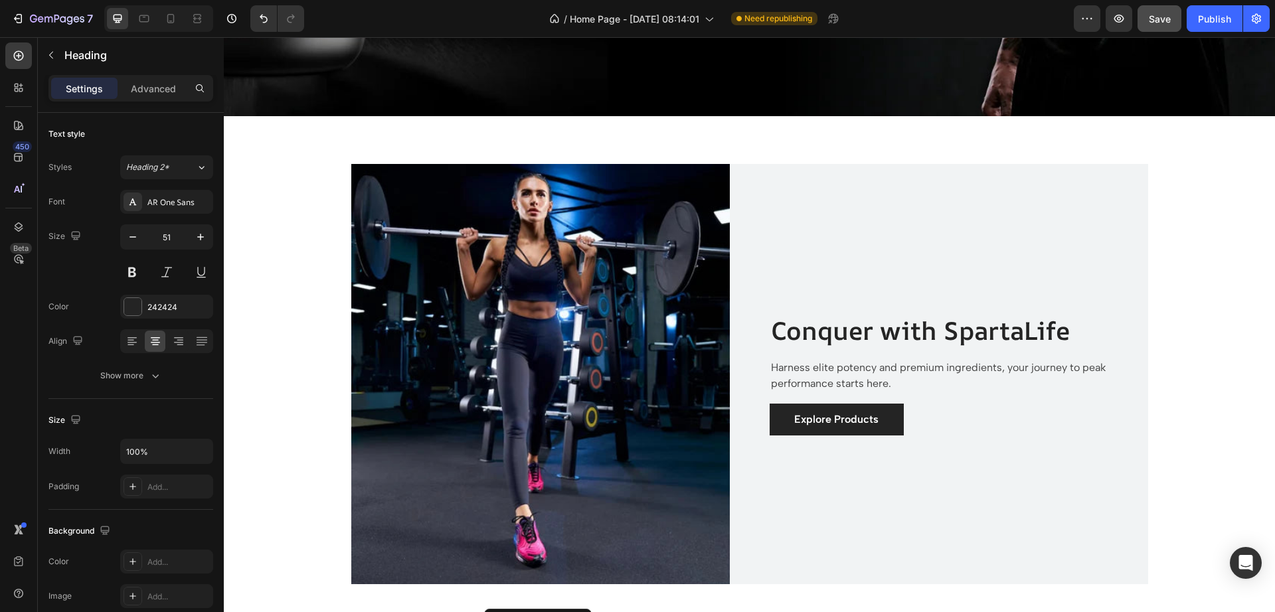
scroll to position [2270, 0]
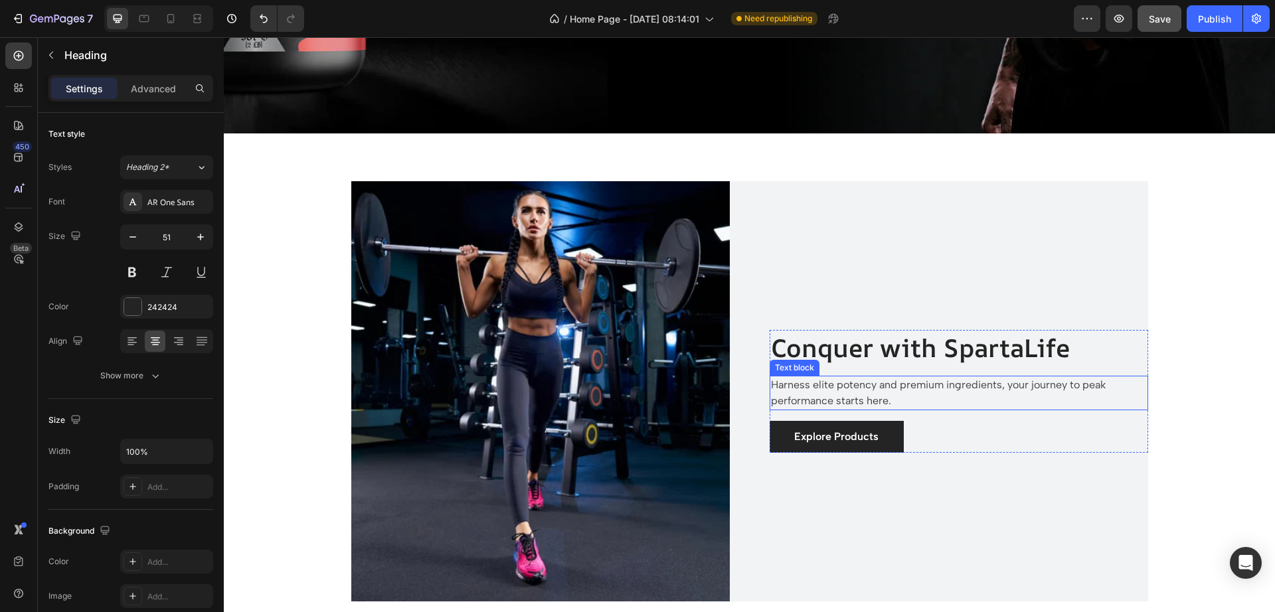
click at [838, 385] on p "Harness elite potency and premium ingredients, your journey to peak performance…" at bounding box center [959, 393] width 376 height 32
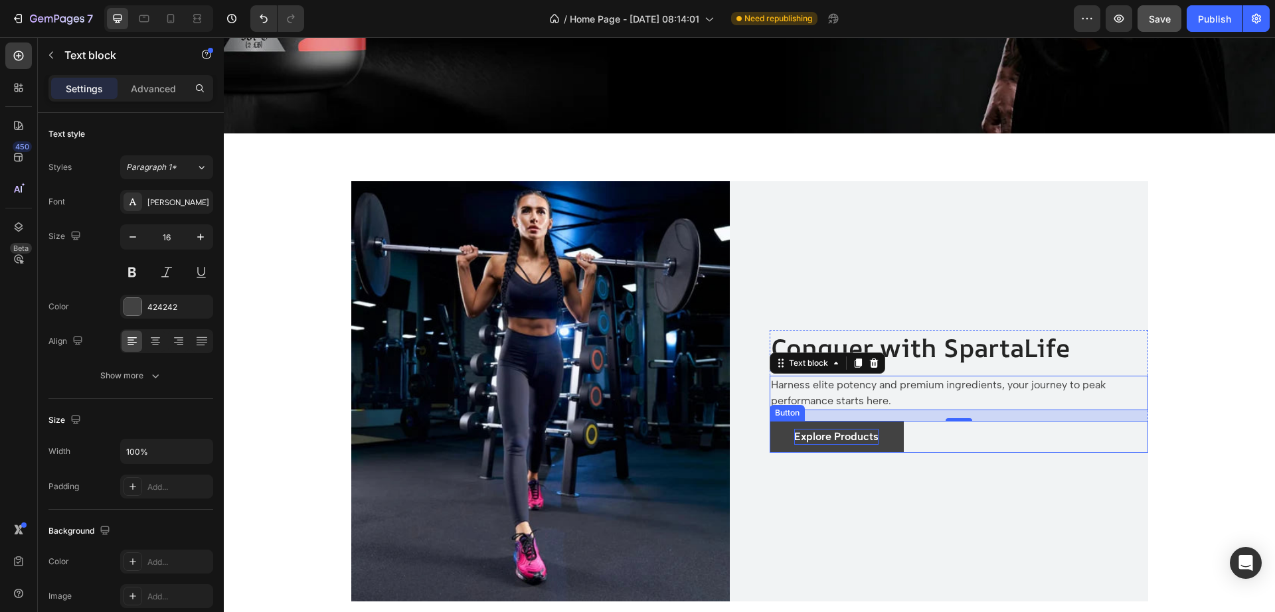
click at [838, 430] on p "Explore Products" at bounding box center [836, 437] width 84 height 16
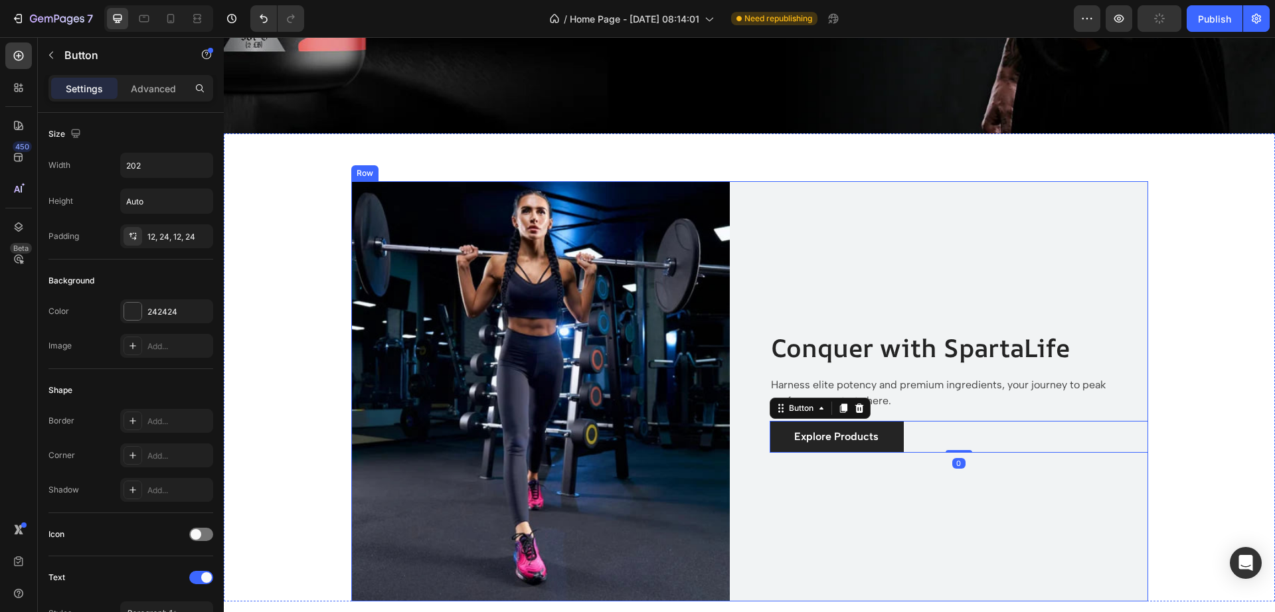
click at [781, 517] on div "Conquer with SpartaLife Heading Harness elite potency and premium ingredients, …" at bounding box center [958, 391] width 378 height 420
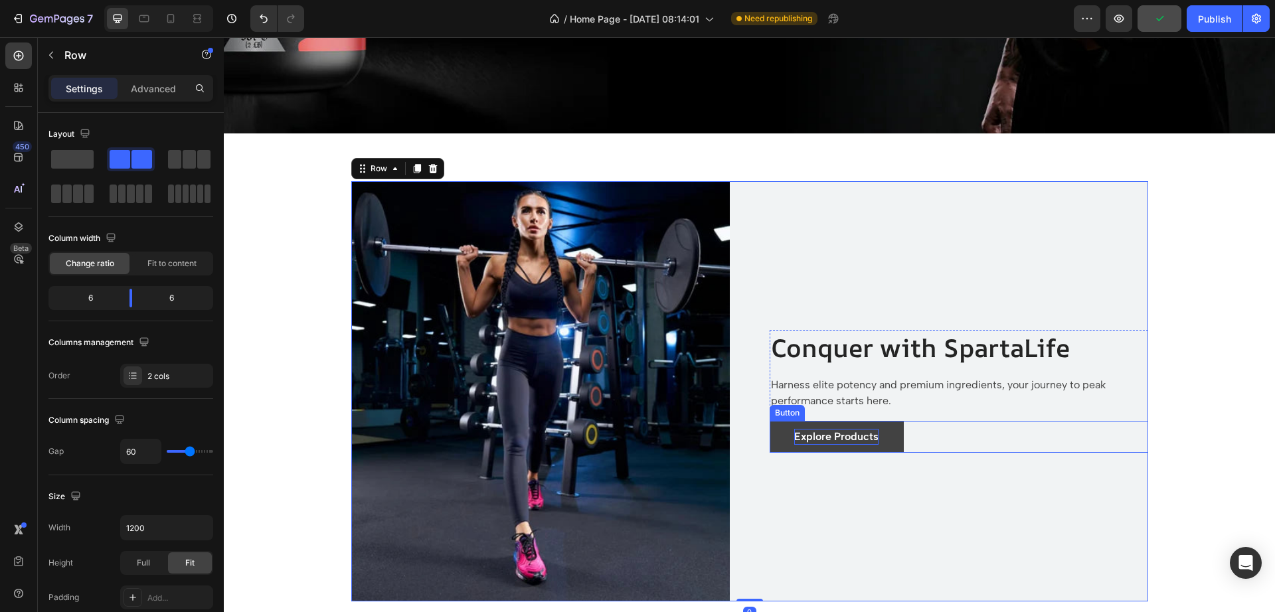
click at [794, 438] on p "Explore Products" at bounding box center [836, 437] width 84 height 16
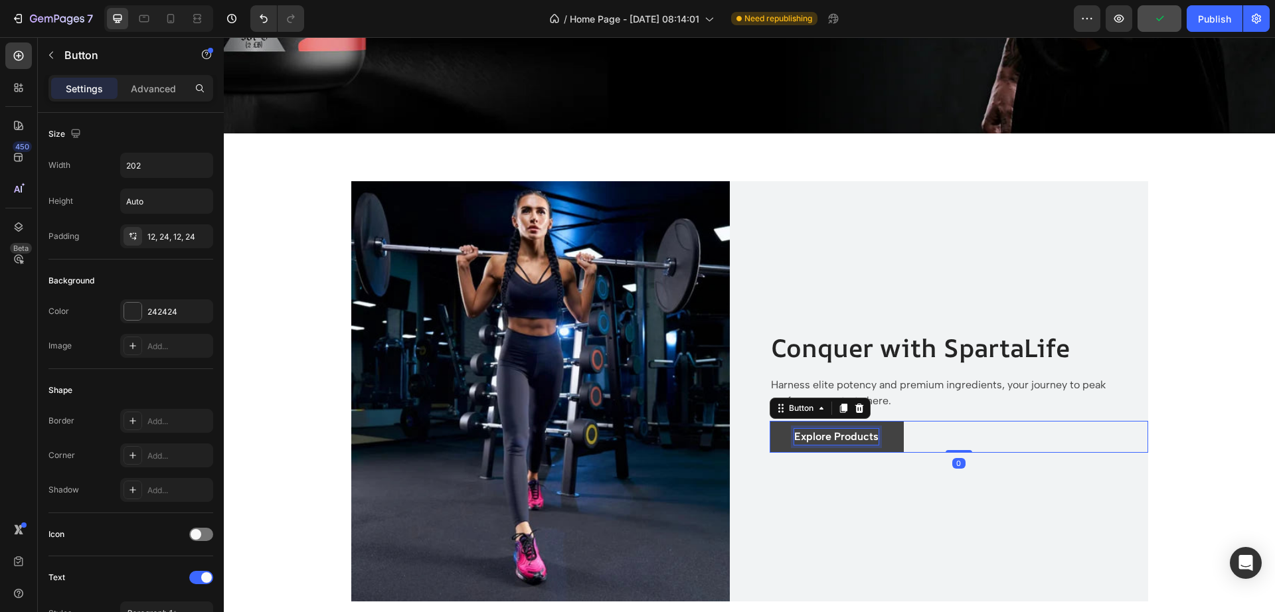
click at [794, 438] on p "Explore Products" at bounding box center [836, 437] width 84 height 16
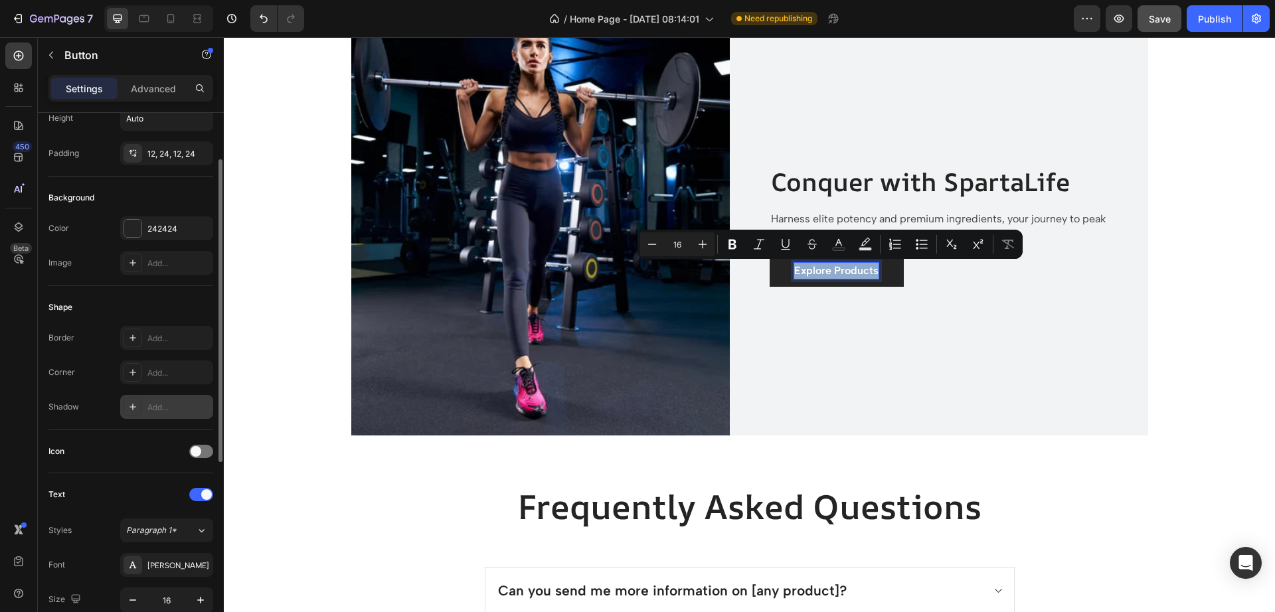
scroll to position [249, 0]
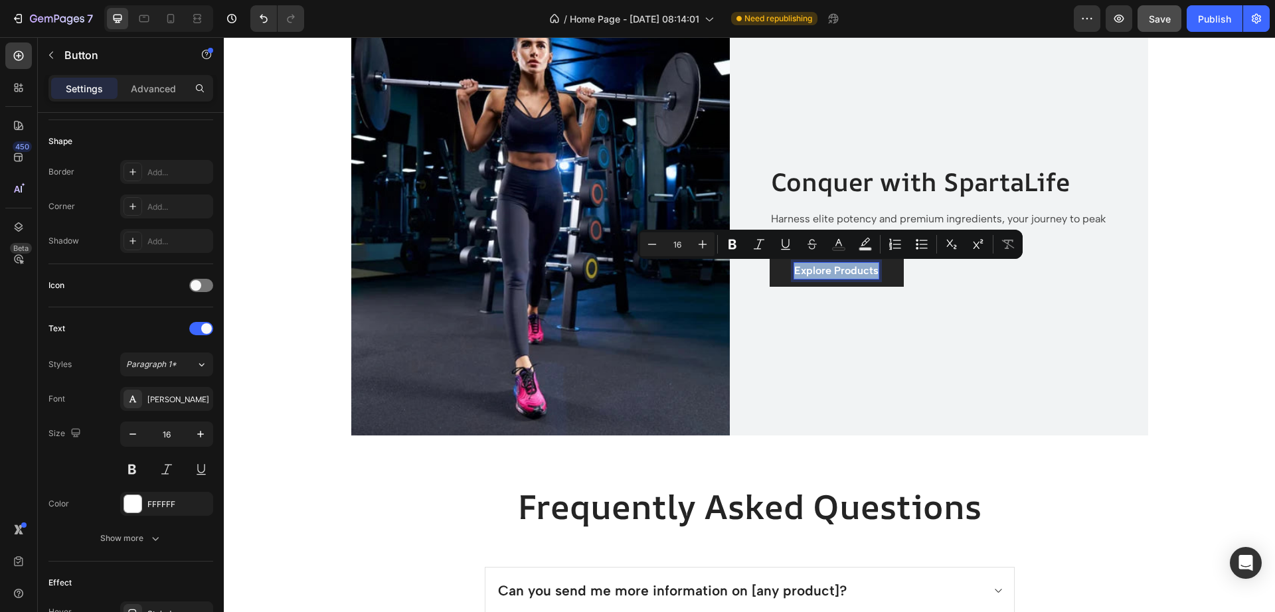
click at [1000, 314] on div "Conquer with SpartaLife Heading Harness elite potency and premium ingredients, …" at bounding box center [958, 225] width 378 height 420
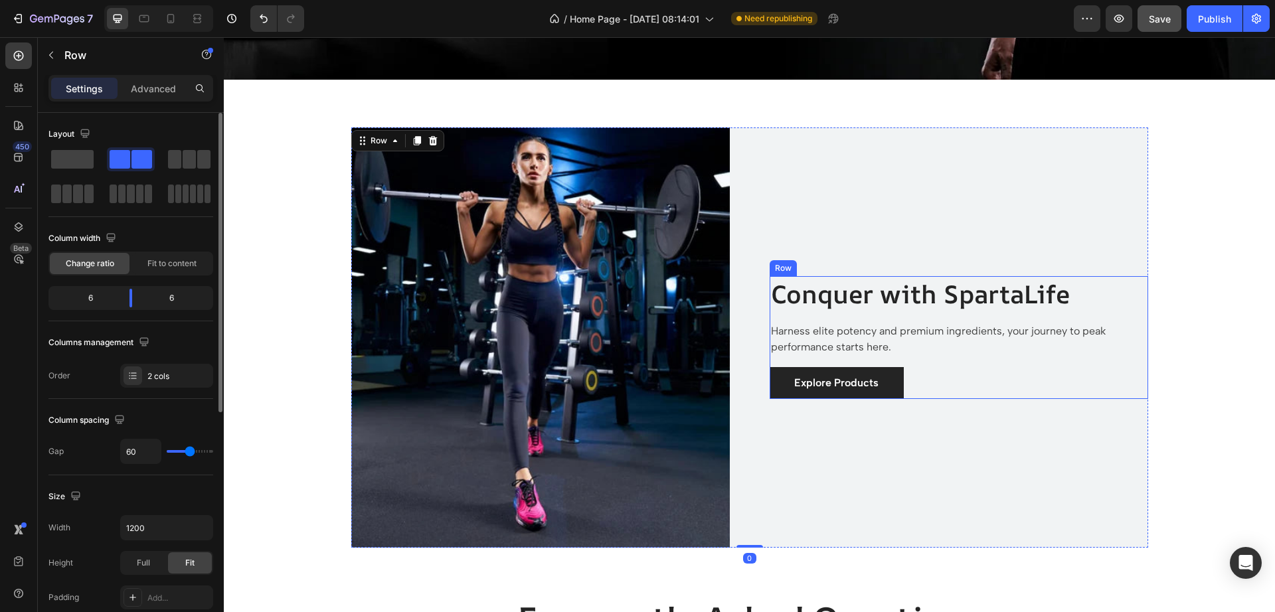
scroll to position [2270, 0]
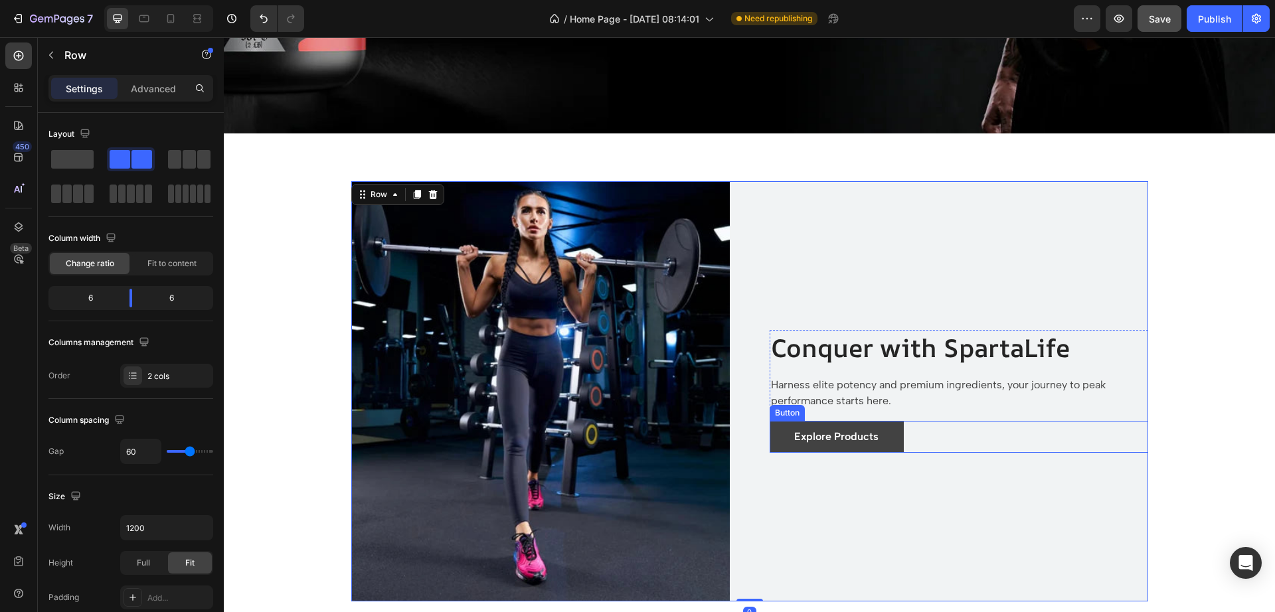
click at [888, 432] on button "Explore Products" at bounding box center [836, 437] width 134 height 32
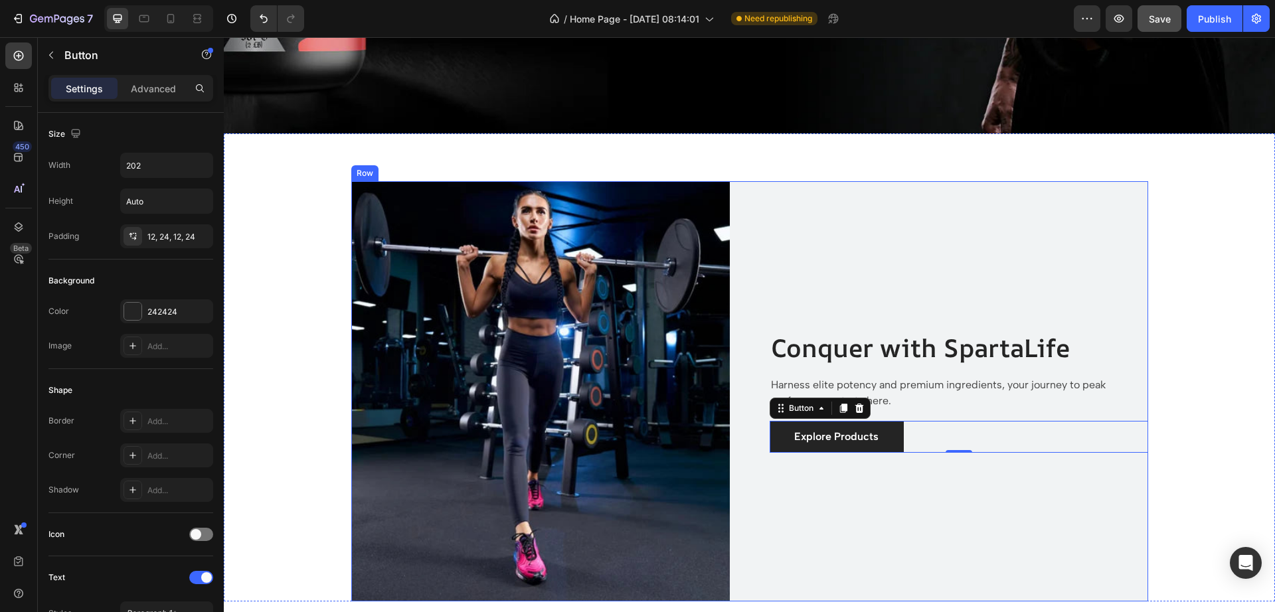
click at [977, 214] on div "Conquer with SpartaLife Heading Harness elite potency and premium ingredients, …" at bounding box center [958, 391] width 378 height 420
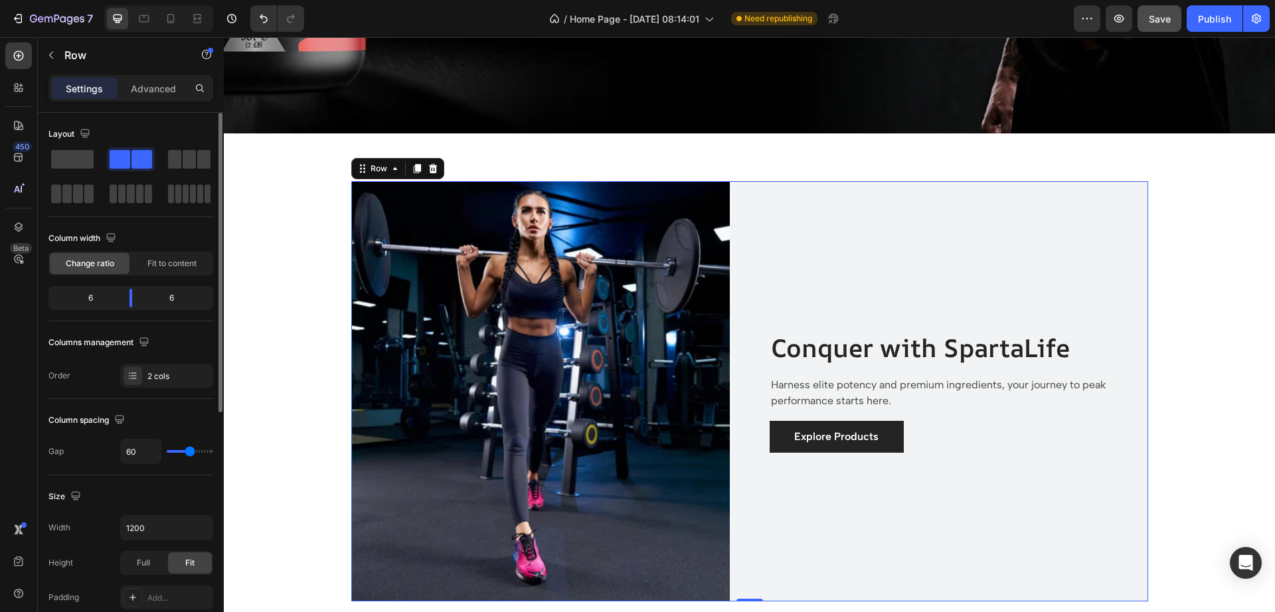
scroll to position [166, 0]
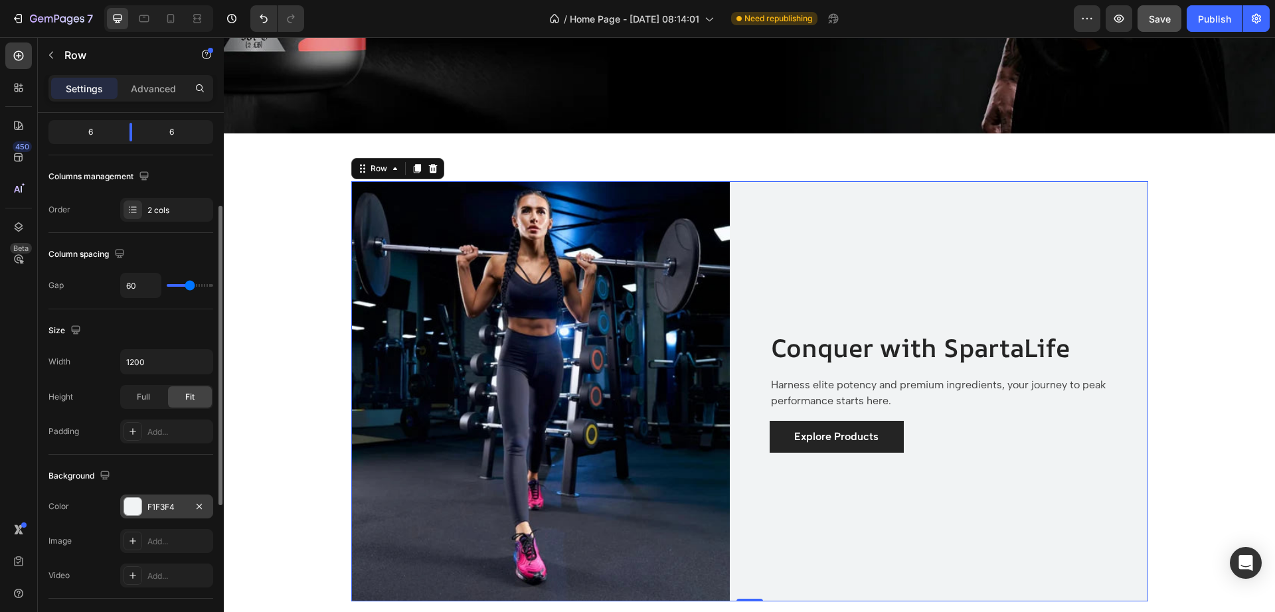
click at [137, 508] on div at bounding box center [132, 506] width 17 height 17
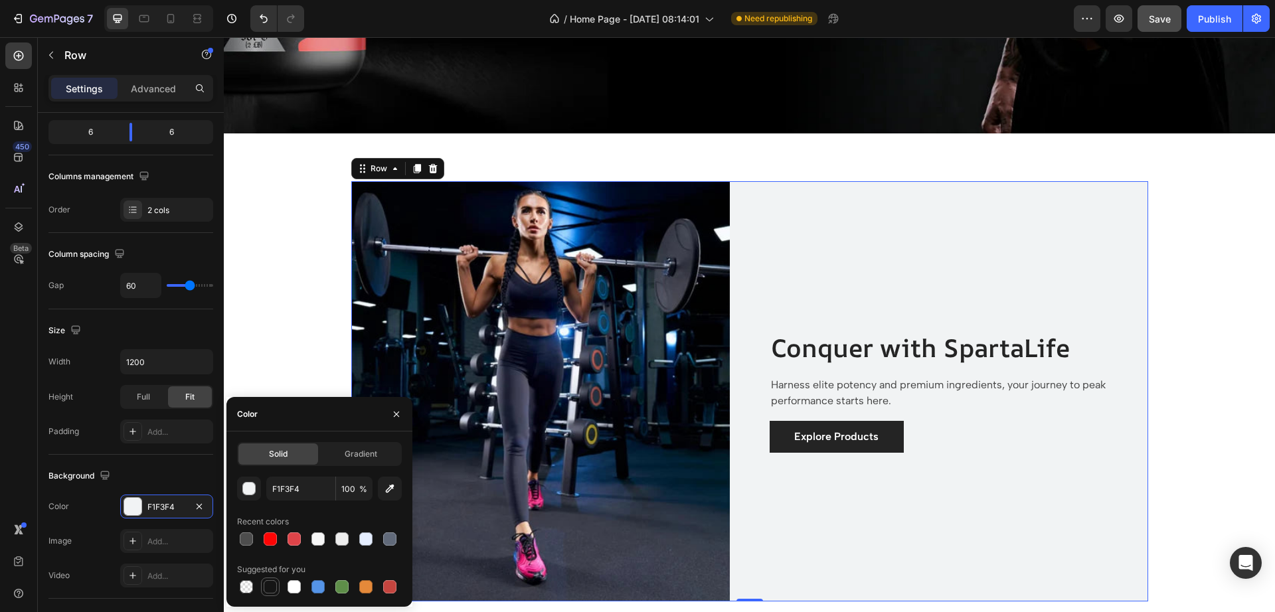
click at [266, 588] on div at bounding box center [270, 586] width 13 height 13
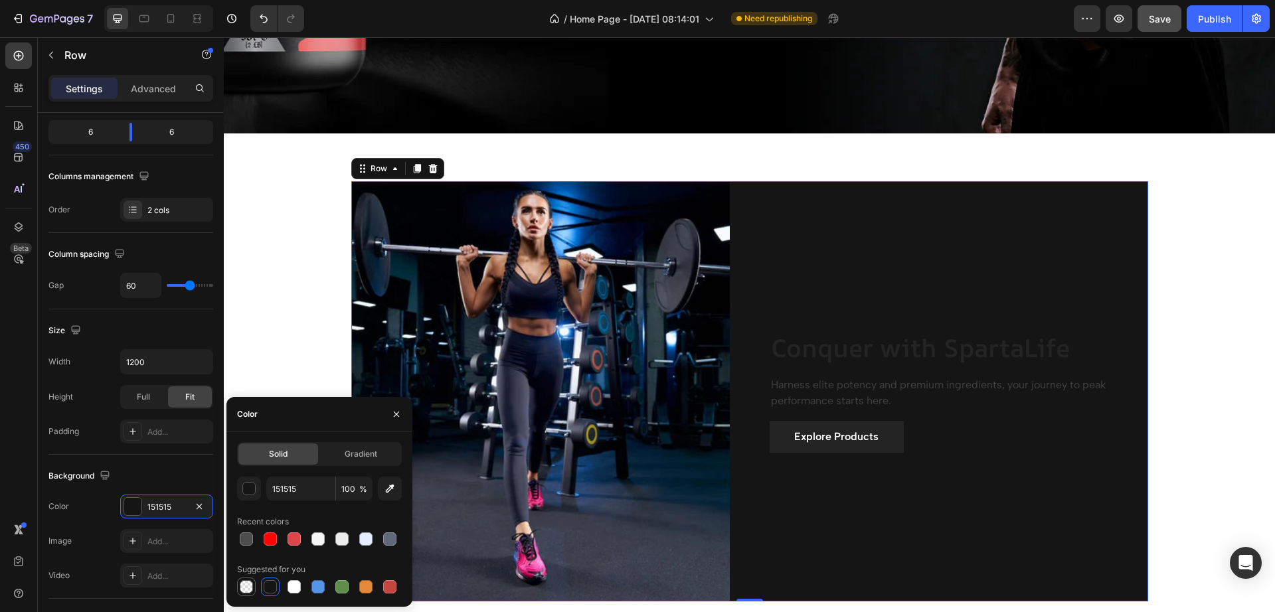
click at [251, 588] on div at bounding box center [246, 586] width 13 height 13
type input "000000"
type input "0"
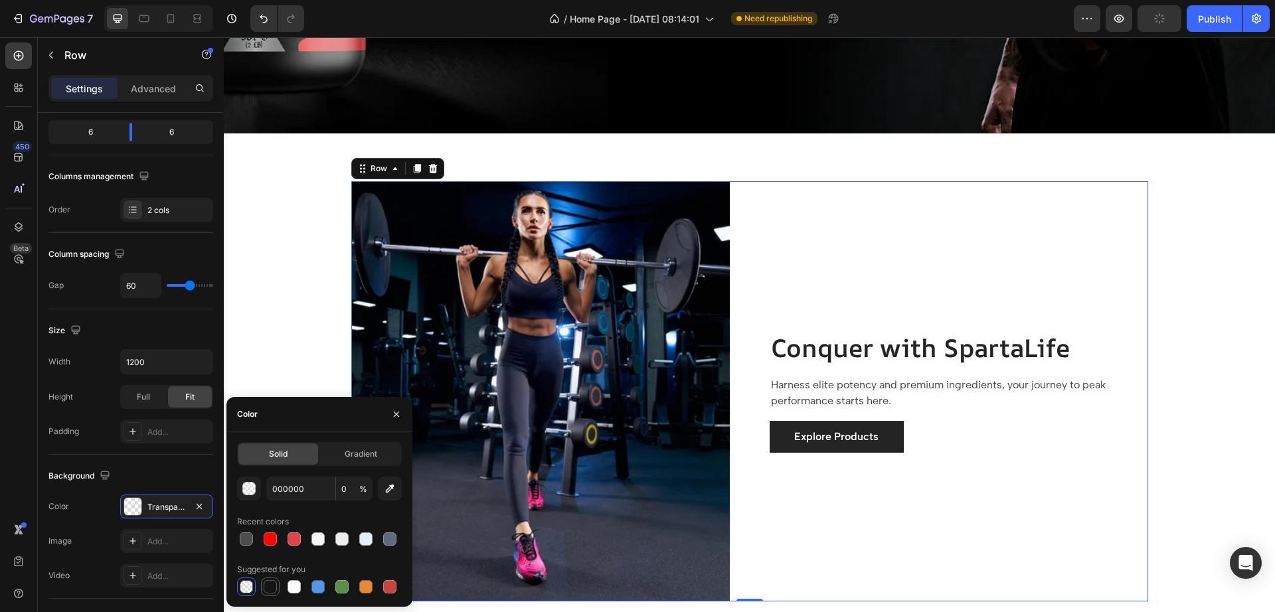
click at [274, 588] on div at bounding box center [270, 586] width 13 height 13
type input "151515"
type input "100"
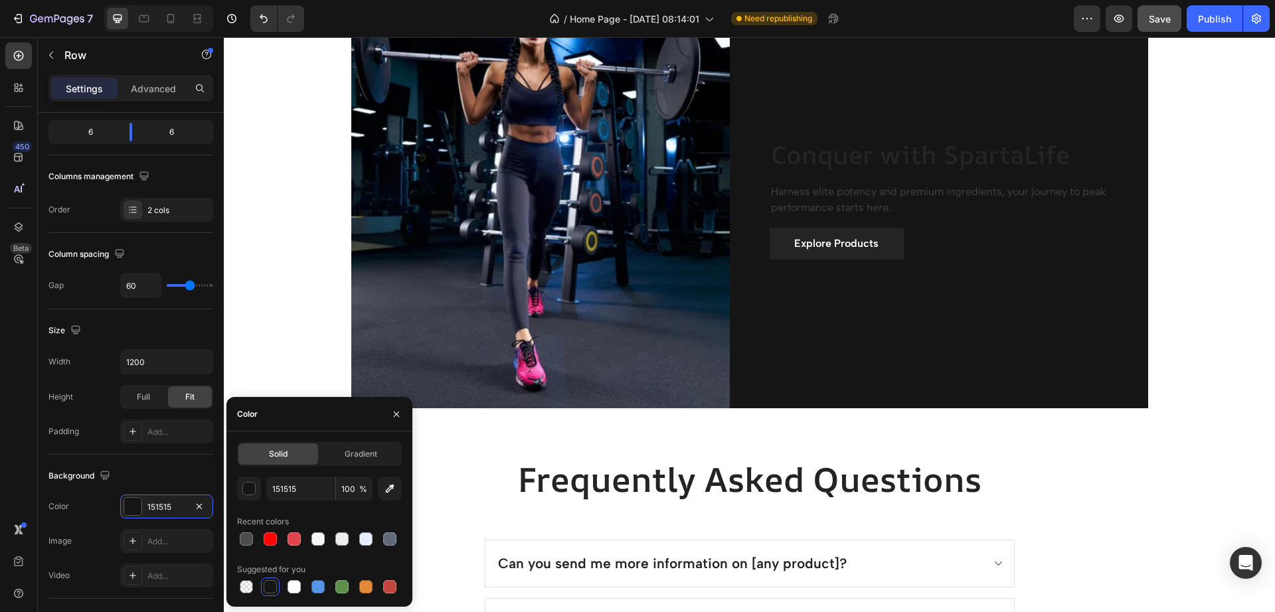
scroll to position [2602, 0]
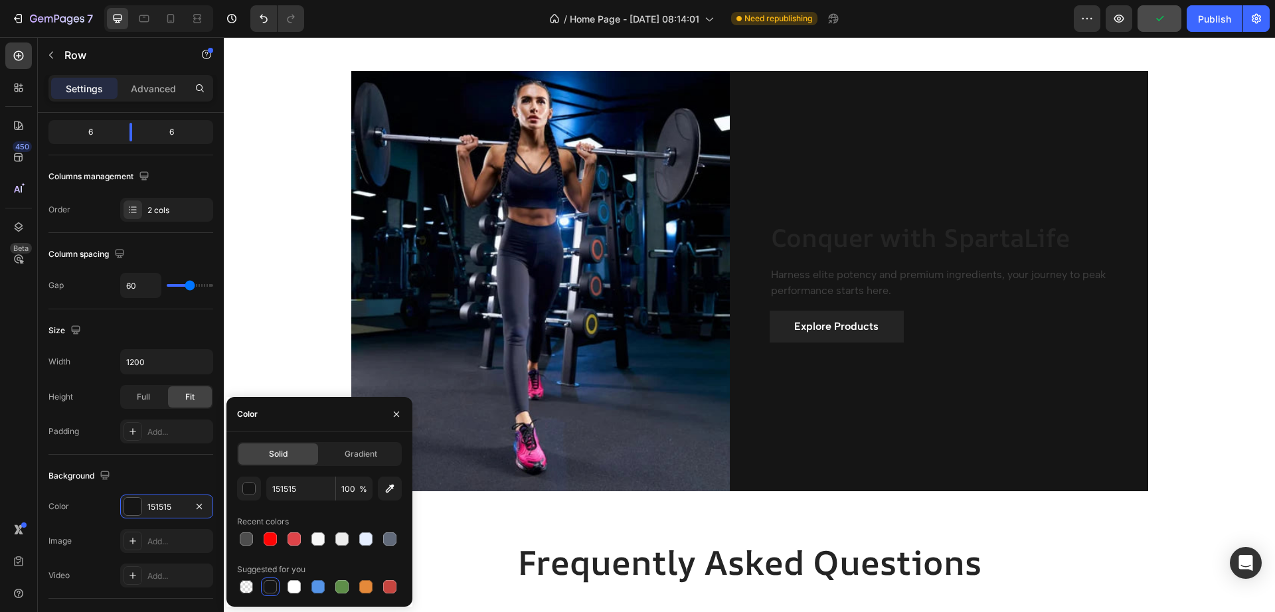
click at [260, 540] on div at bounding box center [319, 539] width 165 height 19
click at [270, 543] on div at bounding box center [270, 538] width 13 height 13
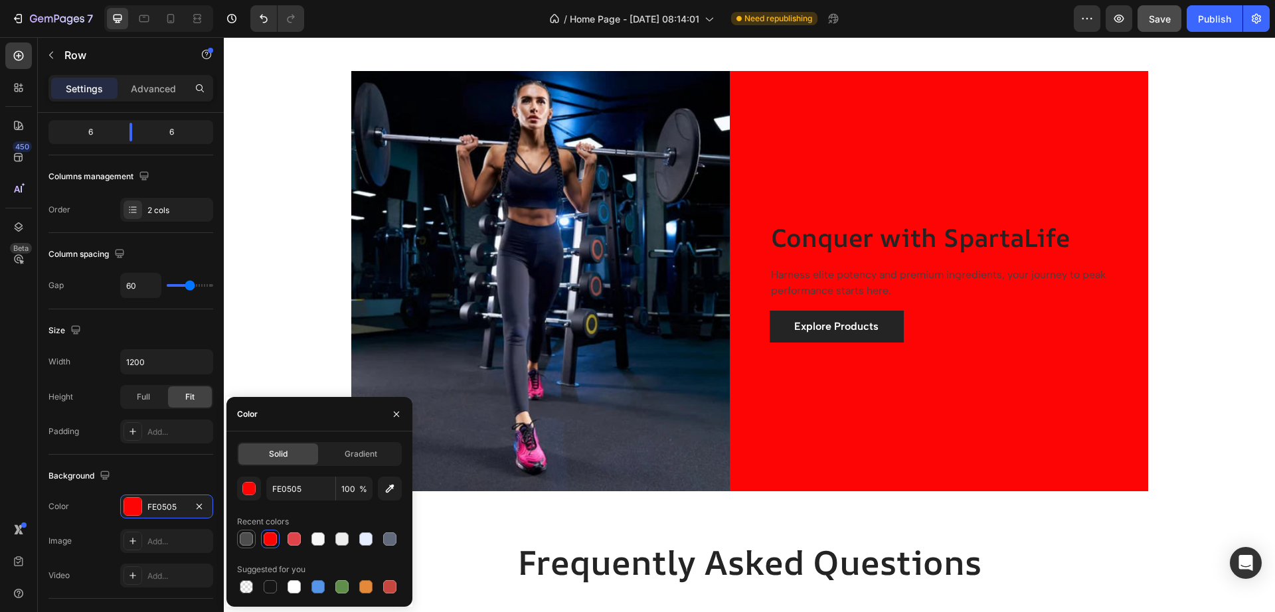
click at [254, 542] on div at bounding box center [246, 539] width 16 height 16
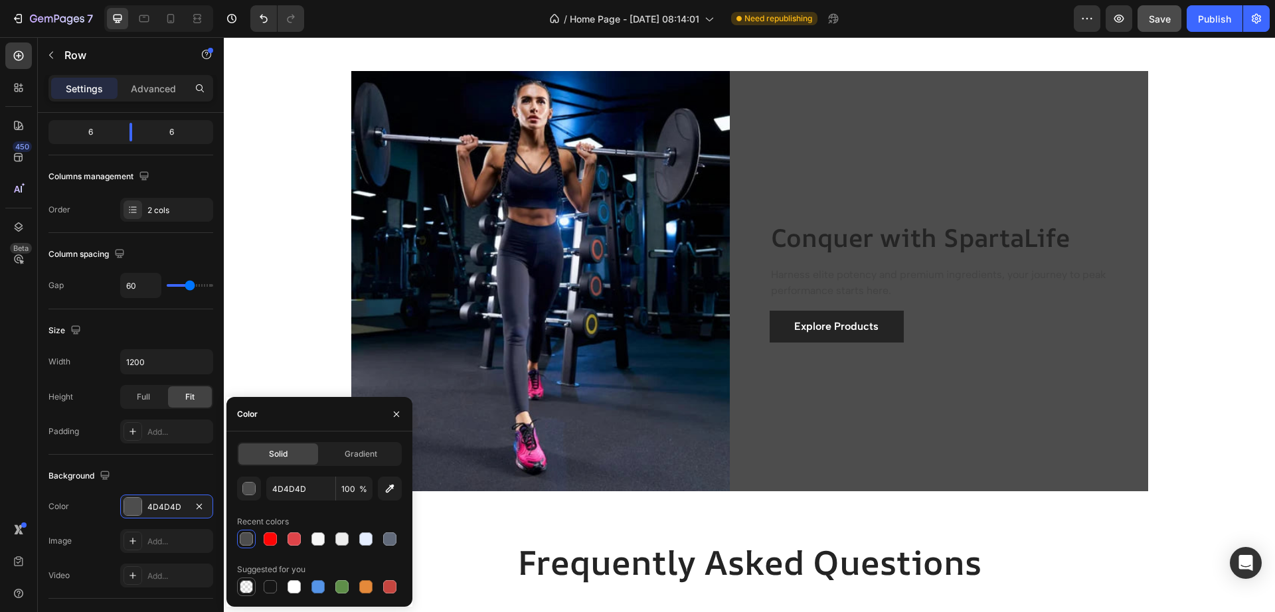
click at [249, 587] on div at bounding box center [246, 586] width 13 height 13
type input "000000"
type input "0"
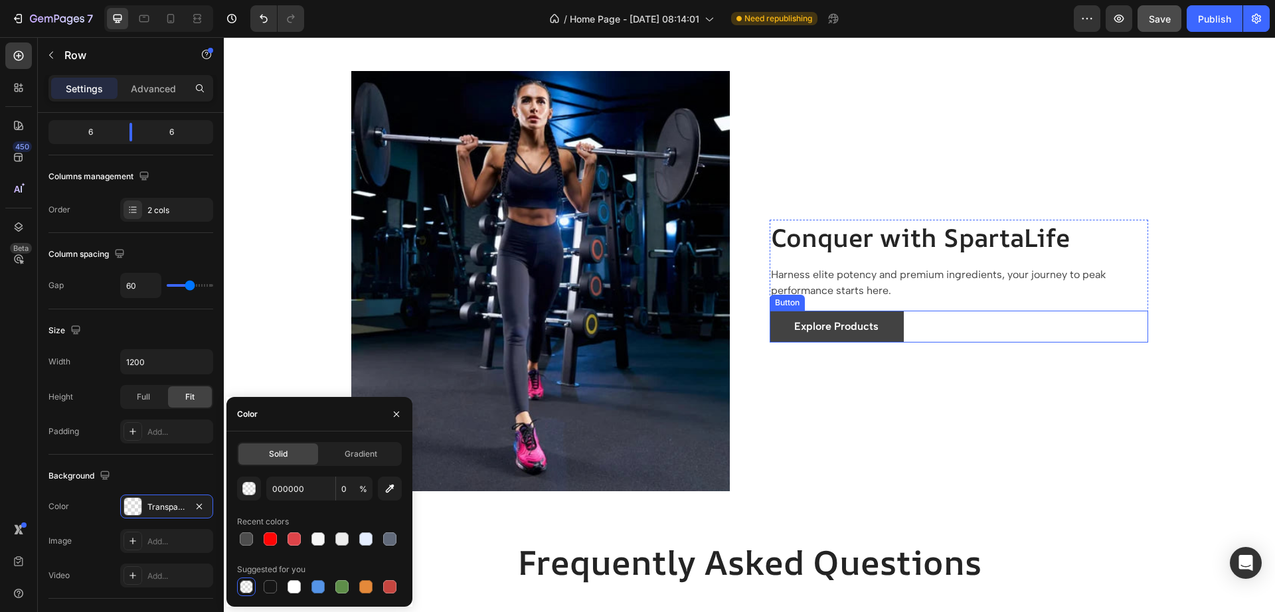
click at [893, 339] on button "Explore Products" at bounding box center [836, 327] width 134 height 32
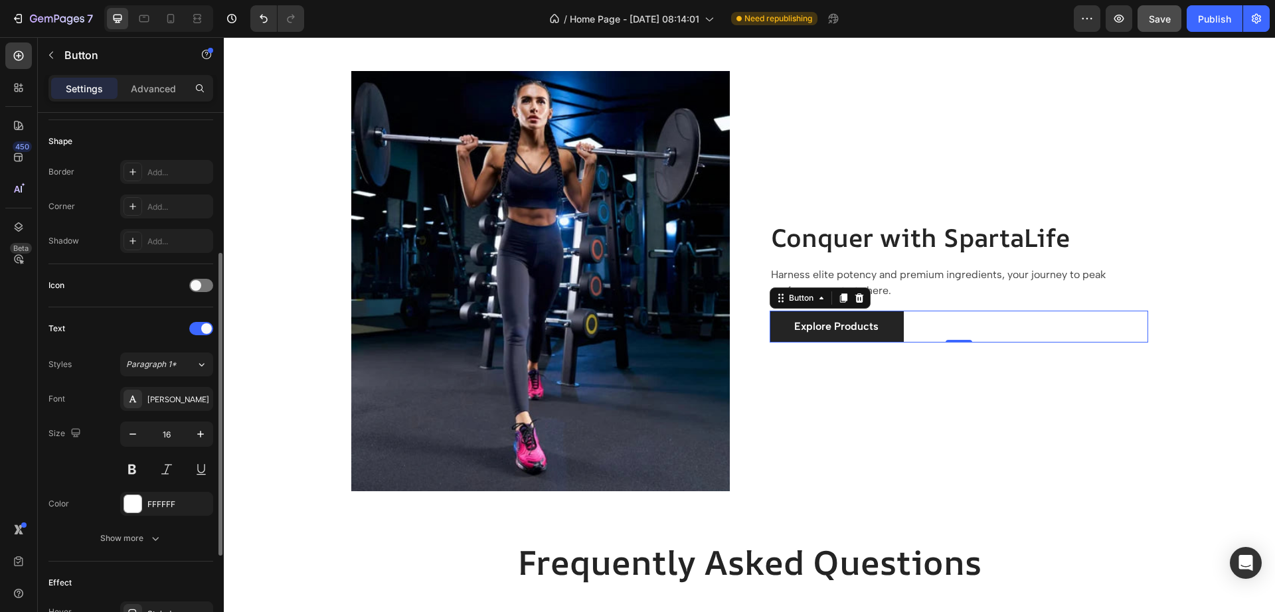
scroll to position [332, 0]
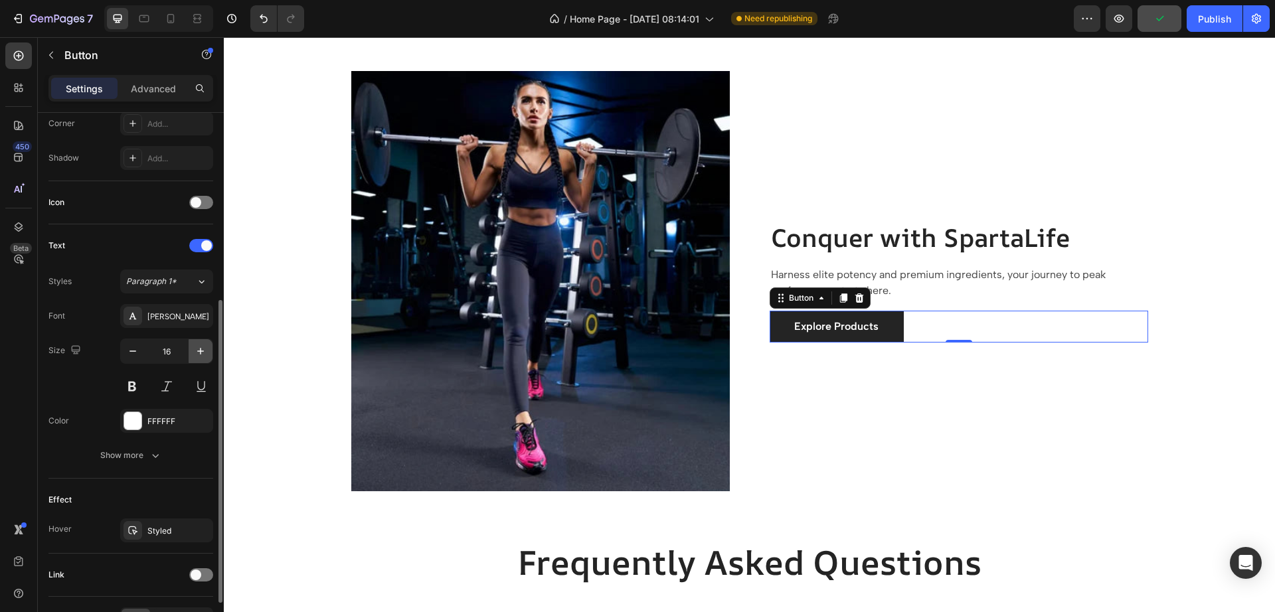
click at [197, 354] on icon "button" at bounding box center [200, 351] width 13 height 13
type input "18"
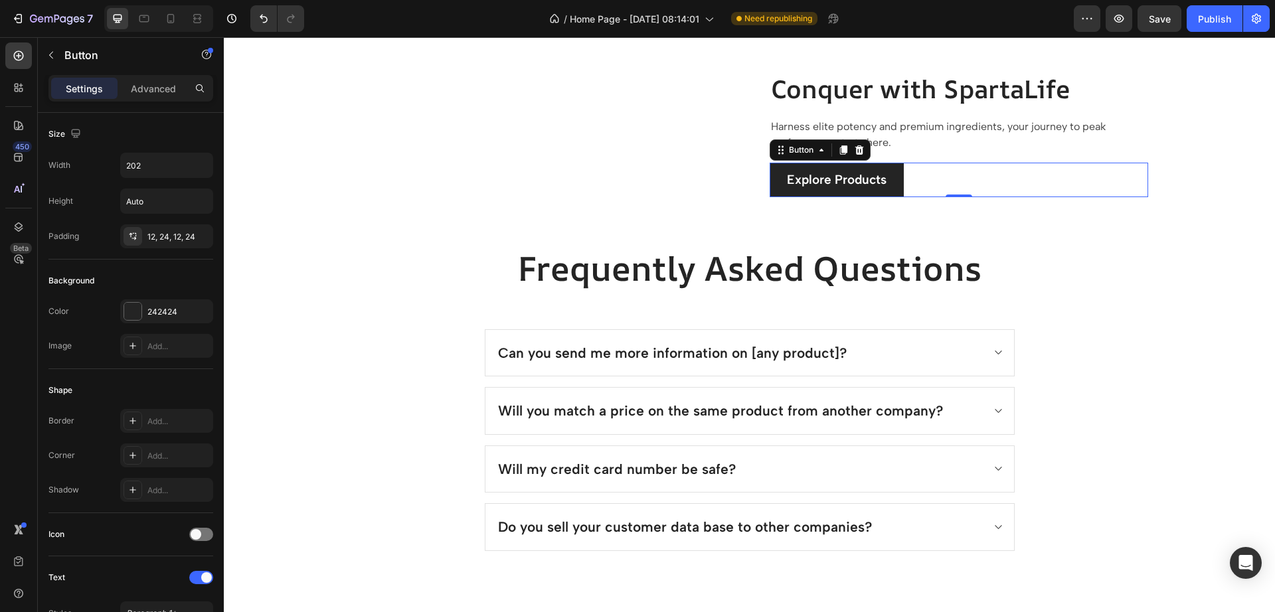
scroll to position [332, 0]
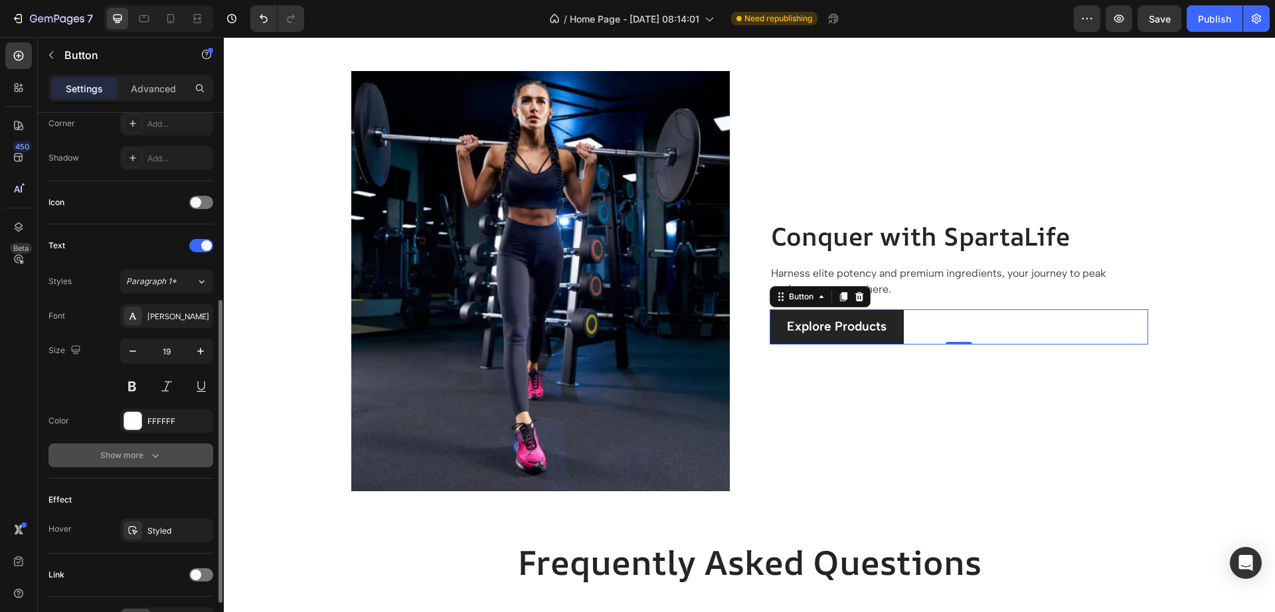
click at [123, 451] on div "Show more" at bounding box center [131, 455] width 62 height 13
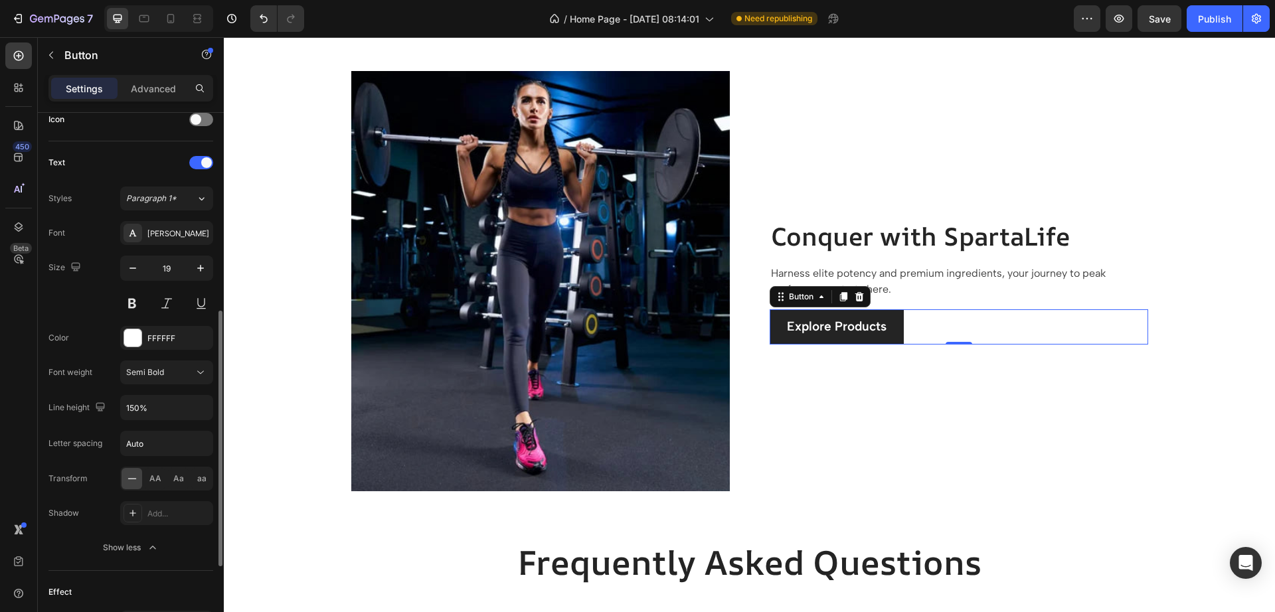
scroll to position [498, 0]
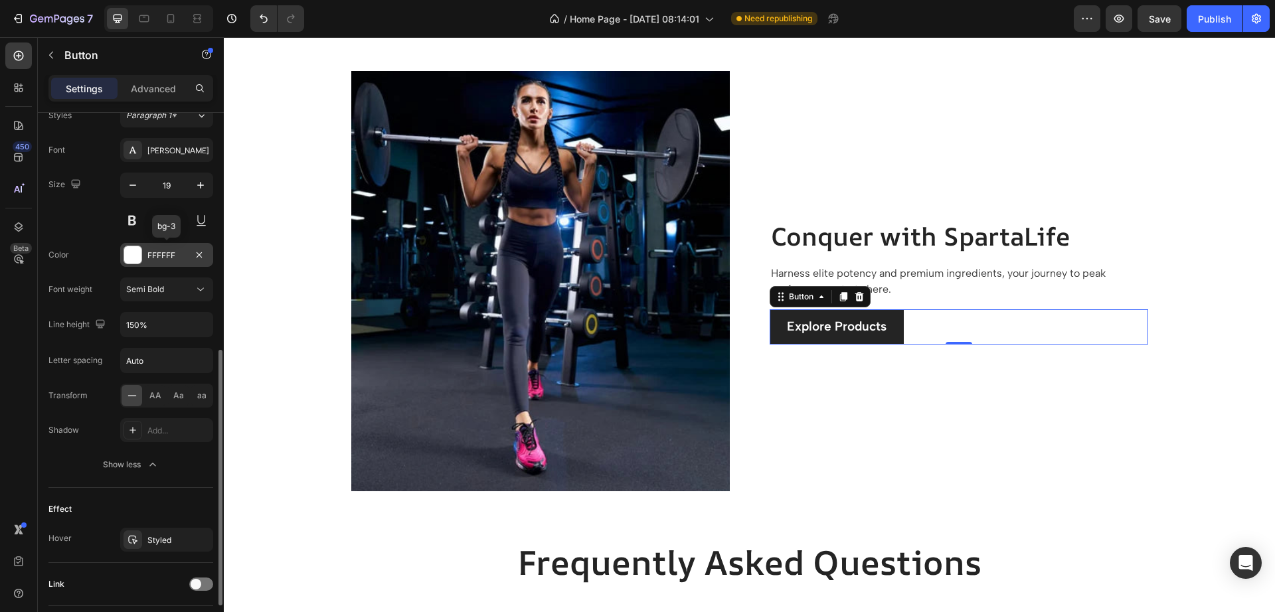
click at [169, 254] on div "FFFFFF" at bounding box center [166, 256] width 39 height 12
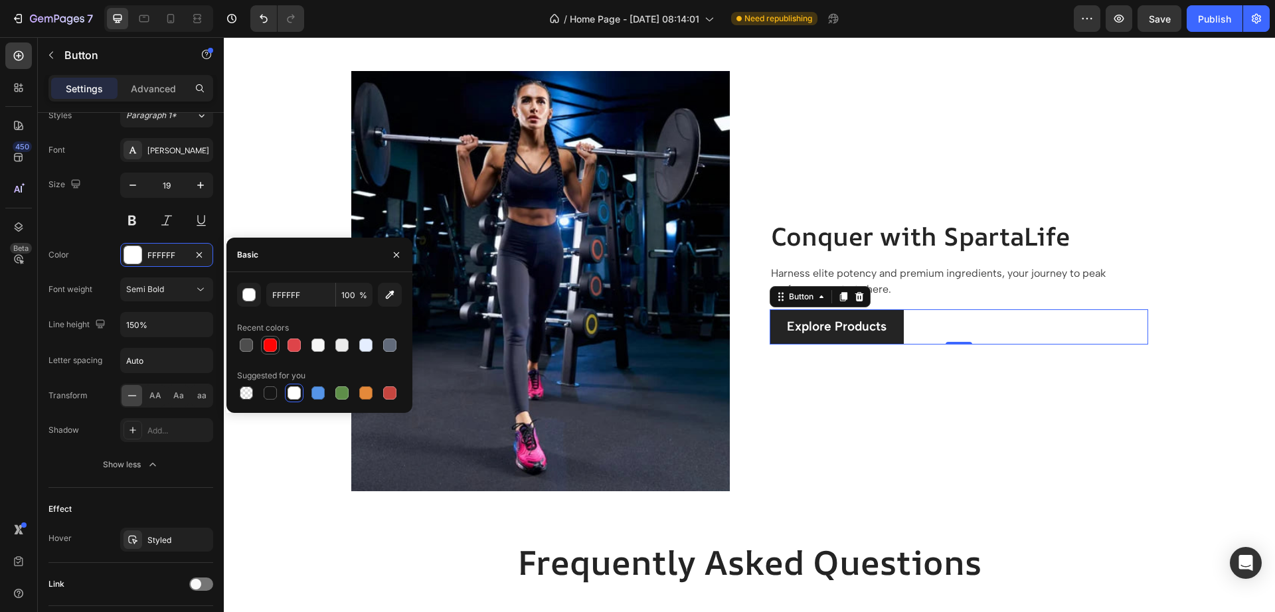
click at [269, 343] on div at bounding box center [270, 345] width 13 height 13
type input "FE0505"
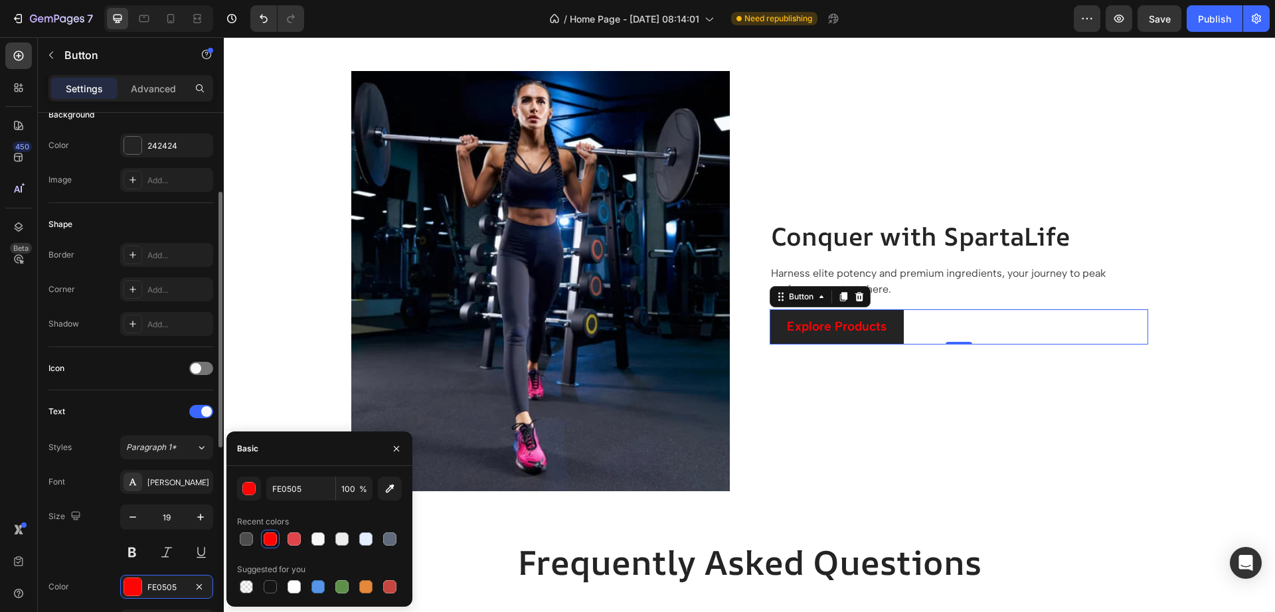
scroll to position [83, 0]
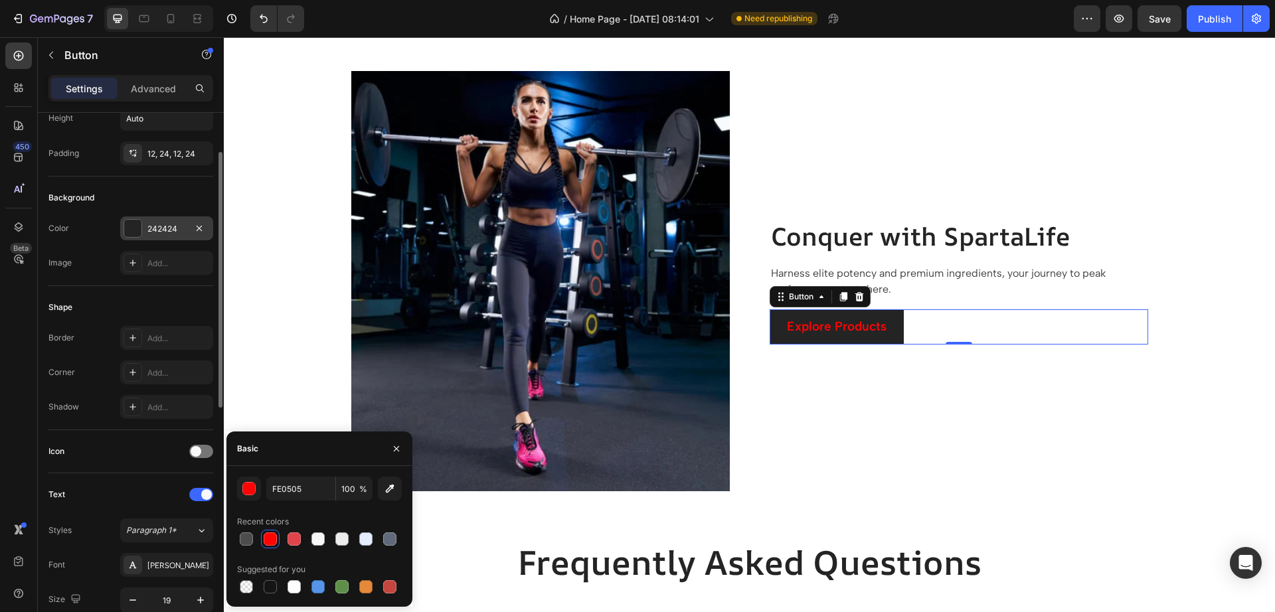
click at [142, 232] on div "242424" at bounding box center [166, 228] width 93 height 24
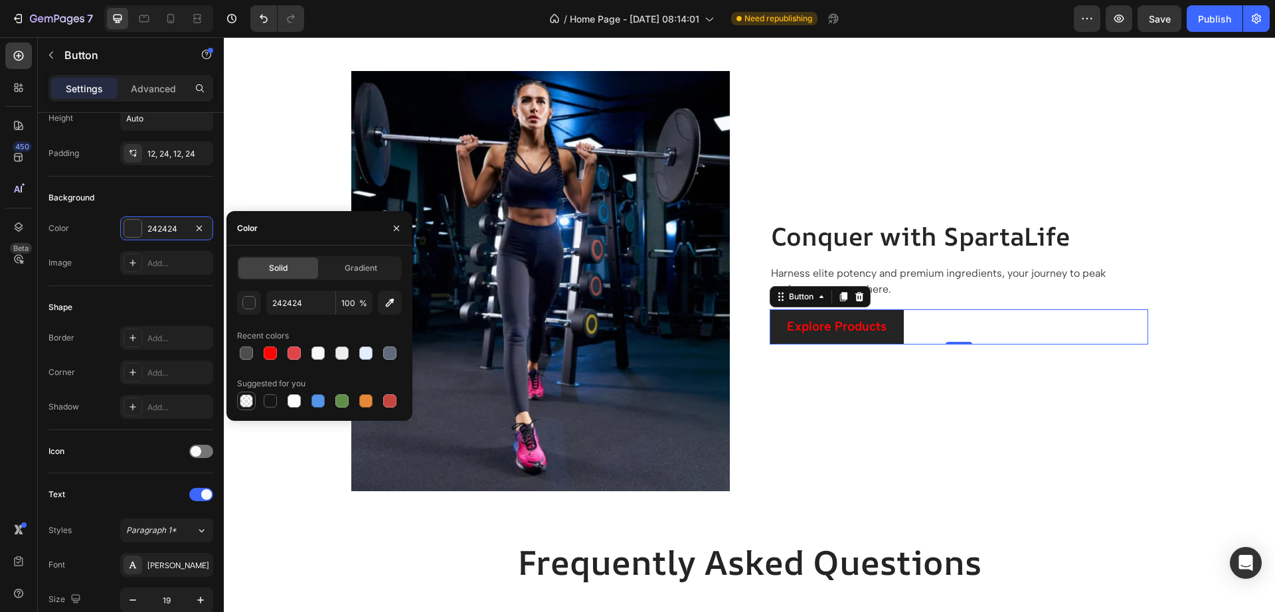
click at [246, 404] on div at bounding box center [246, 400] width 13 height 13
type input "000000"
type input "0"
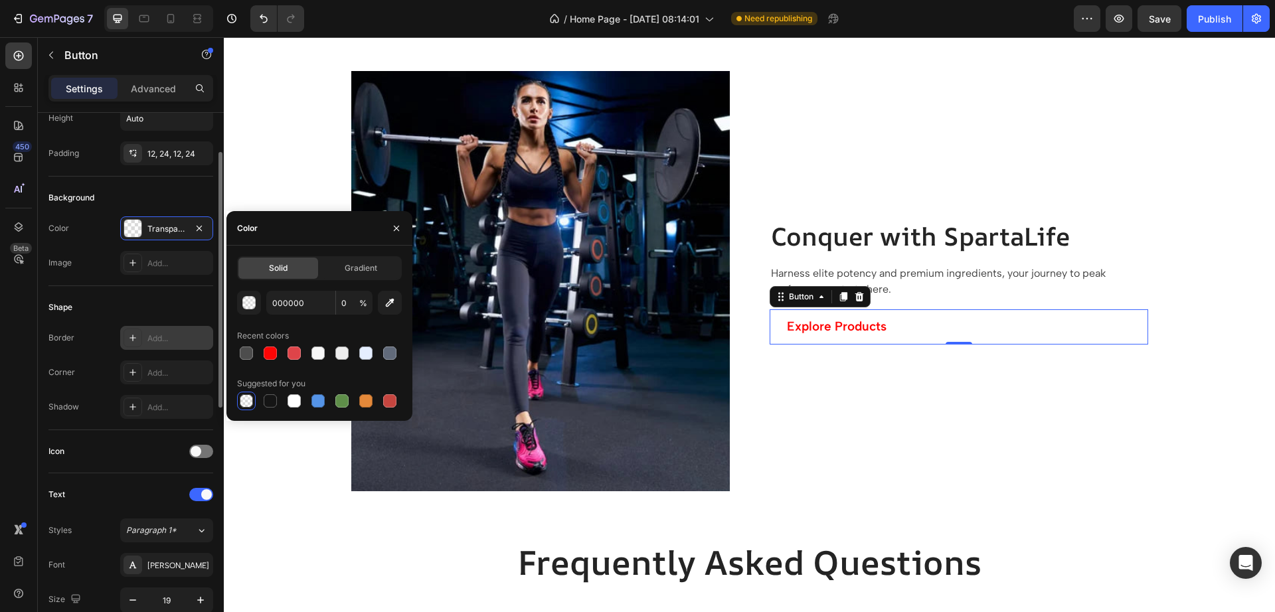
click at [165, 346] on div "Add..." at bounding box center [166, 338] width 93 height 24
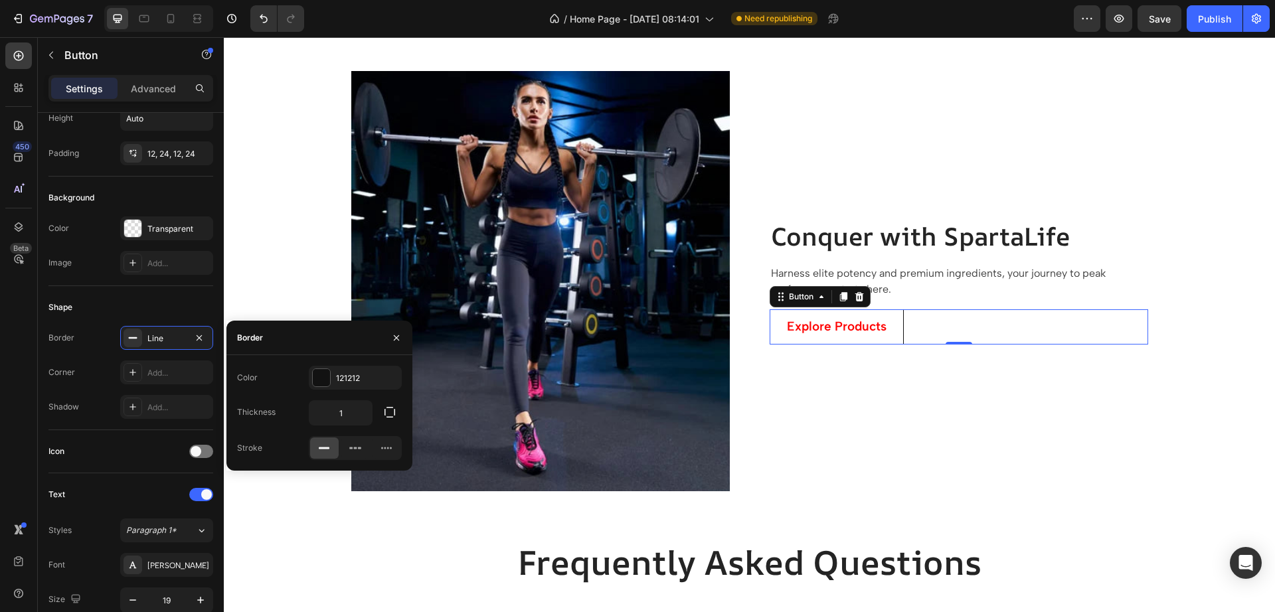
click at [311, 395] on div "Color 121212 Thickness 1 Stroke" at bounding box center [319, 413] width 186 height 94
click at [319, 383] on div at bounding box center [321, 377] width 17 height 17
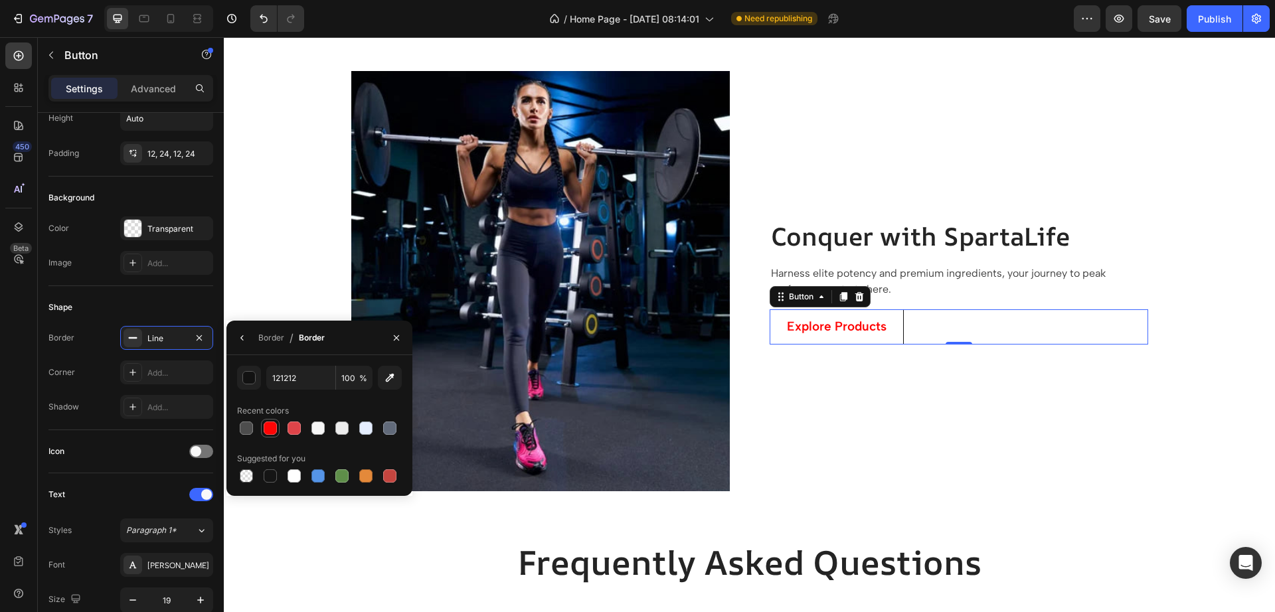
click at [272, 434] on div at bounding box center [270, 428] width 13 height 13
type input "FE0505"
click at [267, 339] on div "Border" at bounding box center [271, 338] width 26 height 12
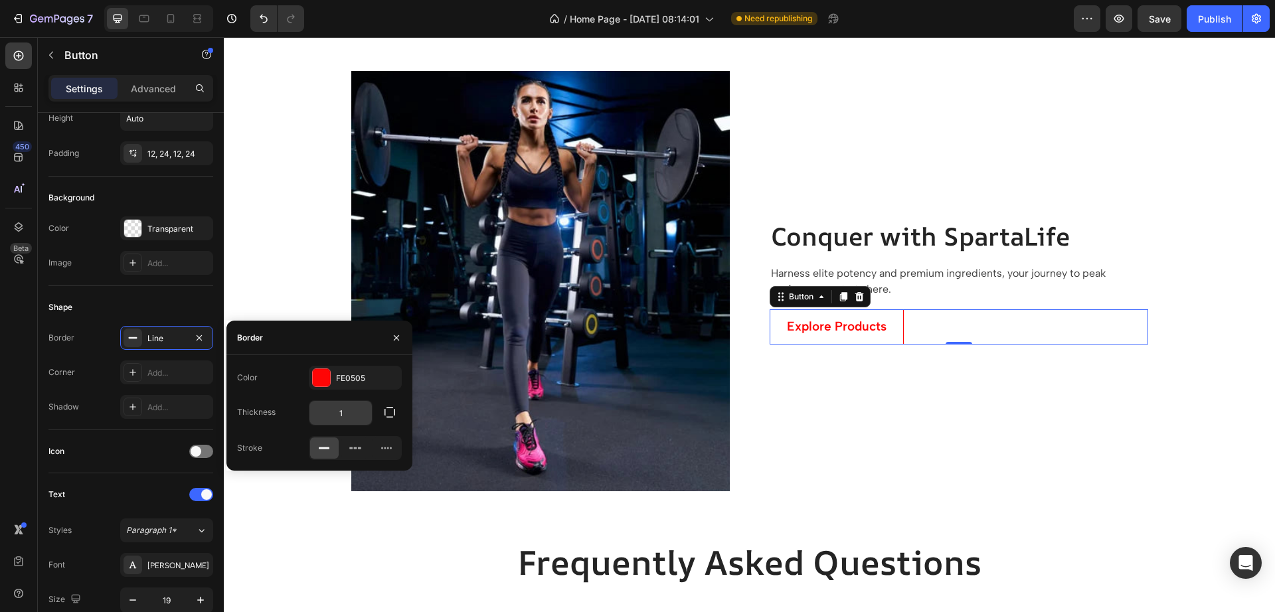
click at [349, 413] on input "1" at bounding box center [340, 413] width 62 height 24
click at [357, 418] on input "23" at bounding box center [340, 413] width 62 height 24
click at [301, 386] on div "Color FE0505" at bounding box center [319, 378] width 165 height 24
click at [339, 412] on input "0" at bounding box center [340, 413] width 62 height 24
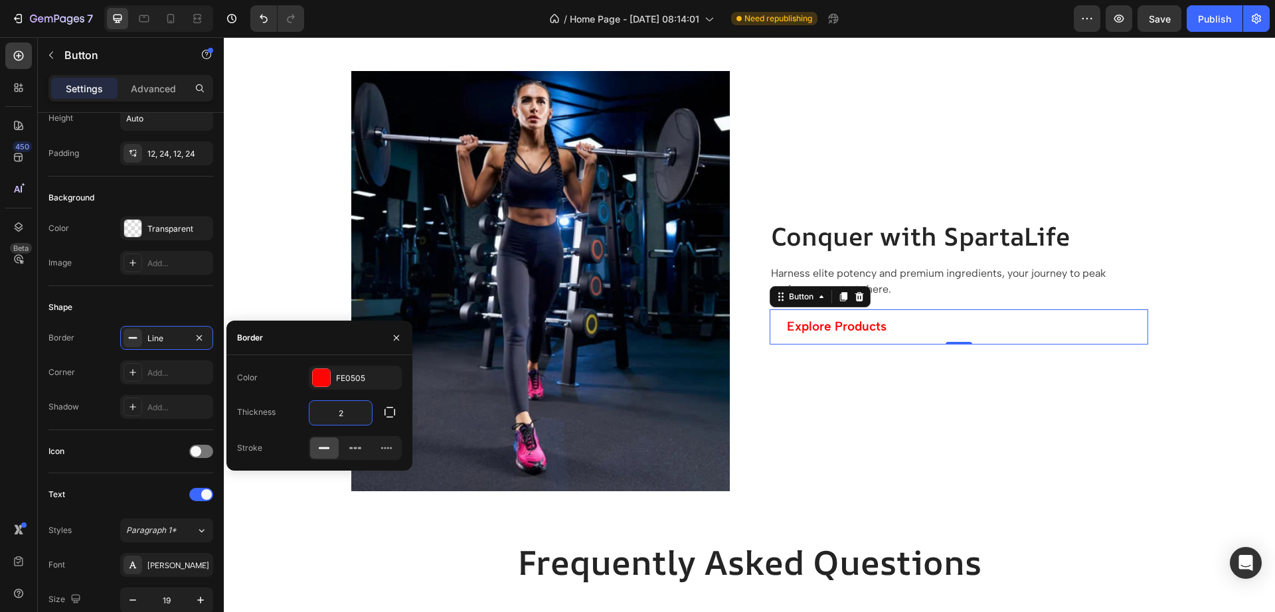
click at [301, 384] on div "Color FE0505" at bounding box center [319, 378] width 165 height 24
click at [353, 420] on input "2" at bounding box center [340, 413] width 62 height 24
click at [303, 382] on div "Color FE0505" at bounding box center [319, 378] width 165 height 24
click at [334, 415] on input "1" at bounding box center [340, 413] width 62 height 24
click at [295, 379] on div "Color FE0505" at bounding box center [319, 378] width 165 height 24
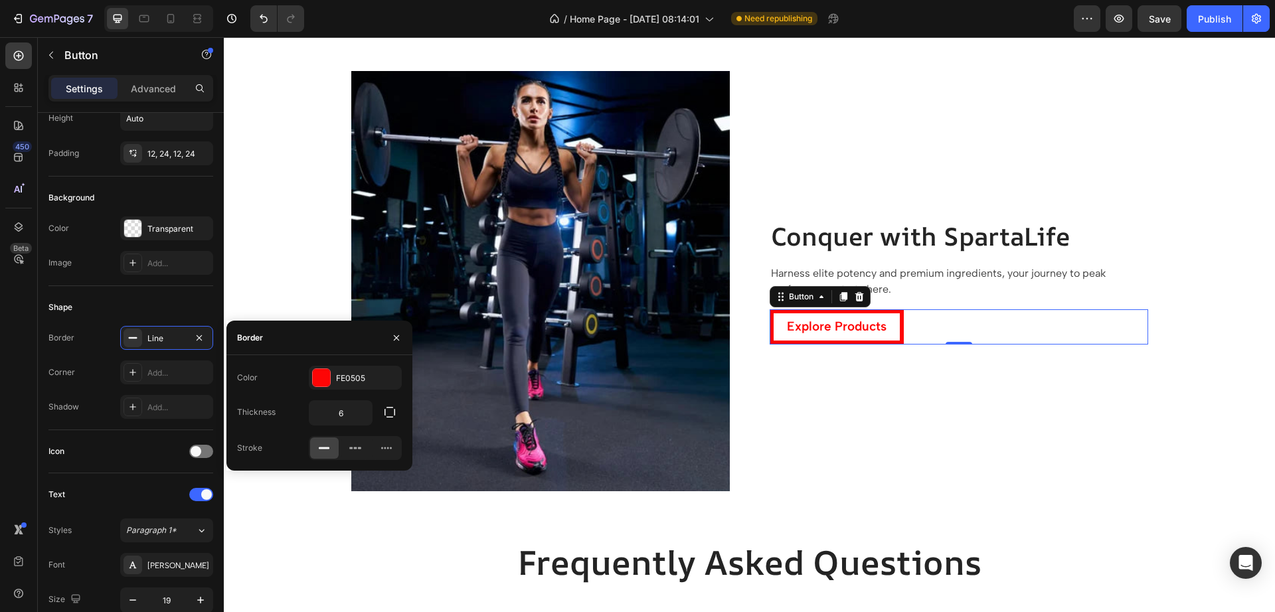
click at [333, 399] on div "Color FE0505 Thickness 6 Stroke" at bounding box center [319, 413] width 186 height 94
click at [337, 404] on input "6" at bounding box center [340, 413] width 62 height 24
click at [303, 393] on div "Color FE0505 Thickness 2 Stroke" at bounding box center [319, 413] width 186 height 94
click at [329, 408] on input "2" at bounding box center [340, 413] width 62 height 24
click at [299, 386] on div "Color FE0505" at bounding box center [319, 378] width 165 height 24
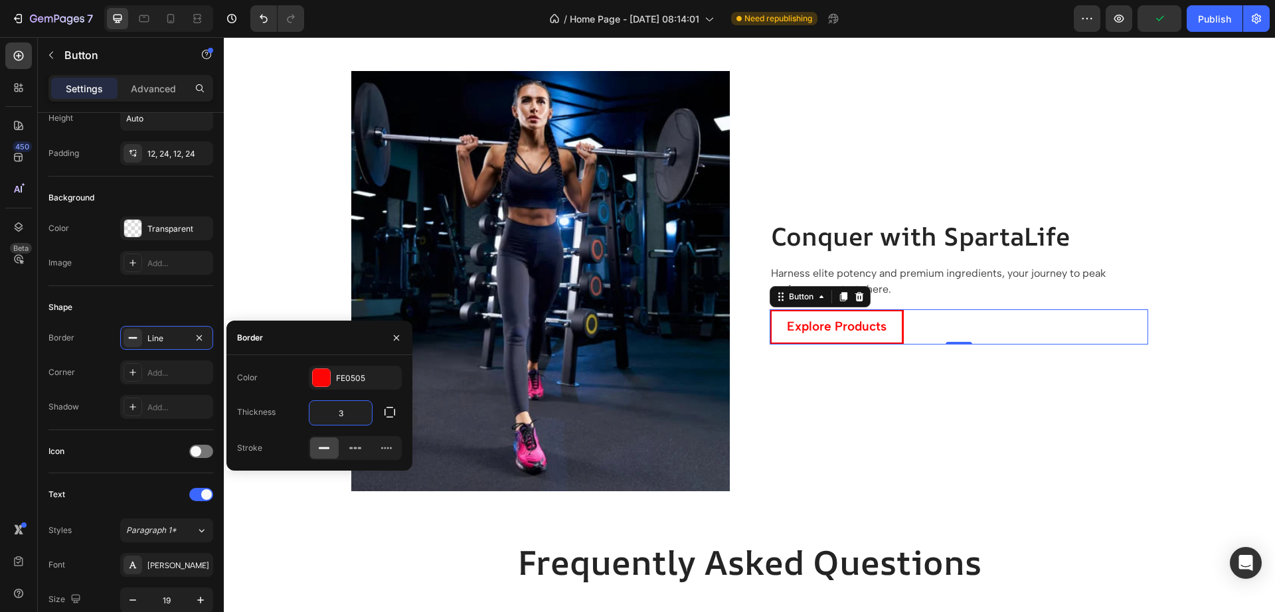
click at [330, 410] on input "3" at bounding box center [340, 413] width 62 height 24
type input "2"
click at [303, 384] on div "Color FE0505" at bounding box center [319, 378] width 165 height 24
click at [111, 414] on div "Shadow Add..." at bounding box center [130, 407] width 165 height 24
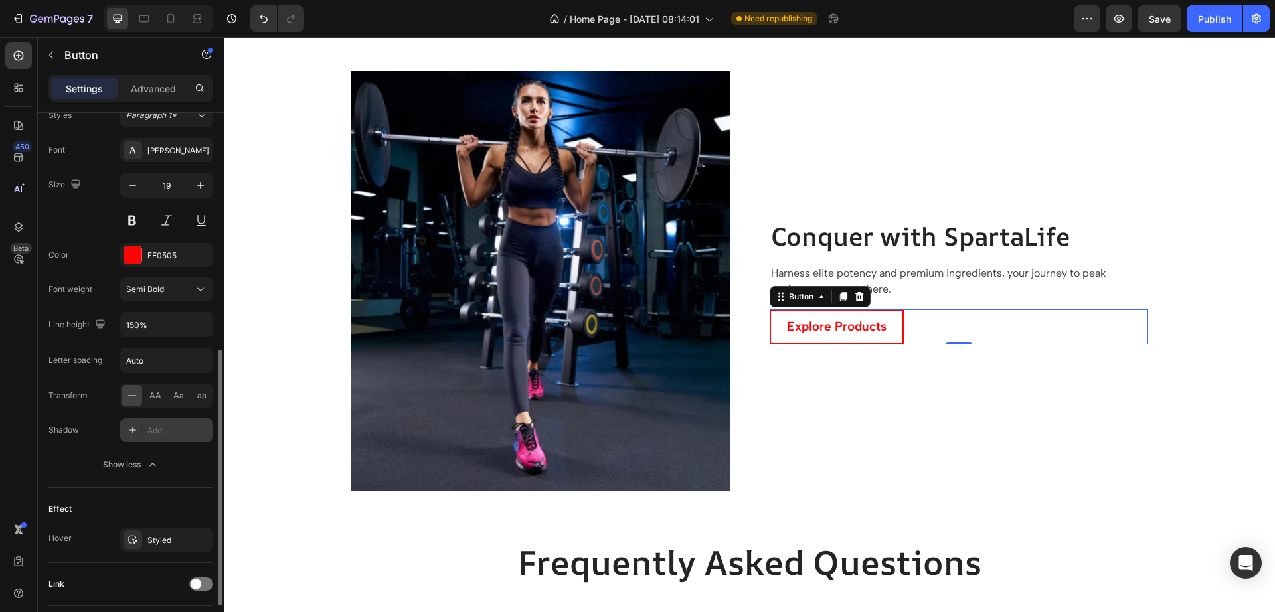
scroll to position [590, 0]
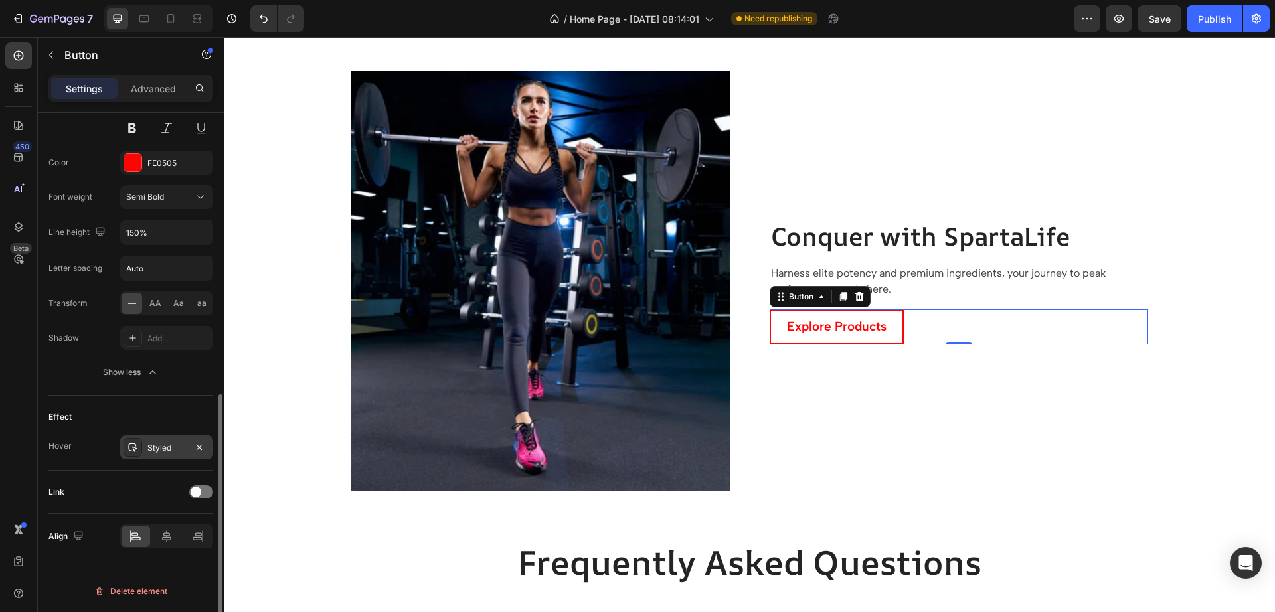
click at [154, 447] on div "Styled" at bounding box center [166, 448] width 39 height 12
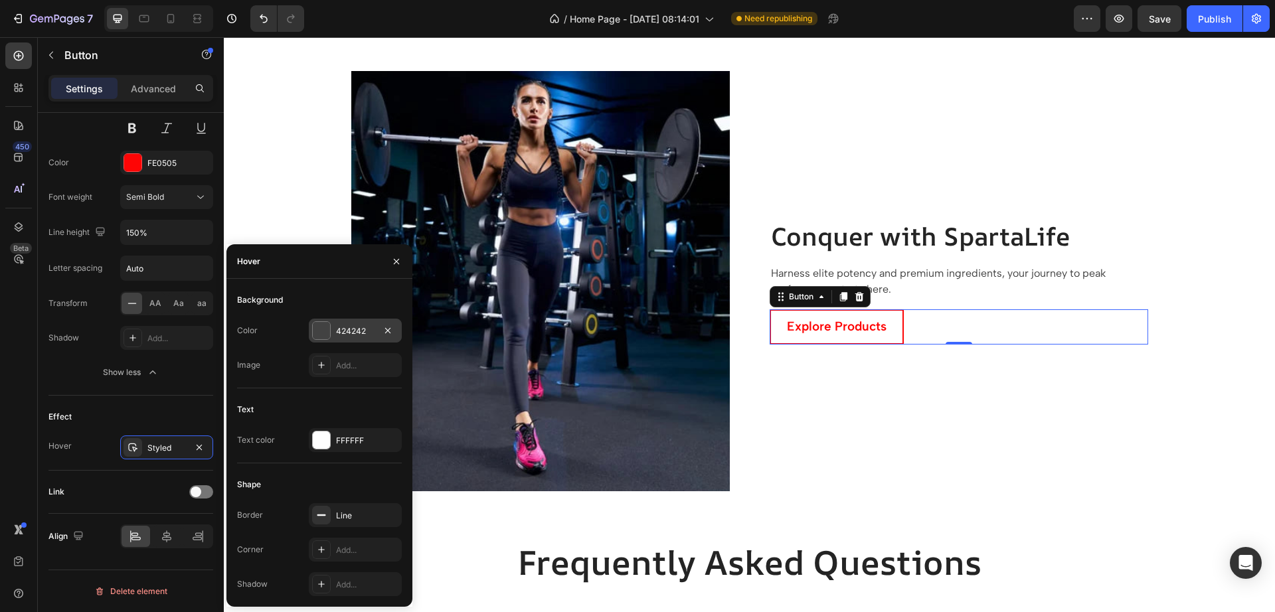
click at [321, 337] on div at bounding box center [321, 330] width 17 height 17
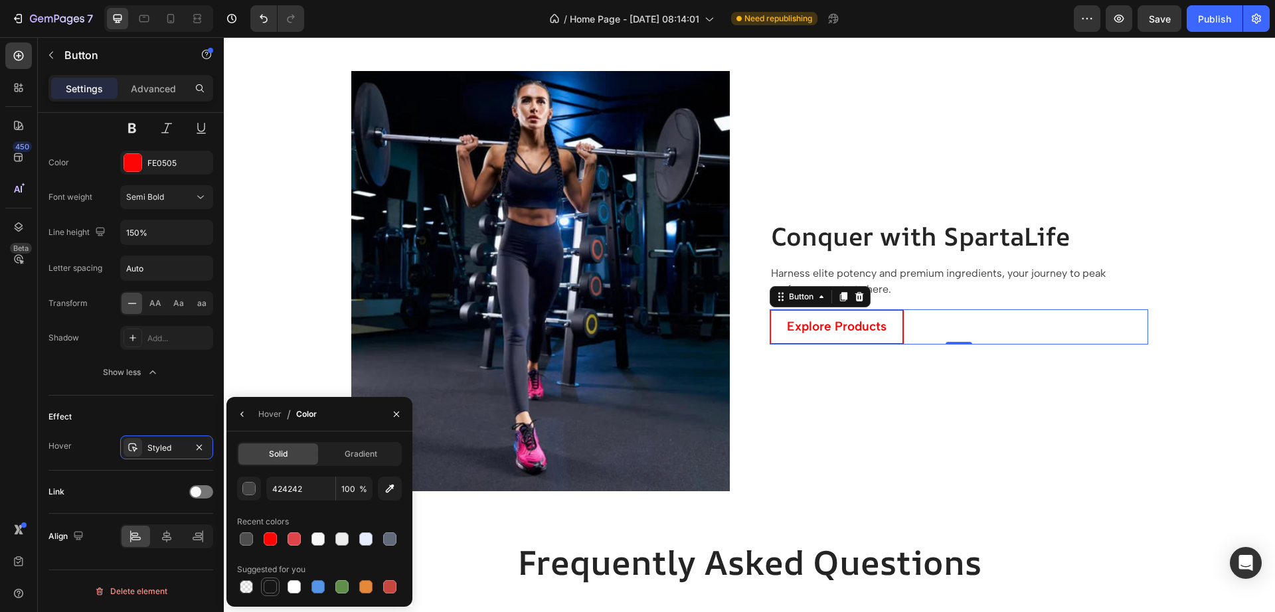
click at [276, 584] on div at bounding box center [270, 586] width 13 height 13
type input "151515"
click at [273, 420] on div "Hover" at bounding box center [269, 414] width 23 height 21
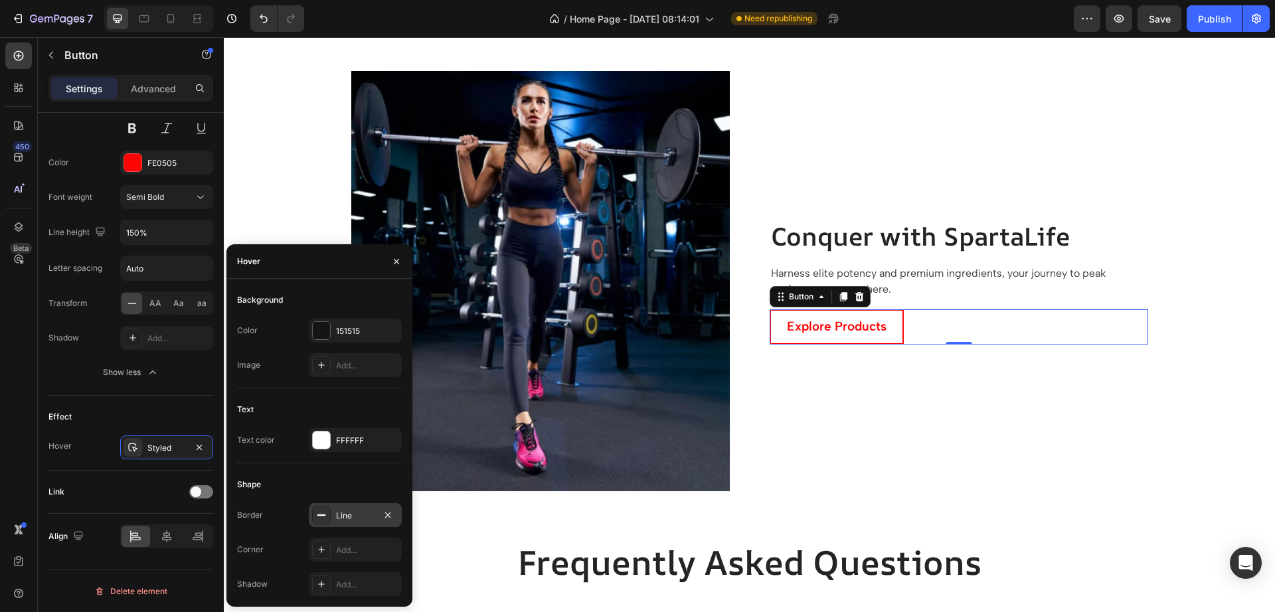
click at [333, 511] on div "Line" at bounding box center [355, 515] width 93 height 24
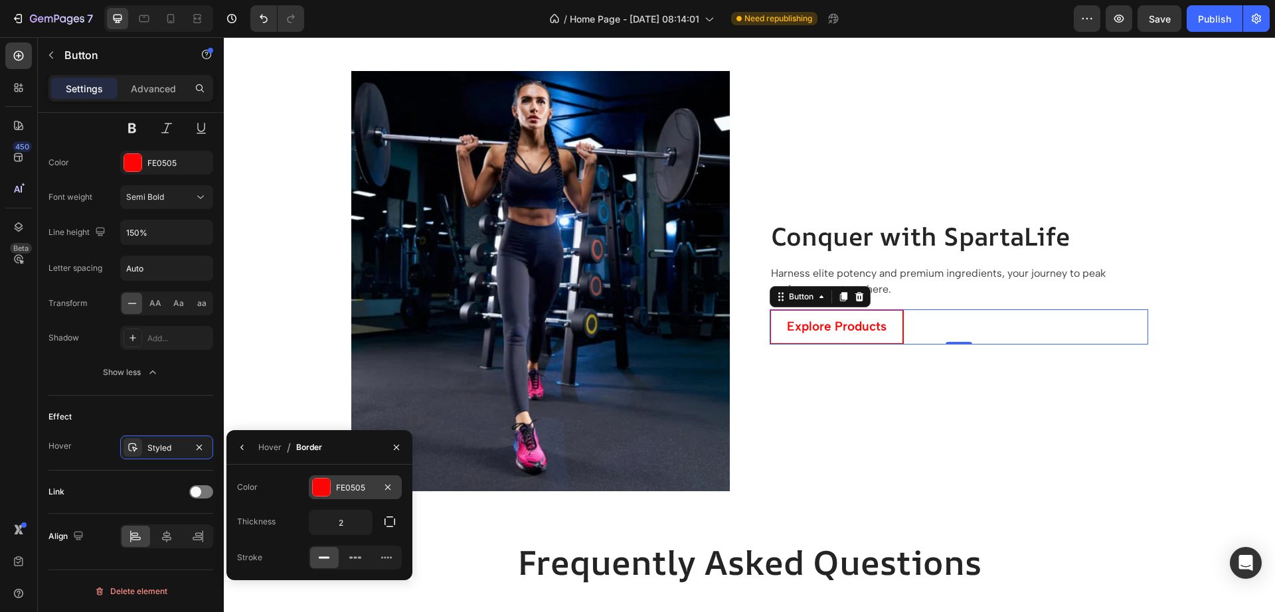
click at [319, 495] on div at bounding box center [321, 487] width 17 height 17
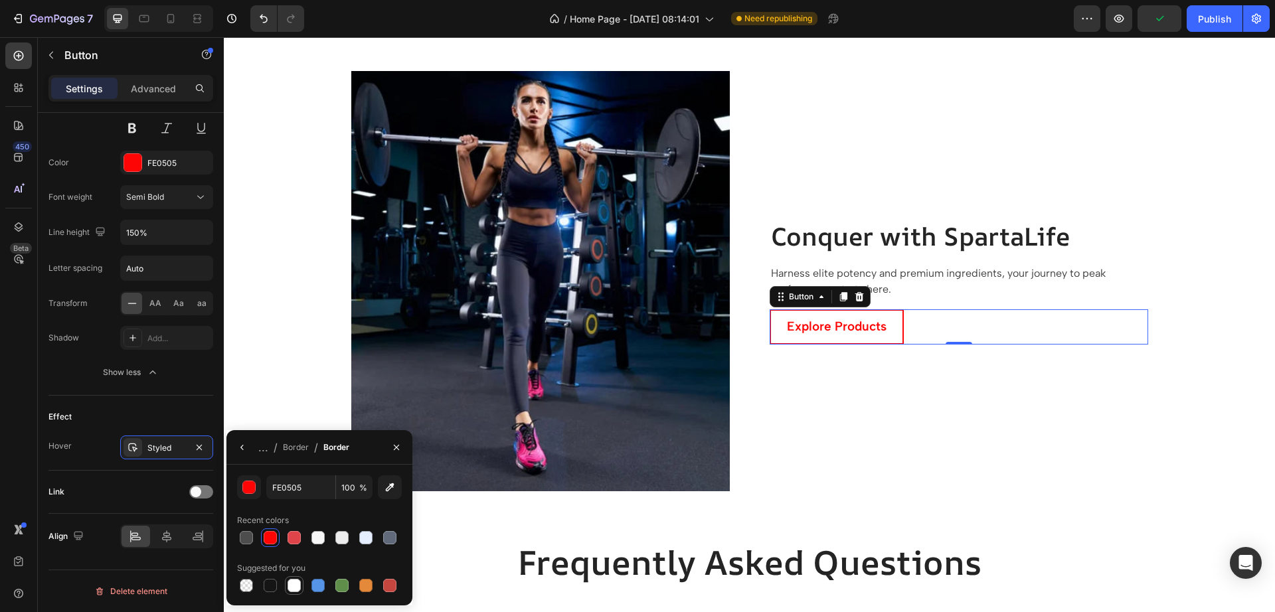
click at [287, 589] on div at bounding box center [293, 585] width 13 height 13
click at [272, 588] on div at bounding box center [270, 585] width 13 height 13
type input "151515"
click at [279, 391] on div "Image Conquer with SpartaLife Heading Harness elite potency and premium ingredi…" at bounding box center [749, 281] width 1031 height 420
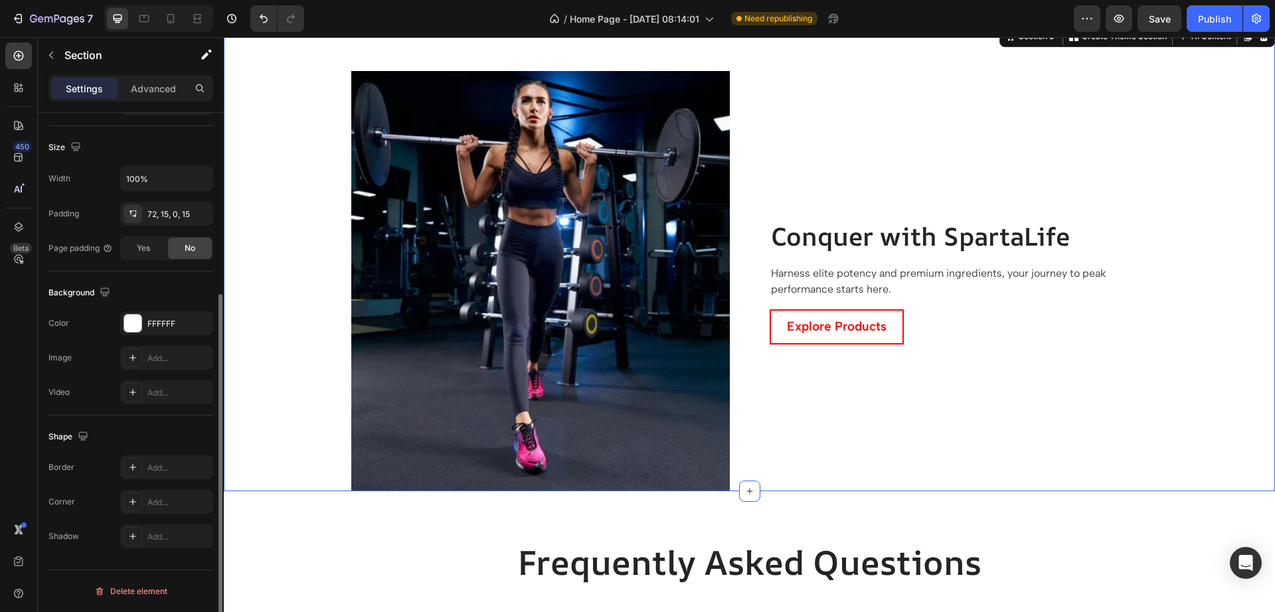
scroll to position [0, 0]
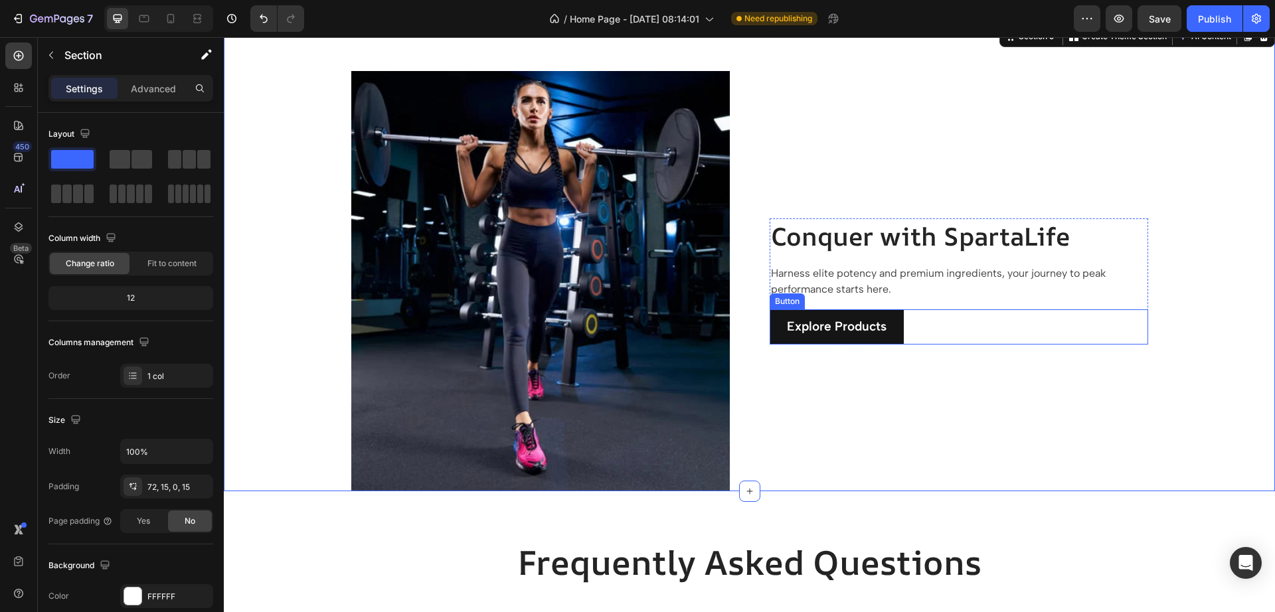
click at [862, 343] on button "Explore Products" at bounding box center [836, 326] width 134 height 35
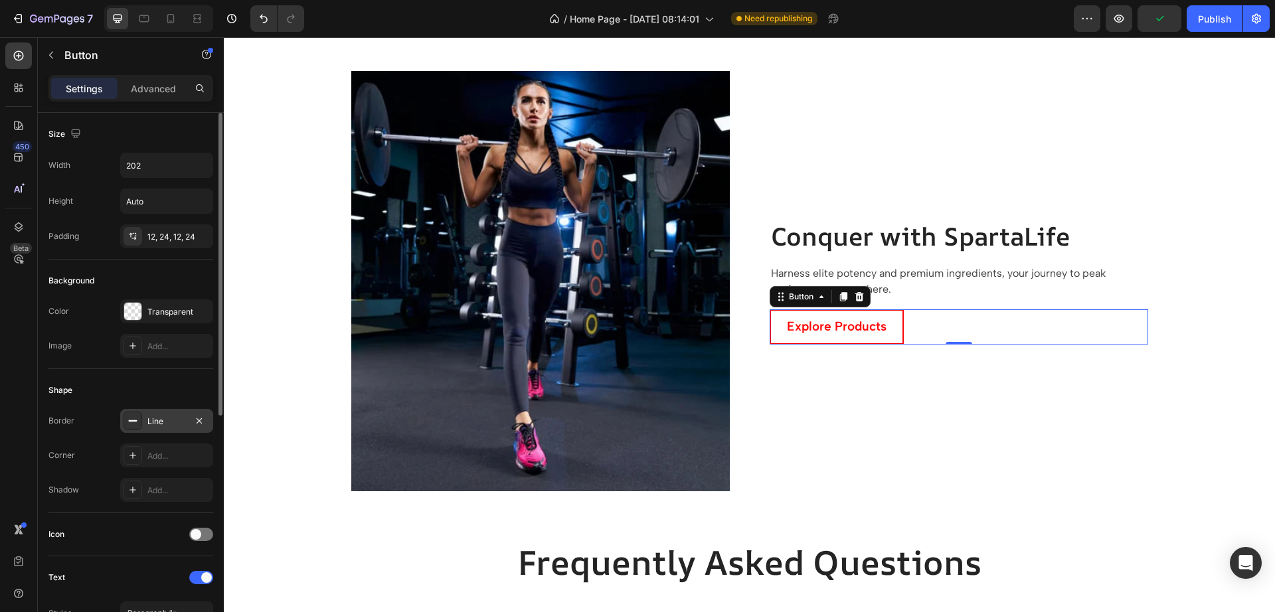
click at [165, 424] on div "Line" at bounding box center [166, 422] width 39 height 12
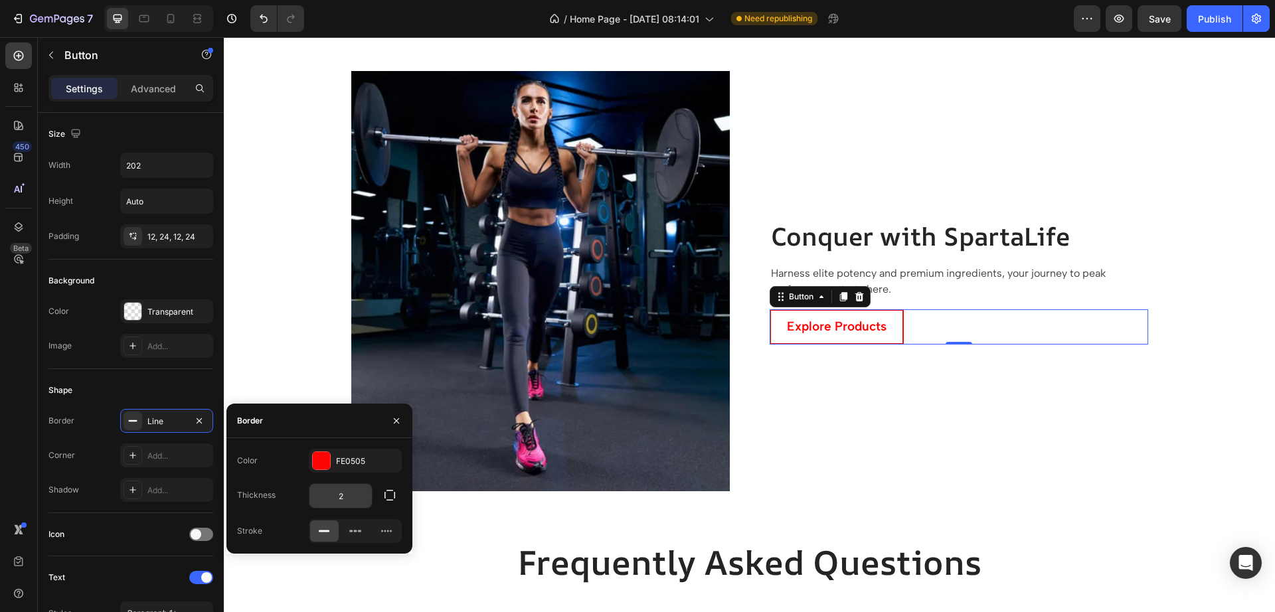
click at [336, 495] on input "2" at bounding box center [340, 496] width 62 height 24
type input "1"
click at [295, 467] on div "Color FE0505" at bounding box center [319, 461] width 165 height 24
click at [769, 359] on div "Conquer with SpartaLife Heading Harness elite potency and premium ingredients, …" at bounding box center [958, 281] width 378 height 420
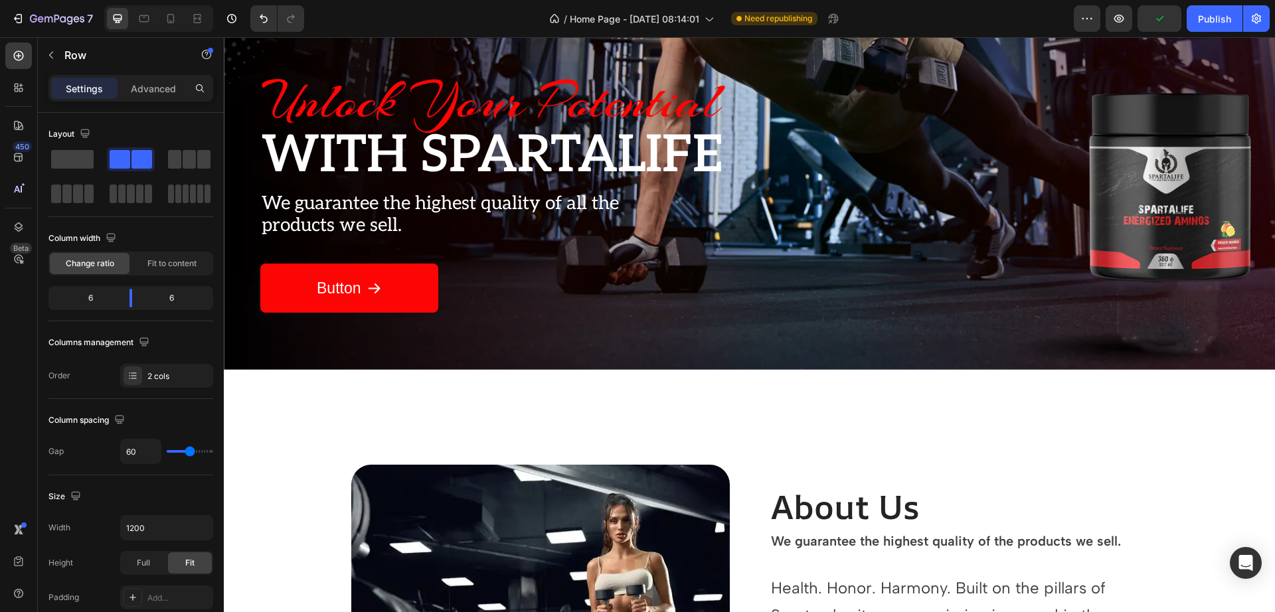
scroll to position [114, 0]
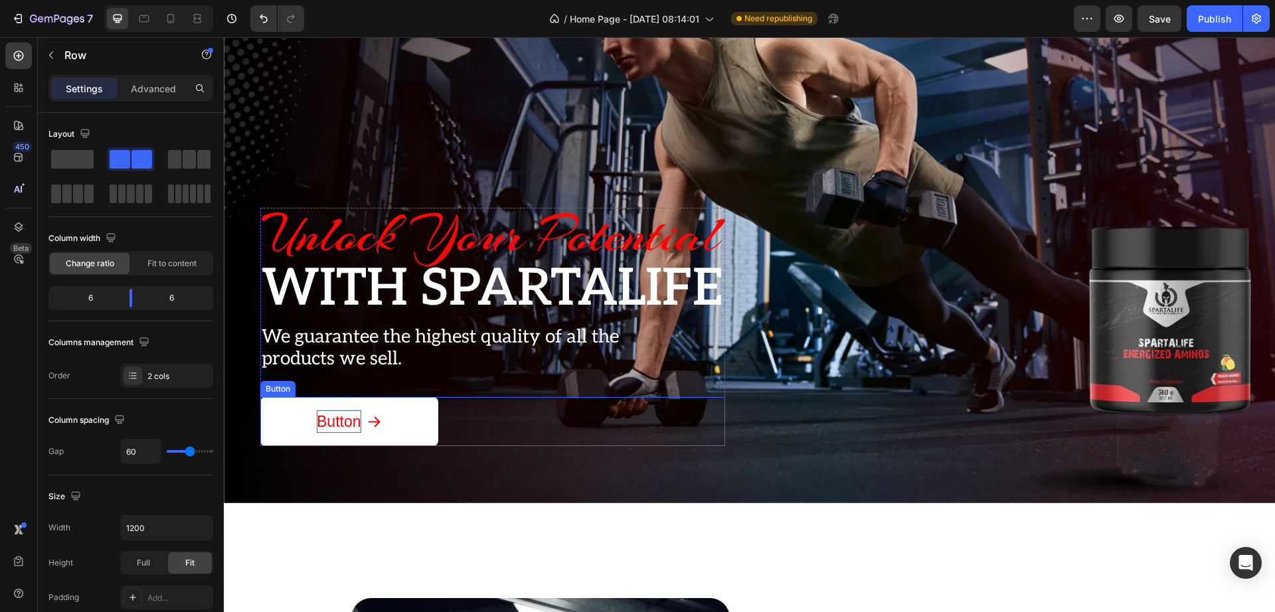
click at [337, 426] on p "Button" at bounding box center [339, 421] width 44 height 23
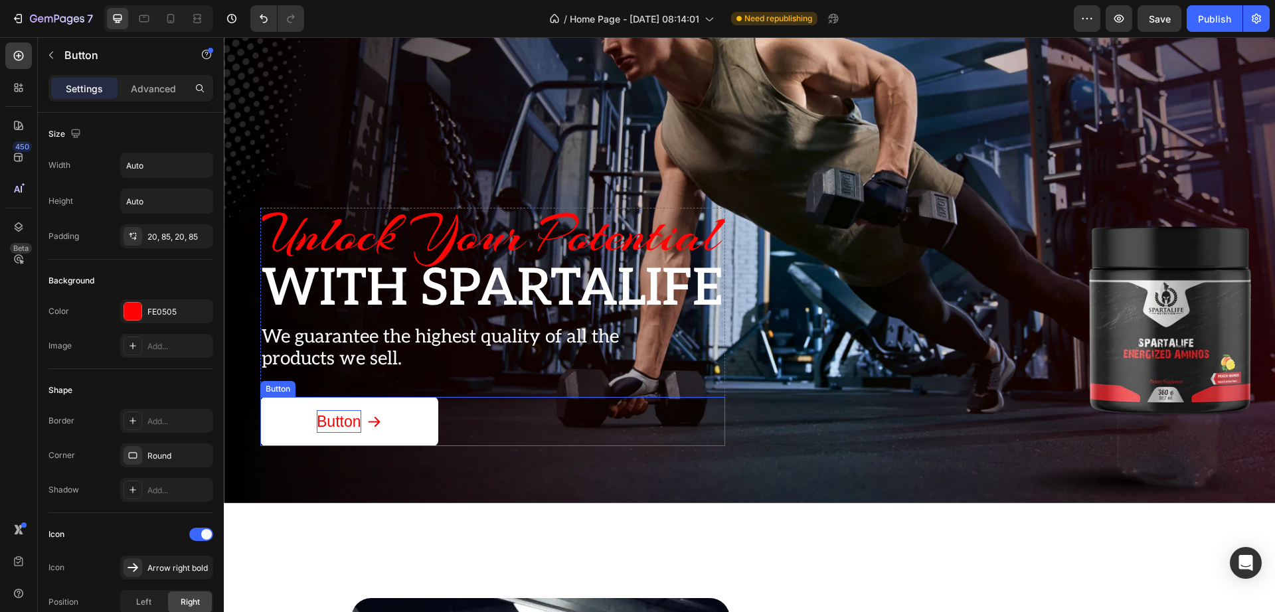
click at [337, 426] on p "Button" at bounding box center [339, 421] width 44 height 23
click at [260, 397] on button "Shop" at bounding box center [344, 422] width 169 height 50
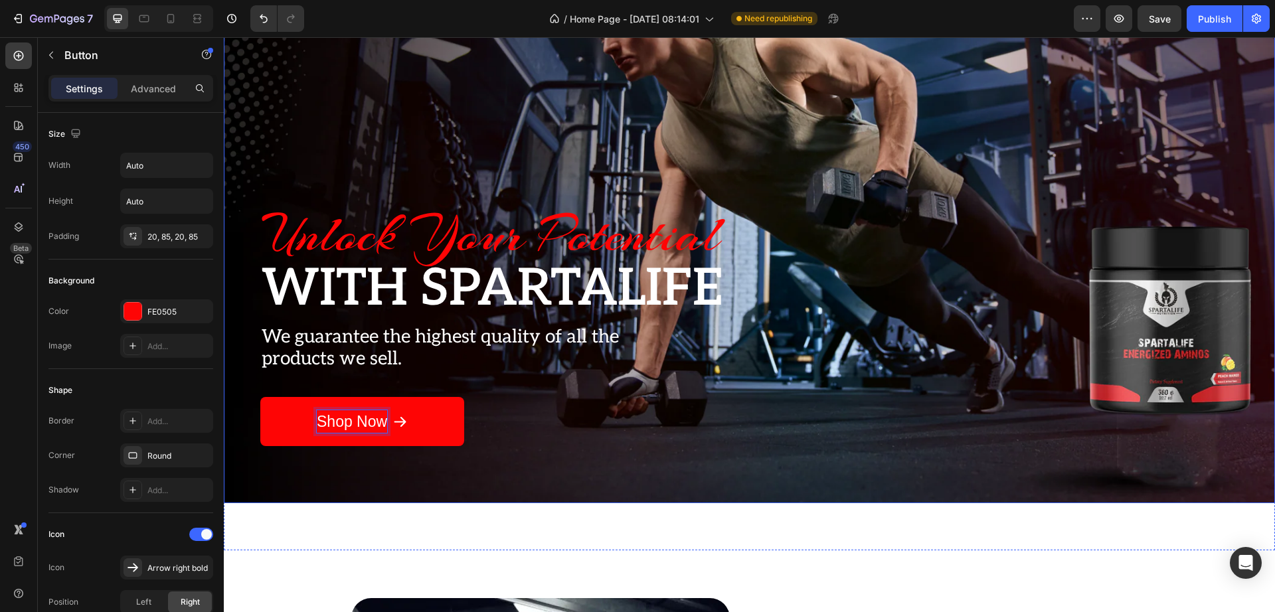
click at [623, 452] on div "Overlay" at bounding box center [749, 226] width 1051 height 553
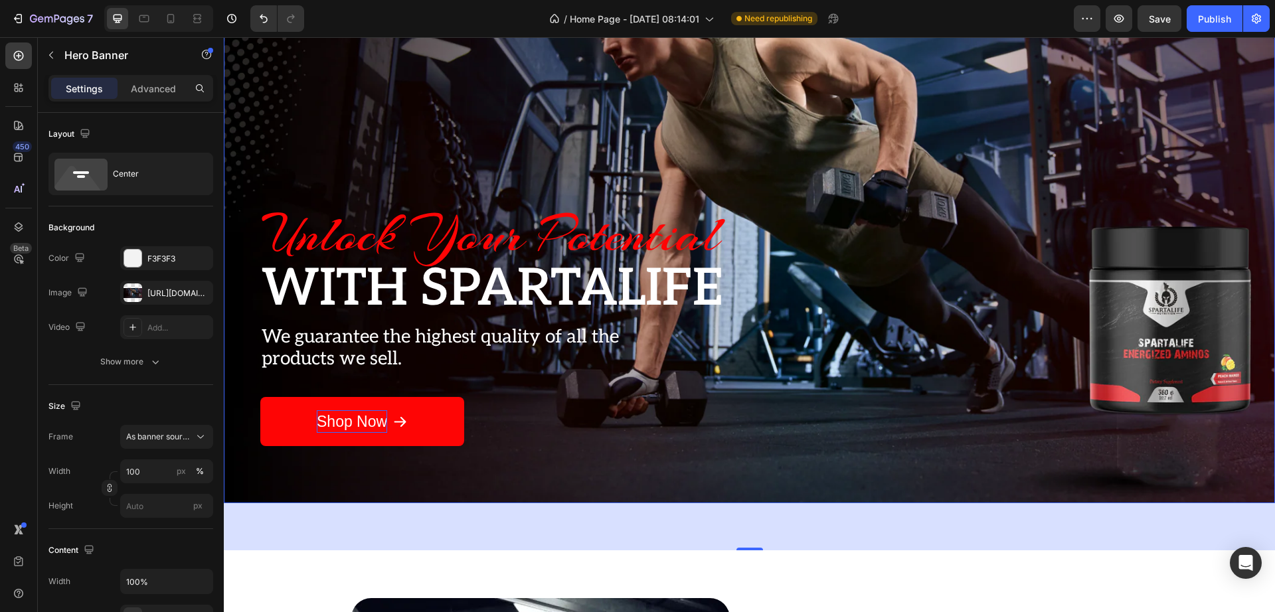
scroll to position [280, 0]
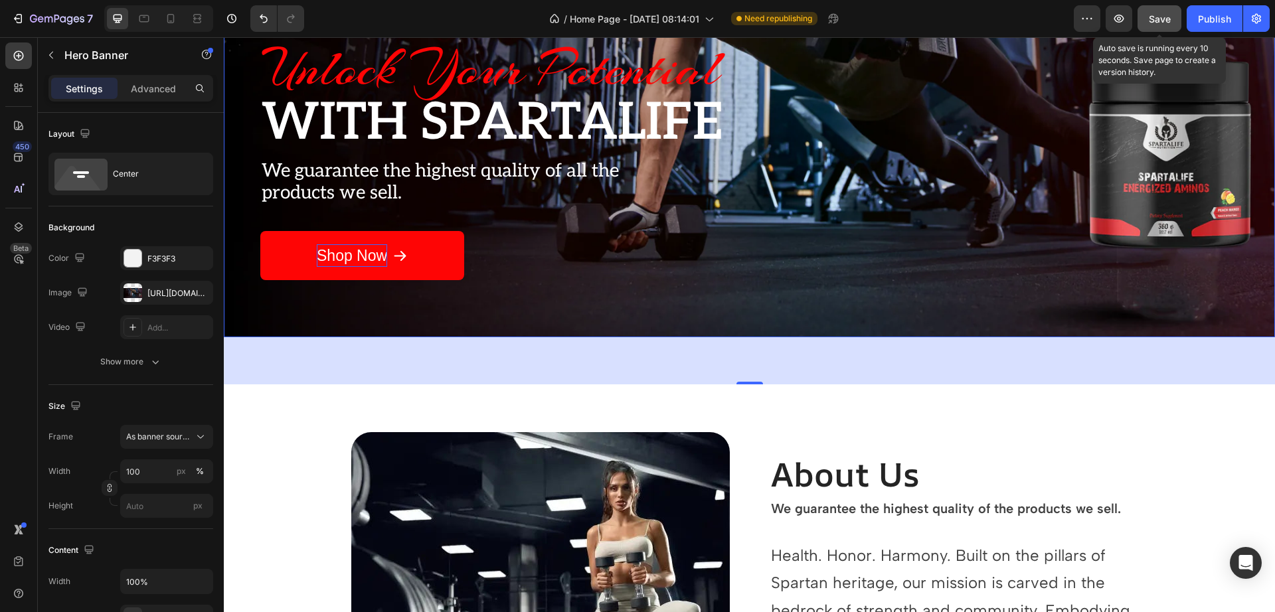
click at [1158, 21] on span "Save" at bounding box center [1160, 18] width 22 height 11
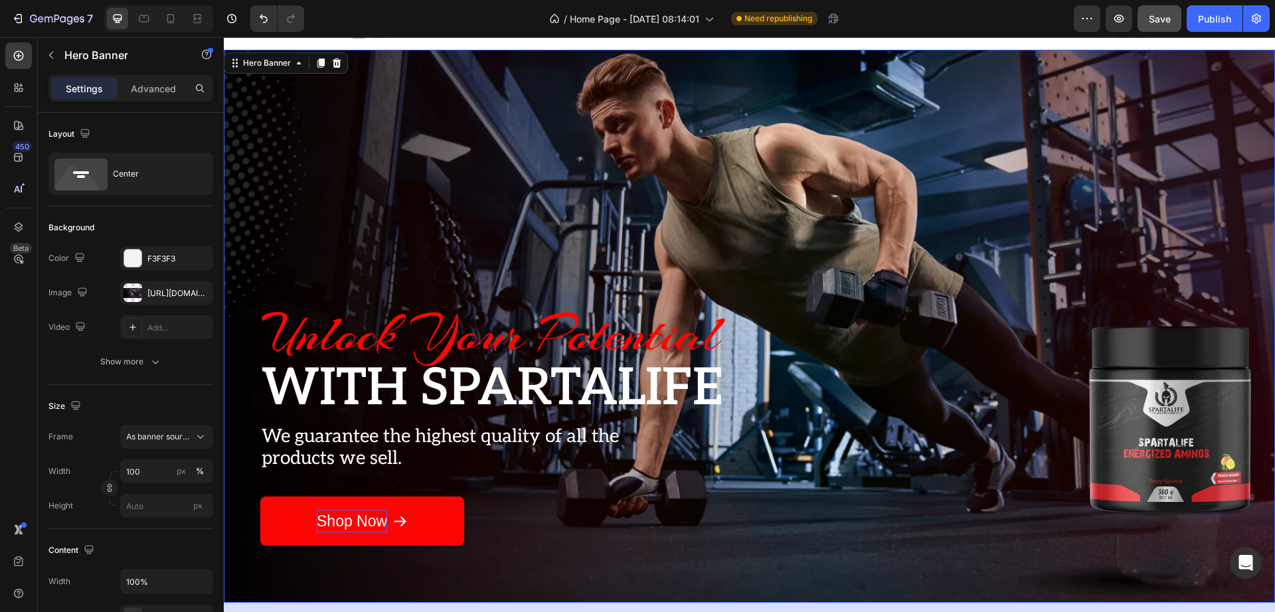
scroll to position [0, 0]
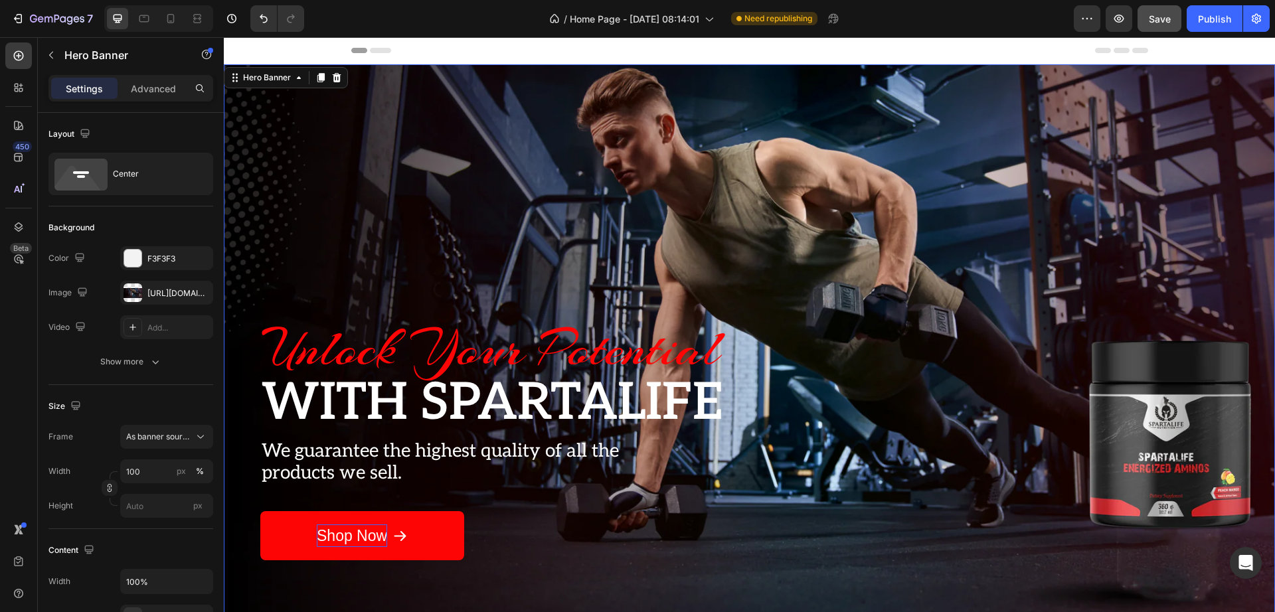
click at [1171, 19] on button "Save" at bounding box center [1159, 18] width 44 height 27
click at [1166, 17] on span "Save" at bounding box center [1160, 18] width 22 height 11
